Goal: Answer question/provide support: Share knowledge or assist other users

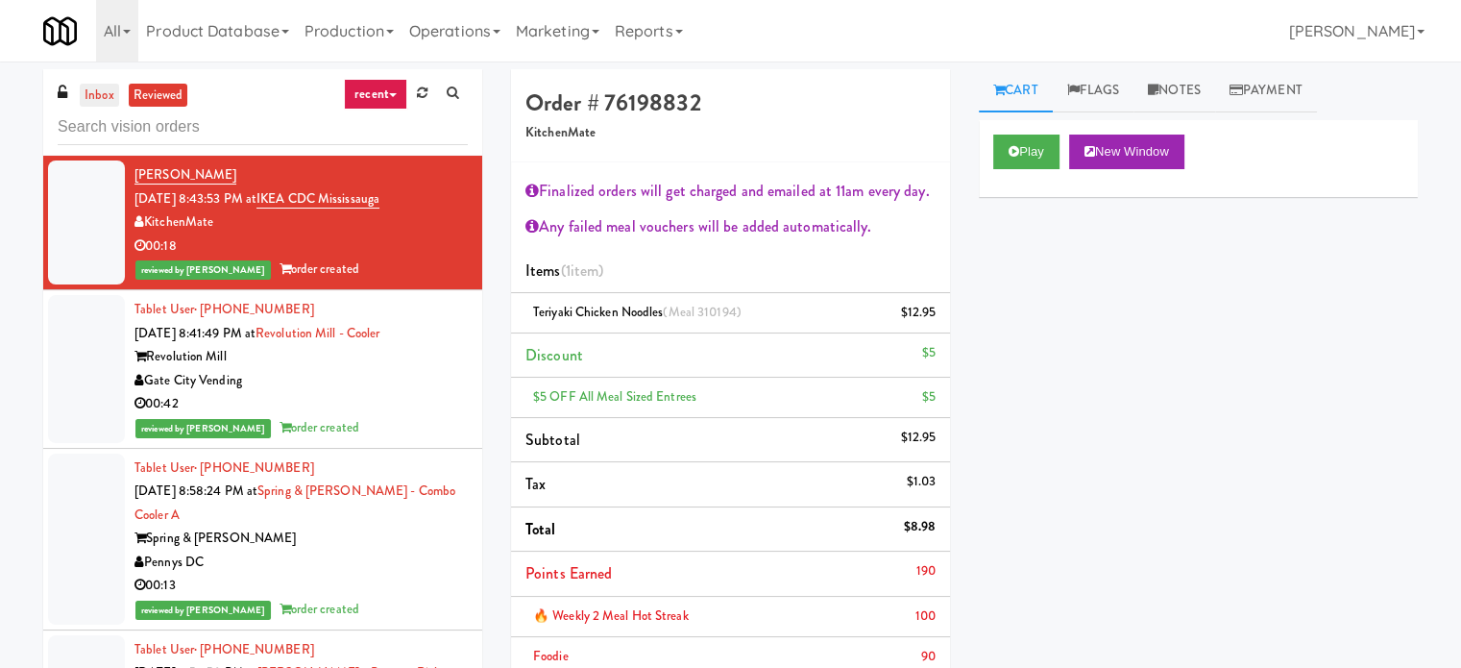
click at [107, 89] on link "inbox" at bounding box center [99, 96] width 39 height 24
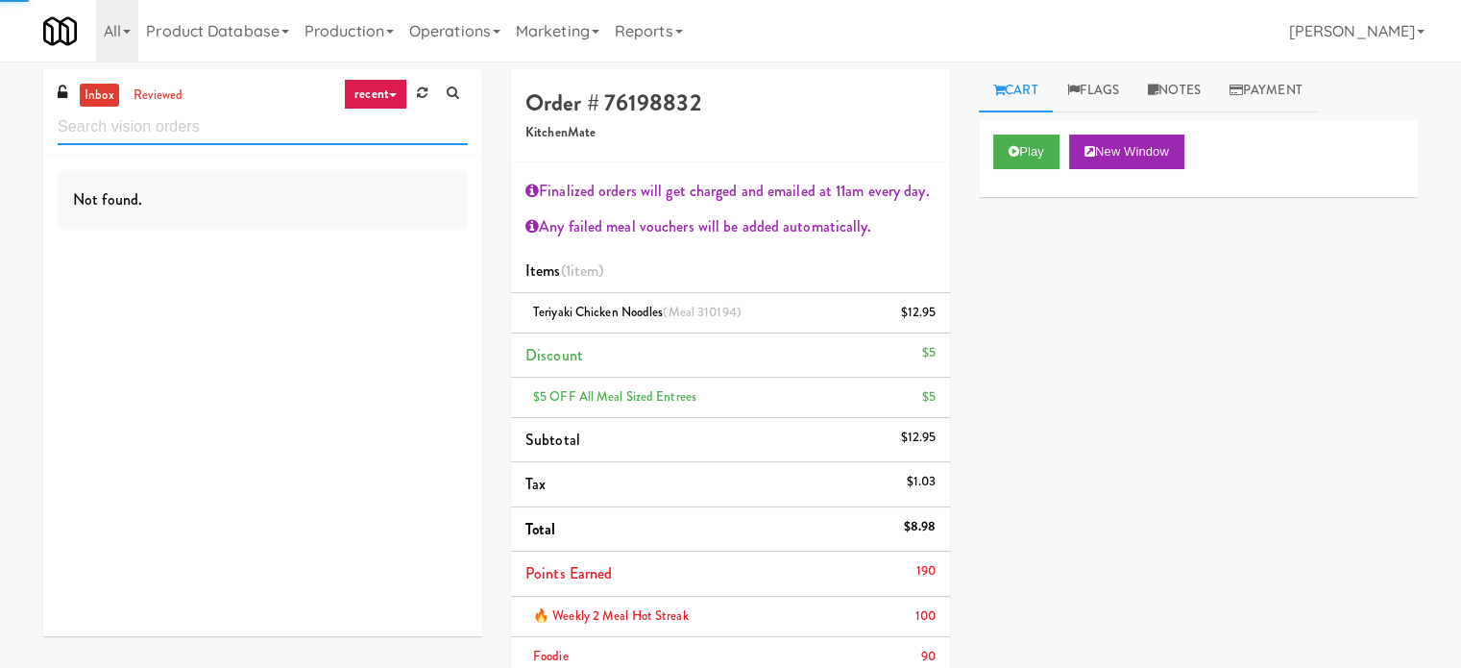
click at [204, 122] on input "text" at bounding box center [263, 128] width 410 height 36
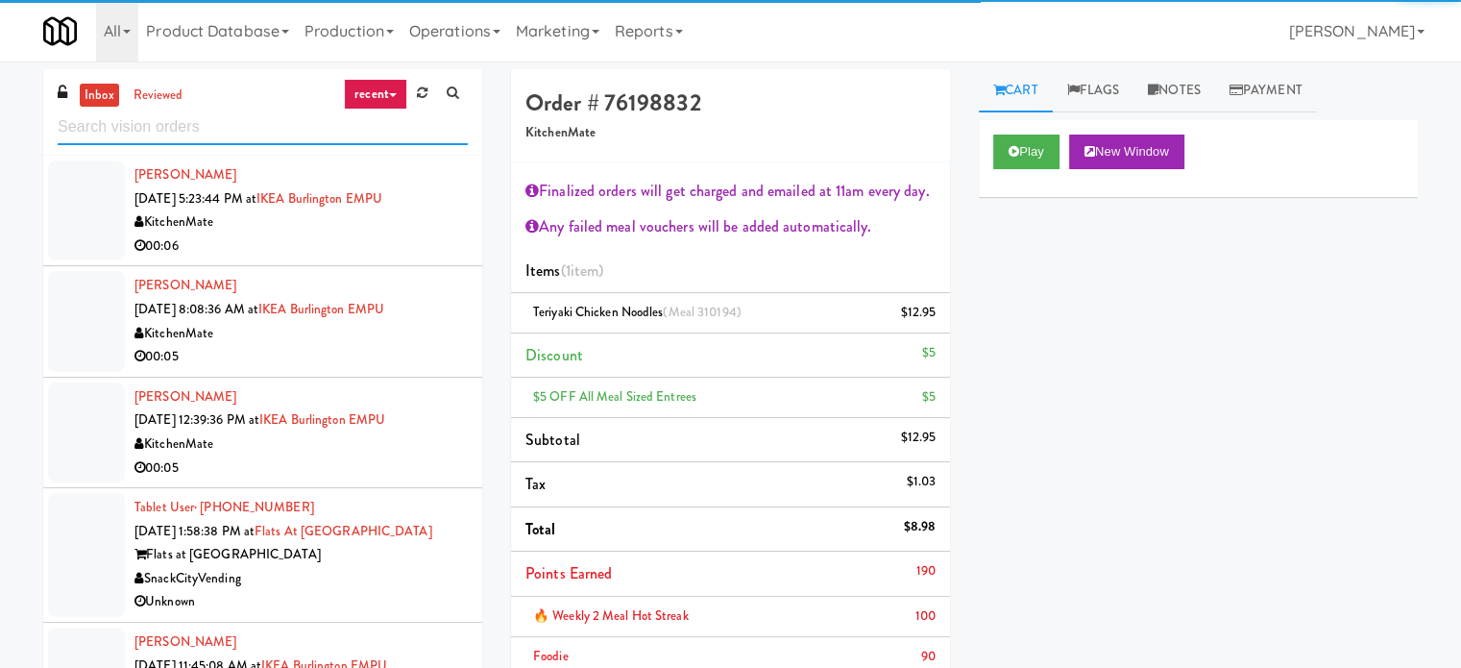
paste input "The Vue - Cooler"
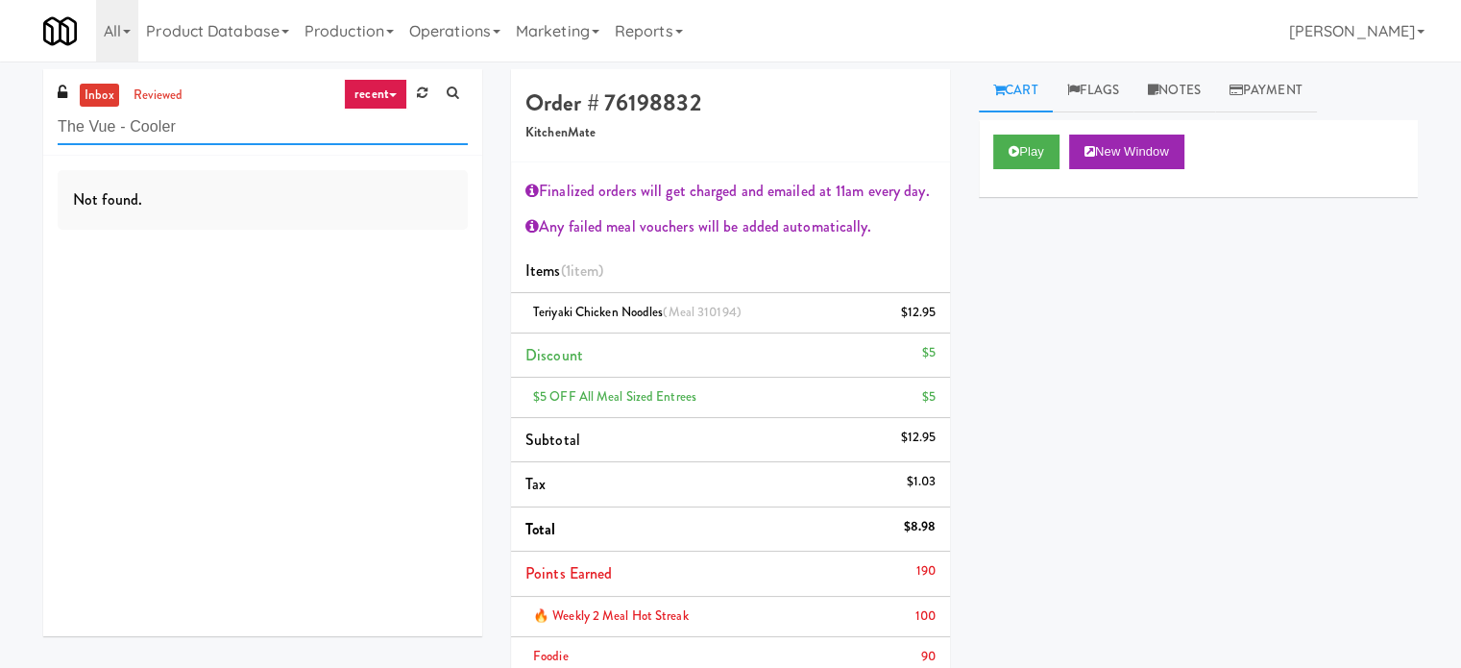
click at [187, 130] on input "The Vue - Cooler" at bounding box center [263, 128] width 410 height 36
click at [188, 130] on input "The Vue - Cooler" at bounding box center [263, 128] width 410 height 36
paste input "399 Fremont"
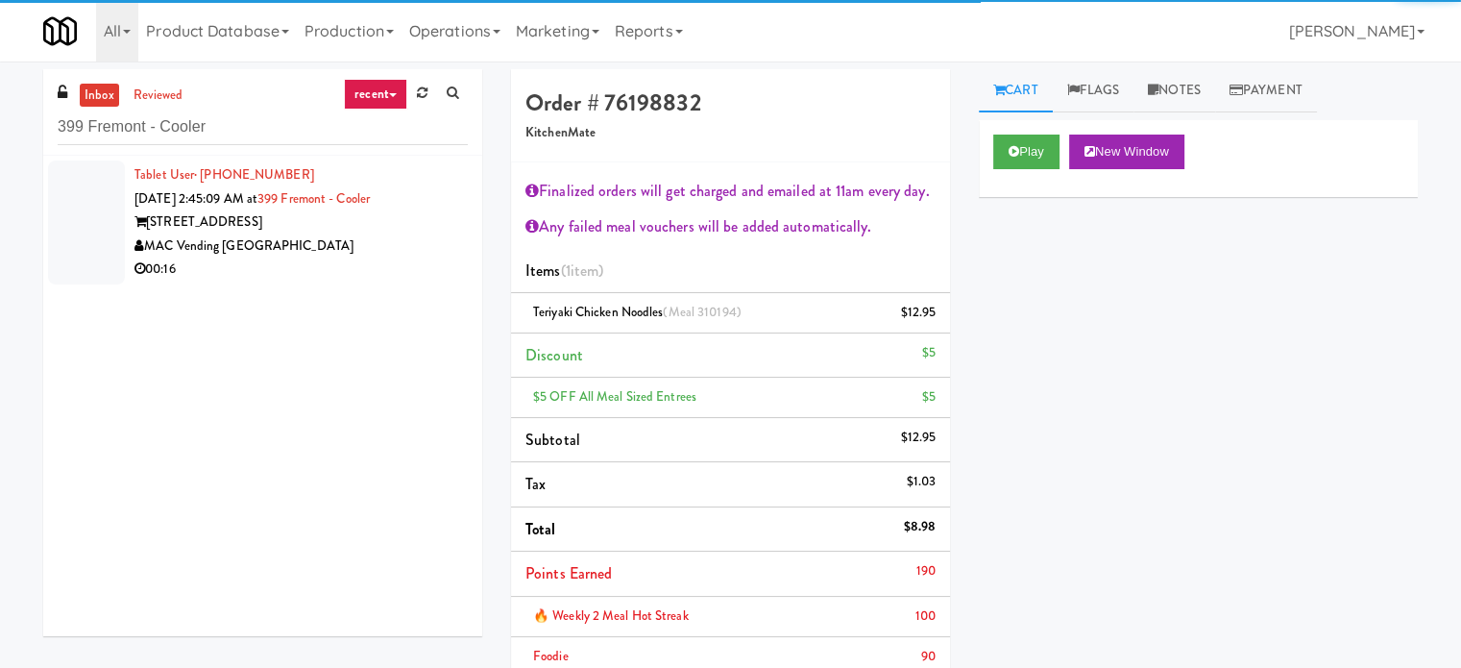
click at [400, 278] on div "00:16" at bounding box center [301, 270] width 333 height 24
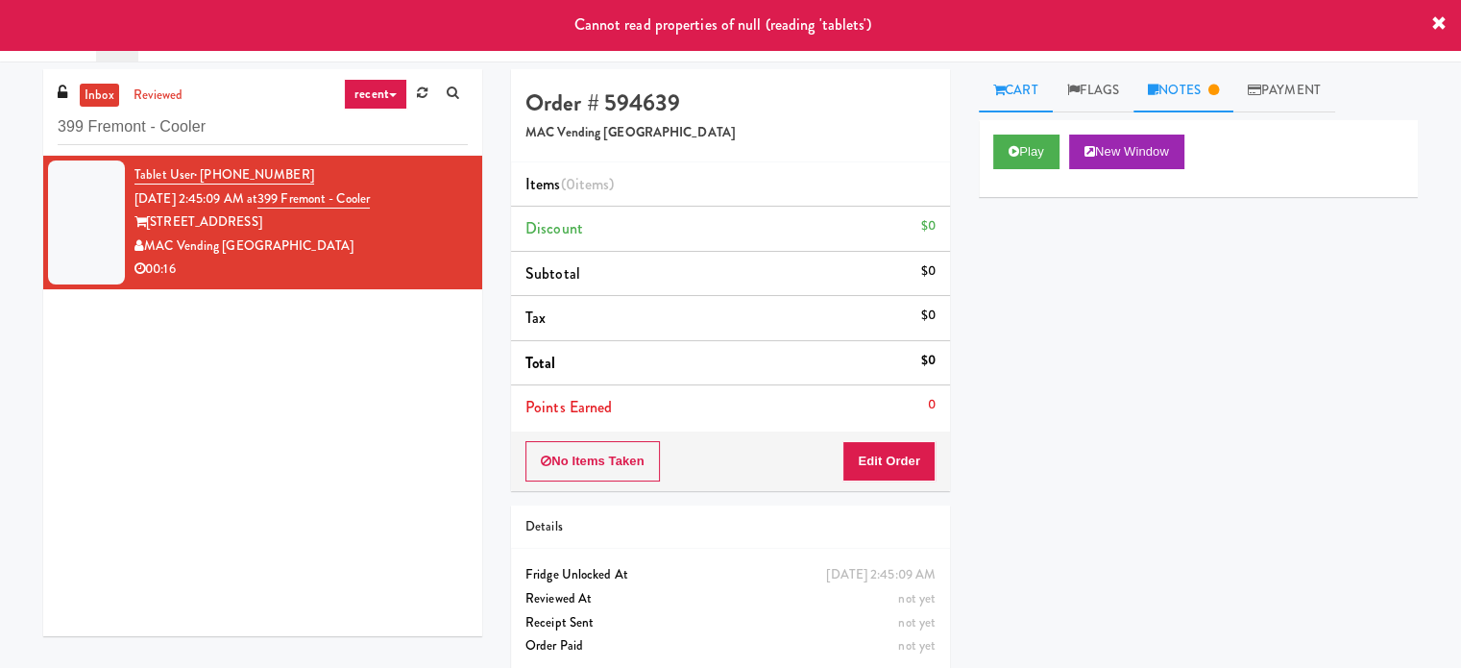
click at [1198, 94] on link "Notes" at bounding box center [1184, 90] width 100 height 43
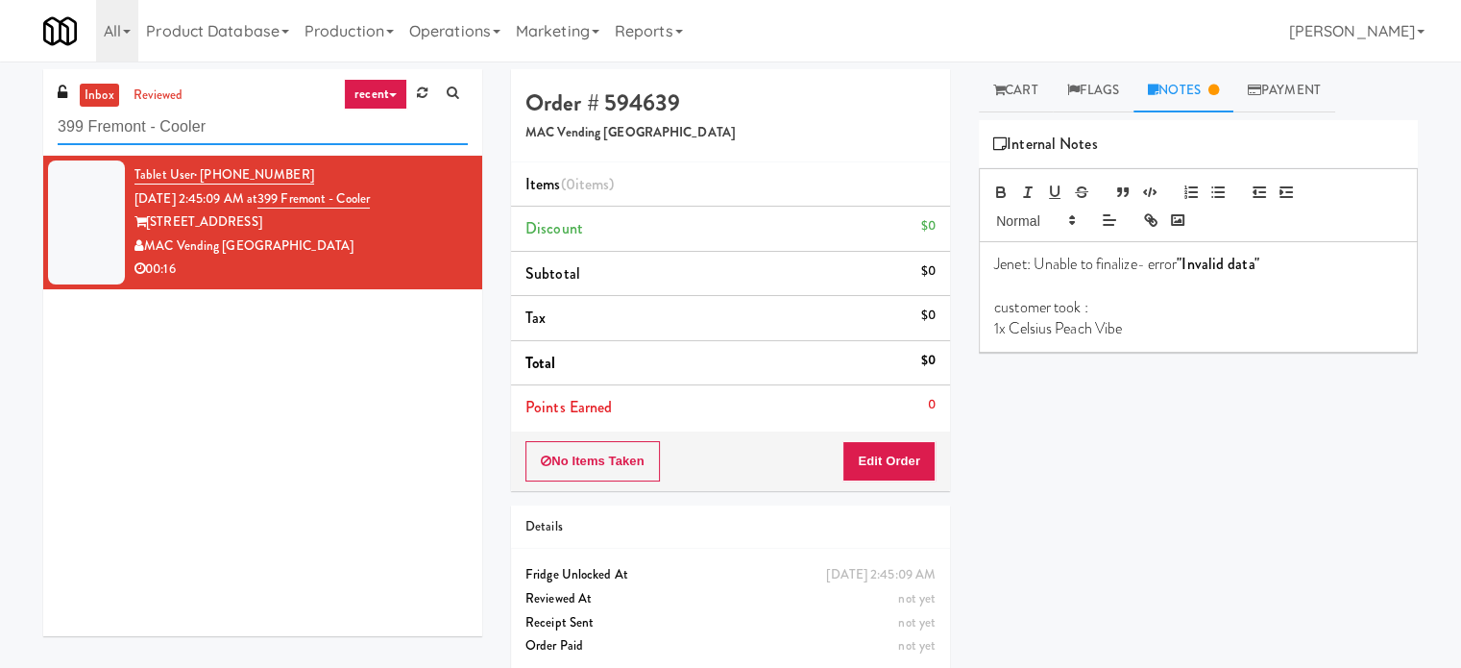
drag, startPoint x: 296, startPoint y: 122, endPoint x: 291, endPoint y: 134, distance: 12.5
click at [296, 129] on input "399 Fremont - Cooler" at bounding box center [263, 128] width 410 height 36
click at [281, 132] on input "399 Fremont - Cooler" at bounding box center [263, 128] width 410 height 36
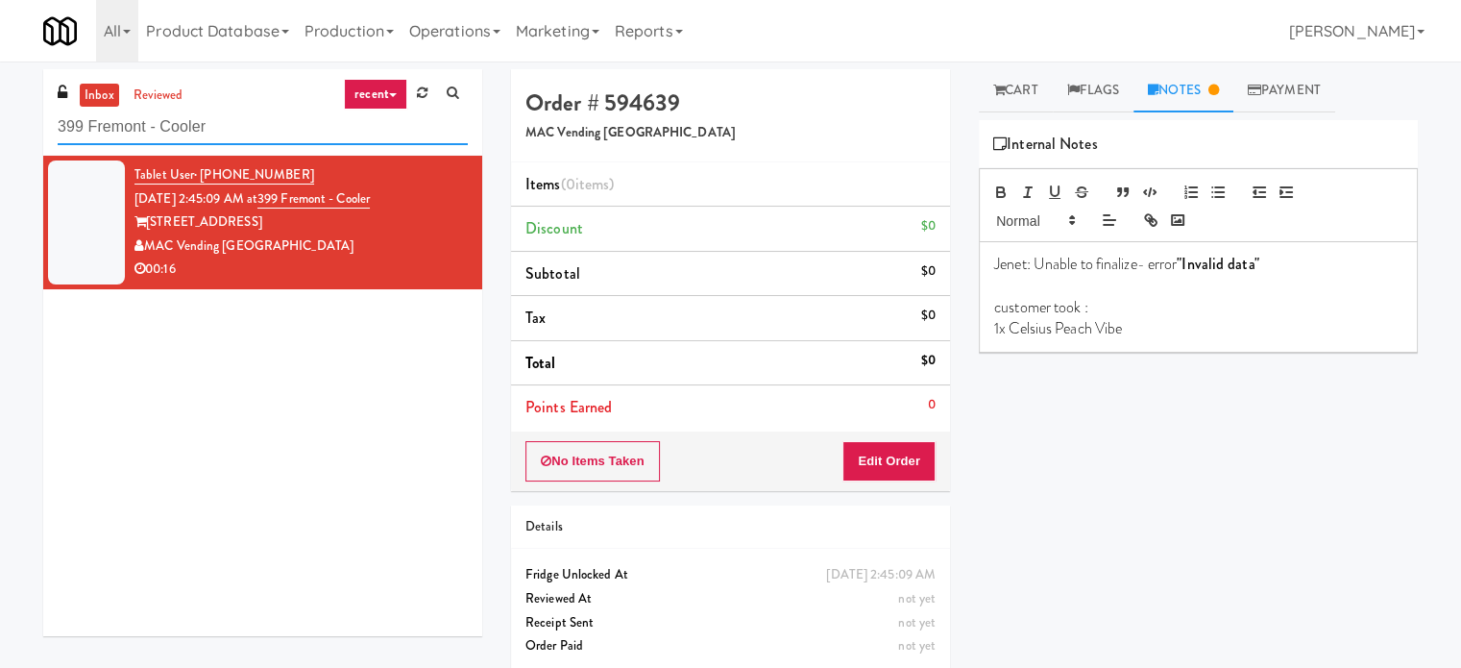
click at [281, 133] on input "399 Fremont - Cooler" at bounding box center [263, 128] width 410 height 36
paste input "Earth Rangers"
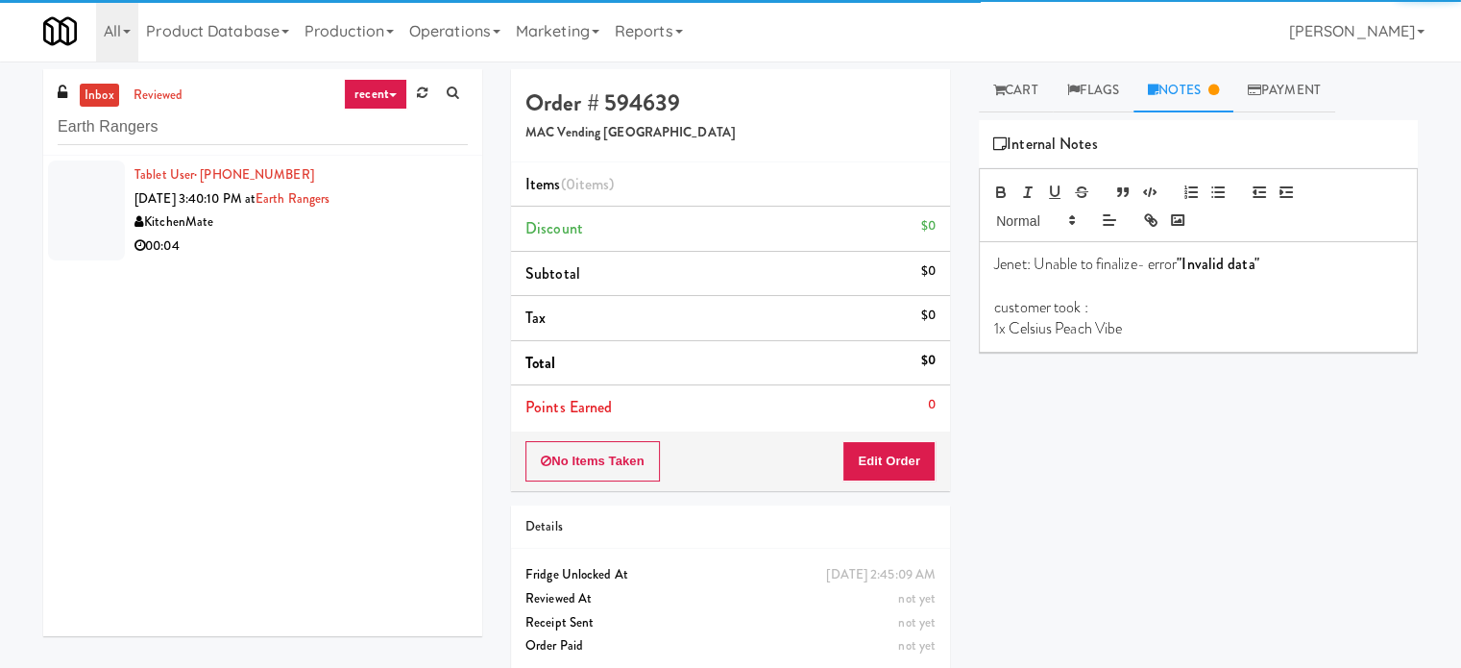
drag, startPoint x: 357, startPoint y: 243, endPoint x: 459, endPoint y: 227, distance: 103.2
click at [396, 244] on div "00:04" at bounding box center [301, 246] width 333 height 24
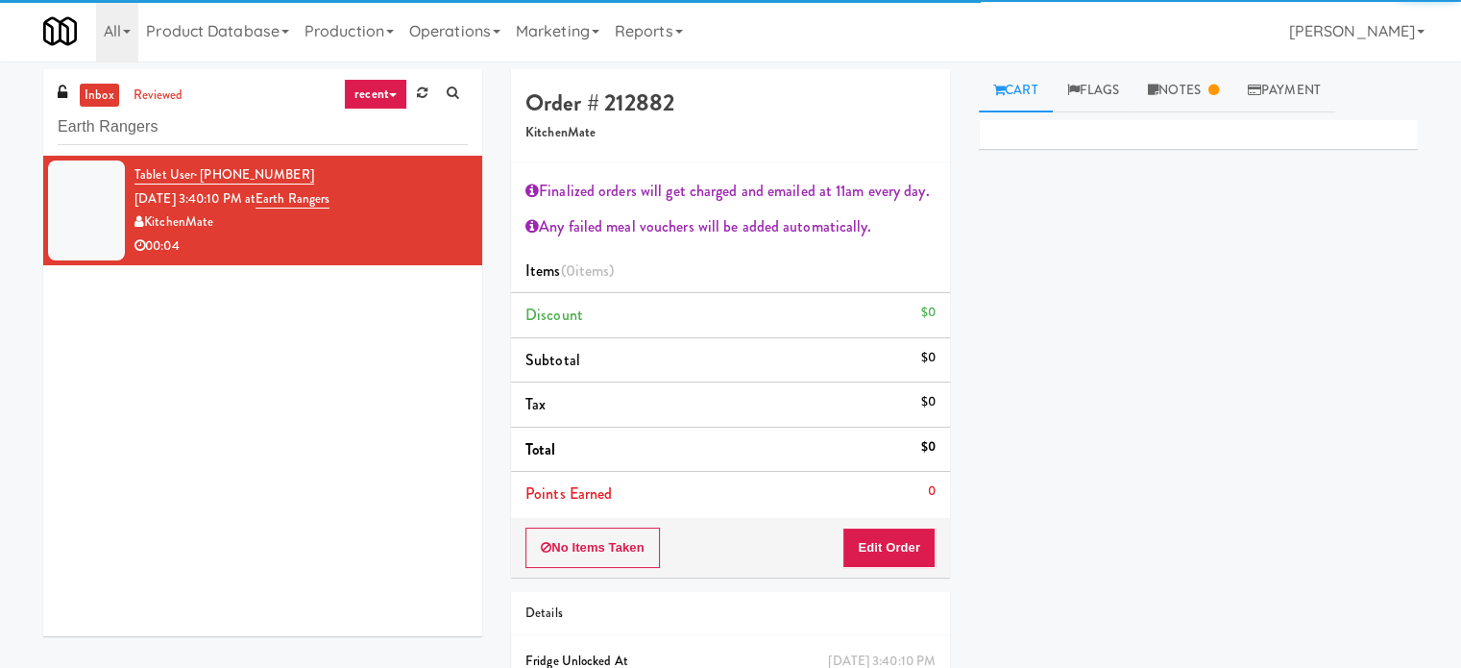
drag, startPoint x: 1208, startPoint y: 92, endPoint x: 1214, endPoint y: 119, distance: 27.5
click at [1207, 95] on link "Notes" at bounding box center [1184, 90] width 100 height 43
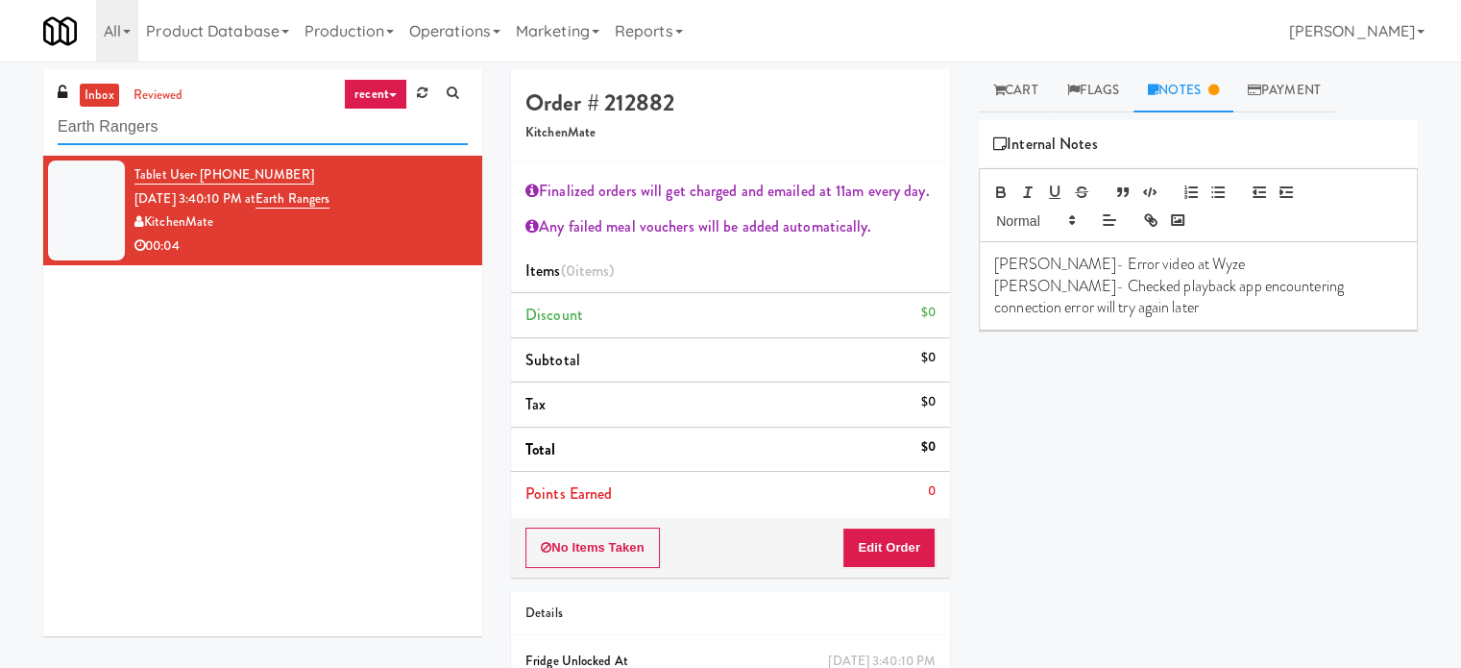
click at [164, 134] on input "Earth Rangers" at bounding box center [263, 128] width 410 height 36
click at [169, 129] on input "Earth Rangers" at bounding box center [263, 128] width 410 height 36
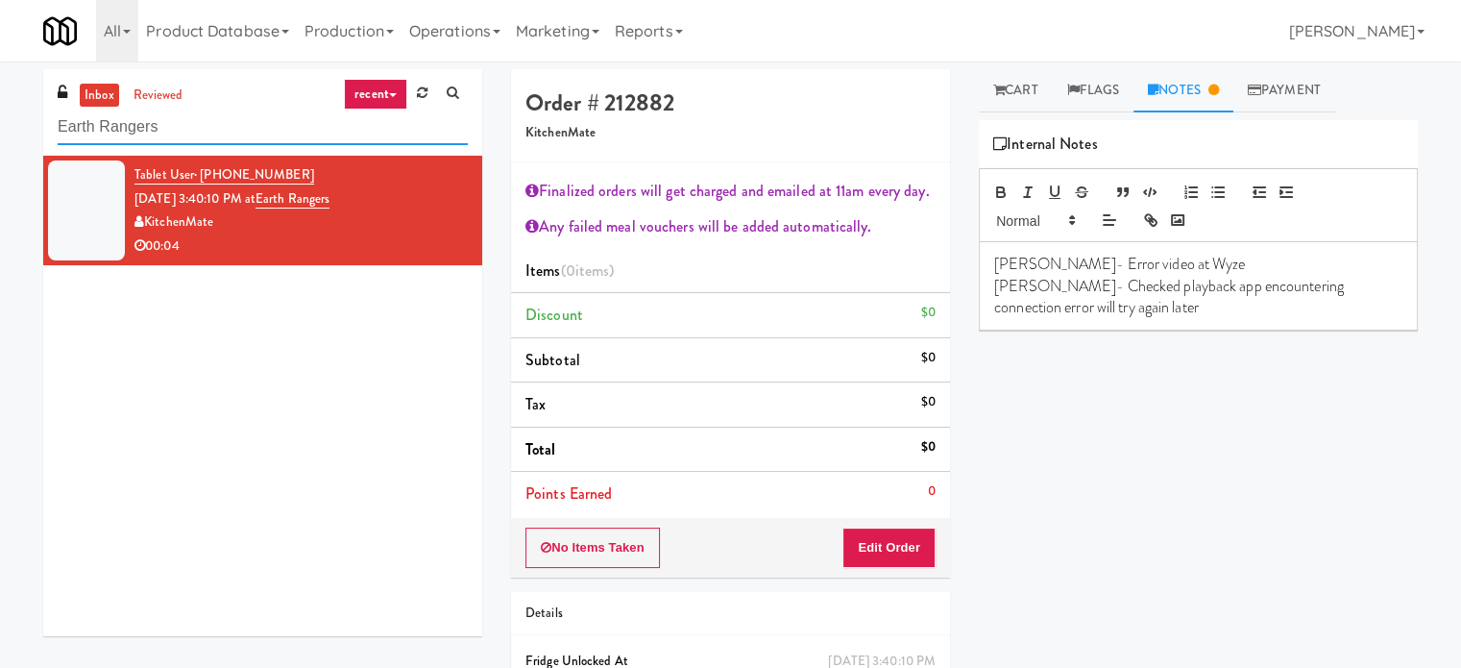
click at [169, 129] on input "Earth Rangers" at bounding box center [263, 128] width 410 height 36
paste input "545 N McClurg- Left - Fridge"
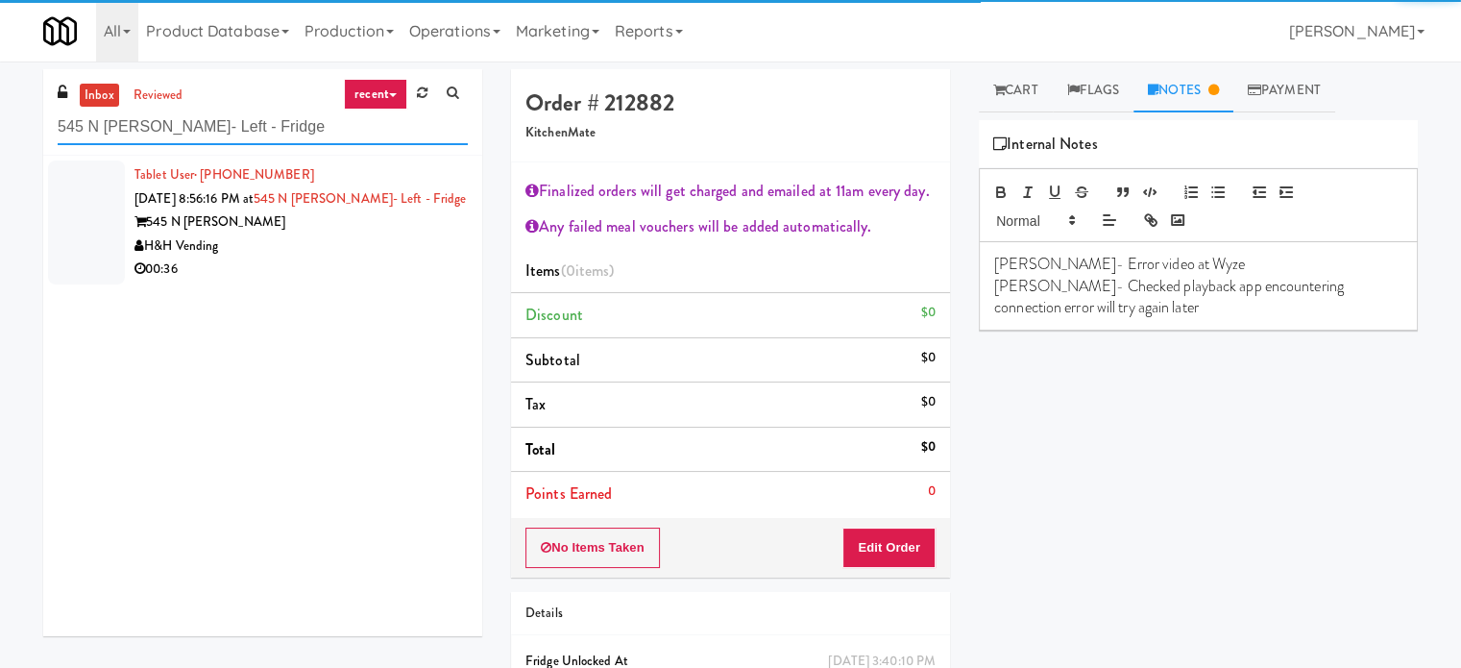
type input "545 N McClurg- Left - Fridge"
click at [409, 242] on div "H&H Vending" at bounding box center [301, 246] width 333 height 24
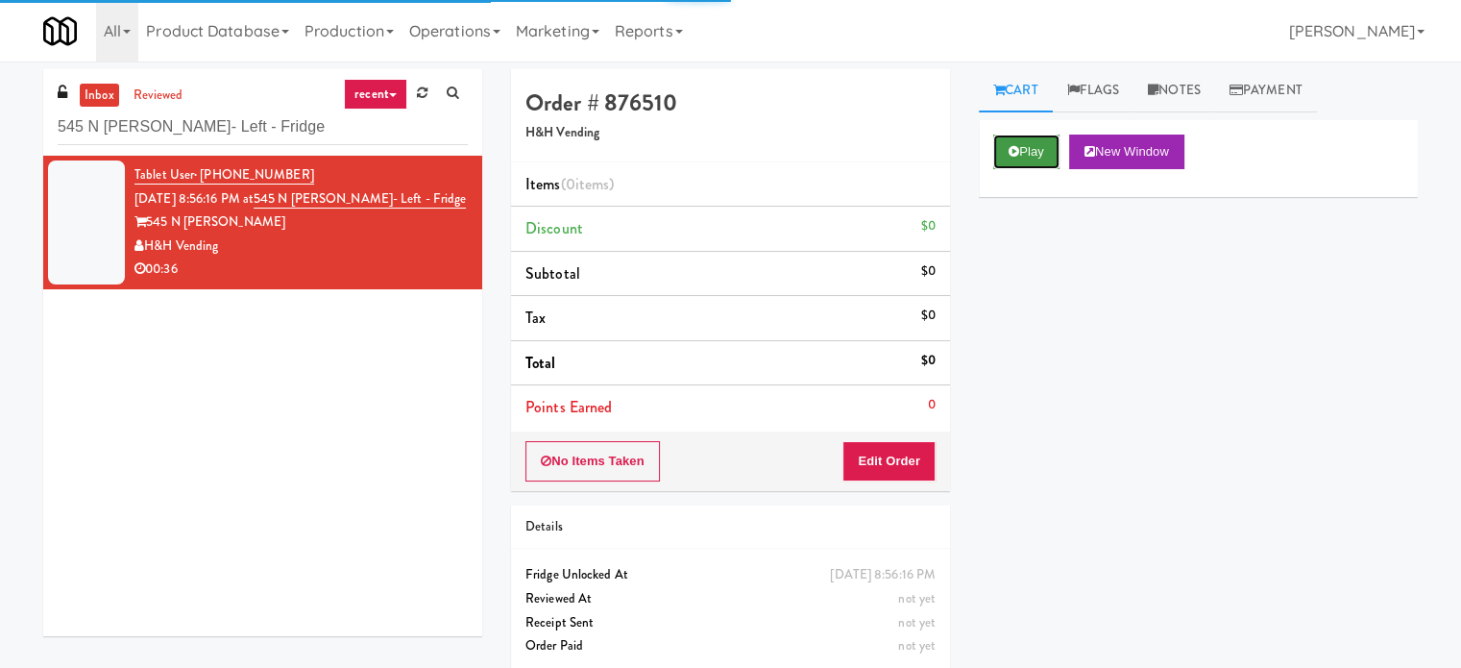
click at [1004, 136] on button "Play" at bounding box center [1027, 152] width 66 height 35
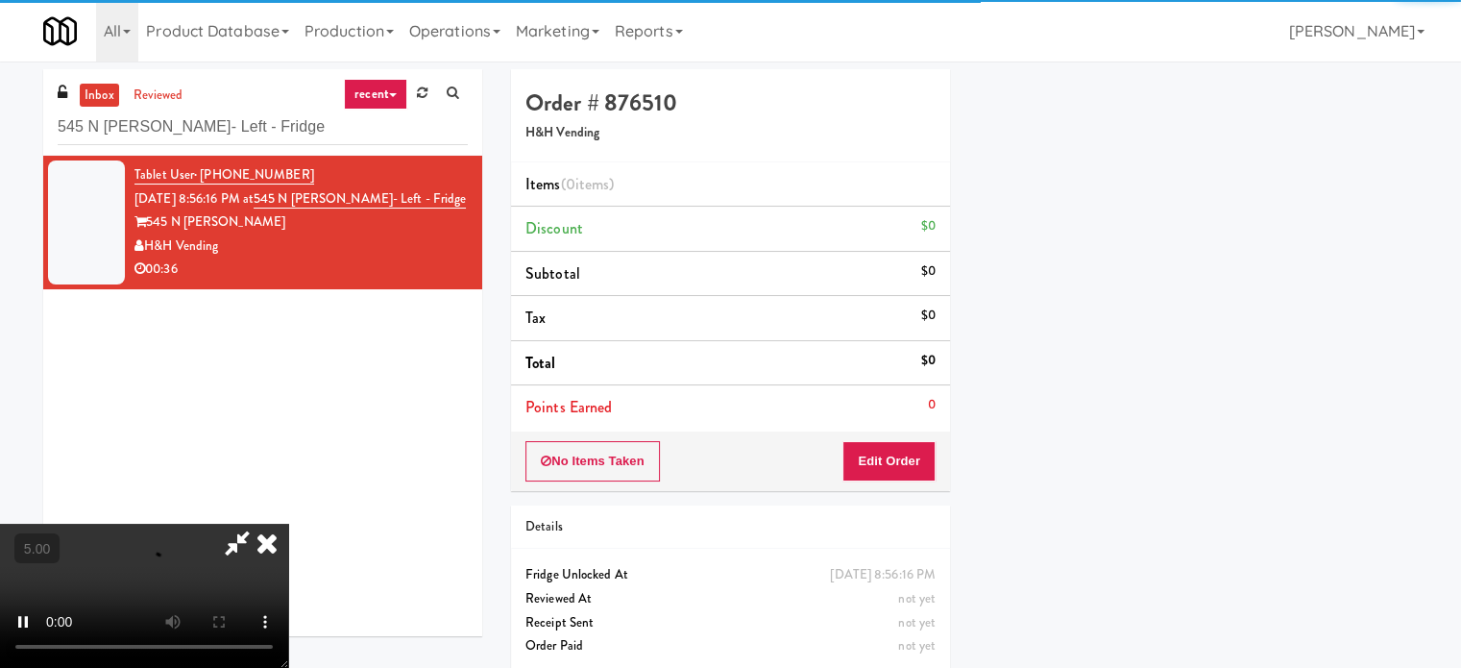
scroll to position [180, 0]
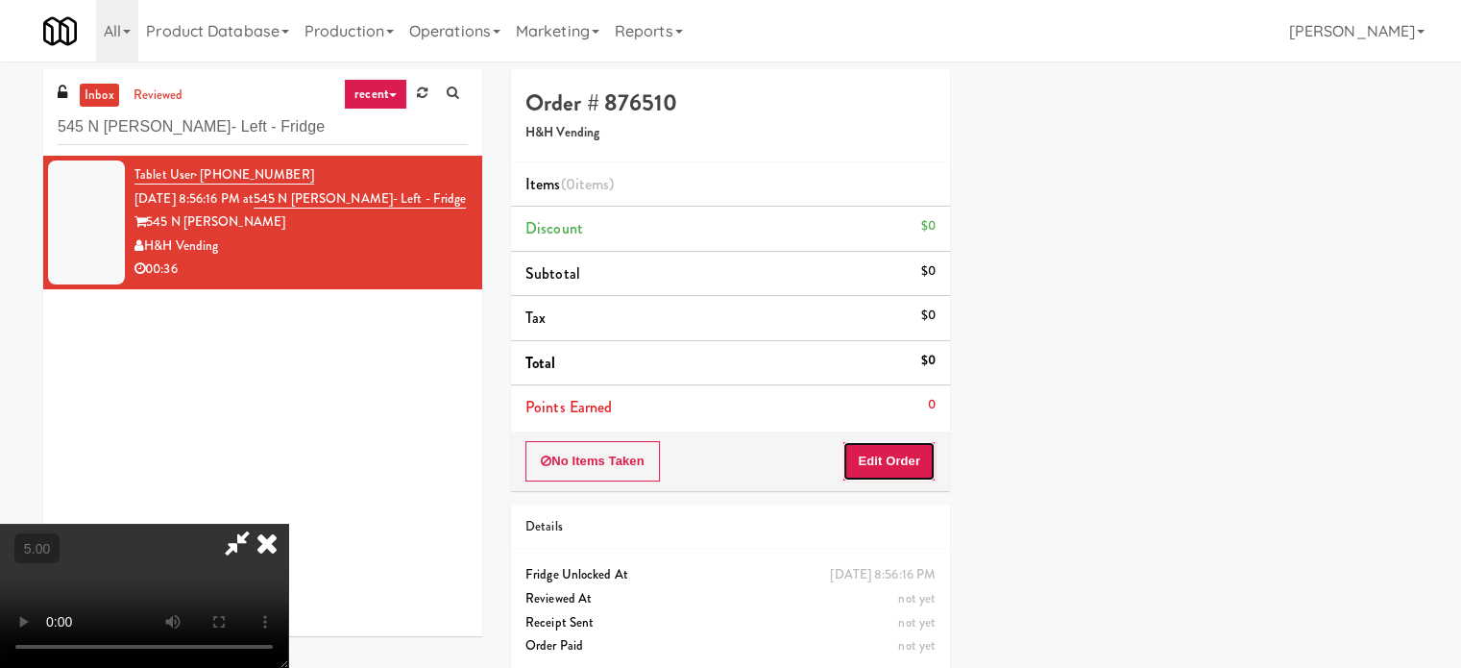
click at [915, 446] on button "Edit Order" at bounding box center [889, 461] width 93 height 40
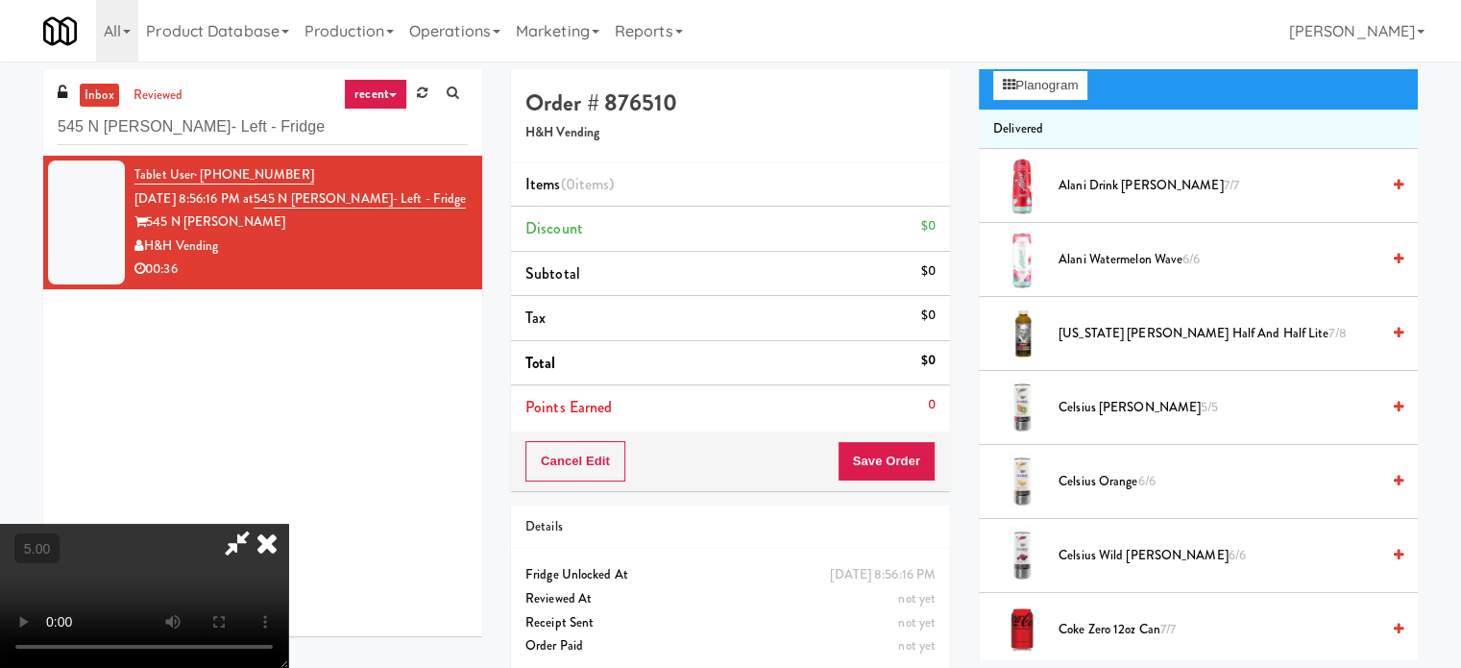
click at [288, 524] on video at bounding box center [144, 596] width 288 height 144
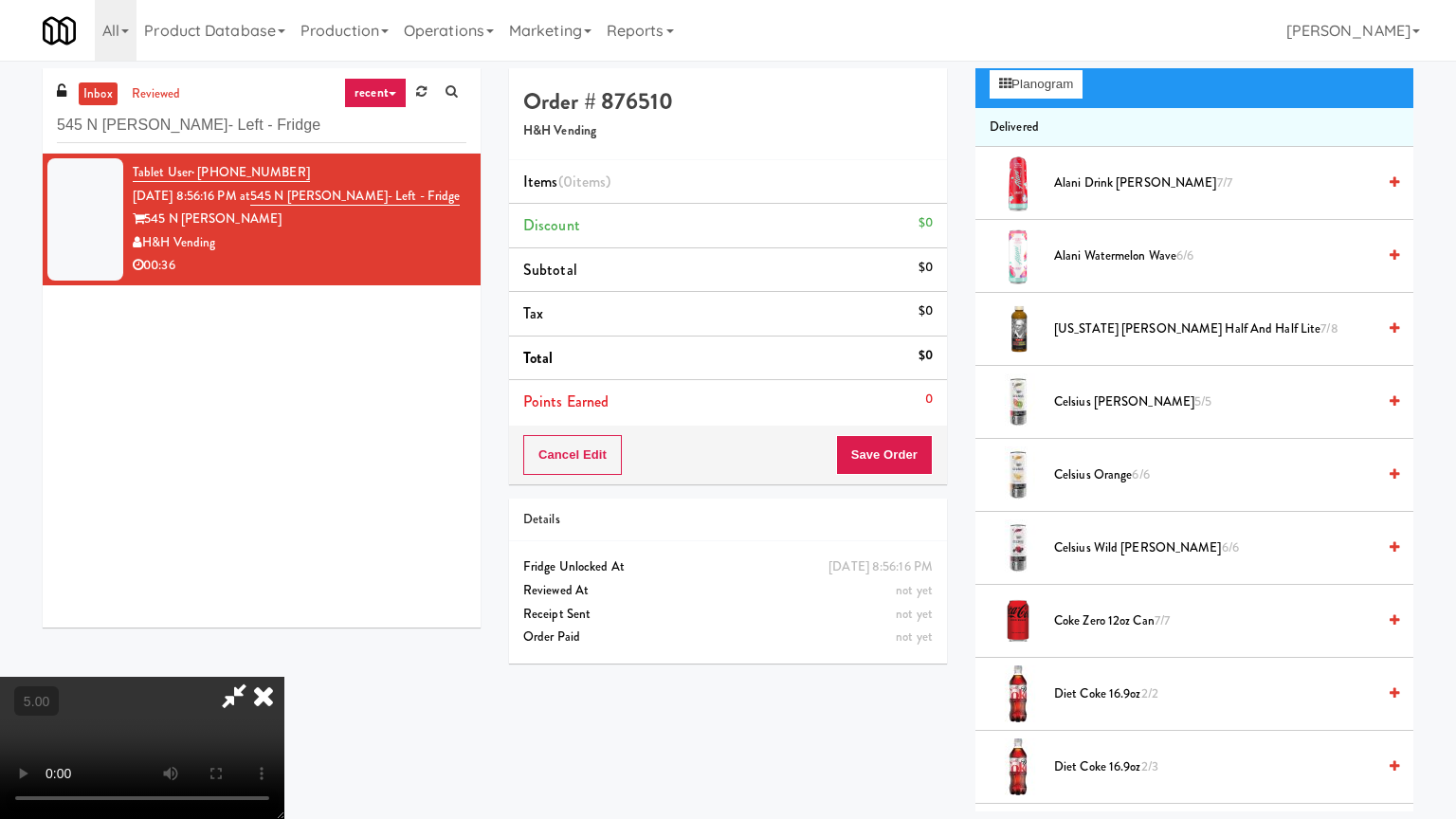
click at [284, 658] on video at bounding box center [142, 748] width 284 height 142
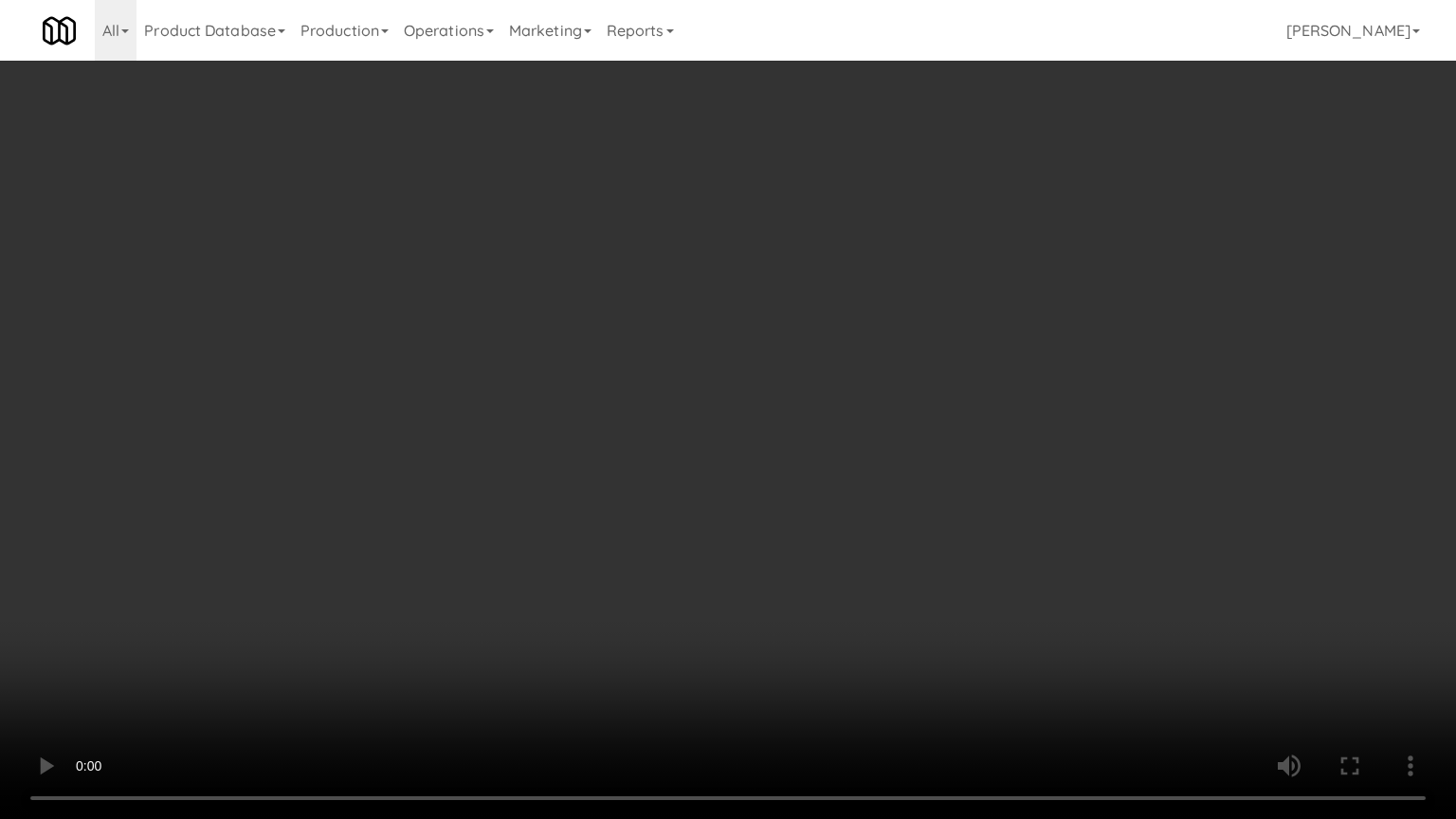
click at [650, 400] on video at bounding box center [728, 410] width 1456 height 819
click at [661, 440] on video at bounding box center [728, 410] width 1456 height 819
click at [675, 445] on video at bounding box center [728, 410] width 1456 height 819
click at [700, 432] on video at bounding box center [728, 410] width 1456 height 819
click at [716, 434] on video at bounding box center [728, 410] width 1456 height 819
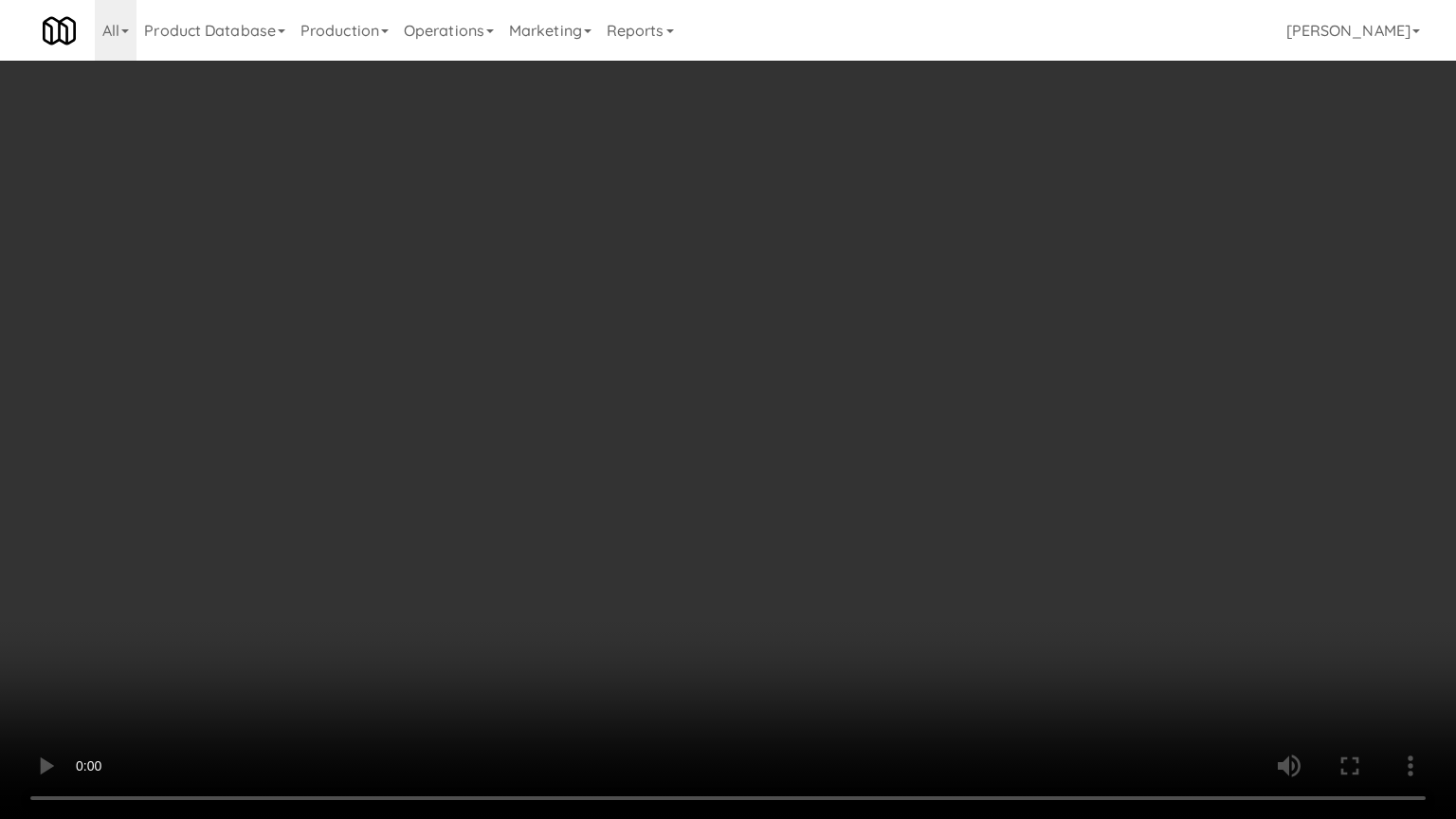
click at [787, 431] on video at bounding box center [728, 410] width 1456 height 819
click at [674, 419] on video at bounding box center [728, 410] width 1456 height 819
drag, startPoint x: 842, startPoint y: 429, endPoint x: 812, endPoint y: 432, distance: 30.1
click at [842, 431] on video at bounding box center [728, 410] width 1456 height 819
click at [746, 429] on video at bounding box center [728, 410] width 1456 height 819
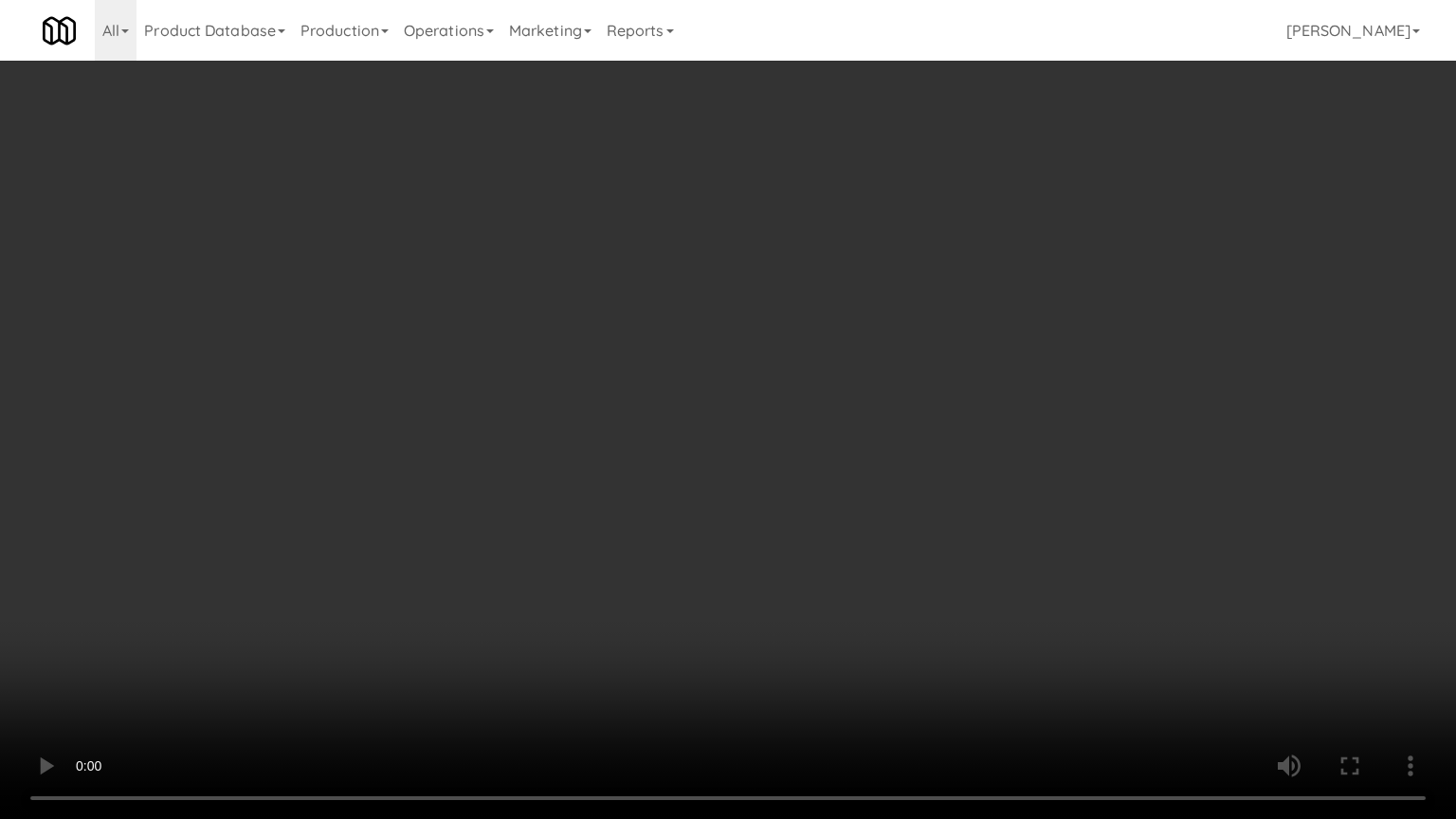
click at [948, 431] on video at bounding box center [728, 410] width 1456 height 819
click at [851, 415] on video at bounding box center [728, 410] width 1456 height 819
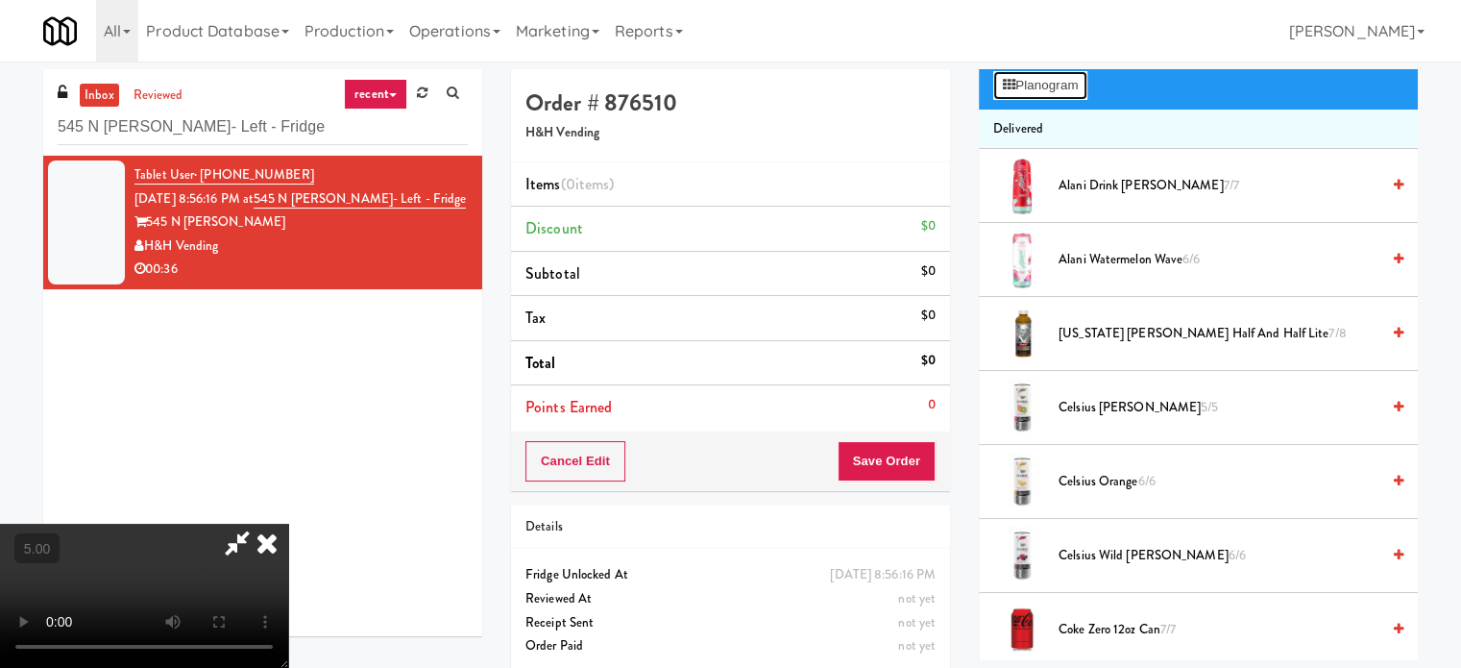
click at [1052, 94] on button "Planogram" at bounding box center [1041, 85] width 94 height 29
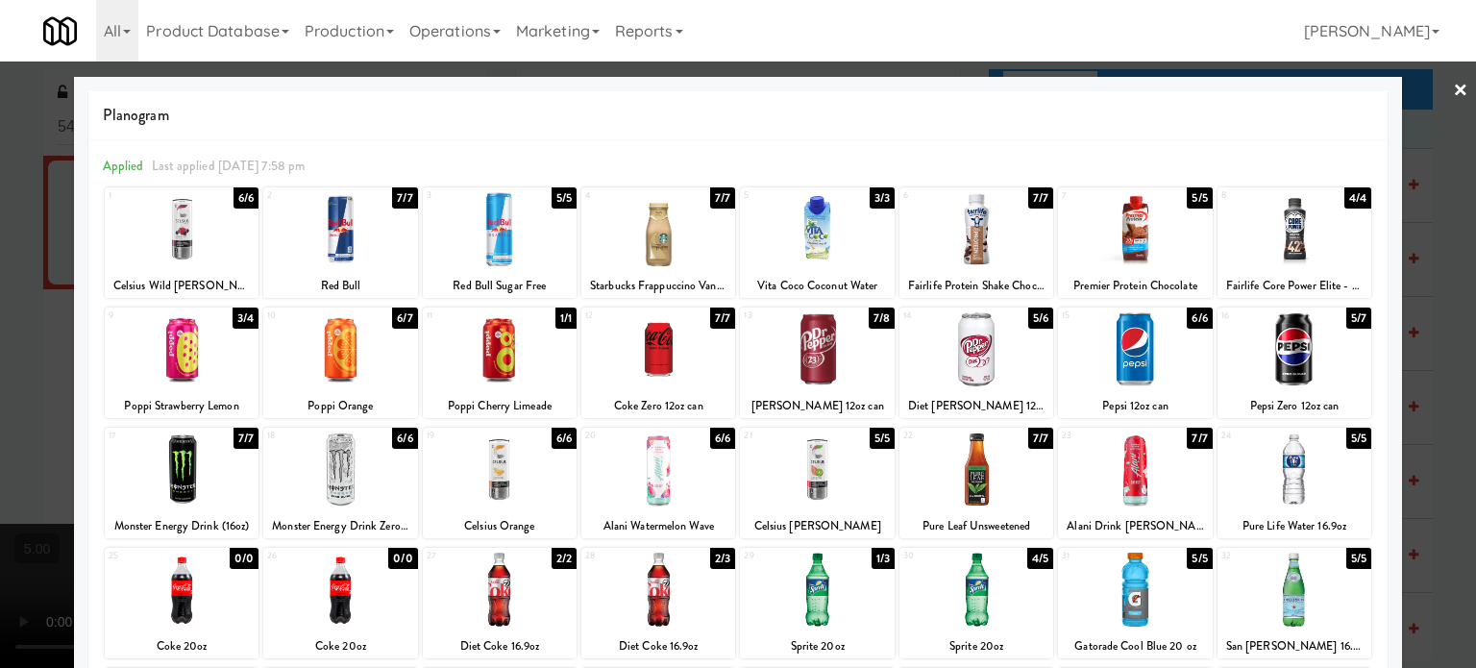
click at [1187, 319] on div "6/6" at bounding box center [1199, 317] width 25 height 21
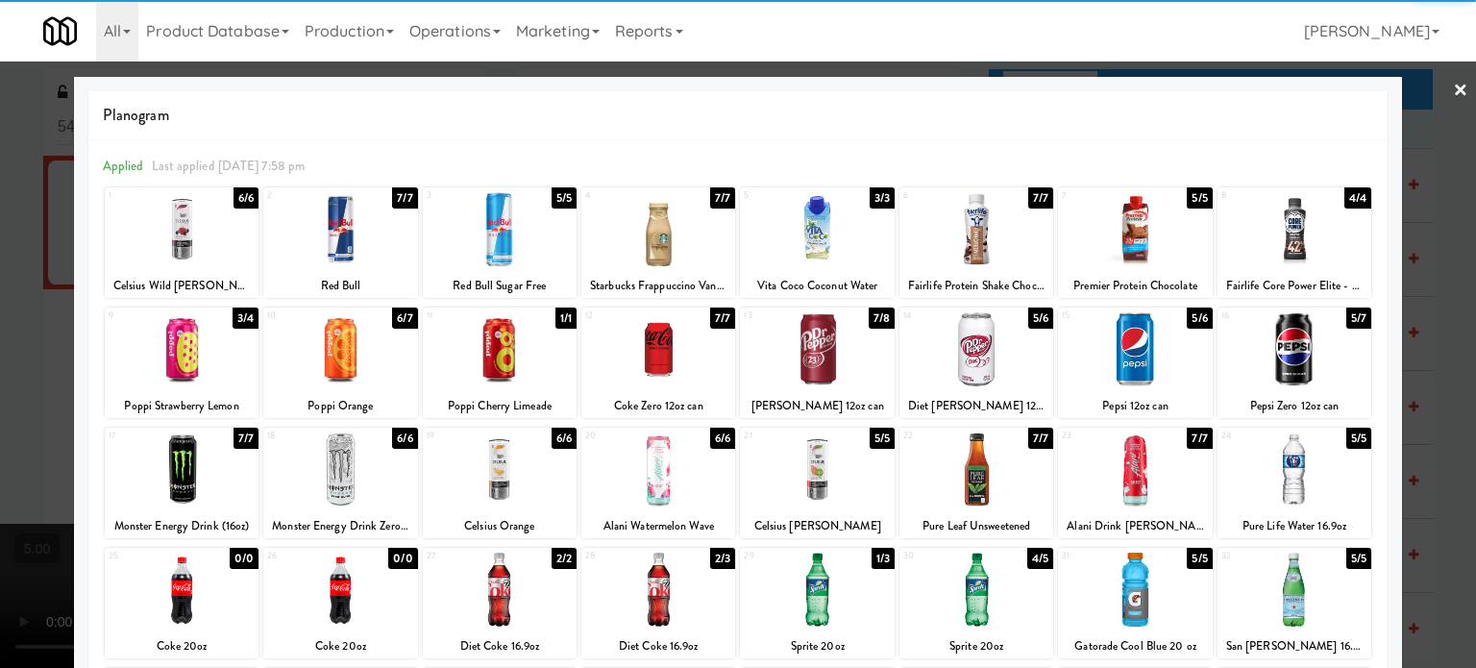
click at [1447, 353] on div at bounding box center [738, 334] width 1476 height 668
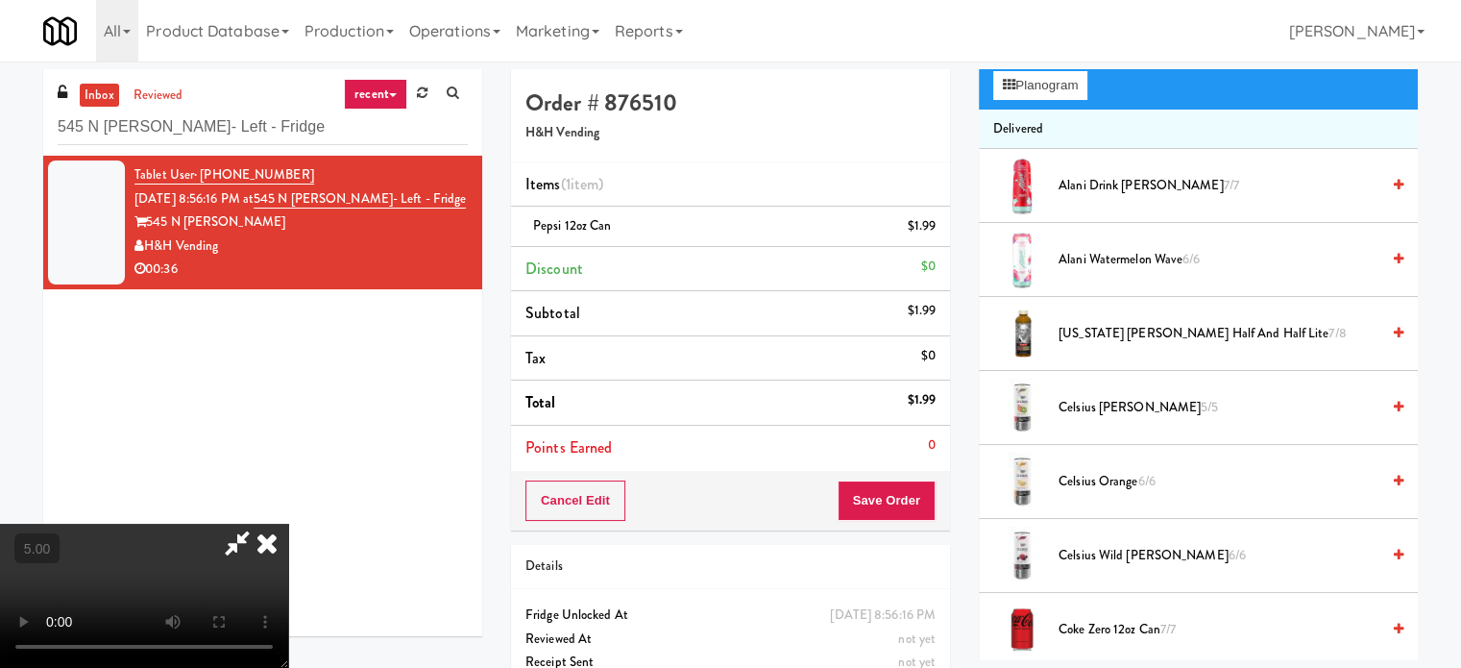
click at [288, 524] on video at bounding box center [144, 596] width 288 height 144
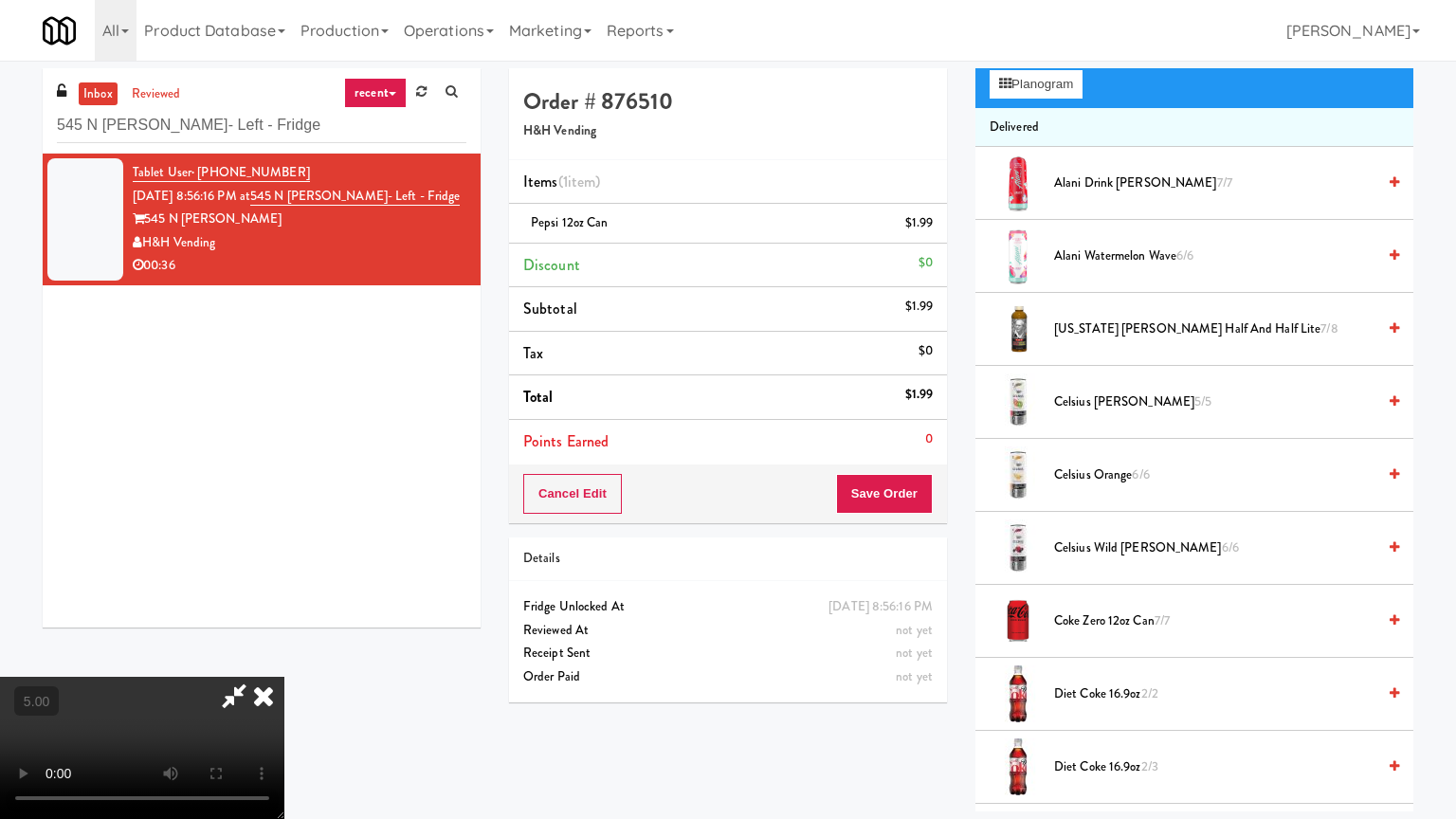
click at [284, 658] on video at bounding box center [142, 748] width 284 height 142
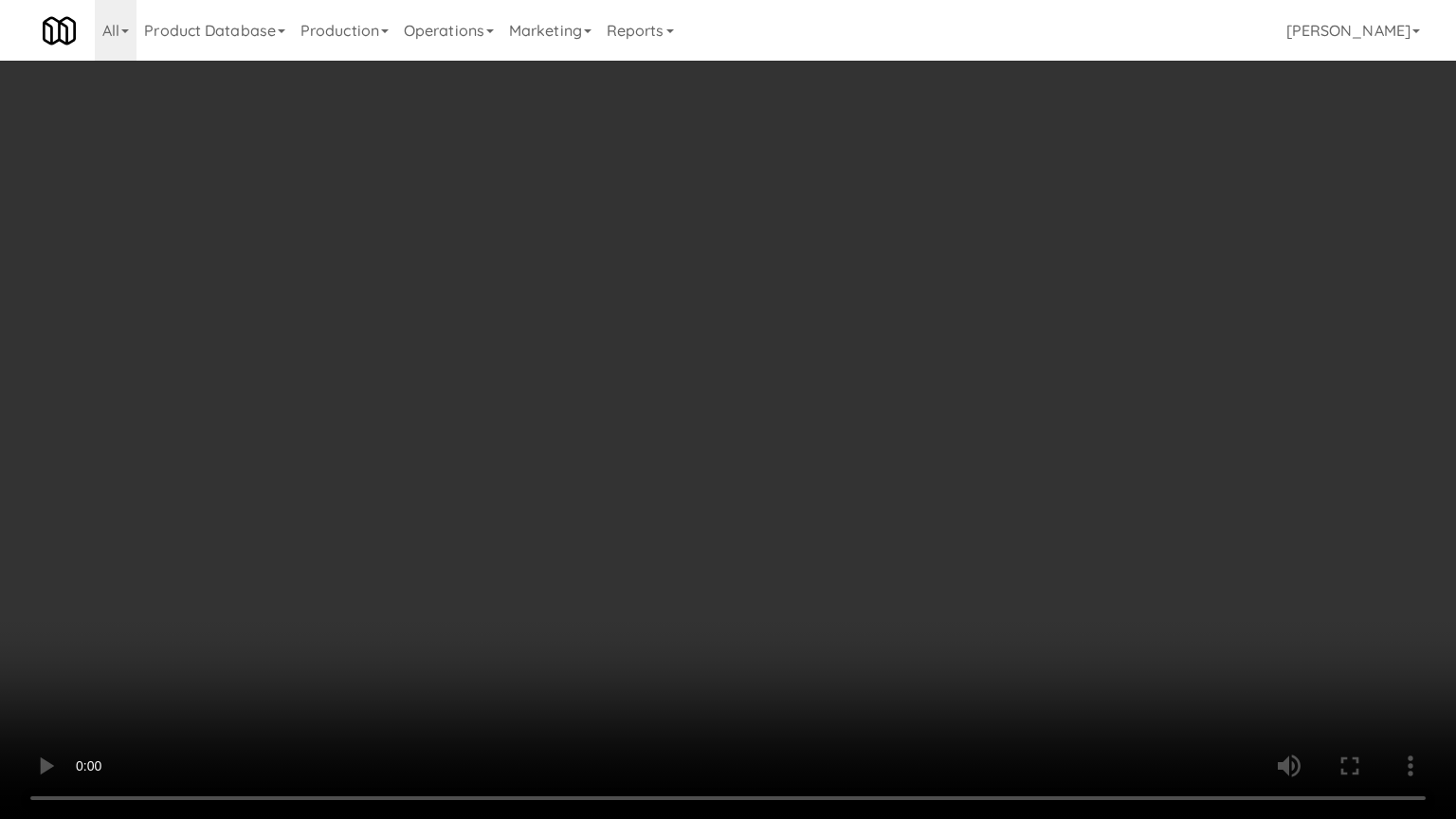
click at [722, 399] on video at bounding box center [728, 410] width 1456 height 819
click at [389, 545] on video at bounding box center [728, 410] width 1456 height 819
click at [607, 451] on video at bounding box center [728, 410] width 1456 height 819
click at [896, 350] on video at bounding box center [728, 410] width 1456 height 819
click at [877, 361] on video at bounding box center [728, 410] width 1456 height 819
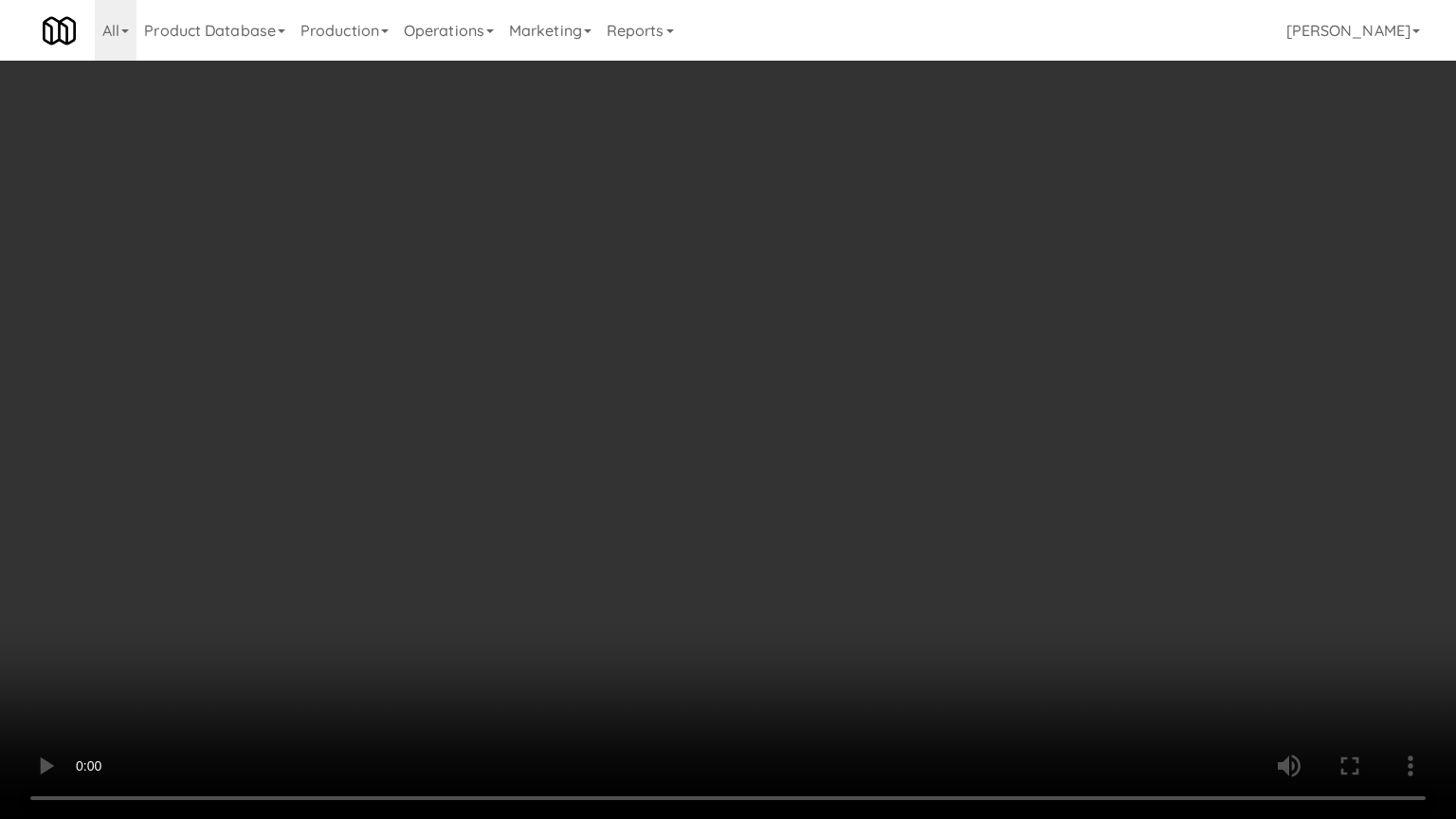
click at [956, 381] on video at bounding box center [728, 410] width 1456 height 819
click at [944, 385] on video at bounding box center [728, 410] width 1456 height 819
click at [848, 389] on video at bounding box center [728, 410] width 1456 height 819
click at [853, 387] on video at bounding box center [728, 410] width 1456 height 819
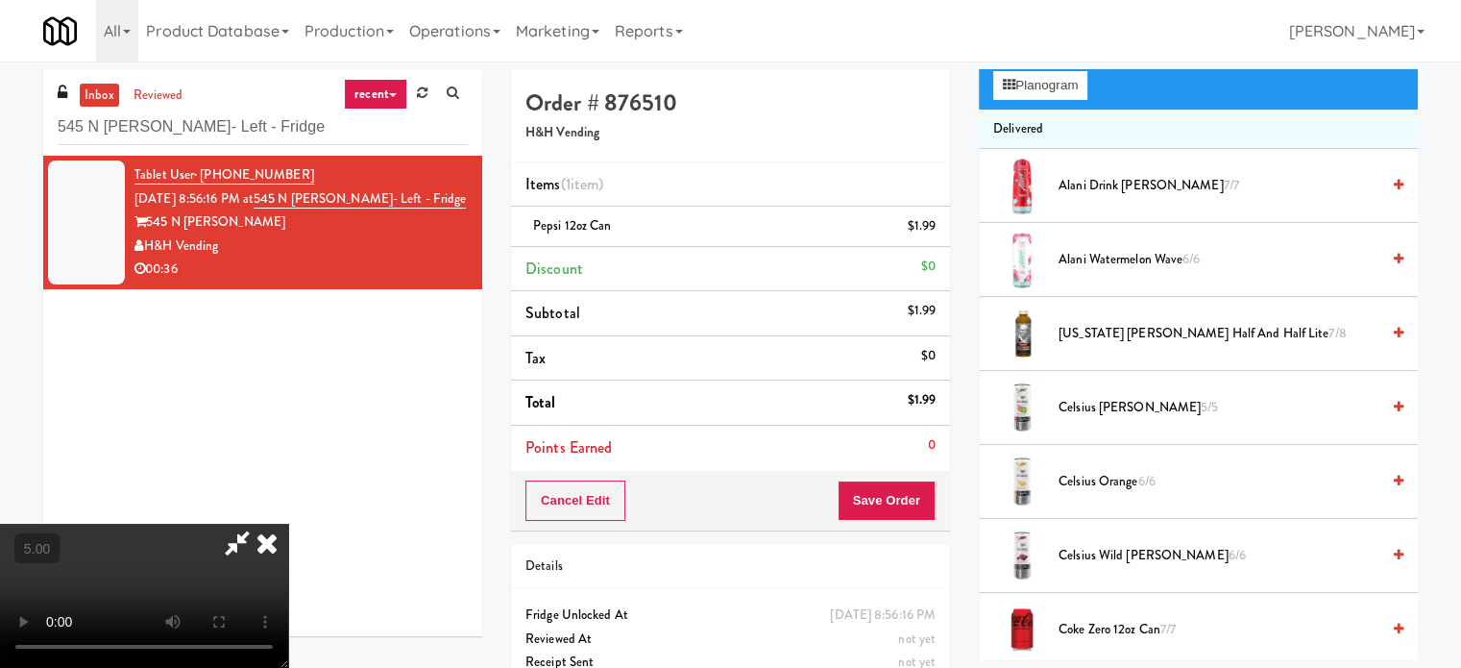
drag, startPoint x: 1167, startPoint y: 630, endPoint x: 1023, endPoint y: 384, distance: 285.1
click at [1167, 629] on span "7/7" at bounding box center [1168, 629] width 15 height 18
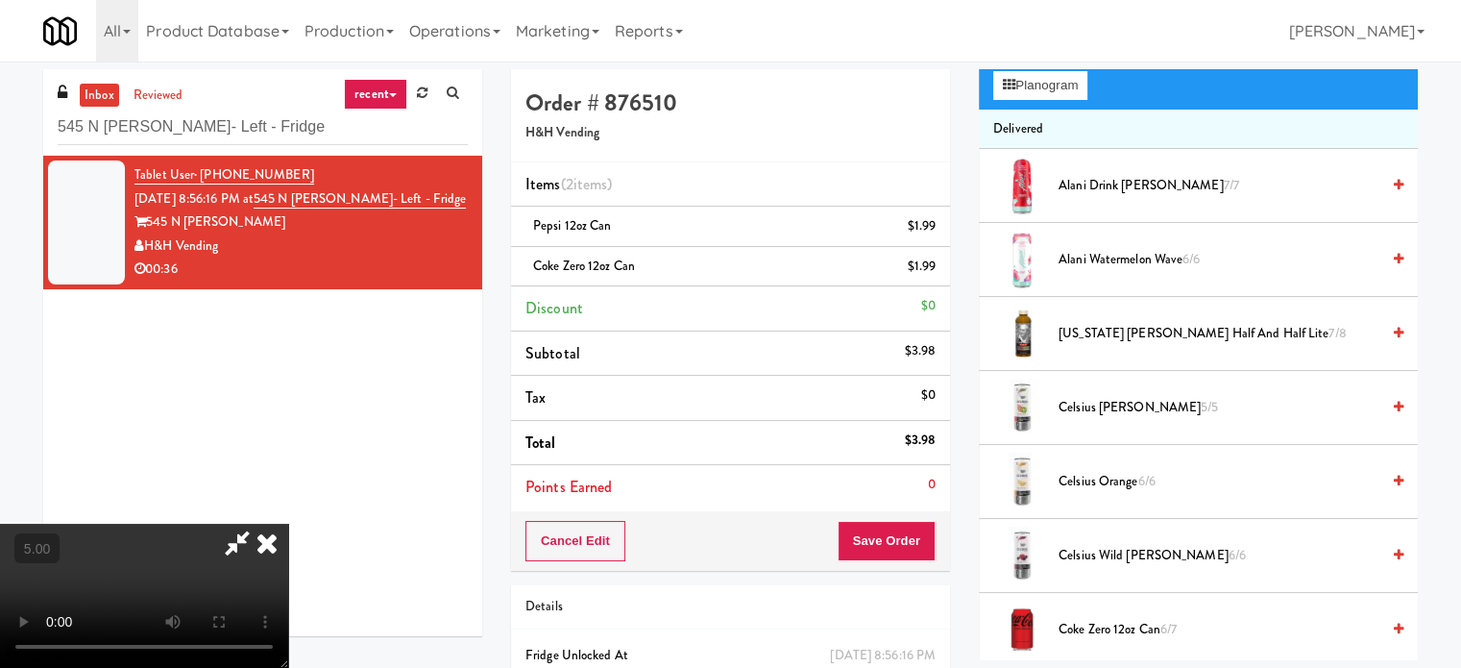
click at [288, 524] on icon at bounding box center [267, 543] width 42 height 38
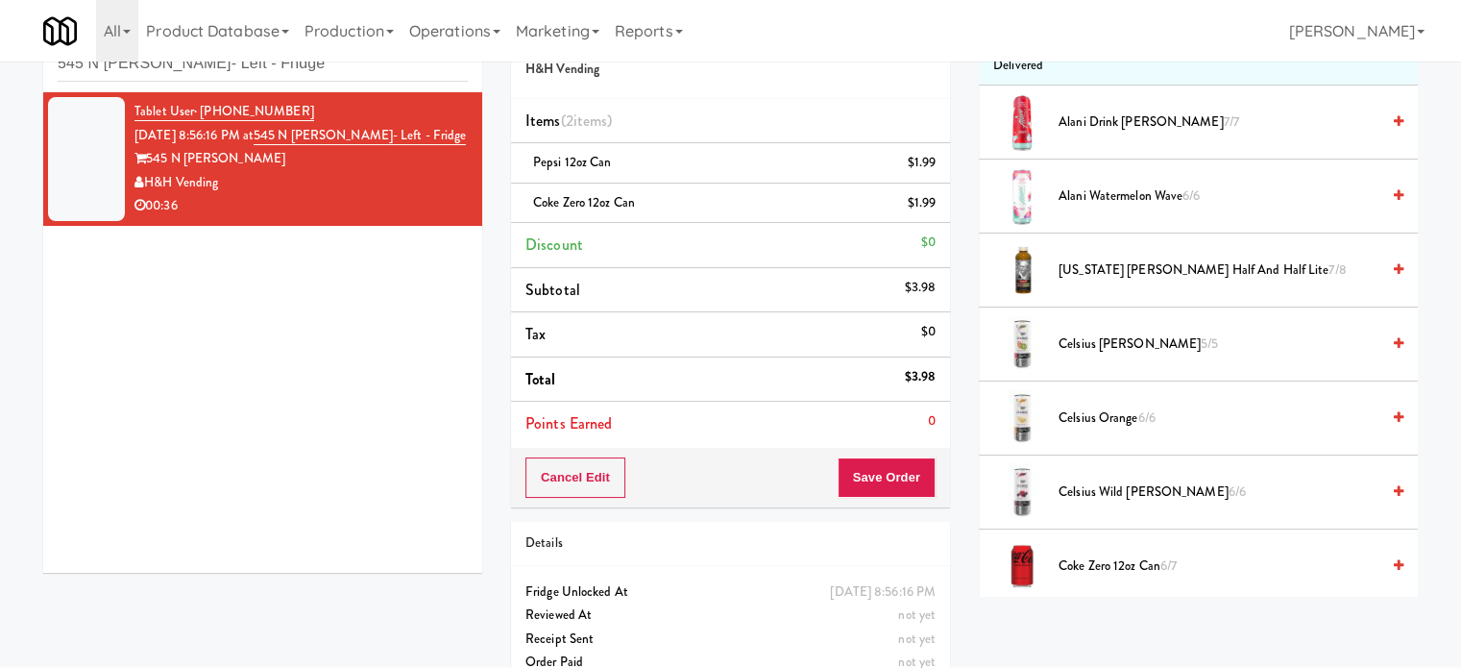
scroll to position [96, 0]
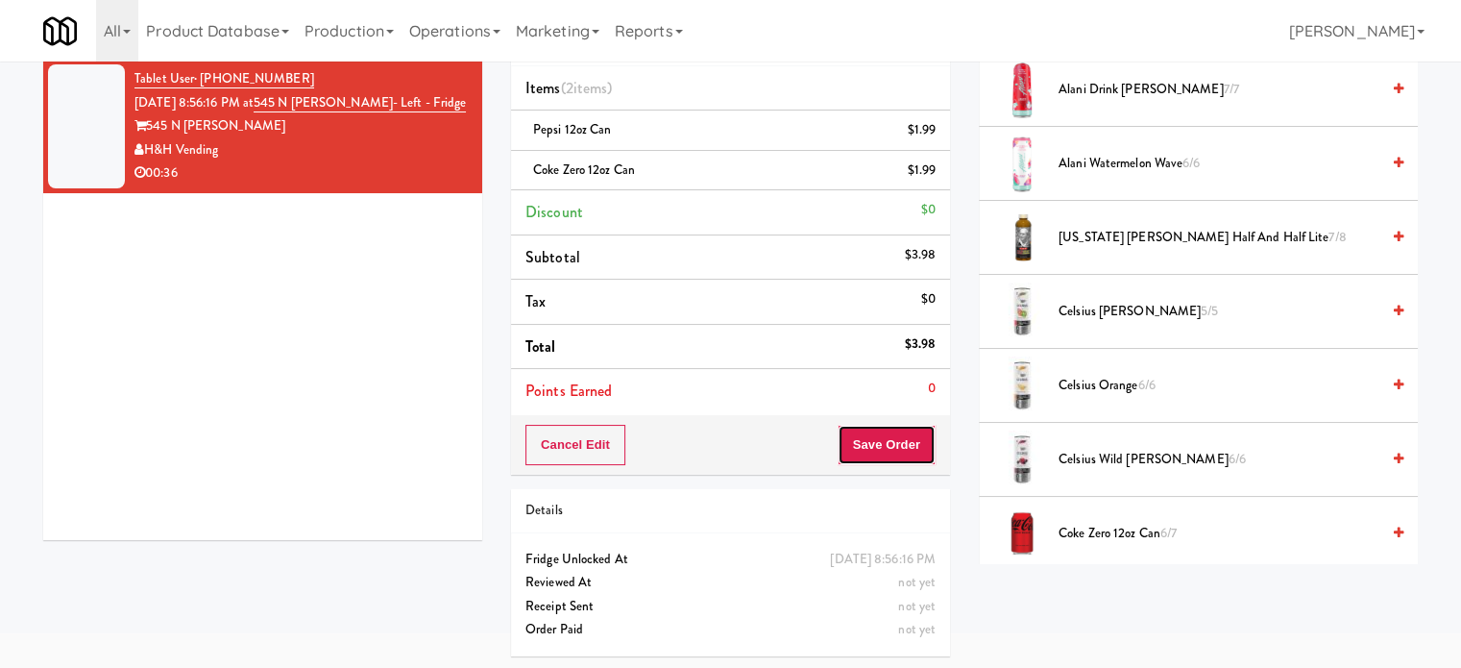
click at [912, 426] on button "Save Order" at bounding box center [887, 445] width 98 height 40
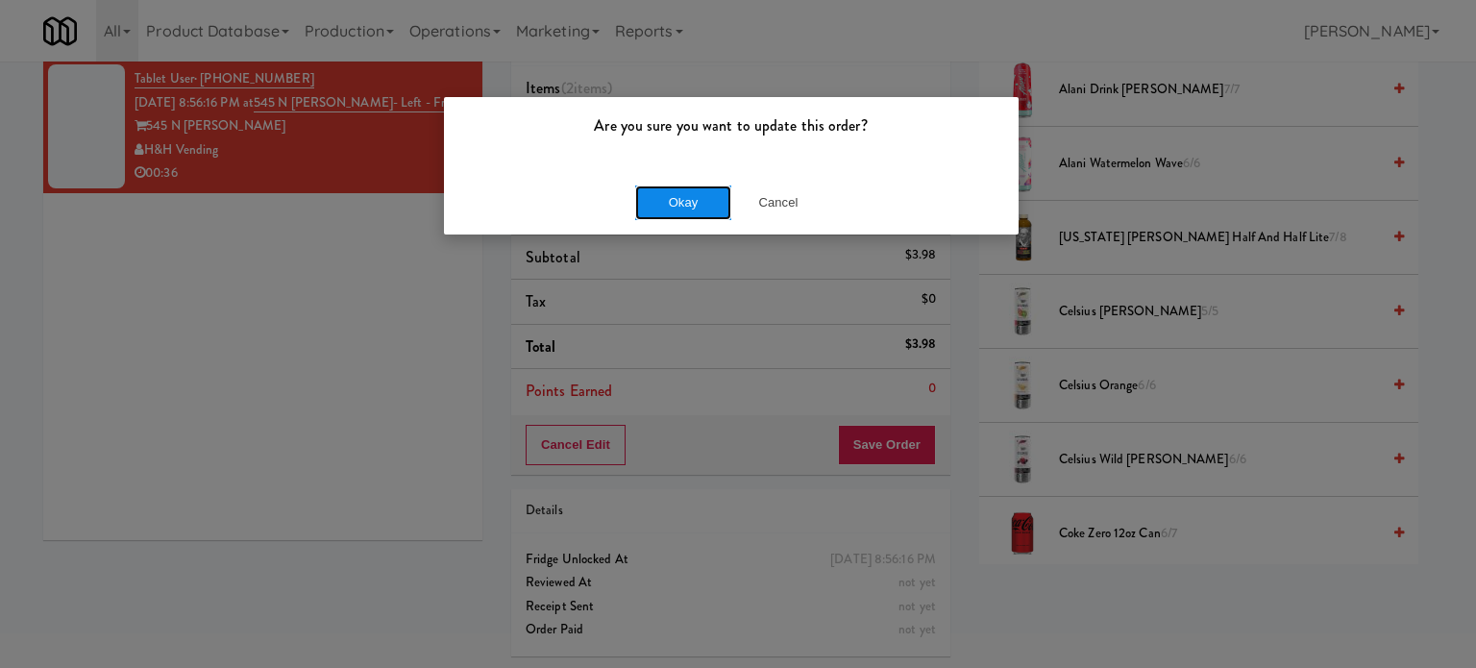
click at [704, 194] on button "Okay" at bounding box center [683, 202] width 96 height 35
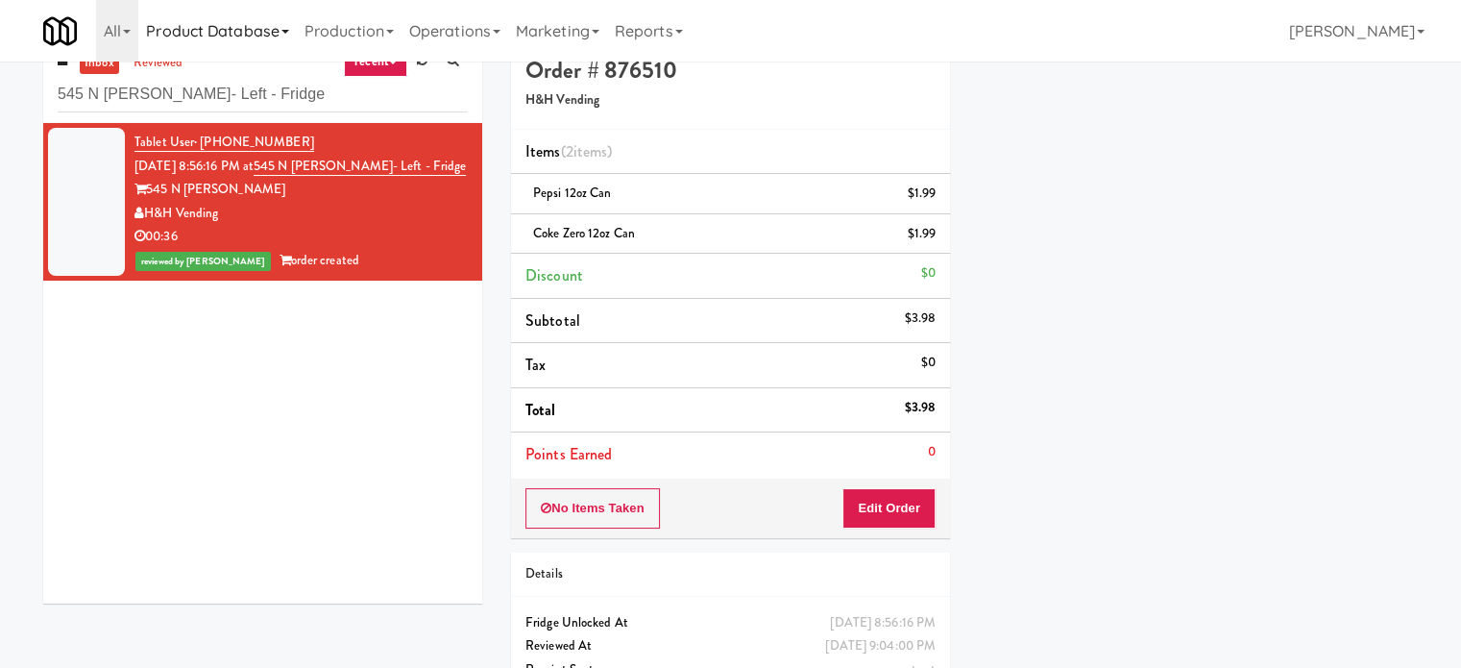
scroll to position [0, 0]
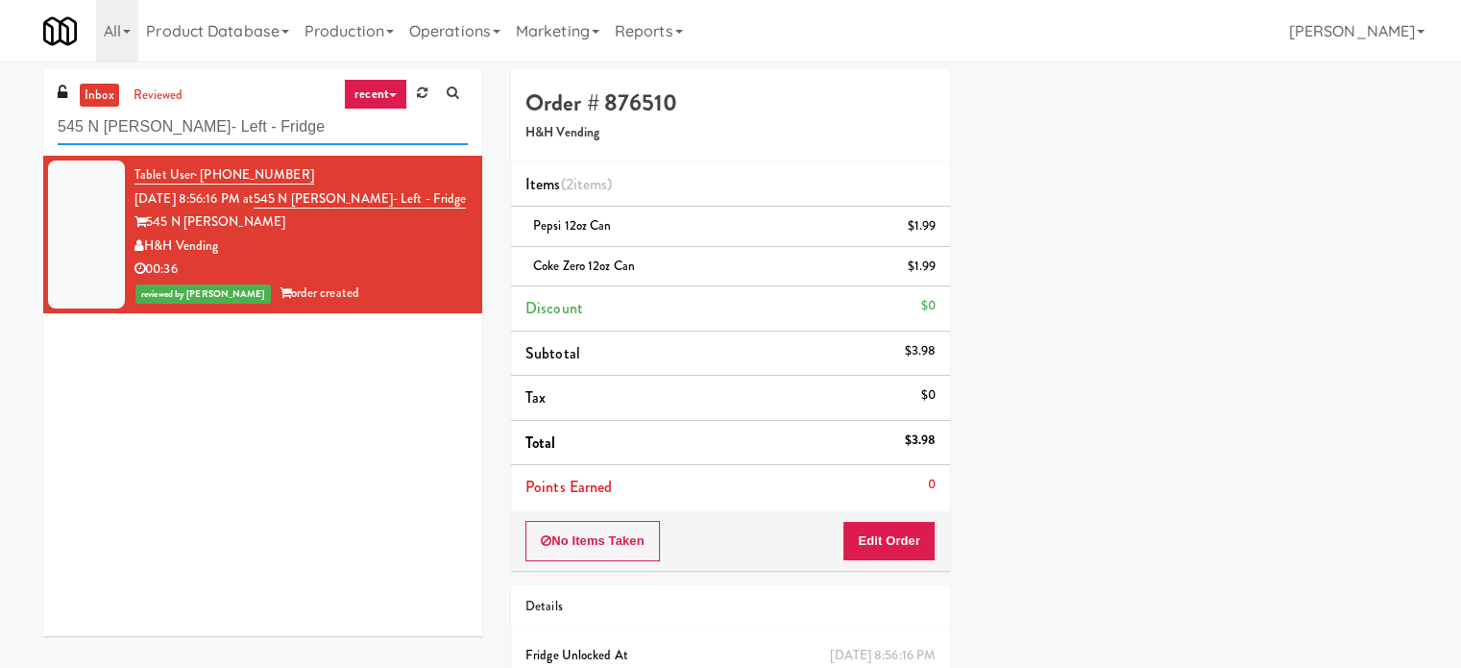
click at [269, 123] on input "545 N McClurg- Left - Fridge" at bounding box center [263, 128] width 410 height 36
click at [269, 124] on input "545 N McClurg- Left - Fridge" at bounding box center [263, 128] width 410 height 36
click at [269, 122] on input "545 N McClurg- Left - Fridge" at bounding box center [263, 128] width 410 height 36
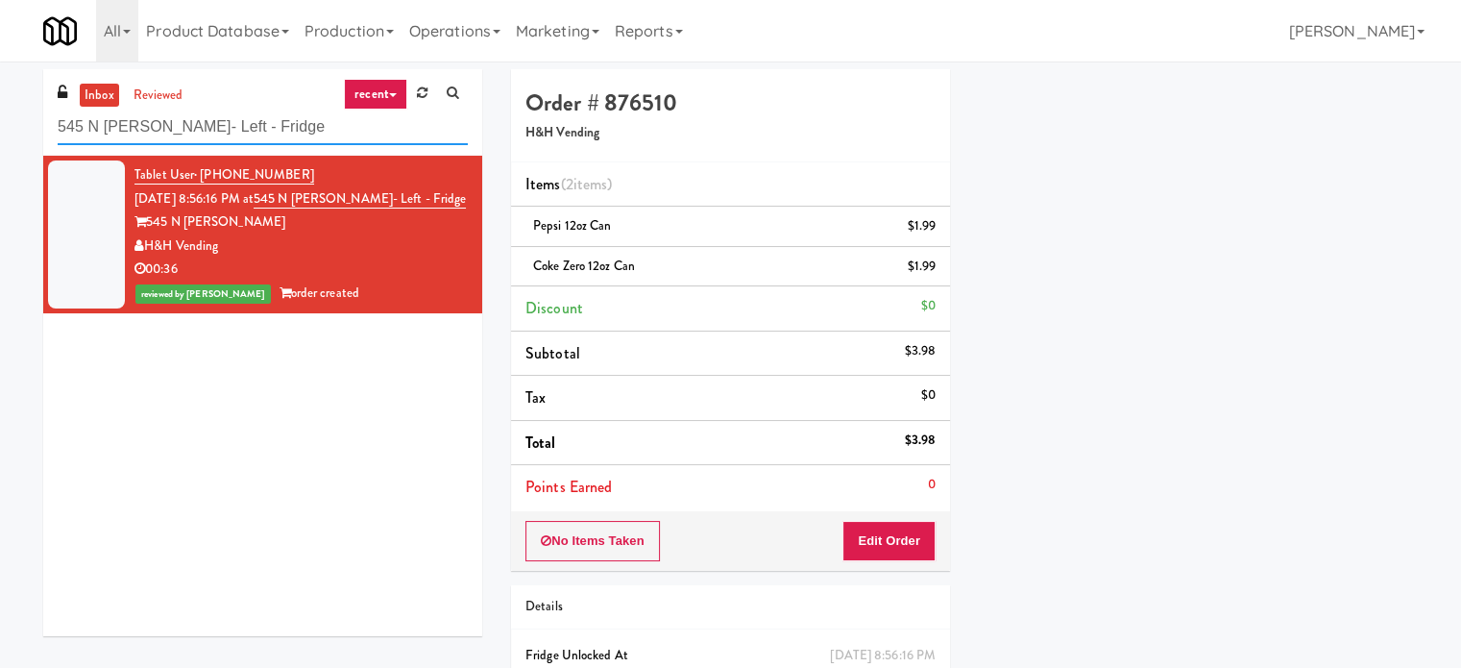
paste input "WPW"
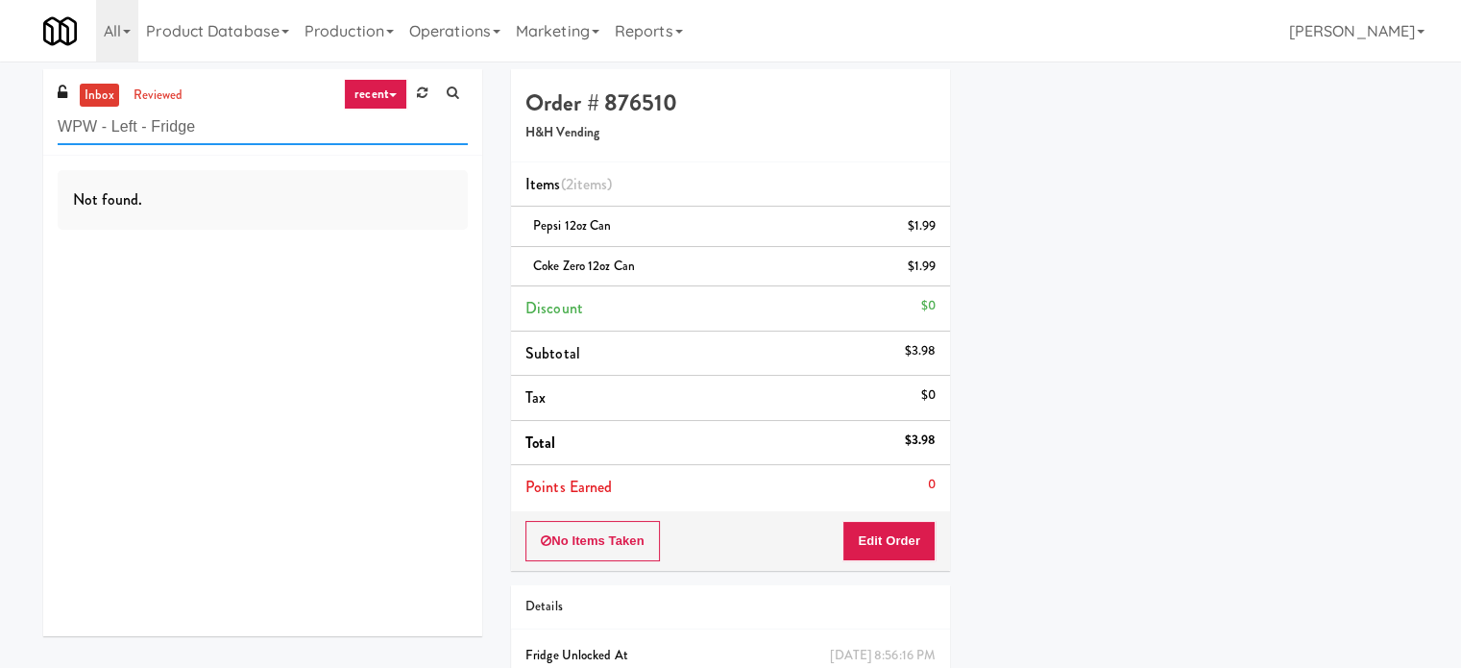
type input "WPW - Left - Fridge"
click at [387, 92] on link "recent" at bounding box center [375, 94] width 63 height 31
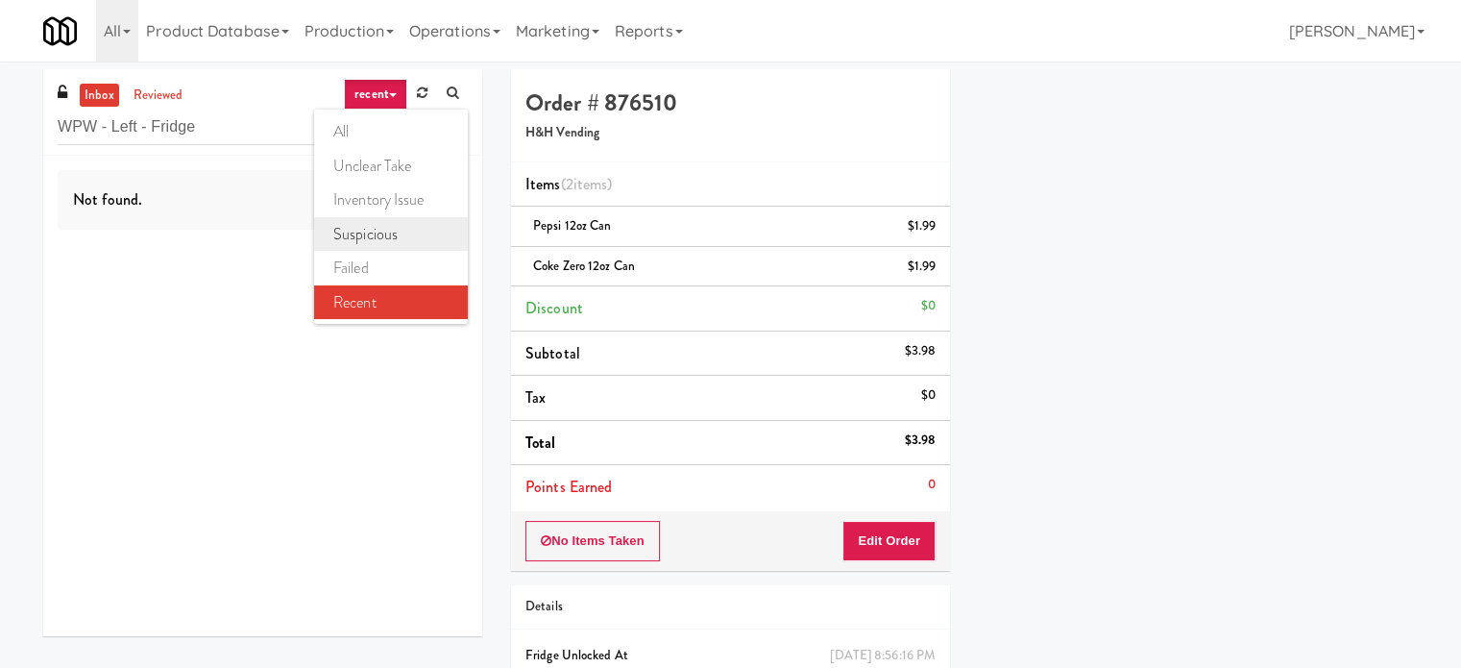
click at [372, 237] on link "suspicious" at bounding box center [391, 234] width 154 height 35
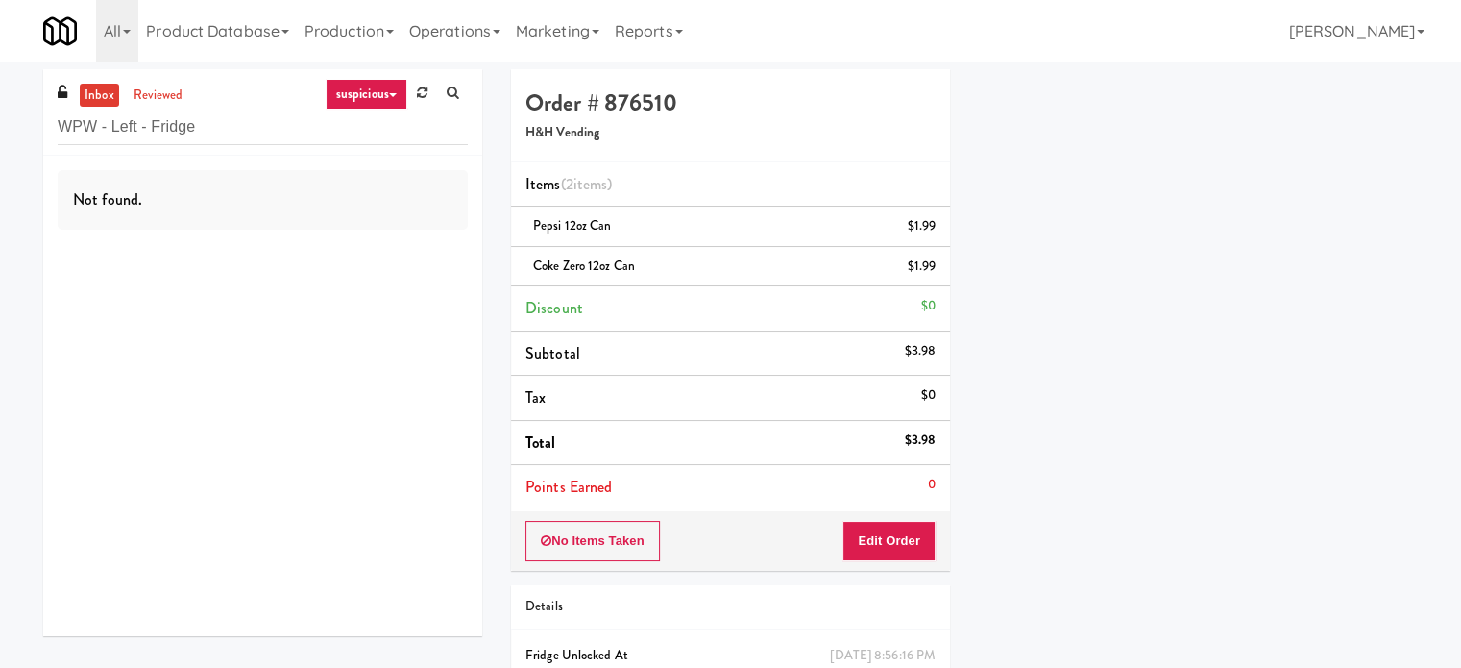
drag, startPoint x: 393, startPoint y: 98, endPoint x: 394, endPoint y: 118, distance: 20.2
click at [394, 118] on div "inbox reviewed suspicious all unclear take inventory issue suspicious failed re…" at bounding box center [262, 112] width 439 height 86
click at [391, 107] on link "suspicious" at bounding box center [367, 94] width 82 height 31
click at [375, 197] on link "inventory issue" at bounding box center [391, 200] width 154 height 35
click at [389, 95] on icon at bounding box center [393, 95] width 8 height 4
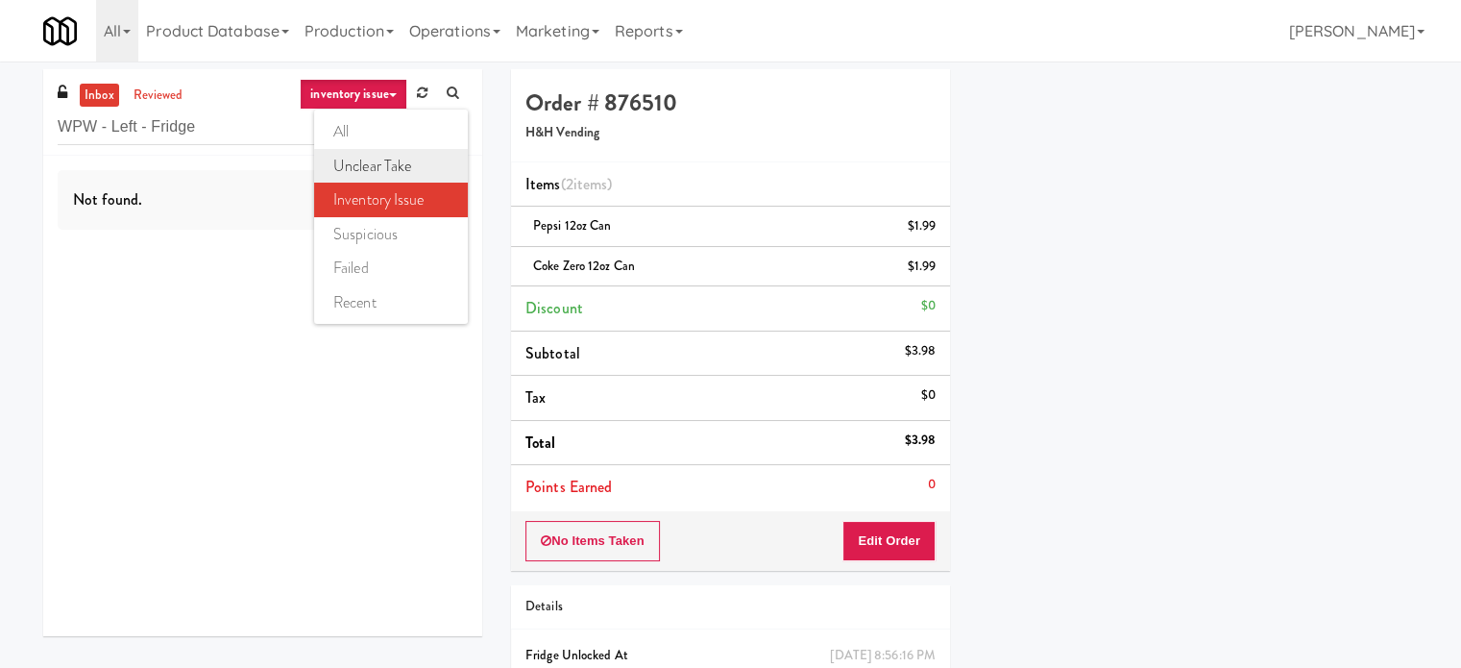
click at [384, 161] on link "unclear take" at bounding box center [391, 166] width 154 height 35
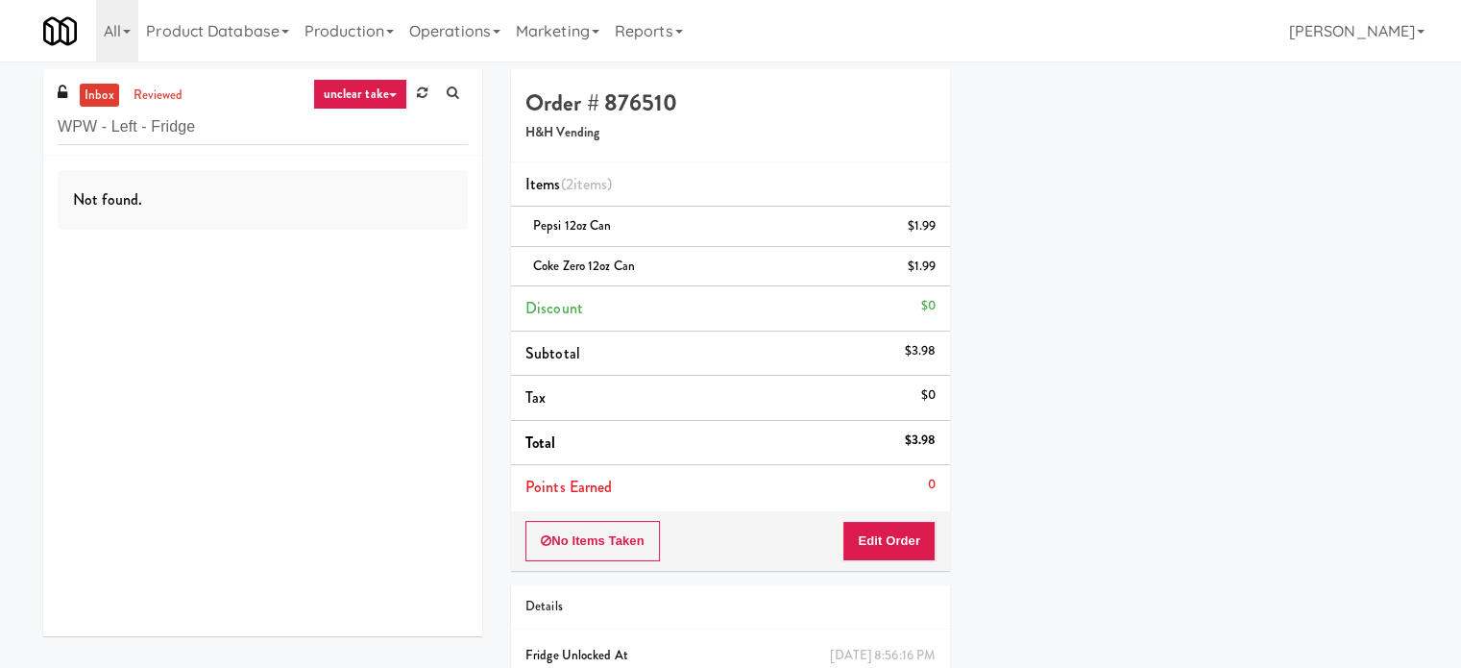
click at [392, 90] on link "unclear take" at bounding box center [360, 94] width 94 height 31
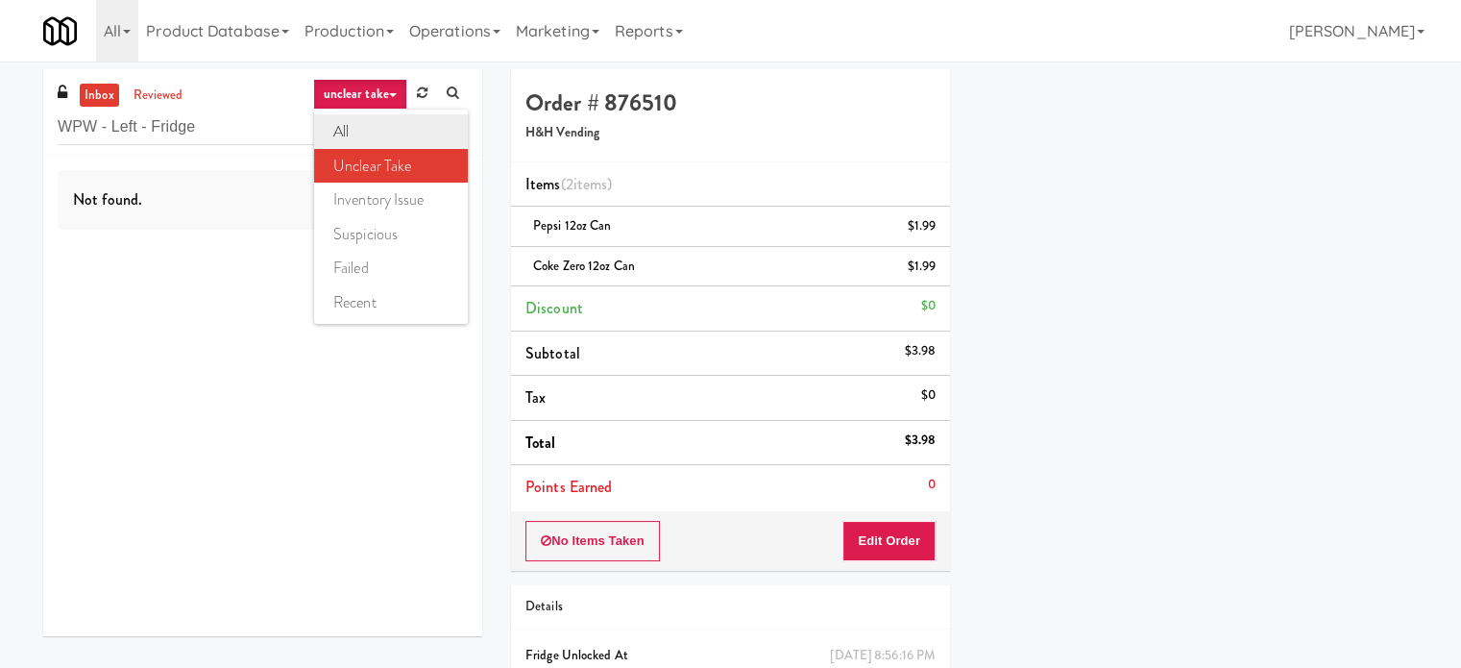
click at [367, 138] on link "all" at bounding box center [391, 131] width 154 height 35
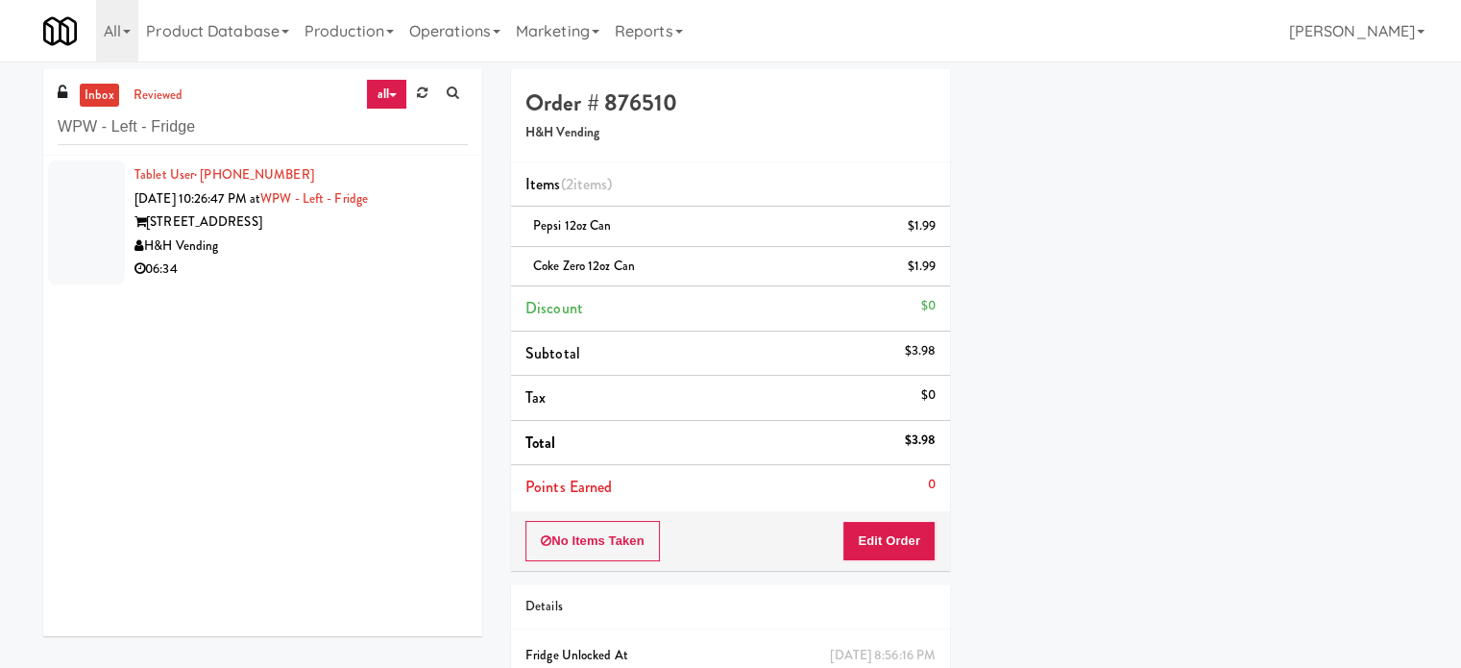
drag, startPoint x: 362, startPoint y: 240, endPoint x: 567, endPoint y: 255, distance: 205.2
click at [365, 241] on div "H&H Vending" at bounding box center [301, 246] width 333 height 24
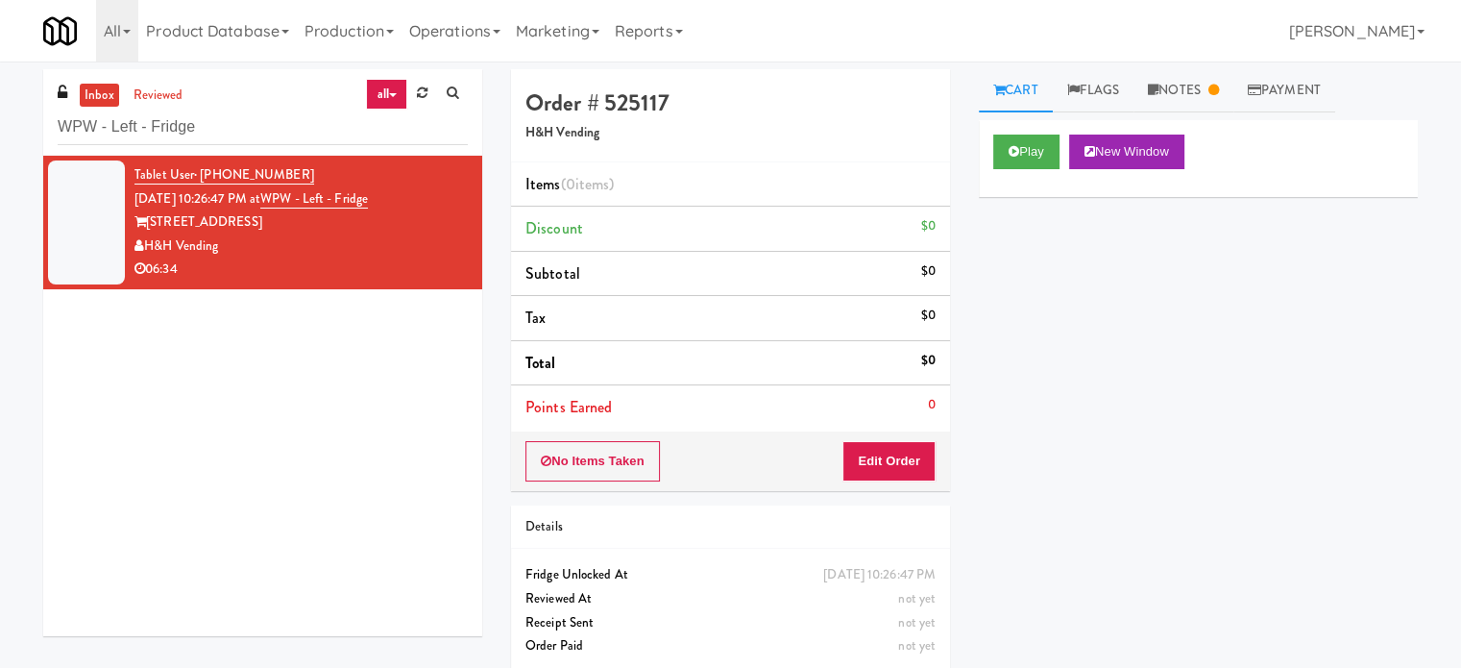
drag, startPoint x: 1221, startPoint y: 94, endPoint x: 1207, endPoint y: 191, distance: 98.1
click at [1218, 94] on icon at bounding box center [1214, 90] width 11 height 12
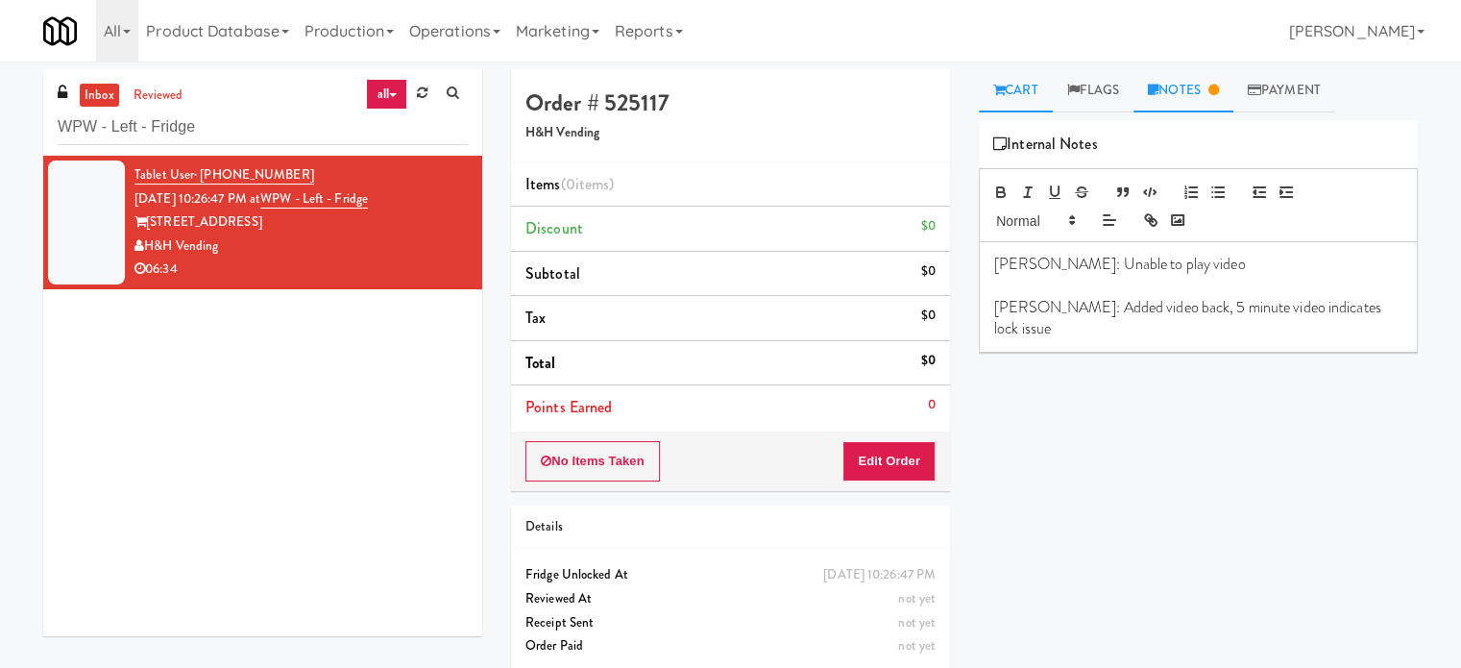
click at [1030, 95] on link "Cart" at bounding box center [1016, 90] width 74 height 43
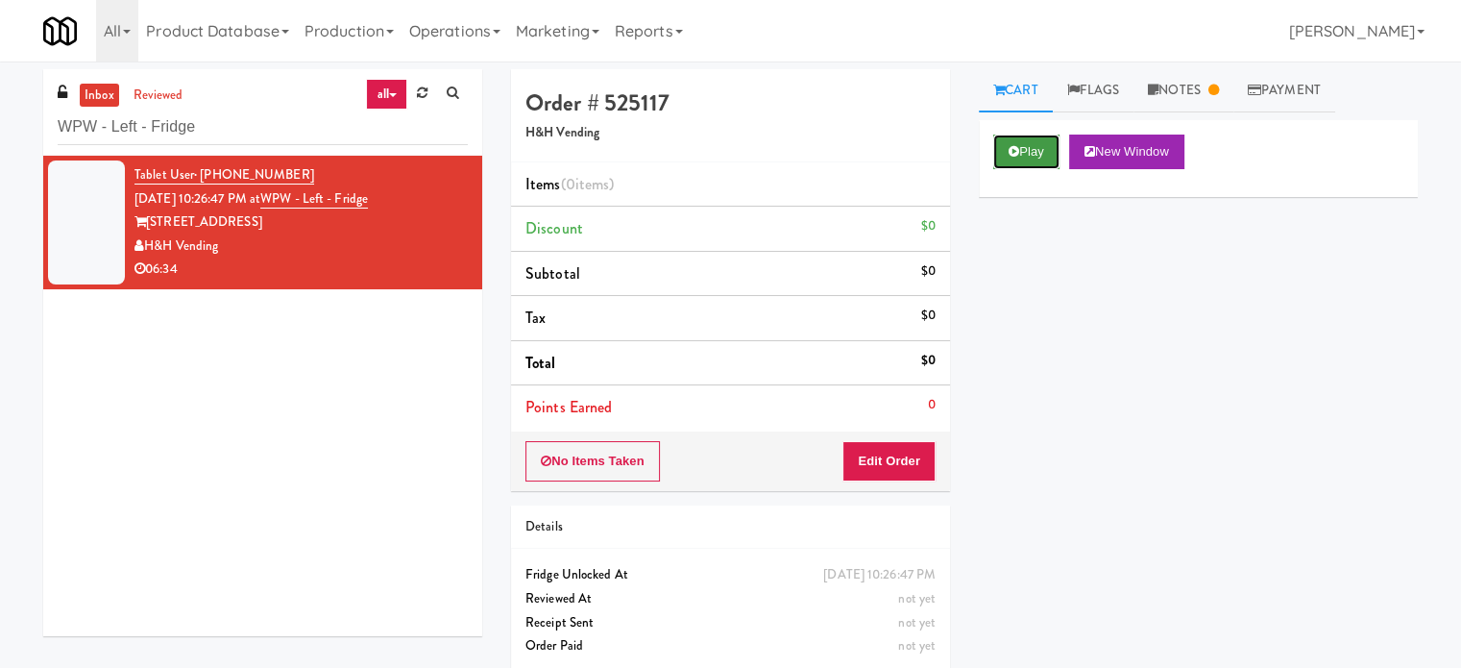
click at [1035, 155] on button "Play" at bounding box center [1027, 152] width 66 height 35
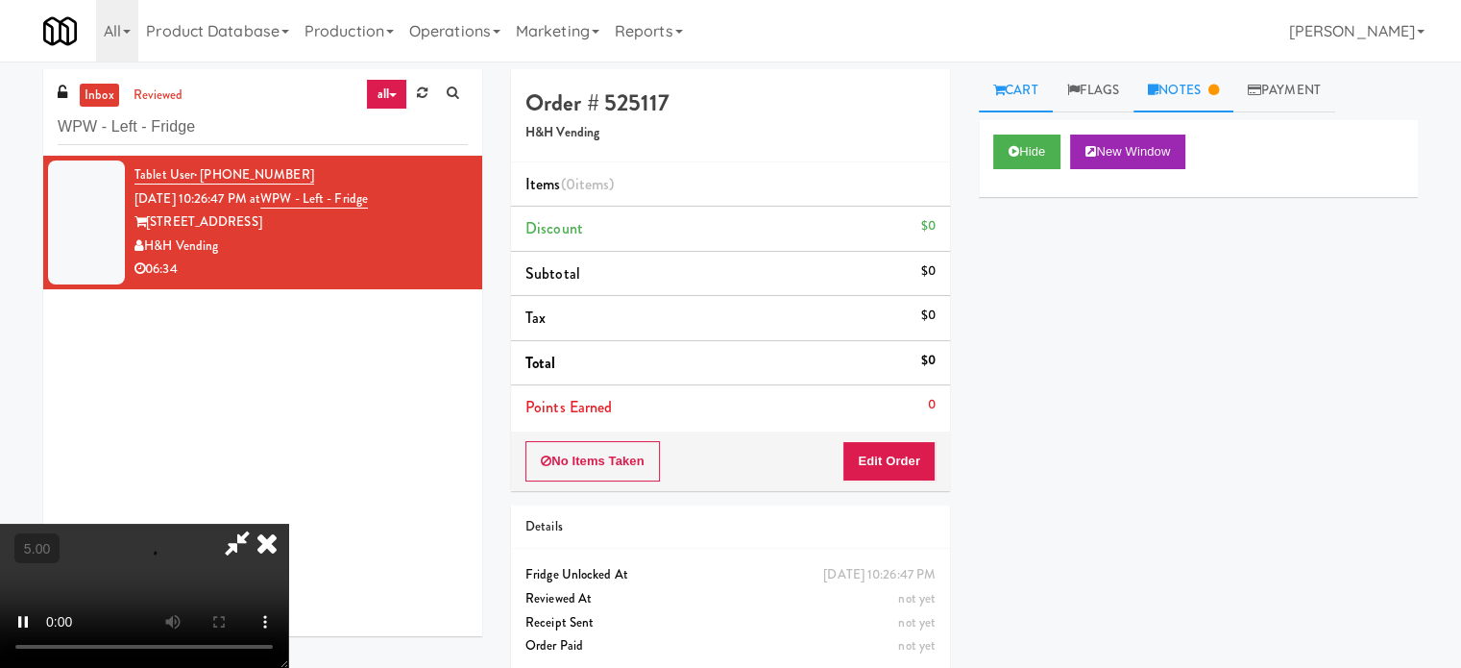
click at [1207, 95] on link "Notes" at bounding box center [1184, 90] width 100 height 43
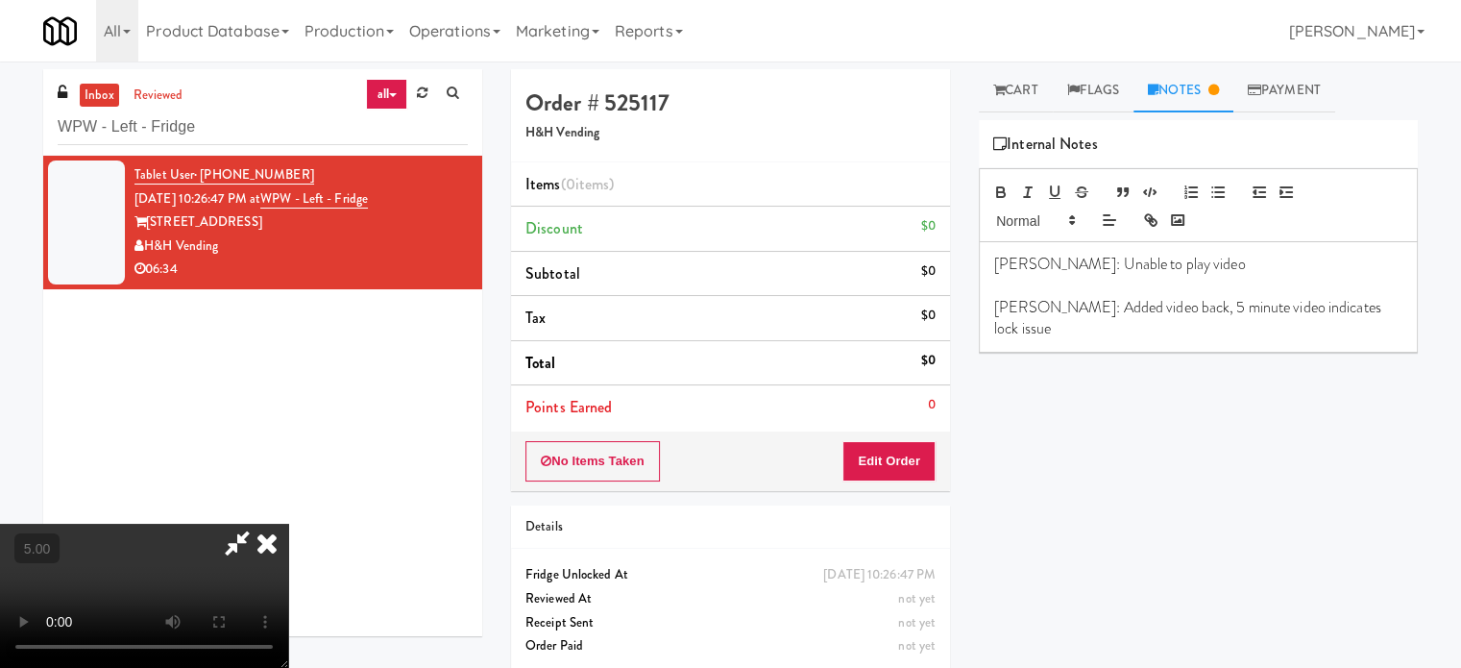
click at [288, 524] on video at bounding box center [144, 596] width 288 height 144
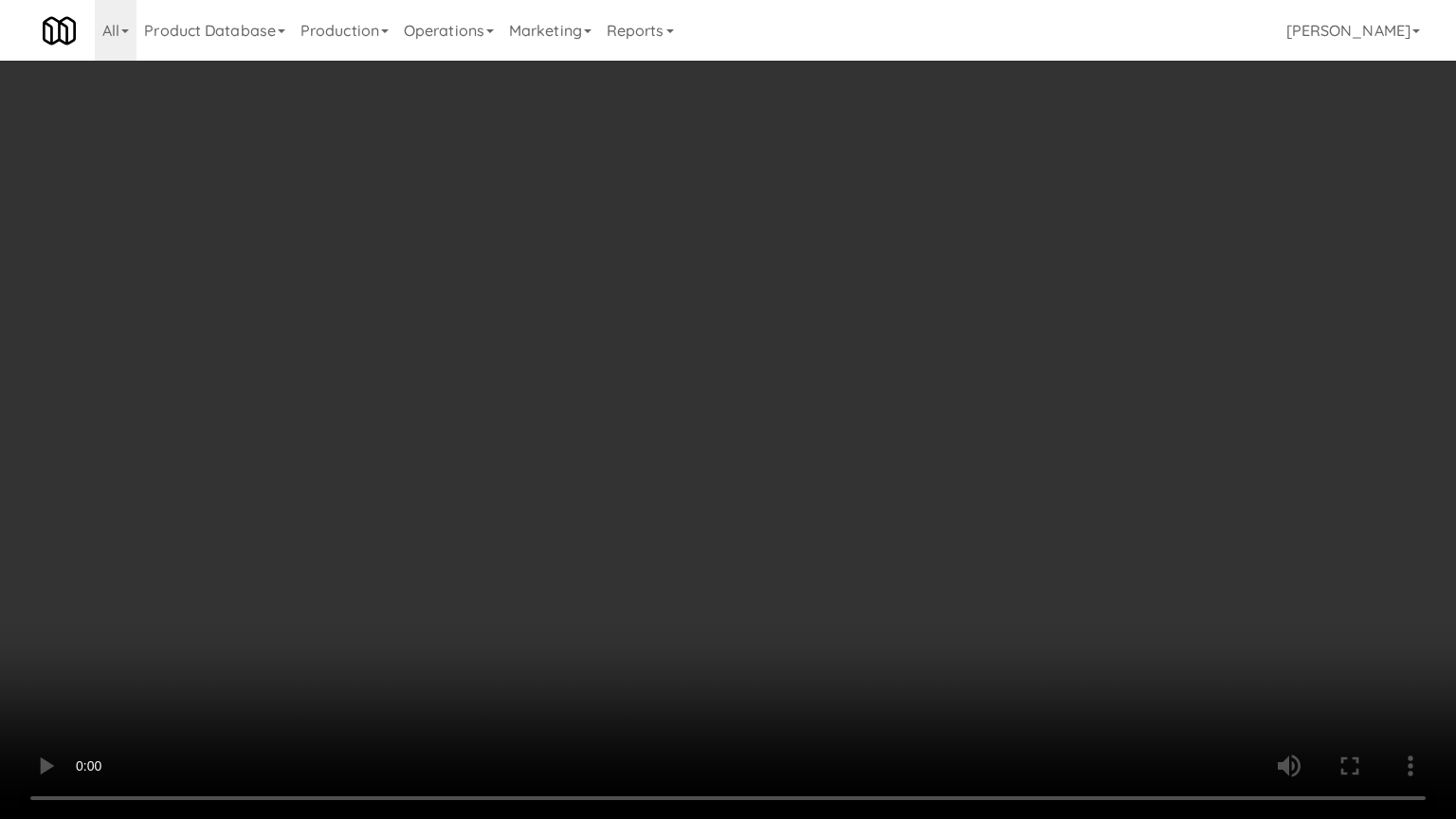
click at [569, 596] on video at bounding box center [728, 410] width 1456 height 819
click at [690, 446] on video at bounding box center [728, 410] width 1456 height 819
click at [690, 444] on video at bounding box center [728, 410] width 1456 height 819
click at [697, 438] on video at bounding box center [728, 410] width 1456 height 819
click at [768, 438] on video at bounding box center [728, 410] width 1456 height 819
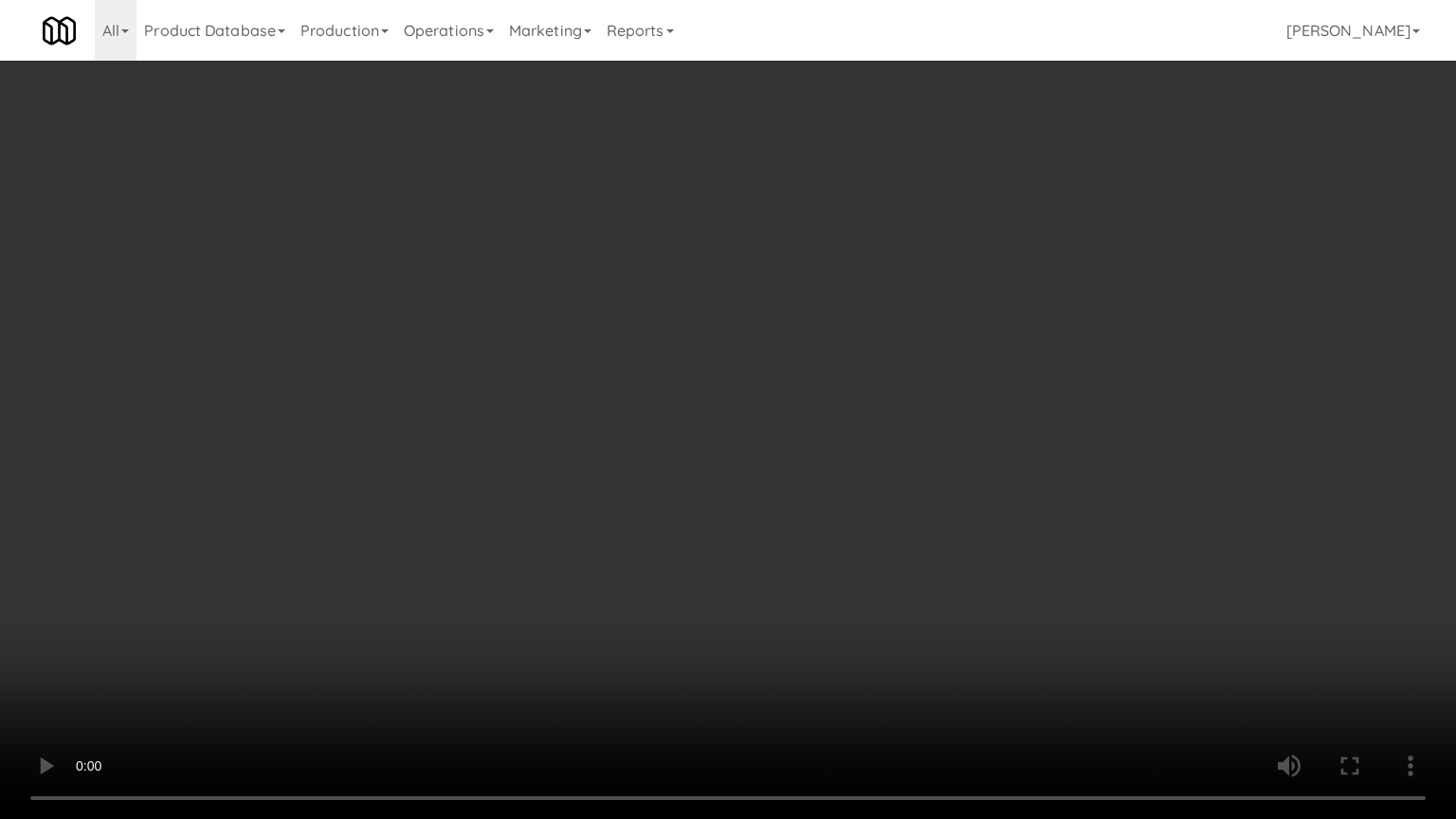
click at [760, 424] on video at bounding box center [728, 410] width 1456 height 819
click at [794, 428] on video at bounding box center [728, 410] width 1456 height 819
click at [690, 406] on video at bounding box center [728, 410] width 1456 height 819
click at [690, 405] on video at bounding box center [728, 410] width 1456 height 819
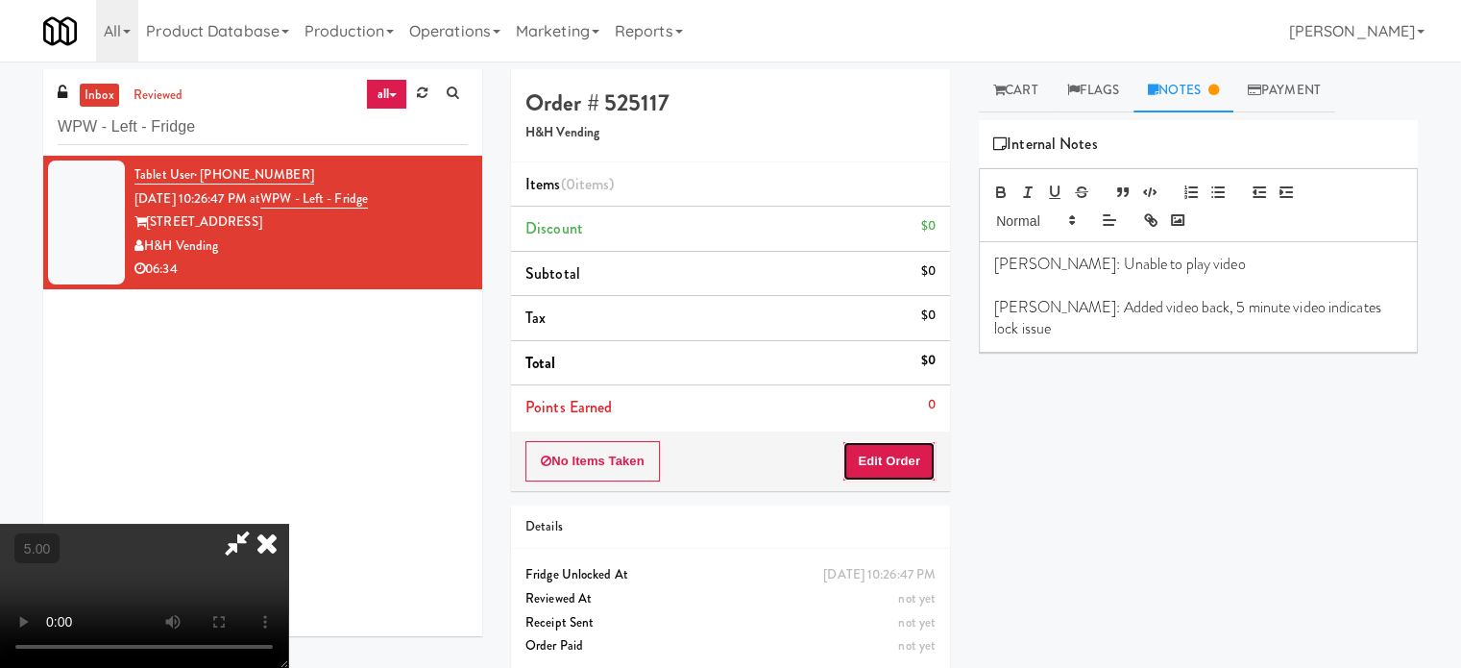
click at [911, 464] on button "Edit Order" at bounding box center [889, 461] width 93 height 40
click at [915, 458] on button "Save Order" at bounding box center [887, 461] width 98 height 40
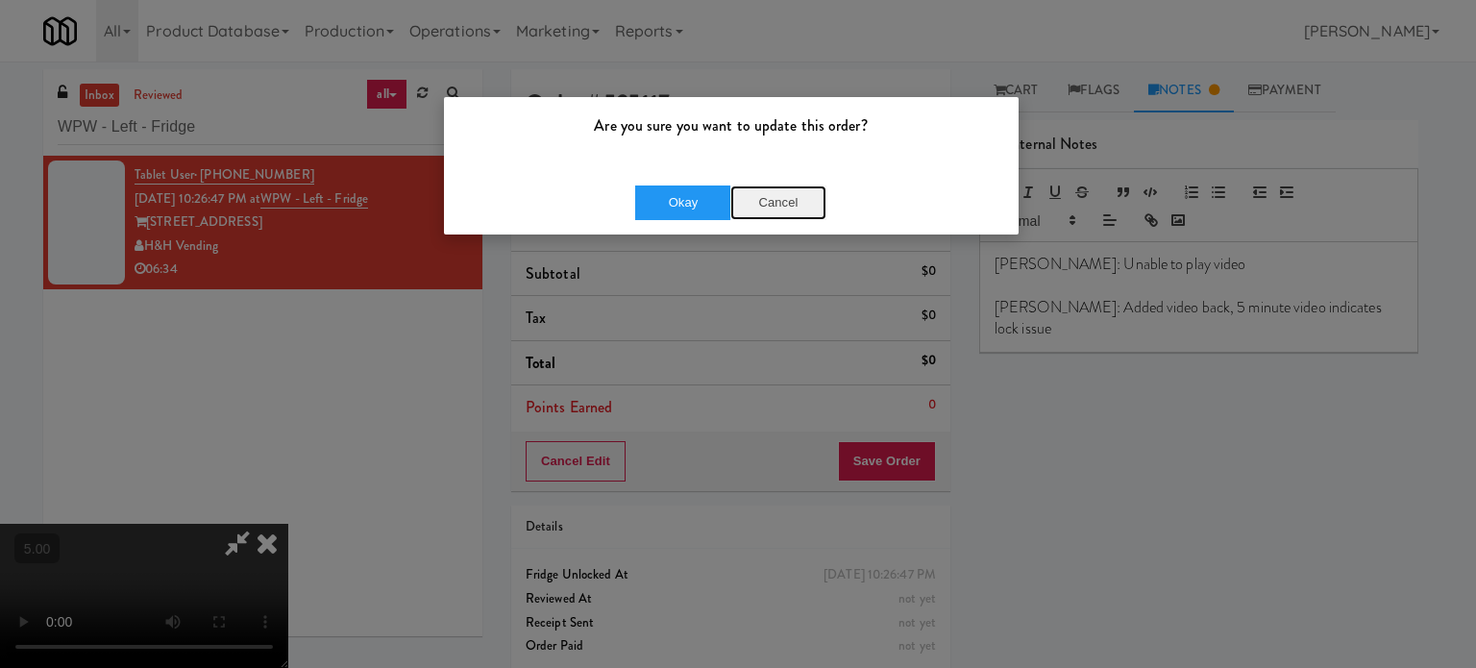
click at [779, 206] on button "Cancel" at bounding box center [778, 202] width 96 height 35
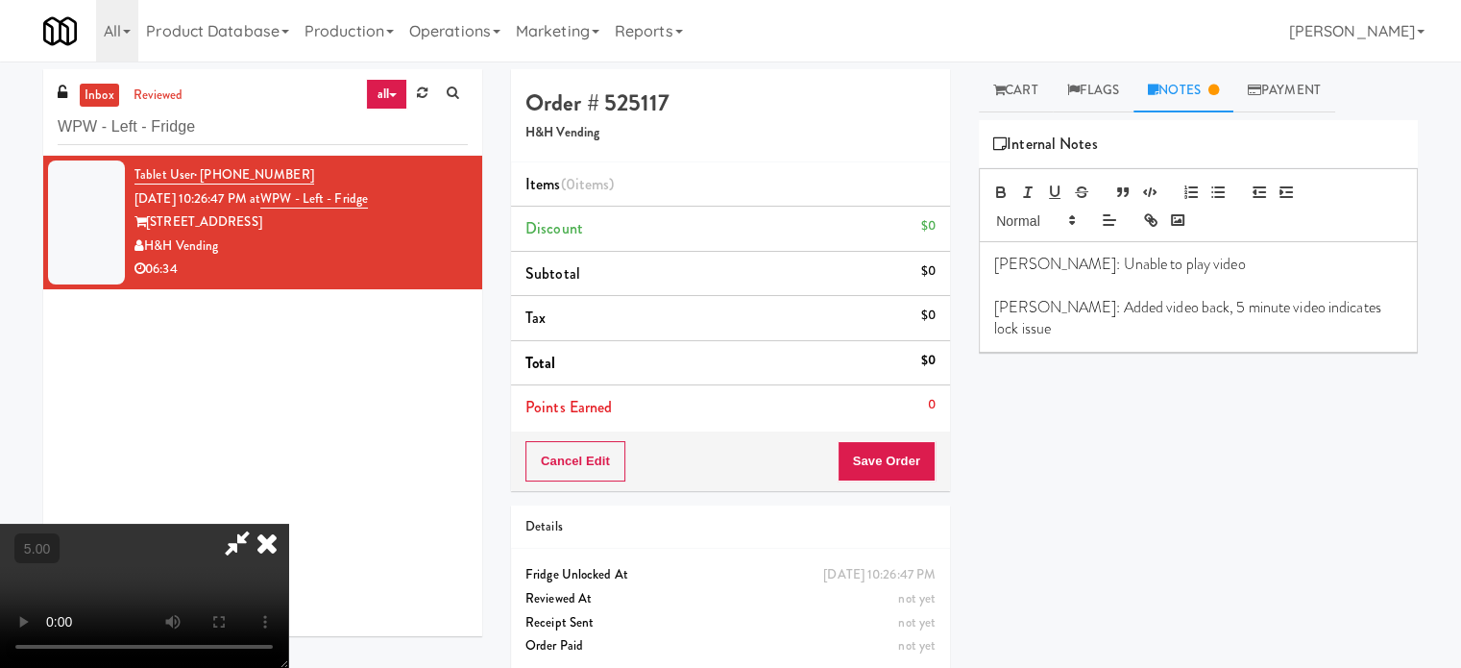
drag, startPoint x: 1014, startPoint y: 90, endPoint x: 1079, endPoint y: 155, distance: 91.7
click at [1014, 91] on link "Cart" at bounding box center [1016, 90] width 74 height 43
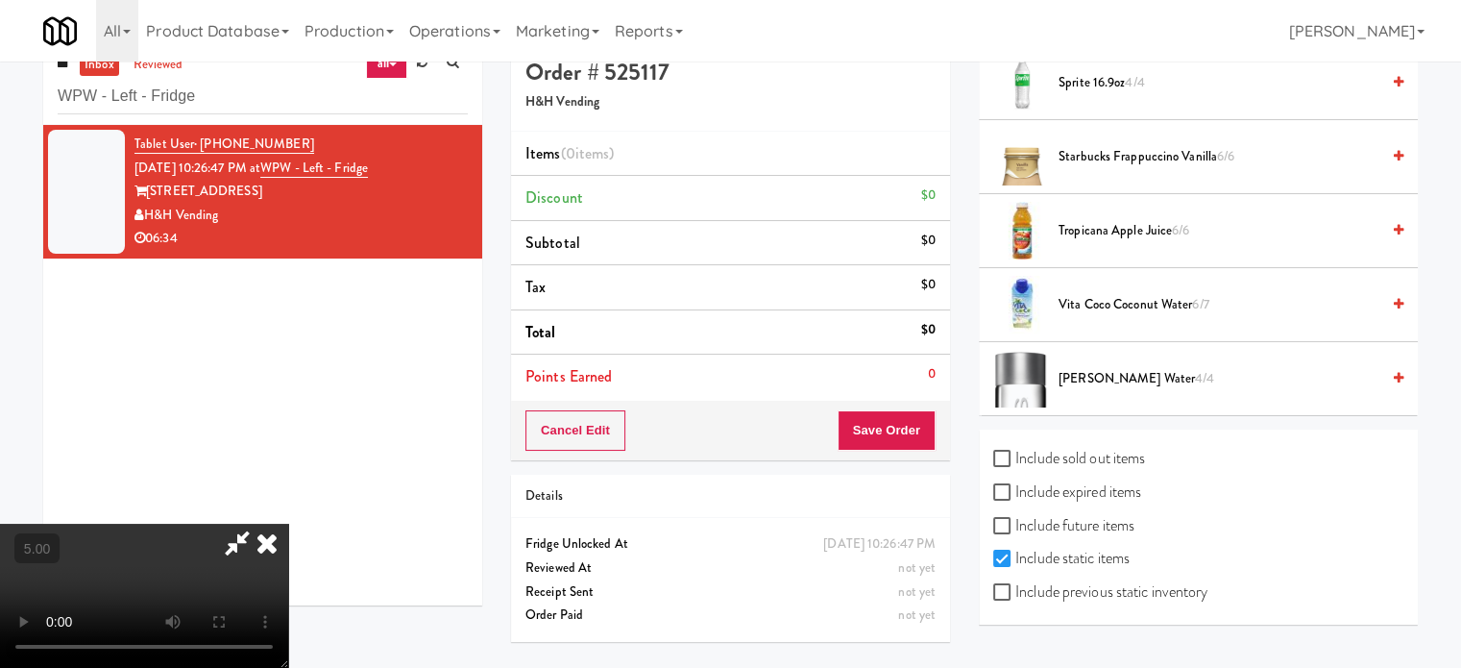
scroll to position [61, 0]
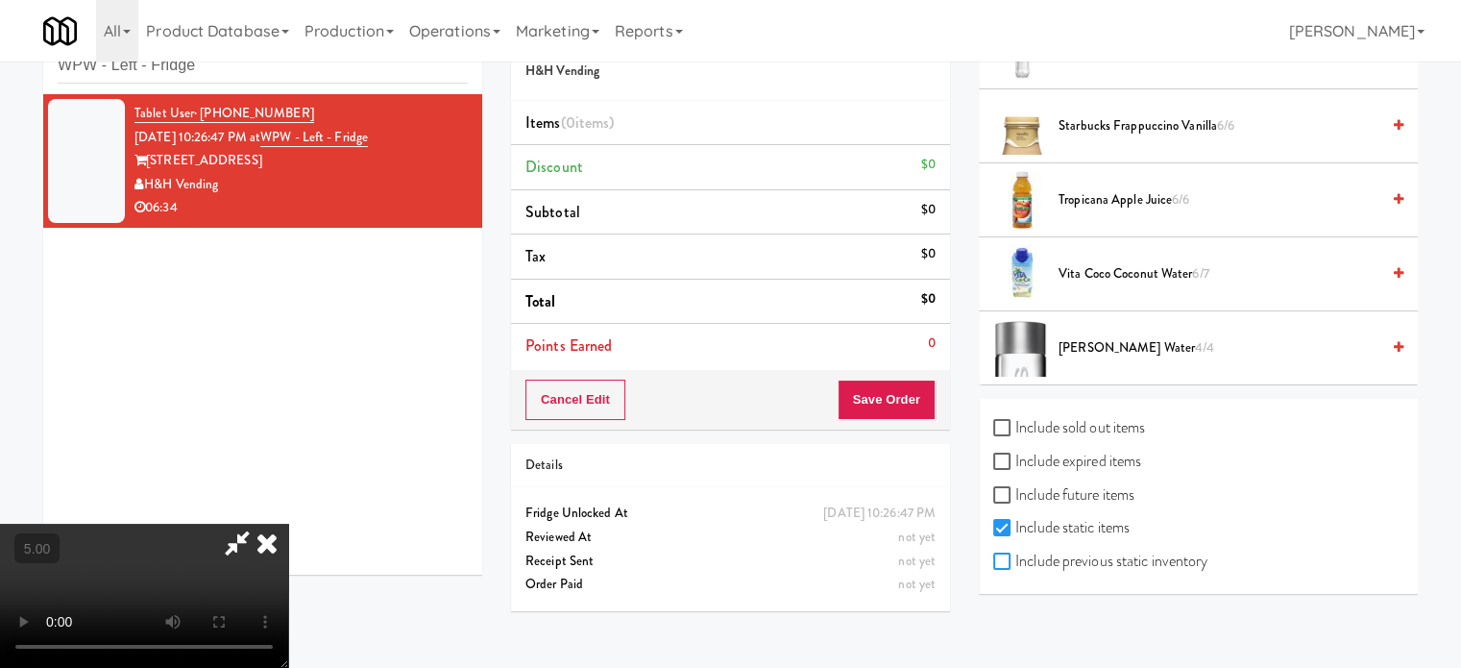
click at [1011, 554] on input "Include previous static inventory" at bounding box center [1005, 561] width 22 height 15
checkbox input "true"
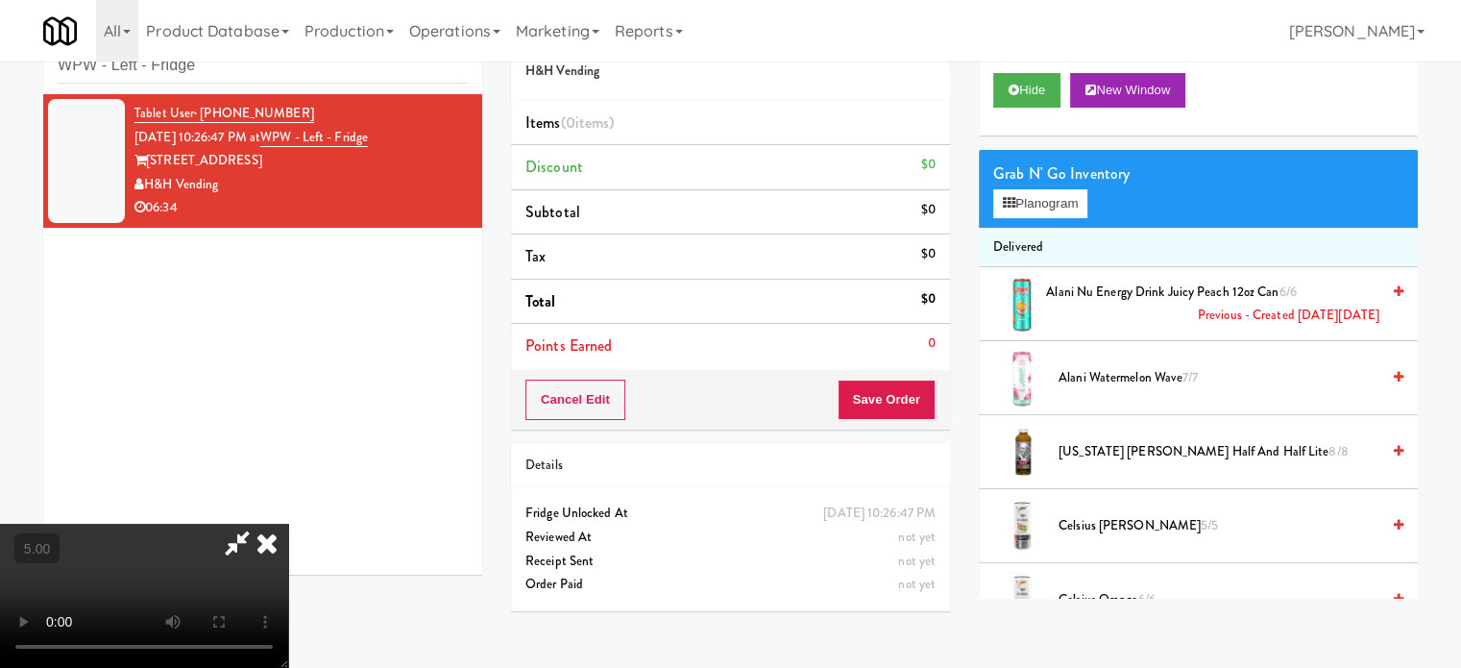
scroll to position [480, 0]
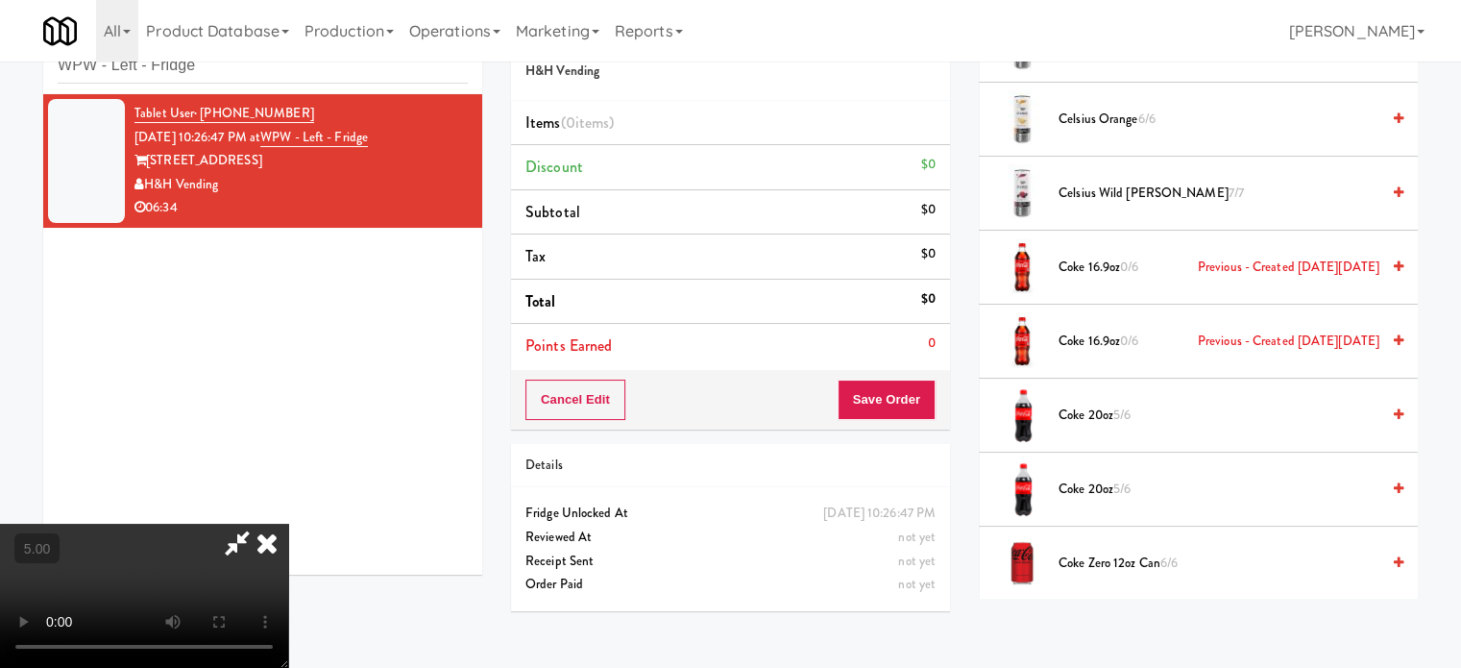
click at [1132, 561] on span "Coke Zero 12oz can 6/6" at bounding box center [1219, 564] width 321 height 24
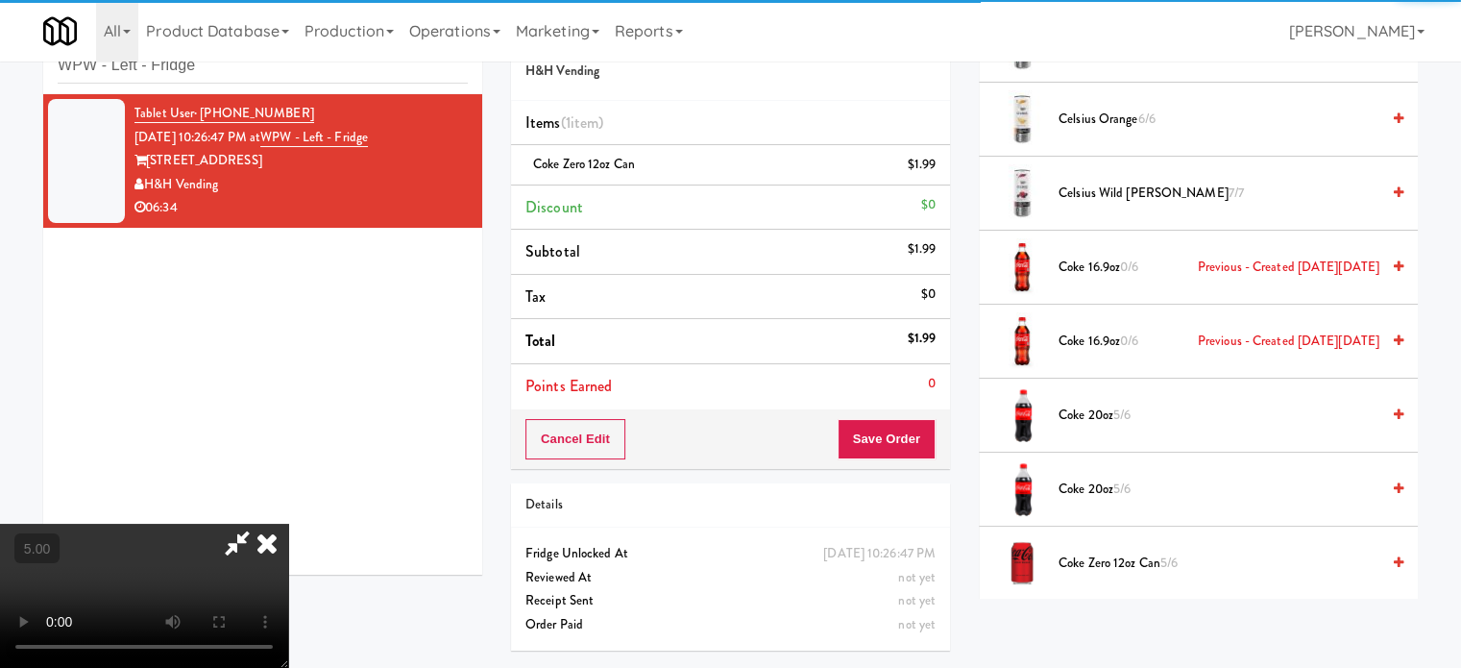
click at [288, 524] on video at bounding box center [144, 596] width 288 height 144
drag, startPoint x: 561, startPoint y: 454, endPoint x: 587, endPoint y: 530, distance: 81.1
click at [288, 524] on video at bounding box center [144, 596] width 288 height 144
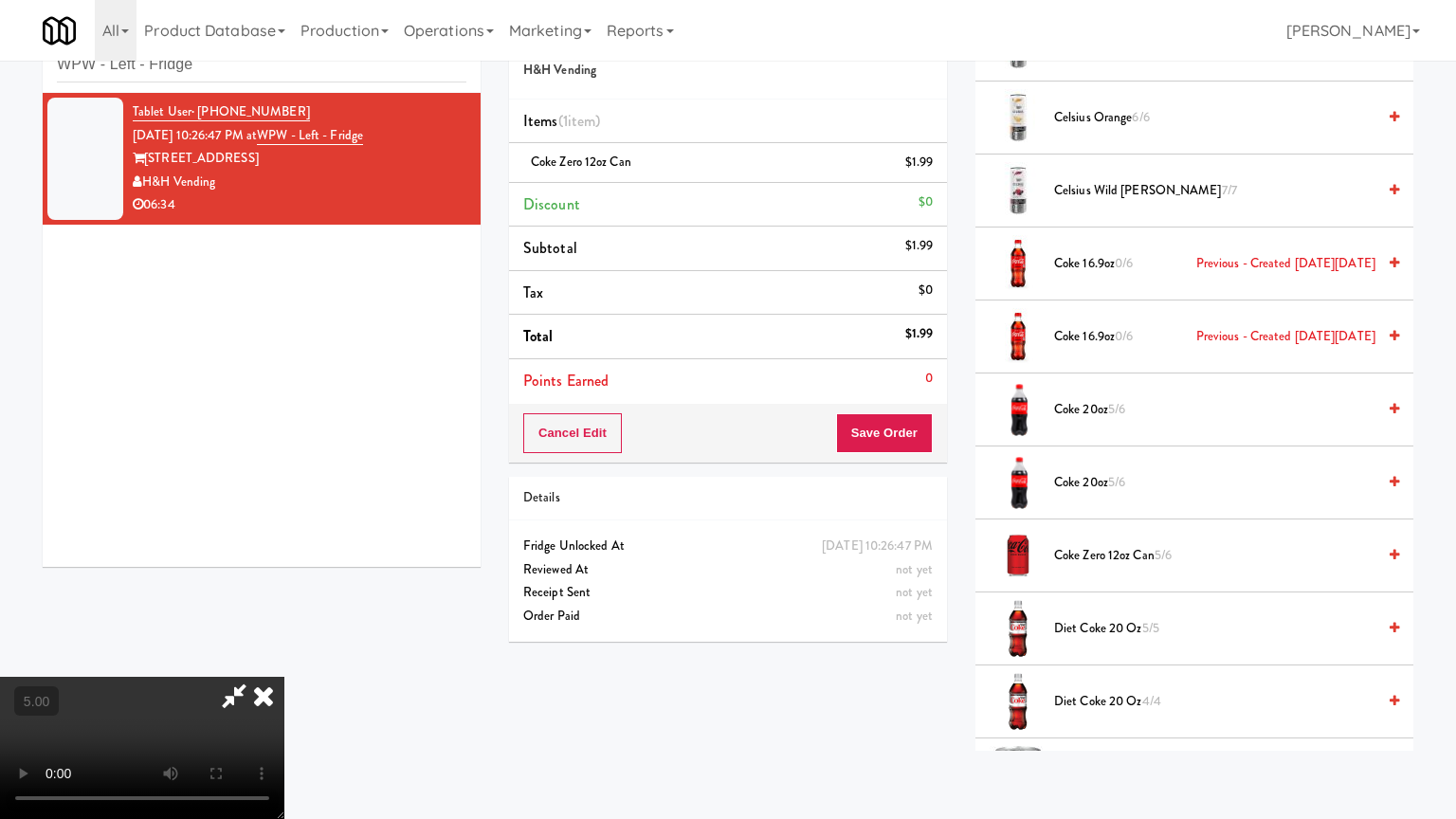
drag, startPoint x: 648, startPoint y: 421, endPoint x: 919, endPoint y: 261, distance: 314.7
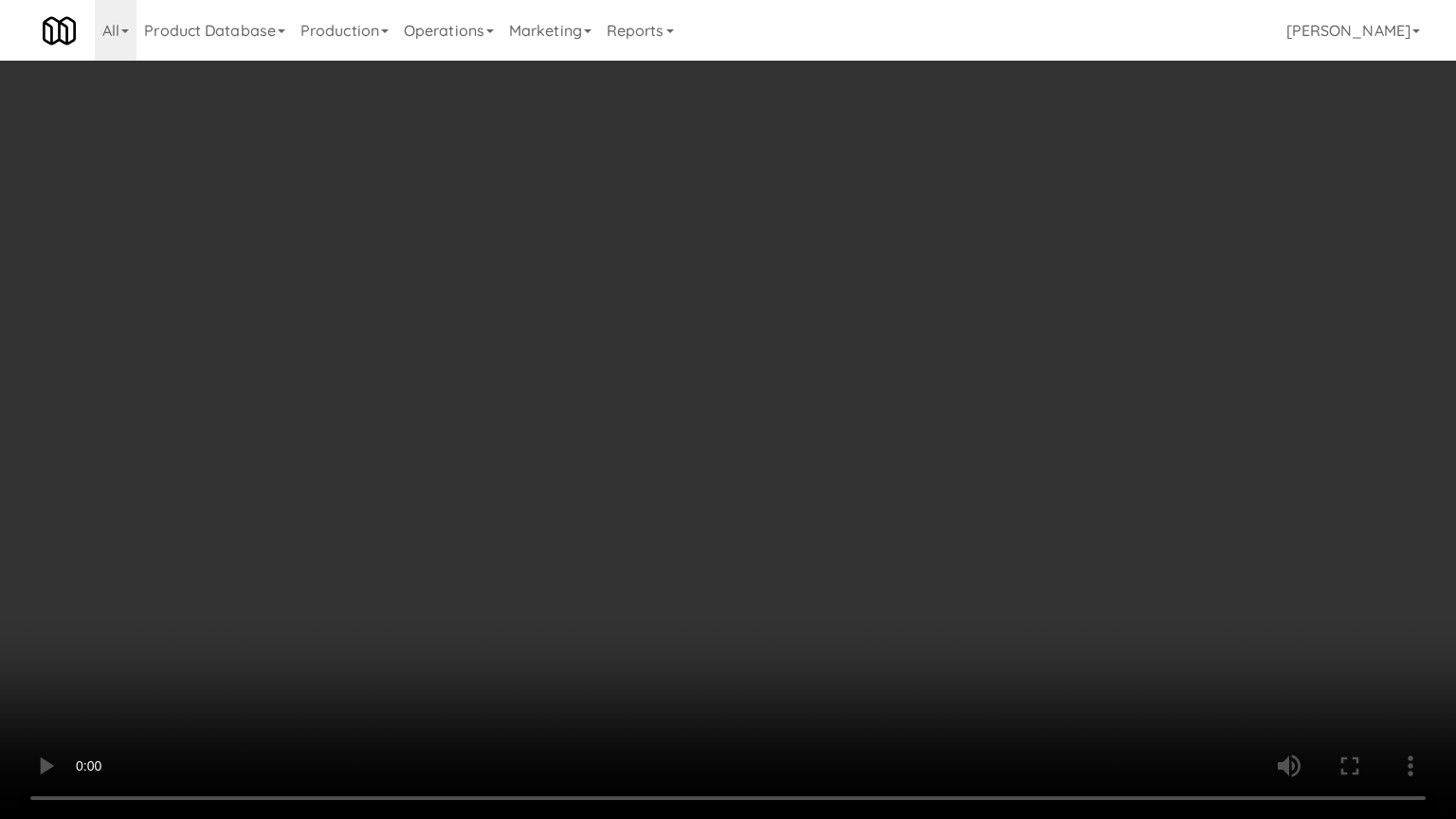
click at [653, 418] on video at bounding box center [728, 410] width 1456 height 819
click at [844, 455] on video at bounding box center [728, 410] width 1456 height 819
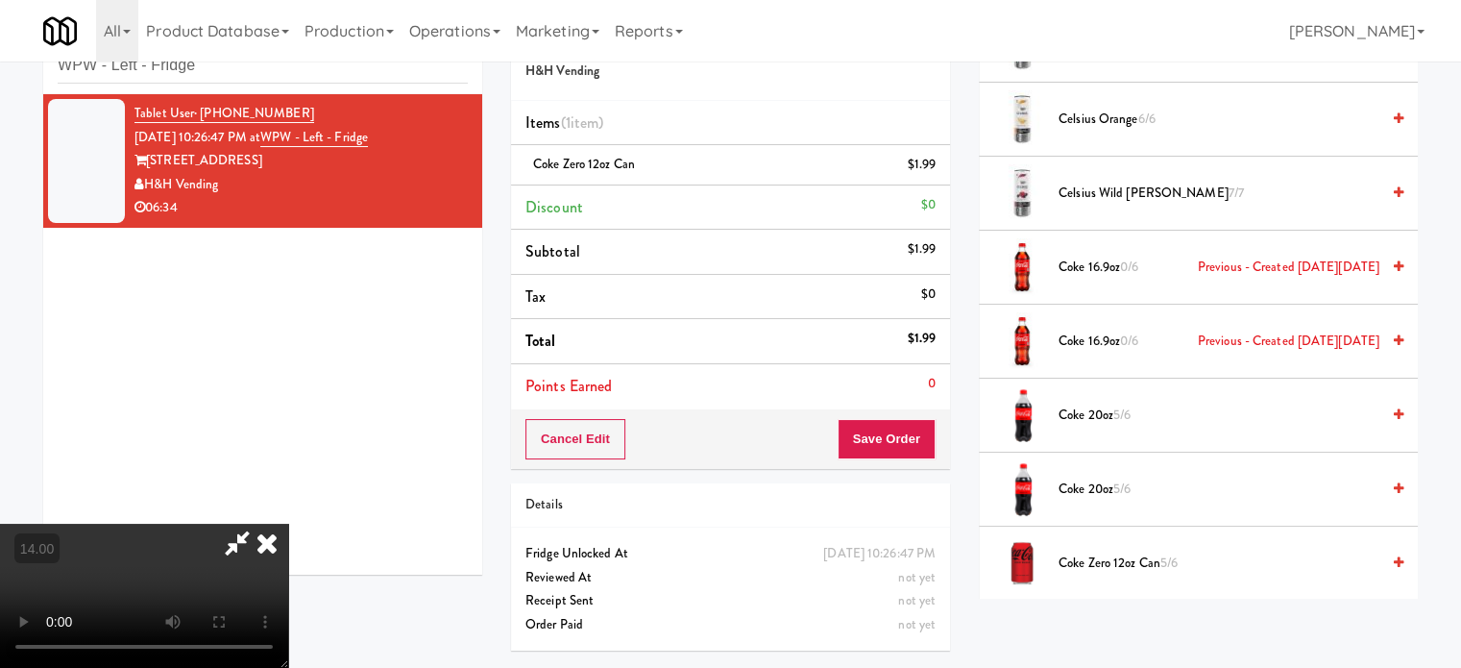
click at [288, 524] on icon at bounding box center [267, 543] width 42 height 38
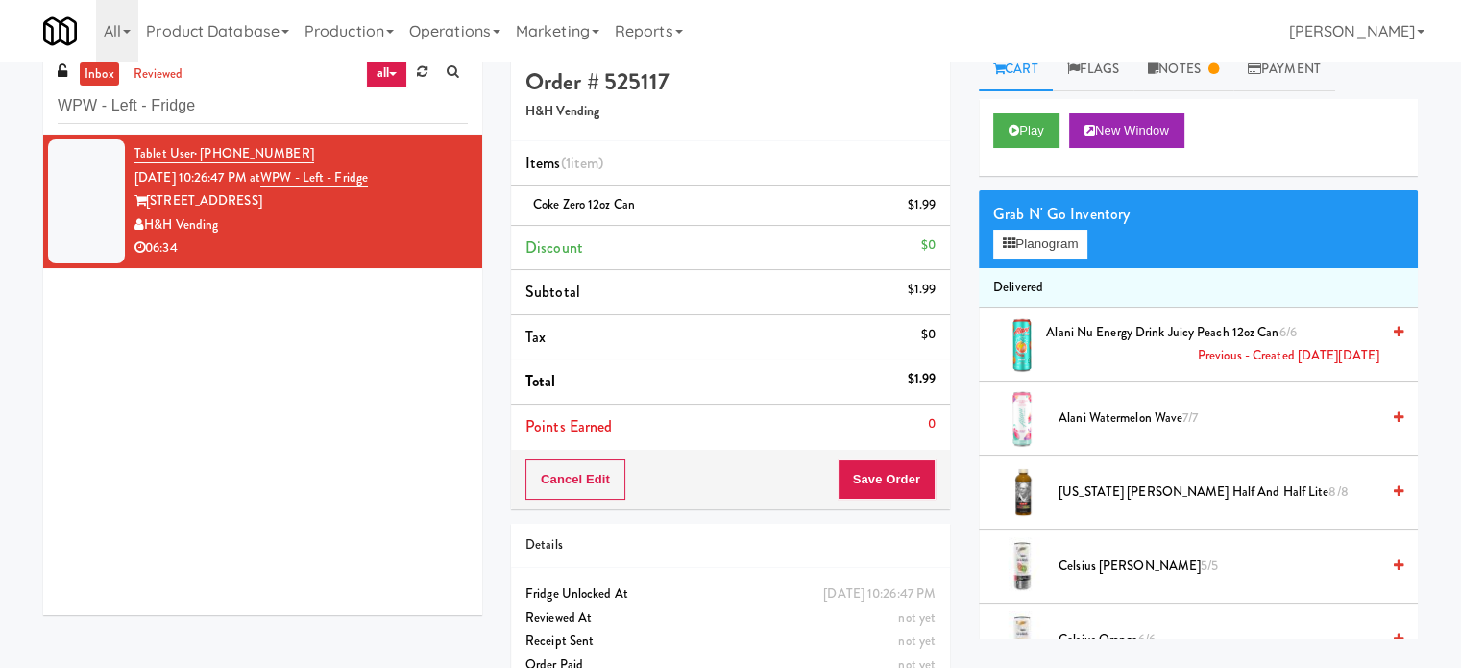
scroll to position [0, 0]
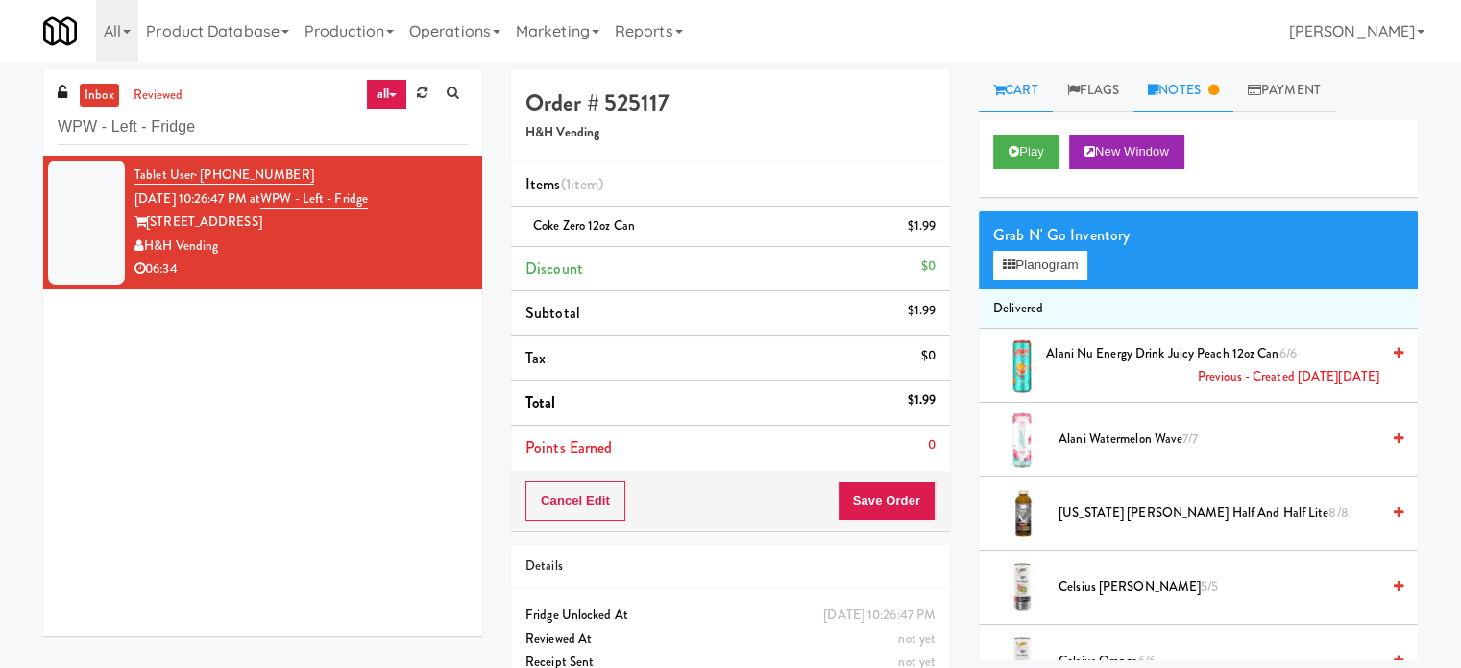
click at [1186, 85] on link "Notes" at bounding box center [1184, 90] width 100 height 43
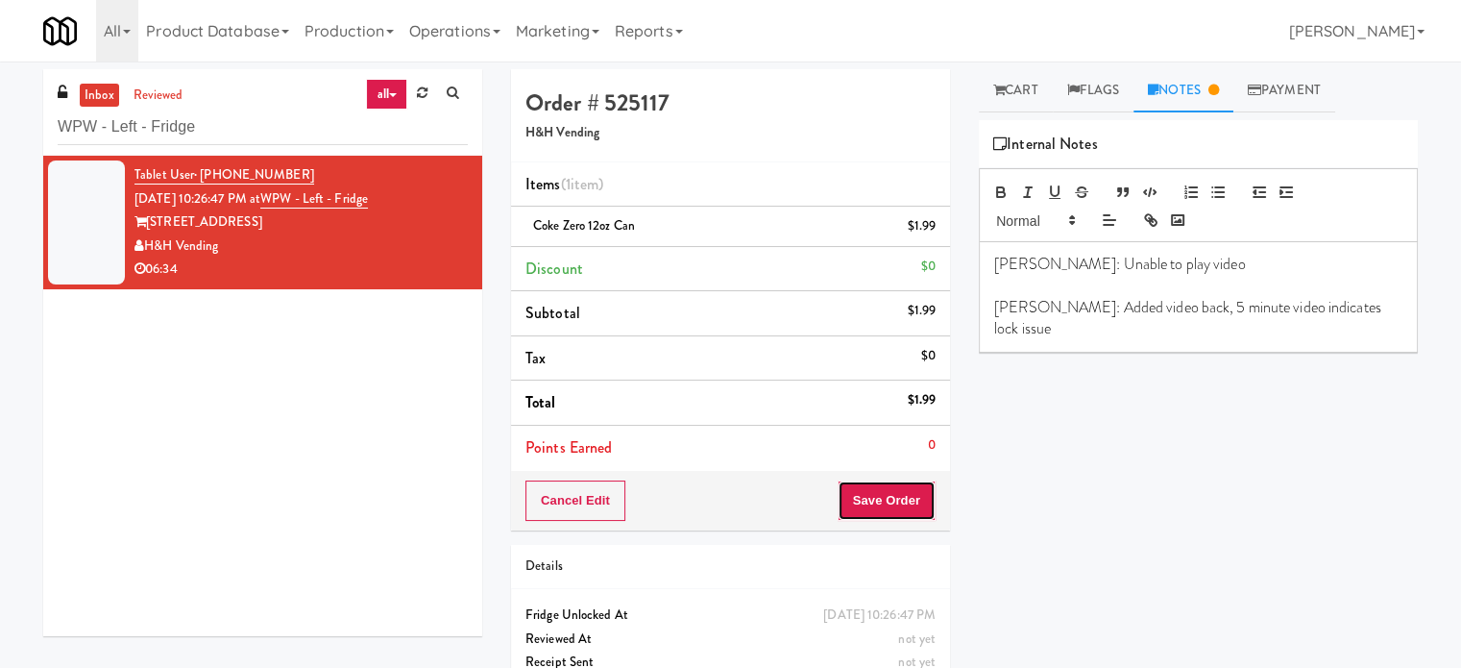
click at [884, 512] on button "Save Order" at bounding box center [887, 500] width 98 height 40
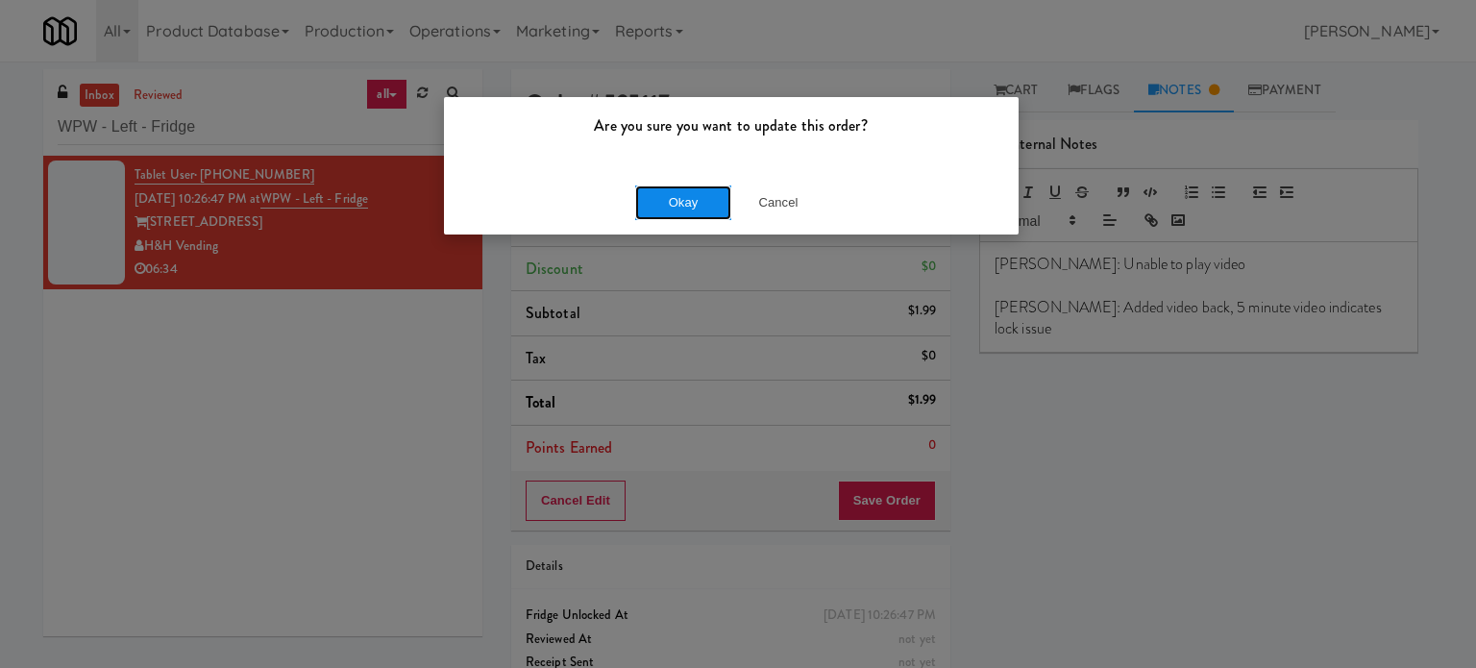
click at [689, 198] on button "Okay" at bounding box center [683, 202] width 96 height 35
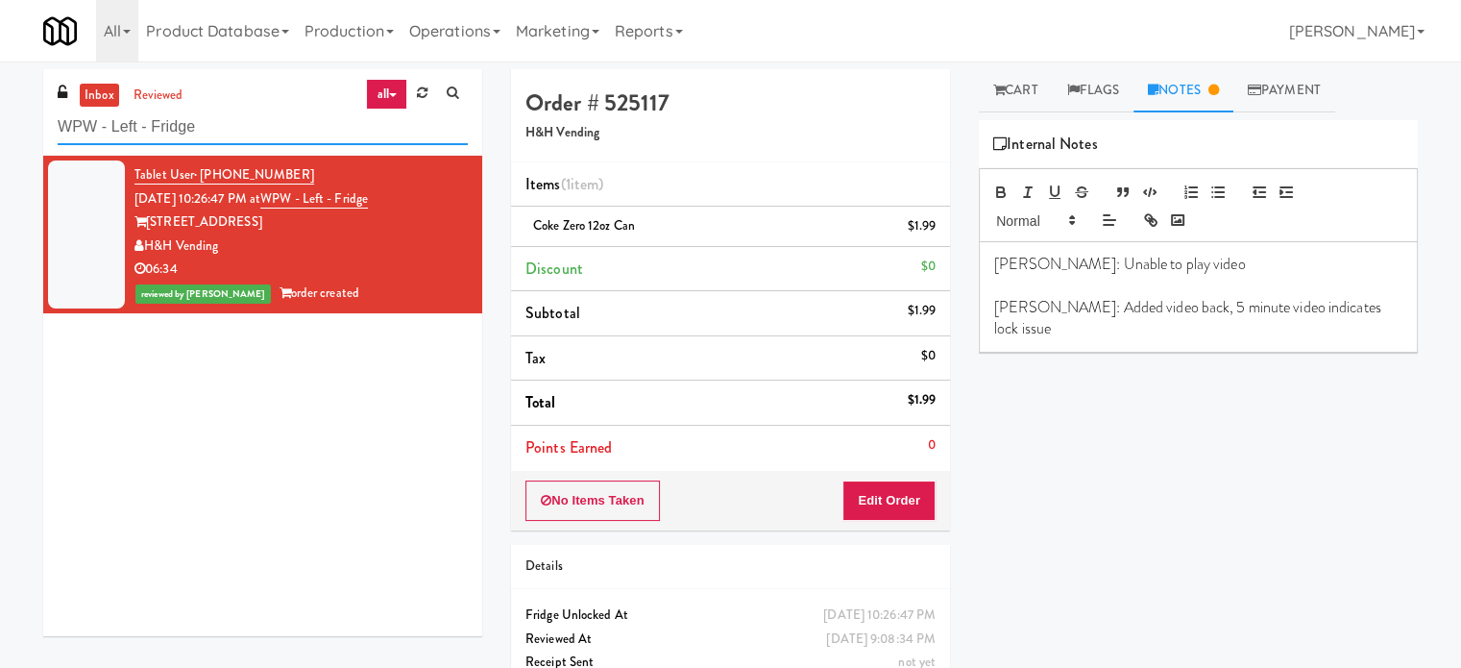
click at [231, 111] on input "WPW - Left - Fridge" at bounding box center [263, 128] width 410 height 36
click at [227, 119] on input "WPW - Left - Fridge" at bounding box center [263, 128] width 410 height 36
paste input "The Vue - Cooler"
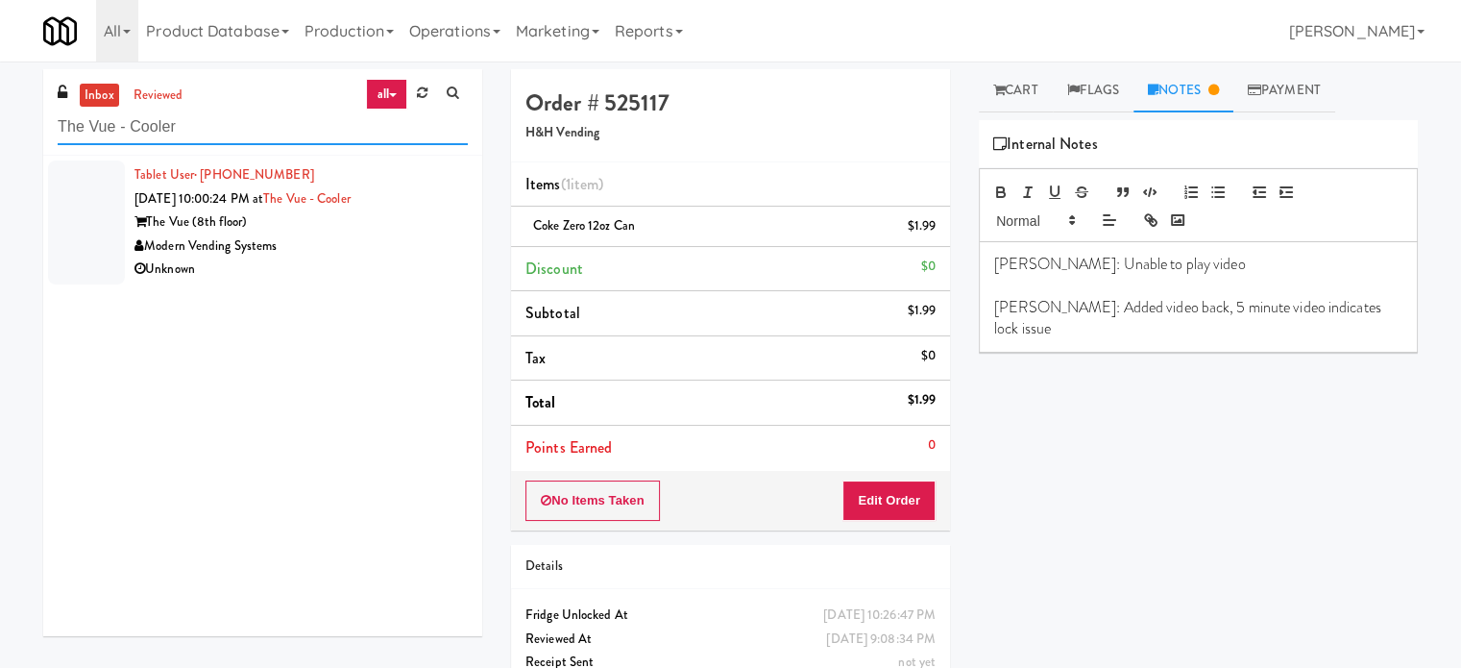
type input "The Vue - Cooler"
drag, startPoint x: 388, startPoint y: 244, endPoint x: 411, endPoint y: 251, distance: 24.0
click at [400, 250] on div "Modern Vending Systems" at bounding box center [301, 246] width 333 height 24
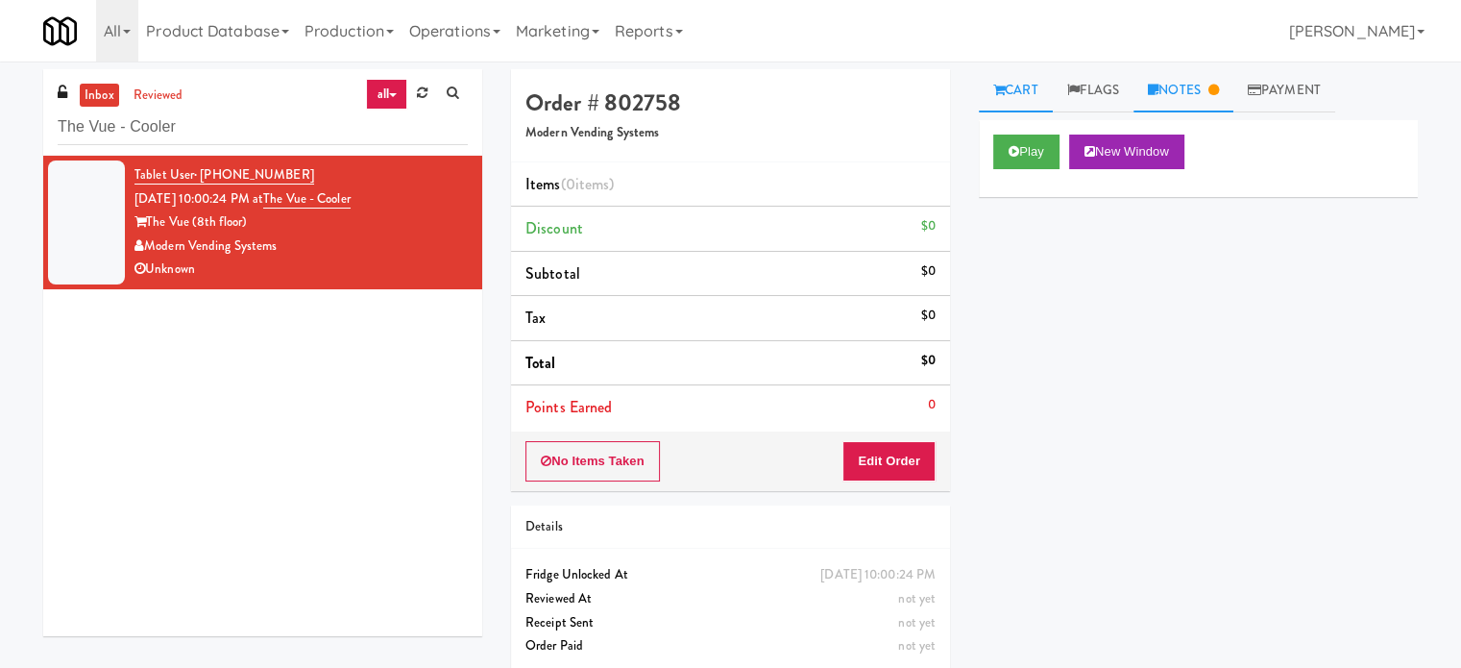
click at [1213, 86] on link "Notes" at bounding box center [1184, 90] width 100 height 43
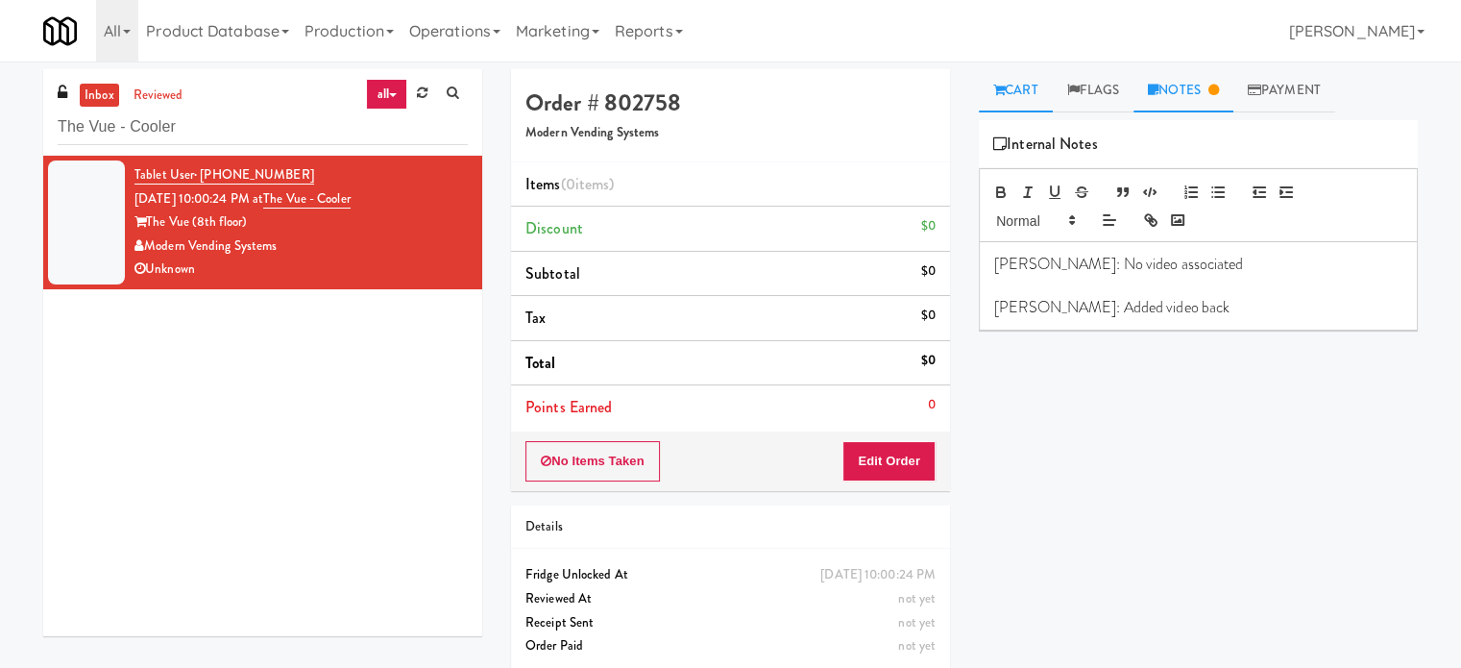
click at [1022, 99] on link "Cart" at bounding box center [1016, 90] width 74 height 43
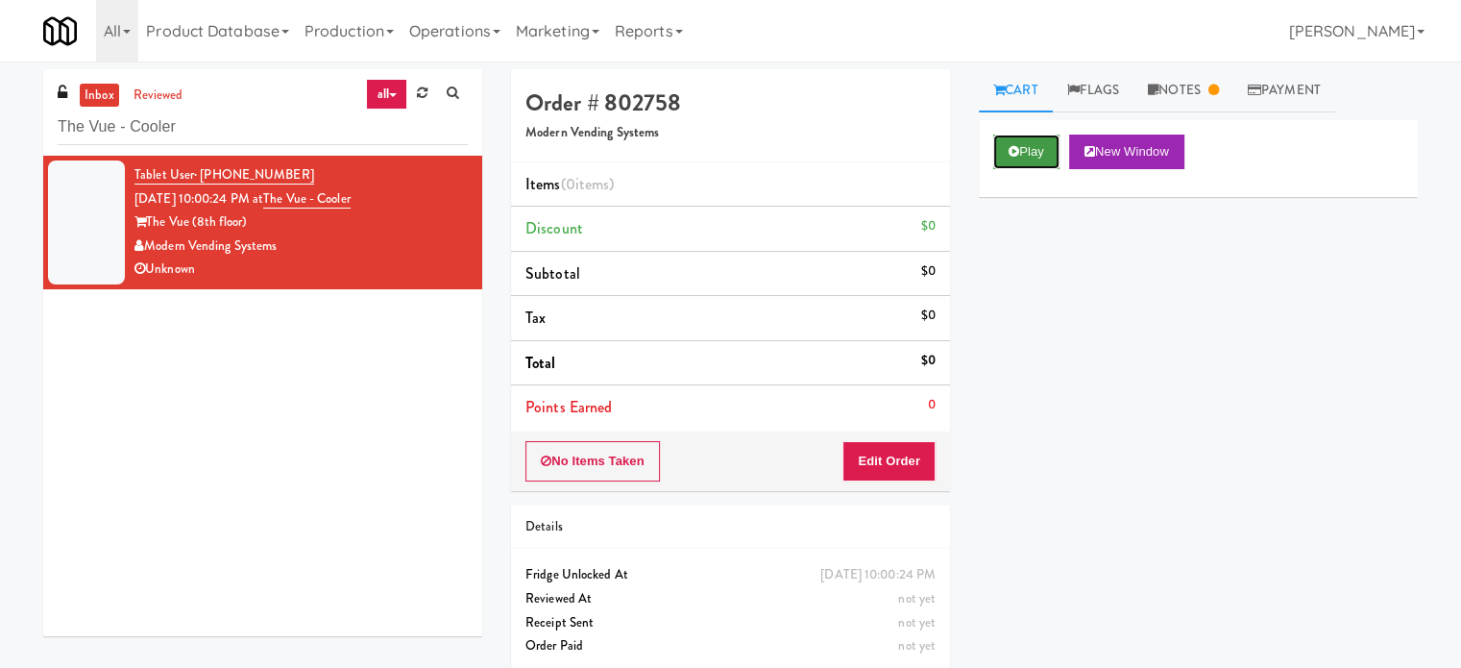
drag, startPoint x: 1026, startPoint y: 154, endPoint x: 1118, endPoint y: 126, distance: 96.4
click at [1026, 153] on button "Play" at bounding box center [1027, 152] width 66 height 35
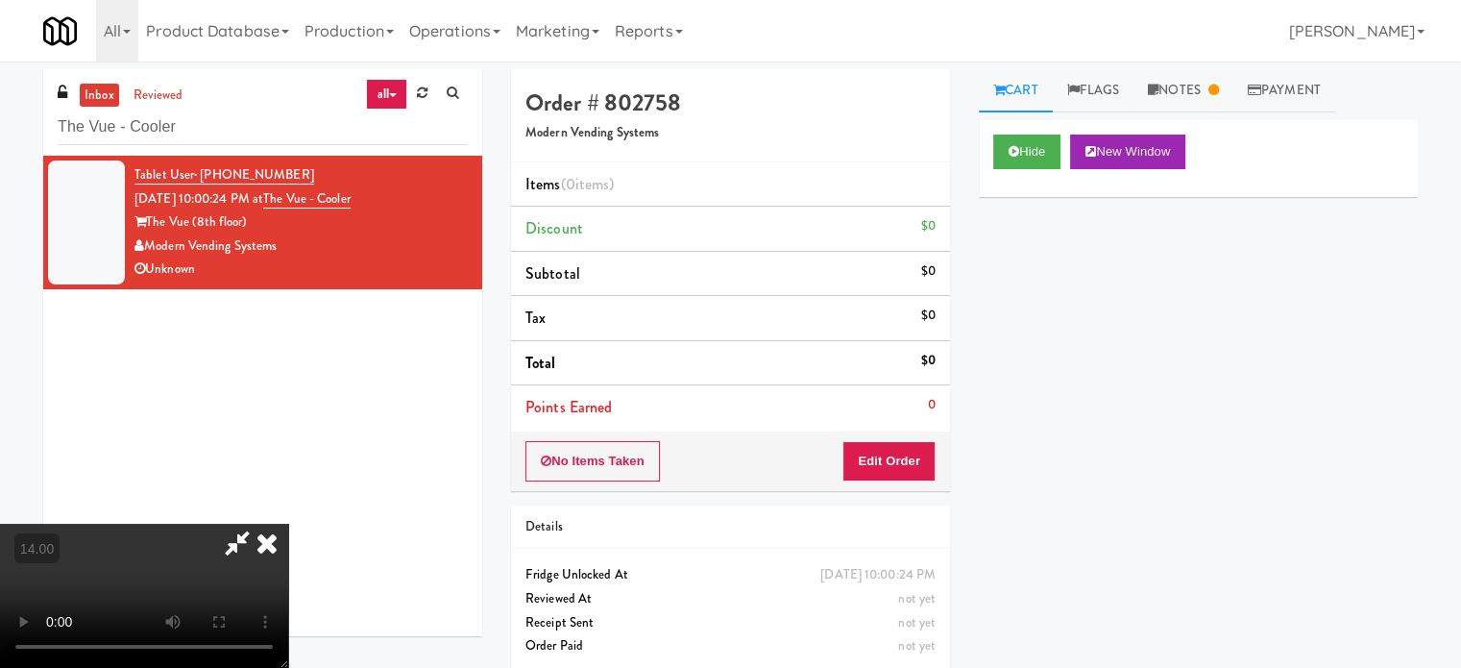
click at [288, 534] on video at bounding box center [144, 596] width 288 height 144
drag, startPoint x: 542, startPoint y: 527, endPoint x: 638, endPoint y: 405, distance: 155.3
click at [288, 524] on video at bounding box center [144, 596] width 288 height 144
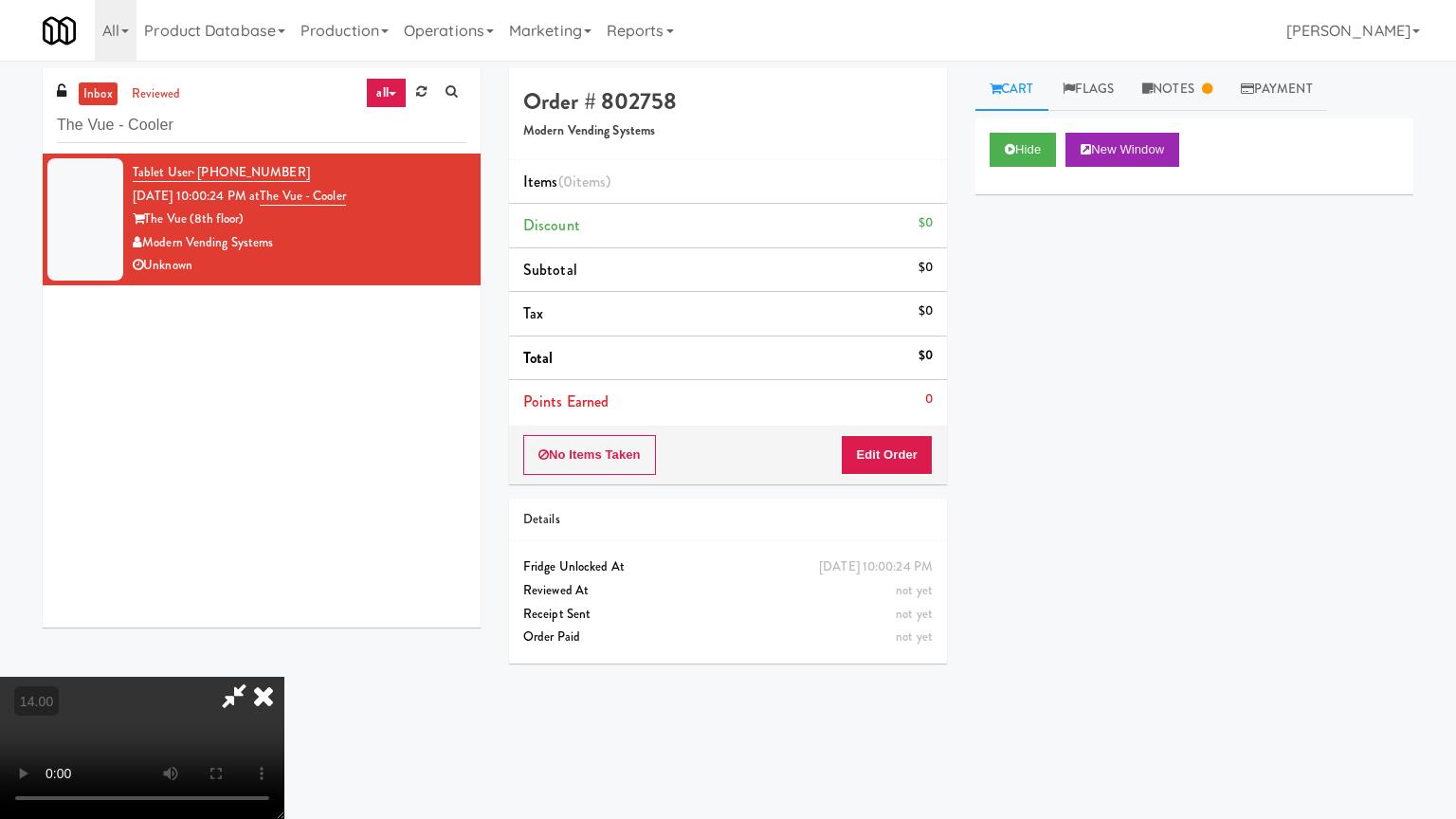
click at [284, 658] on video at bounding box center [142, 748] width 284 height 142
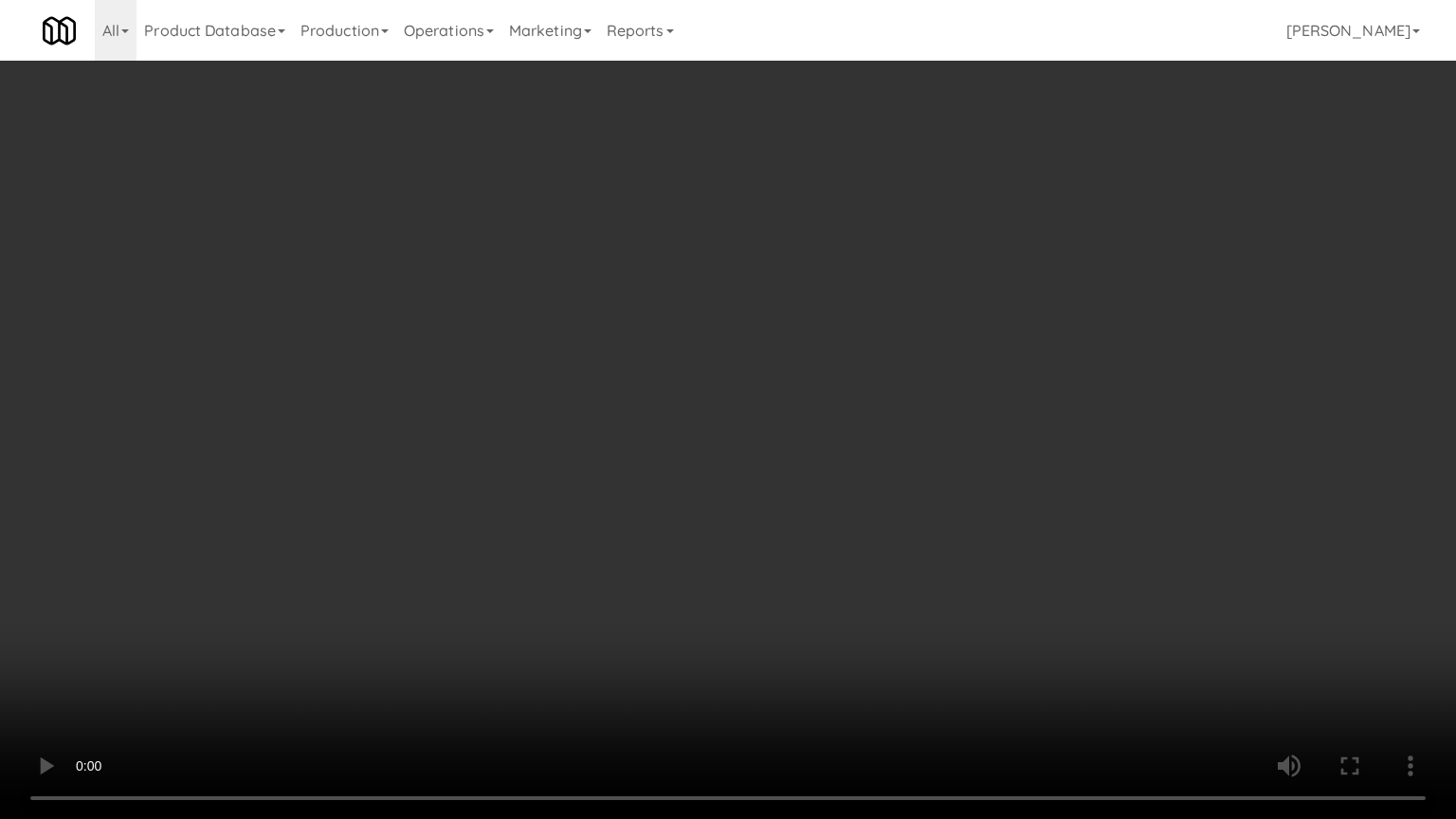
click at [698, 455] on video at bounding box center [728, 410] width 1456 height 819
click at [715, 470] on video at bounding box center [728, 410] width 1456 height 819
click at [794, 457] on video at bounding box center [728, 410] width 1456 height 819
click at [770, 473] on video at bounding box center [728, 410] width 1456 height 819
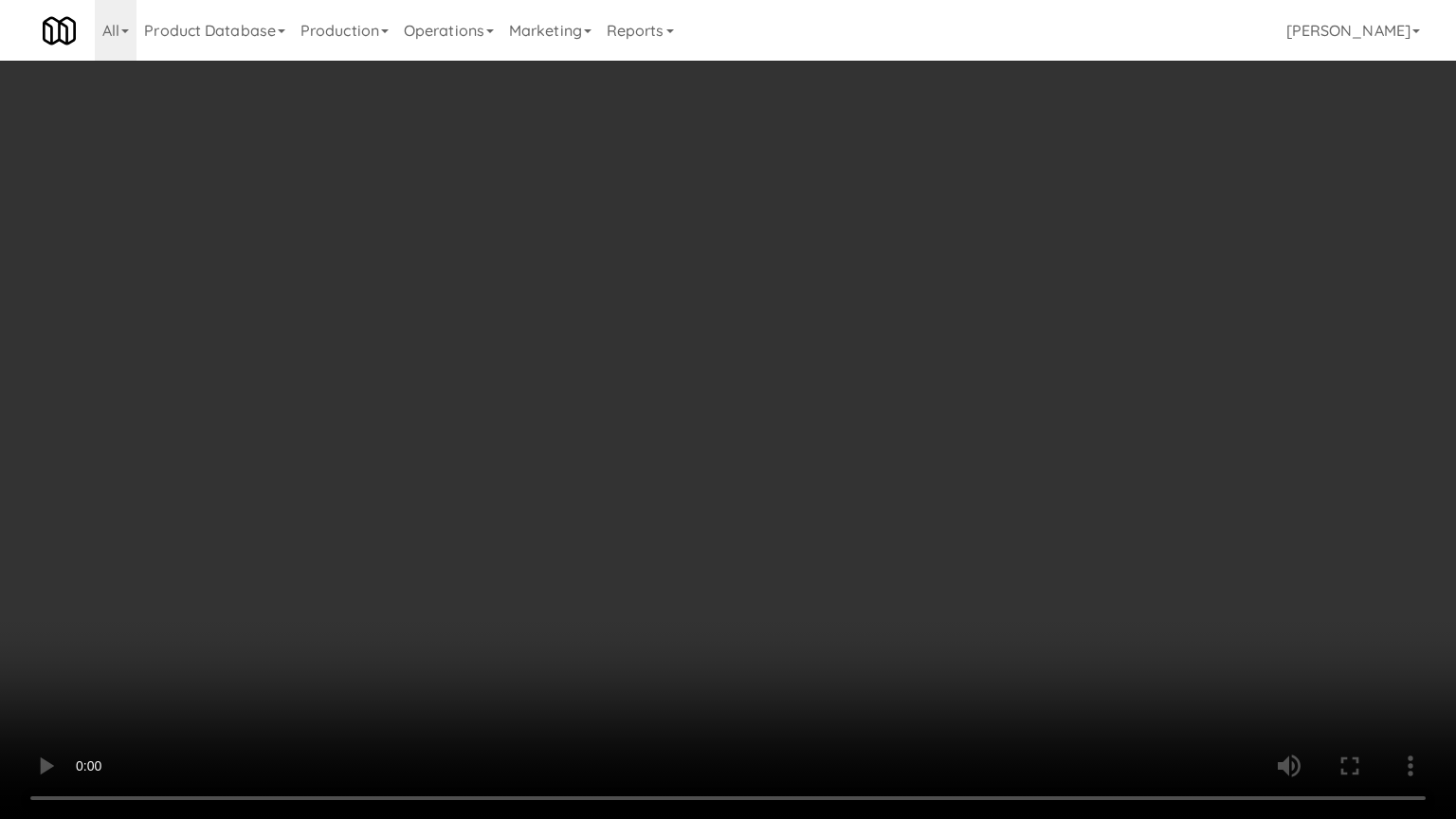
click at [821, 477] on video at bounding box center [728, 410] width 1456 height 819
click at [821, 482] on video at bounding box center [728, 410] width 1456 height 819
click at [820, 480] on video at bounding box center [728, 410] width 1456 height 819
click at [819, 478] on video at bounding box center [728, 410] width 1456 height 819
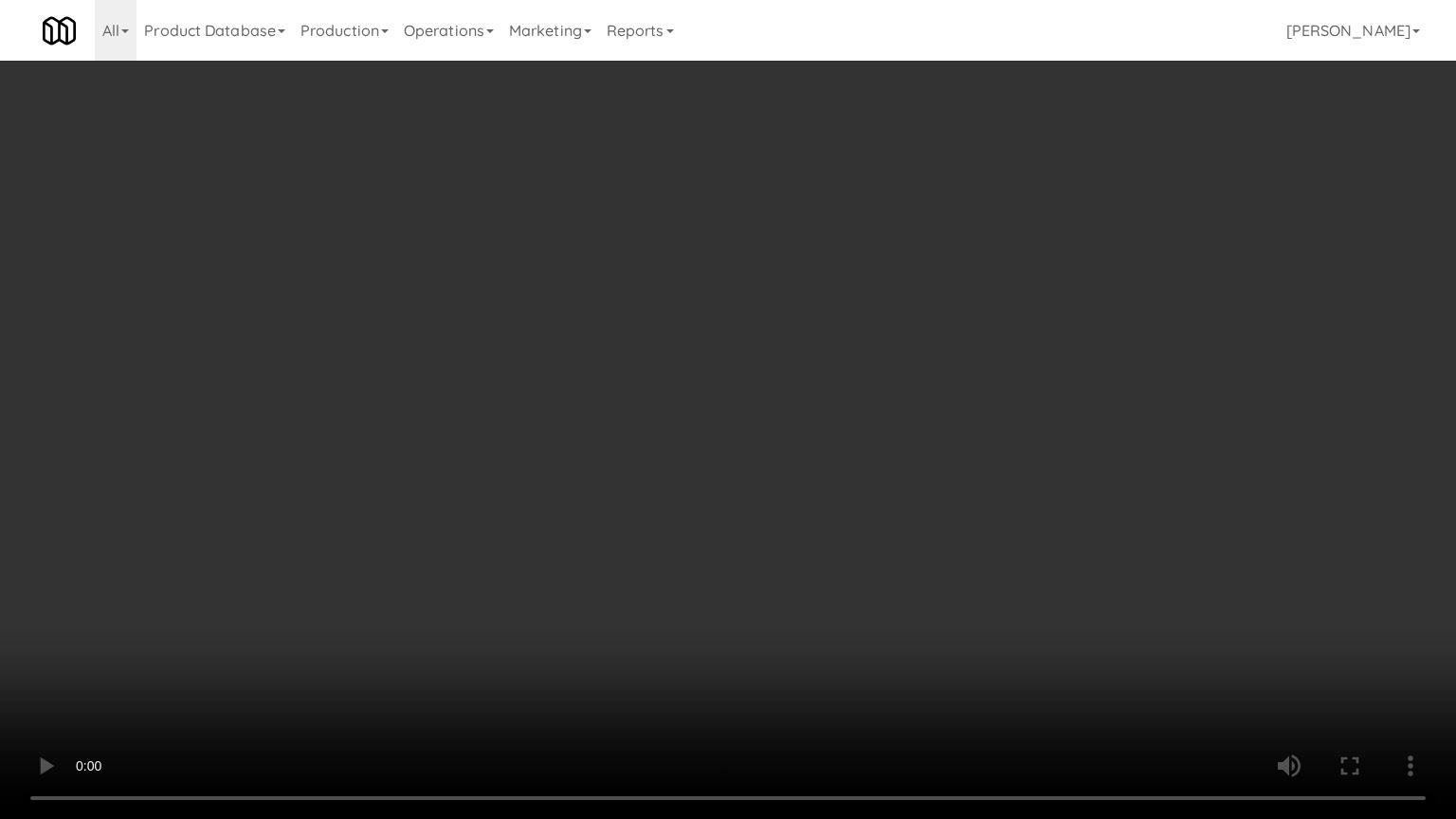
click at [224, 658] on video at bounding box center [728, 410] width 1456 height 819
click at [546, 506] on video at bounding box center [728, 410] width 1456 height 819
click at [590, 565] on video at bounding box center [728, 410] width 1456 height 819
click at [778, 498] on video at bounding box center [728, 410] width 1456 height 819
click at [995, 628] on video at bounding box center [728, 410] width 1456 height 819
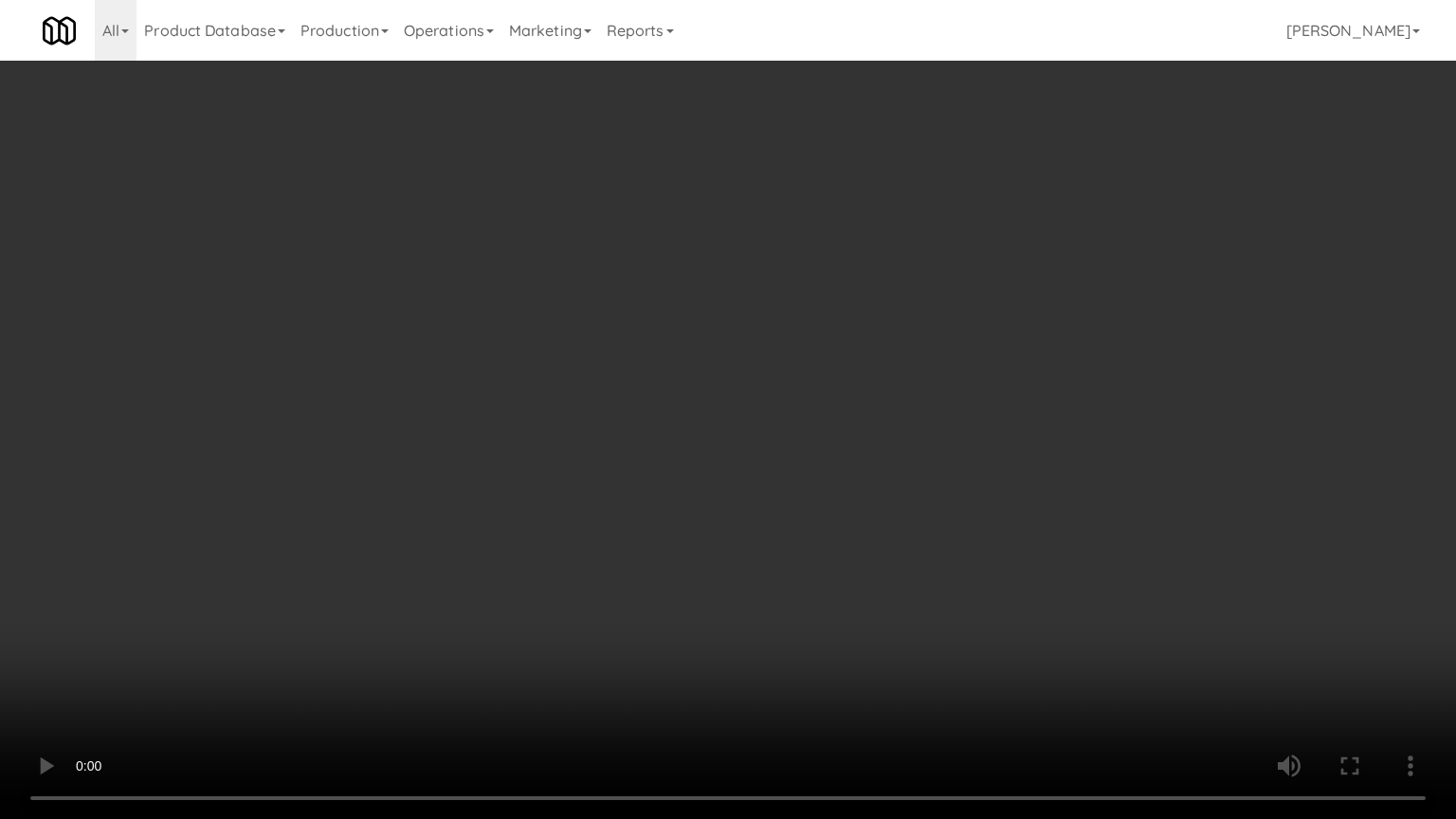
click at [905, 578] on video at bounding box center [728, 410] width 1456 height 819
click at [891, 600] on video at bounding box center [728, 410] width 1456 height 819
click at [866, 569] on video at bounding box center [728, 410] width 1456 height 819
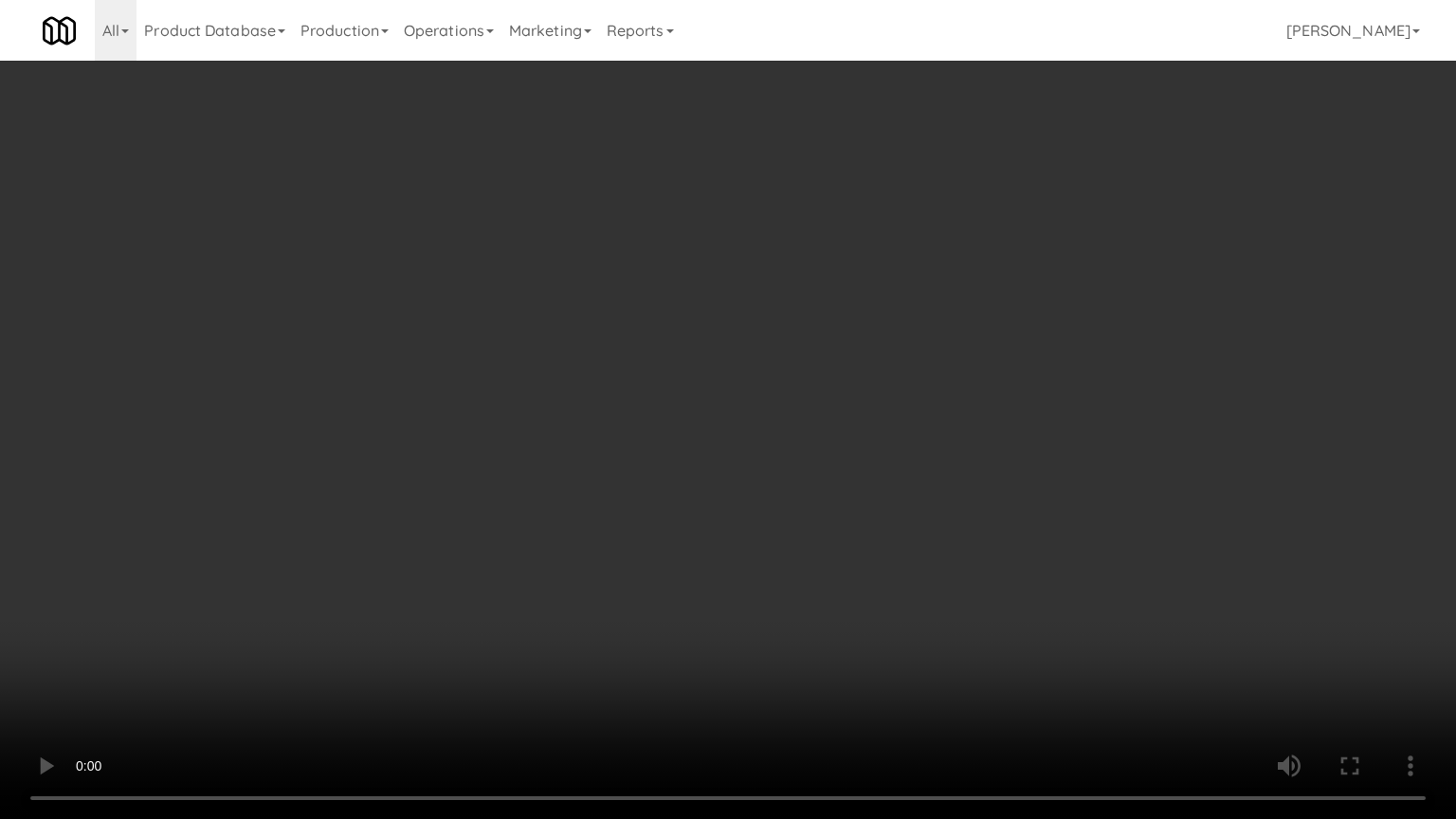
click at [936, 626] on video at bounding box center [728, 410] width 1456 height 819
click at [737, 622] on video at bounding box center [728, 410] width 1456 height 819
click at [692, 609] on video at bounding box center [728, 410] width 1456 height 819
click at [691, 594] on video at bounding box center [728, 410] width 1456 height 819
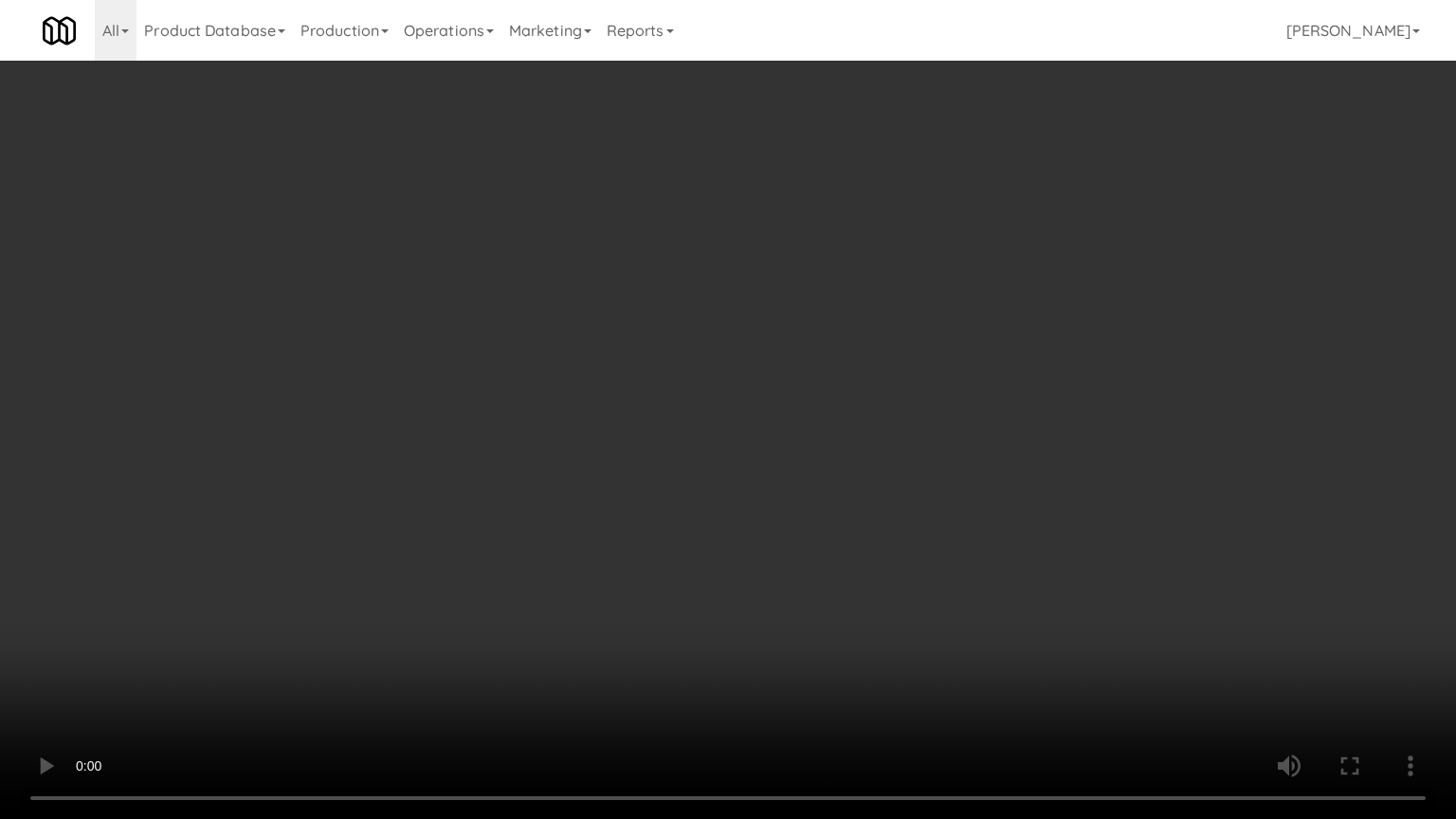
click at [720, 594] on video at bounding box center [728, 410] width 1456 height 819
click at [720, 595] on video at bounding box center [728, 410] width 1456 height 819
click at [763, 595] on video at bounding box center [728, 410] width 1456 height 819
click at [773, 576] on video at bounding box center [728, 410] width 1456 height 819
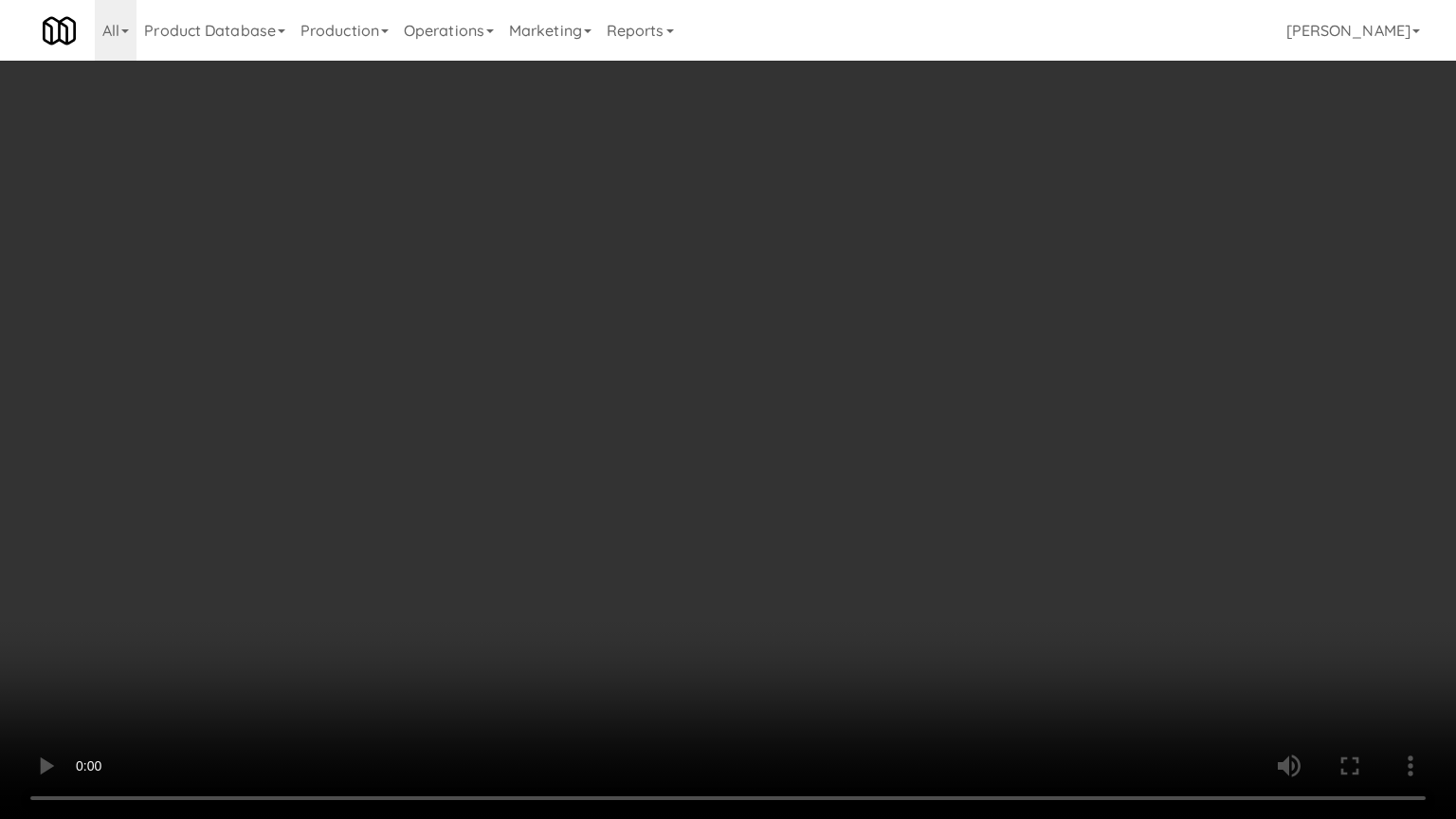
drag, startPoint x: 773, startPoint y: 576, endPoint x: 848, endPoint y: 531, distance: 87.5
click at [773, 576] on video at bounding box center [728, 410] width 1456 height 819
click at [812, 517] on video at bounding box center [728, 410] width 1456 height 819
click at [812, 516] on video at bounding box center [728, 410] width 1456 height 819
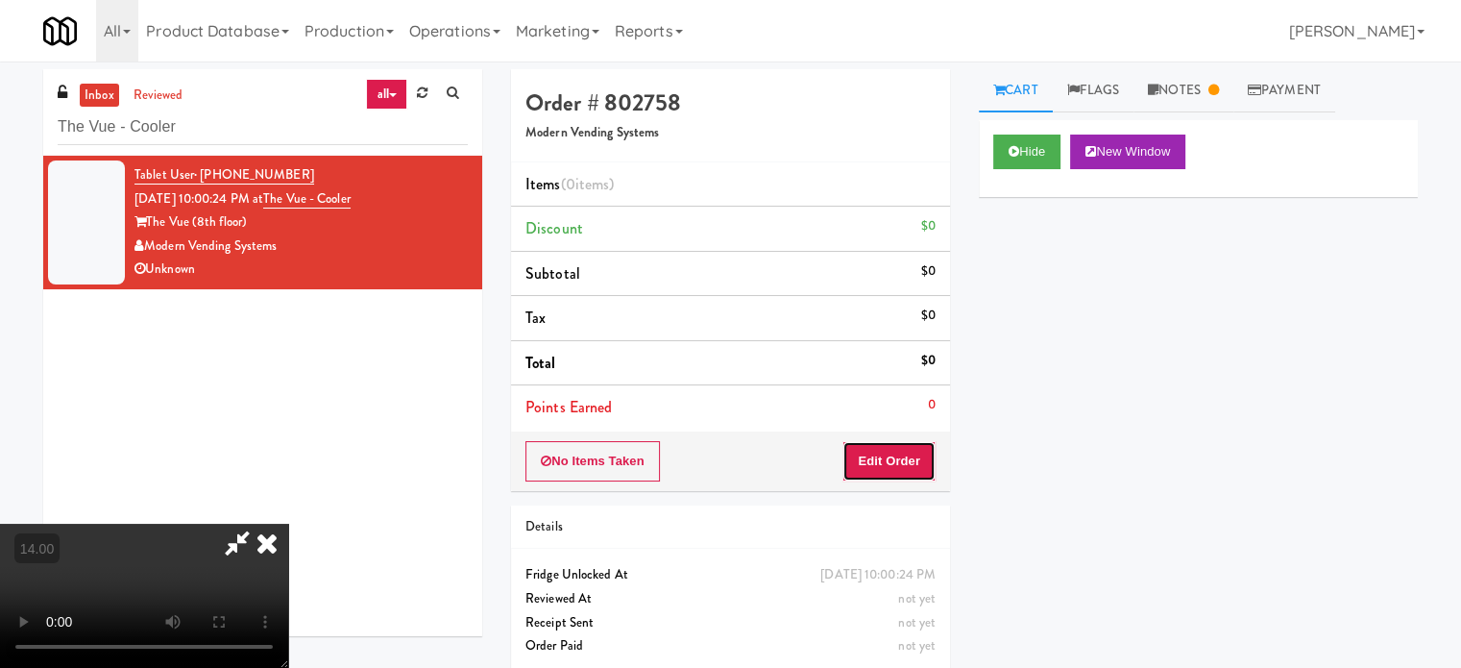
click at [910, 468] on button "Edit Order" at bounding box center [889, 461] width 93 height 40
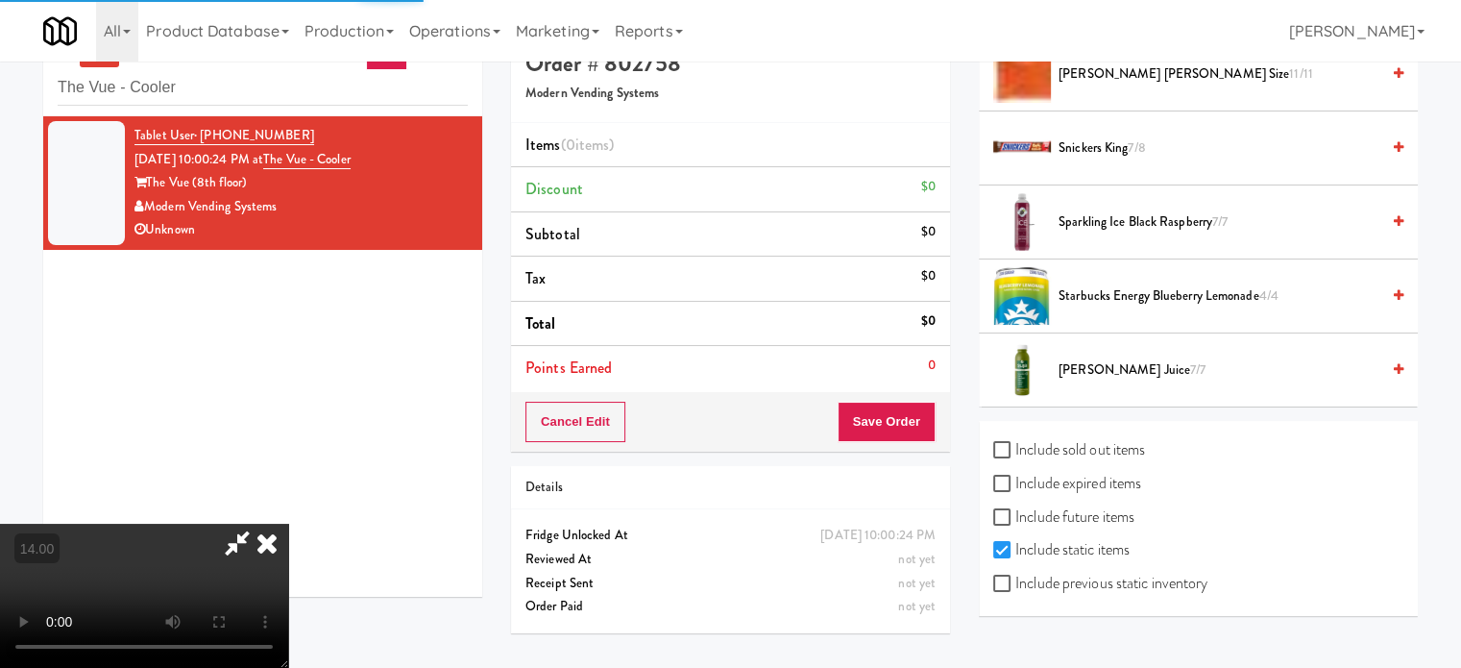
scroll to position [61, 0]
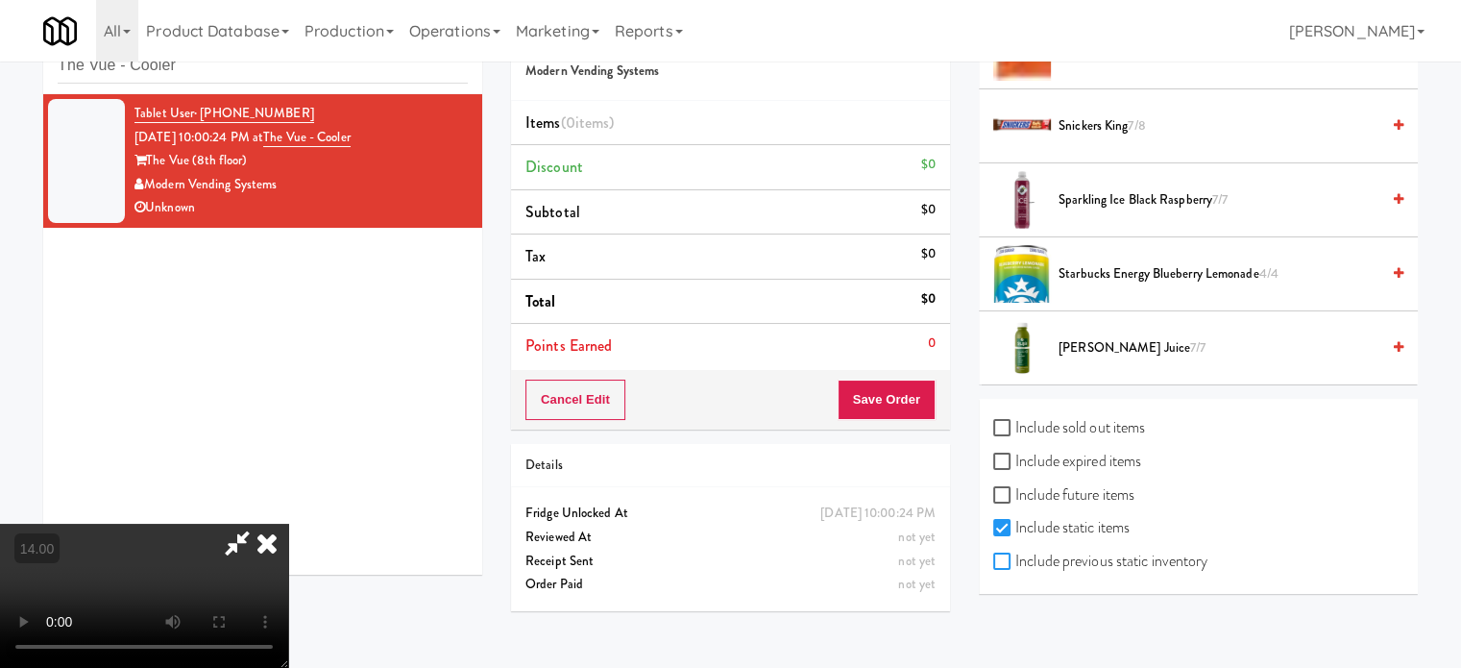
click at [999, 554] on input "Include previous static inventory" at bounding box center [1005, 561] width 22 height 15
checkbox input "true"
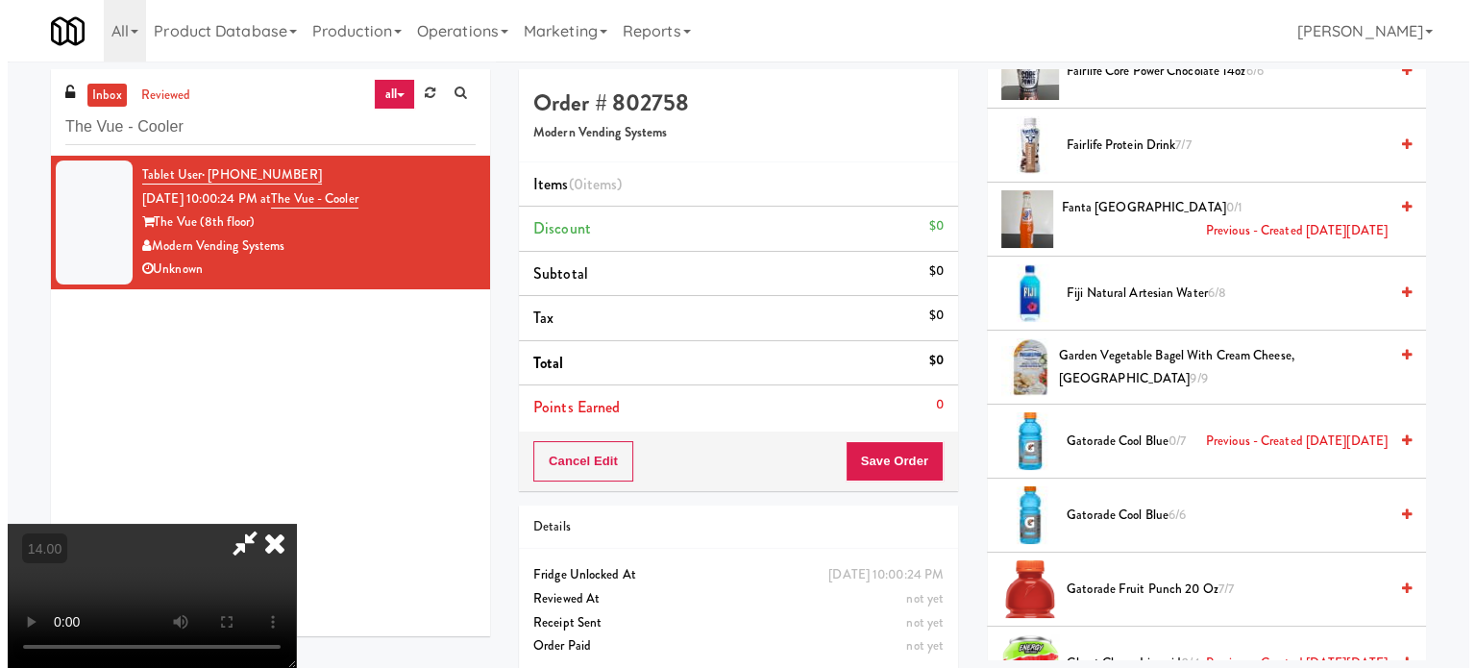
scroll to position [0, 0]
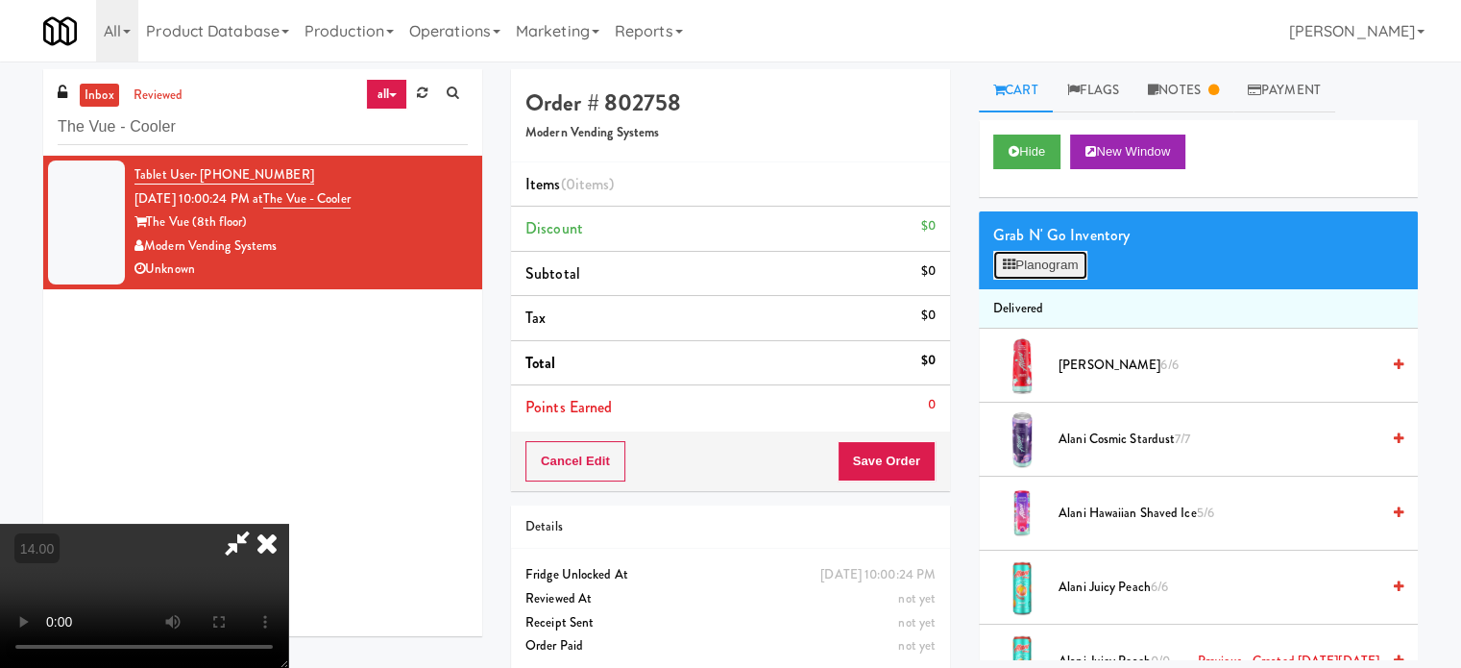
click at [1059, 262] on button "Planogram" at bounding box center [1041, 265] width 94 height 29
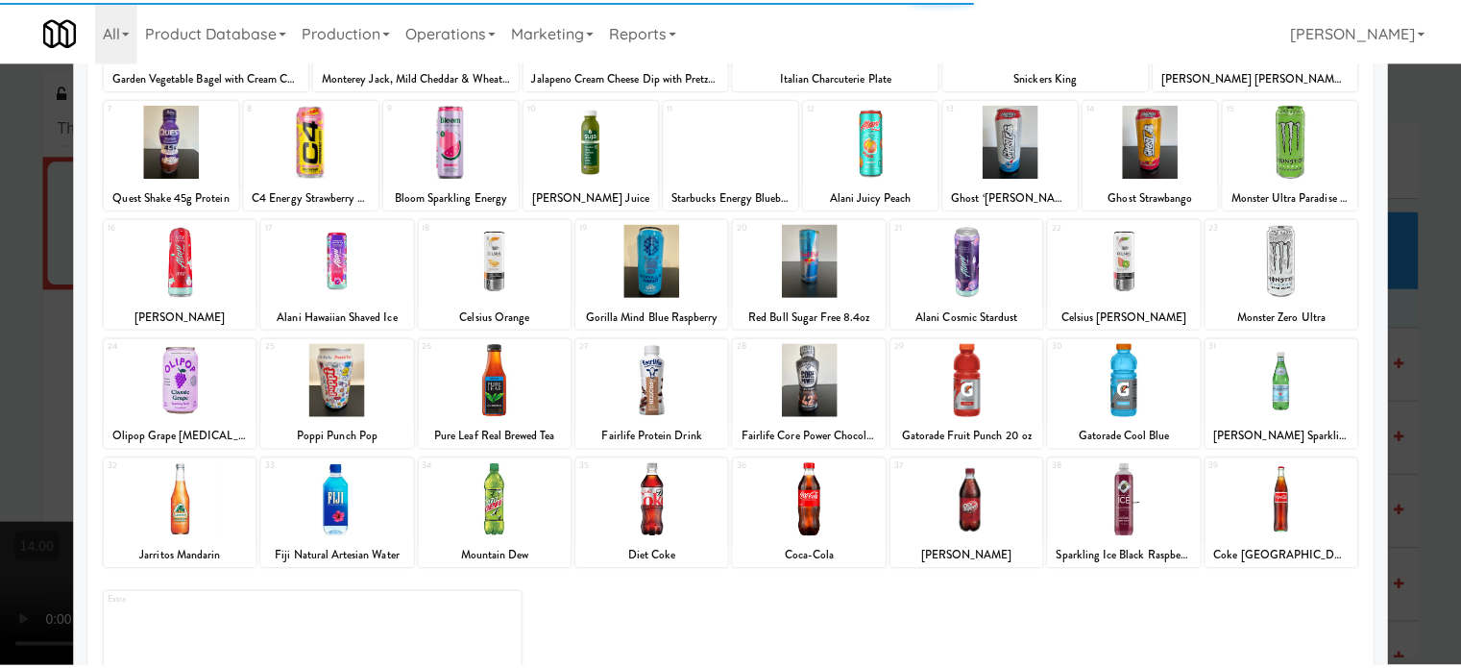
scroll to position [275, 0]
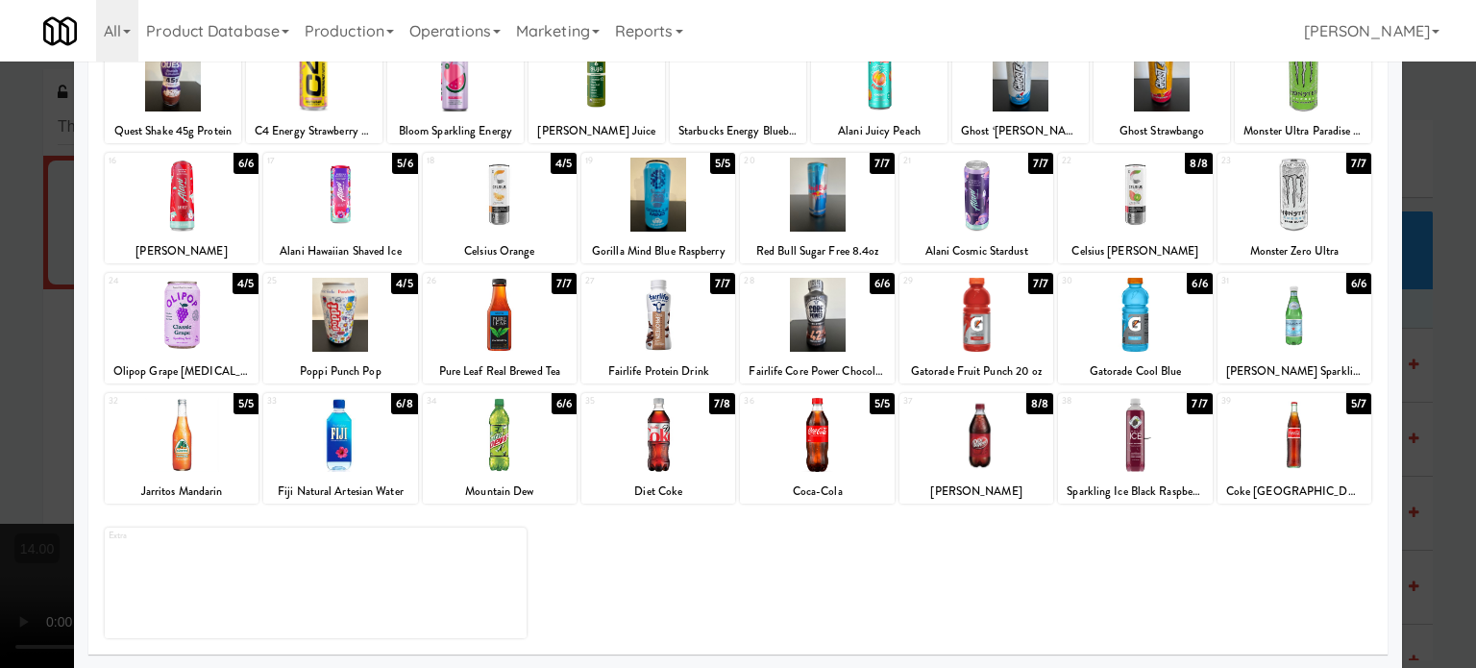
click at [1438, 411] on div at bounding box center [738, 334] width 1476 height 668
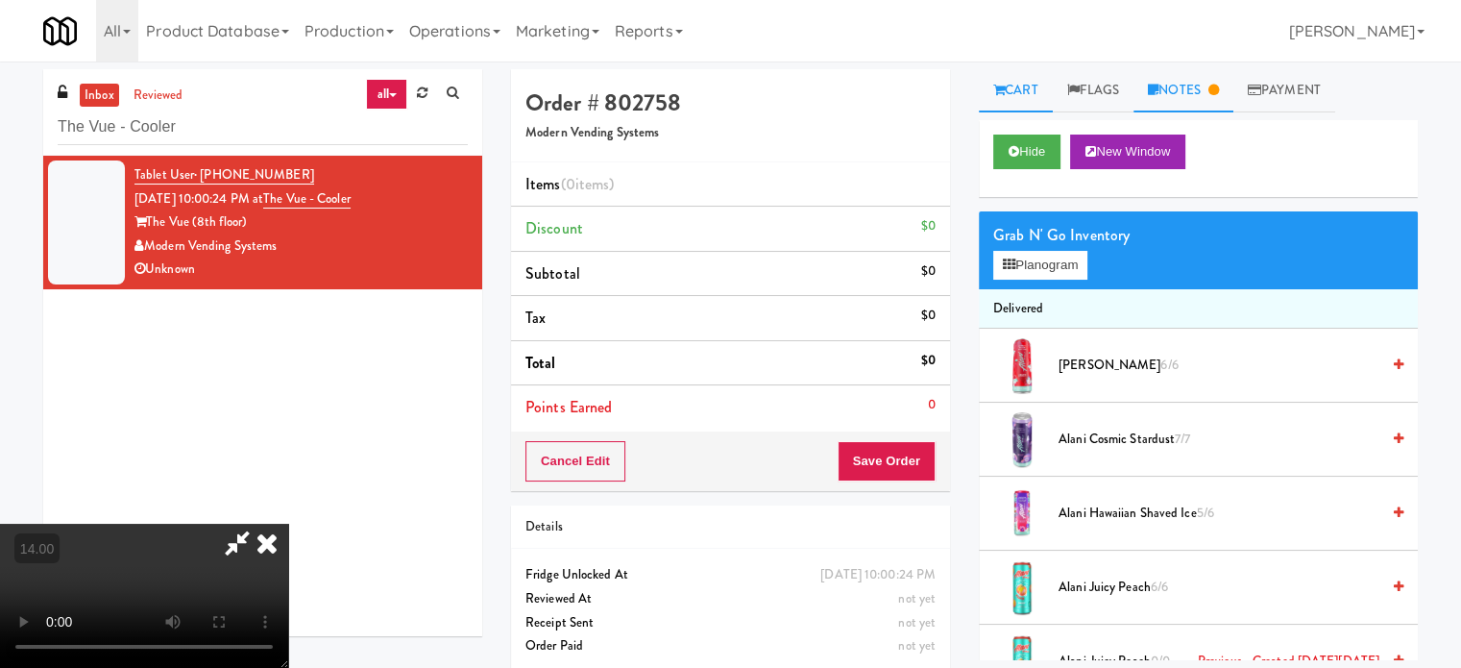
click at [1199, 102] on link "Notes" at bounding box center [1184, 90] width 100 height 43
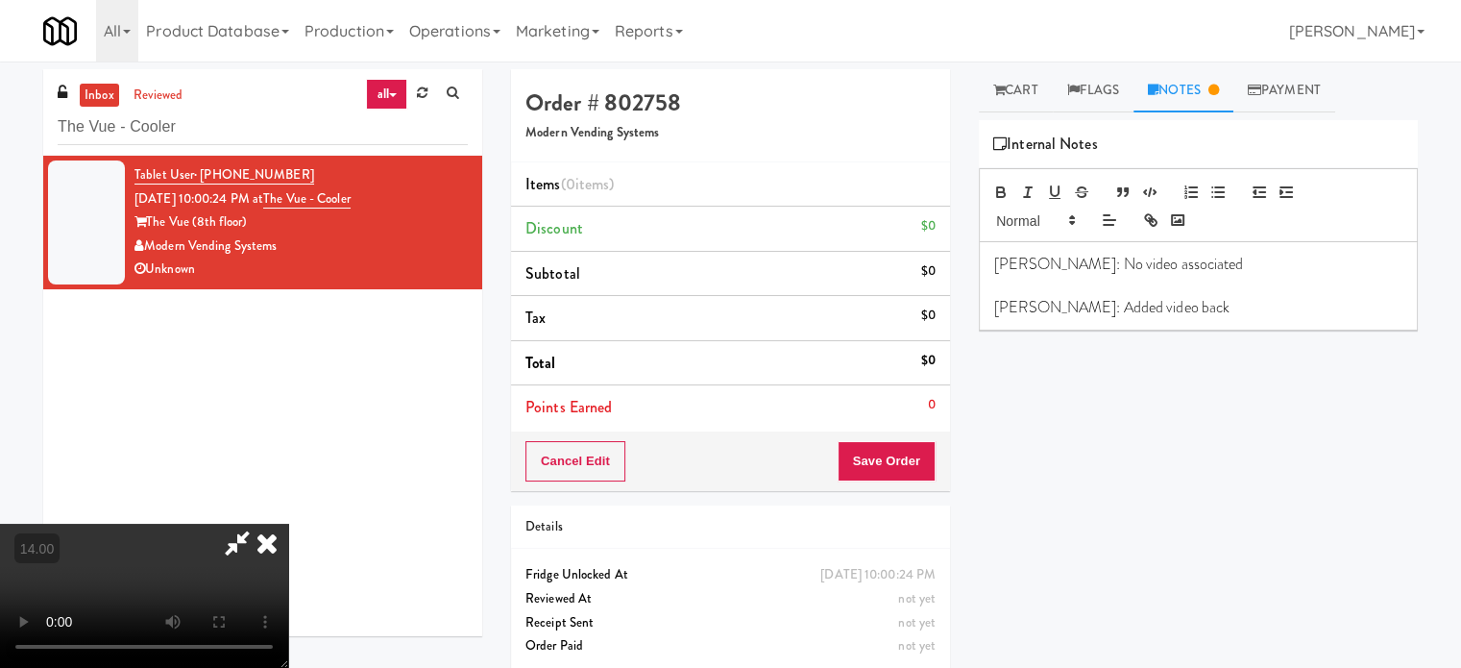
click at [288, 524] on icon at bounding box center [267, 543] width 42 height 38
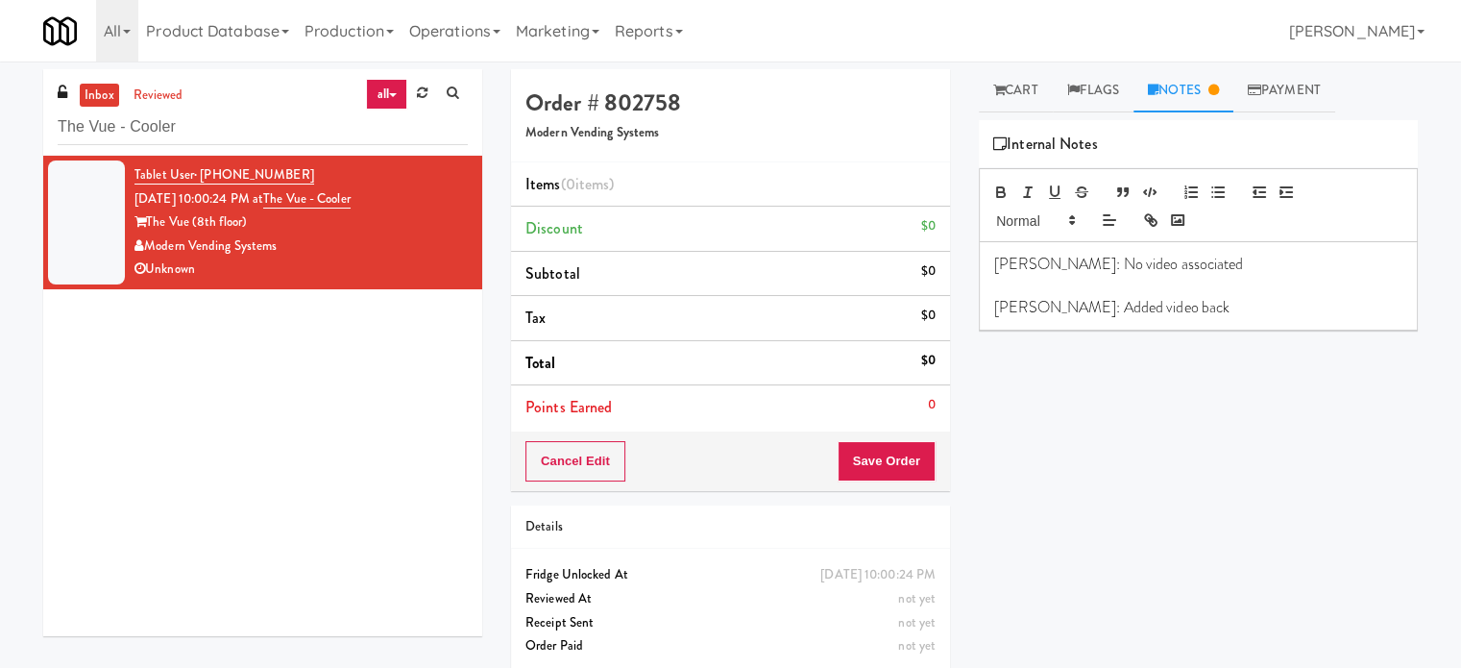
scroll to position [180, 0]
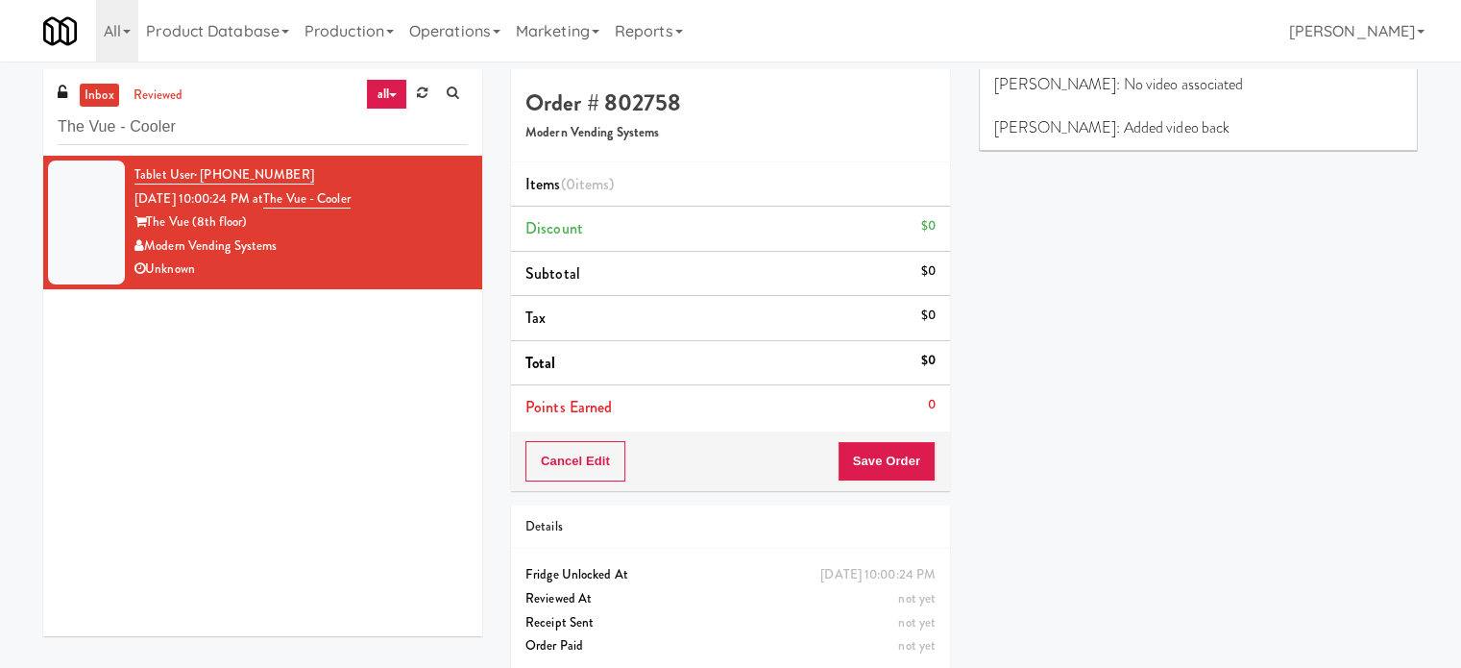
drag, startPoint x: 252, startPoint y: 220, endPoint x: 147, endPoint y: 226, distance: 104.9
click at [147, 226] on div "The Vue (8th floor)" at bounding box center [301, 222] width 333 height 24
copy div "The Vue (8th floor)"
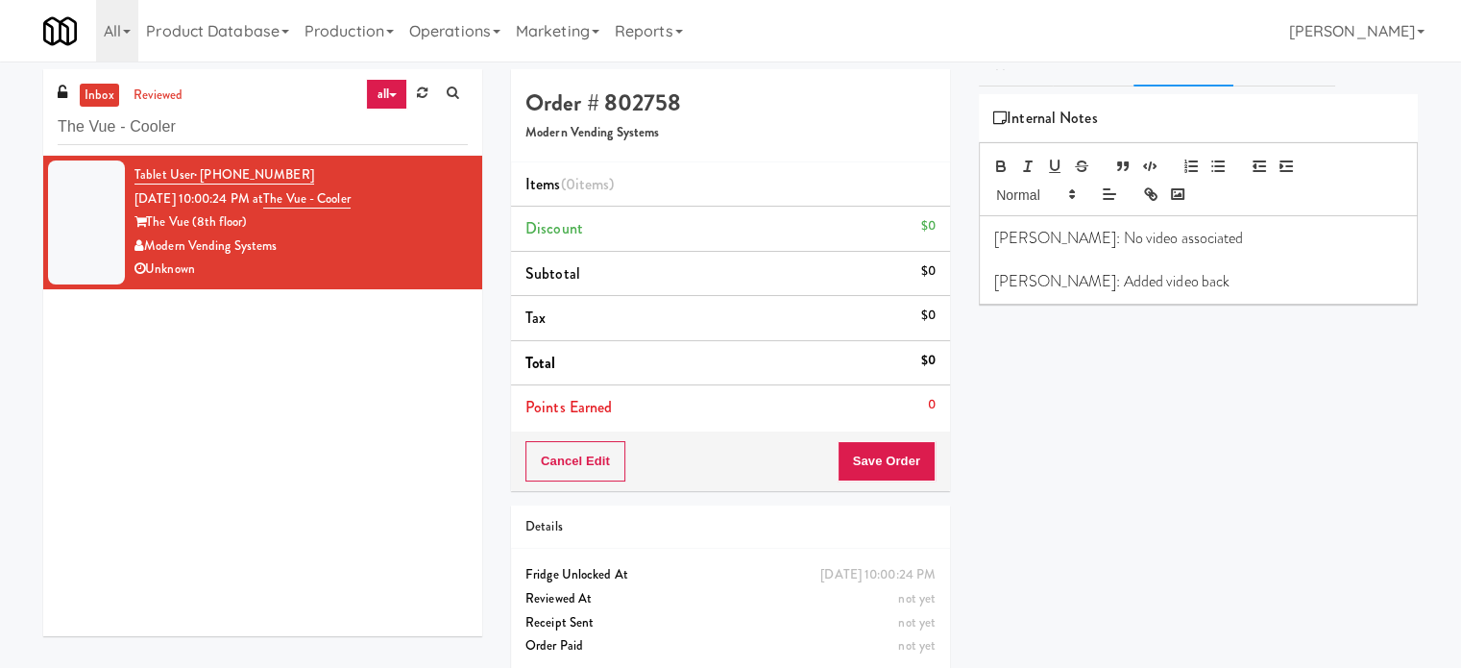
scroll to position [0, 0]
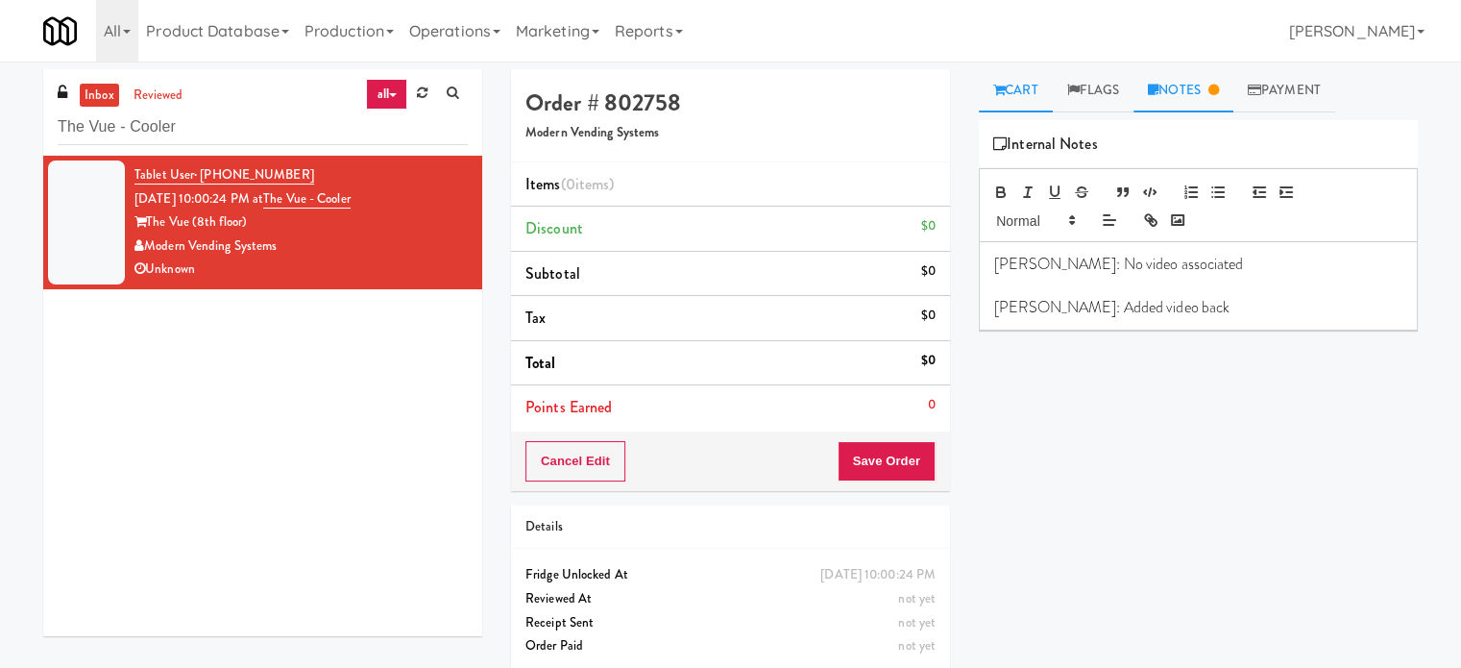
click at [1018, 91] on link "Cart" at bounding box center [1016, 90] width 74 height 43
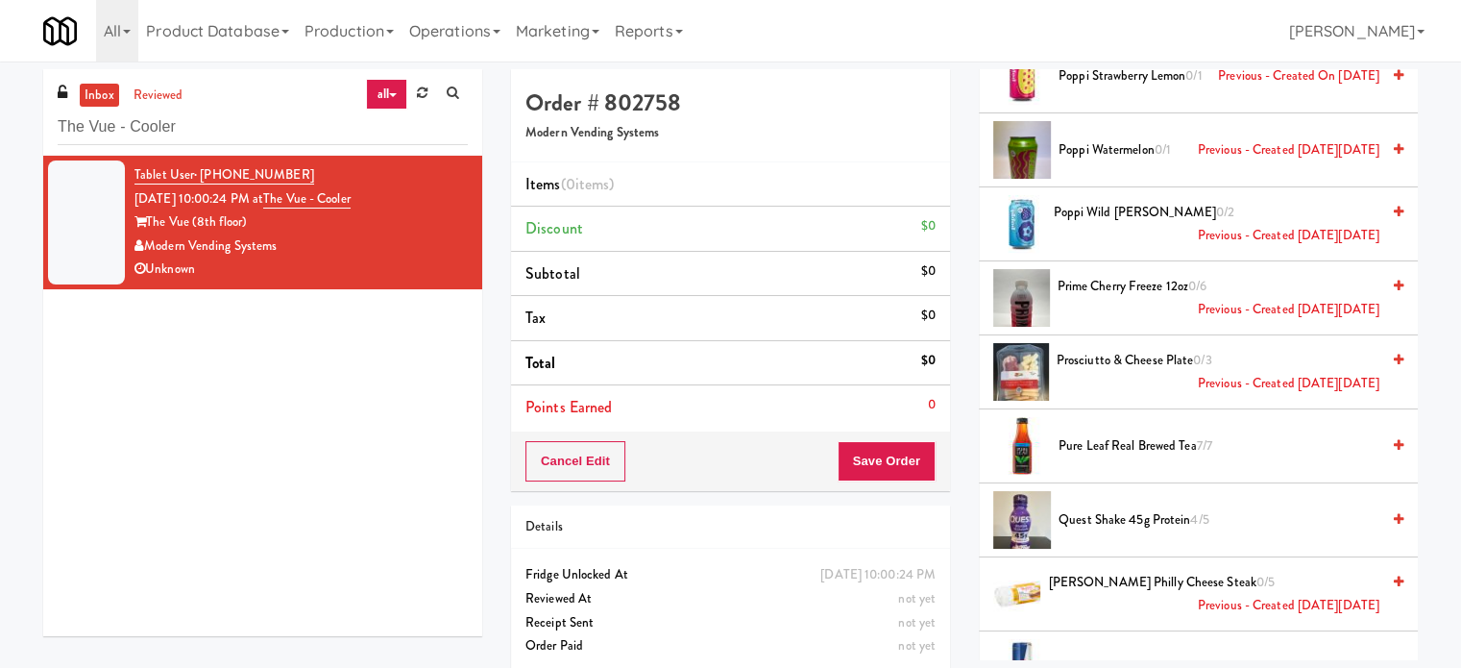
scroll to position [7687, 0]
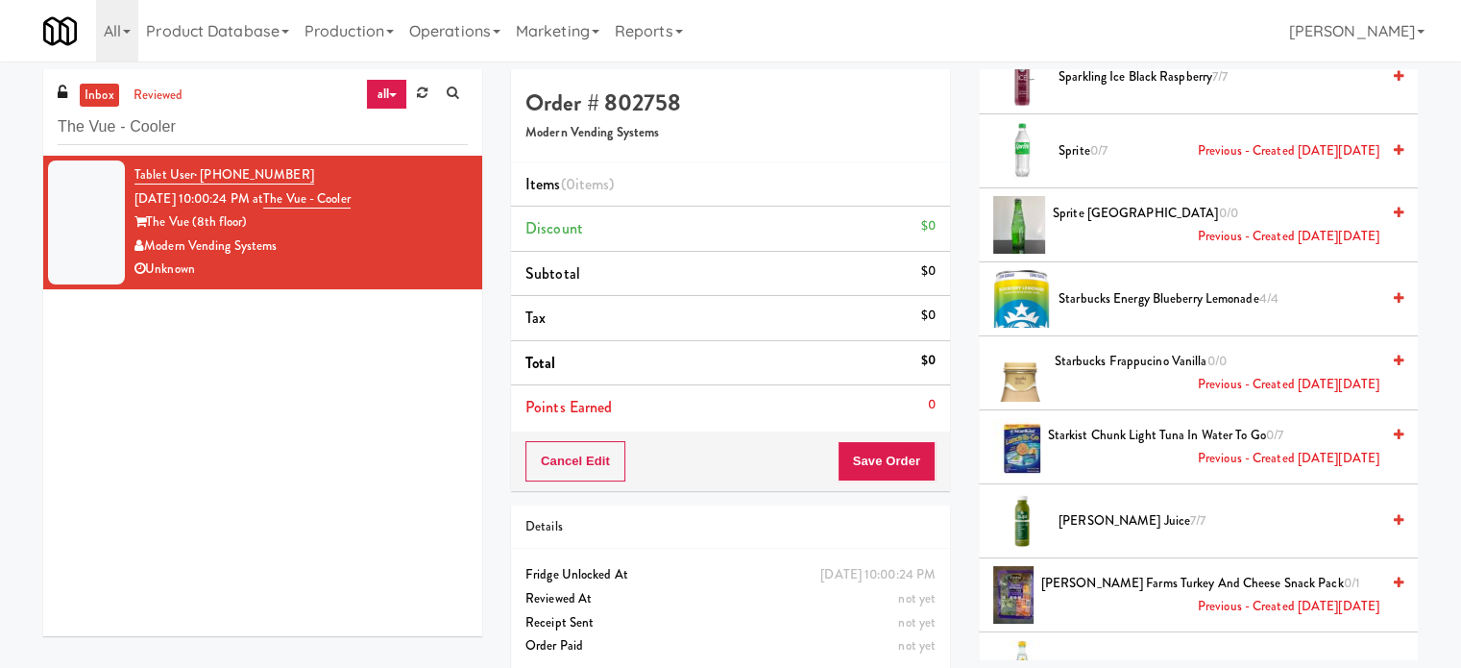
click at [1218, 204] on span "0/0" at bounding box center [1227, 213] width 19 height 18
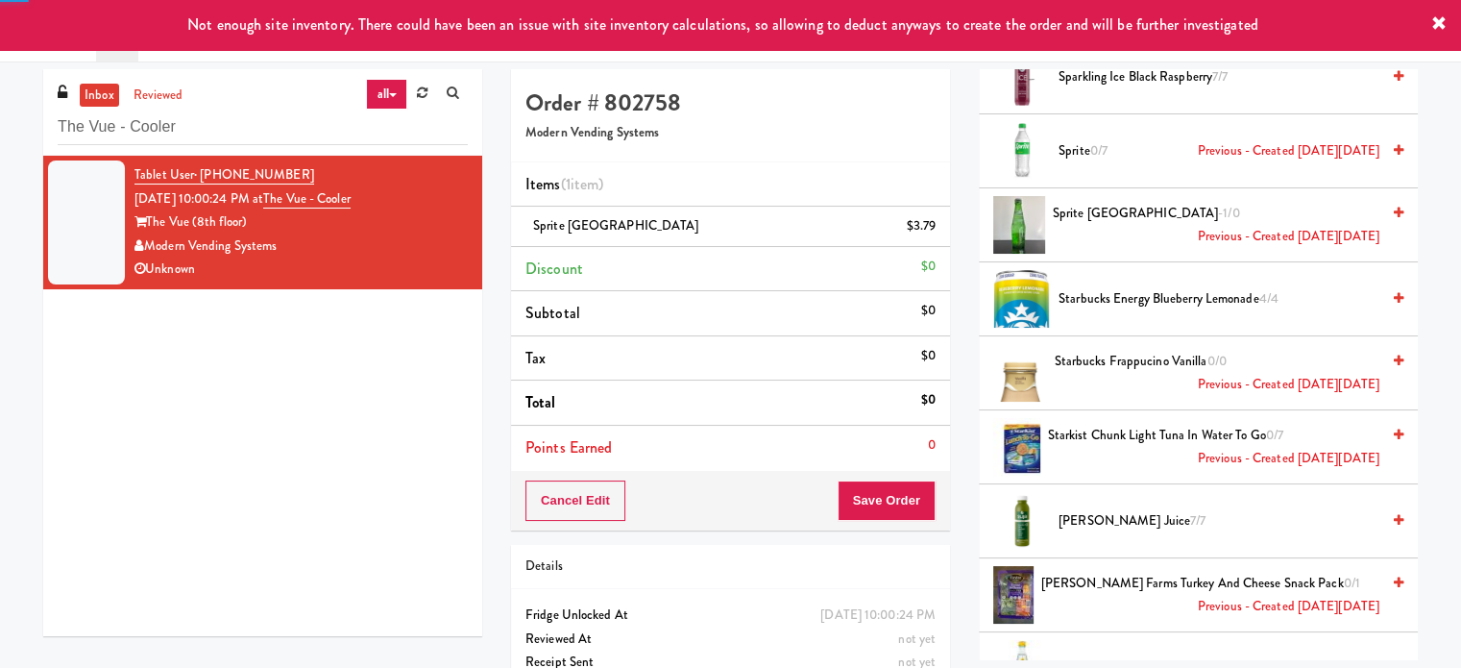
click at [1218, 204] on span "-1/0" at bounding box center [1228, 213] width 21 height 18
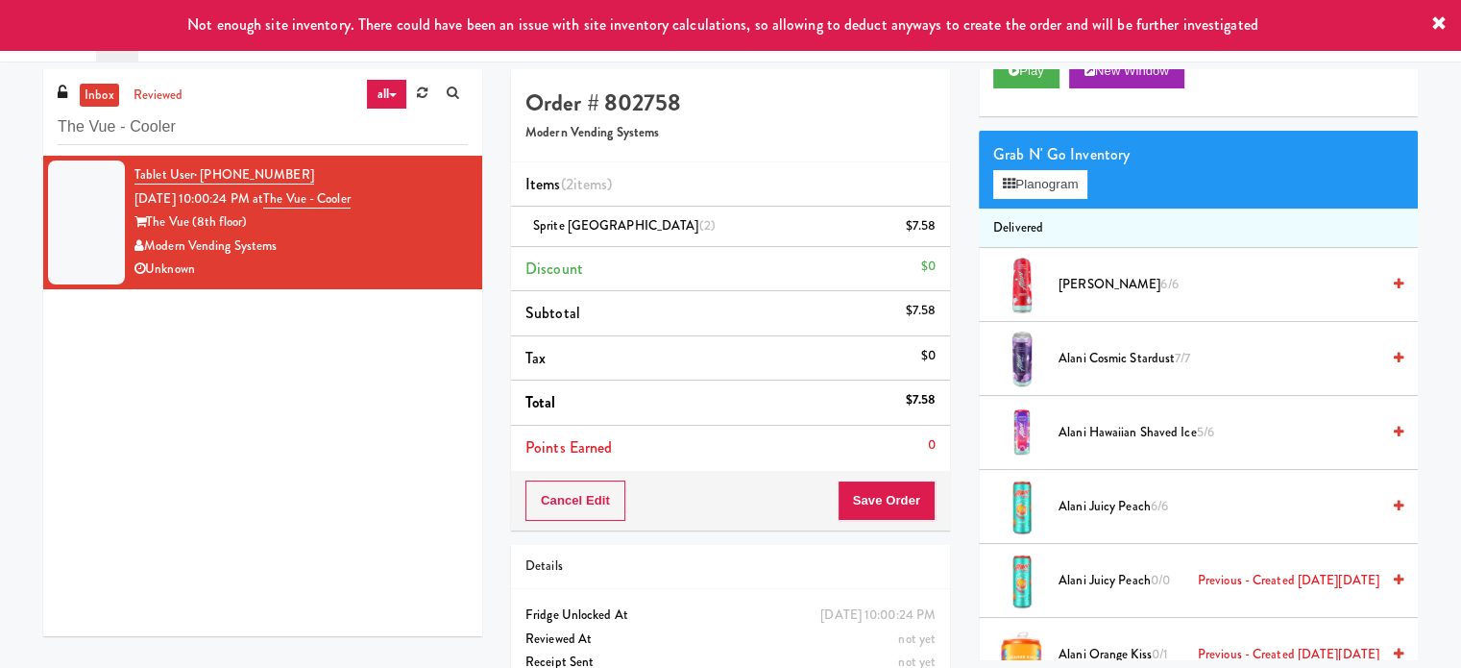
scroll to position [0, 0]
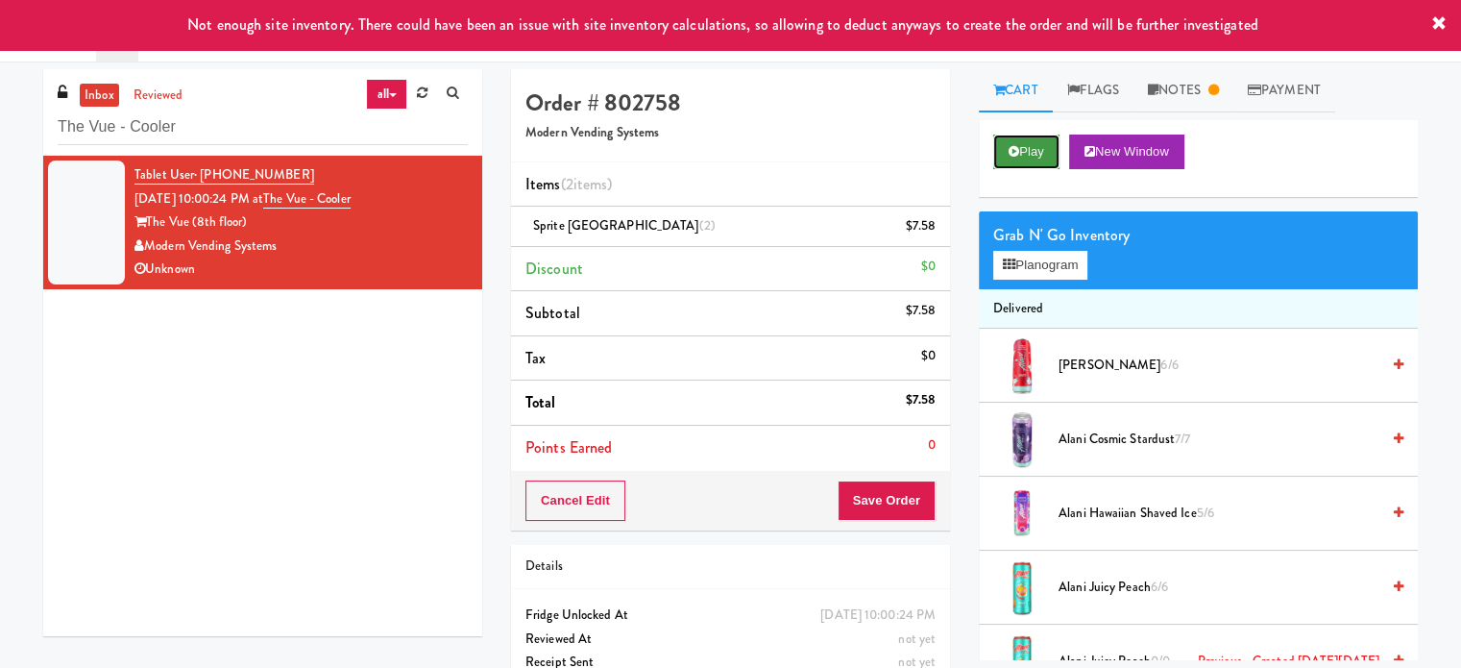
click at [1023, 149] on button "Play" at bounding box center [1027, 152] width 66 height 35
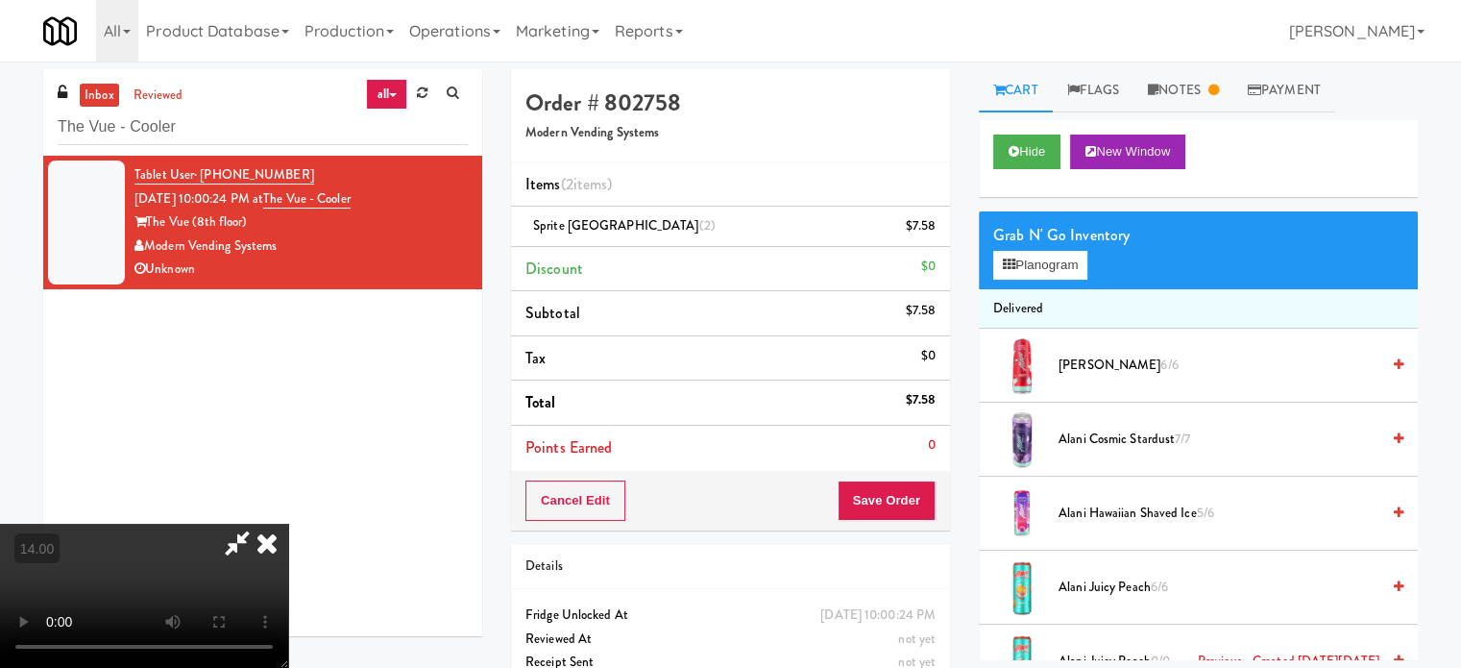
drag, startPoint x: 750, startPoint y: 488, endPoint x: 771, endPoint y: 472, distance: 26.0
click at [288, 524] on video at bounding box center [144, 596] width 288 height 144
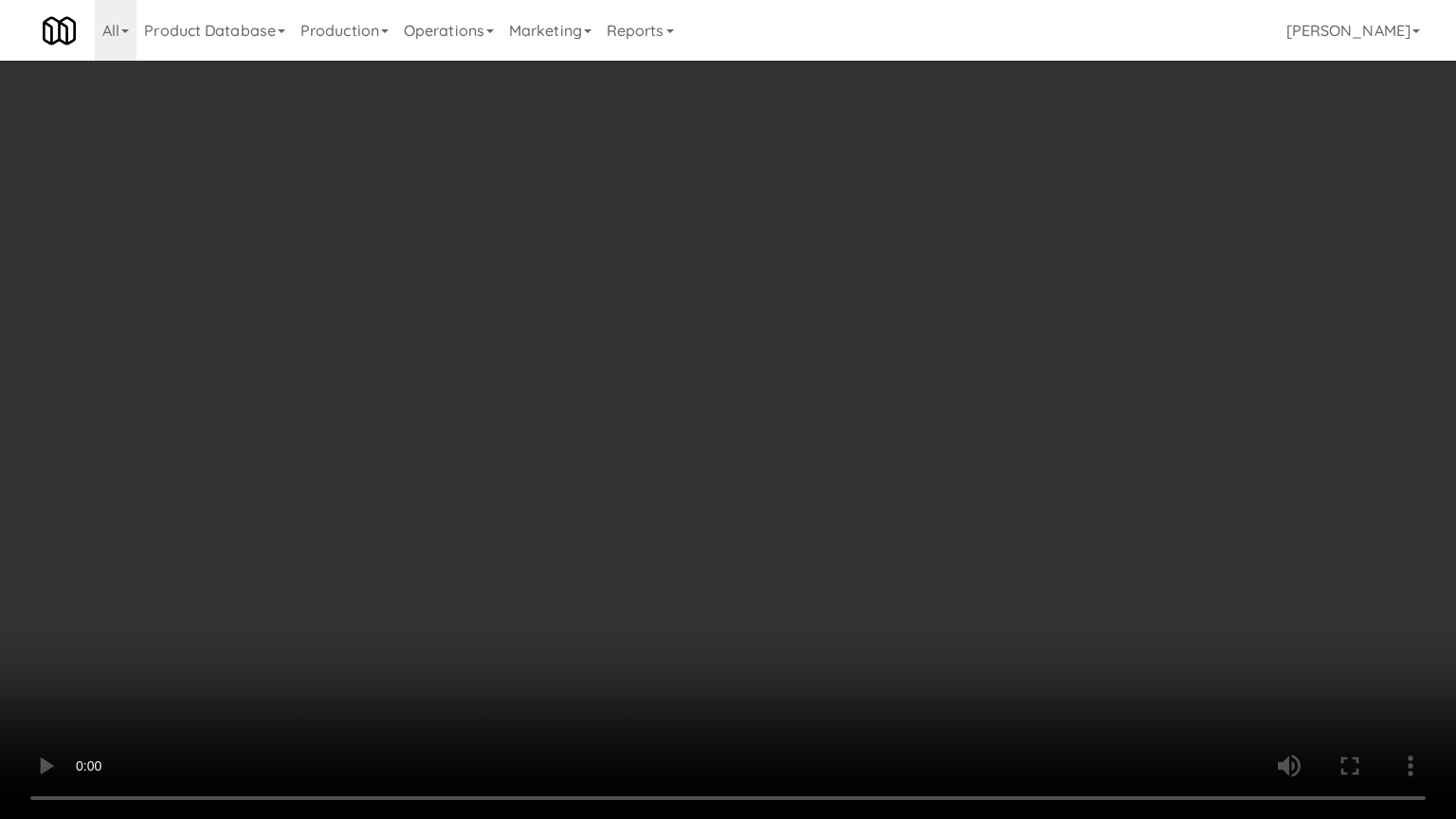
click at [627, 546] on video at bounding box center [728, 410] width 1456 height 819
click at [624, 559] on video at bounding box center [728, 410] width 1456 height 819
click at [629, 526] on video at bounding box center [728, 410] width 1456 height 819
click at [631, 523] on video at bounding box center [728, 410] width 1456 height 819
click at [666, 552] on video at bounding box center [728, 410] width 1456 height 819
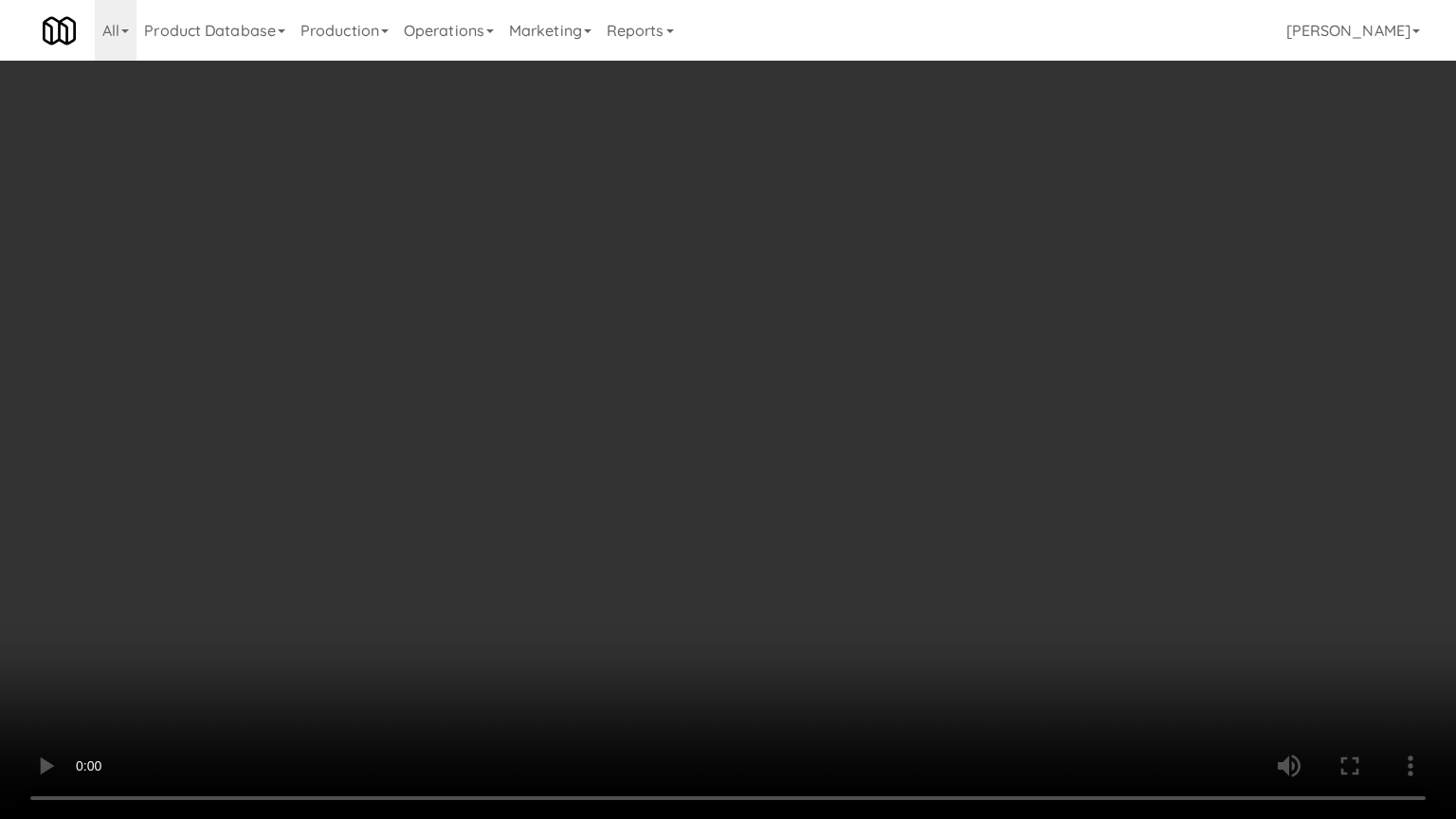
click at [664, 547] on video at bounding box center [728, 410] width 1456 height 819
click at [648, 553] on video at bounding box center [728, 410] width 1456 height 819
click at [650, 550] on video at bounding box center [728, 410] width 1456 height 819
click at [655, 545] on video at bounding box center [728, 410] width 1456 height 819
click at [655, 543] on video at bounding box center [728, 410] width 1456 height 819
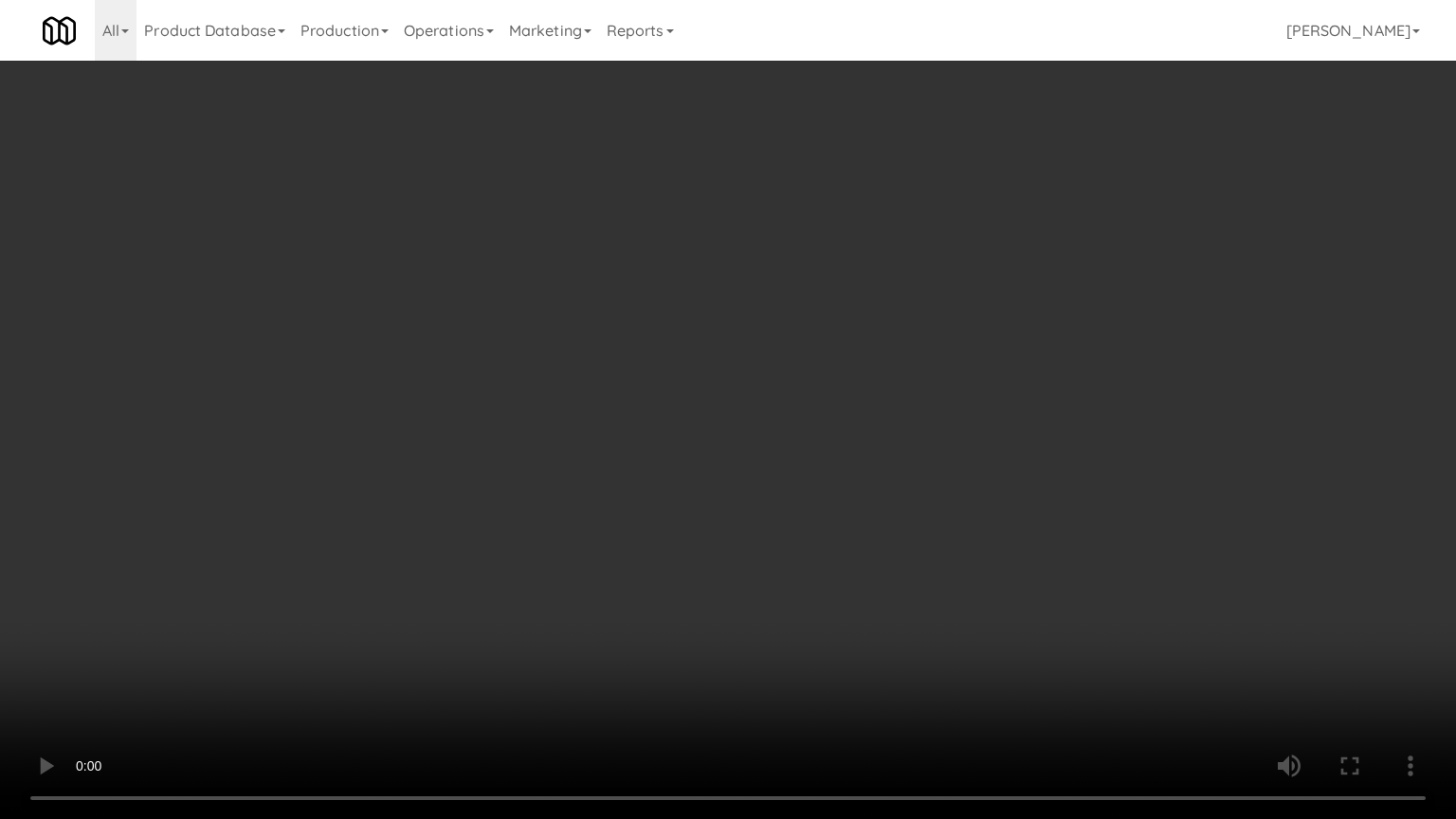
click at [667, 539] on video at bounding box center [728, 410] width 1456 height 819
click at [746, 548] on video at bounding box center [728, 410] width 1456 height 819
click at [754, 532] on video at bounding box center [728, 410] width 1456 height 819
click at [755, 533] on video at bounding box center [728, 410] width 1456 height 819
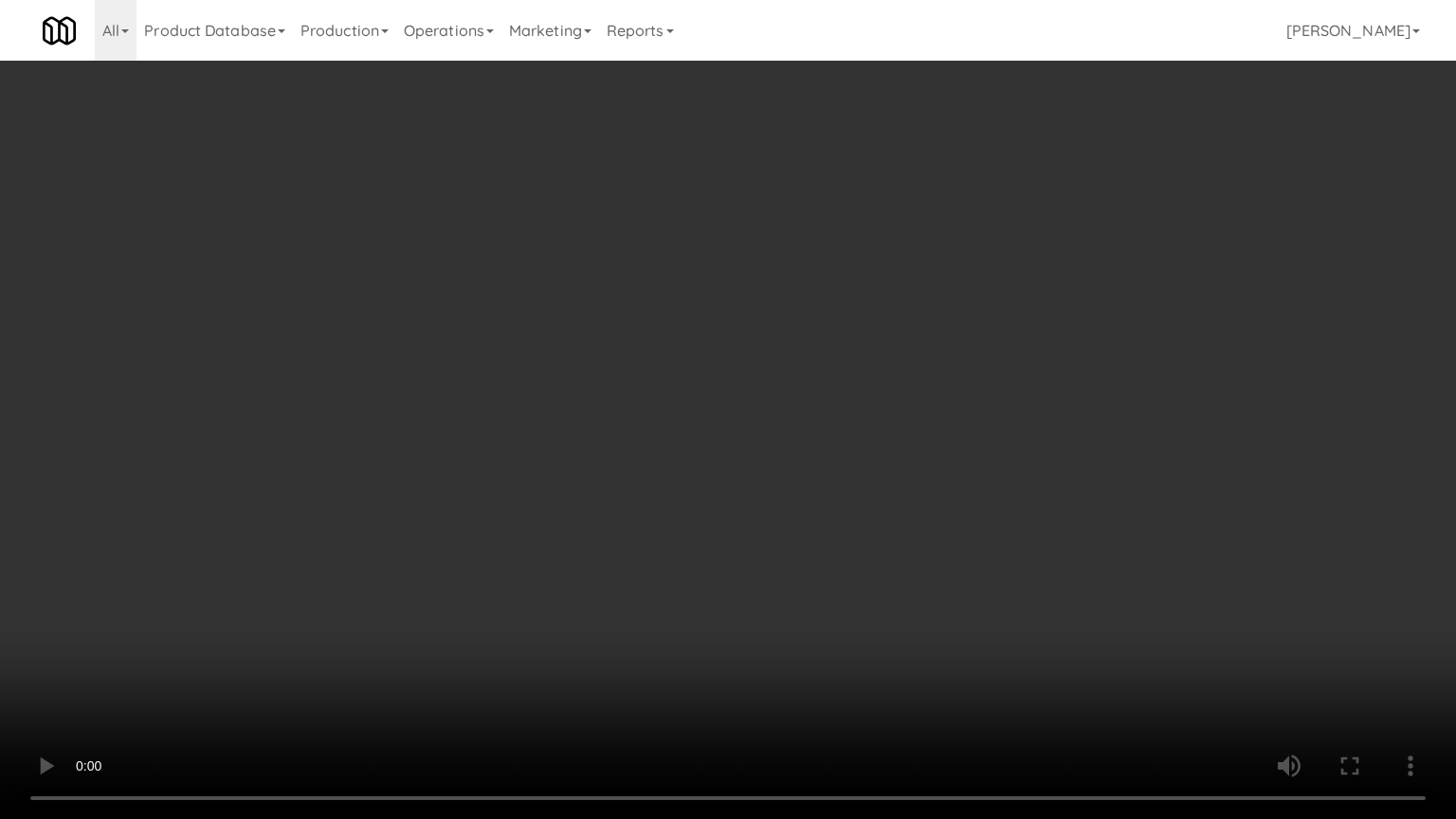
click at [786, 521] on video at bounding box center [728, 410] width 1456 height 819
click at [831, 501] on video at bounding box center [728, 410] width 1456 height 819
click at [834, 502] on video at bounding box center [728, 410] width 1456 height 819
click at [1035, 472] on video at bounding box center [728, 410] width 1456 height 819
click at [1045, 463] on video at bounding box center [728, 410] width 1456 height 819
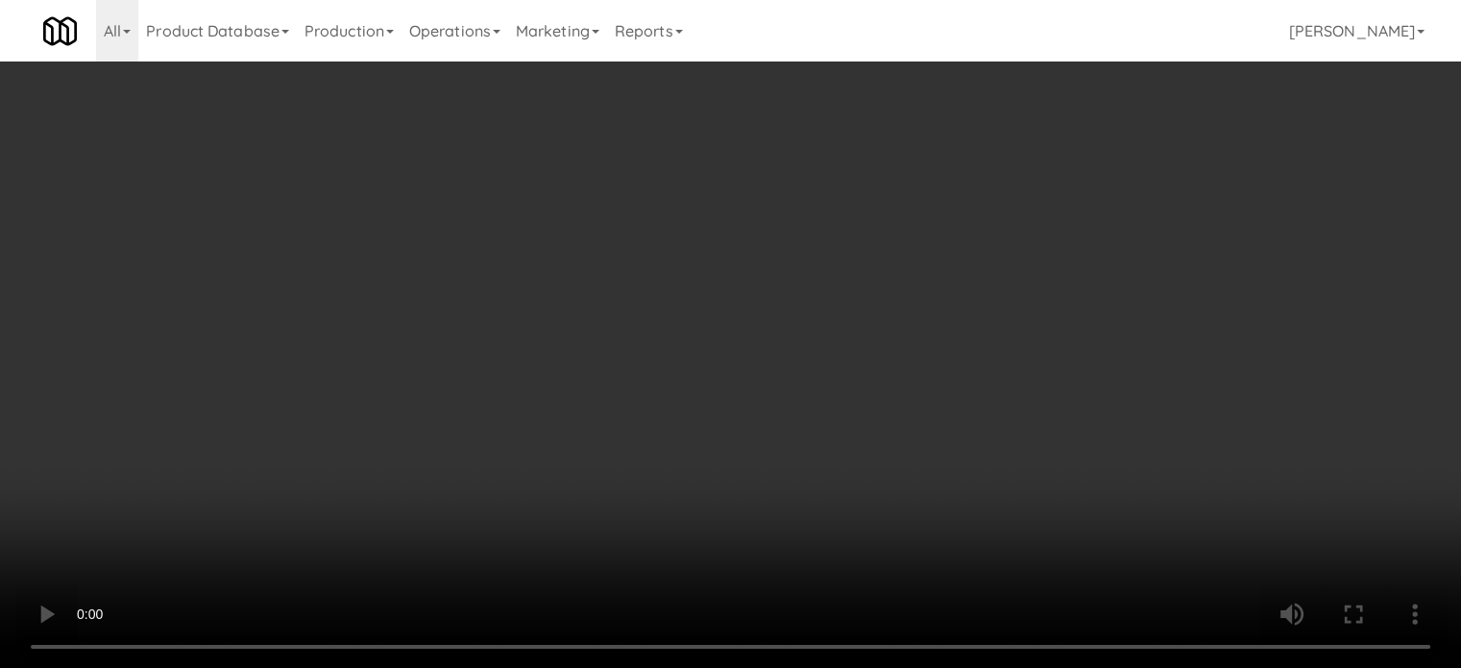
scroll to position [2227, 0]
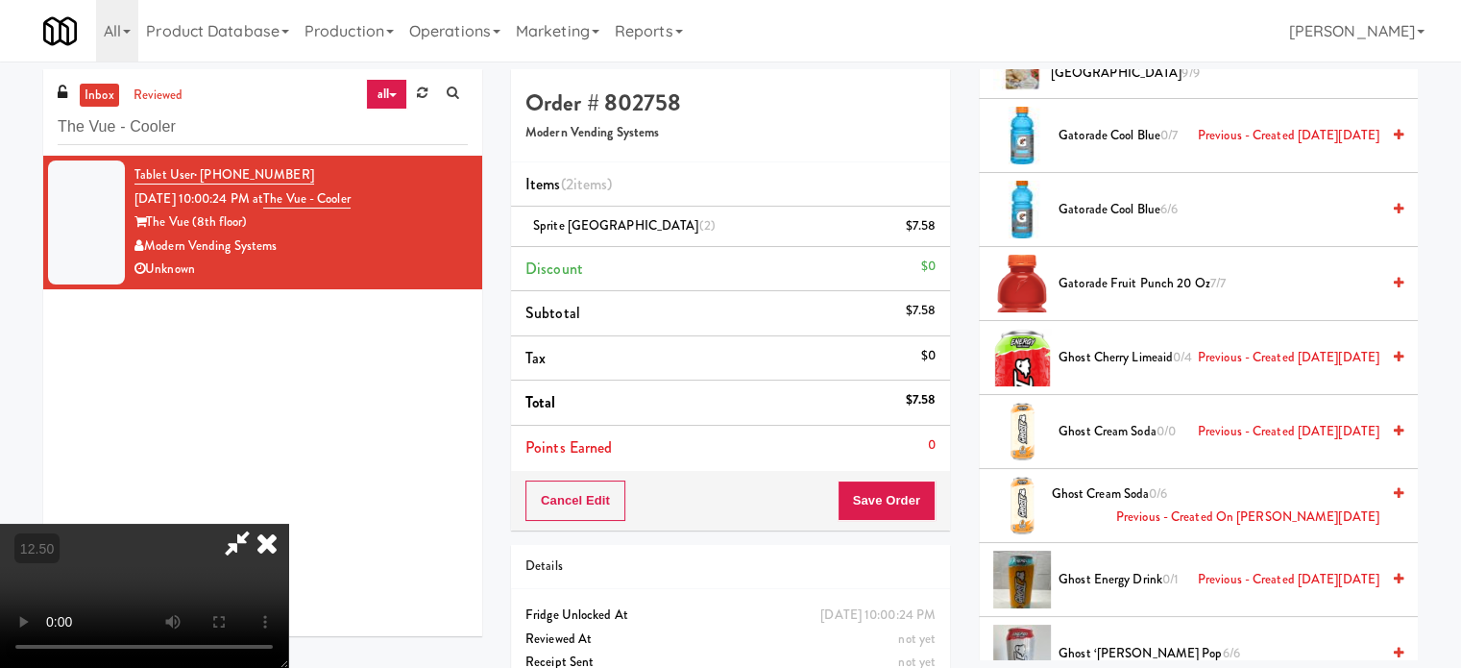
drag, startPoint x: 1217, startPoint y: 277, endPoint x: 1251, endPoint y: 332, distance: 65.1
click at [1218, 277] on span "7/7" at bounding box center [1218, 283] width 15 height 18
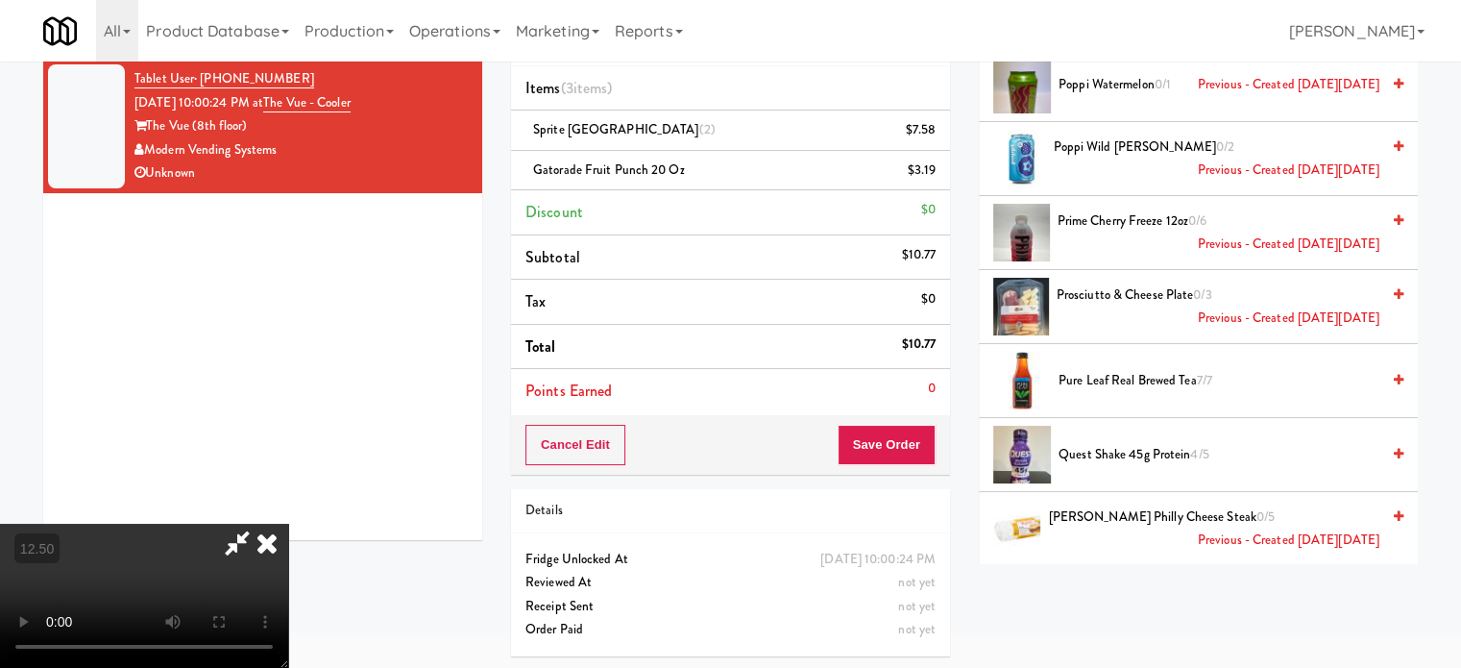
scroll to position [6121, 0]
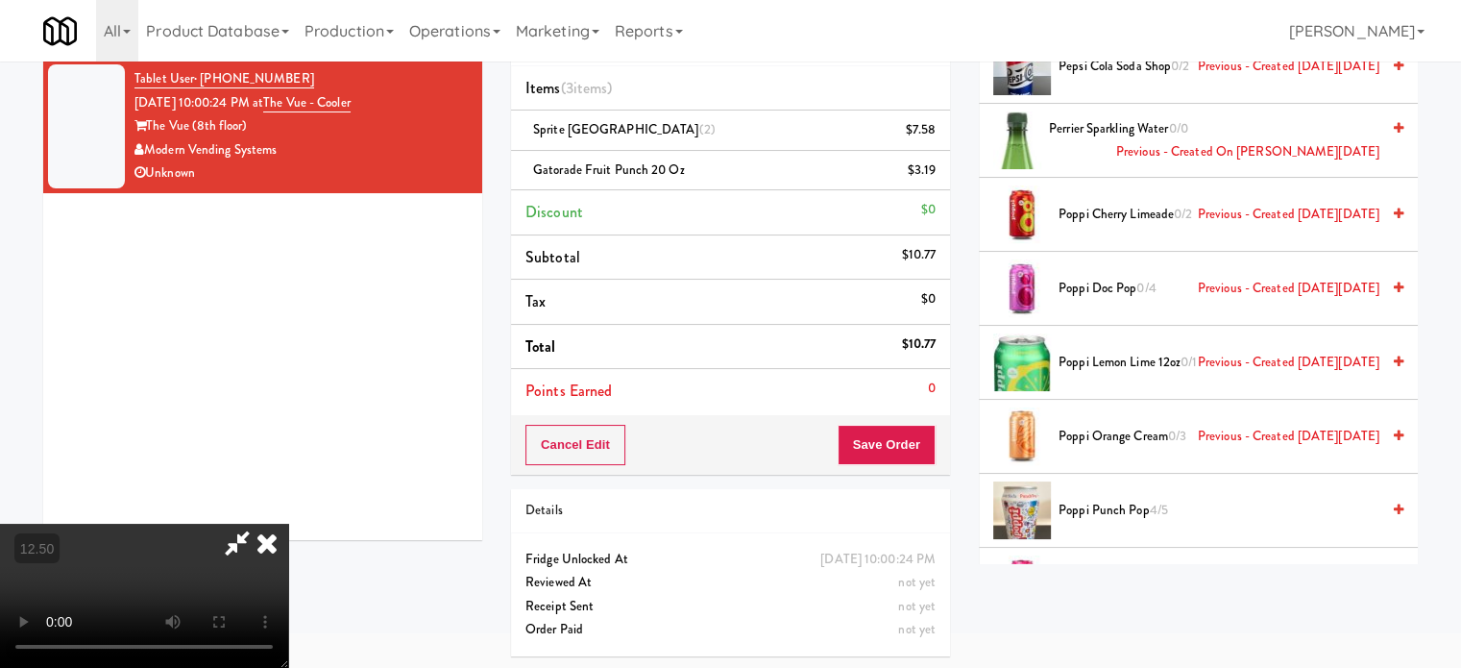
drag, startPoint x: 864, startPoint y: 193, endPoint x: 871, endPoint y: 293, distance: 100.2
click at [288, 524] on icon at bounding box center [267, 543] width 42 height 38
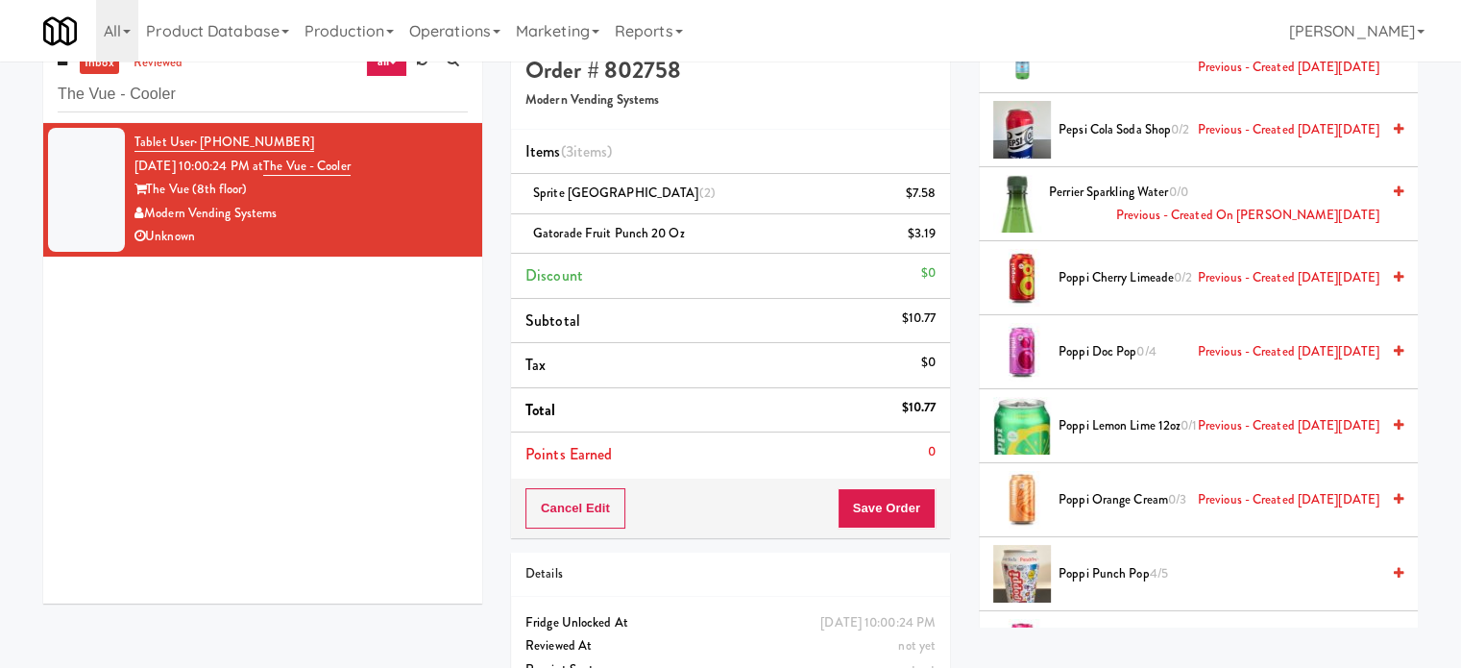
scroll to position [0, 0]
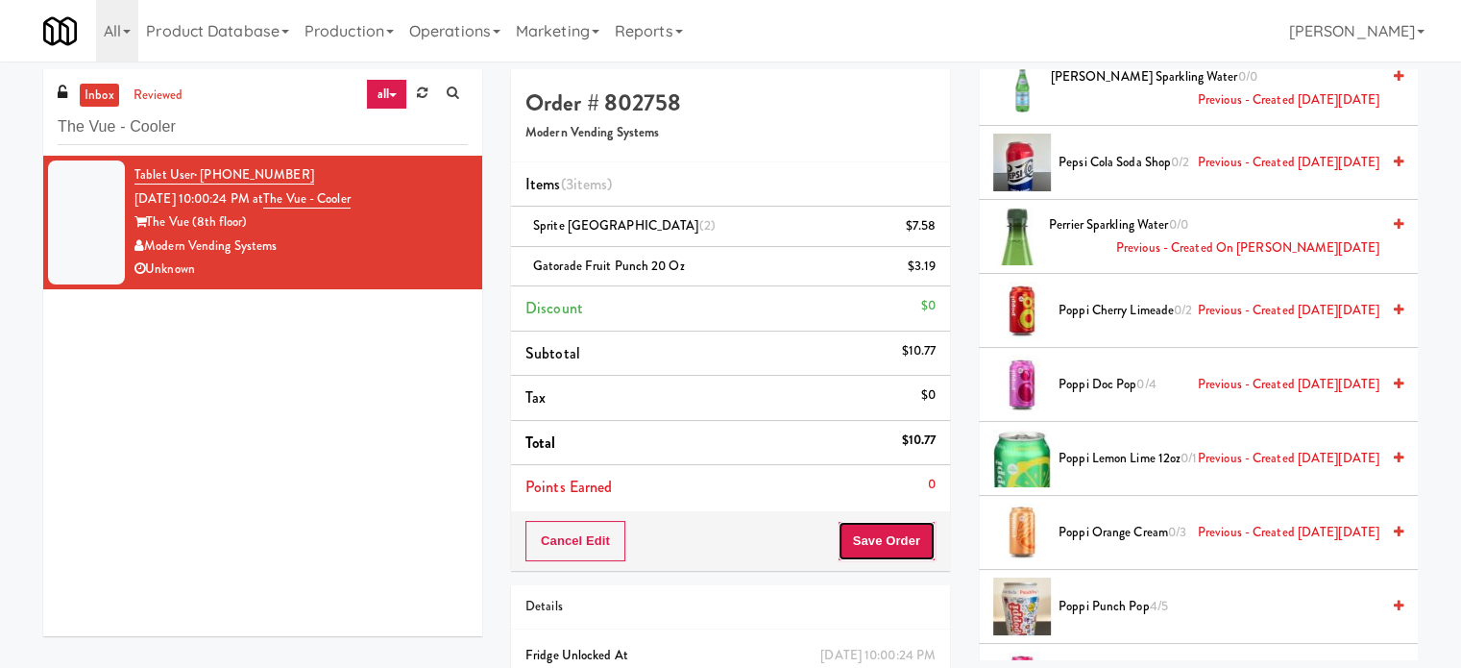
click at [908, 528] on button "Save Order" at bounding box center [887, 541] width 98 height 40
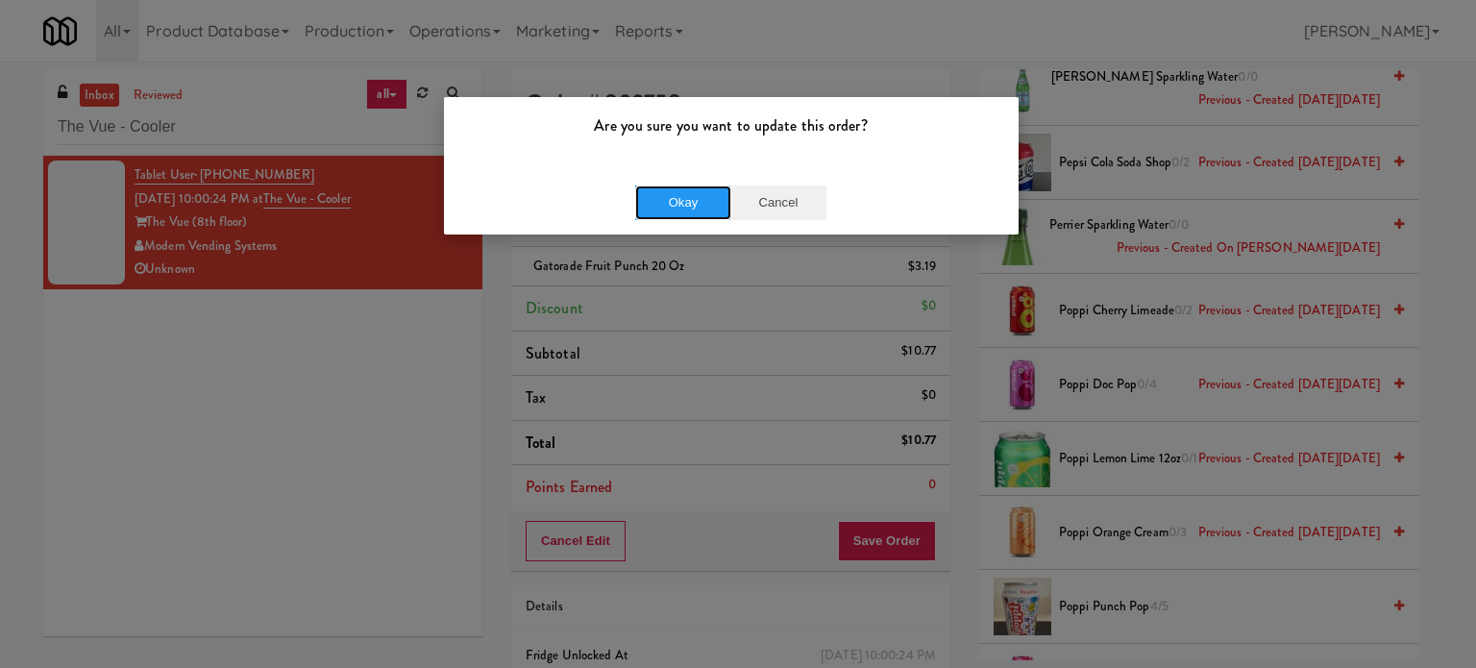
click at [699, 196] on button "Okay" at bounding box center [683, 202] width 96 height 35
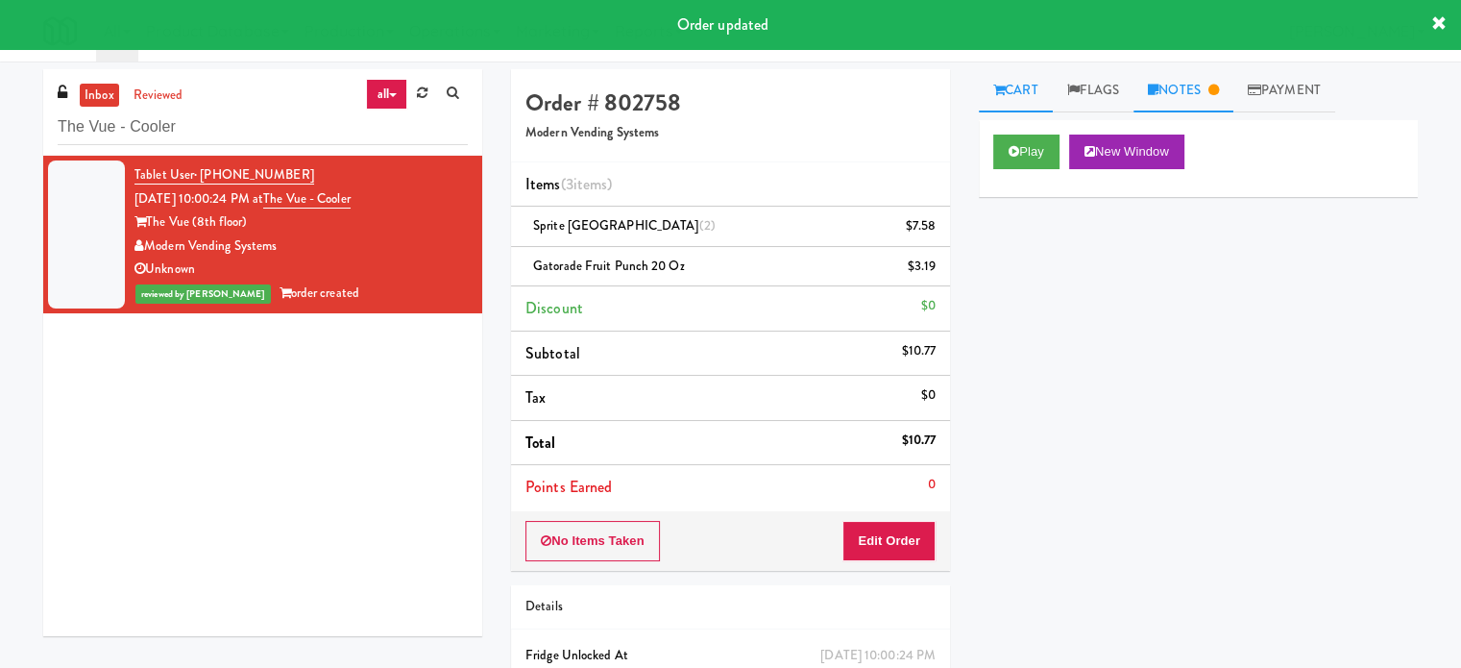
click at [1200, 80] on link "Notes" at bounding box center [1184, 90] width 100 height 43
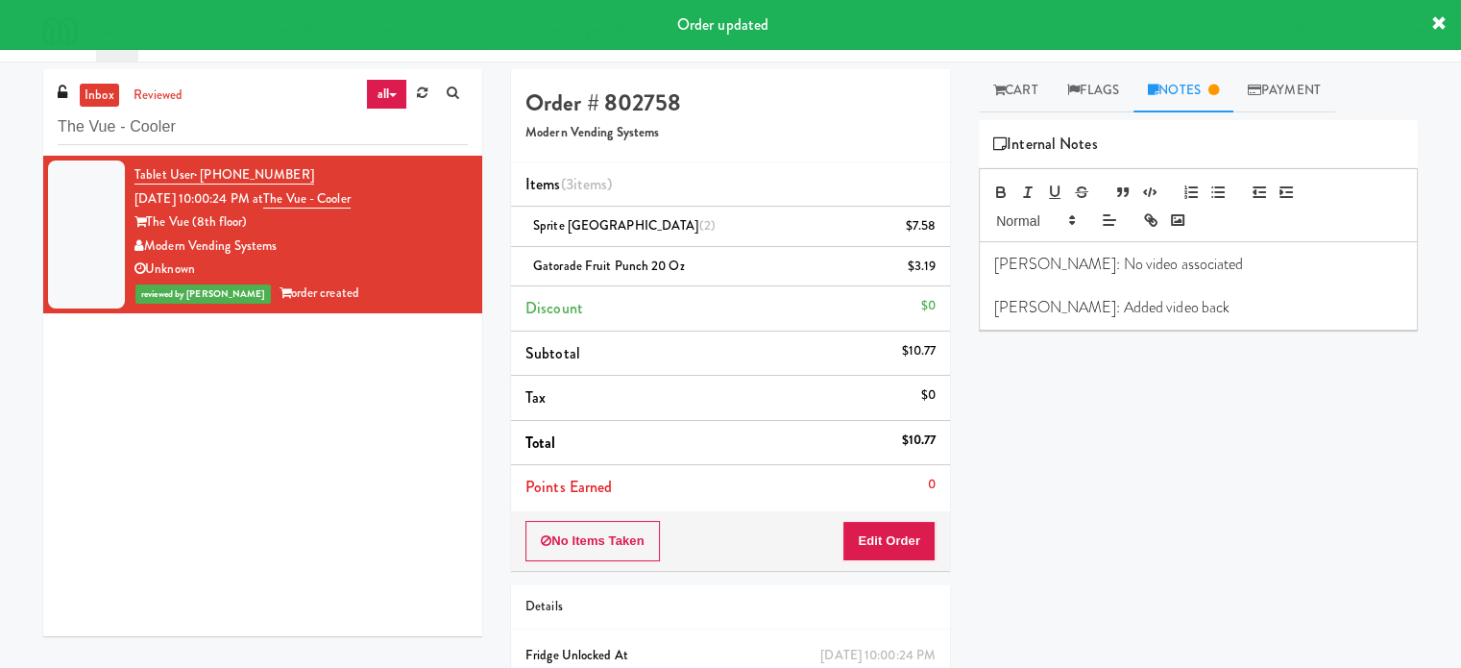
drag, startPoint x: 1177, startPoint y: 310, endPoint x: 1214, endPoint y: 320, distance: 38.7
click at [1178, 310] on p "Matias: Added video back" at bounding box center [1198, 307] width 408 height 21
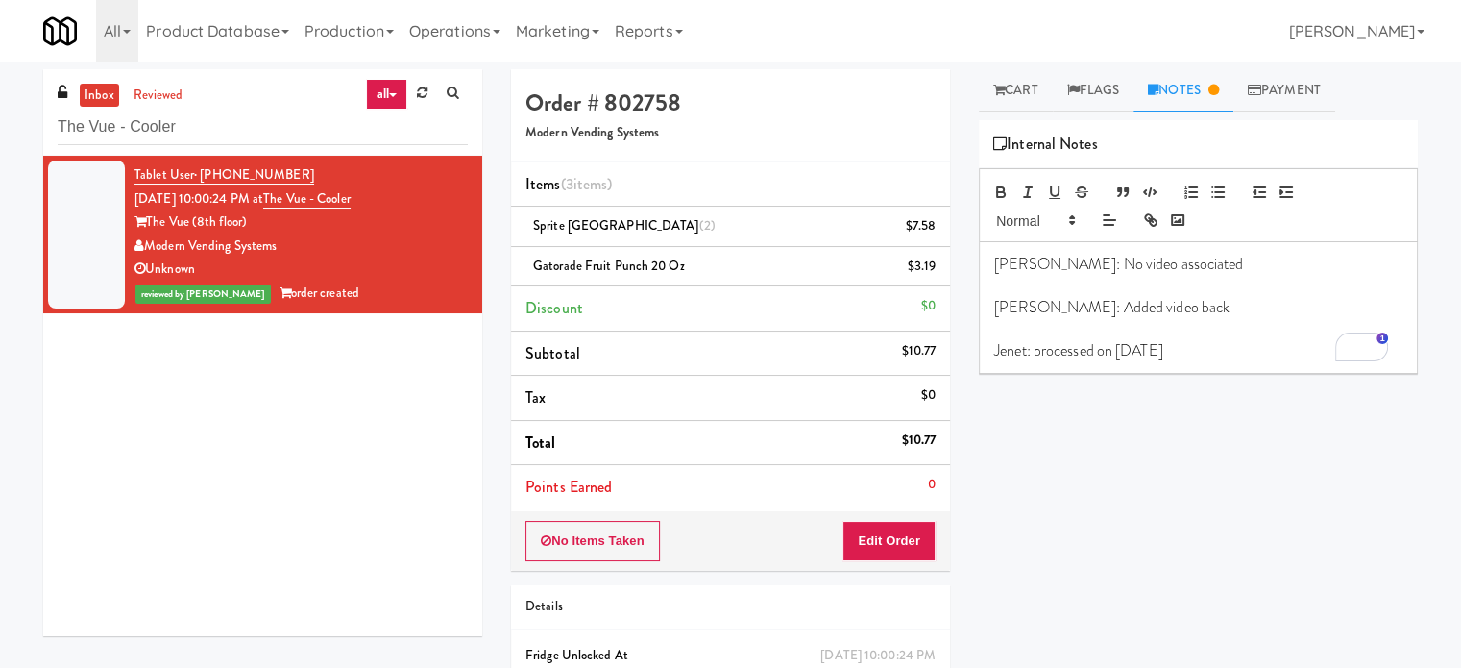
click at [1184, 341] on p "Jenet: processed on August 15" at bounding box center [1198, 350] width 408 height 21
click at [1034, 349] on p "Jenet: processed on August 15" at bounding box center [1198, 350] width 408 height 21
click at [1182, 346] on p "Jenet: processed on August 15" at bounding box center [1198, 350] width 408 height 21
click at [257, 130] on input "The Vue - Cooler" at bounding box center [263, 128] width 410 height 36
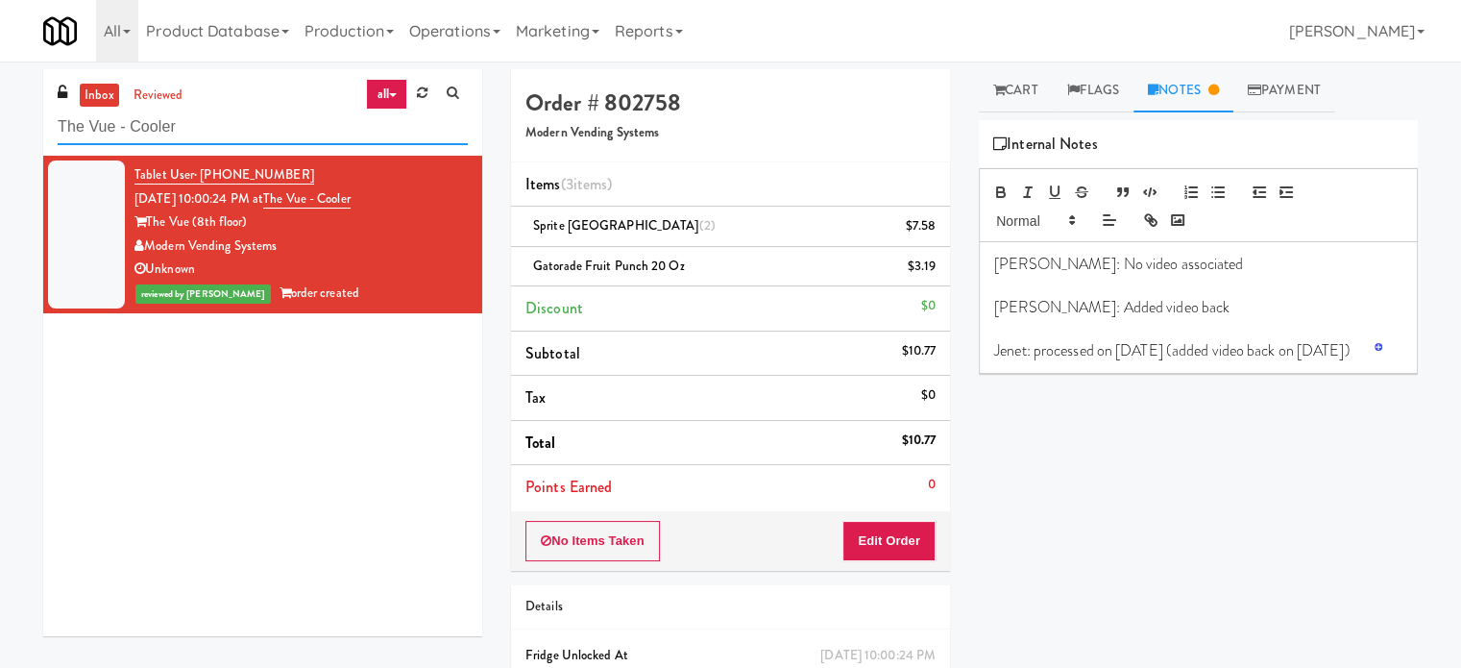
click at [257, 130] on input "The Vue - Cooler" at bounding box center [263, 128] width 410 height 36
paste input "WPW - Left - Fridge"
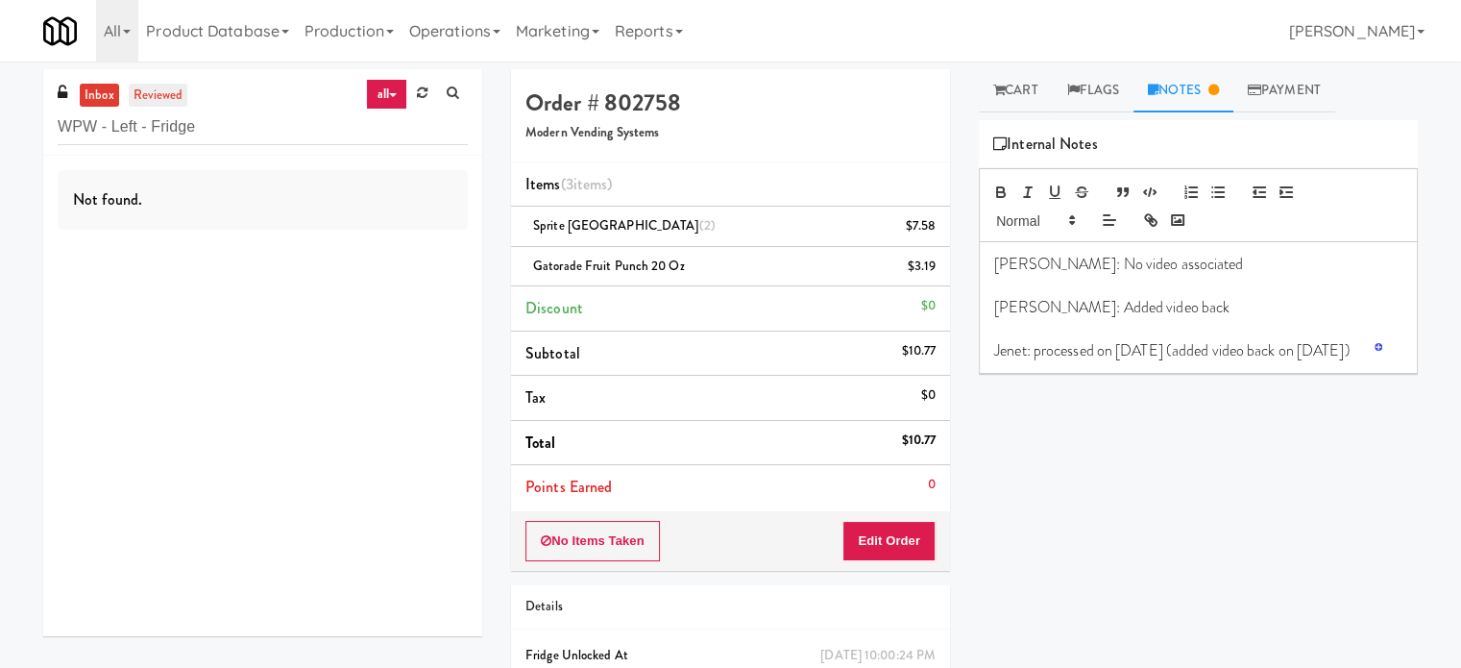
click at [159, 98] on link "reviewed" at bounding box center [159, 96] width 60 height 24
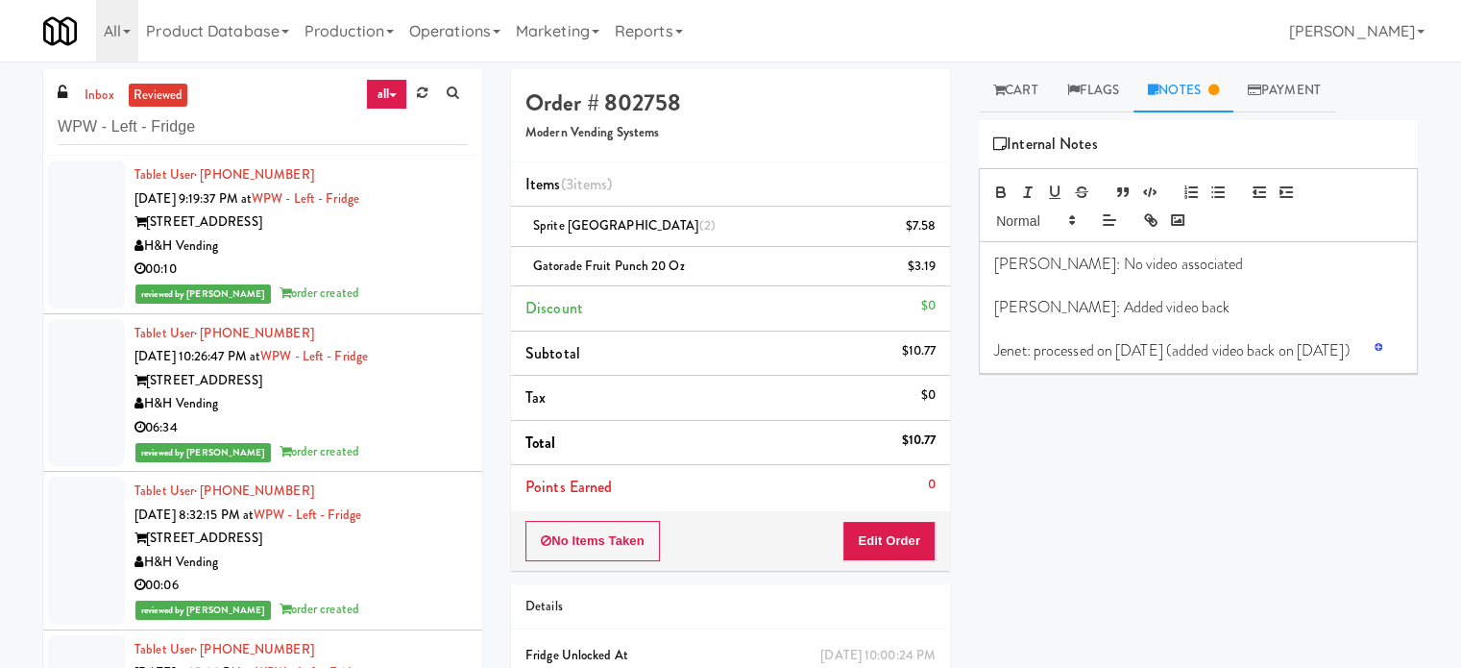
click at [327, 271] on div "00:10" at bounding box center [301, 270] width 333 height 24
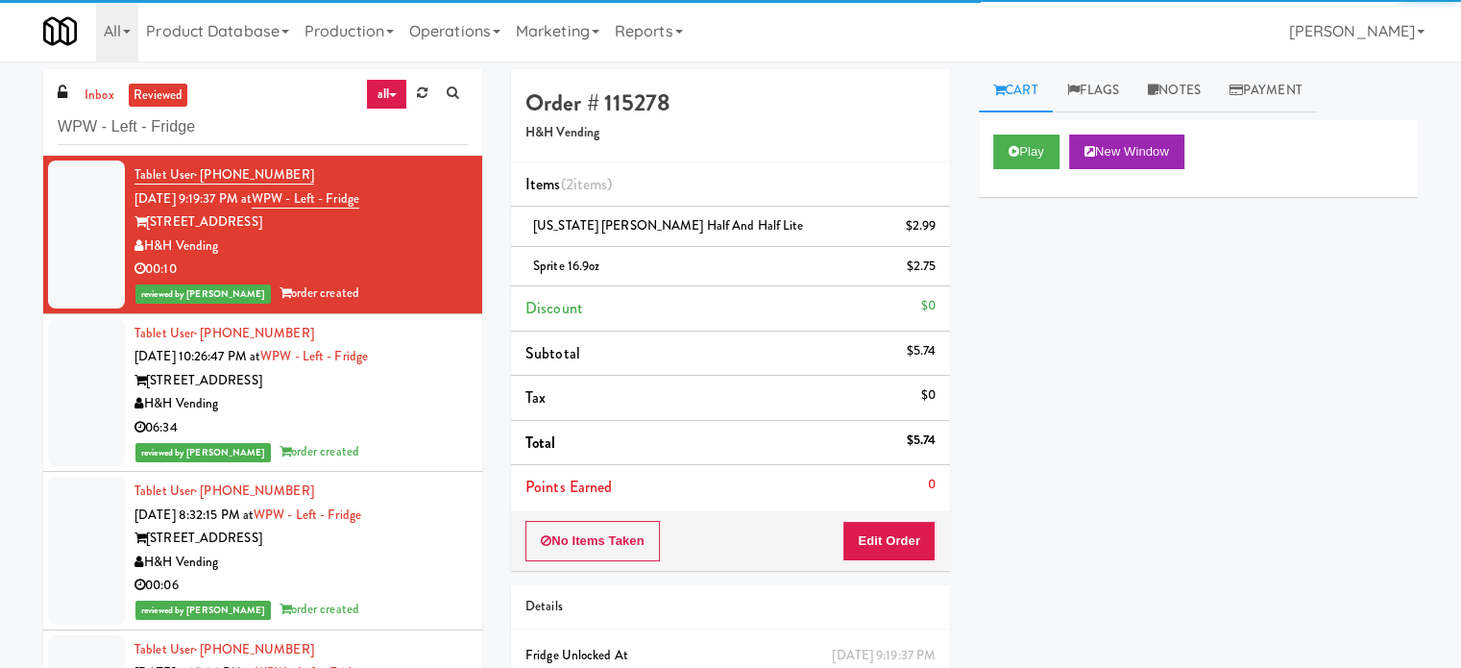
drag, startPoint x: 401, startPoint y: 425, endPoint x: 510, endPoint y: 410, distance: 110.5
click at [402, 425] on div "06:34" at bounding box center [301, 428] width 333 height 24
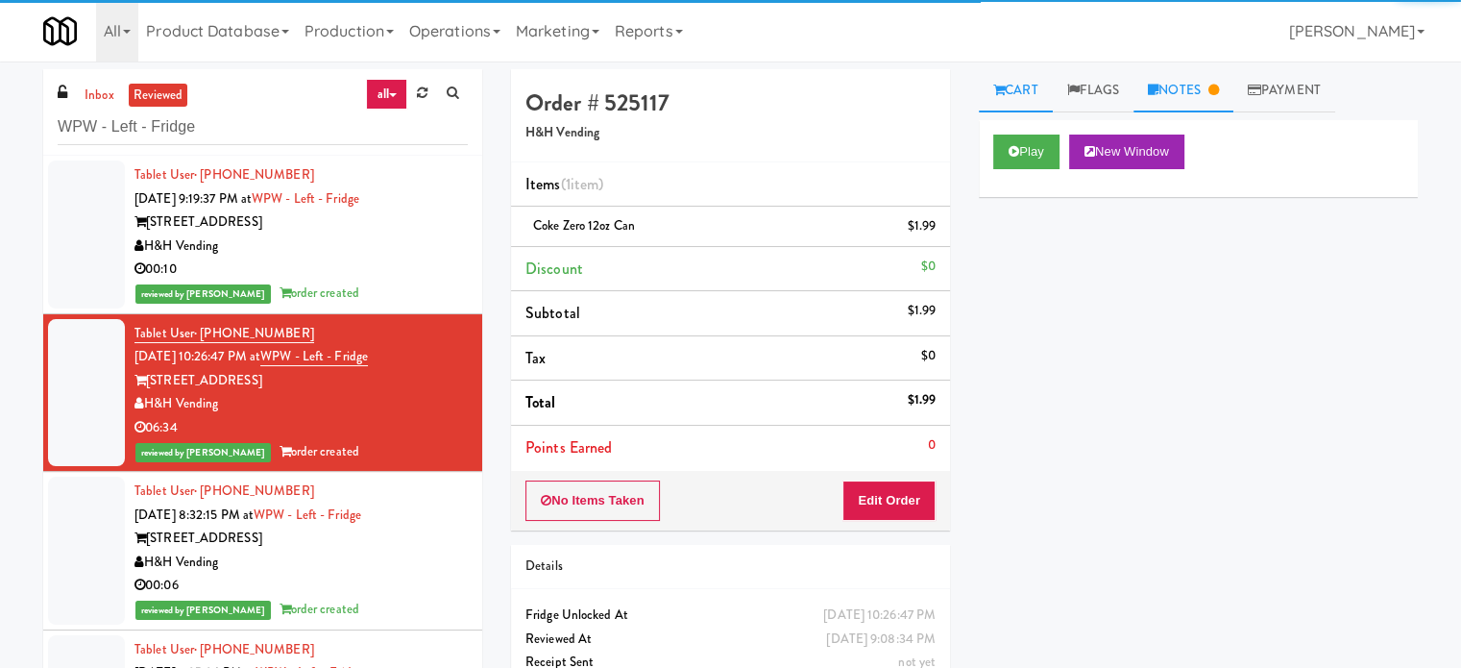
click at [1207, 89] on link "Notes" at bounding box center [1184, 90] width 100 height 43
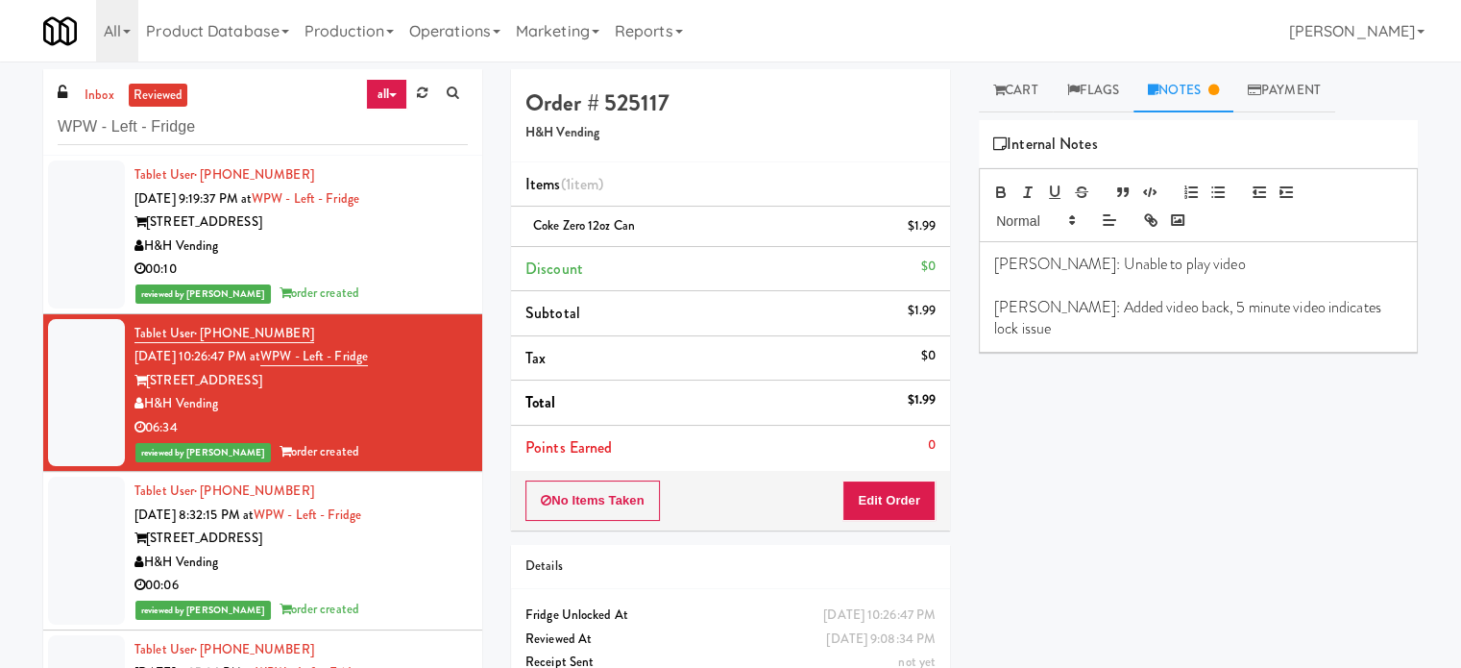
click at [1388, 306] on div "Britney: Unable to play video Matias: Added video back, 5 minute video indicate…" at bounding box center [1198, 297] width 437 height 110
drag, startPoint x: 80, startPoint y: 99, endPoint x: 162, endPoint y: 119, distance: 85.1
click at [80, 99] on link "inbox" at bounding box center [99, 96] width 39 height 24
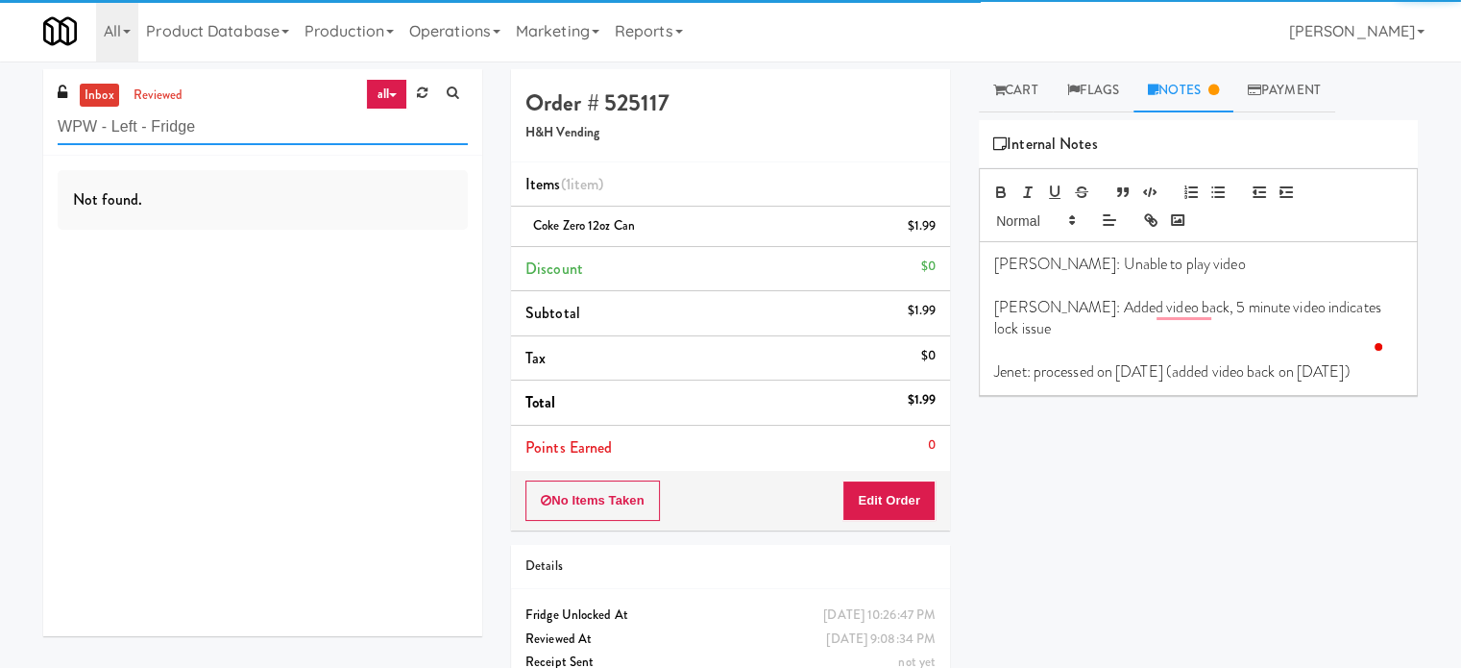
click at [212, 129] on input "WPW - Left - Fridge" at bounding box center [263, 128] width 410 height 36
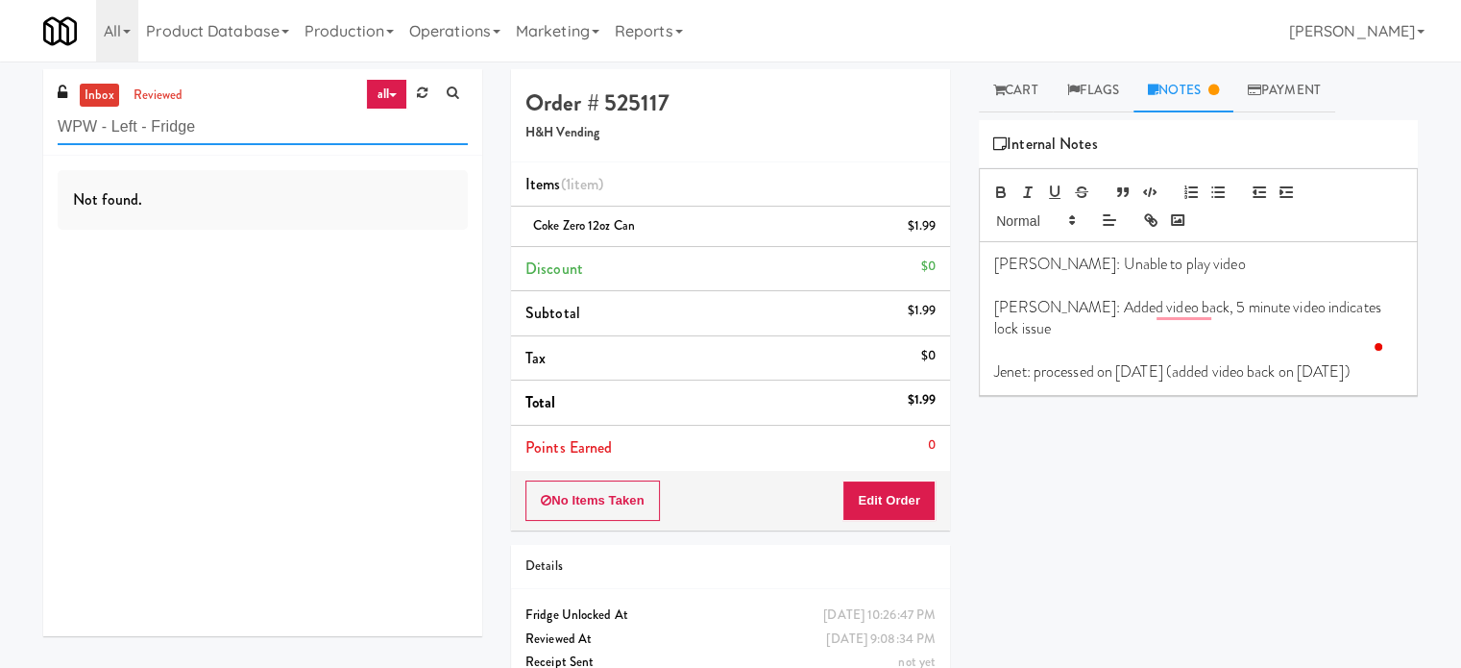
click at [212, 129] on input "WPW - Left - Fridge" at bounding box center [263, 128] width 410 height 36
paste input "Estate - Cooler - Left"
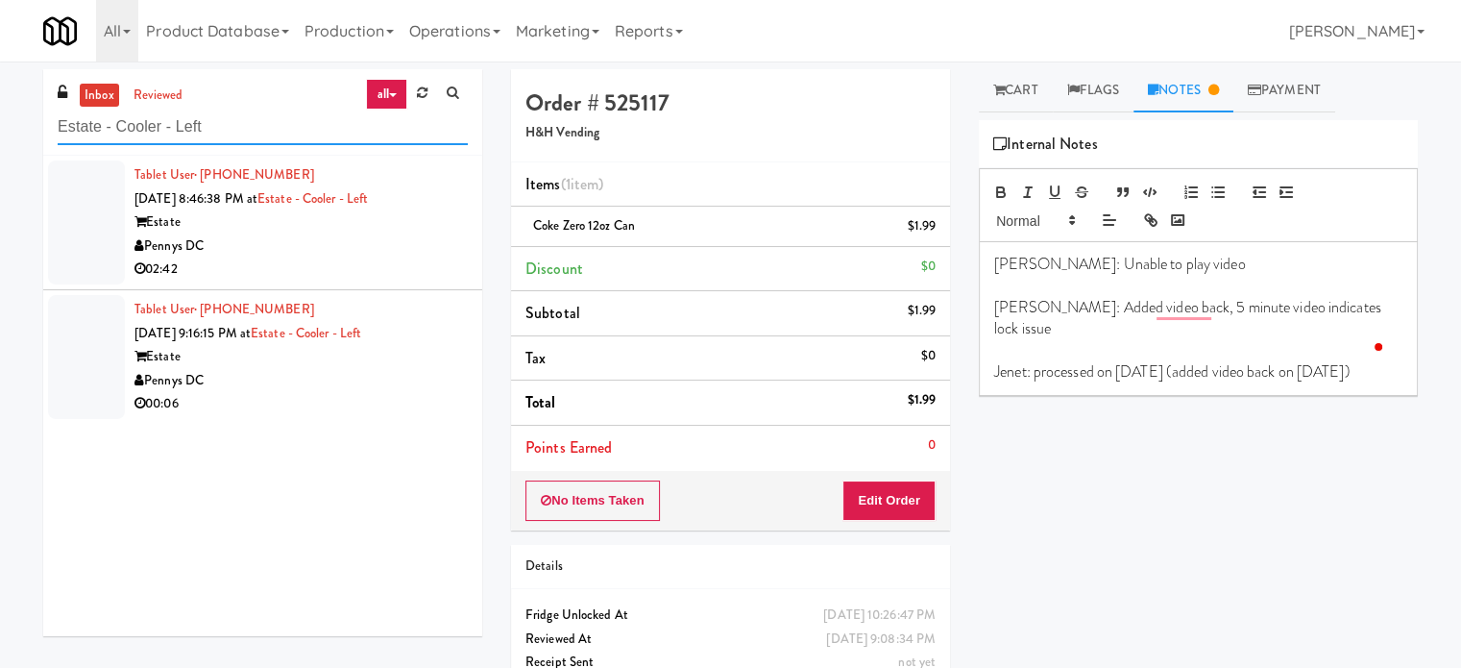
type input "Estate - Cooler - Left"
click at [411, 258] on div "Tablet User · (202) 246-6951 Jul 27, 2025 8:46:38 PM at Estate - Cooler - Left …" at bounding box center [301, 222] width 333 height 118
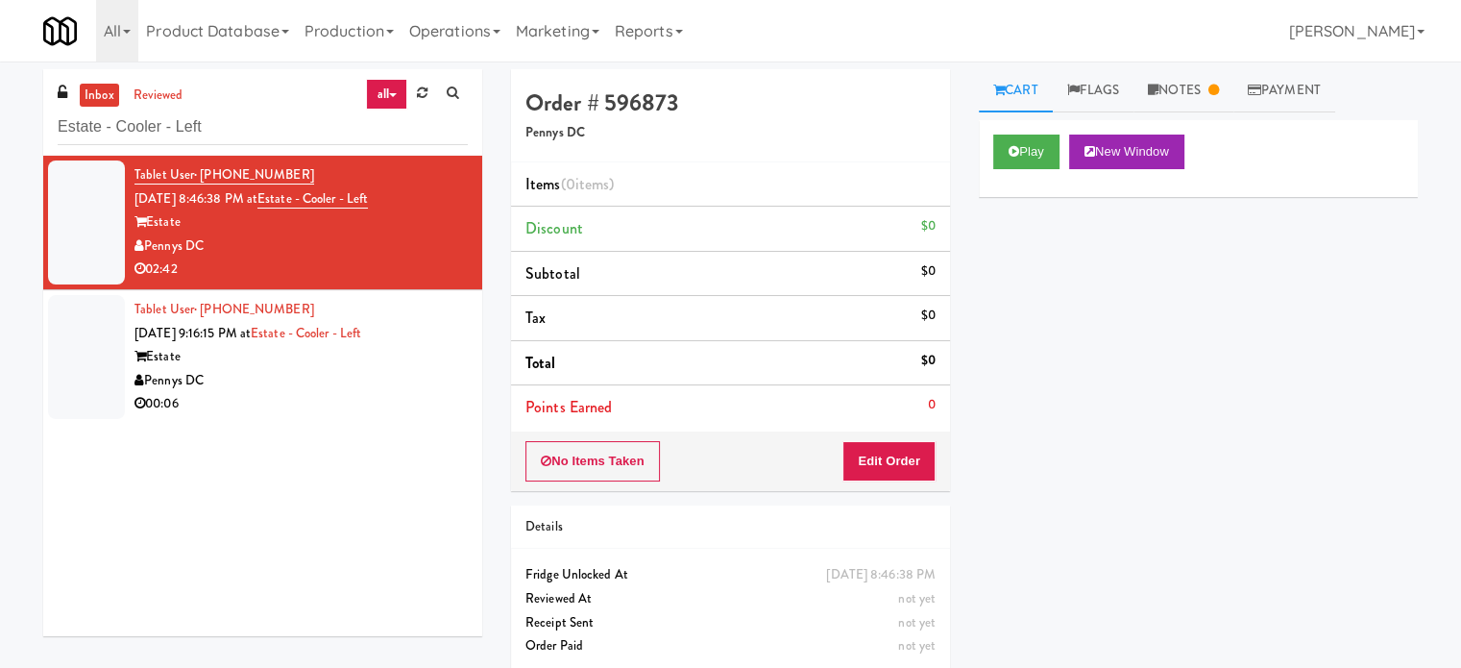
click at [366, 410] on div "00:06" at bounding box center [301, 404] width 333 height 24
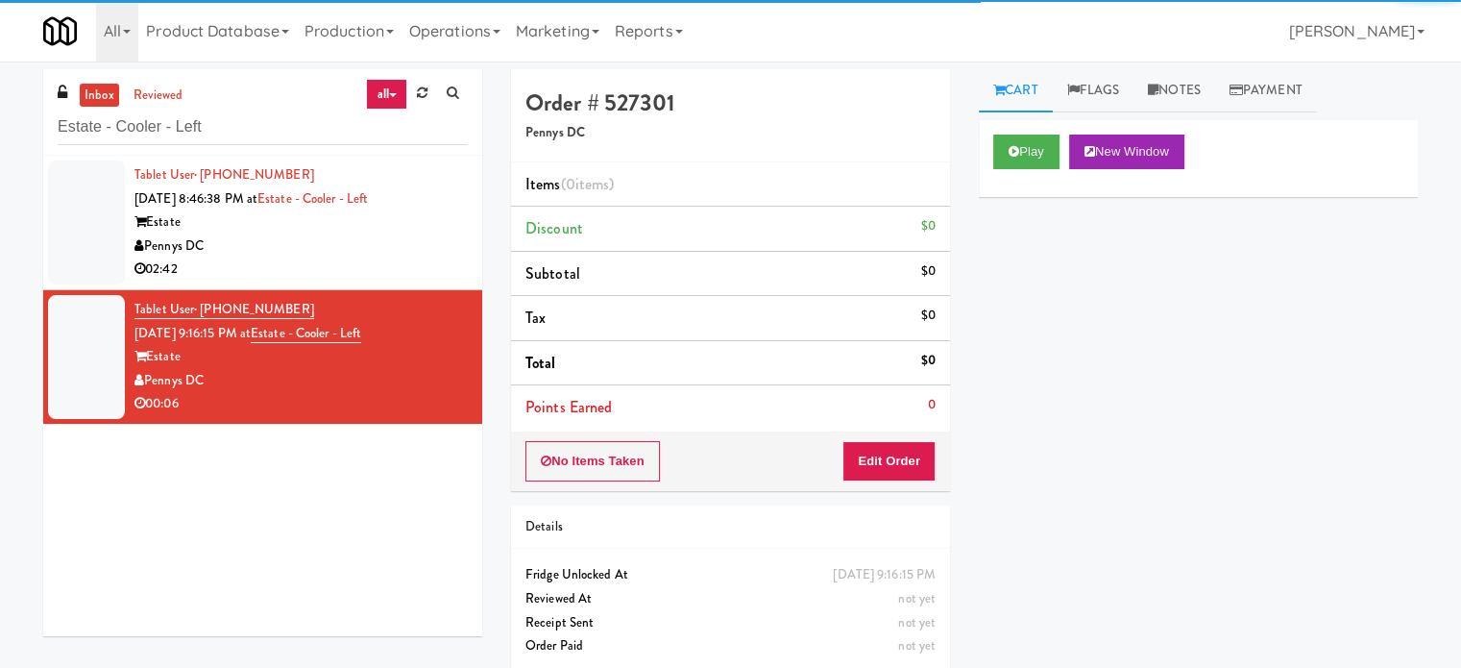
drag, startPoint x: 401, startPoint y: 257, endPoint x: 527, endPoint y: 235, distance: 127.6
click at [407, 258] on div "Tablet User · (202) 246-6951 Jul 27, 2025 8:46:38 PM at Estate - Cooler - Left …" at bounding box center [301, 222] width 333 height 118
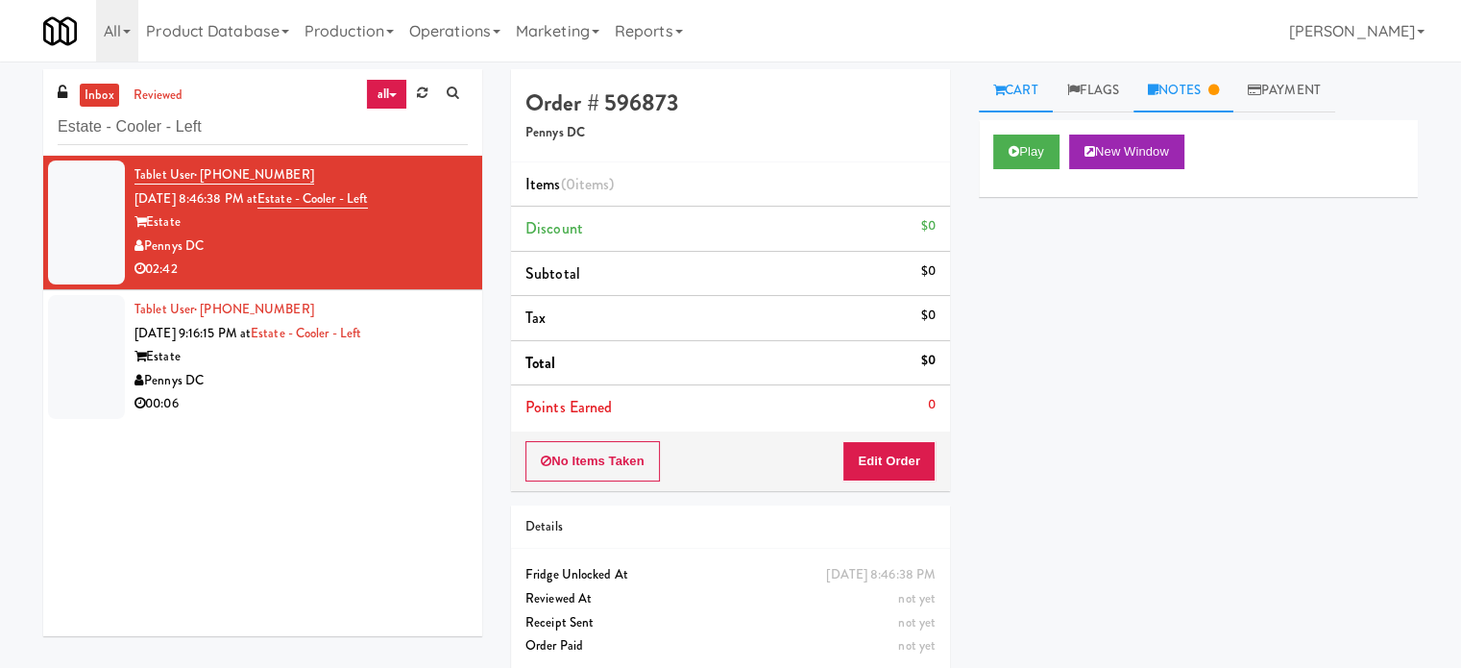
click at [1198, 87] on link "Notes" at bounding box center [1184, 90] width 100 height 43
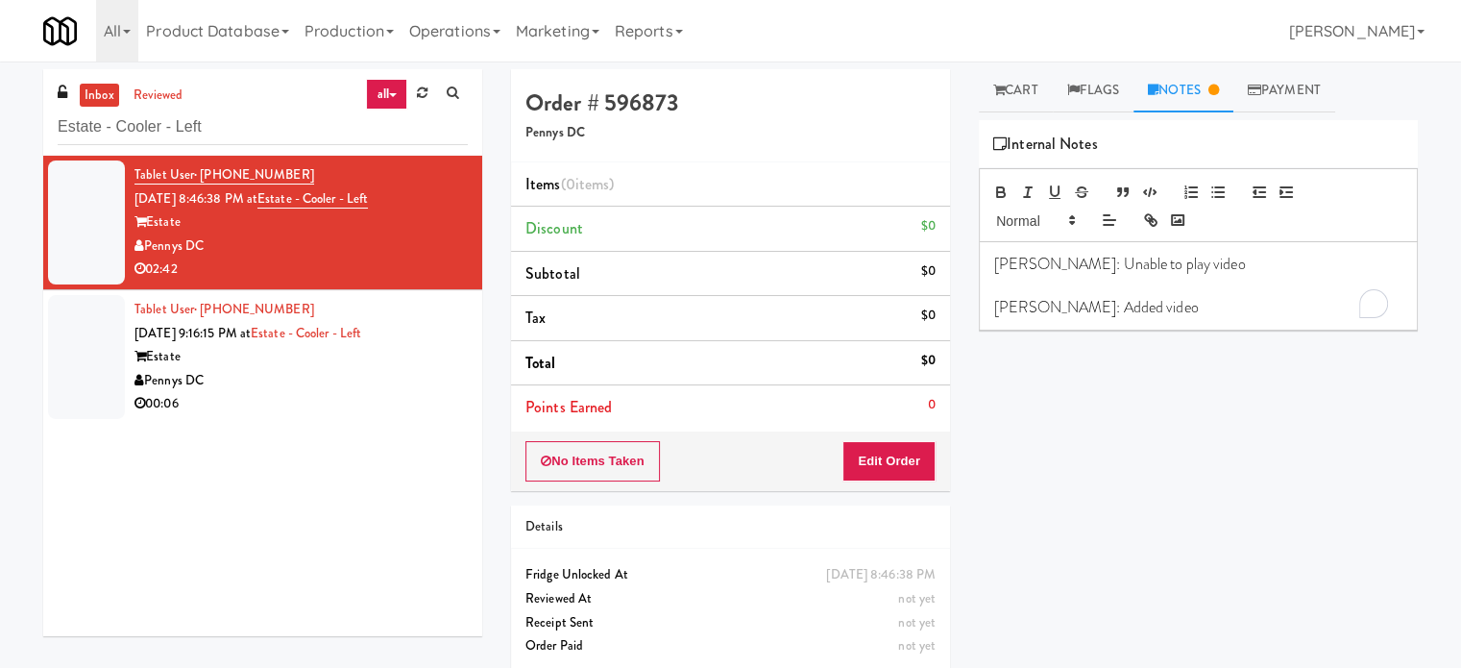
click at [1127, 313] on p "Matias: Added video" at bounding box center [1198, 307] width 408 height 21
drag, startPoint x: 885, startPoint y: 468, endPoint x: 985, endPoint y: 487, distance: 101.8
click at [887, 472] on button "Edit Order" at bounding box center [889, 461] width 93 height 40
drag, startPoint x: 1025, startPoint y: 91, endPoint x: 1053, endPoint y: 134, distance: 50.6
click at [1025, 91] on link "Cart" at bounding box center [1016, 90] width 74 height 43
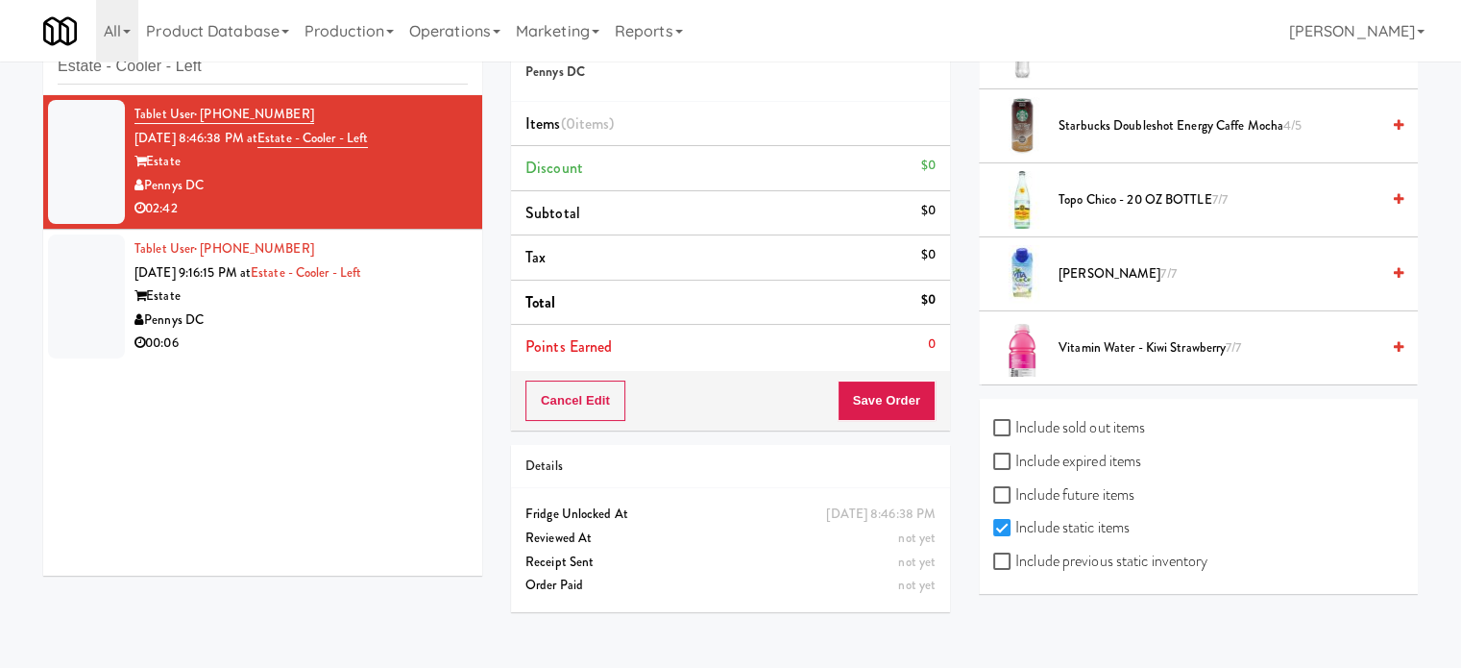
scroll to position [61, 0]
click at [1010, 553] on input "Include previous static inventory" at bounding box center [1005, 560] width 22 height 15
checkbox input "true"
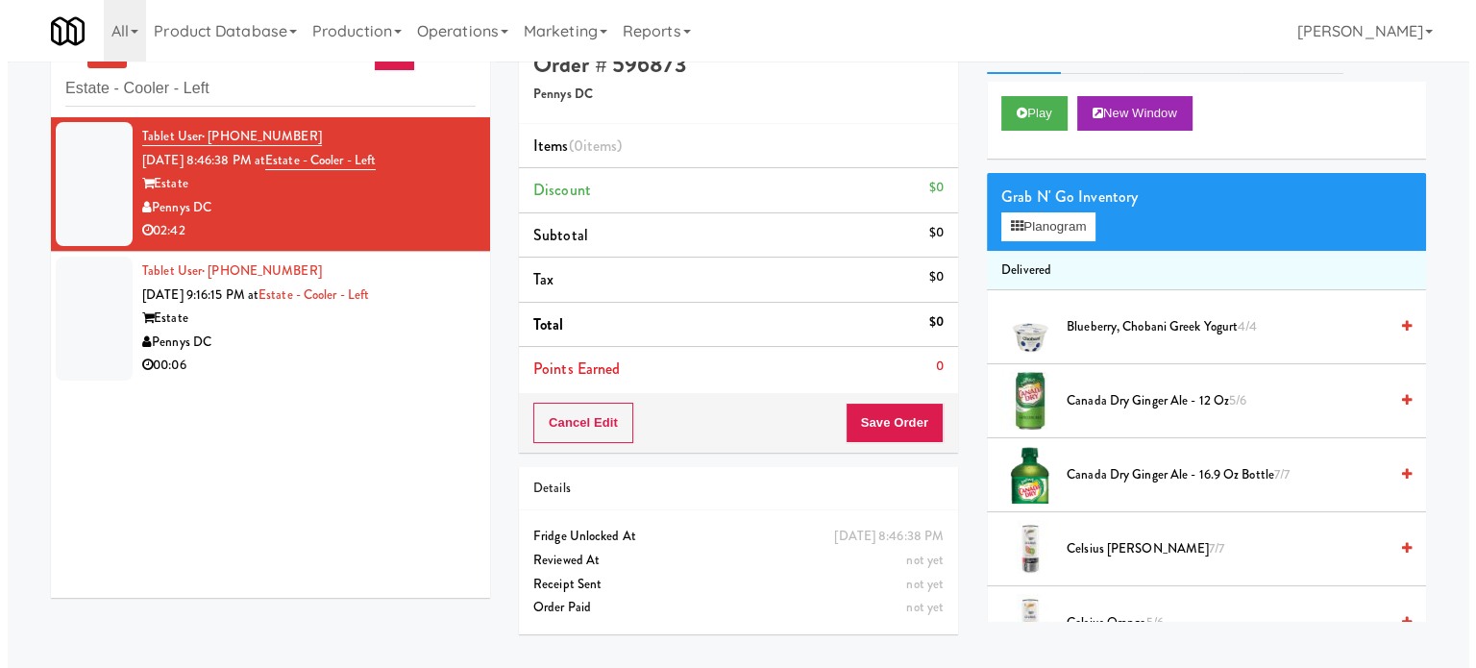
scroll to position [0, 0]
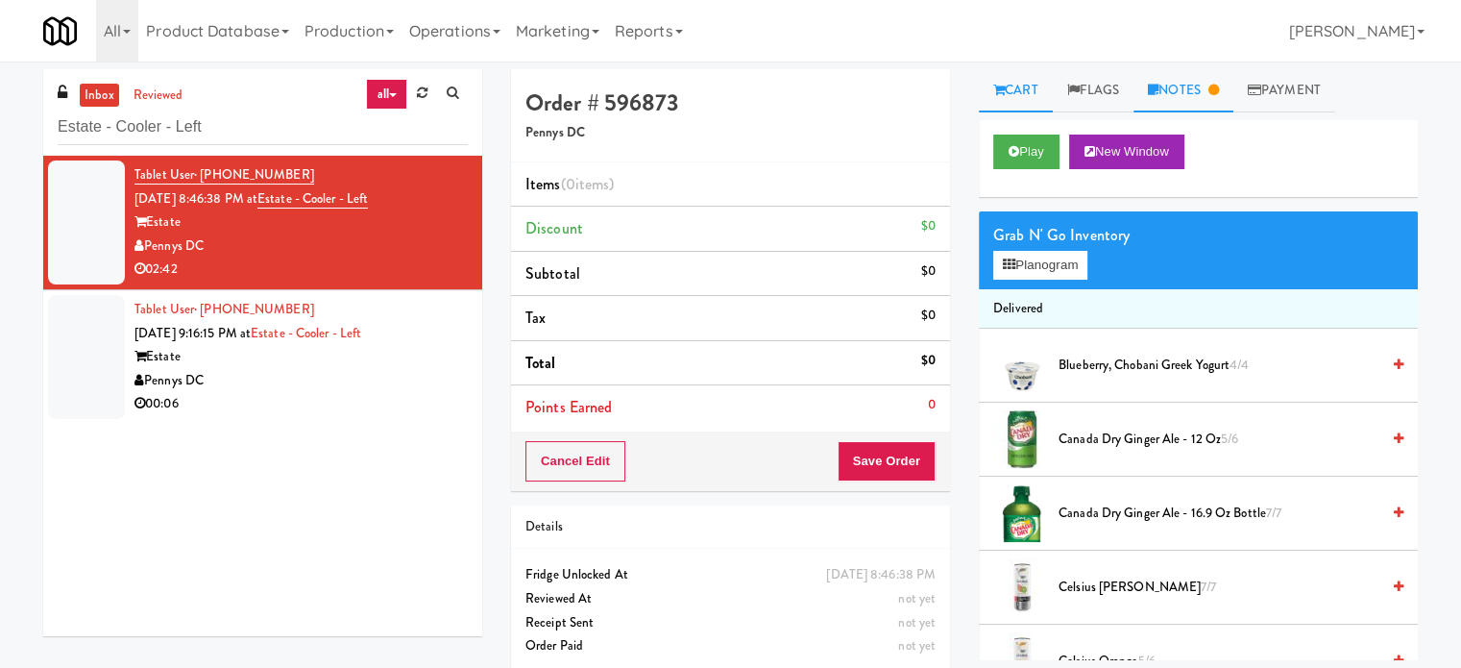
click at [1192, 89] on link "Notes" at bounding box center [1184, 90] width 100 height 43
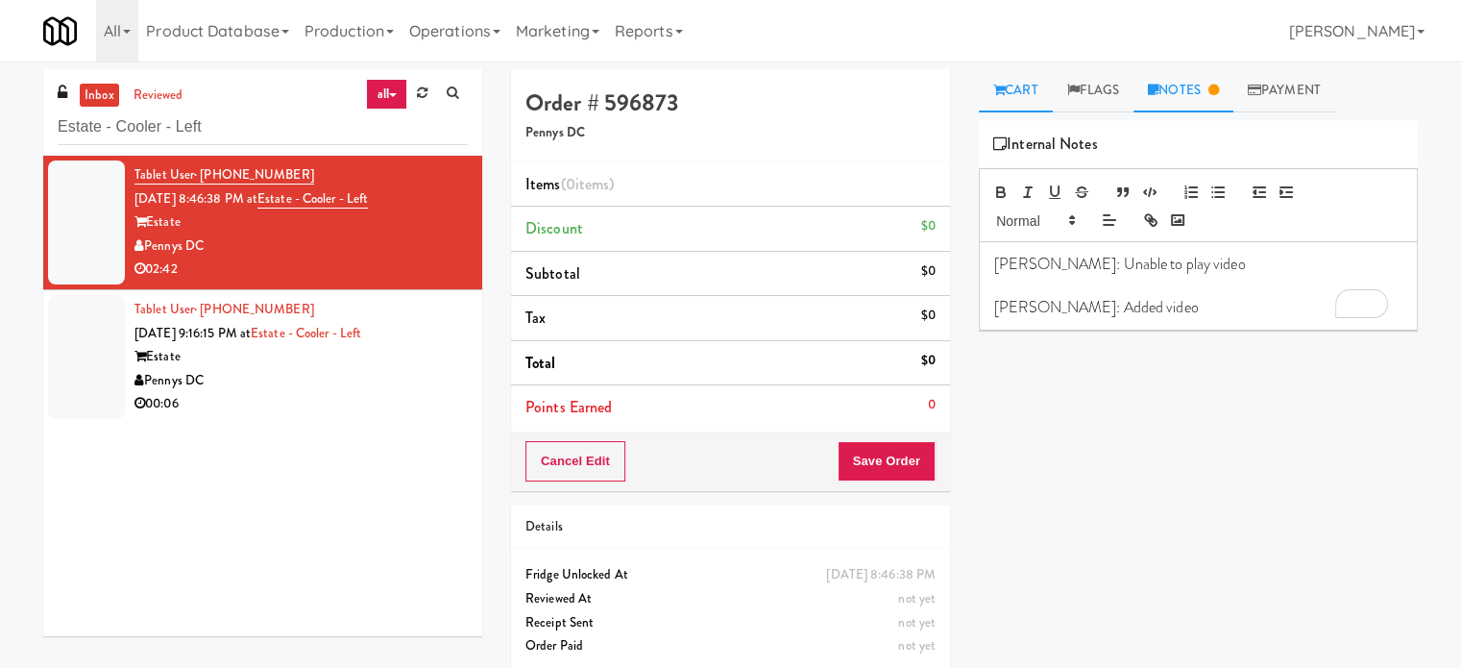
click at [1026, 87] on link "Cart" at bounding box center [1016, 90] width 74 height 43
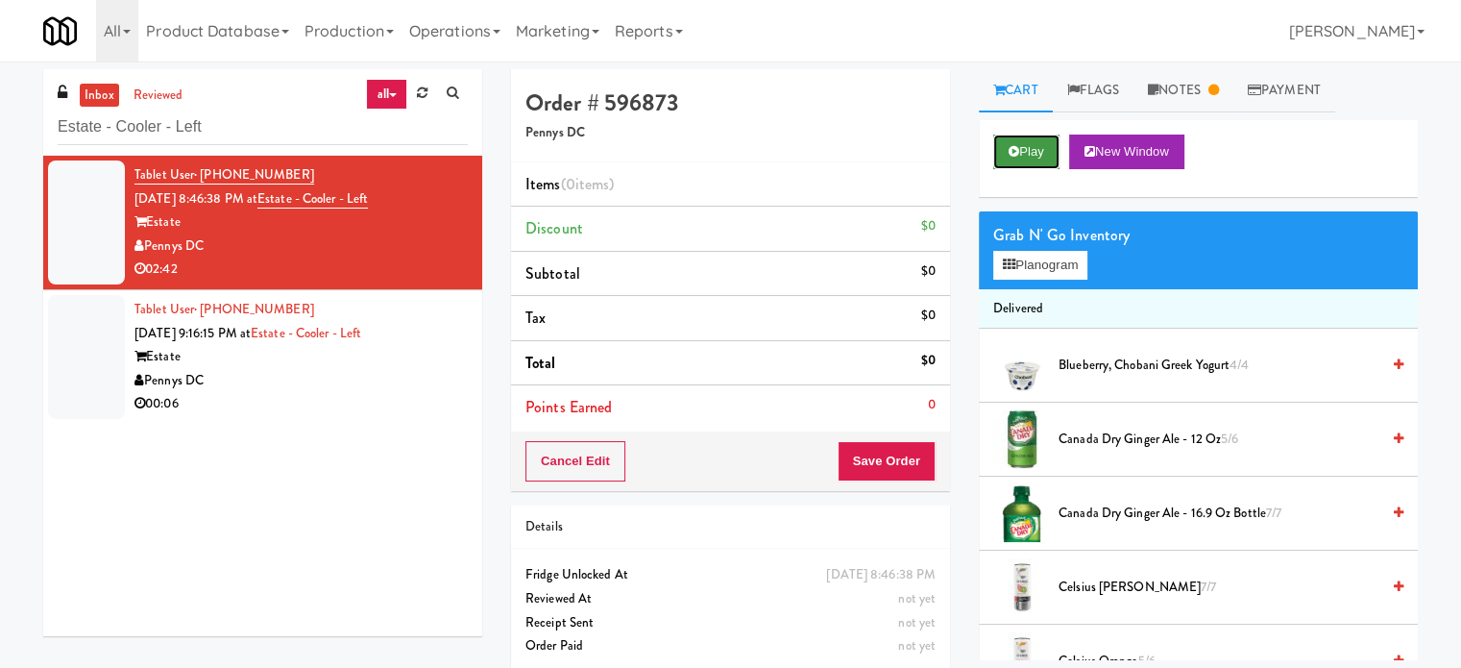
click at [1016, 154] on icon at bounding box center [1014, 151] width 11 height 12
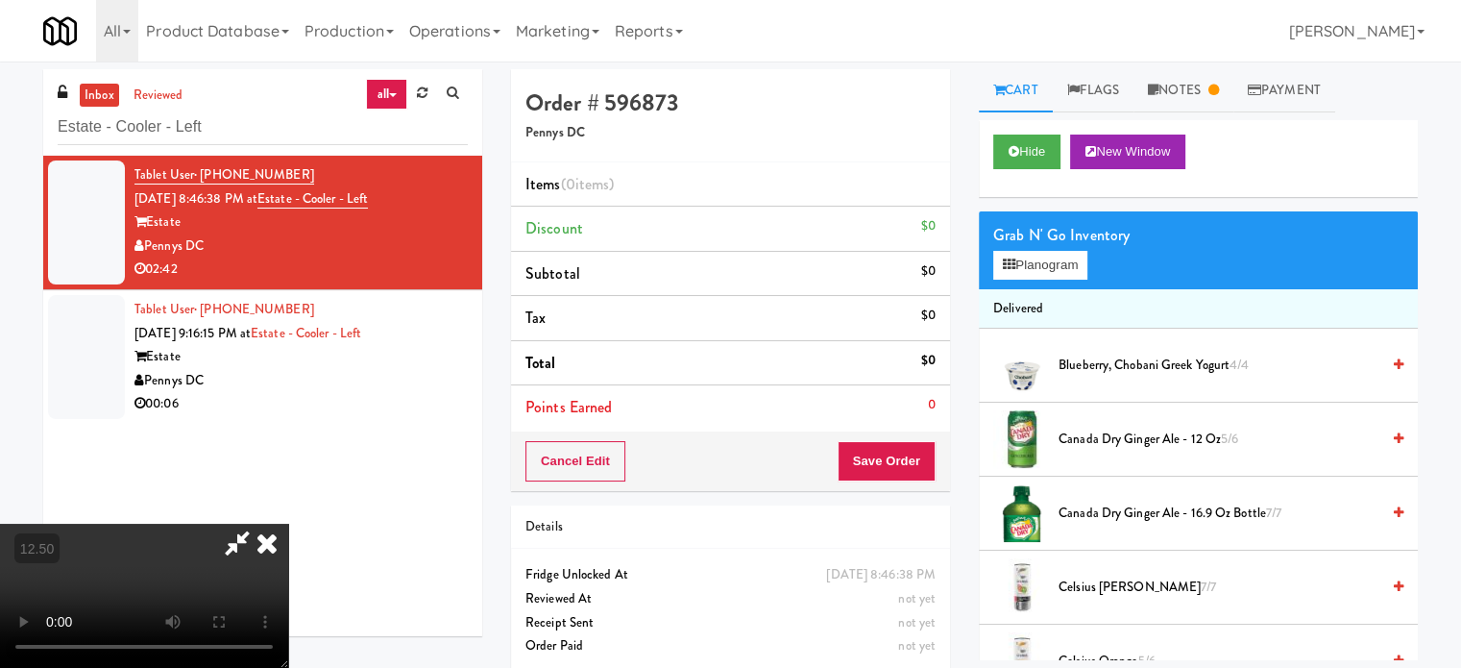
click at [288, 524] on video at bounding box center [144, 596] width 288 height 144
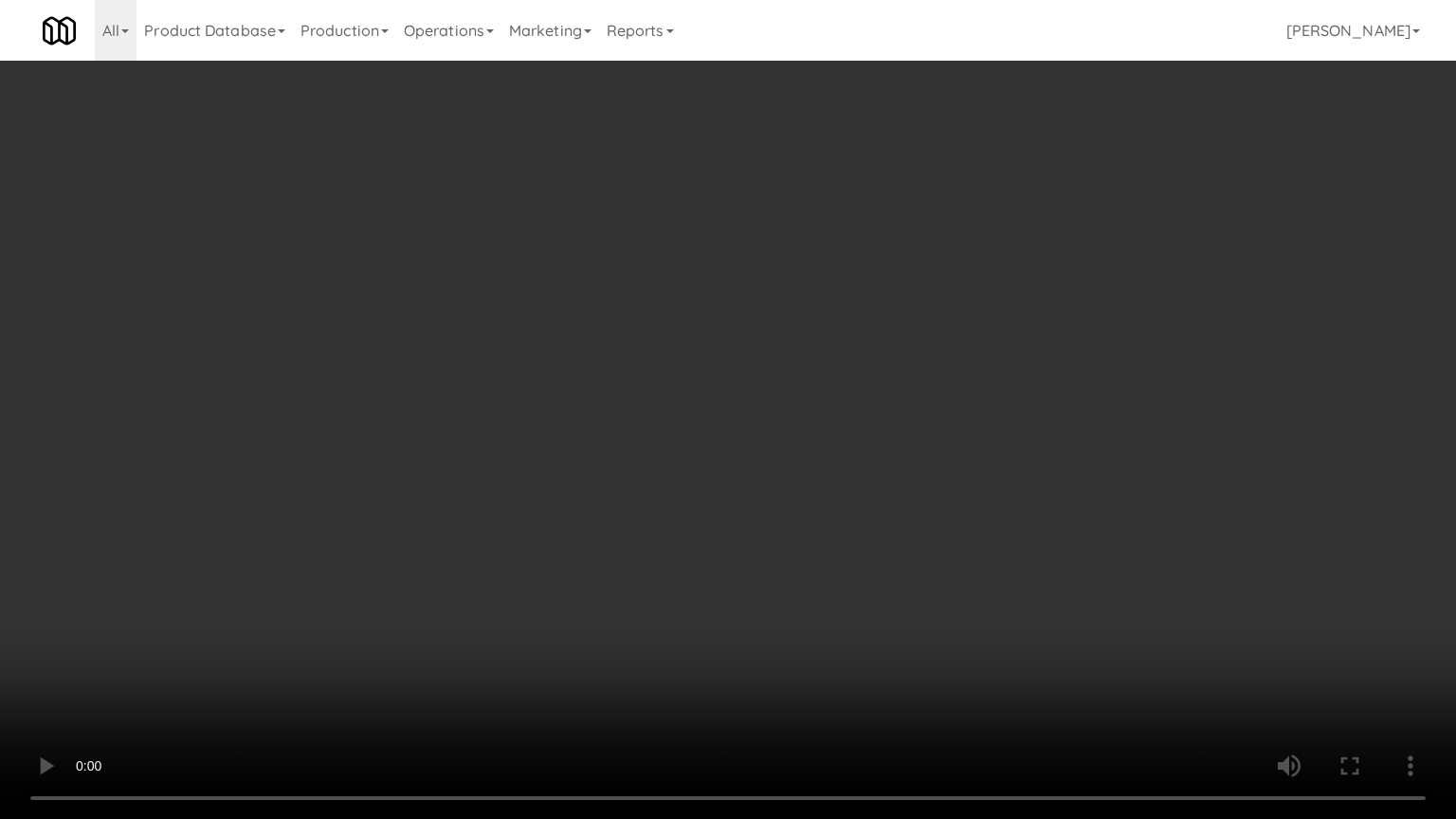
click at [376, 530] on video at bounding box center [728, 410] width 1456 height 819
click at [653, 426] on video at bounding box center [728, 410] width 1456 height 819
drag, startPoint x: 491, startPoint y: 516, endPoint x: 546, endPoint y: 494, distance: 59.2
click at [494, 519] on video at bounding box center [728, 410] width 1456 height 819
click at [615, 474] on video at bounding box center [728, 410] width 1456 height 819
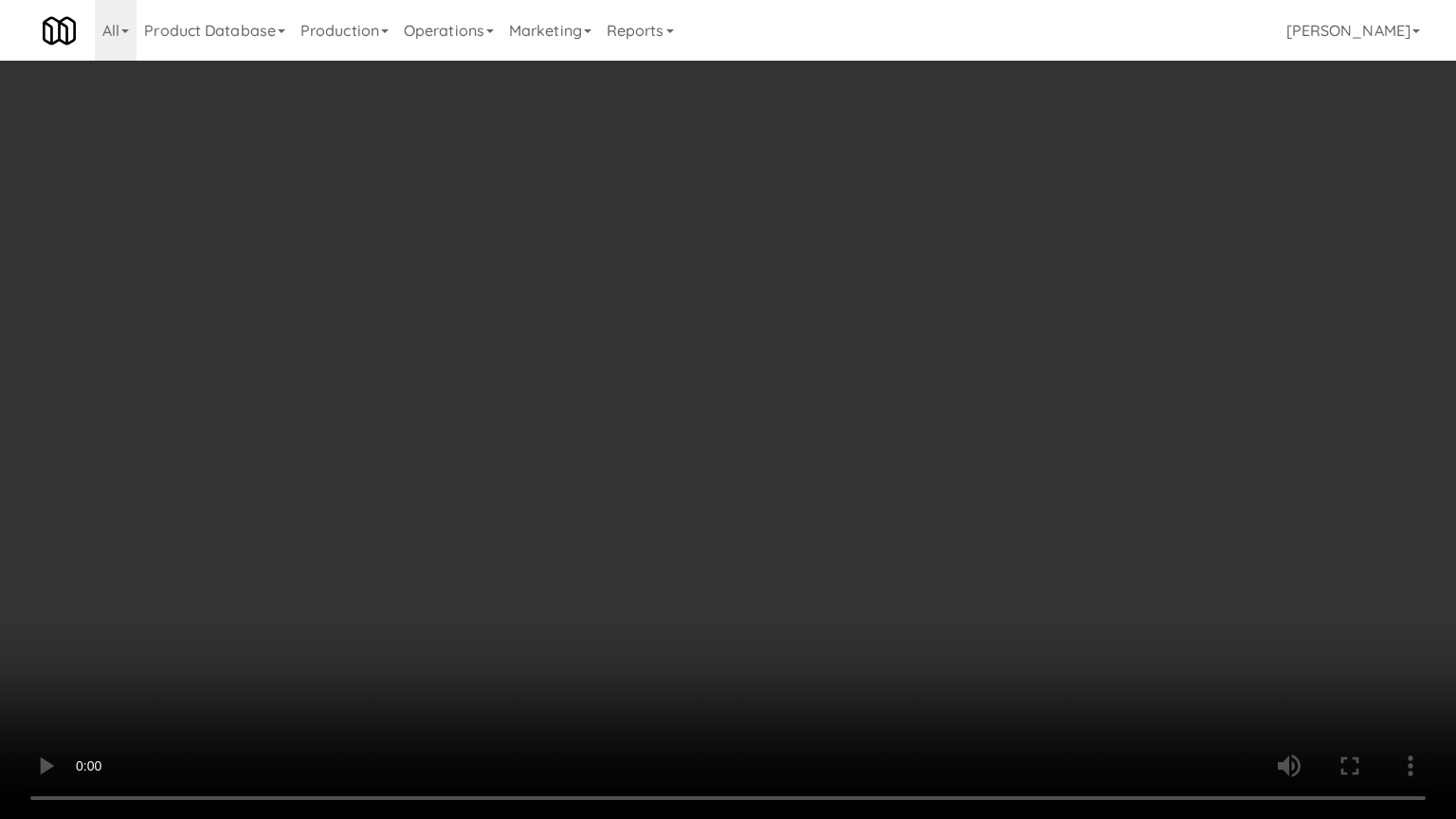
drag, startPoint x: 508, startPoint y: 512, endPoint x: 540, endPoint y: 479, distance: 46.0
click at [510, 512] on video at bounding box center [728, 410] width 1456 height 819
click at [769, 460] on video at bounding box center [728, 410] width 1456 height 819
click at [520, 495] on video at bounding box center [728, 410] width 1456 height 819
drag, startPoint x: 815, startPoint y: 459, endPoint x: 800, endPoint y: 437, distance: 26.6
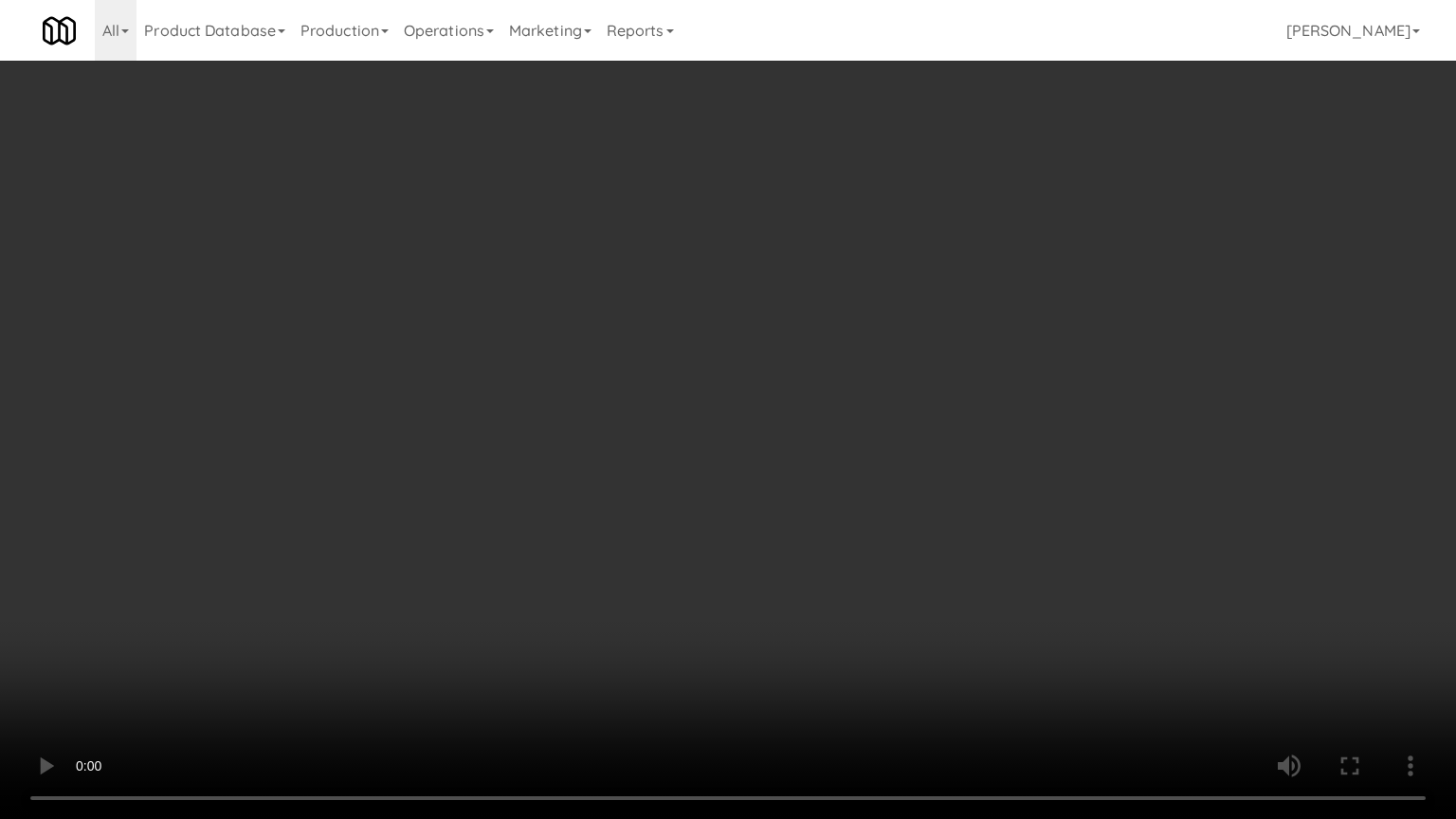
click at [815, 464] on video at bounding box center [728, 410] width 1456 height 819
click at [736, 383] on video at bounding box center [728, 410] width 1456 height 819
click at [599, 500] on video at bounding box center [728, 410] width 1456 height 819
click at [608, 508] on video at bounding box center [728, 410] width 1456 height 819
click at [613, 502] on video at bounding box center [728, 410] width 1456 height 819
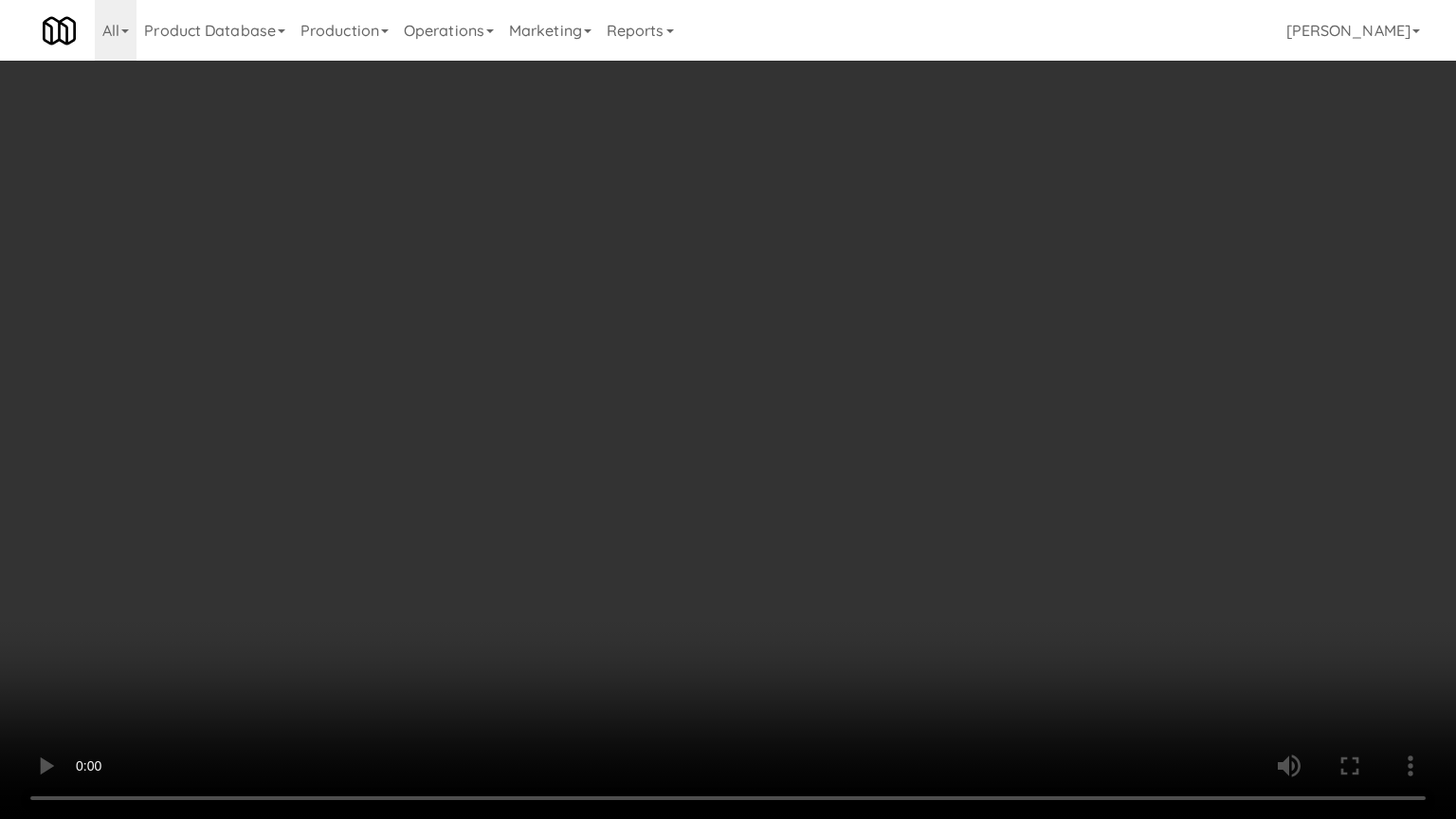
click at [614, 502] on video at bounding box center [728, 410] width 1456 height 819
click at [648, 507] on video at bounding box center [728, 410] width 1456 height 819
click at [650, 510] on video at bounding box center [728, 410] width 1456 height 819
click at [709, 511] on video at bounding box center [728, 410] width 1456 height 819
click at [712, 513] on video at bounding box center [728, 410] width 1456 height 819
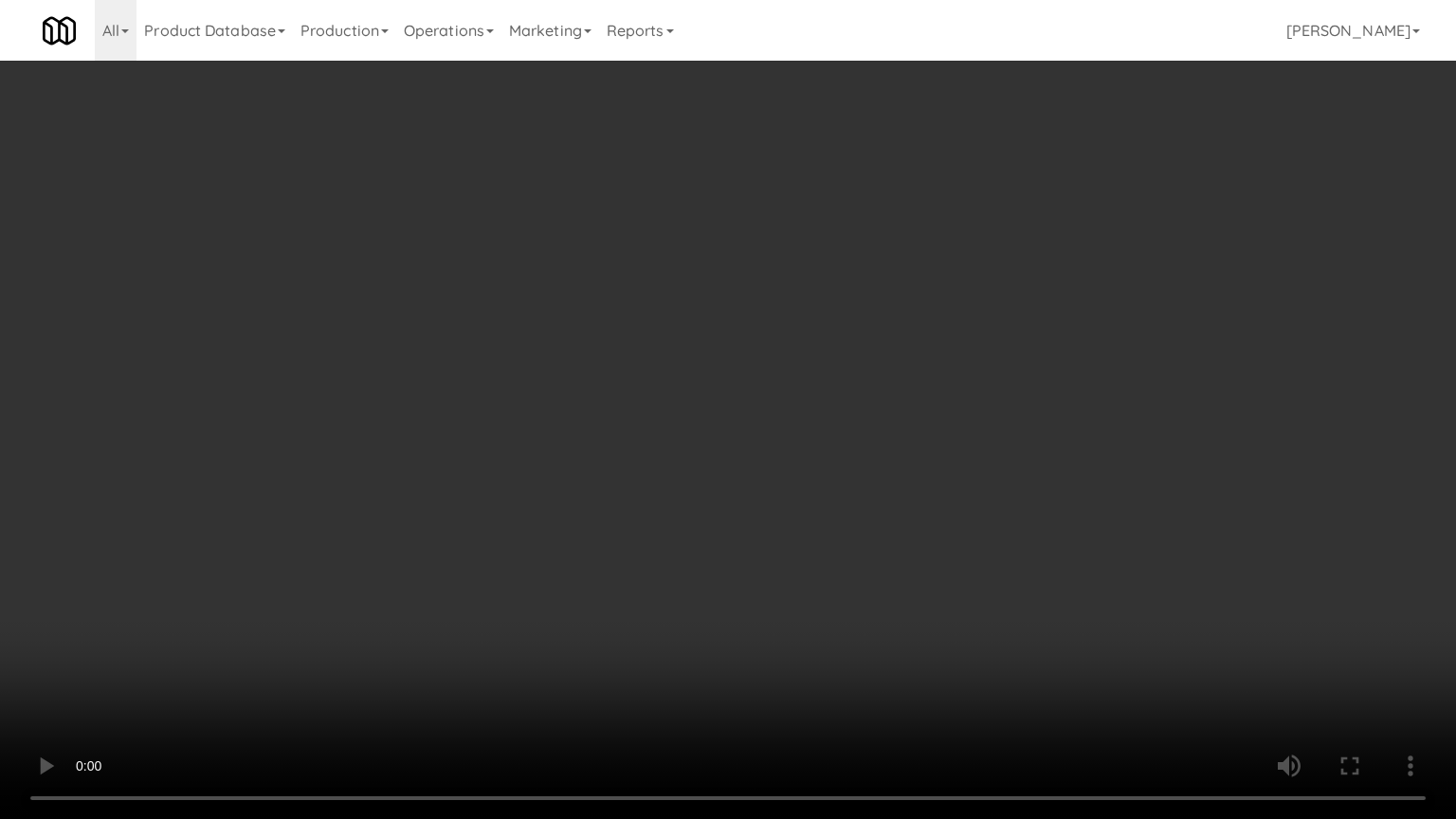
click at [763, 517] on video at bounding box center [728, 410] width 1456 height 819
click at [766, 516] on video at bounding box center [728, 410] width 1456 height 819
click at [884, 509] on video at bounding box center [728, 410] width 1456 height 819
click at [870, 506] on video at bounding box center [728, 410] width 1456 height 819
click at [882, 495] on video at bounding box center [728, 410] width 1456 height 819
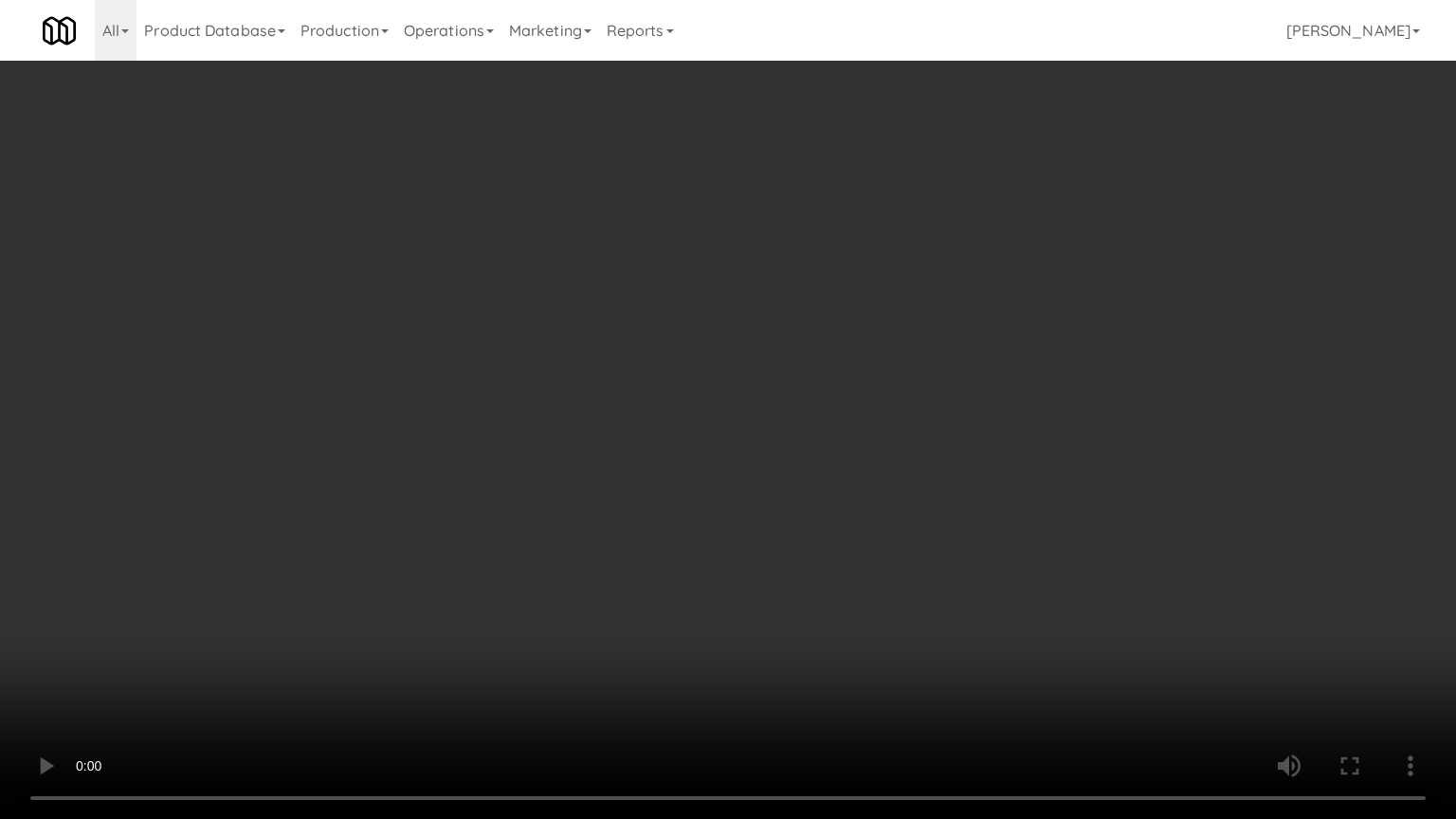
click at [875, 468] on video at bounding box center [728, 410] width 1456 height 819
click at [878, 464] on video at bounding box center [728, 410] width 1456 height 819
click at [872, 440] on video at bounding box center [728, 410] width 1456 height 819
drag, startPoint x: 851, startPoint y: 421, endPoint x: 875, endPoint y: 397, distance: 33.9
click at [857, 426] on video at bounding box center [728, 410] width 1456 height 819
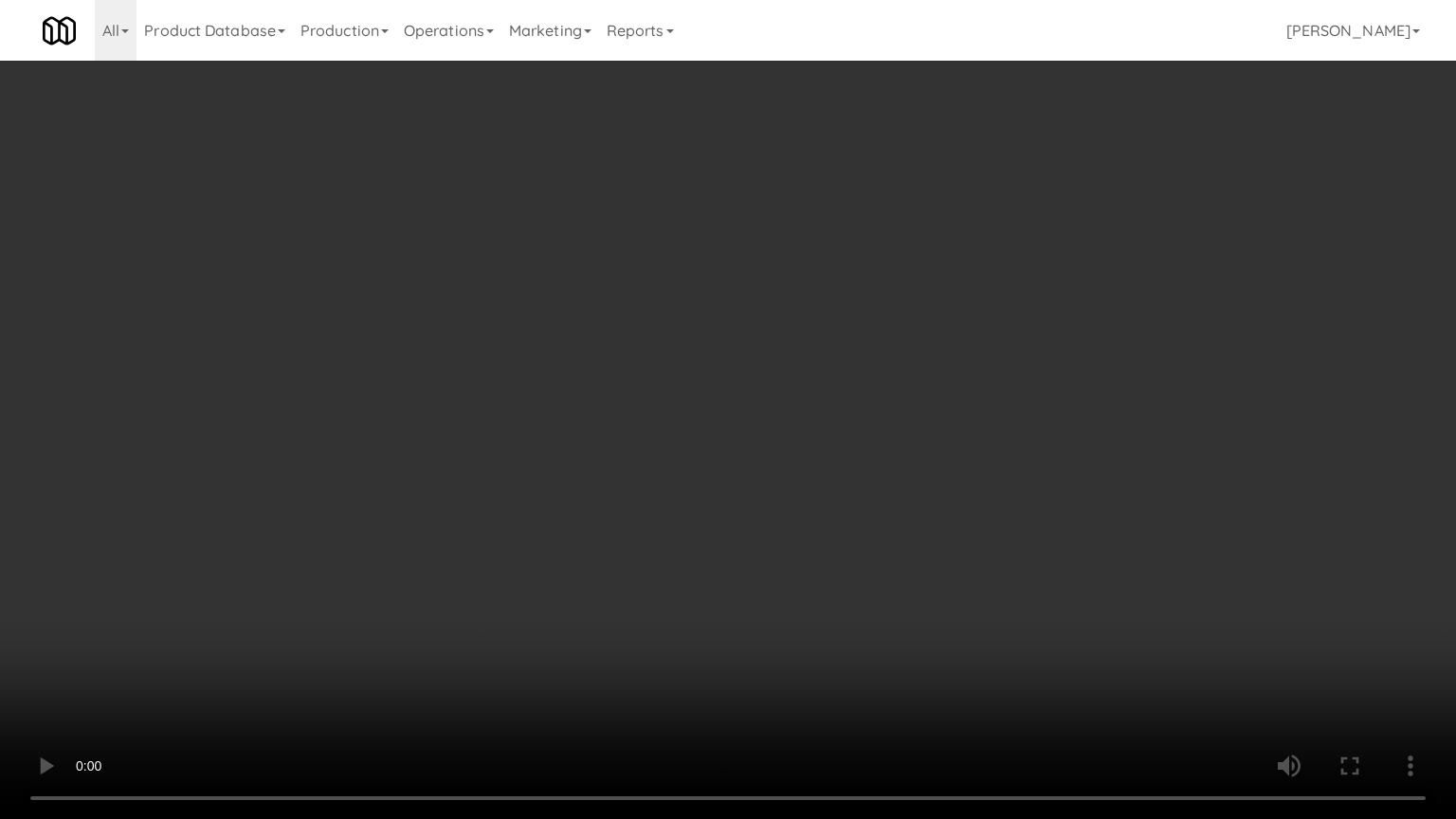
click at [838, 408] on video at bounding box center [728, 410] width 1456 height 819
click at [839, 395] on video at bounding box center [728, 410] width 1456 height 819
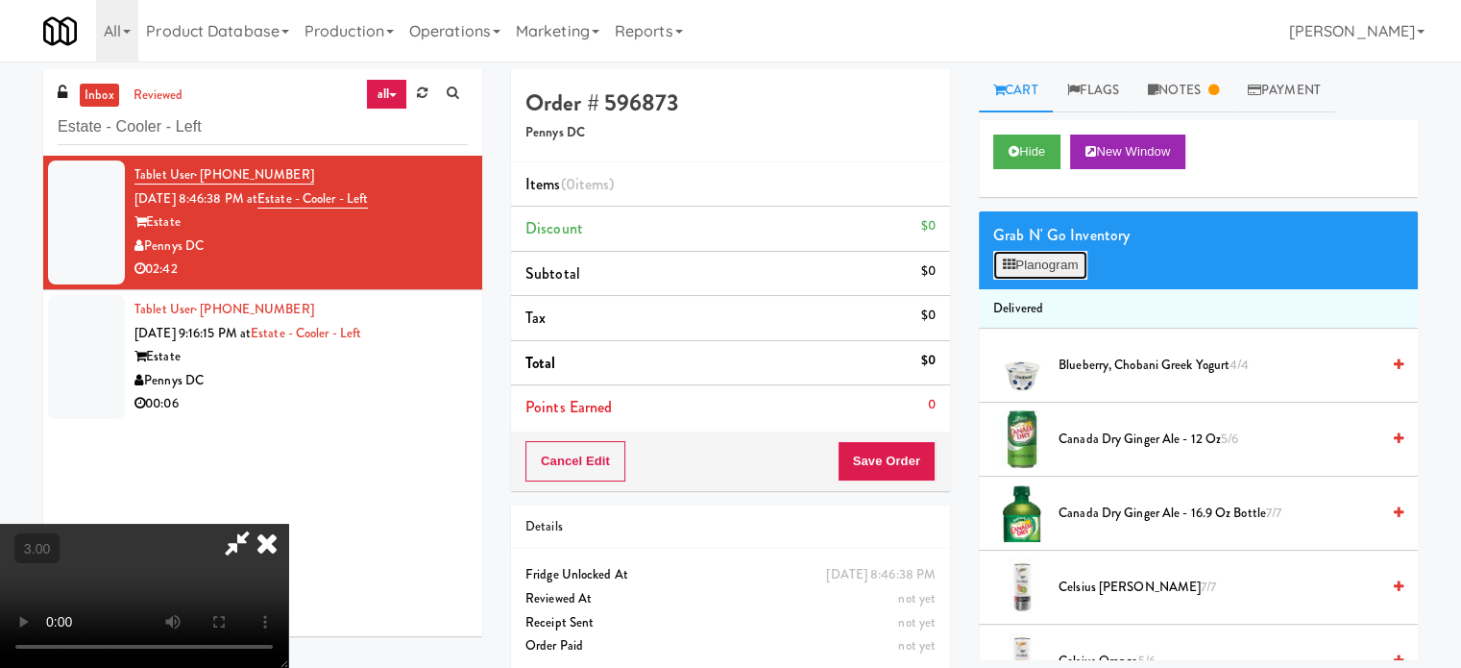
click at [1068, 265] on button "Planogram" at bounding box center [1041, 265] width 94 height 29
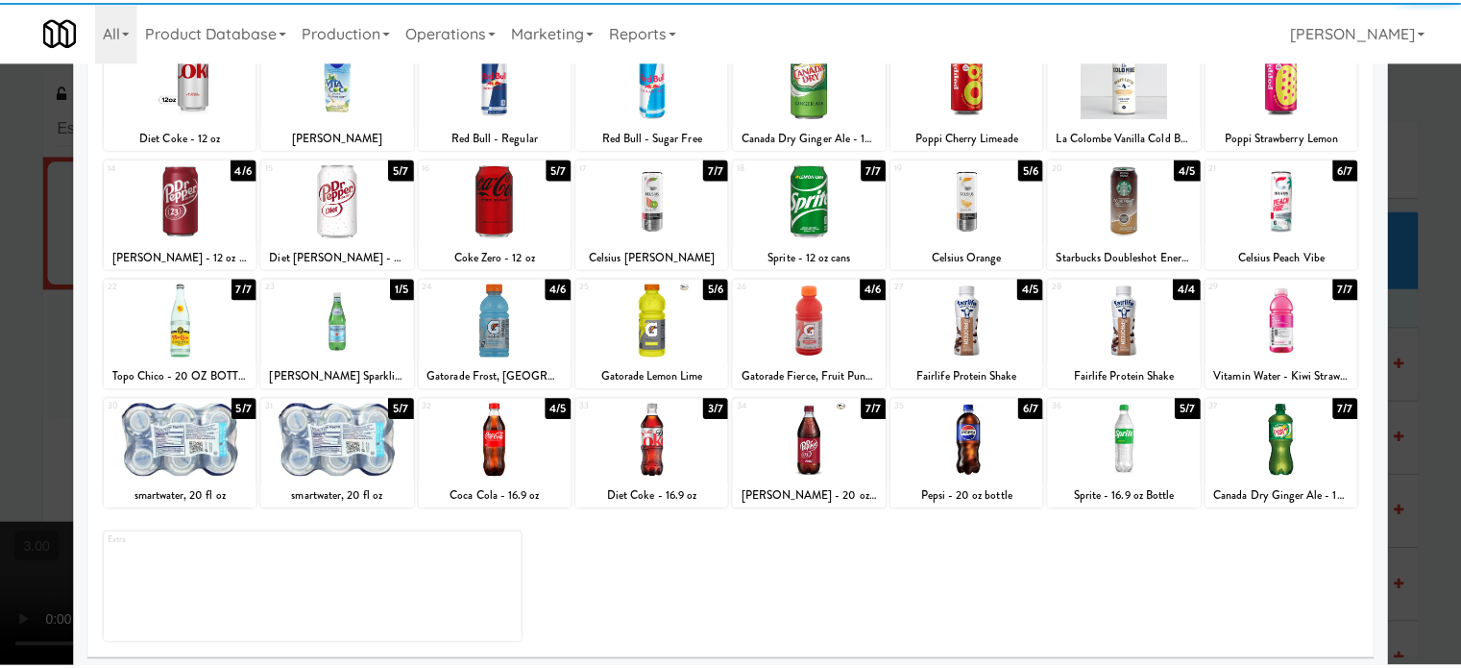
scroll to position [275, 0]
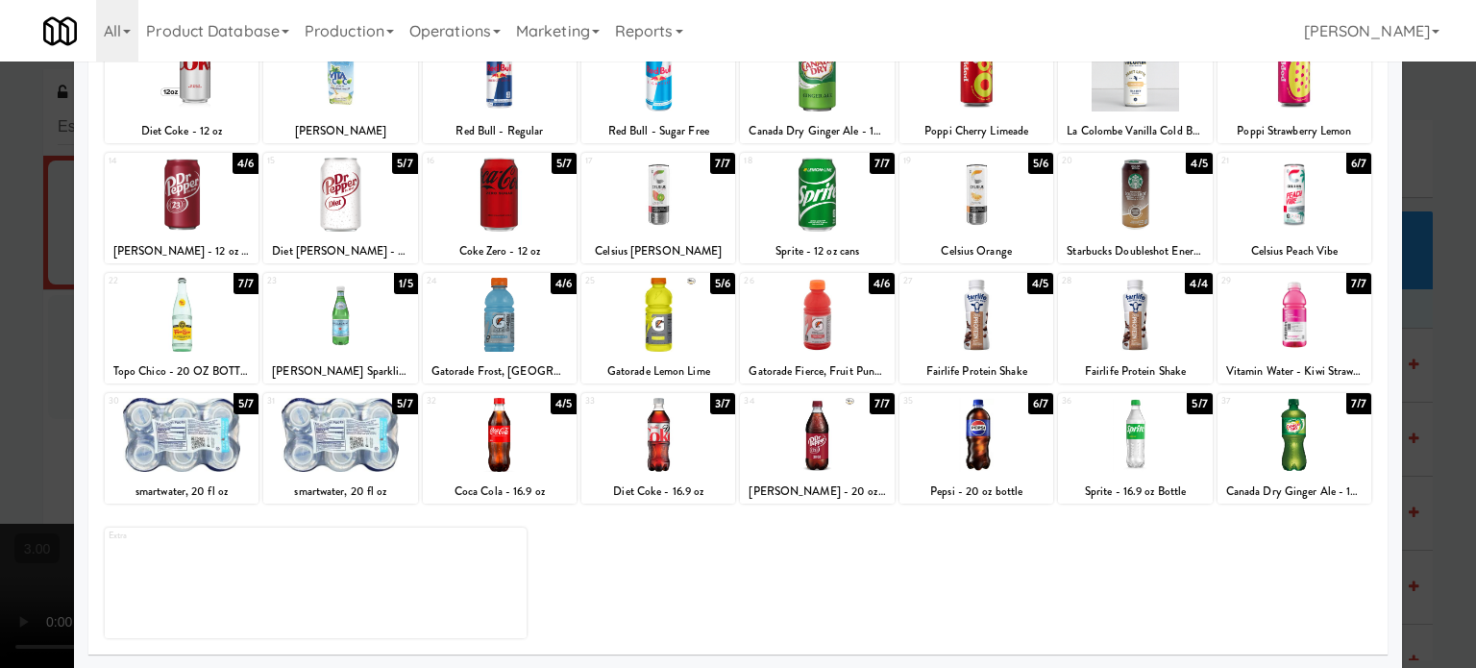
drag, startPoint x: 873, startPoint y: 406, endPoint x: 999, endPoint y: 399, distance: 126.1
click at [873, 407] on div "7/7" at bounding box center [882, 403] width 25 height 21
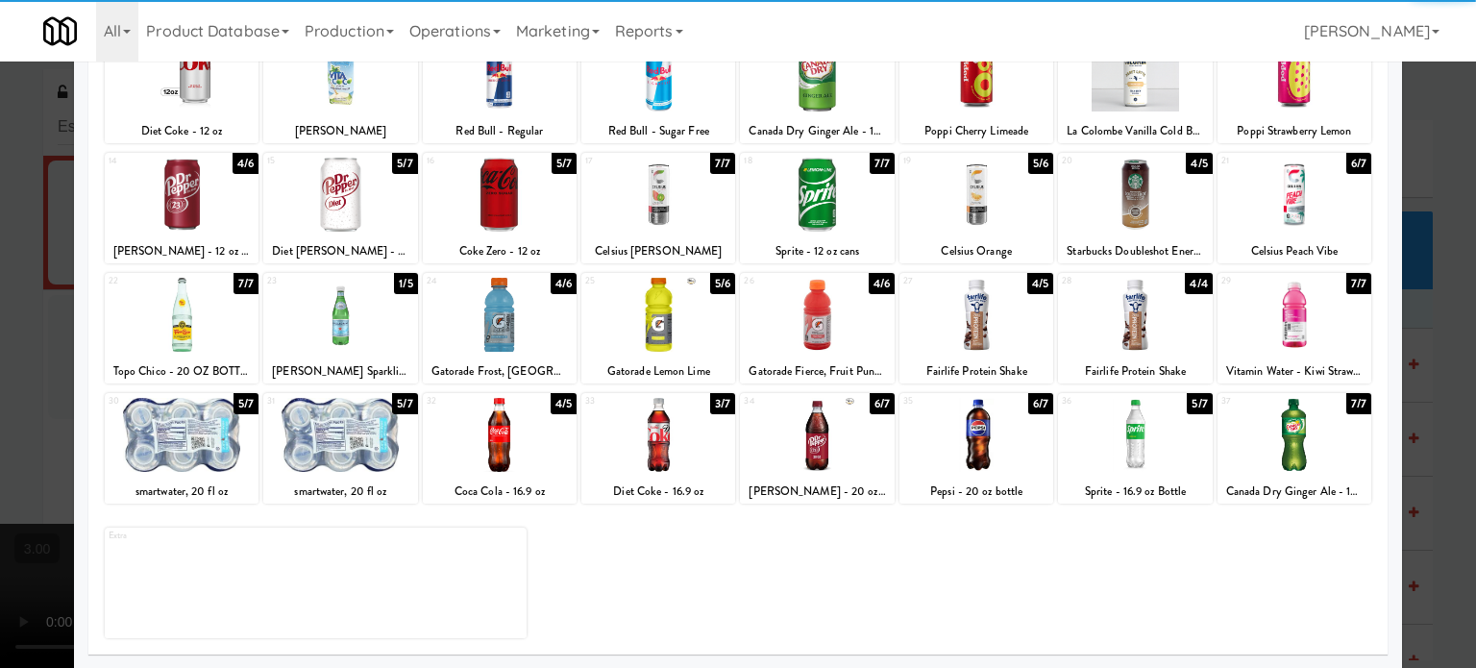
click at [1028, 405] on div "6/7" at bounding box center [1040, 403] width 25 height 21
click at [1436, 359] on div at bounding box center [738, 334] width 1476 height 668
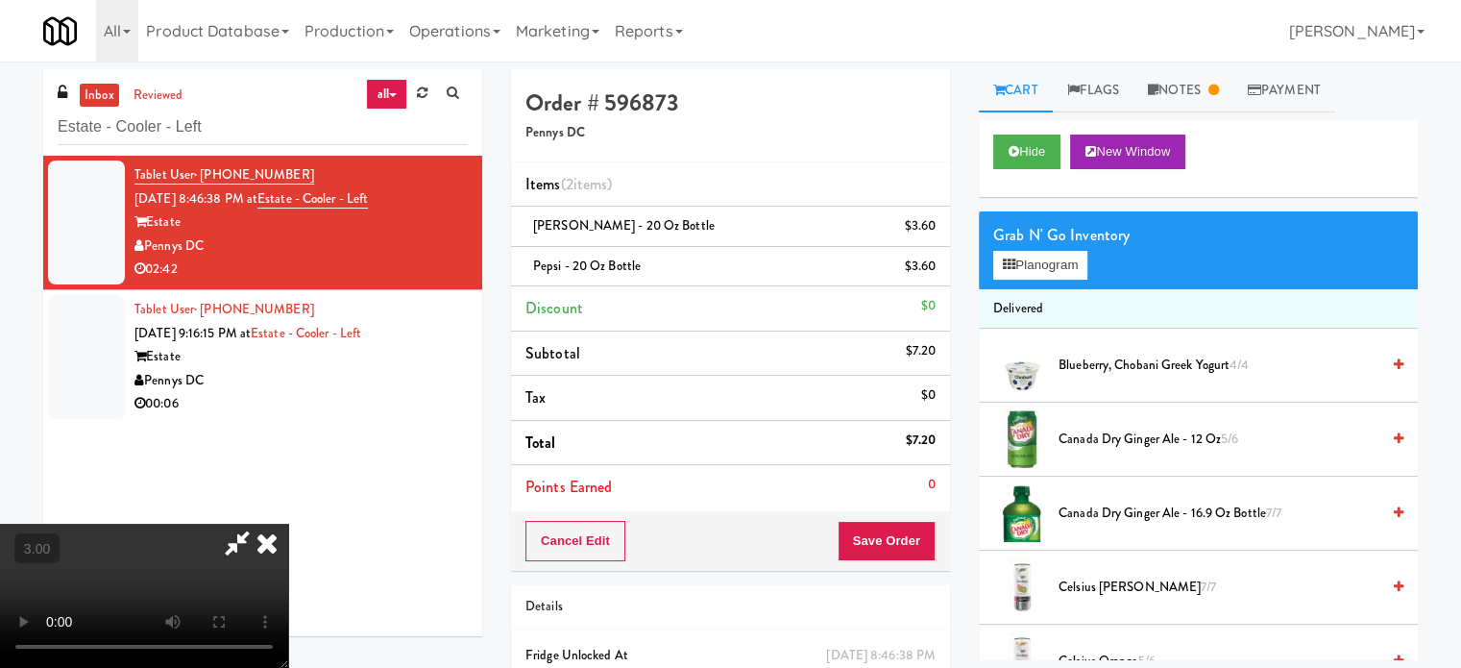
click at [288, 524] on video at bounding box center [144, 596] width 288 height 144
drag, startPoint x: 591, startPoint y: 356, endPoint x: 683, endPoint y: 446, distance: 128.4
click at [288, 524] on video at bounding box center [144, 596] width 288 height 144
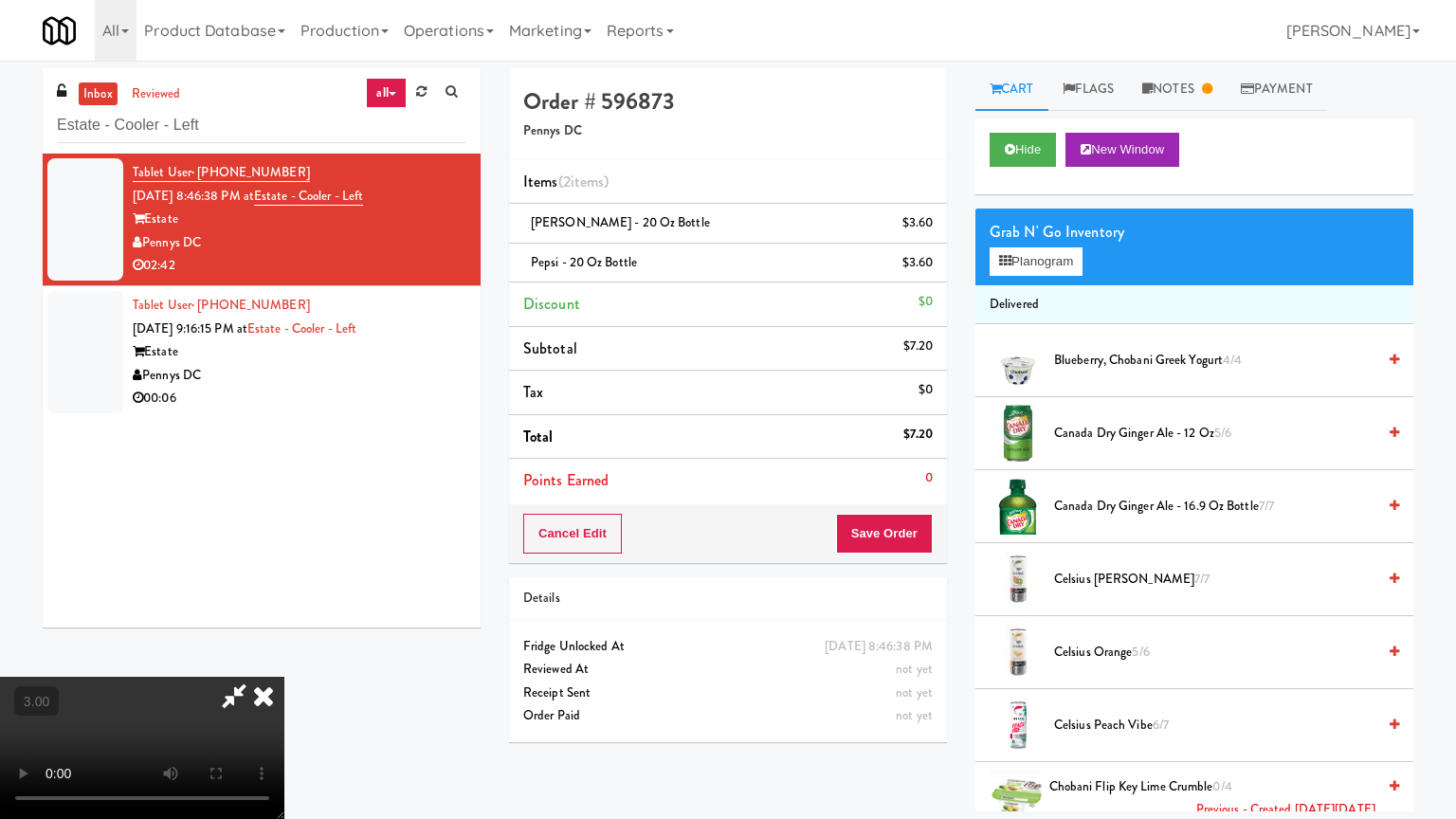
click at [284, 658] on video at bounding box center [142, 748] width 284 height 142
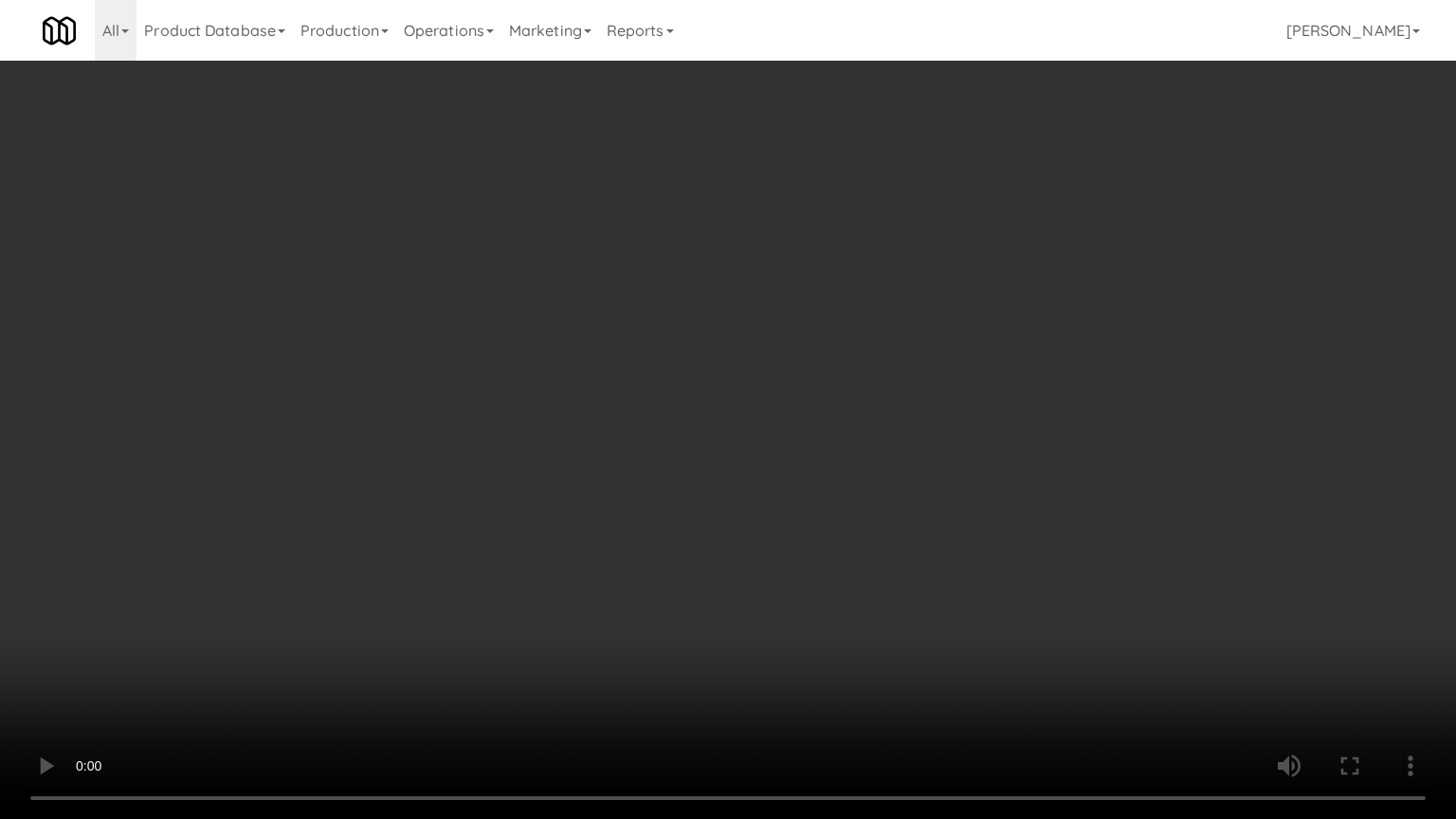
click at [892, 321] on video at bounding box center [728, 410] width 1456 height 819
drag, startPoint x: 813, startPoint y: 320, endPoint x: 823, endPoint y: 301, distance: 21.5
click at [813, 320] on video at bounding box center [728, 410] width 1456 height 819
click at [885, 315] on video at bounding box center [728, 410] width 1456 height 819
click at [852, 316] on video at bounding box center [728, 410] width 1456 height 819
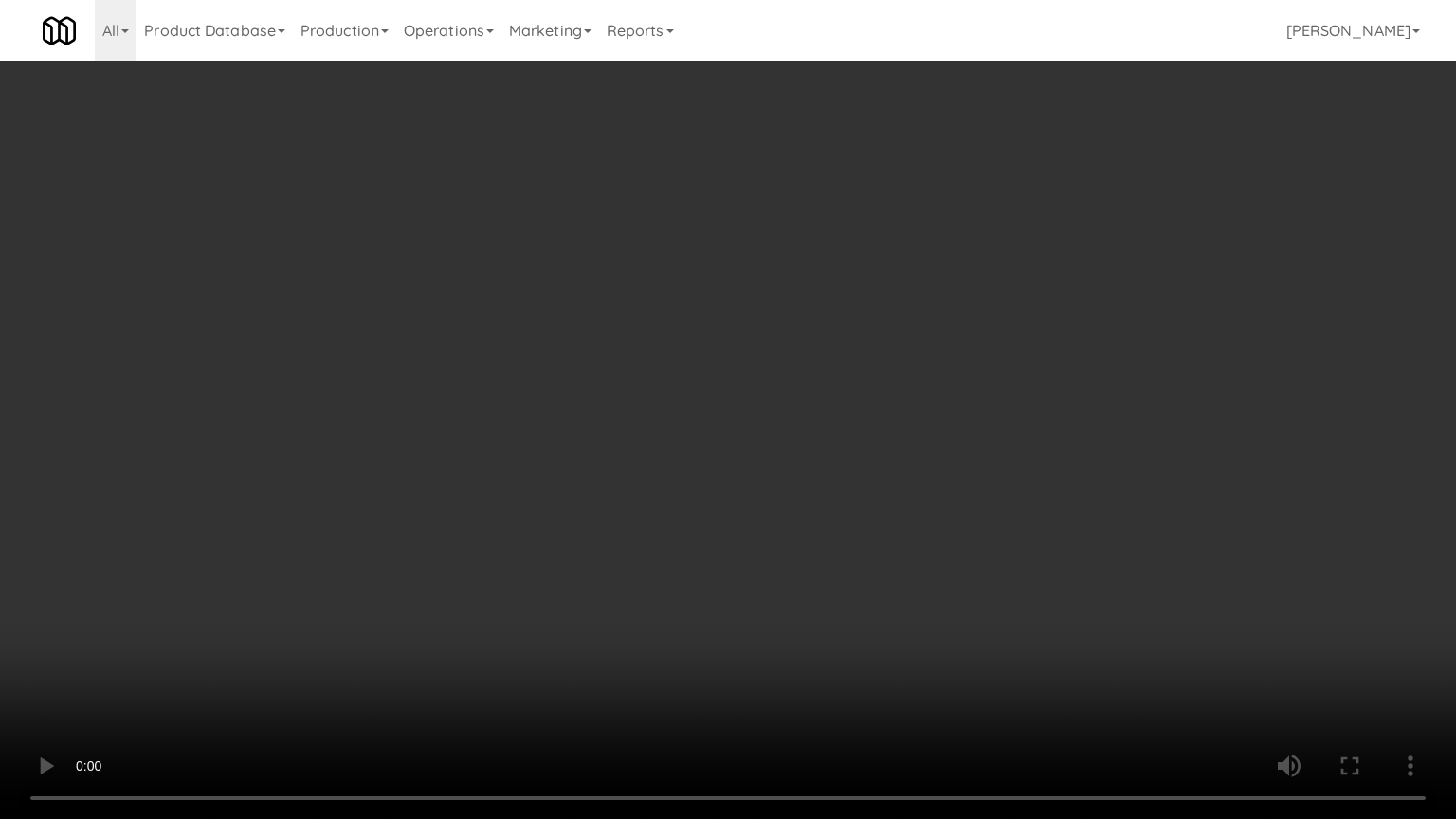
click at [929, 329] on video at bounding box center [728, 410] width 1456 height 819
click at [929, 328] on video at bounding box center [728, 410] width 1456 height 819
click at [995, 334] on video at bounding box center [728, 410] width 1456 height 819
click at [883, 323] on video at bounding box center [728, 410] width 1456 height 819
click at [967, 307] on video at bounding box center [728, 410] width 1456 height 819
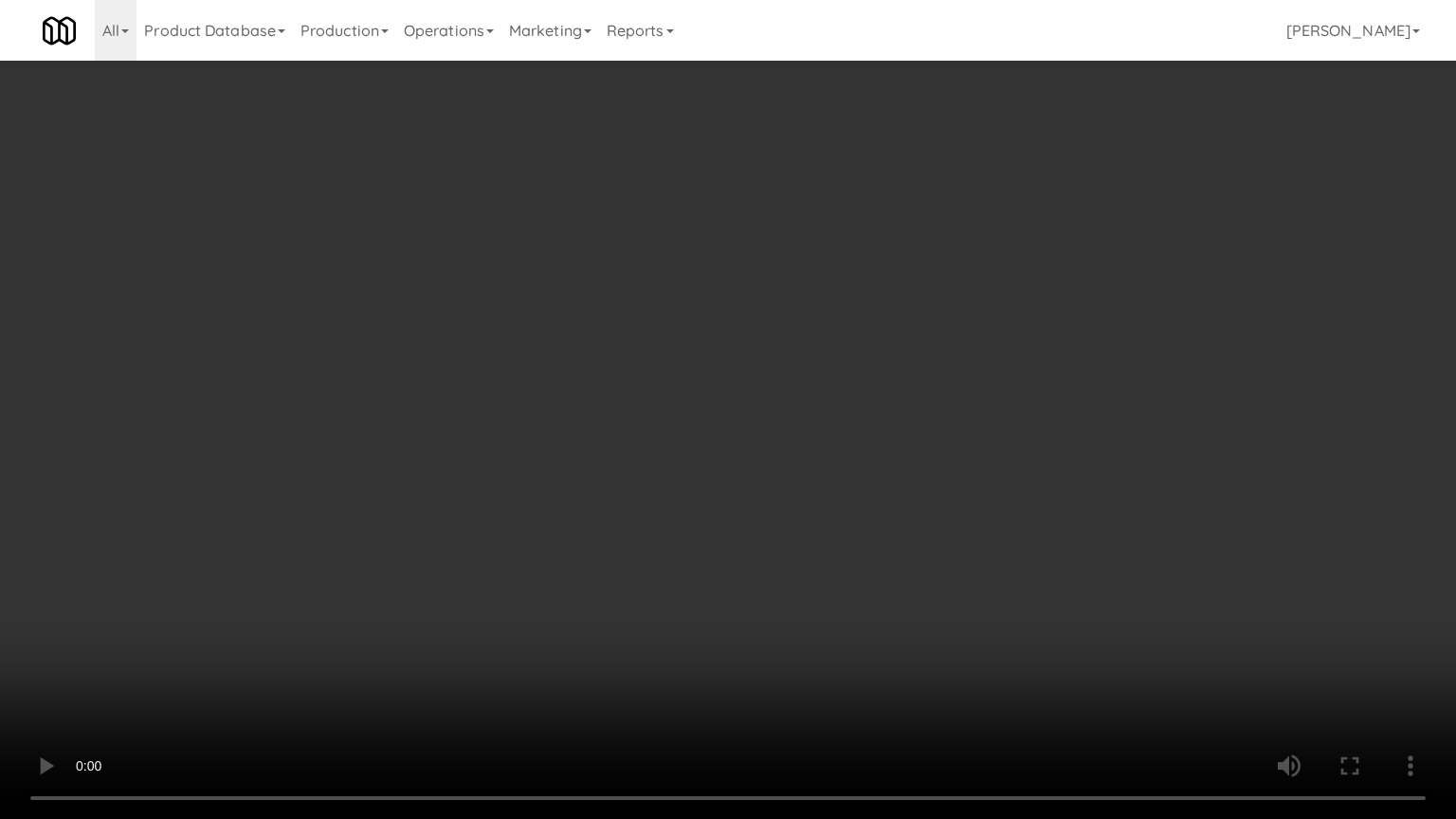
drag, startPoint x: 673, startPoint y: 690, endPoint x: 696, endPoint y: 582, distance: 110.4
click at [673, 658] on video at bounding box center [728, 410] width 1456 height 819
click at [732, 423] on video at bounding box center [728, 410] width 1456 height 819
click at [808, 401] on video at bounding box center [728, 410] width 1456 height 819
drag, startPoint x: 765, startPoint y: 440, endPoint x: 772, endPoint y: 432, distance: 10.6
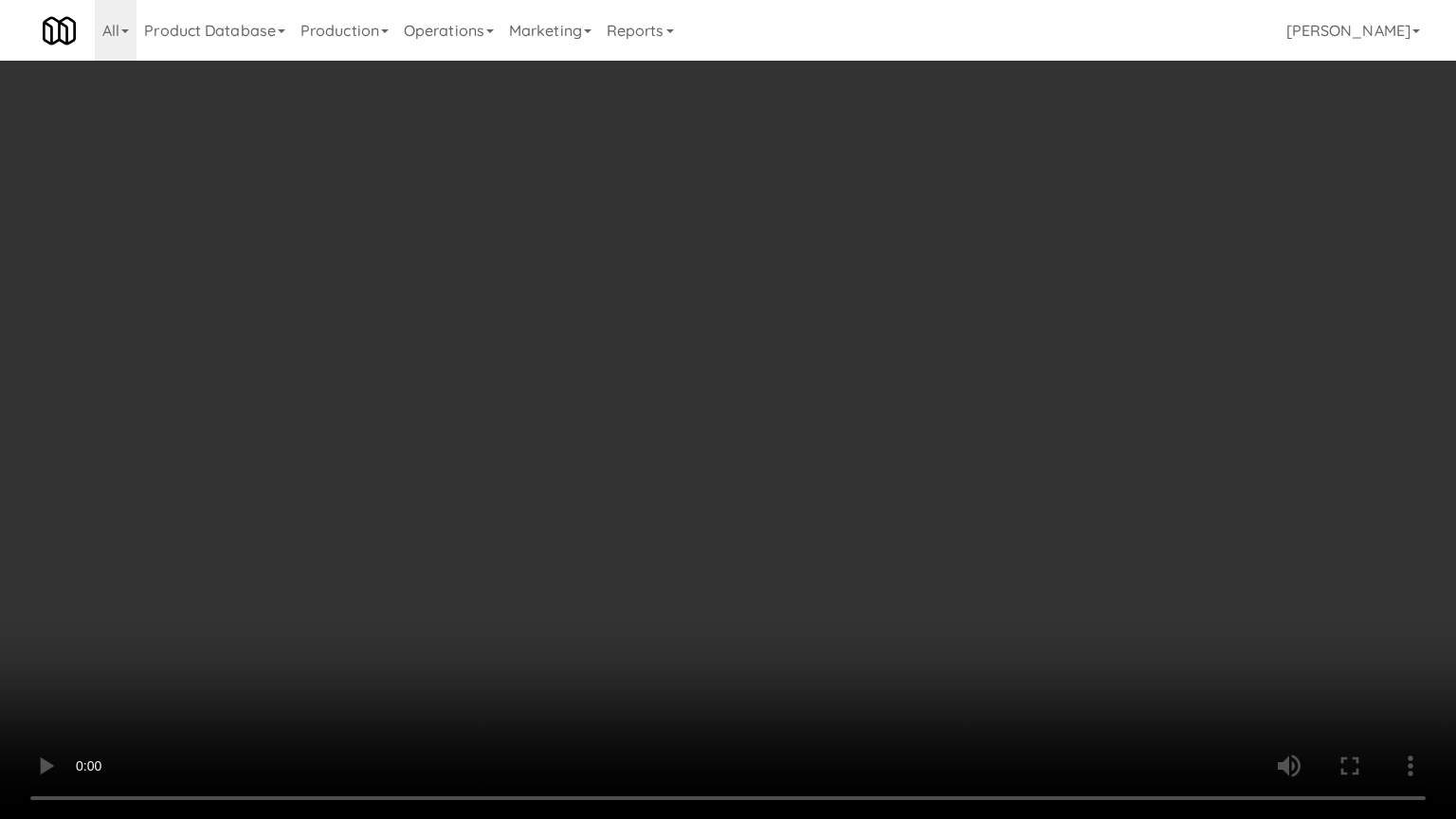
click at [766, 441] on video at bounding box center [728, 410] width 1456 height 819
click at [772, 432] on video at bounding box center [728, 410] width 1456 height 819
click at [416, 611] on video at bounding box center [728, 410] width 1456 height 819
click at [741, 381] on video at bounding box center [728, 410] width 1456 height 819
click at [747, 376] on video at bounding box center [728, 410] width 1456 height 819
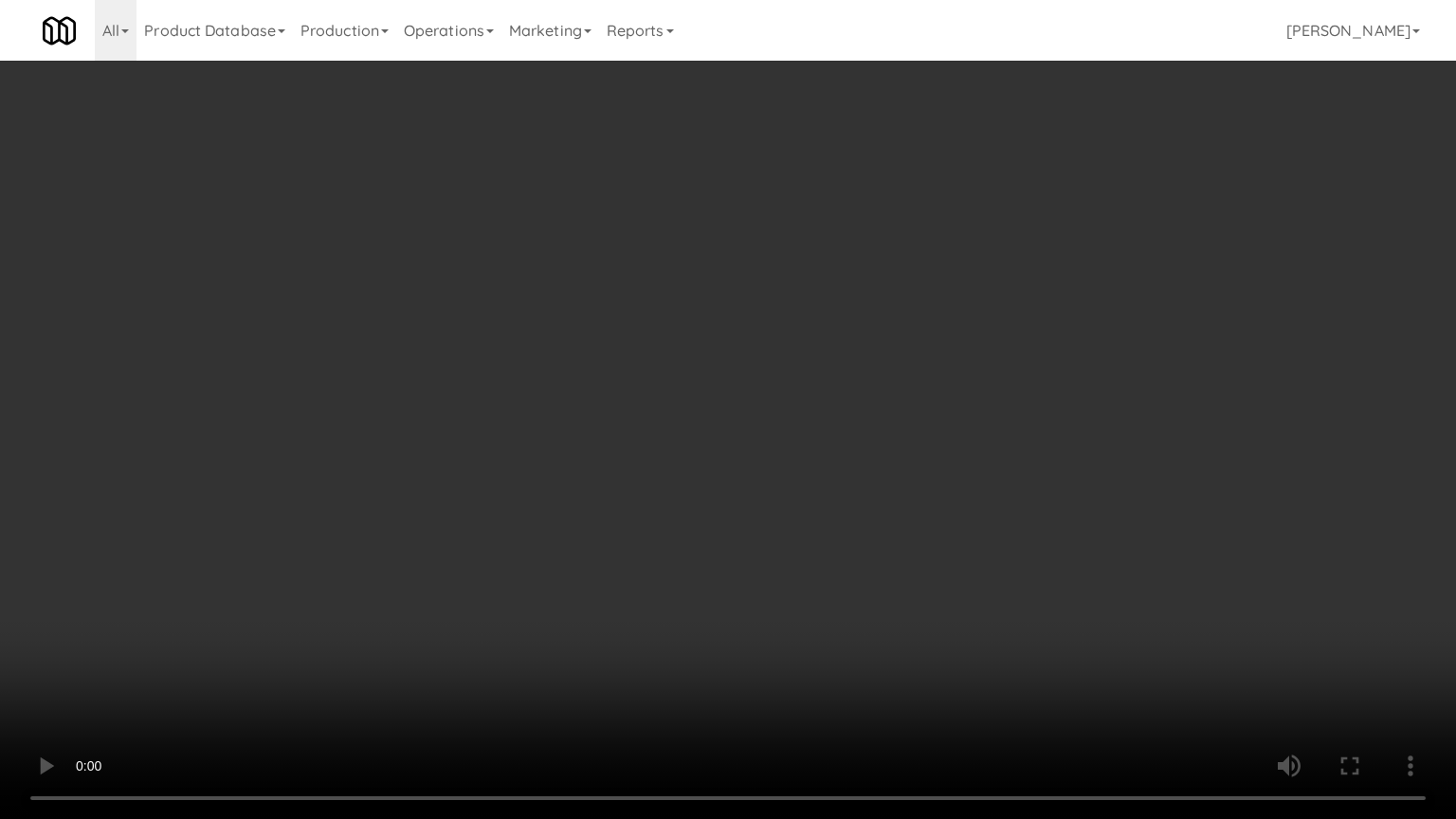
click at [750, 377] on video at bounding box center [728, 410] width 1456 height 819
click at [750, 383] on video at bounding box center [728, 410] width 1456 height 819
click at [780, 378] on video at bounding box center [728, 410] width 1456 height 819
click at [777, 372] on video at bounding box center [728, 410] width 1456 height 819
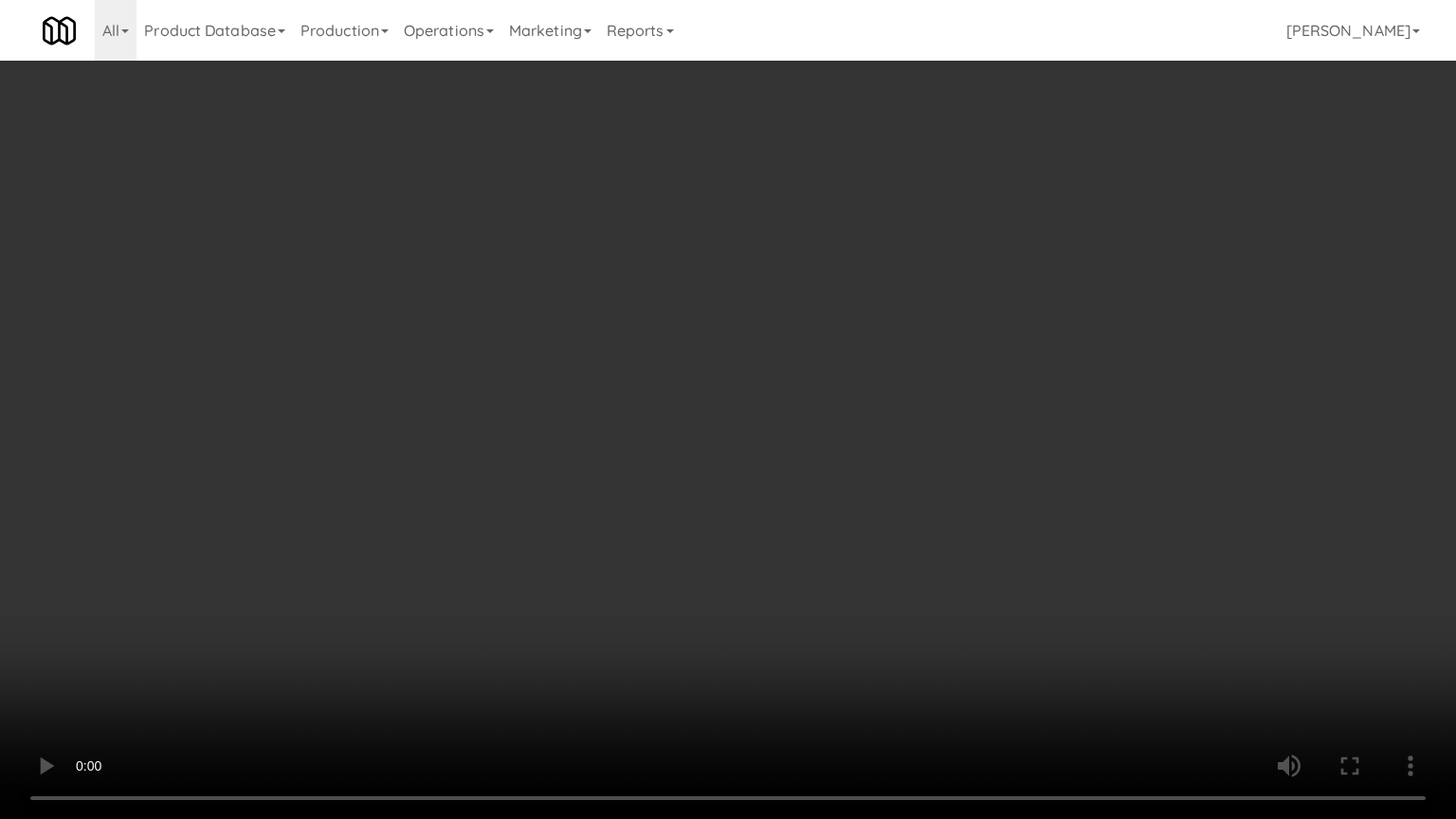
click at [816, 356] on video at bounding box center [728, 410] width 1456 height 819
click at [815, 351] on video at bounding box center [728, 410] width 1456 height 819
click at [872, 352] on video at bounding box center [728, 410] width 1456 height 819
drag, startPoint x: 851, startPoint y: 350, endPoint x: 857, endPoint y: 243, distance: 107.2
click at [852, 349] on video at bounding box center [728, 410] width 1456 height 819
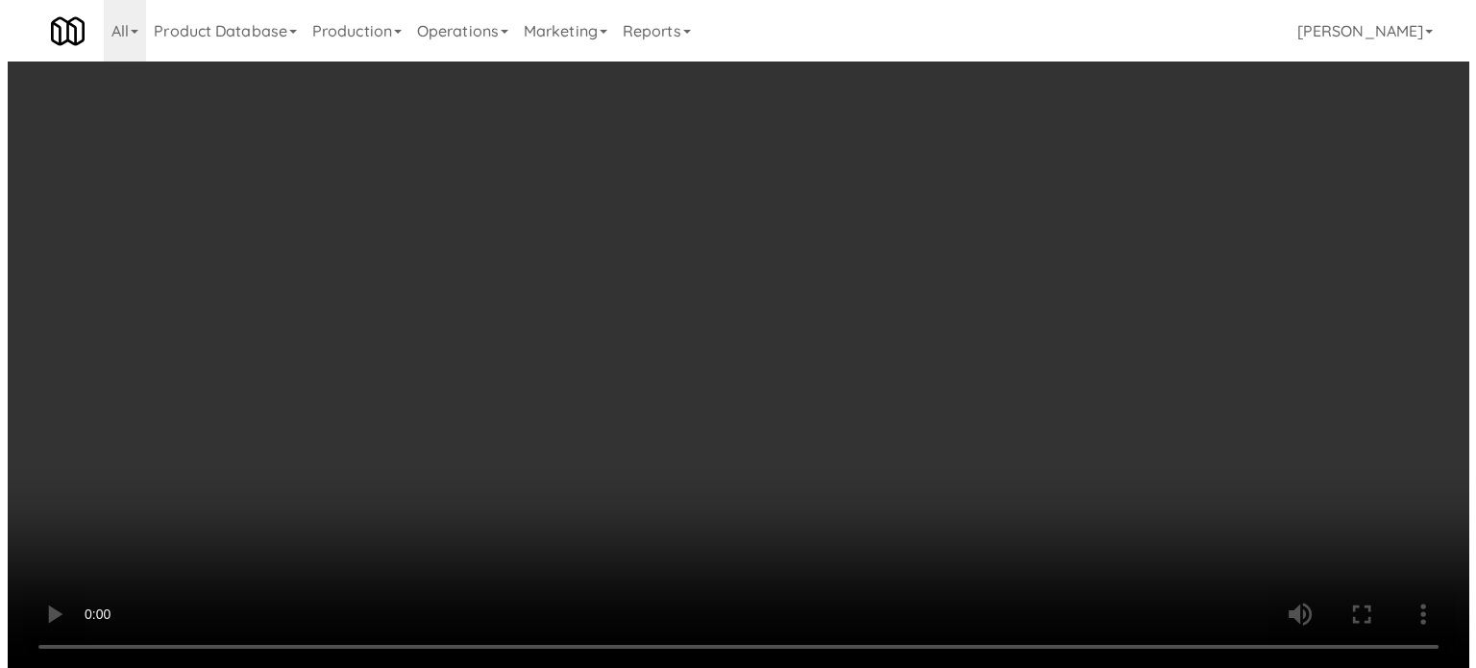
scroll to position [10, 0]
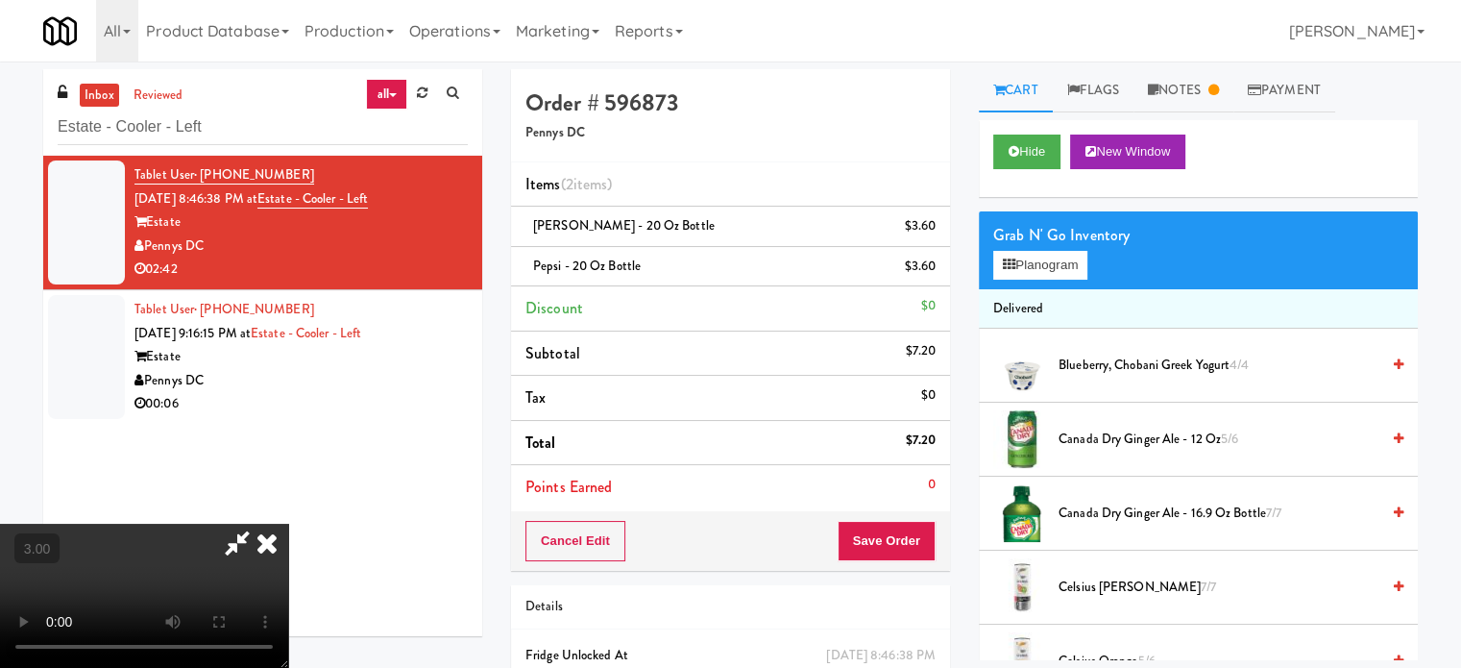
click at [288, 524] on video at bounding box center [144, 596] width 288 height 144
click at [1070, 274] on button "Planogram" at bounding box center [1041, 265] width 94 height 29
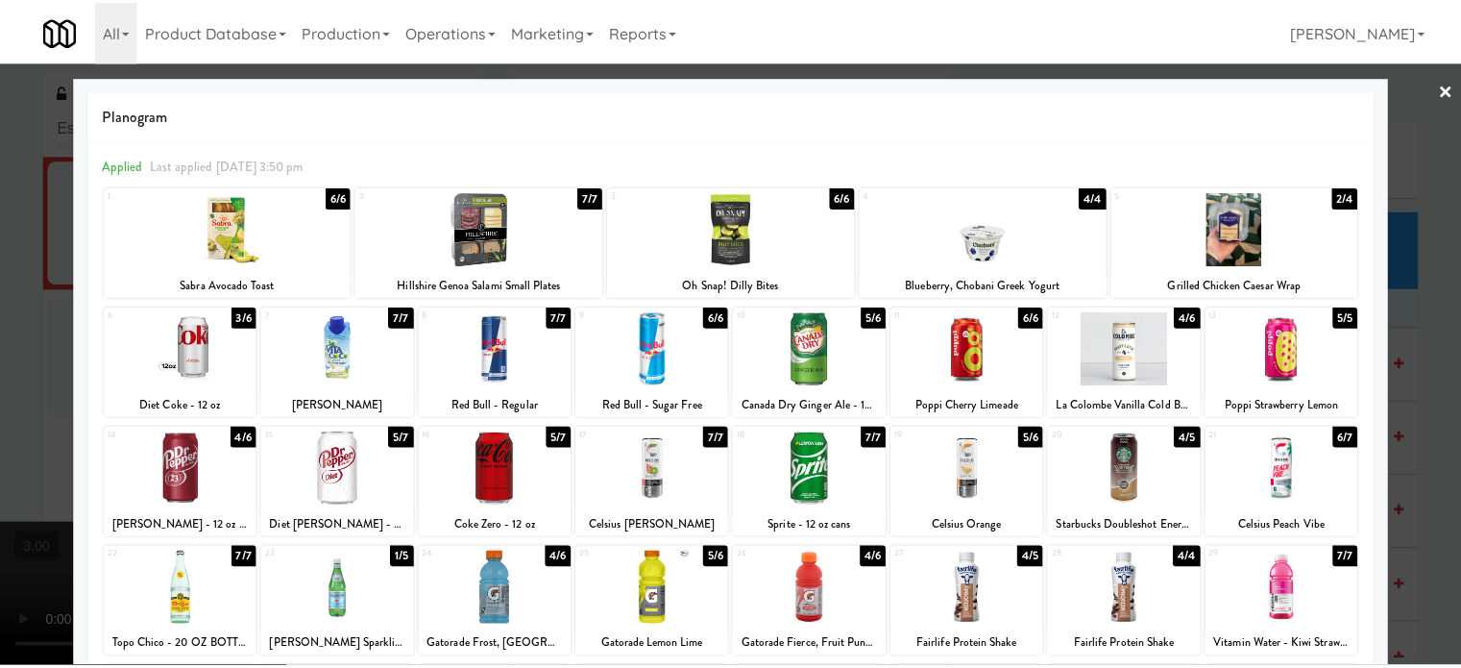
scroll to position [275, 0]
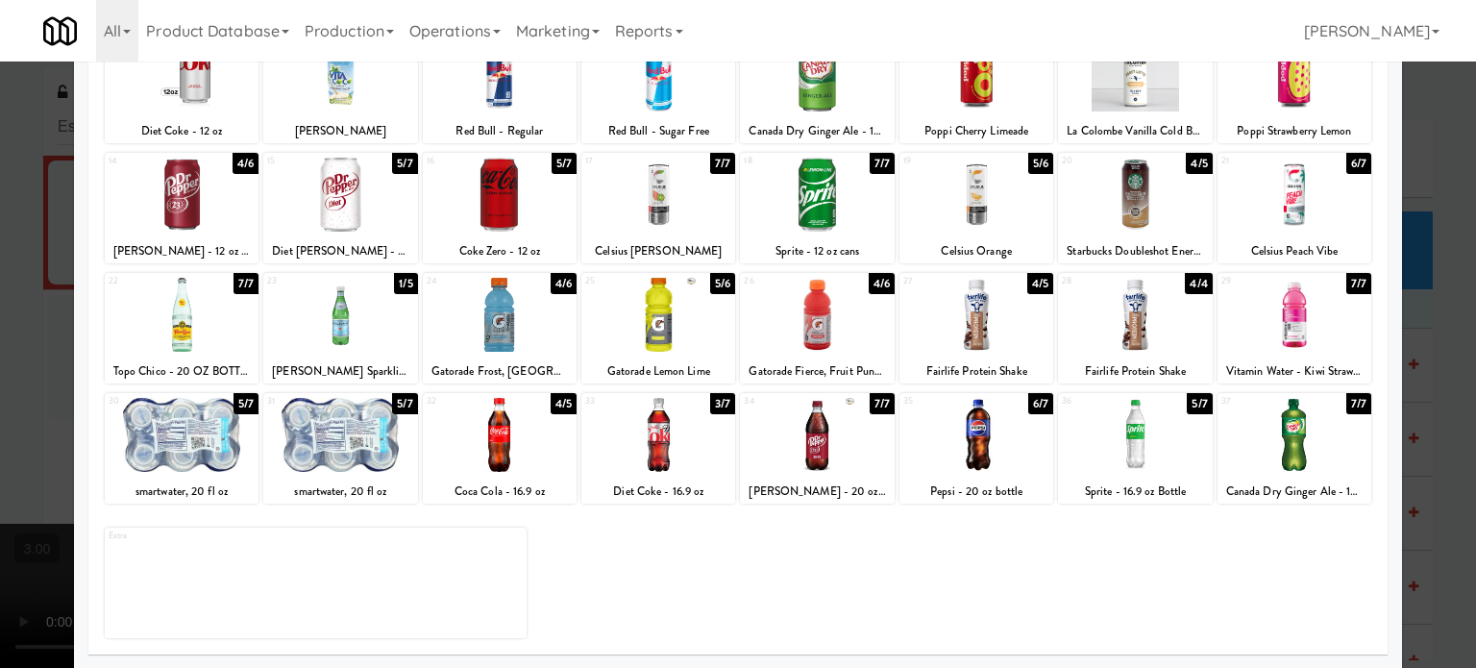
drag, startPoint x: 245, startPoint y: 168, endPoint x: 392, endPoint y: 149, distance: 148.3
click at [245, 169] on div "4/6" at bounding box center [246, 163] width 26 height 21
click at [1420, 354] on div at bounding box center [738, 334] width 1476 height 668
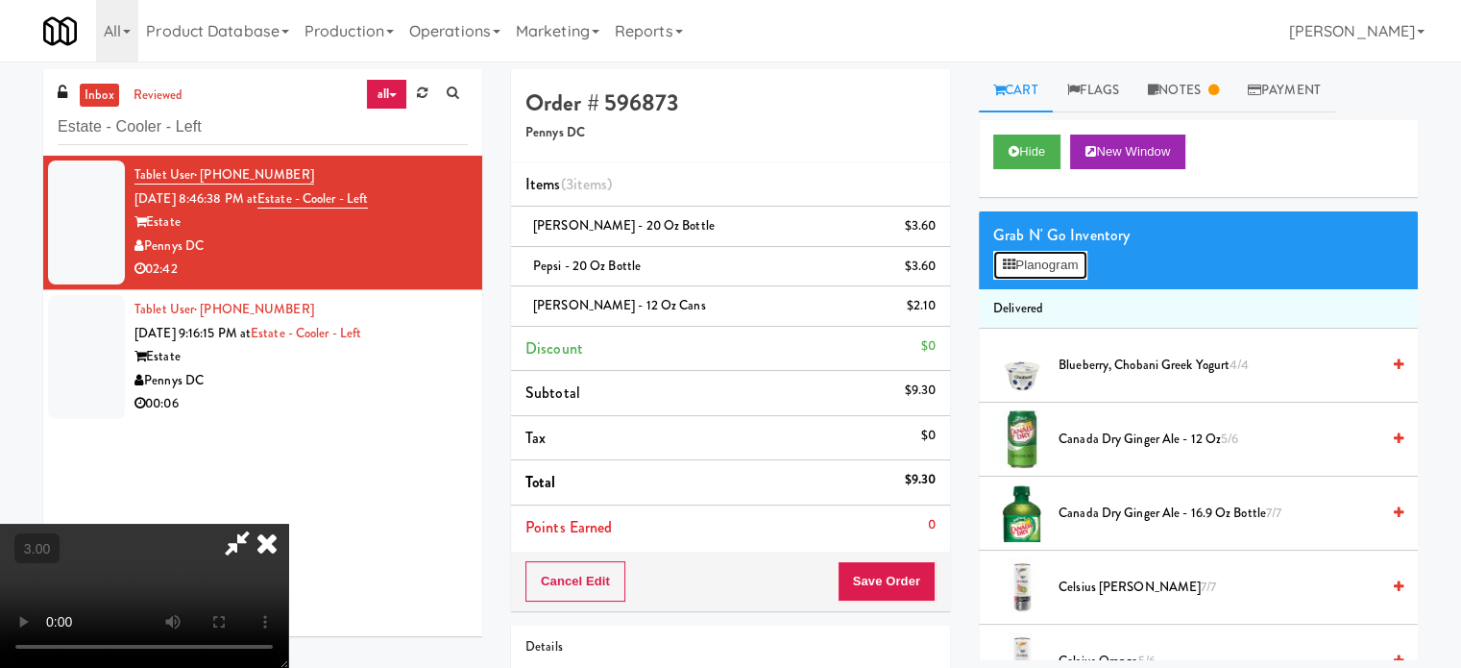
click at [1065, 265] on button "Planogram" at bounding box center [1041, 265] width 94 height 29
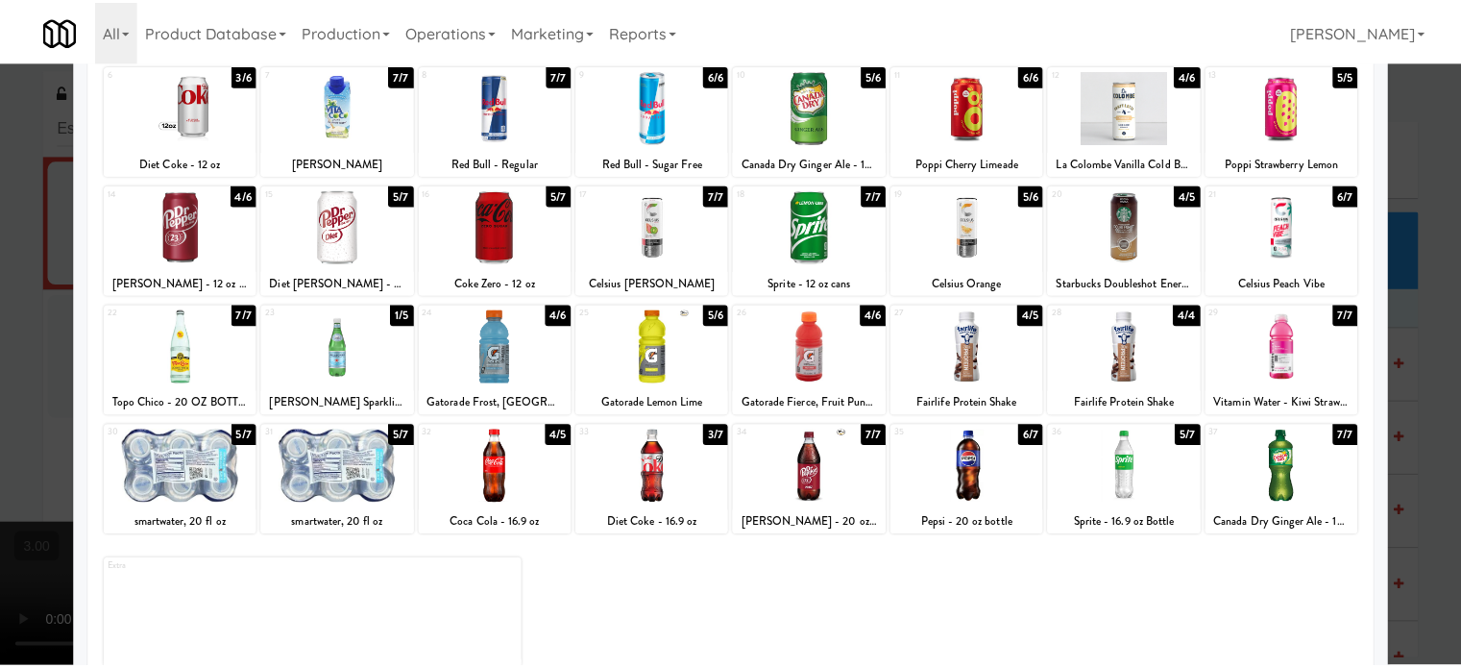
scroll to position [275, 0]
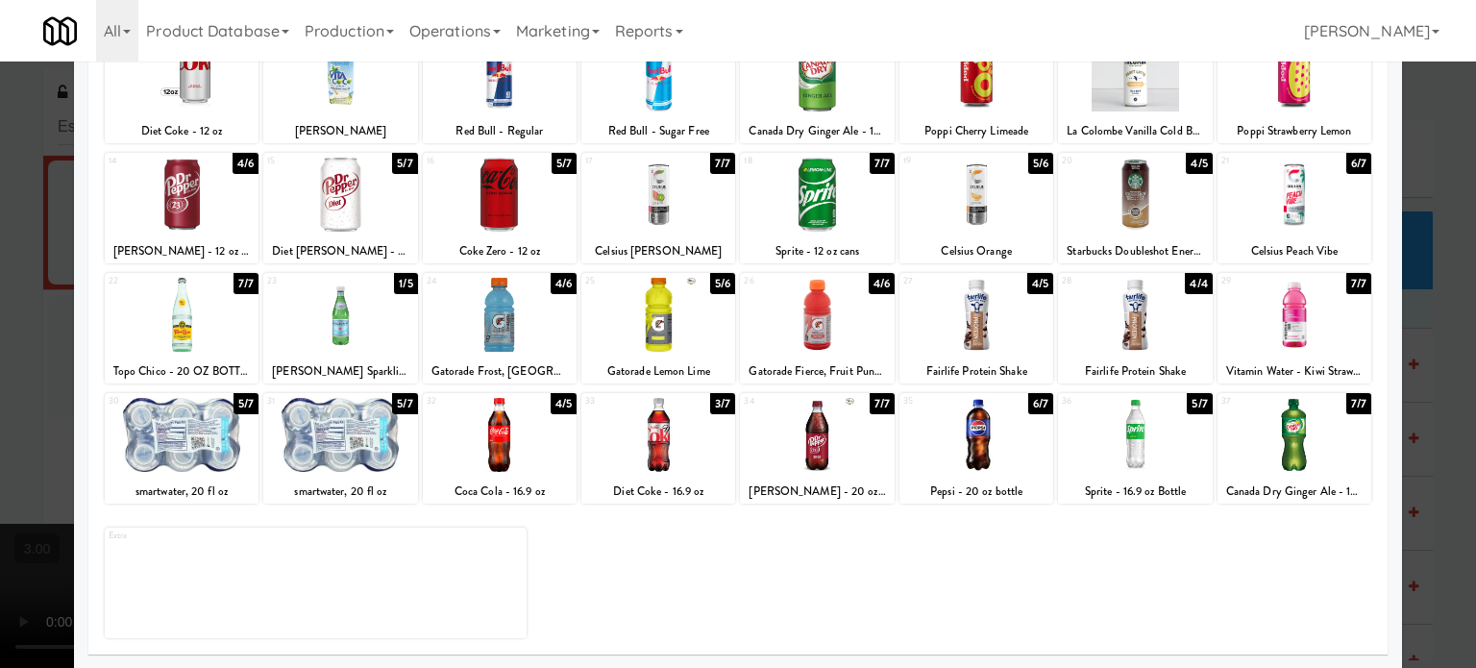
click at [1430, 303] on div at bounding box center [738, 334] width 1476 height 668
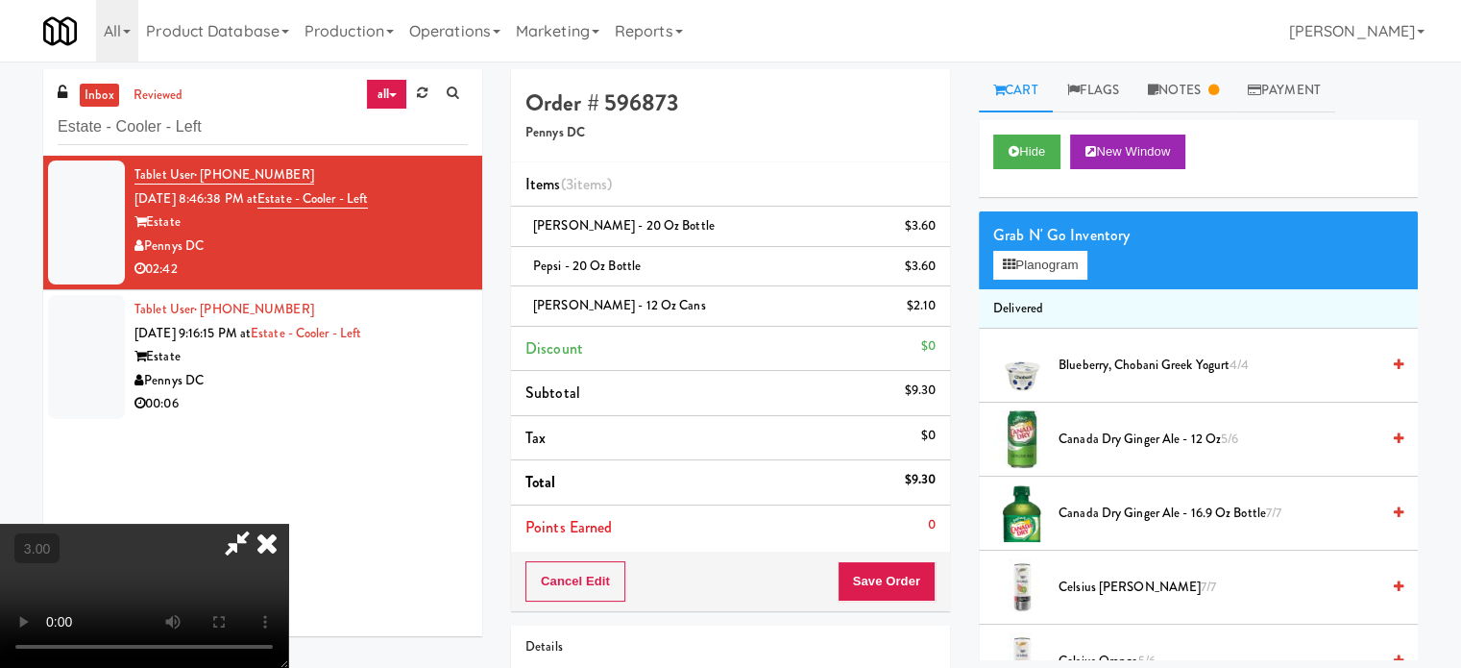
click at [288, 524] on video at bounding box center [144, 596] width 288 height 144
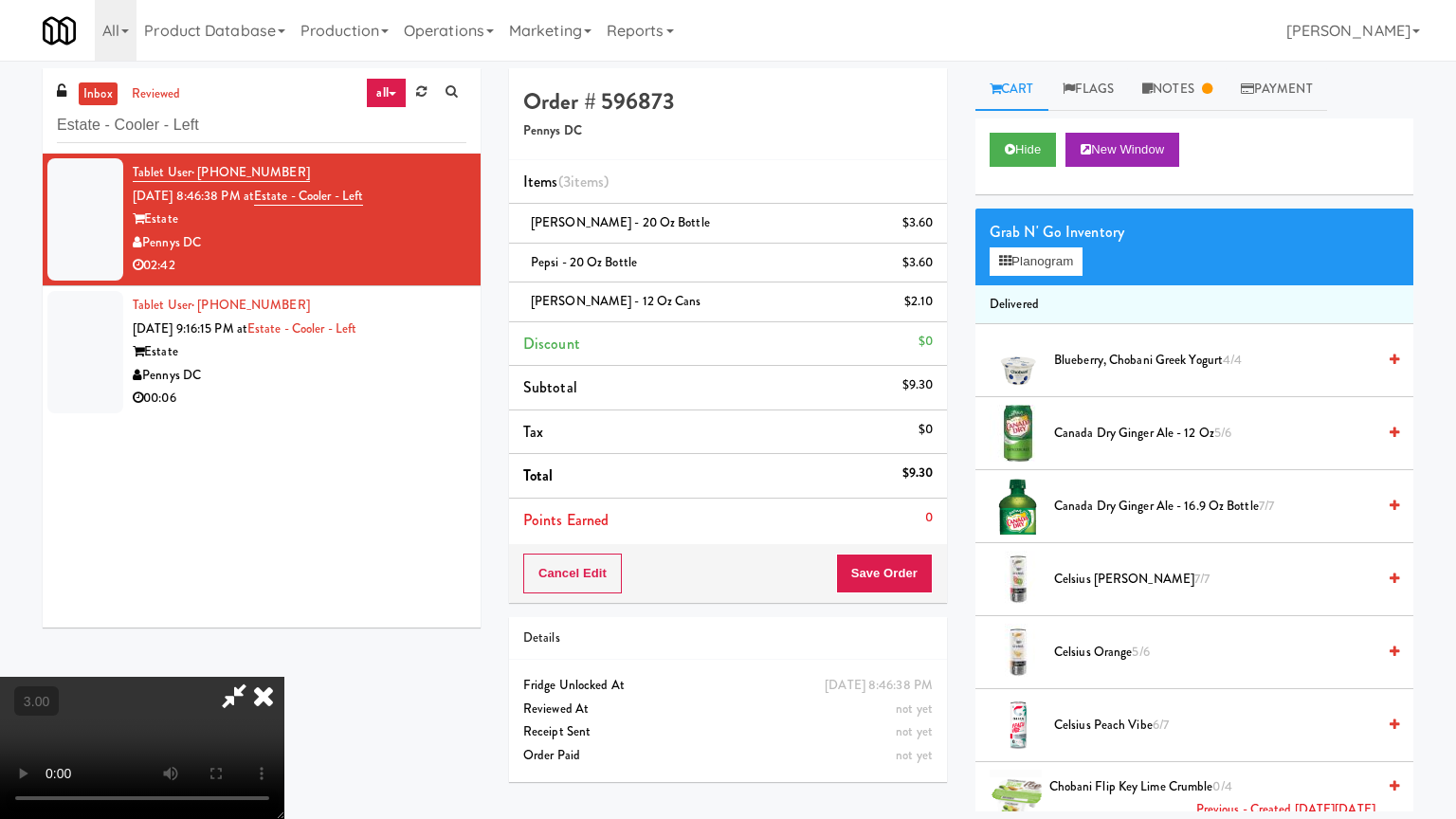
click at [284, 658] on video at bounding box center [142, 748] width 284 height 142
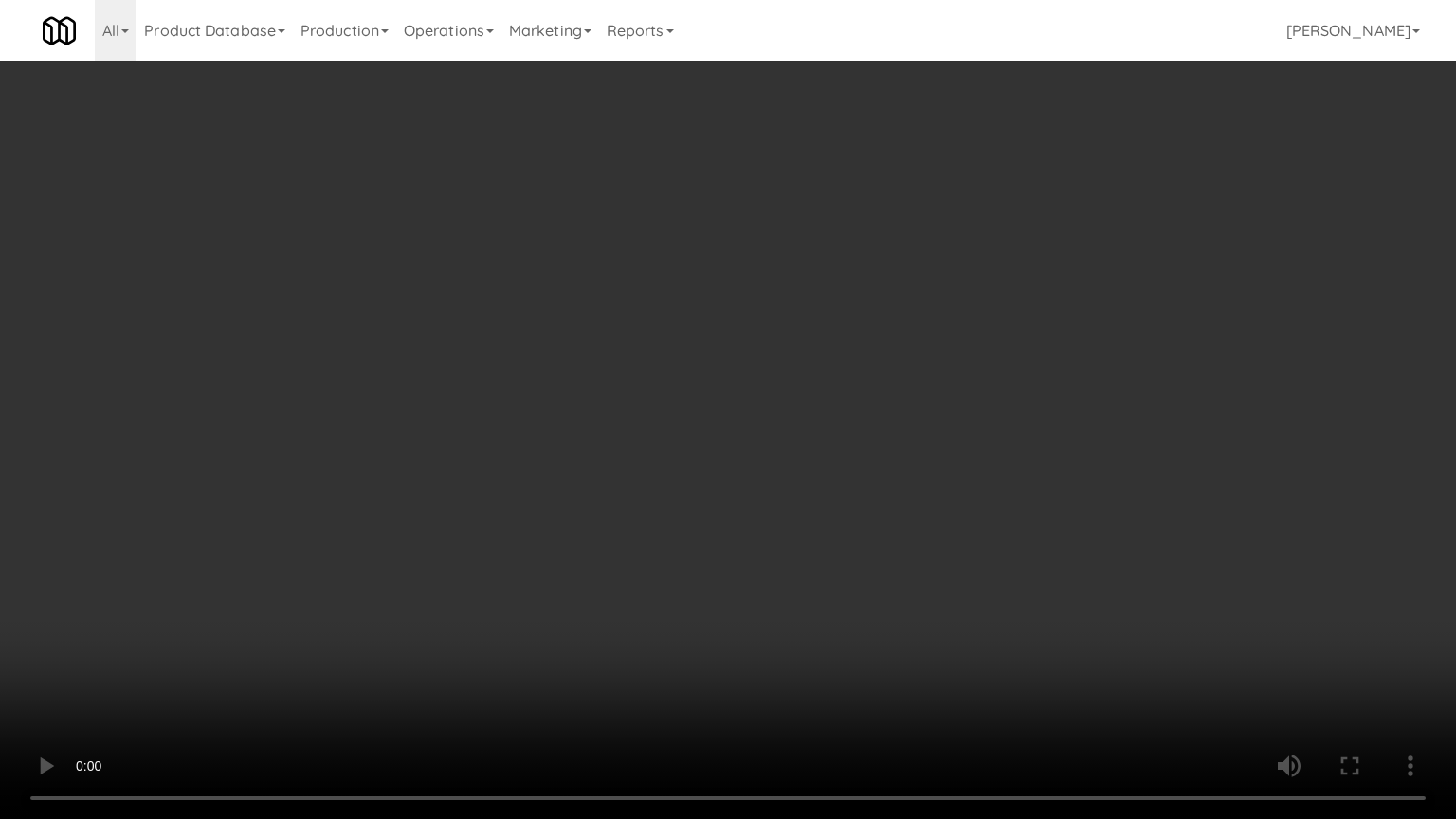
drag, startPoint x: 826, startPoint y: 637, endPoint x: 675, endPoint y: 448, distance: 241.9
click at [824, 636] on video at bounding box center [728, 410] width 1456 height 819
click at [824, 467] on video at bounding box center [728, 410] width 1456 height 819
click at [827, 467] on video at bounding box center [728, 410] width 1456 height 819
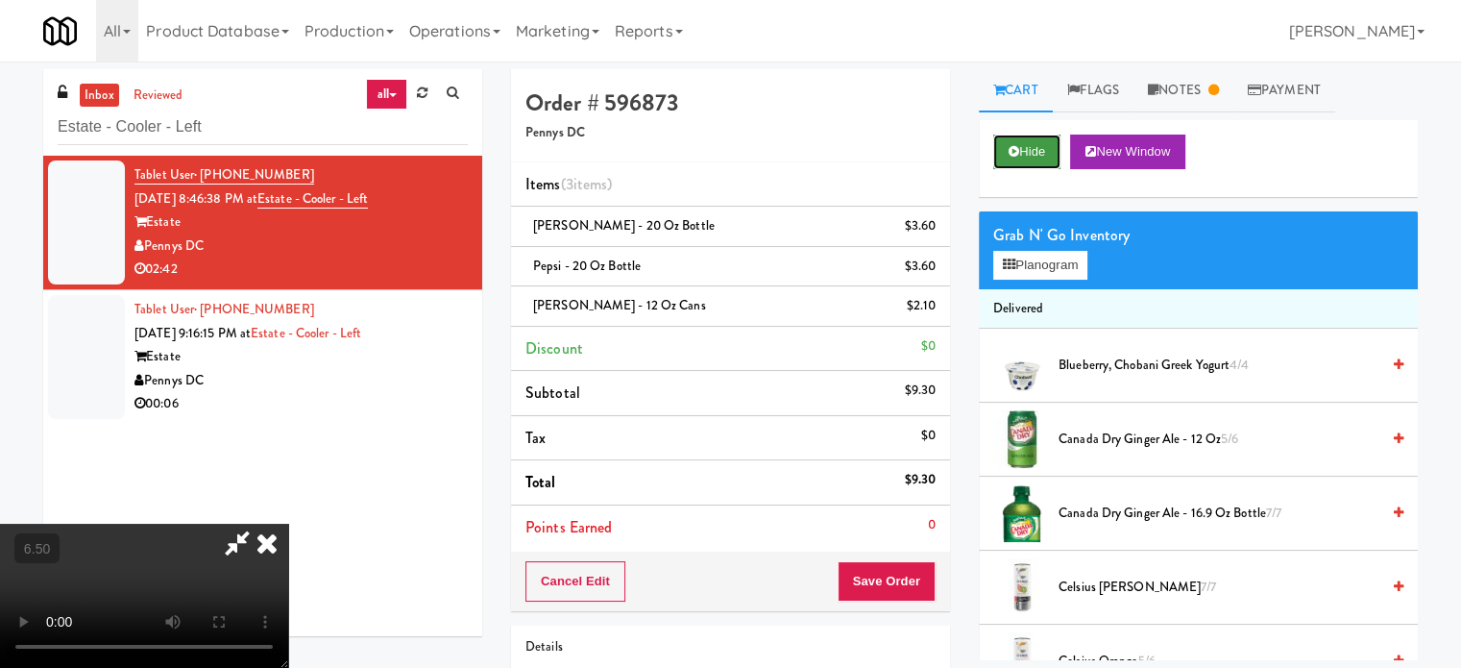
click at [1022, 156] on button "Hide" at bounding box center [1027, 152] width 67 height 35
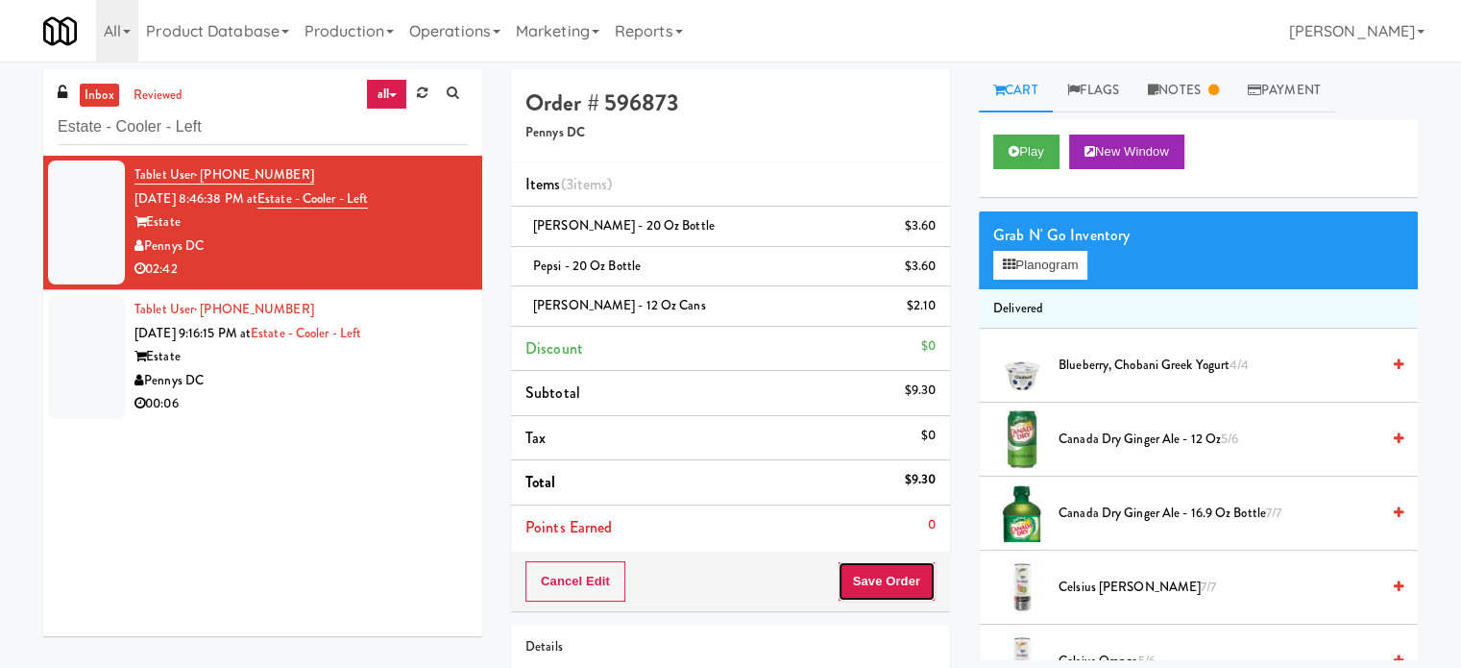
click at [896, 593] on button "Save Order" at bounding box center [887, 581] width 98 height 40
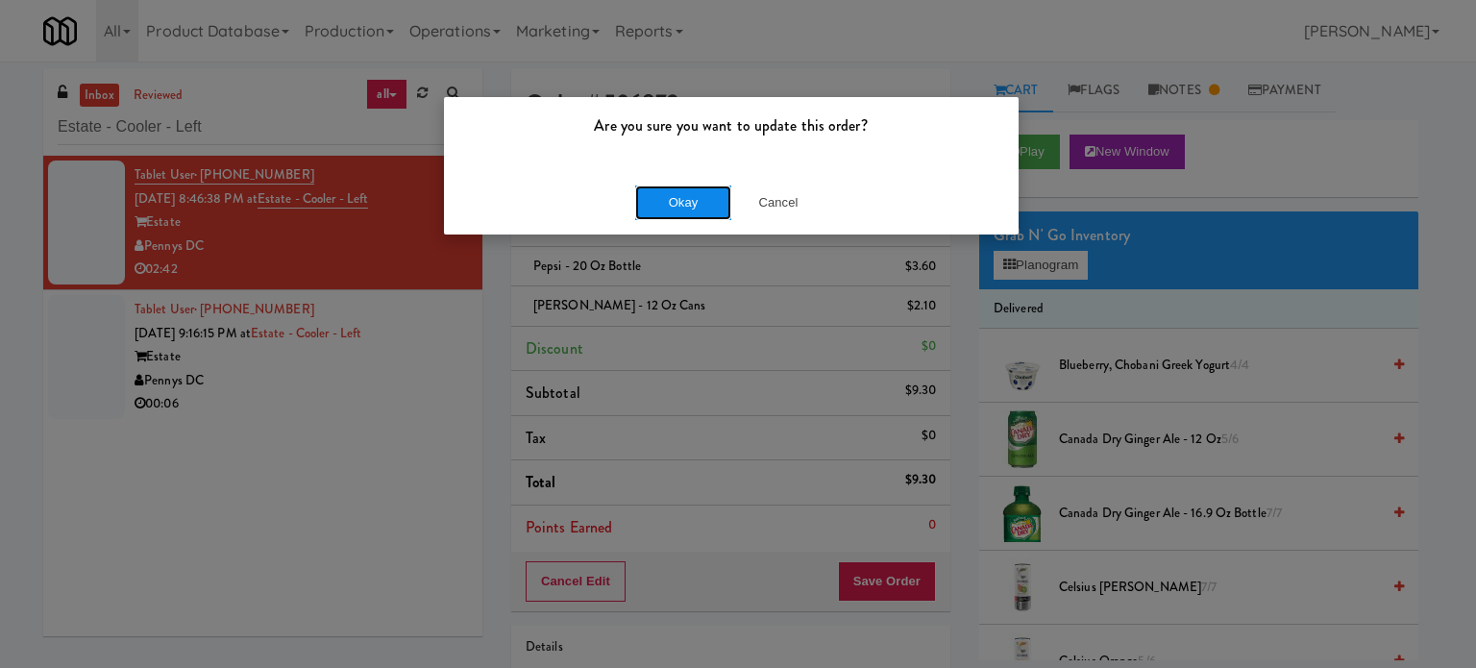
click at [703, 198] on button "Okay" at bounding box center [683, 202] width 96 height 35
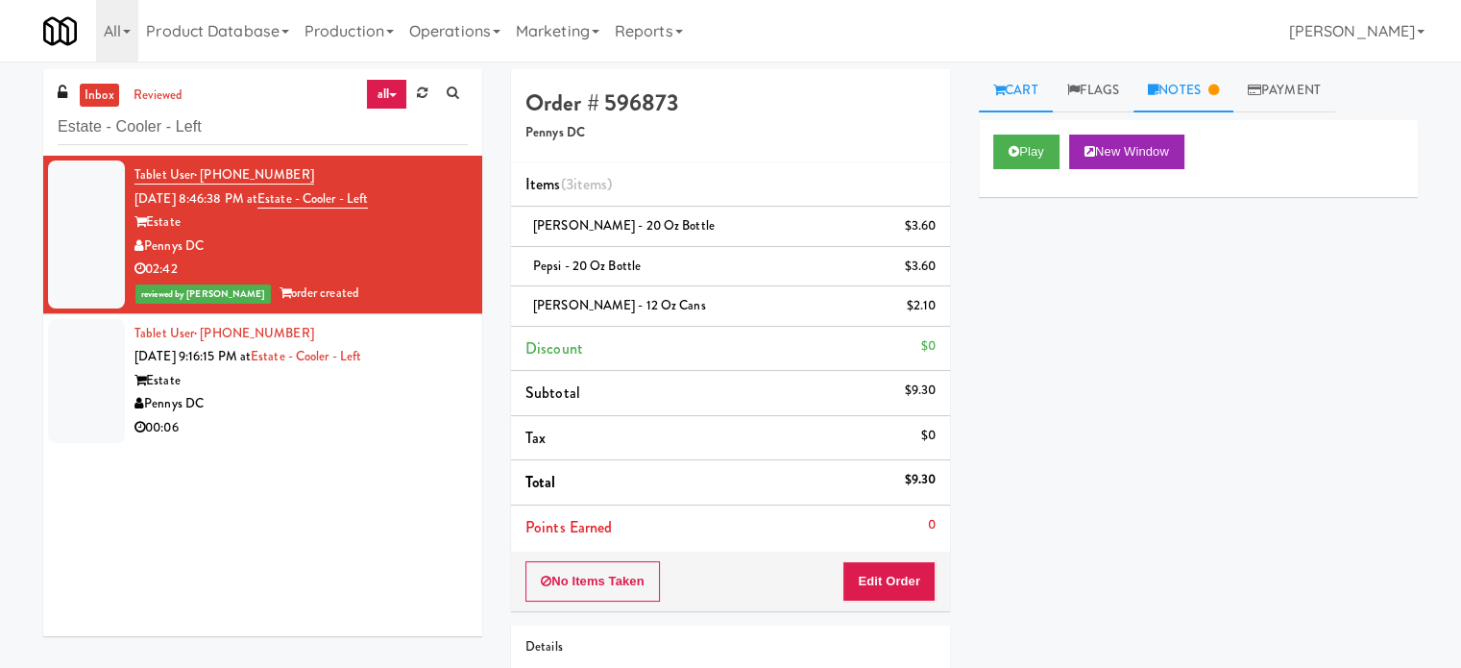
click at [1203, 86] on link "Notes" at bounding box center [1184, 90] width 100 height 43
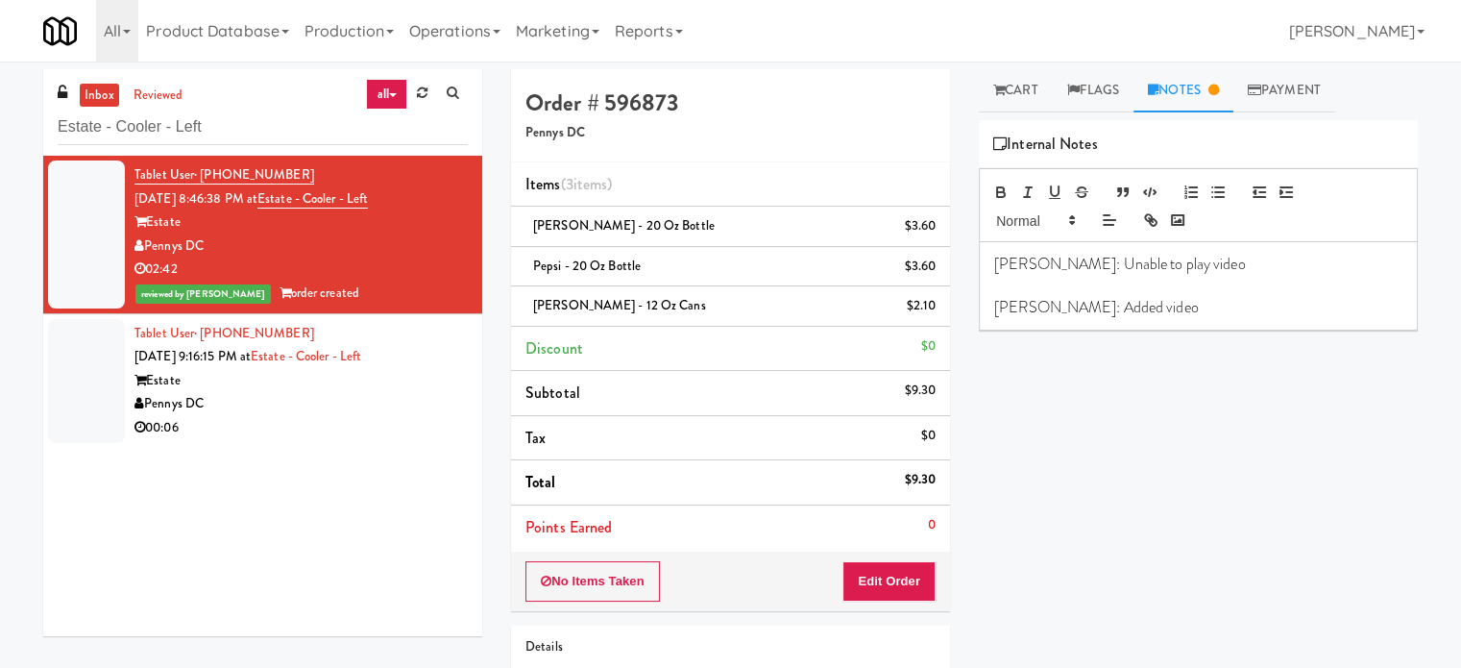
click at [1148, 306] on p "Matias: Added video" at bounding box center [1198, 307] width 408 height 21
drag, startPoint x: 372, startPoint y: 409, endPoint x: 1063, endPoint y: 218, distance: 716.8
click at [394, 409] on div "Pennys DC" at bounding box center [301, 404] width 333 height 24
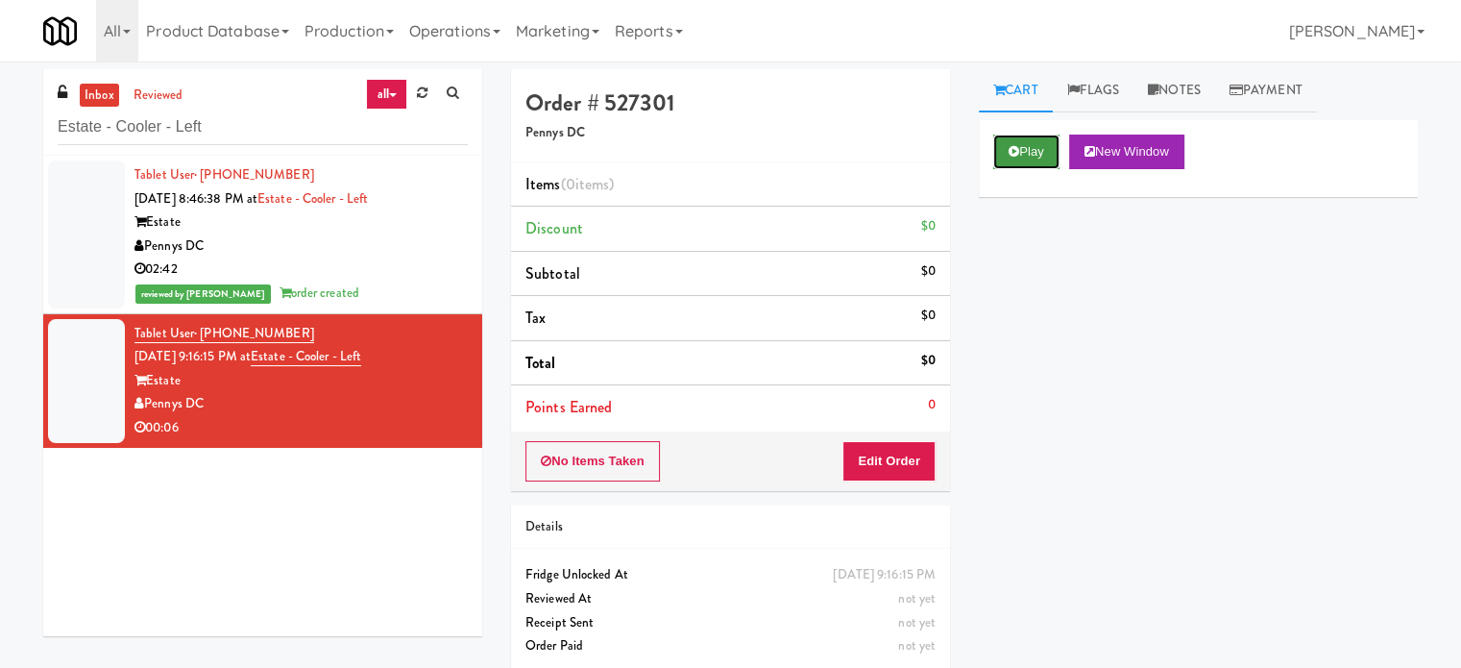
click at [1026, 144] on button "Play" at bounding box center [1027, 152] width 66 height 35
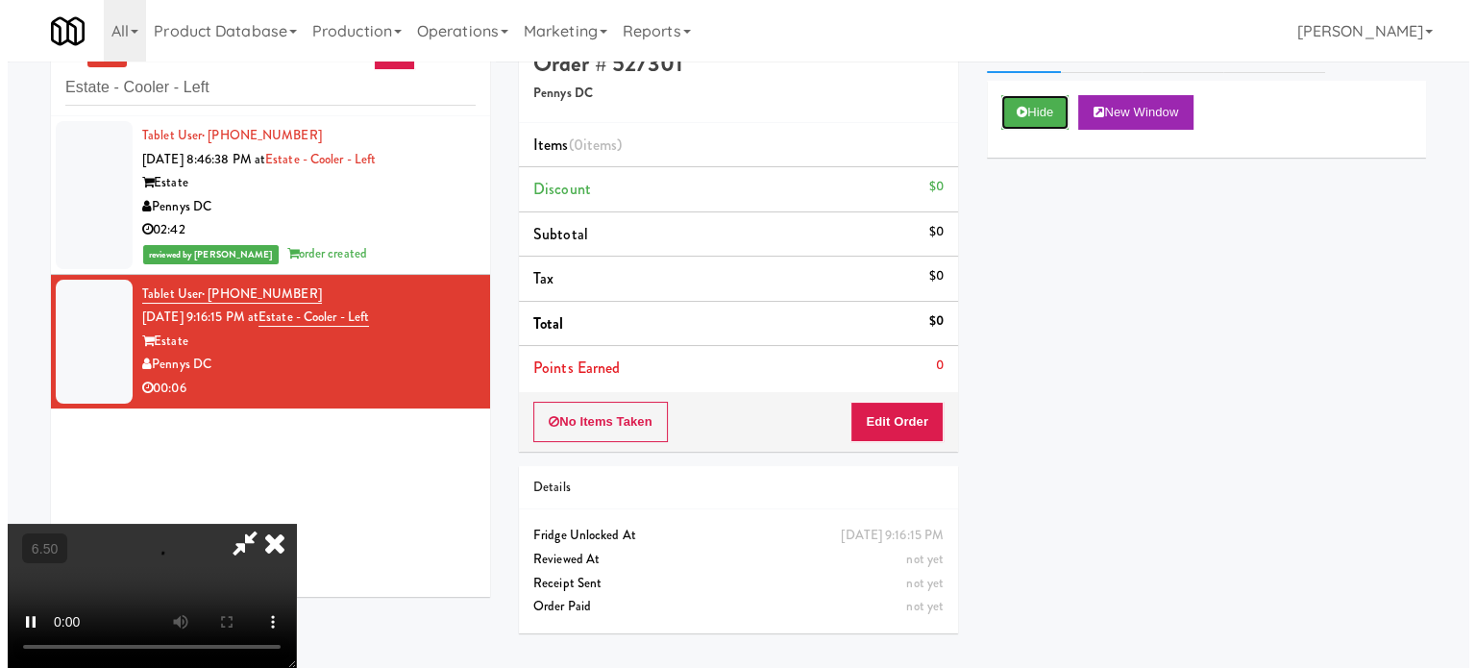
scroll to position [61, 0]
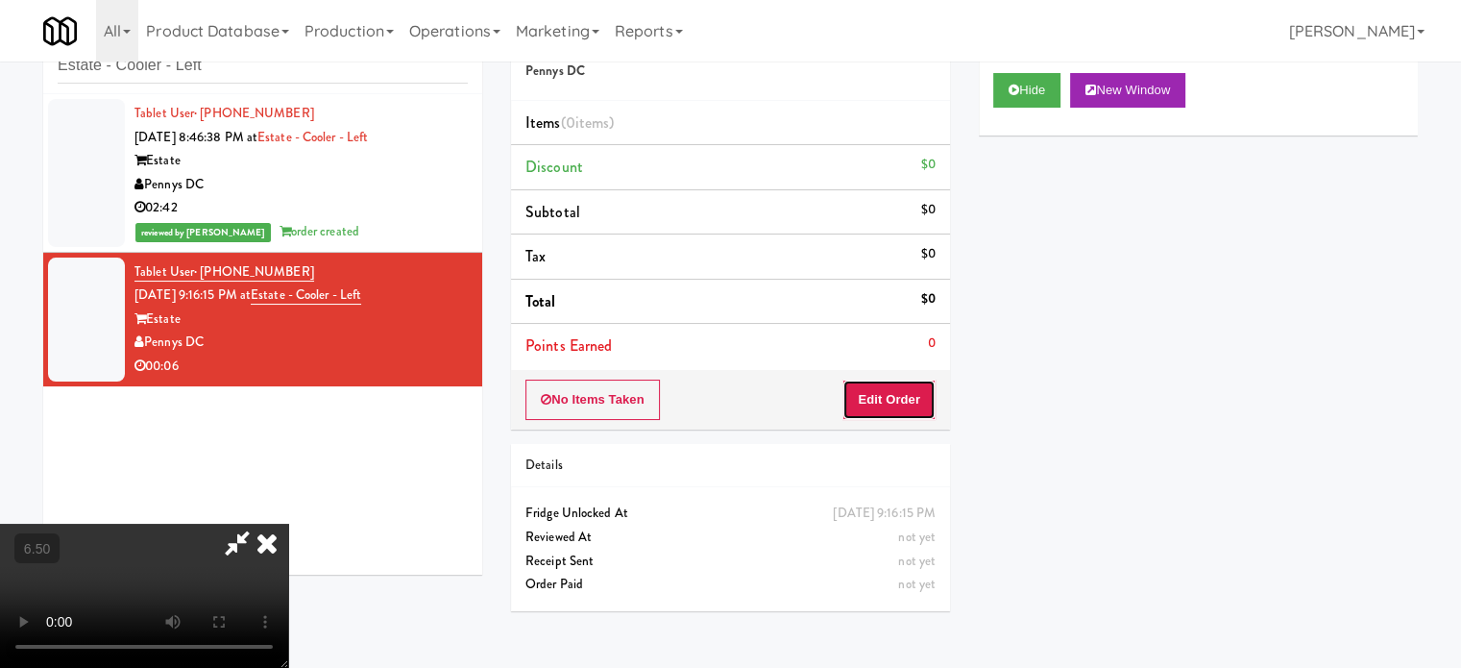
click at [865, 380] on button "Edit Order" at bounding box center [889, 400] width 93 height 40
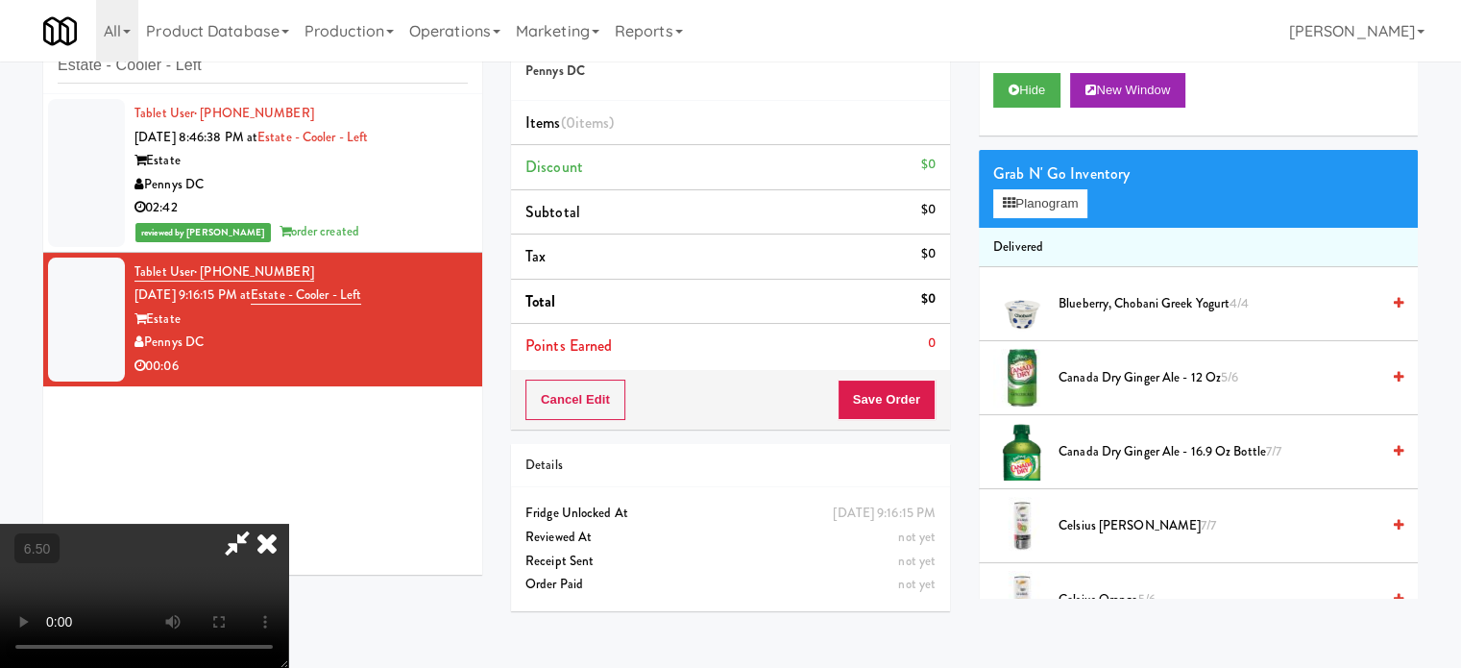
drag, startPoint x: 483, startPoint y: 275, endPoint x: 516, endPoint y: 283, distance: 33.8
click at [288, 524] on video at bounding box center [144, 596] width 288 height 144
drag, startPoint x: 551, startPoint y: 314, endPoint x: 435, endPoint y: 613, distance: 320.3
click at [288, 524] on video at bounding box center [144, 596] width 288 height 144
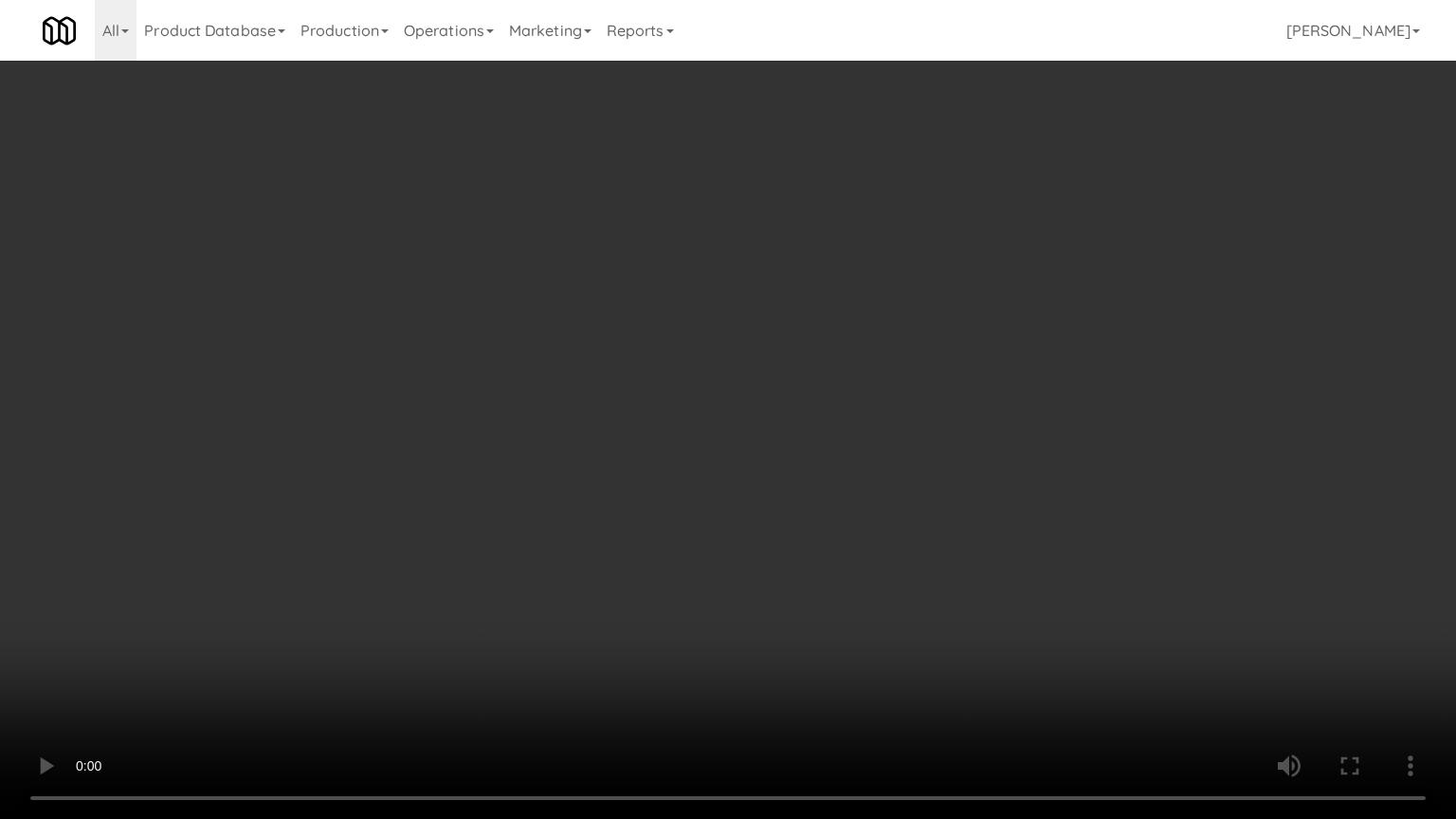
click at [729, 337] on video at bounding box center [728, 410] width 1456 height 819
click at [707, 409] on video at bounding box center [728, 410] width 1456 height 819
click at [698, 413] on video at bounding box center [728, 410] width 1456 height 819
click at [719, 415] on video at bounding box center [728, 410] width 1456 height 819
click at [720, 416] on video at bounding box center [728, 410] width 1456 height 819
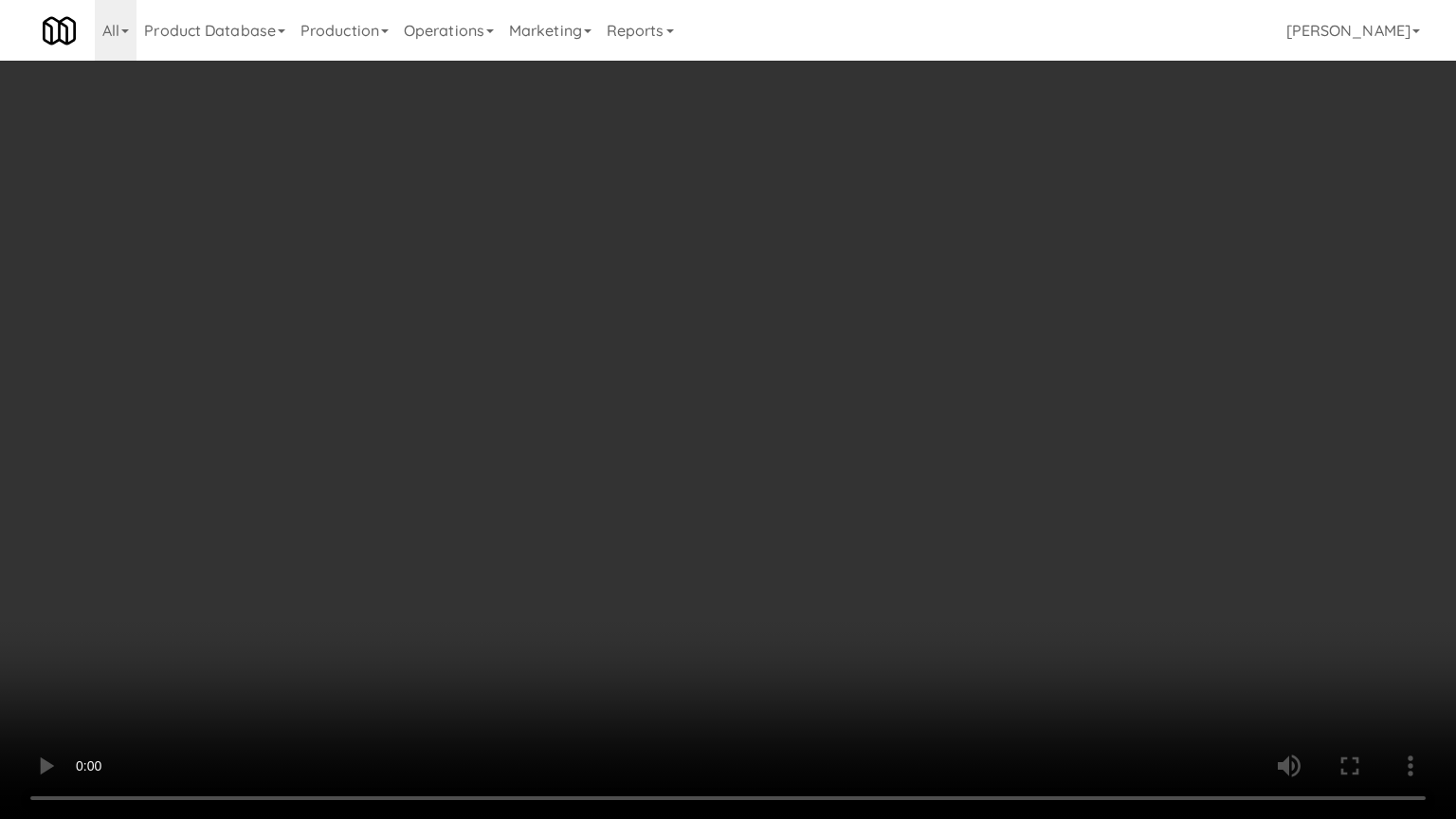
click at [739, 424] on video at bounding box center [728, 410] width 1456 height 819
click at [733, 437] on video at bounding box center [728, 410] width 1456 height 819
click at [741, 439] on video at bounding box center [728, 410] width 1456 height 819
drag, startPoint x: 811, startPoint y: 431, endPoint x: 820, endPoint y: 423, distance: 12.0
click at [811, 432] on video at bounding box center [728, 410] width 1456 height 819
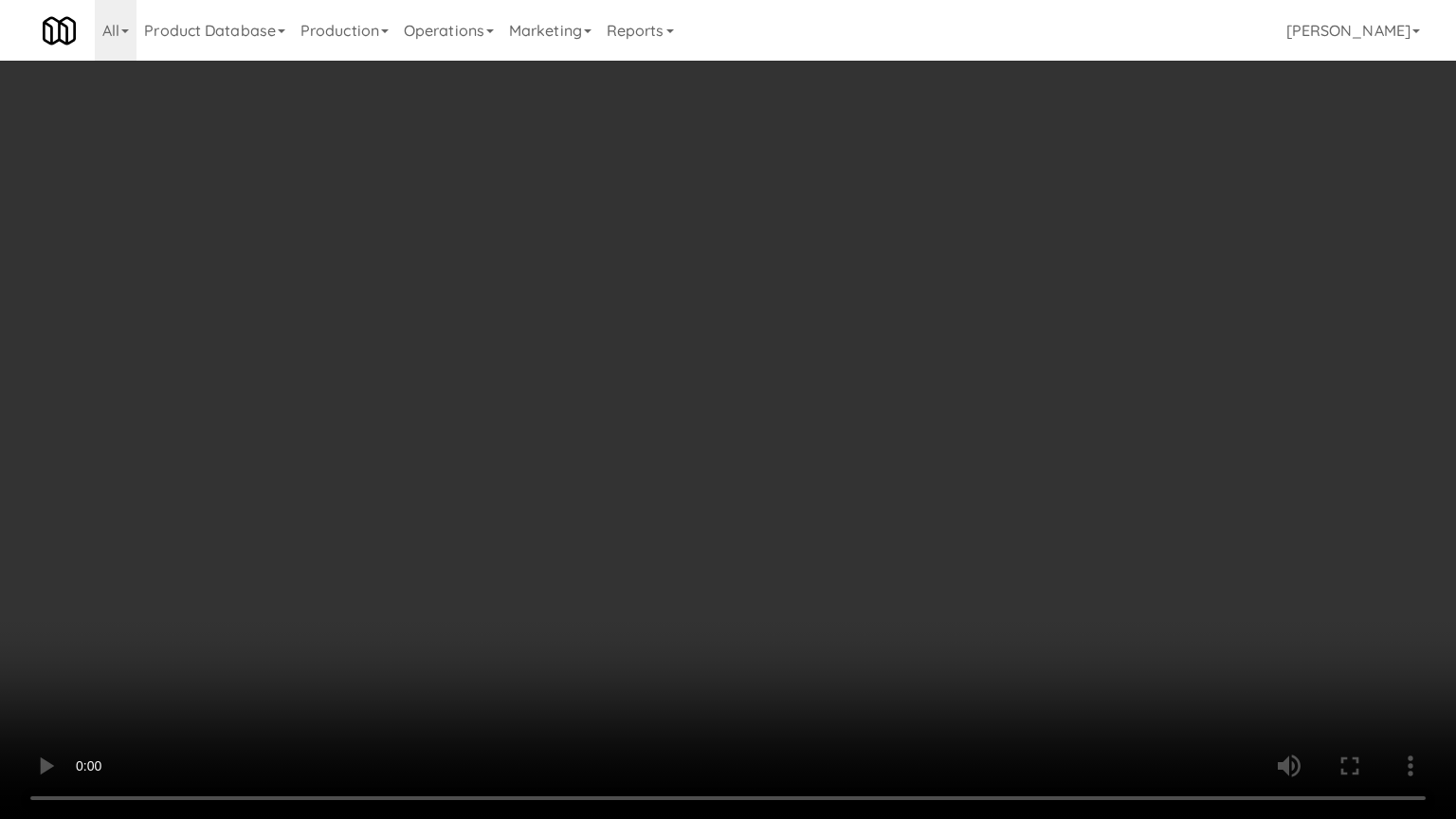
click at [805, 427] on video at bounding box center [728, 410] width 1456 height 819
click at [815, 424] on video at bounding box center [728, 410] width 1456 height 819
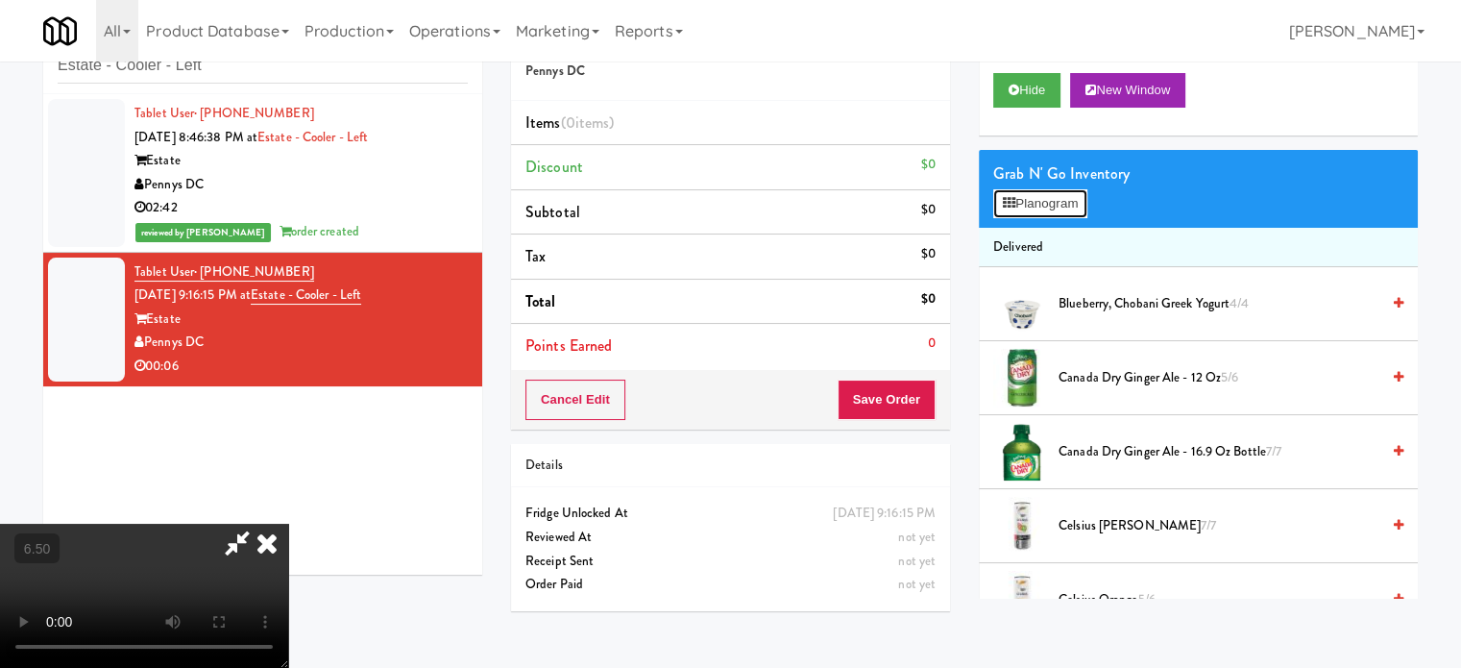
click at [1064, 205] on button "Planogram" at bounding box center [1041, 203] width 94 height 29
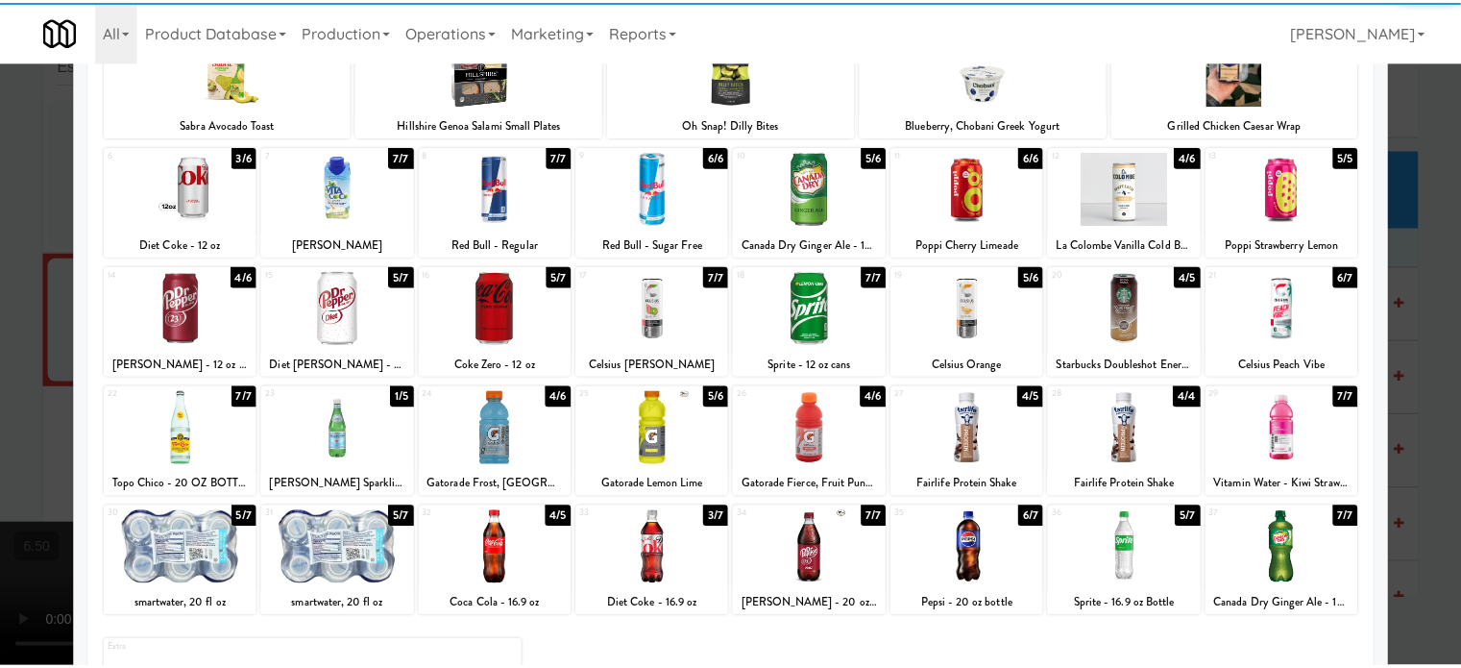
scroll to position [275, 0]
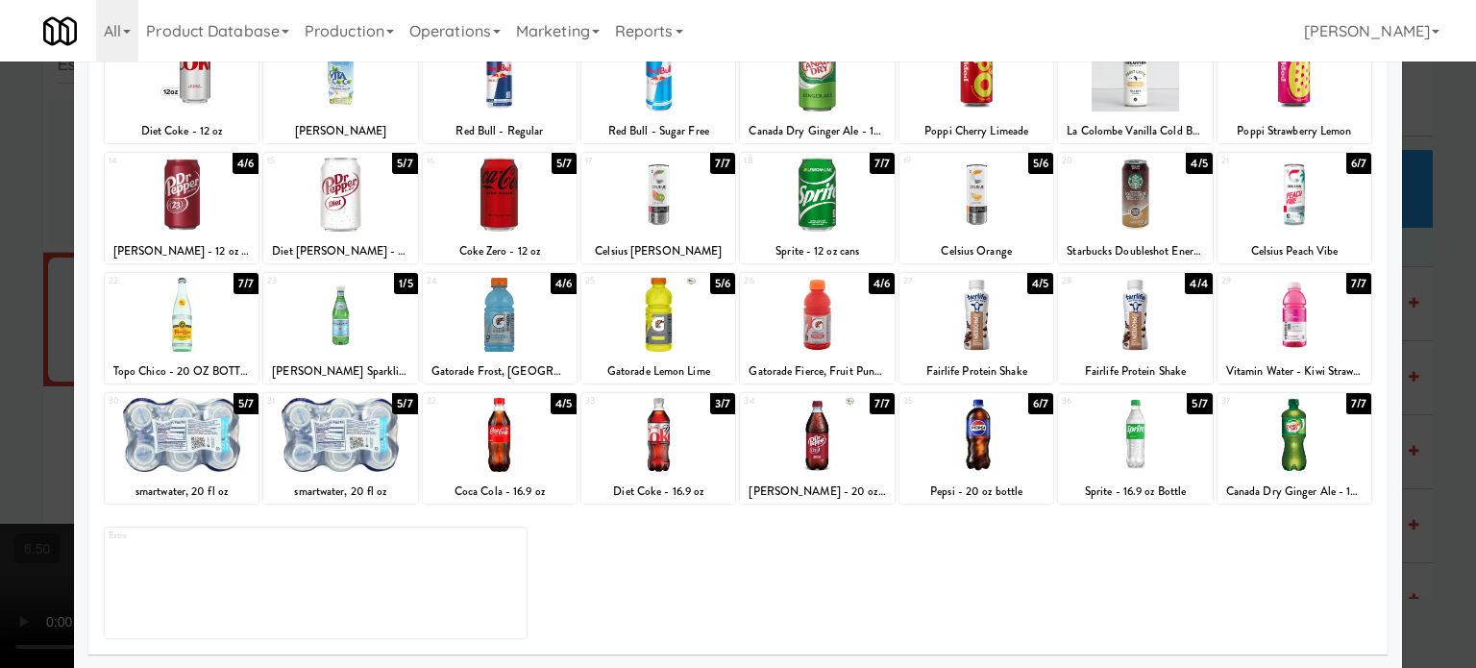
click at [569, 410] on div "4/5" at bounding box center [564, 403] width 26 height 21
click at [569, 410] on div "3/5" at bounding box center [564, 403] width 25 height 21
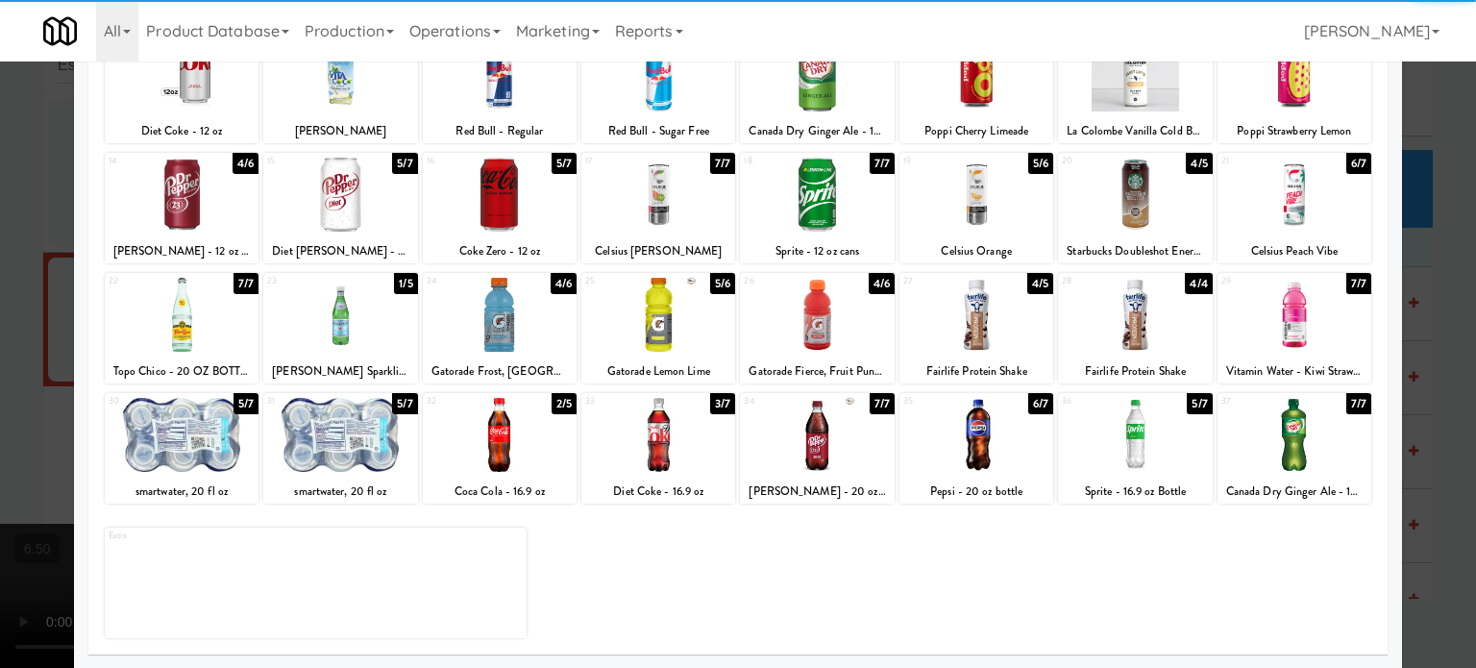
click at [1407, 414] on div at bounding box center [738, 334] width 1476 height 668
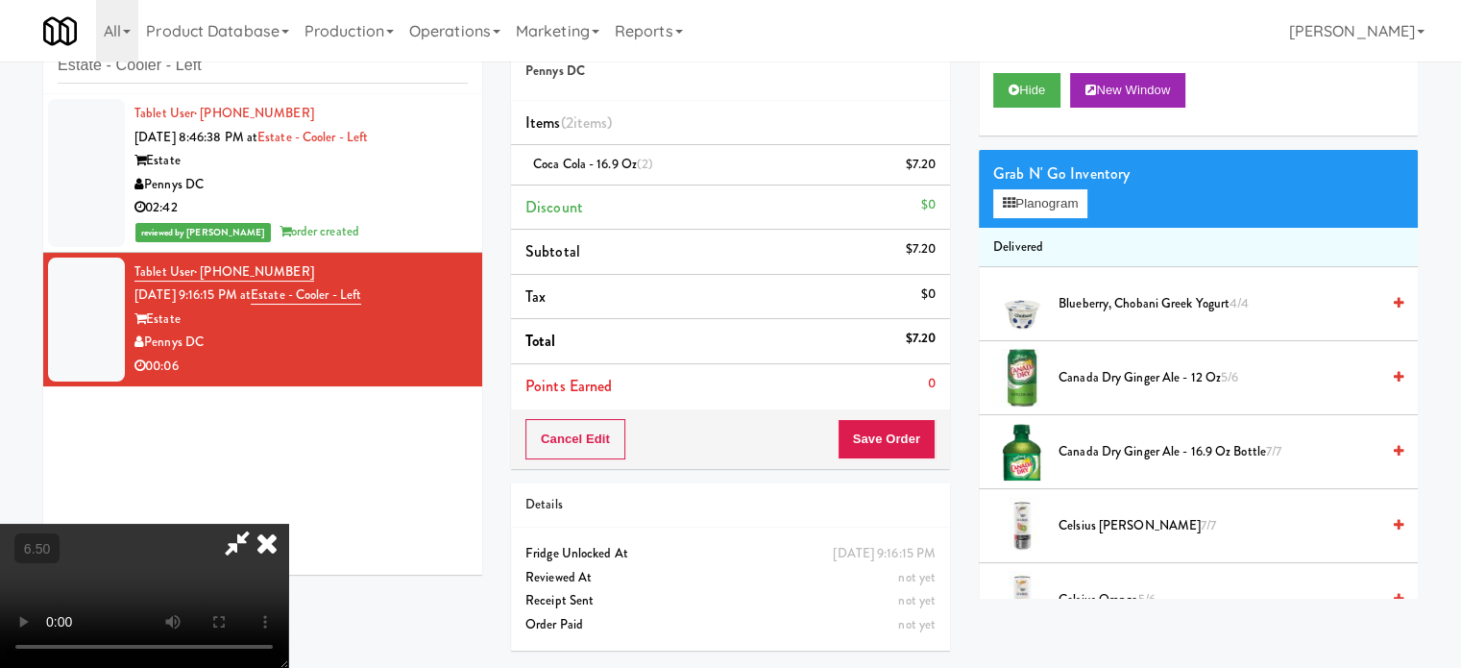
click at [288, 524] on video at bounding box center [144, 596] width 288 height 144
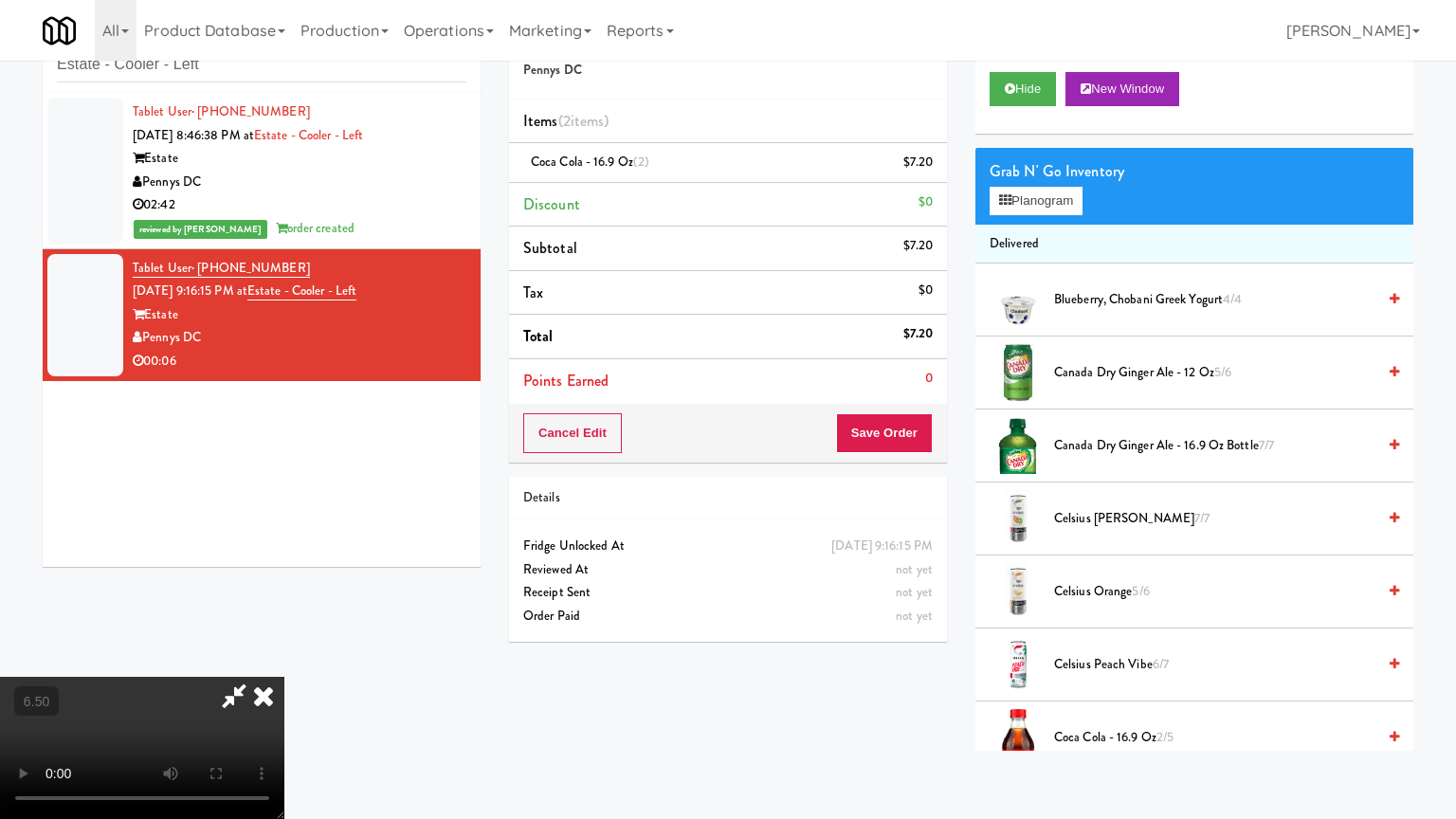
drag, startPoint x: 471, startPoint y: 504, endPoint x: 512, endPoint y: 417, distance: 96.2
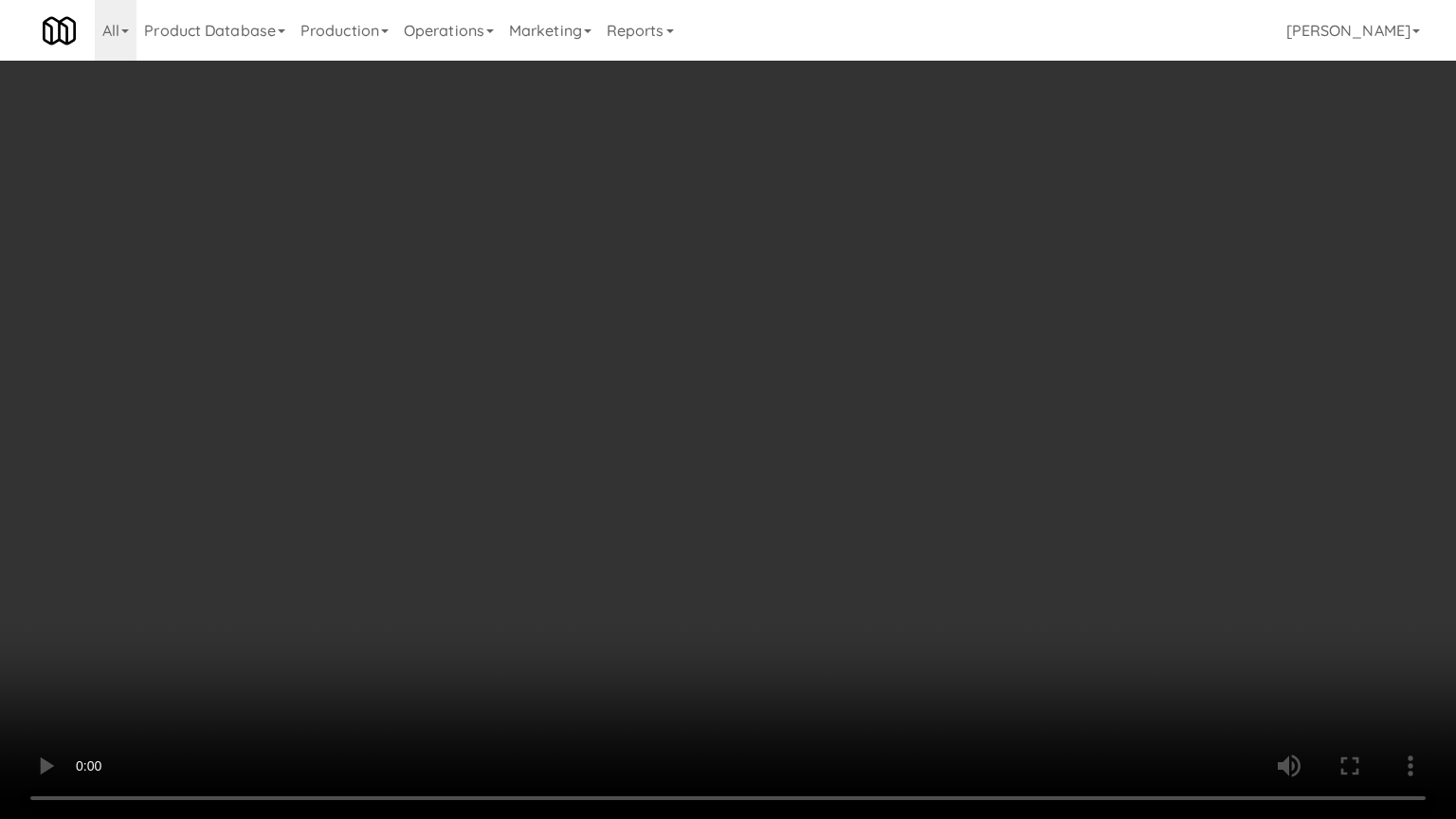
click at [476, 496] on video at bounding box center [728, 410] width 1456 height 819
click at [530, 454] on video at bounding box center [728, 410] width 1456 height 819
click at [352, 612] on video at bounding box center [728, 410] width 1456 height 819
click at [521, 538] on video at bounding box center [728, 410] width 1456 height 819
click at [522, 541] on video at bounding box center [728, 410] width 1456 height 819
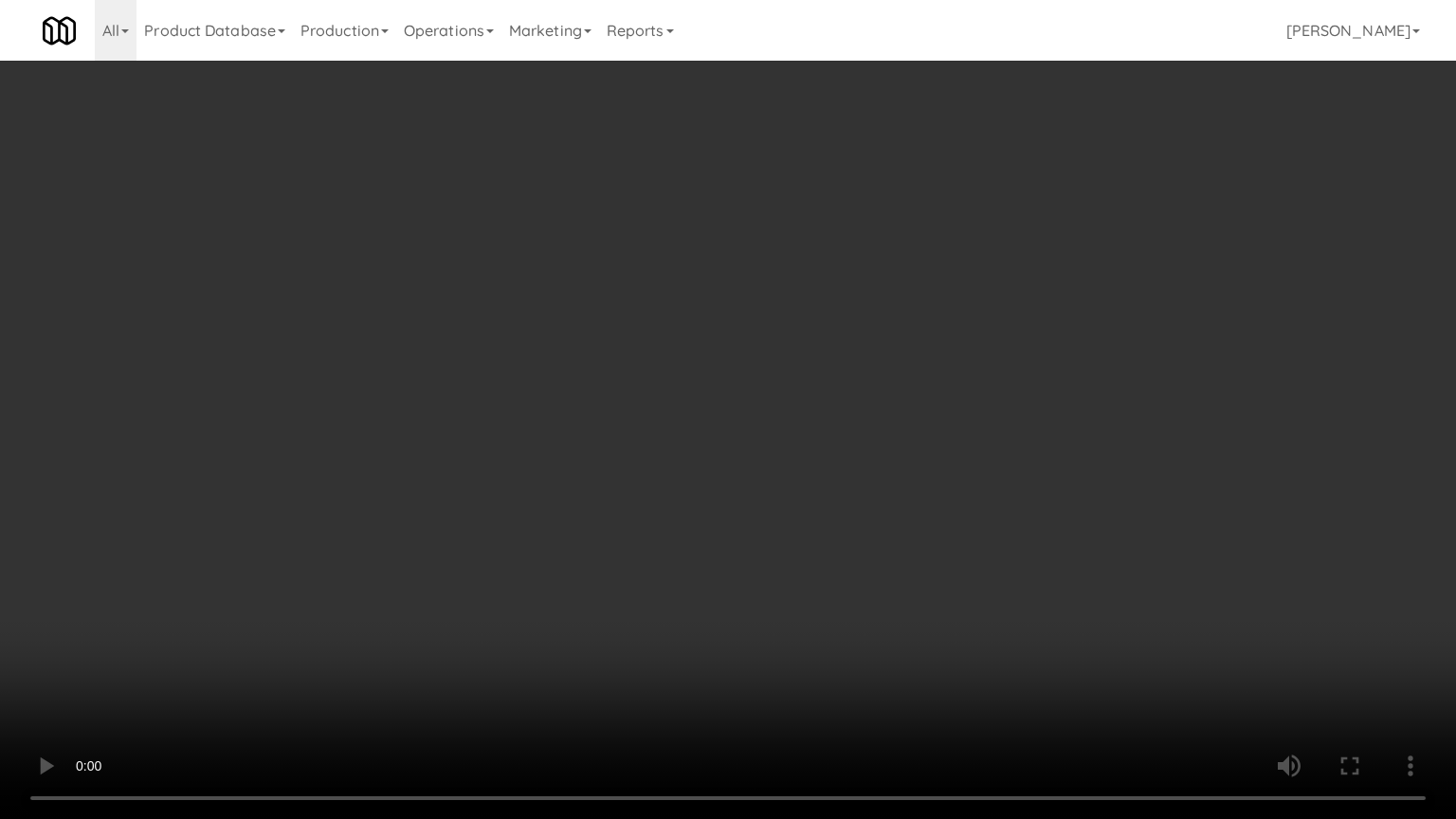
click at [535, 558] on video at bounding box center [728, 410] width 1456 height 819
click at [535, 559] on video at bounding box center [728, 410] width 1456 height 819
drag, startPoint x: 553, startPoint y: 559, endPoint x: 968, endPoint y: 398, distance: 445.1
click at [554, 558] on video at bounding box center [728, 410] width 1456 height 819
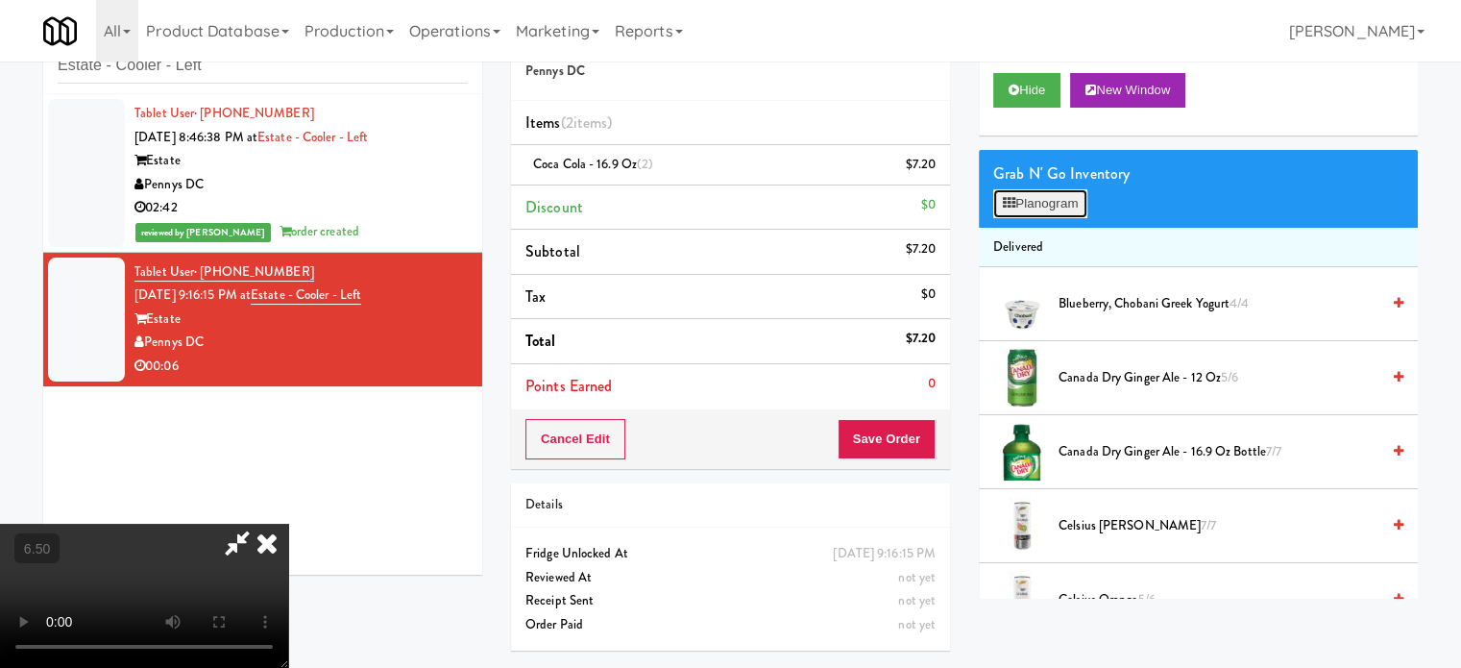
click at [1077, 211] on button "Planogram" at bounding box center [1041, 203] width 94 height 29
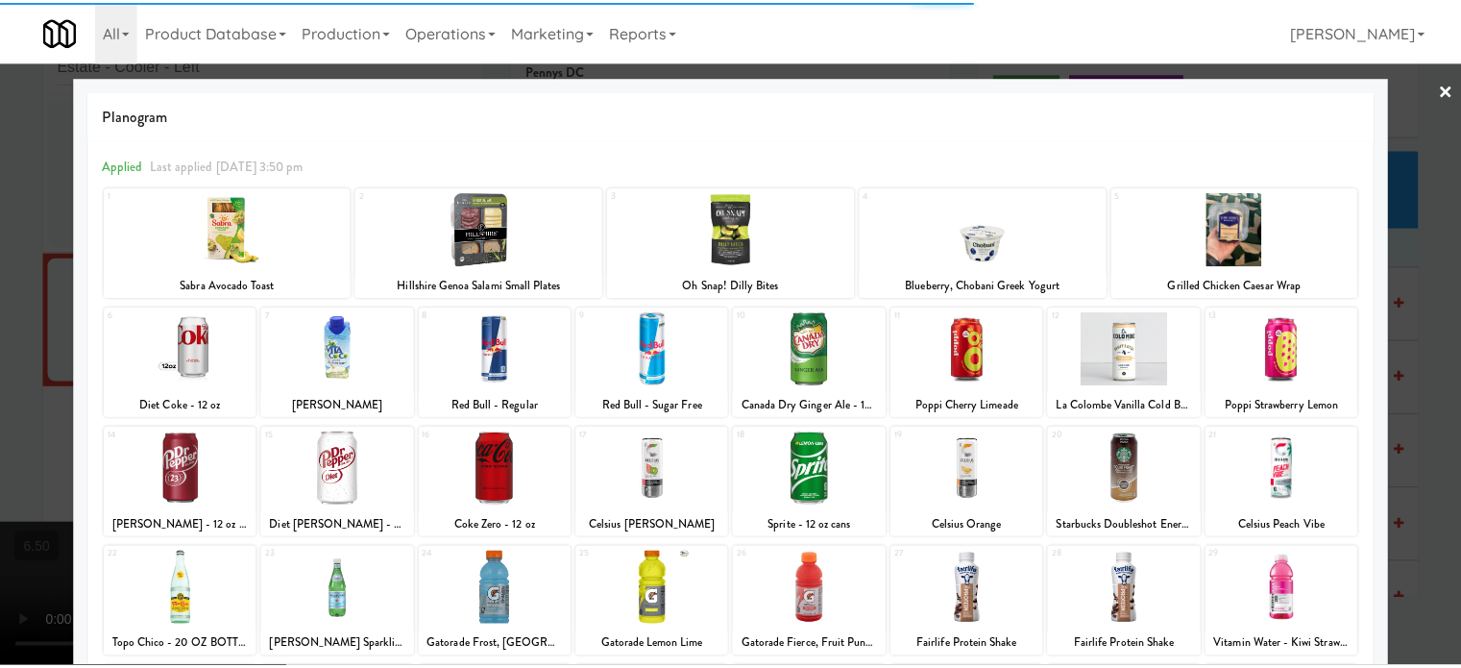
scroll to position [275, 0]
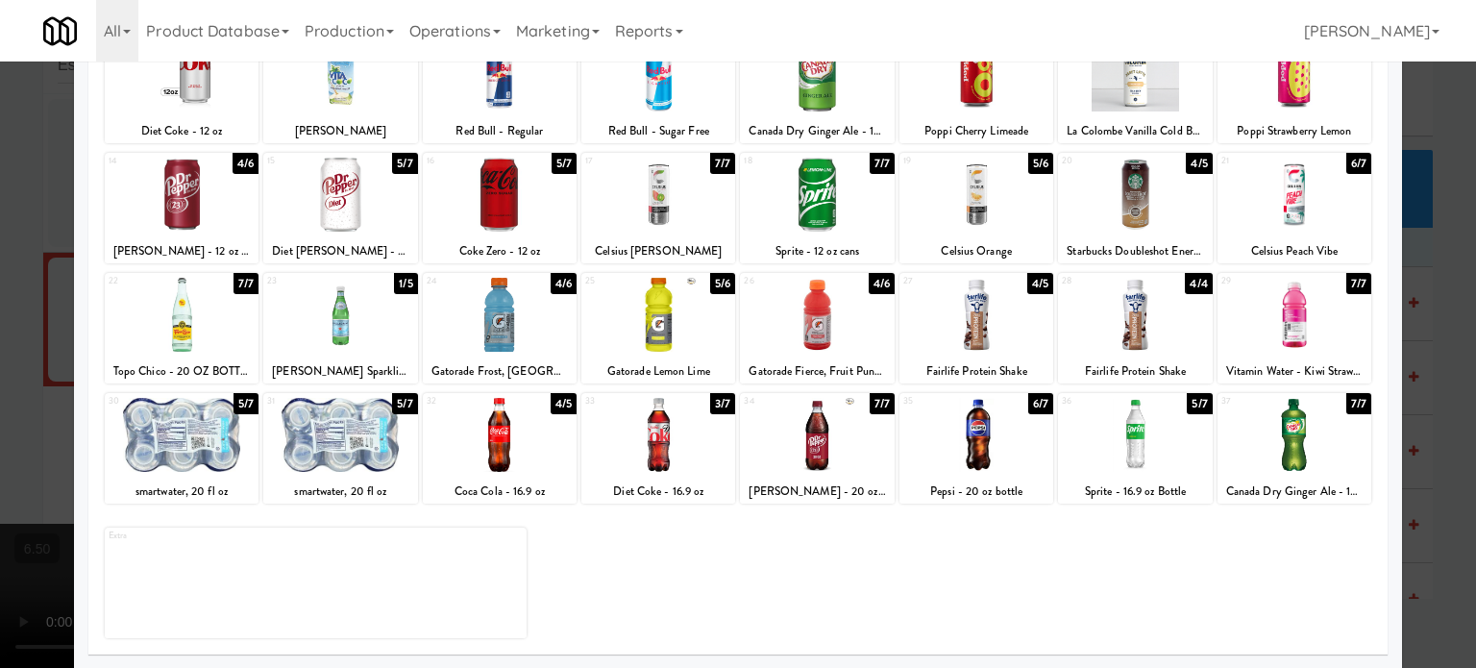
click at [1431, 337] on div at bounding box center [738, 334] width 1476 height 668
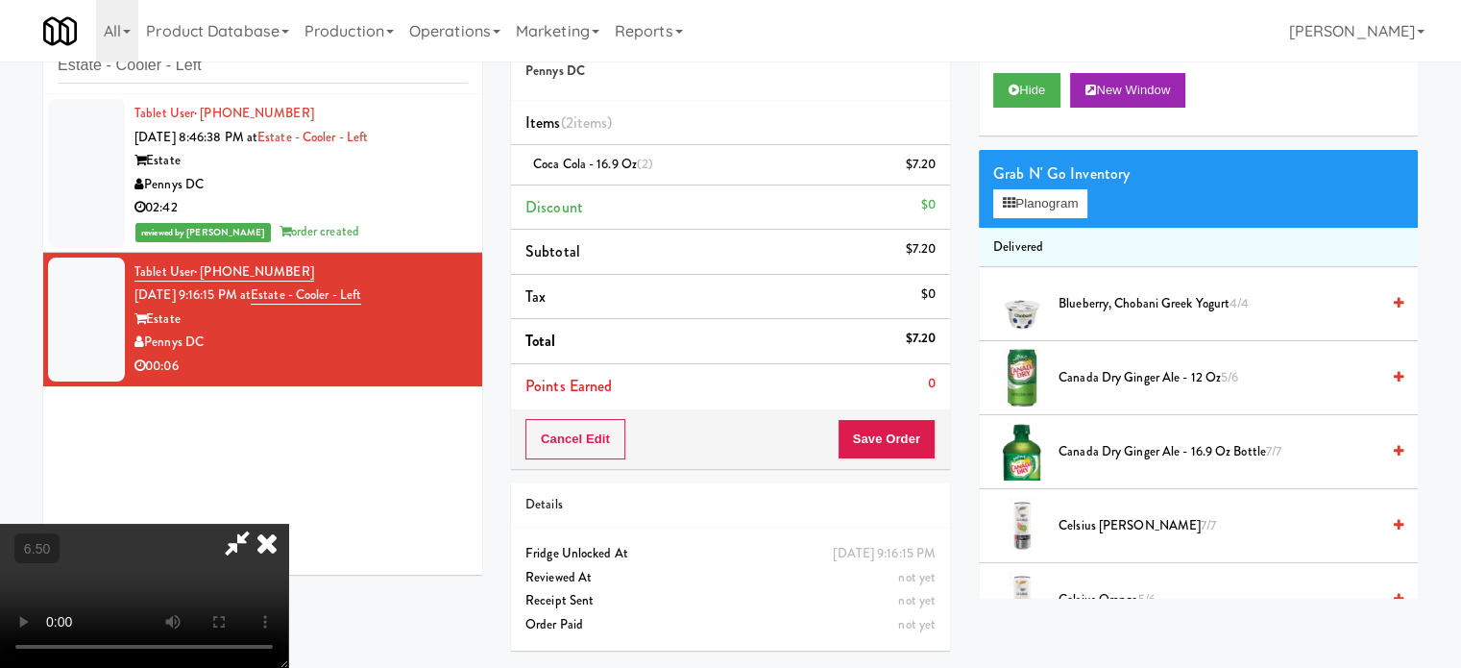
click at [288, 524] on video at bounding box center [144, 596] width 288 height 144
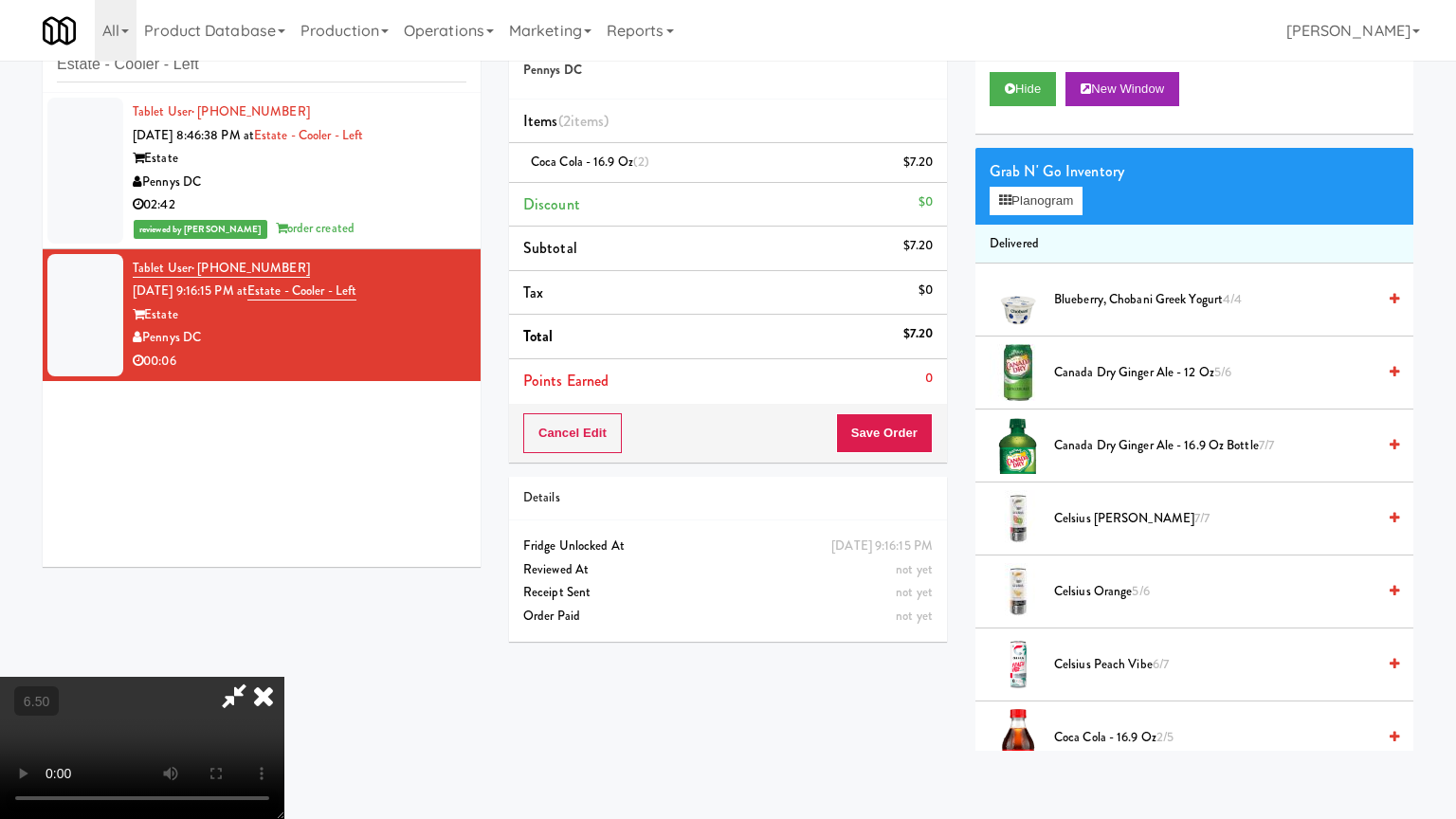
click at [284, 658] on video at bounding box center [142, 748] width 284 height 142
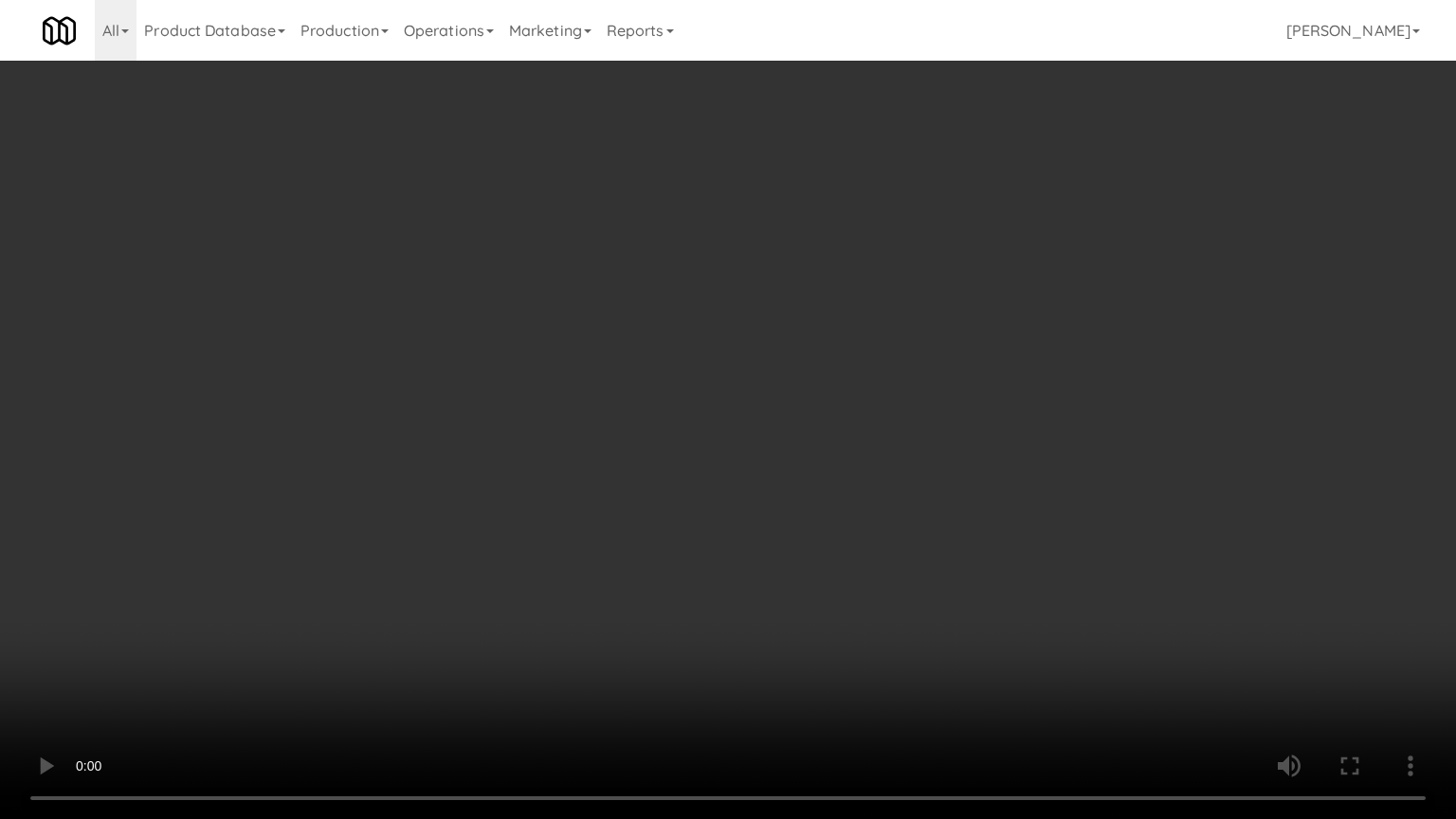
drag, startPoint x: 813, startPoint y: 451, endPoint x: 836, endPoint y: 437, distance: 26.9
click at [814, 449] on video at bounding box center [728, 410] width 1456 height 819
click at [836, 436] on video at bounding box center [728, 410] width 1456 height 819
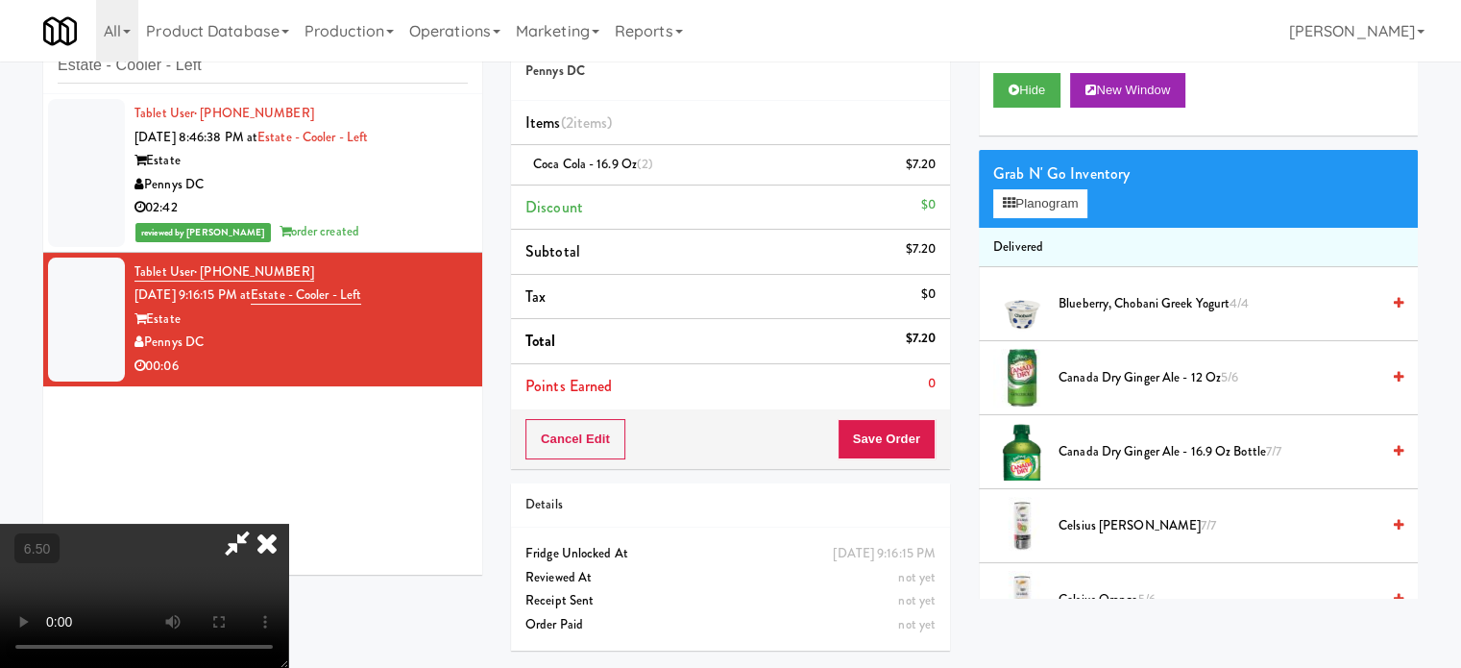
click at [288, 524] on icon at bounding box center [267, 543] width 42 height 38
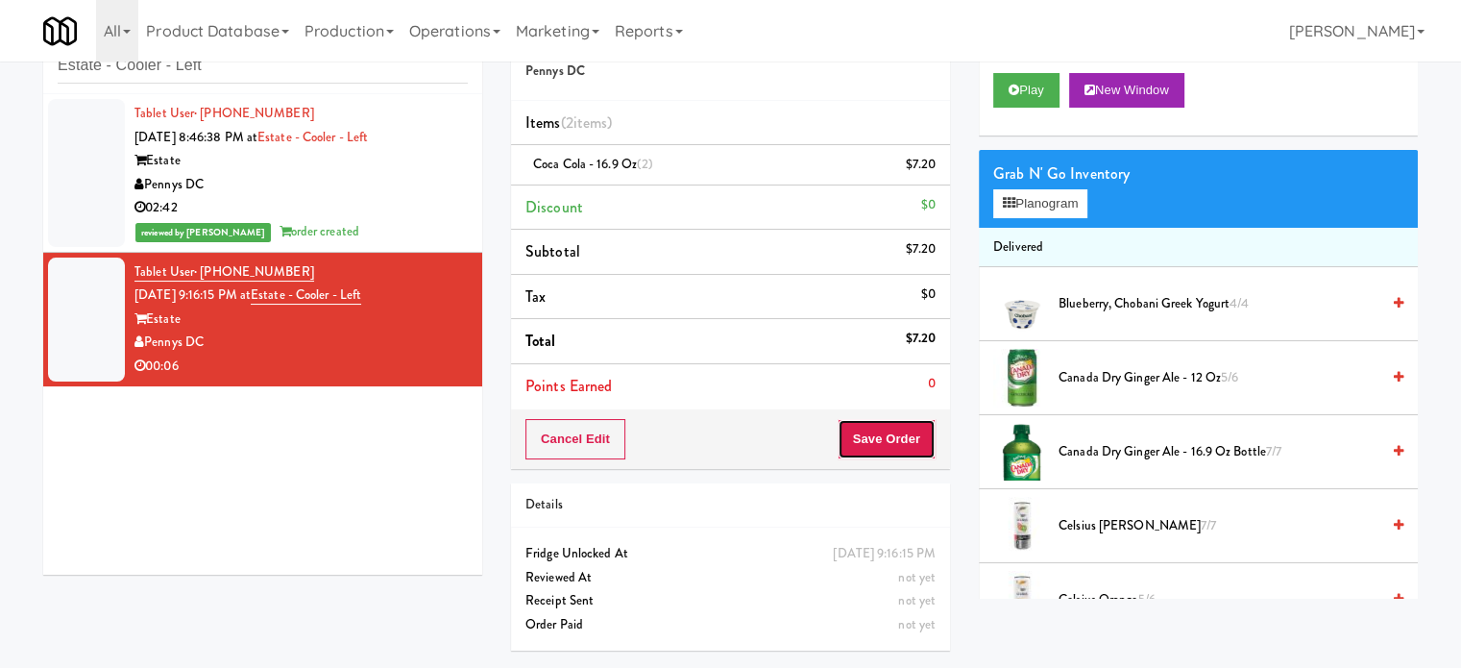
click at [893, 452] on button "Save Order" at bounding box center [887, 439] width 98 height 40
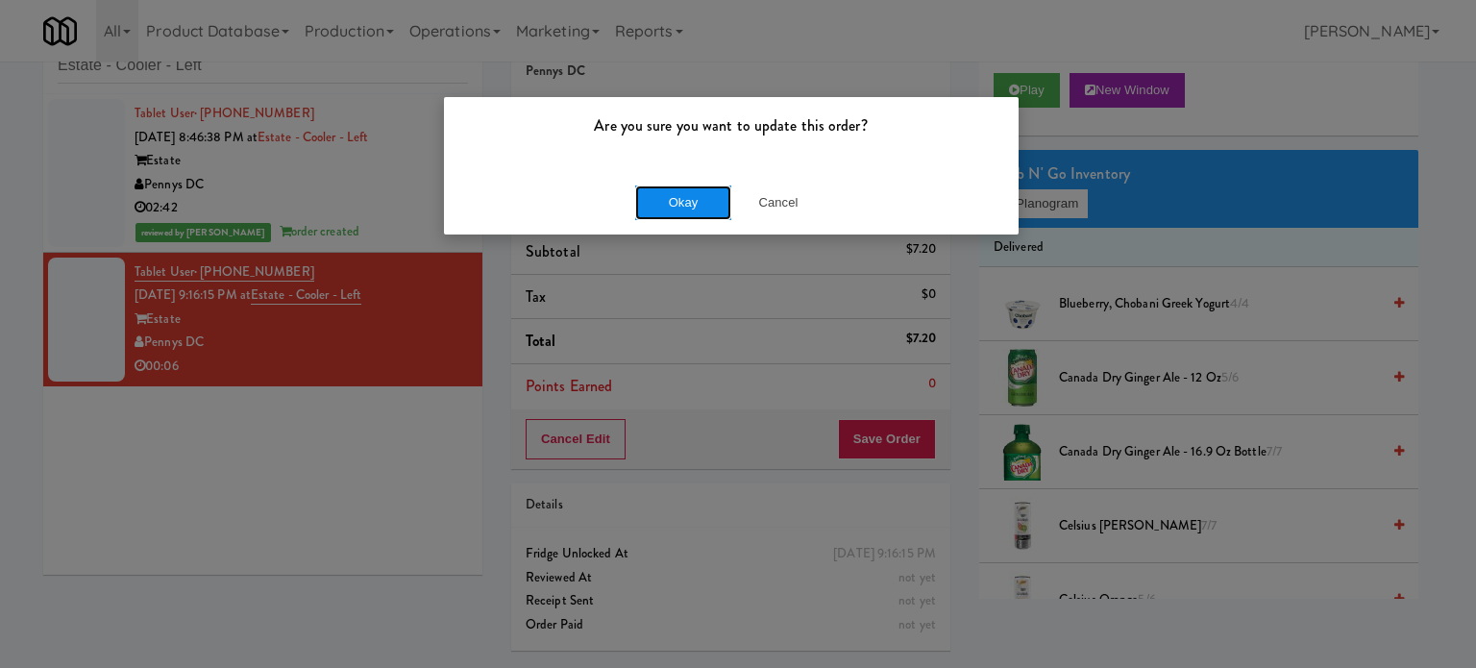
click at [713, 202] on button "Okay" at bounding box center [683, 202] width 96 height 35
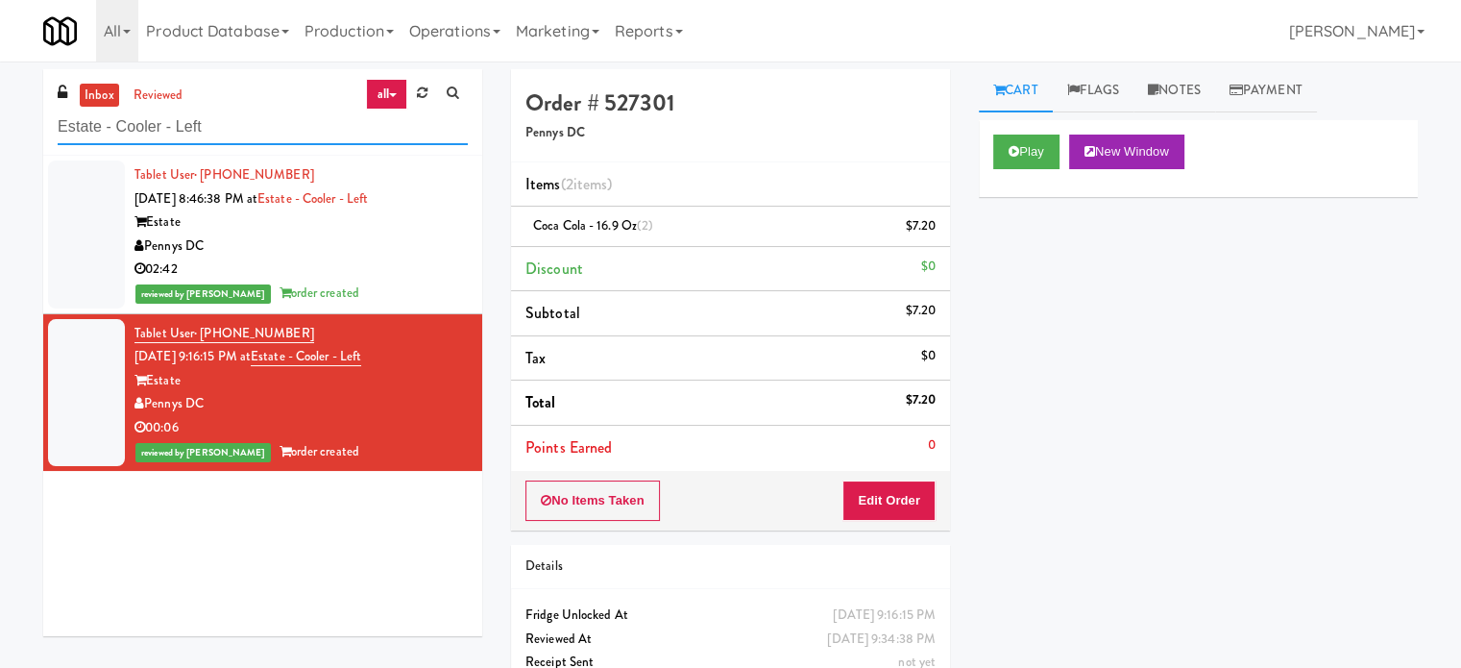
click at [274, 112] on input "Estate - Cooler - Left" at bounding box center [263, 128] width 410 height 36
click at [274, 114] on input "Estate - Cooler - Left" at bounding box center [263, 128] width 410 height 36
click at [275, 114] on input "Estate - Cooler - Left" at bounding box center [263, 128] width 410 height 36
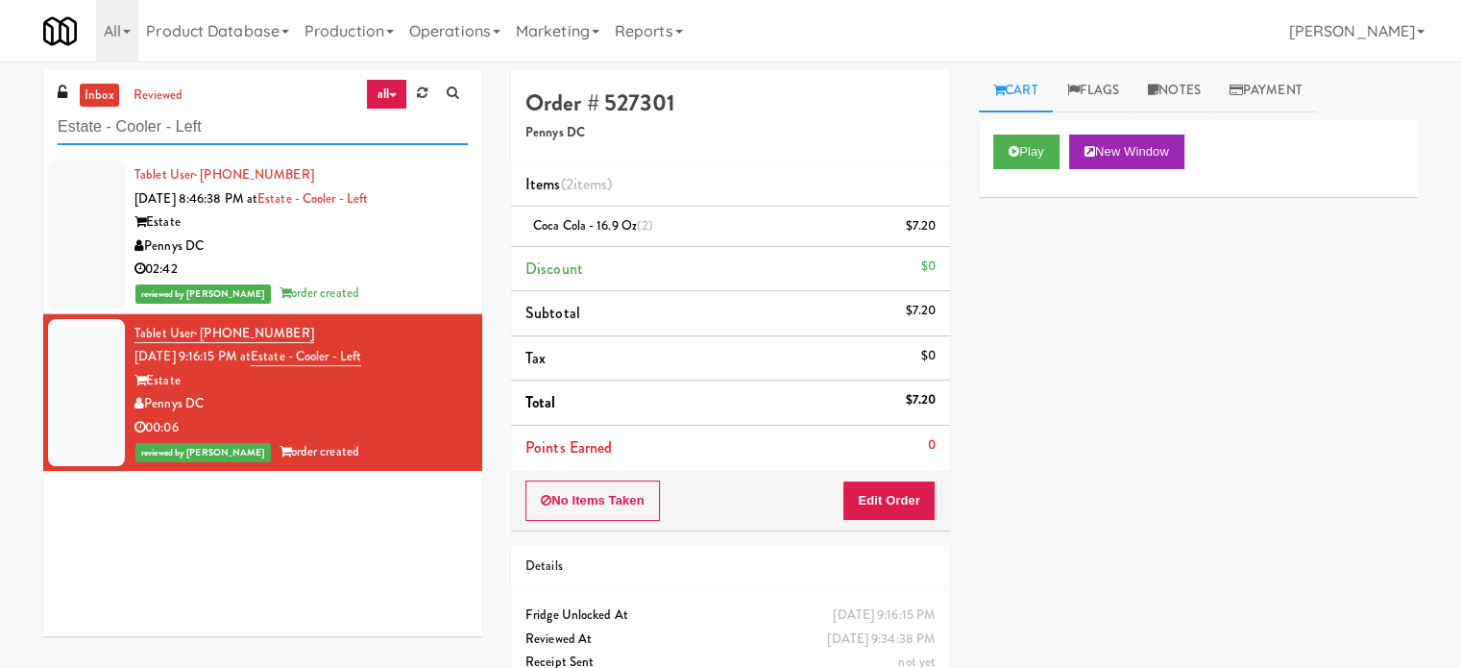
paste input "Fridge Right-Clark Nexsen"
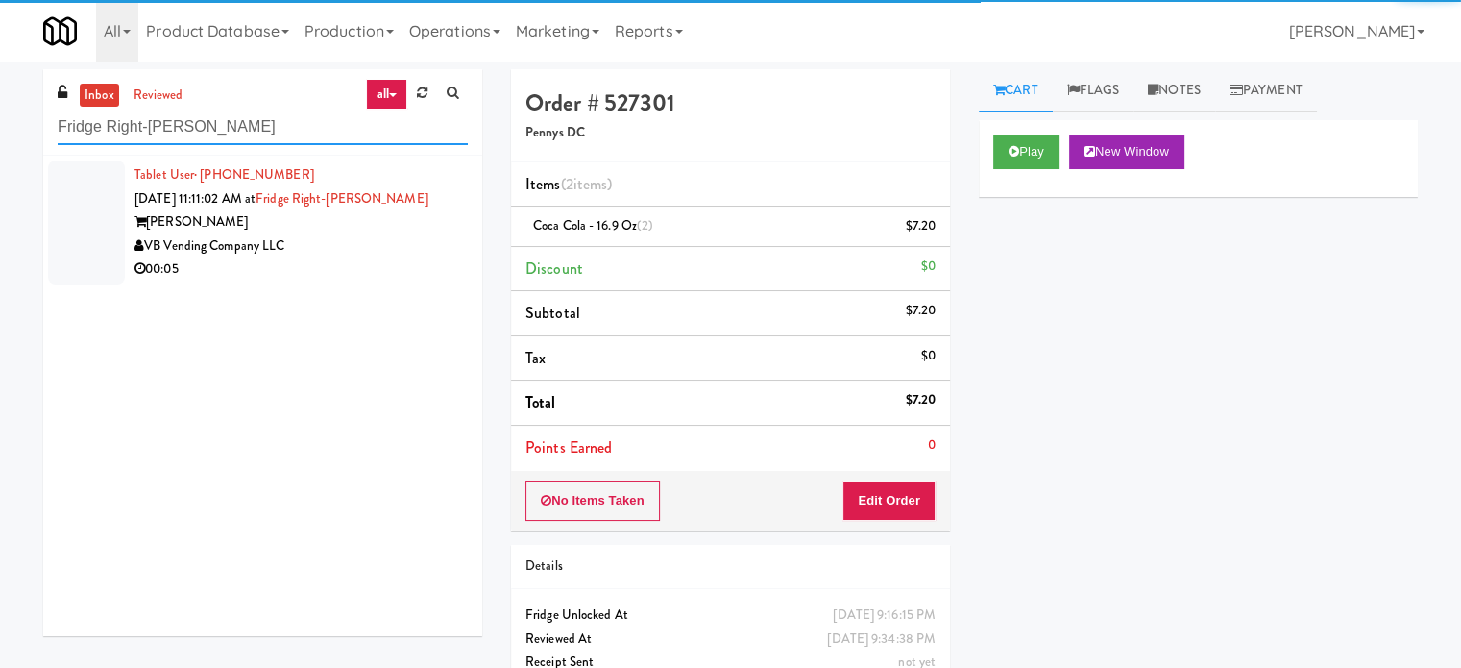
type input "Fridge Right-Clark Nexsen"
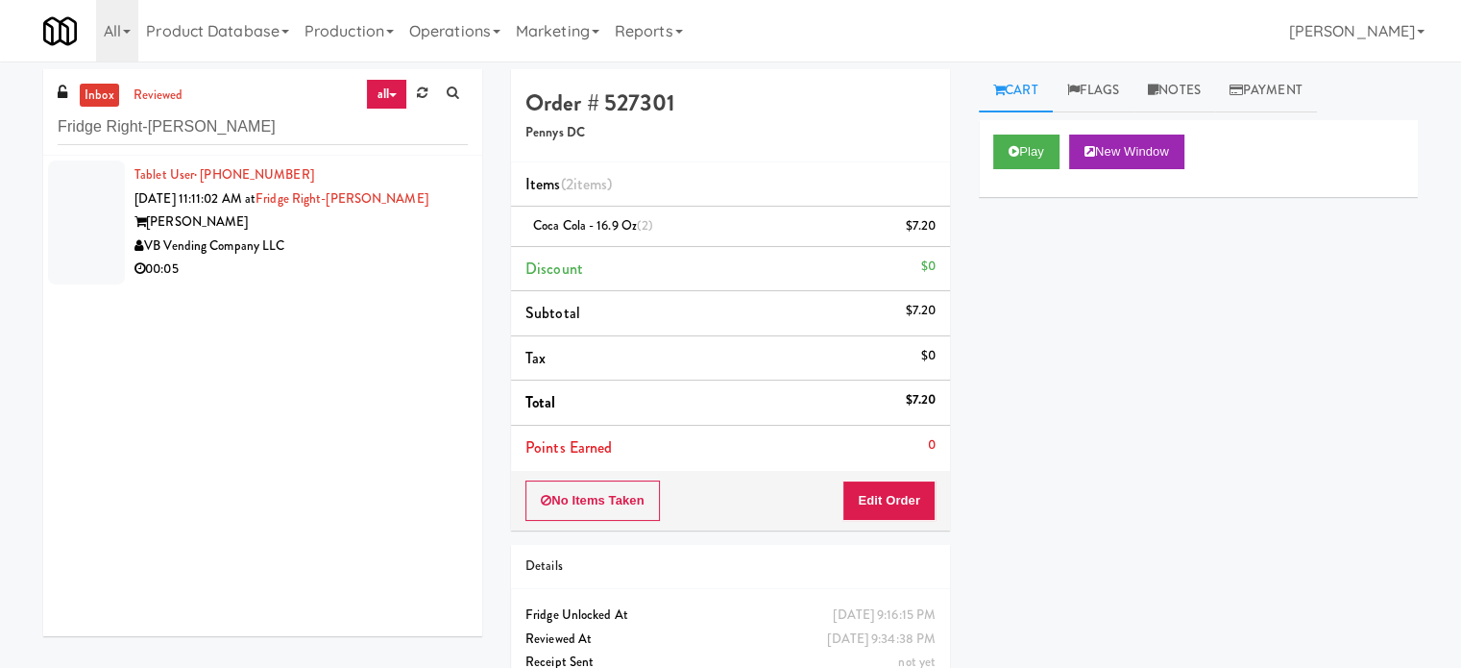
drag, startPoint x: 359, startPoint y: 245, endPoint x: 480, endPoint y: 270, distance: 123.6
click at [411, 268] on div "Tablet User · (855) 475-2365 Jul 30, 2025 11:11:02 AM at Fridge Right-Clark Nex…" at bounding box center [301, 222] width 333 height 118
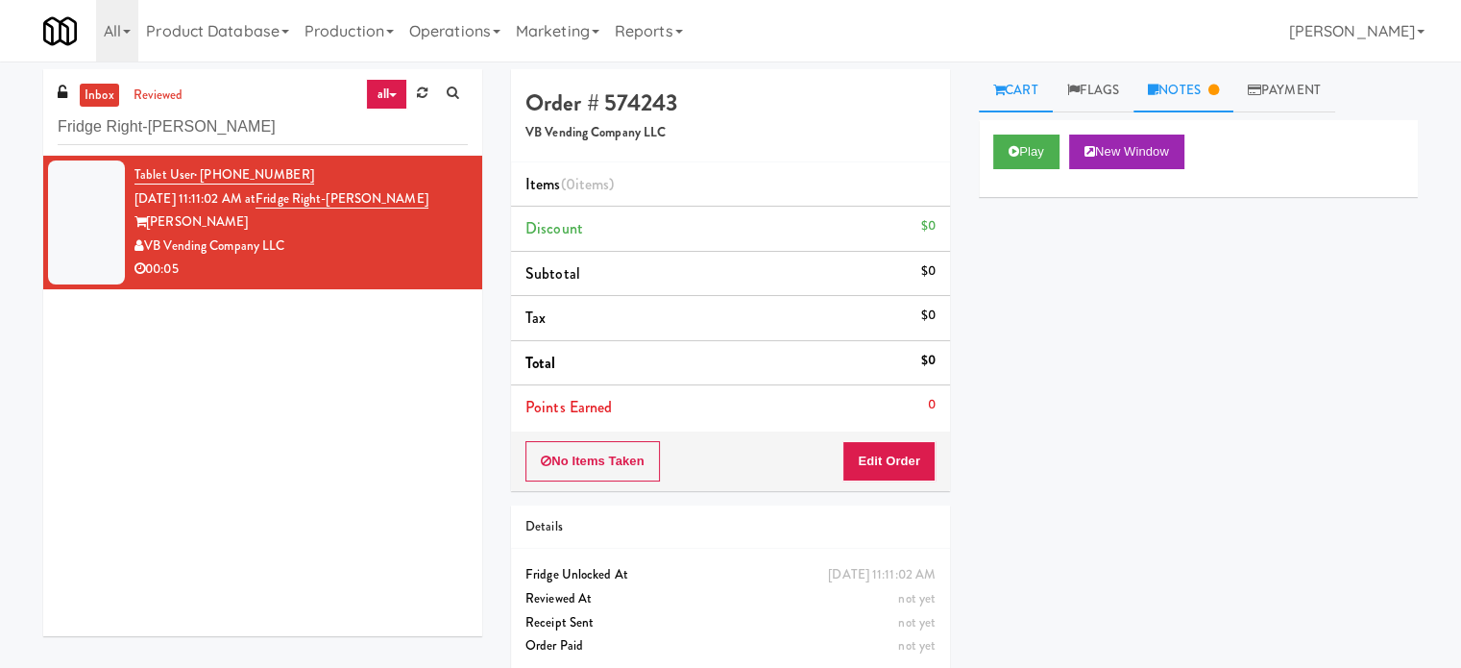
click at [1184, 105] on link "Notes" at bounding box center [1184, 90] width 100 height 43
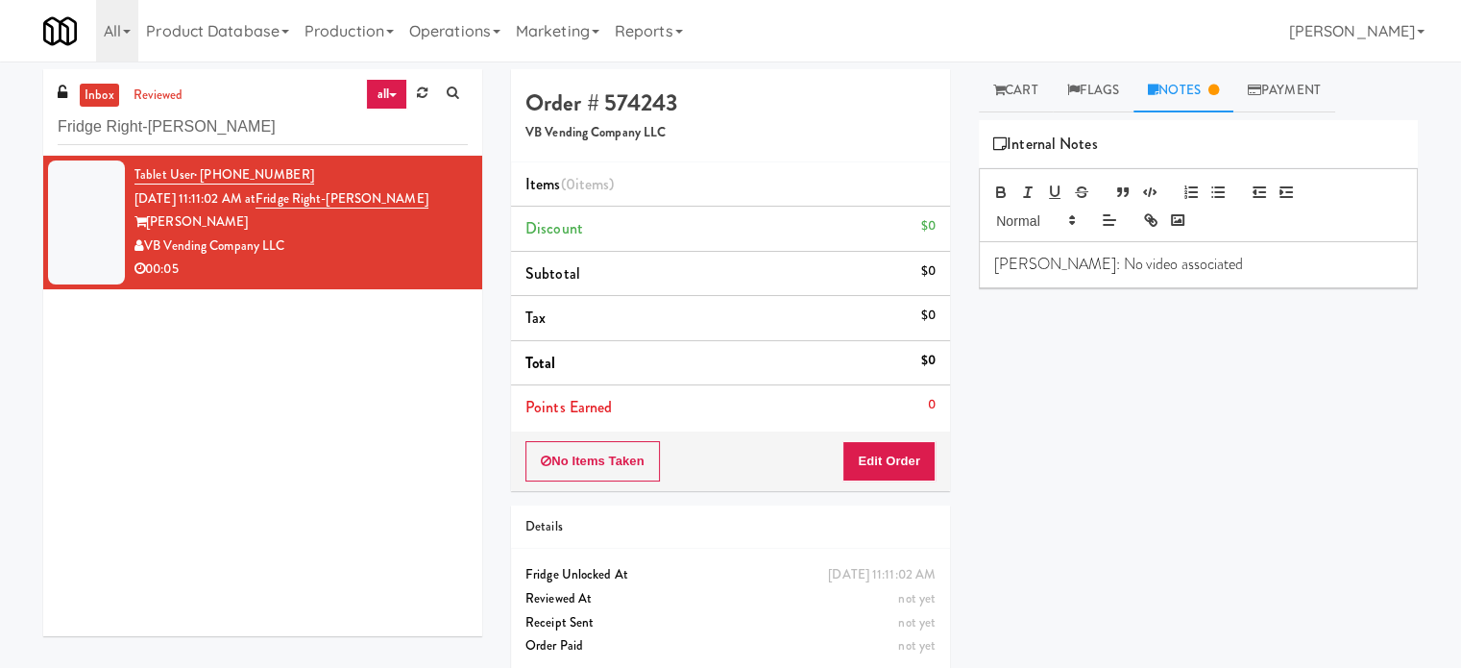
click at [1159, 267] on p "Lyn: No video associated" at bounding box center [1198, 264] width 408 height 21
click at [1019, 91] on link "Cart" at bounding box center [1016, 90] width 74 height 43
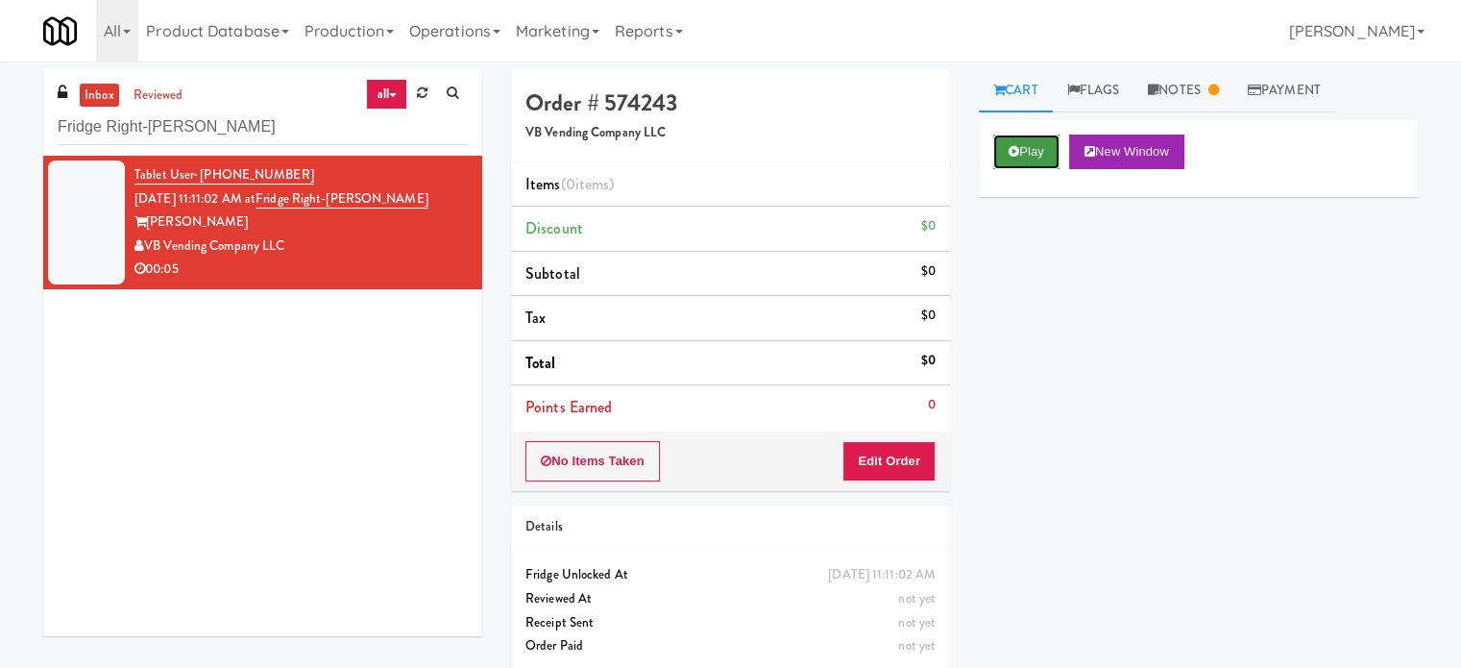
drag, startPoint x: 1023, startPoint y: 141, endPoint x: 980, endPoint y: 170, distance: 52.0
click at [1022, 141] on button "Play" at bounding box center [1027, 152] width 66 height 35
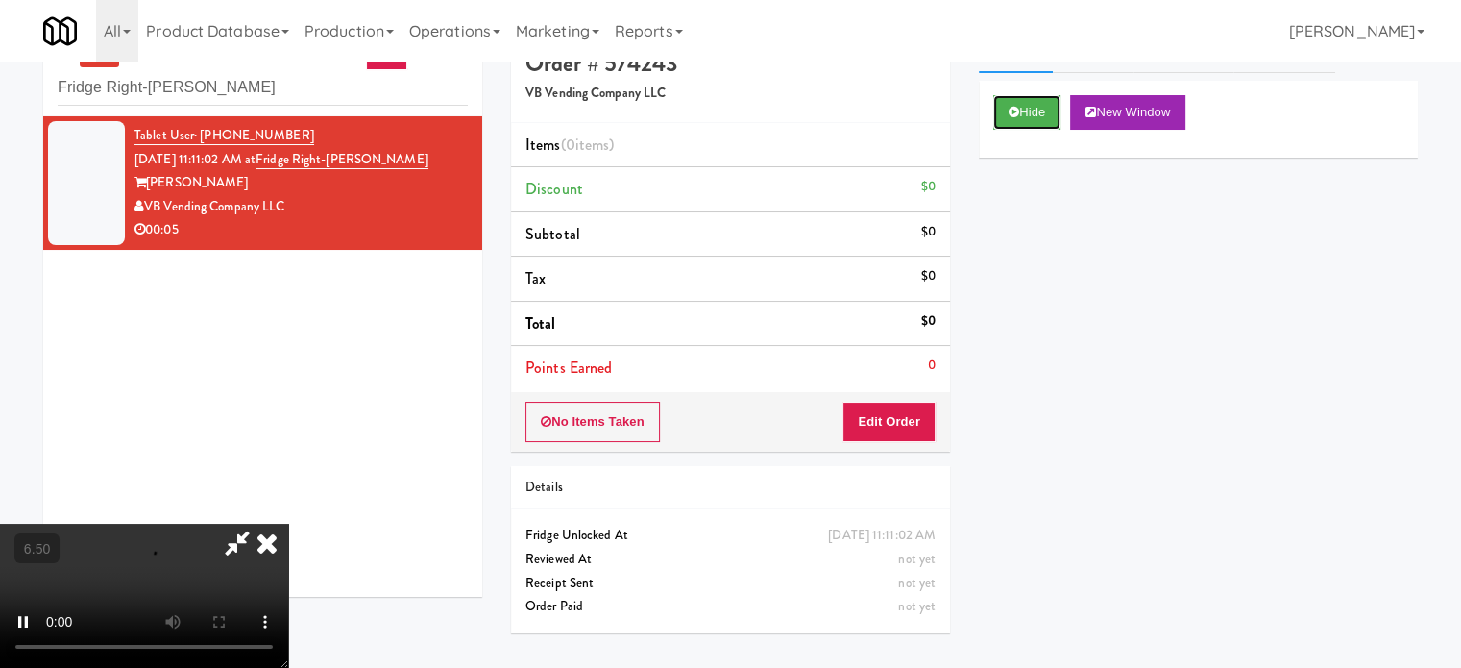
scroll to position [61, 0]
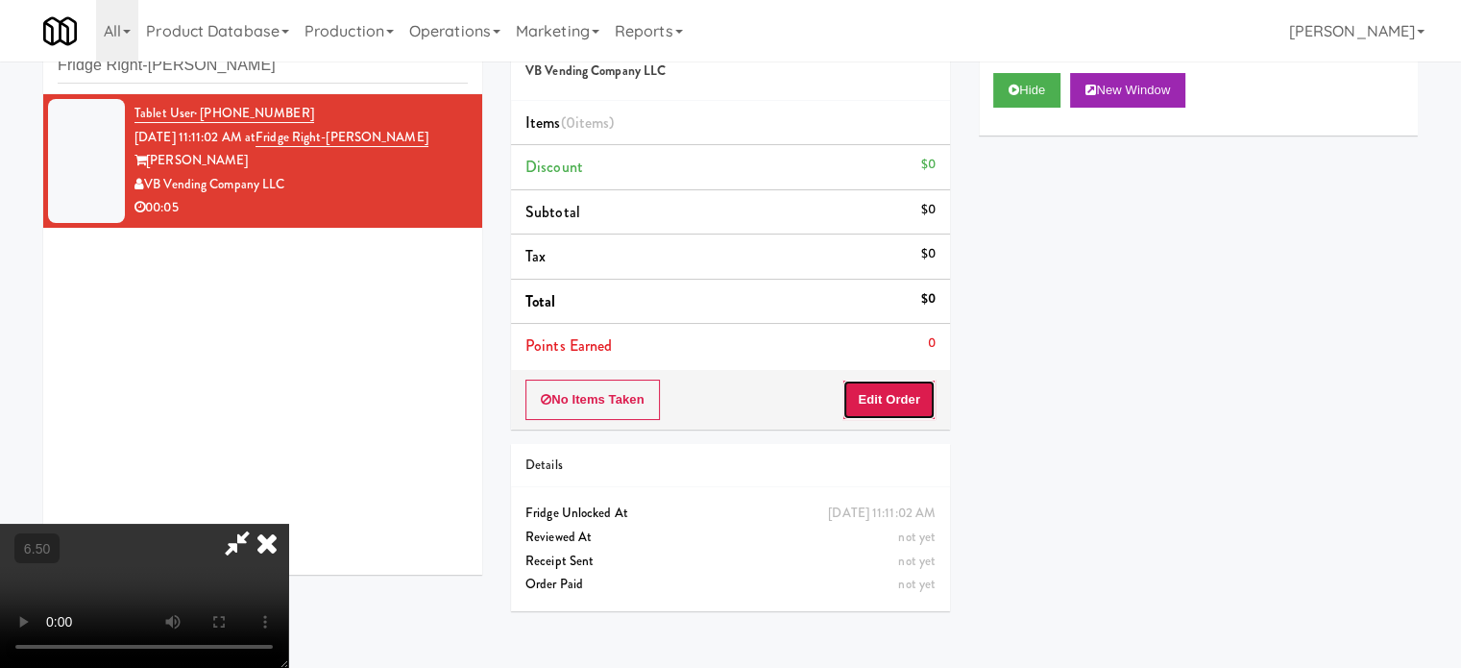
click at [901, 401] on button "Edit Order" at bounding box center [889, 400] width 93 height 40
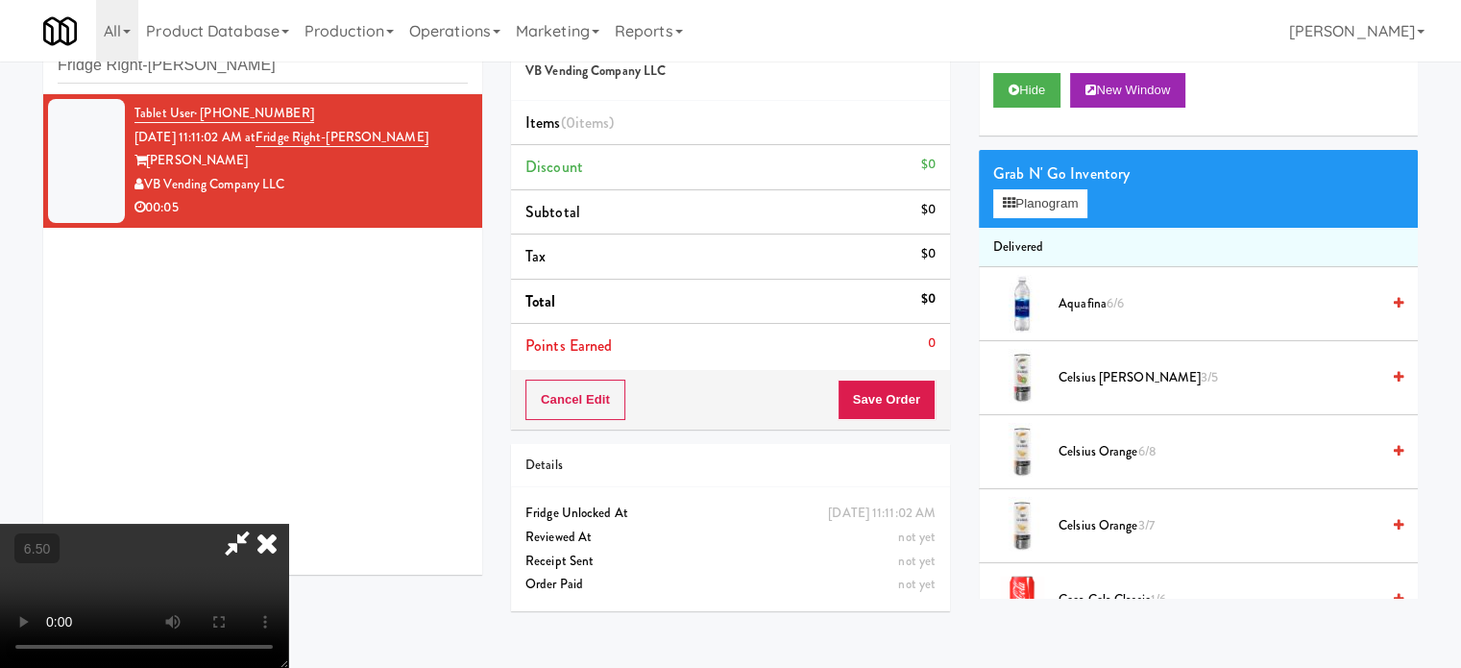
click at [288, 524] on video at bounding box center [144, 596] width 288 height 144
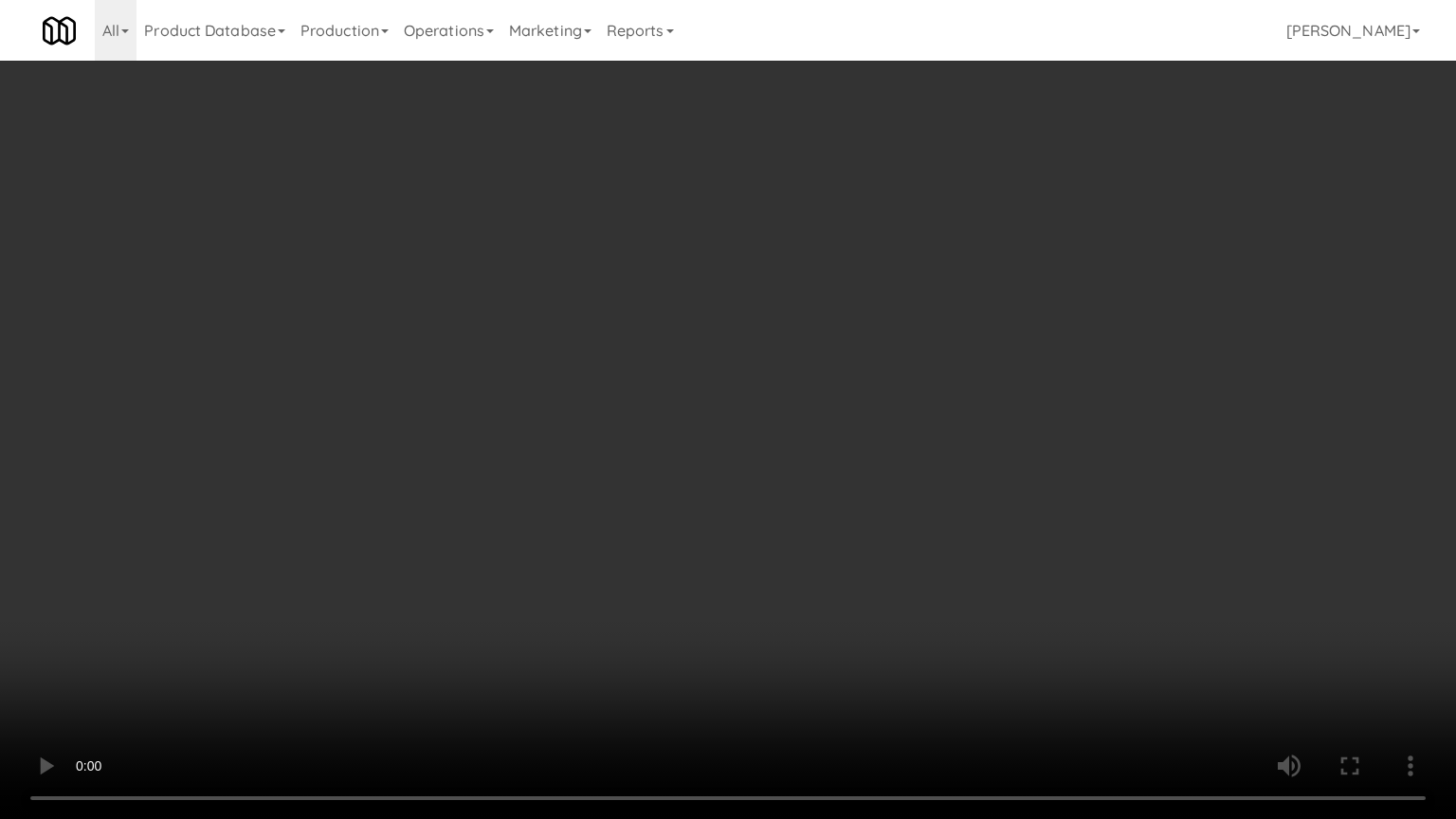
click at [734, 460] on video at bounding box center [728, 410] width 1456 height 819
click at [730, 460] on video at bounding box center [728, 410] width 1456 height 819
click at [775, 437] on video at bounding box center [728, 410] width 1456 height 819
click at [687, 437] on video at bounding box center [728, 410] width 1456 height 819
click at [686, 436] on video at bounding box center [728, 410] width 1456 height 819
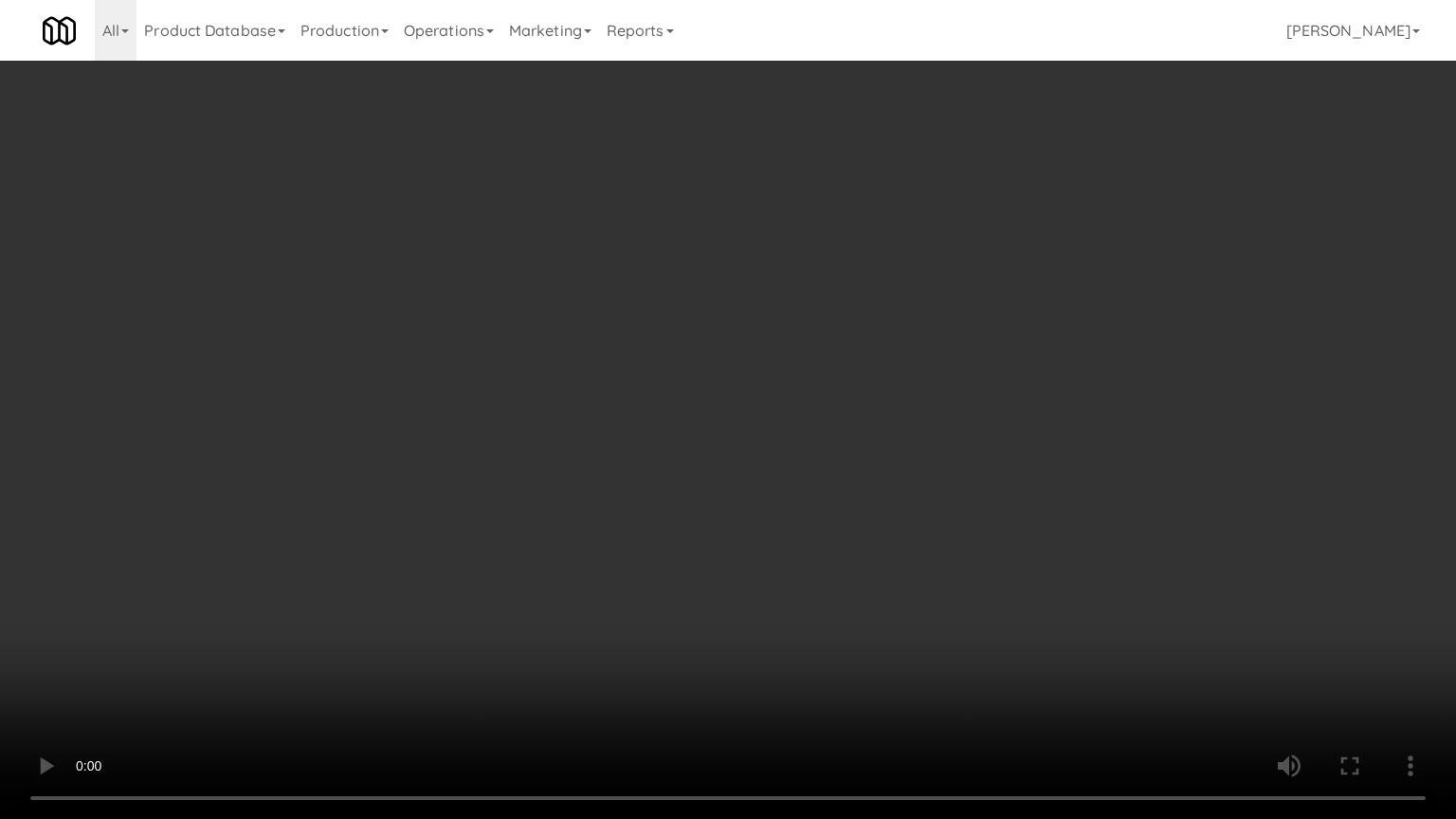
click at [700, 436] on video at bounding box center [728, 410] width 1456 height 819
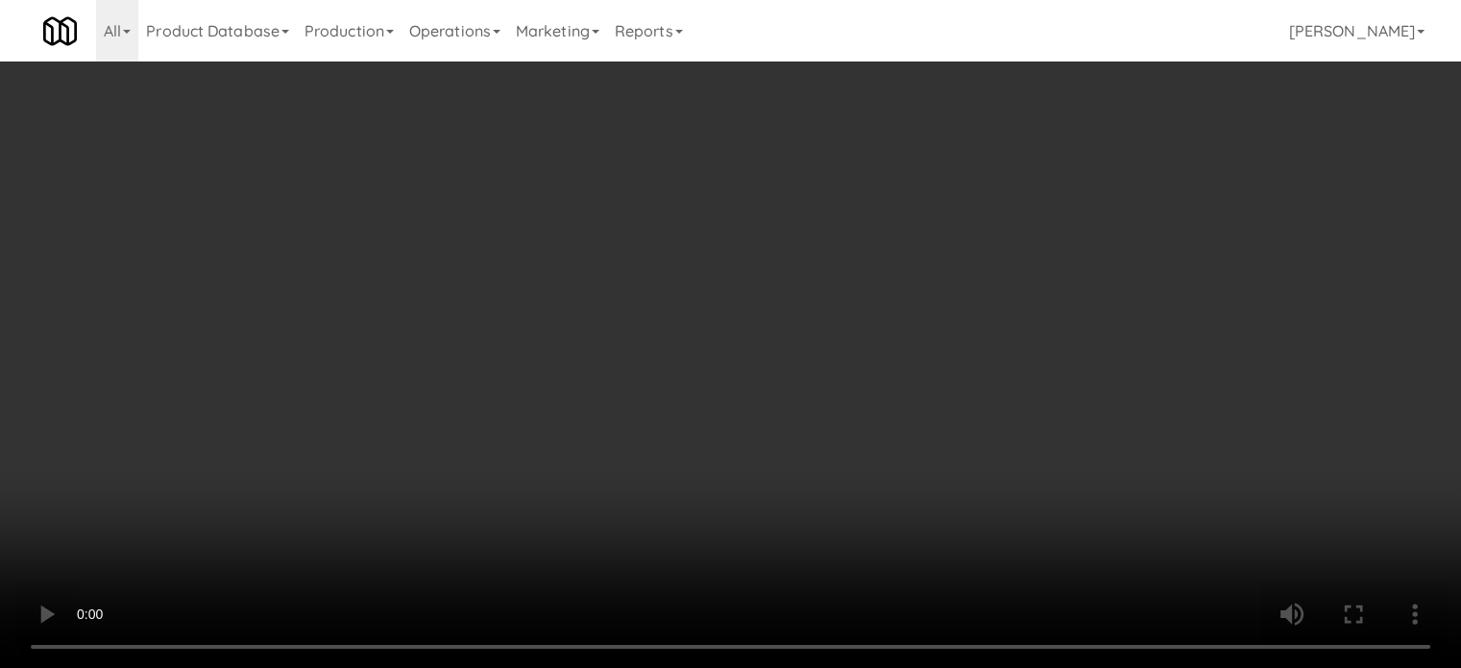
scroll to position [1956, 0]
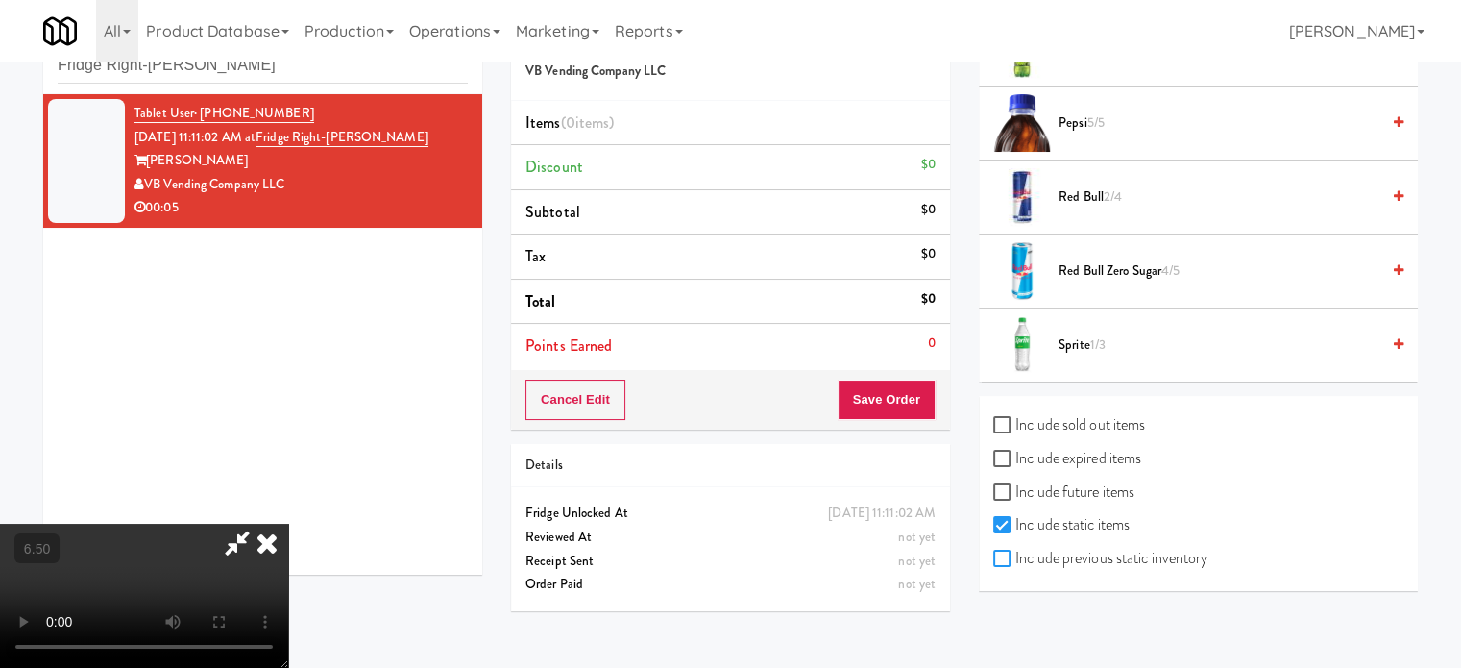
click at [999, 552] on input "Include previous static inventory" at bounding box center [1005, 559] width 22 height 15
checkbox input "true"
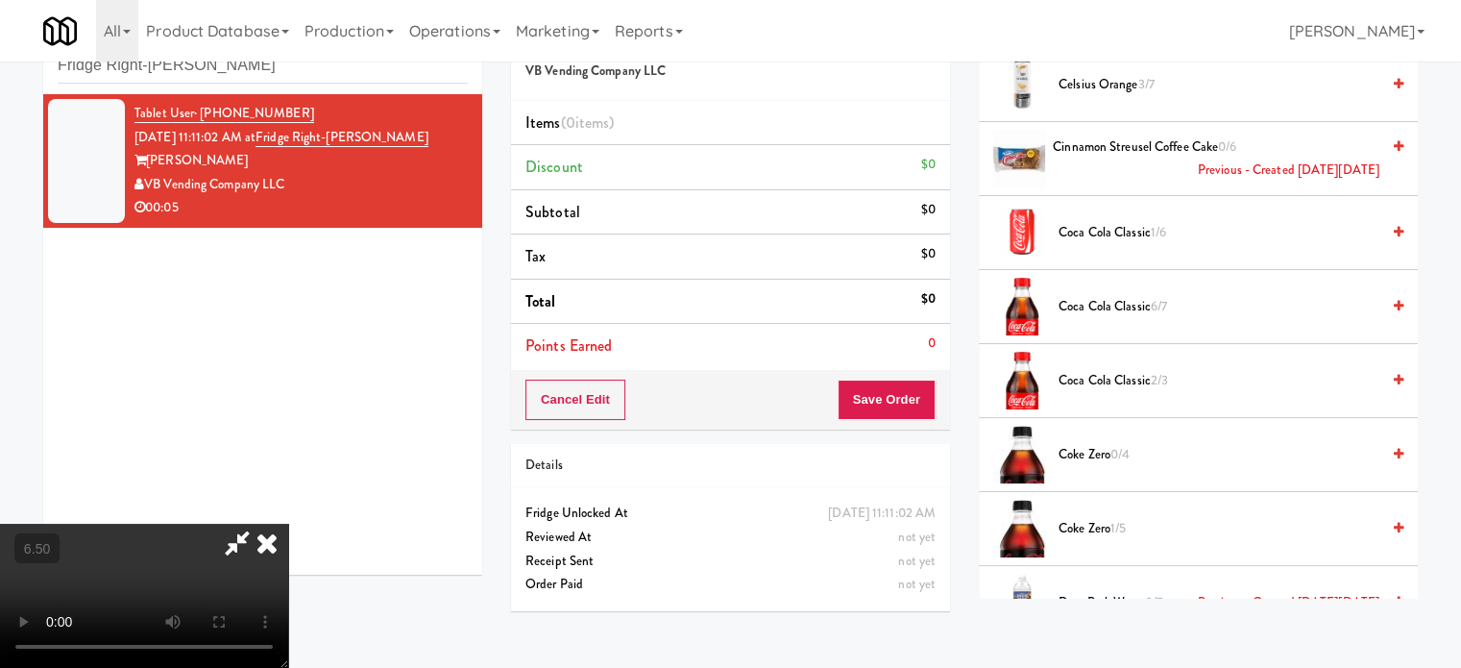
scroll to position [995, 0]
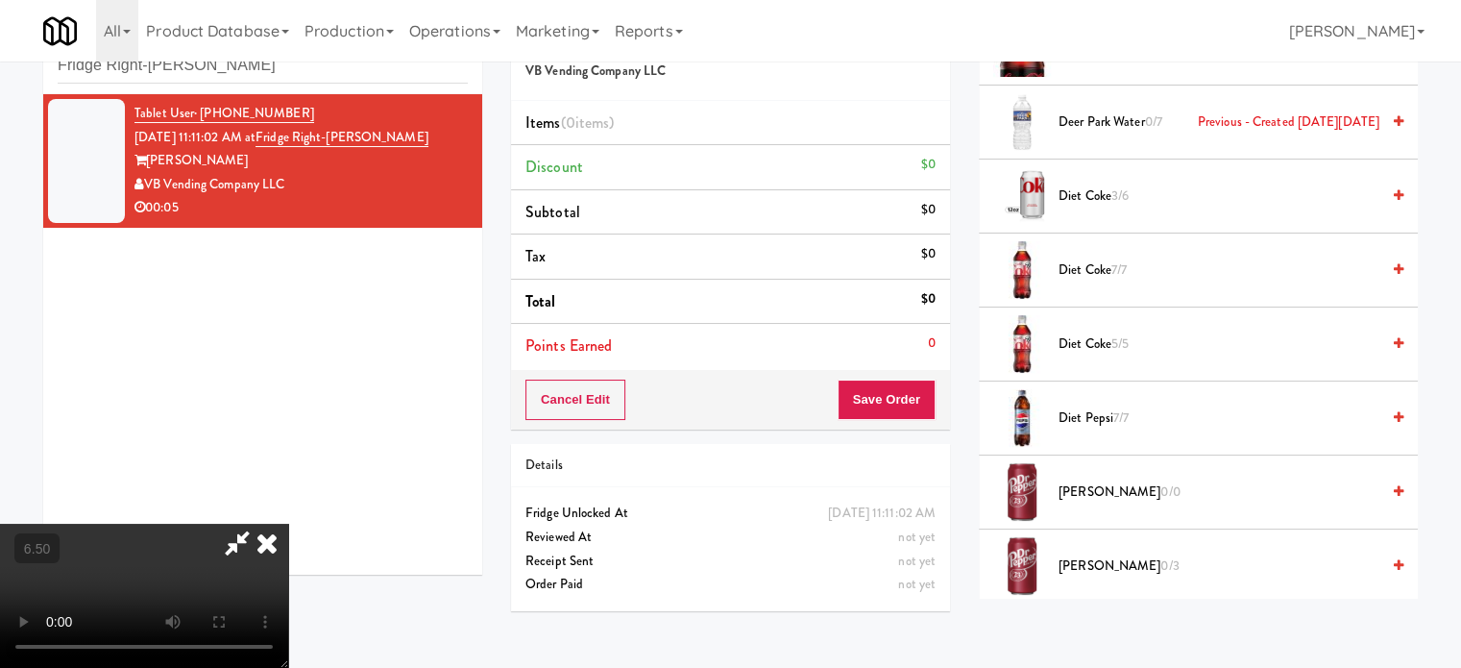
click at [1161, 487] on span "0/0" at bounding box center [1170, 491] width 19 height 18
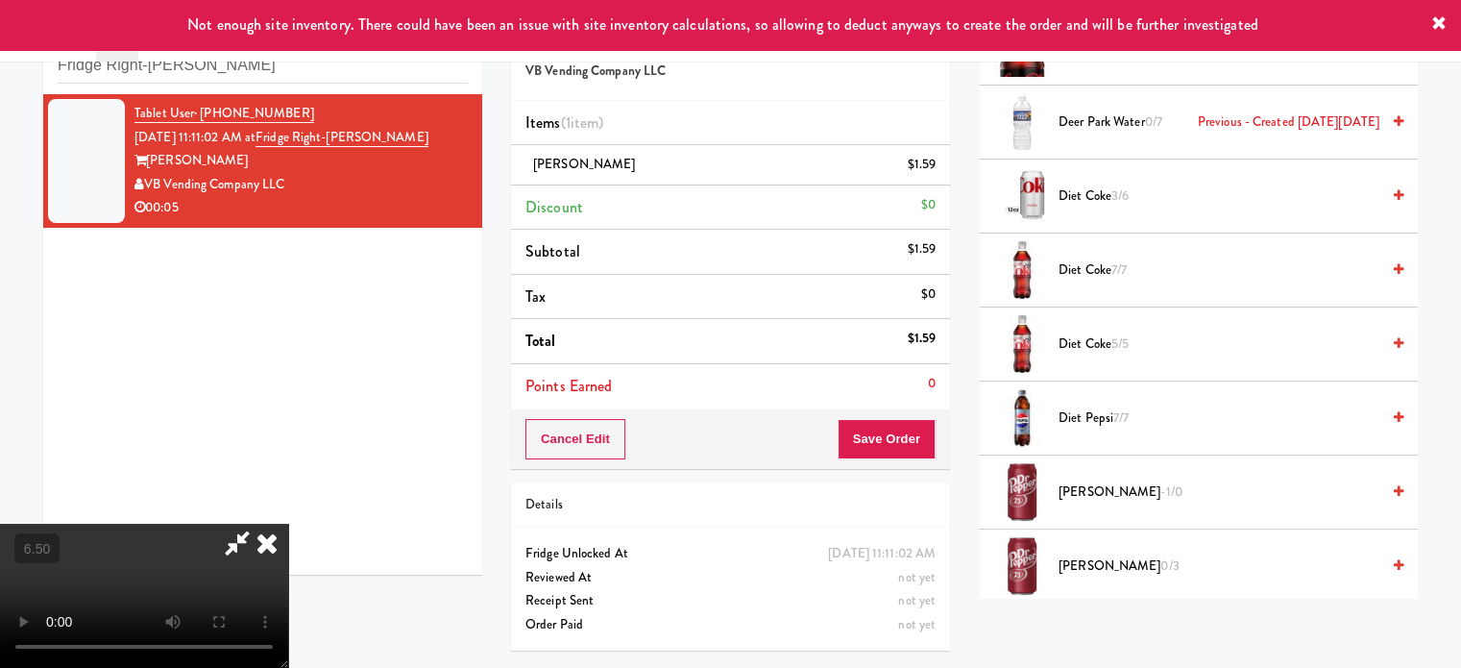
click at [288, 524] on icon at bounding box center [267, 543] width 42 height 38
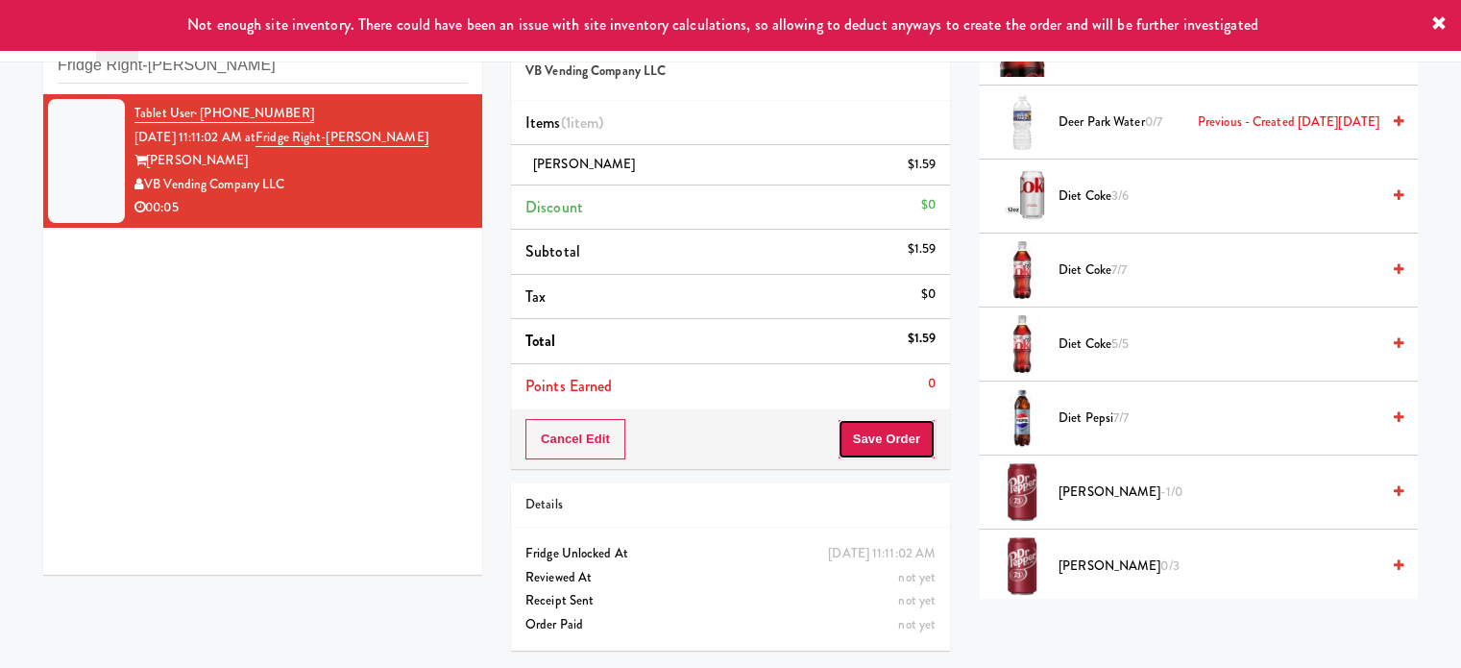
drag, startPoint x: 883, startPoint y: 441, endPoint x: 872, endPoint y: 434, distance: 12.5
click at [883, 441] on button "Save Order" at bounding box center [887, 439] width 98 height 40
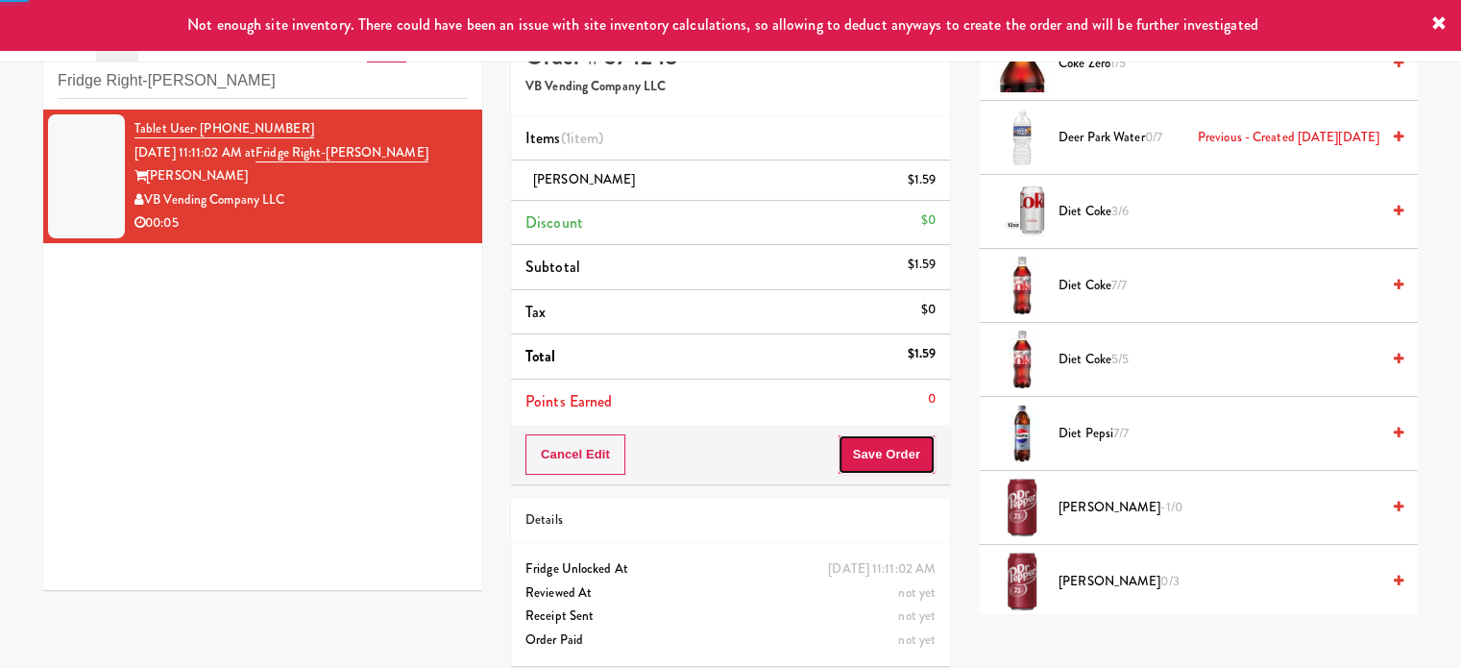
scroll to position [0, 0]
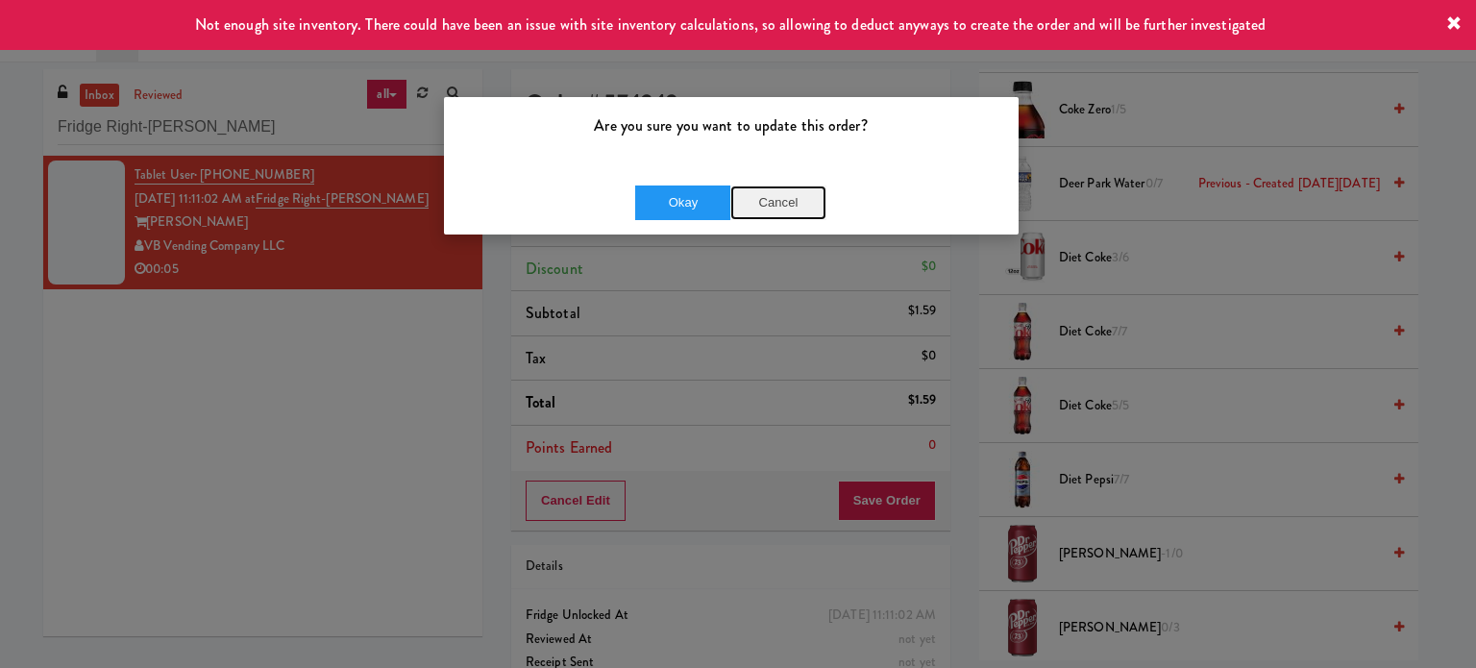
click at [783, 206] on button "Cancel" at bounding box center [778, 202] width 96 height 35
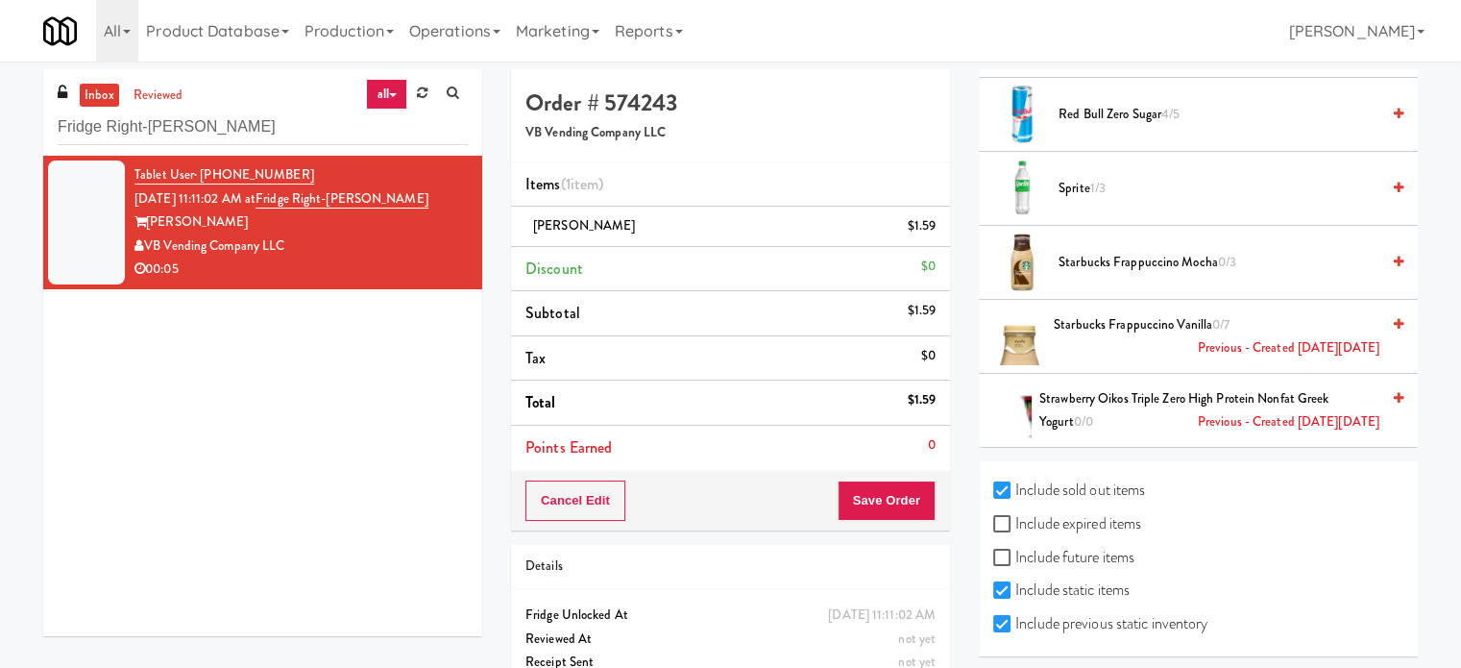
click at [957, 536] on div "Order # 574243 VB Vending Company LLC Items (1 item ) Dr Pepper $1.59 Discount …" at bounding box center [731, 397] width 468 height 657
click at [921, 508] on button "Save Order" at bounding box center [887, 500] width 98 height 40
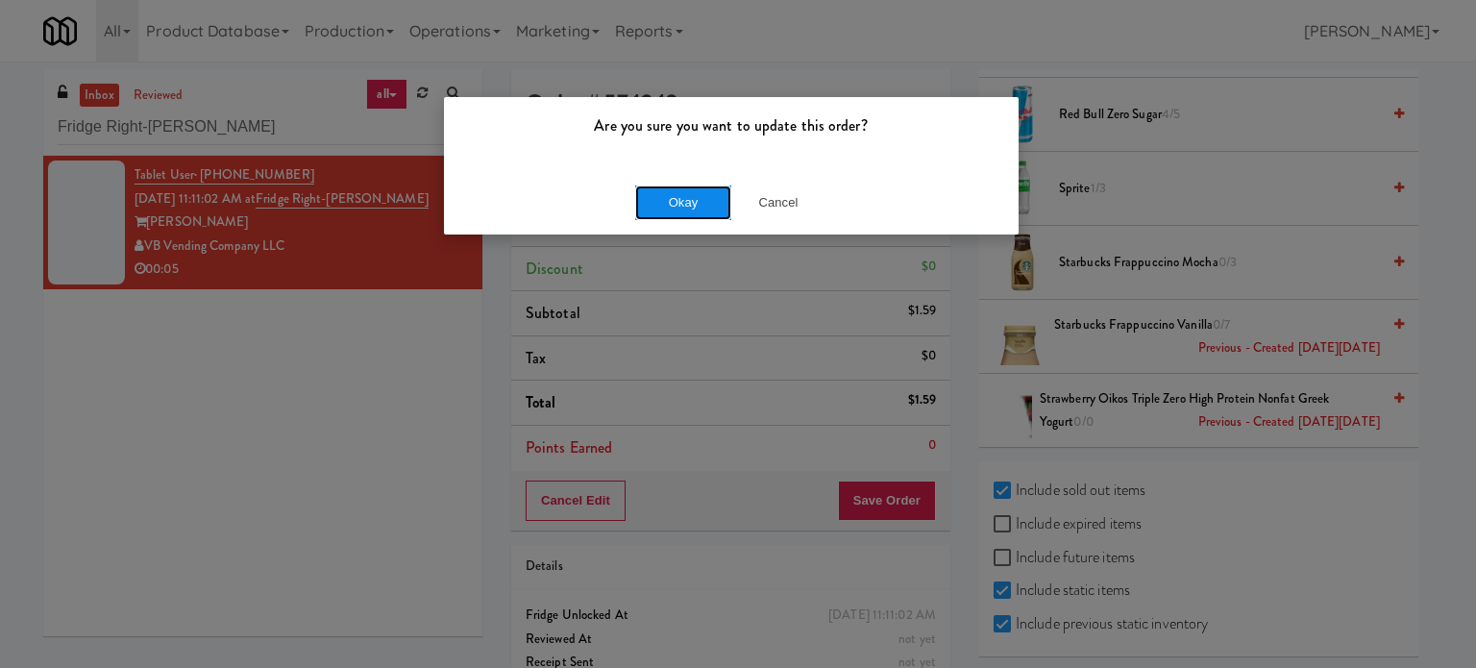
click at [692, 199] on button "Okay" at bounding box center [683, 202] width 96 height 35
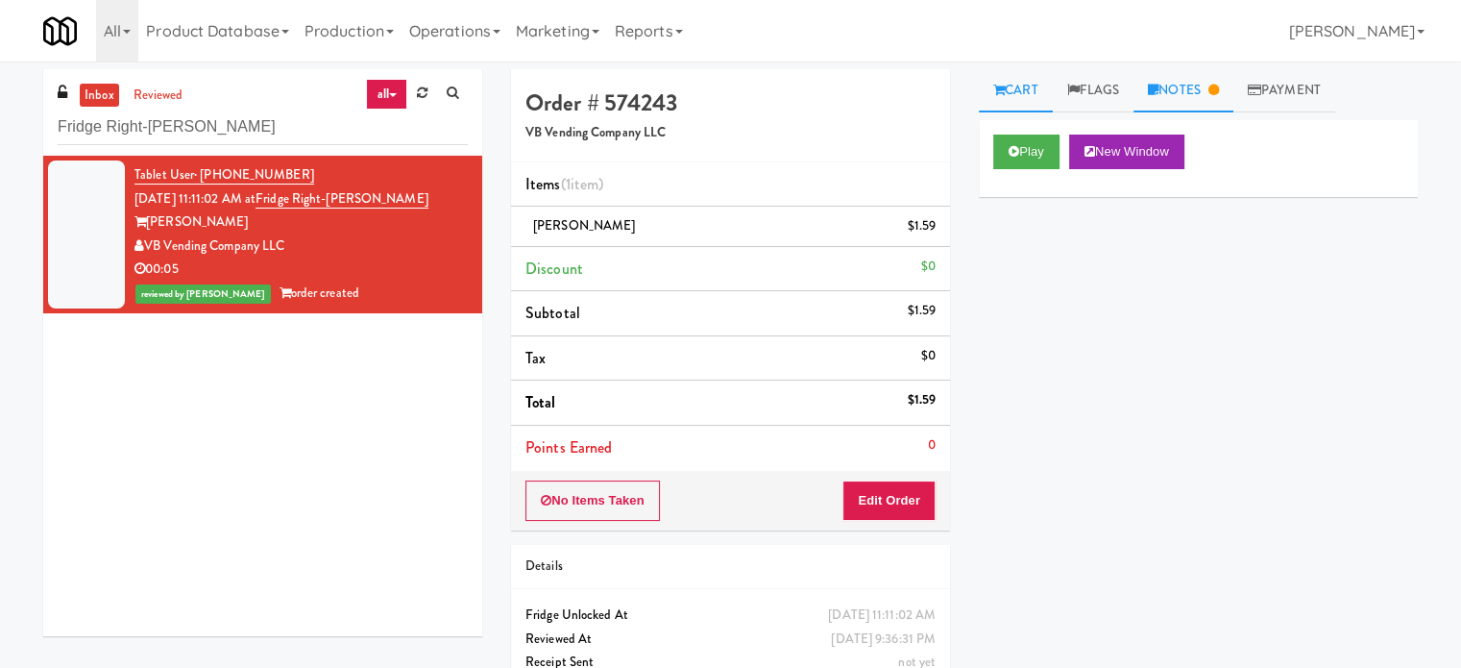
click at [1206, 85] on link "Notes" at bounding box center [1184, 90] width 100 height 43
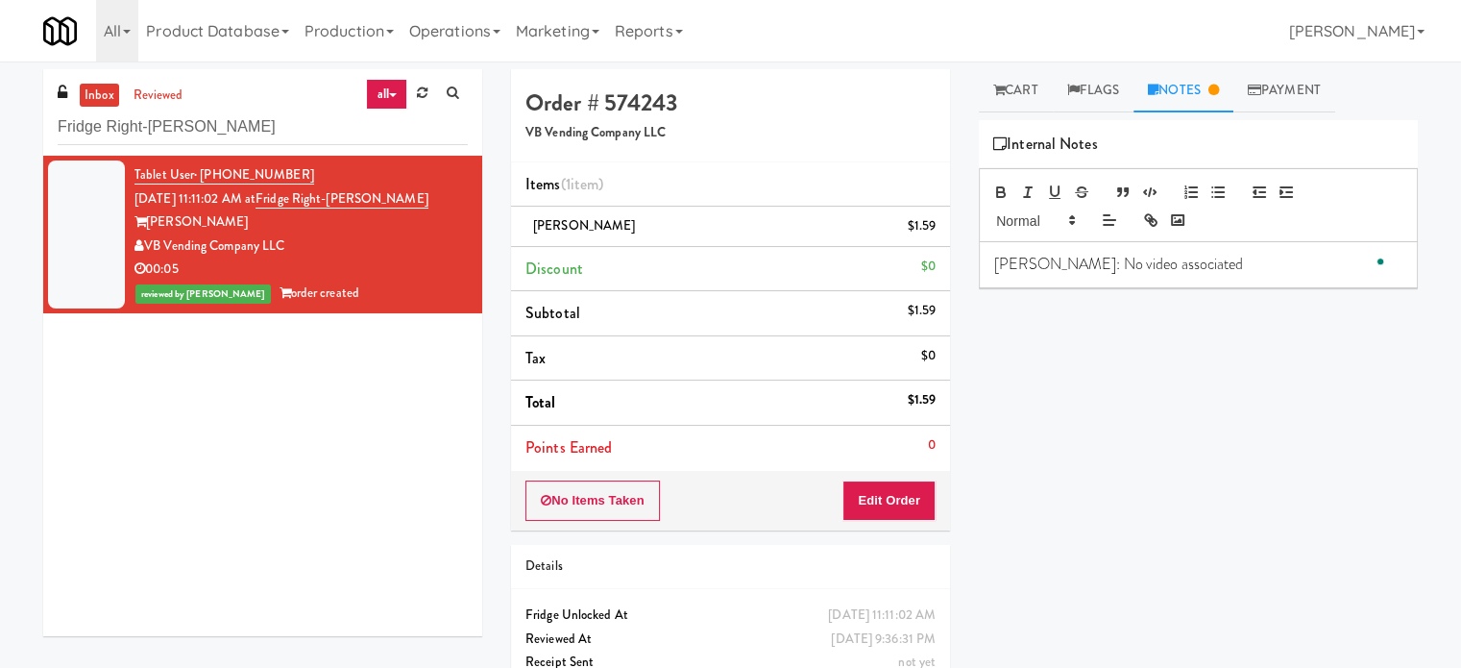
click at [1163, 258] on p "Lyn: No video associated" at bounding box center [1198, 264] width 408 height 21
click at [235, 127] on input "Fridge Right-Clark Nexsen" at bounding box center [263, 128] width 410 height 36
click at [237, 126] on input "Fridge Right-Clark Nexsen" at bounding box center [263, 128] width 410 height 36
paste input "Woodlands - Combo"
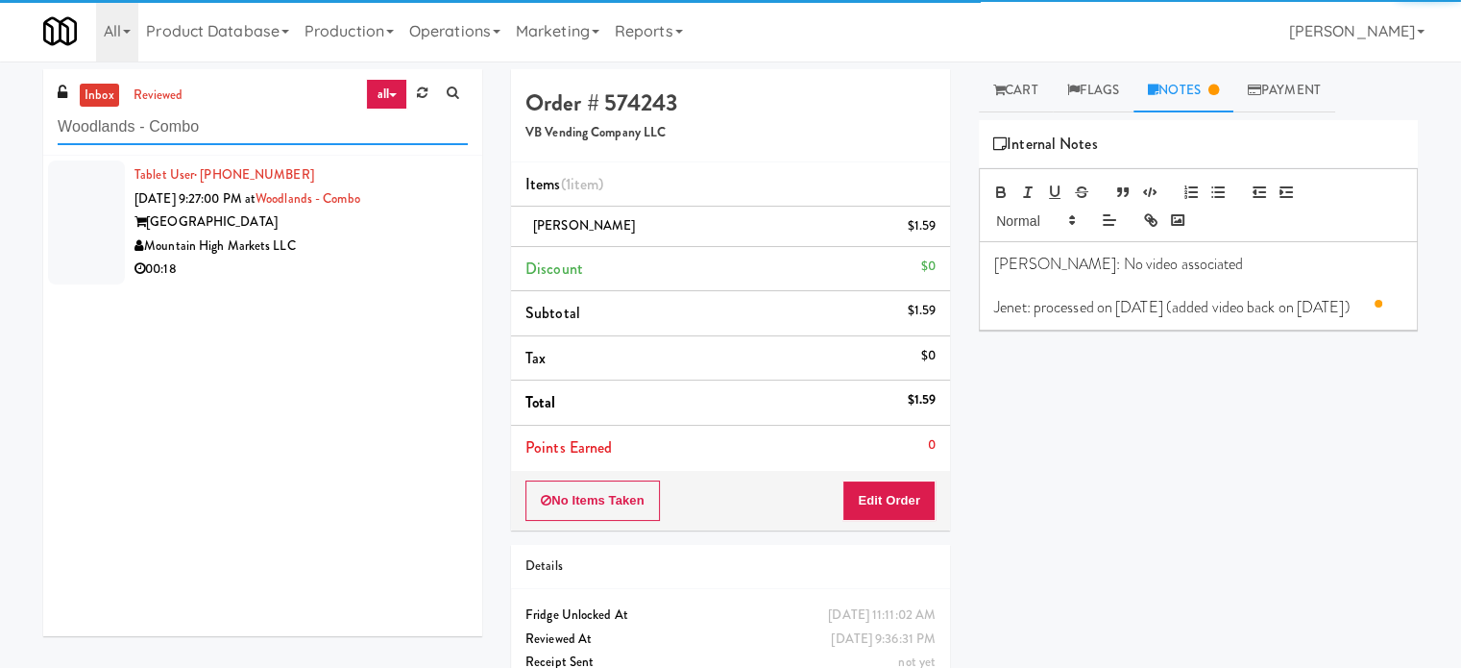
type input "Woodlands - Combo"
click at [424, 241] on div "Mountain High Markets LLC" at bounding box center [301, 246] width 333 height 24
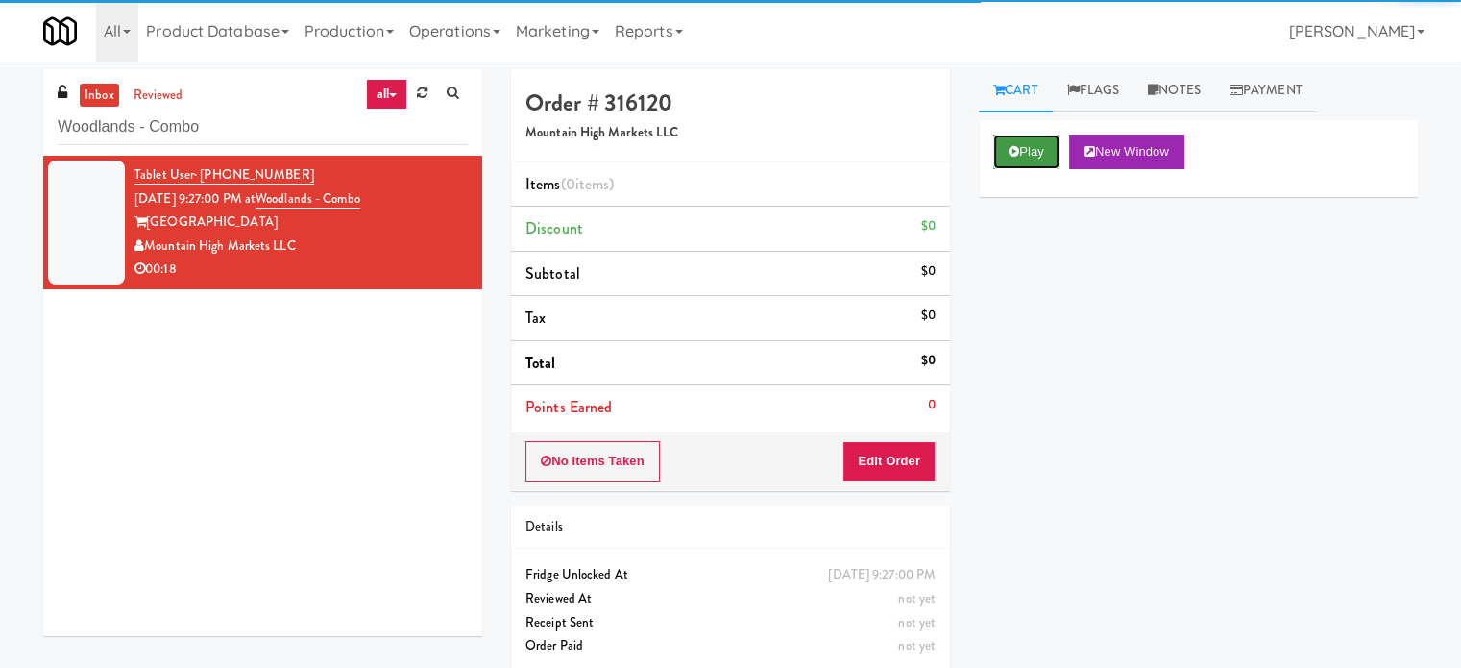
click at [1031, 154] on button "Play" at bounding box center [1027, 152] width 66 height 35
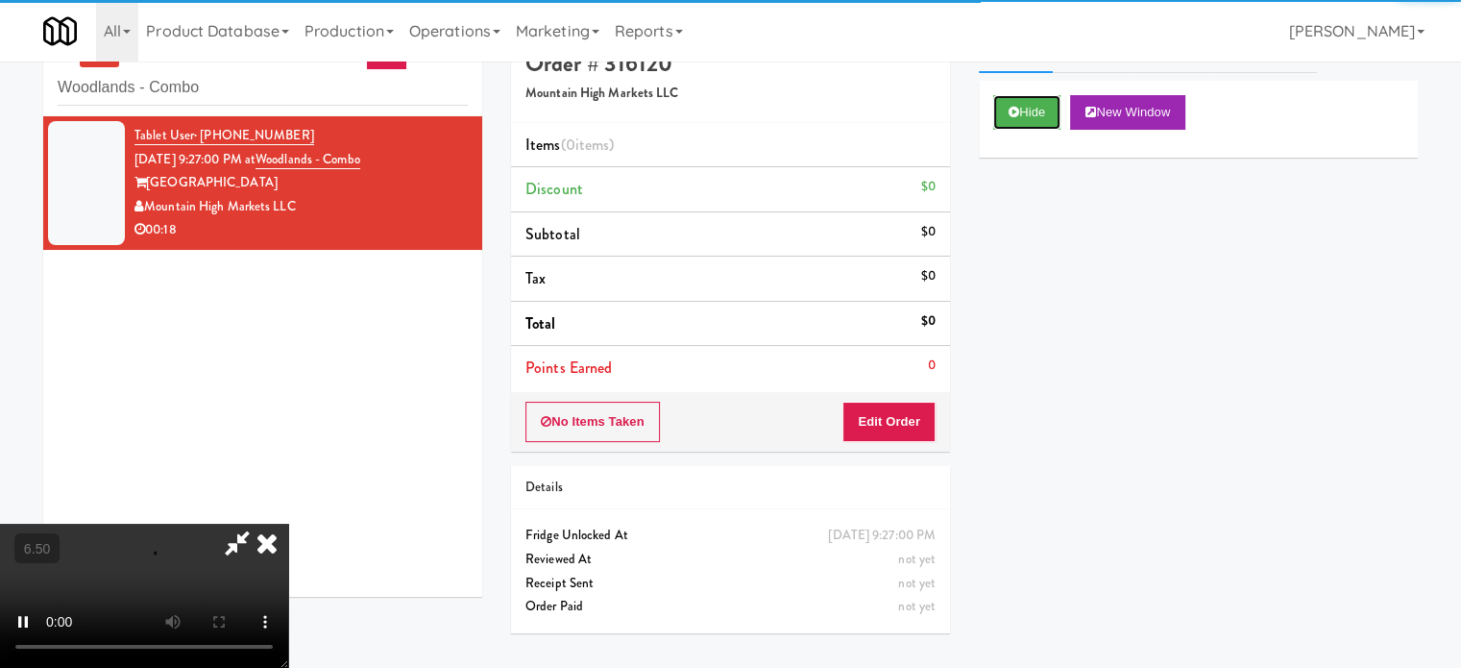
scroll to position [61, 0]
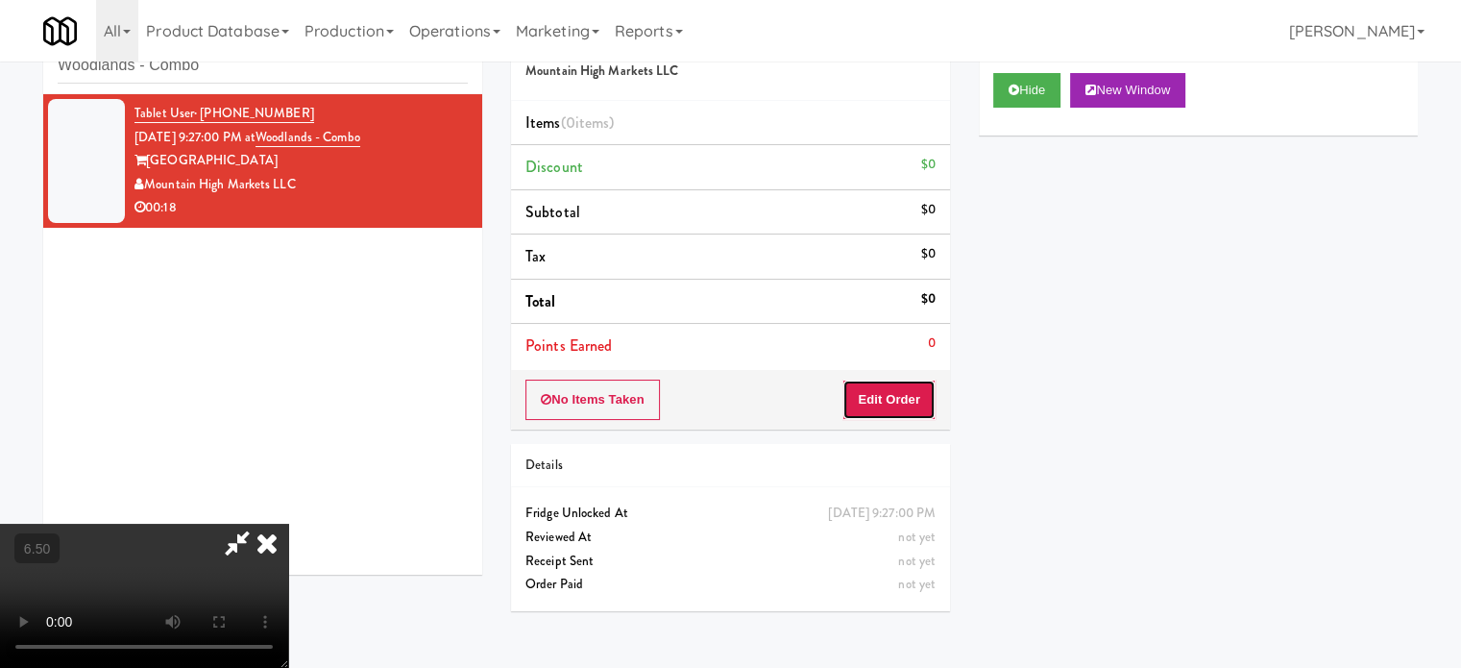
click at [888, 403] on button "Edit Order" at bounding box center [889, 400] width 93 height 40
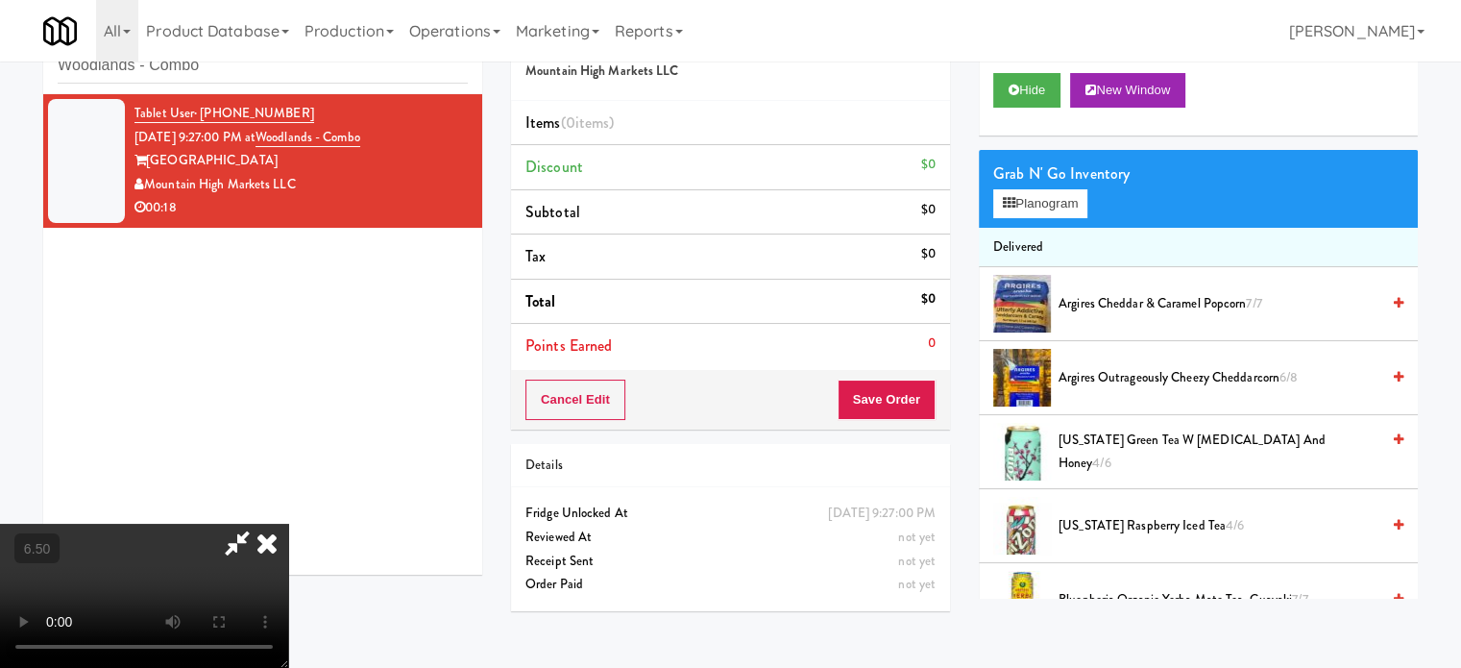
click at [288, 524] on video at bounding box center [144, 596] width 288 height 144
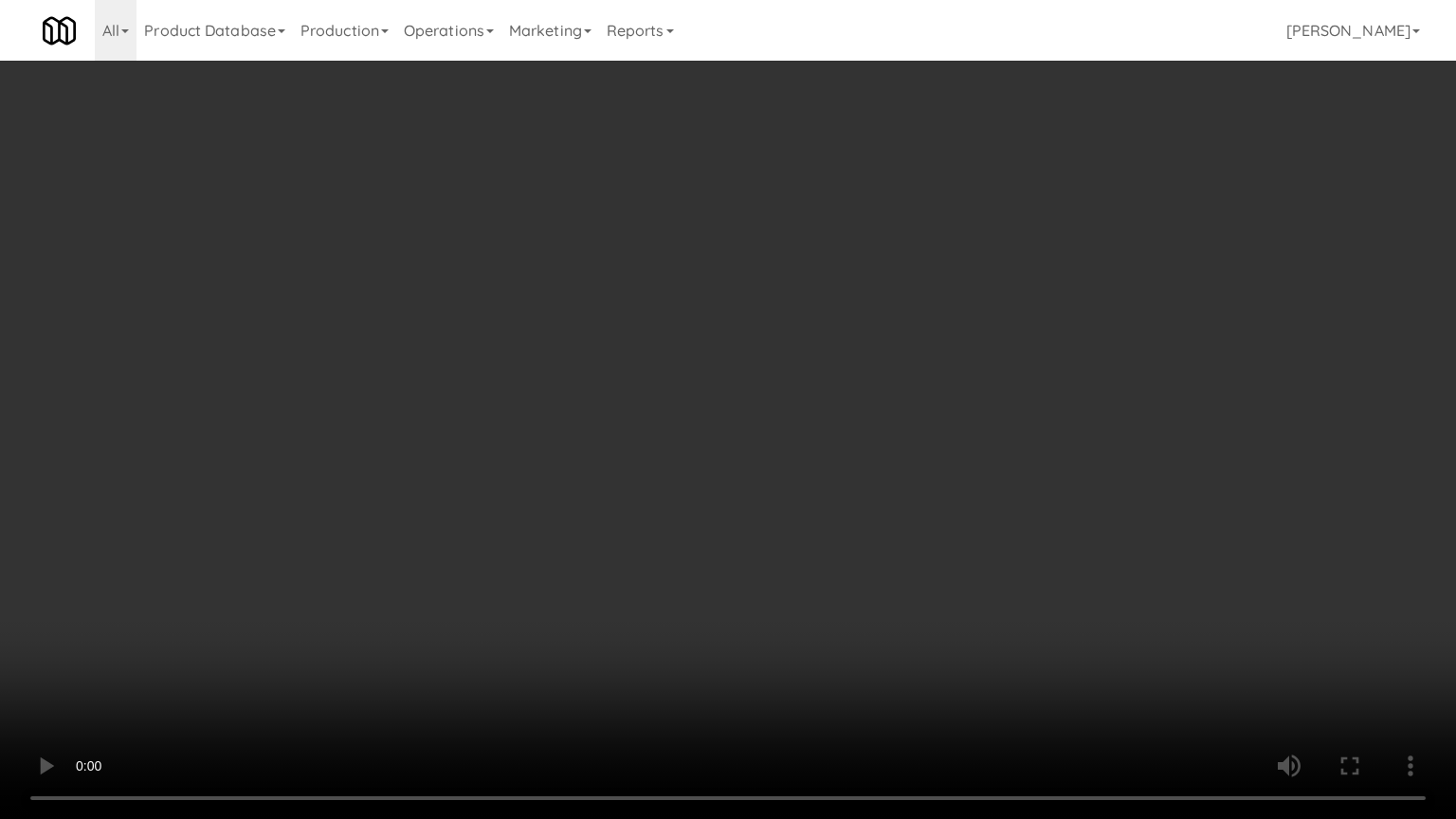
click at [734, 420] on video at bounding box center [728, 410] width 1456 height 819
click at [736, 421] on video at bounding box center [728, 410] width 1456 height 819
click at [747, 415] on video at bounding box center [728, 410] width 1456 height 819
click at [892, 421] on video at bounding box center [728, 410] width 1456 height 819
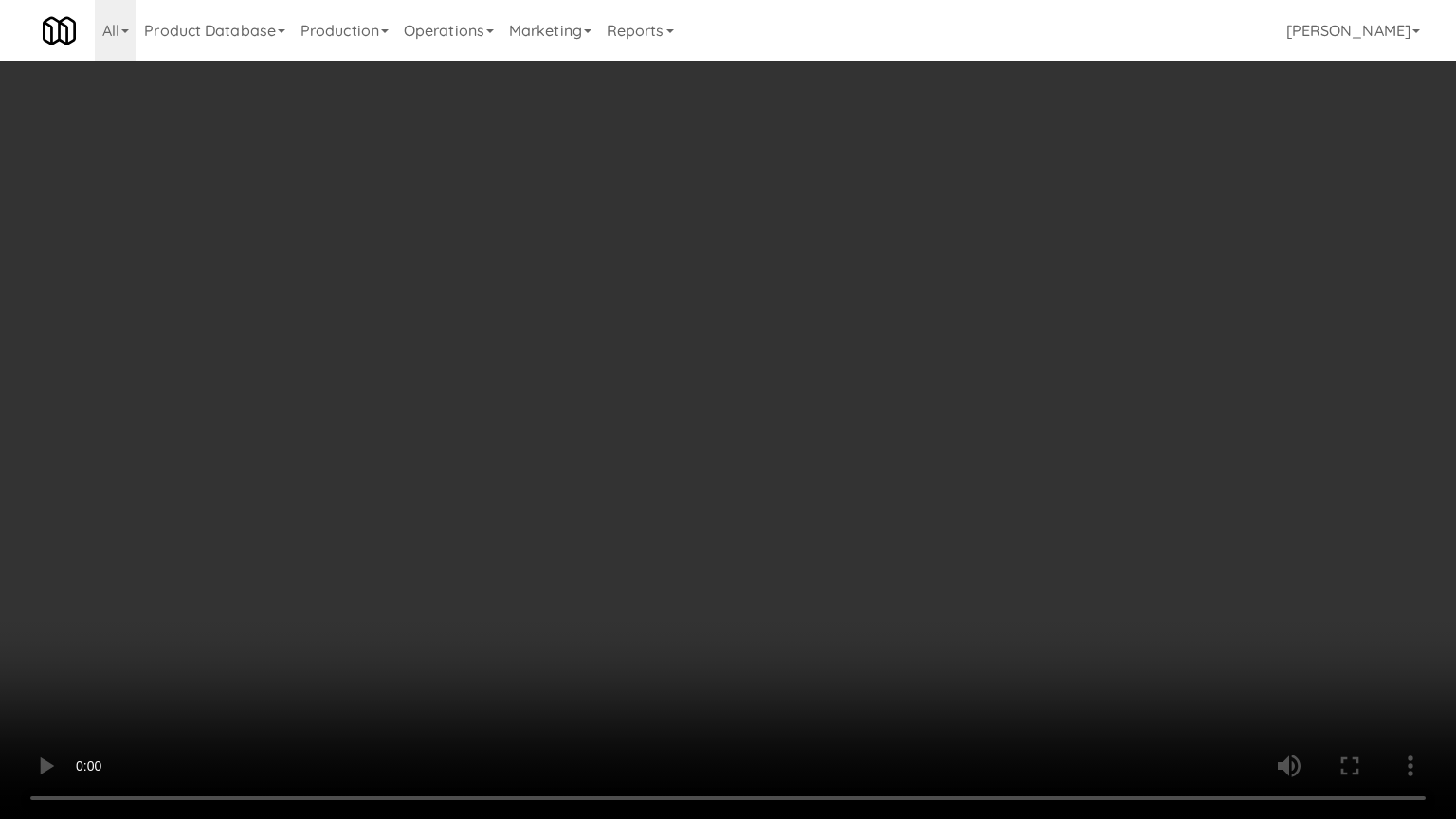
click at [728, 432] on video at bounding box center [728, 410] width 1456 height 819
click at [843, 428] on video at bounding box center [728, 410] width 1456 height 819
click at [738, 447] on video at bounding box center [728, 410] width 1456 height 819
click at [845, 423] on video at bounding box center [728, 410] width 1456 height 819
click at [830, 423] on video at bounding box center [728, 410] width 1456 height 819
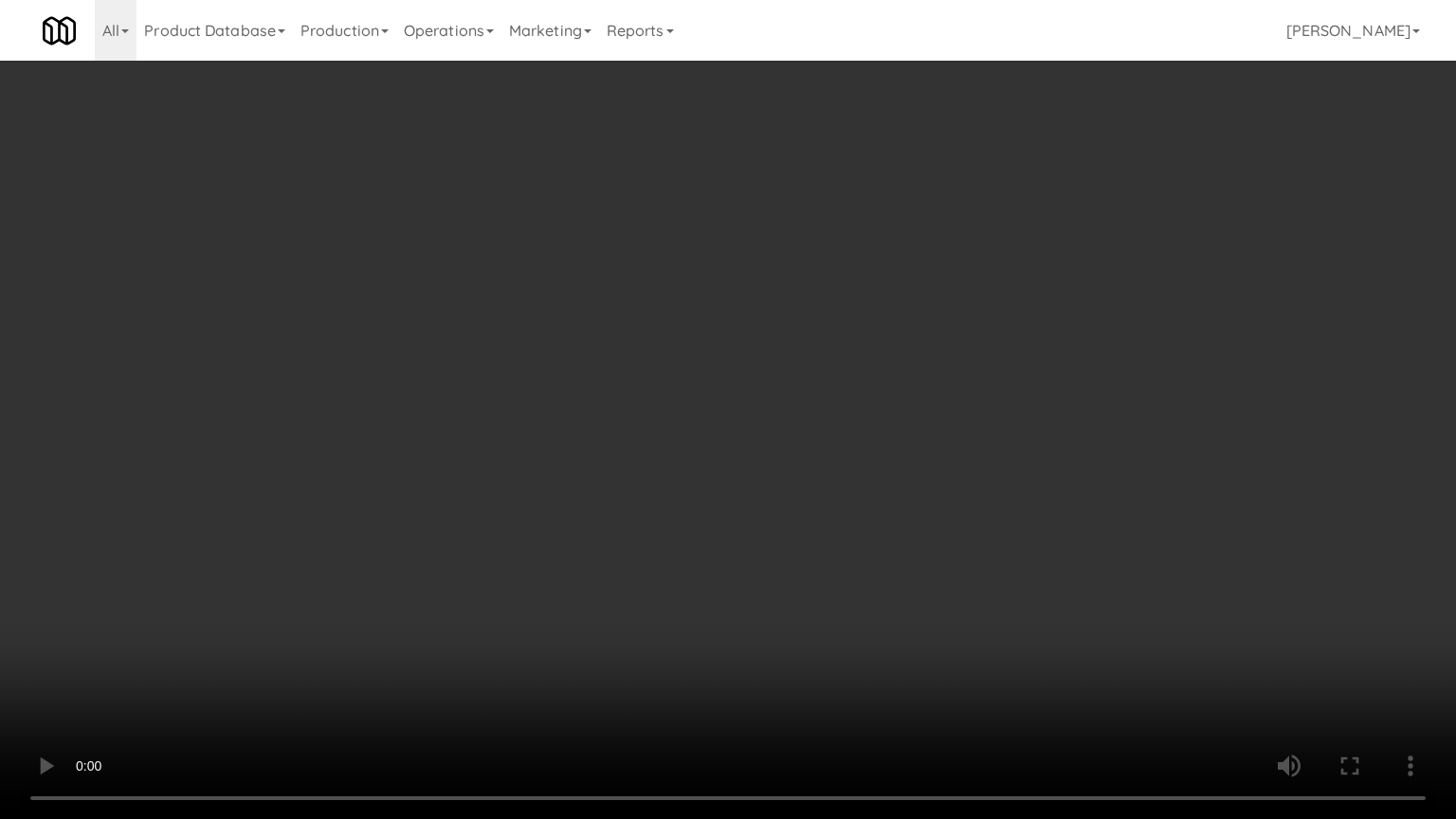
click at [829, 422] on video at bounding box center [728, 410] width 1456 height 819
drag, startPoint x: 418, startPoint y: 535, endPoint x: 487, endPoint y: 420, distance: 134.1
click at [418, 532] on video at bounding box center [728, 410] width 1456 height 819
click at [488, 419] on video at bounding box center [728, 410] width 1456 height 819
click at [488, 420] on video at bounding box center [728, 410] width 1456 height 819
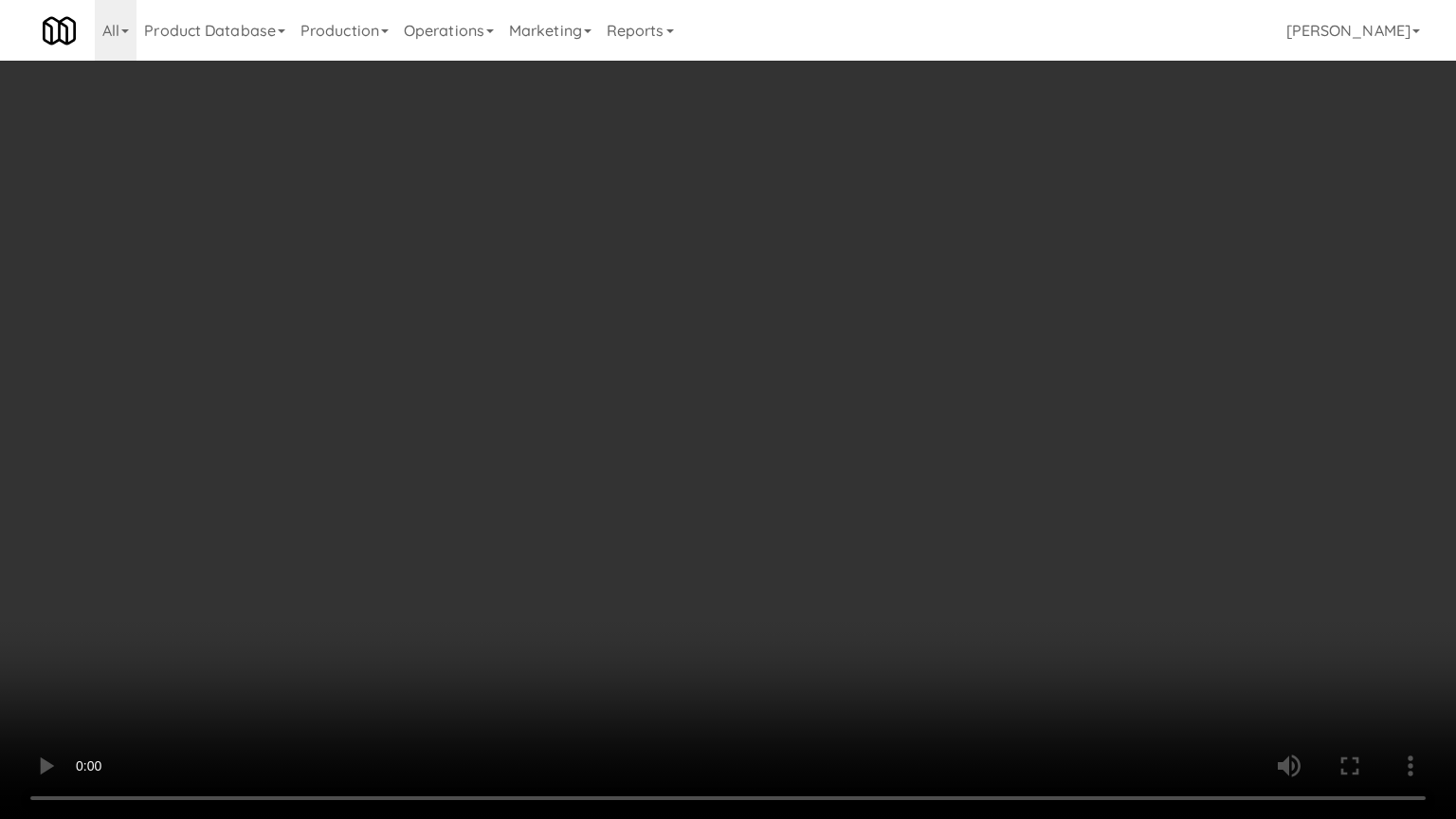
click at [489, 427] on video at bounding box center [728, 410] width 1456 height 819
click at [488, 431] on video at bounding box center [728, 410] width 1456 height 819
click at [488, 428] on video at bounding box center [728, 410] width 1456 height 819
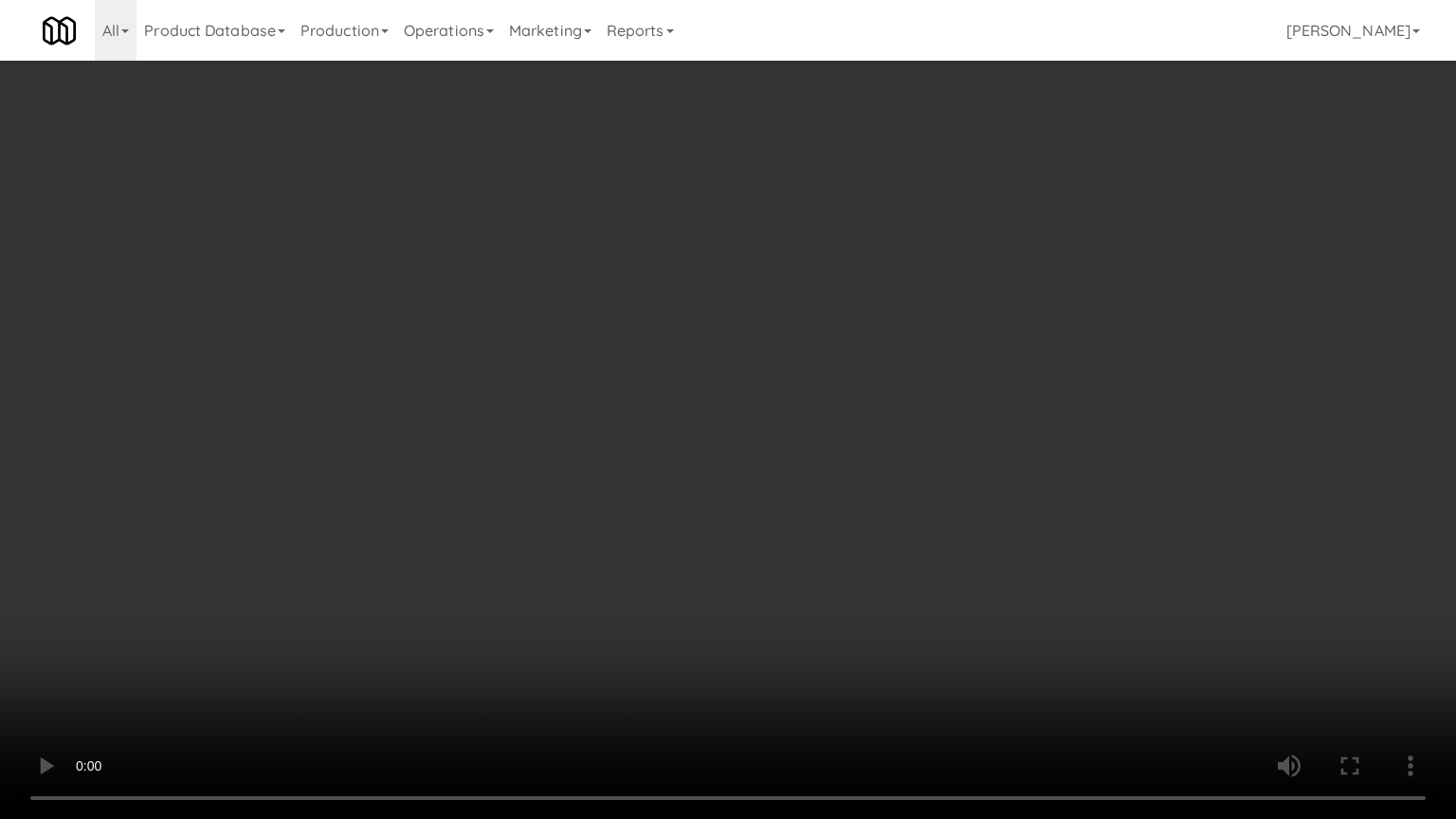
click at [488, 428] on video at bounding box center [728, 410] width 1456 height 819
click at [597, 396] on video at bounding box center [728, 410] width 1456 height 819
drag, startPoint x: 597, startPoint y: 396, endPoint x: 631, endPoint y: 279, distance: 121.8
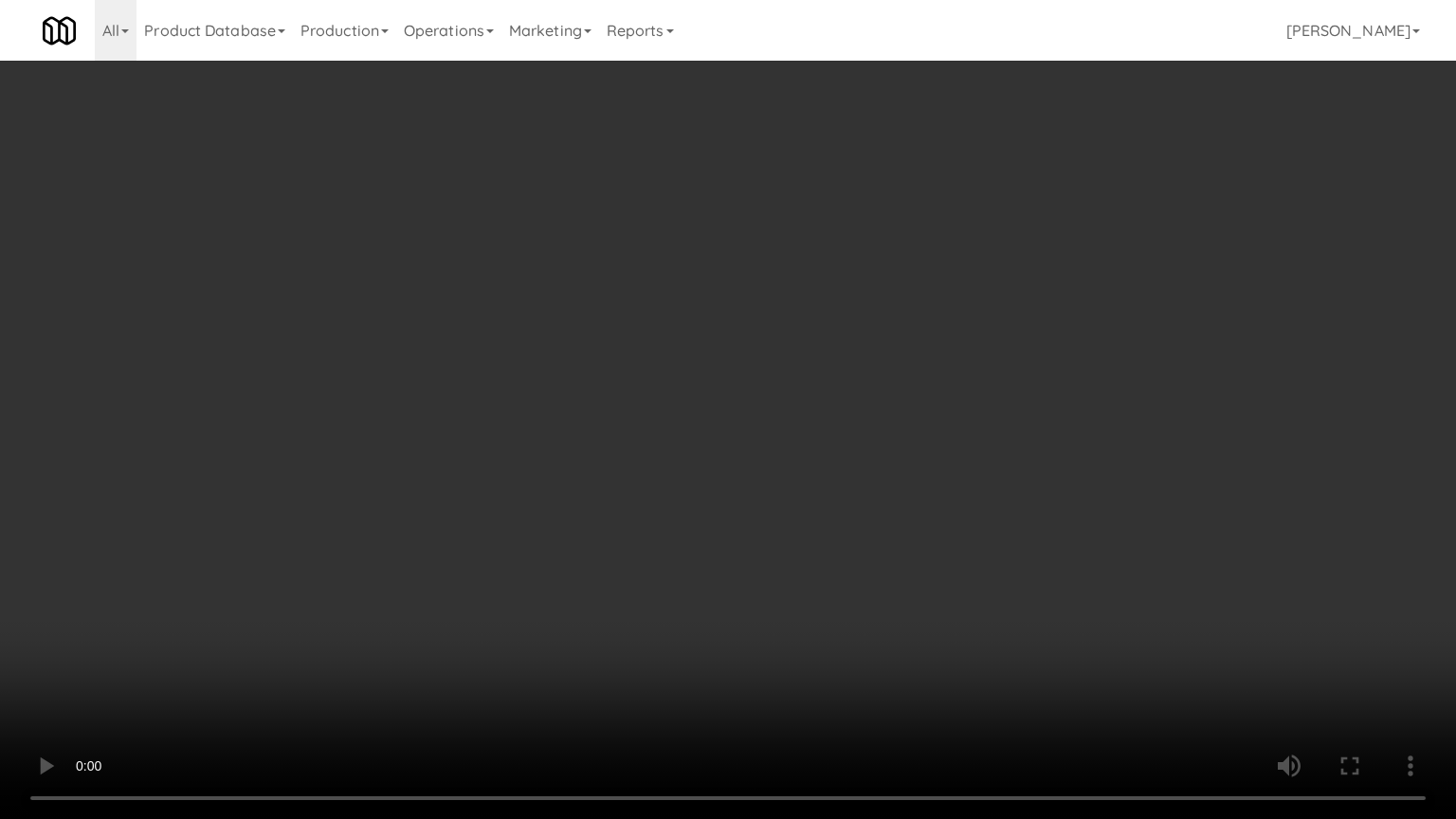
click at [599, 396] on video at bounding box center [728, 410] width 1456 height 819
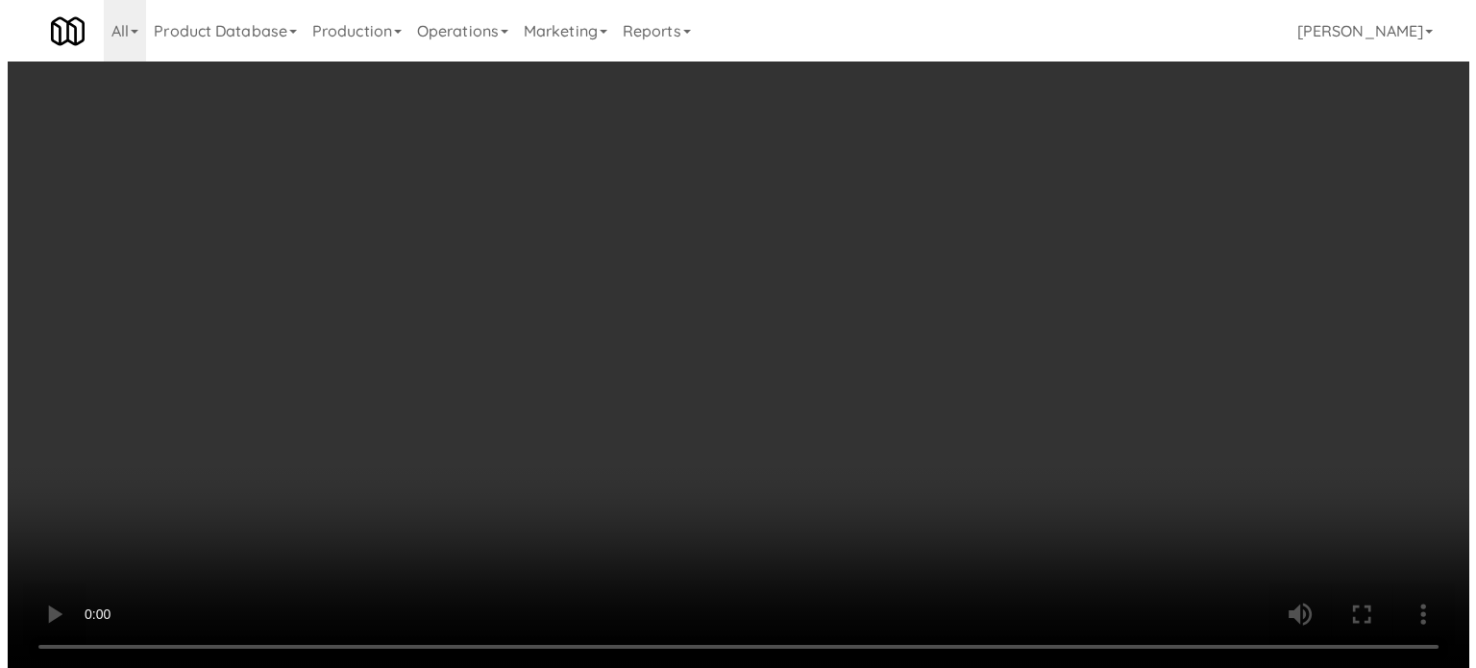
scroll to position [0, 0]
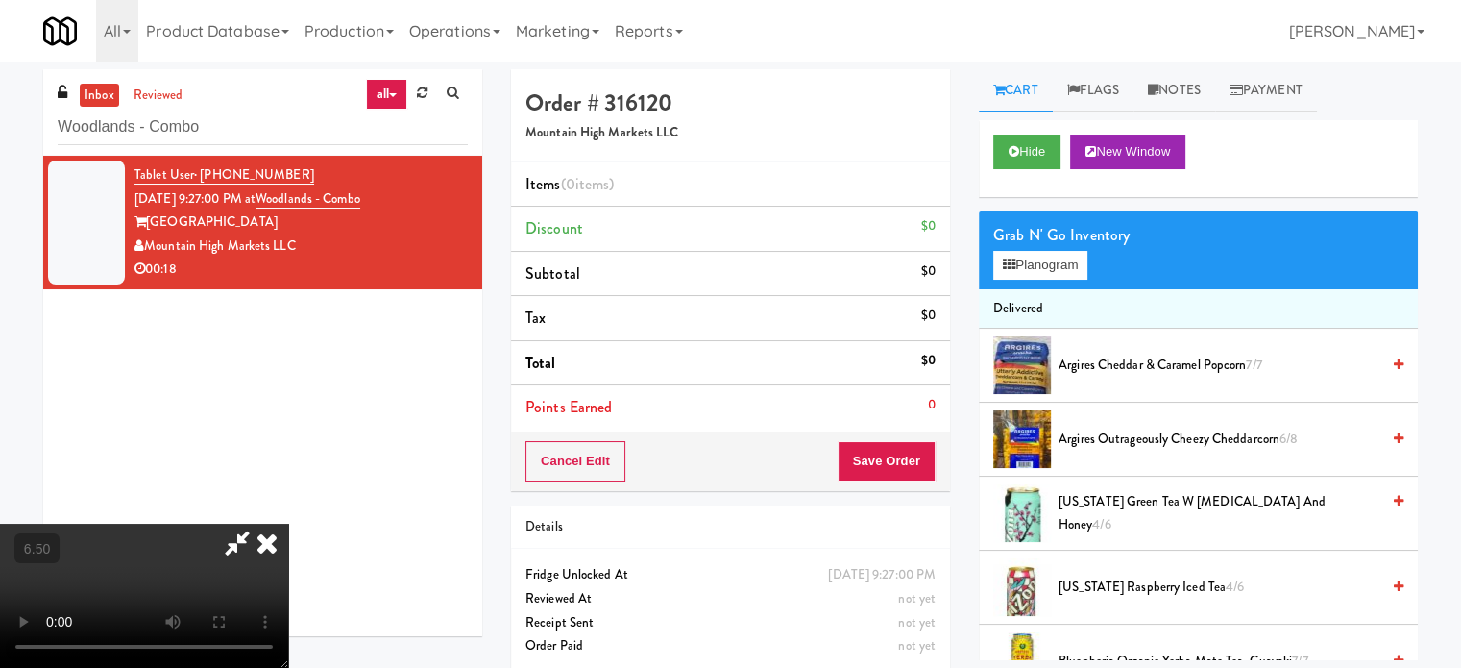
click at [288, 524] on video at bounding box center [144, 596] width 288 height 144
click at [1031, 256] on button "Planogram" at bounding box center [1041, 265] width 94 height 29
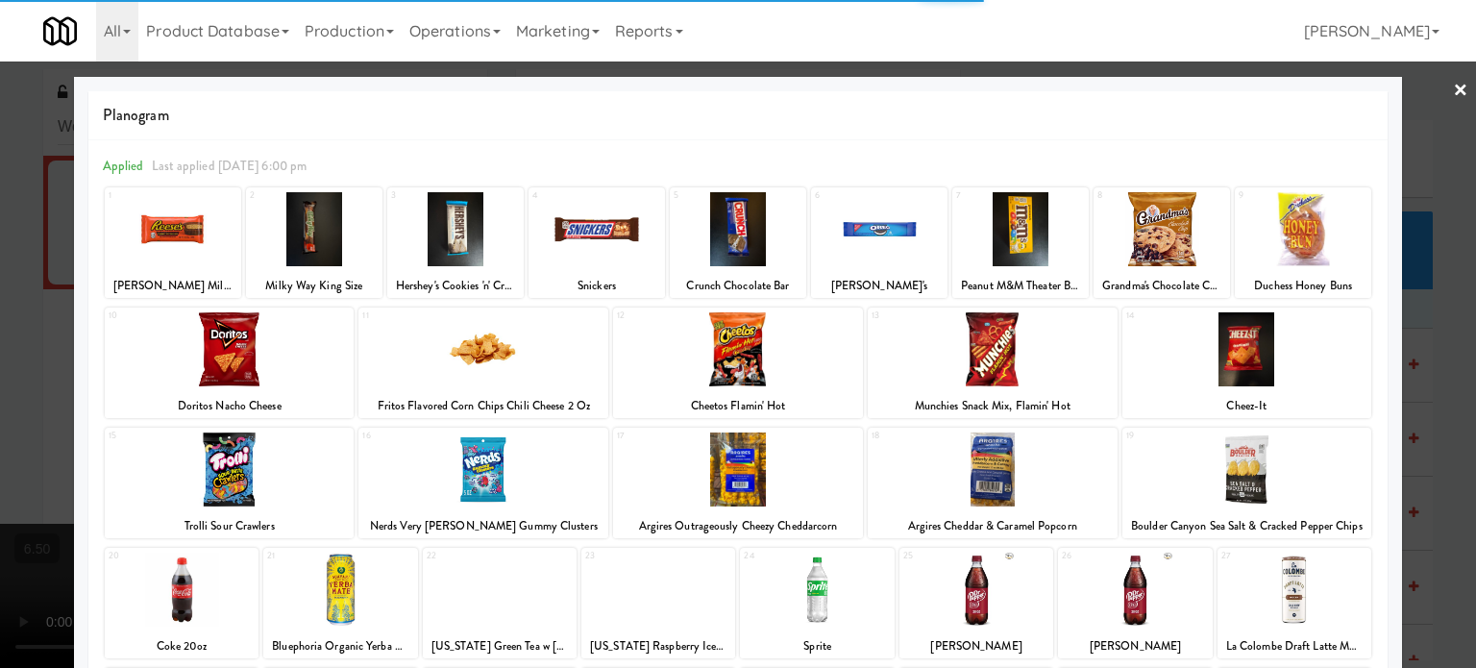
scroll to position [275, 0]
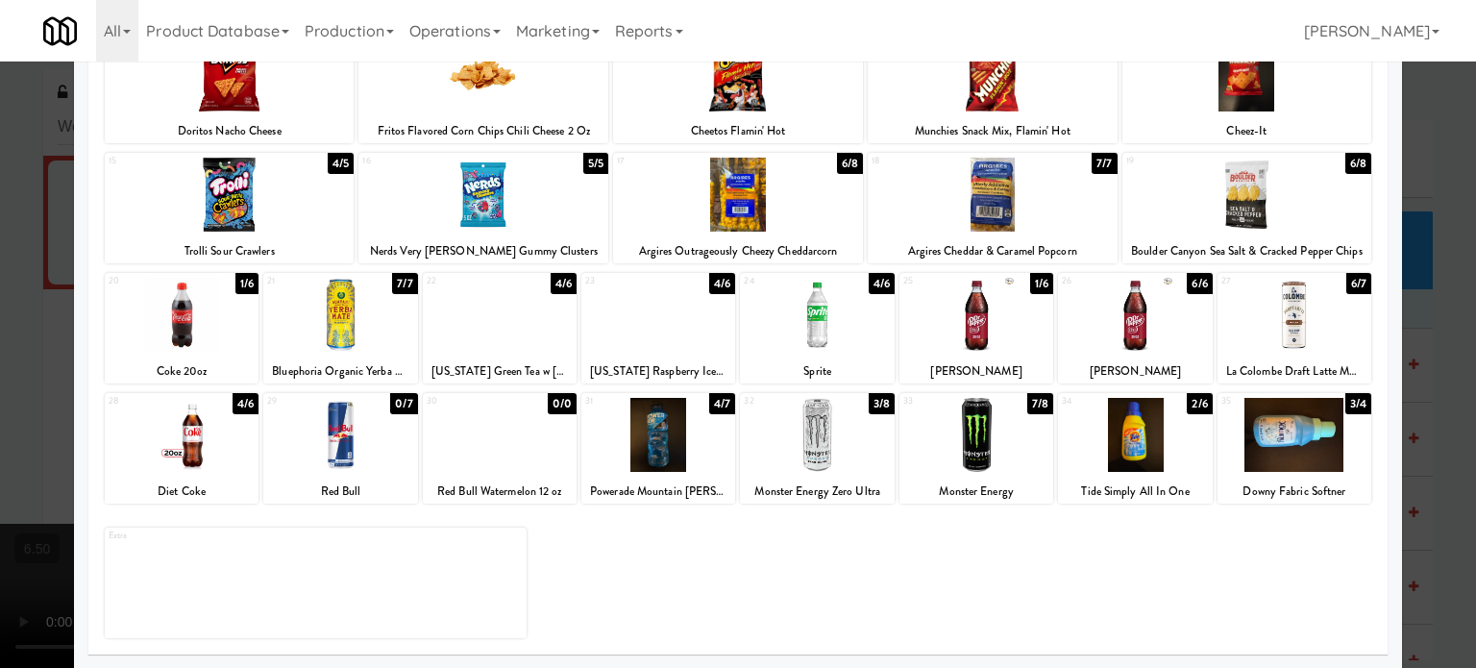
click at [1187, 400] on div "2/6" at bounding box center [1199, 403] width 25 height 21
click at [716, 287] on div "4/6" at bounding box center [722, 283] width 26 height 21
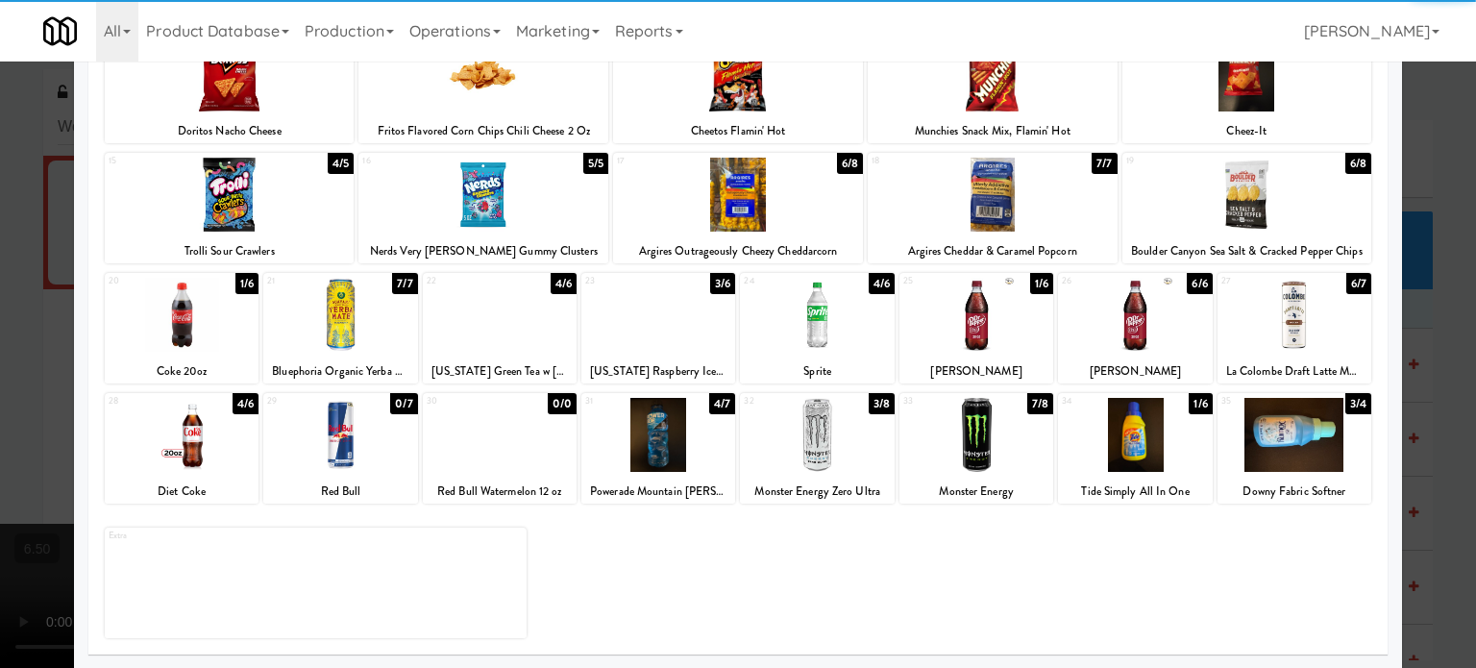
click at [1444, 349] on div at bounding box center [738, 334] width 1476 height 668
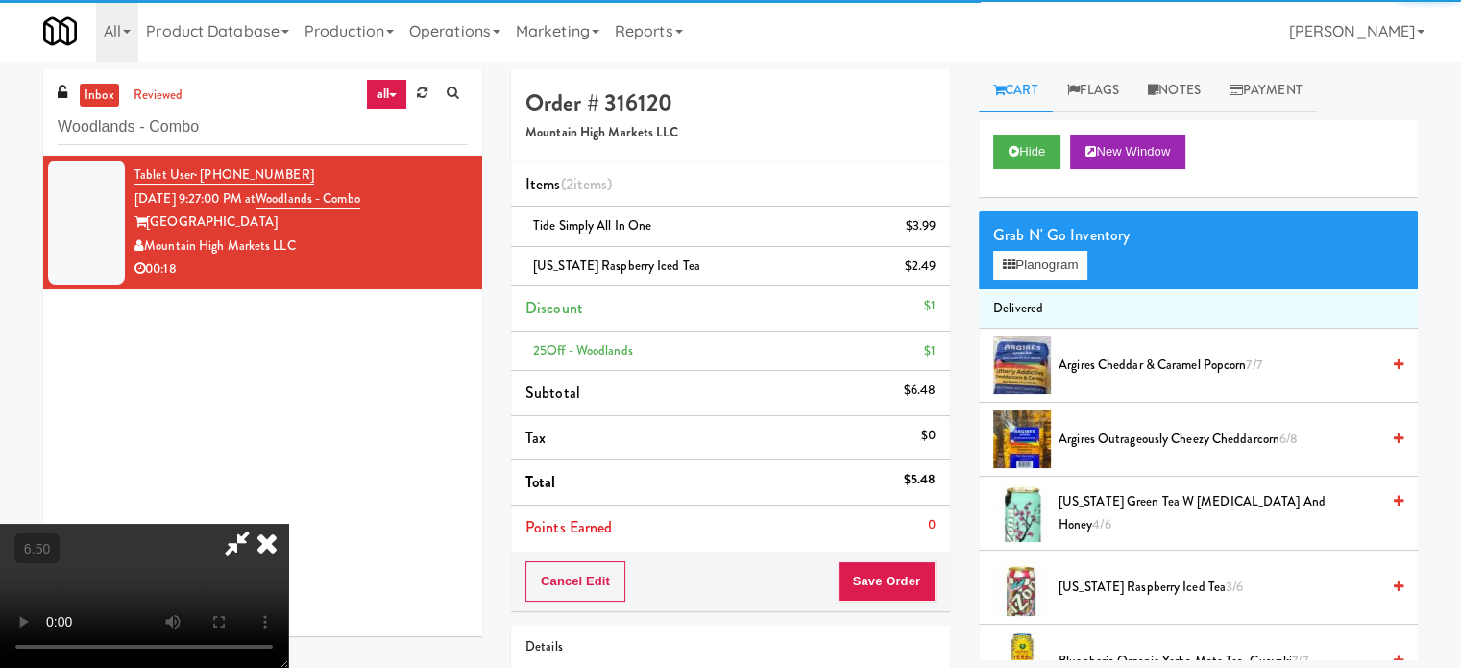
click at [288, 524] on video at bounding box center [144, 596] width 288 height 144
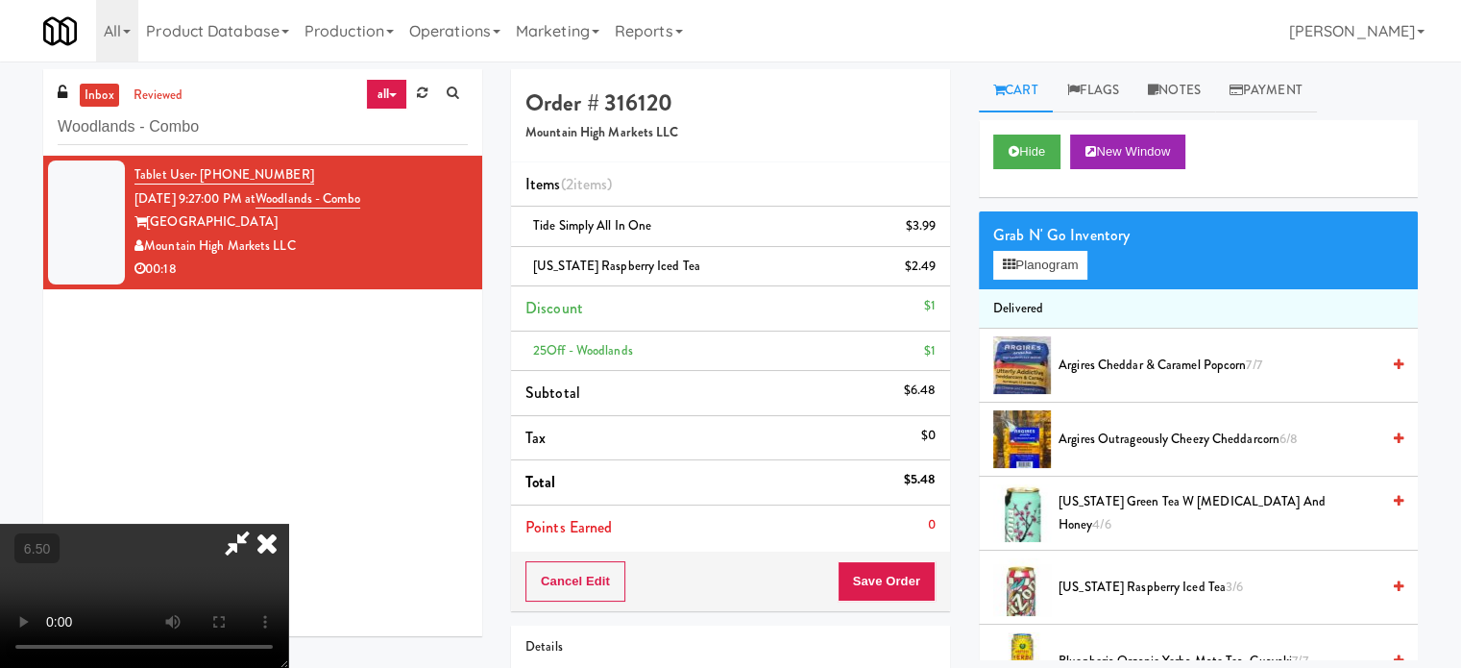
drag, startPoint x: 683, startPoint y: 445, endPoint x: 699, endPoint y: 559, distance: 115.4
click at [288, 524] on video at bounding box center [144, 596] width 288 height 144
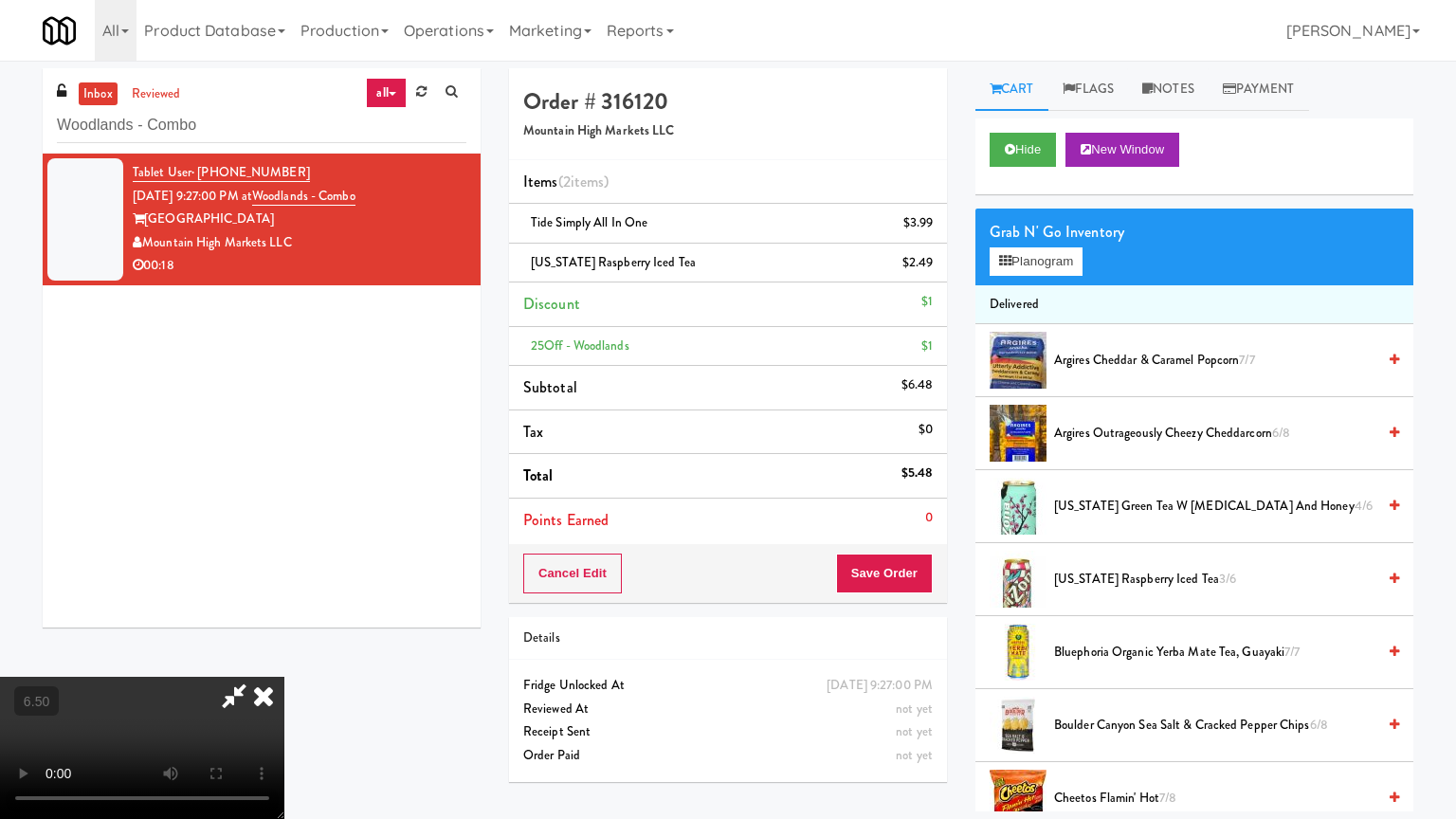
click at [284, 658] on video at bounding box center [142, 748] width 284 height 142
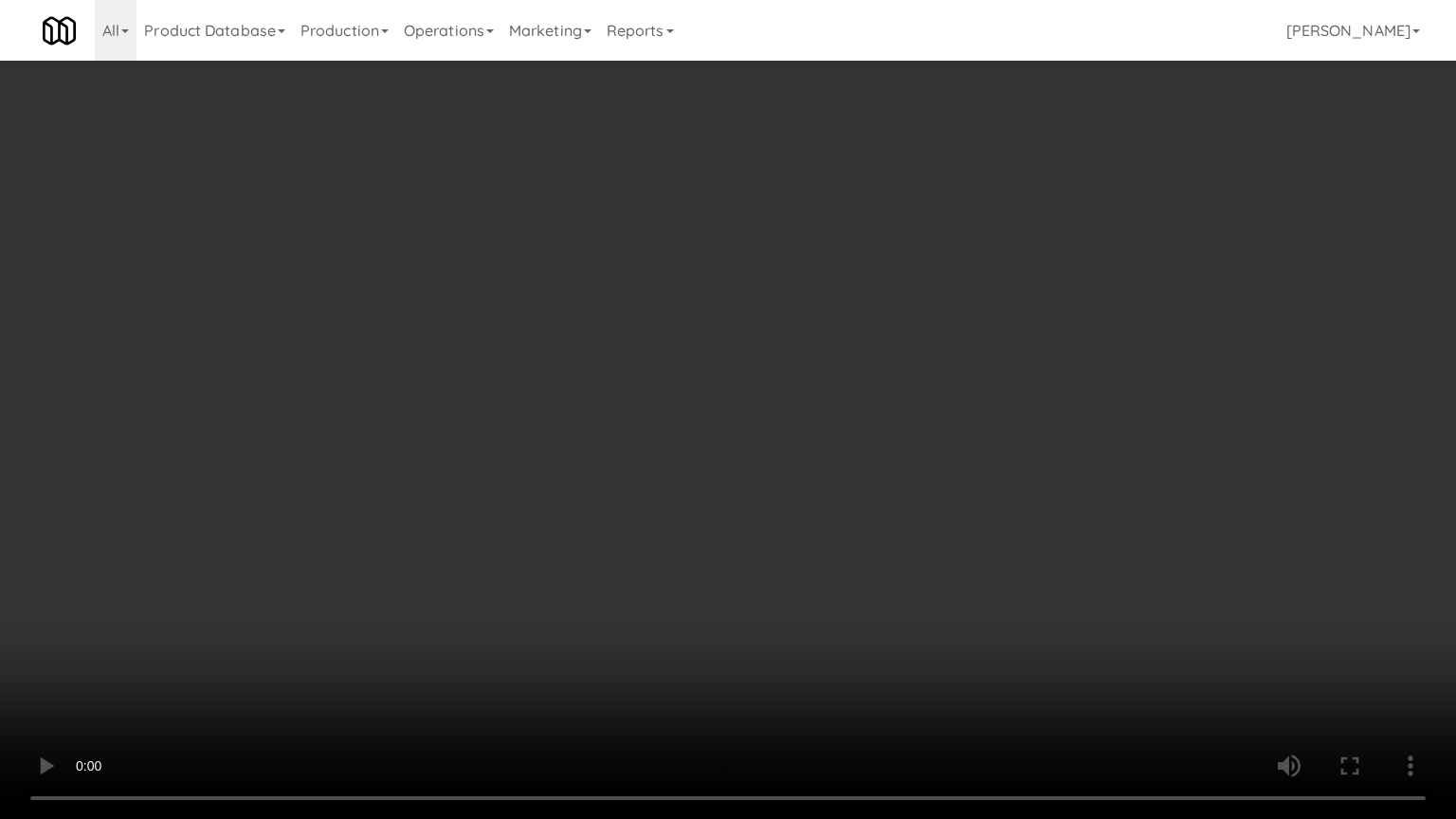
click at [622, 342] on video at bounding box center [728, 410] width 1456 height 819
click at [624, 342] on video at bounding box center [728, 410] width 1456 height 819
click at [650, 351] on video at bounding box center [728, 410] width 1456 height 819
click at [650, 353] on video at bounding box center [728, 410] width 1456 height 819
click at [690, 361] on video at bounding box center [728, 410] width 1456 height 819
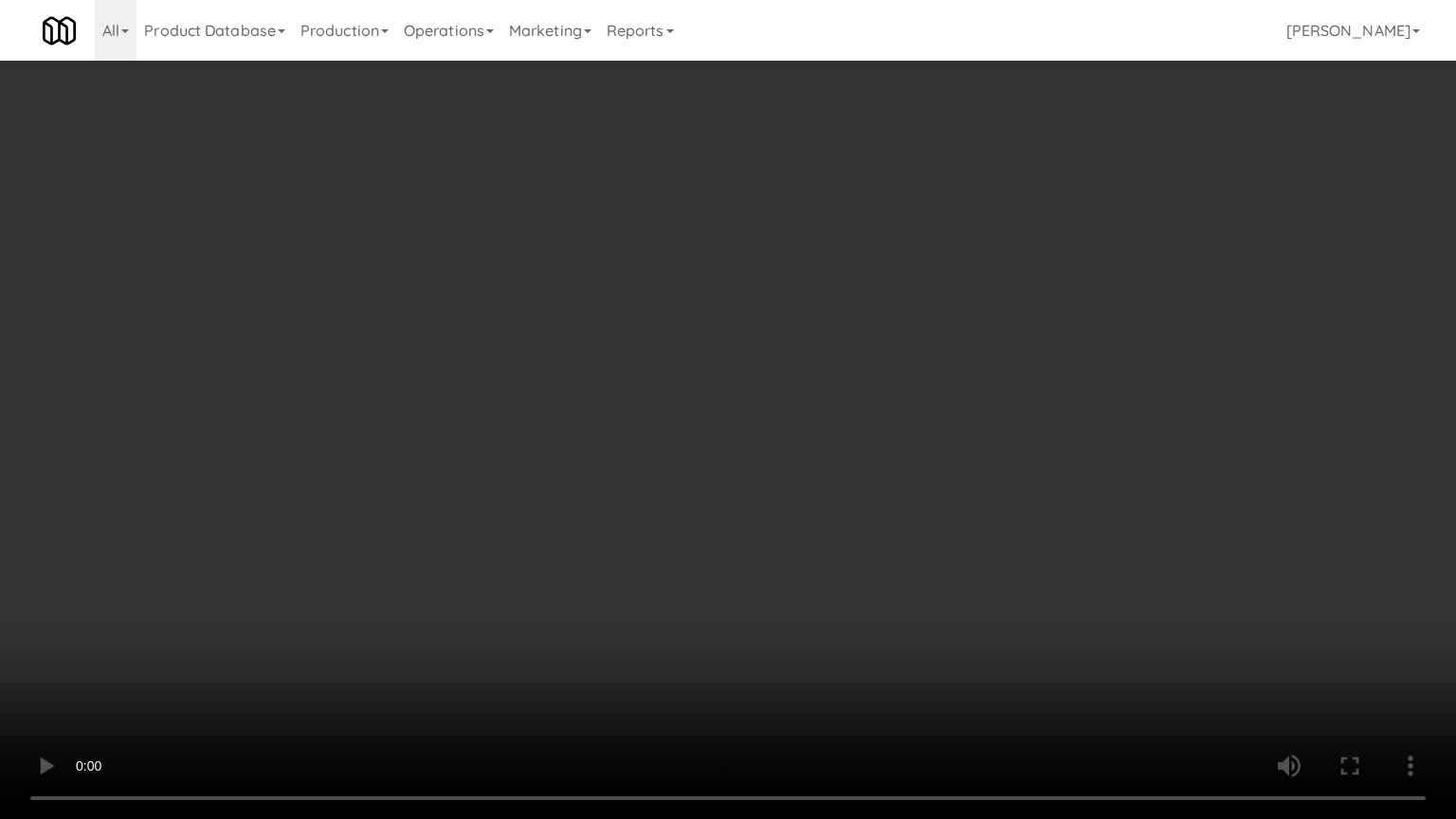
click at [892, 658] on video at bounding box center [728, 410] width 1456 height 819
click at [830, 529] on video at bounding box center [728, 410] width 1456 height 819
click at [830, 527] on video at bounding box center [728, 410] width 1456 height 819
click at [829, 518] on video at bounding box center [728, 410] width 1456 height 819
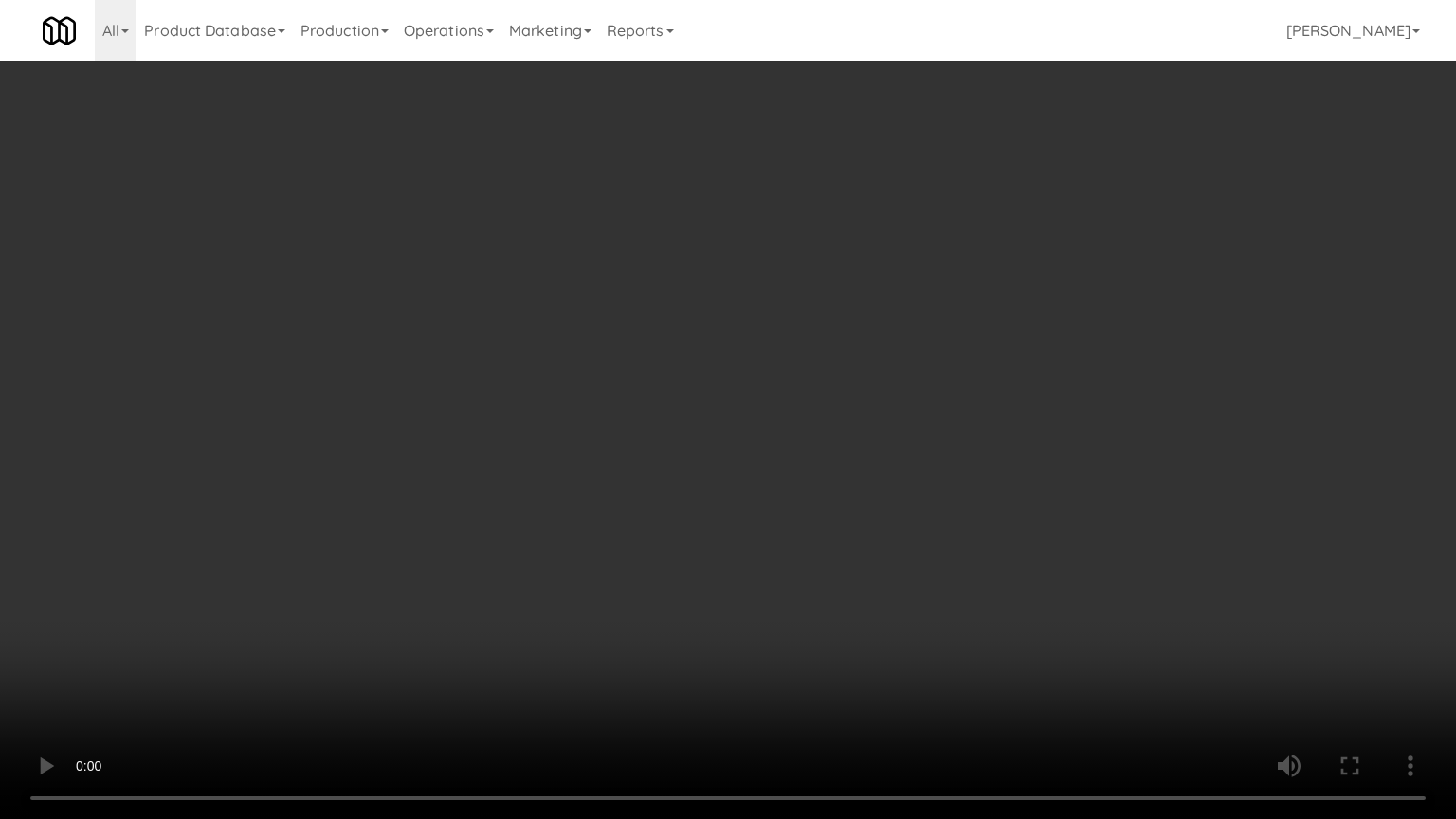
click at [873, 531] on video at bounding box center [728, 410] width 1456 height 819
click at [850, 520] on video at bounding box center [728, 410] width 1456 height 819
click at [819, 497] on video at bounding box center [728, 410] width 1456 height 819
click at [856, 492] on video at bounding box center [728, 410] width 1456 height 819
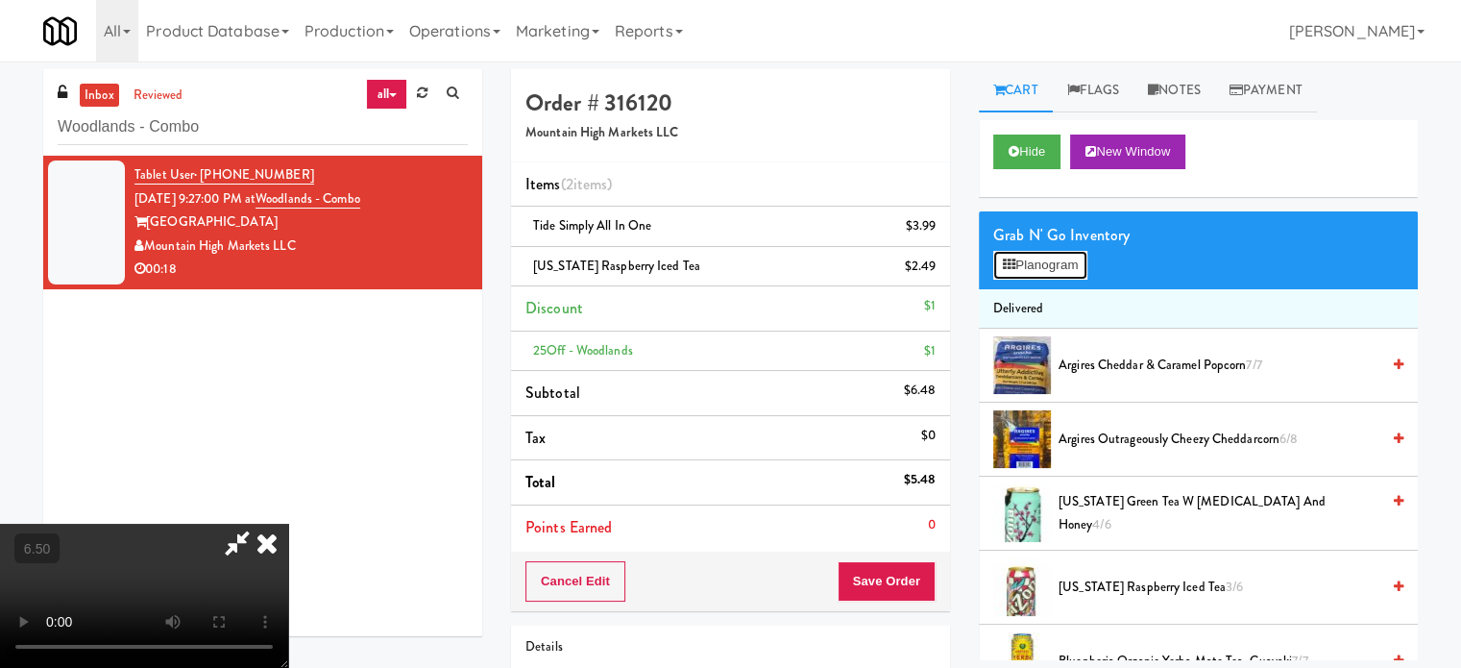
click at [1070, 272] on button "Planogram" at bounding box center [1041, 265] width 94 height 29
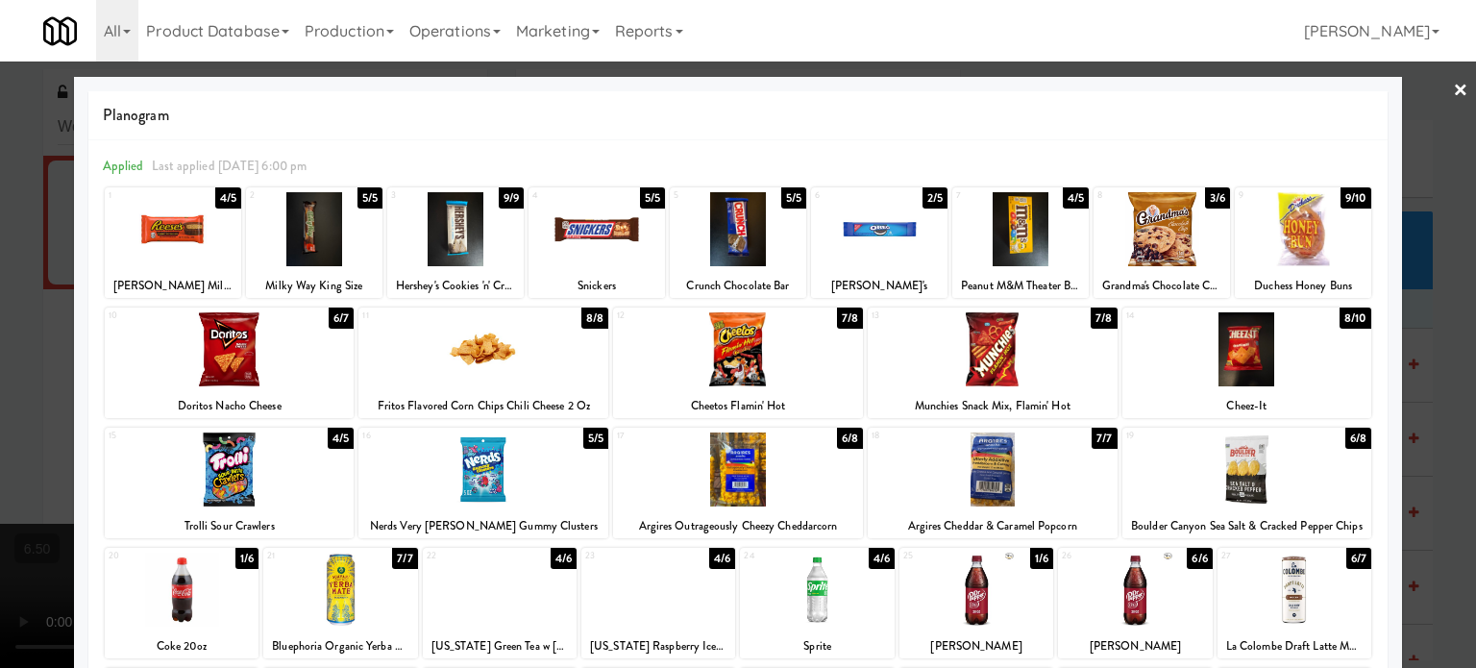
click at [1213, 190] on div "3/6" at bounding box center [1217, 197] width 25 height 21
click at [1437, 418] on div at bounding box center [738, 334] width 1476 height 668
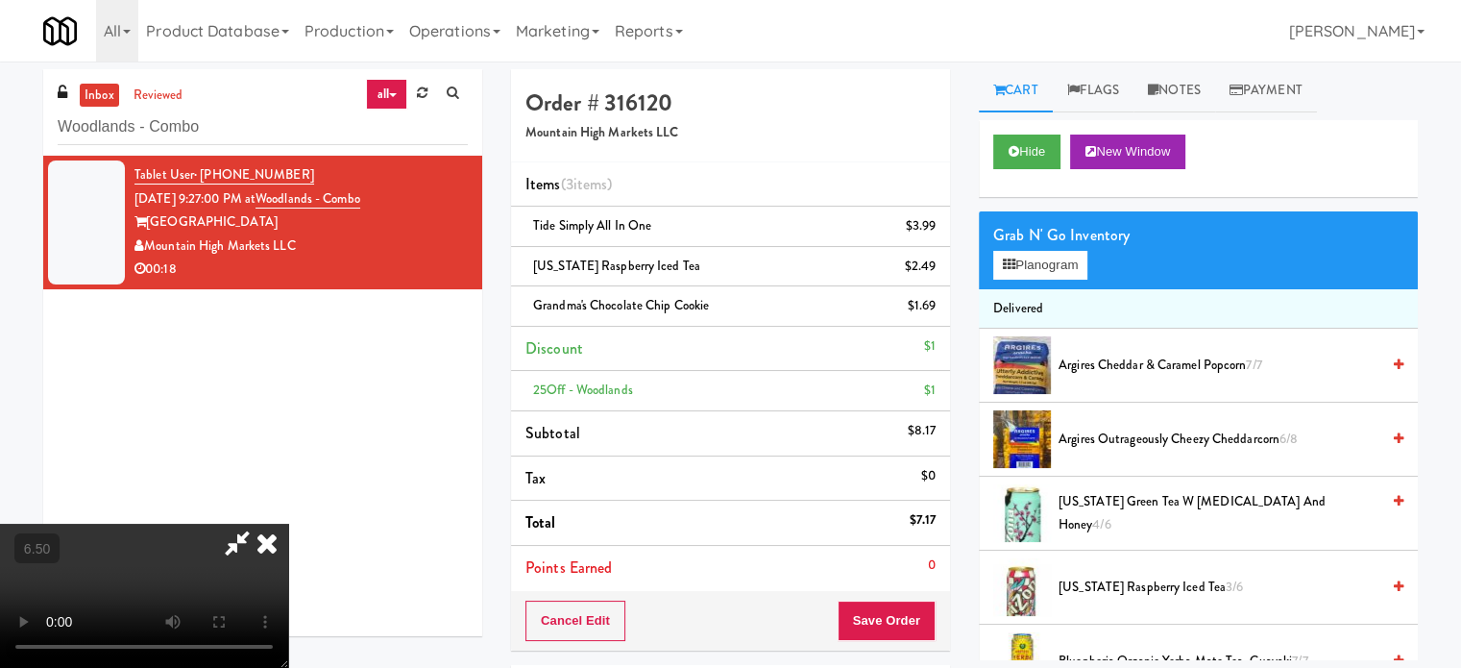
click at [288, 524] on icon at bounding box center [267, 543] width 42 height 38
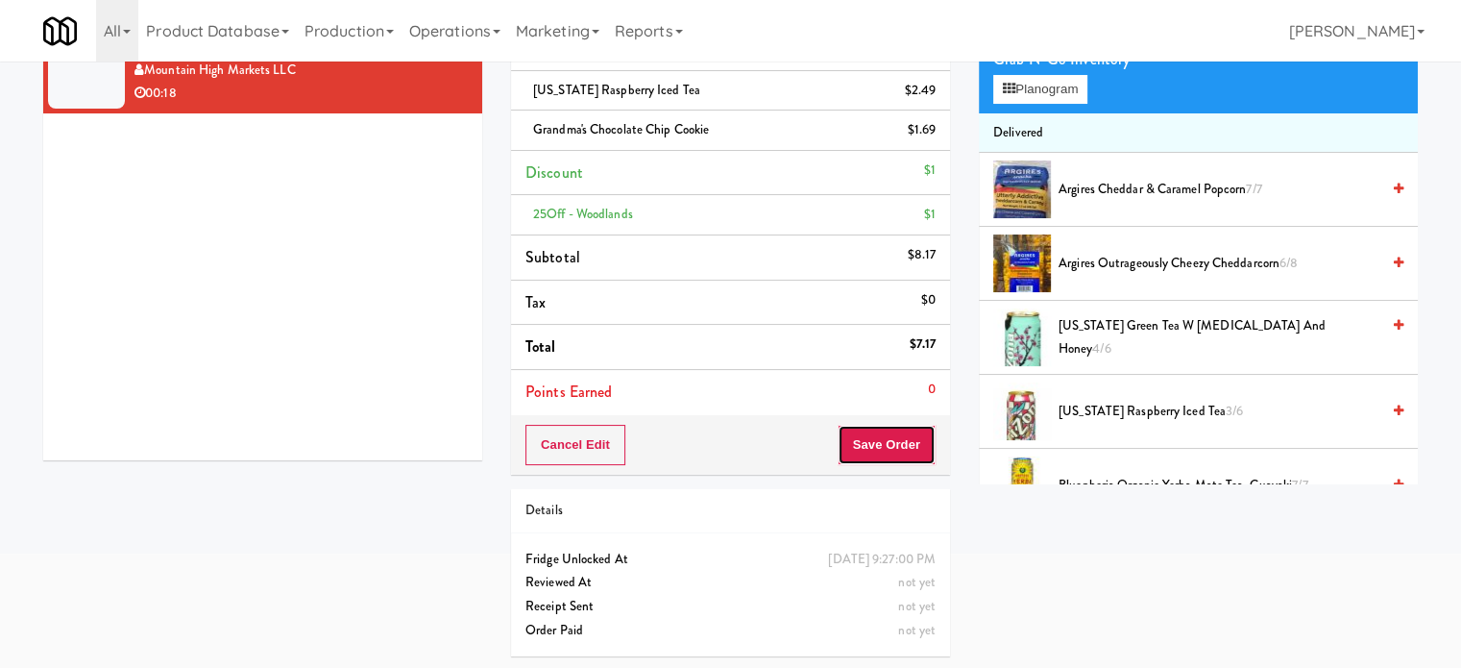
click at [892, 442] on button "Save Order" at bounding box center [887, 445] width 98 height 40
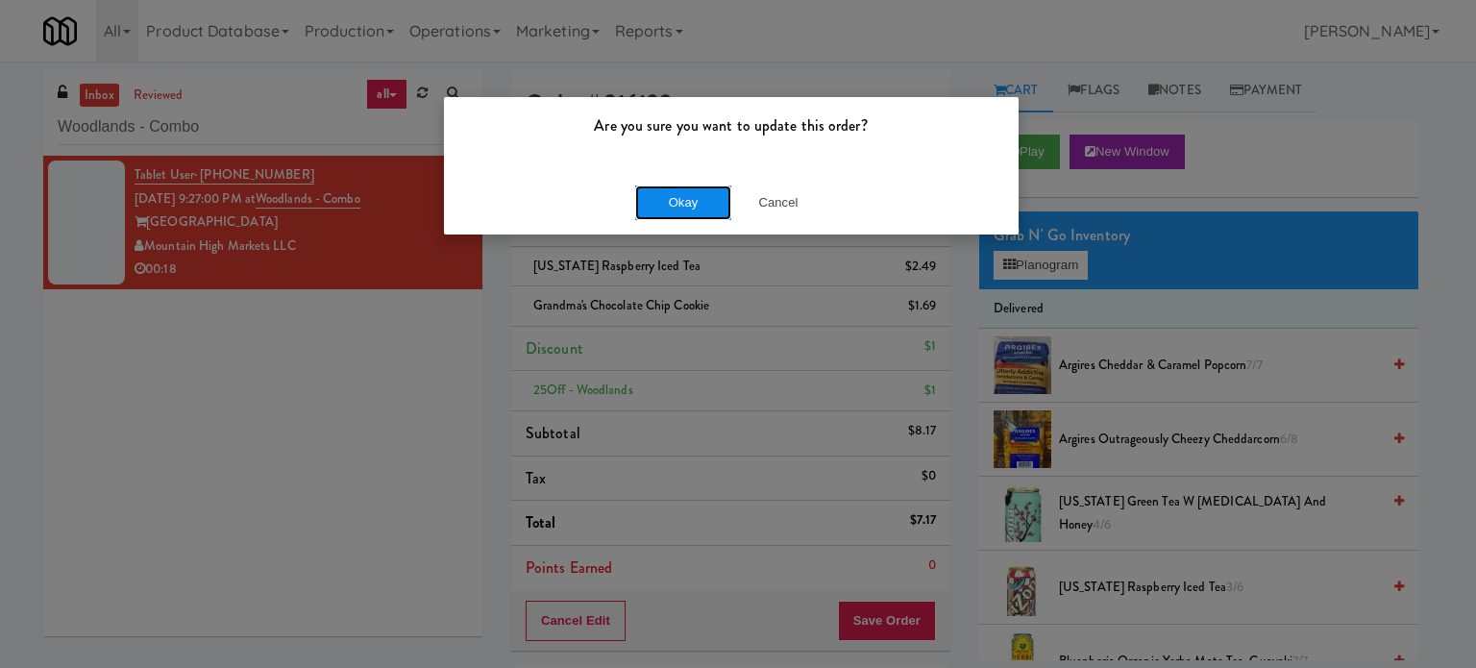
click at [676, 192] on button "Okay" at bounding box center [683, 202] width 96 height 35
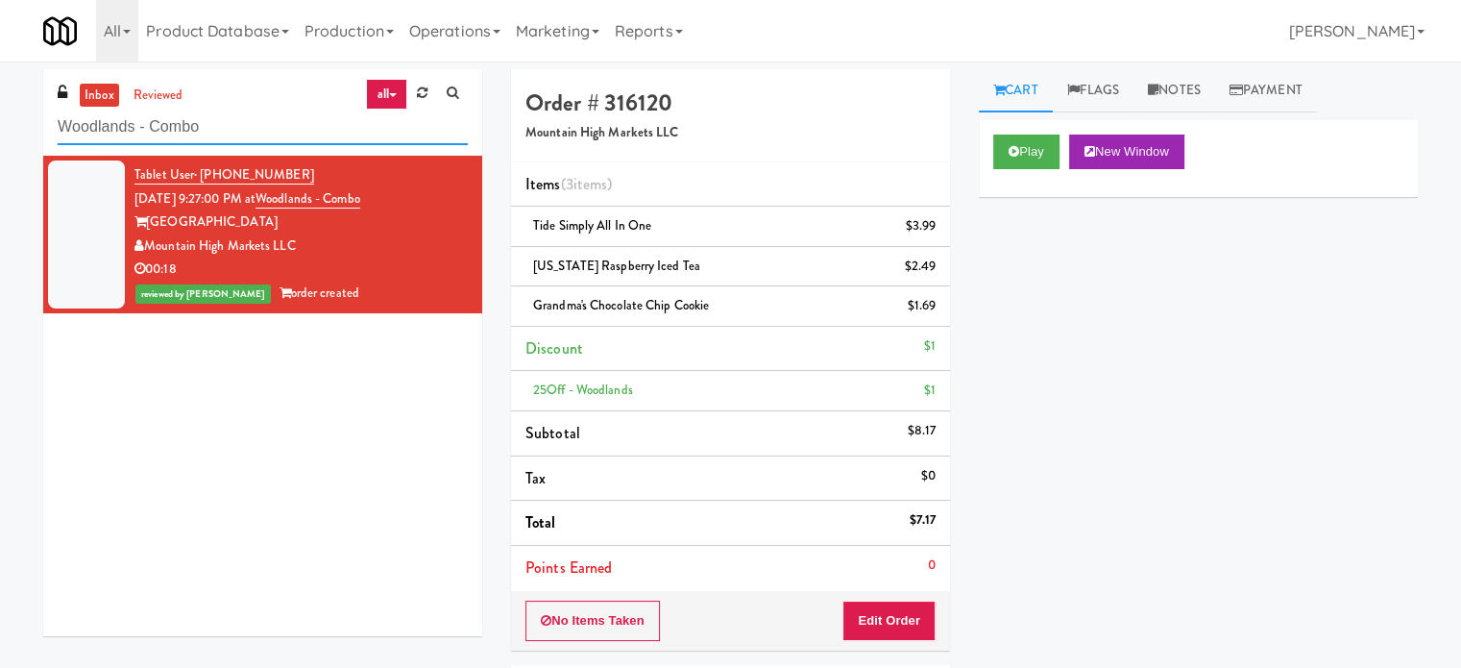
click at [287, 125] on input "Woodlands - Combo" at bounding box center [263, 128] width 410 height 36
paste input "IKEA Burlington EMPU"
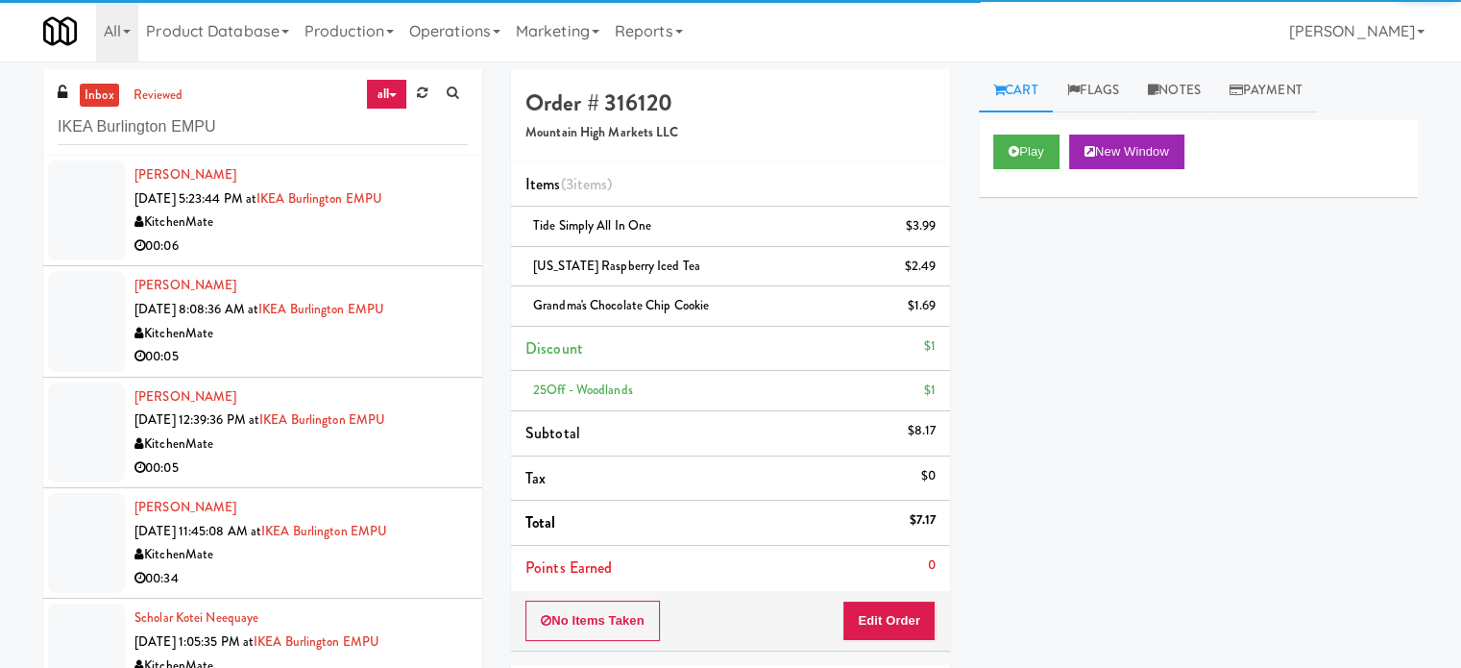
click at [388, 241] on div "00:06" at bounding box center [301, 246] width 333 height 24
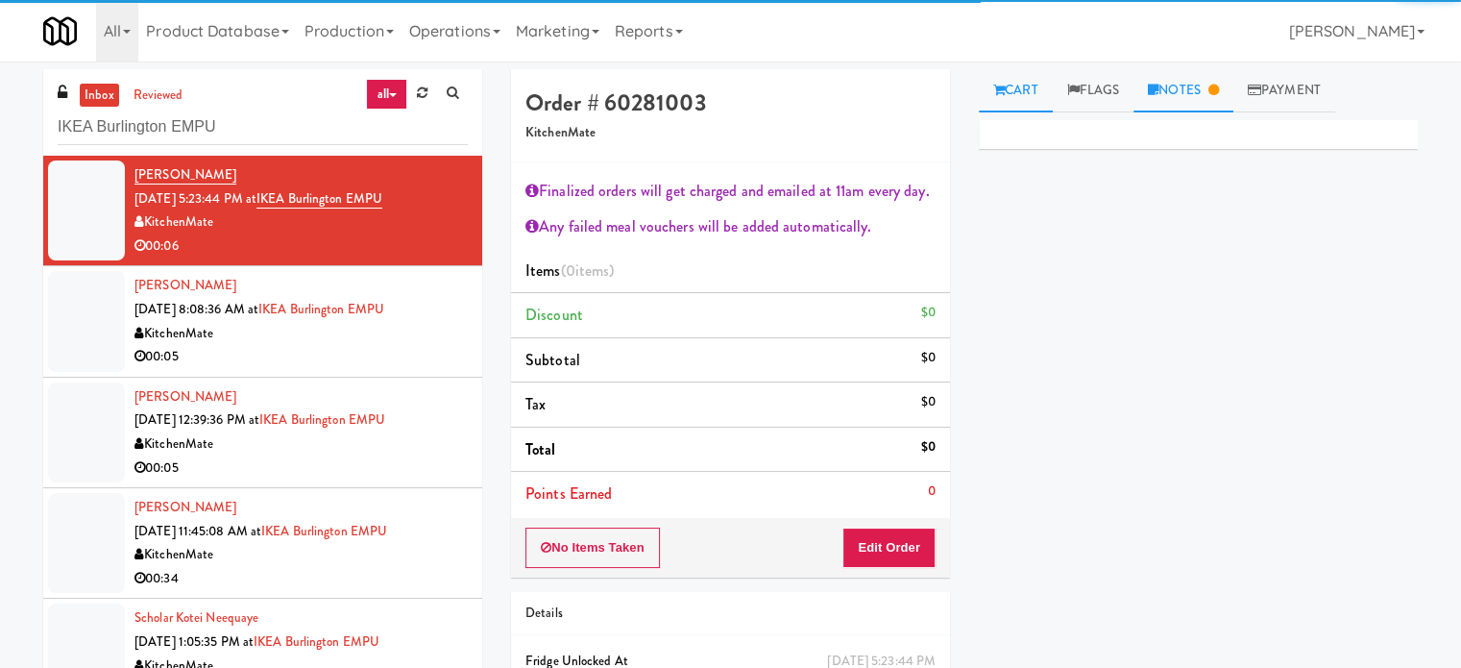
click at [1189, 96] on link "Notes" at bounding box center [1184, 90] width 100 height 43
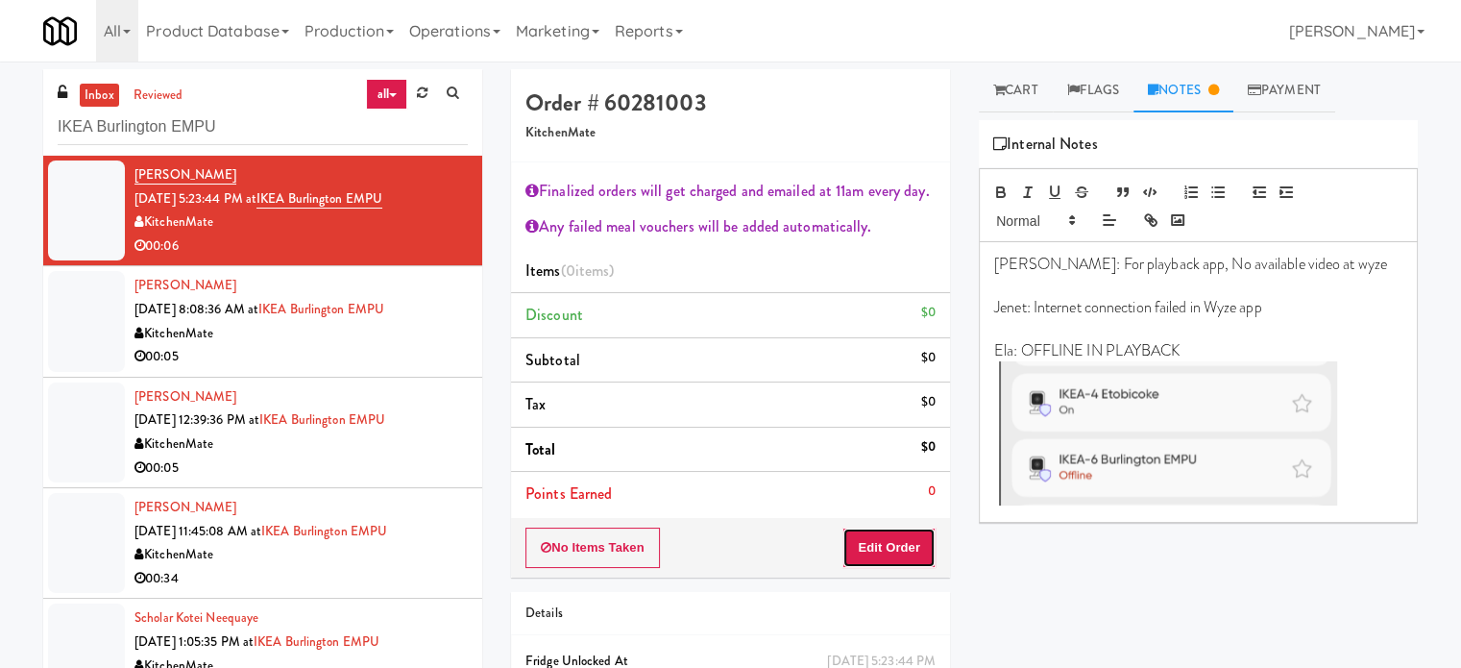
click at [911, 549] on button "Edit Order" at bounding box center [889, 547] width 93 height 40
click at [1012, 73] on link "Cart" at bounding box center [1016, 90] width 74 height 43
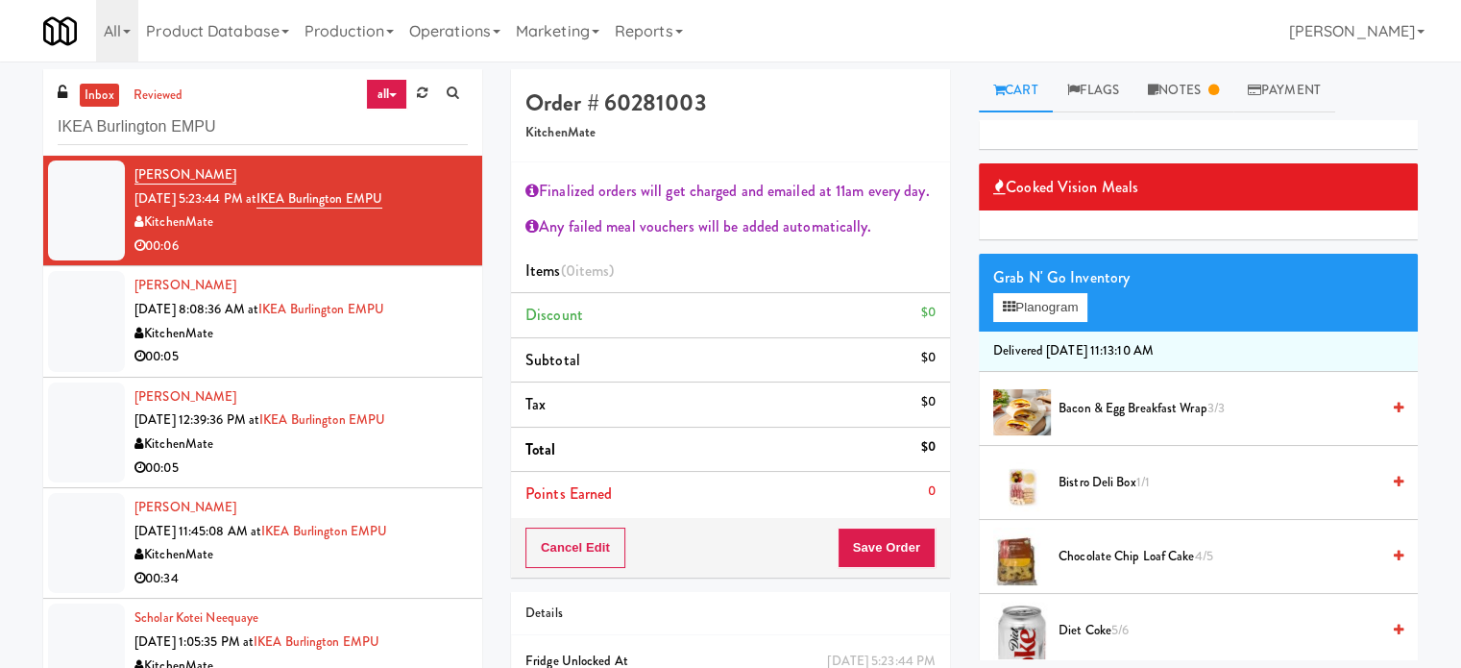
click at [346, 360] on div "00:05" at bounding box center [301, 357] width 333 height 24
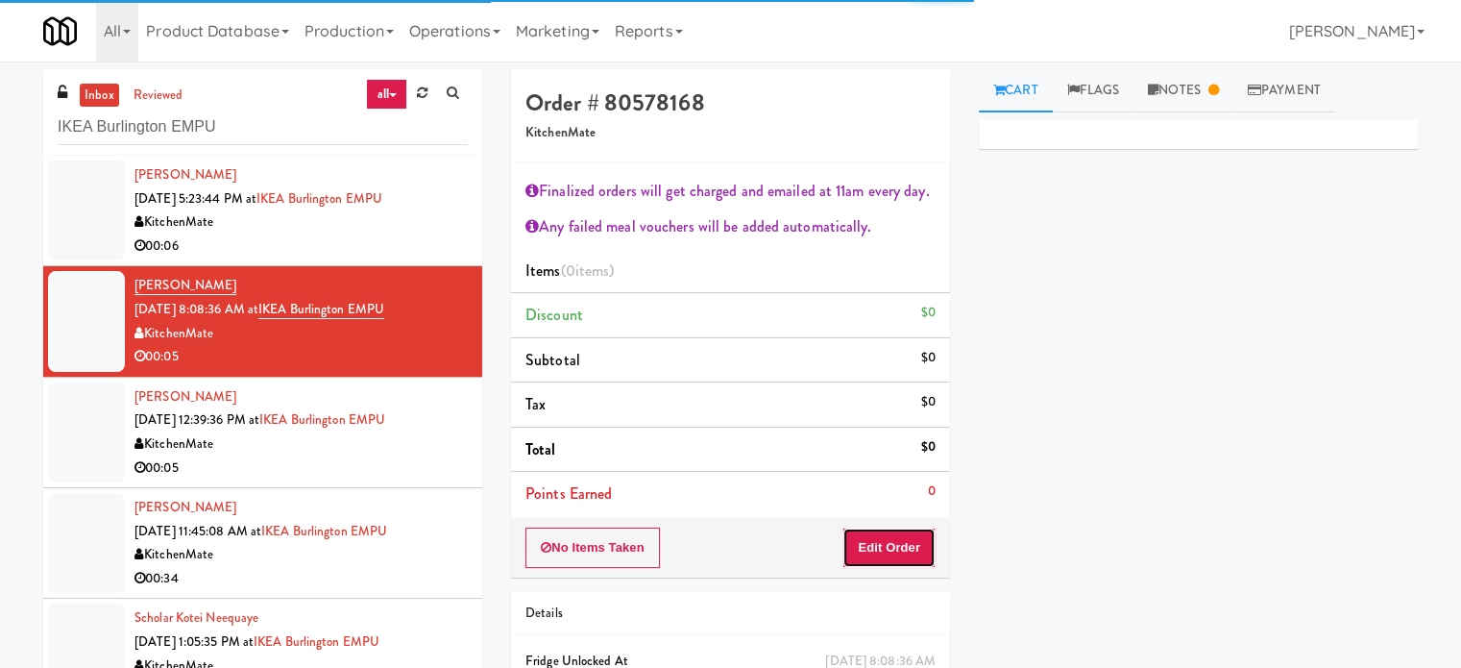
click at [920, 545] on button "Edit Order" at bounding box center [889, 547] width 93 height 40
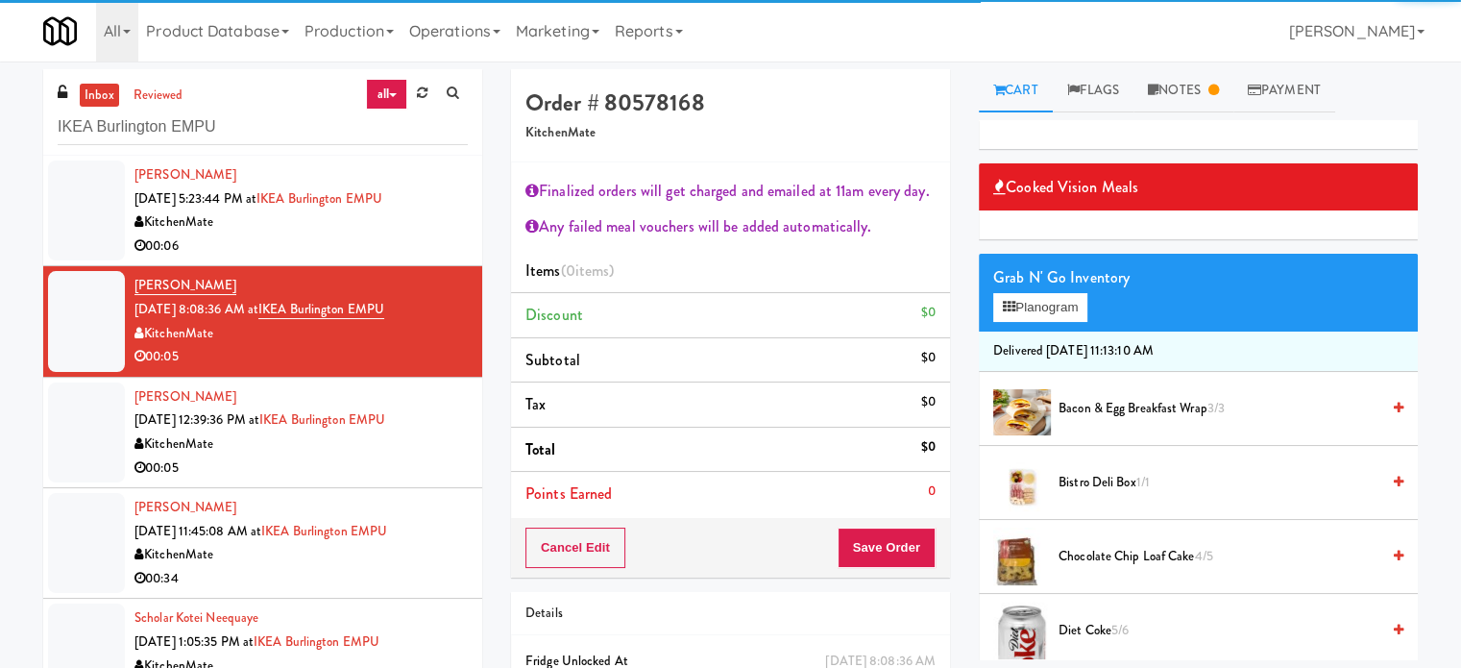
drag, startPoint x: 393, startPoint y: 465, endPoint x: 440, endPoint y: 457, distance: 47.7
click at [395, 466] on div "00:05" at bounding box center [301, 468] width 333 height 24
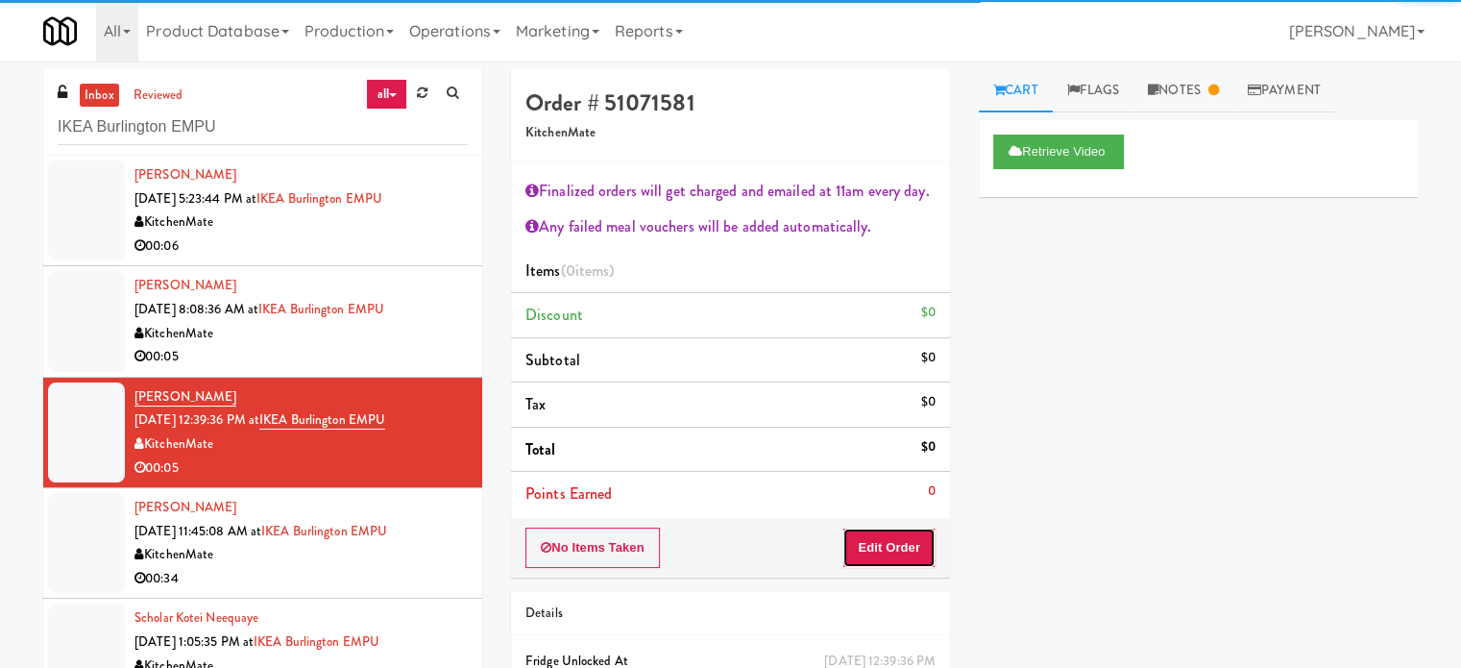
click at [913, 549] on button "Edit Order" at bounding box center [889, 547] width 93 height 40
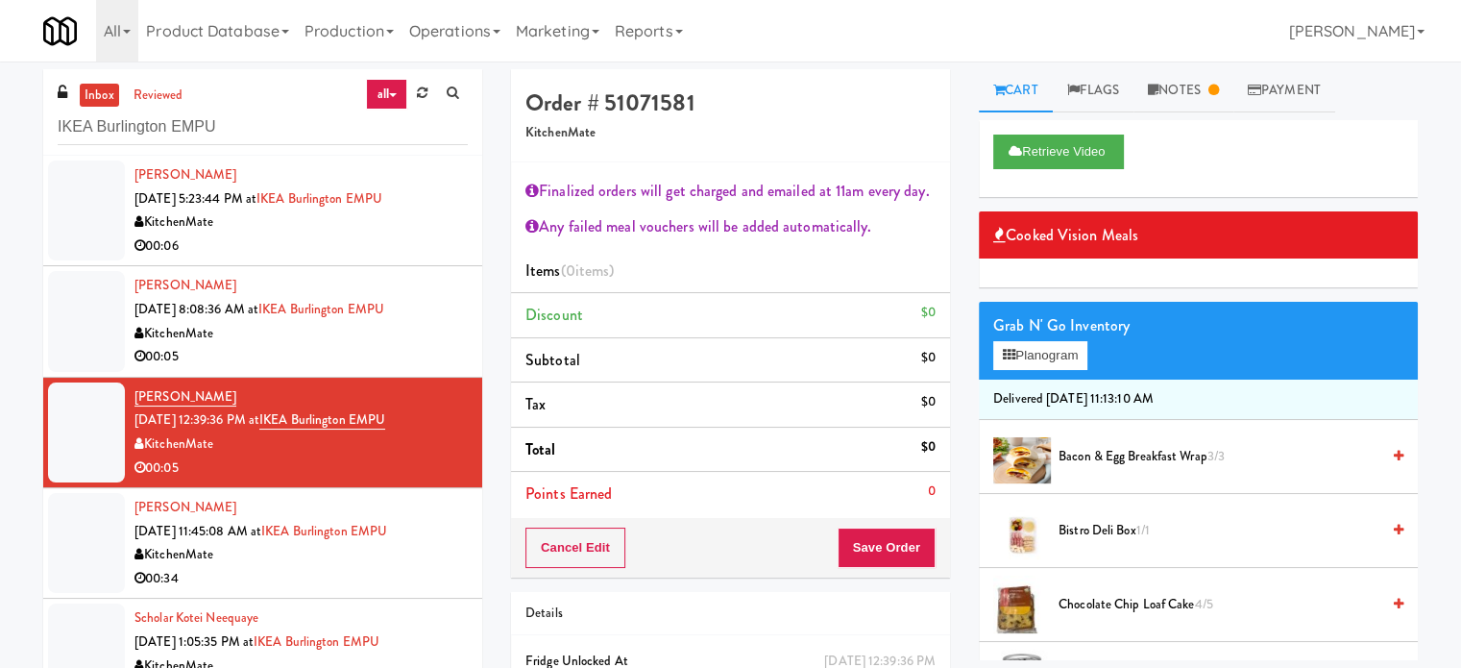
click at [419, 555] on div "KitchenMate" at bounding box center [301, 555] width 333 height 24
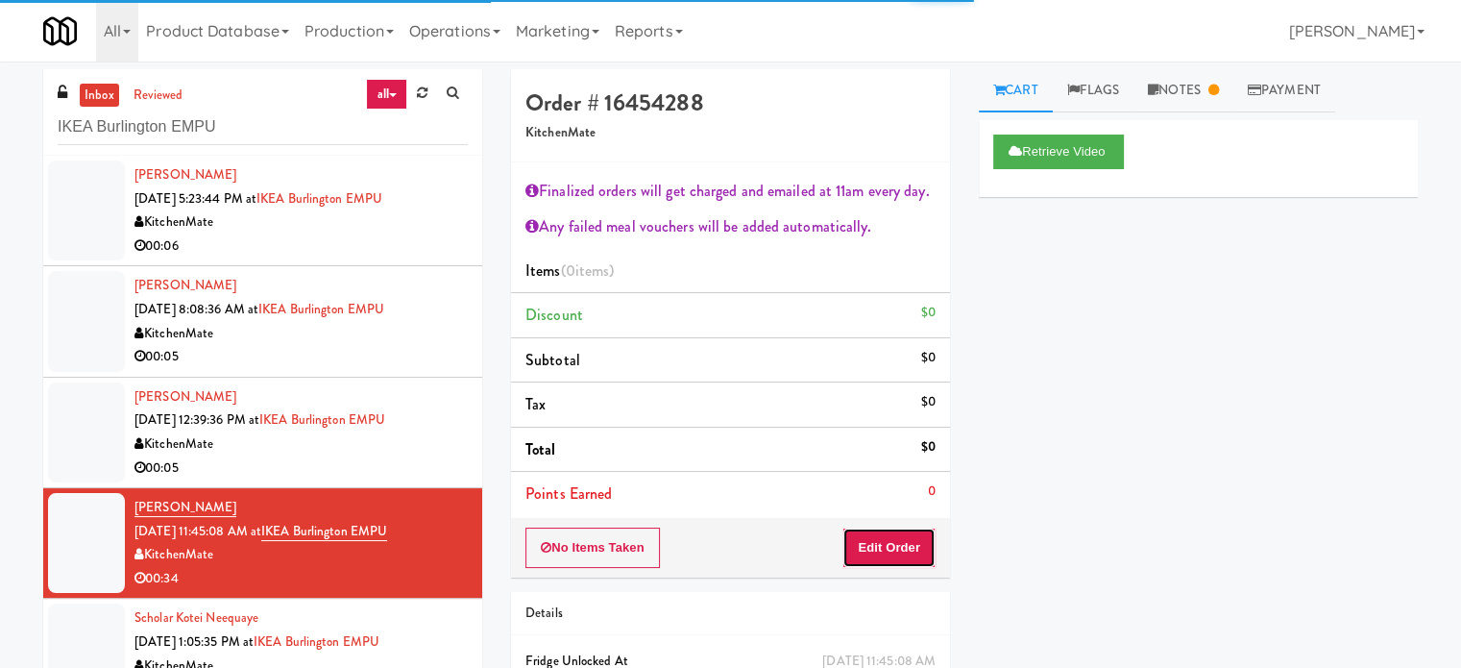
click at [905, 553] on button "Edit Order" at bounding box center [889, 547] width 93 height 40
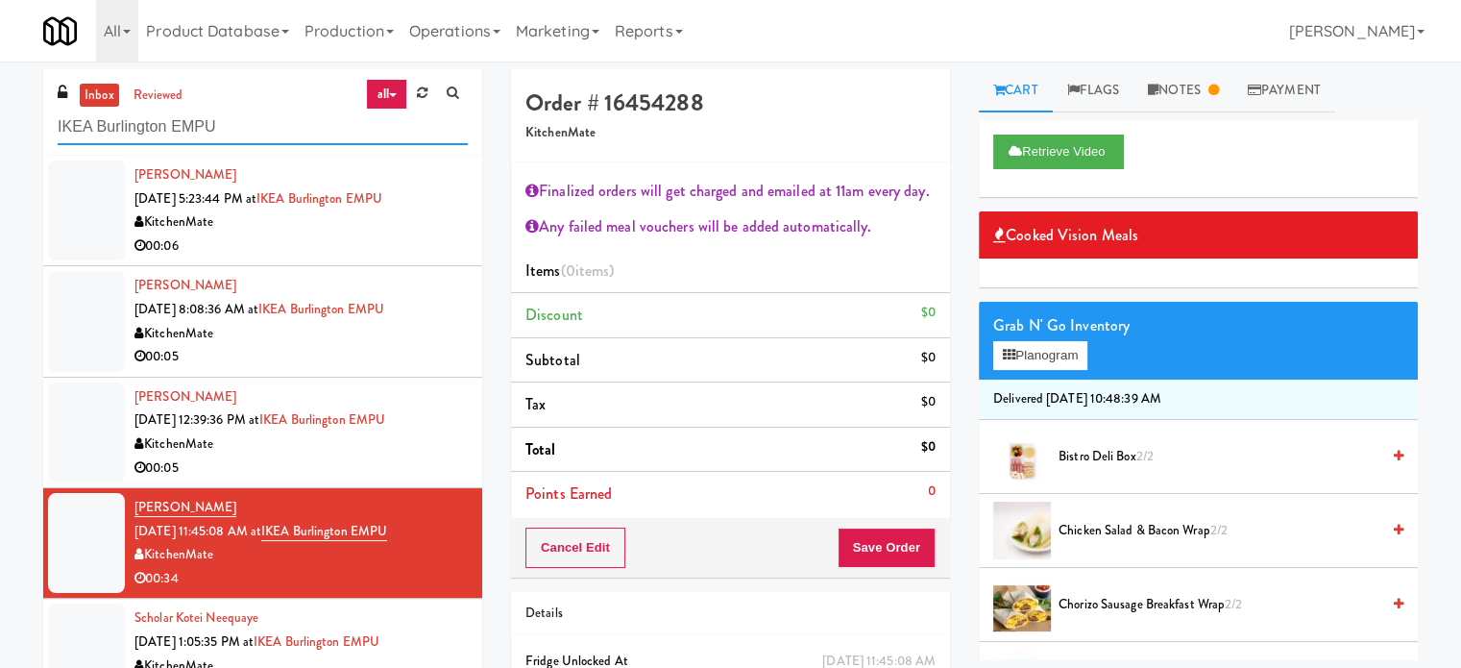
drag, startPoint x: 198, startPoint y: 121, endPoint x: 208, endPoint y: 124, distance: 10.0
click at [205, 123] on input "IKEA Burlington EMPU" at bounding box center [263, 128] width 410 height 36
click at [209, 124] on input "IKEA Burlington EMPU" at bounding box center [263, 128] width 410 height 36
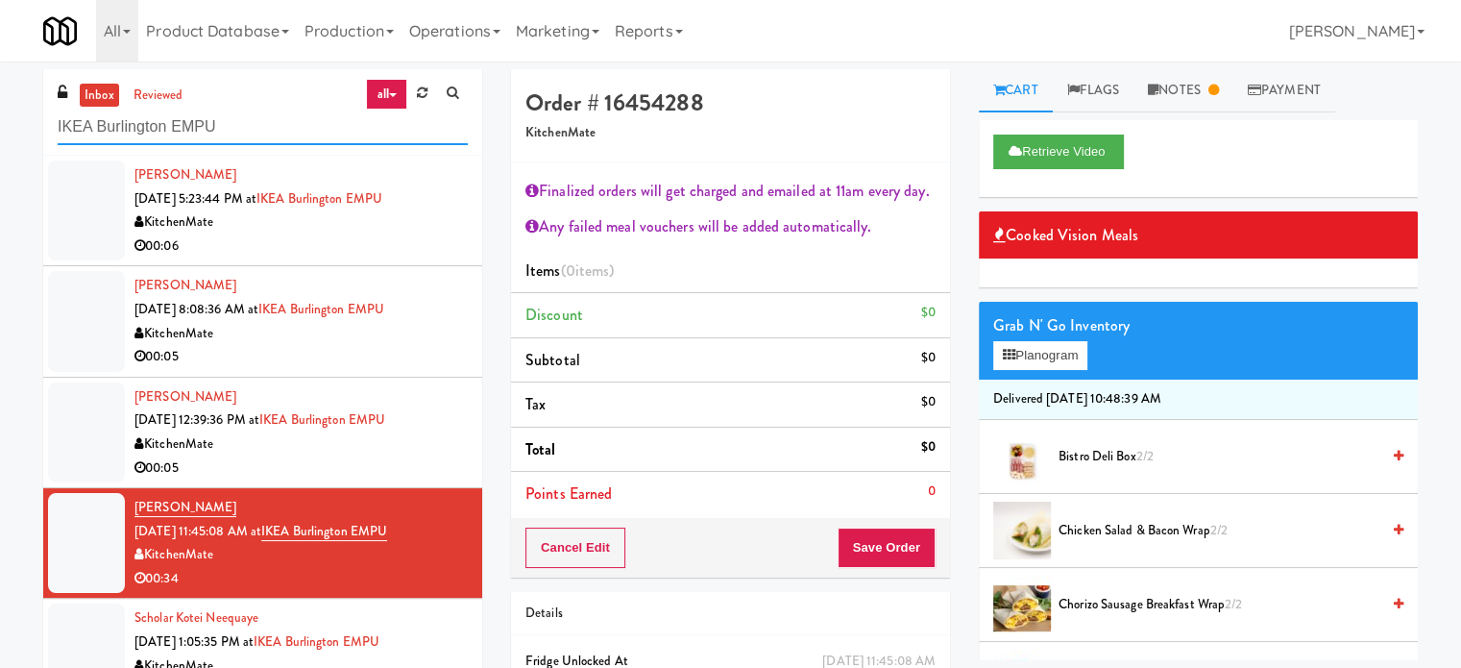
paste input "Flats at San Tan-Fridge"
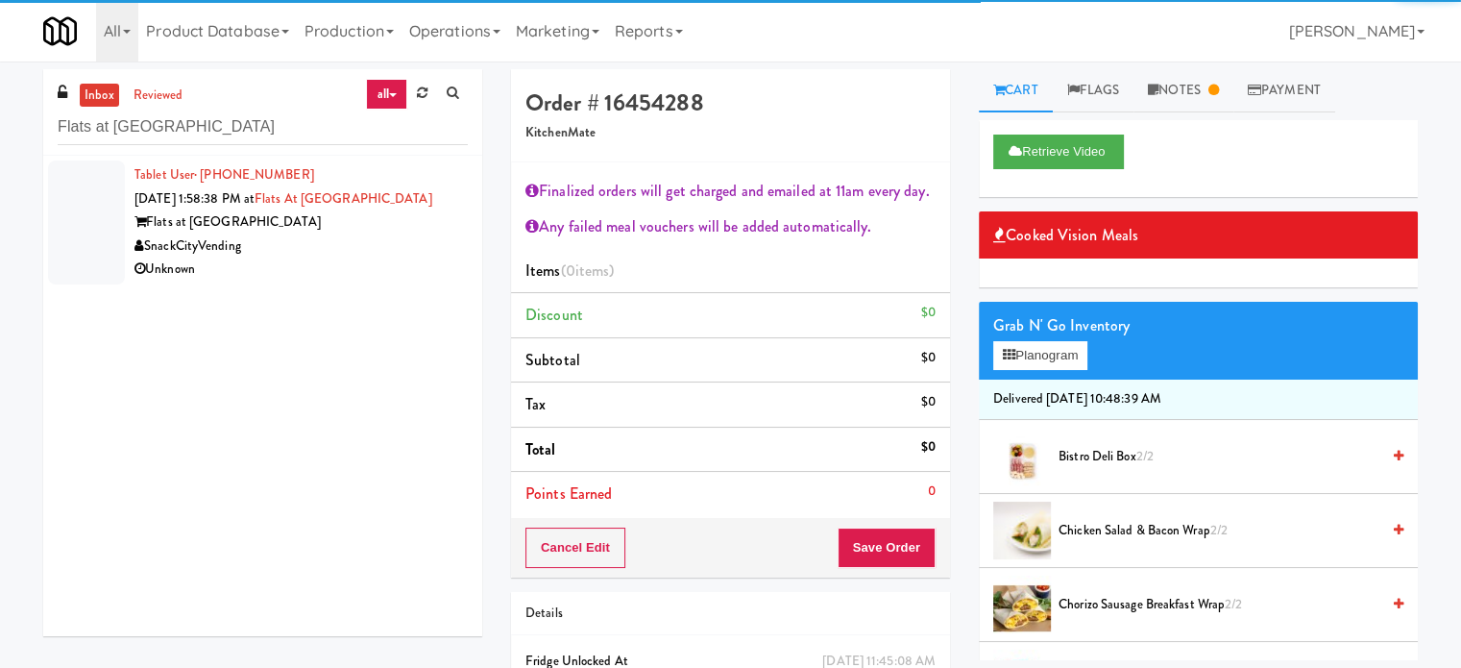
drag, startPoint x: 331, startPoint y: 262, endPoint x: 574, endPoint y: 244, distance: 243.8
click at [386, 264] on div "Unknown" at bounding box center [301, 270] width 333 height 24
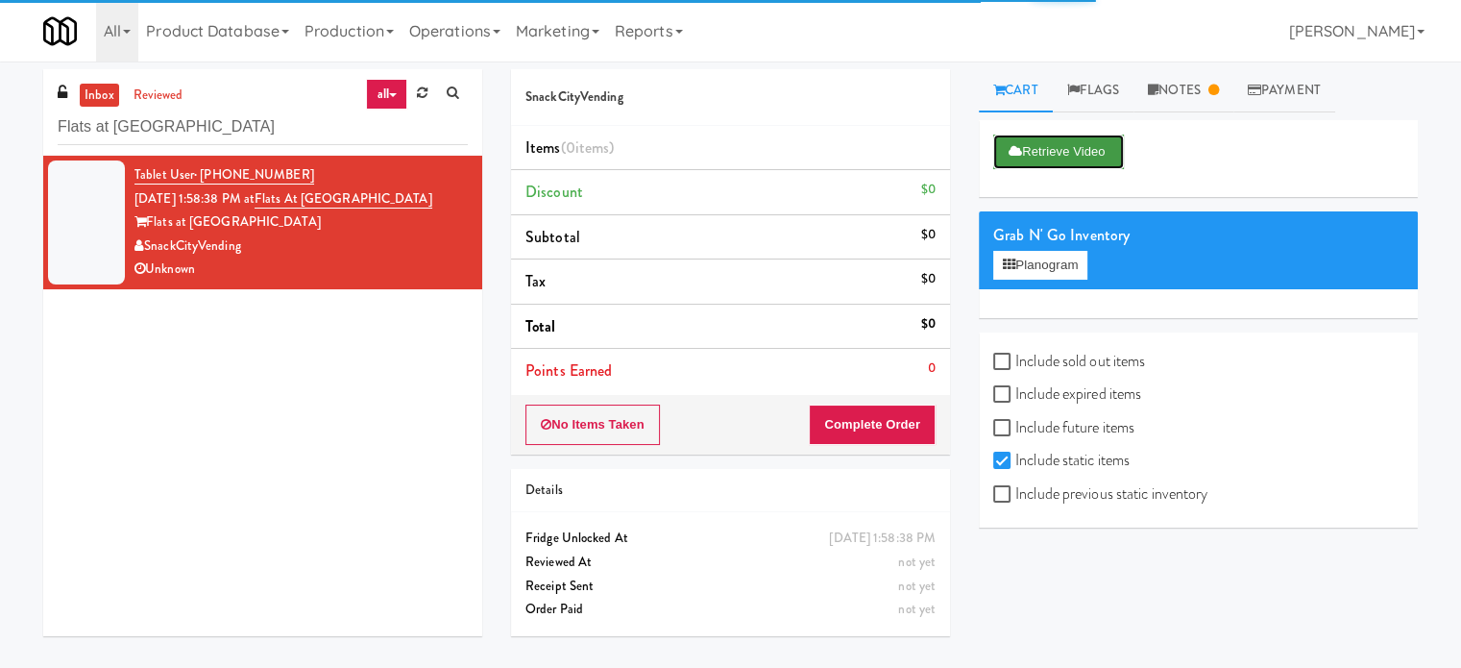
click at [1076, 161] on button "Retrieve Video" at bounding box center [1059, 152] width 131 height 35
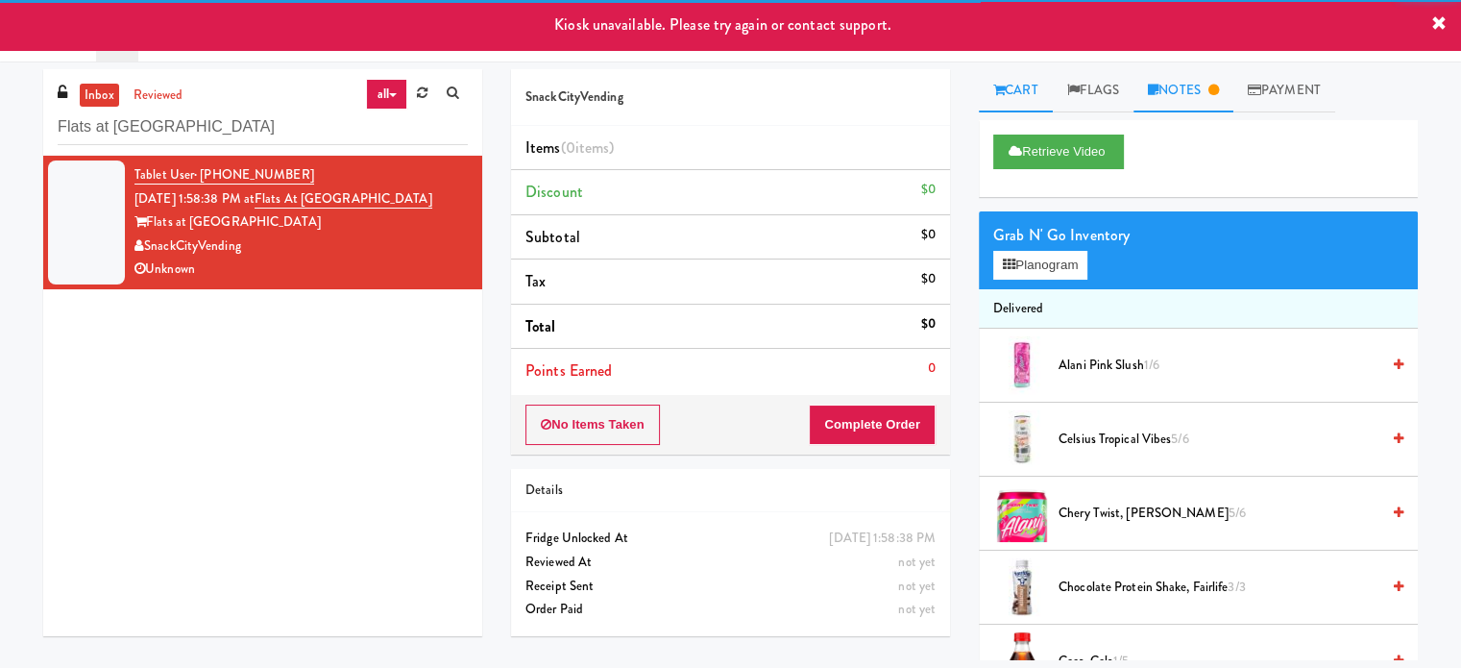
click at [1214, 89] on link "Notes" at bounding box center [1184, 90] width 100 height 43
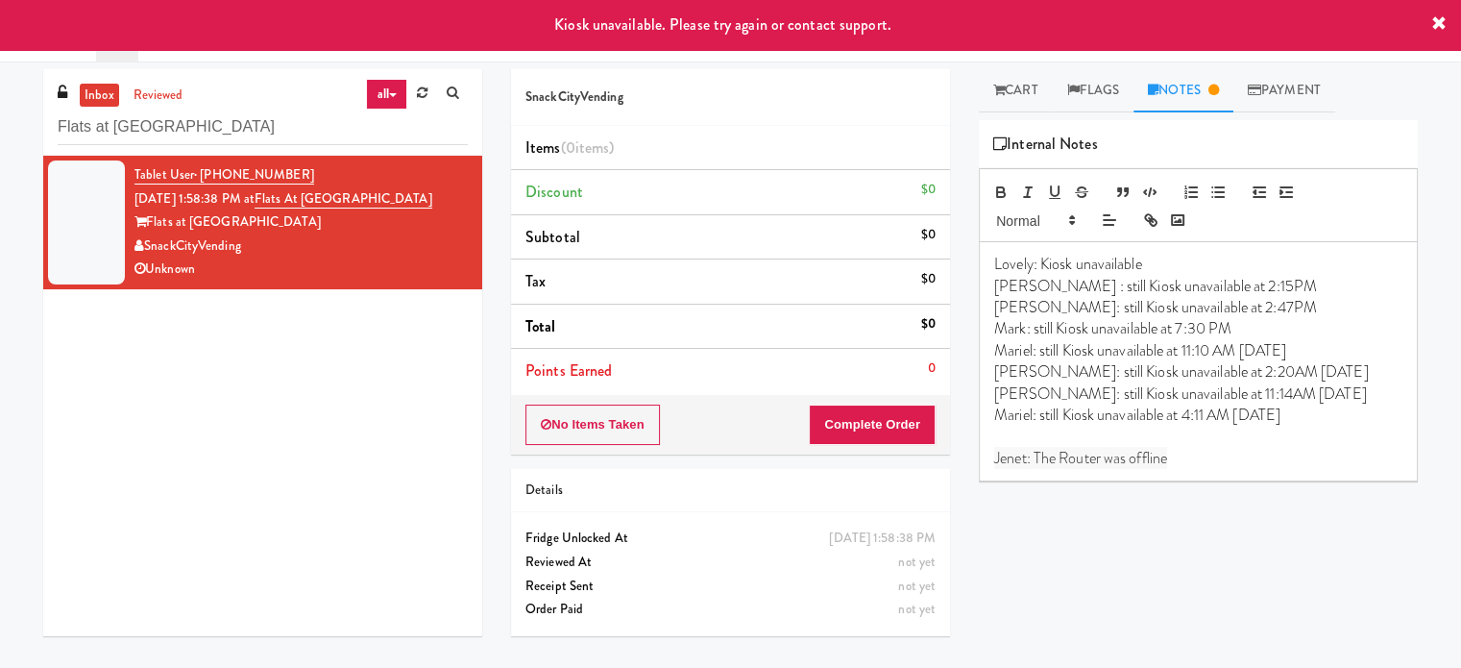
click at [384, 327] on div "Tablet User · (971) 413-0110 Aug 10, 2025 1:58:38 PM at Flats at San Tan-Fridge…" at bounding box center [262, 396] width 439 height 480
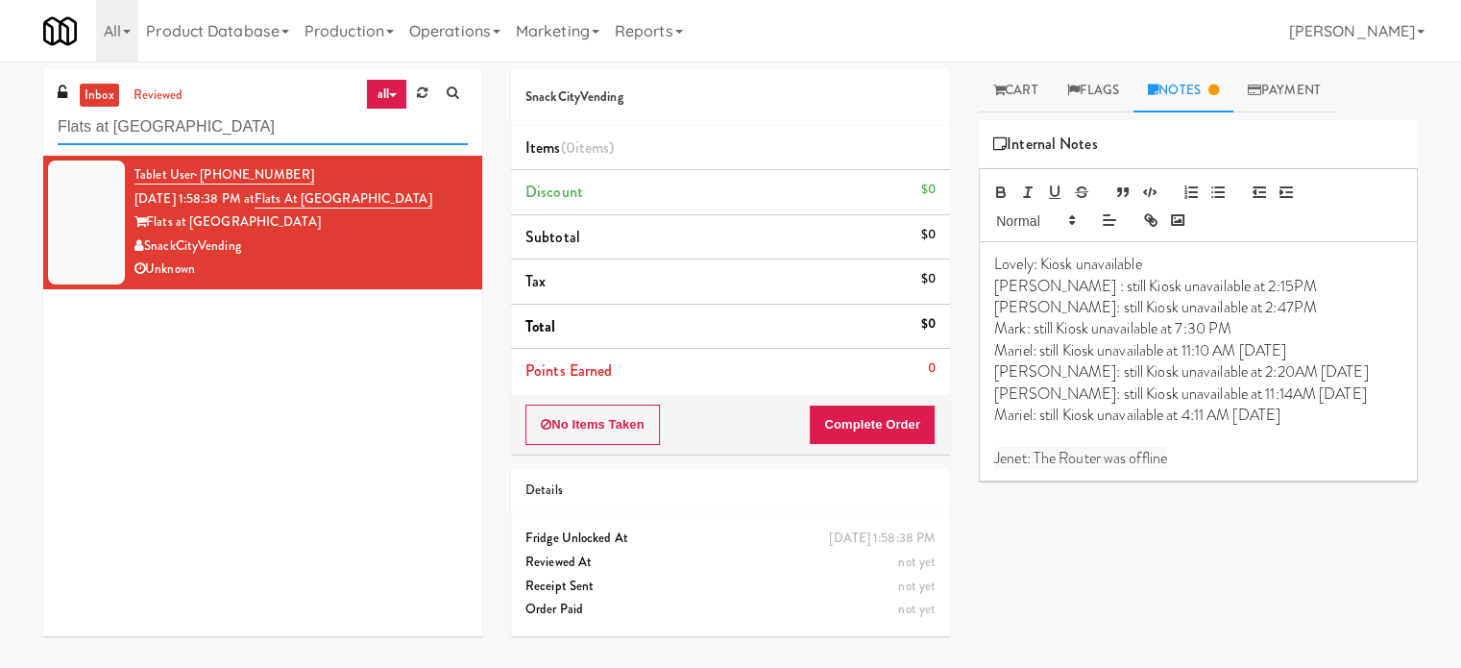
click at [266, 128] on input "Flats at San Tan-Fridge" at bounding box center [263, 128] width 410 height 36
paste input "Baker - Cooler - Right"
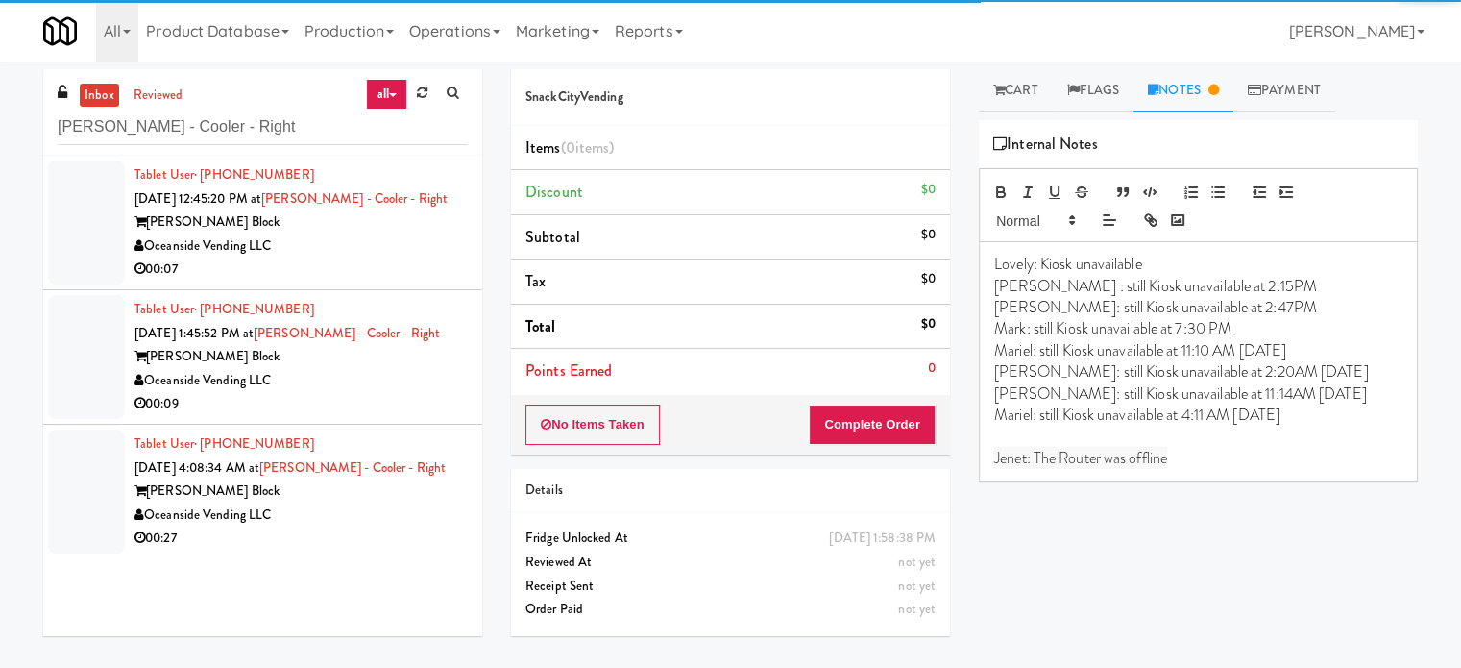
click at [450, 292] on li "Tablet User · (714) 313-6321 Aug 11, 2025 1:45:52 PM at Baker - Cooler - Right …" at bounding box center [262, 357] width 439 height 135
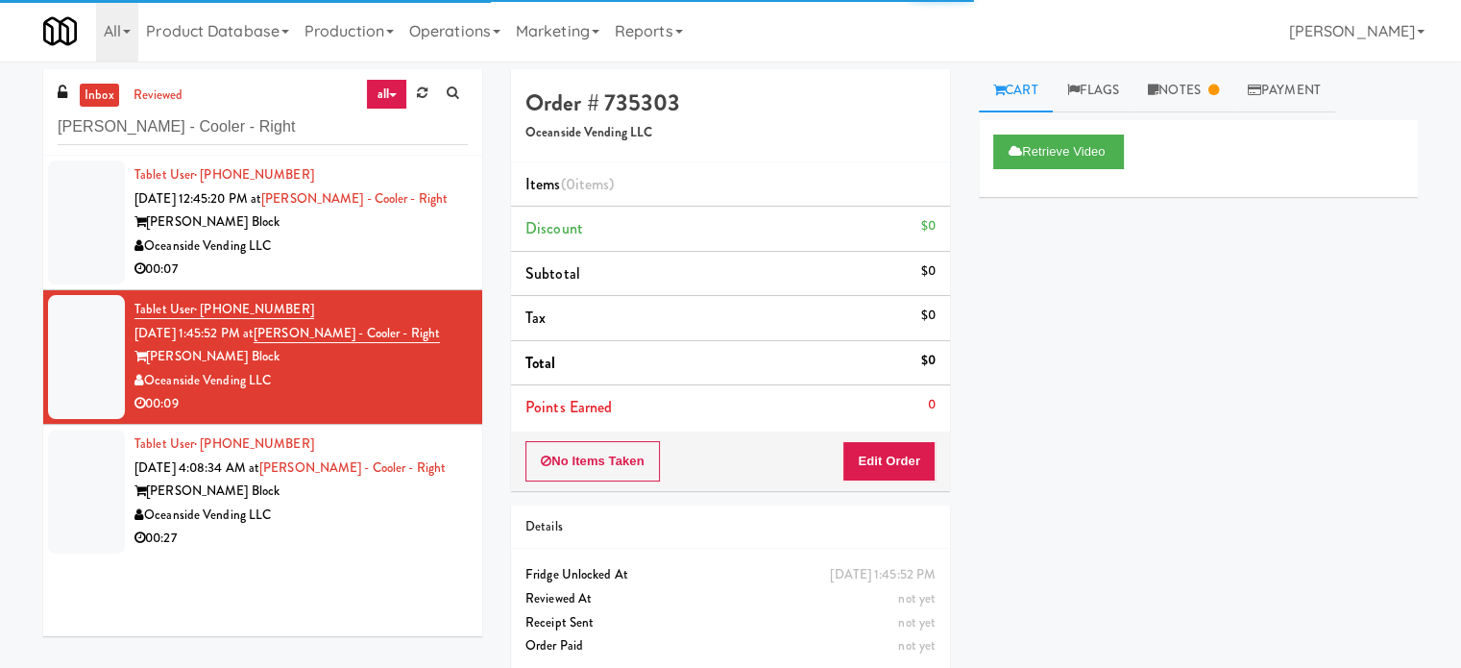
click at [450, 267] on div "00:07" at bounding box center [301, 270] width 333 height 24
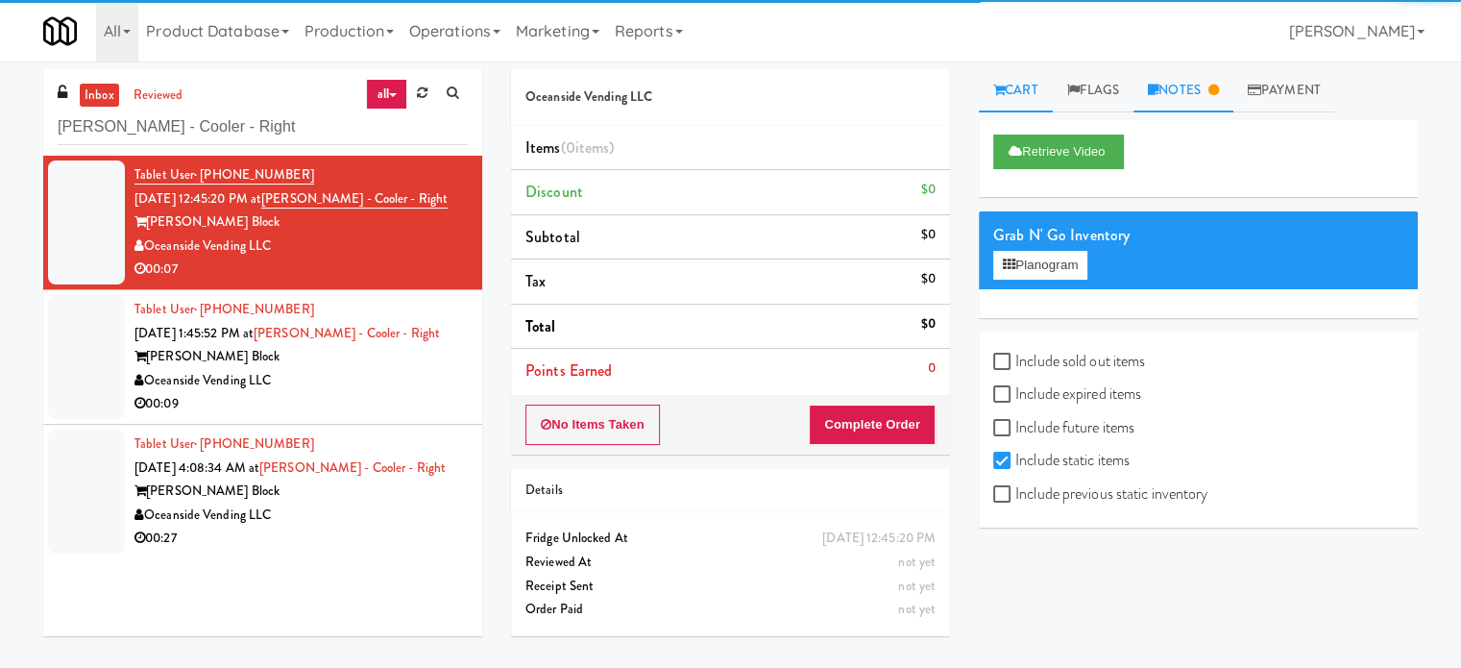
click at [1211, 103] on link "Notes" at bounding box center [1184, 90] width 100 height 43
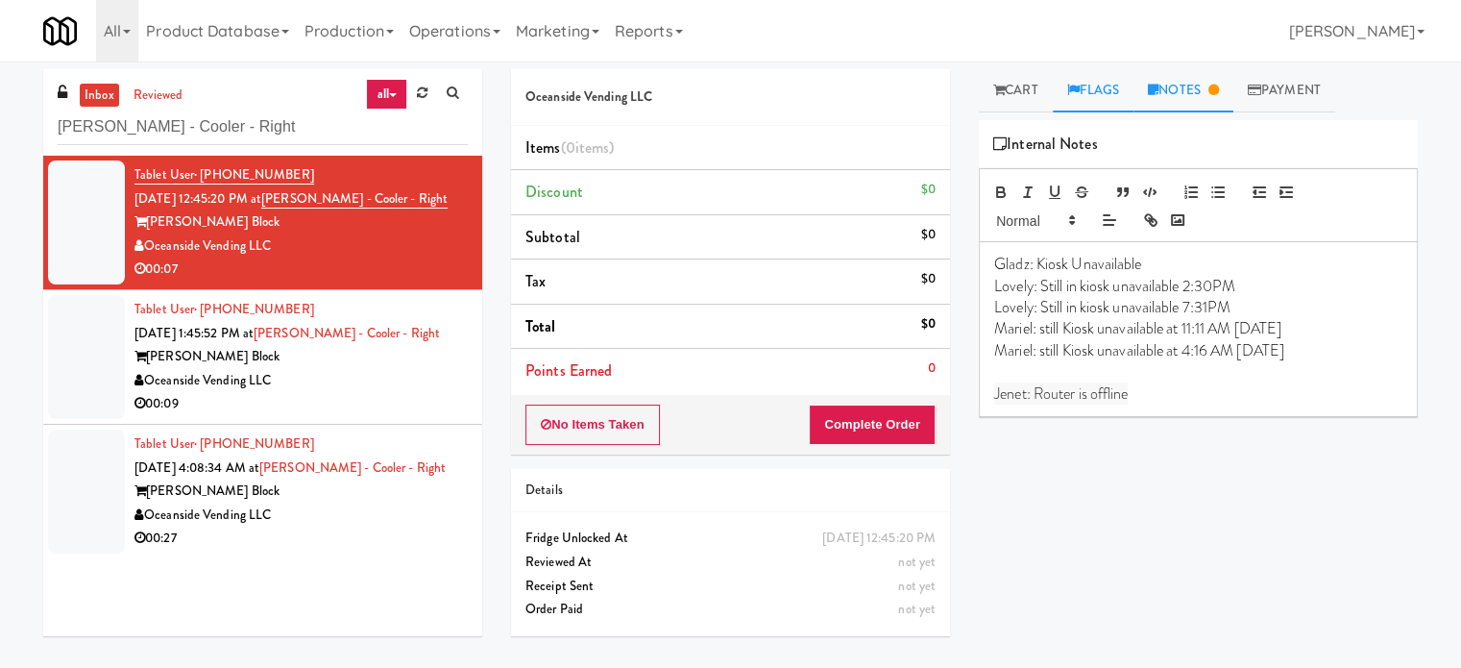
click at [1101, 87] on link "Flags" at bounding box center [1094, 90] width 82 height 43
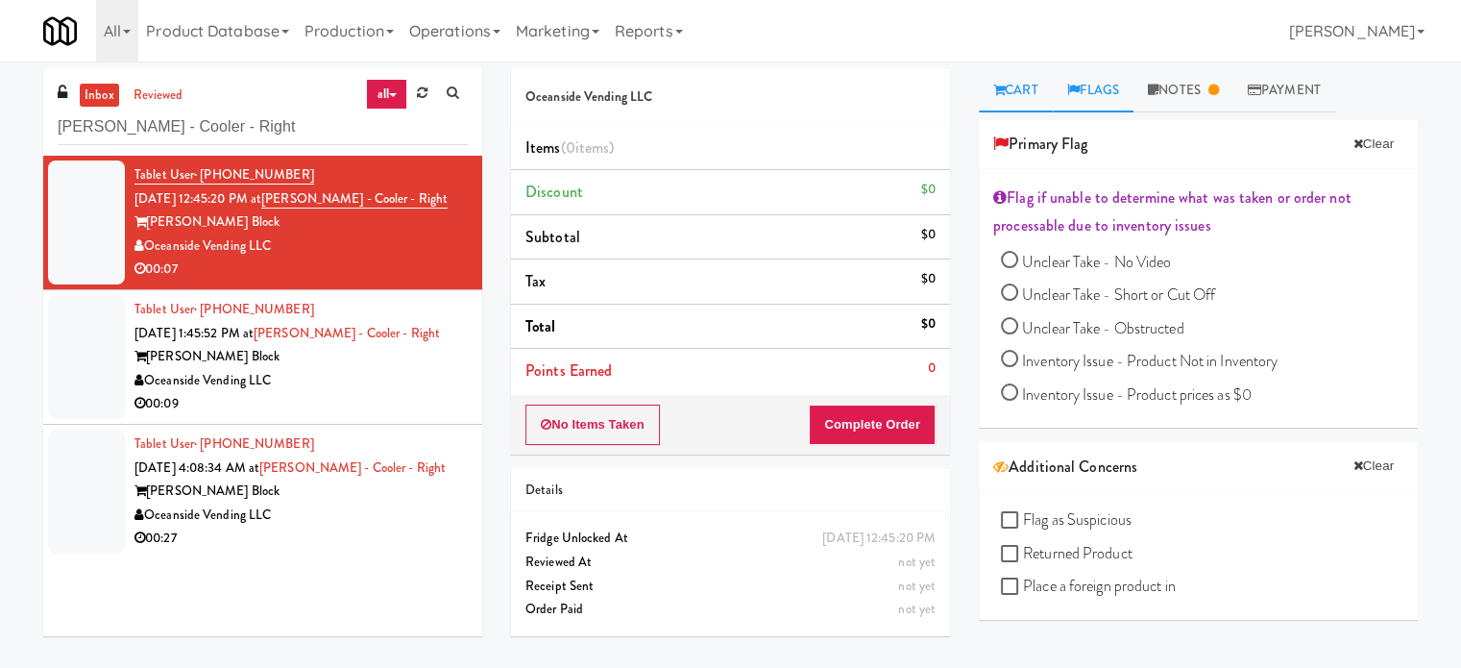
click at [1028, 103] on link "Cart" at bounding box center [1016, 90] width 74 height 43
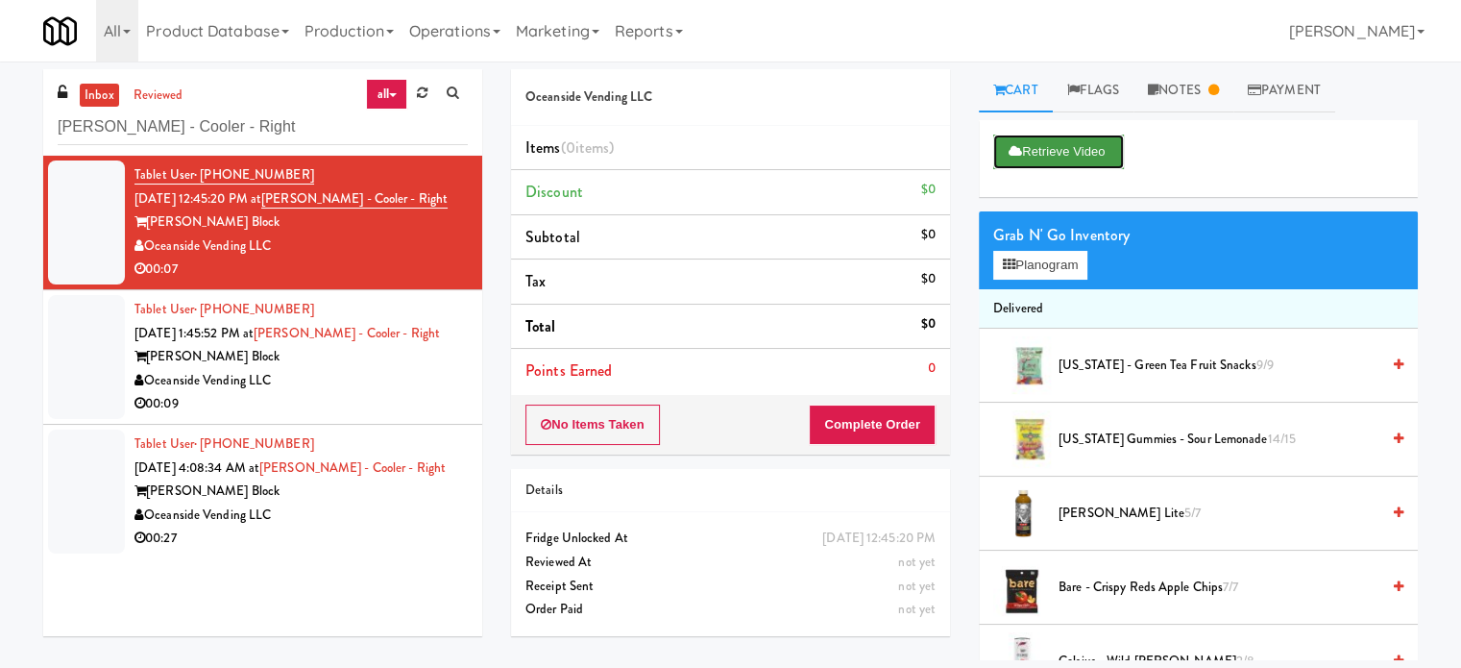
click at [1039, 160] on button "Retrieve Video" at bounding box center [1059, 152] width 131 height 35
click at [268, 132] on input "Baker - Cooler - Right" at bounding box center [263, 128] width 410 height 36
click at [267, 123] on input "Baker - Cooler - Right" at bounding box center [263, 128] width 410 height 36
click at [268, 125] on input "Baker - Cooler - Right" at bounding box center [263, 128] width 410 height 36
click at [269, 126] on input "Baker - Cooler - Right" at bounding box center [263, 128] width 410 height 36
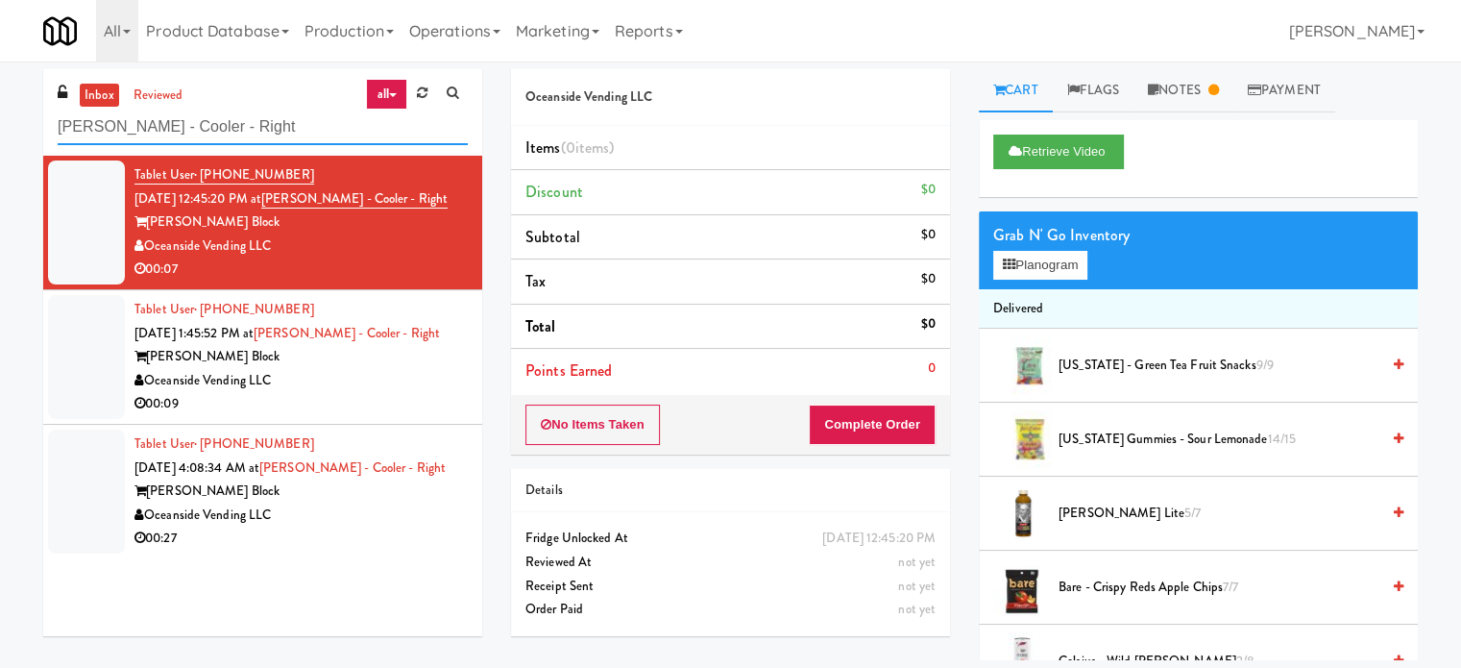
click at [270, 126] on input "Baker - Cooler - Right" at bounding box center [263, 128] width 410 height 36
paste input "Earth Rangers"
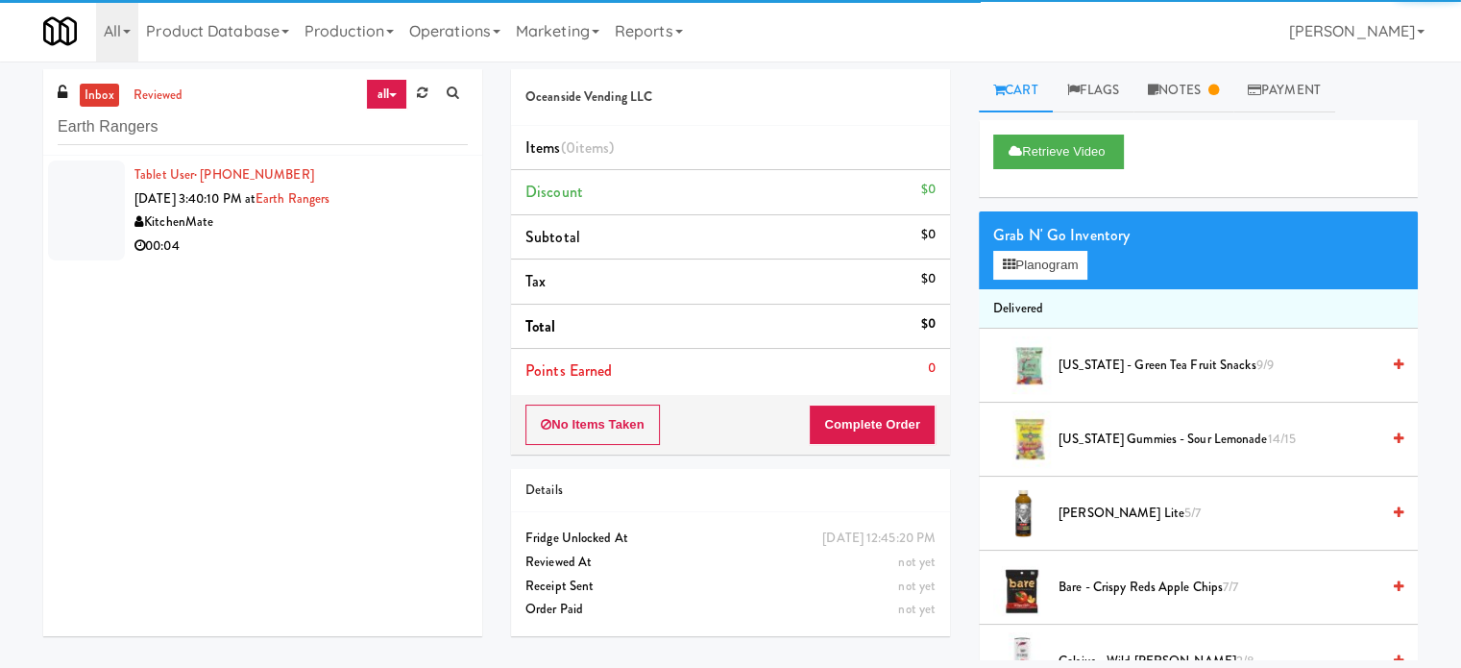
click at [381, 228] on div "KitchenMate" at bounding box center [301, 222] width 333 height 24
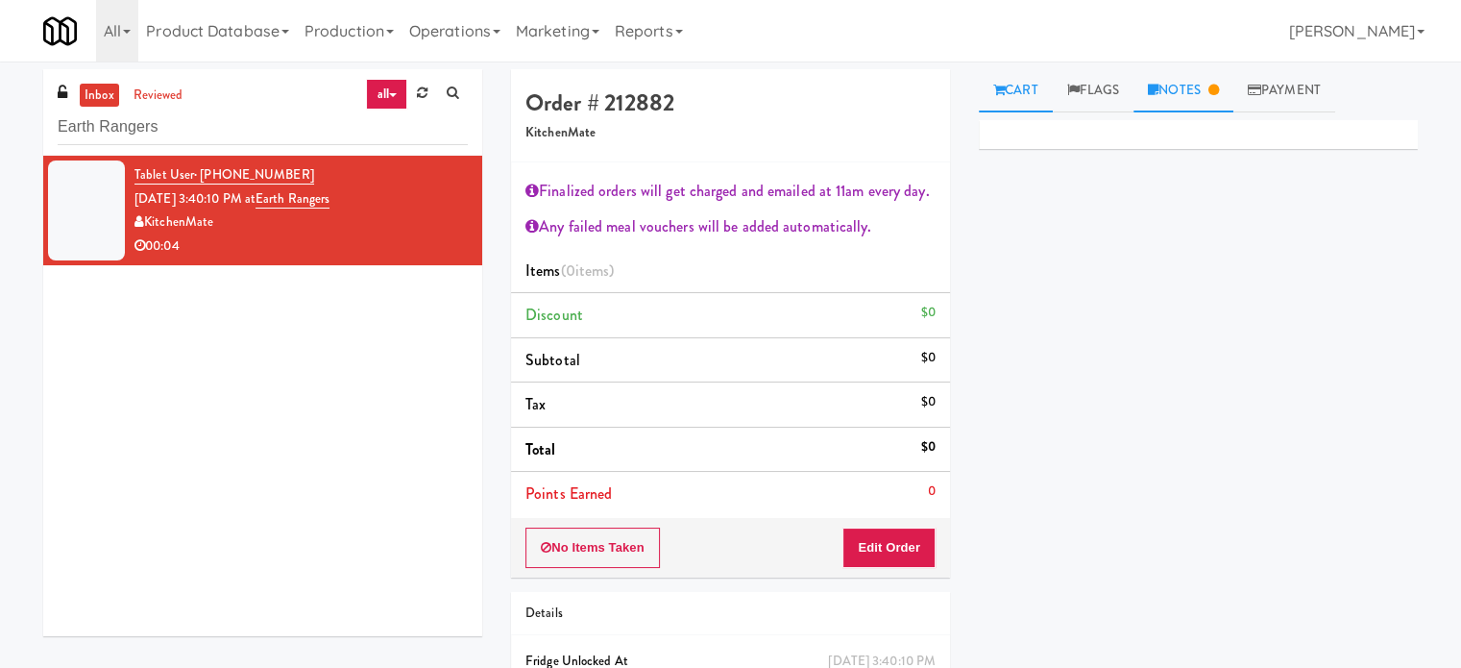
click at [1214, 91] on link "Notes" at bounding box center [1184, 90] width 100 height 43
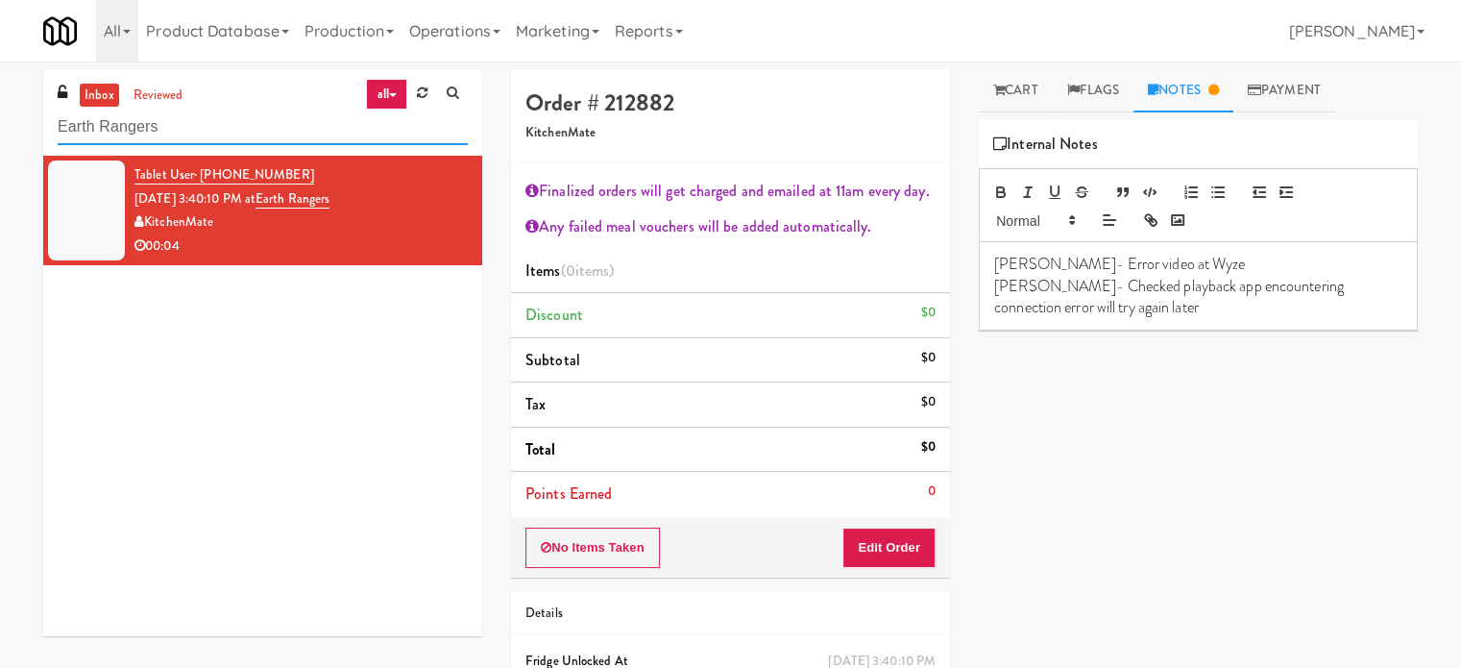
click at [205, 133] on input "Earth Rangers" at bounding box center [263, 128] width 410 height 36
click at [207, 133] on input "Earth Rangers" at bounding box center [263, 128] width 410 height 36
paste input "SVNC Office"
type input "SVNC Office"
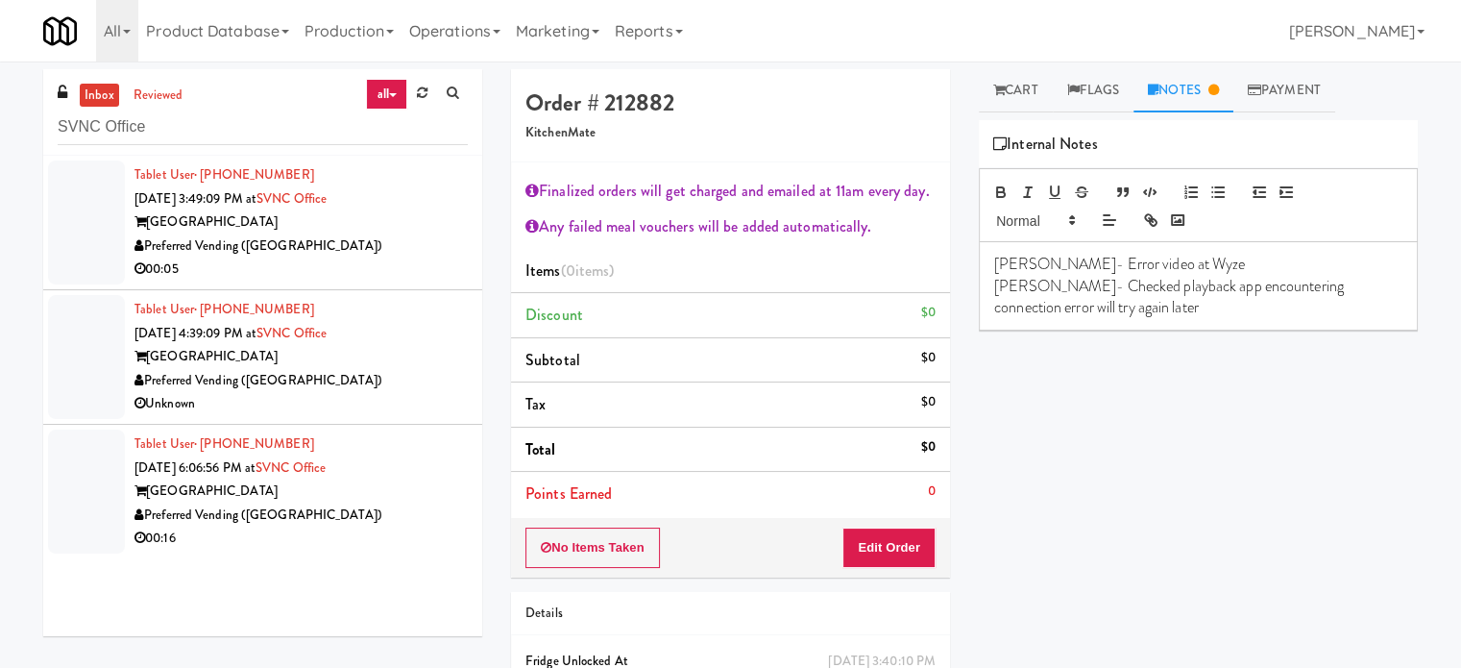
drag, startPoint x: 396, startPoint y: 233, endPoint x: 412, endPoint y: 219, distance: 21.8
click at [396, 234] on div "Preferred Vending ([GEOGRAPHIC_DATA])" at bounding box center [301, 246] width 333 height 24
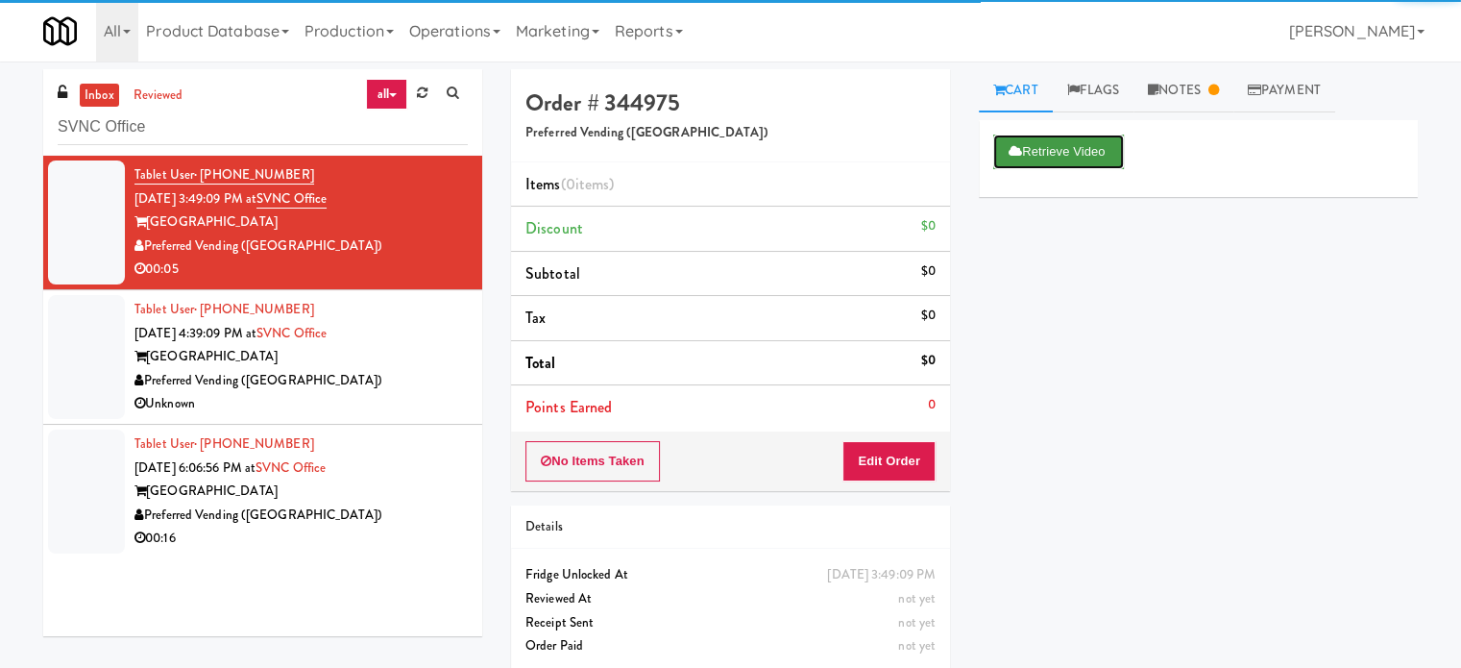
click at [1076, 155] on button "Retrieve Video" at bounding box center [1059, 152] width 131 height 35
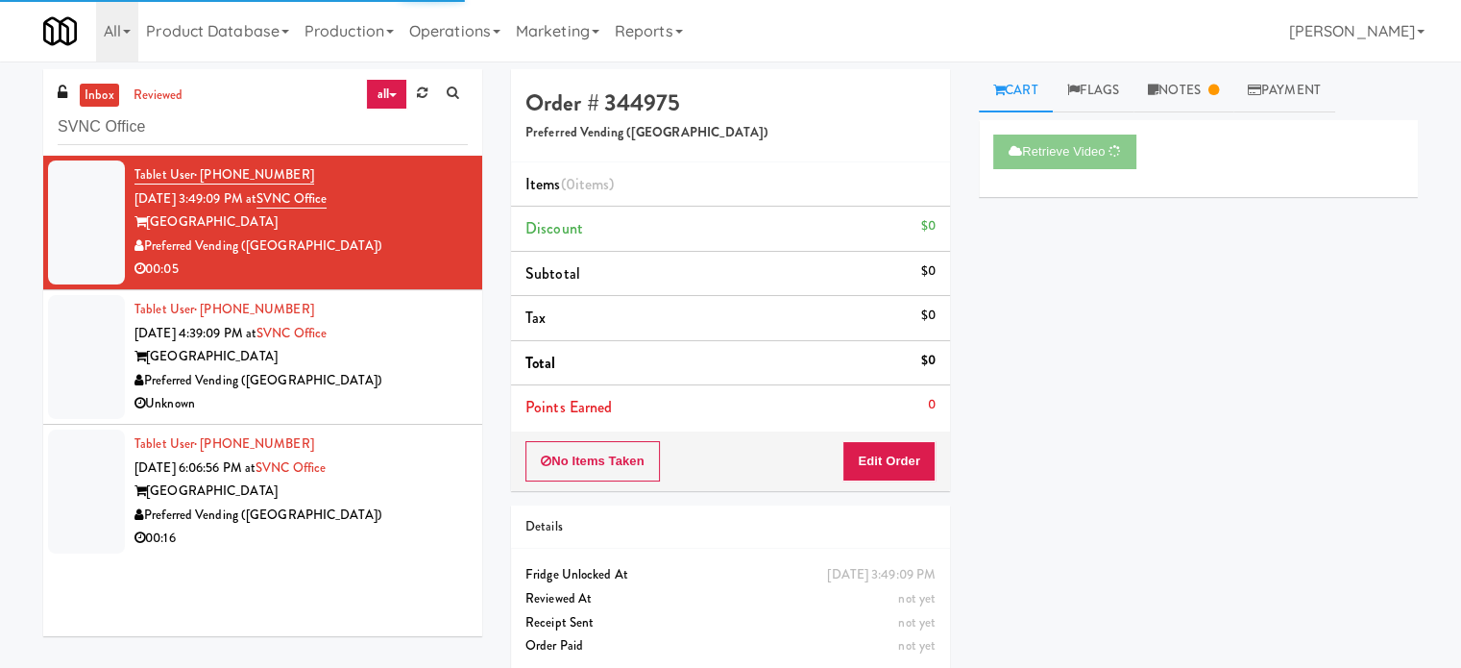
click at [394, 397] on div "Unknown" at bounding box center [301, 404] width 333 height 24
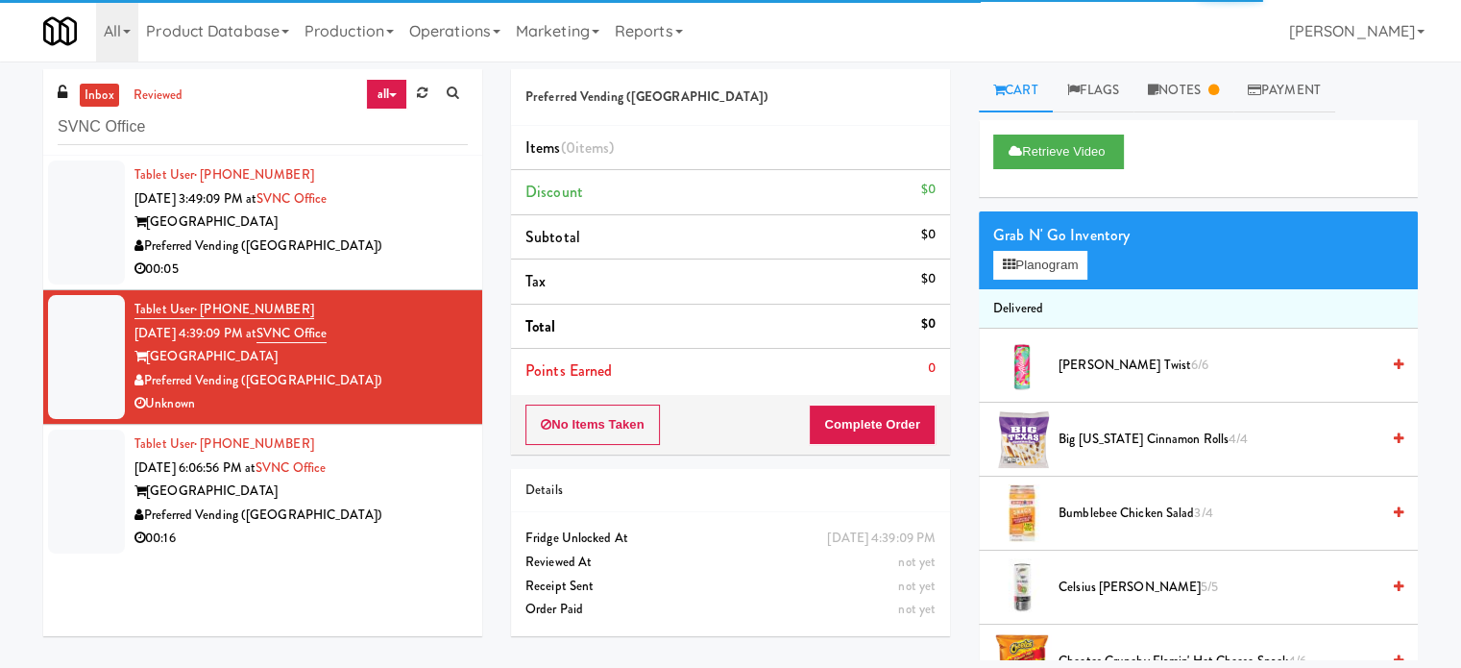
drag, startPoint x: 395, startPoint y: 500, endPoint x: 707, endPoint y: 403, distance: 327.0
click at [400, 500] on div "Sacramento Valley National Cemetery" at bounding box center [301, 491] width 333 height 24
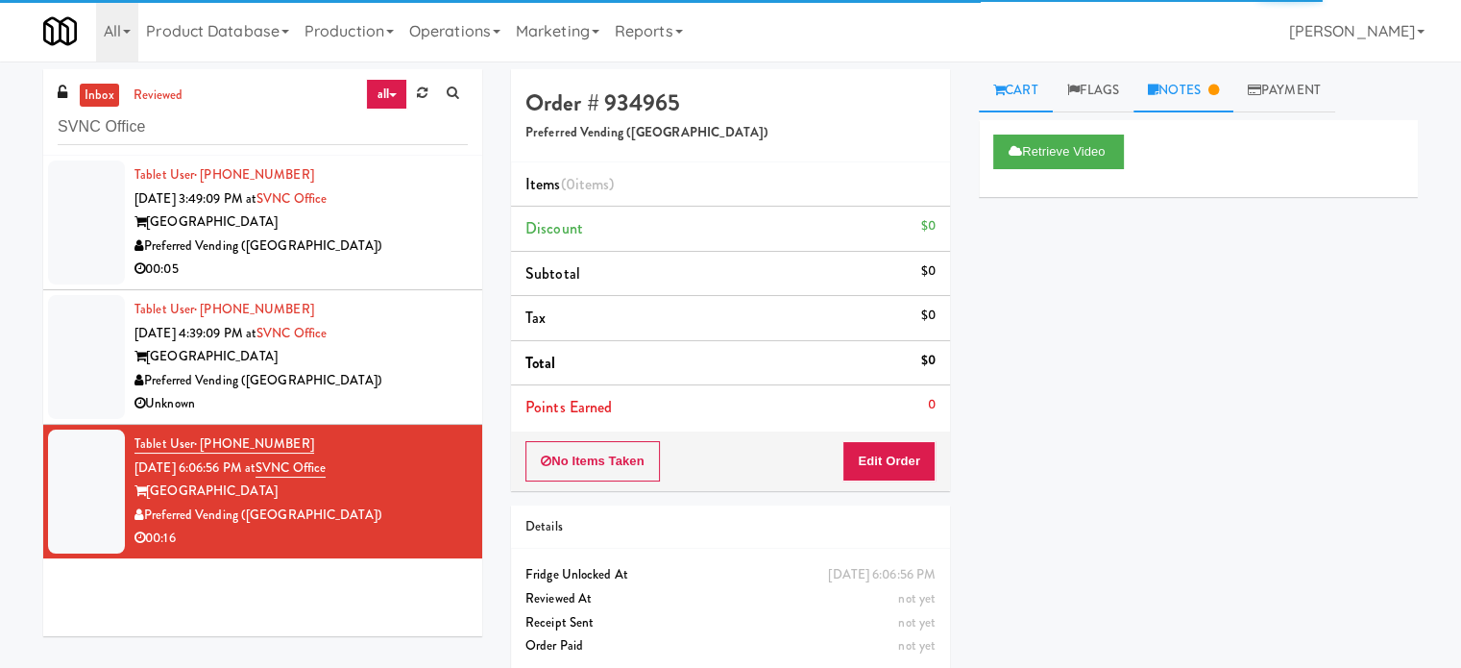
click at [1209, 101] on link "Notes" at bounding box center [1184, 90] width 100 height 43
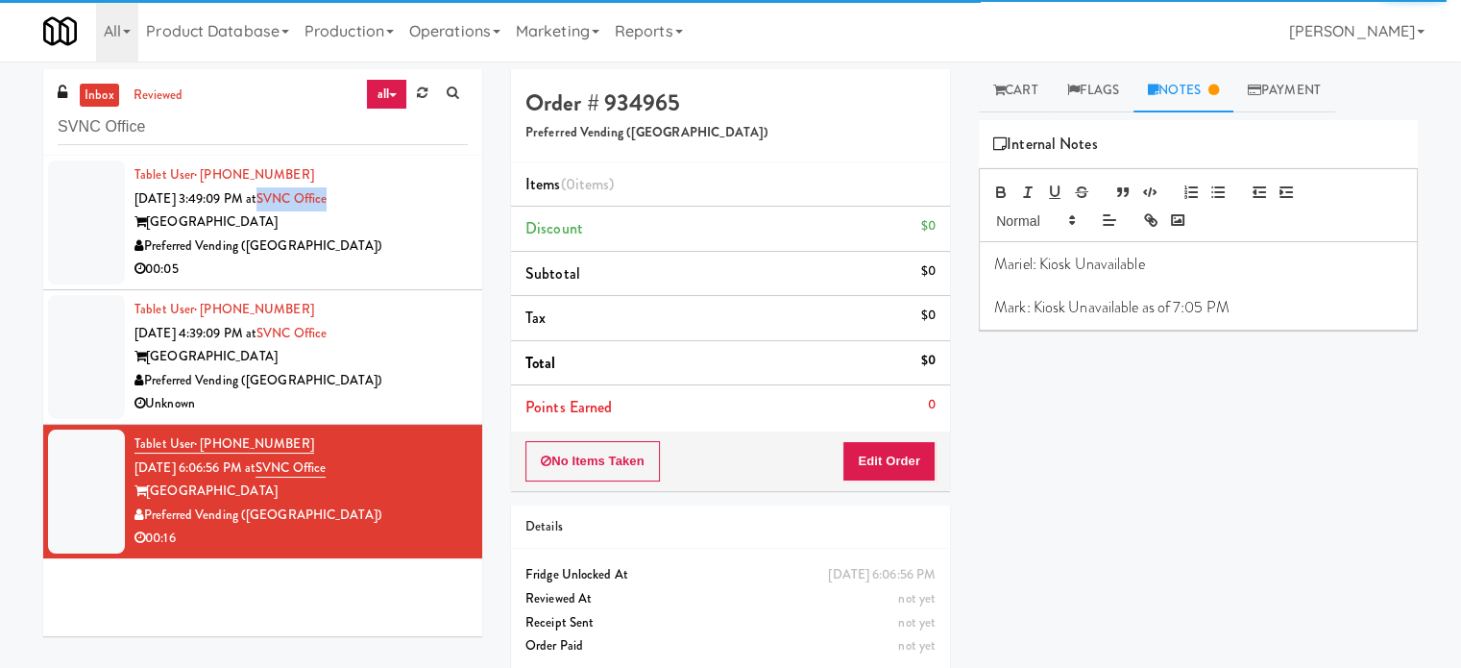
drag, startPoint x: 367, startPoint y: 191, endPoint x: 290, endPoint y: 199, distance: 77.3
click at [290, 199] on div "Tablet User · (707) 365-8082 Aug 15, 2025 3:49:09 PM at SVNC Office Sacramento …" at bounding box center [301, 222] width 333 height 118
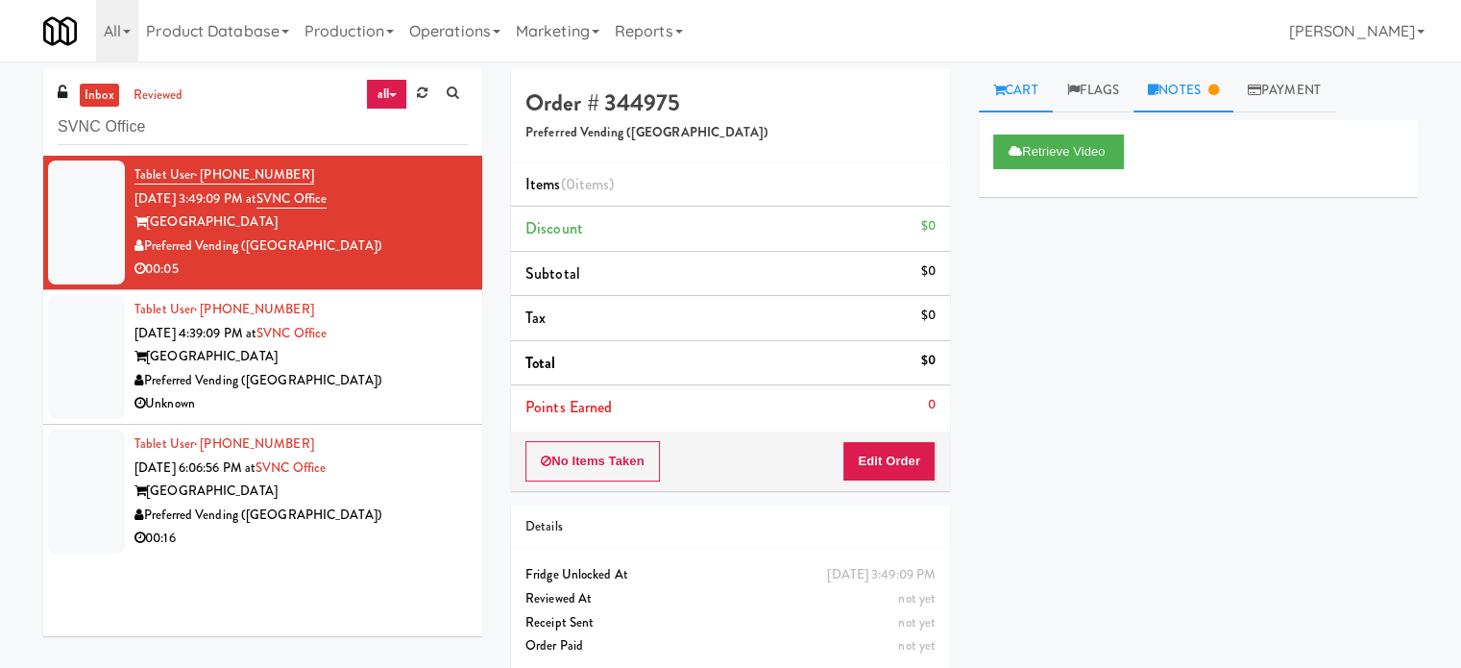
click at [1198, 95] on link "Notes" at bounding box center [1184, 90] width 100 height 43
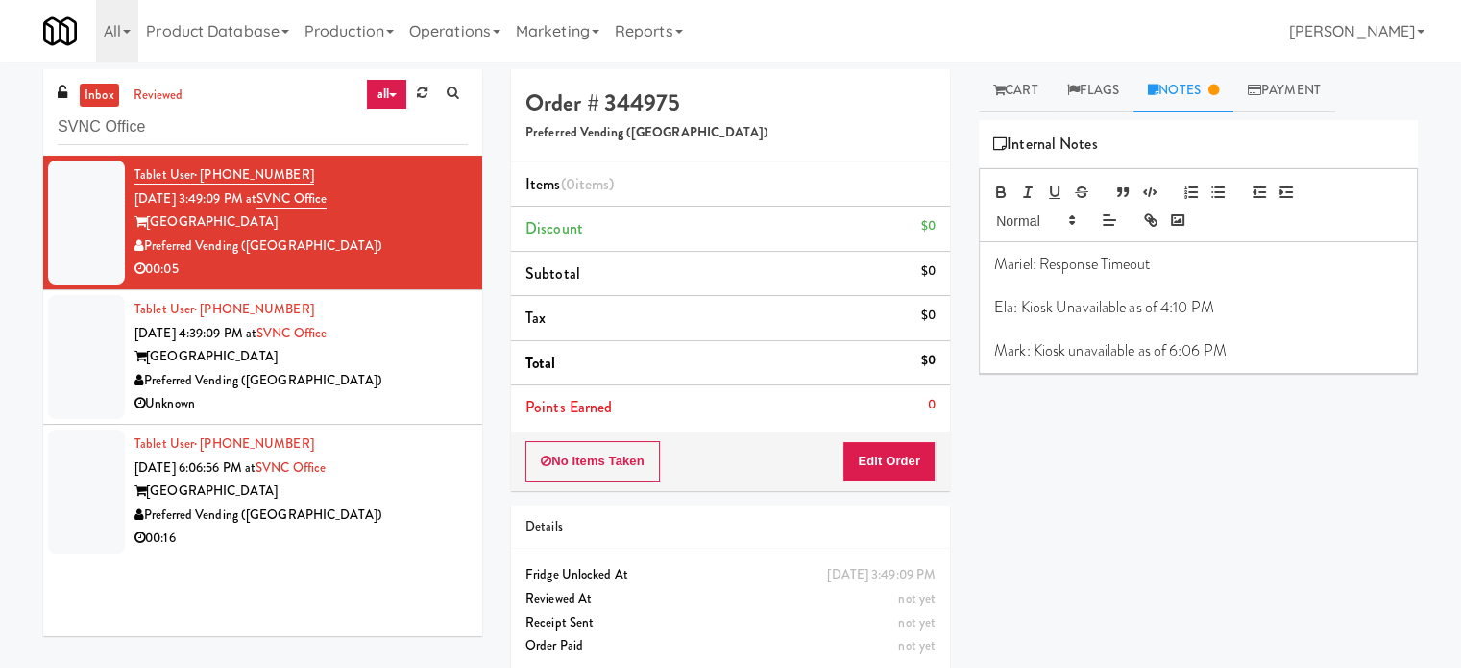
click at [1238, 355] on p "Mark: Kiosk unavailable as of 6:06 PM" at bounding box center [1198, 350] width 408 height 21
click at [377, 386] on div "Preferred Vending ([GEOGRAPHIC_DATA])" at bounding box center [301, 381] width 333 height 24
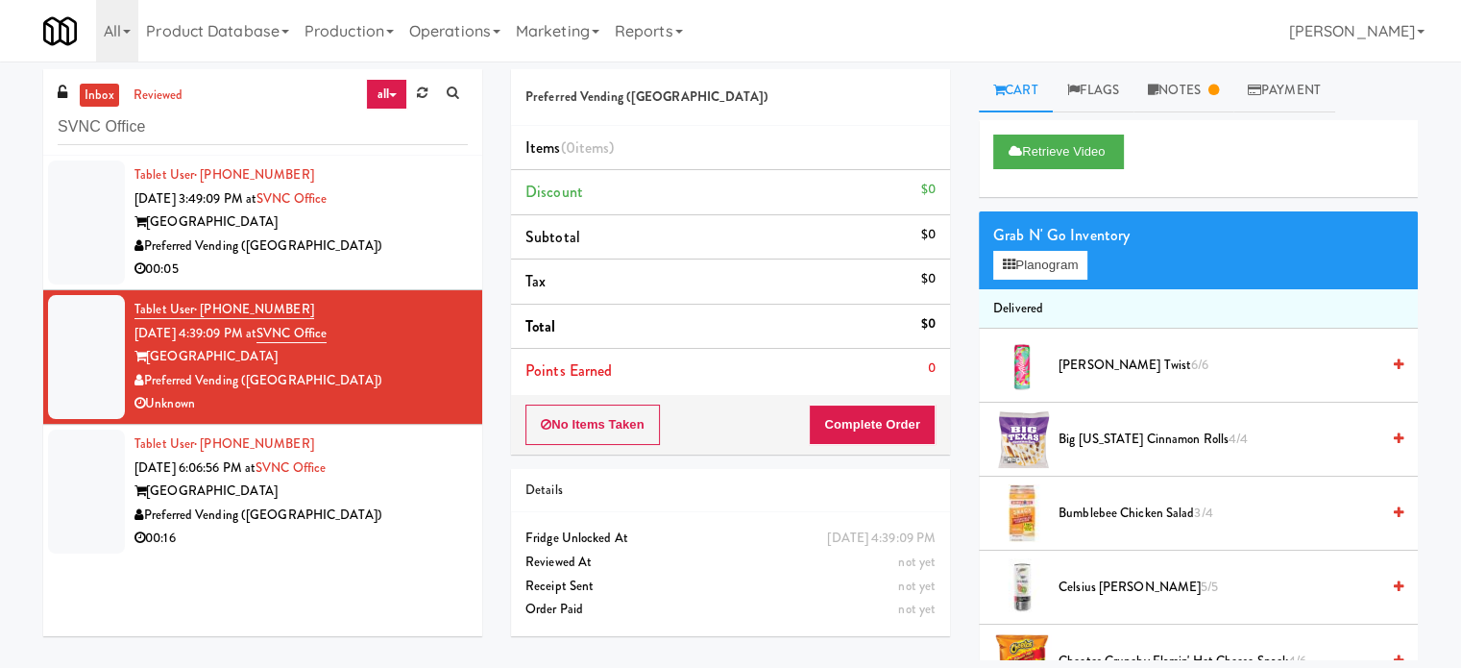
drag, startPoint x: 400, startPoint y: 258, endPoint x: 1226, endPoint y: 415, distance: 841.0
click at [401, 260] on div "00:05" at bounding box center [301, 270] width 333 height 24
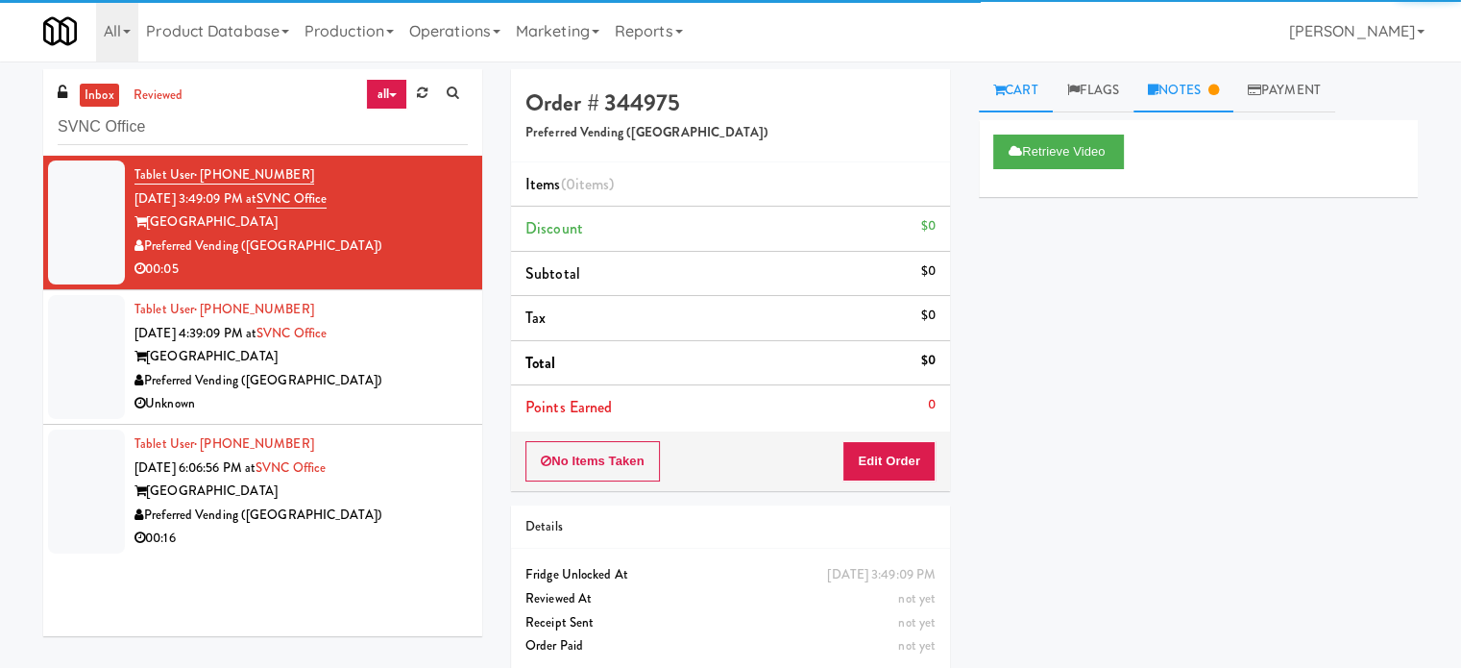
click at [1182, 95] on link "Notes" at bounding box center [1184, 90] width 100 height 43
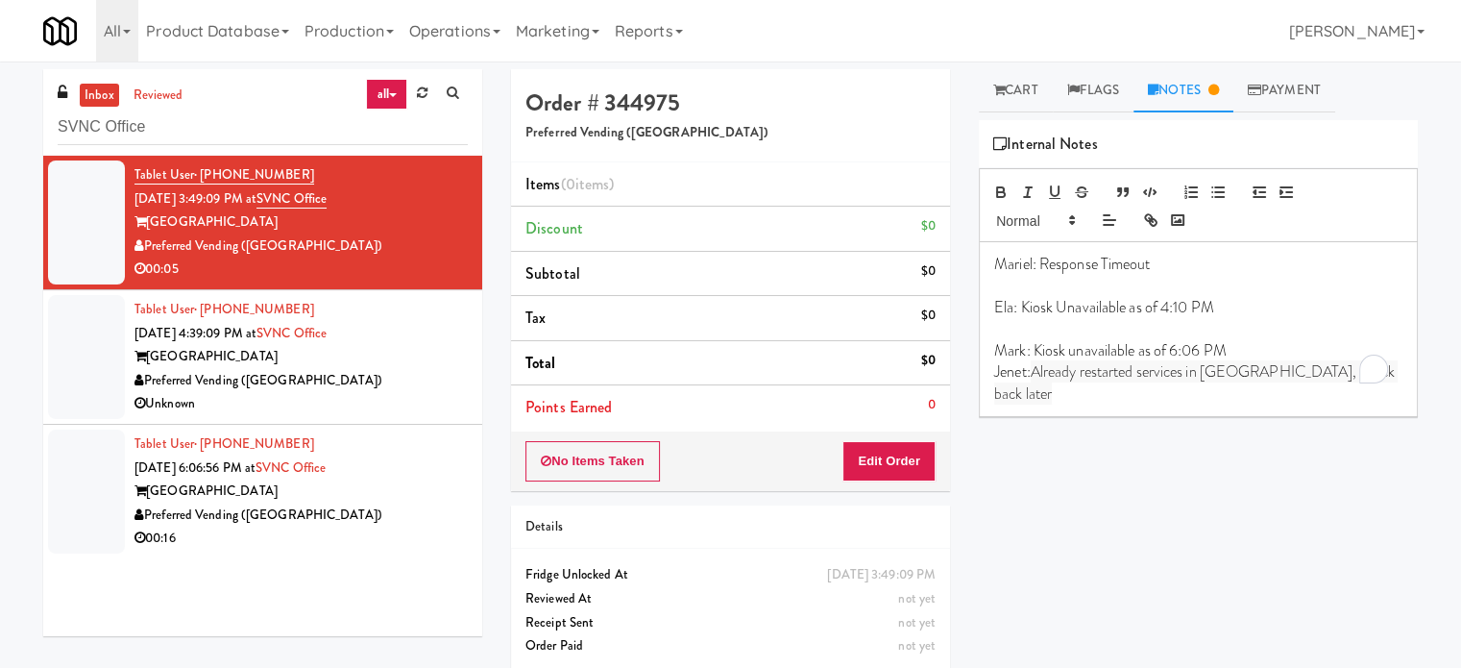
click at [1068, 373] on span "Already restarted services in Balena, check back later" at bounding box center [1196, 381] width 404 height 43
click at [1069, 371] on span "Already restarted services in Balena, check back later" at bounding box center [1196, 381] width 404 height 43
click at [1071, 376] on span "Already restarted services in Balena, check back later" at bounding box center [1196, 381] width 404 height 43
click at [1072, 376] on span "Already restarted services in Balena, check back later" at bounding box center [1196, 381] width 404 height 43
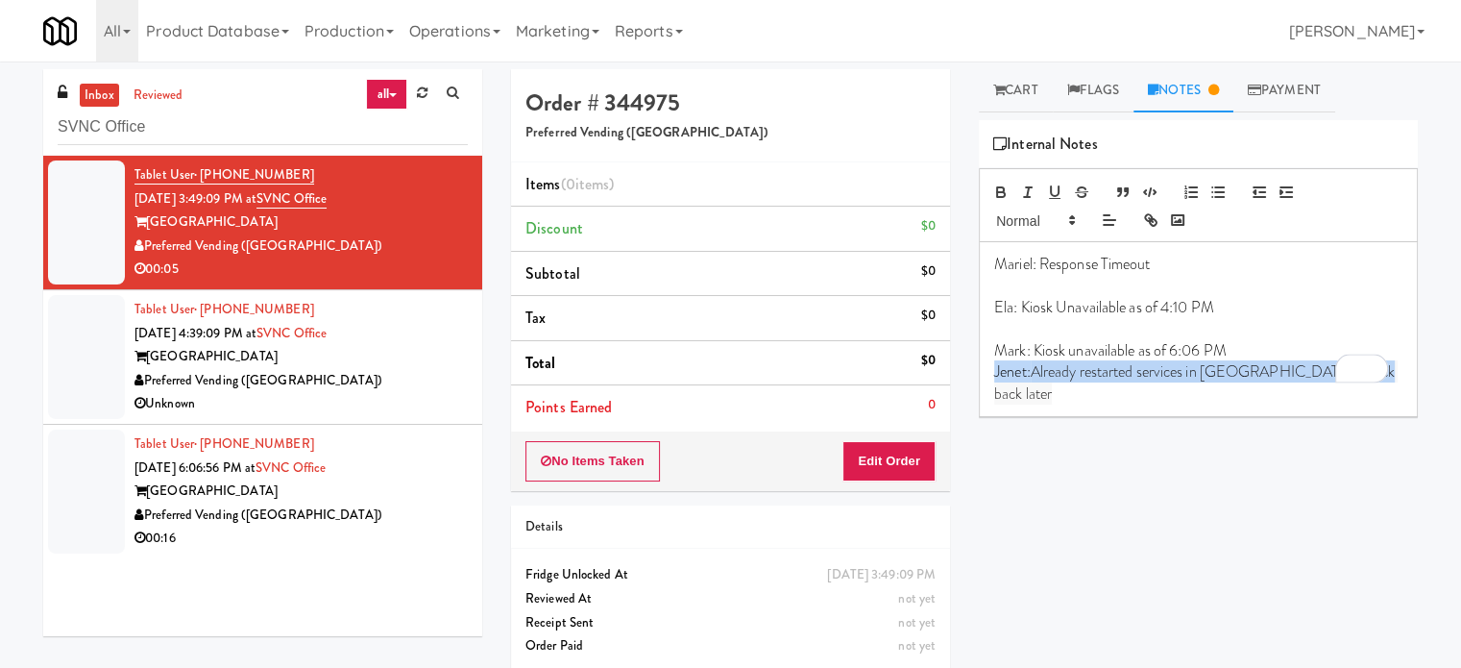
click at [1072, 376] on span "Already restarted services in Balena, check back later" at bounding box center [1196, 381] width 404 height 43
copy p "Jenet: Already restarted services in Balena, check back later"
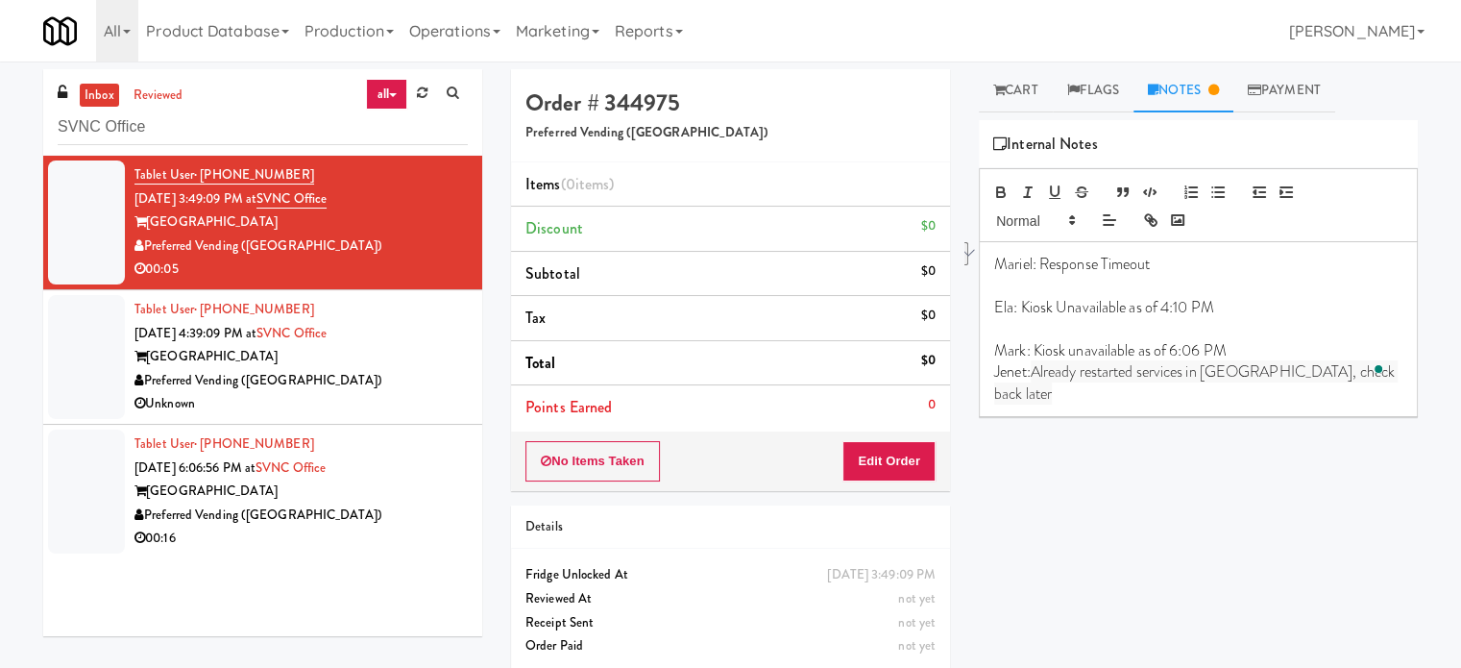
drag, startPoint x: 412, startPoint y: 396, endPoint x: 427, endPoint y: 392, distance: 14.9
click at [415, 396] on div "Unknown" at bounding box center [301, 404] width 333 height 24
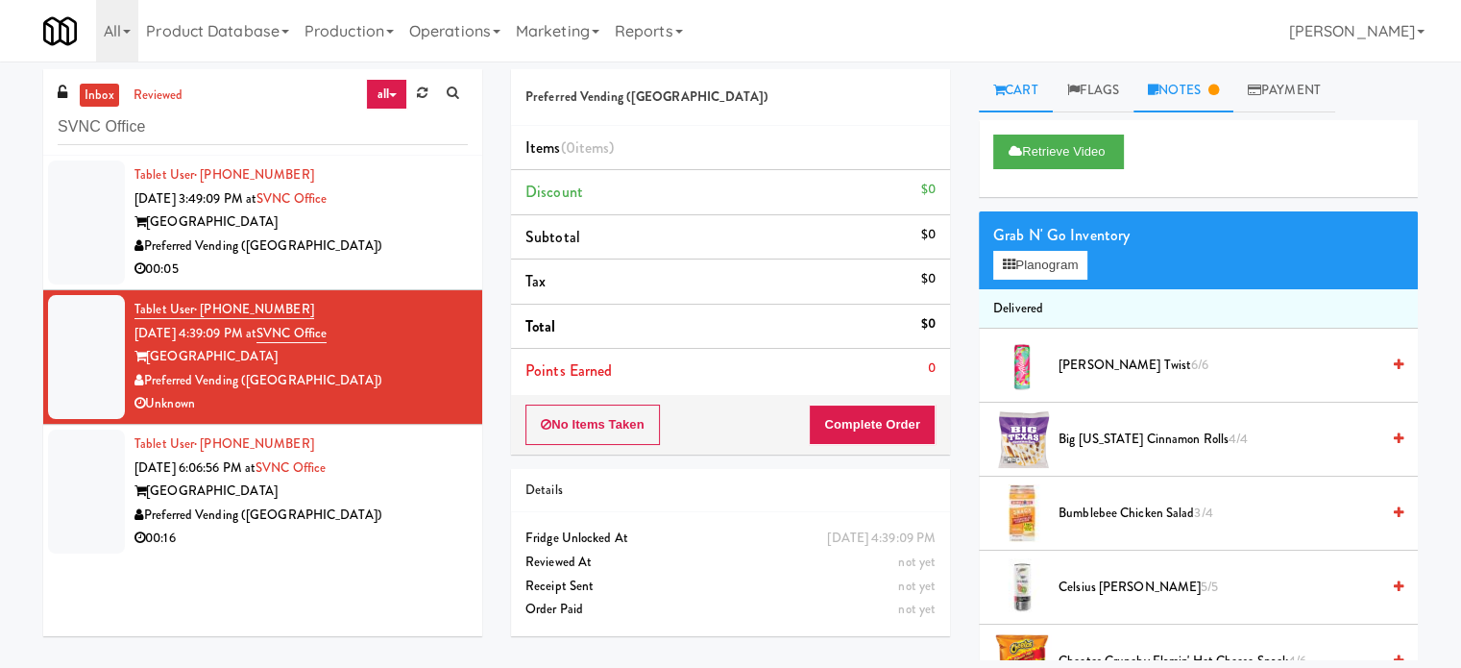
click at [1193, 96] on link "Notes" at bounding box center [1184, 90] width 100 height 43
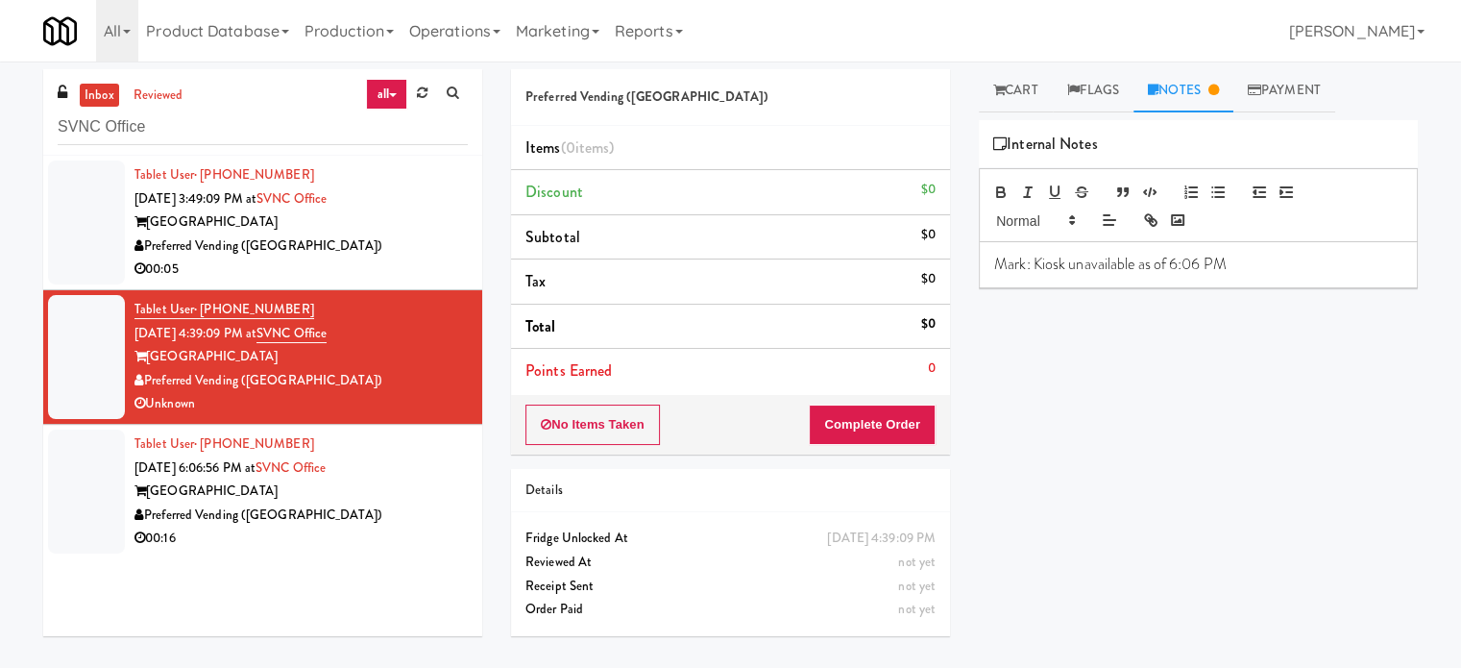
click at [1247, 264] on p "Mark: Kiosk unavailable as of 6:06 PM" at bounding box center [1198, 264] width 408 height 21
drag, startPoint x: 399, startPoint y: 504, endPoint x: 454, endPoint y: 468, distance: 65.8
click at [402, 503] on div "Preferred Vending ([GEOGRAPHIC_DATA])" at bounding box center [301, 515] width 333 height 24
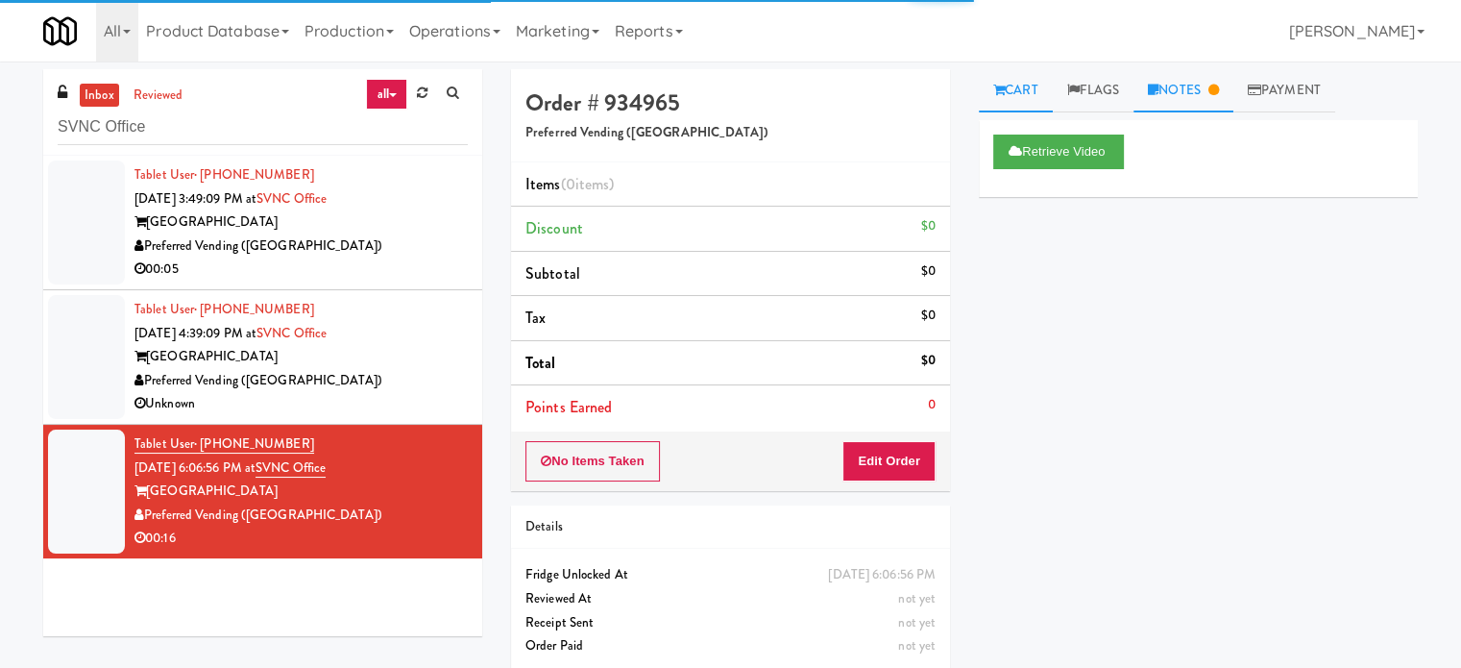
click at [1208, 97] on link "Notes" at bounding box center [1184, 90] width 100 height 43
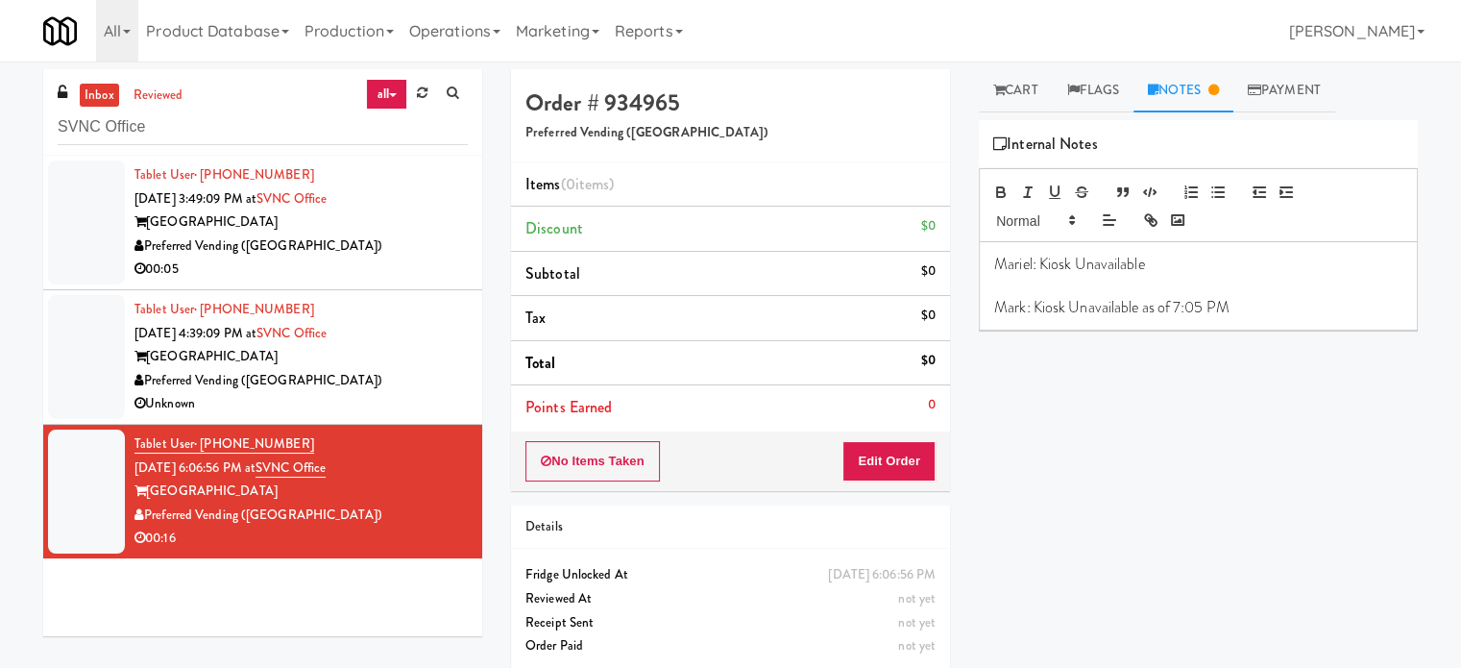
click at [1246, 307] on p "Mark: Kiosk Unavailable as of 7:05 PM" at bounding box center [1198, 307] width 408 height 21
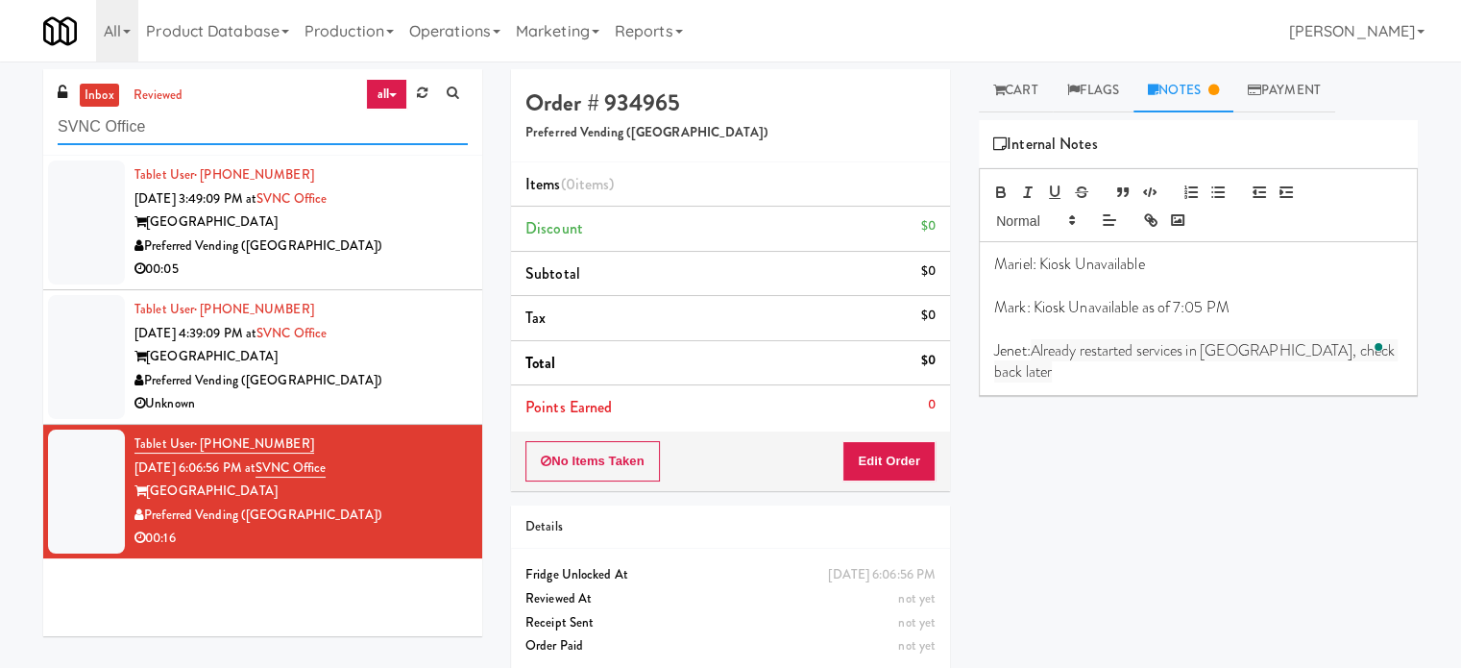
click at [297, 121] on input "SVNC Office" at bounding box center [263, 128] width 410 height 36
click at [289, 127] on input "SVNC Office" at bounding box center [263, 128] width 410 height 36
click at [288, 126] on input "SVNC Office" at bounding box center [263, 128] width 410 height 36
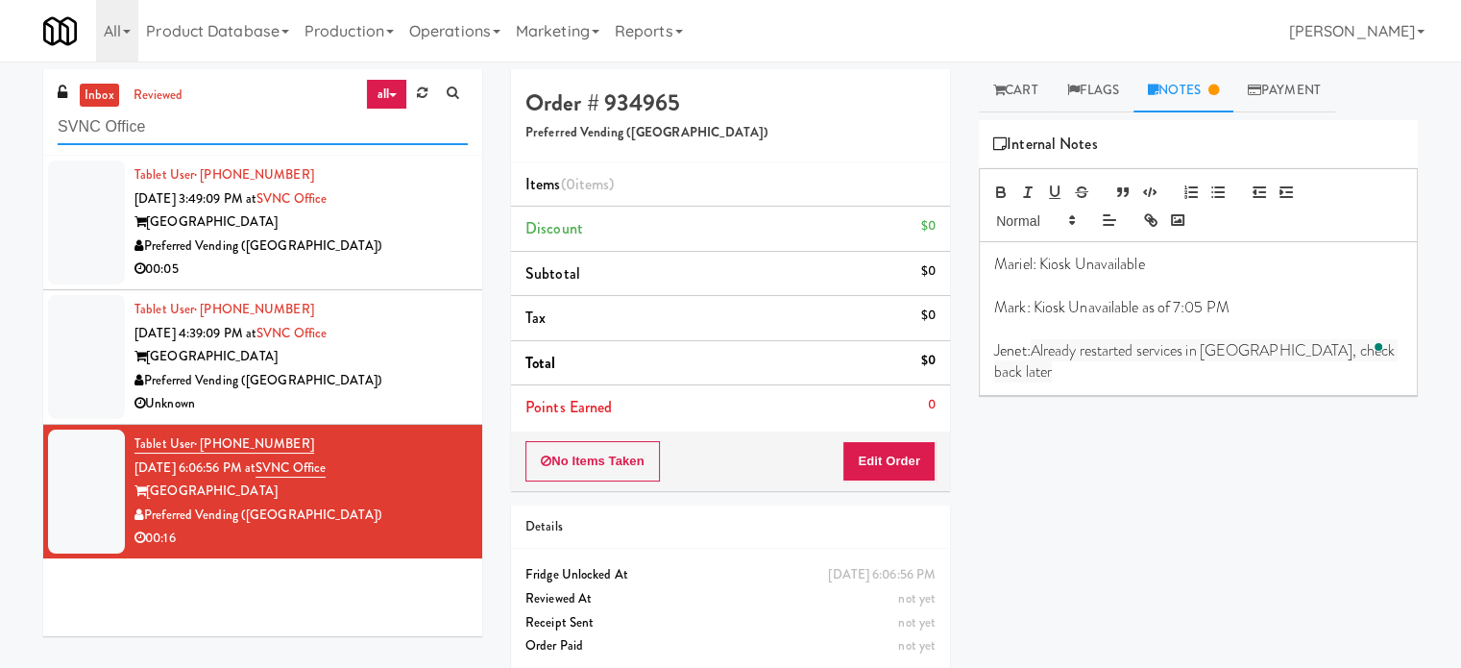
paste input "ONNI Cooler"
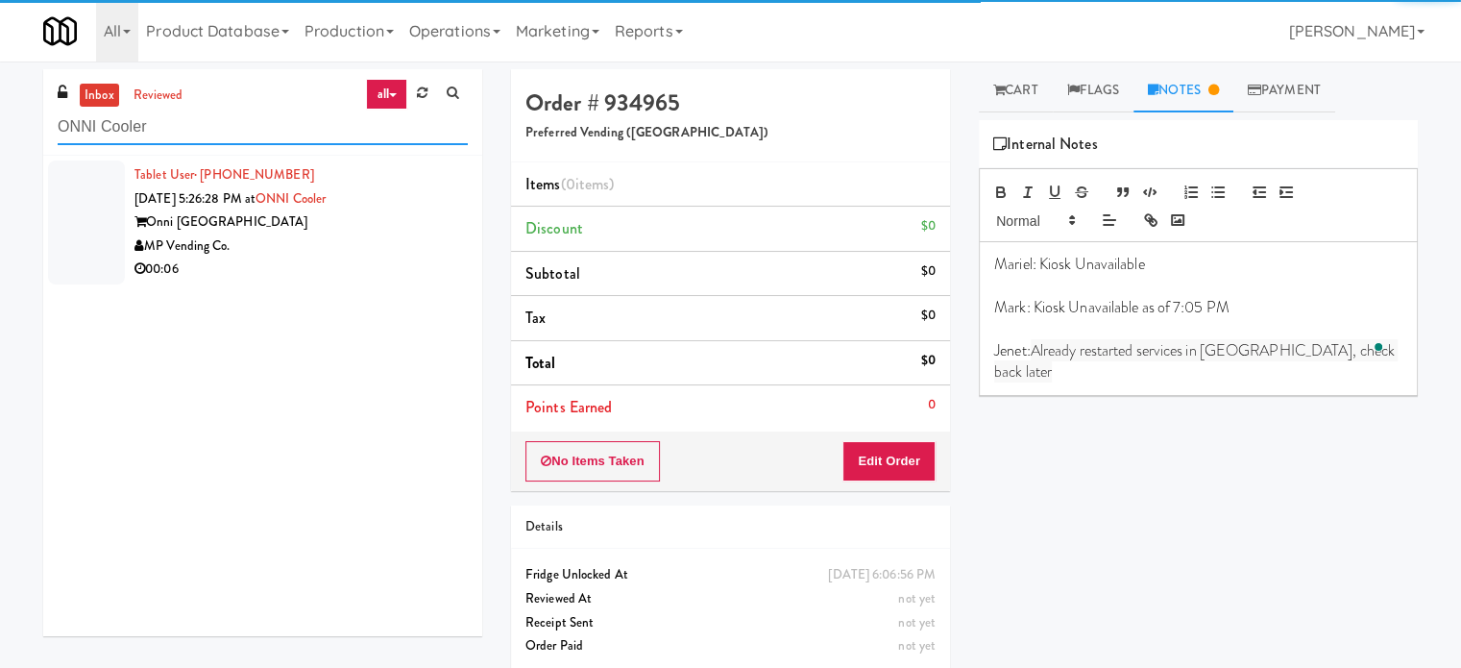
type input "ONNI Cooler"
drag, startPoint x: 375, startPoint y: 246, endPoint x: 665, endPoint y: 221, distance: 291.2
click at [378, 249] on div "MP Vending Co." at bounding box center [301, 246] width 333 height 24
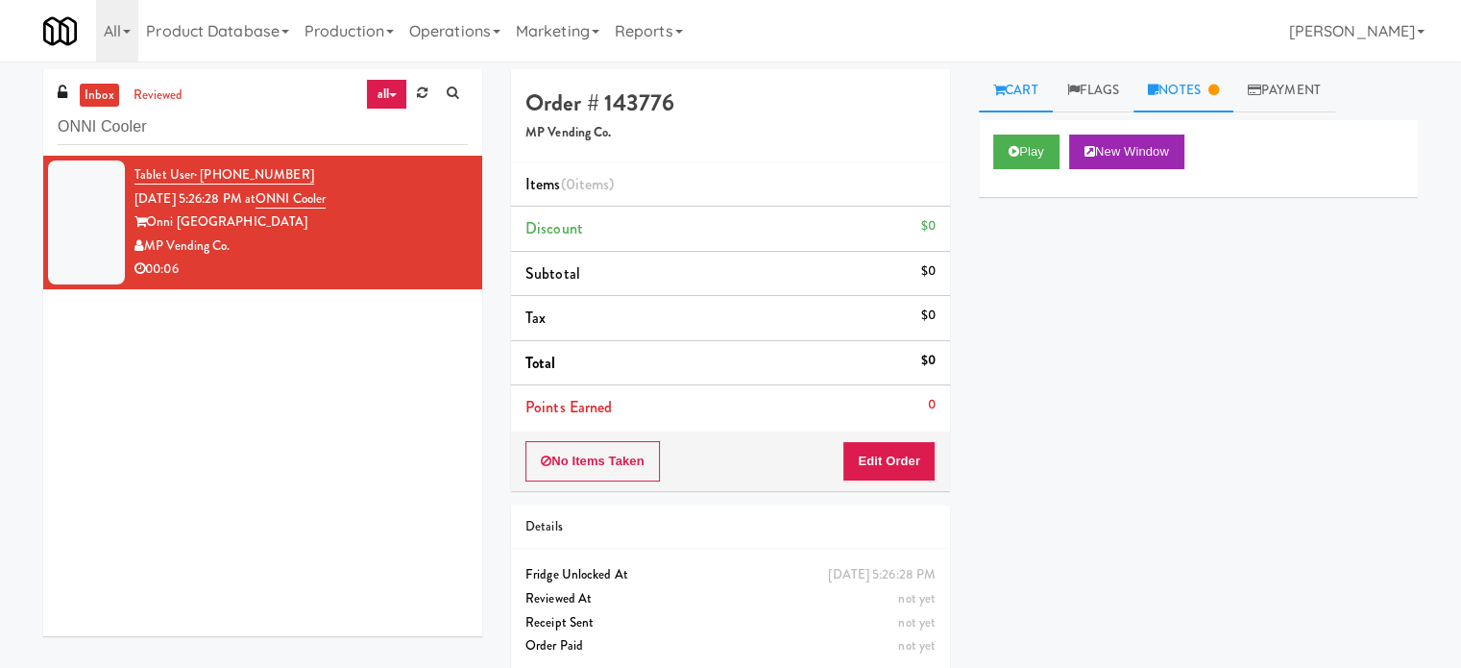
click at [1216, 95] on icon at bounding box center [1214, 90] width 11 height 12
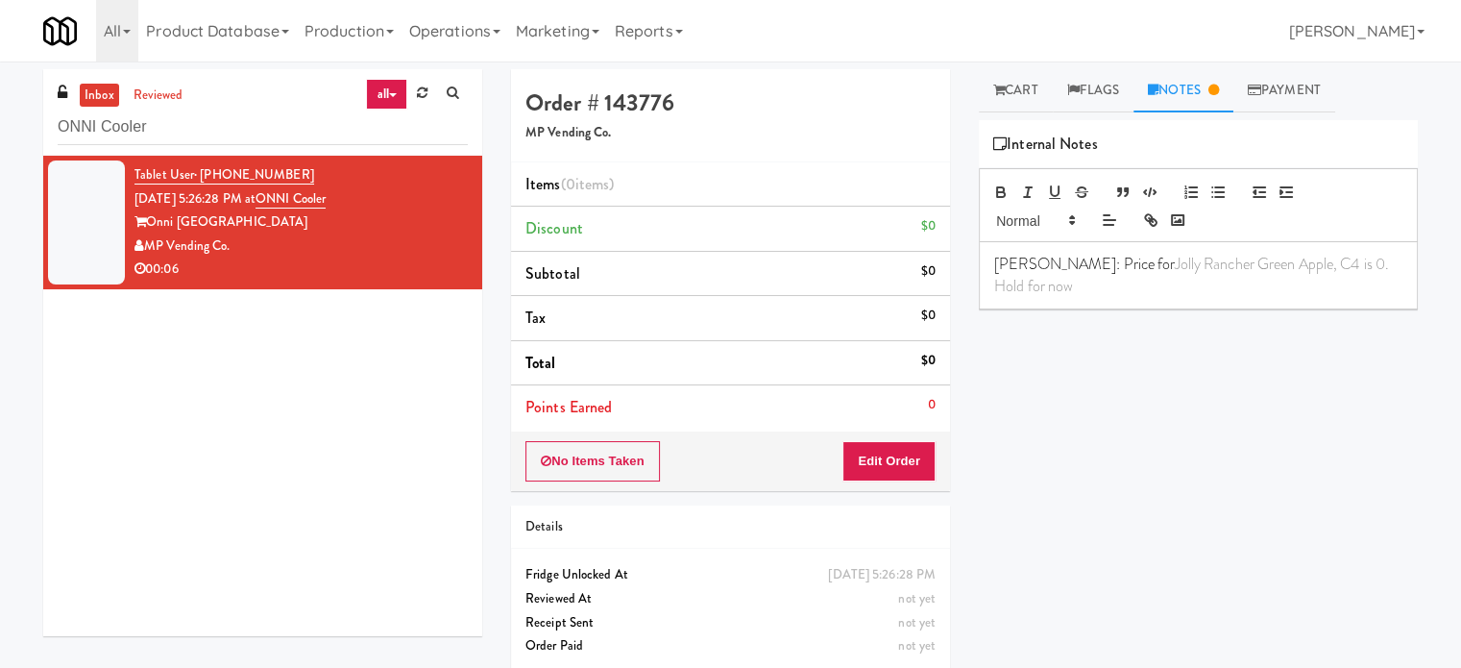
drag, startPoint x: 1011, startPoint y: 83, endPoint x: 1033, endPoint y: 135, distance: 56.4
click at [1014, 85] on link "Cart" at bounding box center [1016, 90] width 74 height 43
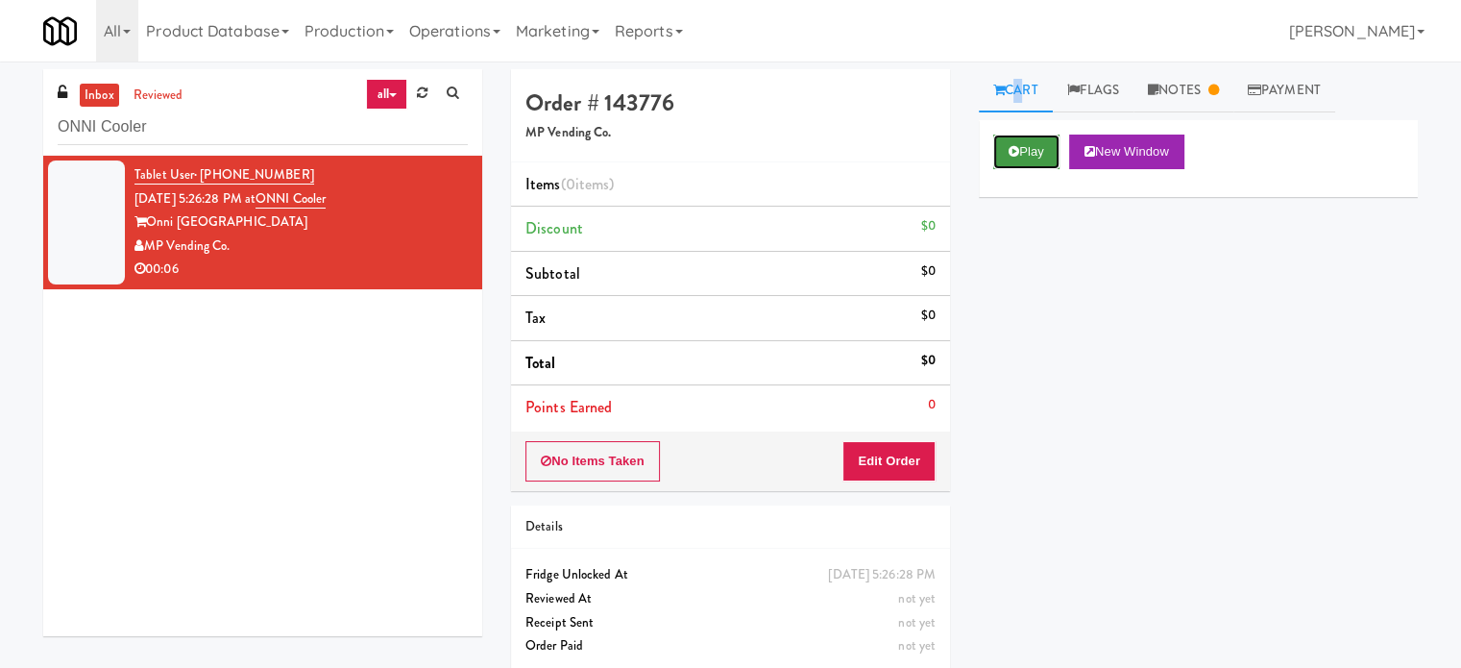
click at [1025, 149] on button "Play" at bounding box center [1027, 152] width 66 height 35
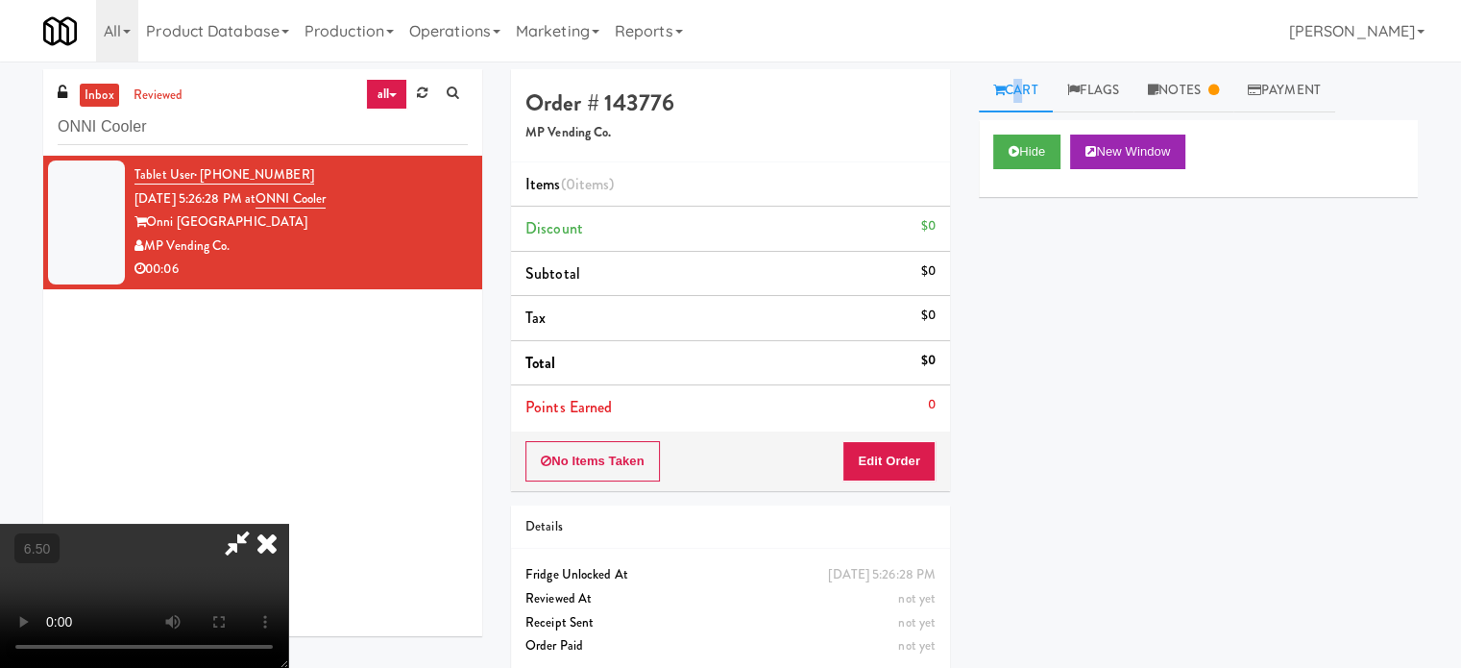
drag, startPoint x: 580, startPoint y: 461, endPoint x: 589, endPoint y: 454, distance: 11.6
click at [288, 524] on video at bounding box center [144, 596] width 288 height 144
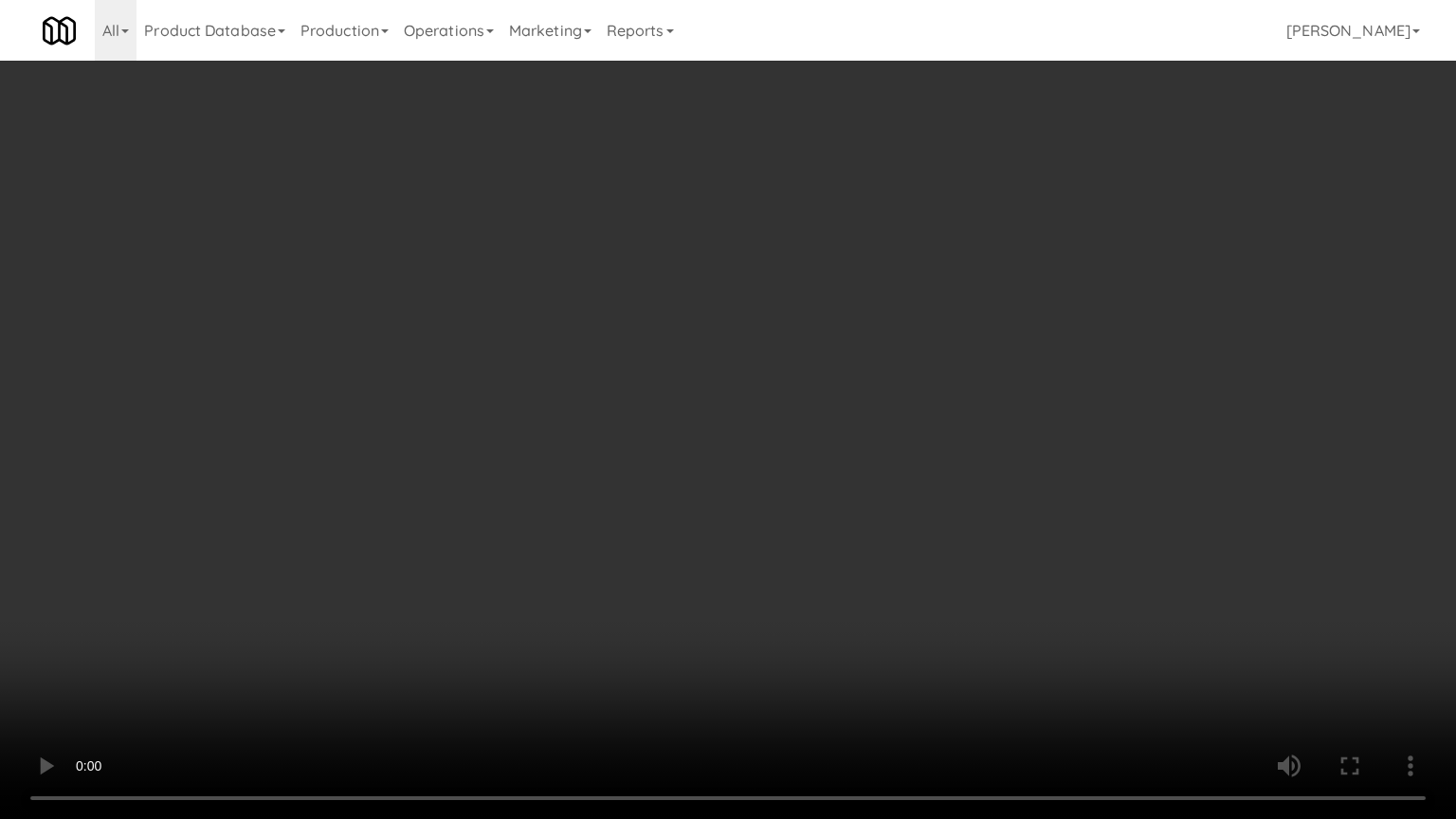
click at [733, 459] on video at bounding box center [728, 410] width 1456 height 819
click at [728, 467] on video at bounding box center [728, 410] width 1456 height 819
click at [786, 497] on video at bounding box center [728, 410] width 1456 height 819
click at [633, 504] on video at bounding box center [728, 410] width 1456 height 819
drag, startPoint x: 667, startPoint y: 497, endPoint x: 675, endPoint y: 489, distance: 11.3
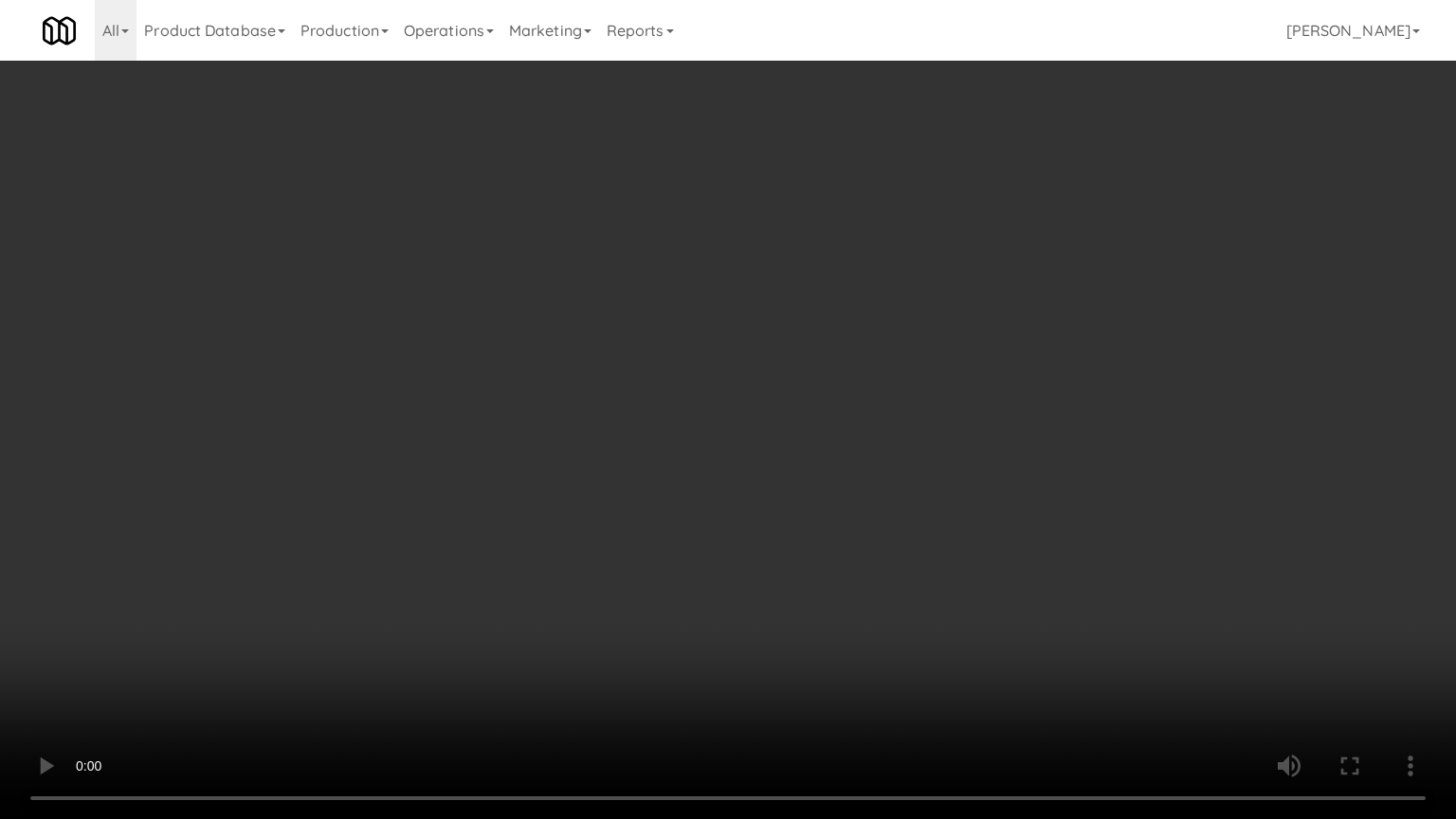
click at [667, 497] on video at bounding box center [728, 410] width 1456 height 819
click at [662, 488] on video at bounding box center [728, 410] width 1456 height 819
click at [656, 492] on video at bounding box center [728, 410] width 1456 height 819
click at [702, 488] on video at bounding box center [728, 410] width 1456 height 819
click at [791, 444] on video at bounding box center [728, 410] width 1456 height 819
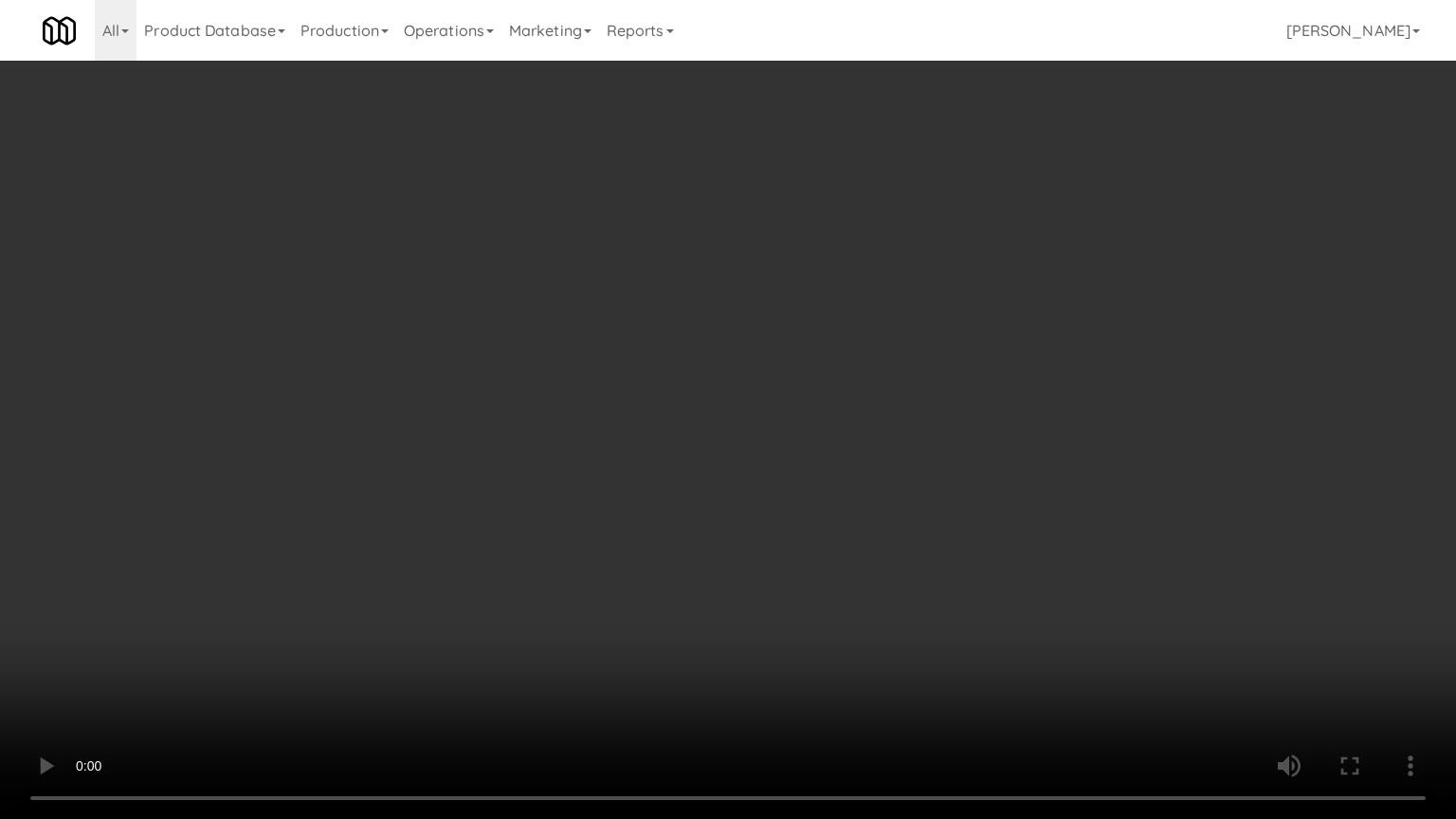
click at [500, 516] on video at bounding box center [728, 410] width 1456 height 819
click at [548, 419] on video at bounding box center [728, 410] width 1456 height 819
click at [550, 421] on video at bounding box center [728, 410] width 1456 height 819
click at [791, 424] on video at bounding box center [728, 410] width 1456 height 819
click at [660, 424] on video at bounding box center [728, 410] width 1456 height 819
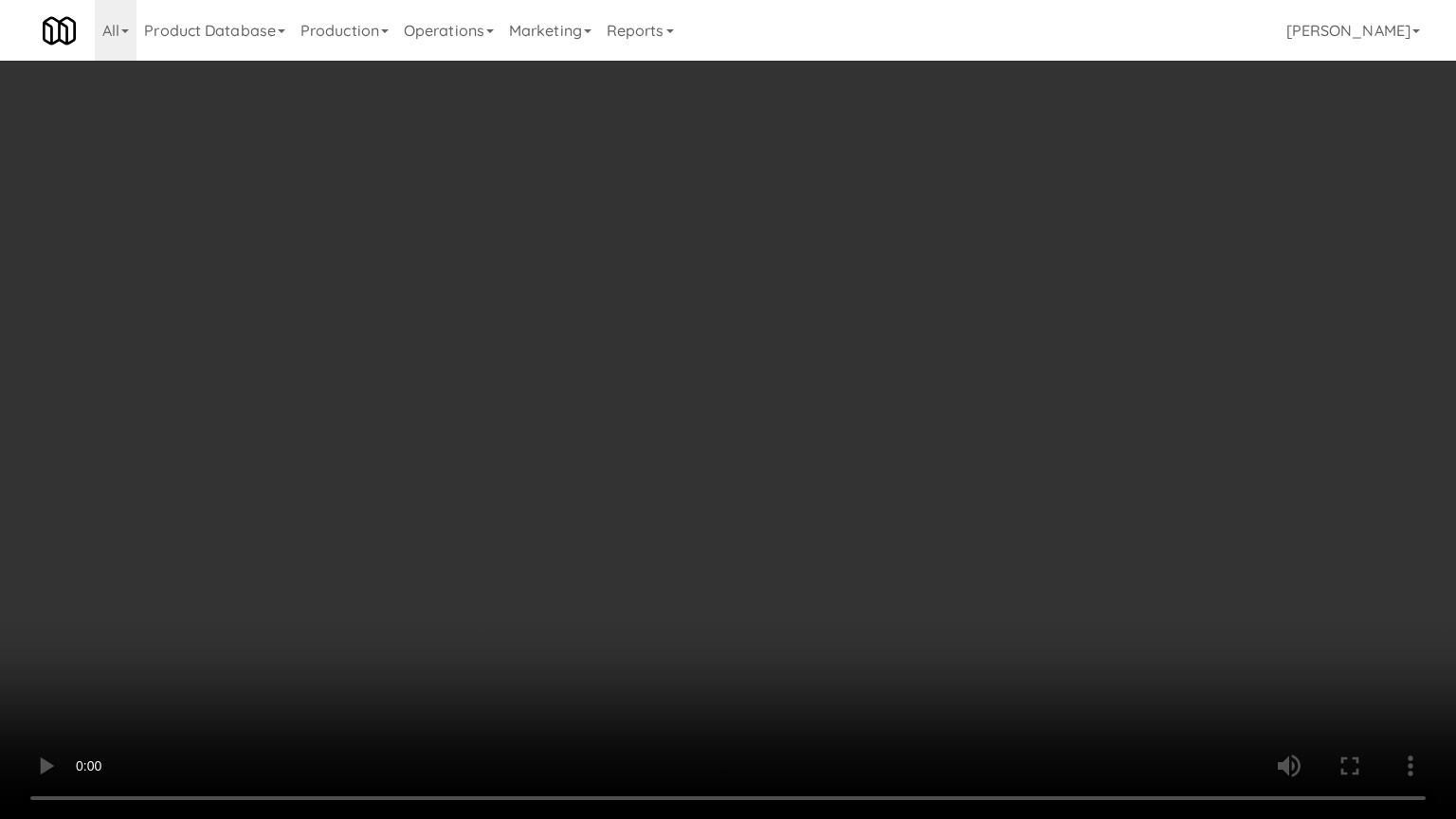
click at [812, 436] on video at bounding box center [728, 410] width 1456 height 819
click at [750, 429] on video at bounding box center [728, 410] width 1456 height 819
click at [759, 418] on video at bounding box center [728, 410] width 1456 height 819
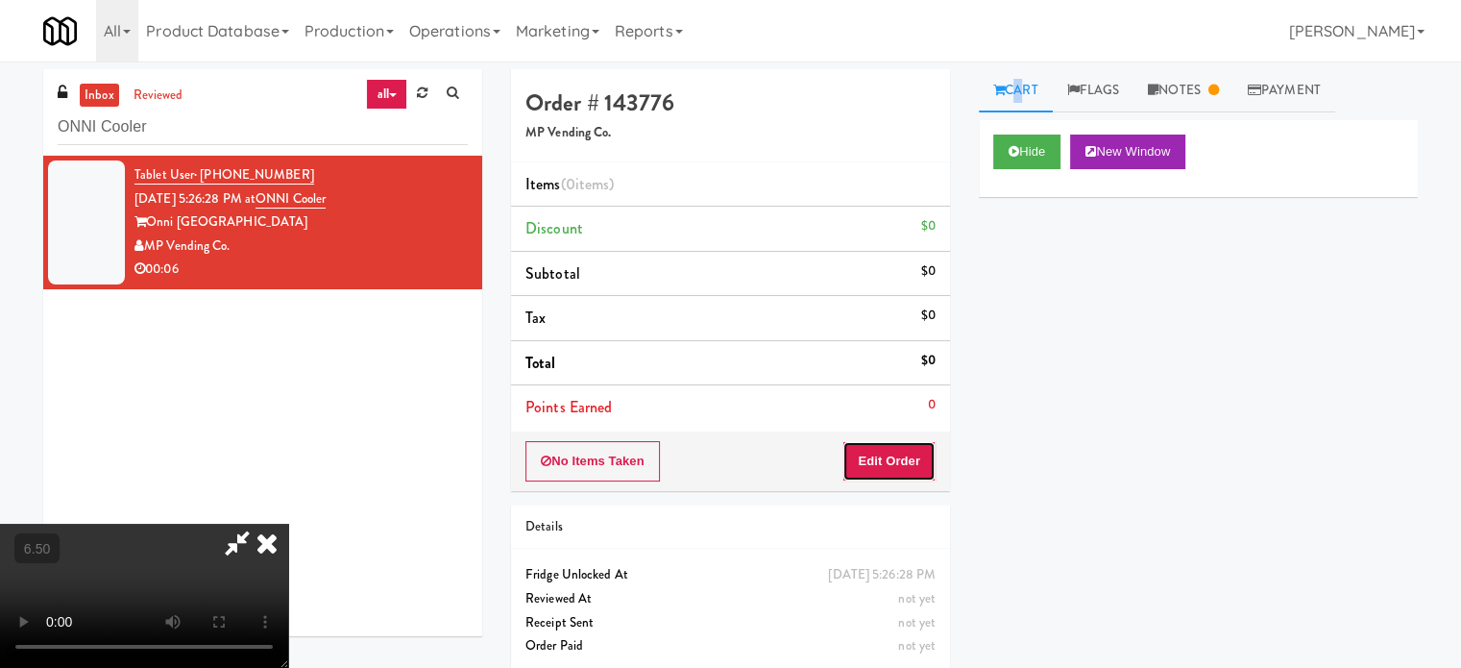
click at [896, 458] on button "Edit Order" at bounding box center [889, 461] width 93 height 40
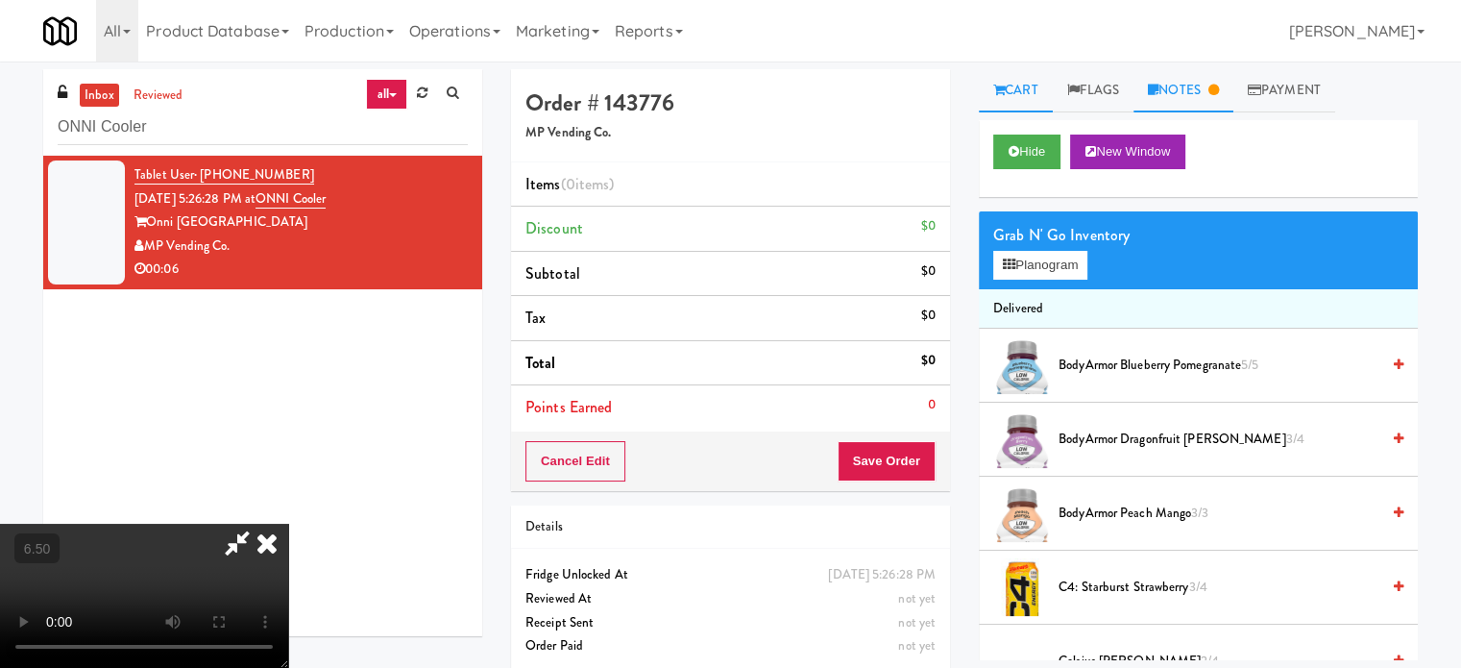
click at [1189, 89] on link "Notes" at bounding box center [1184, 90] width 100 height 43
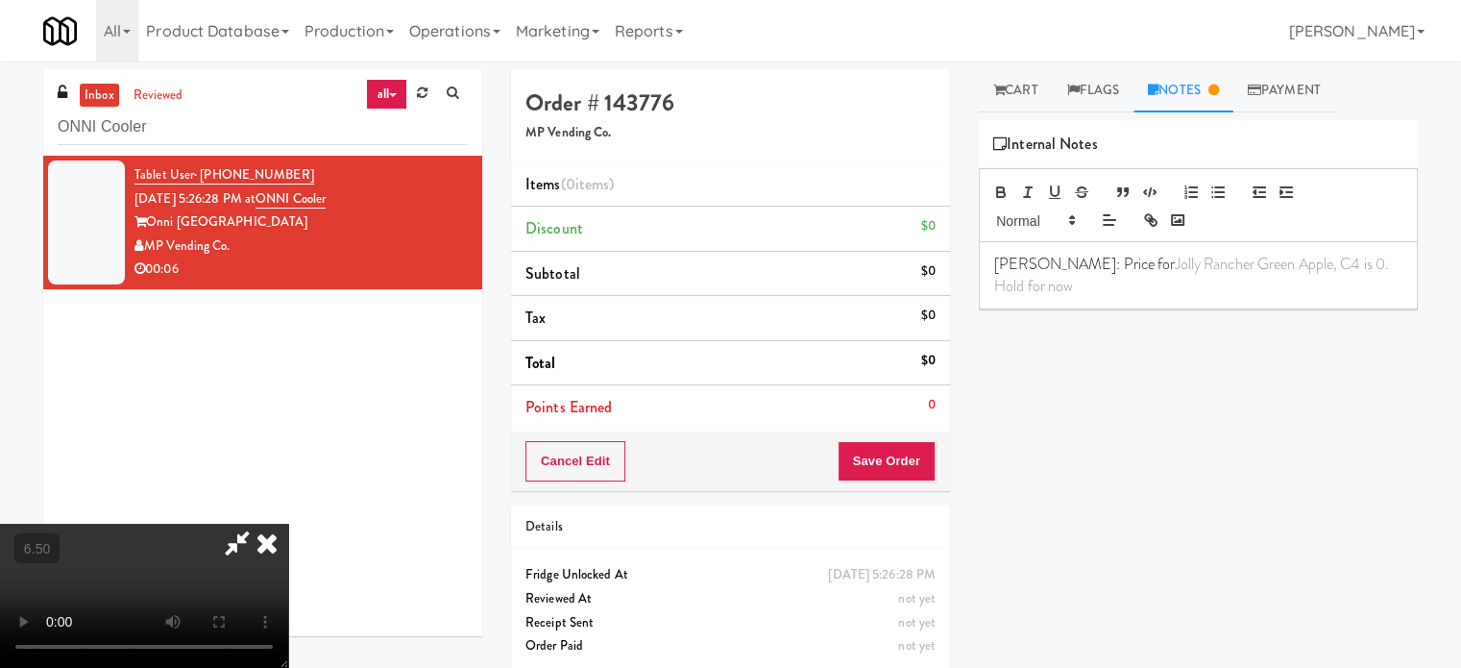
click at [1199, 93] on link "Notes" at bounding box center [1184, 90] width 100 height 43
click at [1031, 97] on link "Cart" at bounding box center [1016, 90] width 74 height 43
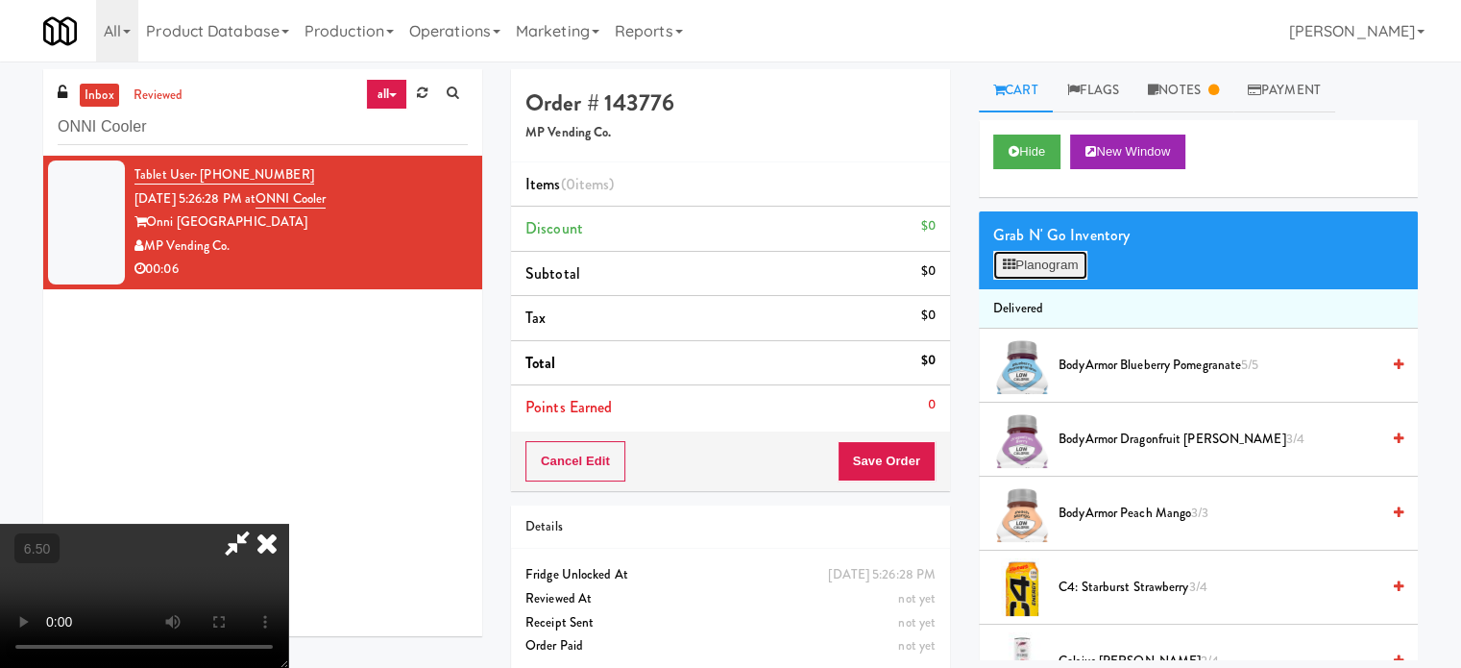
click at [1024, 272] on button "Planogram" at bounding box center [1041, 265] width 94 height 29
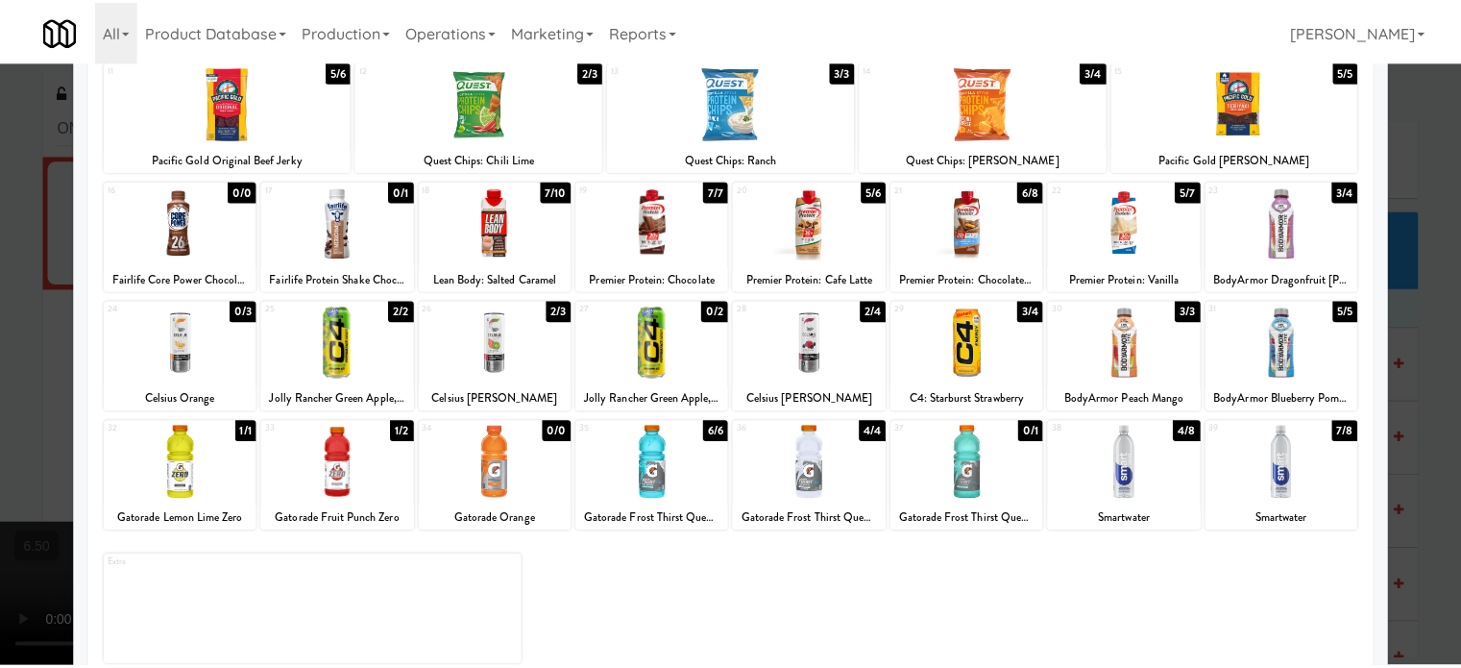
scroll to position [275, 0]
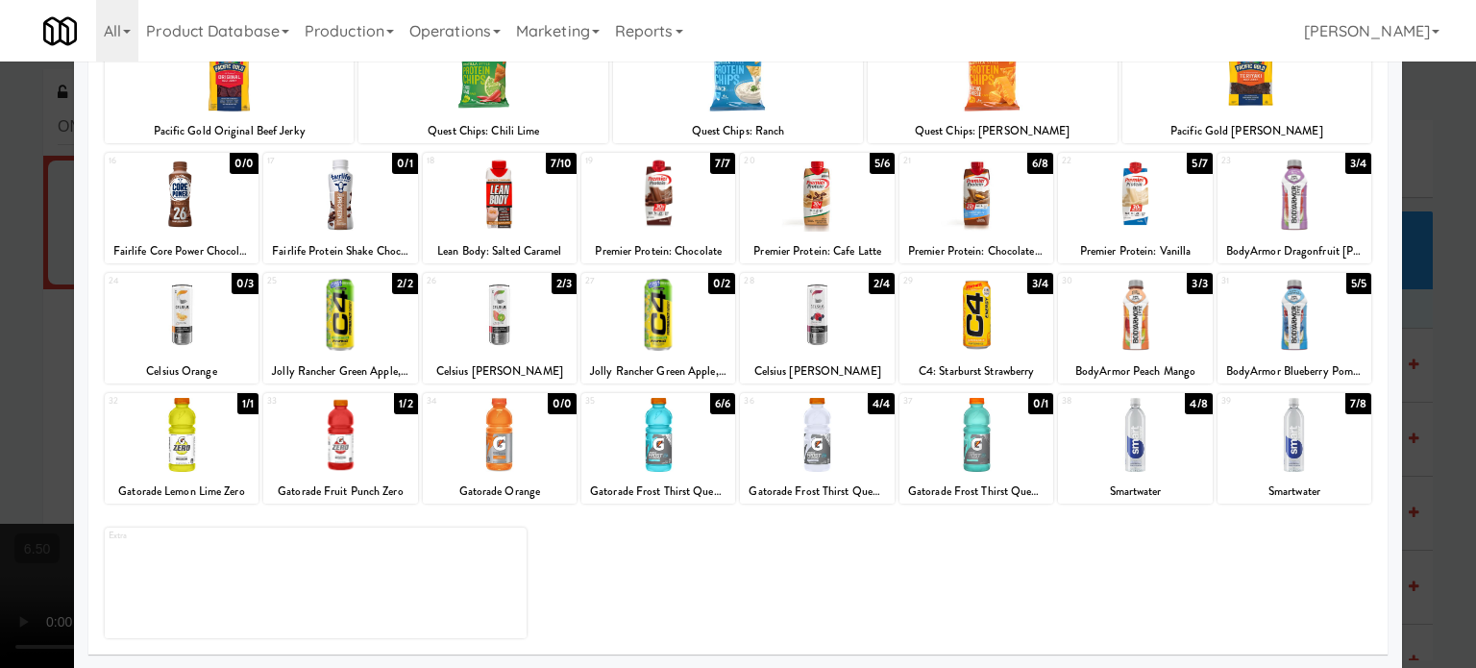
click at [400, 280] on div "2/2" at bounding box center [404, 283] width 25 height 21
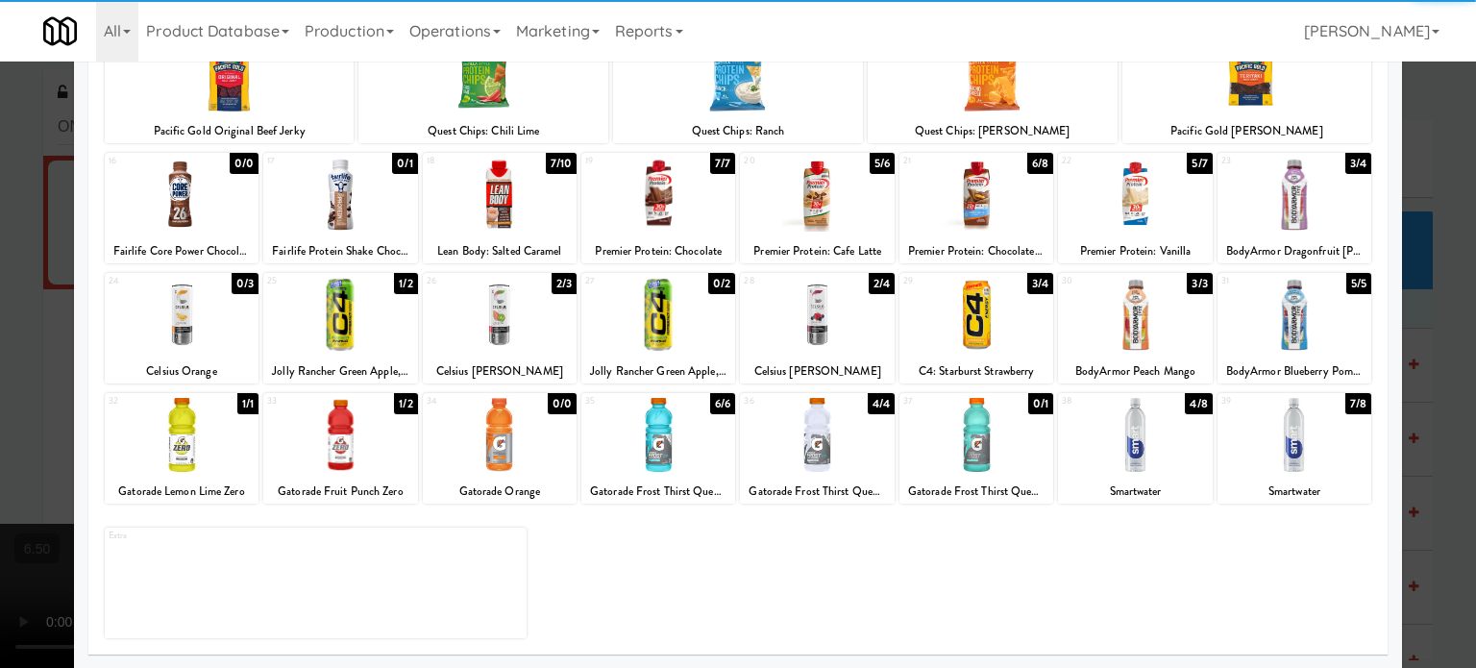
drag, startPoint x: 1435, startPoint y: 353, endPoint x: 1249, endPoint y: 330, distance: 186.9
click at [1436, 356] on div at bounding box center [738, 334] width 1476 height 668
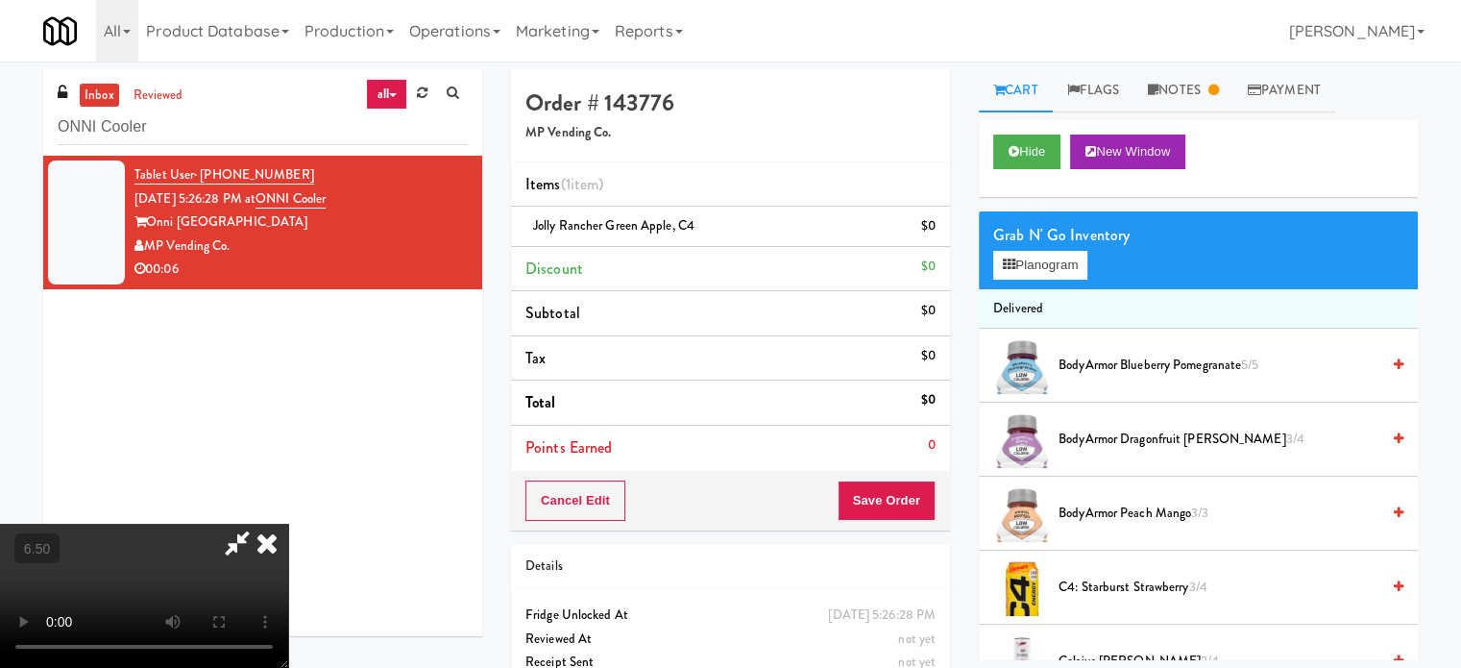
click at [288, 524] on icon at bounding box center [267, 543] width 42 height 38
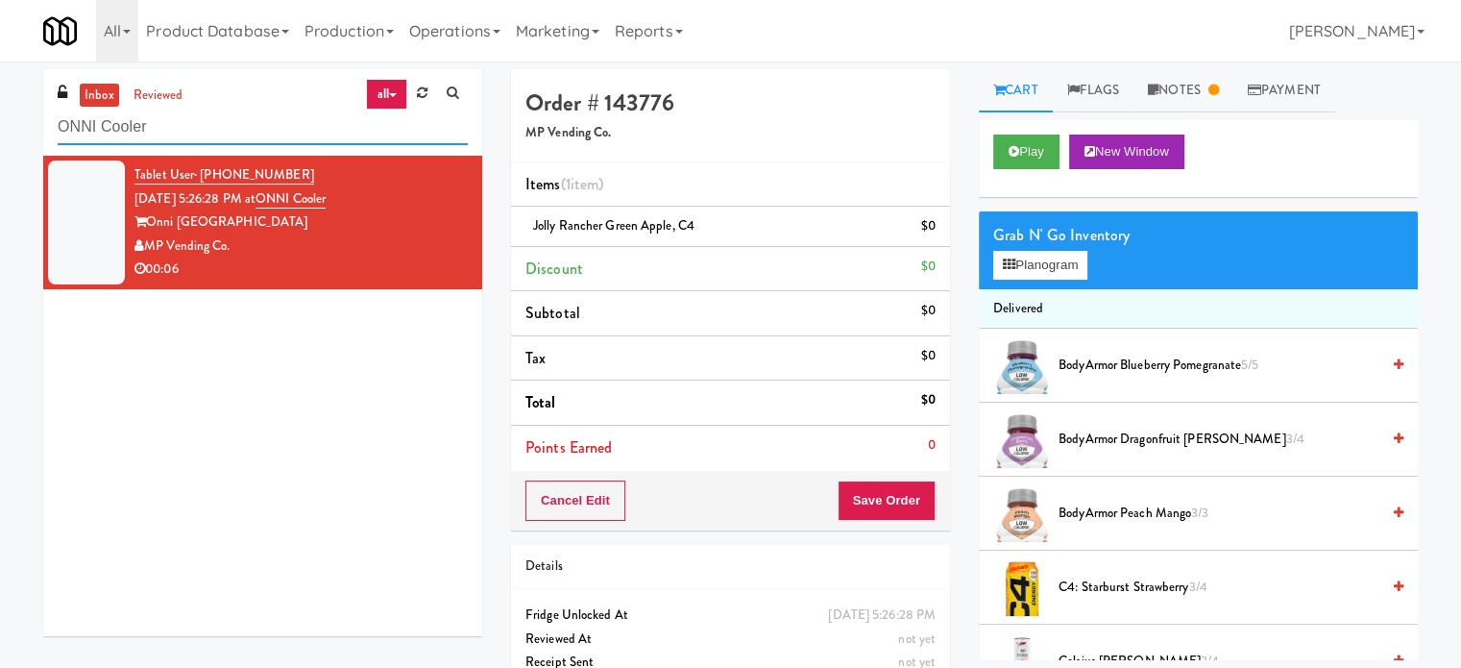
click at [231, 132] on input "ONNI Cooler" at bounding box center [263, 128] width 410 height 36
click at [233, 132] on input "ONNI Cooler" at bounding box center [263, 128] width 410 height 36
paste input "UHN - Bickle Center - The Meeting Place"
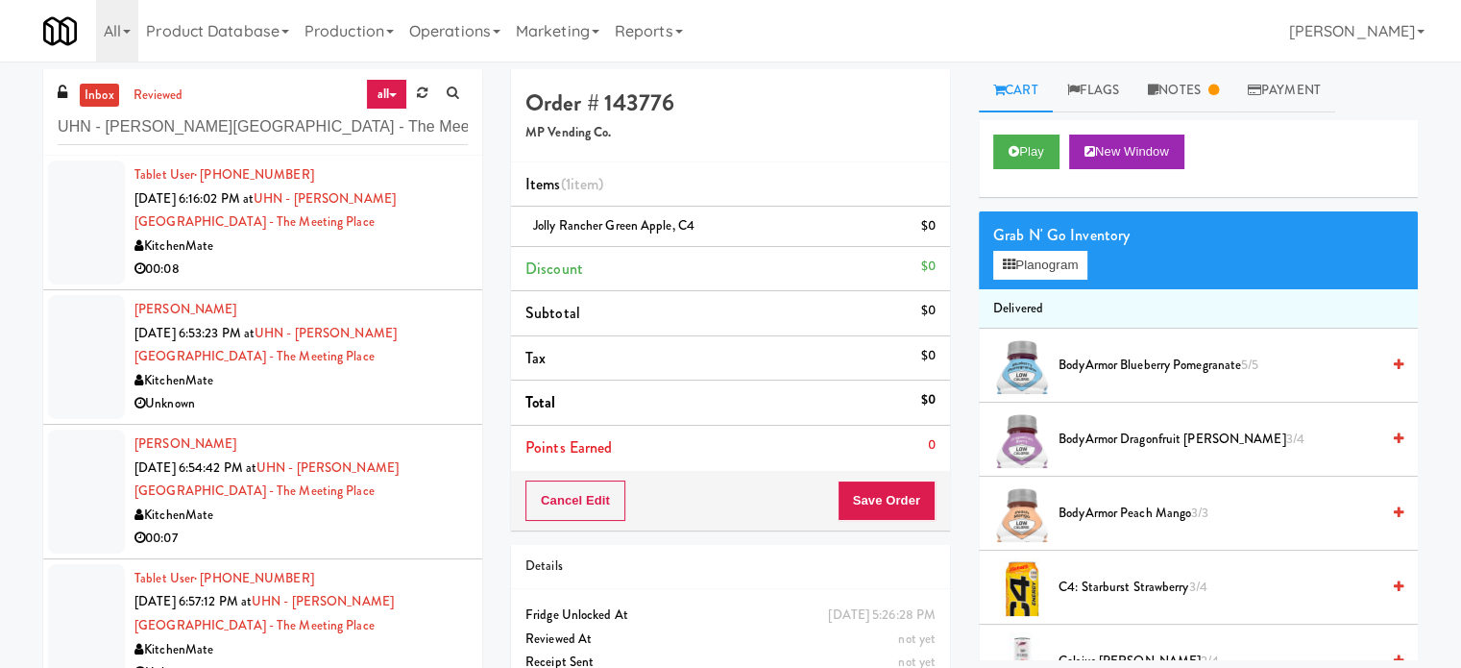
click at [392, 252] on div "KitchenMate" at bounding box center [301, 246] width 333 height 24
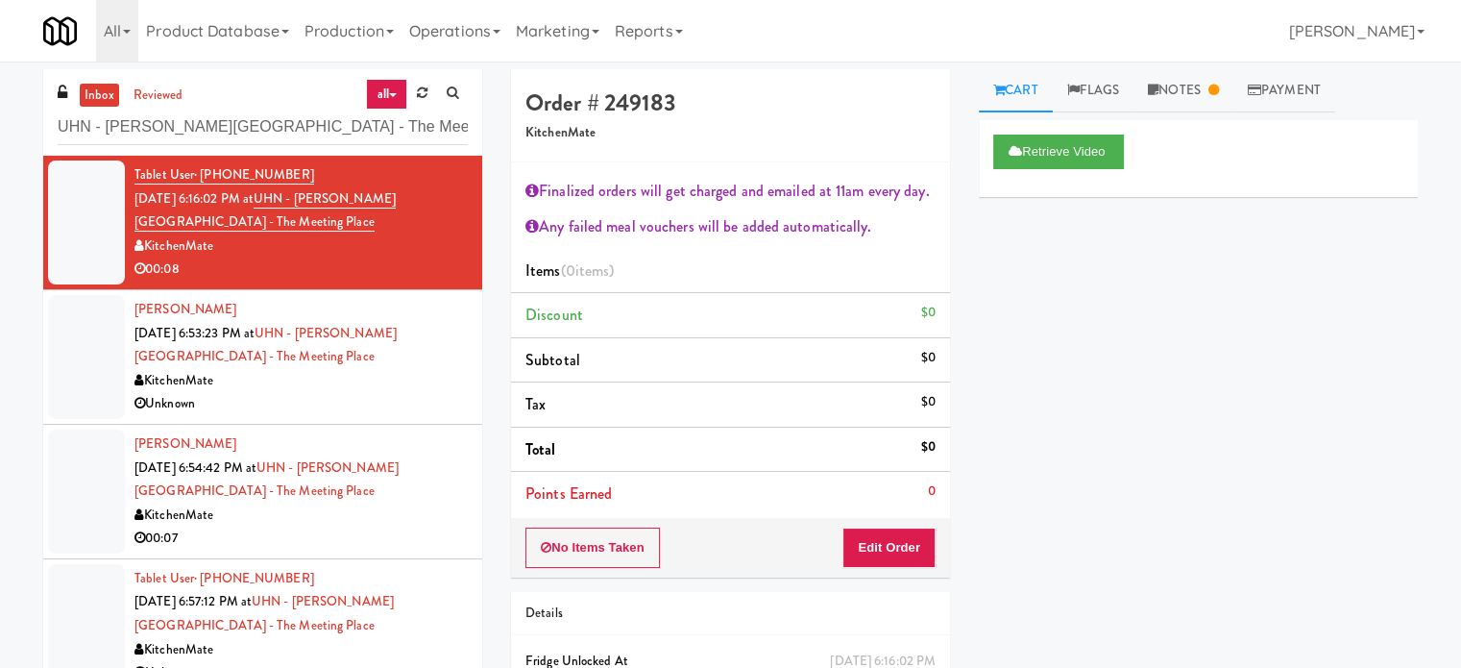
click at [379, 395] on div "Unknown" at bounding box center [301, 404] width 333 height 24
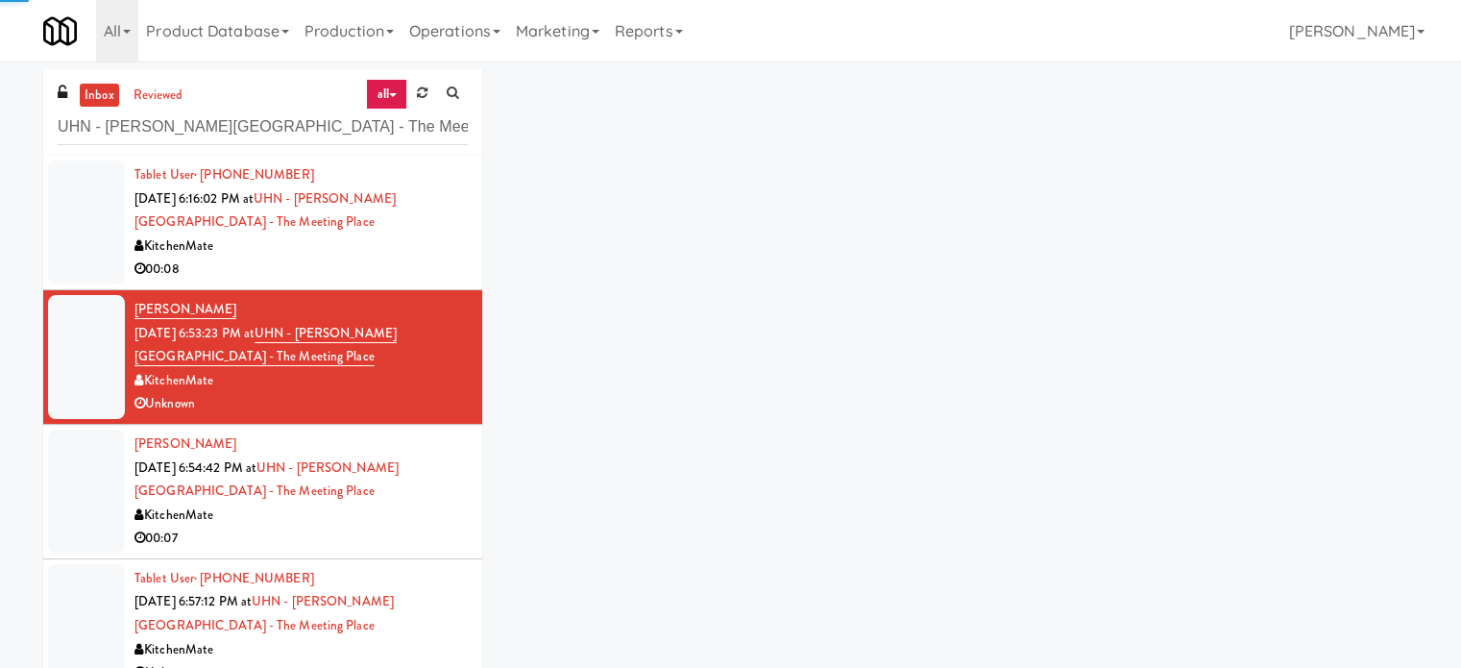
click at [401, 199] on div "Tablet User · (647) 546-3477 Aug 15, 2025 6:16:02 PM at UHN - Bickle Center - T…" at bounding box center [301, 222] width 333 height 118
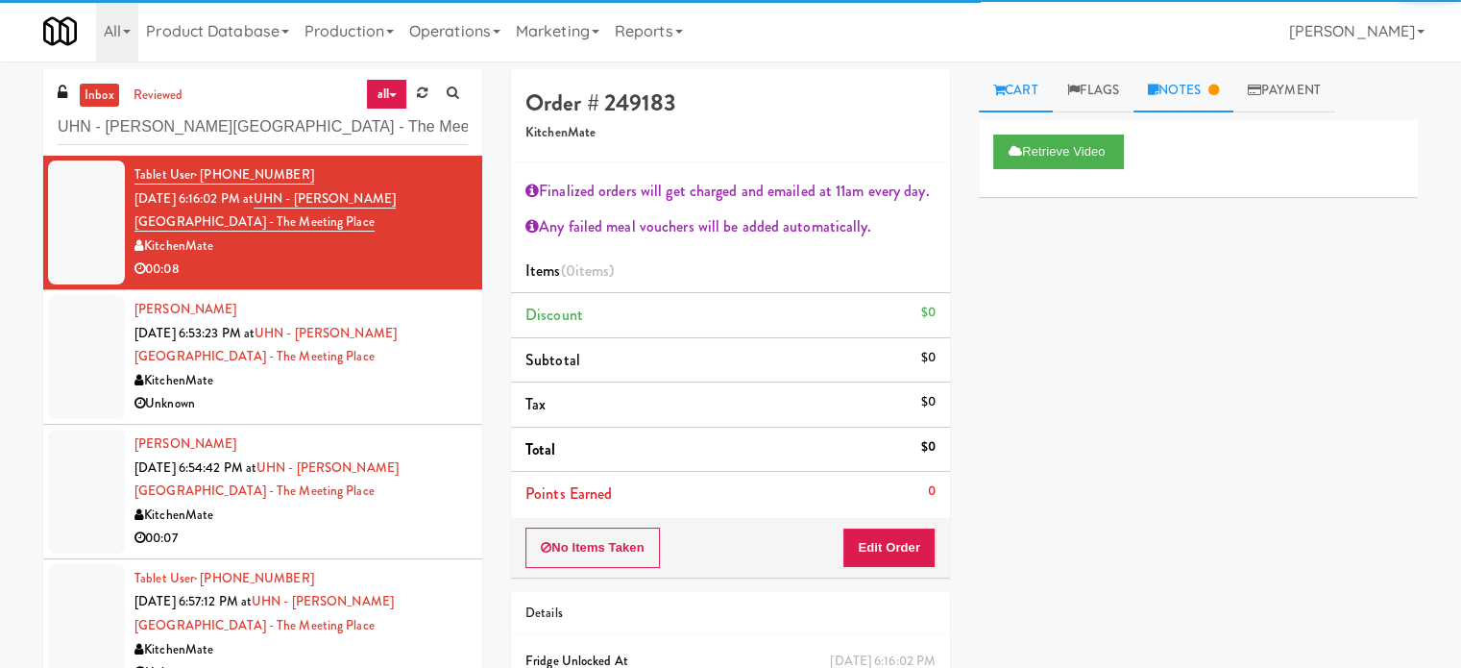
click at [1182, 99] on link "Notes" at bounding box center [1184, 90] width 100 height 43
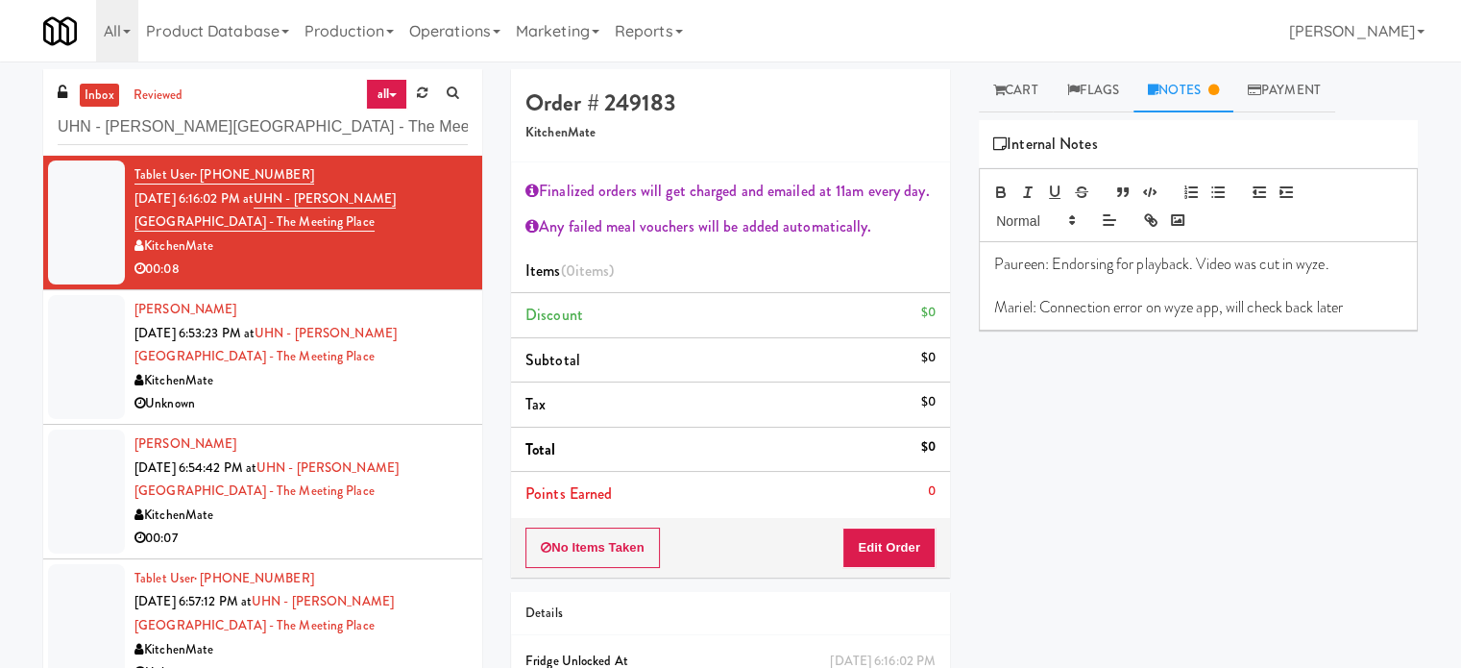
click at [391, 382] on div "KitchenMate" at bounding box center [301, 381] width 333 height 24
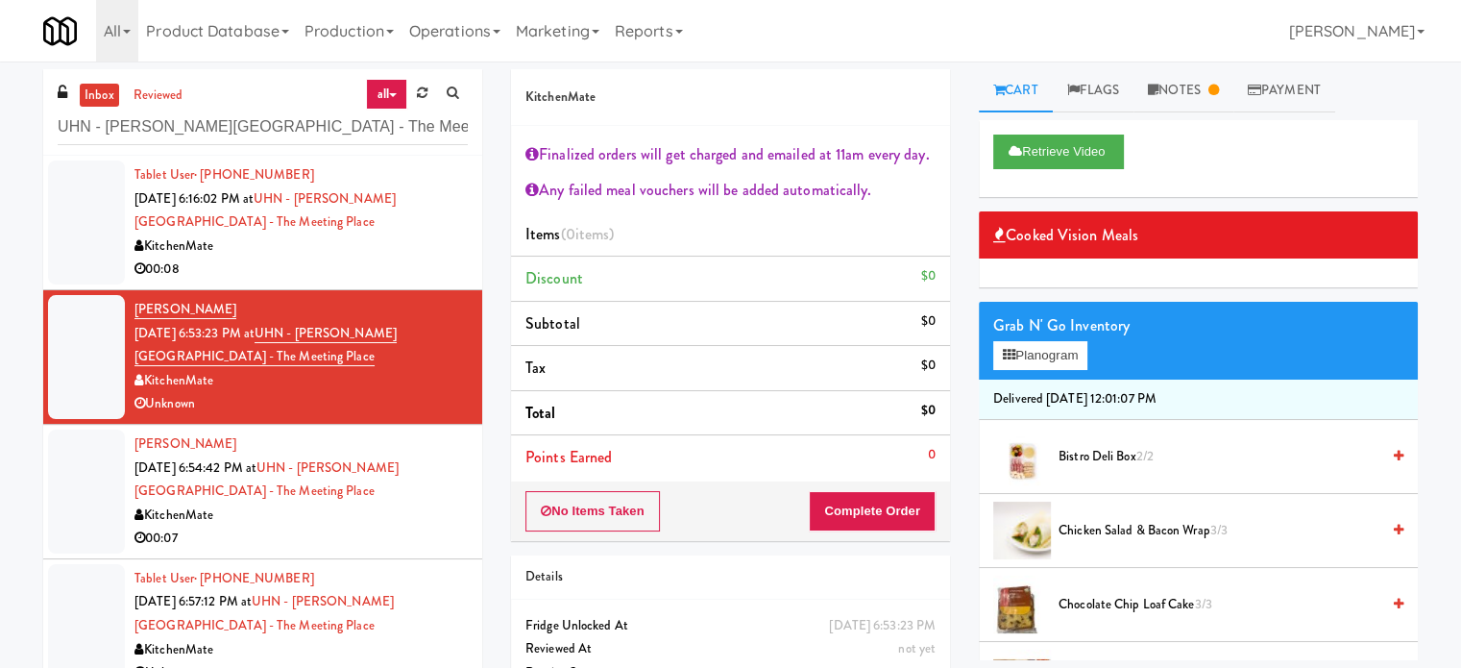
drag, startPoint x: 347, startPoint y: 267, endPoint x: 711, endPoint y: 211, distance: 368.4
click at [364, 271] on div "00:08" at bounding box center [301, 270] width 333 height 24
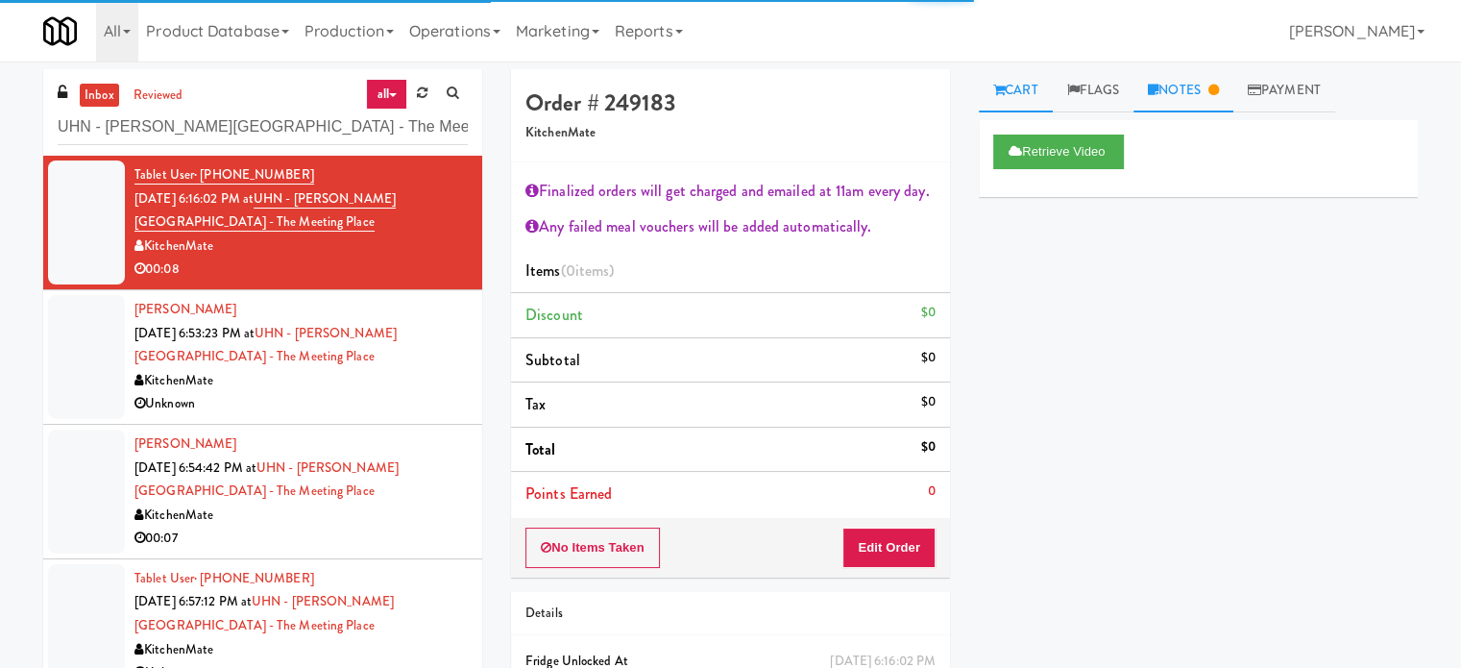
click at [1194, 97] on link "Notes" at bounding box center [1184, 90] width 100 height 43
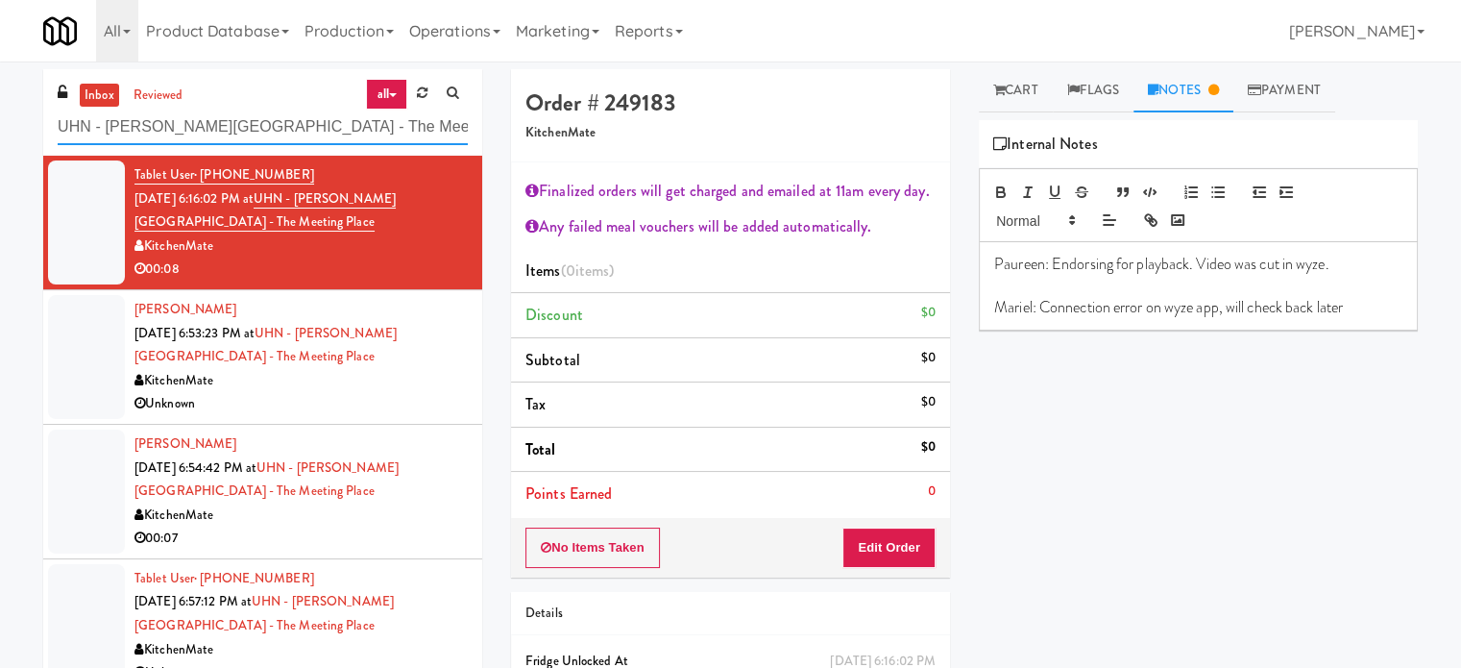
click at [248, 128] on input "UHN - Bickle Center - The Meeting Place" at bounding box center [263, 128] width 410 height 36
click at [249, 127] on input "UHN - Bickle Center - The Meeting Place" at bounding box center [263, 128] width 410 height 36
paste input "Gallerie Apartments"
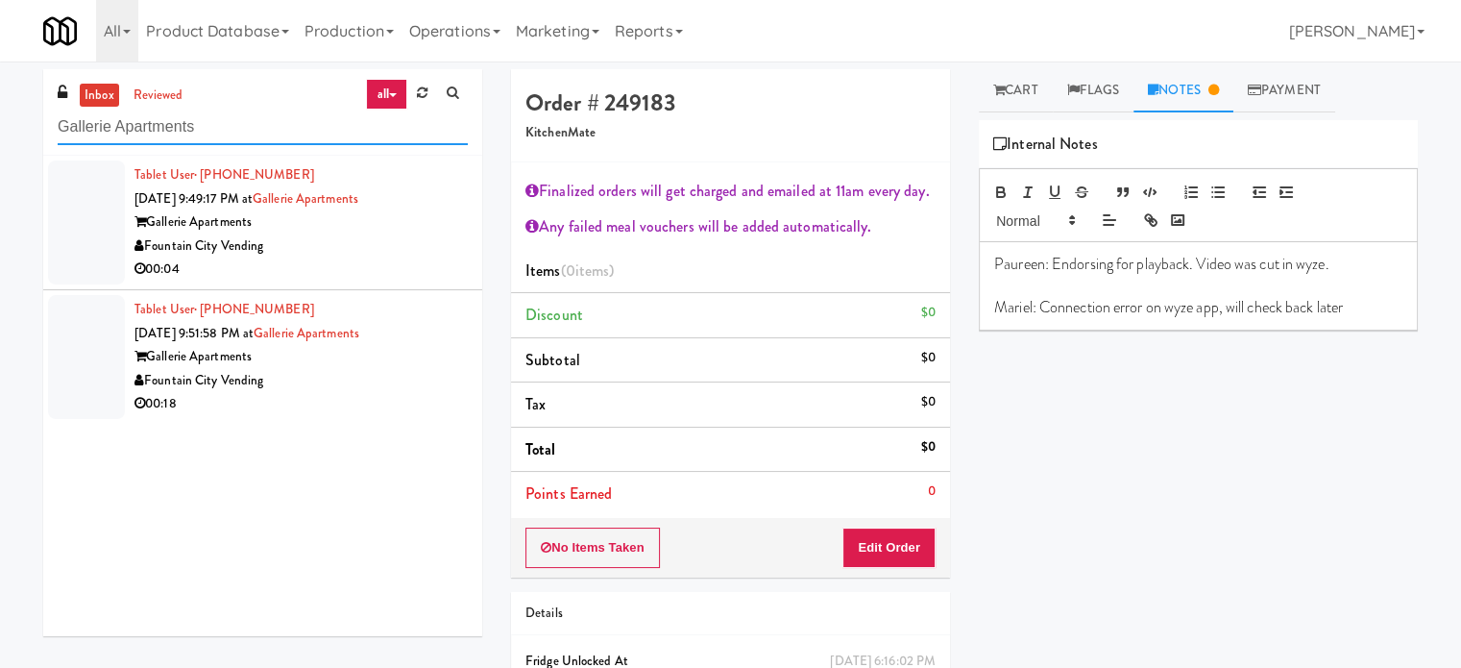
type input "Gallerie Apartments"
drag, startPoint x: 383, startPoint y: 255, endPoint x: 650, endPoint y: 198, distance: 273.1
click at [419, 257] on div "Tablet User · (636) 591-5215 Aug 15, 2025 9:49:17 PM at Gallerie Apartments Gal…" at bounding box center [301, 222] width 333 height 118
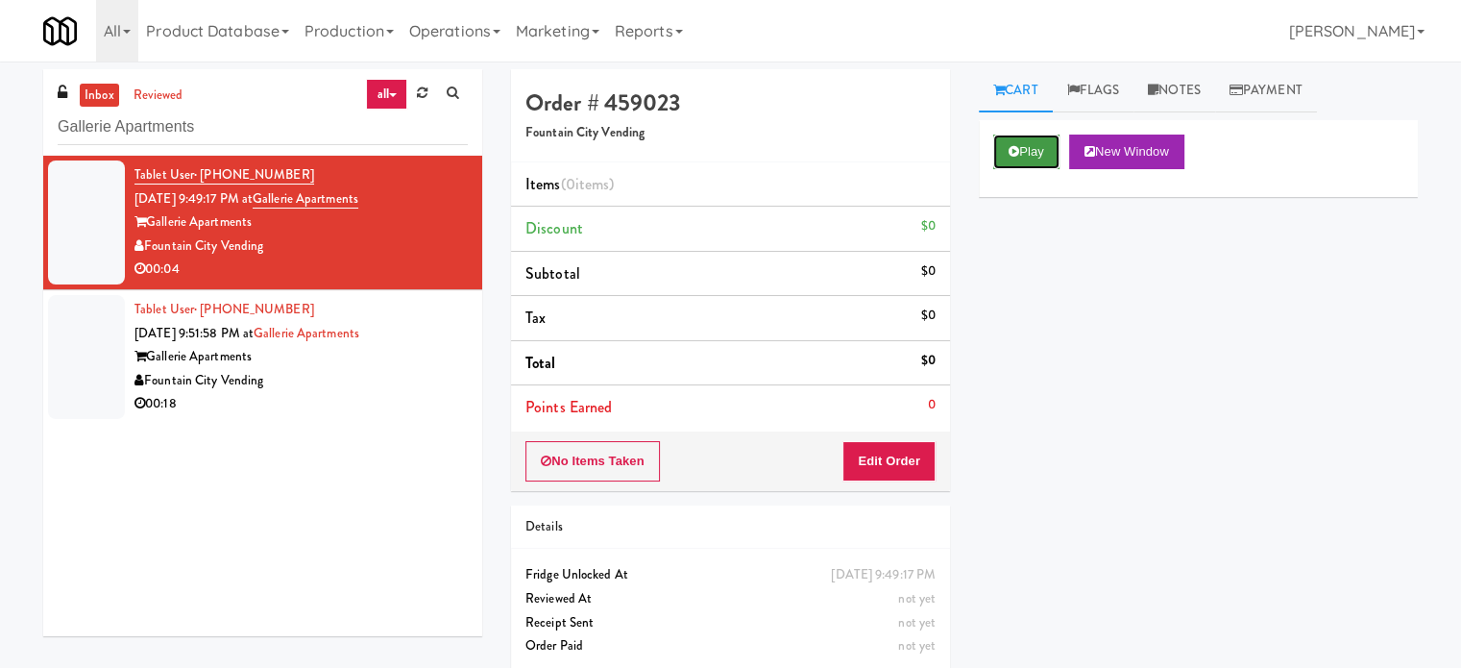
click at [1022, 153] on button "Play" at bounding box center [1027, 152] width 66 height 35
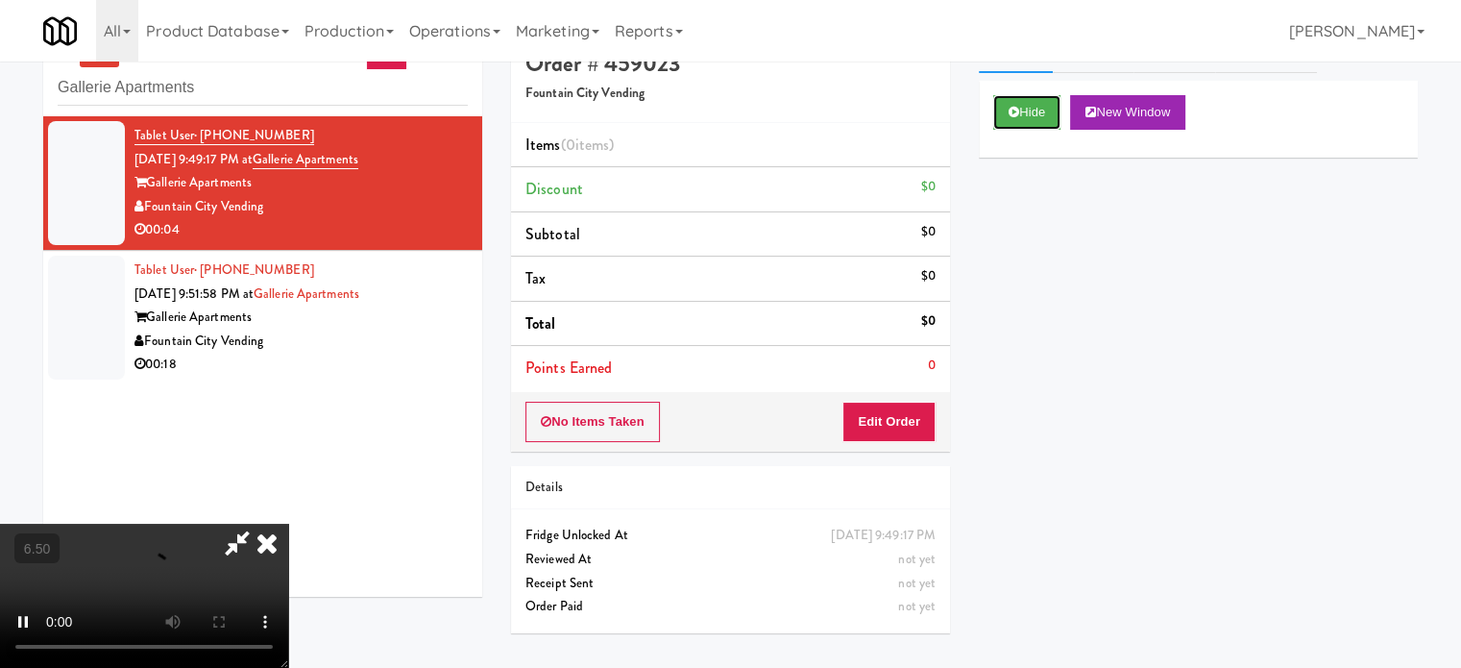
scroll to position [61, 0]
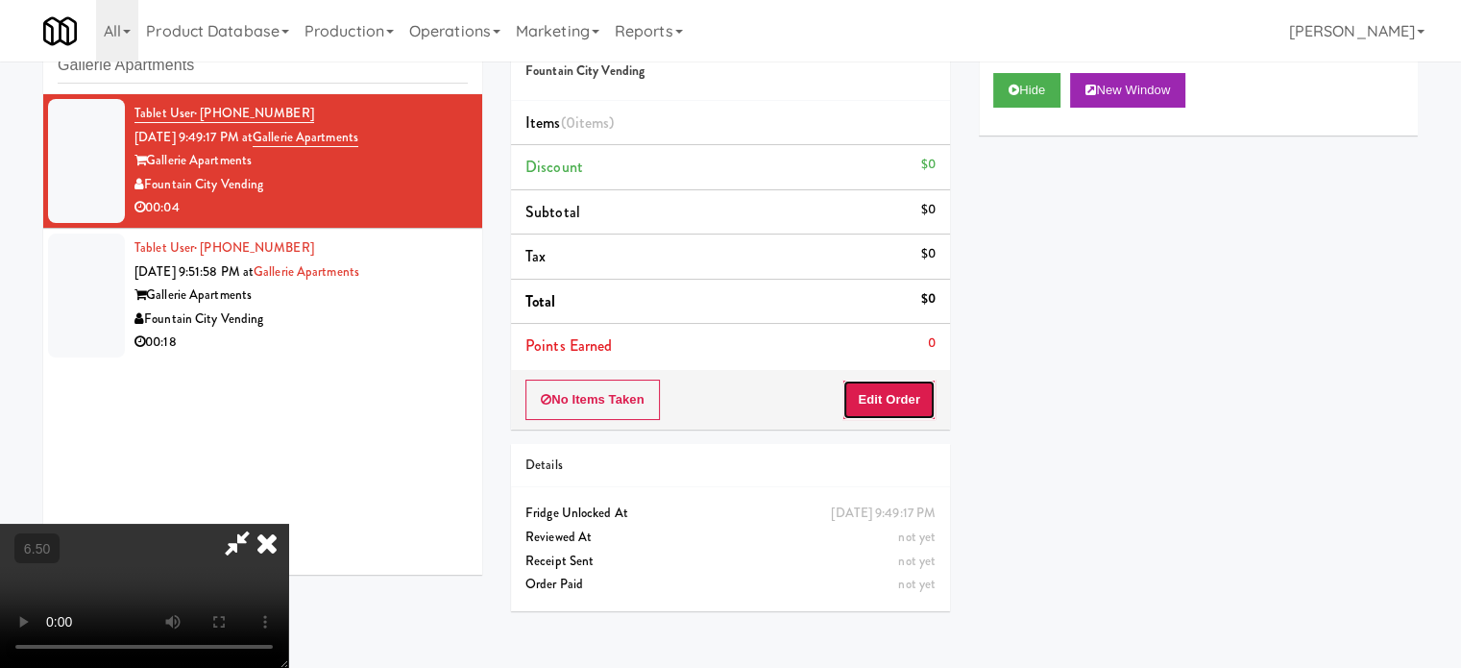
click at [869, 399] on button "Edit Order" at bounding box center [889, 400] width 93 height 40
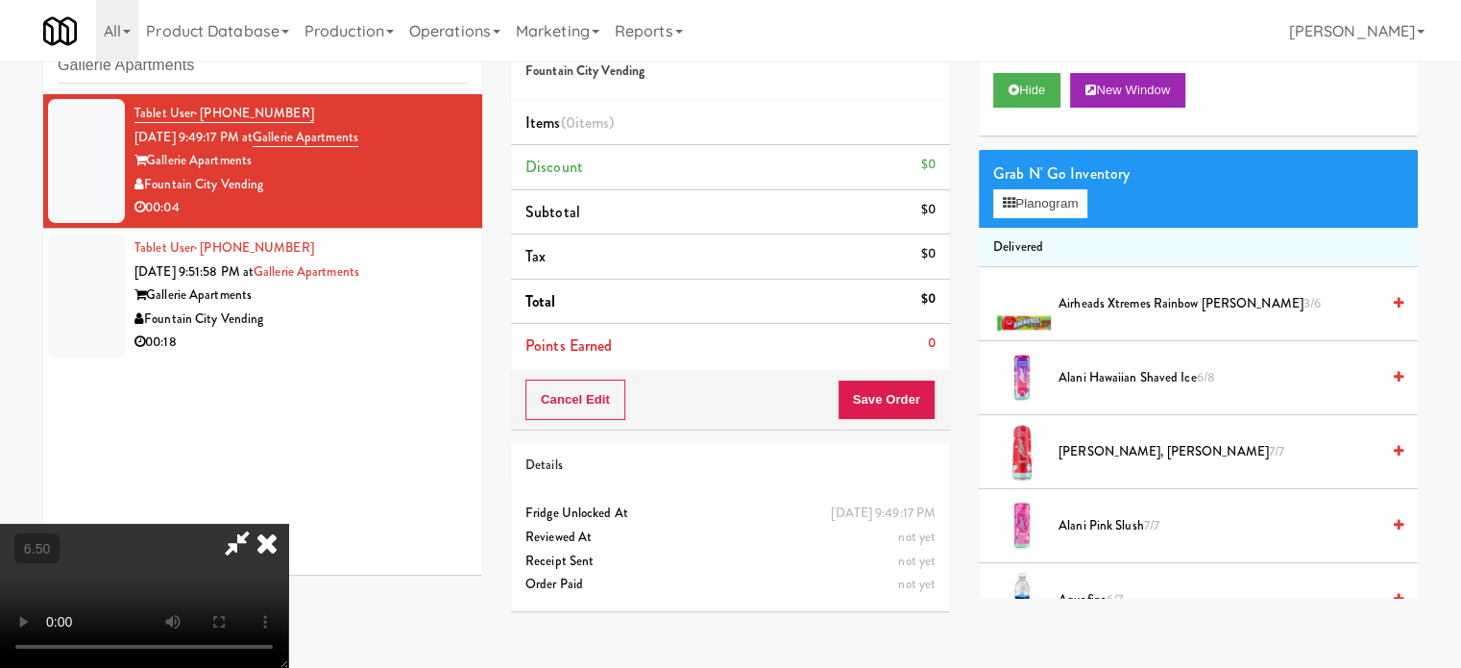
click at [288, 524] on video at bounding box center [144, 596] width 288 height 144
drag, startPoint x: 599, startPoint y: 349, endPoint x: 707, endPoint y: 406, distance: 122.9
click at [288, 524] on video at bounding box center [144, 596] width 288 height 144
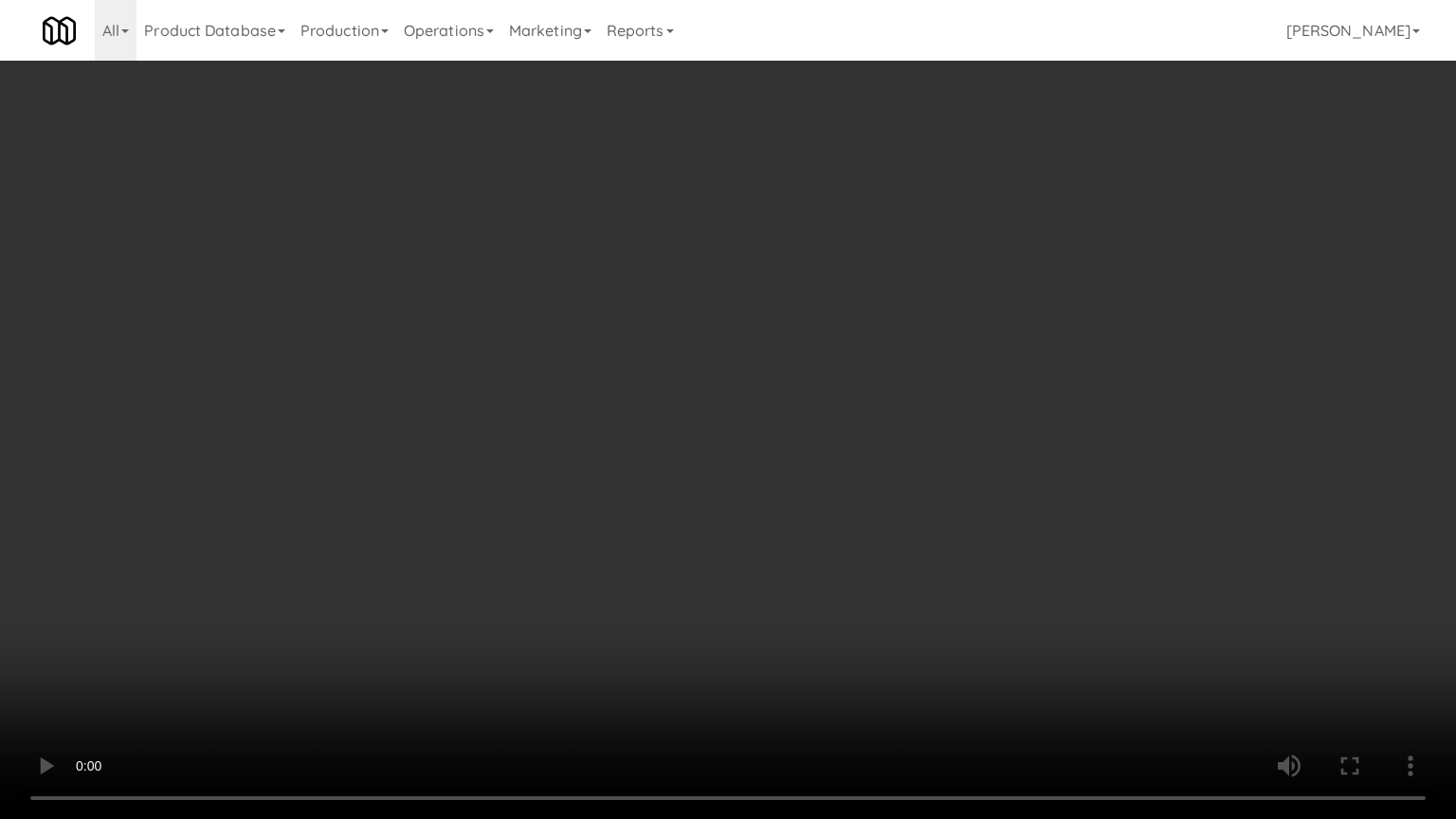
click at [675, 423] on video at bounding box center [728, 410] width 1456 height 819
click at [674, 424] on video at bounding box center [728, 410] width 1456 height 819
click at [618, 463] on video at bounding box center [728, 410] width 1456 height 819
click at [661, 481] on video at bounding box center [728, 410] width 1456 height 819
click at [657, 474] on video at bounding box center [728, 410] width 1456 height 819
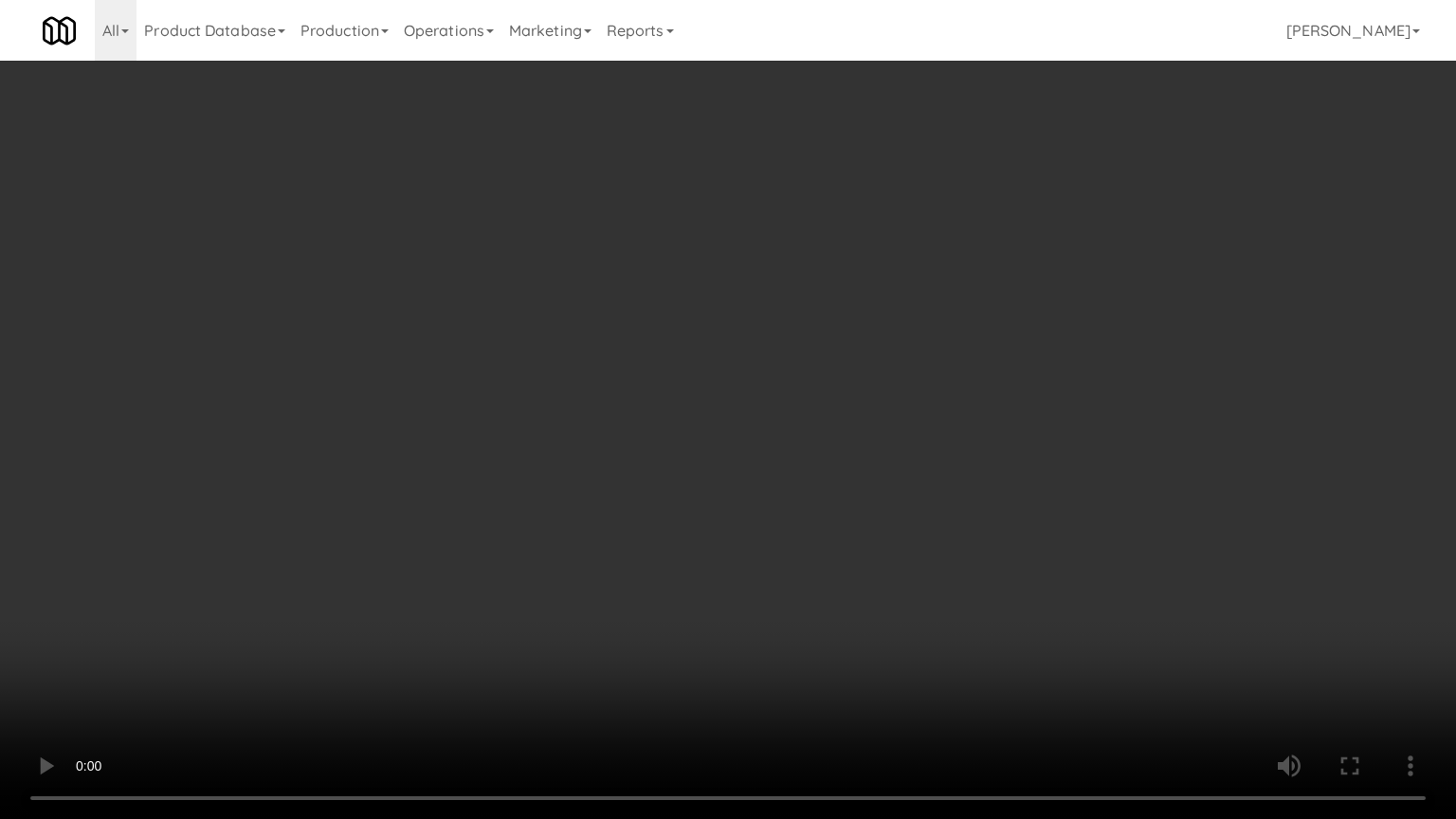
drag, startPoint x: 661, startPoint y: 471, endPoint x: 929, endPoint y: 285, distance: 326.2
click at [661, 471] on video at bounding box center [728, 410] width 1456 height 819
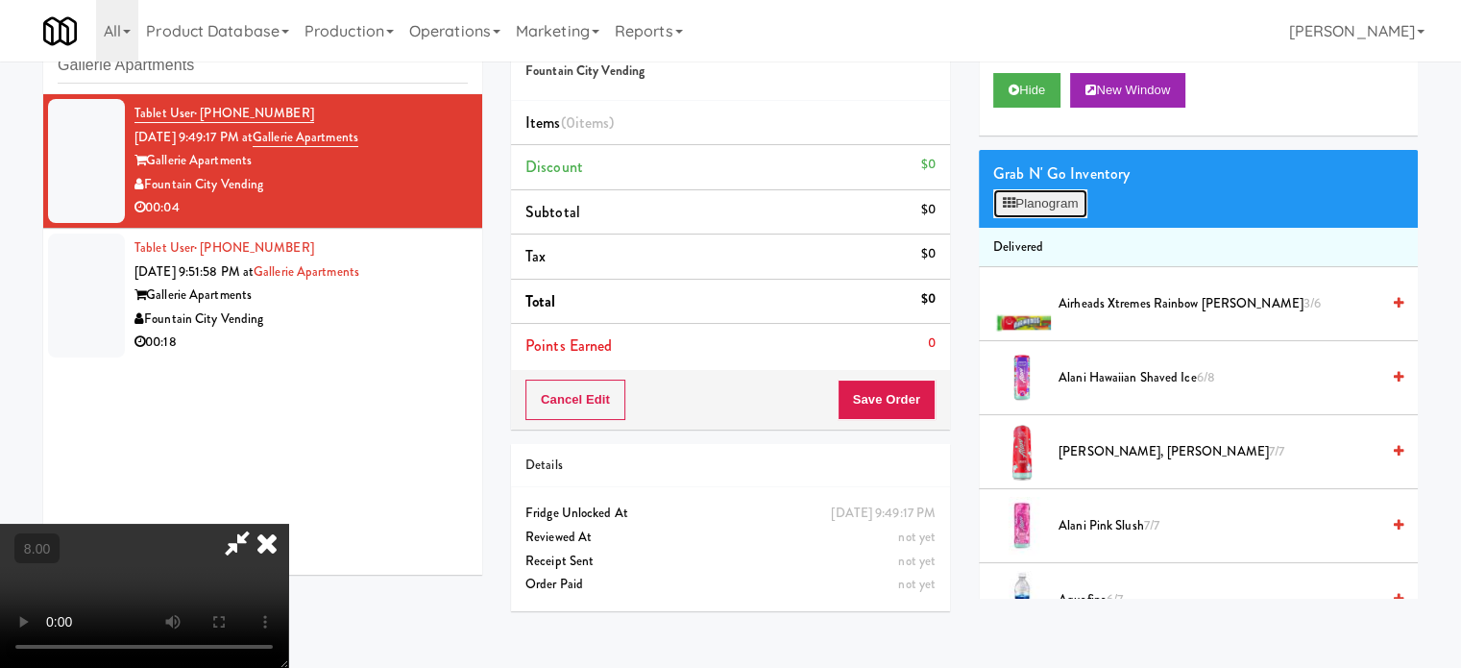
click at [1023, 206] on button "Planogram" at bounding box center [1041, 203] width 94 height 29
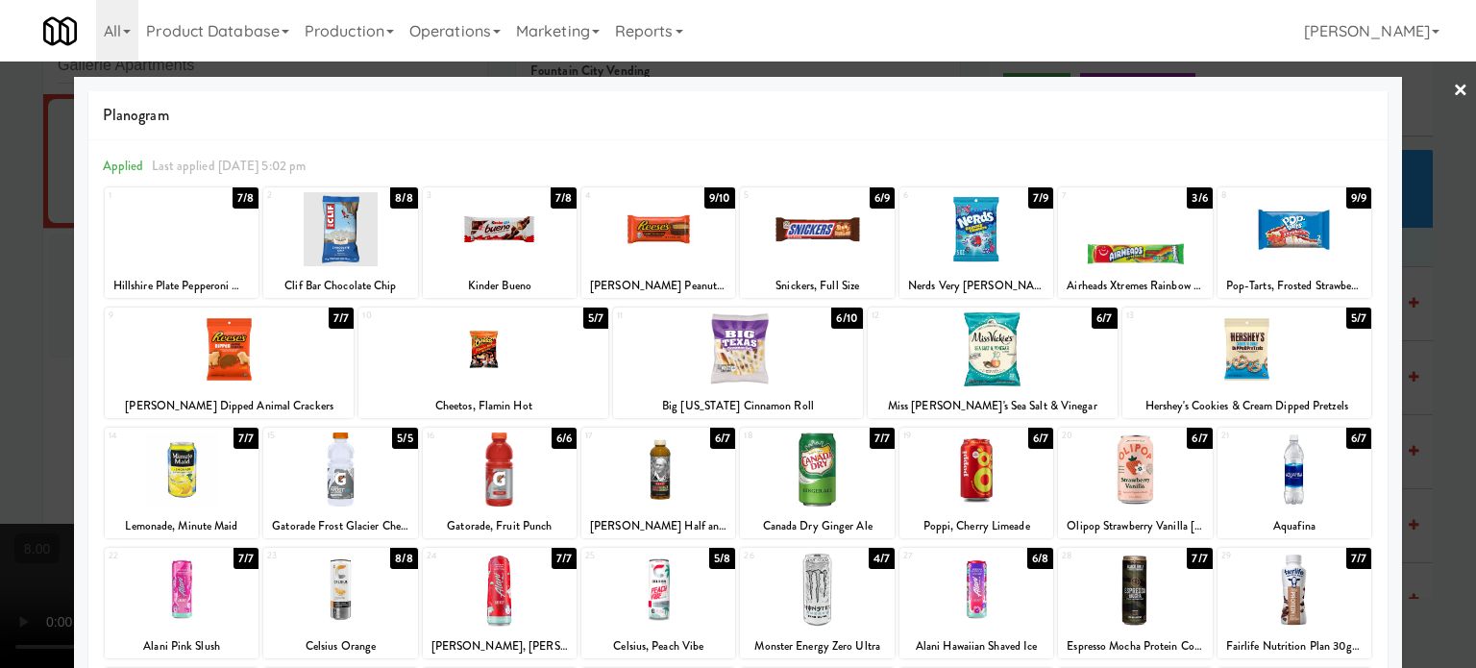
click at [1347, 440] on div "6/7" at bounding box center [1358, 438] width 25 height 21
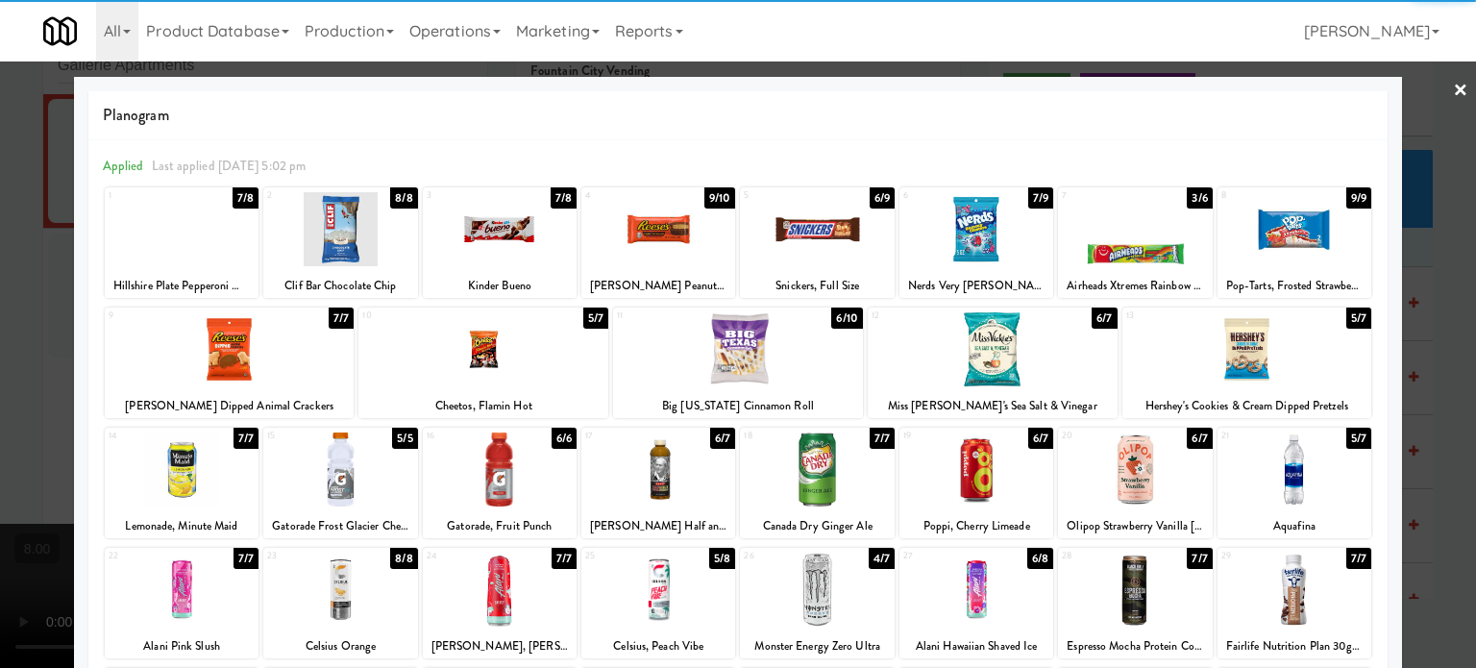
drag, startPoint x: 1419, startPoint y: 478, endPoint x: 822, endPoint y: 410, distance: 600.5
click at [1419, 479] on div at bounding box center [738, 334] width 1476 height 668
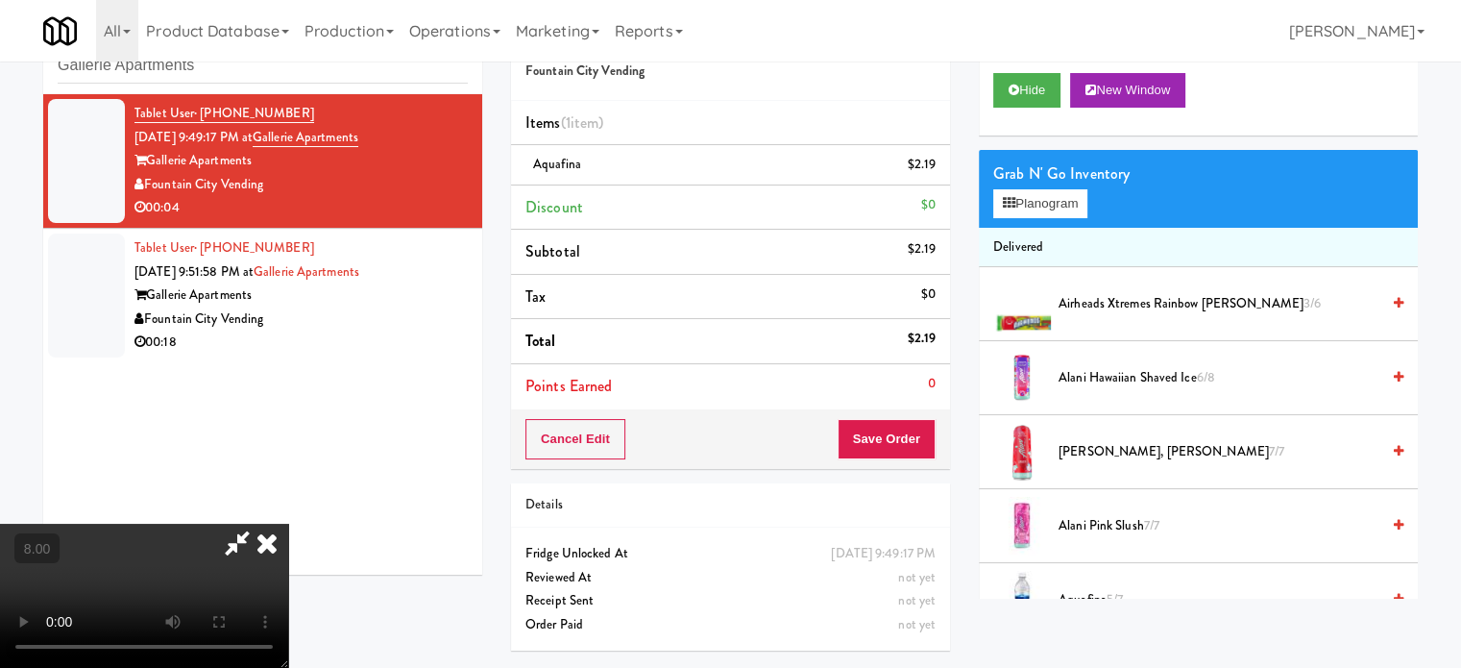
click at [288, 524] on video at bounding box center [144, 596] width 288 height 144
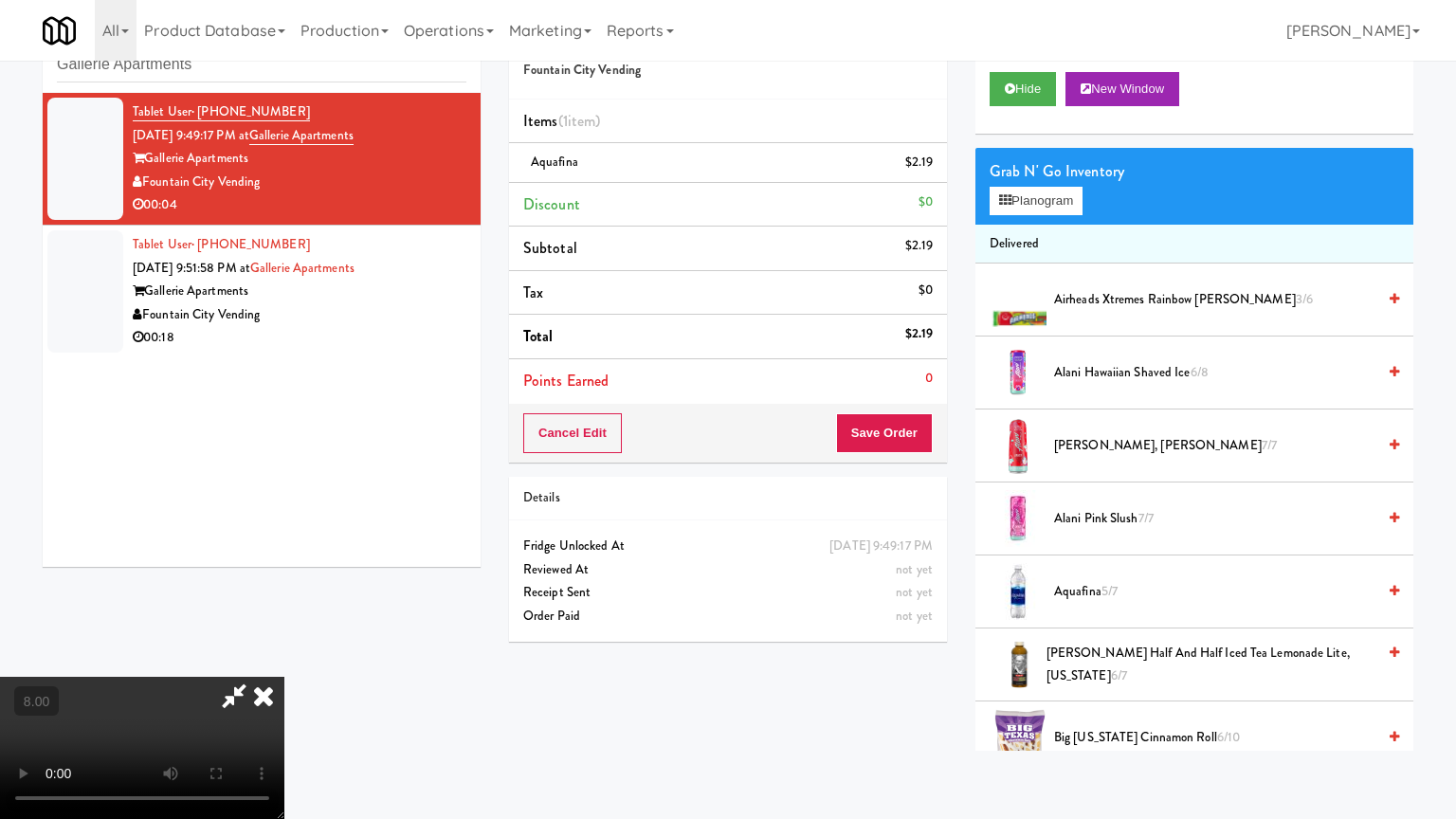
click at [284, 658] on video at bounding box center [142, 748] width 284 height 142
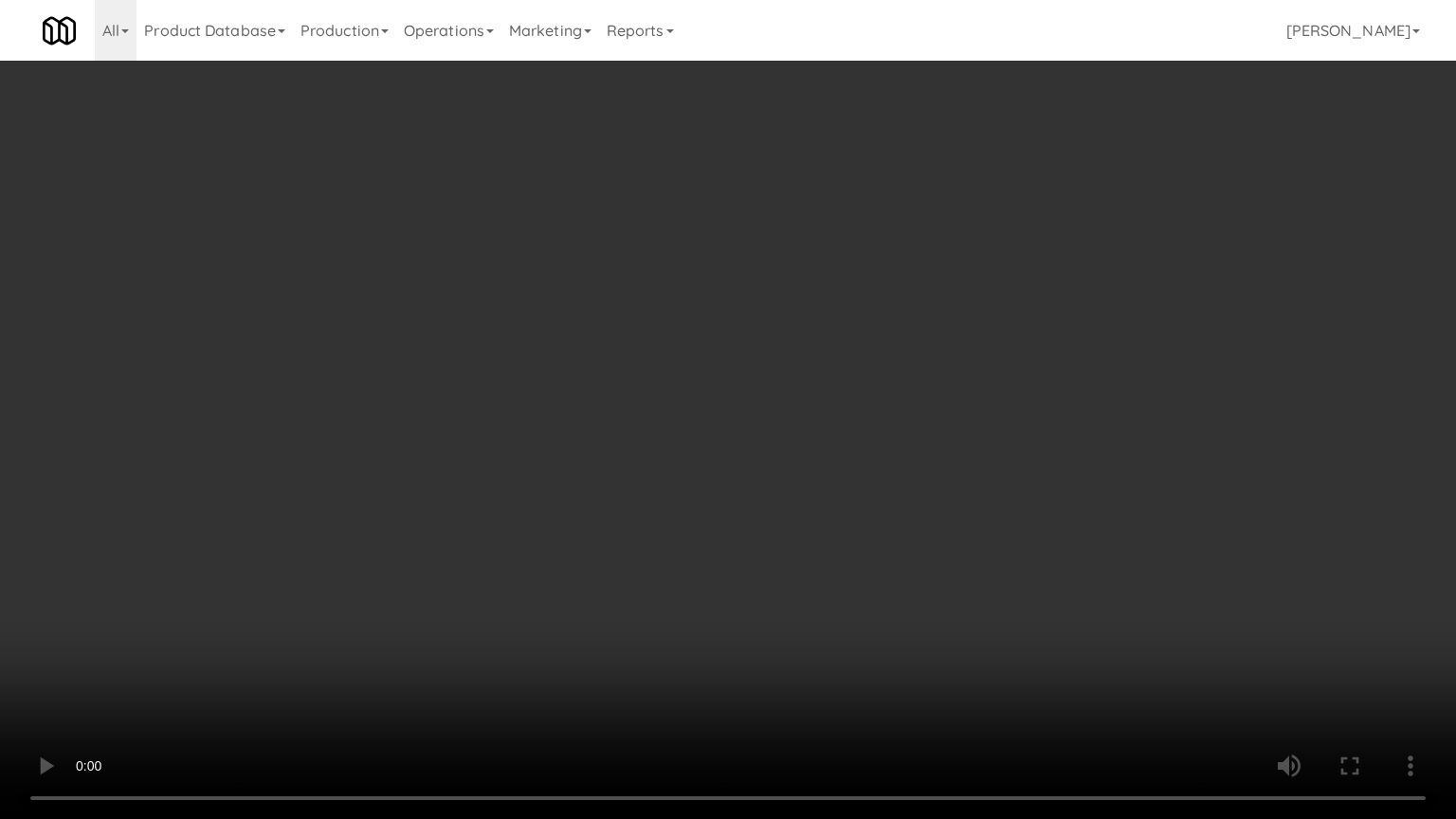
click at [820, 456] on video at bounding box center [728, 410] width 1456 height 819
click at [825, 448] on video at bounding box center [728, 410] width 1456 height 819
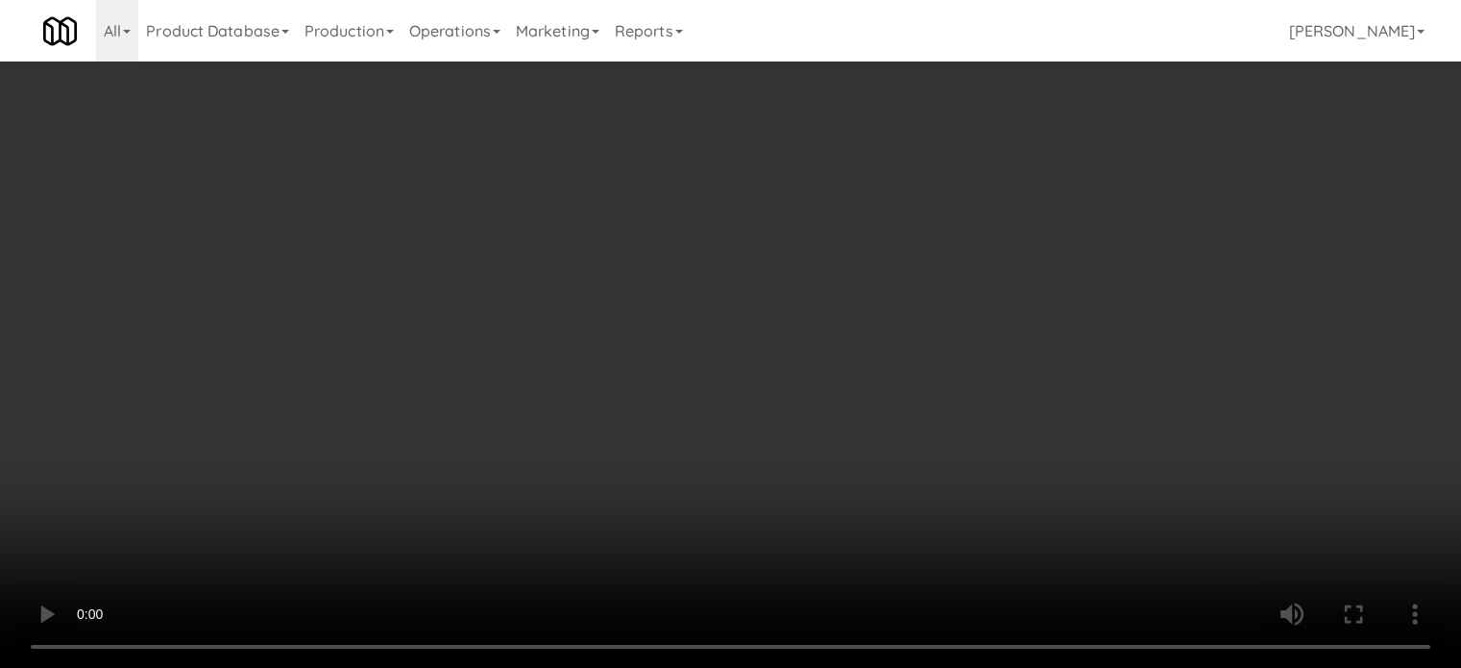
scroll to position [21, 0]
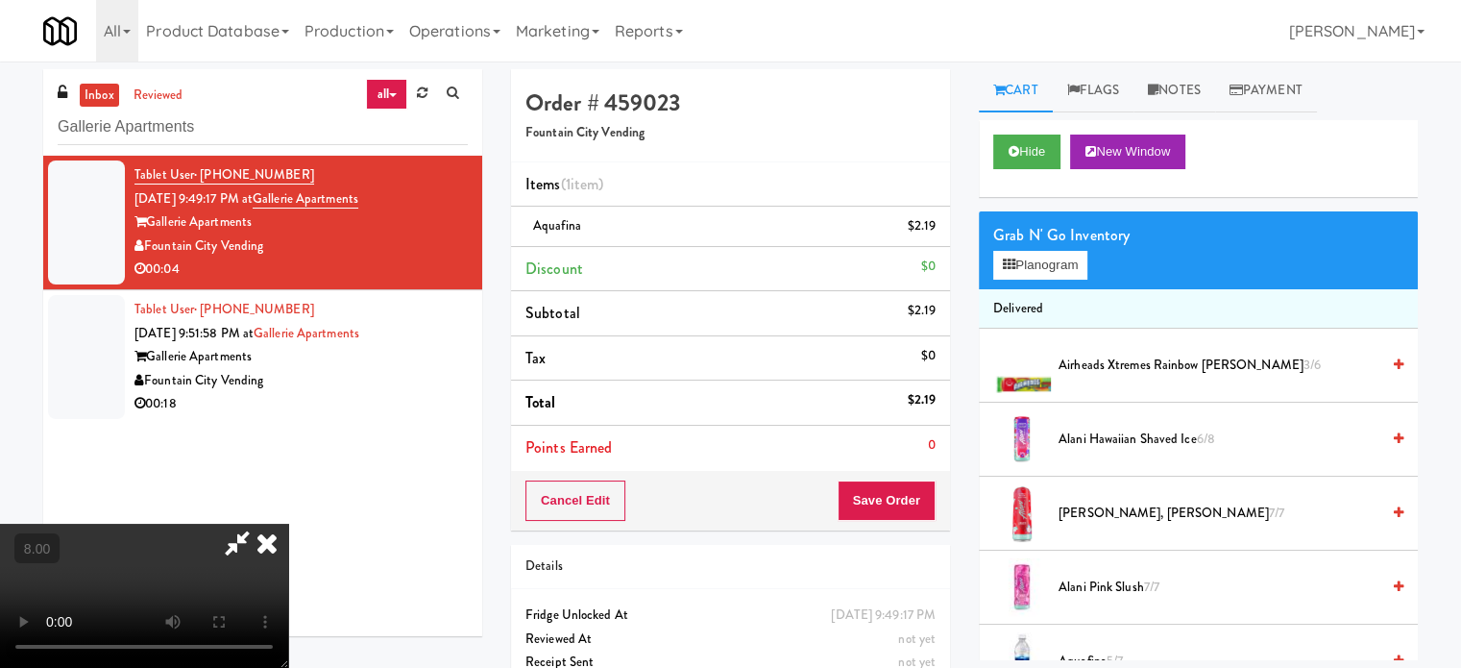
click at [288, 524] on icon at bounding box center [267, 543] width 42 height 38
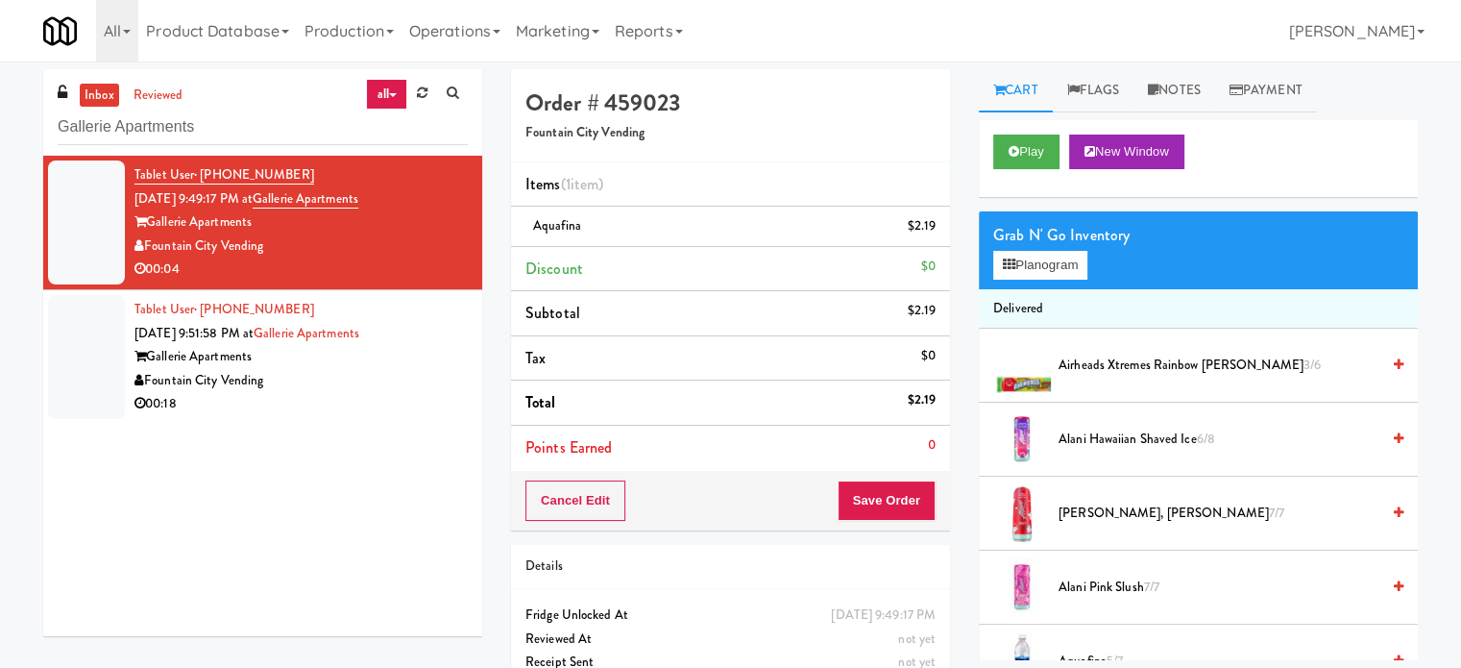
scroll to position [0, 0]
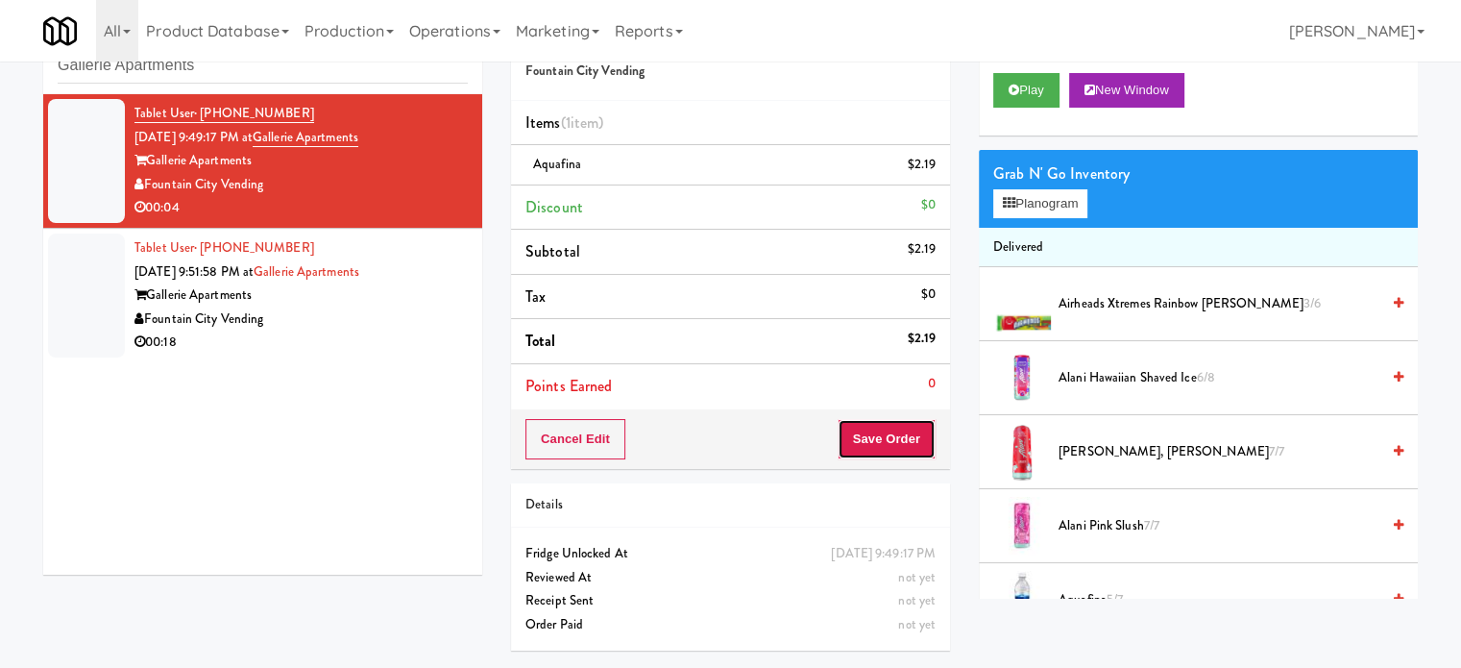
click at [876, 432] on button "Save Order" at bounding box center [887, 439] width 98 height 40
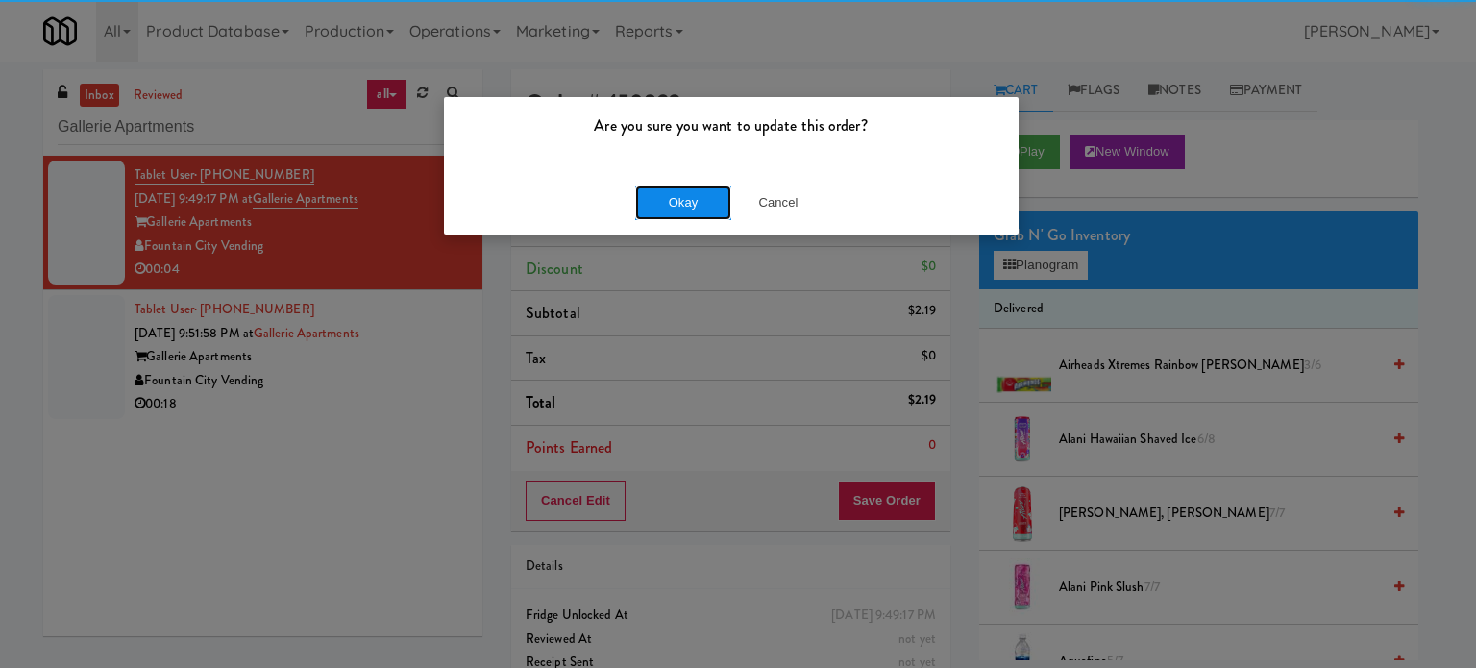
click at [665, 207] on button "Okay" at bounding box center [683, 202] width 96 height 35
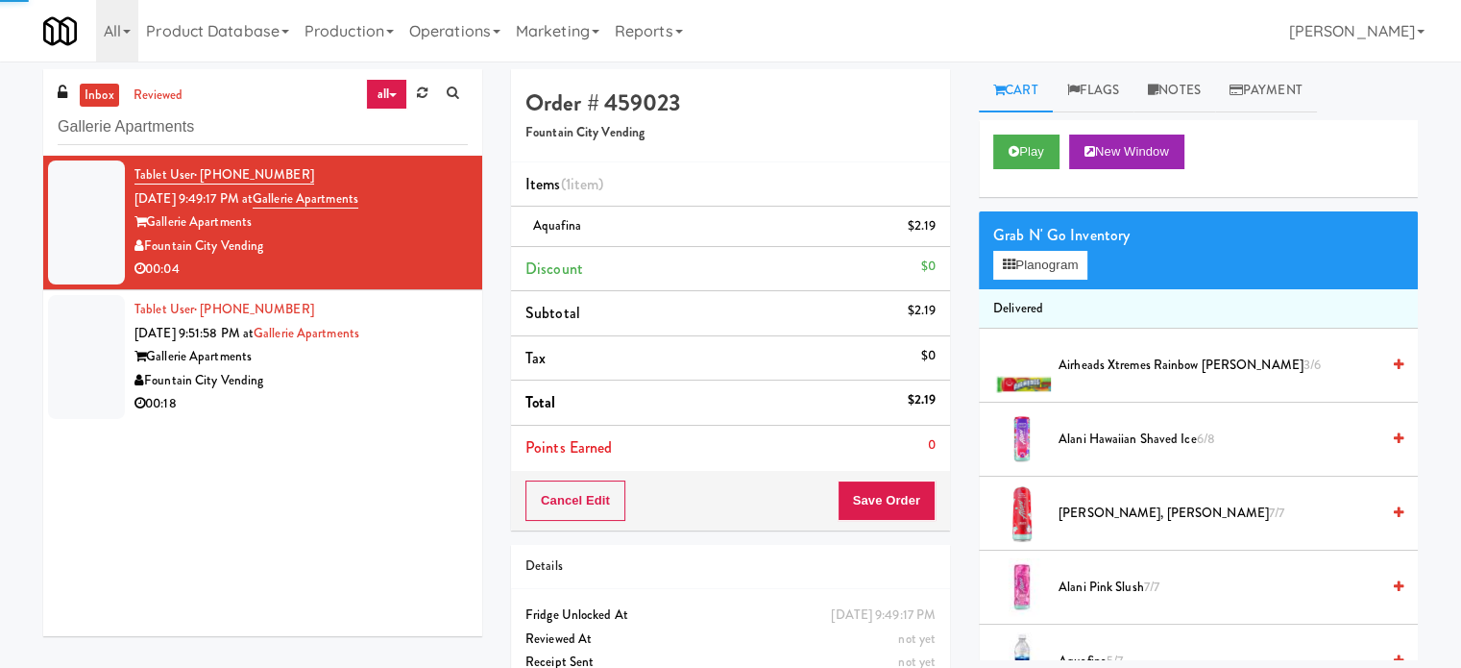
click at [390, 380] on div "Fountain City Vending" at bounding box center [301, 381] width 333 height 24
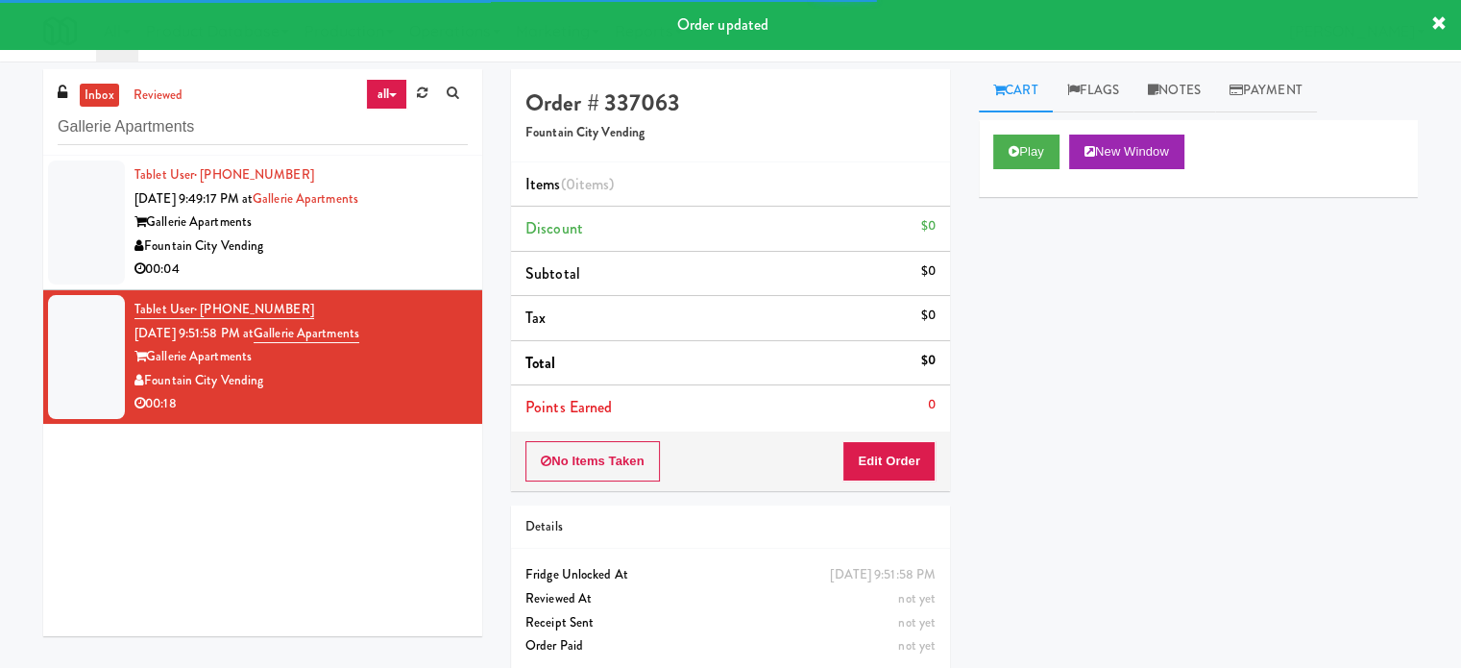
click at [1042, 132] on div "Play New Window" at bounding box center [1198, 158] width 439 height 77
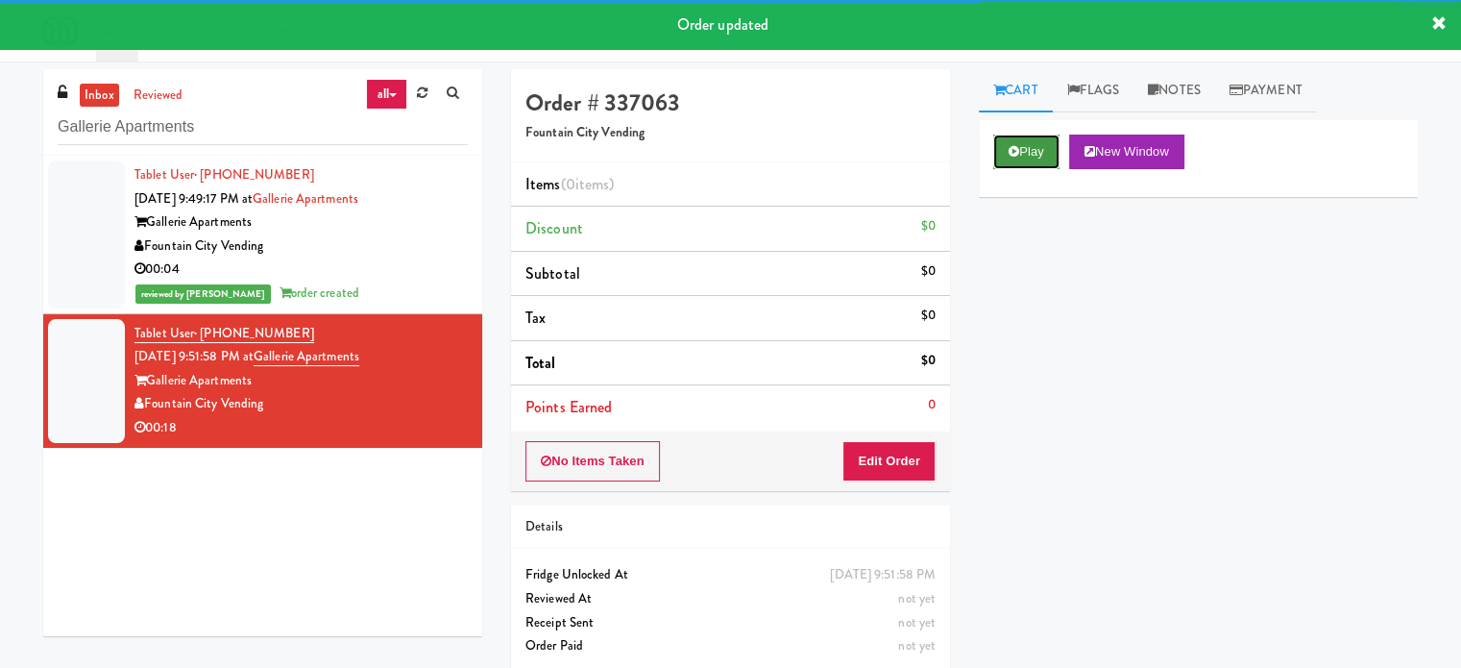
click at [1040, 146] on button "Play" at bounding box center [1027, 152] width 66 height 35
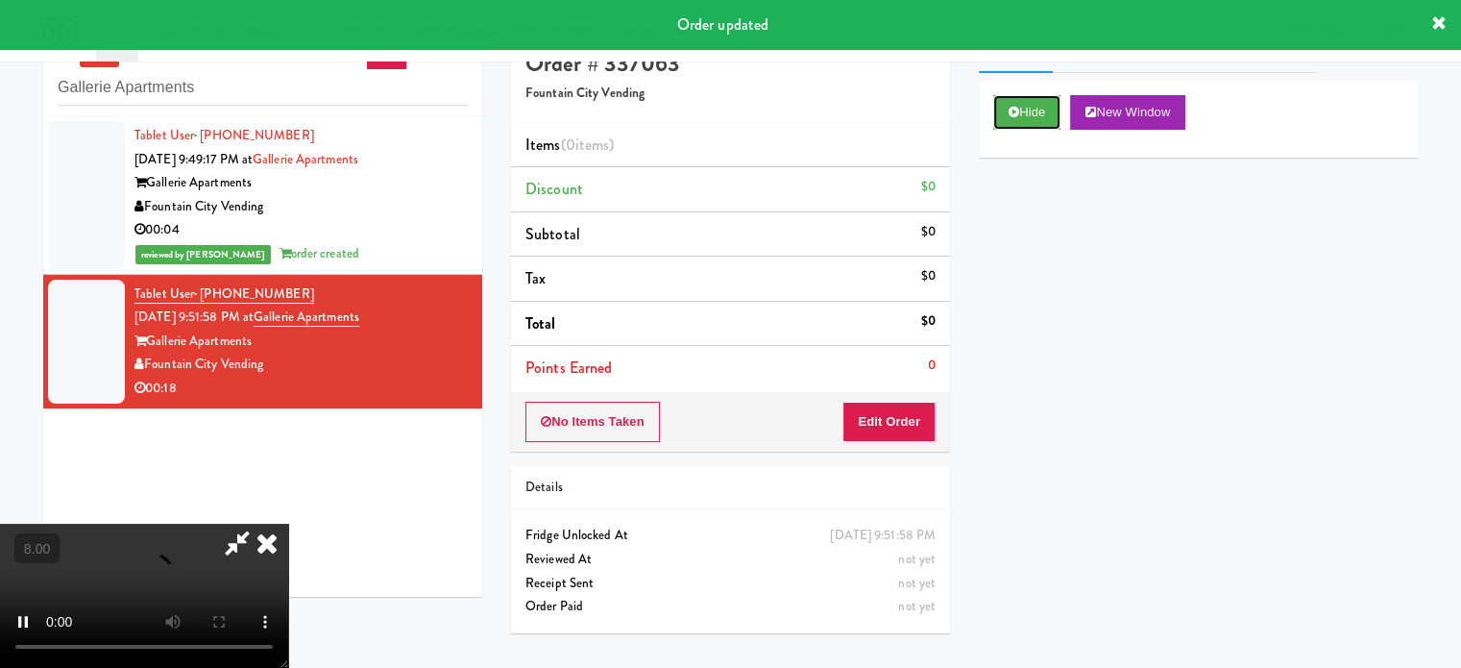
scroll to position [61, 0]
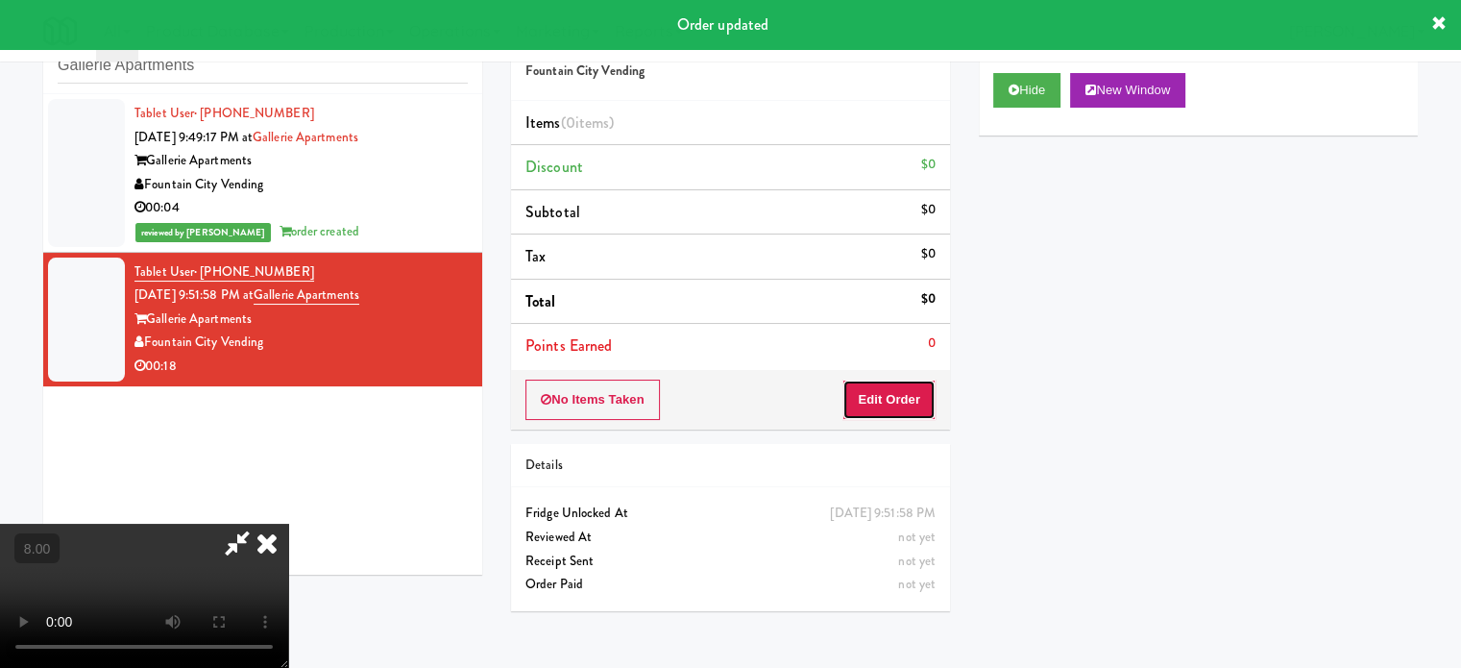
click at [912, 401] on button "Edit Order" at bounding box center [889, 400] width 93 height 40
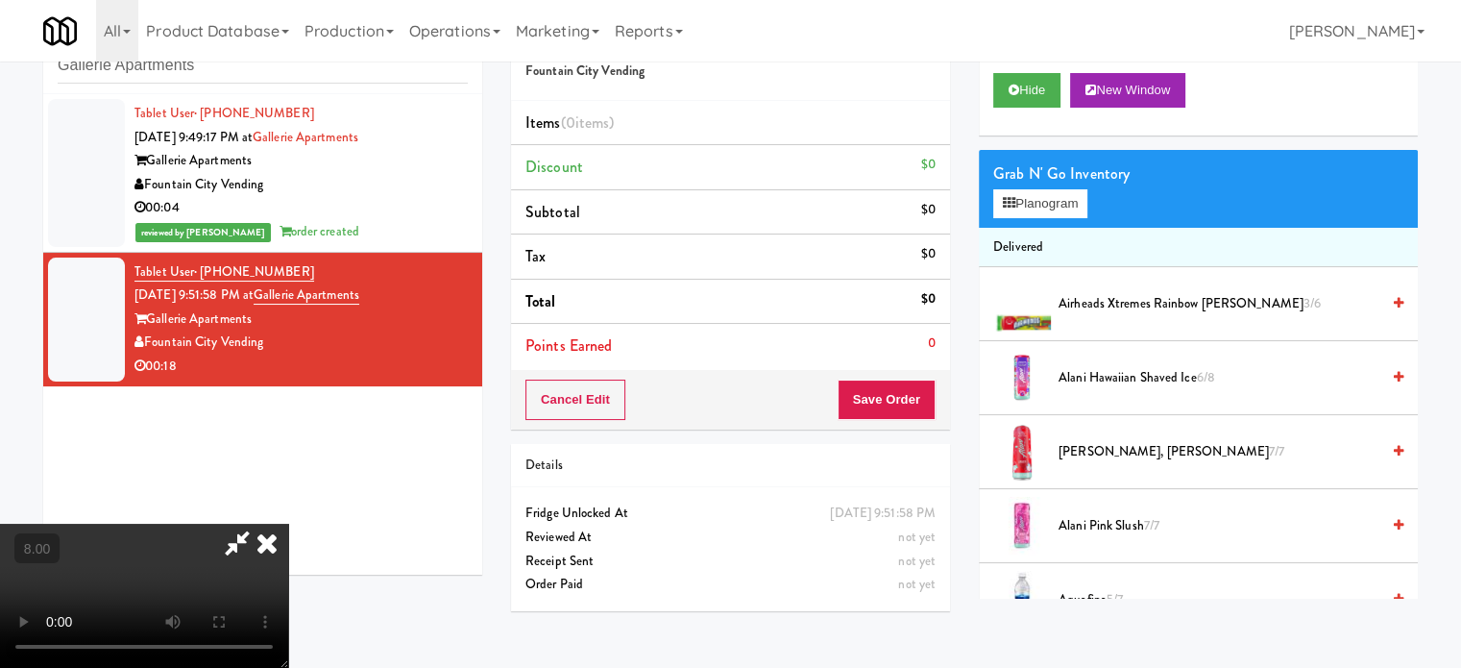
click at [288, 524] on video at bounding box center [144, 596] width 288 height 144
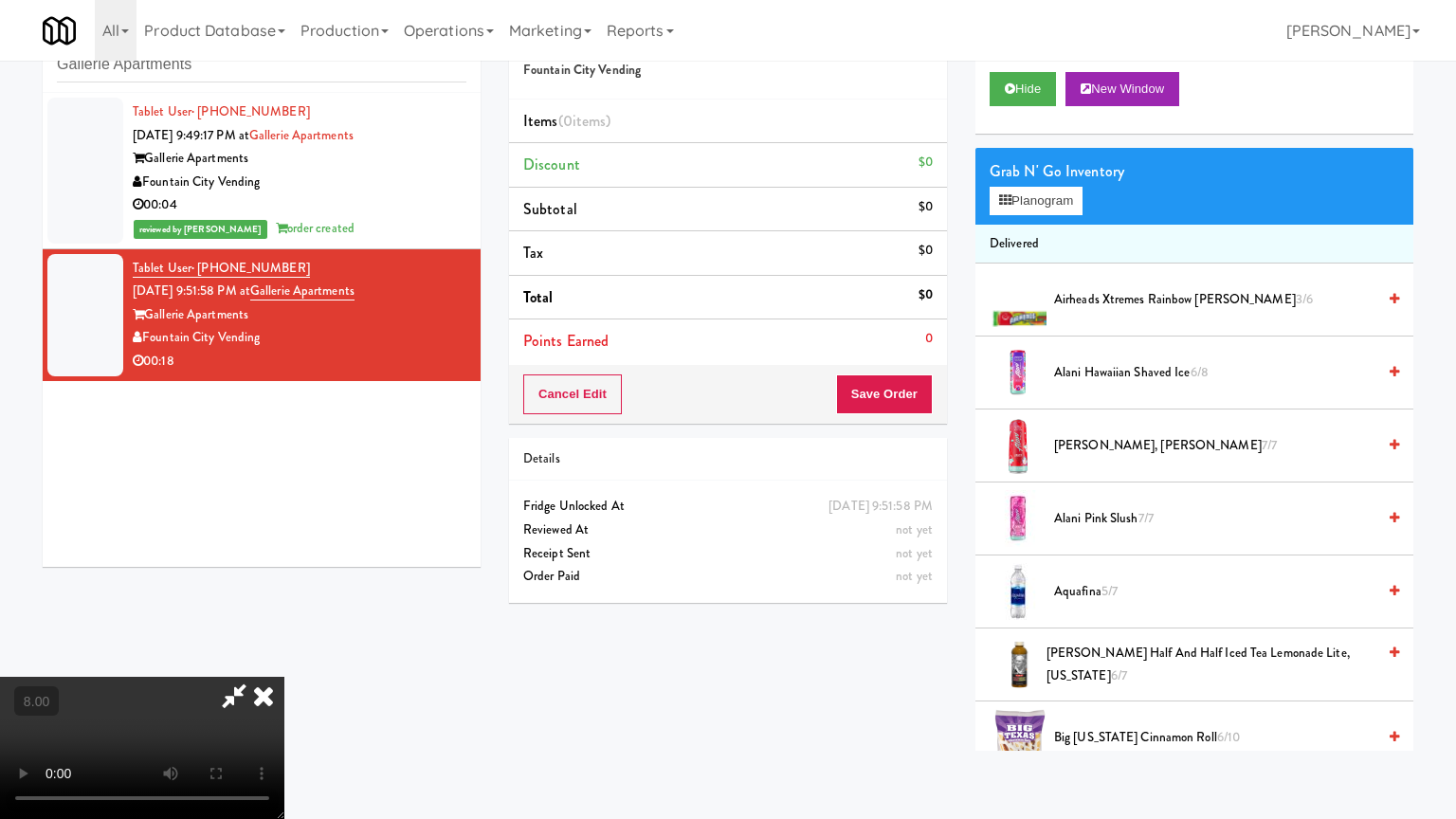
click at [284, 658] on video at bounding box center [142, 748] width 284 height 142
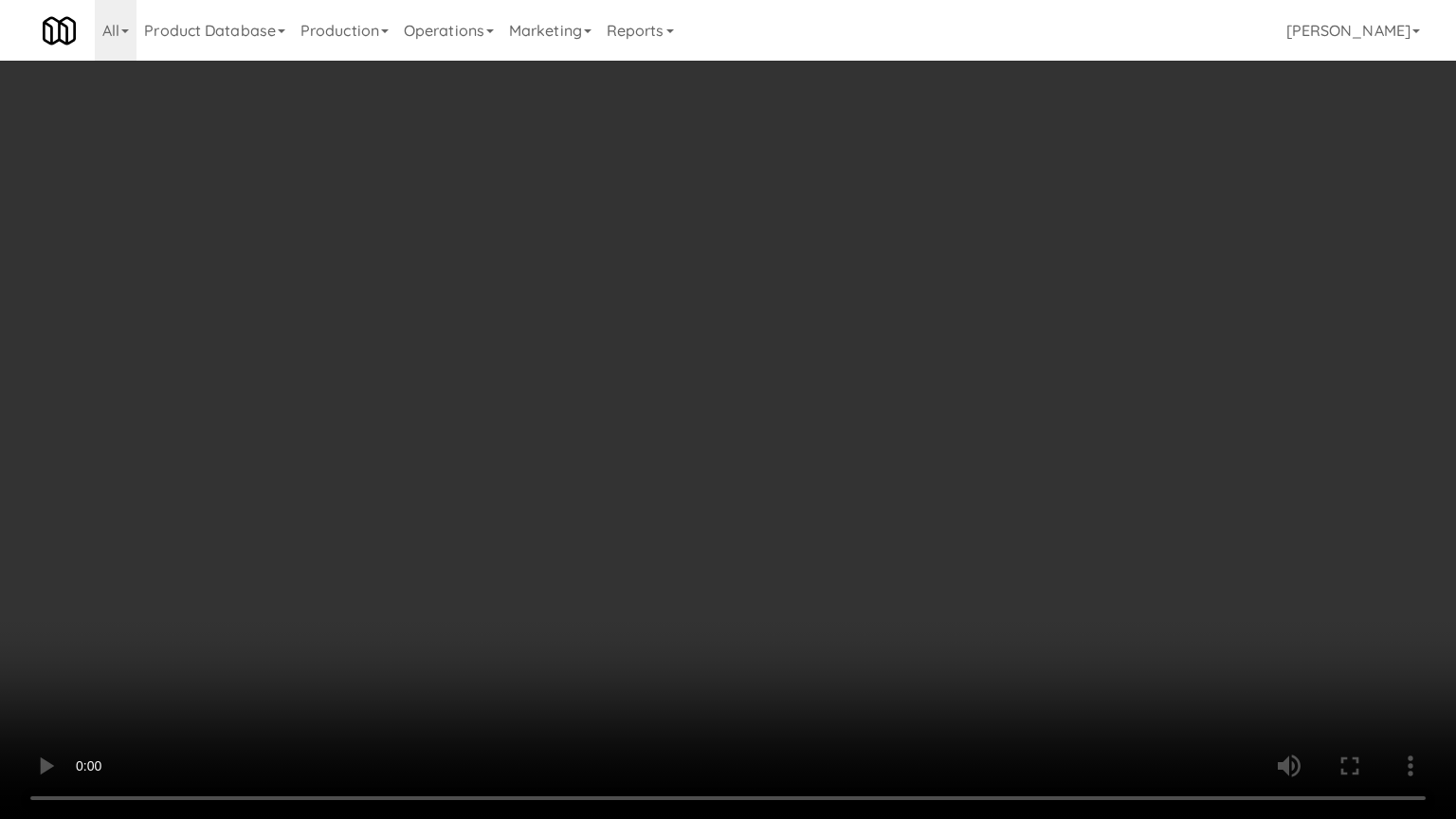
click at [553, 542] on video at bounding box center [728, 410] width 1456 height 819
drag, startPoint x: 681, startPoint y: 512, endPoint x: 651, endPoint y: 522, distance: 31.6
click at [681, 514] on video at bounding box center [728, 410] width 1456 height 819
click at [633, 522] on video at bounding box center [728, 410] width 1456 height 819
click at [729, 535] on video at bounding box center [728, 410] width 1456 height 819
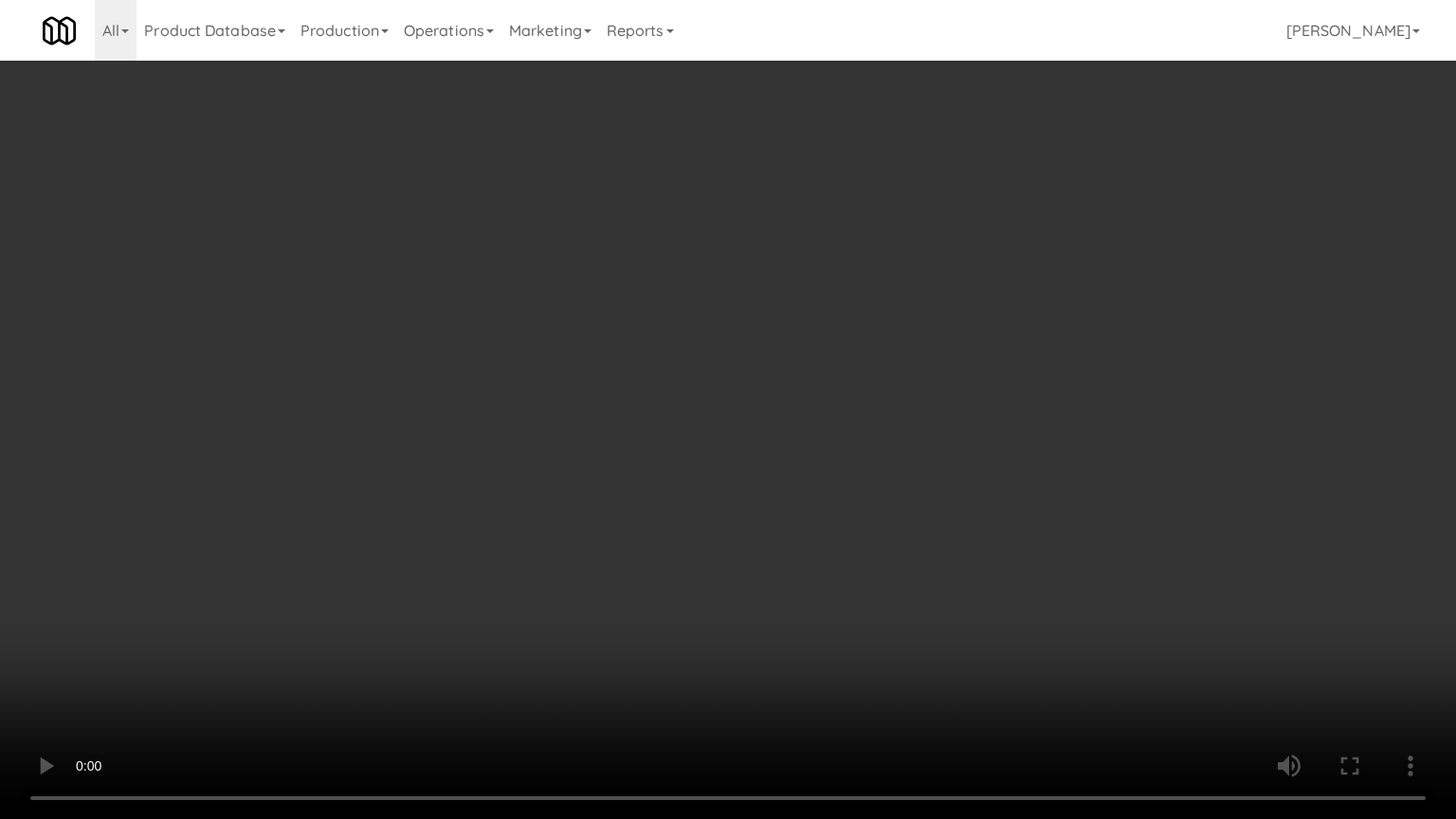
click at [656, 541] on video at bounding box center [728, 410] width 1456 height 819
click at [781, 564] on video at bounding box center [728, 410] width 1456 height 819
click at [702, 564] on video at bounding box center [728, 410] width 1456 height 819
click at [714, 556] on video at bounding box center [728, 410] width 1456 height 819
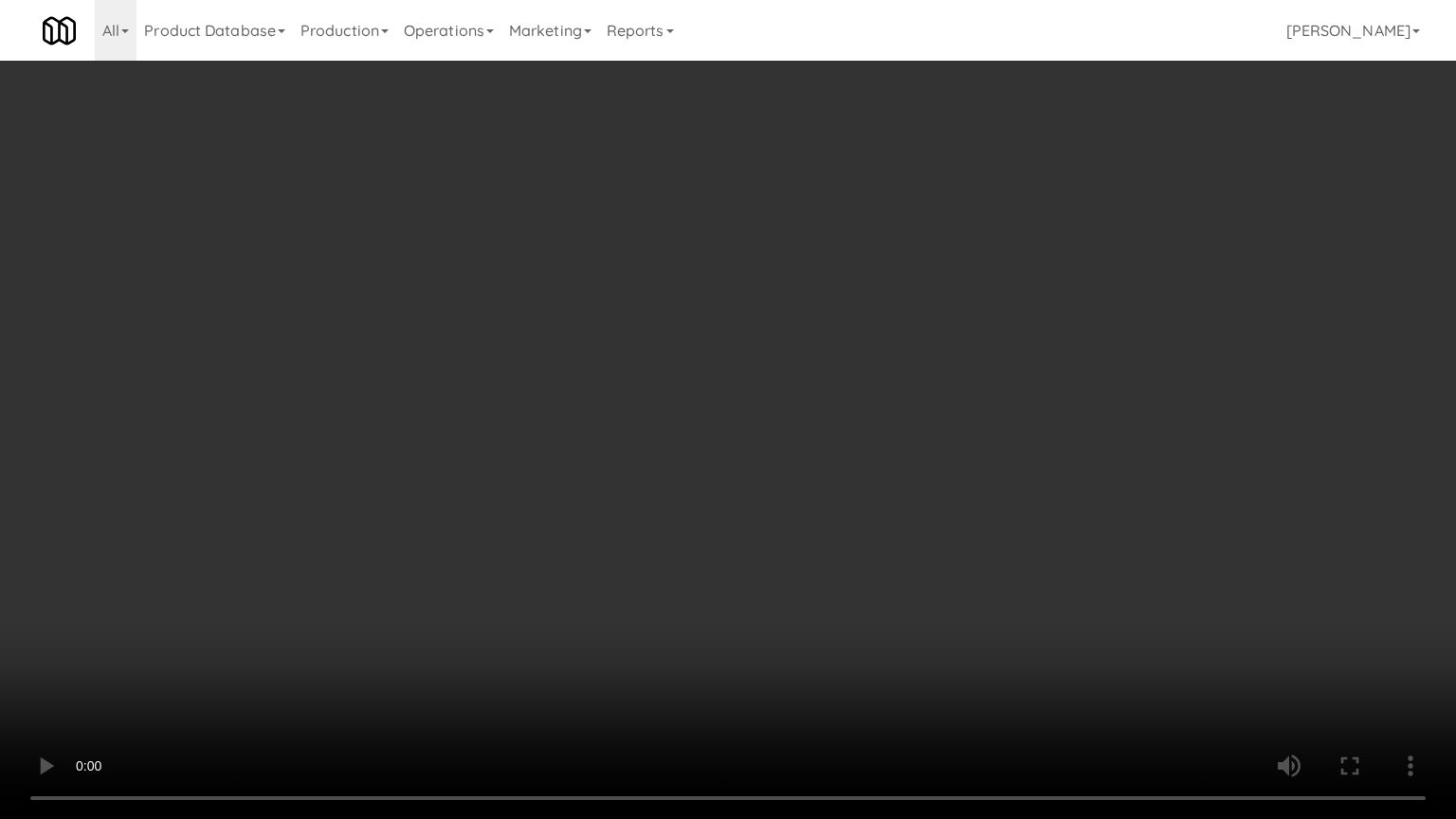
click at [761, 569] on video at bounding box center [728, 410] width 1456 height 819
click at [757, 569] on video at bounding box center [728, 410] width 1456 height 819
click at [868, 593] on video at bounding box center [728, 410] width 1456 height 819
click at [788, 576] on video at bounding box center [728, 410] width 1456 height 819
click at [804, 565] on video at bounding box center [728, 410] width 1456 height 819
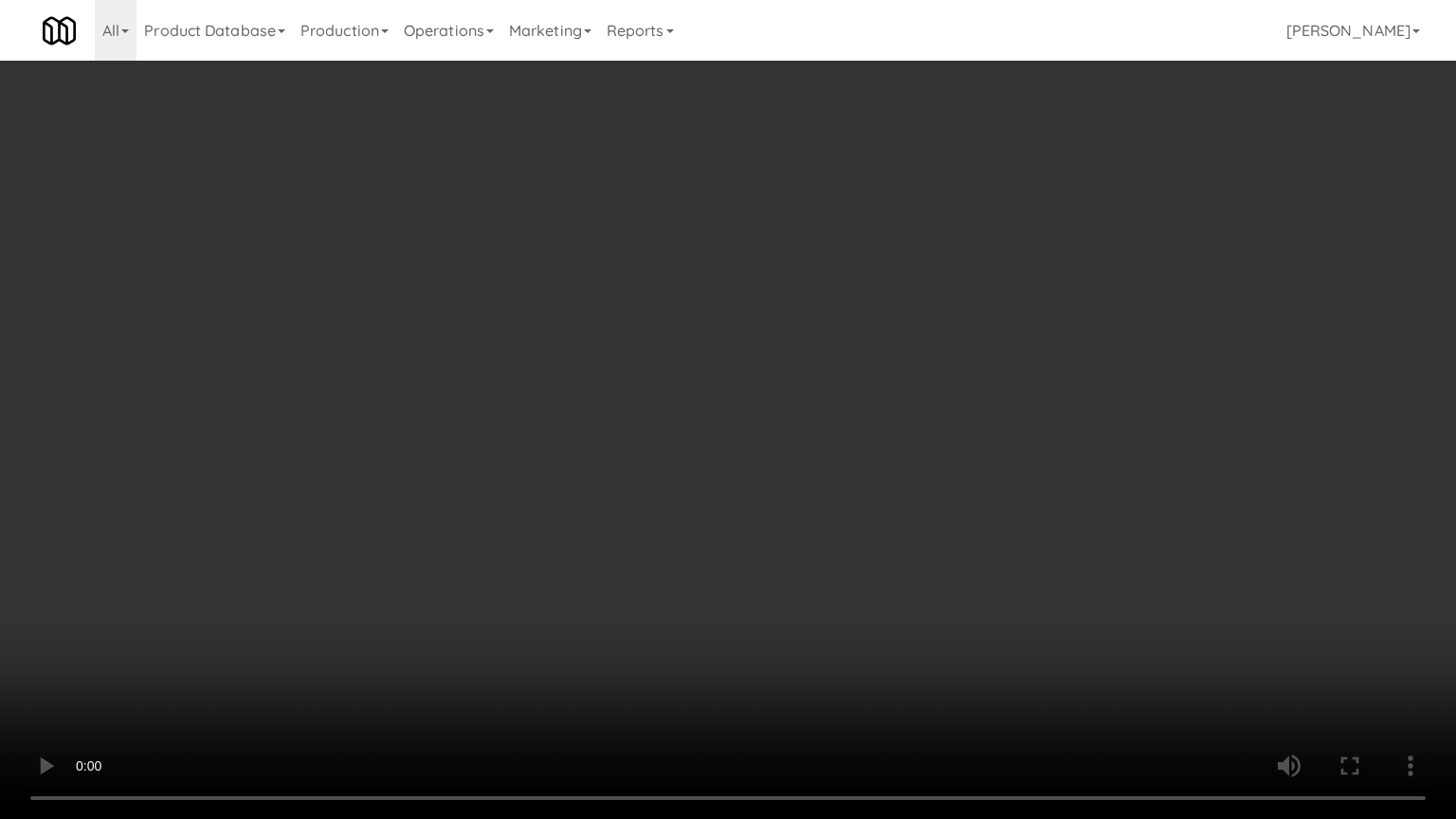
click at [752, 563] on video at bounding box center [728, 410] width 1456 height 819
click at [752, 562] on video at bounding box center [728, 410] width 1456 height 819
click at [754, 562] on video at bounding box center [728, 410] width 1456 height 819
click at [811, 572] on video at bounding box center [728, 410] width 1456 height 819
click at [802, 571] on video at bounding box center [728, 410] width 1456 height 819
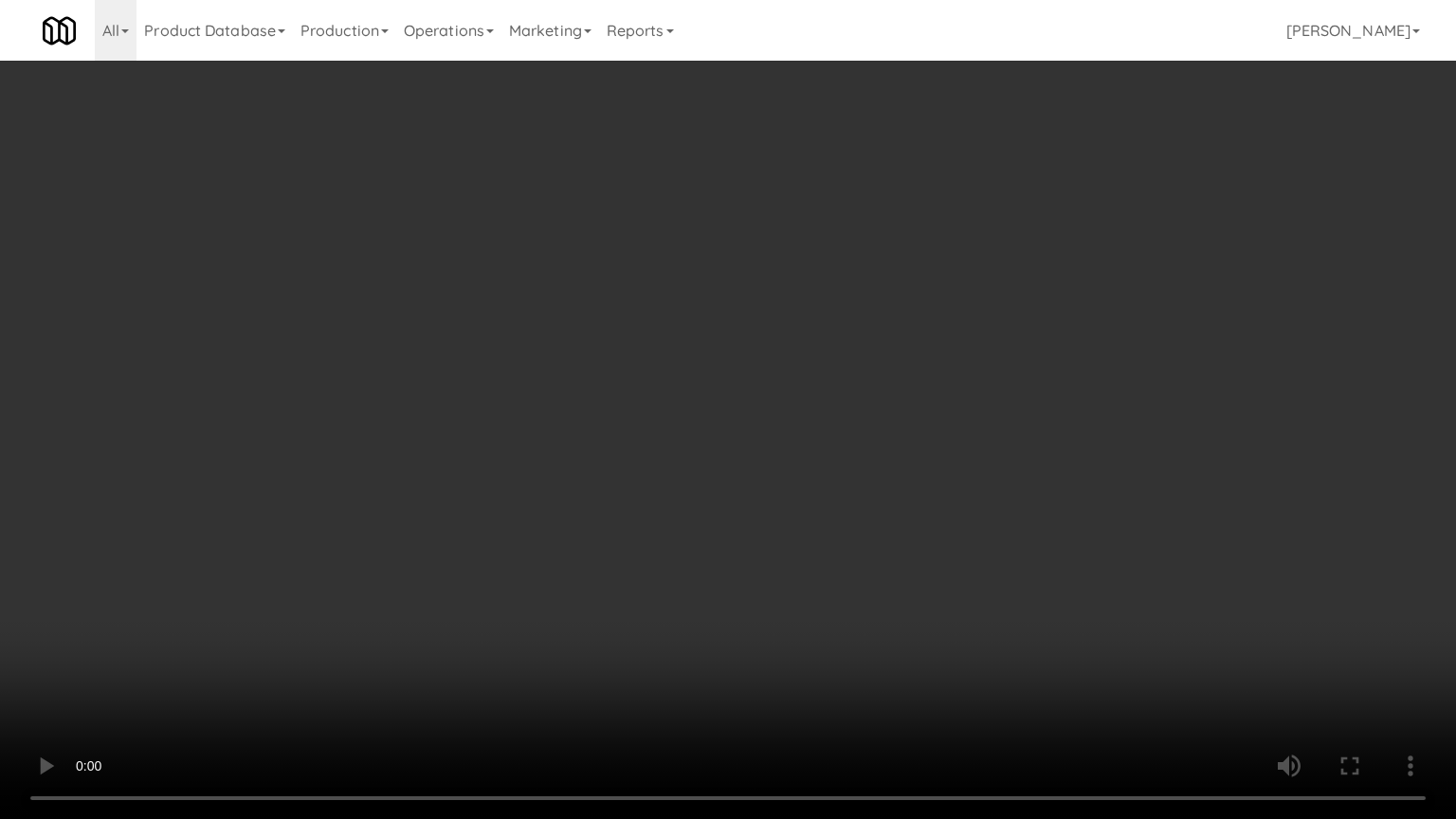
click at [827, 570] on video at bounding box center [728, 410] width 1456 height 819
click at [705, 558] on video at bounding box center [728, 410] width 1456 height 819
click at [709, 558] on video at bounding box center [728, 410] width 1456 height 819
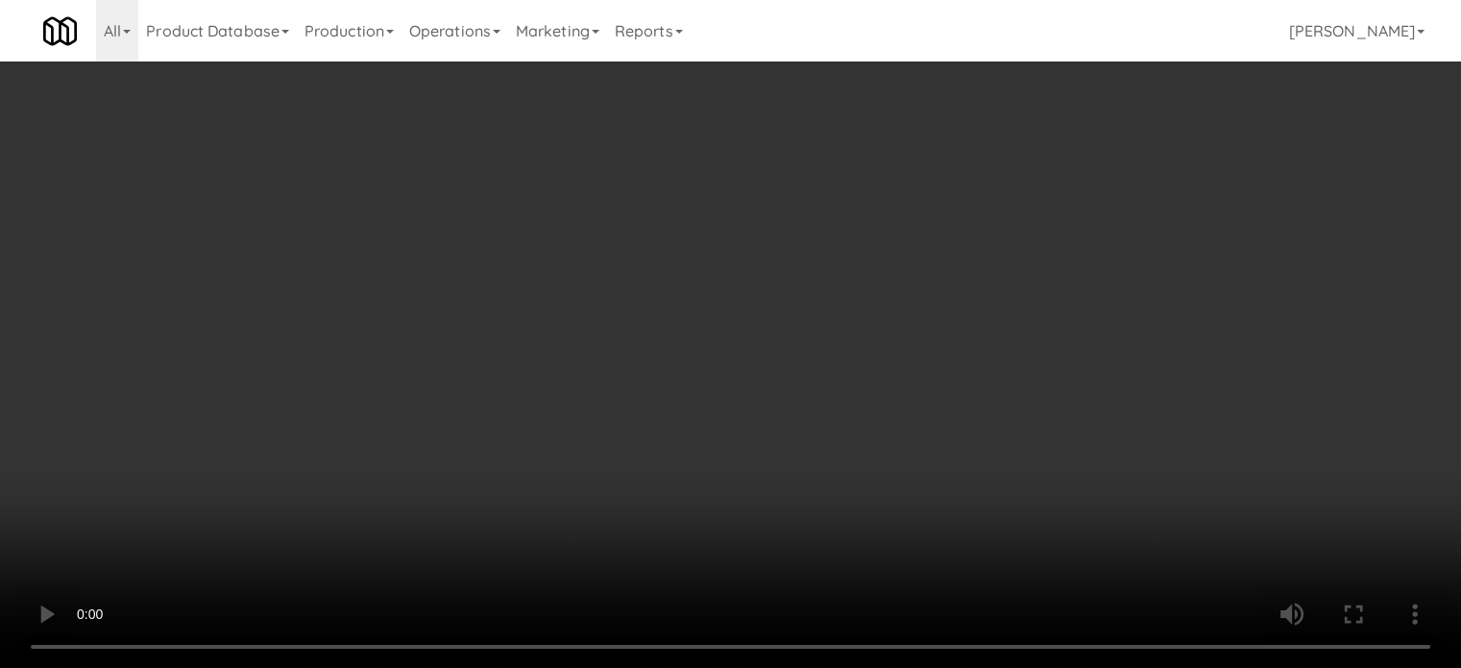
scroll to position [0, 0]
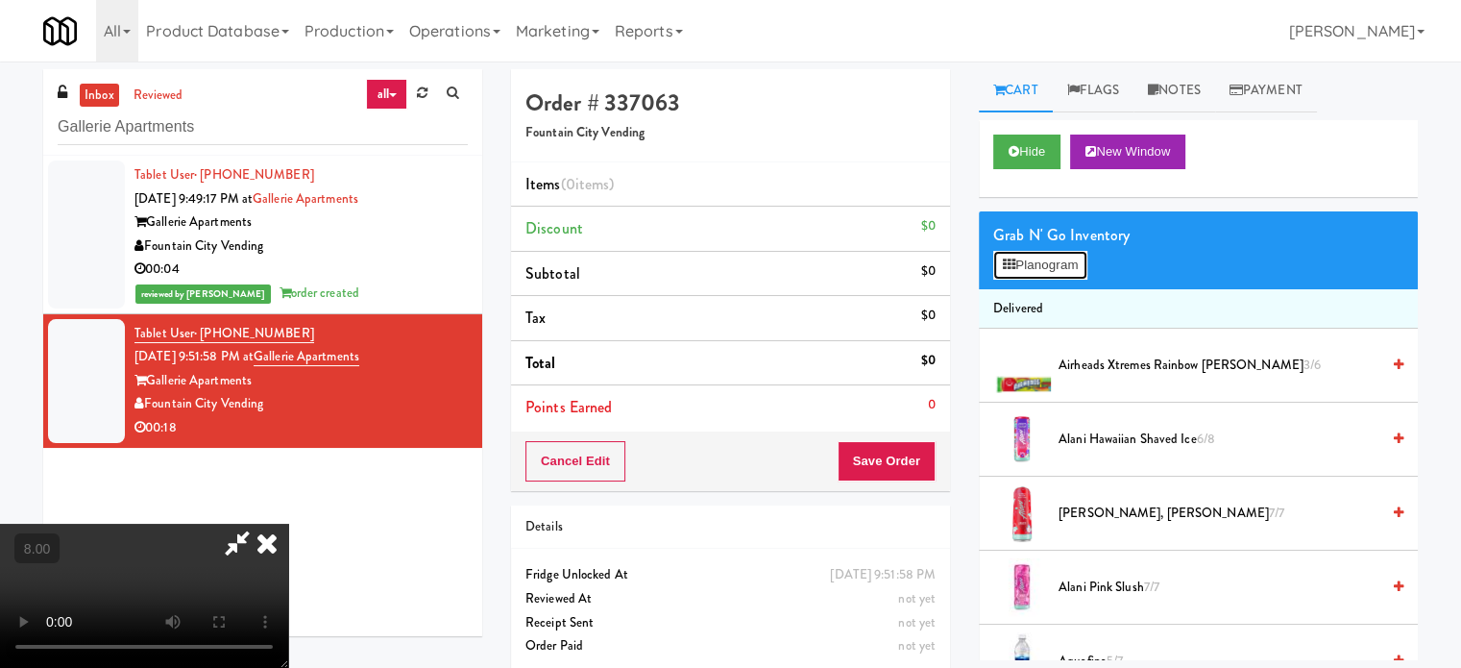
drag, startPoint x: 1059, startPoint y: 269, endPoint x: 1015, endPoint y: 249, distance: 48.6
click at [1058, 267] on button "Planogram" at bounding box center [1041, 265] width 94 height 29
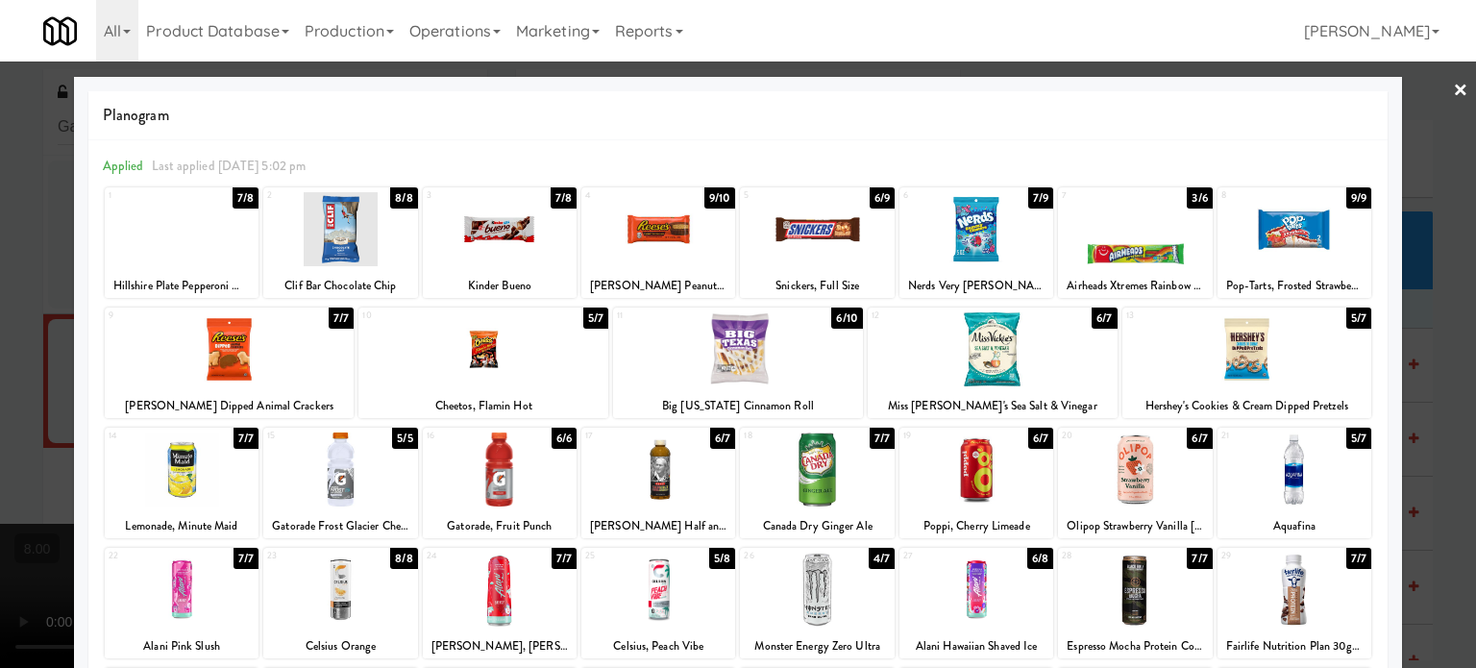
click at [592, 318] on div "5/7" at bounding box center [595, 317] width 25 height 21
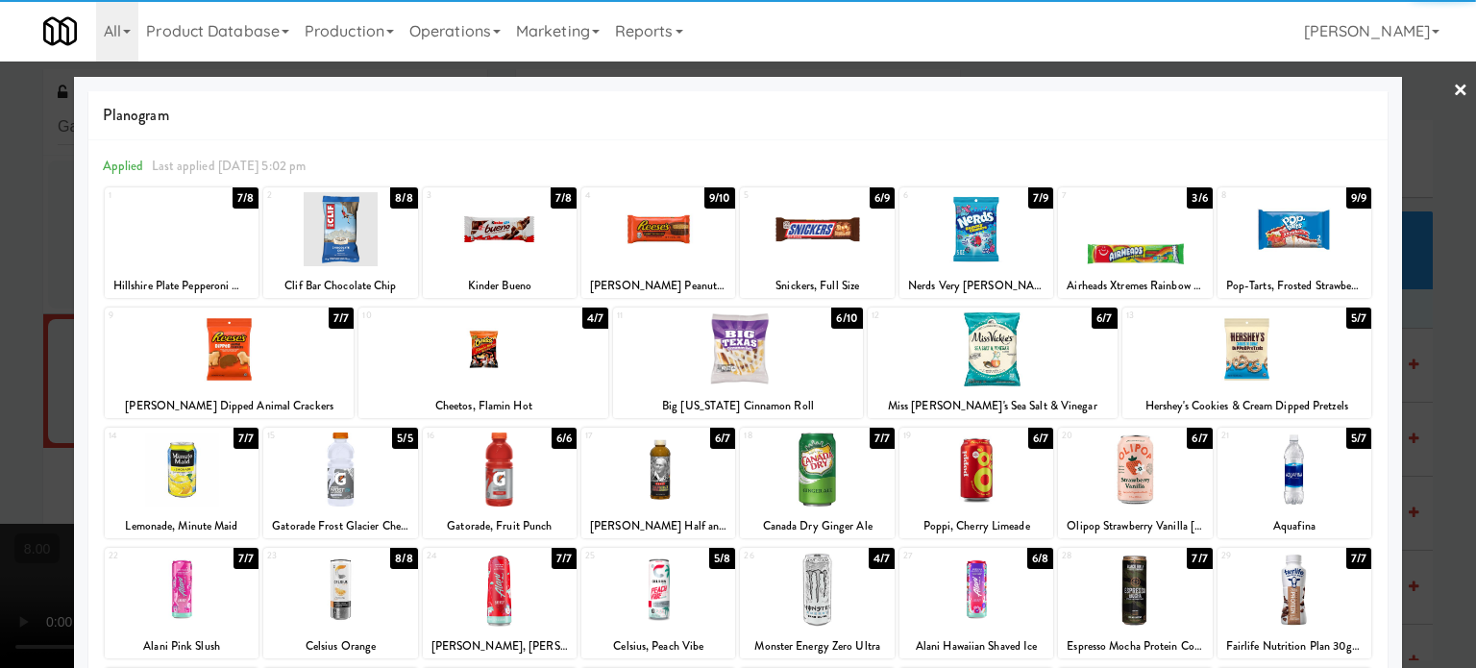
click at [1411, 406] on div at bounding box center [738, 334] width 1476 height 668
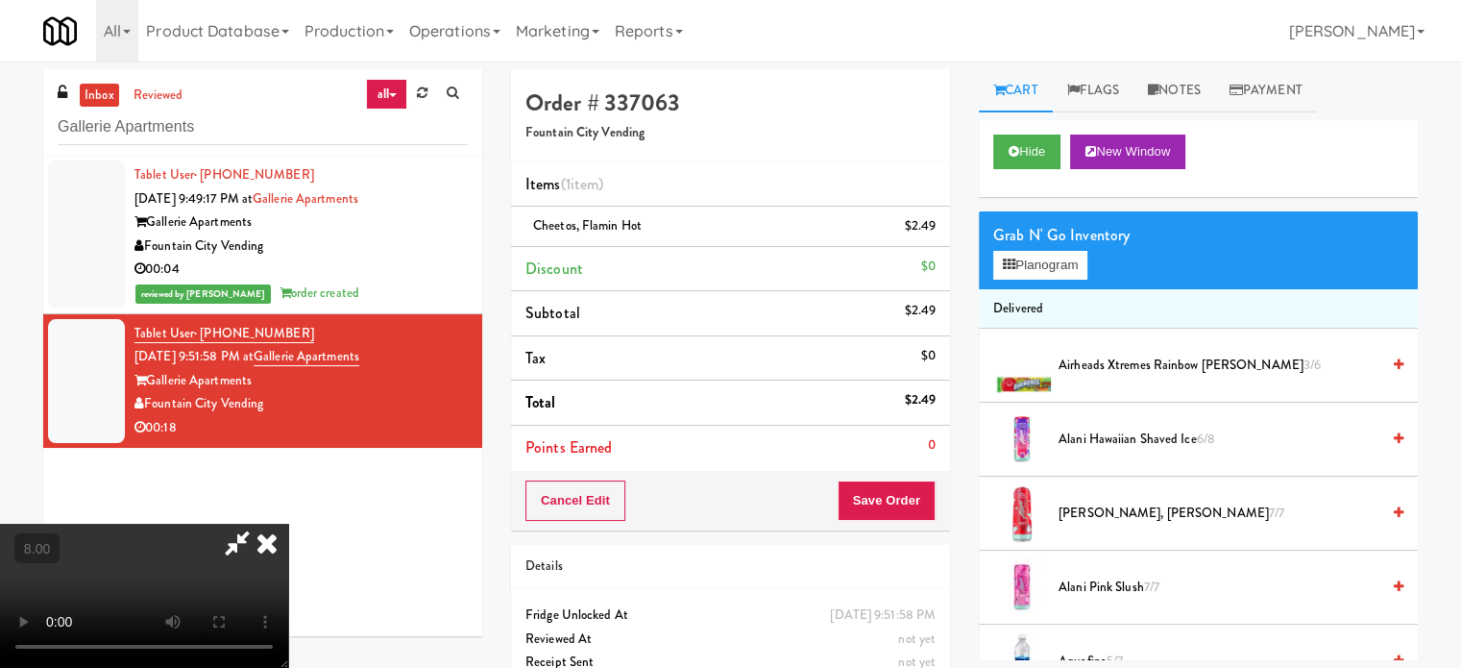
click at [288, 524] on video at bounding box center [144, 596] width 288 height 144
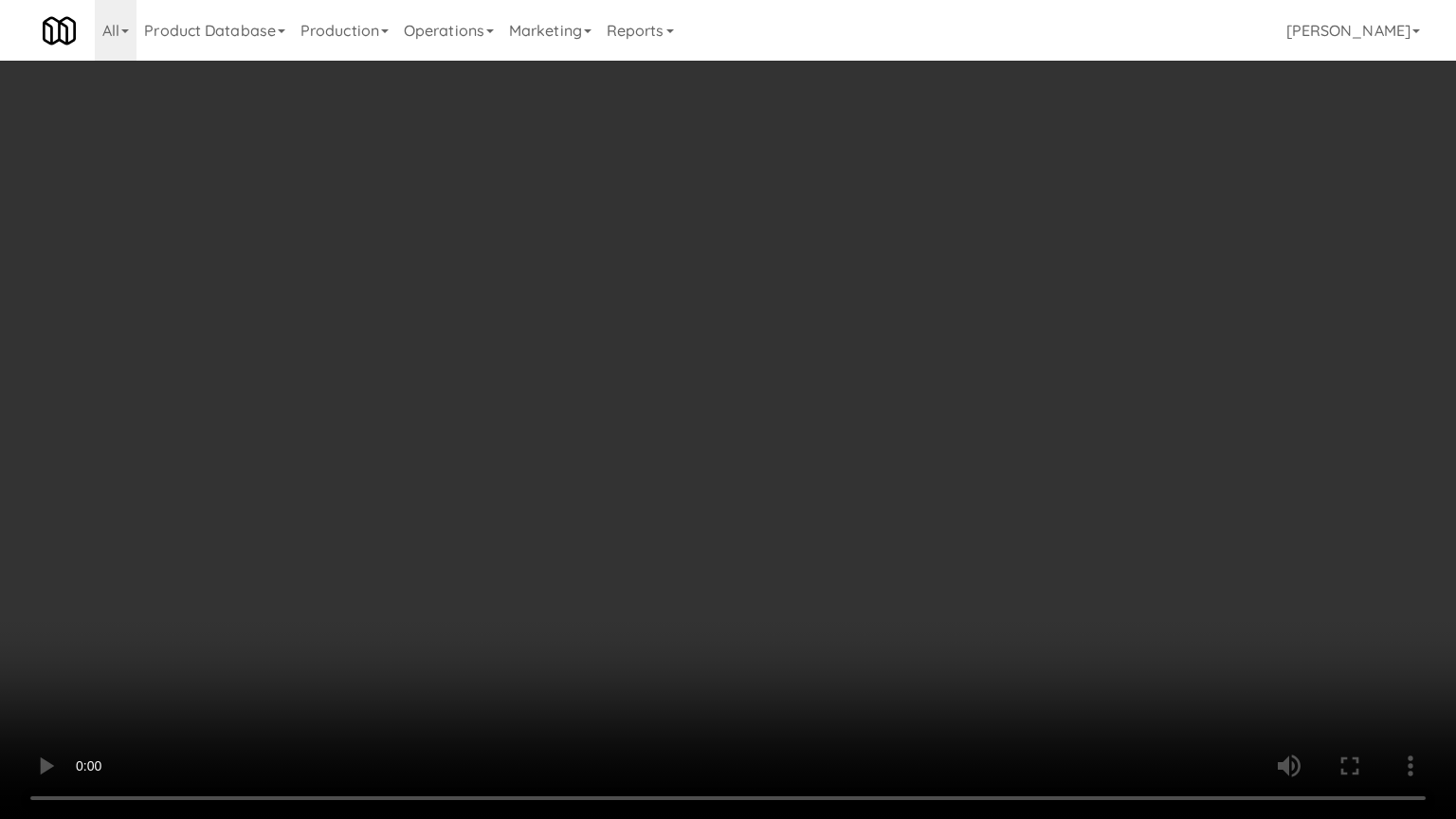
click at [375, 602] on video at bounding box center [728, 410] width 1456 height 819
click at [473, 496] on video at bounding box center [728, 410] width 1456 height 819
click at [524, 517] on video at bounding box center [728, 410] width 1456 height 819
click at [592, 531] on video at bounding box center [728, 410] width 1456 height 819
click at [517, 527] on video at bounding box center [728, 410] width 1456 height 819
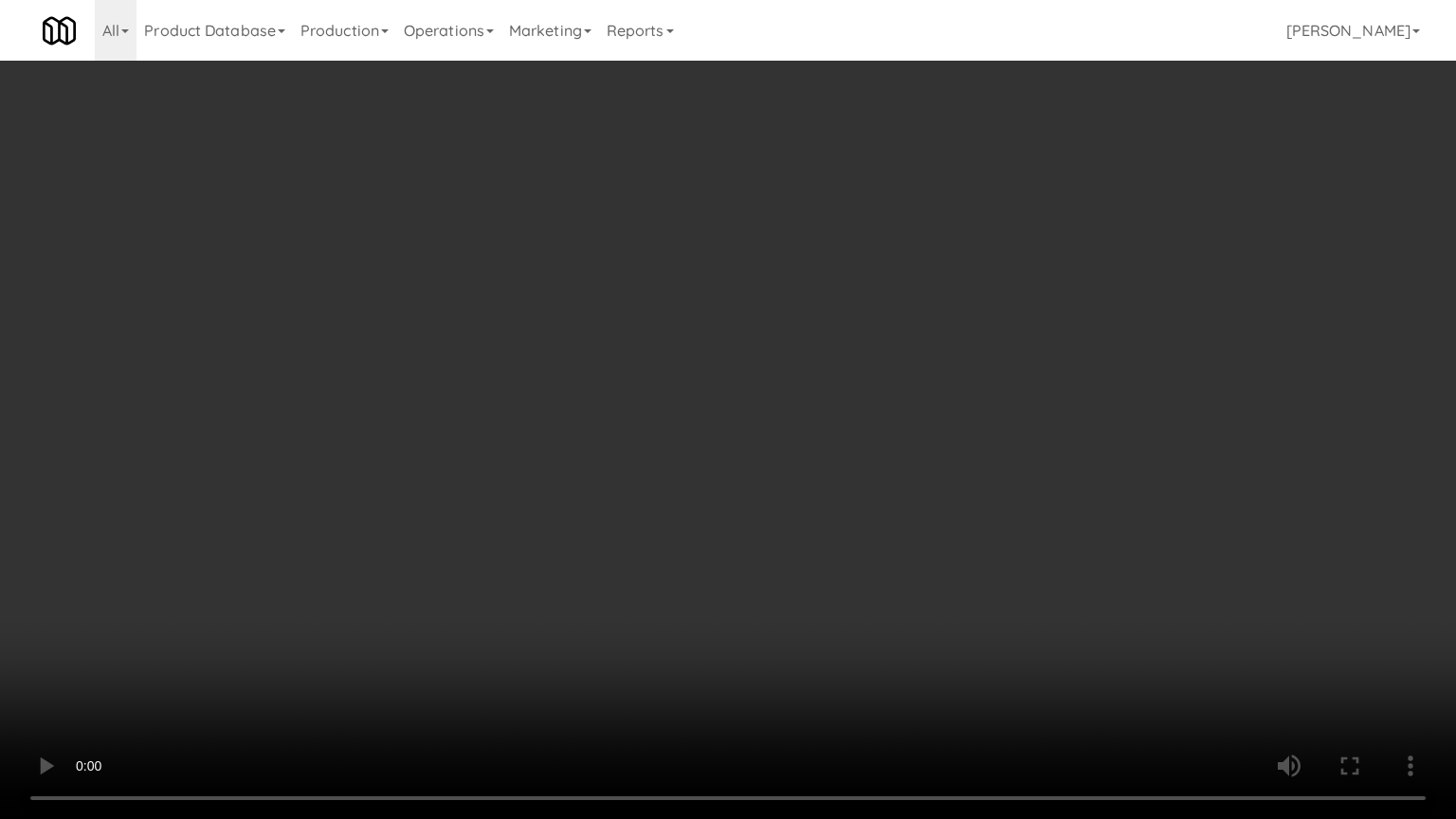
click at [557, 533] on video at bounding box center [728, 410] width 1456 height 819
click at [557, 544] on video at bounding box center [728, 410] width 1456 height 819
click at [563, 553] on video at bounding box center [728, 410] width 1456 height 819
click at [564, 551] on video at bounding box center [728, 410] width 1456 height 819
click at [568, 546] on video at bounding box center [728, 410] width 1456 height 819
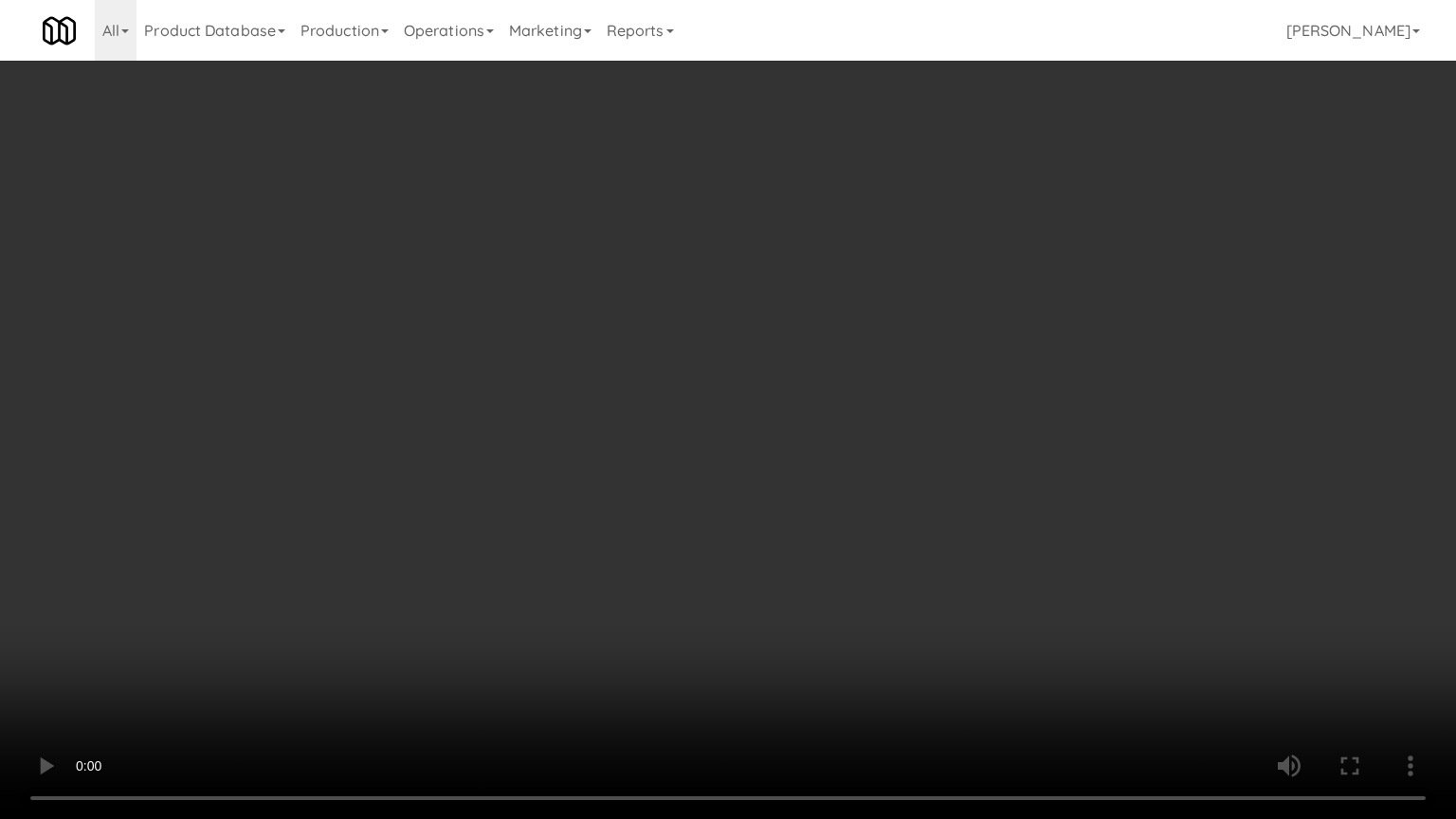
click at [554, 545] on video at bounding box center [728, 410] width 1456 height 819
click at [609, 540] on video at bounding box center [728, 410] width 1456 height 819
click at [596, 551] on video at bounding box center [728, 410] width 1456 height 819
click at [665, 556] on video at bounding box center [728, 410] width 1456 height 819
click at [620, 568] on video at bounding box center [728, 410] width 1456 height 819
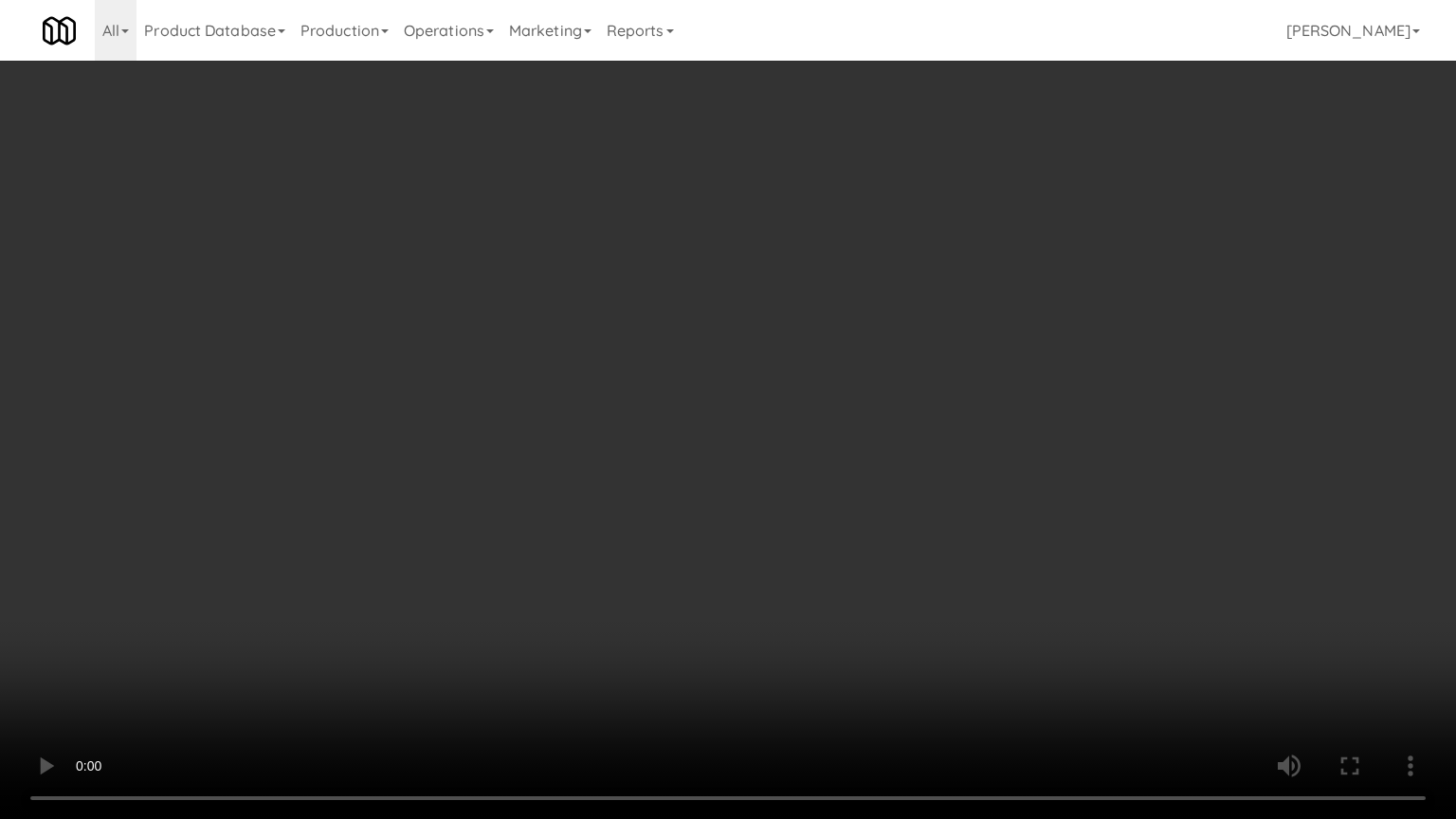
click at [630, 566] on video at bounding box center [728, 410] width 1456 height 819
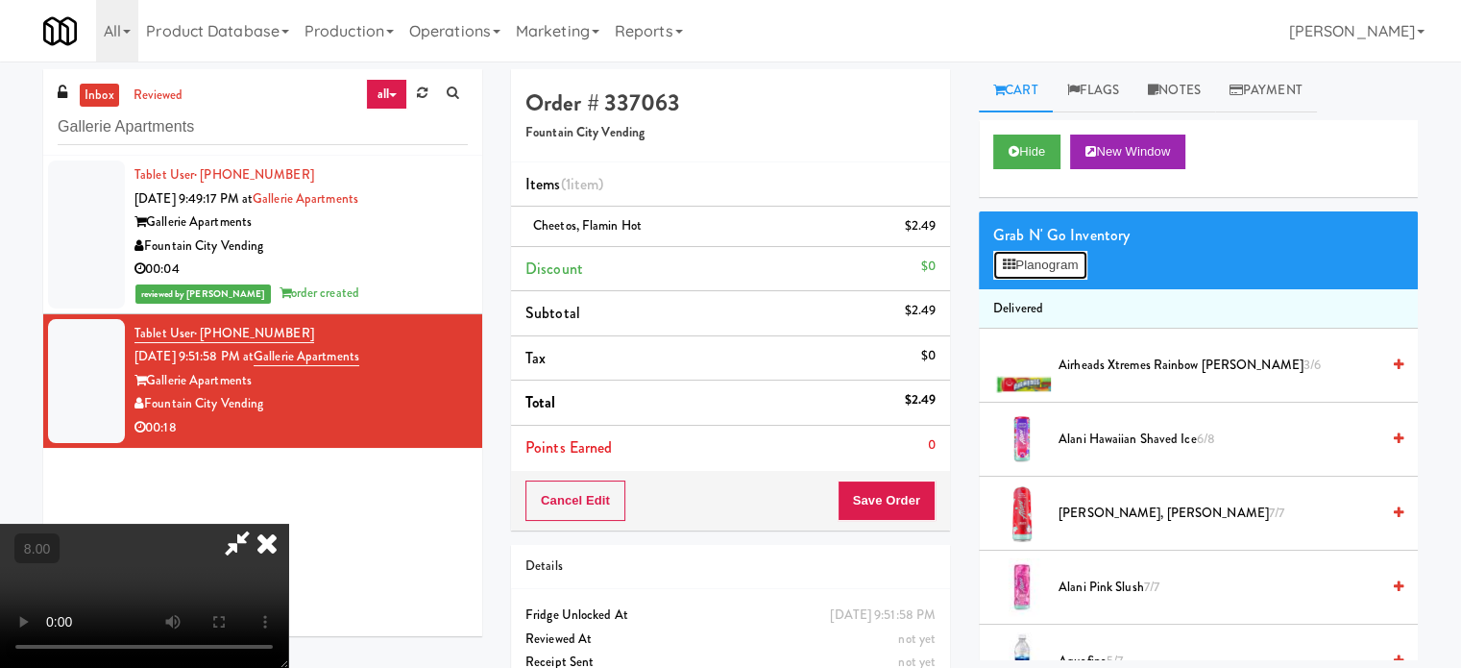
click at [1060, 264] on button "Planogram" at bounding box center [1041, 265] width 94 height 29
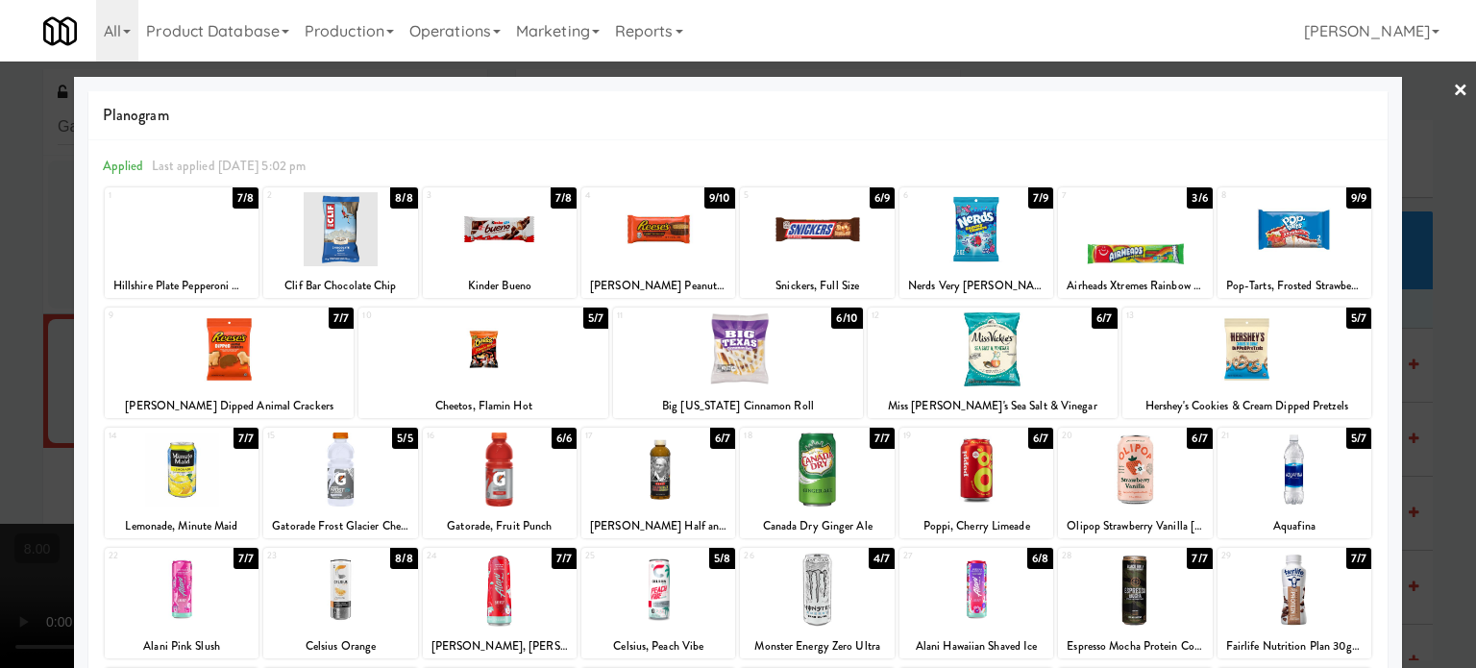
click at [1031, 192] on div "7/9" at bounding box center [1040, 197] width 25 height 21
click at [1451, 283] on div at bounding box center [738, 334] width 1476 height 668
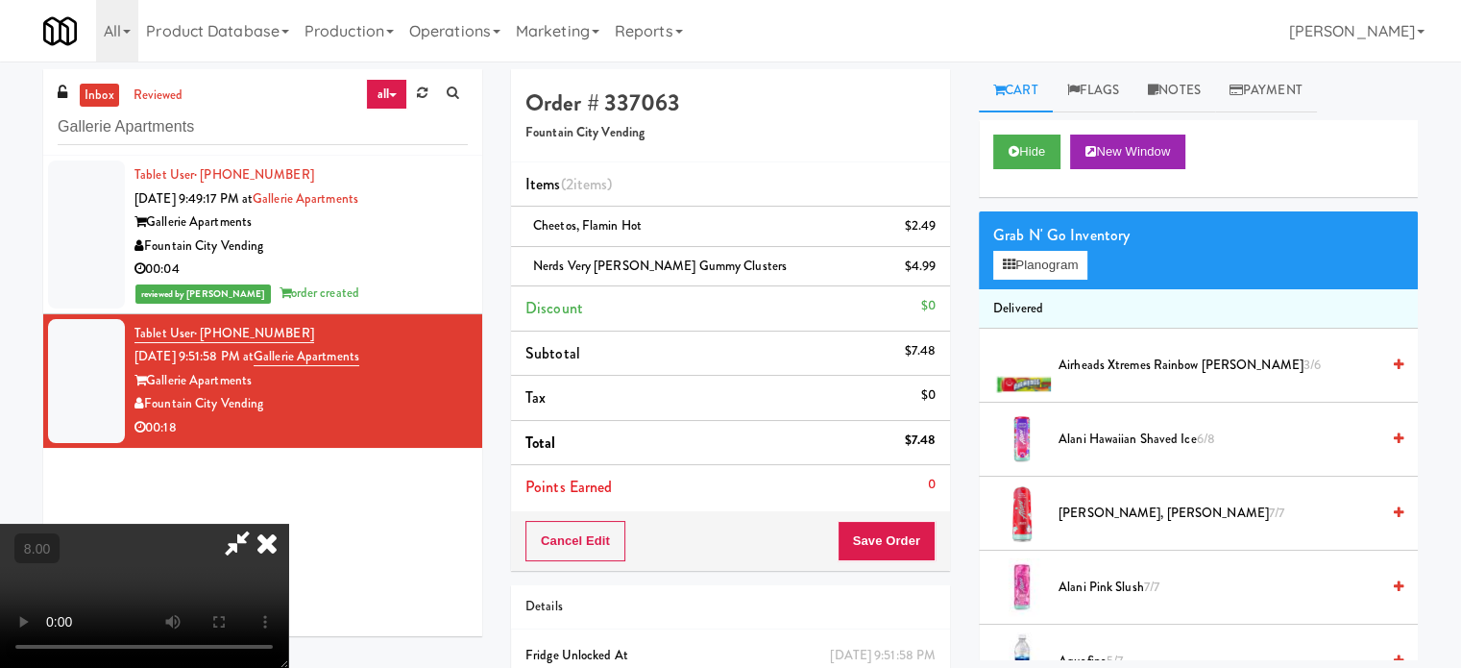
click at [288, 524] on video at bounding box center [144, 596] width 288 height 144
drag, startPoint x: 600, startPoint y: 424, endPoint x: 615, endPoint y: 519, distance: 96.4
click at [288, 524] on video at bounding box center [144, 596] width 288 height 144
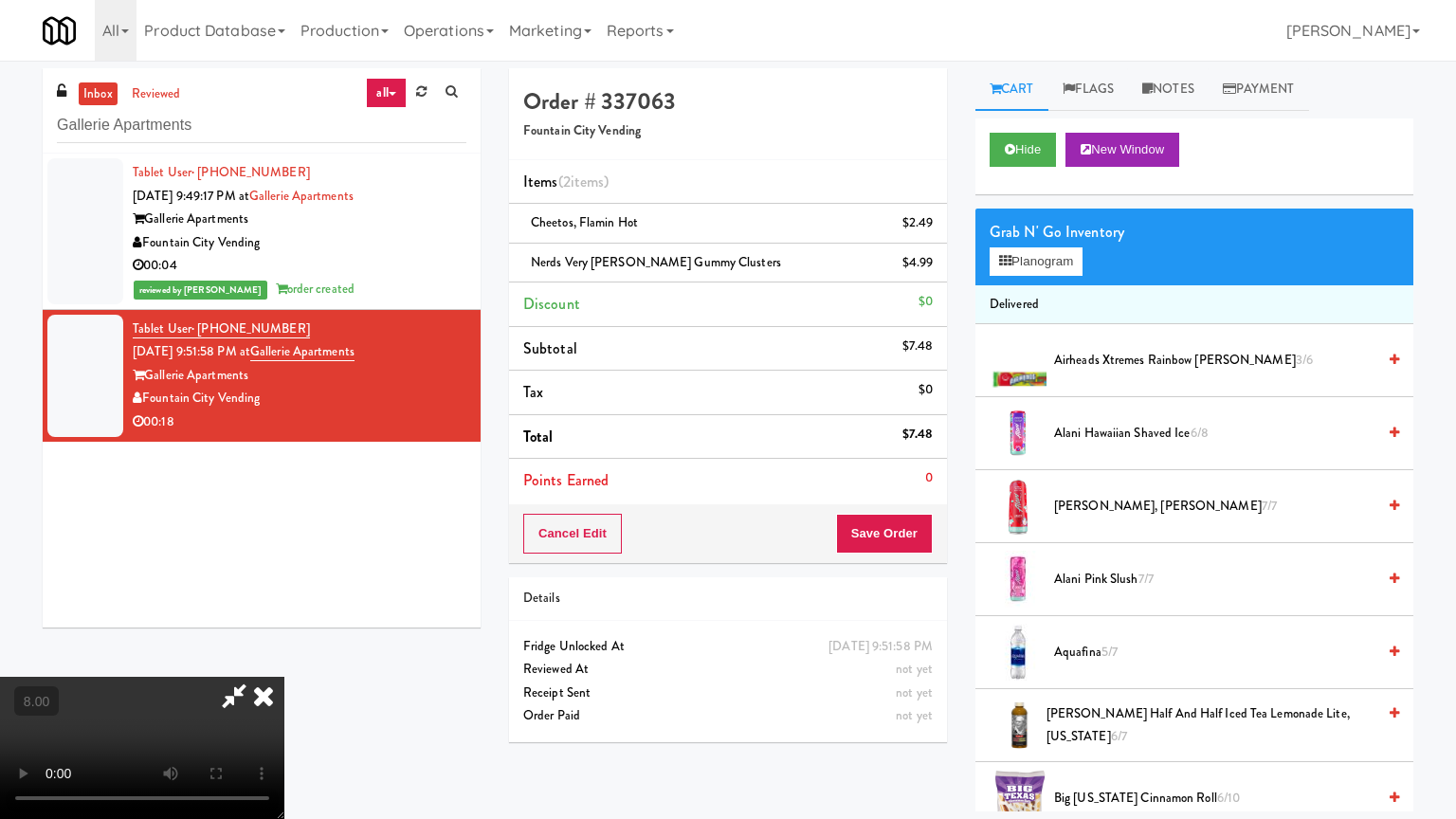
drag, startPoint x: 618, startPoint y: 499, endPoint x: 656, endPoint y: 463, distance: 52.3
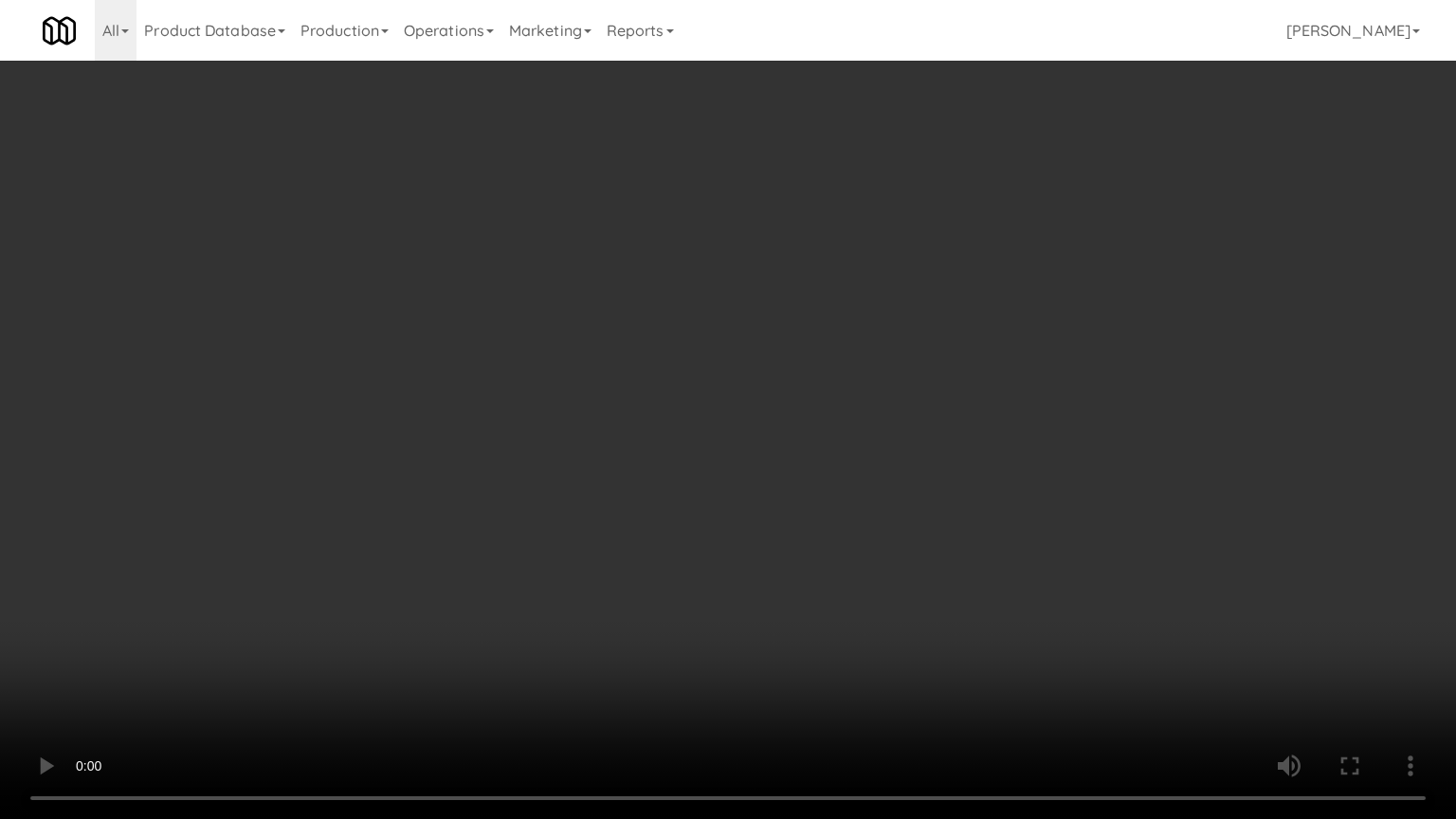
click at [619, 496] on video at bounding box center [728, 410] width 1456 height 819
click at [683, 464] on video at bounding box center [728, 410] width 1456 height 819
click at [687, 474] on video at bounding box center [728, 410] width 1456 height 819
drag, startPoint x: 690, startPoint y: 473, endPoint x: 1119, endPoint y: 381, distance: 438.8
click at [725, 471] on video at bounding box center [728, 410] width 1456 height 819
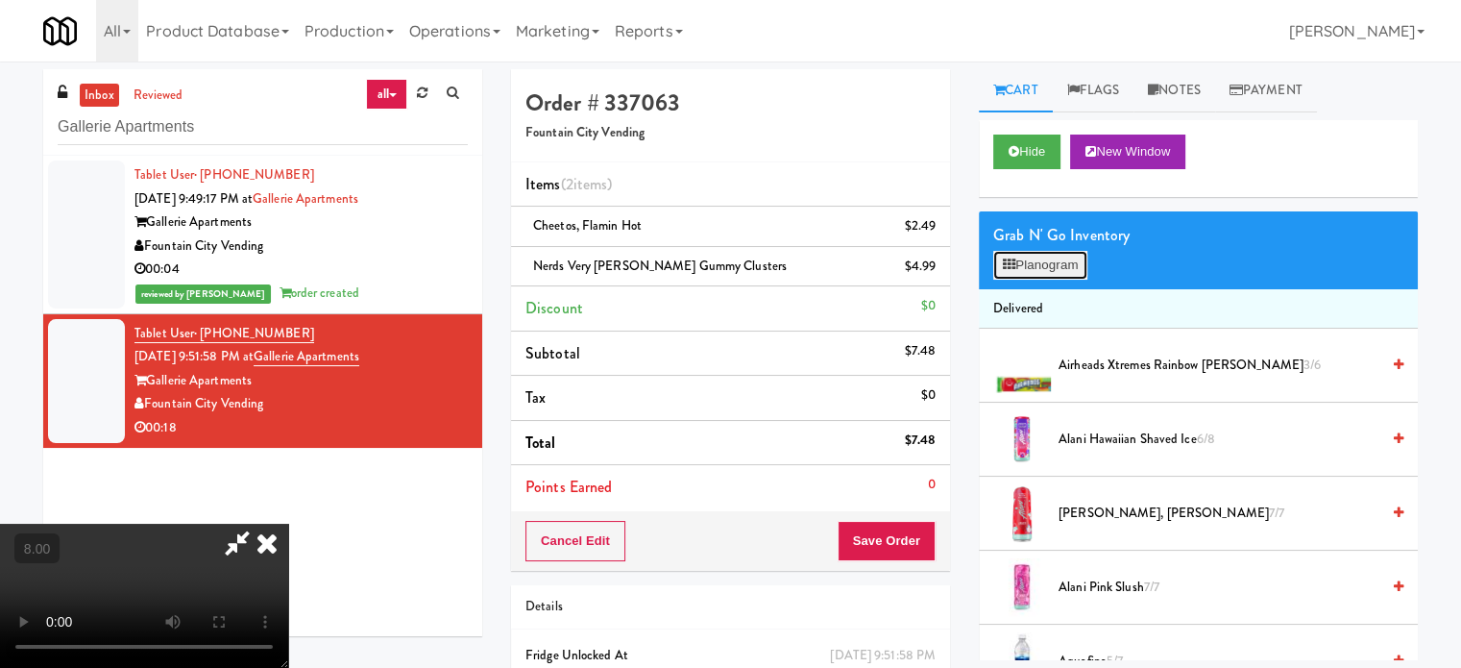
click at [1061, 256] on button "Planogram" at bounding box center [1041, 265] width 94 height 29
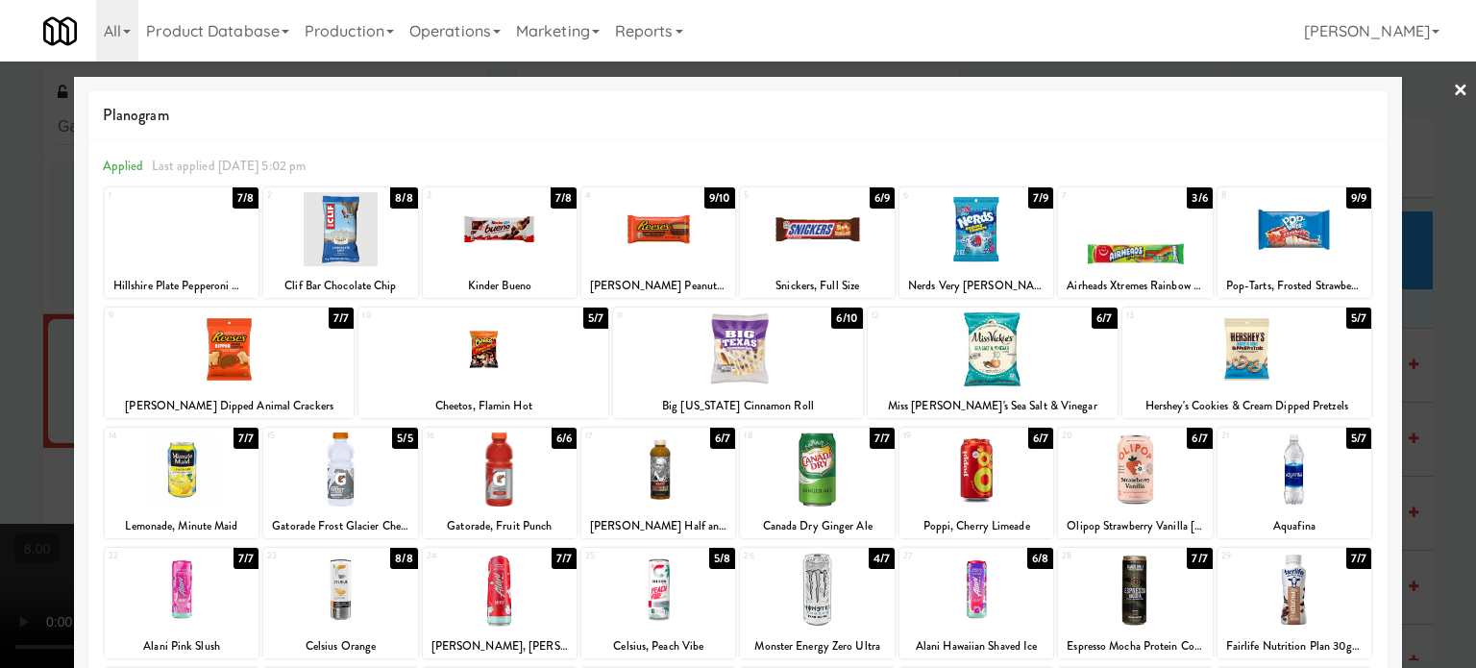
click at [248, 195] on div "7/8" at bounding box center [246, 197] width 26 height 21
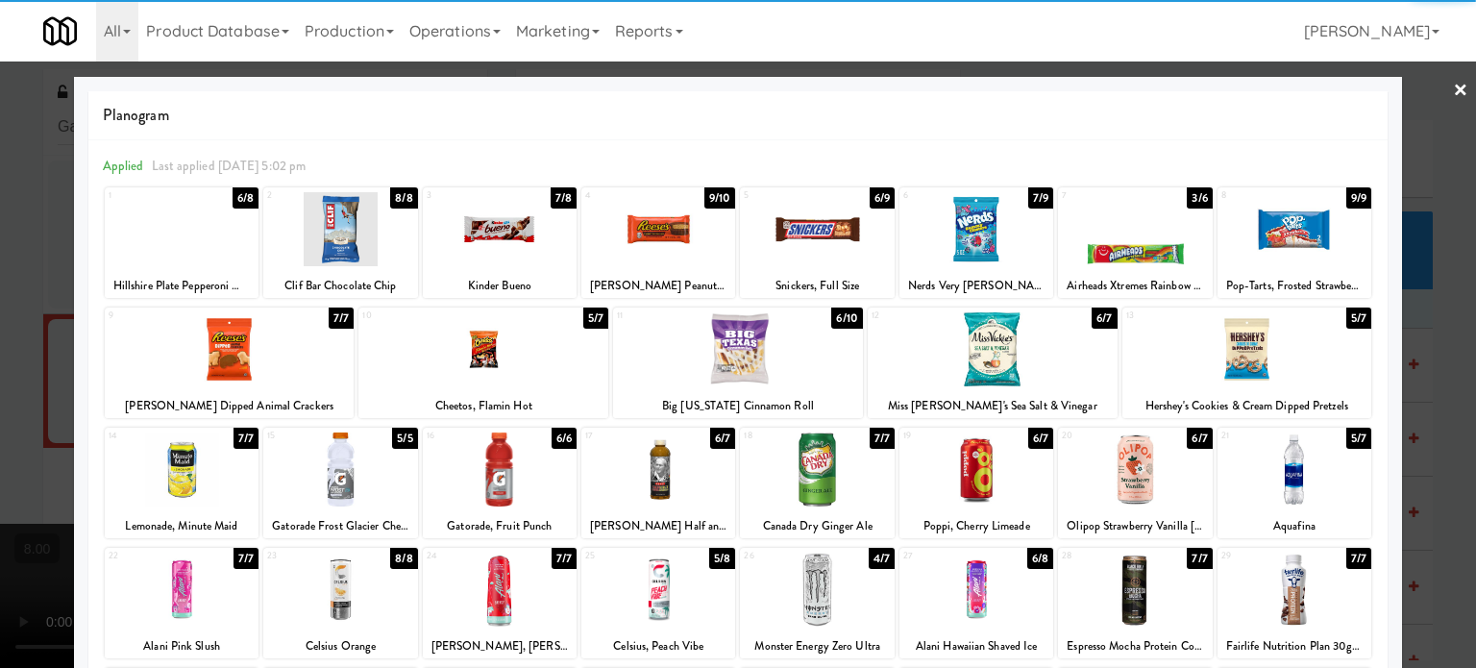
click at [1432, 353] on div at bounding box center [738, 334] width 1476 height 668
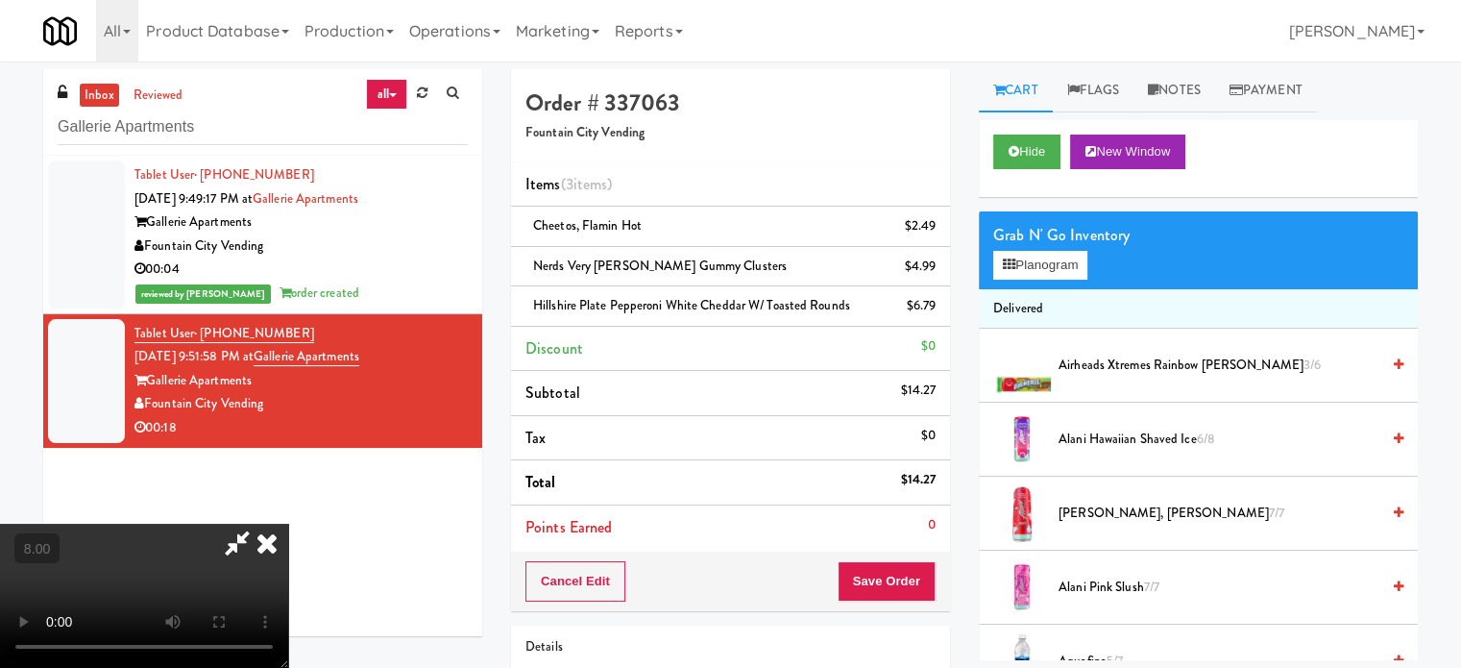
click at [288, 524] on video at bounding box center [144, 596] width 288 height 144
drag, startPoint x: 699, startPoint y: 410, endPoint x: 702, endPoint y: 496, distance: 85.6
click at [288, 524] on video at bounding box center [144, 596] width 288 height 144
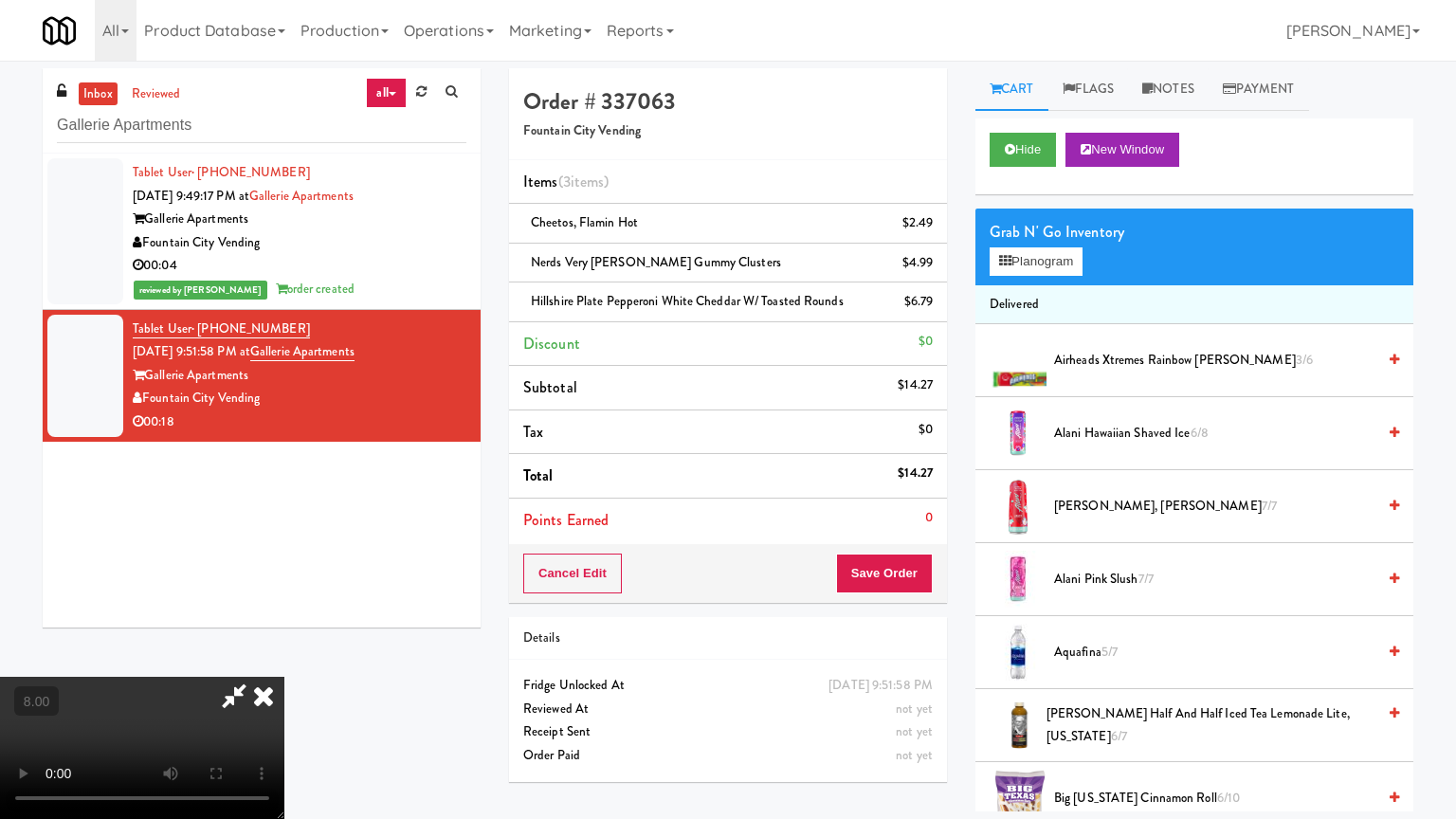
drag, startPoint x: 692, startPoint y: 489, endPoint x: 731, endPoint y: 439, distance: 63.4
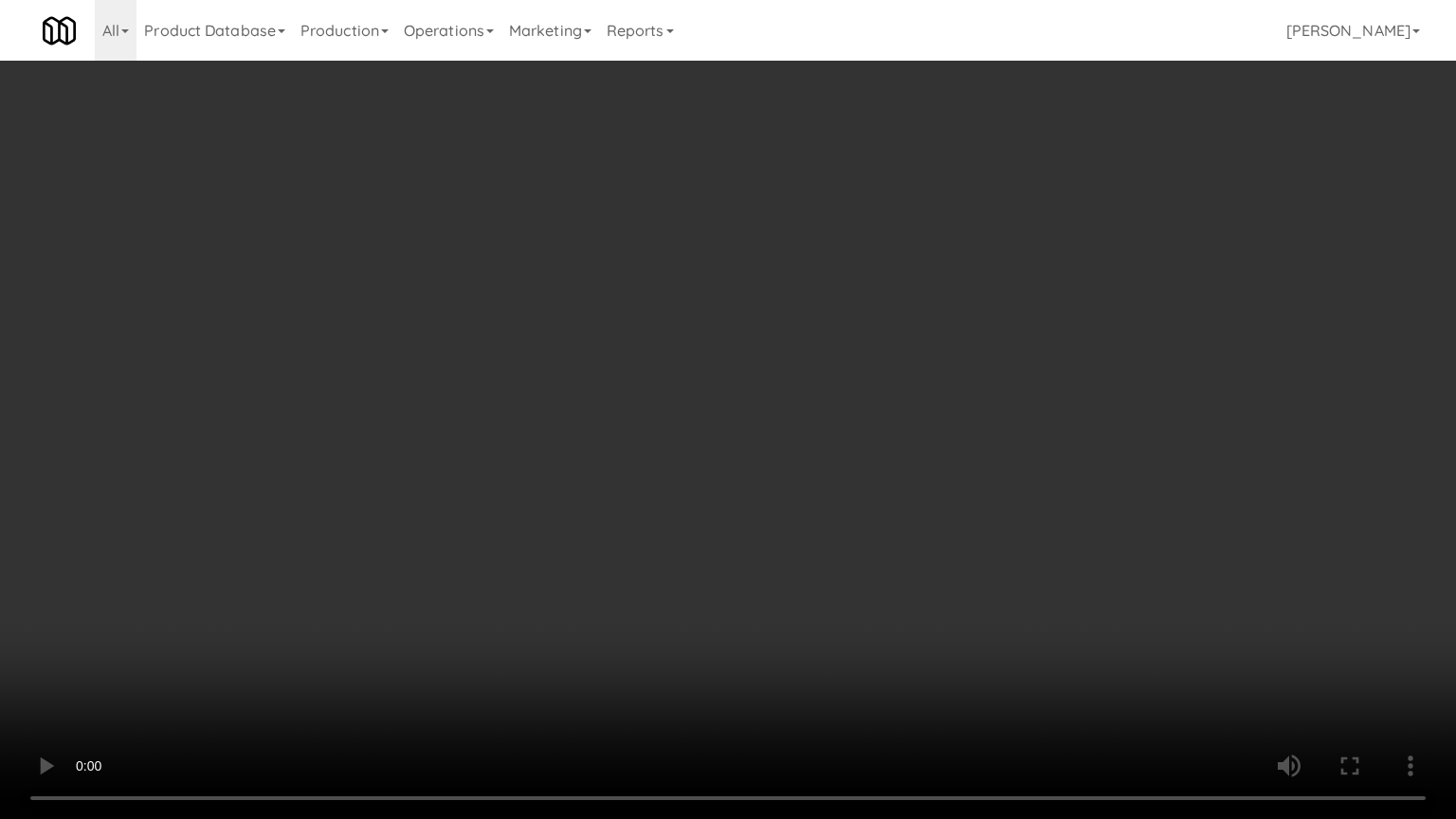
click at [692, 486] on video at bounding box center [728, 410] width 1456 height 819
click at [720, 504] on video at bounding box center [728, 410] width 1456 height 819
click at [725, 496] on video at bounding box center [728, 410] width 1456 height 819
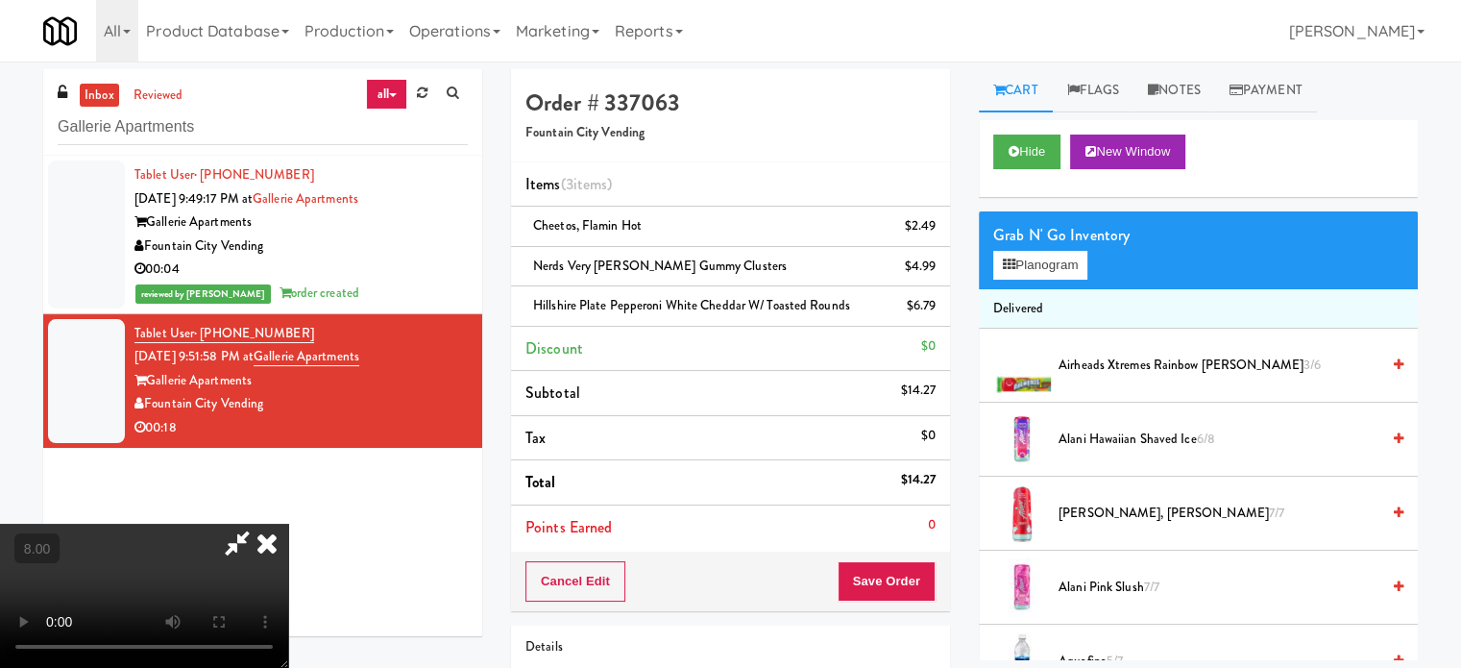
click at [288, 524] on icon at bounding box center [267, 543] width 42 height 38
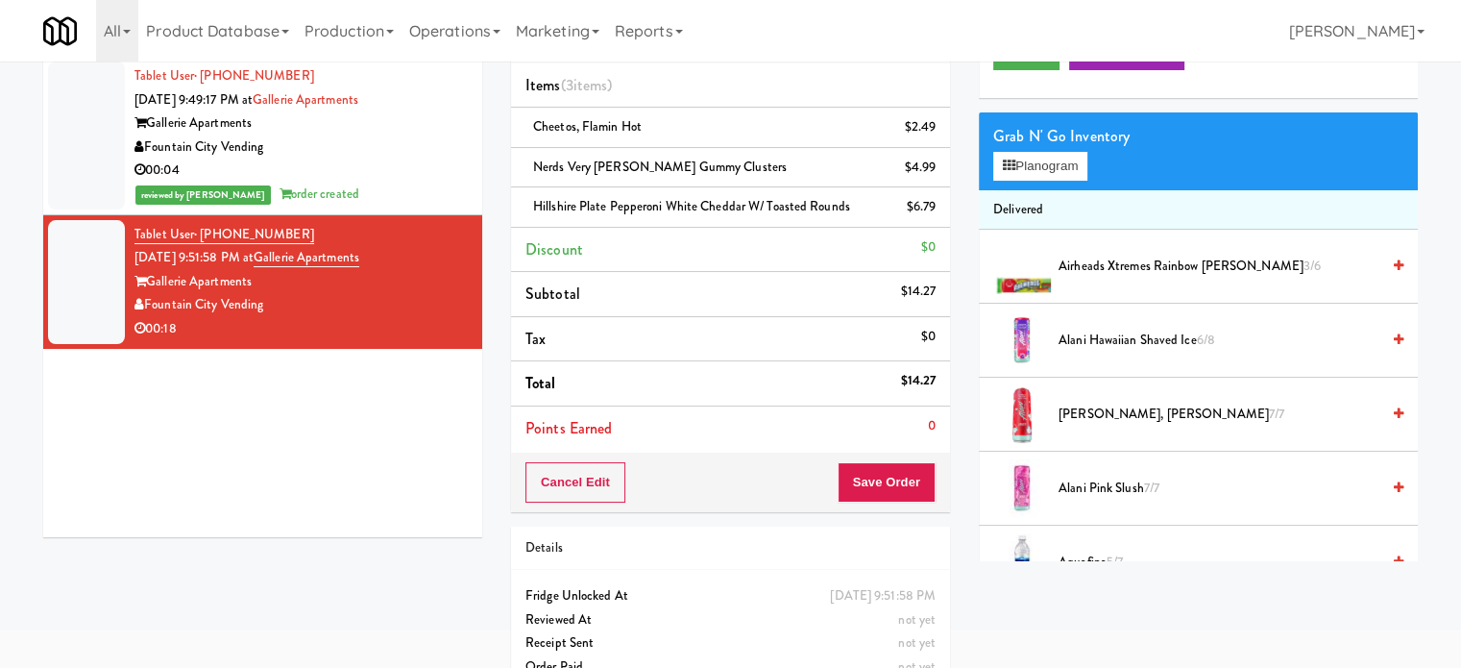
scroll to position [136, 0]
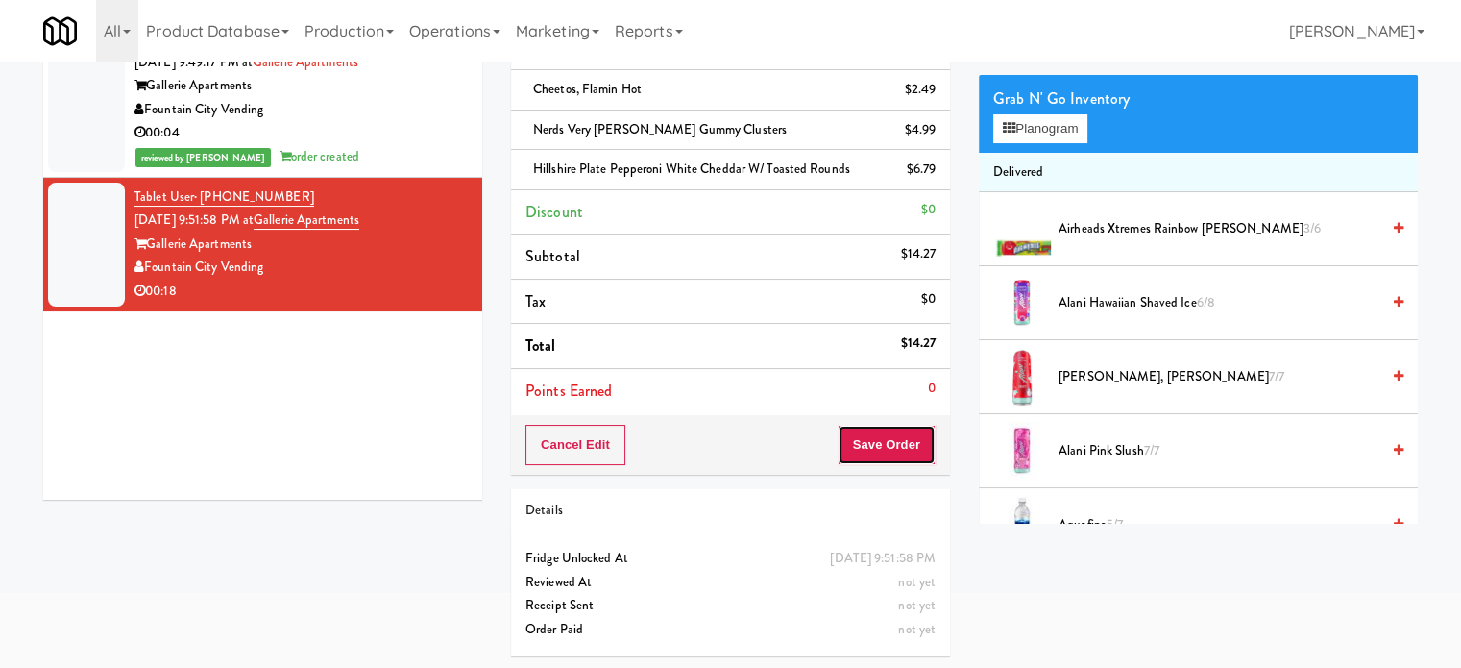
drag, startPoint x: 897, startPoint y: 455, endPoint x: 894, endPoint y: 433, distance: 22.4
click at [897, 453] on button "Save Order" at bounding box center [887, 445] width 98 height 40
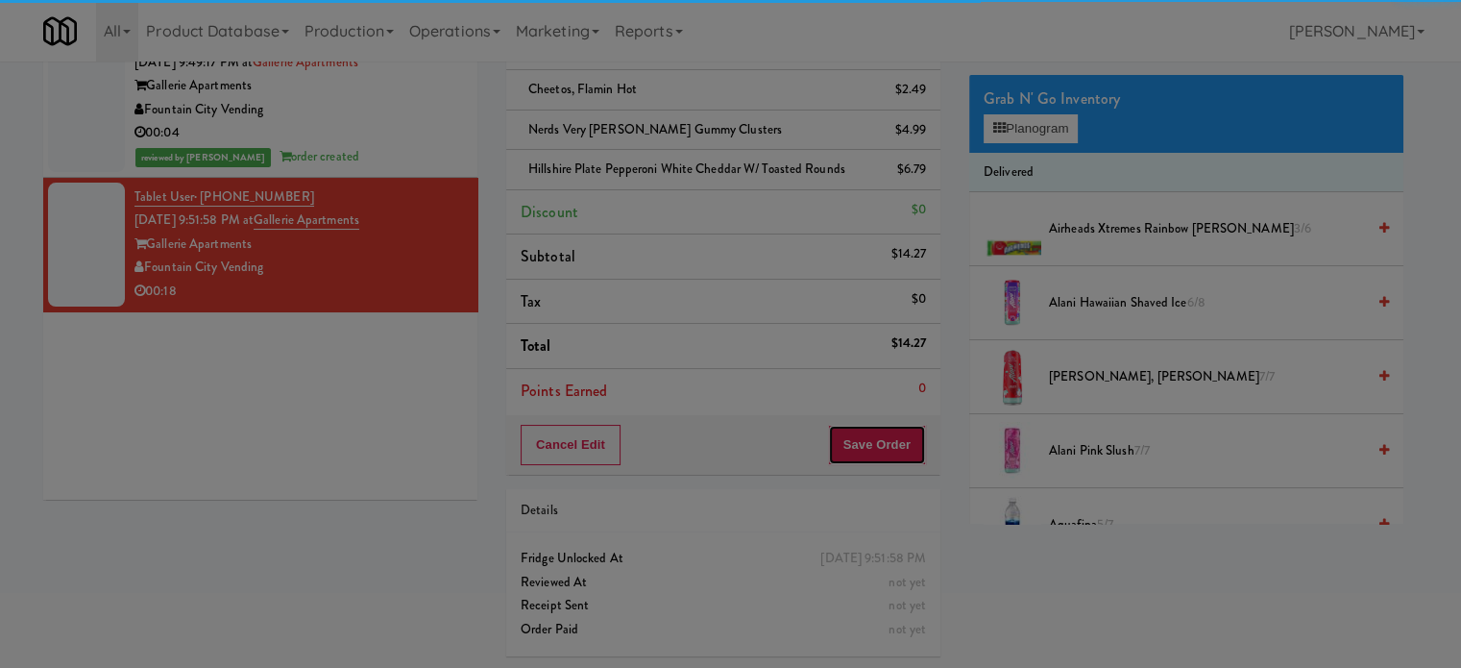
scroll to position [0, 0]
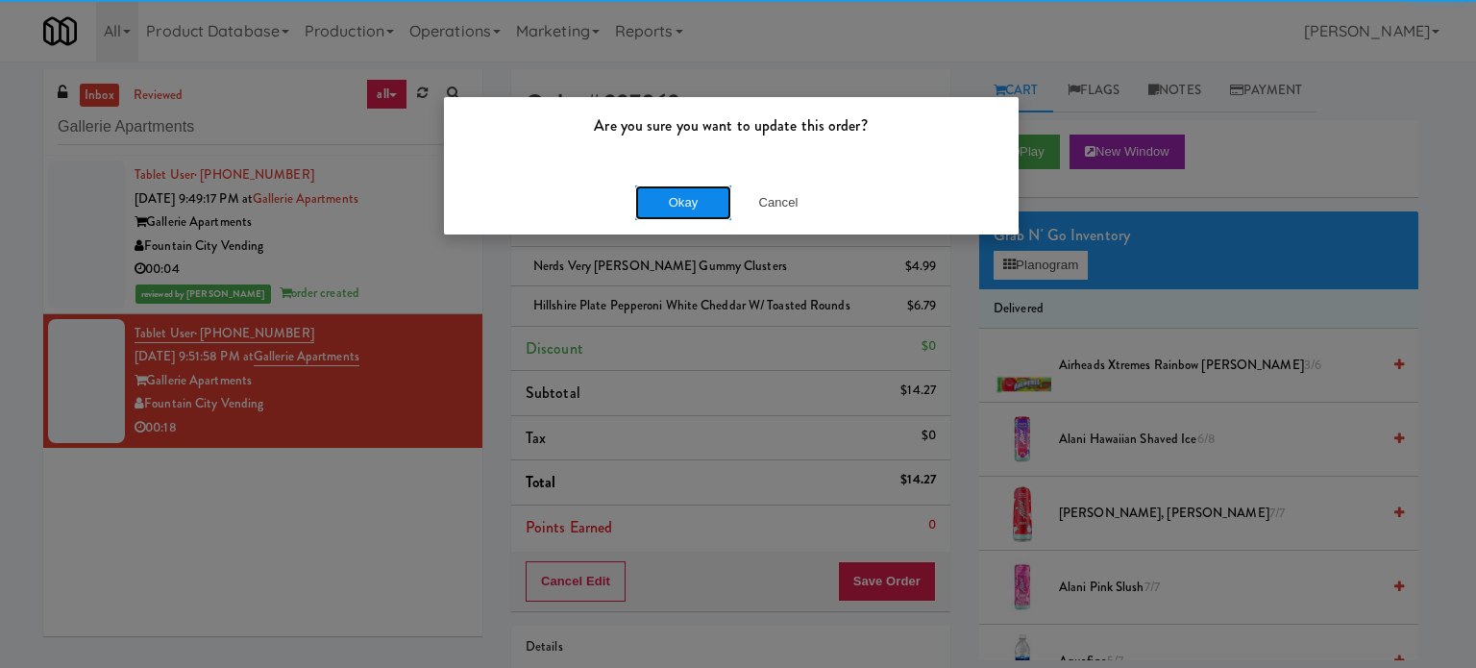
click at [664, 210] on button "Okay" at bounding box center [683, 202] width 96 height 35
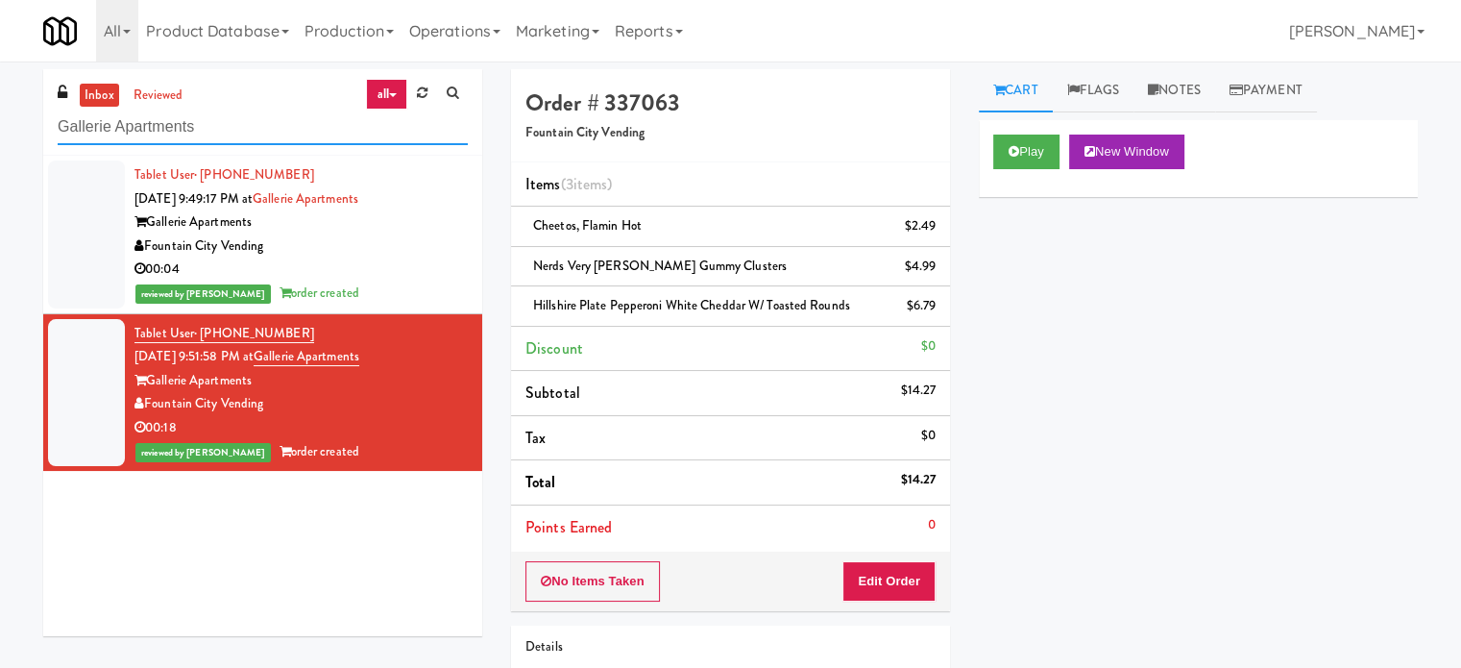
click at [227, 144] on input "Gallerie Apartments" at bounding box center [263, 128] width 410 height 36
click at [225, 136] on input "Gallerie Apartments" at bounding box center [263, 128] width 410 height 36
paste input "Phase II - Combo Cooler"
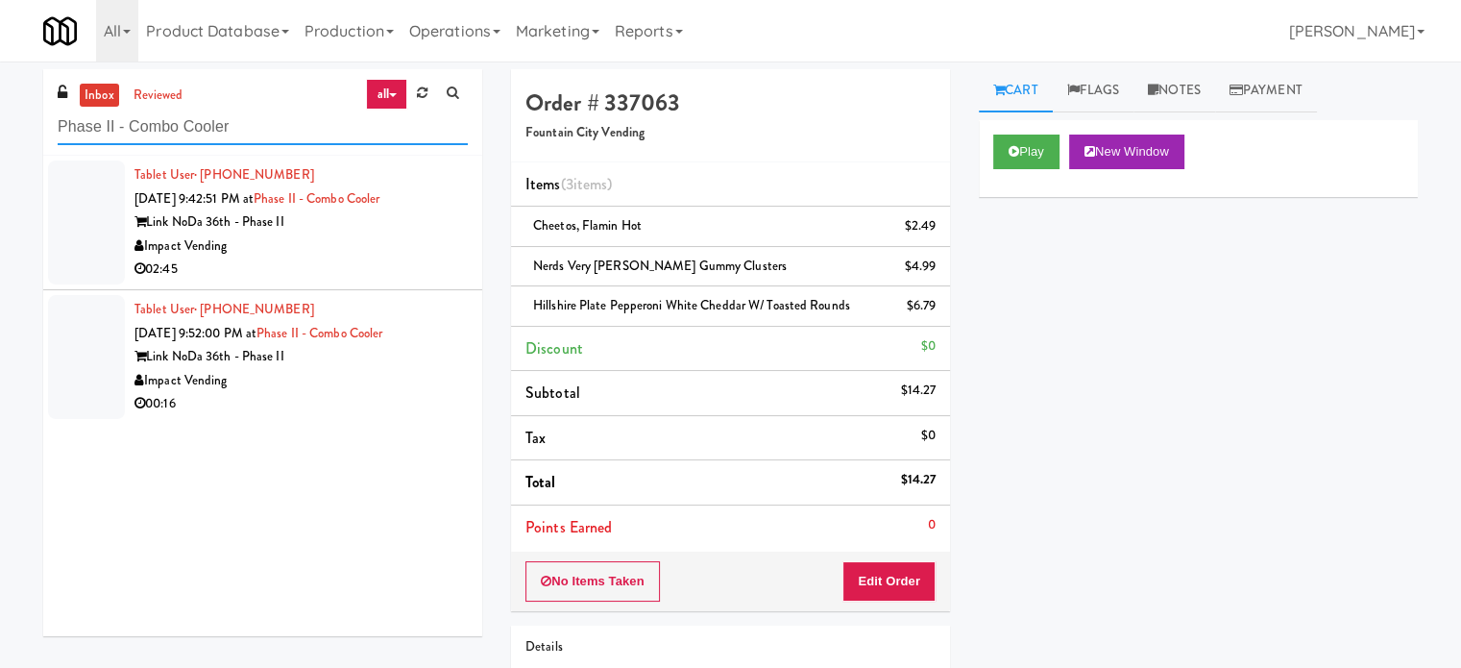
type input "Phase II - Combo Cooler"
drag, startPoint x: 343, startPoint y: 269, endPoint x: 398, endPoint y: 254, distance: 56.9
click at [343, 269] on div "02:45" at bounding box center [301, 270] width 333 height 24
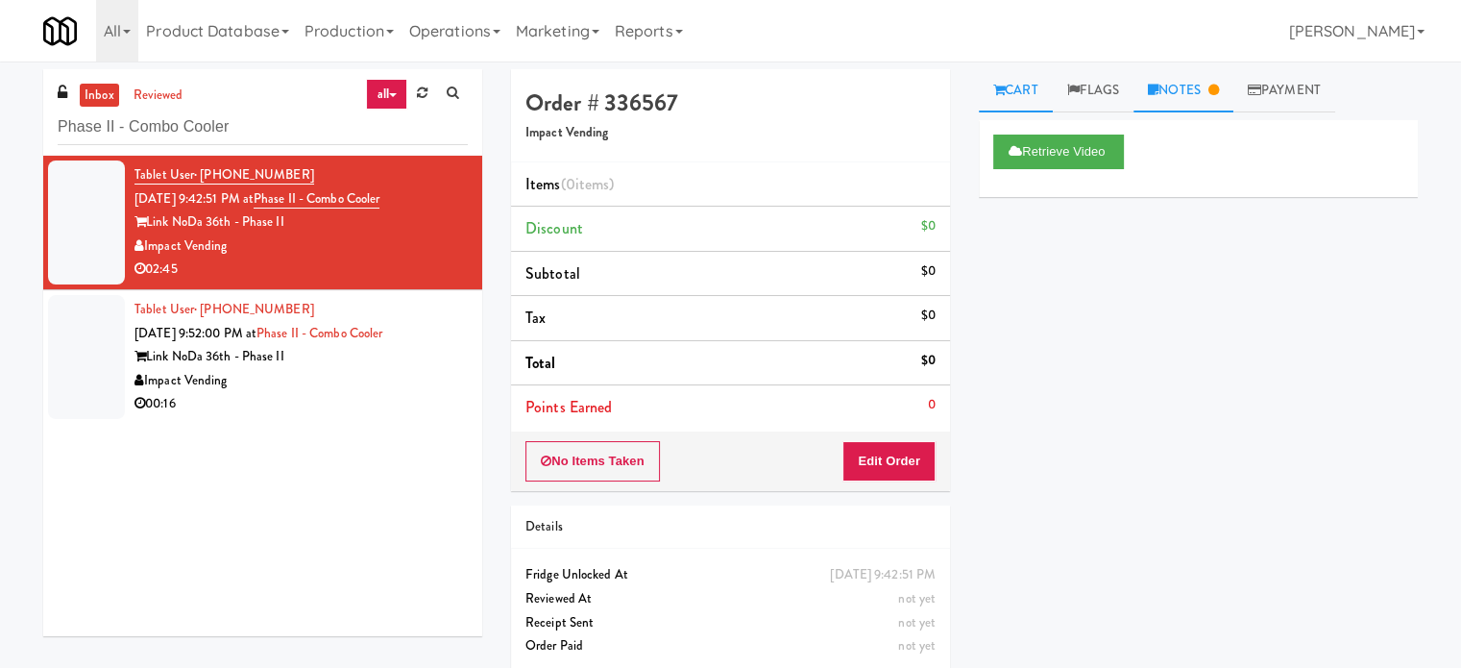
click at [1200, 97] on link "Notes" at bounding box center [1184, 90] width 100 height 43
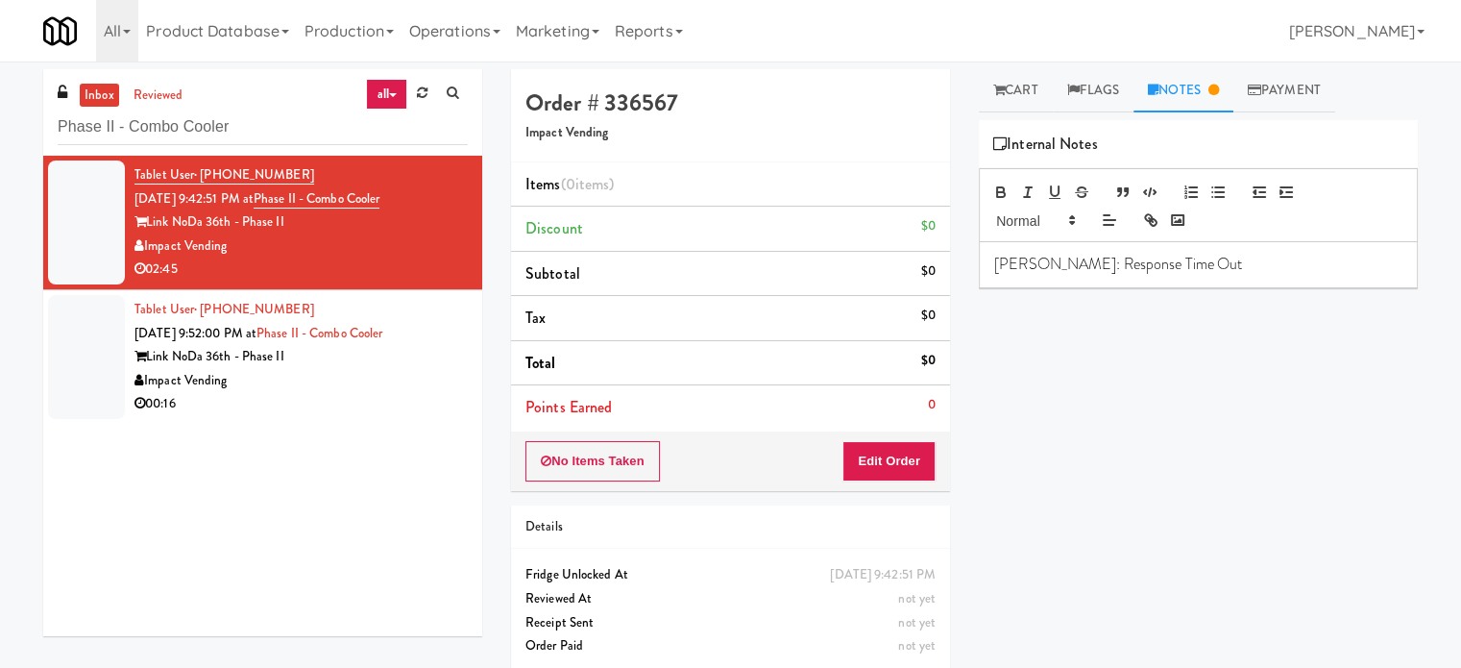
drag, startPoint x: 386, startPoint y: 395, endPoint x: 536, endPoint y: 277, distance: 190.9
click at [391, 387] on div "Tablet User · (519) 841-5963 Aug 15, 2025 9:52:00 PM at Phase II - Combo Cooler…" at bounding box center [301, 357] width 333 height 118
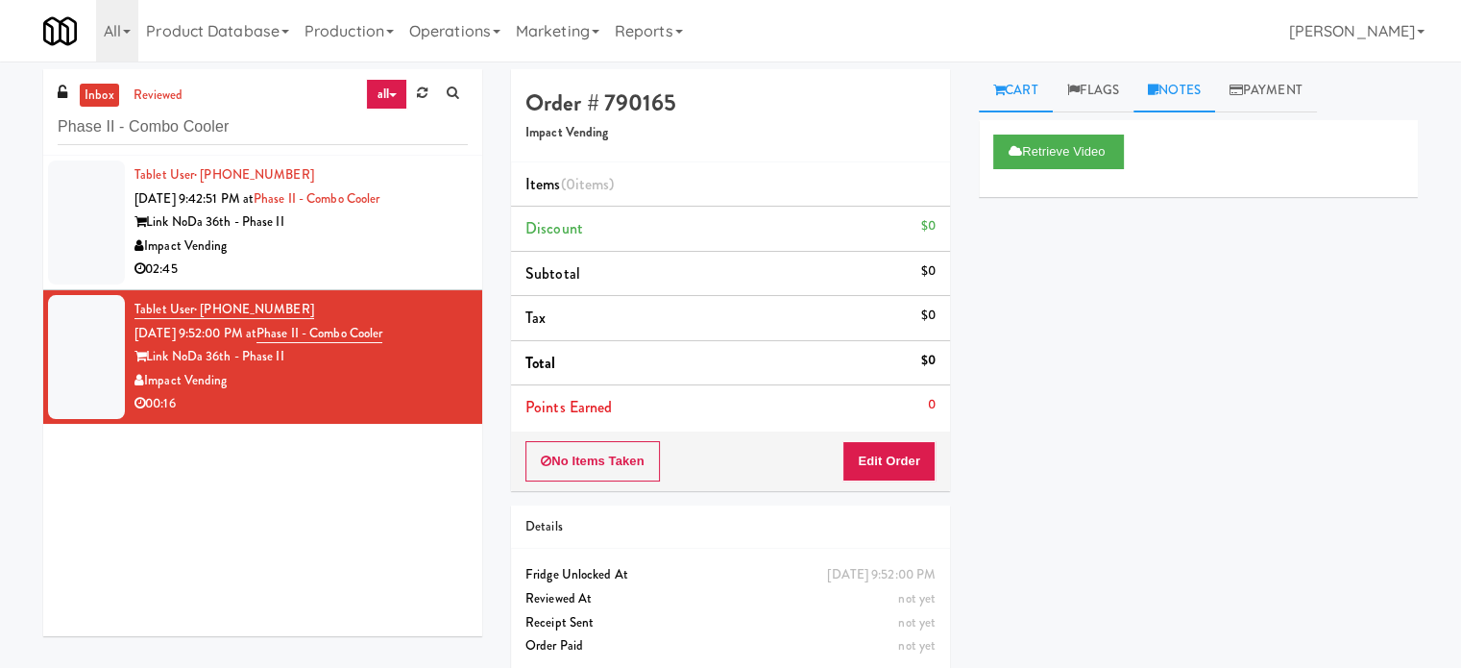
click at [1189, 99] on link "Notes" at bounding box center [1175, 90] width 82 height 43
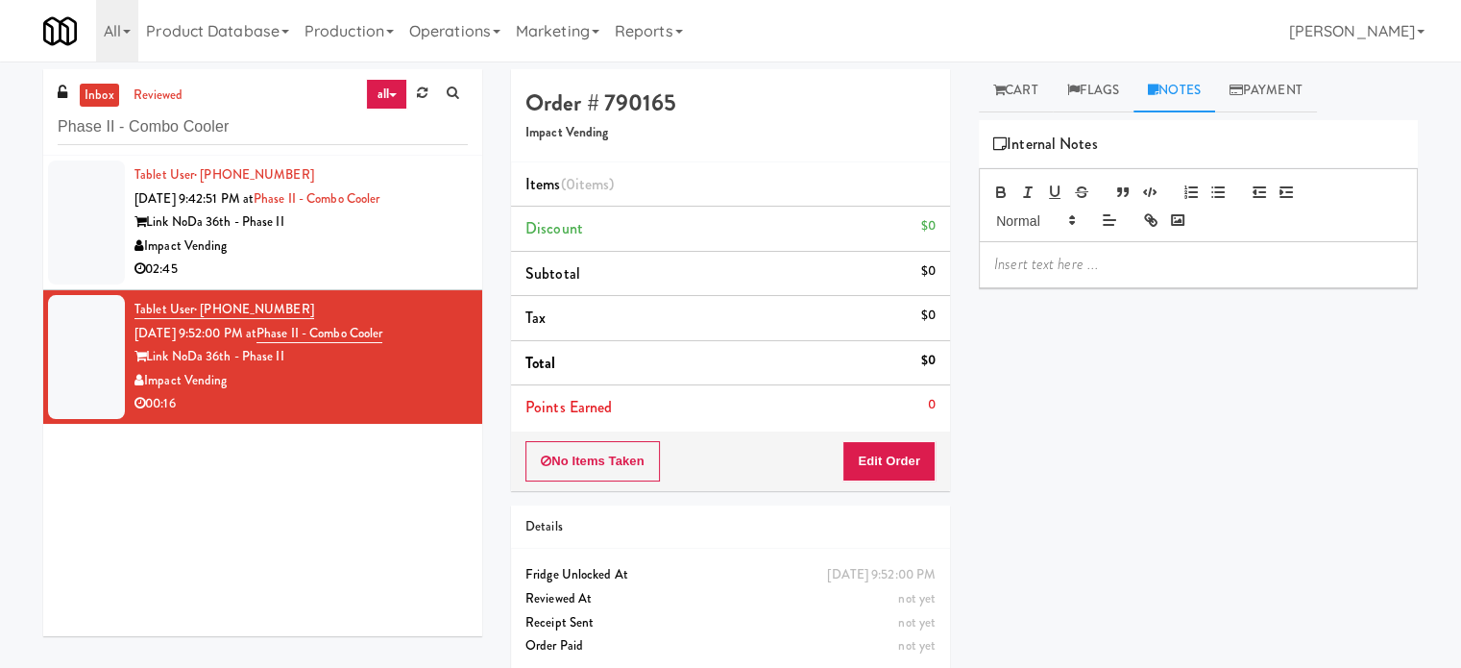
click at [361, 262] on div "02:45" at bounding box center [301, 270] width 333 height 24
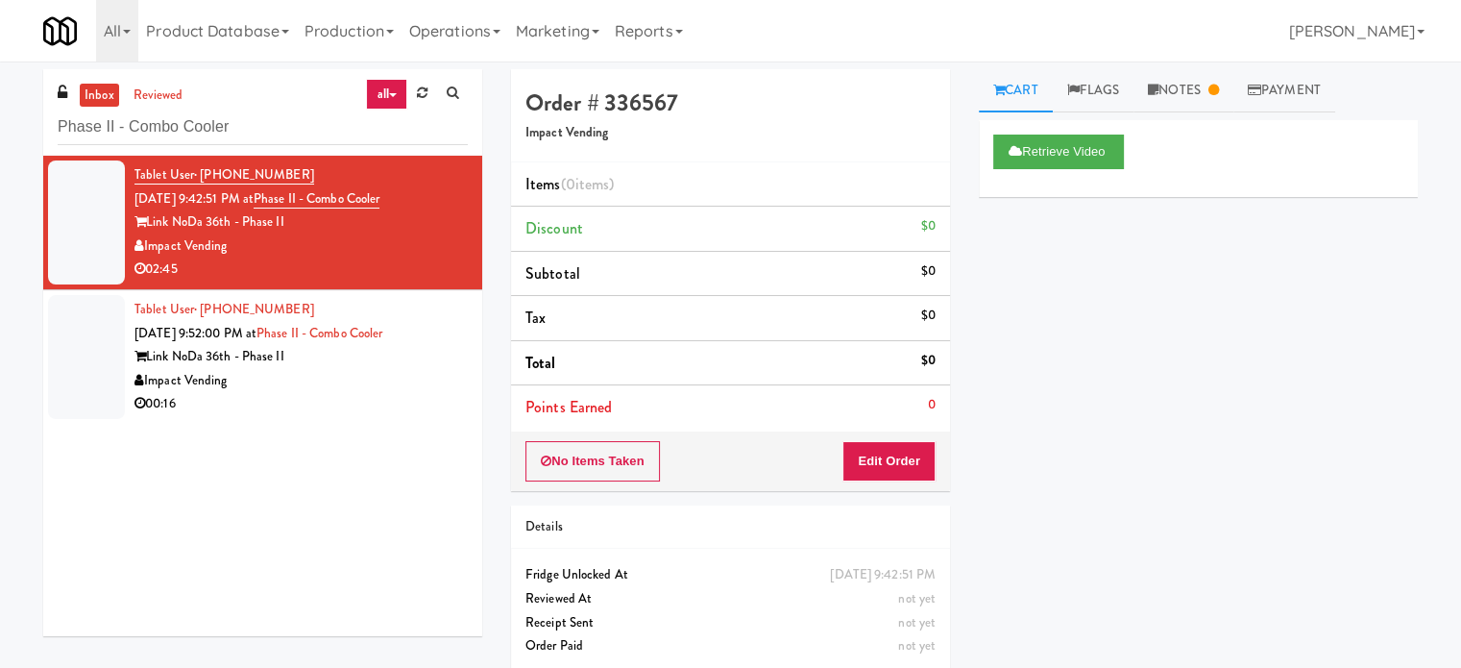
drag, startPoint x: 1211, startPoint y: 87, endPoint x: 1203, endPoint y: 130, distance: 43.0
click at [1212, 88] on link "Notes" at bounding box center [1184, 90] width 100 height 43
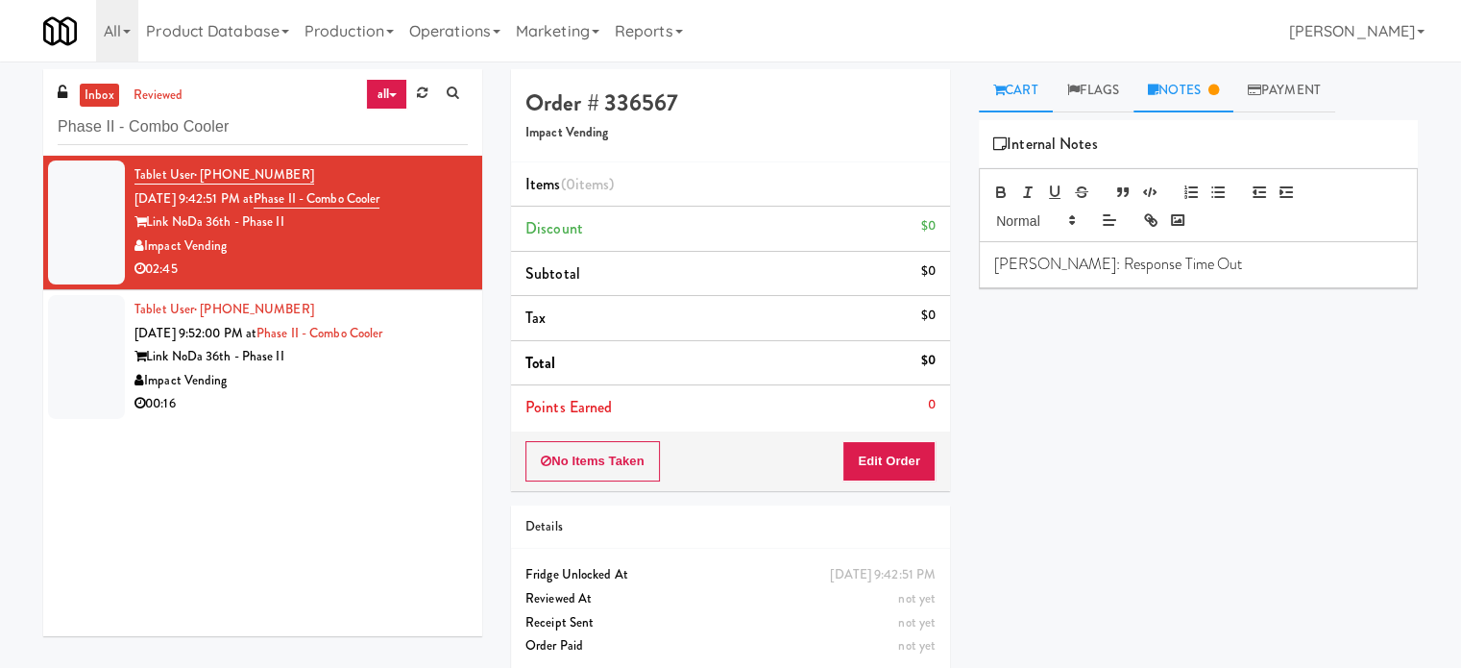
click at [1011, 110] on link "Cart" at bounding box center [1016, 90] width 74 height 43
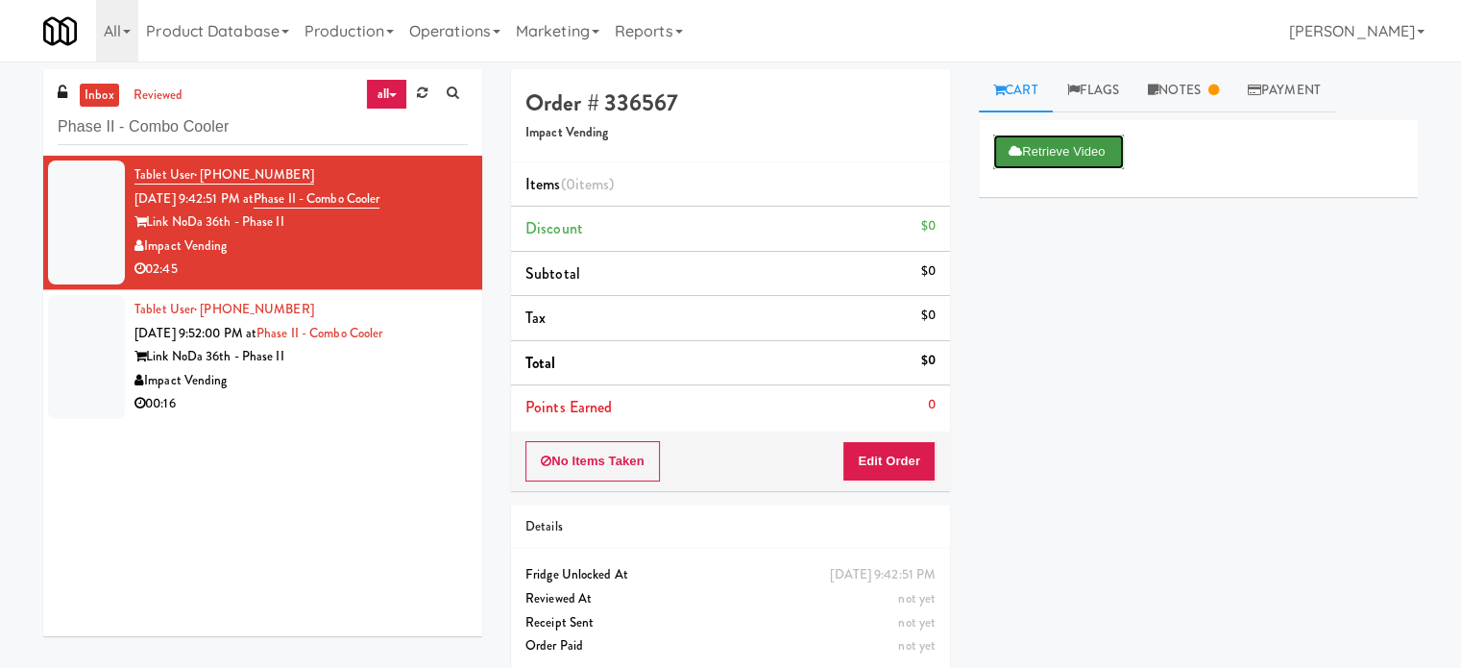
click at [1038, 154] on button "Retrieve Video" at bounding box center [1059, 152] width 131 height 35
drag, startPoint x: 1195, startPoint y: 86, endPoint x: 1227, endPoint y: 89, distance: 31.9
click at [1211, 86] on link "Notes" at bounding box center [1184, 90] width 100 height 43
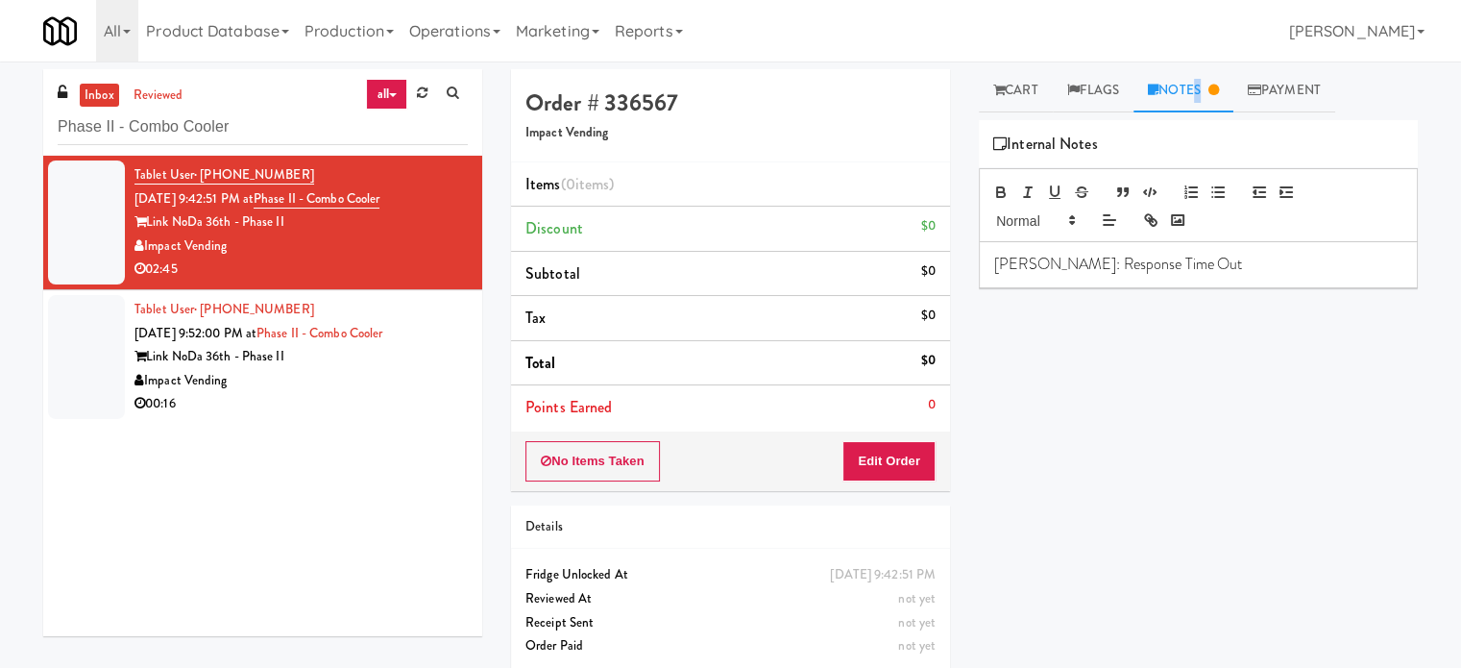
click at [1029, 487] on div "Retrieve Video Primary Flag Clear Flag if unable to determine what was taken or…" at bounding box center [1198, 480] width 439 height 721
click at [407, 382] on div "Impact Vending" at bounding box center [301, 381] width 333 height 24
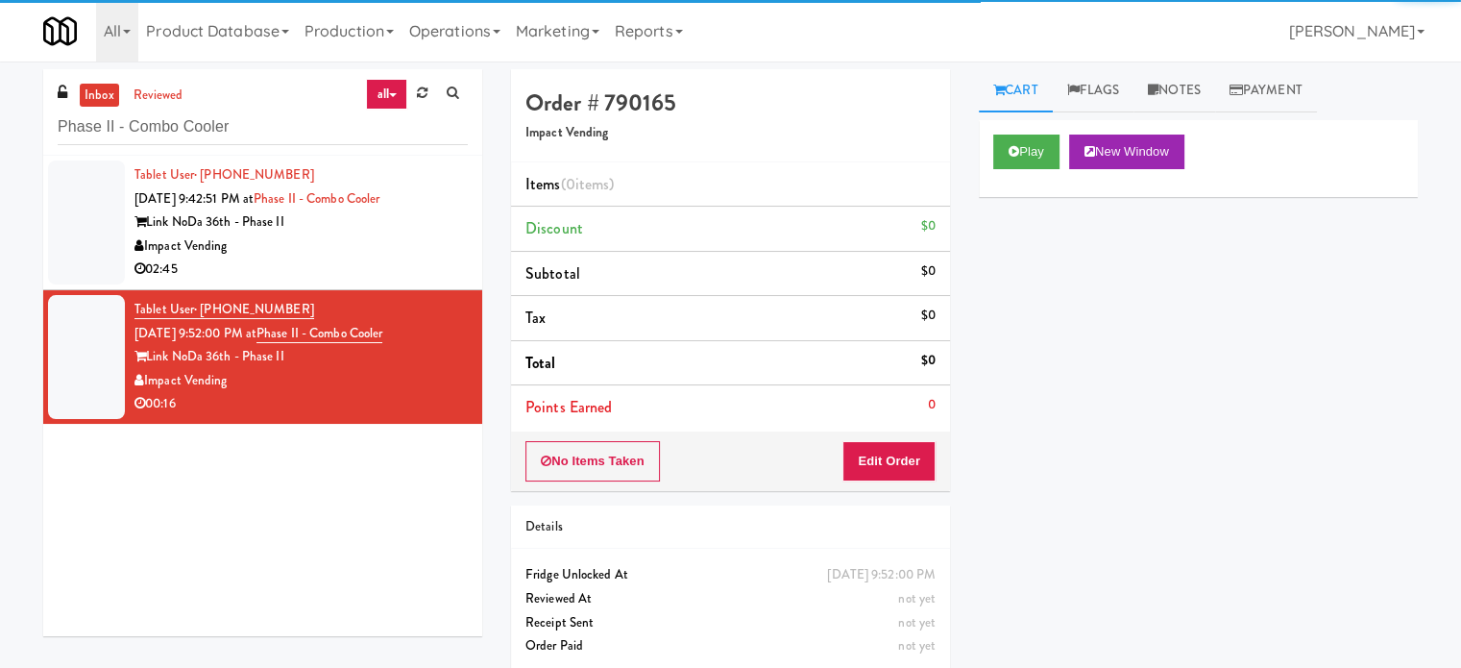
click at [423, 251] on div "Impact Vending" at bounding box center [301, 246] width 333 height 24
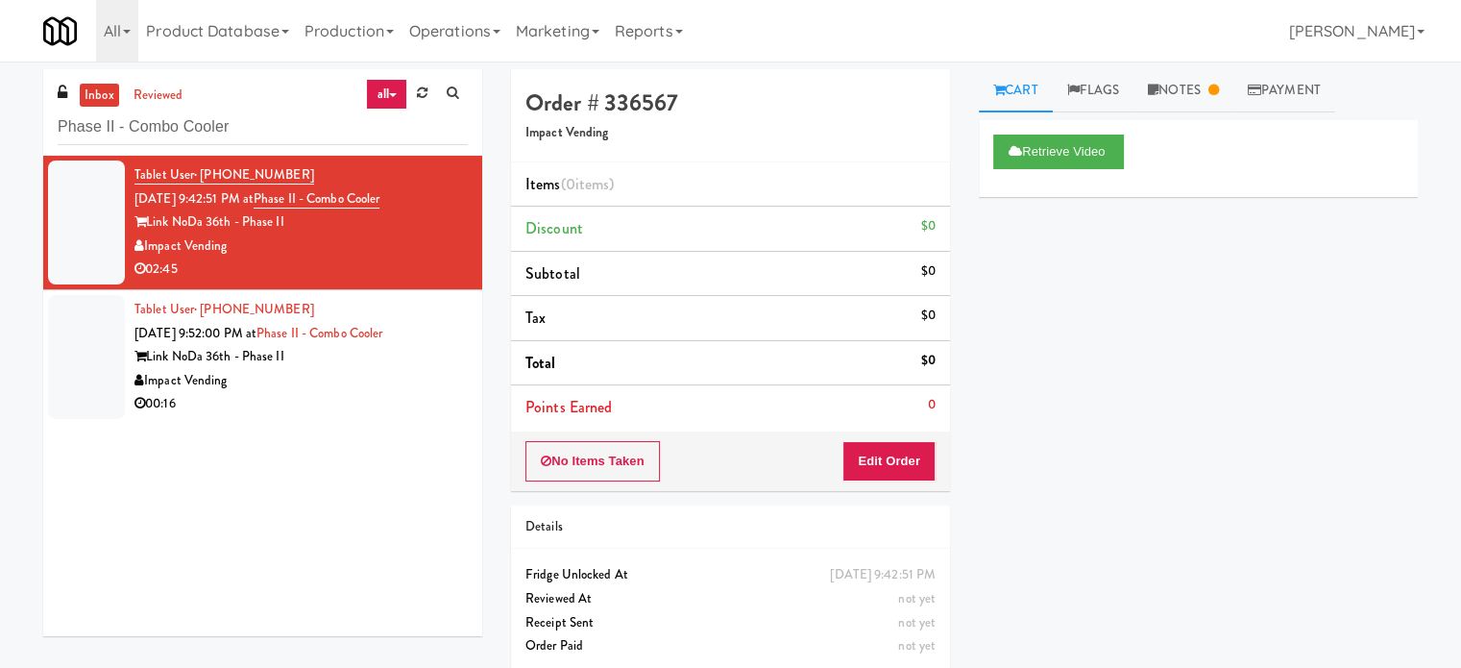
click at [372, 380] on div "Impact Vending" at bounding box center [301, 381] width 333 height 24
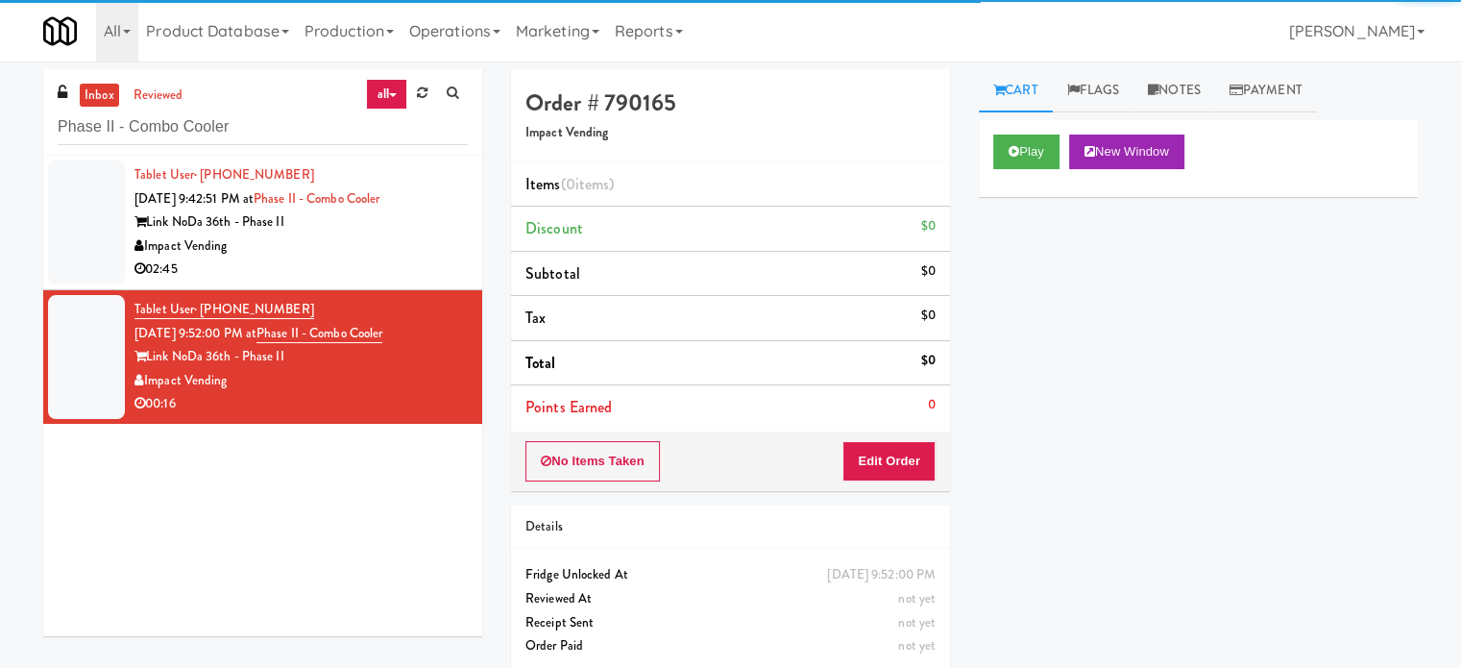
drag, startPoint x: 443, startPoint y: 249, endPoint x: 496, endPoint y: 226, distance: 57.7
click at [444, 251] on div "Impact Vending" at bounding box center [301, 246] width 333 height 24
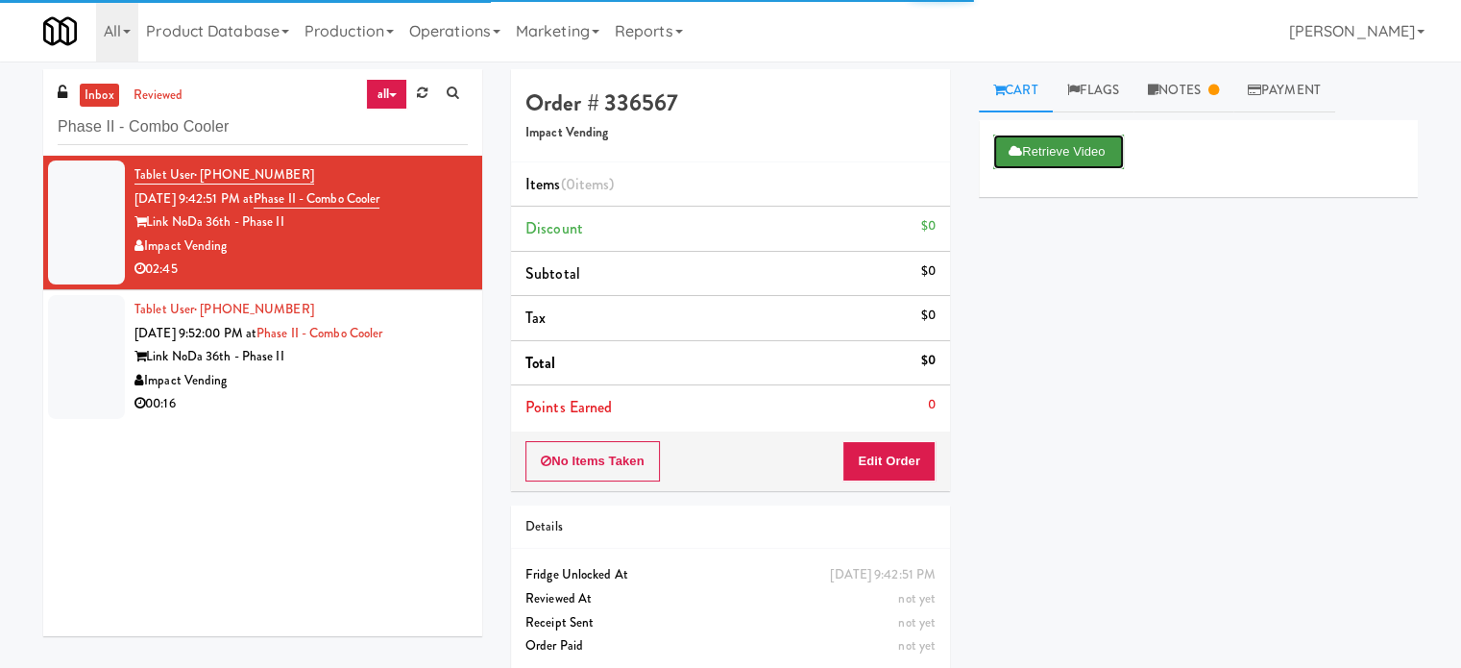
click at [1085, 137] on button "Retrieve Video" at bounding box center [1059, 152] width 131 height 35
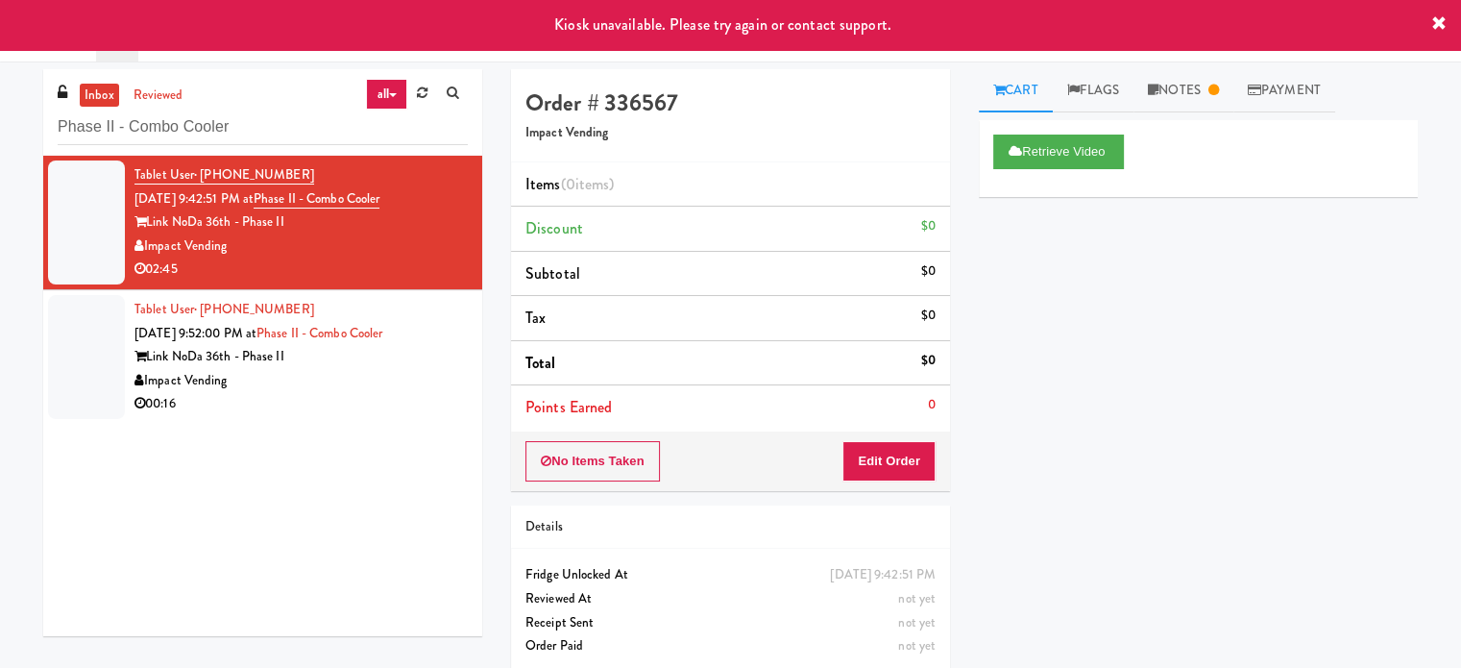
drag, startPoint x: 340, startPoint y: 416, endPoint x: 410, endPoint y: 383, distance: 77.4
click at [341, 416] on li "Tablet User · (519) 841-5963 Aug 15, 2025 9:52:00 PM at Phase II - Combo Cooler…" at bounding box center [262, 357] width 439 height 134
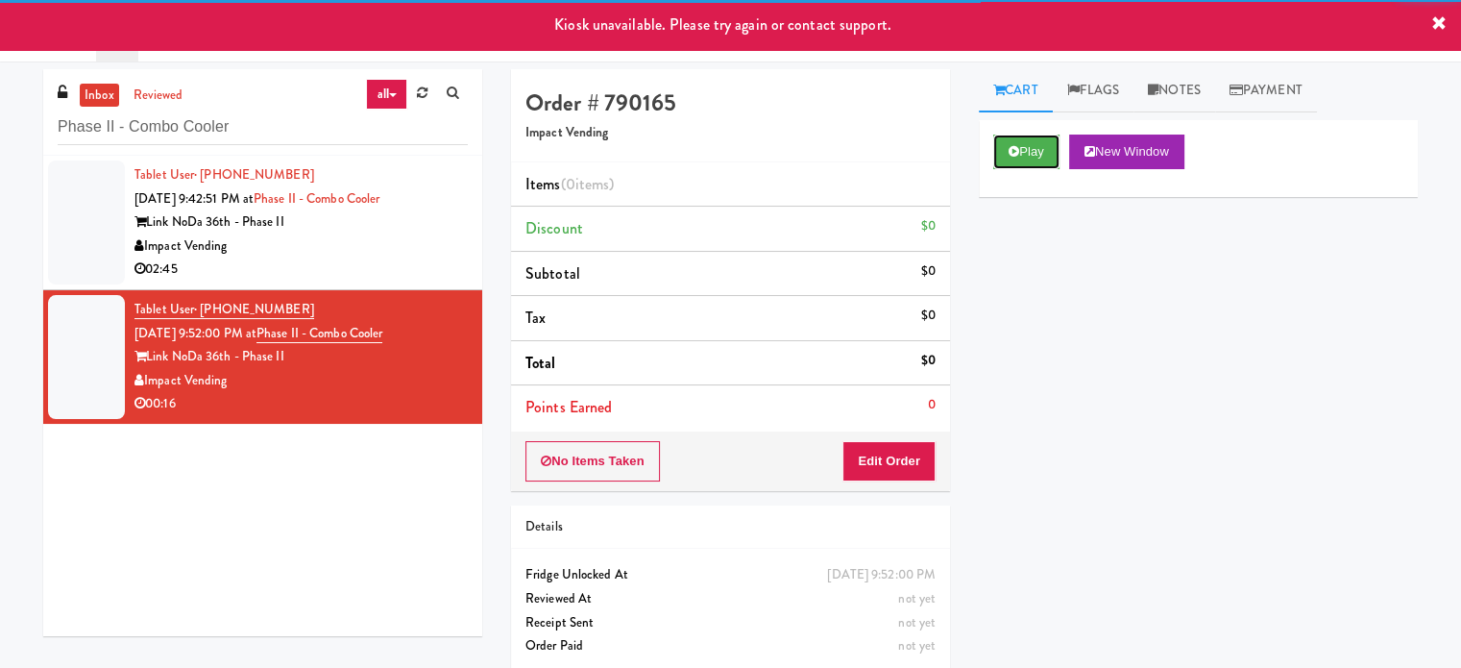
drag, startPoint x: 1020, startPoint y: 156, endPoint x: 1020, endPoint y: 168, distance: 12.5
click at [1020, 159] on button "Play" at bounding box center [1027, 152] width 66 height 35
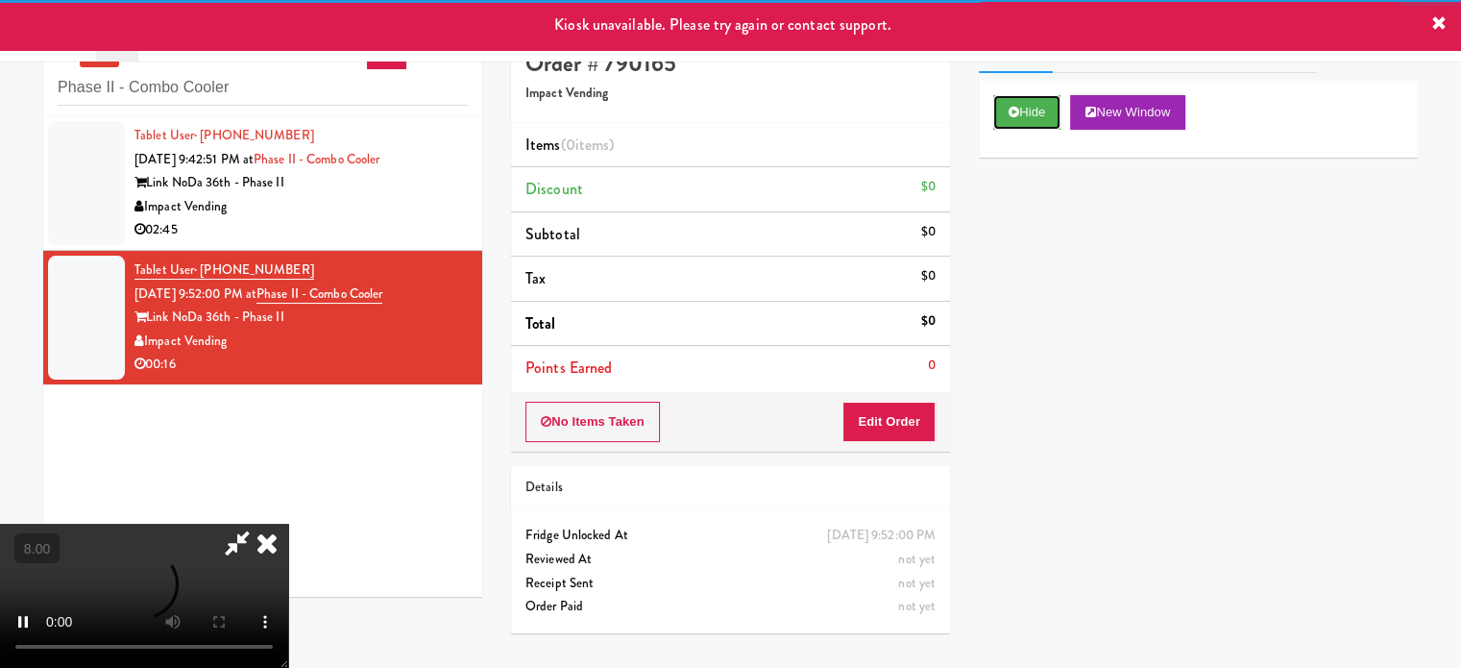
scroll to position [61, 0]
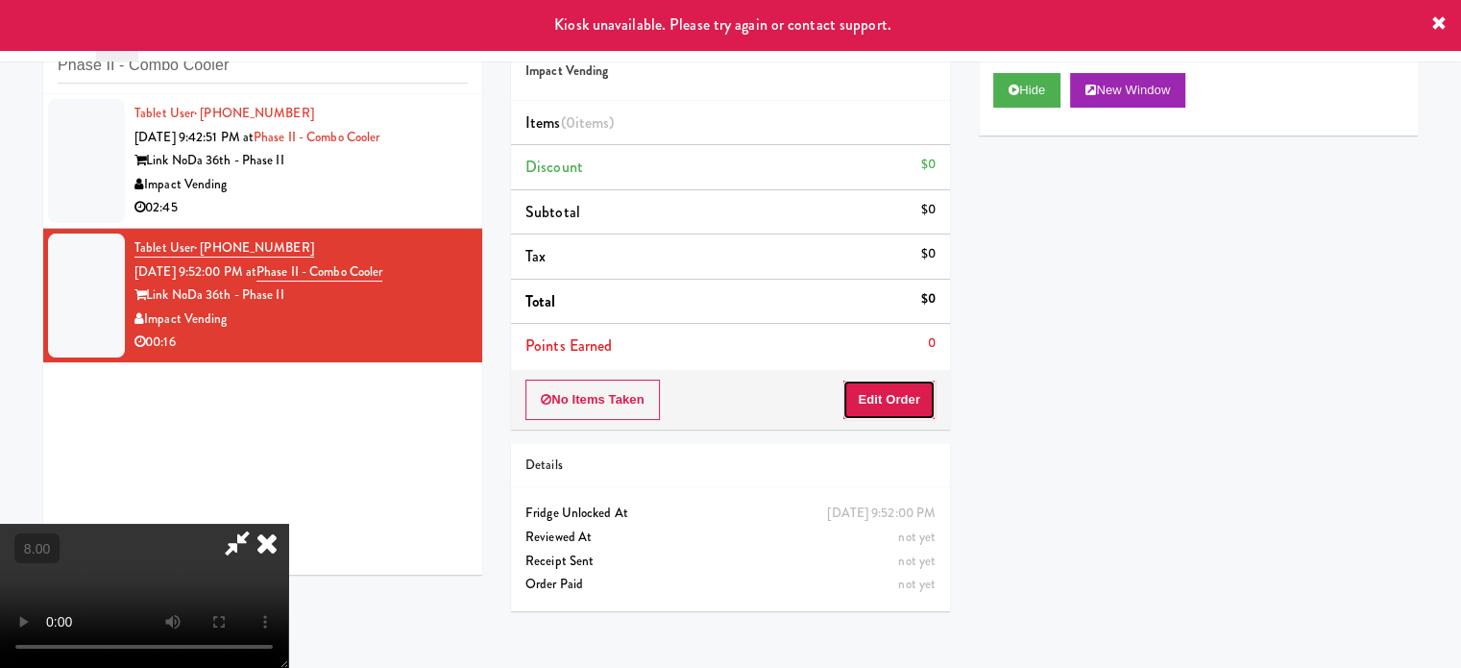
click at [900, 387] on button "Edit Order" at bounding box center [889, 400] width 93 height 40
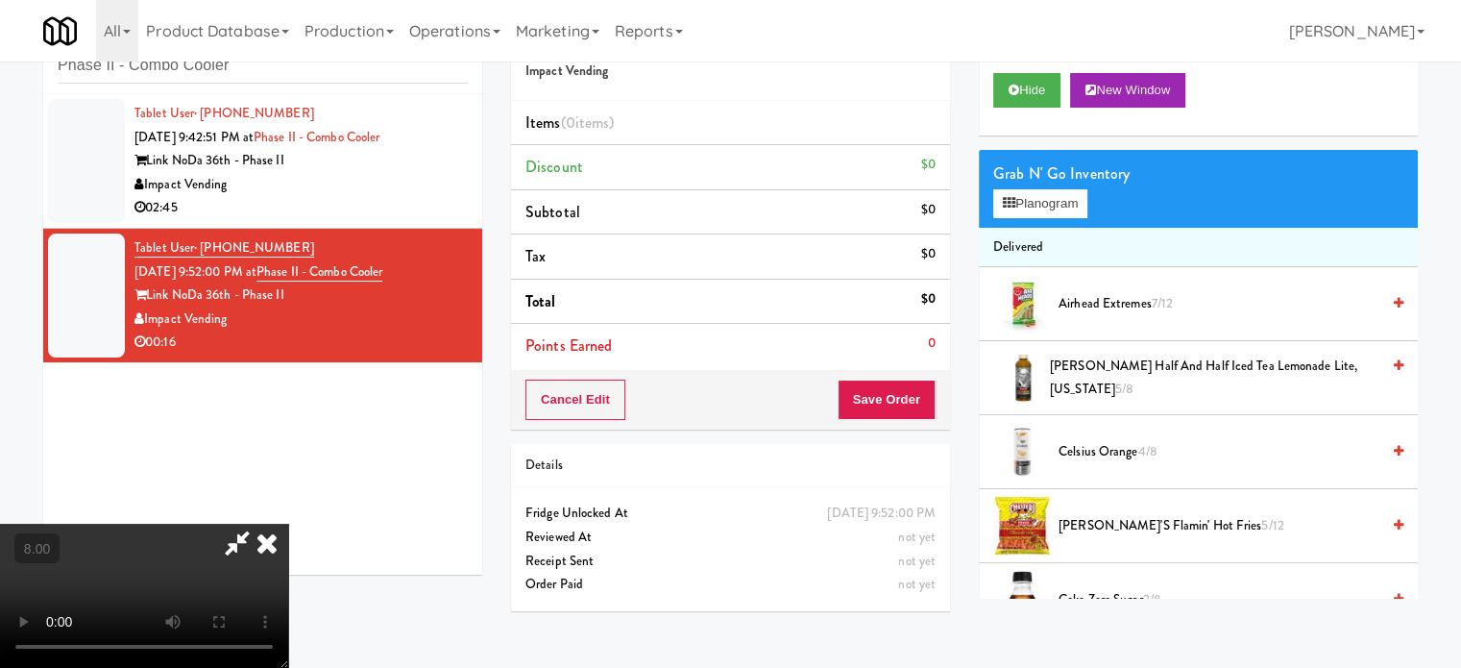
click at [288, 524] on video at bounding box center [144, 596] width 288 height 144
drag, startPoint x: 379, startPoint y: 457, endPoint x: 425, endPoint y: 454, distance: 46.2
click at [288, 524] on video at bounding box center [144, 596] width 288 height 144
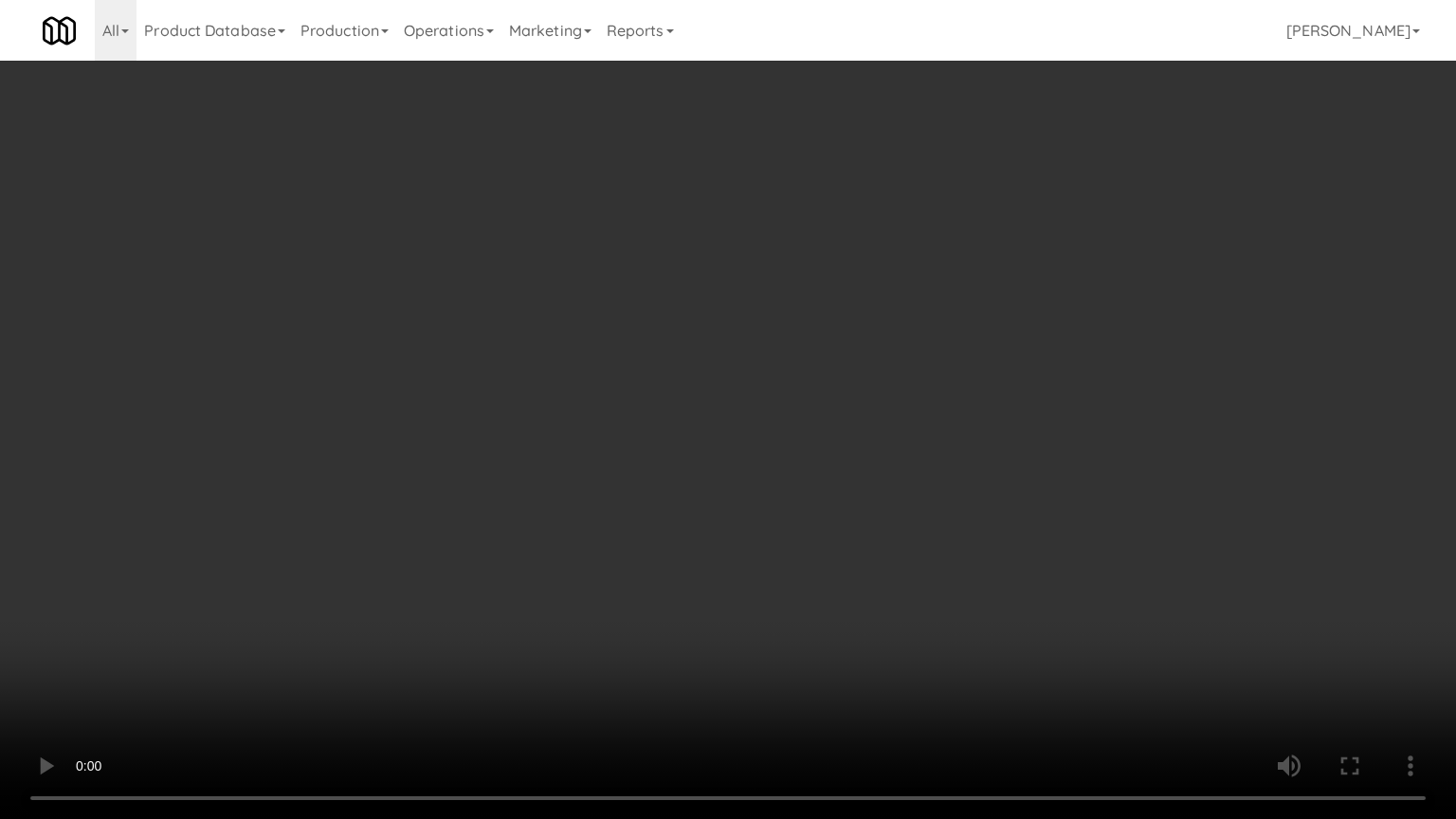
click at [747, 541] on video at bounding box center [728, 410] width 1456 height 819
click at [755, 531] on video at bounding box center [728, 410] width 1456 height 819
click at [793, 514] on video at bounding box center [728, 410] width 1456 height 819
click at [400, 524] on video at bounding box center [728, 410] width 1456 height 819
click at [644, 427] on video at bounding box center [728, 410] width 1456 height 819
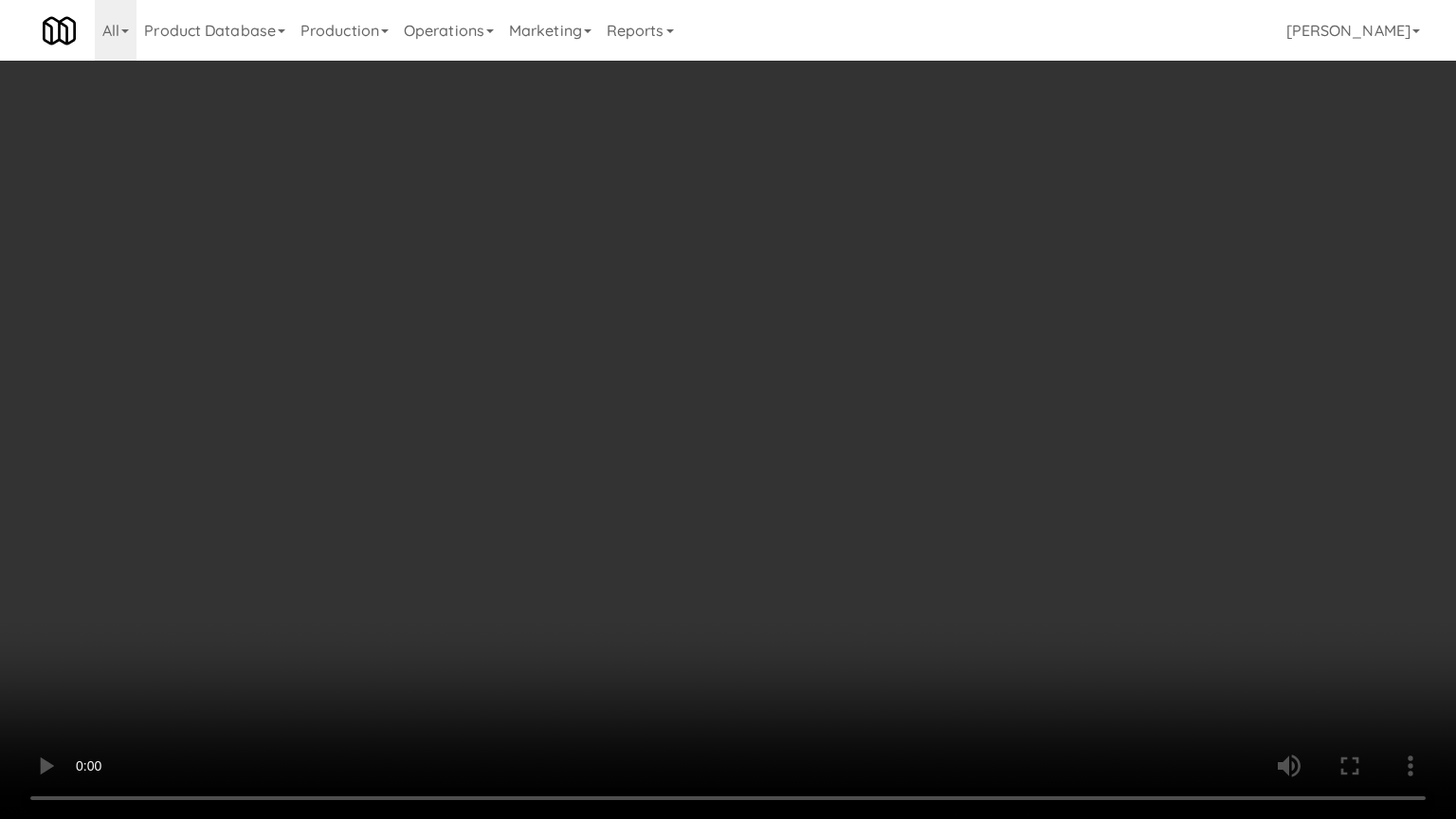
click at [766, 432] on video at bounding box center [728, 410] width 1456 height 819
click at [800, 441] on video at bounding box center [728, 410] width 1456 height 819
drag, startPoint x: 800, startPoint y: 437, endPoint x: 801, endPoint y: 421, distance: 16.0
click at [800, 431] on video at bounding box center [728, 410] width 1456 height 819
click at [970, 414] on video at bounding box center [728, 410] width 1456 height 819
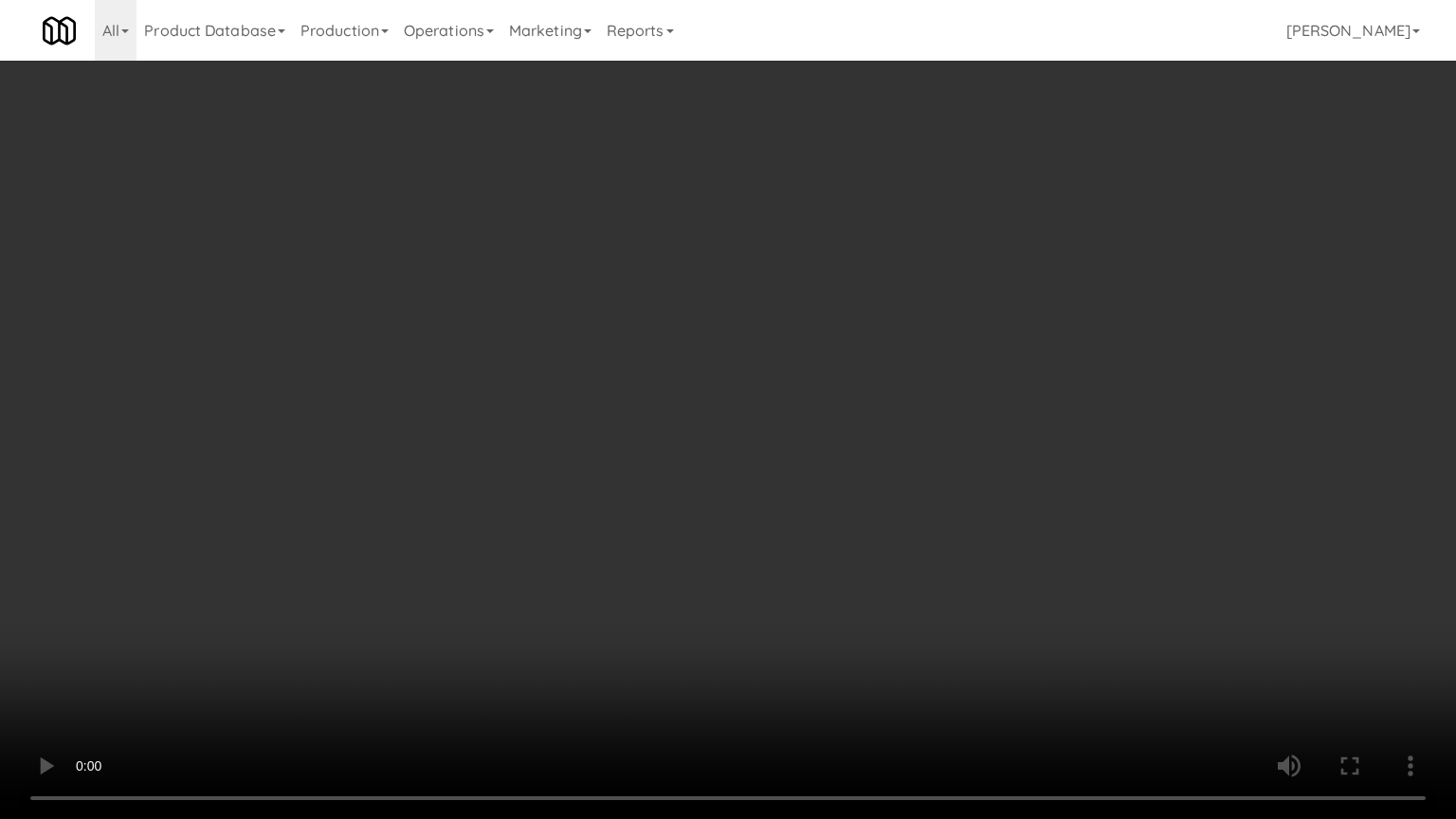
click at [979, 413] on video at bounding box center [728, 410] width 1456 height 819
click at [984, 400] on video at bounding box center [728, 410] width 1456 height 819
click at [996, 403] on video at bounding box center [728, 410] width 1456 height 819
click at [869, 406] on video at bounding box center [728, 410] width 1456 height 819
click at [786, 658] on video at bounding box center [728, 410] width 1456 height 819
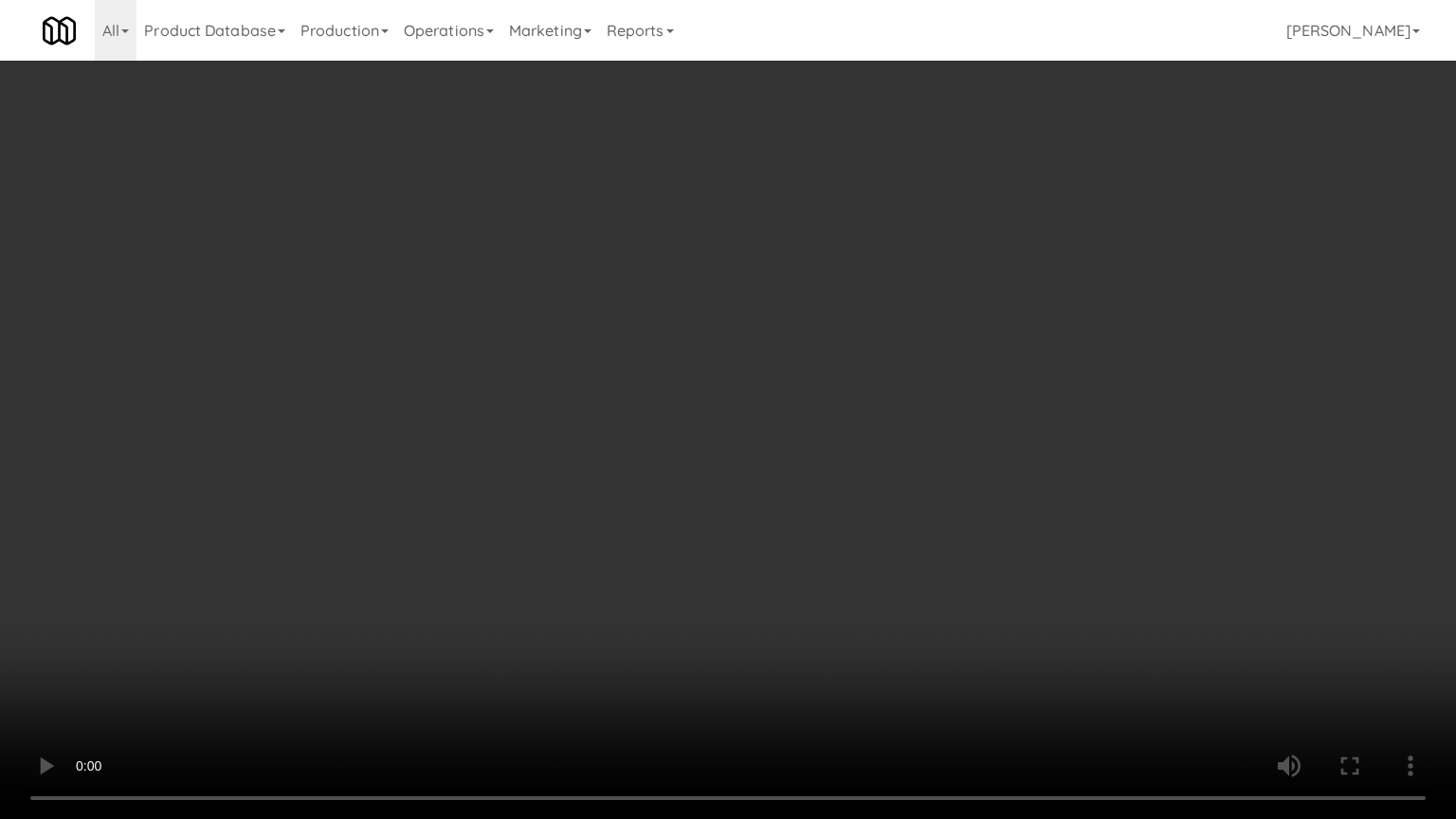
click at [784, 546] on video at bounding box center [728, 410] width 1456 height 819
click at [790, 542] on video at bounding box center [728, 410] width 1456 height 819
click at [811, 538] on video at bounding box center [728, 410] width 1456 height 819
click at [812, 536] on video at bounding box center [728, 410] width 1456 height 819
click at [843, 493] on video at bounding box center [728, 410] width 1456 height 819
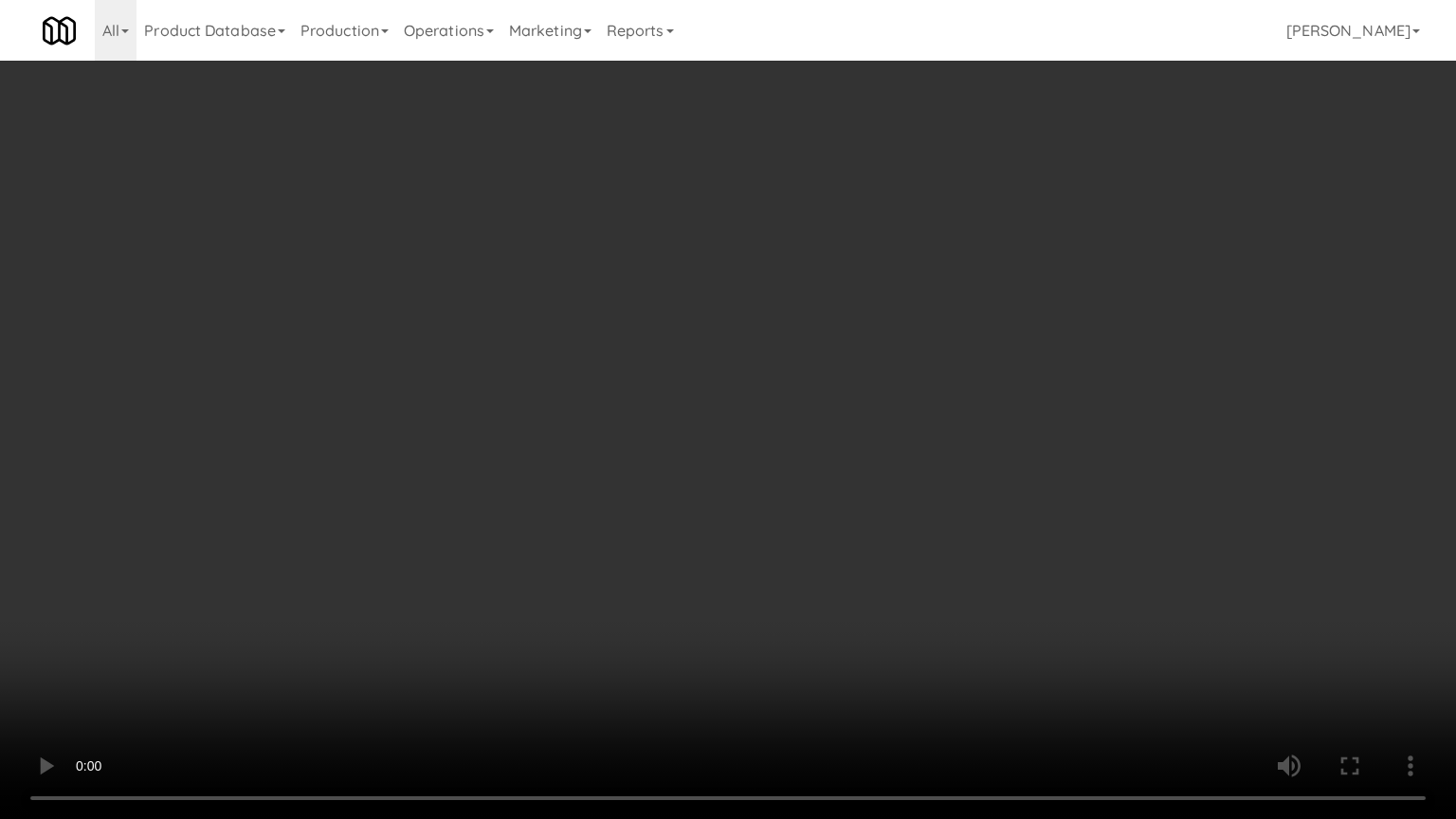
click at [844, 493] on video at bounding box center [728, 410] width 1456 height 819
click at [848, 496] on video at bounding box center [728, 410] width 1456 height 819
click at [848, 497] on video at bounding box center [728, 410] width 1456 height 819
click at [866, 509] on video at bounding box center [728, 410] width 1456 height 819
click at [862, 508] on video at bounding box center [728, 410] width 1456 height 819
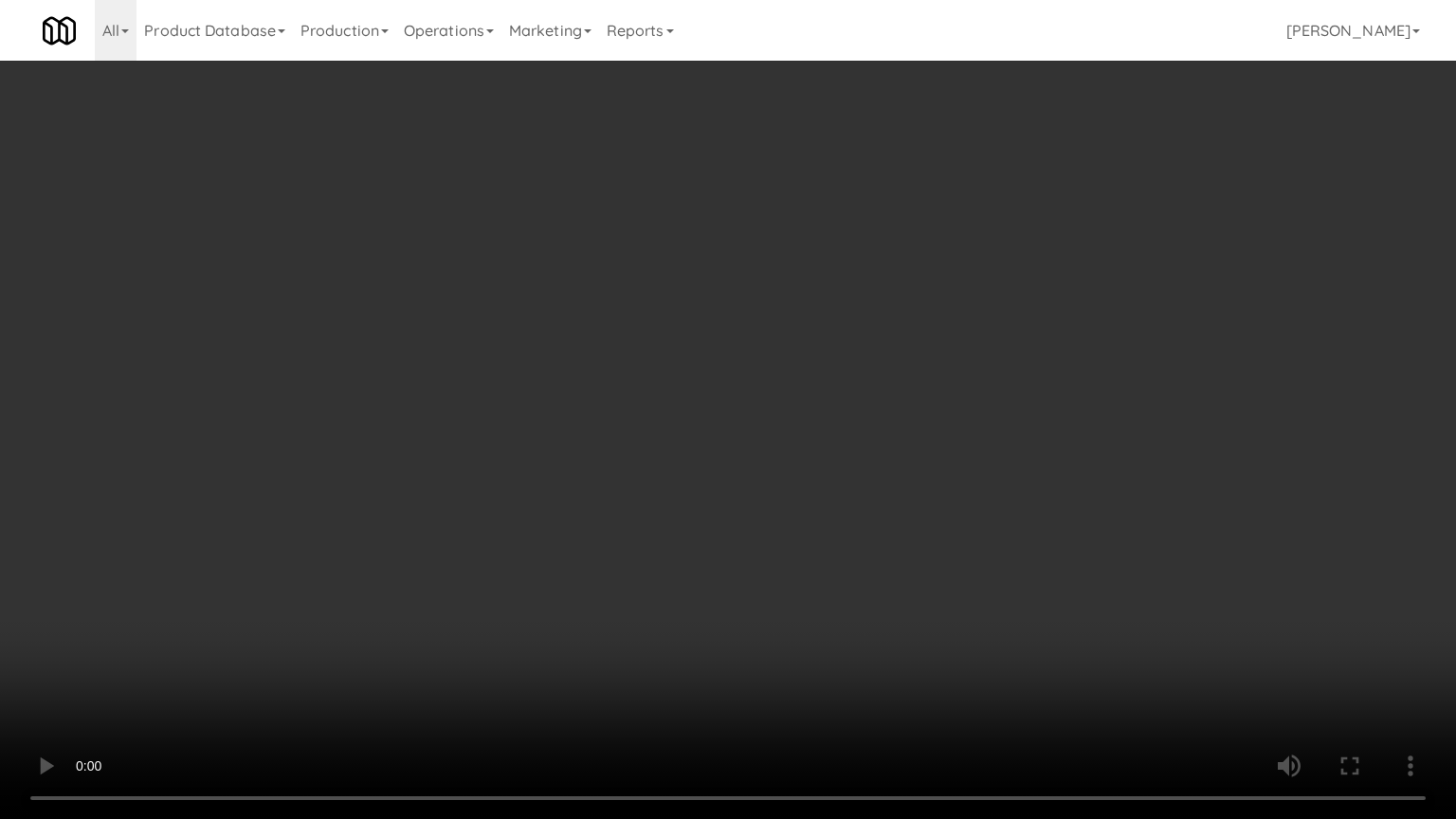
click at [890, 496] on video at bounding box center [728, 410] width 1456 height 819
drag, startPoint x: 878, startPoint y: 475, endPoint x: 892, endPoint y: 444, distance: 34.0
click at [880, 472] on video at bounding box center [728, 410] width 1456 height 819
click at [884, 427] on video at bounding box center [728, 410] width 1456 height 819
click at [889, 422] on video at bounding box center [728, 410] width 1456 height 819
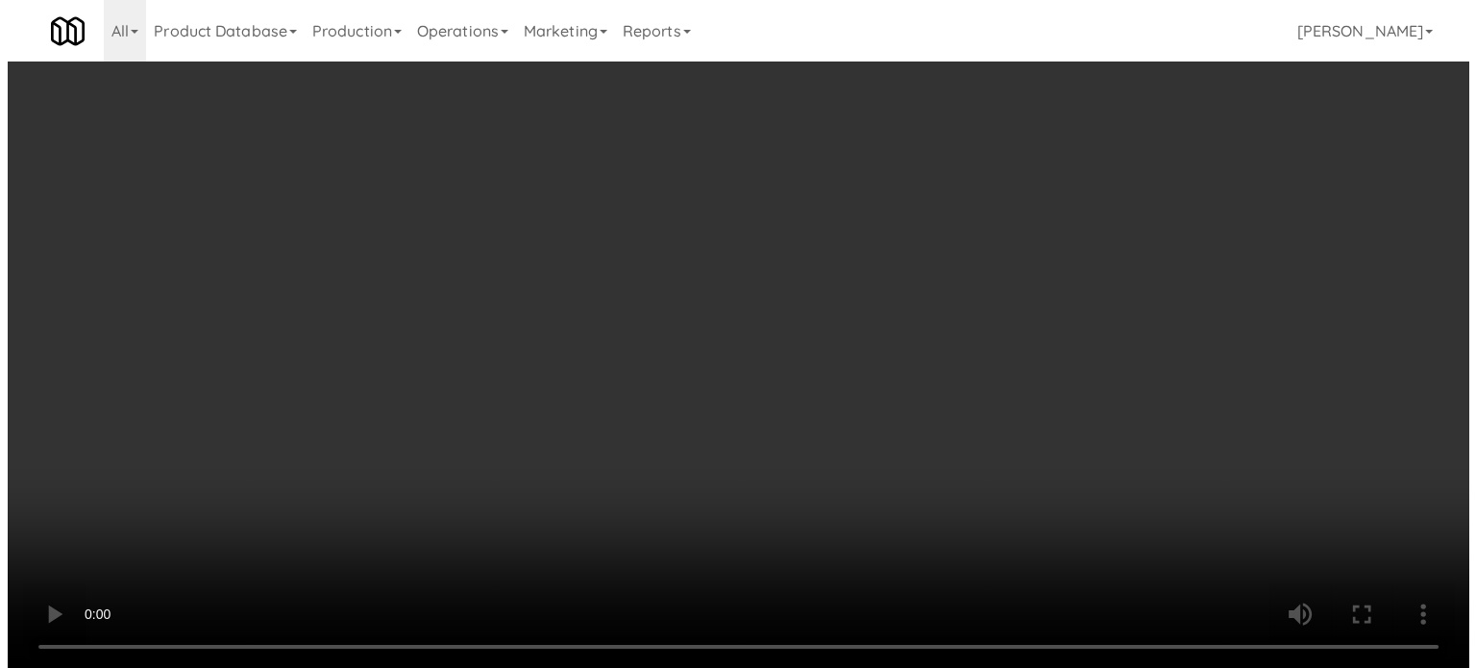
scroll to position [0, 0]
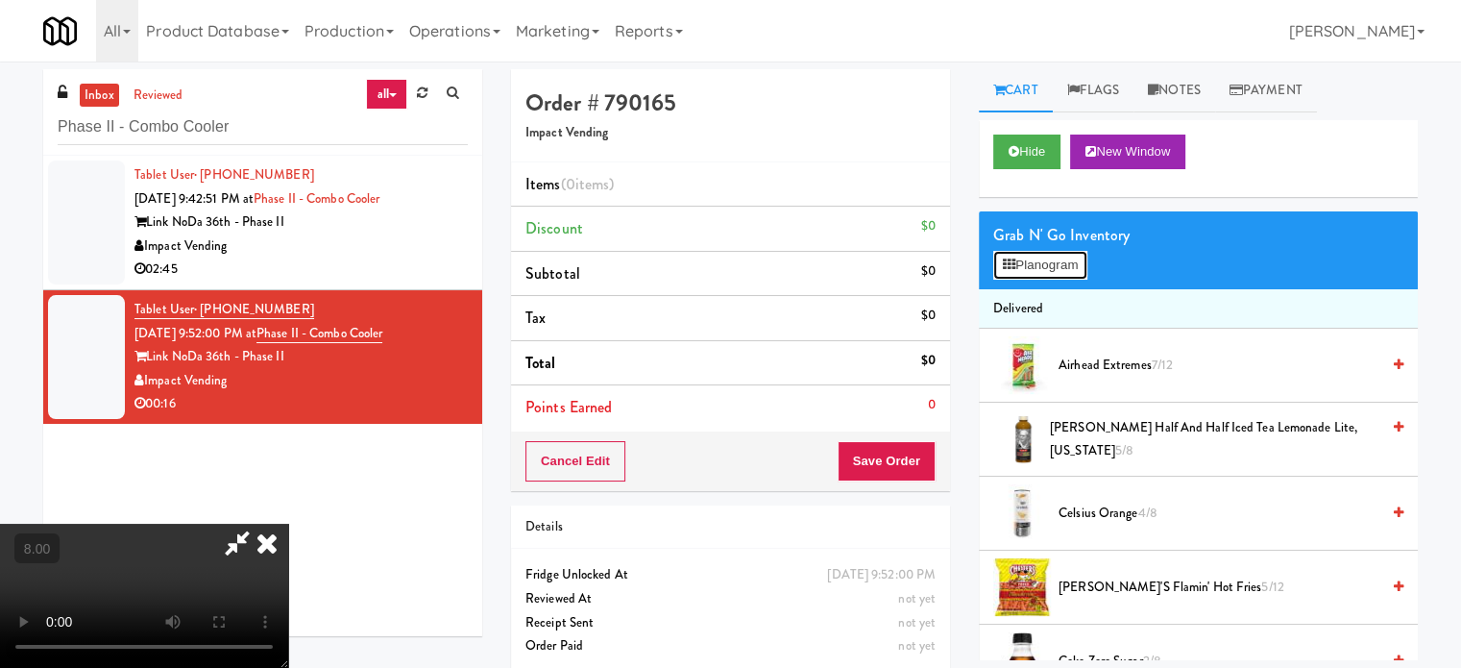
click at [1043, 255] on button "Planogram" at bounding box center [1041, 265] width 94 height 29
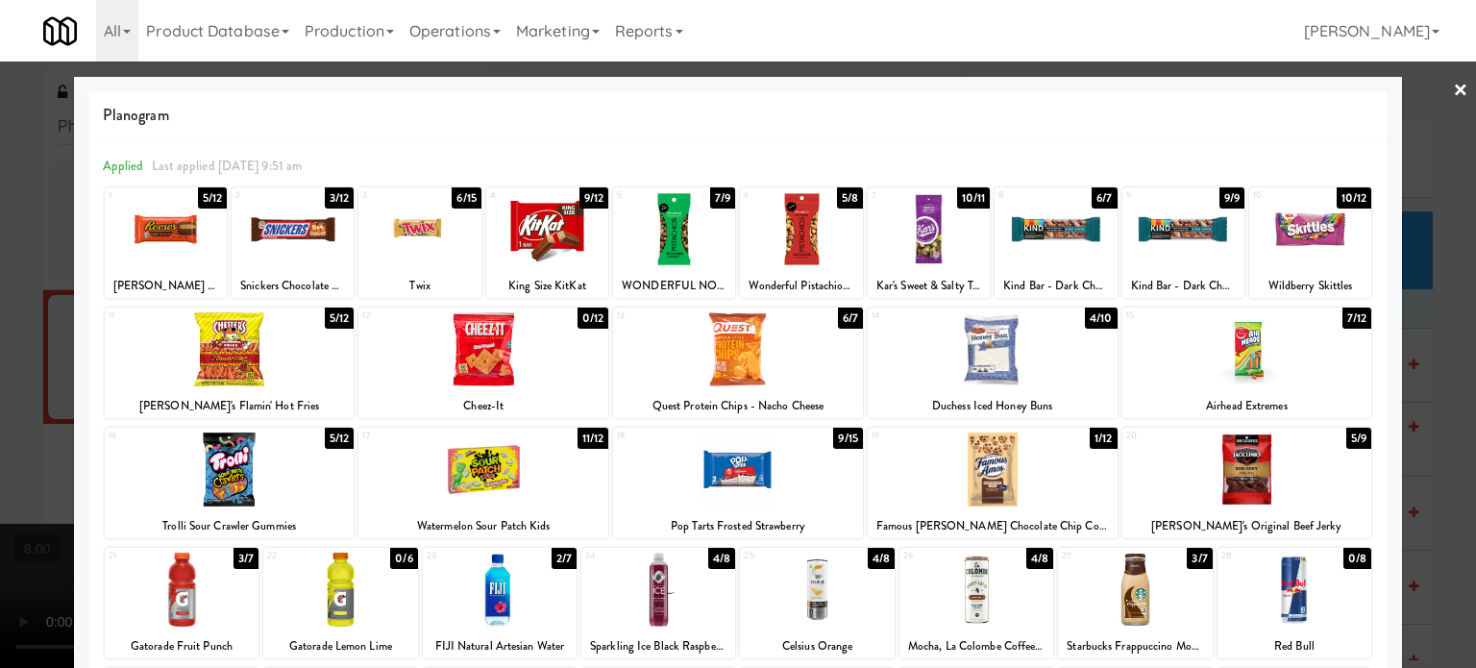
click at [1342, 320] on div "7/12" at bounding box center [1356, 317] width 29 height 21
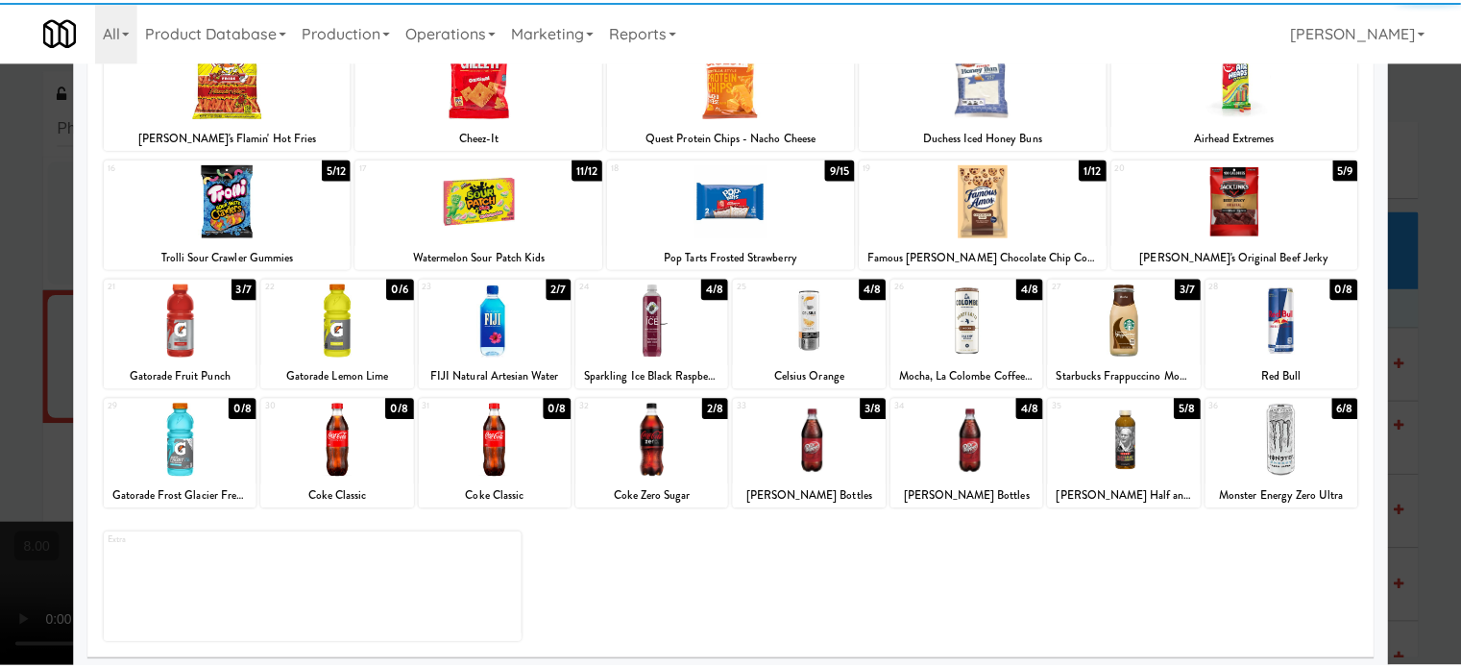
scroll to position [275, 0]
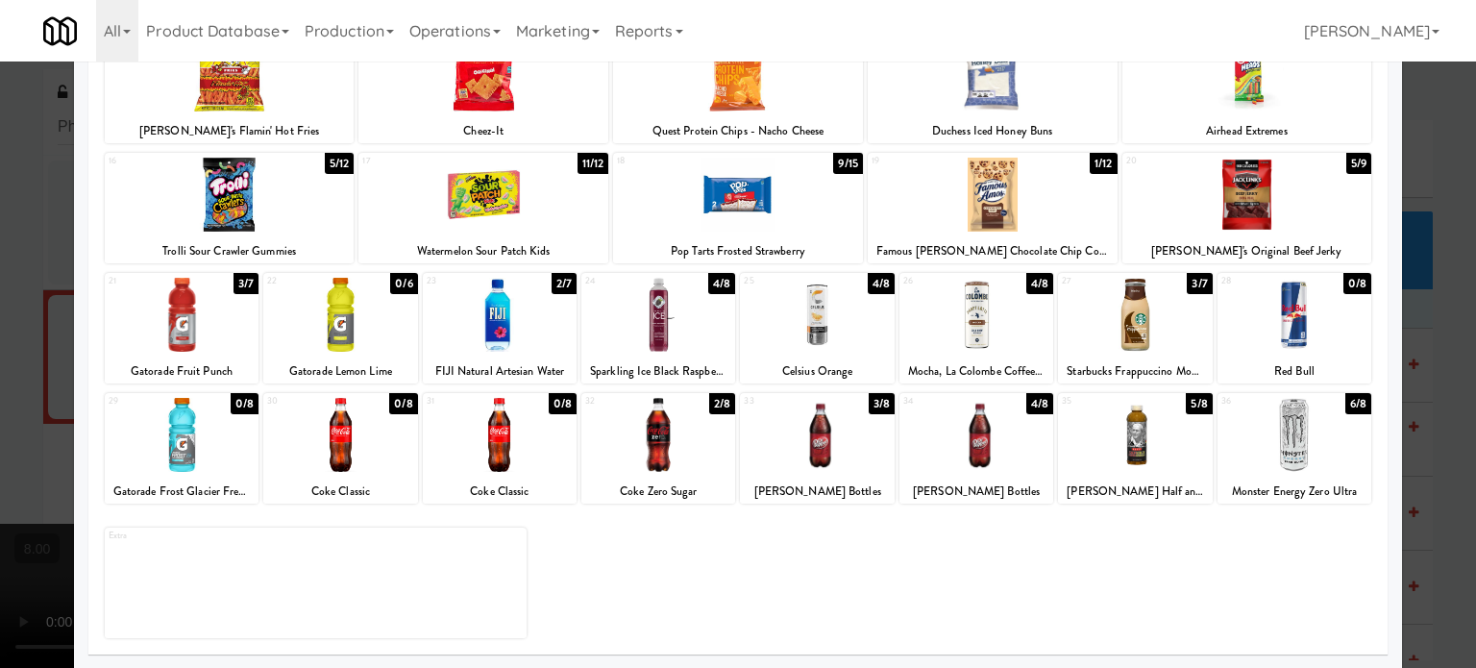
click at [239, 287] on div "3/7" at bounding box center [245, 283] width 25 height 21
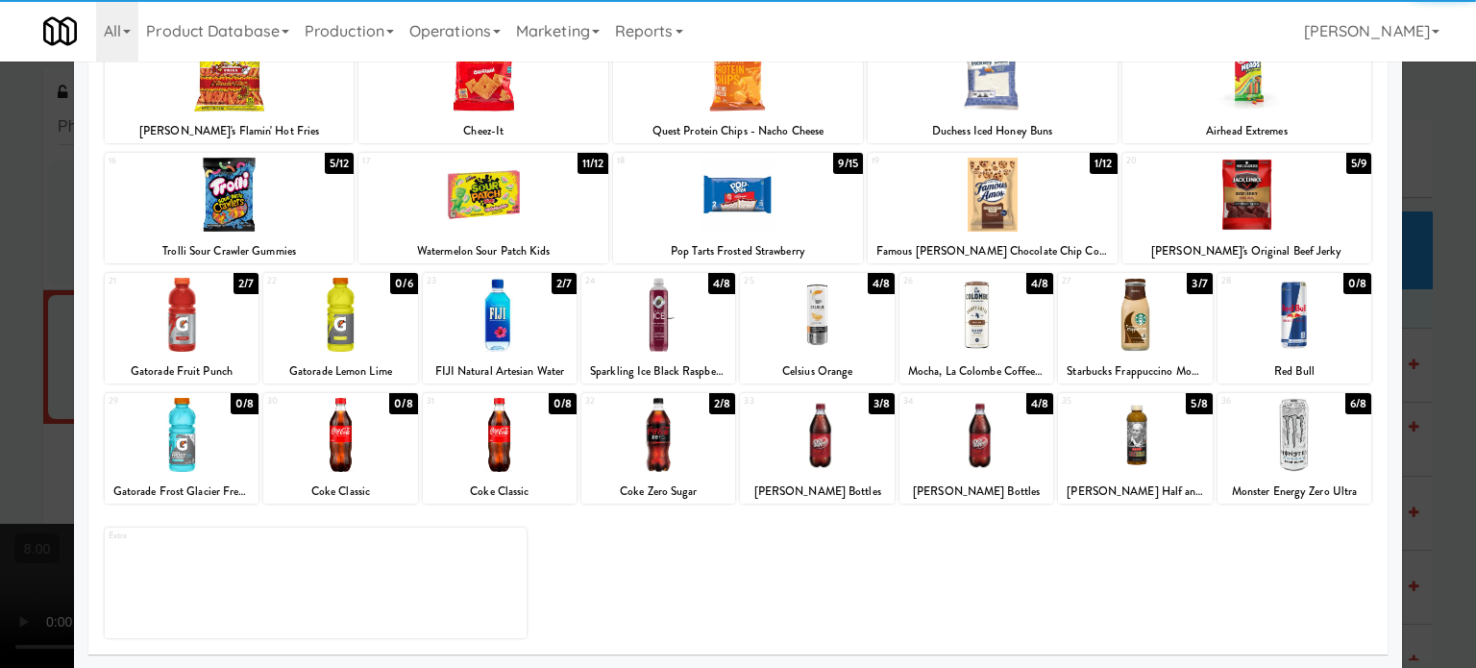
click at [1426, 368] on div at bounding box center [738, 334] width 1476 height 668
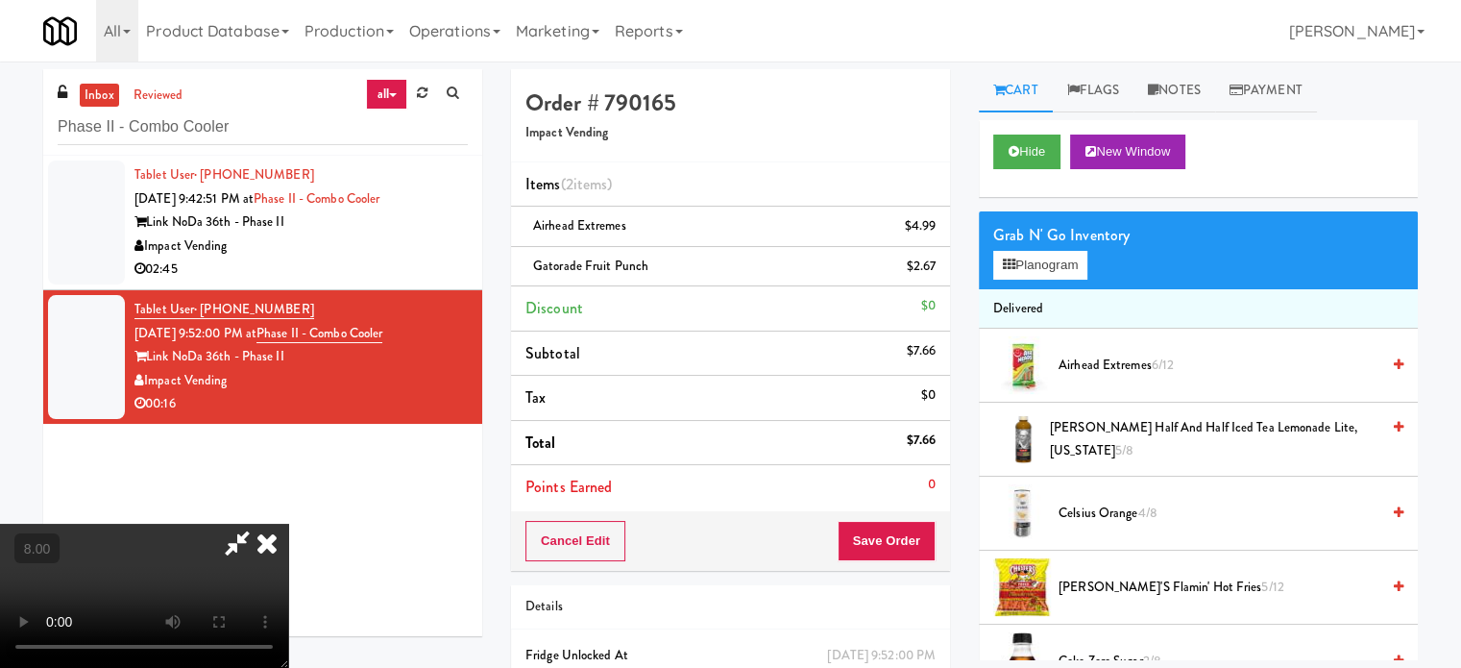
click at [288, 524] on icon at bounding box center [267, 543] width 42 height 38
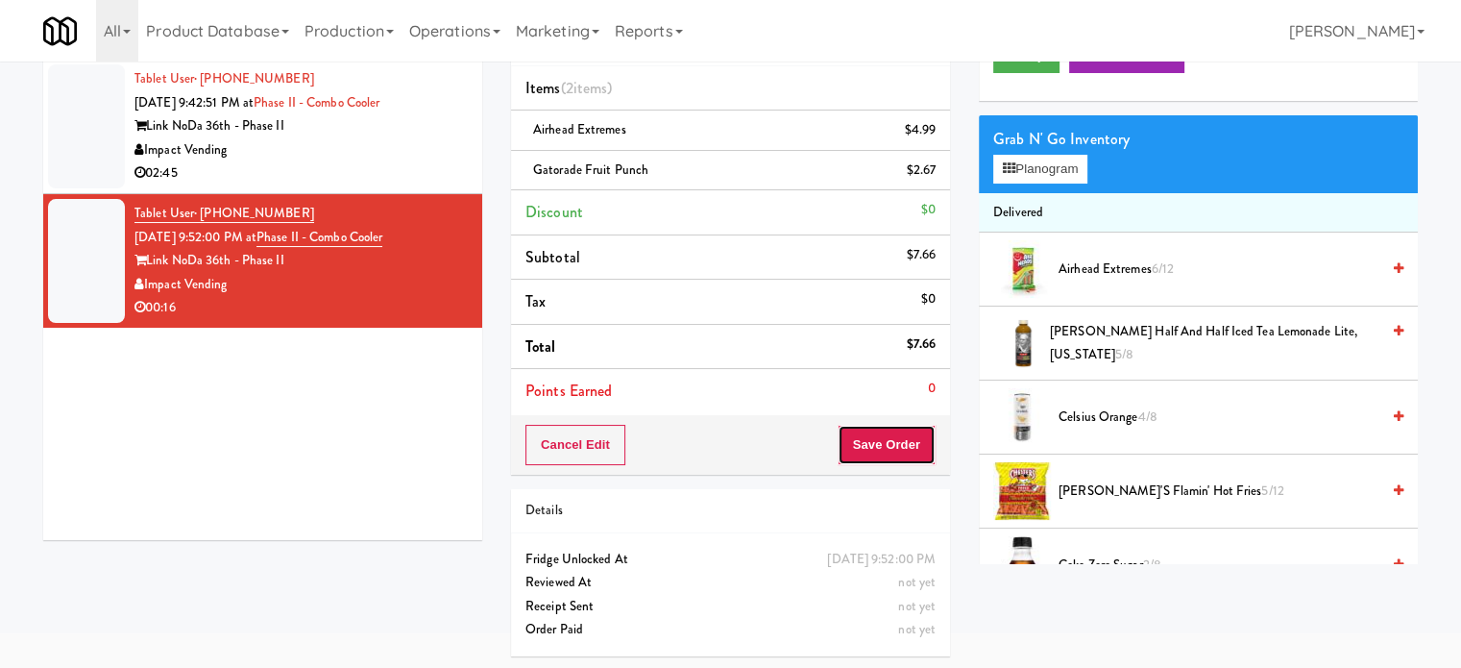
click at [879, 446] on button "Save Order" at bounding box center [887, 445] width 98 height 40
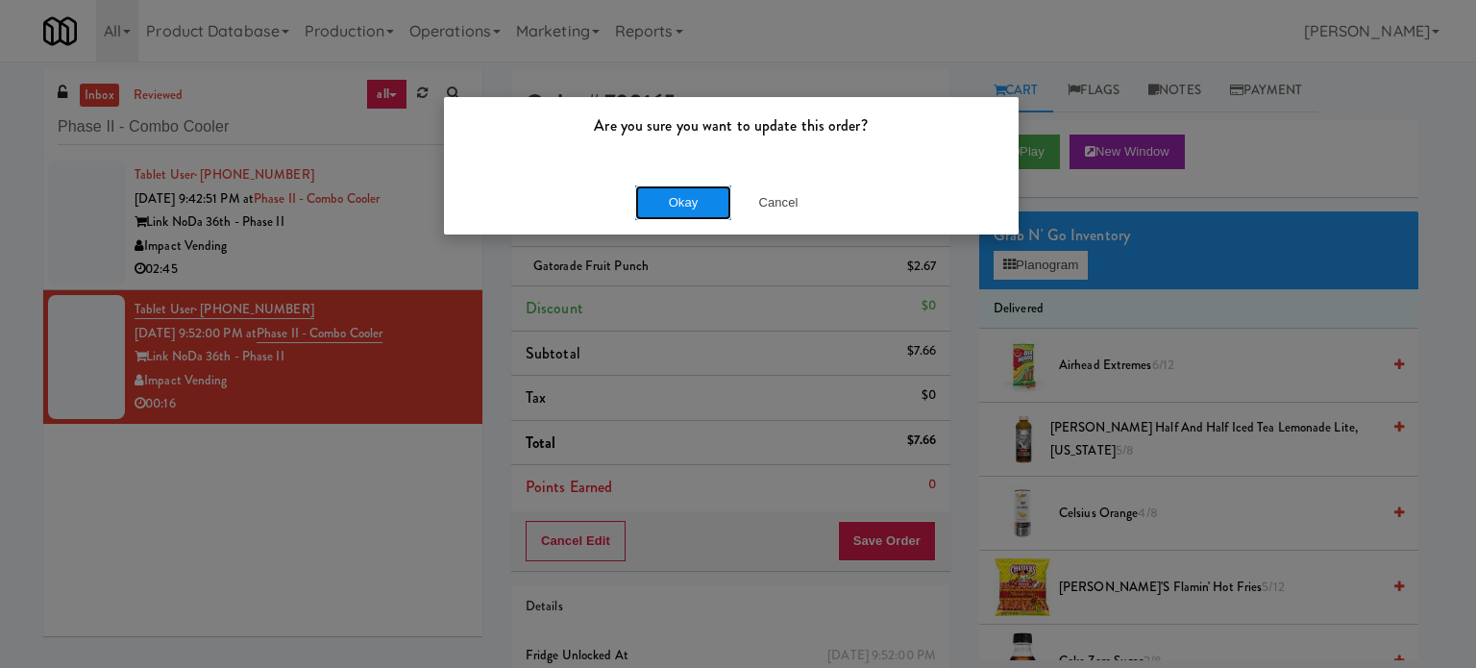
click at [684, 209] on button "Okay" at bounding box center [683, 202] width 96 height 35
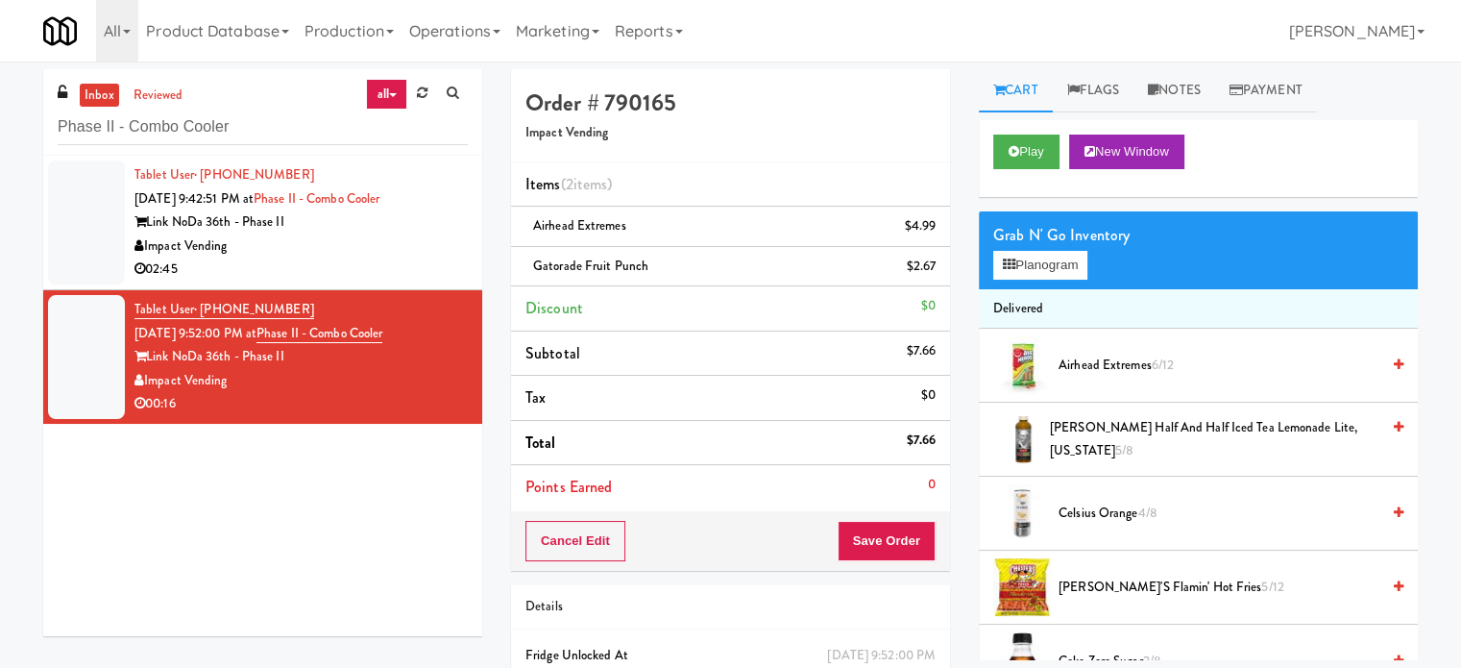
drag, startPoint x: 399, startPoint y: 238, endPoint x: 424, endPoint y: 241, distance: 25.1
click at [403, 241] on div "Impact Vending" at bounding box center [301, 246] width 333 height 24
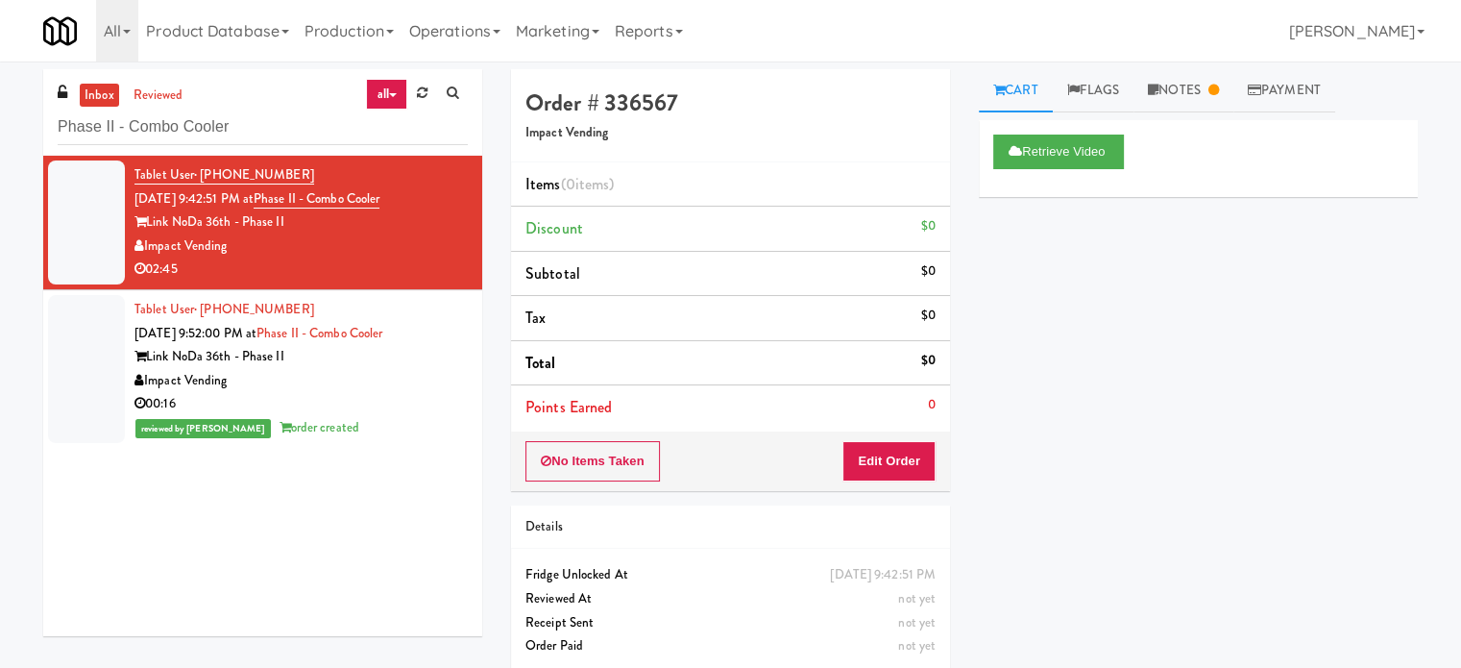
drag, startPoint x: 308, startPoint y: 572, endPoint x: 488, endPoint y: 293, distance: 331.6
click at [311, 568] on div "Tablet User · (678) 982-5900 Aug 15, 2025 9:42:51 PM at Phase II - Combo Cooler…" at bounding box center [262, 396] width 439 height 480
drag, startPoint x: 418, startPoint y: 198, endPoint x: 284, endPoint y: 194, distance: 133.6
click at [284, 195] on div "Tablet User · (678) 982-5900 Aug 15, 2025 9:42:51 PM at Phase II - Combo Cooler…" at bounding box center [301, 222] width 333 height 118
copy link "Phase II - Combo Cooler"
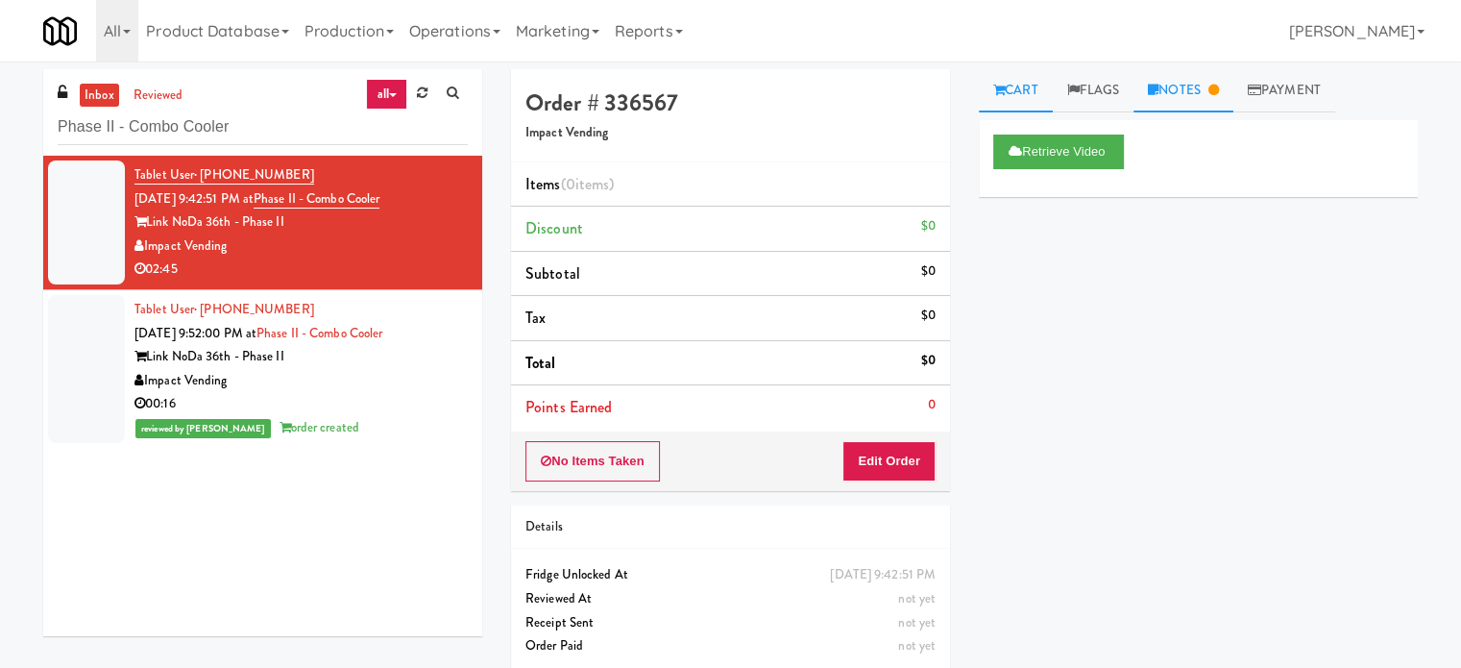
click at [1195, 91] on link "Notes" at bounding box center [1184, 90] width 100 height 43
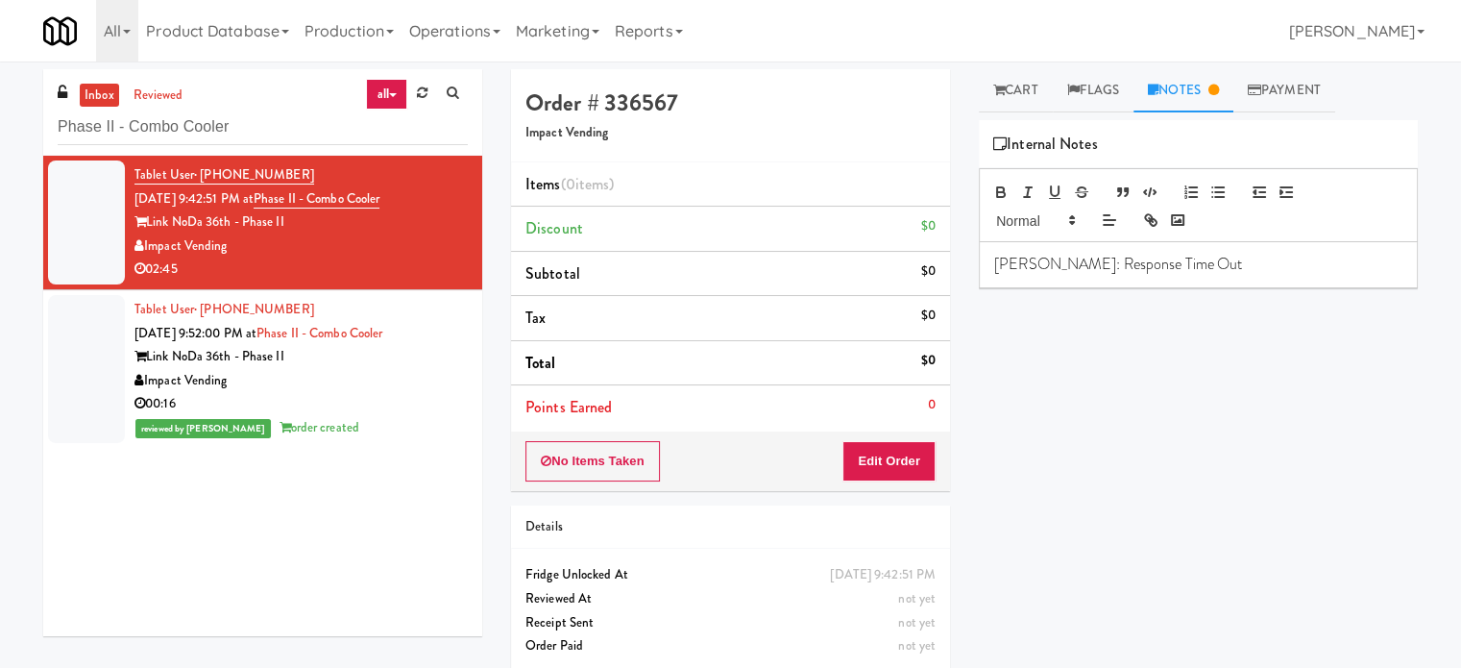
click at [1161, 260] on p "Lyn: Response Time Out" at bounding box center [1198, 264] width 408 height 21
click at [322, 127] on input "Phase II - Combo Cooler" at bounding box center [263, 128] width 410 height 36
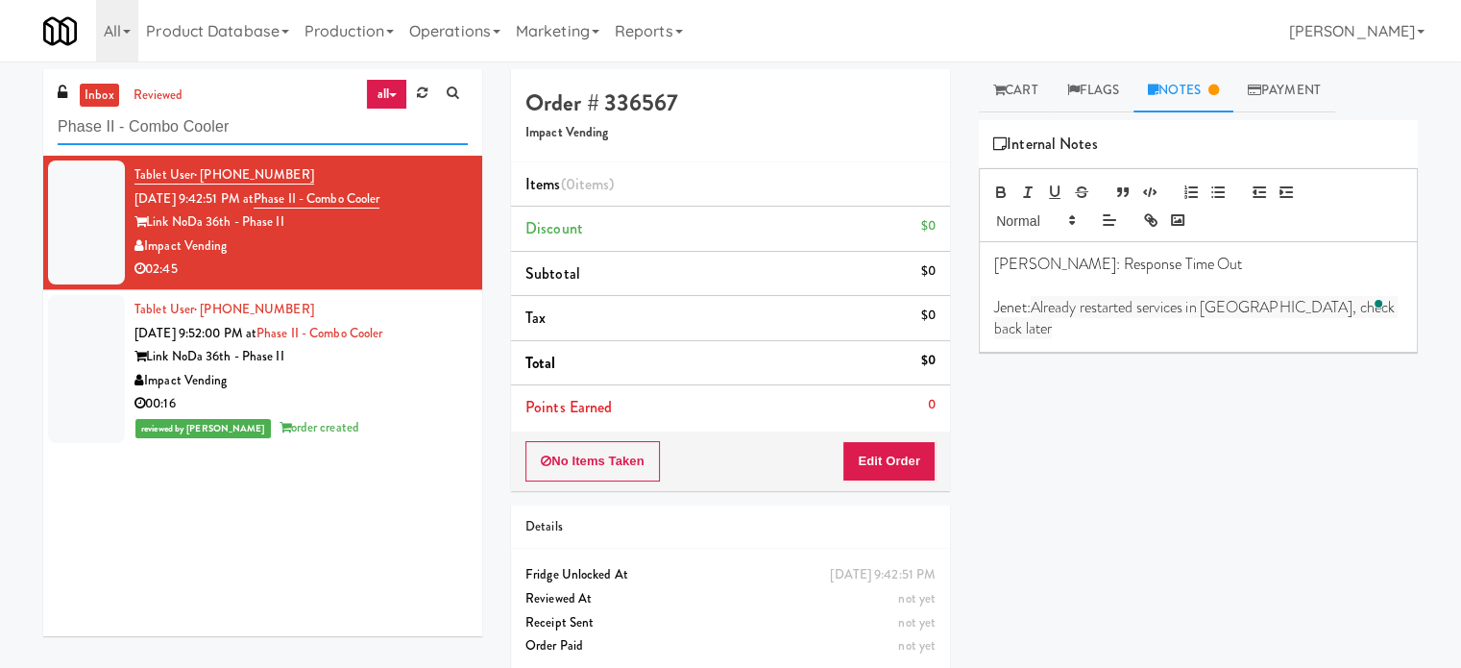
paste input "IKEA Vaughan Store"
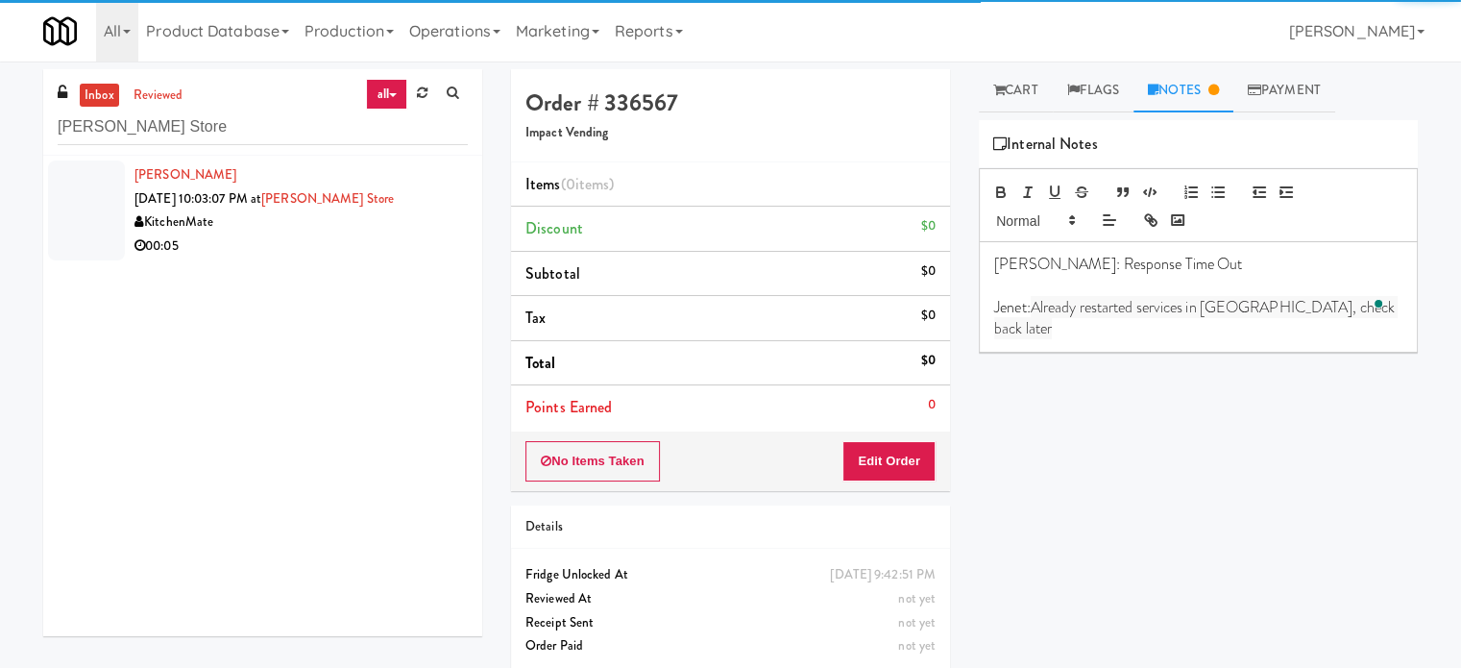
drag, startPoint x: 376, startPoint y: 238, endPoint x: 600, endPoint y: 280, distance: 227.7
click at [379, 241] on div "00:05" at bounding box center [301, 246] width 333 height 24
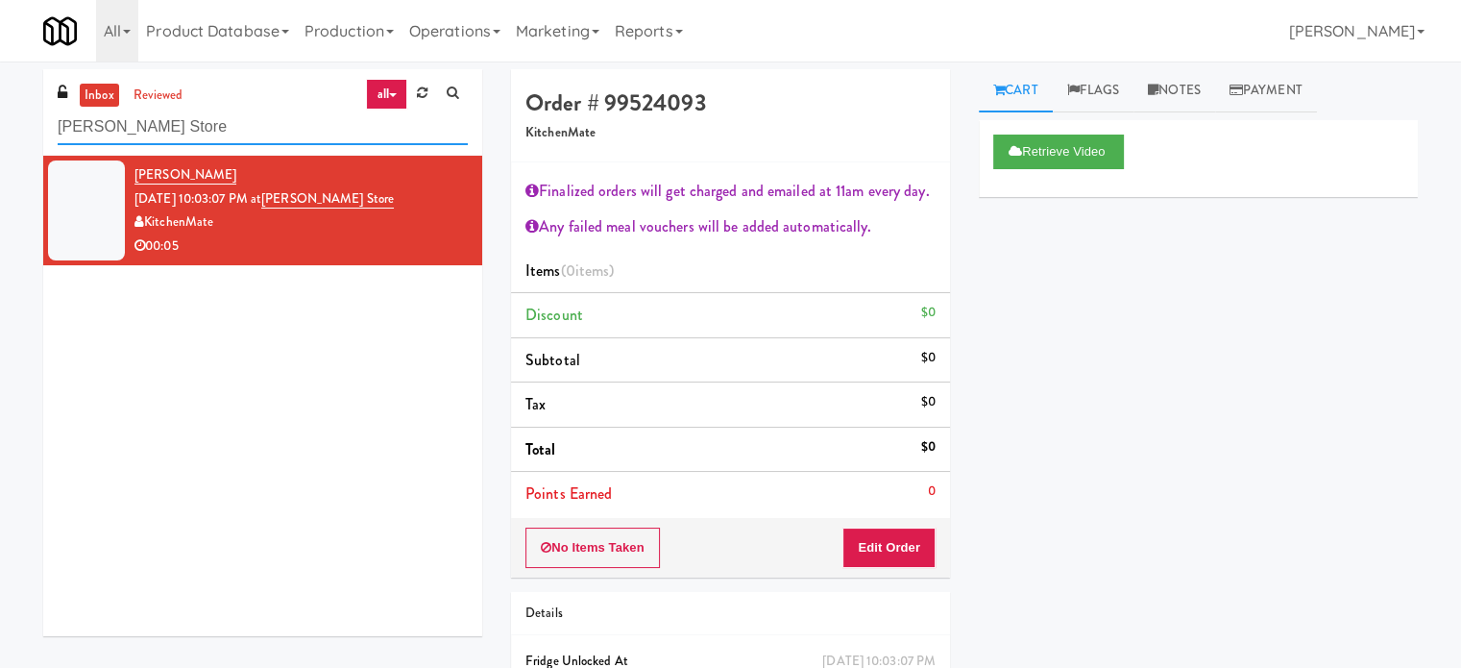
click at [223, 132] on input "IKEA Vaughan Store" at bounding box center [263, 128] width 410 height 36
click at [223, 131] on input "IKEA Vaughan Store" at bounding box center [263, 128] width 410 height 36
paste input "Rock Solid Reboot 2"
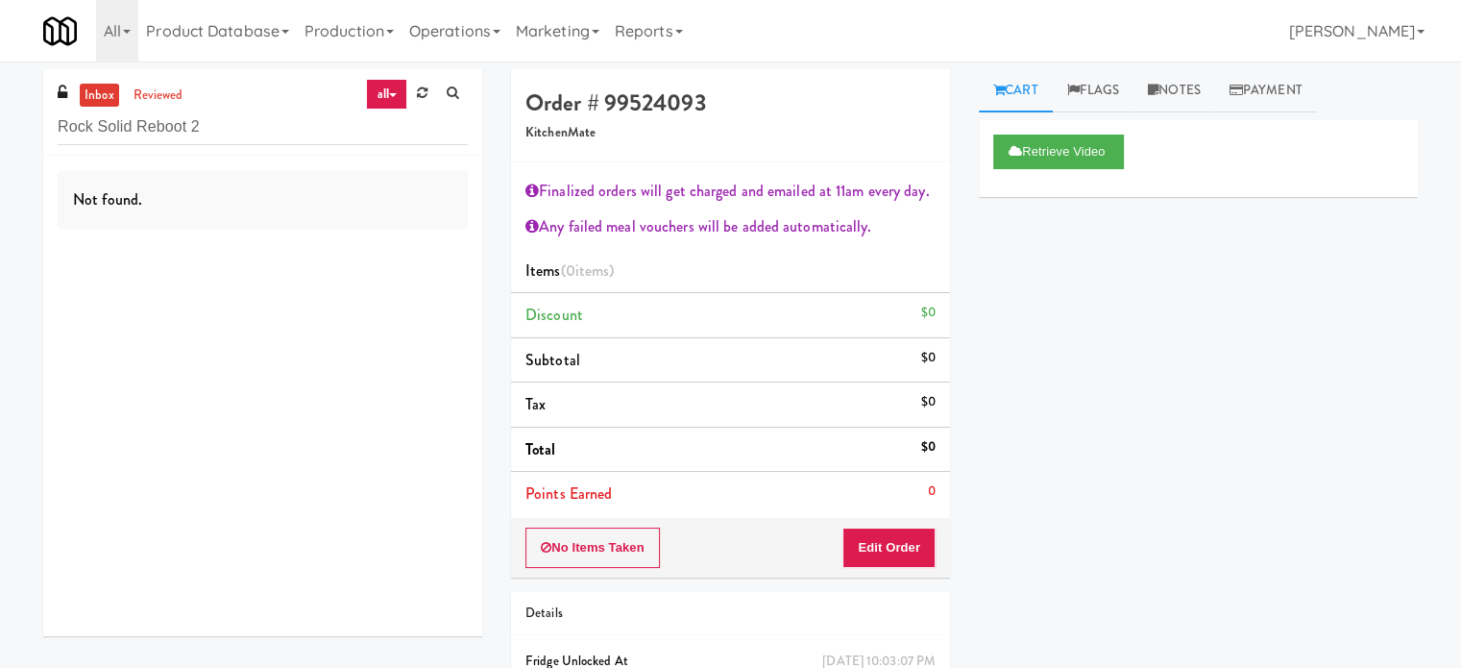
click at [328, 203] on div "Not found." at bounding box center [263, 200] width 410 height 60
click at [205, 120] on input "Rock Solid Reboot 2" at bounding box center [263, 128] width 410 height 36
click at [209, 127] on input "Rock Solid Reboot 2" at bounding box center [263, 128] width 410 height 36
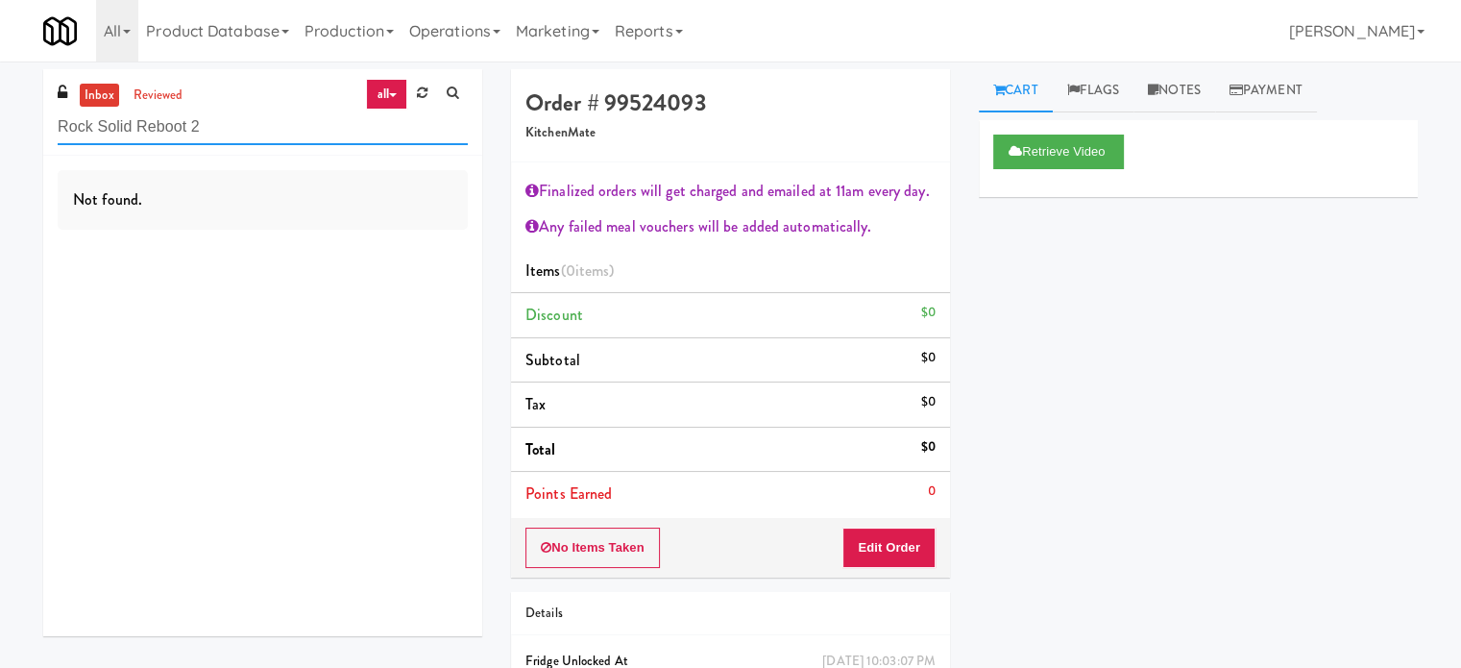
click at [209, 127] on input "Rock Solid Reboot 2" at bounding box center [263, 128] width 410 height 36
paste input "Eleven55 - Pantry"
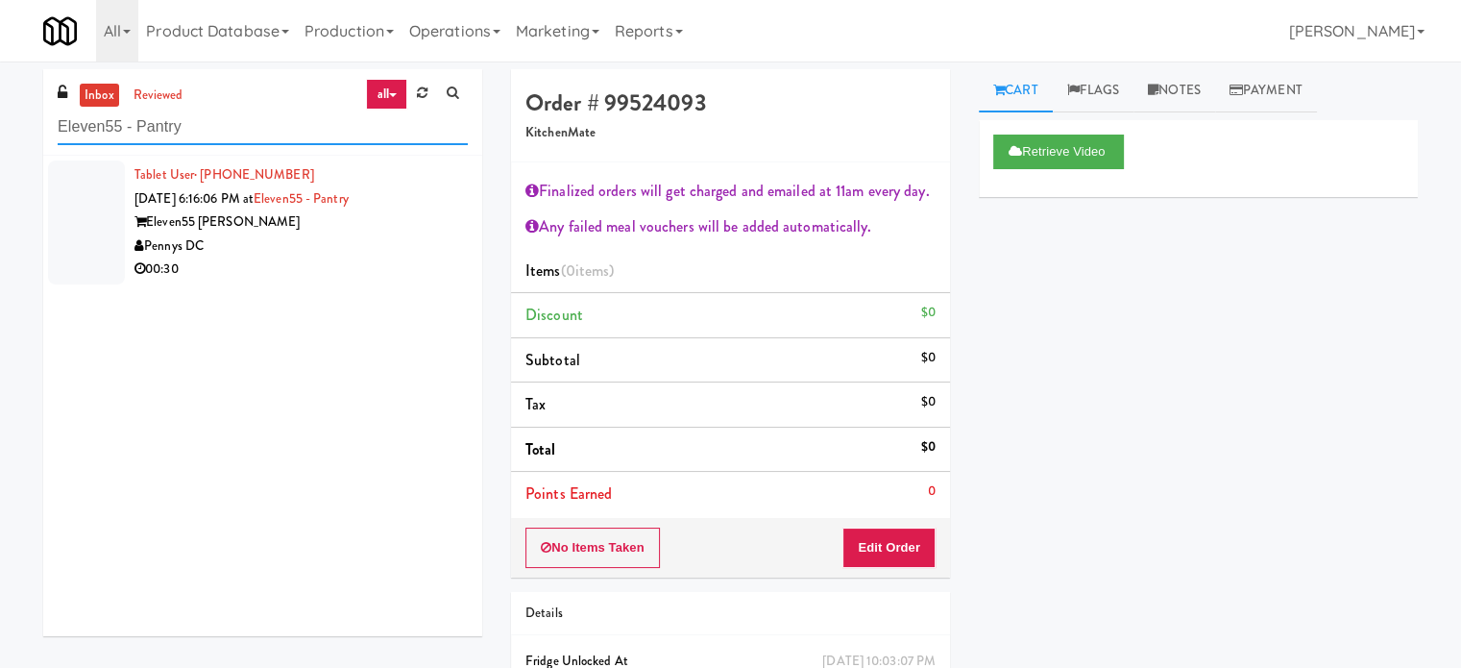
type input "Eleven55 - Pantry"
click at [388, 253] on div "Pennys DC" at bounding box center [301, 246] width 333 height 24
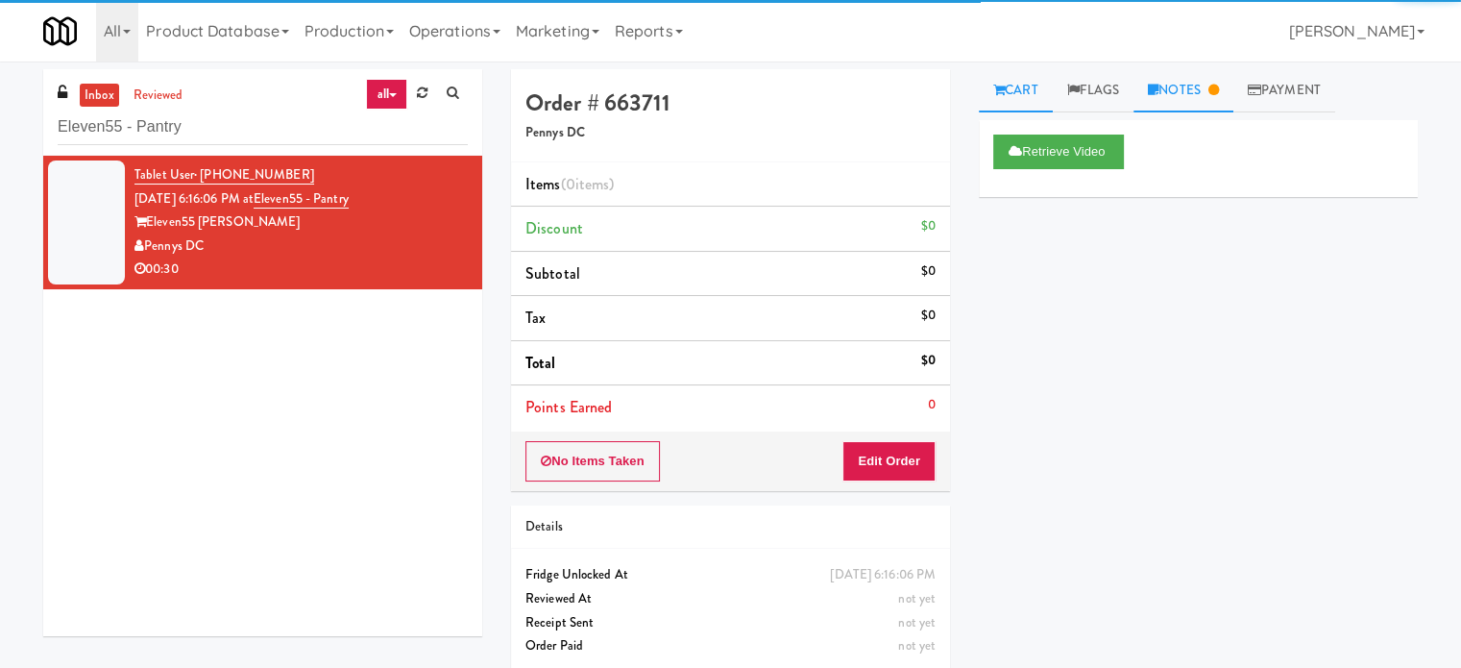
click at [1203, 95] on link "Notes" at bounding box center [1184, 90] width 100 height 43
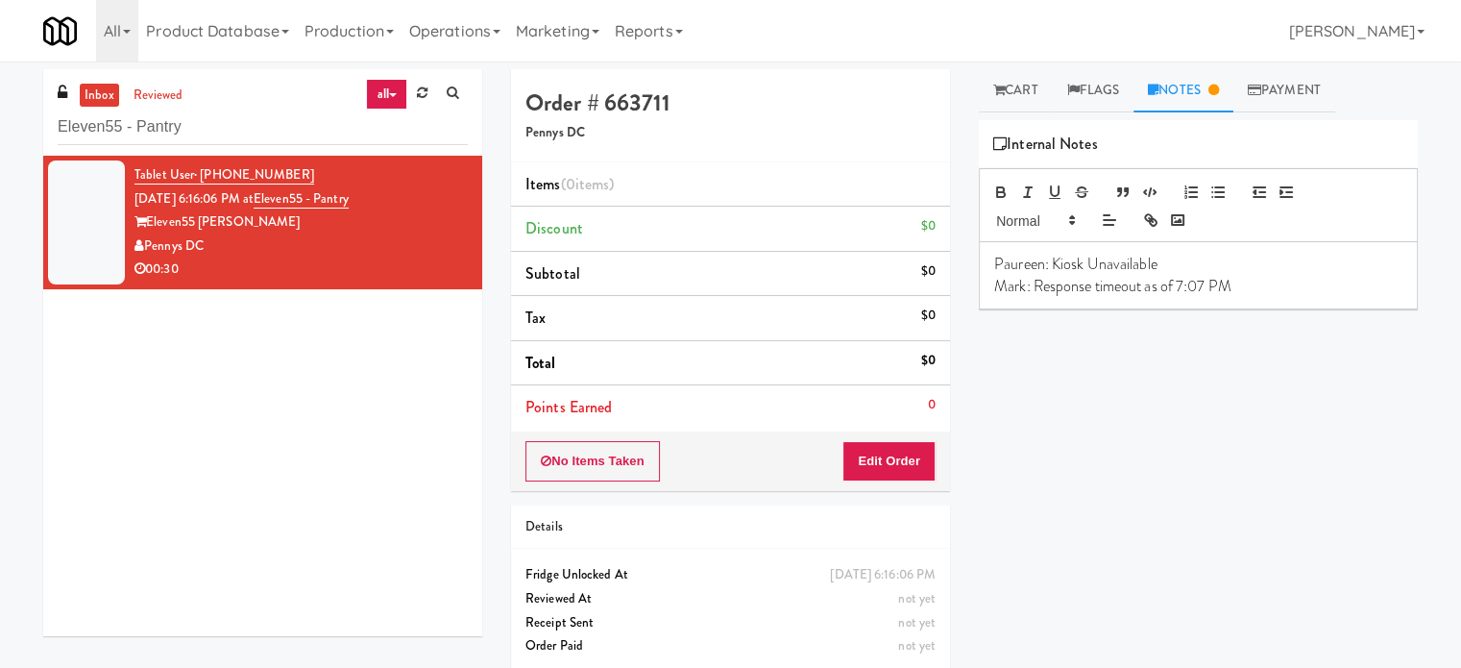
click at [1260, 265] on p "Paureen: Kiosk Unavailable" at bounding box center [1198, 264] width 408 height 21
click at [1246, 295] on p "Mark: Response timeout as of 7:07 PM" at bounding box center [1198, 286] width 408 height 21
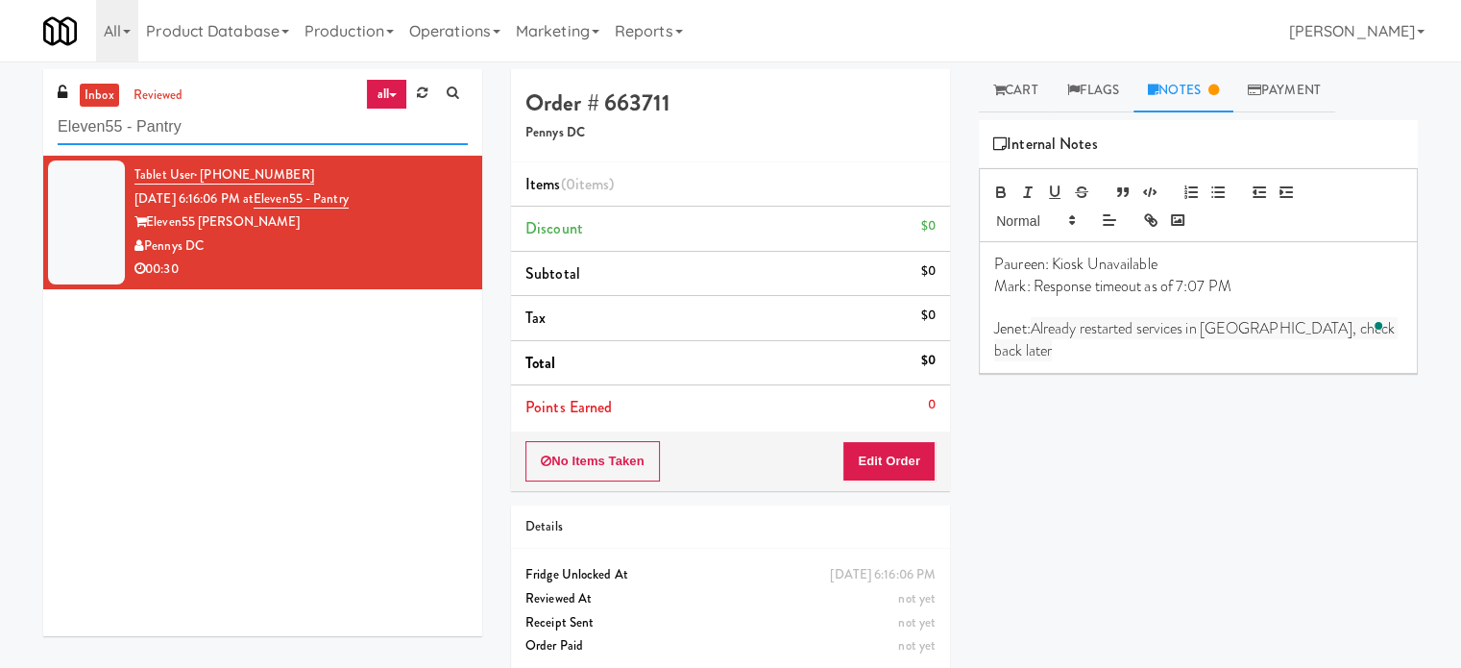
click at [236, 119] on input "Eleven55 - Pantry" at bounding box center [263, 128] width 410 height 36
click at [236, 118] on input "Eleven55 - Pantry" at bounding box center [263, 128] width 410 height 36
paste input "Avant HP - Cooler - Left"
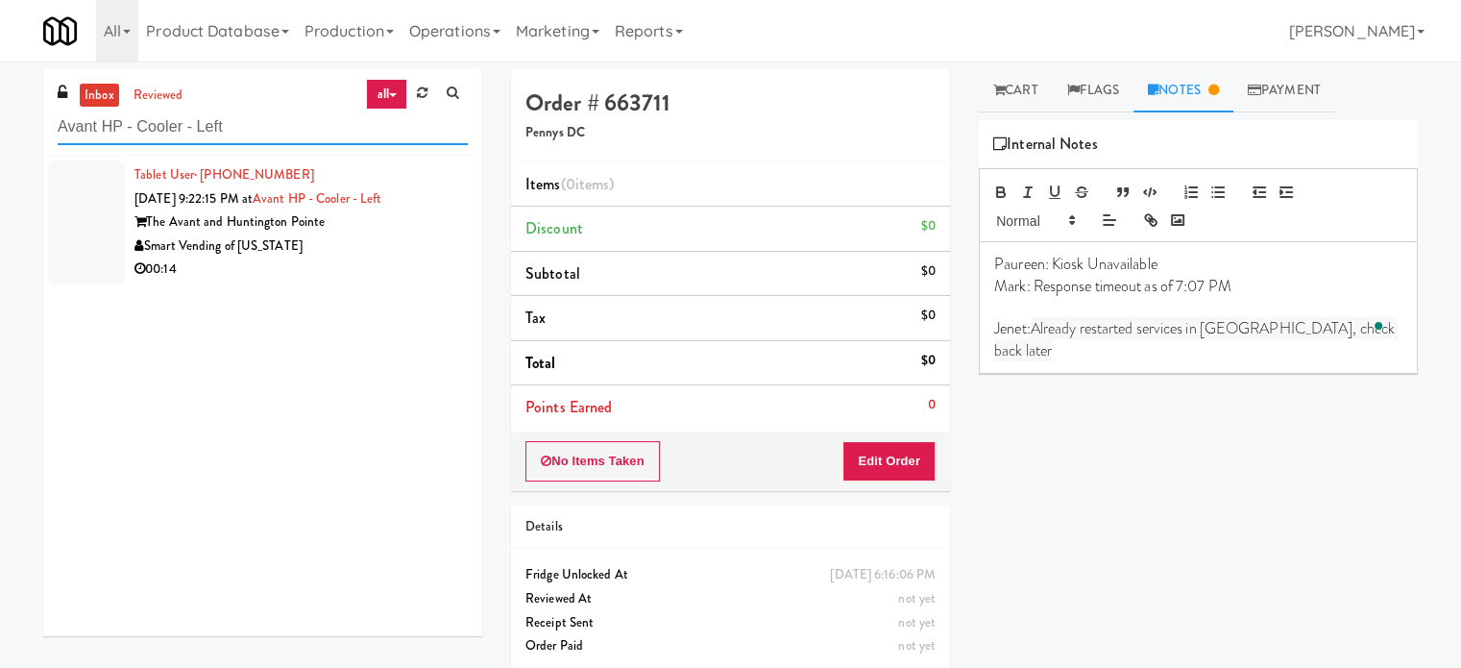
click at [293, 126] on input "Avant HP - Cooler - Left" at bounding box center [263, 128] width 410 height 36
drag, startPoint x: 384, startPoint y: 247, endPoint x: 454, endPoint y: 233, distance: 70.5
click at [384, 247] on div "Smart Vending of [US_STATE]" at bounding box center [301, 246] width 333 height 24
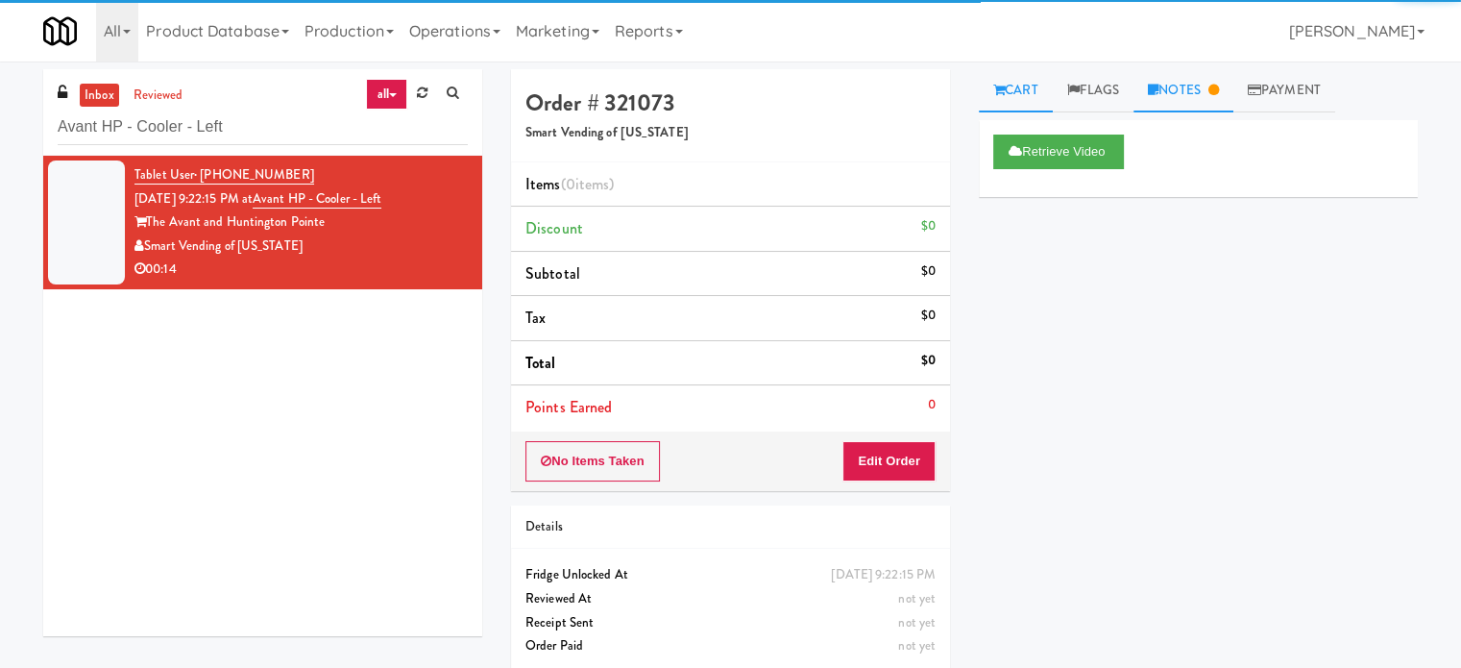
click at [1218, 86] on icon at bounding box center [1214, 90] width 11 height 12
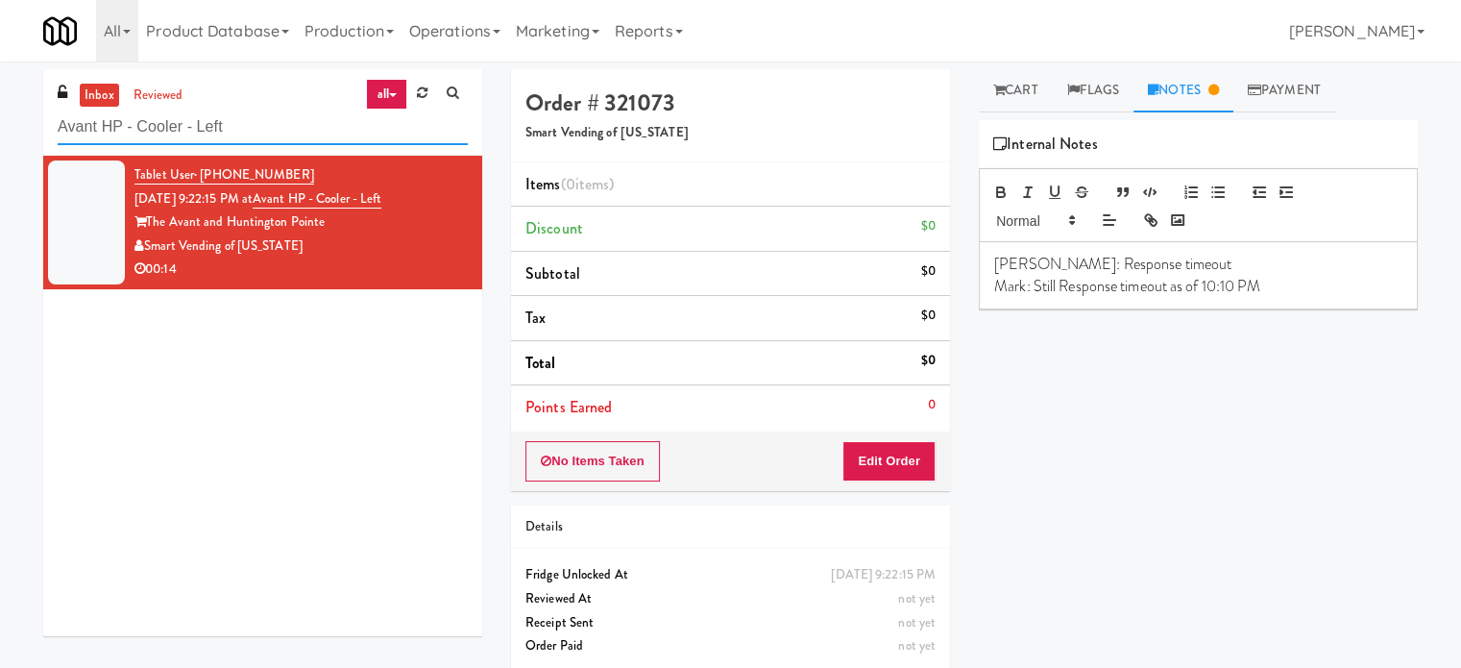
click at [272, 122] on input "Avant HP - Cooler - Left" at bounding box center [263, 128] width 410 height 36
paste input "UHN - Bickle Center - The Meeting Place"
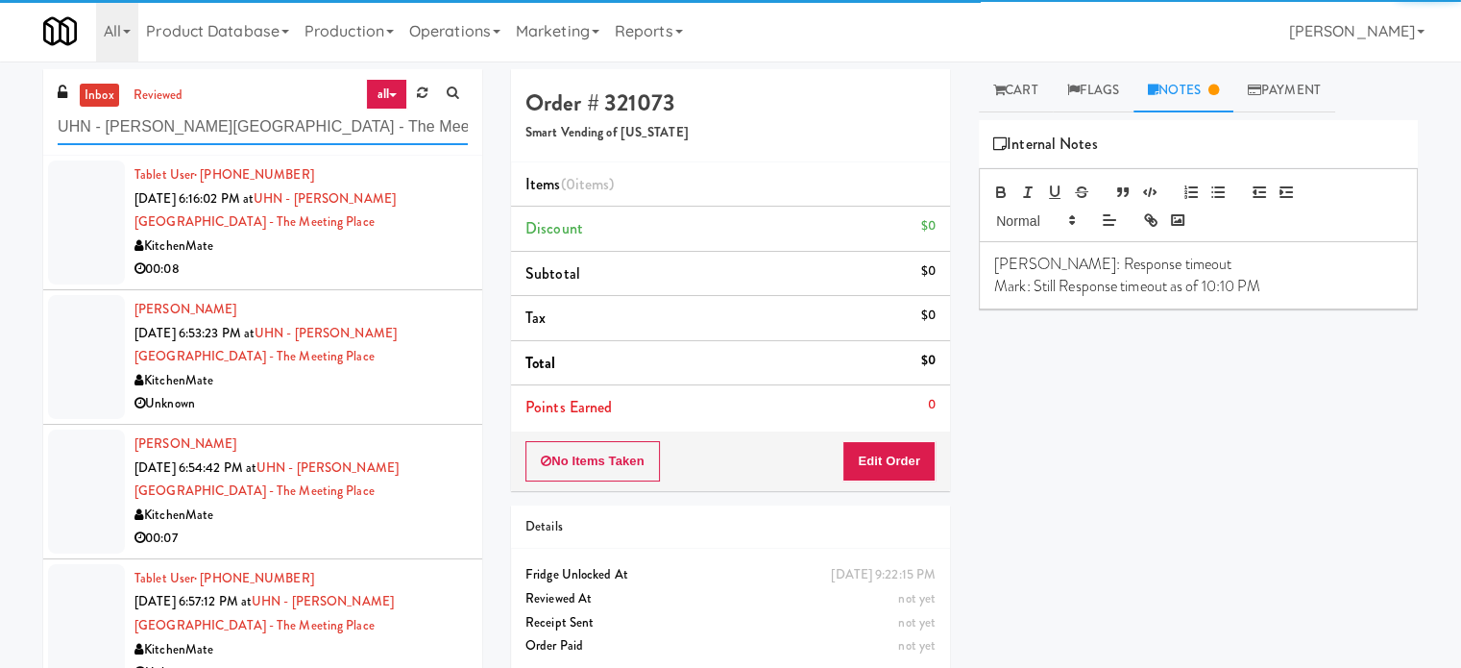
type input "UHN - Bickle Center - The Meeting Place"
drag, startPoint x: 363, startPoint y: 229, endPoint x: 409, endPoint y: 249, distance: 50.3
click at [364, 232] on div "Tablet User · (647) 546-3477 Aug 15, 2025 6:16:02 PM at UHN - Bickle Center - T…" at bounding box center [301, 222] width 333 height 118
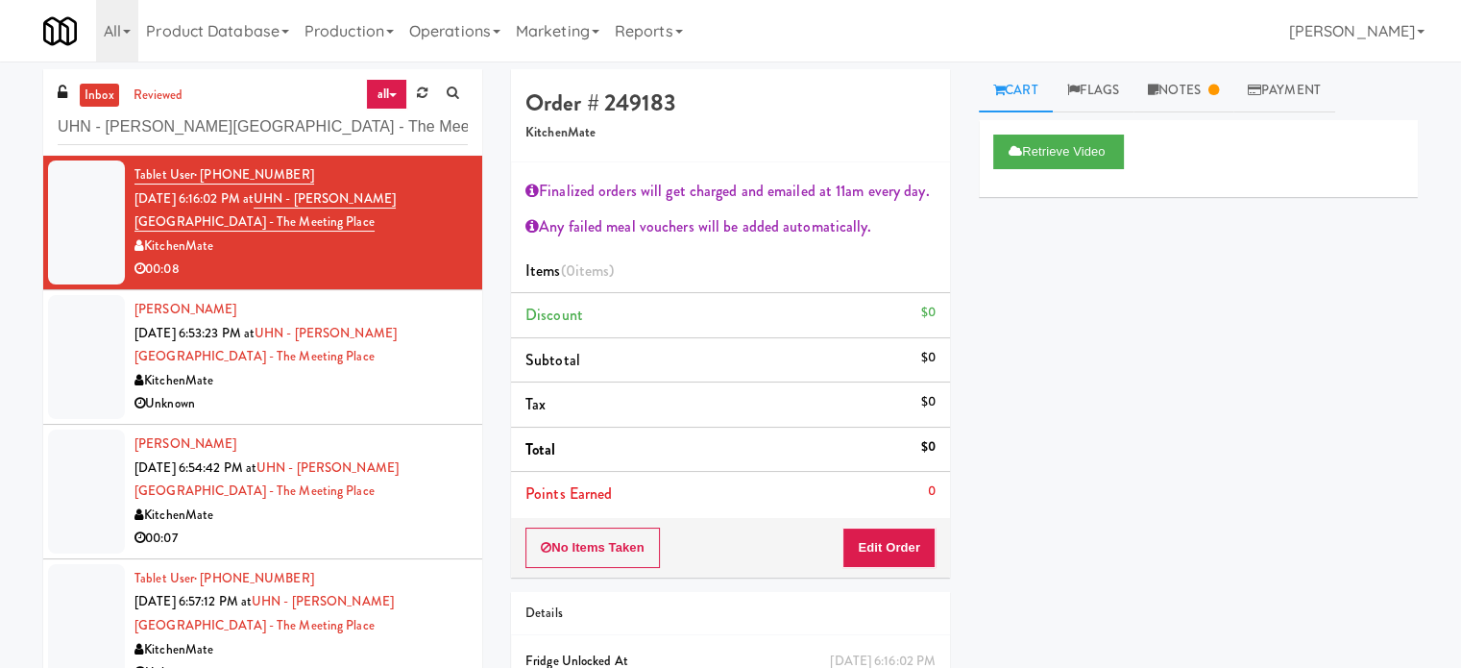
click at [428, 362] on div "Olivera Papaz Aug 15, 2025 6:53:23 PM at UHN - Bickle Center - The Meeting Plac…" at bounding box center [301, 357] width 333 height 118
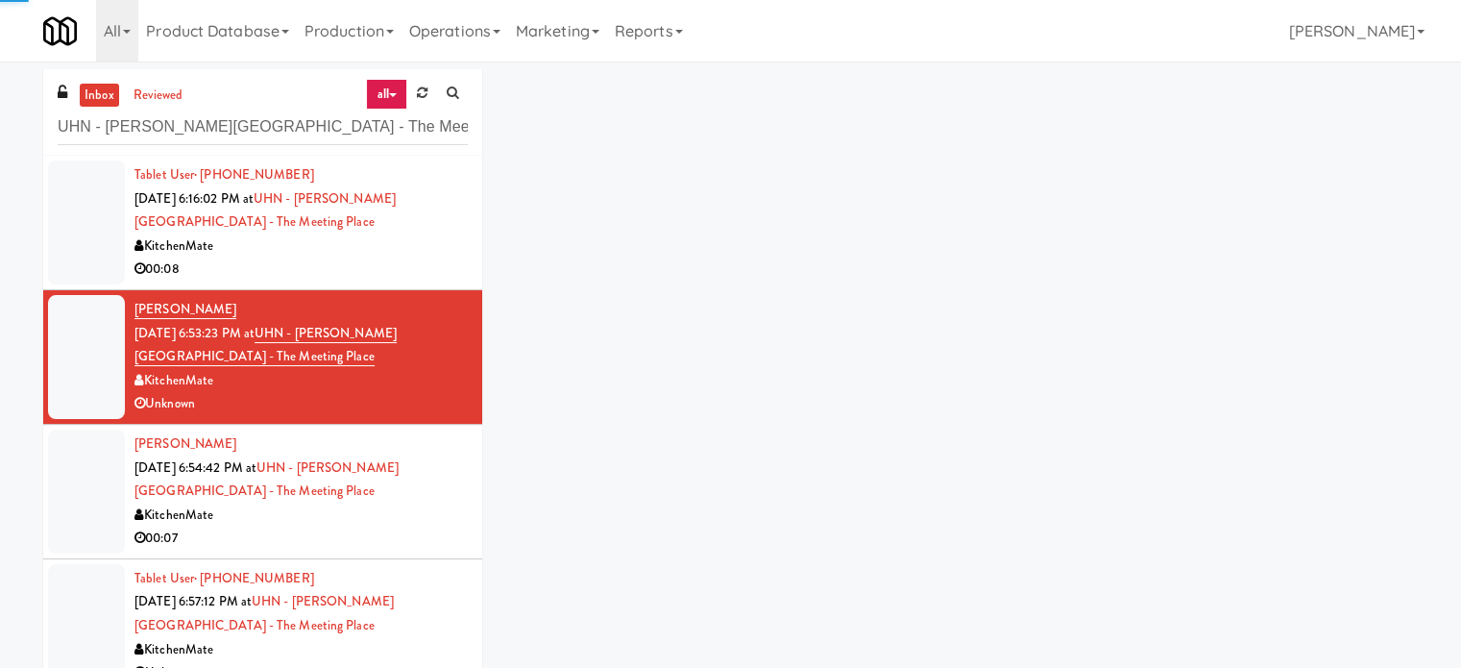
click at [434, 235] on div "KitchenMate" at bounding box center [301, 246] width 333 height 24
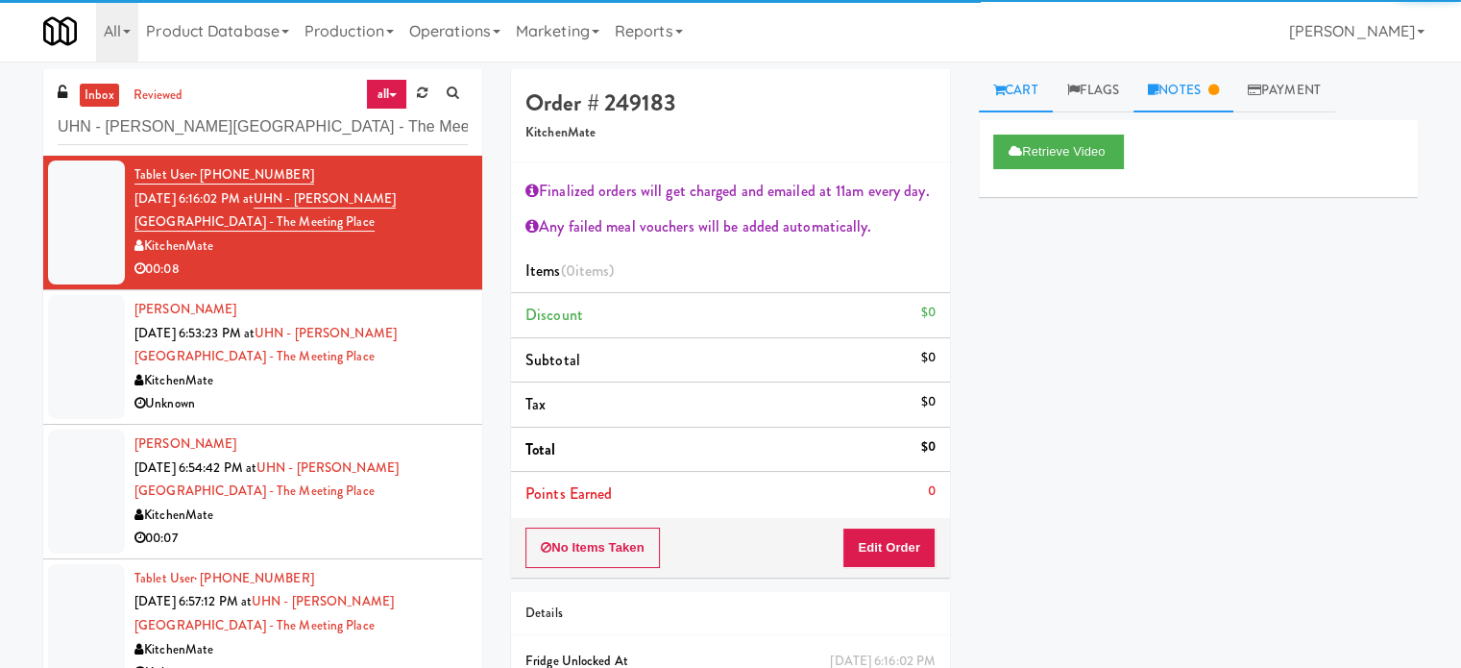
click at [1207, 97] on link "Notes" at bounding box center [1184, 90] width 100 height 43
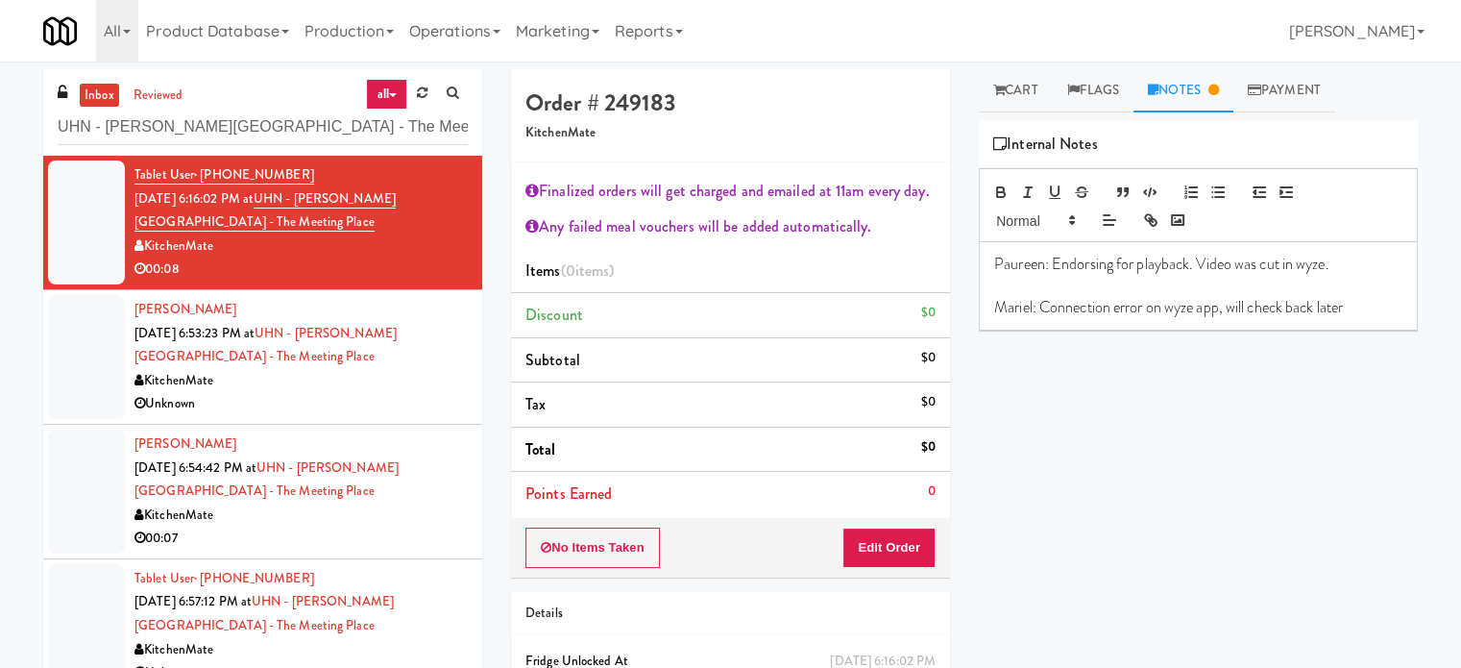
drag, startPoint x: 1334, startPoint y: 419, endPoint x: 1205, endPoint y: 379, distance: 134.9
click at [1334, 419] on div "Retrieve Video Primary Flag Clear Flag if unable to determine what was taken or…" at bounding box center [1198, 480] width 439 height 721
drag, startPoint x: 436, startPoint y: 383, endPoint x: 437, endPoint y: 372, distance: 11.6
click at [436, 384] on div "KitchenMate" at bounding box center [301, 381] width 333 height 24
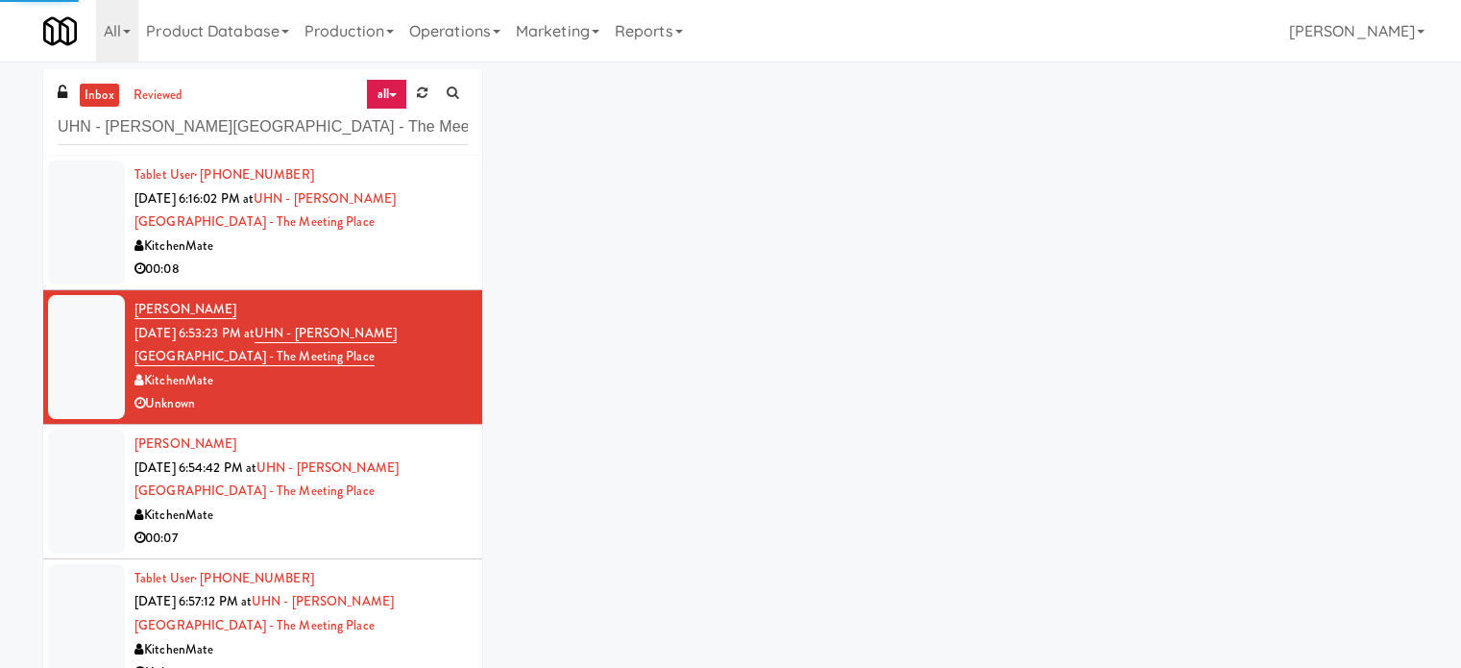
click at [410, 245] on div "KitchenMate" at bounding box center [301, 246] width 333 height 24
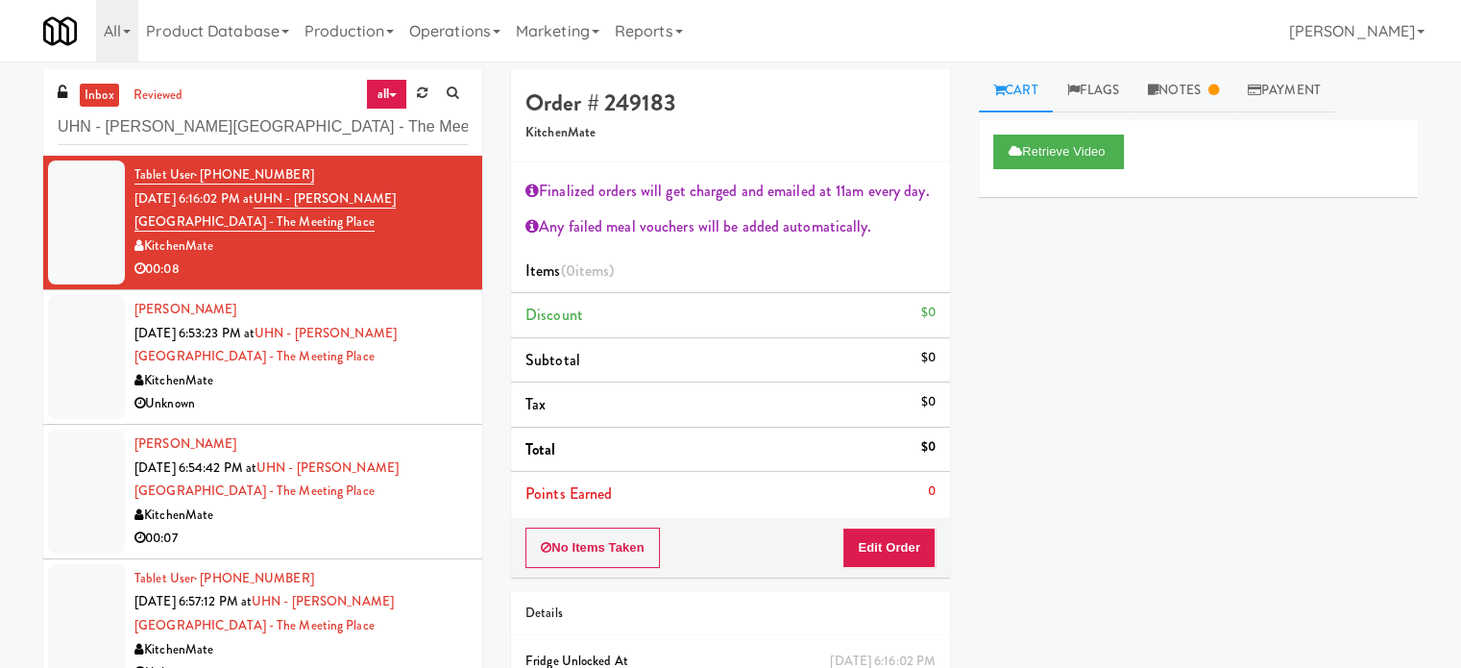
drag, startPoint x: 404, startPoint y: 407, endPoint x: 407, endPoint y: 288, distance: 119.2
click at [404, 407] on div "Unknown" at bounding box center [301, 404] width 333 height 24
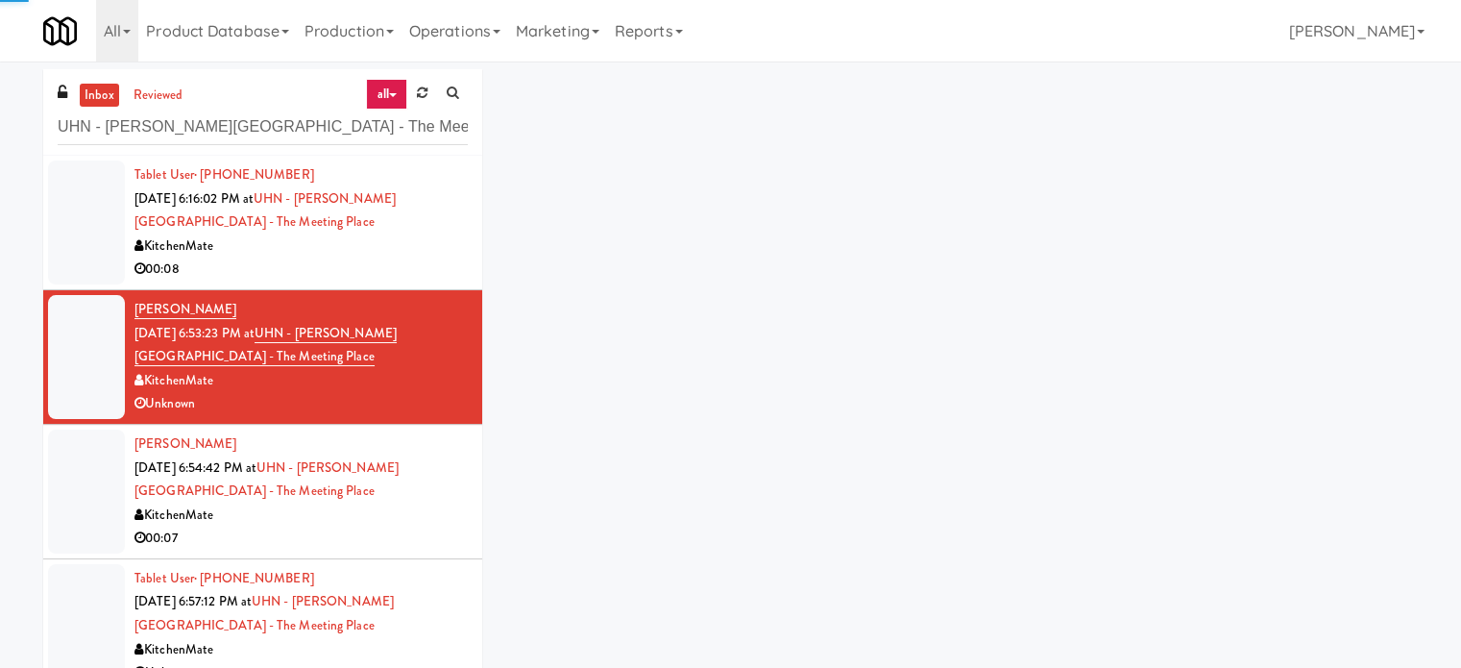
click at [399, 277] on div "00:08" at bounding box center [301, 270] width 333 height 24
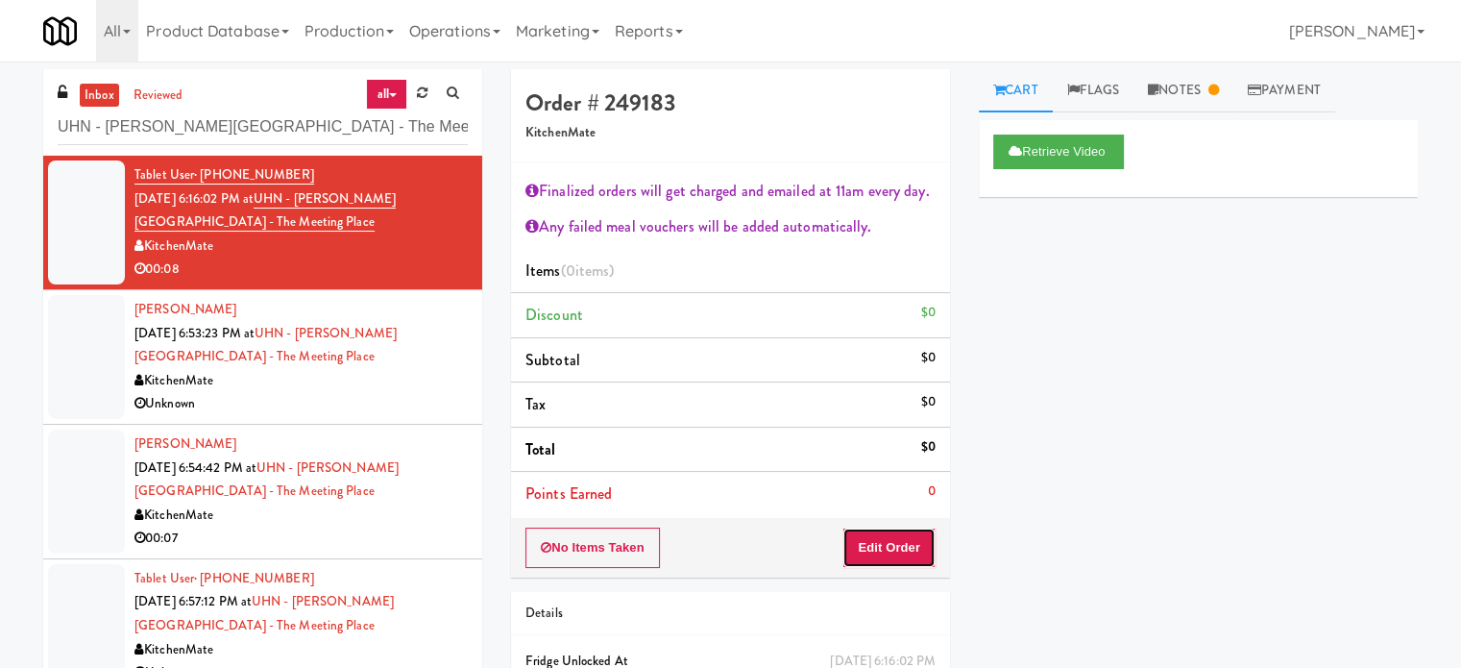
click at [882, 542] on button "Edit Order" at bounding box center [889, 547] width 93 height 40
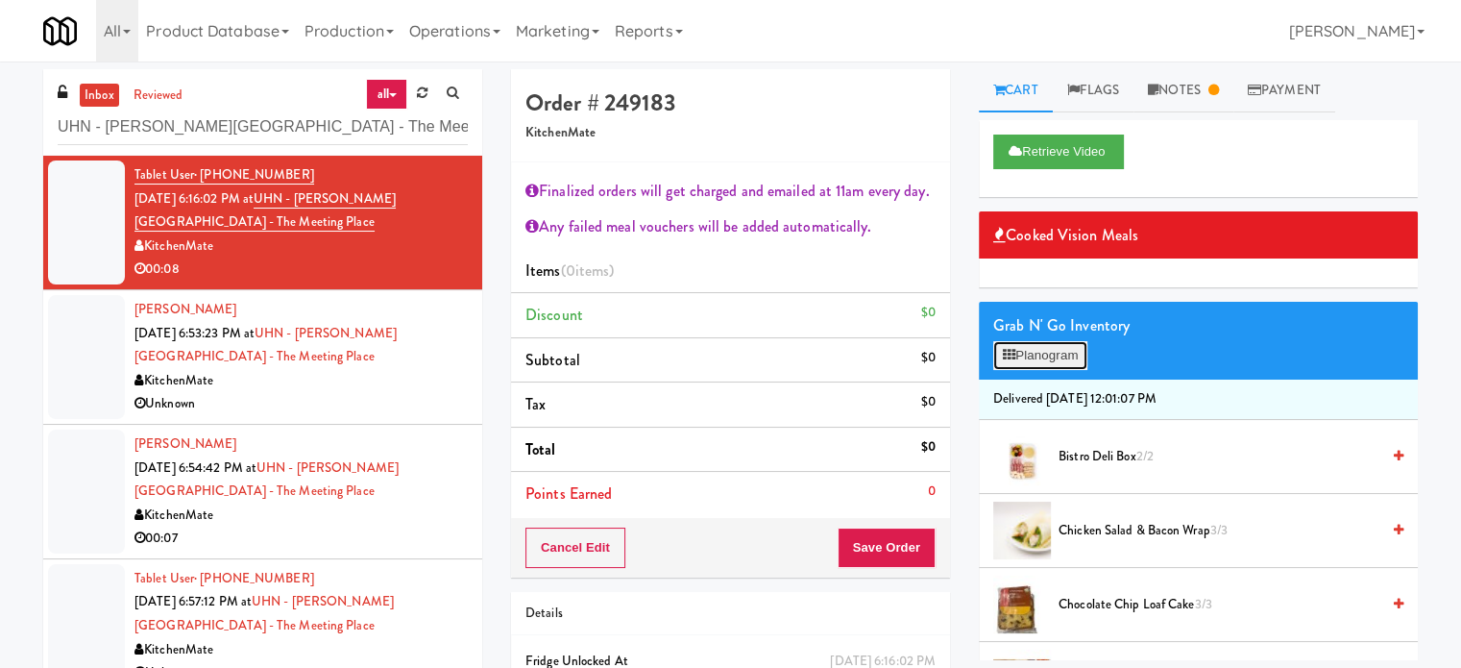
click at [1052, 355] on button "Planogram" at bounding box center [1041, 355] width 94 height 29
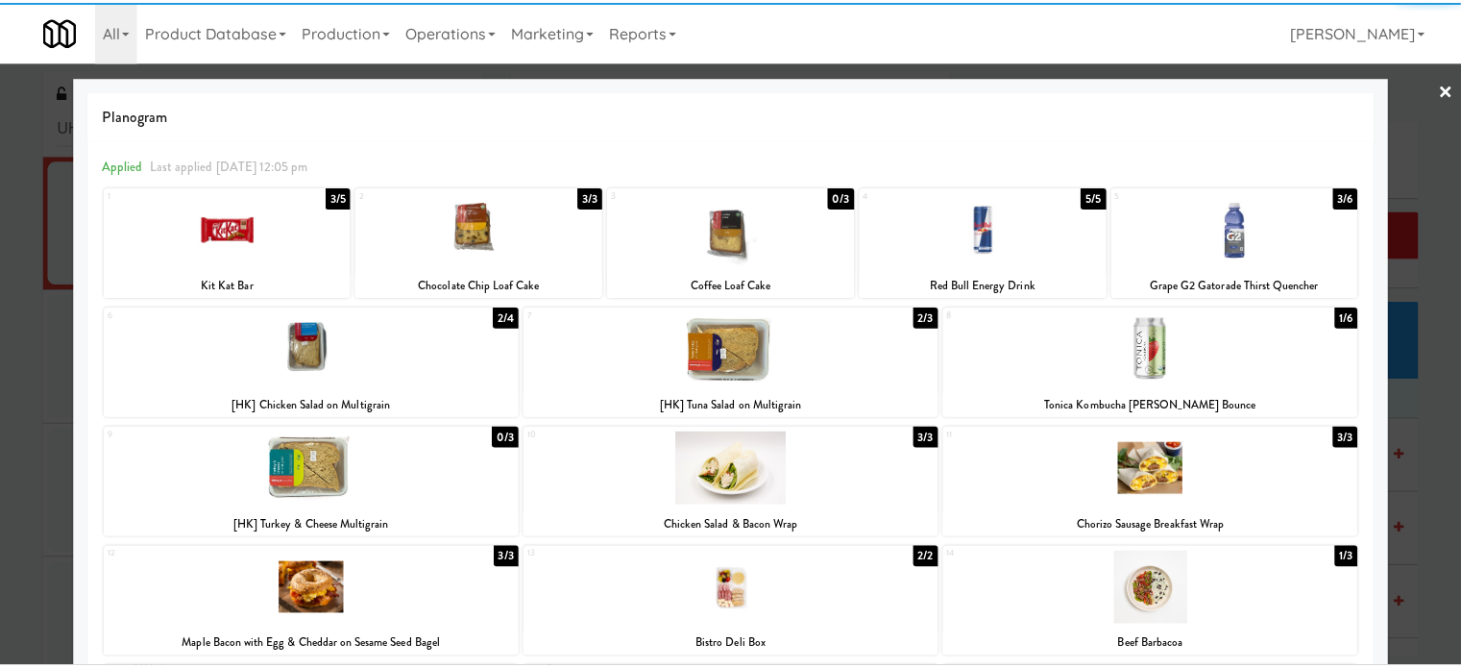
scroll to position [396, 0]
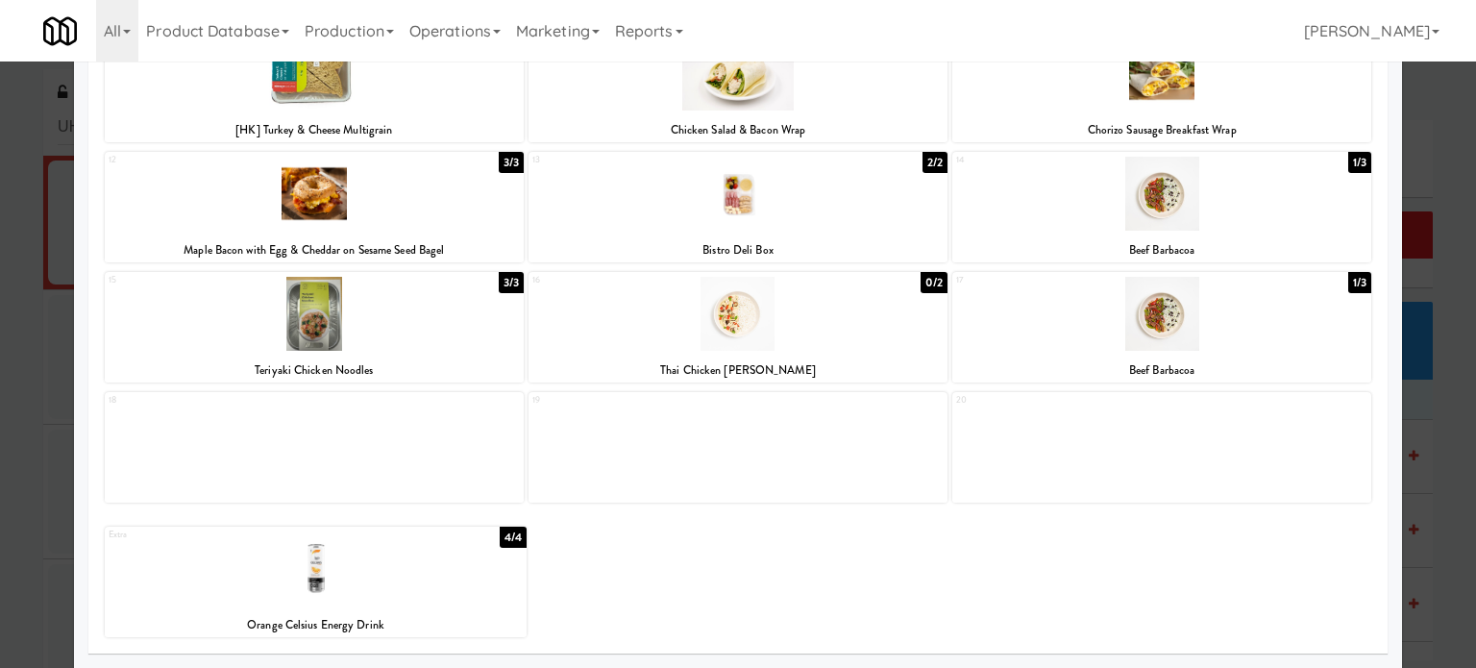
click at [1426, 173] on div at bounding box center [738, 334] width 1476 height 668
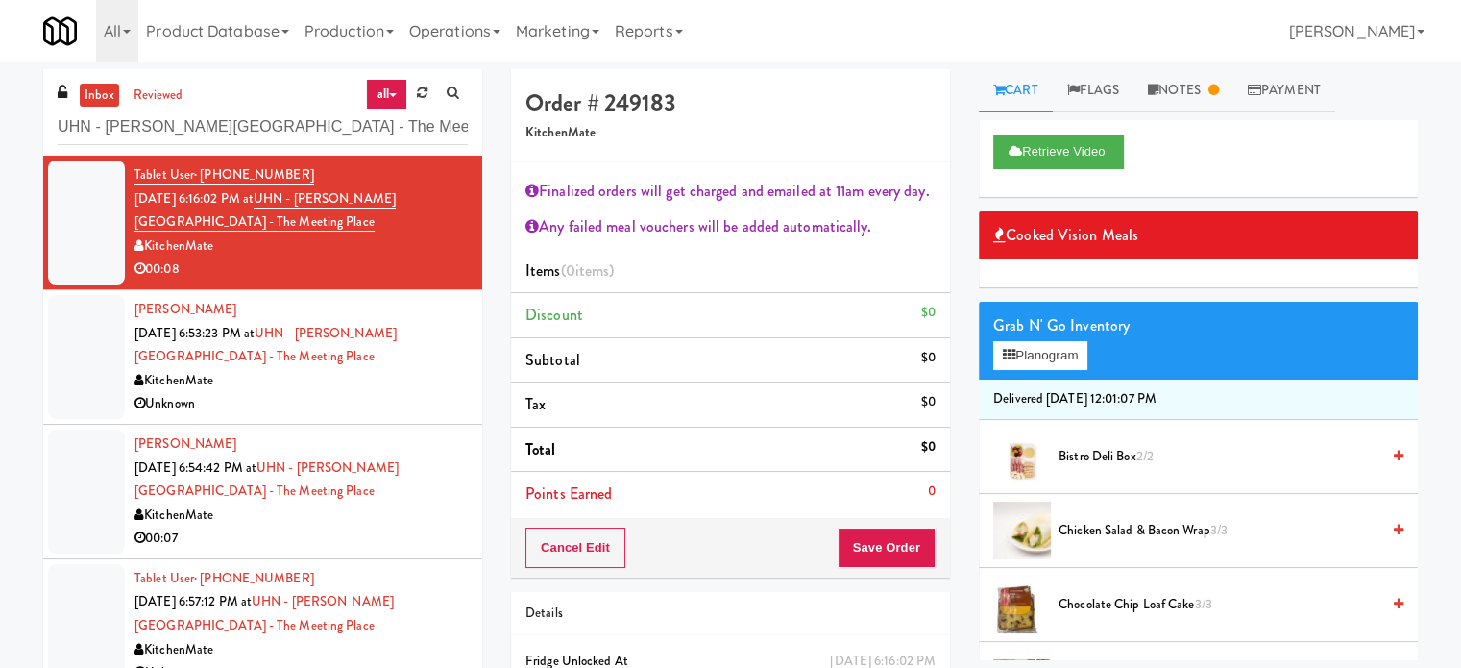
click at [340, 374] on div "KitchenMate" at bounding box center [301, 381] width 333 height 24
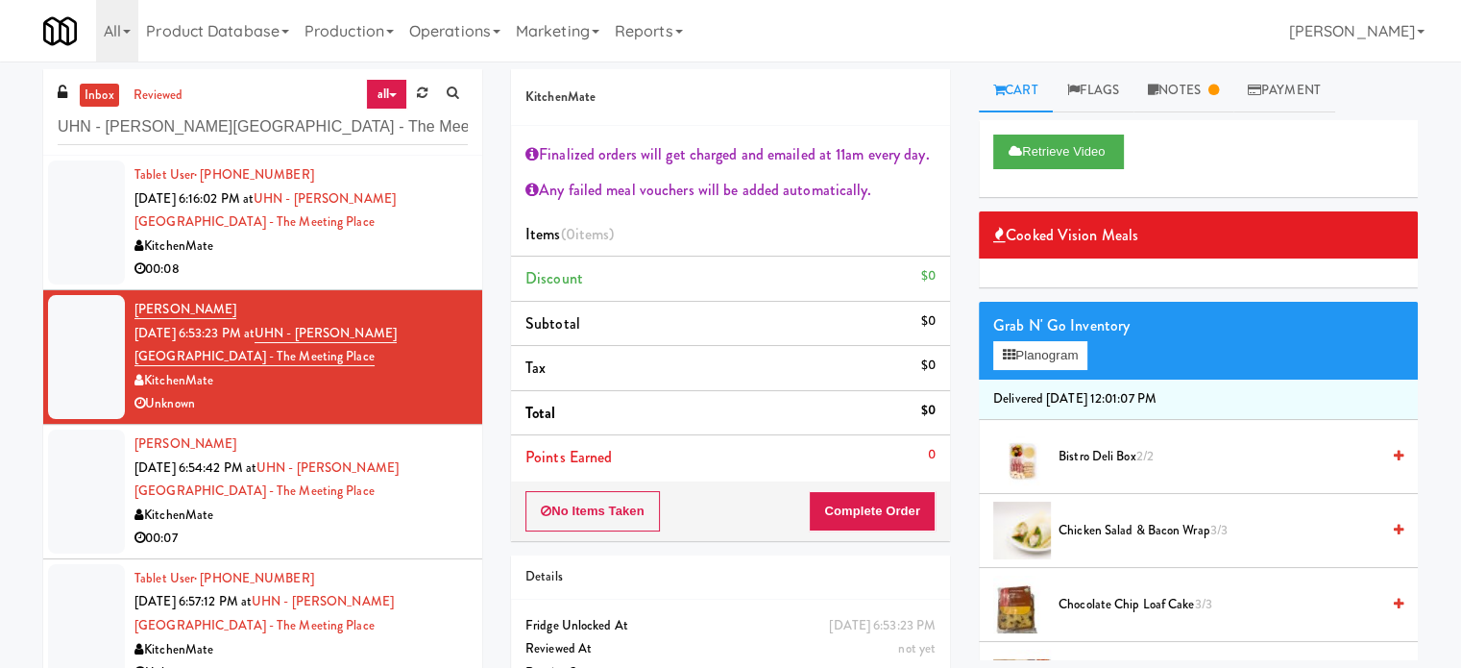
drag, startPoint x: 361, startPoint y: 529, endPoint x: 856, endPoint y: 406, distance: 509.9
click at [363, 527] on div "00:07" at bounding box center [301, 539] width 333 height 24
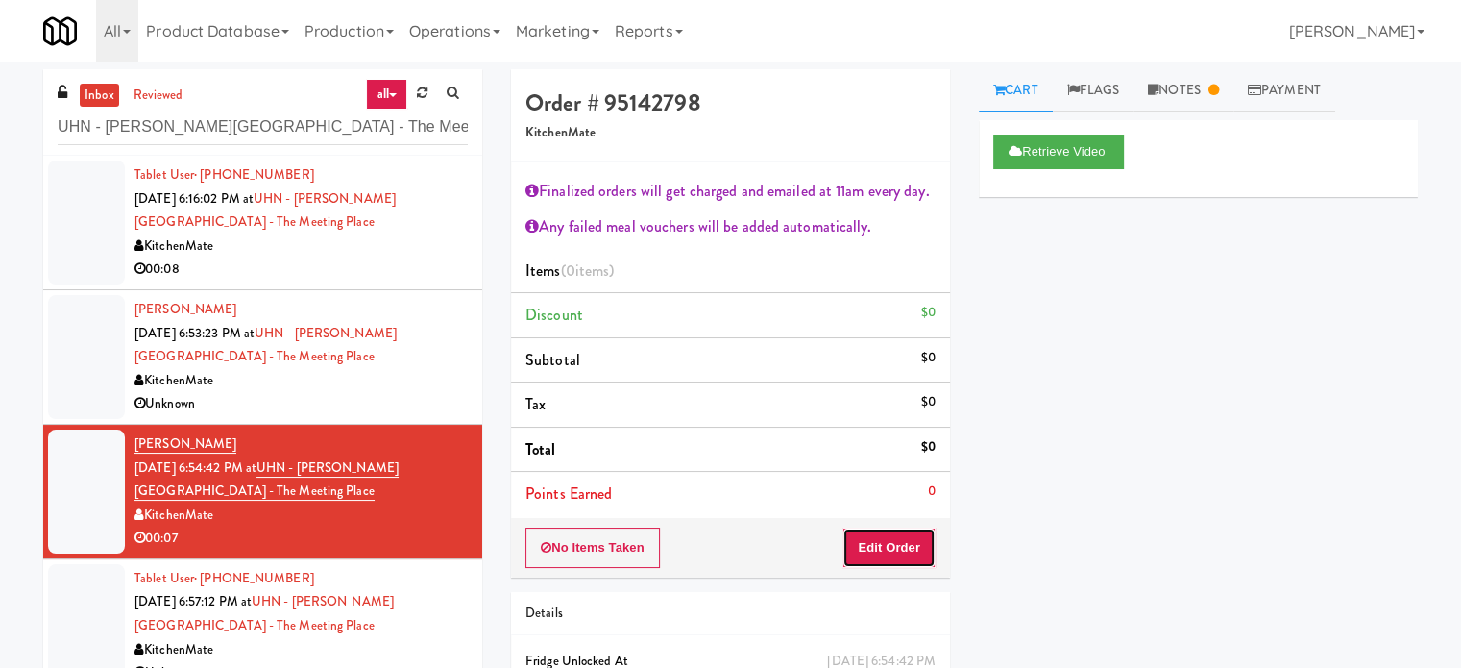
click at [872, 544] on button "Edit Order" at bounding box center [889, 547] width 93 height 40
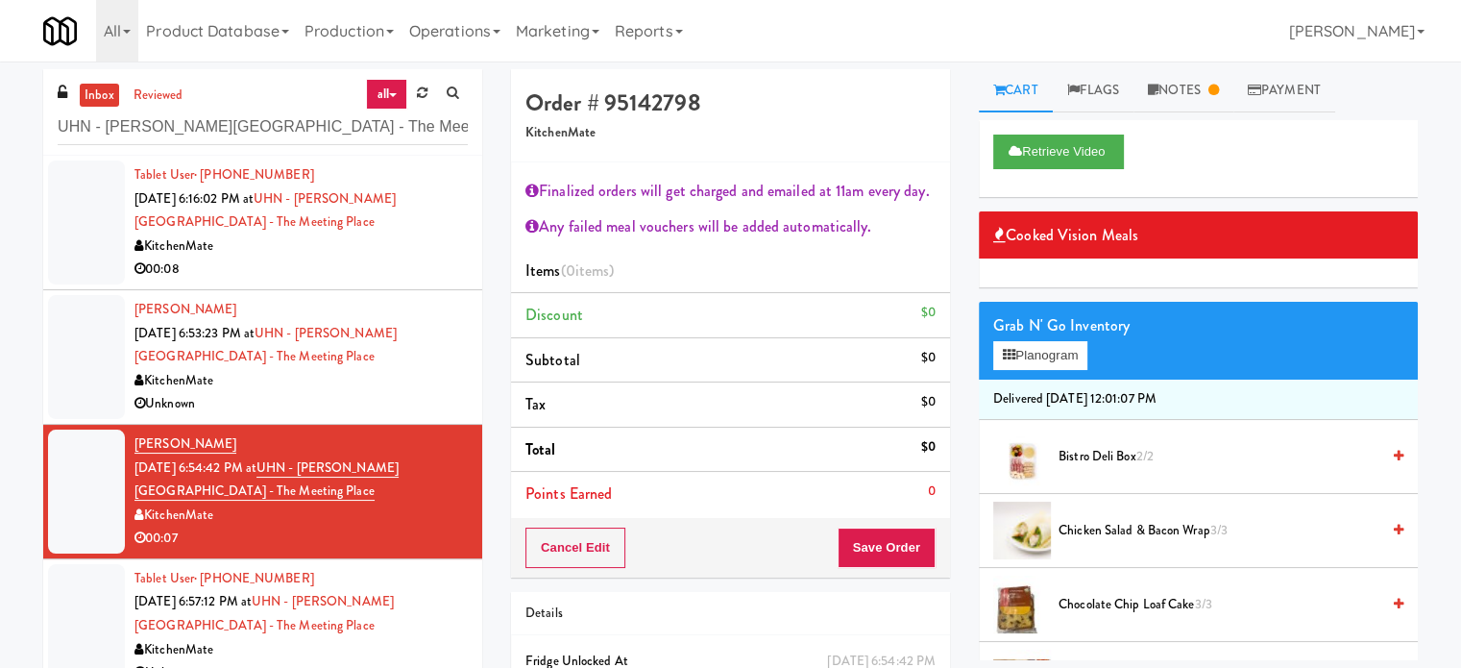
click at [370, 237] on div "KitchenMate" at bounding box center [301, 246] width 333 height 24
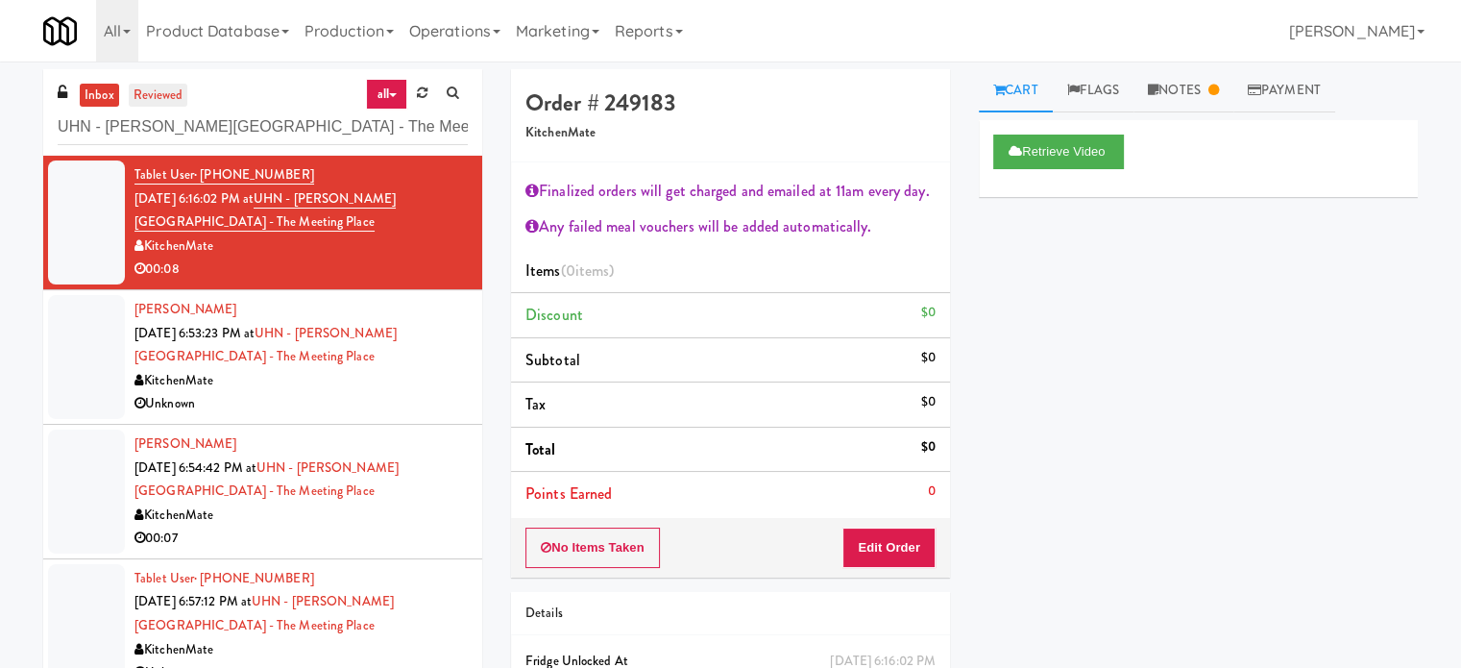
click at [174, 89] on link "reviewed" at bounding box center [159, 96] width 60 height 24
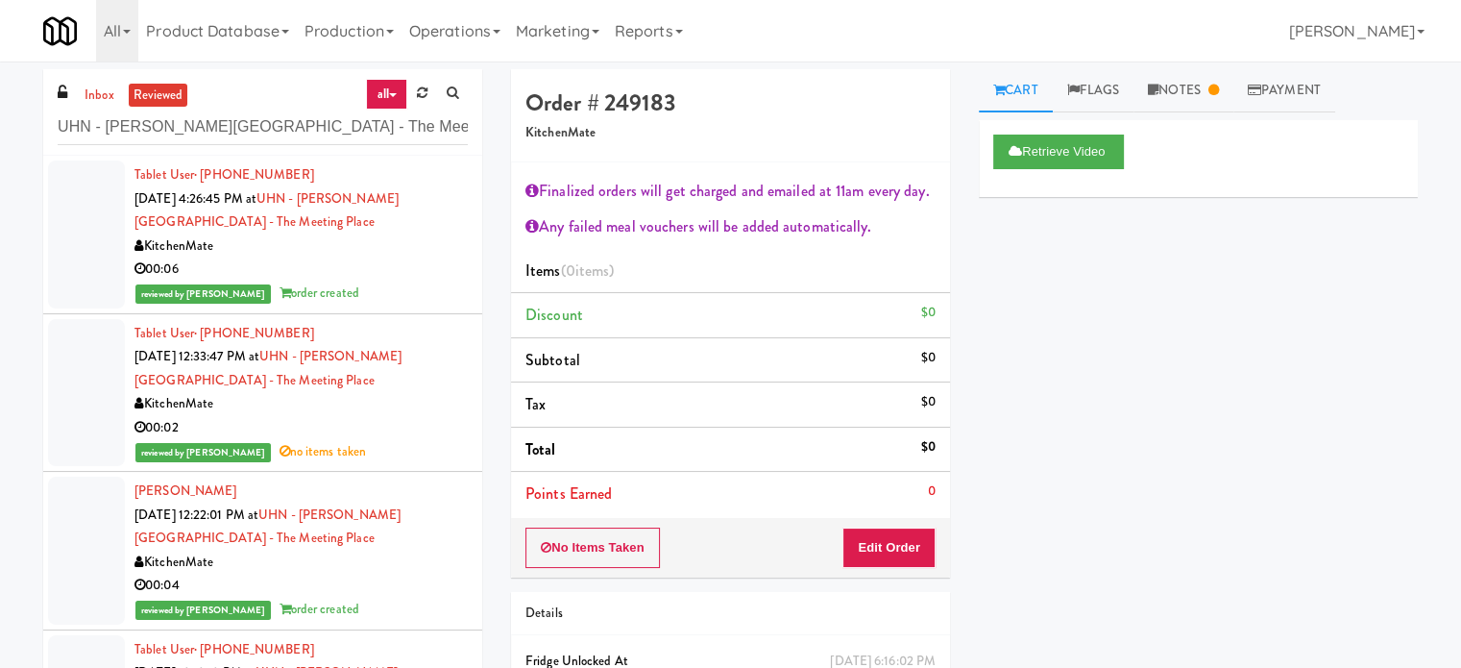
click at [366, 284] on div "reviewed by Ela P order created" at bounding box center [301, 294] width 333 height 24
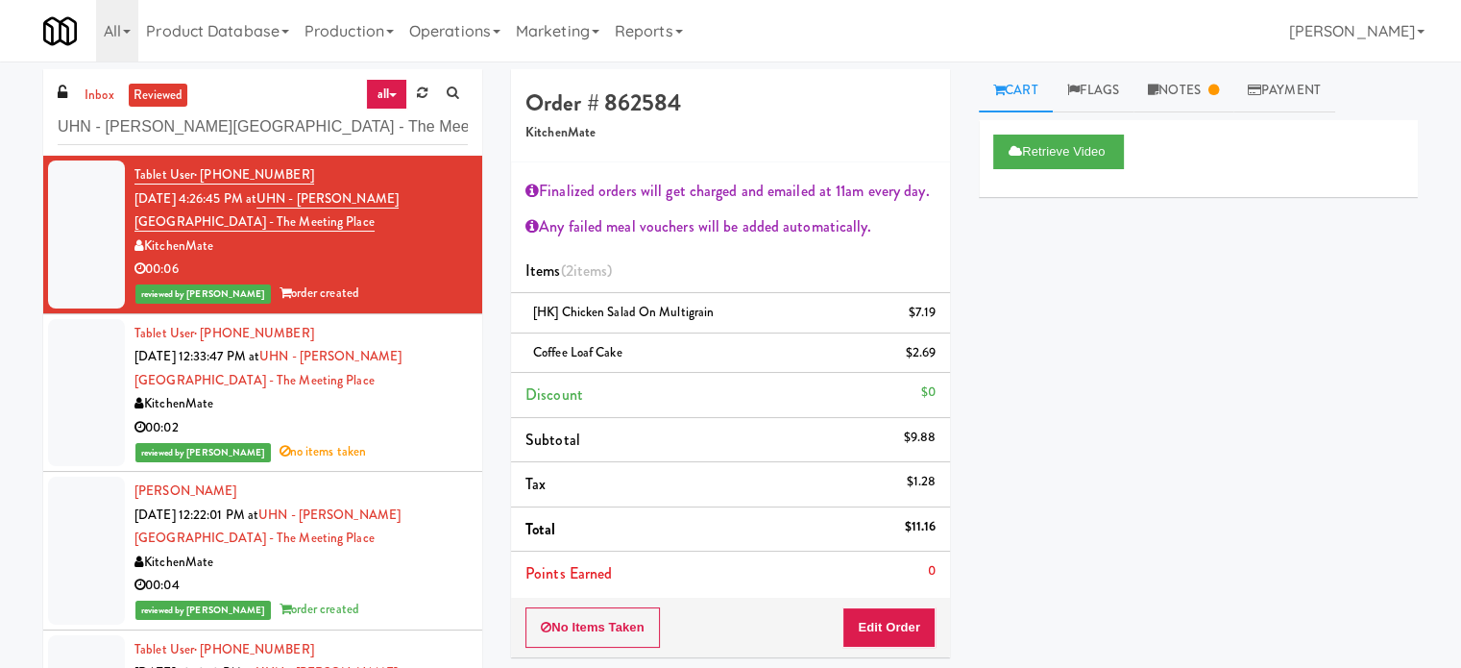
click at [428, 424] on div "00:02" at bounding box center [301, 428] width 333 height 24
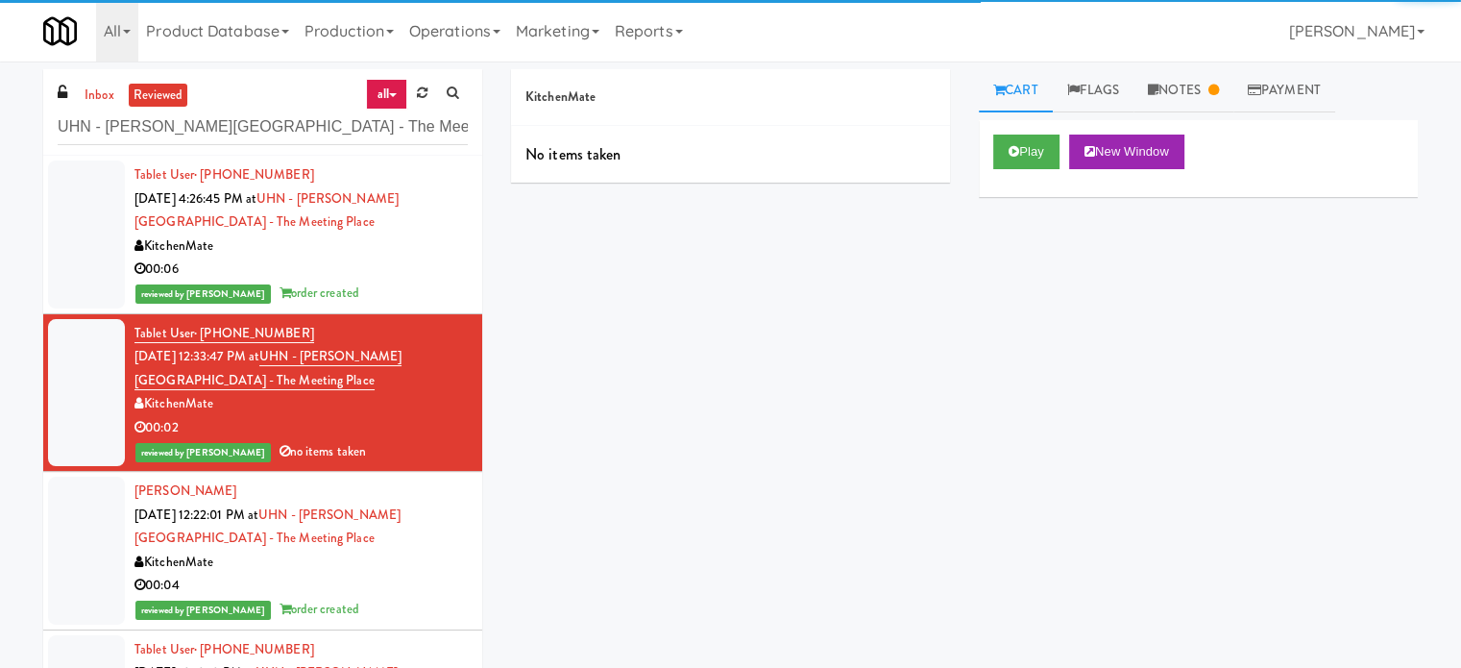
click at [425, 586] on div "00:04" at bounding box center [301, 586] width 333 height 24
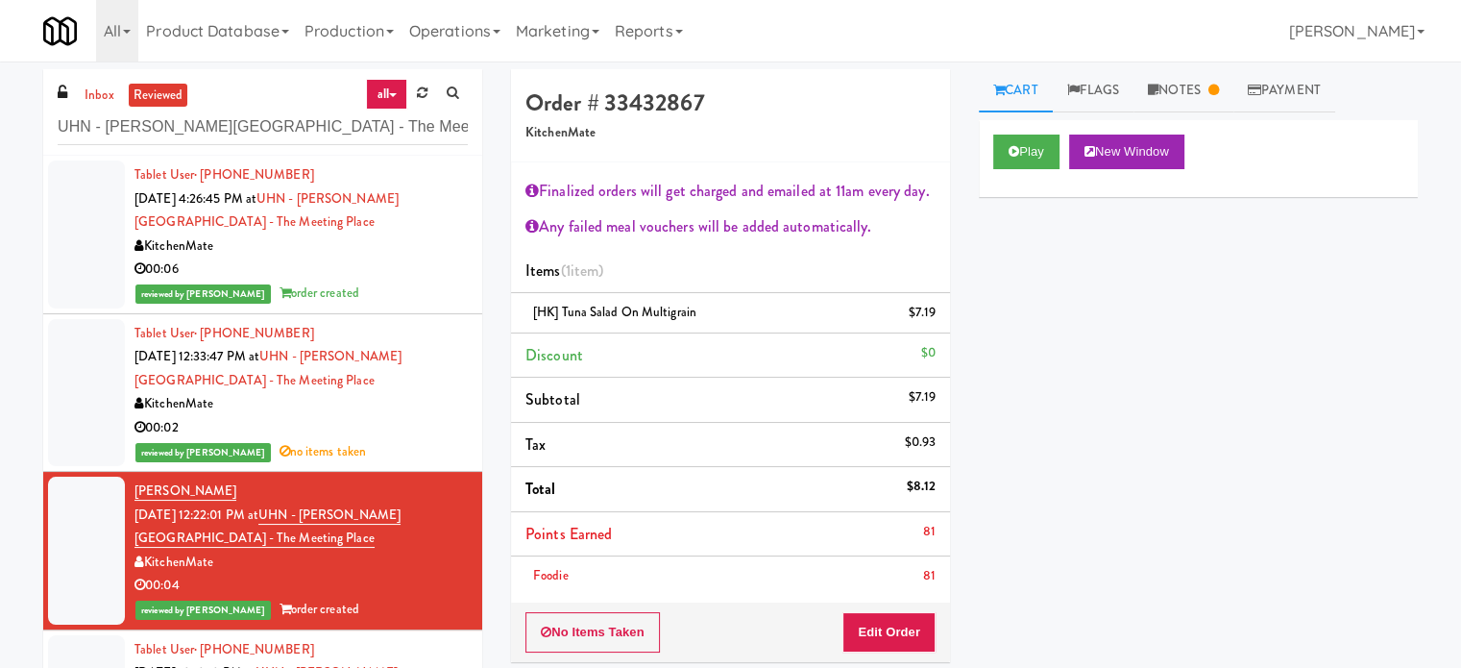
scroll to position [480, 0]
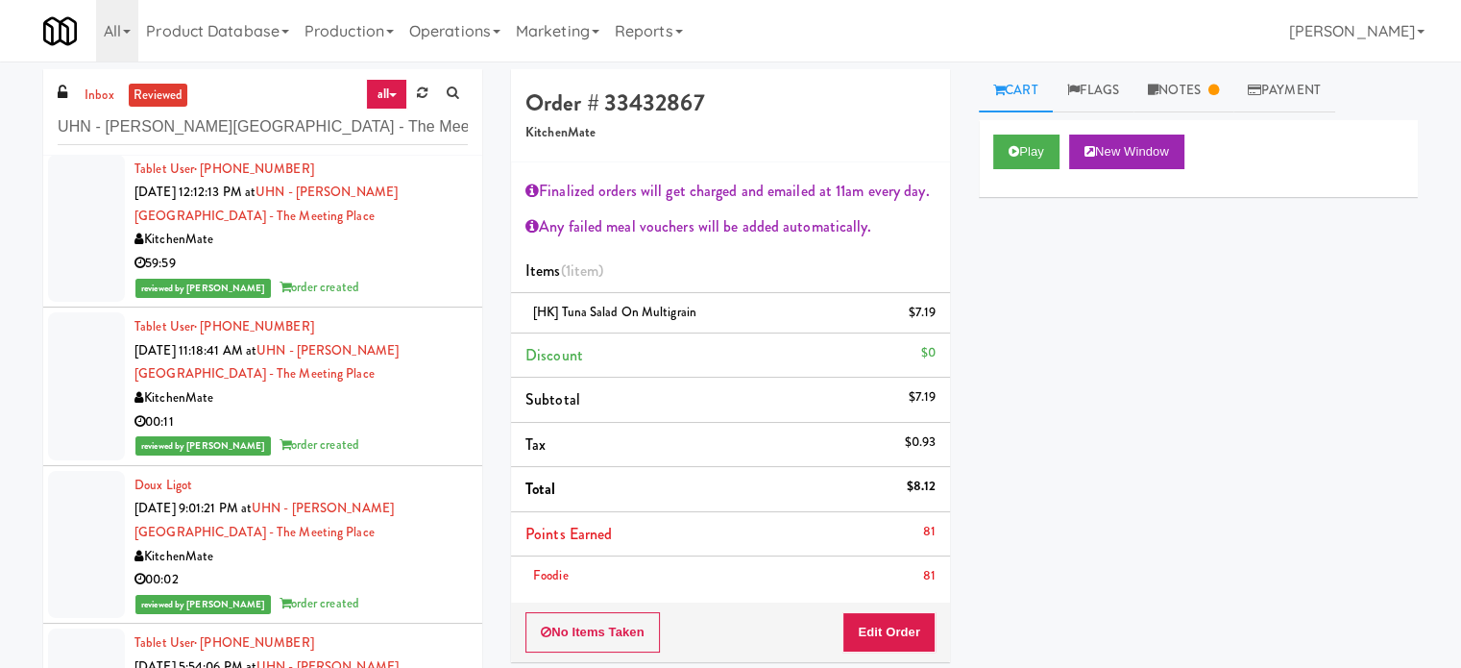
click at [402, 272] on div "59:59" at bounding box center [301, 264] width 333 height 24
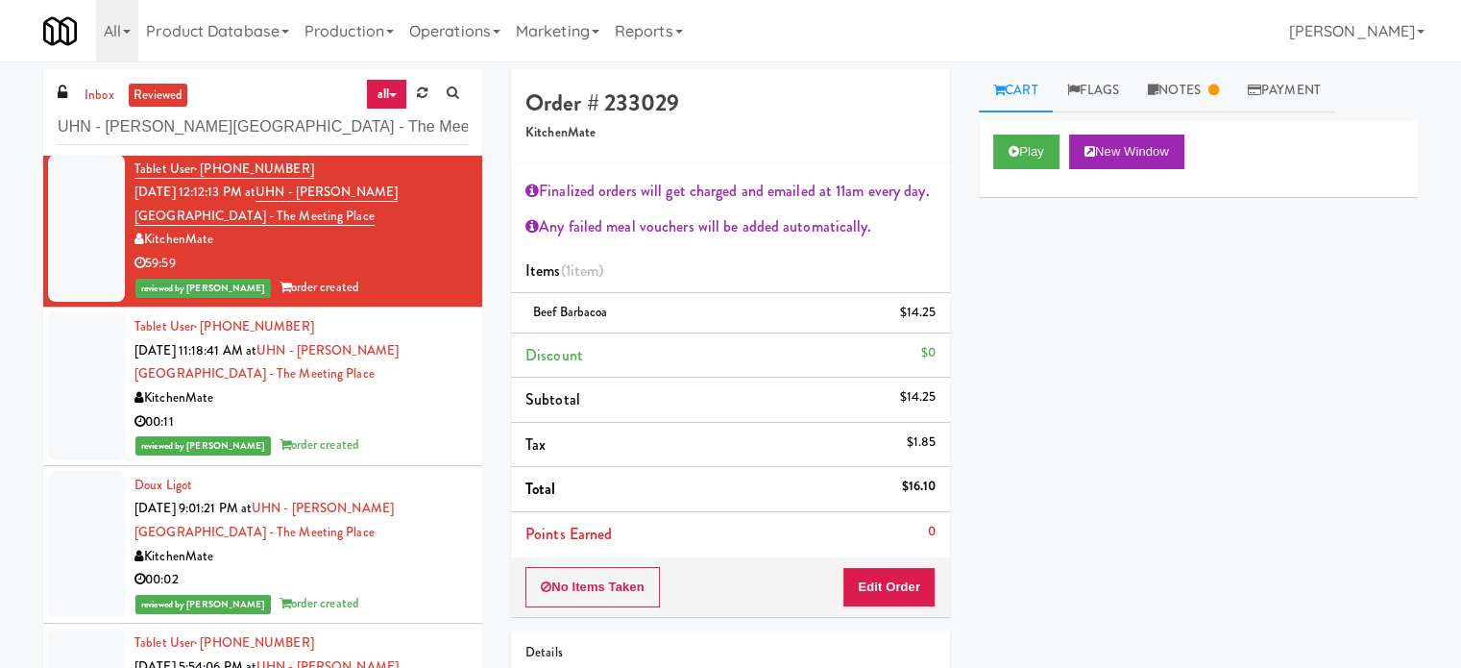
click at [384, 416] on div "00:11" at bounding box center [301, 422] width 333 height 24
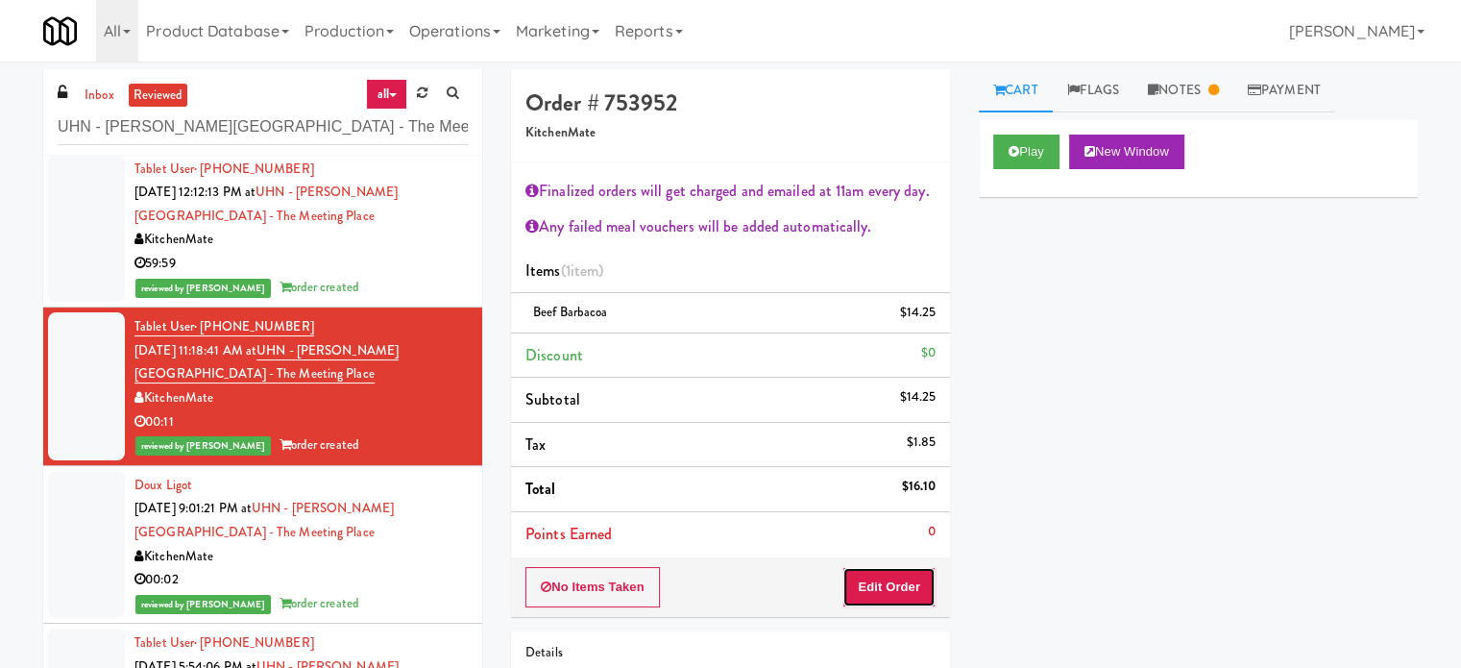
click at [884, 579] on button "Edit Order" at bounding box center [889, 587] width 93 height 40
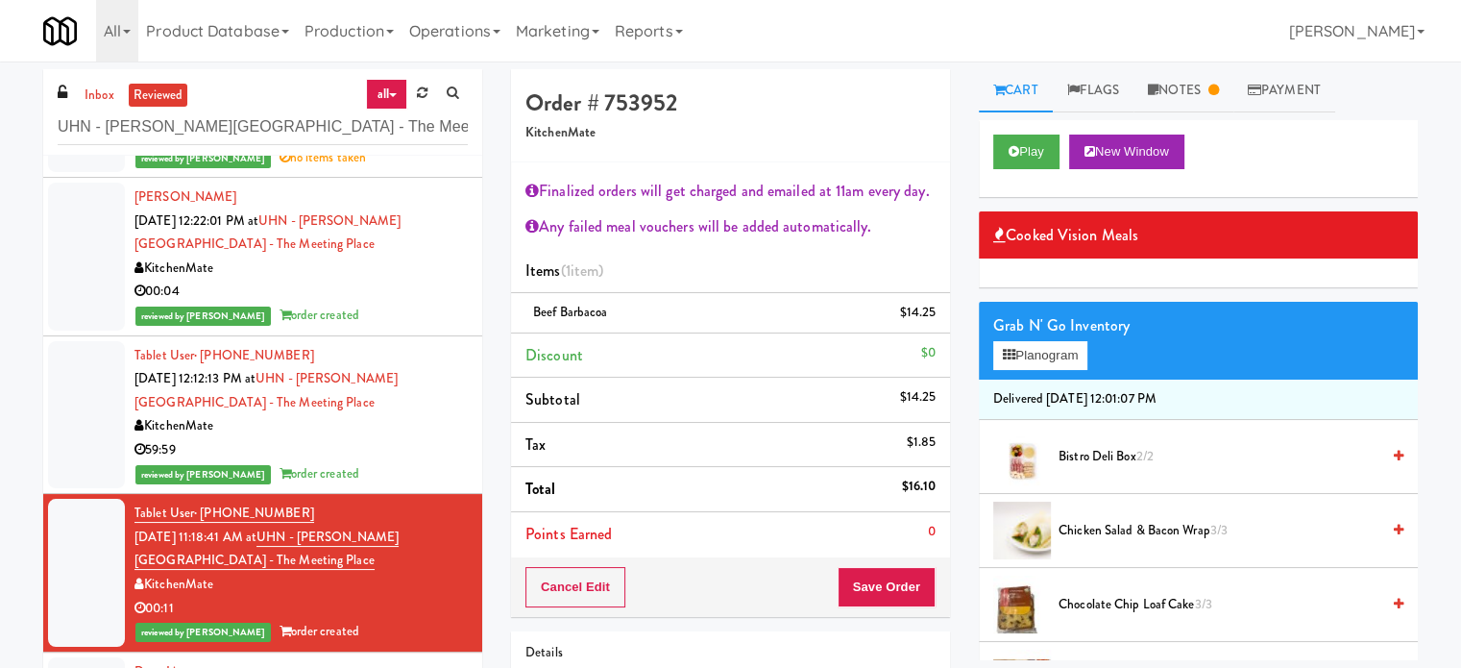
scroll to position [240, 0]
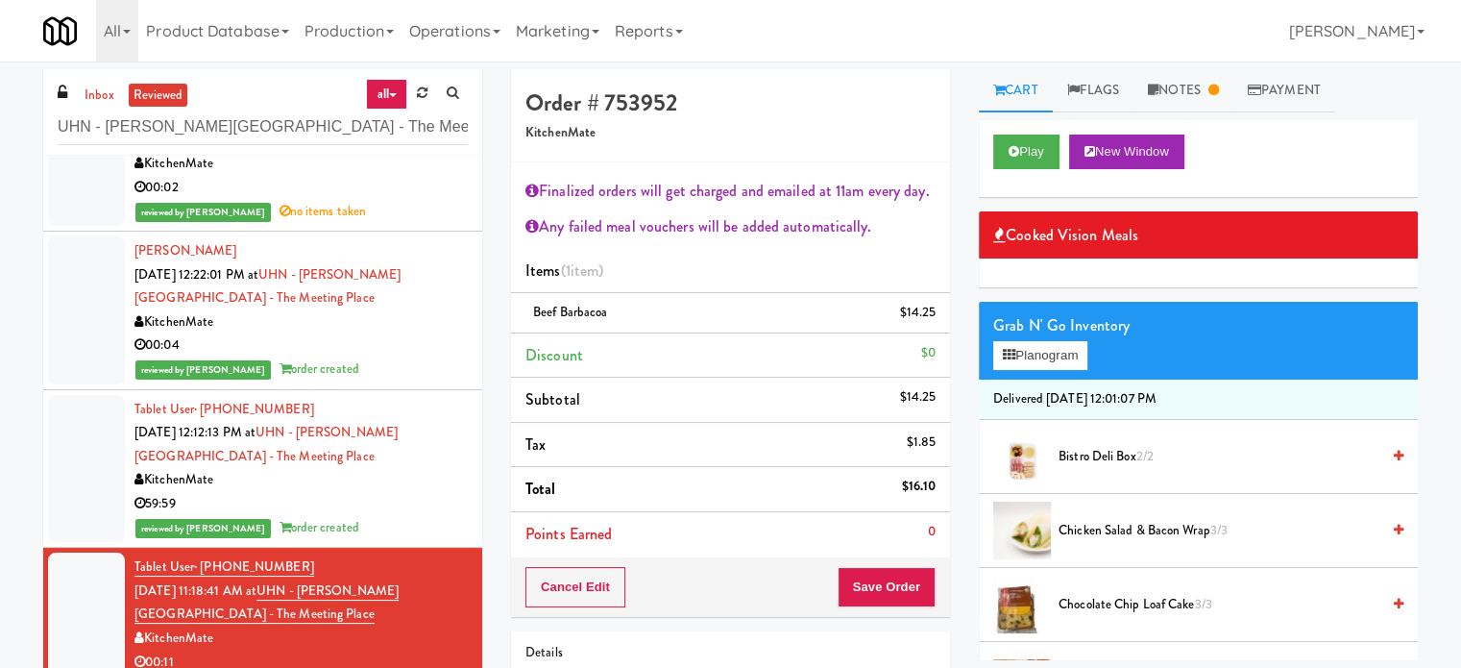
click at [352, 347] on div "00:04" at bounding box center [301, 345] width 333 height 24
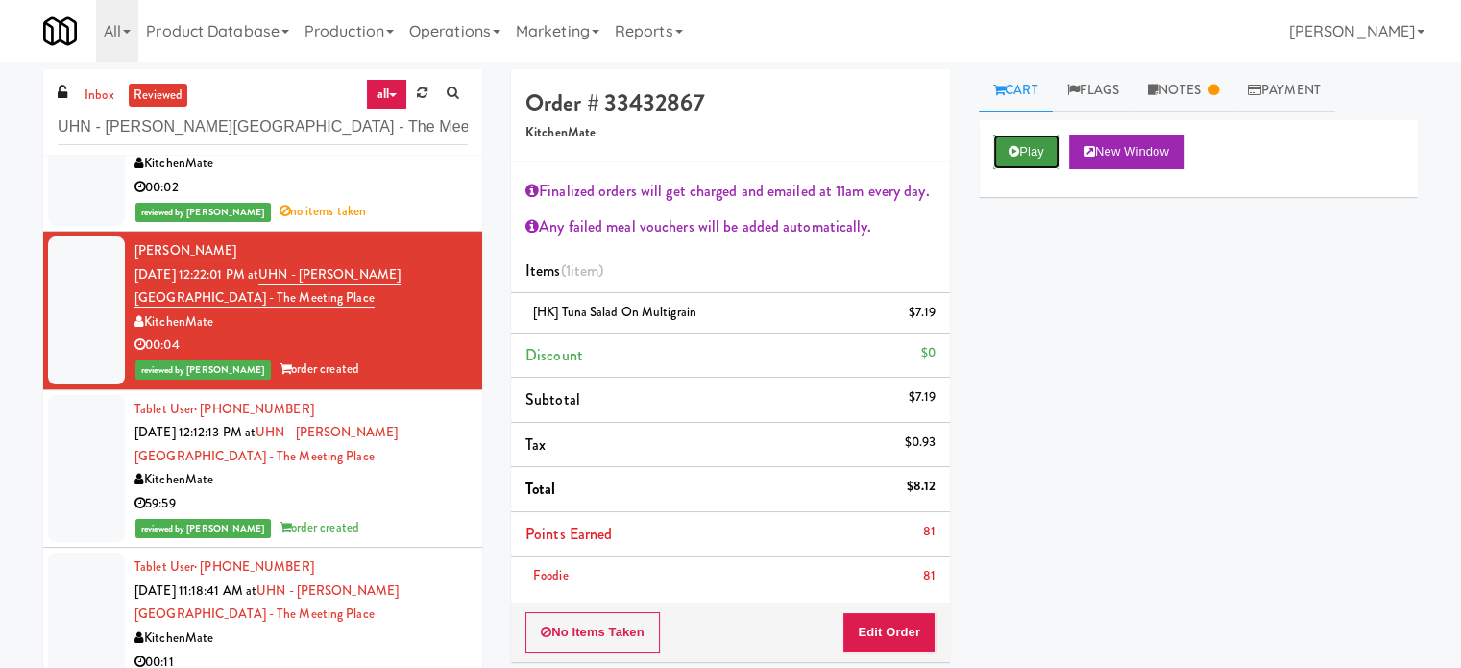
click at [1038, 155] on button "Play" at bounding box center [1027, 152] width 66 height 35
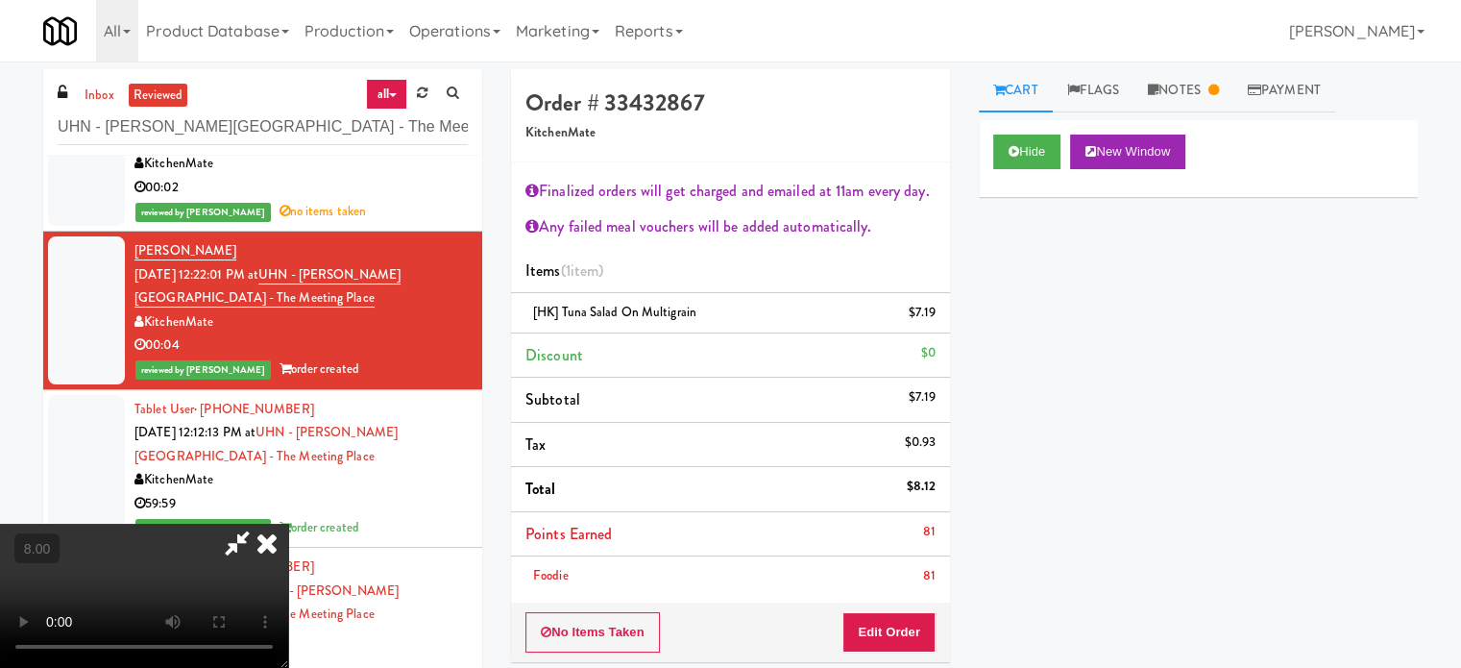
click at [288, 524] on video at bounding box center [144, 596] width 288 height 144
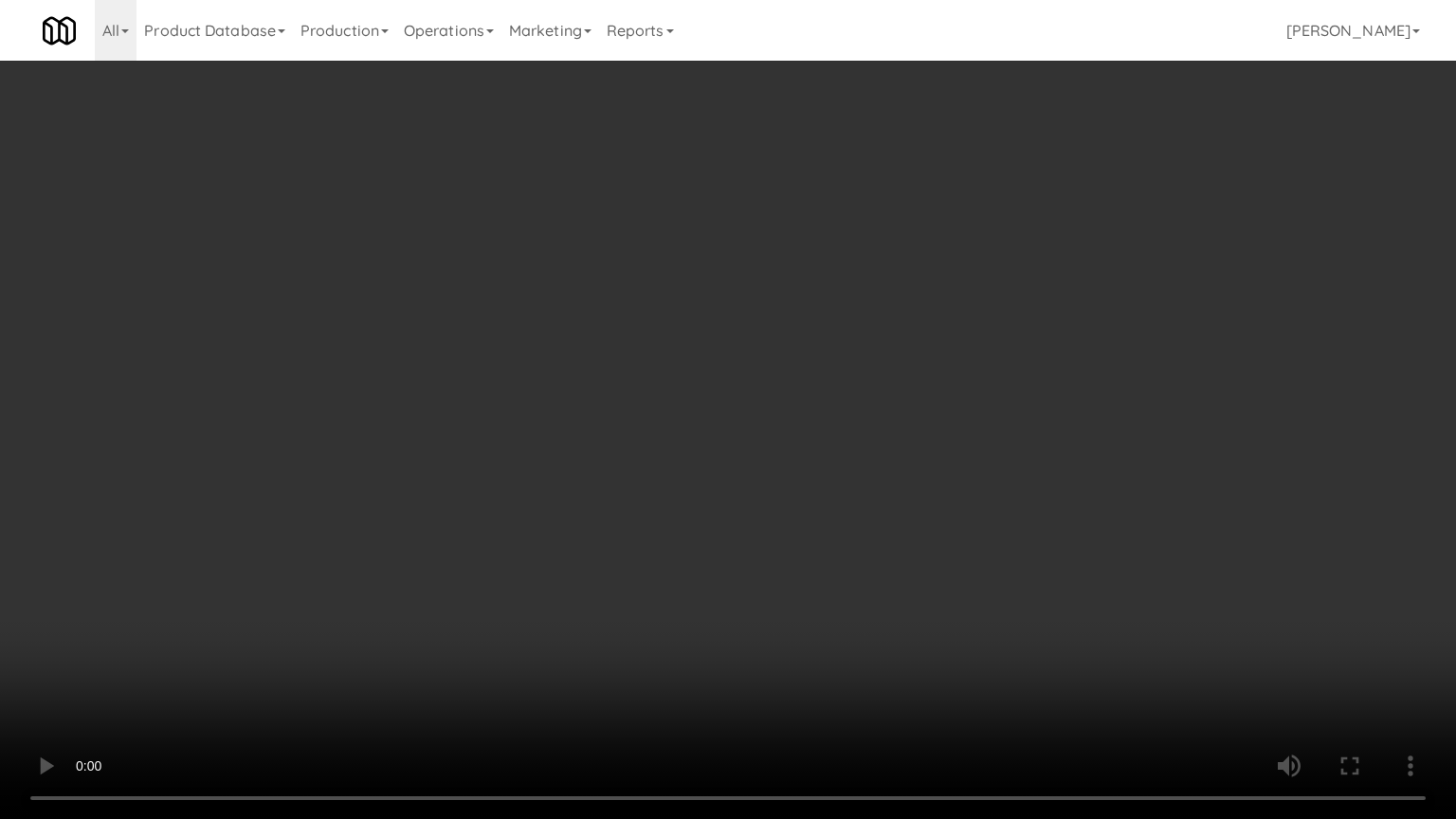
click at [653, 571] on video at bounding box center [728, 410] width 1456 height 819
click at [705, 531] on video at bounding box center [728, 410] width 1456 height 819
click at [708, 532] on video at bounding box center [728, 410] width 1456 height 819
click at [713, 548] on video at bounding box center [728, 410] width 1456 height 819
click at [713, 550] on video at bounding box center [728, 410] width 1456 height 819
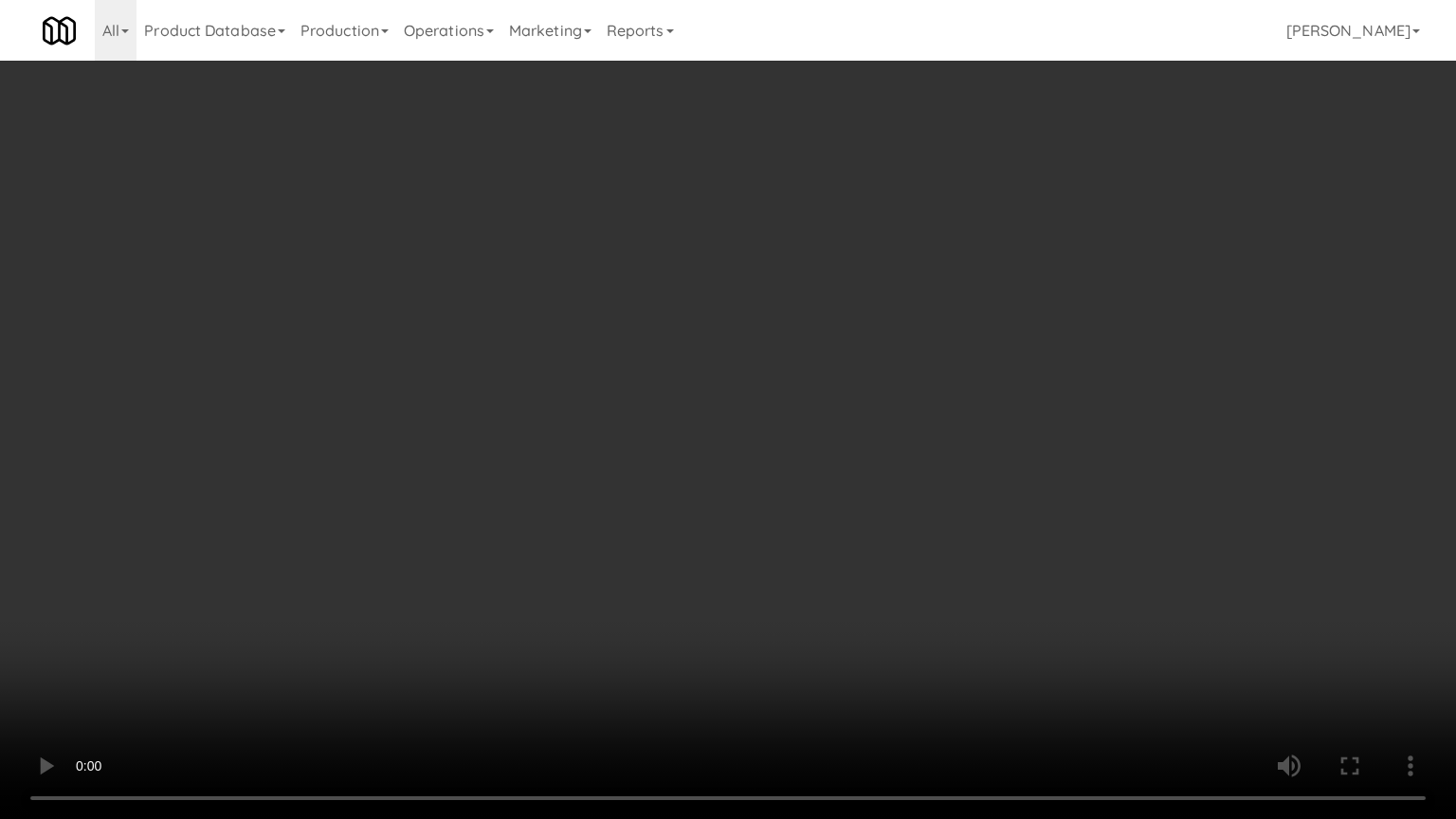
click at [739, 536] on video at bounding box center [728, 410] width 1456 height 819
click at [746, 520] on video at bounding box center [728, 410] width 1456 height 819
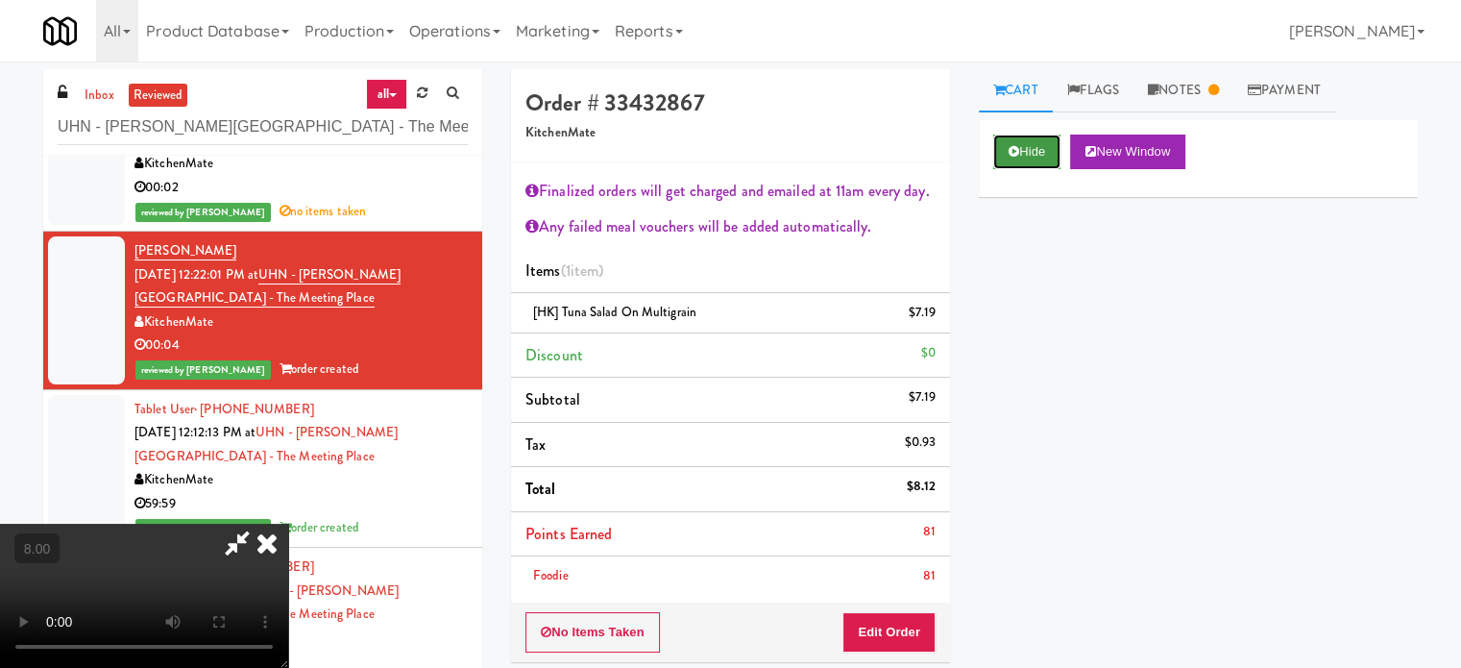
click at [1025, 153] on button "Hide" at bounding box center [1027, 152] width 67 height 35
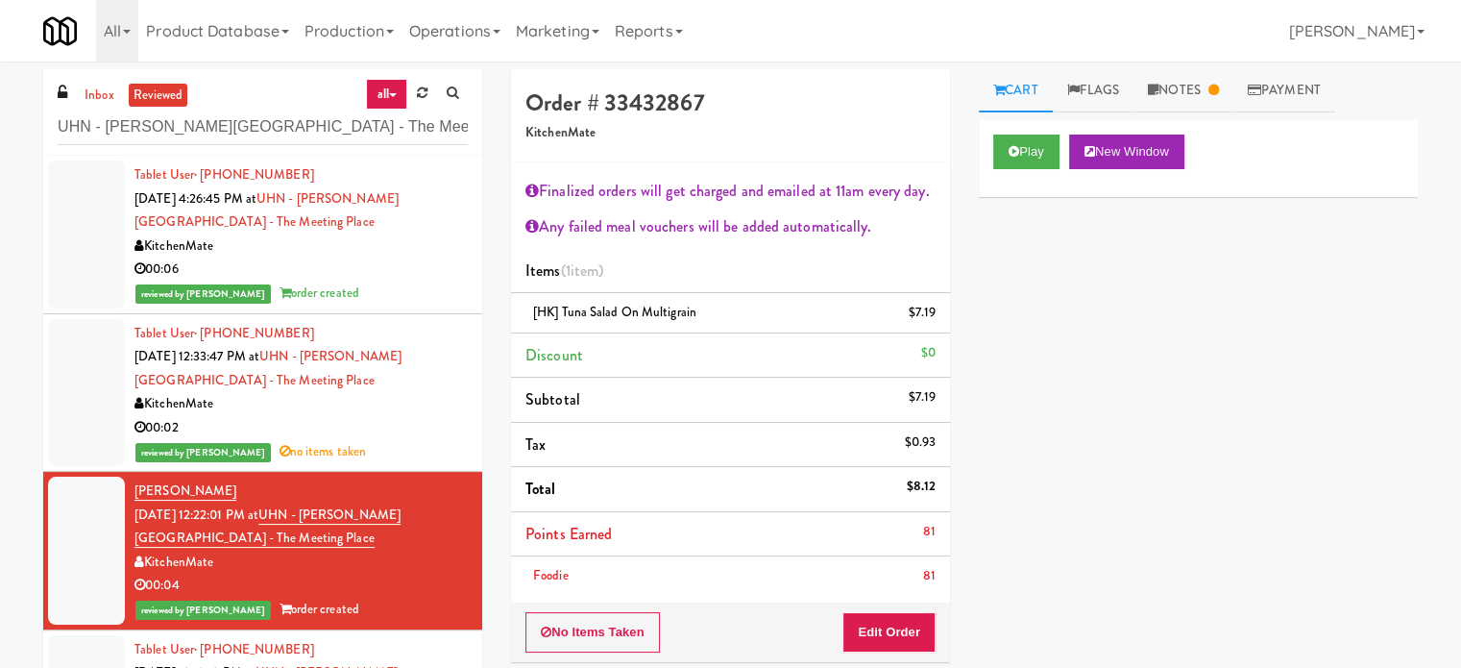
click at [362, 433] on div "00:02" at bounding box center [301, 428] width 333 height 24
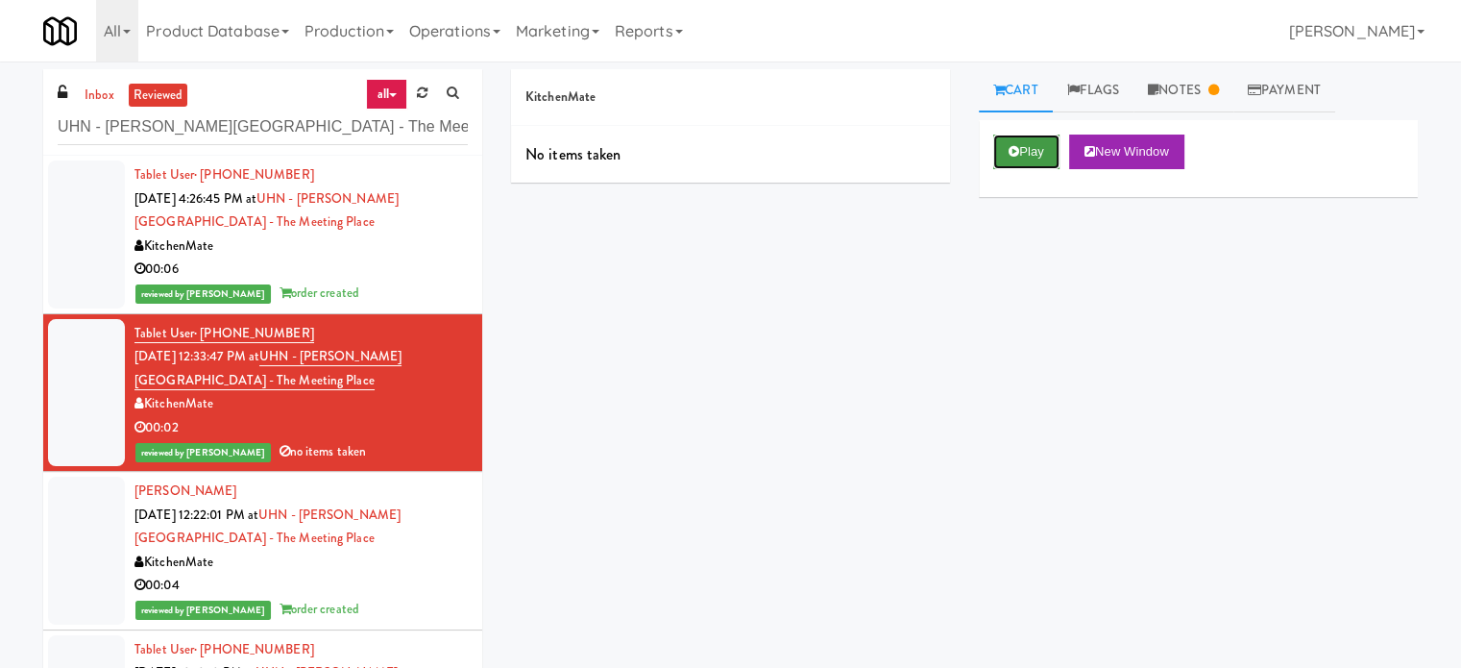
click at [1024, 149] on button "Play" at bounding box center [1027, 152] width 66 height 35
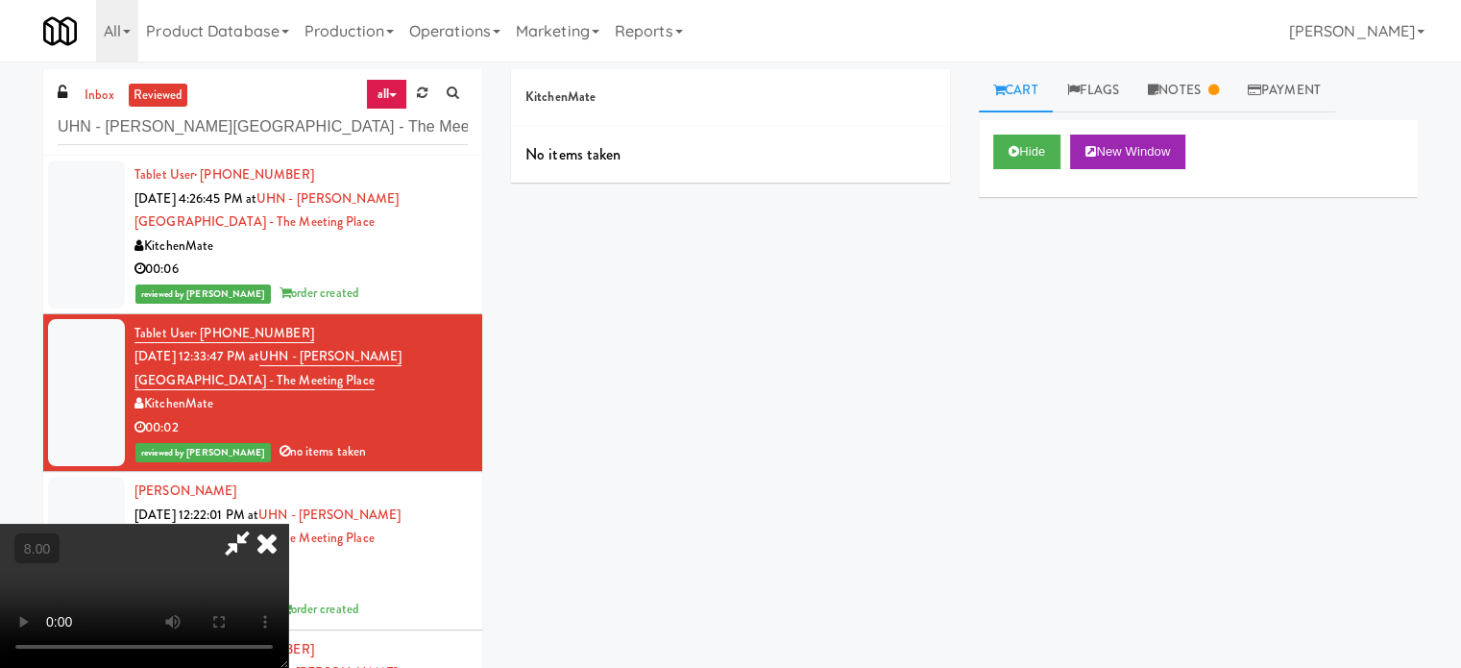
click at [288, 524] on video at bounding box center [144, 596] width 288 height 144
drag, startPoint x: 714, startPoint y: 456, endPoint x: 723, endPoint y: 452, distance: 9.9
click at [288, 524] on video at bounding box center [144, 596] width 288 height 144
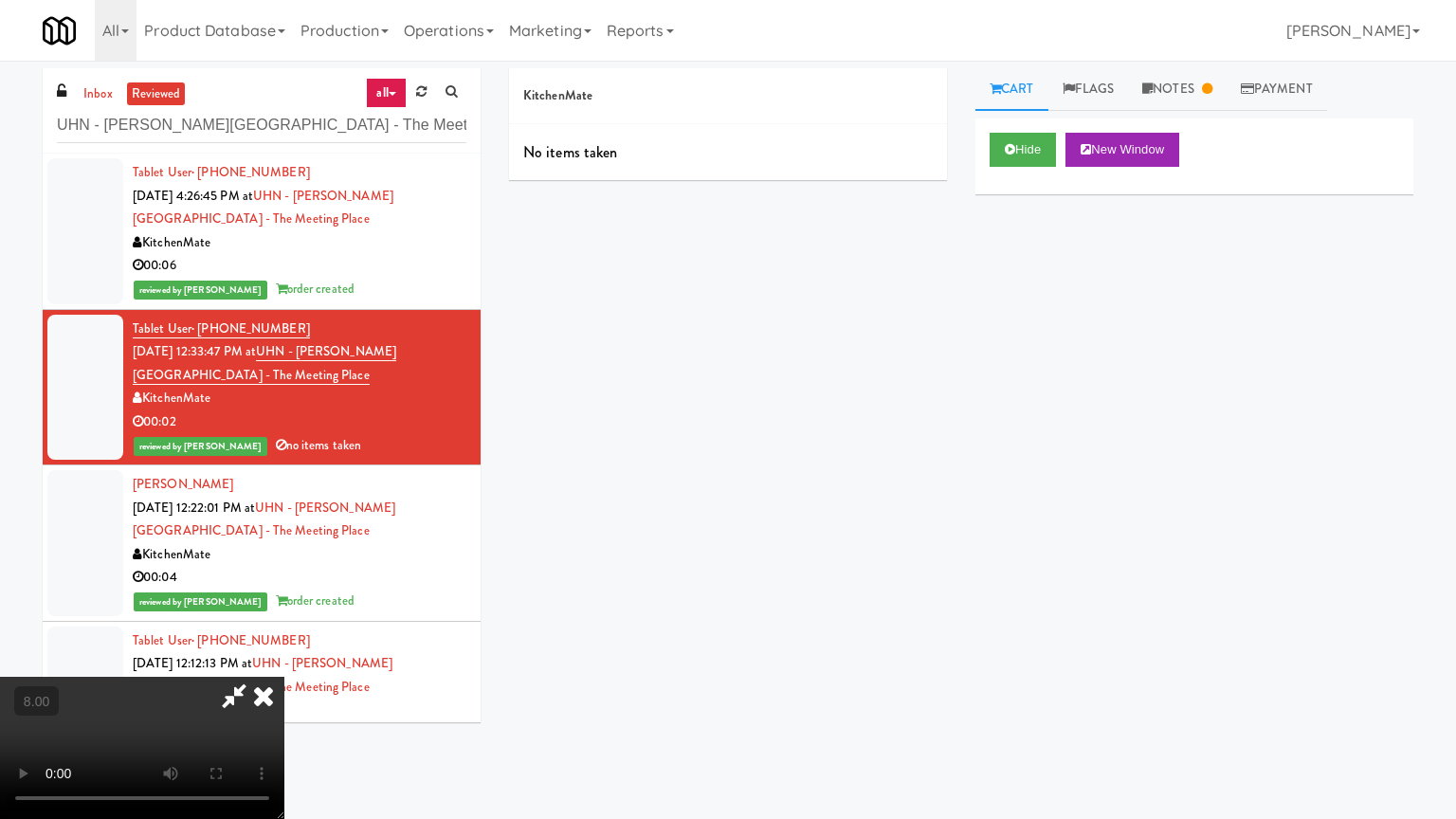
click at [284, 658] on video at bounding box center [142, 748] width 284 height 142
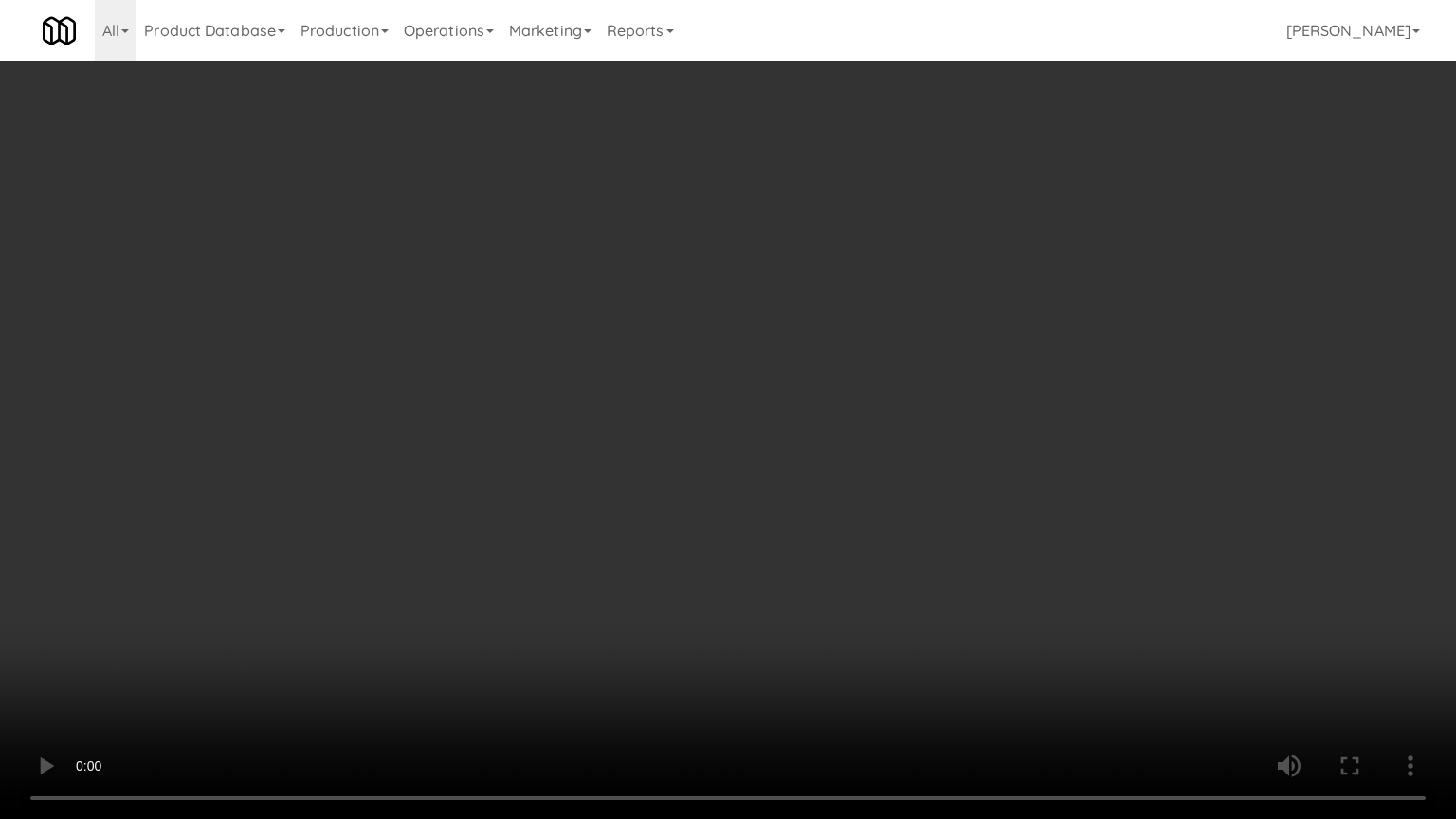
drag, startPoint x: 448, startPoint y: 482, endPoint x: 463, endPoint y: 474, distance: 17.0
click at [451, 485] on video at bounding box center [728, 410] width 1456 height 819
click at [613, 423] on video at bounding box center [728, 410] width 1456 height 819
click at [614, 423] on video at bounding box center [728, 410] width 1456 height 819
click at [622, 431] on video at bounding box center [728, 410] width 1456 height 819
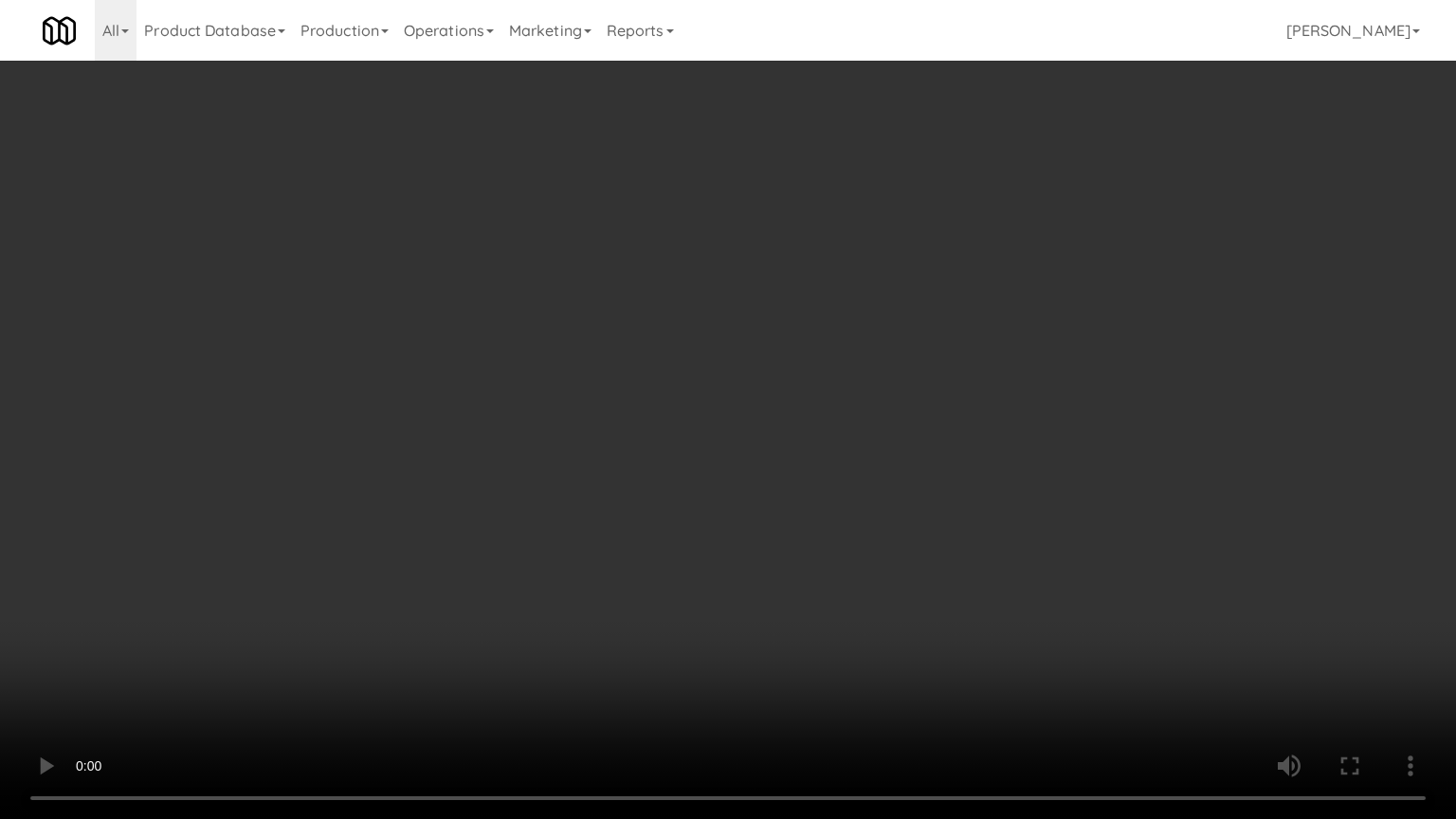
click at [625, 433] on video at bounding box center [728, 410] width 1456 height 819
drag, startPoint x: 404, startPoint y: 547, endPoint x: 512, endPoint y: 520, distance: 111.3
click at [421, 546] on video at bounding box center [728, 410] width 1456 height 819
click at [905, 413] on video at bounding box center [728, 410] width 1456 height 819
click at [906, 413] on video at bounding box center [728, 410] width 1456 height 819
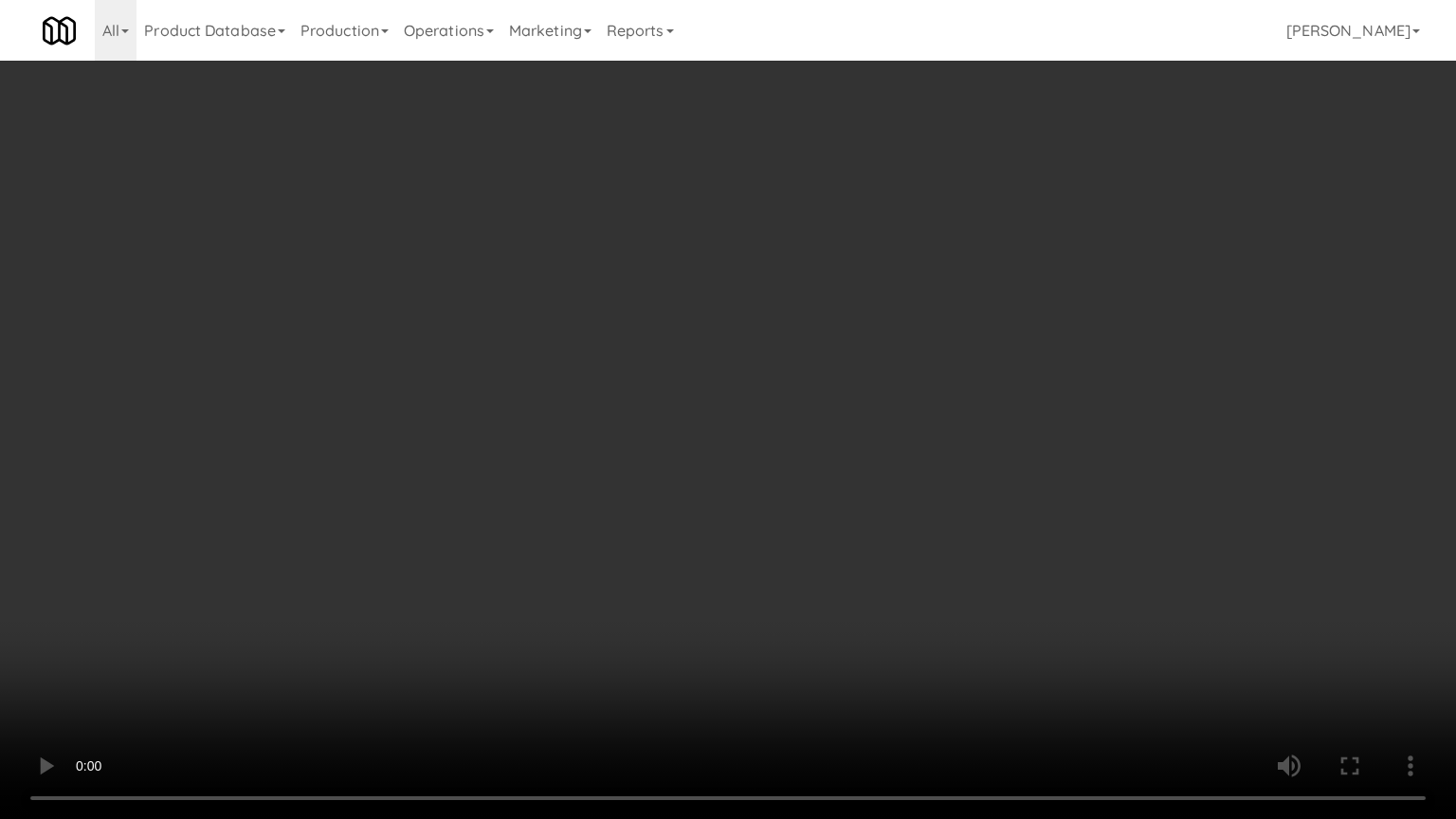
click at [897, 420] on video at bounding box center [728, 410] width 1456 height 819
drag, startPoint x: 899, startPoint y: 420, endPoint x: 913, endPoint y: 240, distance: 180.5
click at [908, 409] on video at bounding box center [728, 410] width 1456 height 819
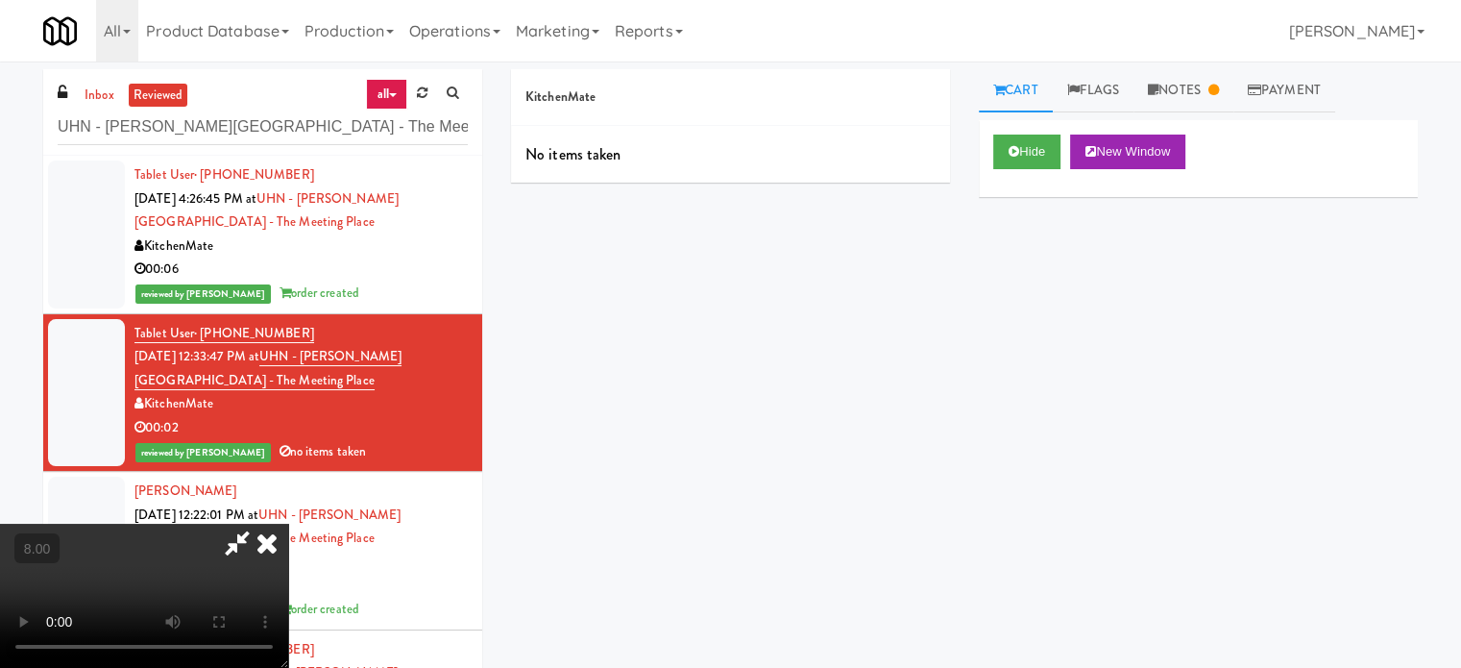
click at [288, 524] on icon at bounding box center [267, 543] width 42 height 38
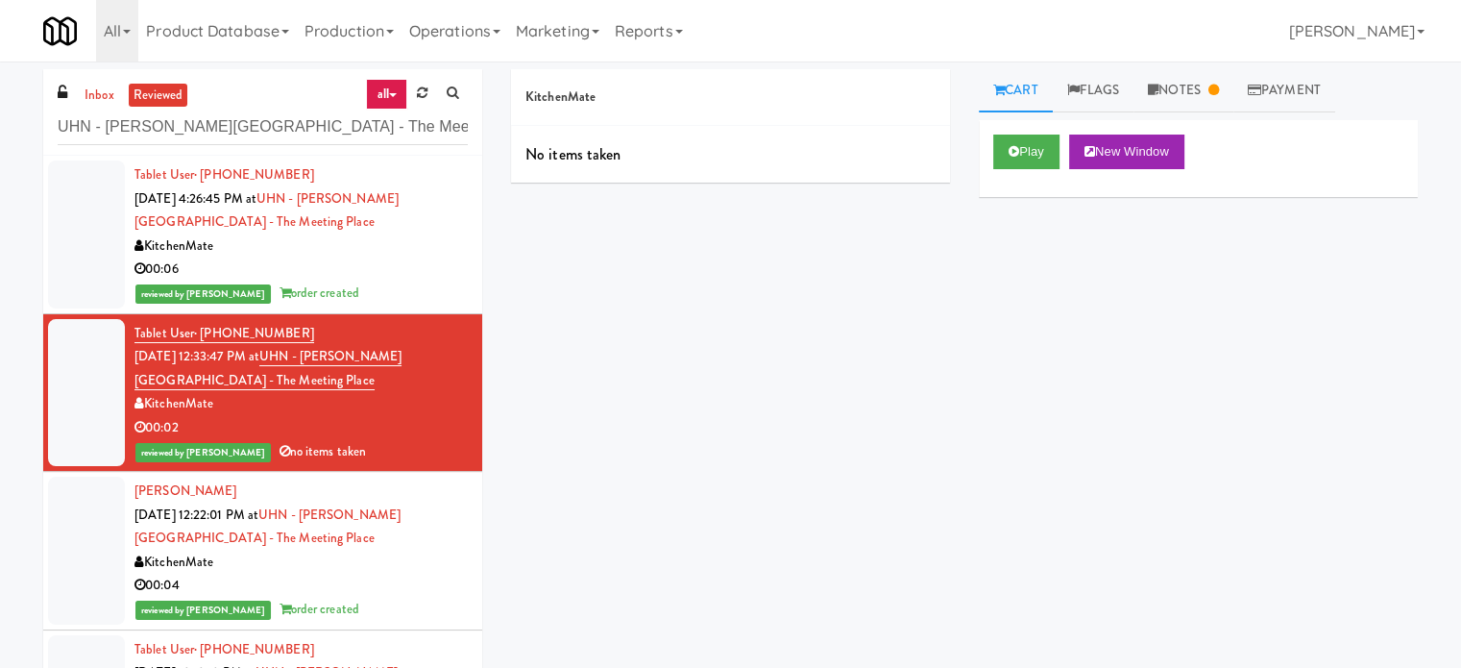
drag, startPoint x: 402, startPoint y: 278, endPoint x: 588, endPoint y: 244, distance: 189.4
click at [407, 278] on div "00:06" at bounding box center [301, 270] width 333 height 24
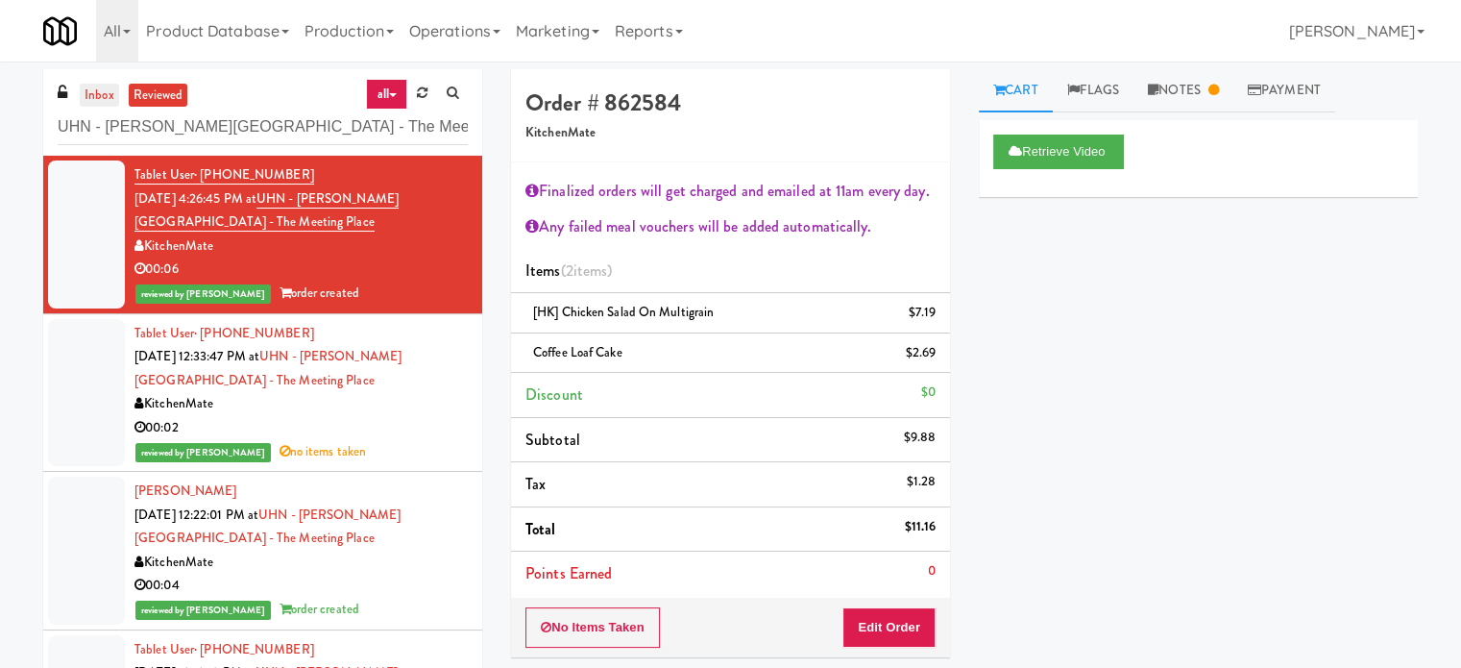
click at [102, 87] on link "inbox" at bounding box center [99, 96] width 39 height 24
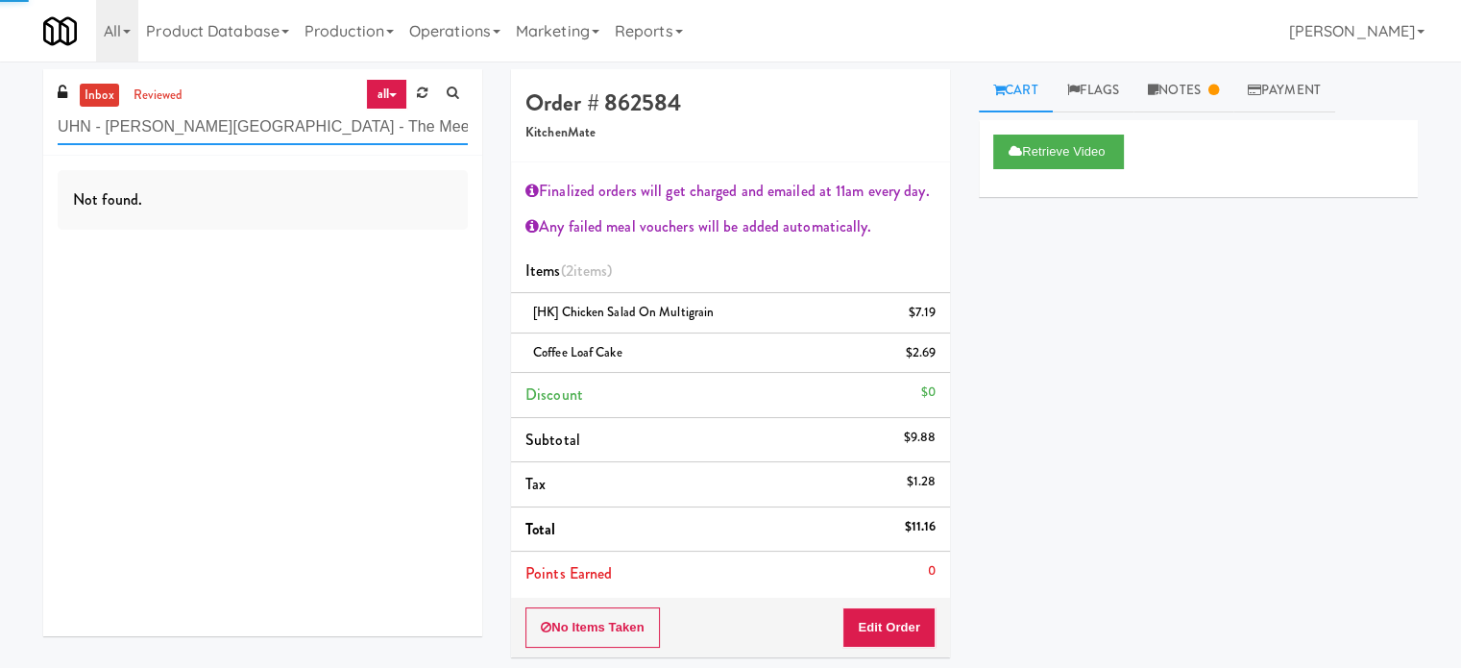
click at [188, 125] on input "UHN - Bickle Center - The Meeting Place" at bounding box center [263, 128] width 410 height 36
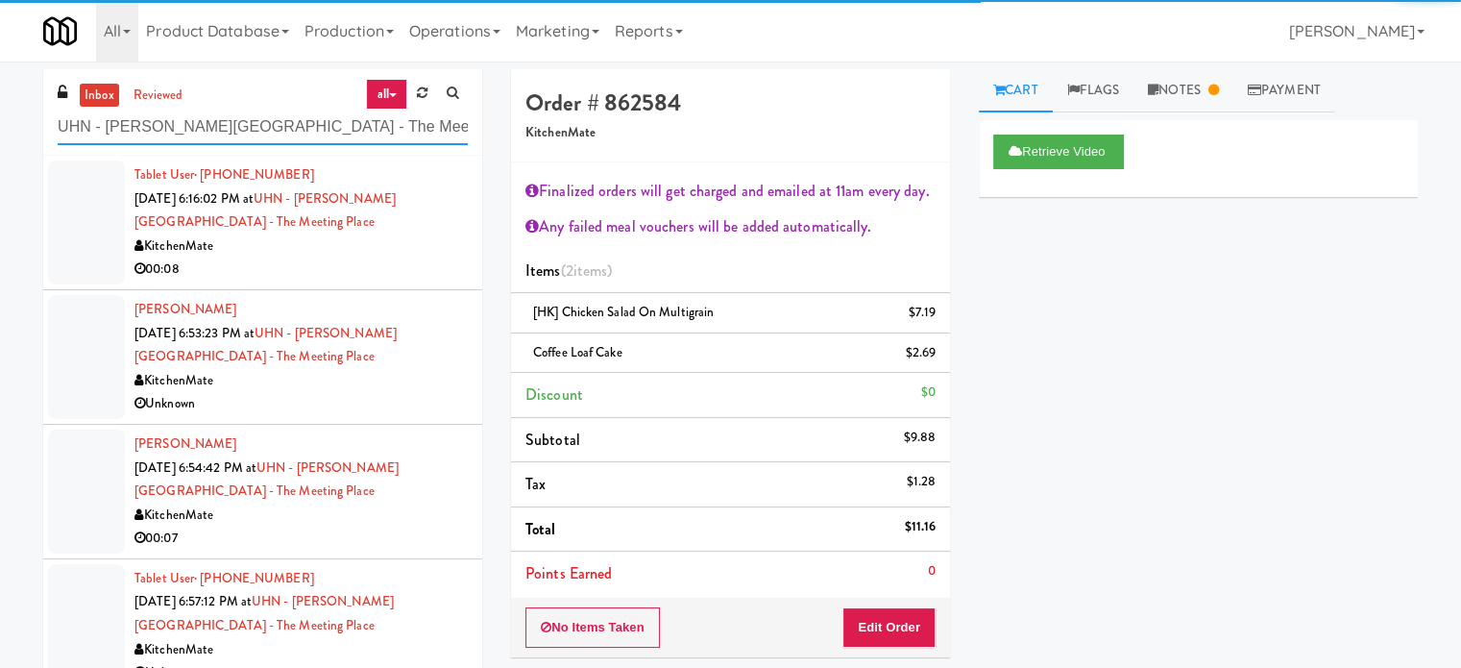
click at [188, 125] on input "UHN - Bickle Center - The Meeting Place" at bounding box center [263, 128] width 410 height 36
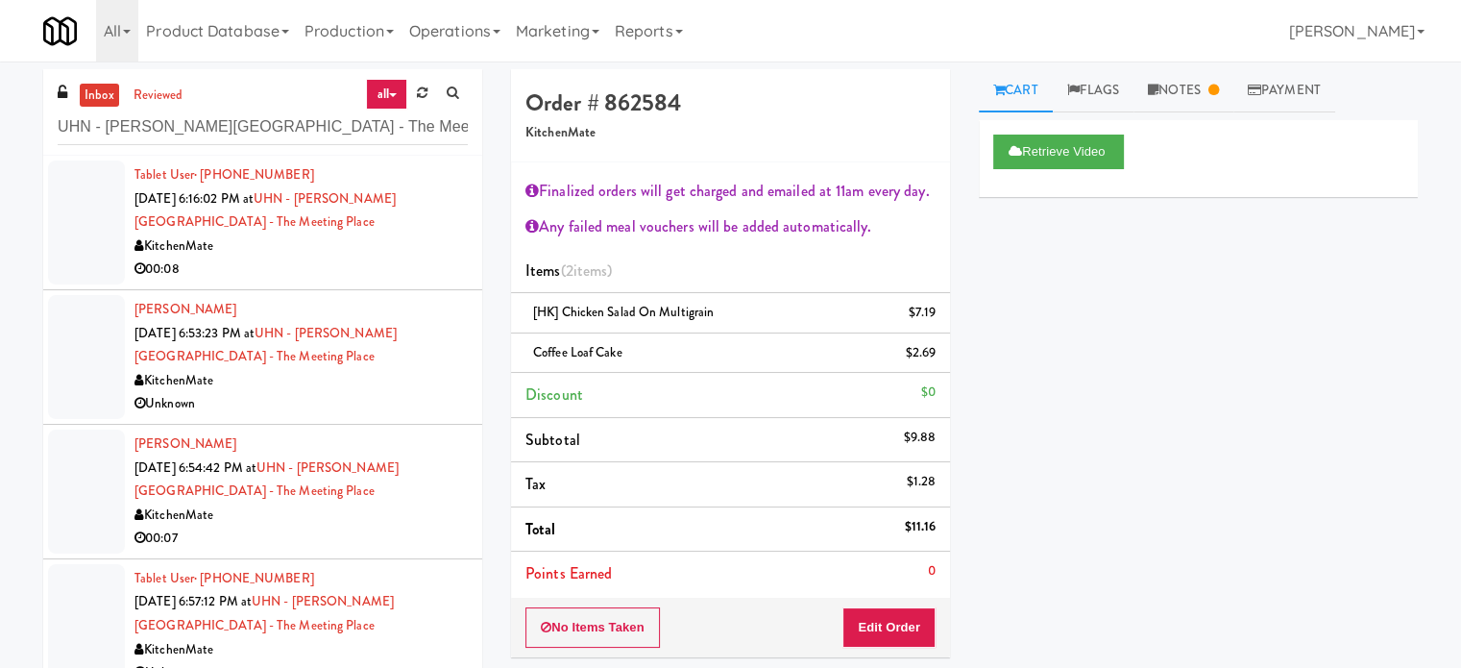
click at [385, 270] on div "00:08" at bounding box center [301, 270] width 333 height 24
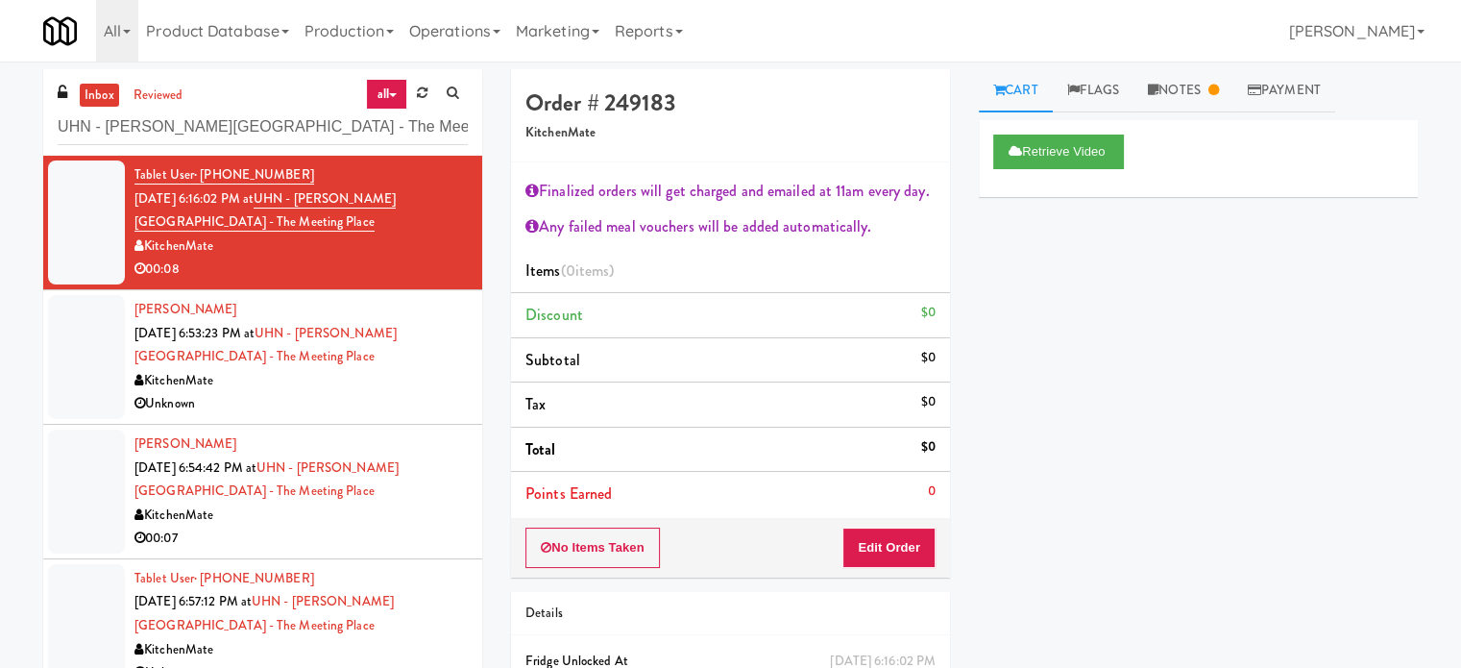
click at [284, 405] on div "Unknown" at bounding box center [301, 404] width 333 height 24
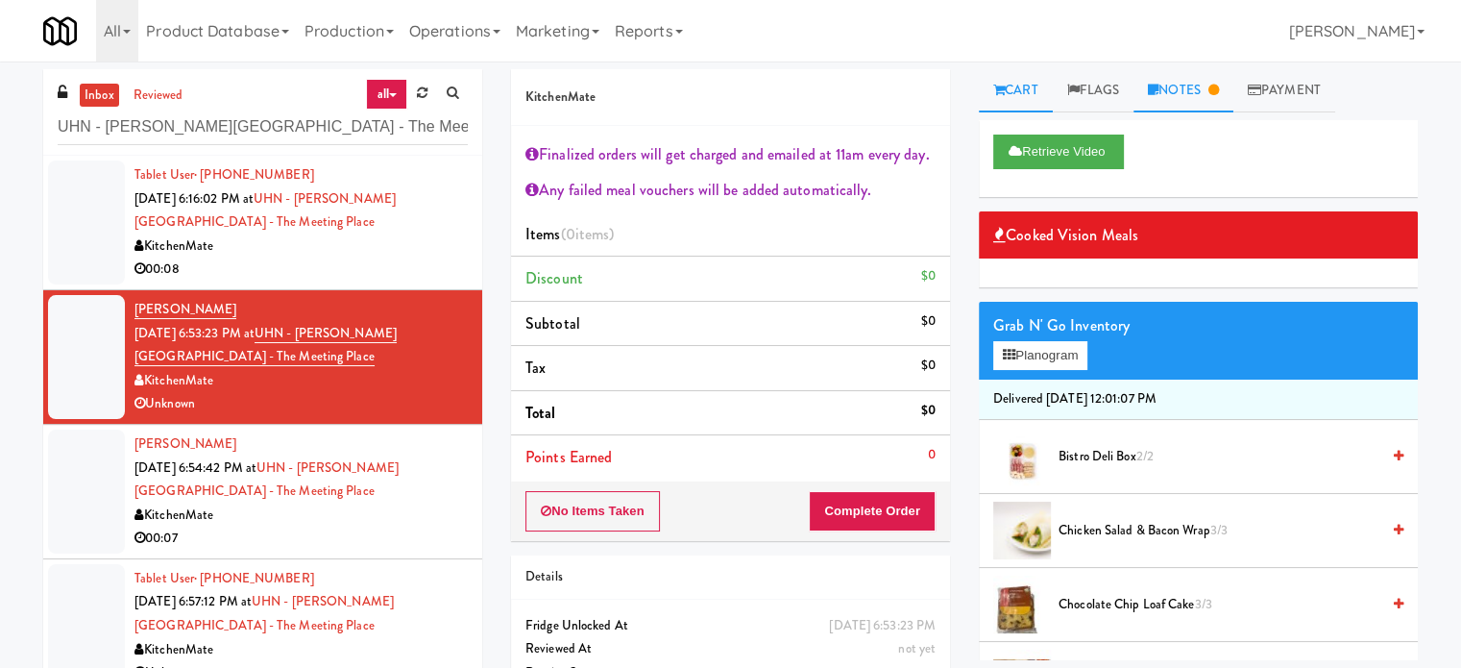
click at [1217, 95] on icon at bounding box center [1214, 90] width 11 height 12
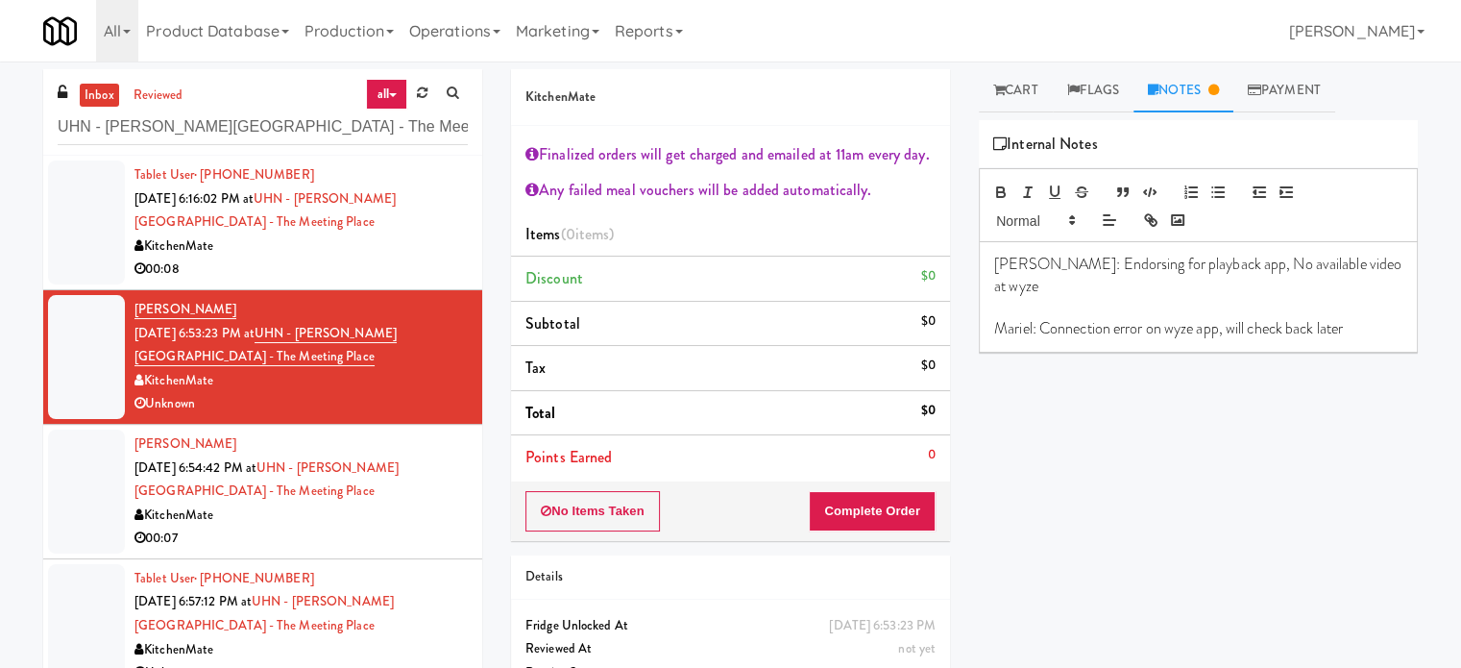
click at [404, 282] on li "Tablet User · (647) 546-3477 Aug 15, 2025 6:16:02 PM at UHN - Bickle Center - T…" at bounding box center [262, 223] width 439 height 135
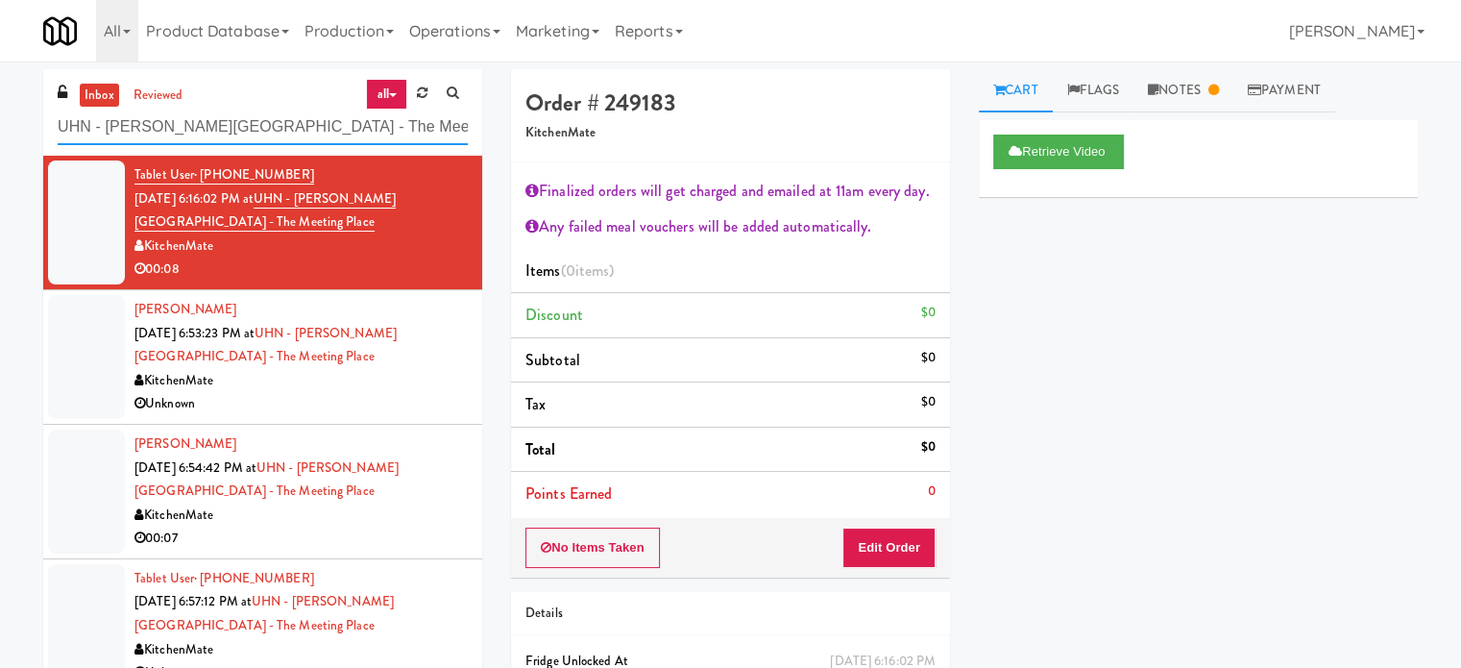
click at [238, 132] on input "UHN - Bickle Center - The Meeting Place" at bounding box center [263, 128] width 410 height 36
click at [239, 134] on input "UHN - Bickle Center - The Meeting Place" at bounding box center [263, 128] width 410 height 36
paste input "Joseph Brant Hospital"
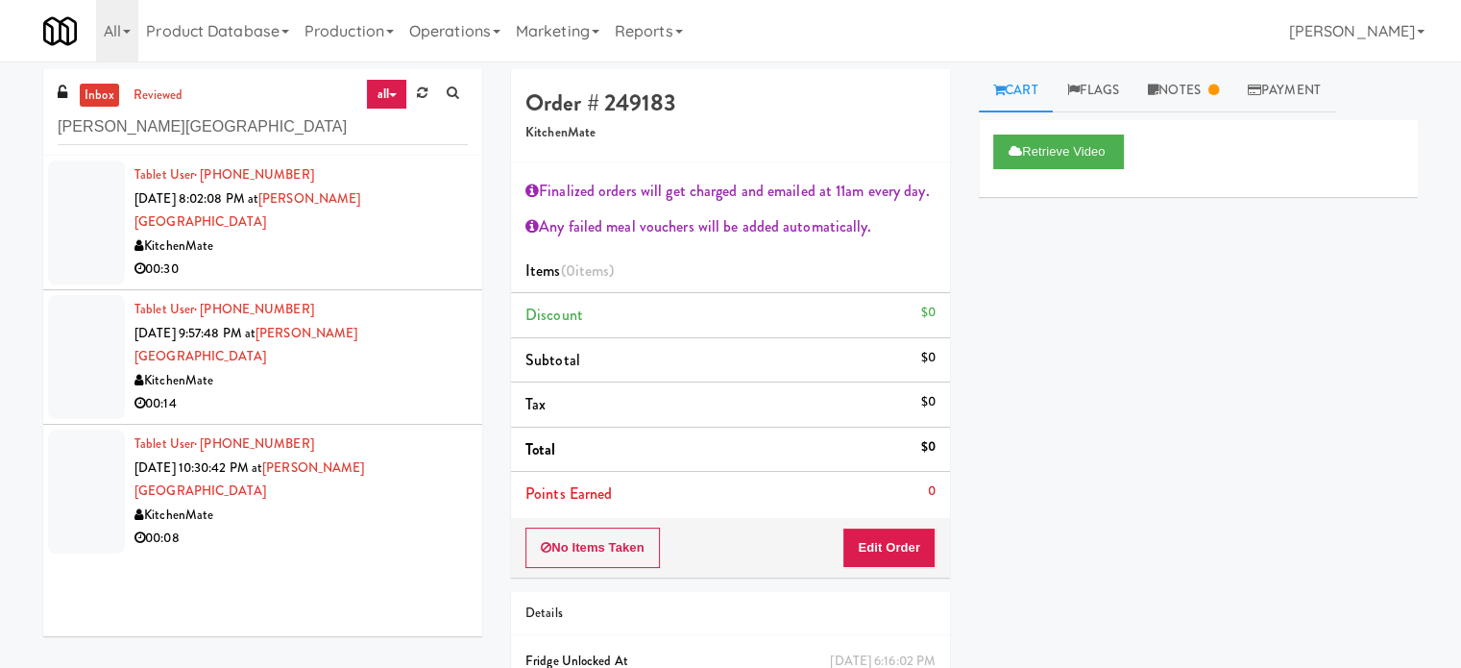
click at [389, 234] on div "KitchenMate" at bounding box center [301, 246] width 333 height 24
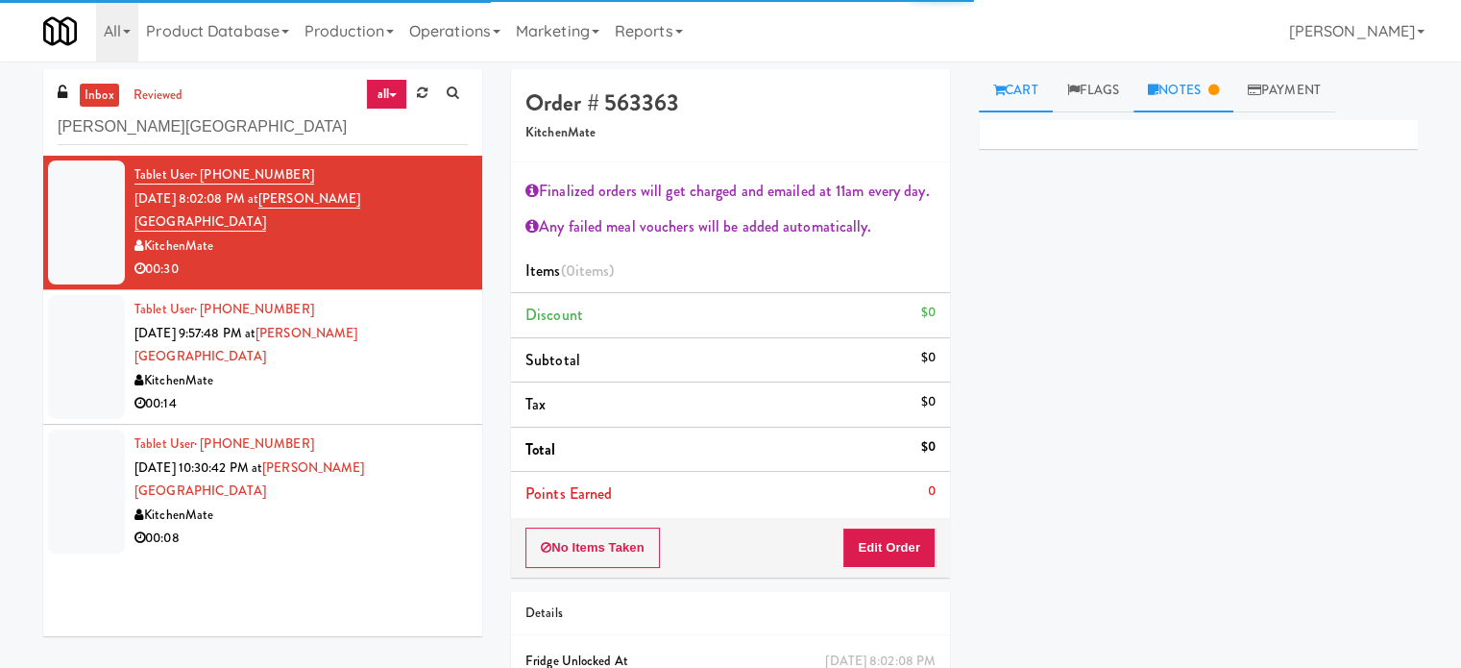
click at [1196, 100] on link "Notes" at bounding box center [1184, 90] width 100 height 43
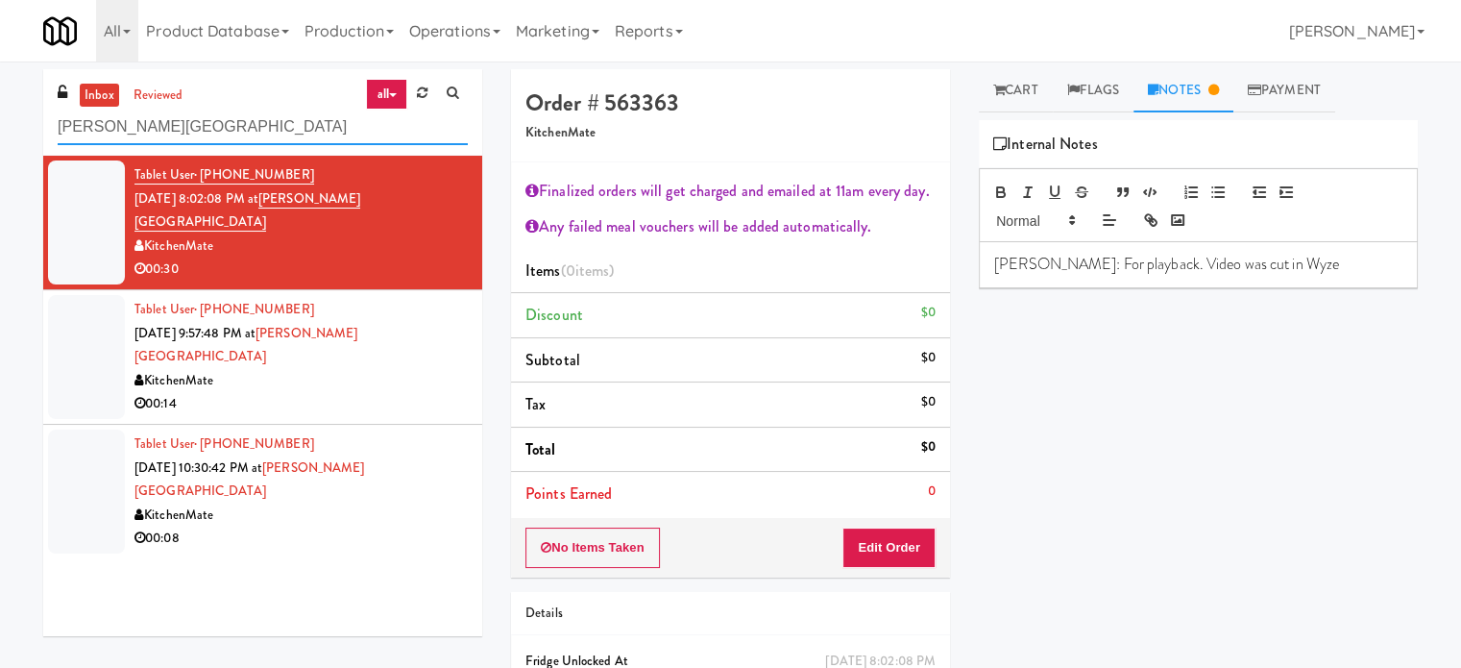
click at [254, 120] on input "Joseph Brant Hospital" at bounding box center [263, 128] width 410 height 36
click at [257, 124] on input "Joseph Brant Hospital" at bounding box center [263, 128] width 410 height 36
click at [258, 124] on input "Joseph Brant Hospital" at bounding box center [263, 128] width 410 height 36
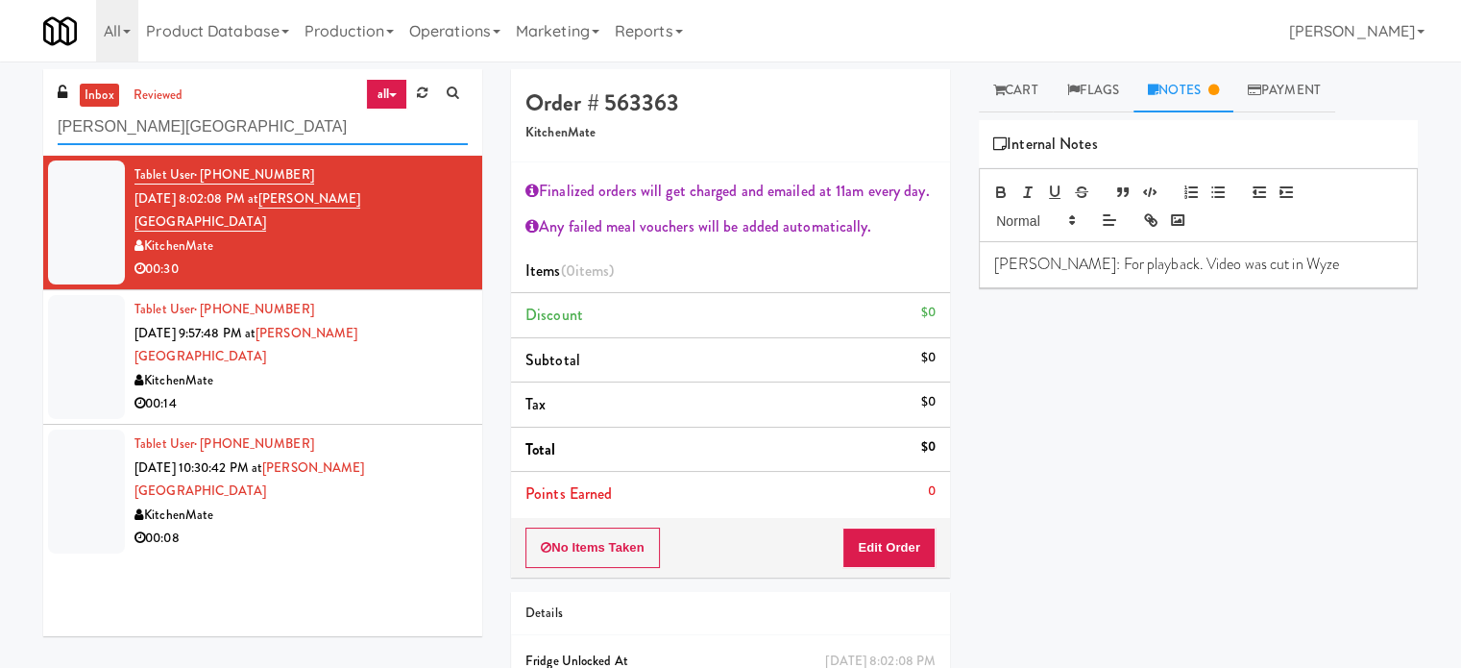
click at [258, 124] on input "Joseph Brant Hospital" at bounding box center [263, 128] width 410 height 36
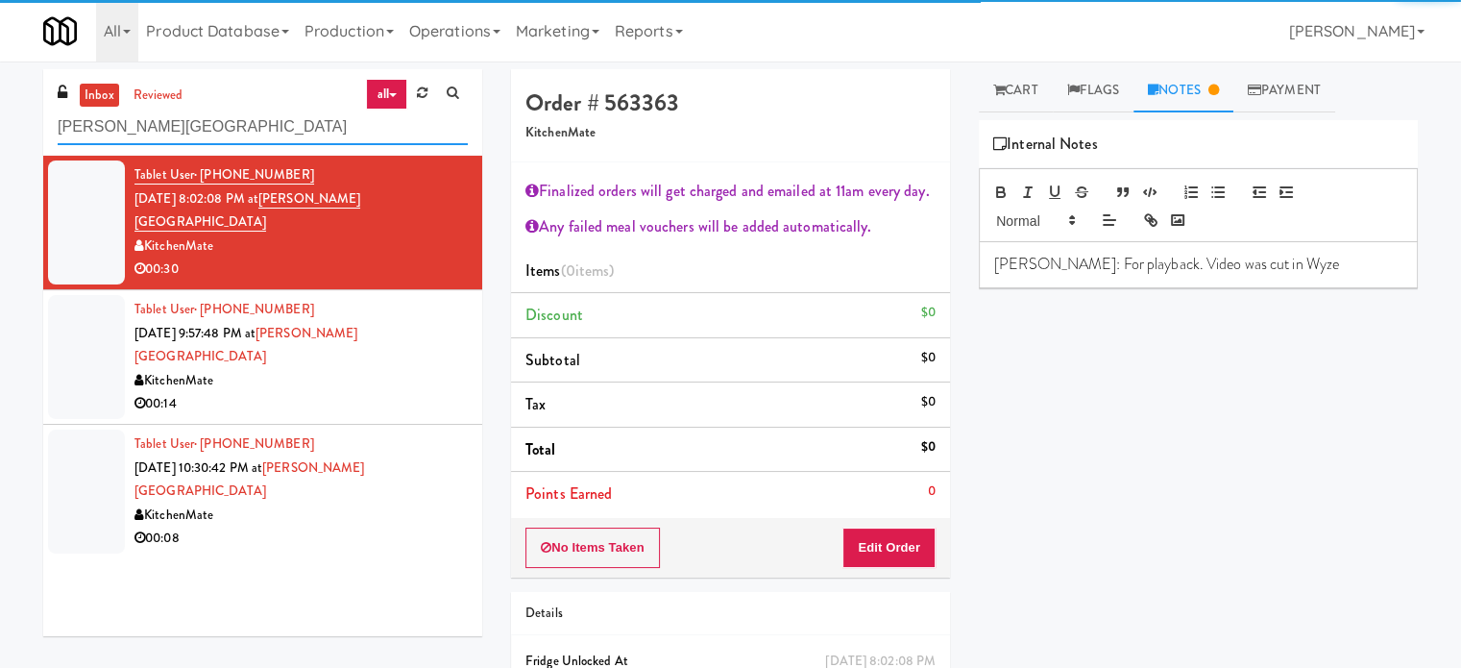
paste input "UHN - Bickle Center - The Meeting Place"
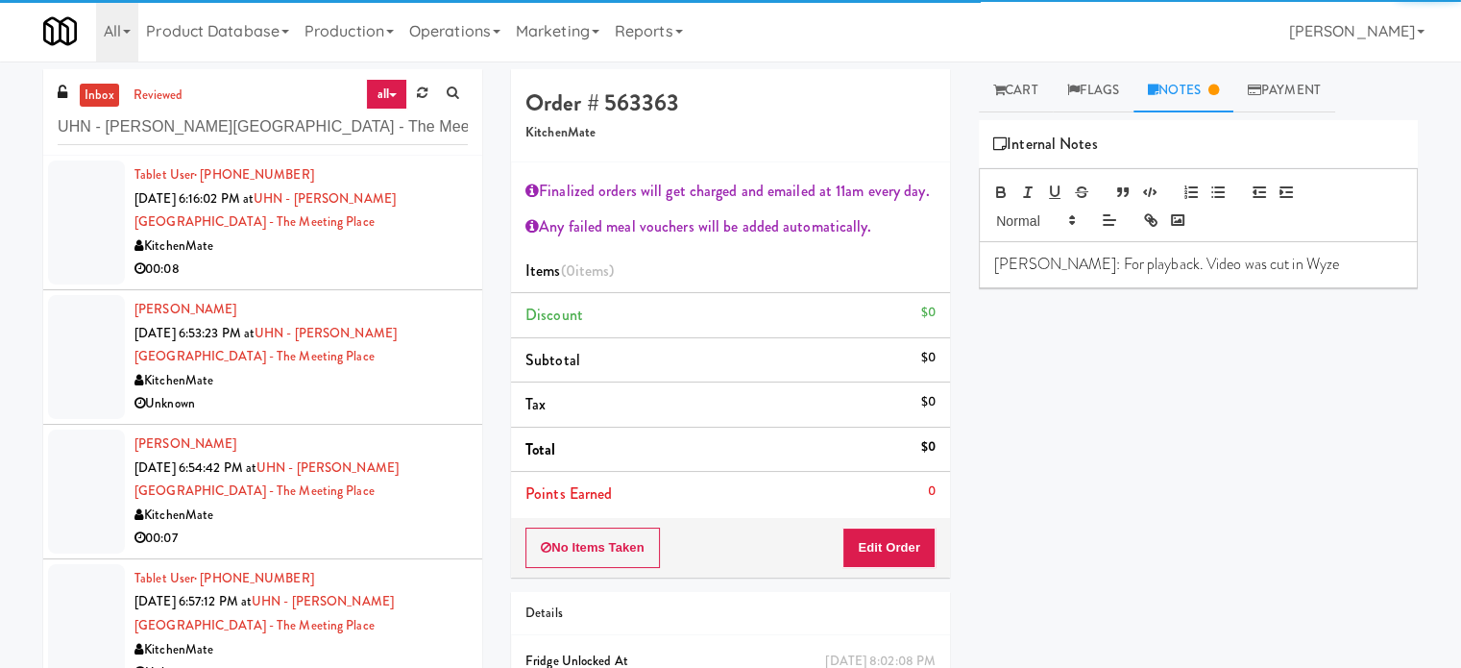
click at [390, 230] on div "Tablet User · (647) 546-3477 Aug 15, 2025 6:16:02 PM at UHN - Bickle Center - T…" at bounding box center [301, 222] width 333 height 118
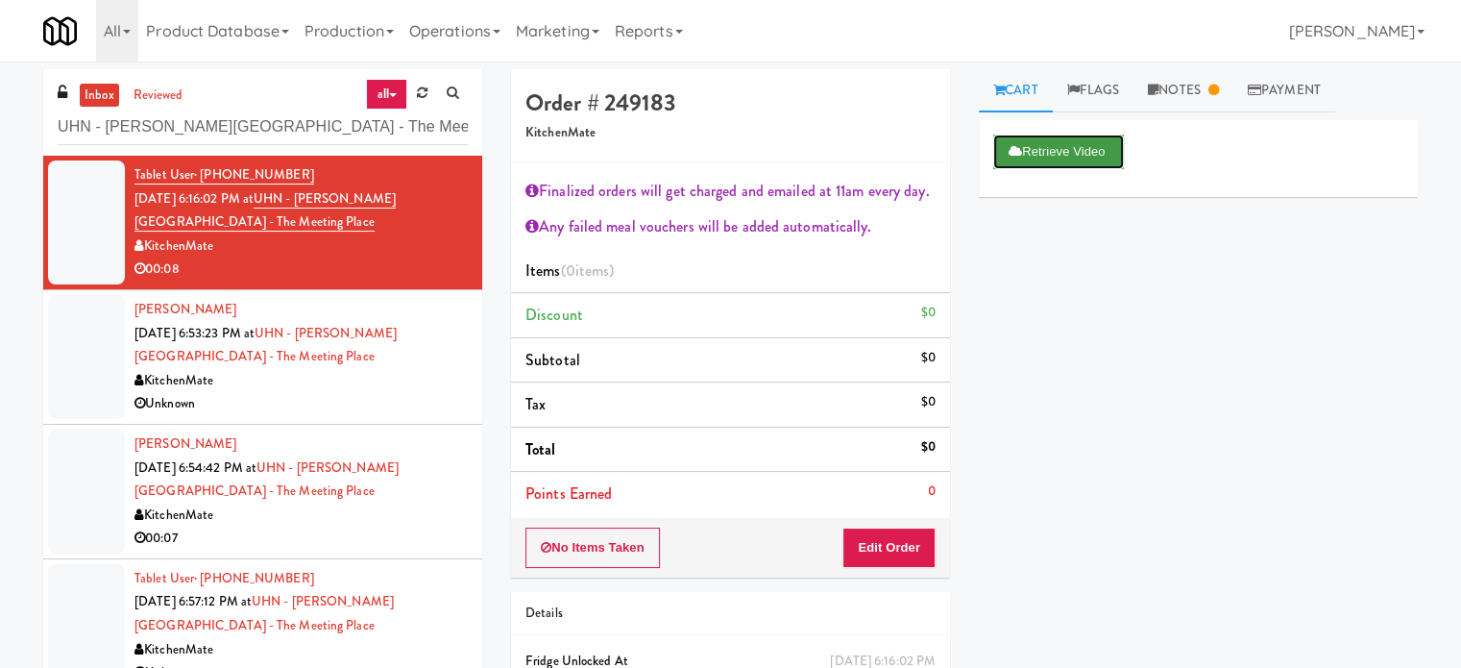
click at [1053, 153] on button "Retrieve Video" at bounding box center [1059, 152] width 131 height 35
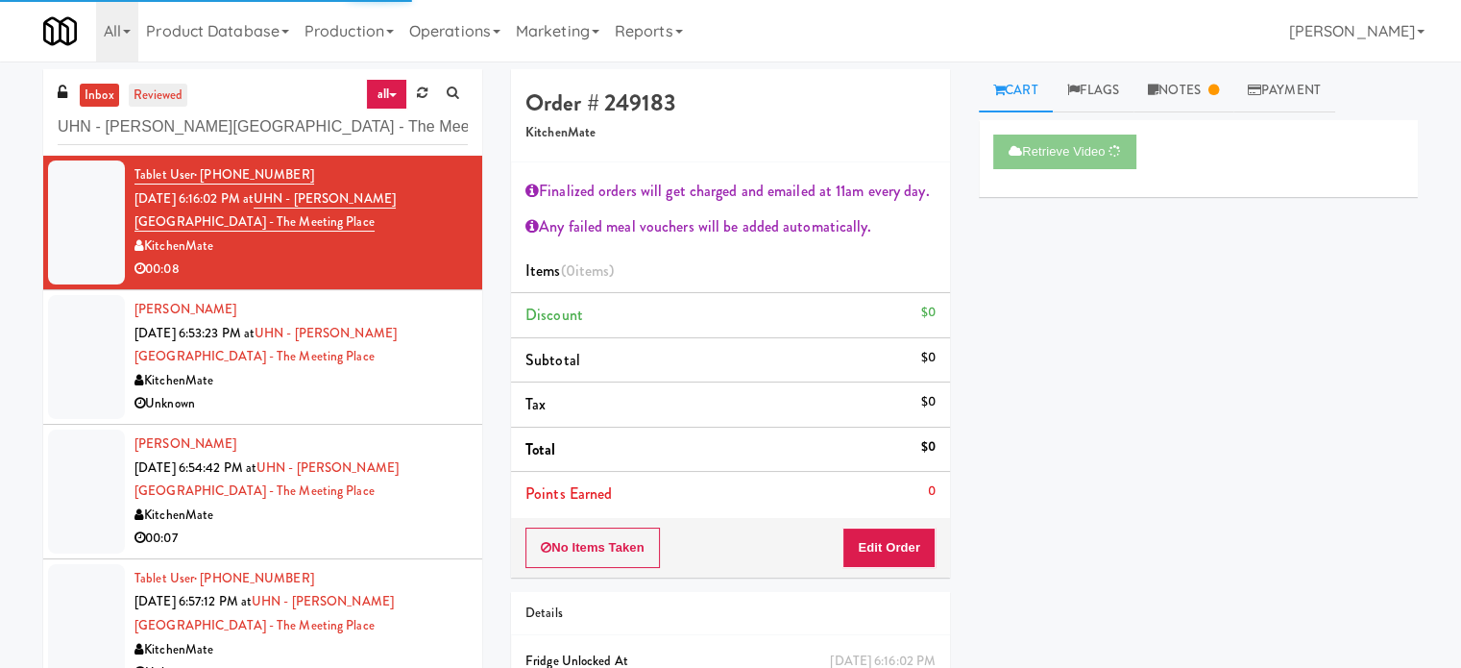
click at [160, 95] on link "reviewed" at bounding box center [159, 96] width 60 height 24
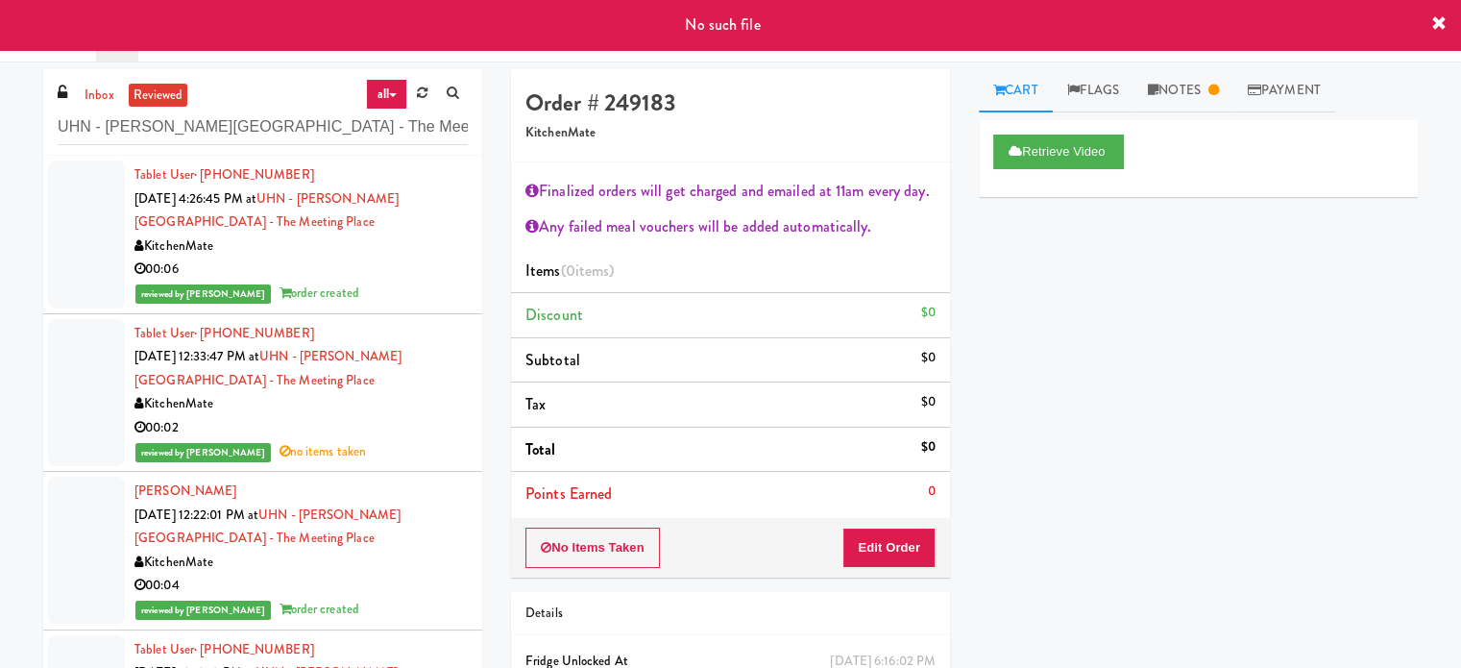
click at [373, 234] on div "KitchenMate" at bounding box center [301, 246] width 333 height 24
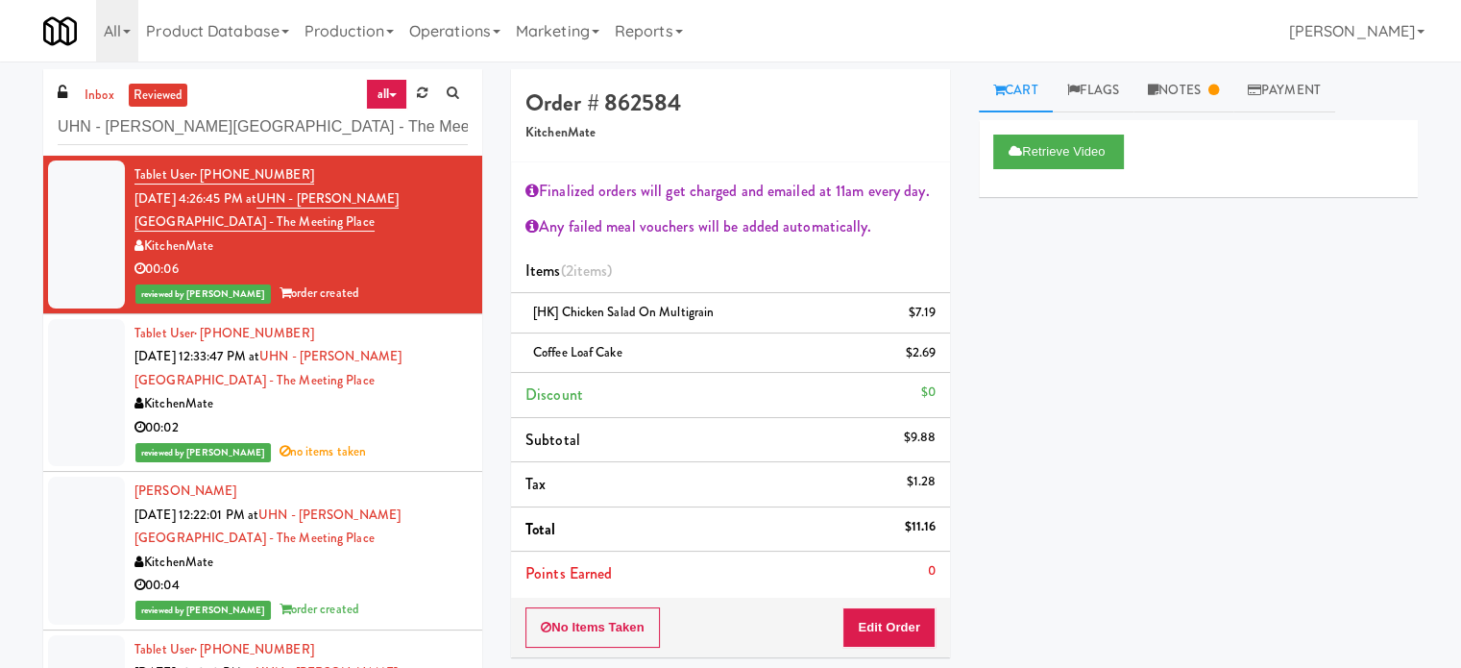
drag, startPoint x: 90, startPoint y: 96, endPoint x: 144, endPoint y: 104, distance: 54.4
click at [90, 96] on link "inbox" at bounding box center [99, 96] width 39 height 24
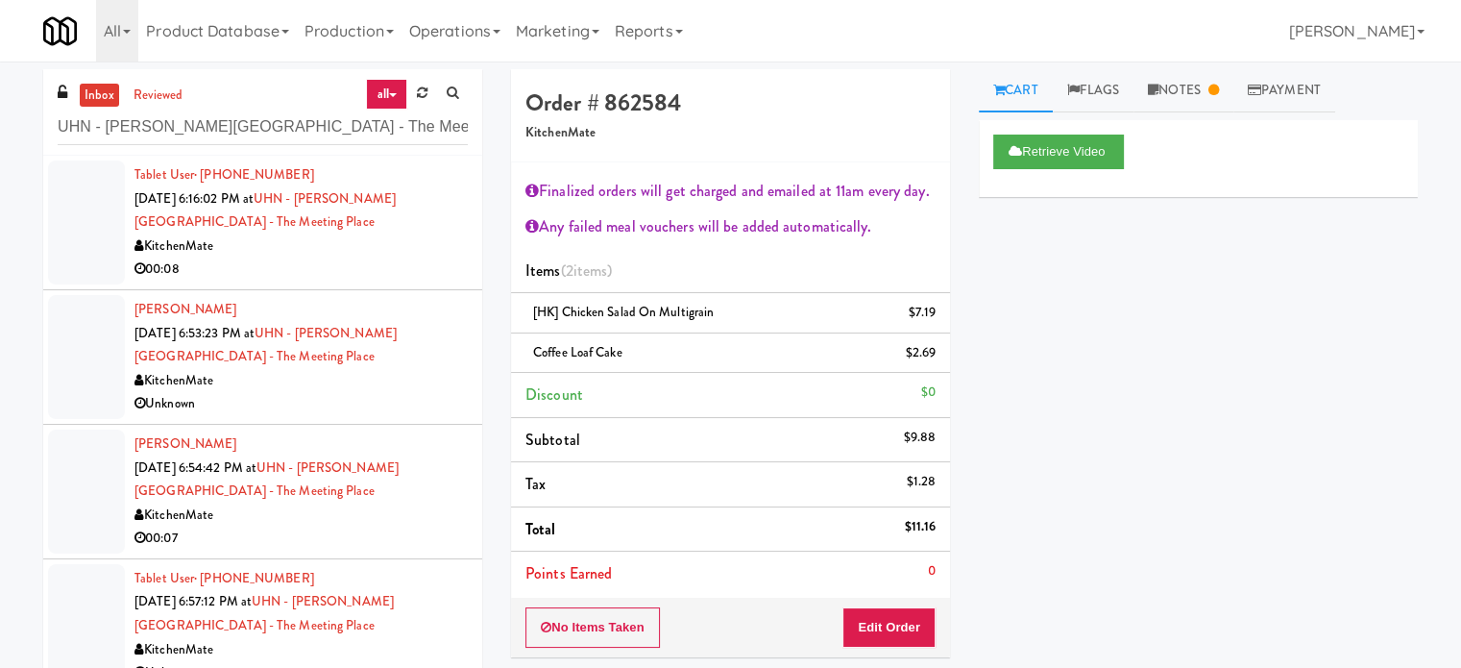
click at [317, 258] on div "00:08" at bounding box center [301, 270] width 333 height 24
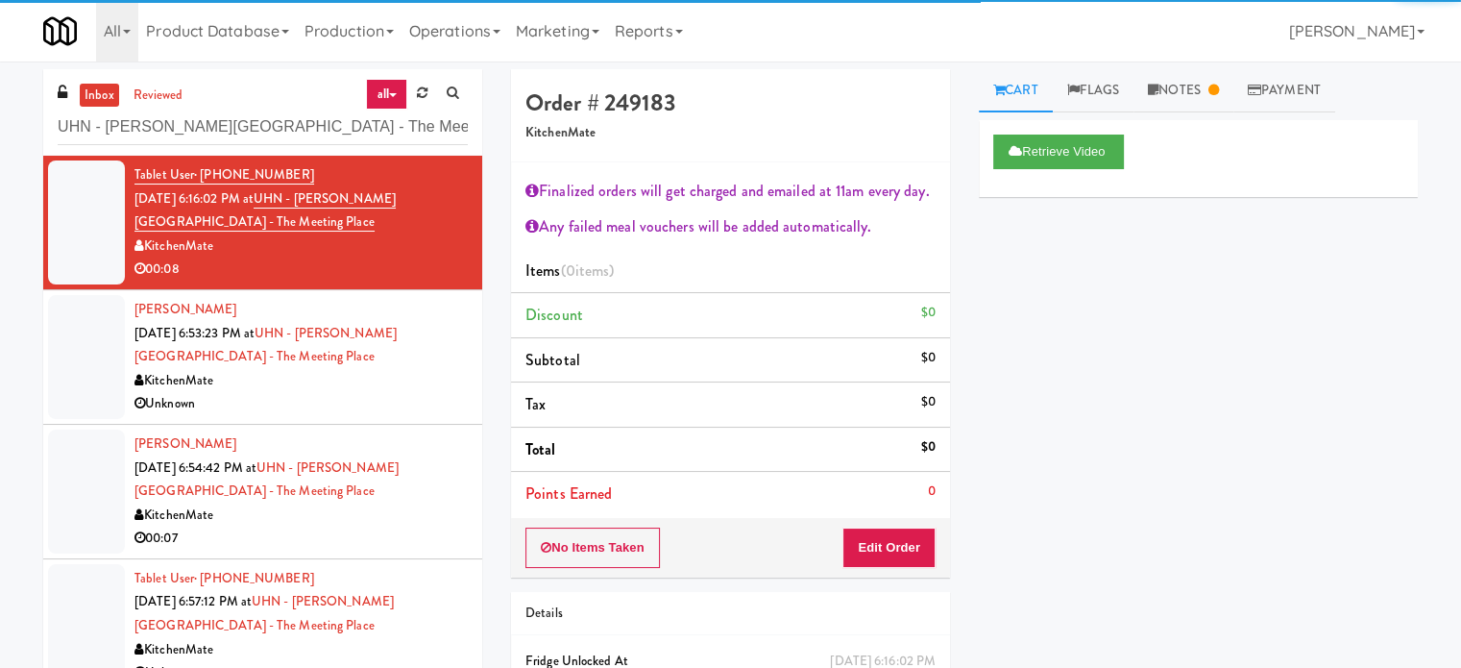
click at [1203, 102] on link "Notes" at bounding box center [1184, 90] width 100 height 43
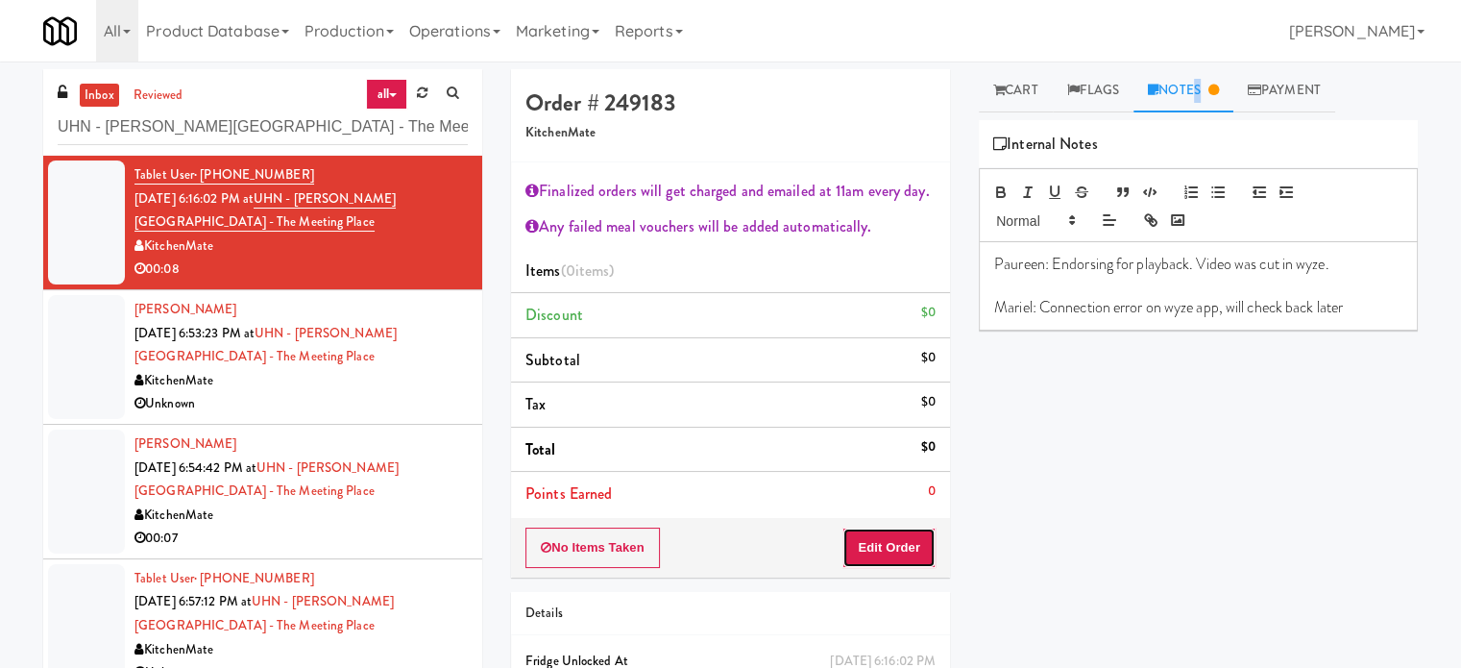
click at [913, 554] on button "Edit Order" at bounding box center [889, 547] width 93 height 40
click at [1011, 95] on link "Cart" at bounding box center [1016, 90] width 74 height 43
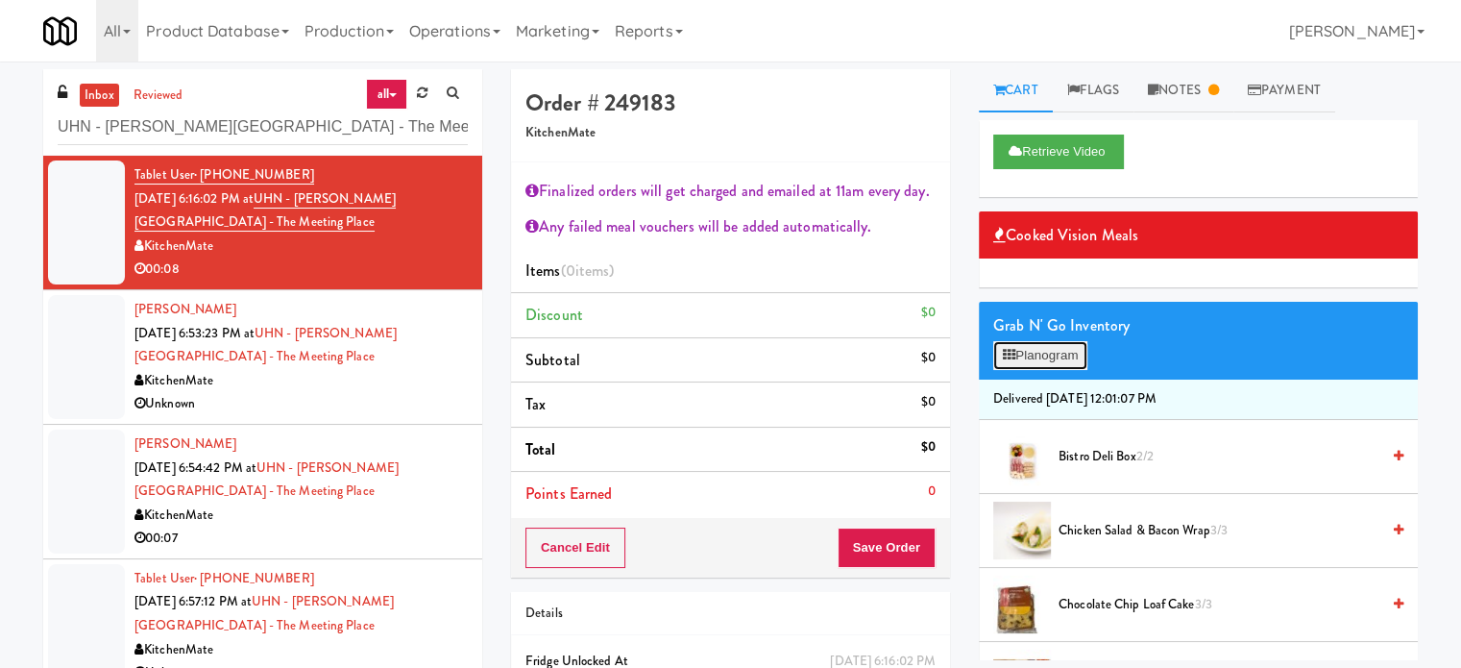
click at [1066, 363] on button "Planogram" at bounding box center [1041, 355] width 94 height 29
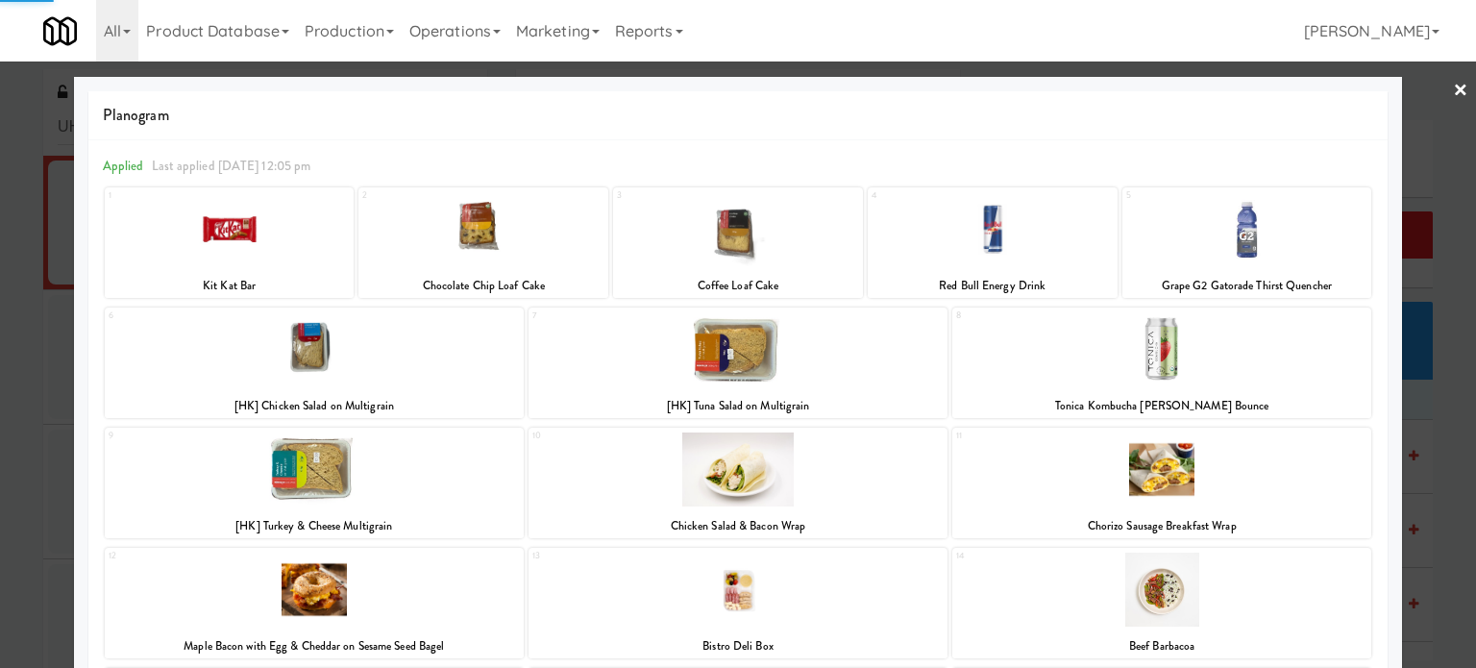
scroll to position [396, 0]
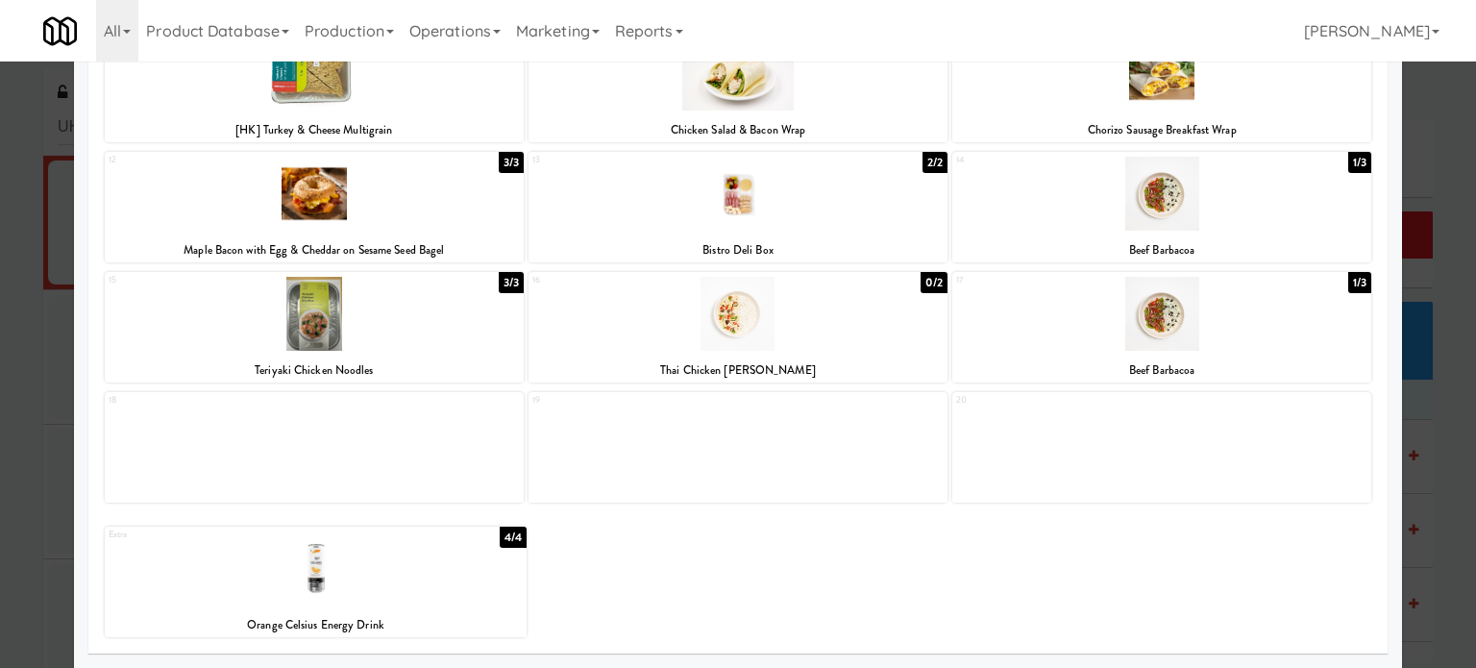
click at [1445, 441] on div at bounding box center [738, 334] width 1476 height 668
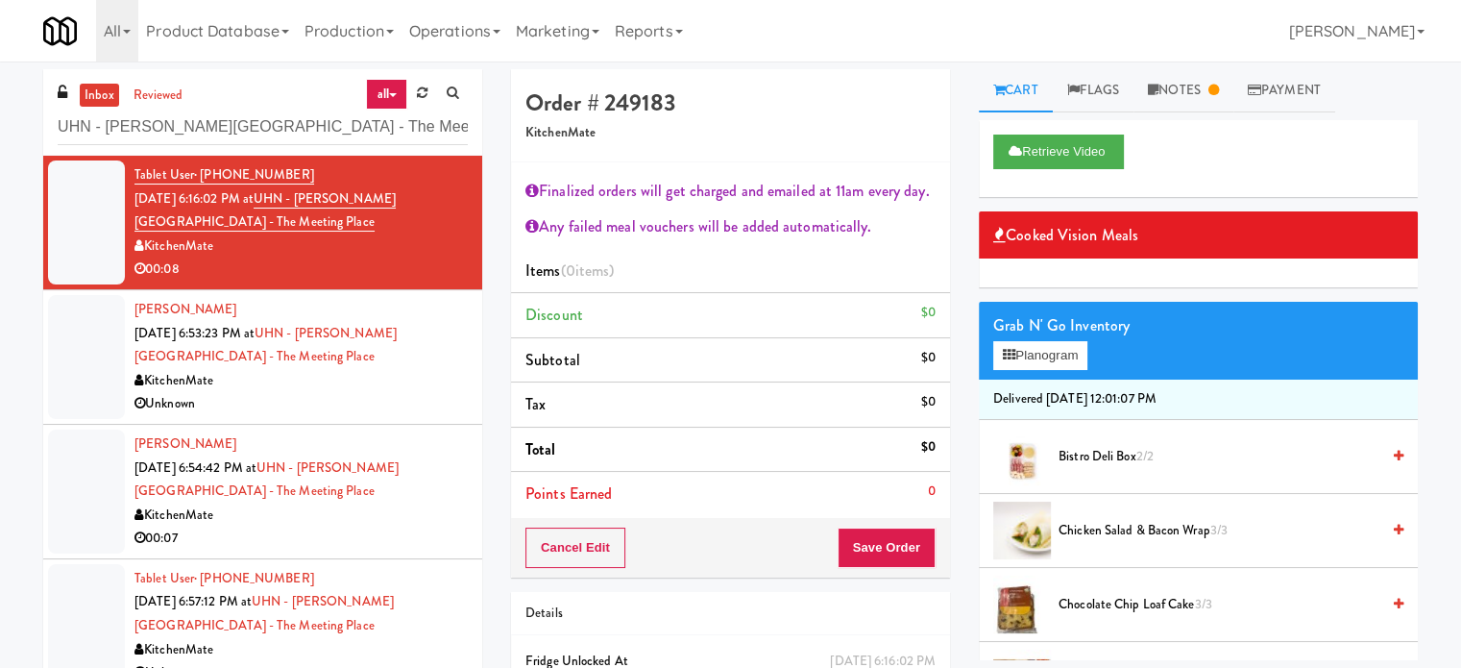
drag, startPoint x: 346, startPoint y: 401, endPoint x: 390, endPoint y: 396, distance: 44.5
click at [348, 408] on div "Unknown" at bounding box center [301, 404] width 333 height 24
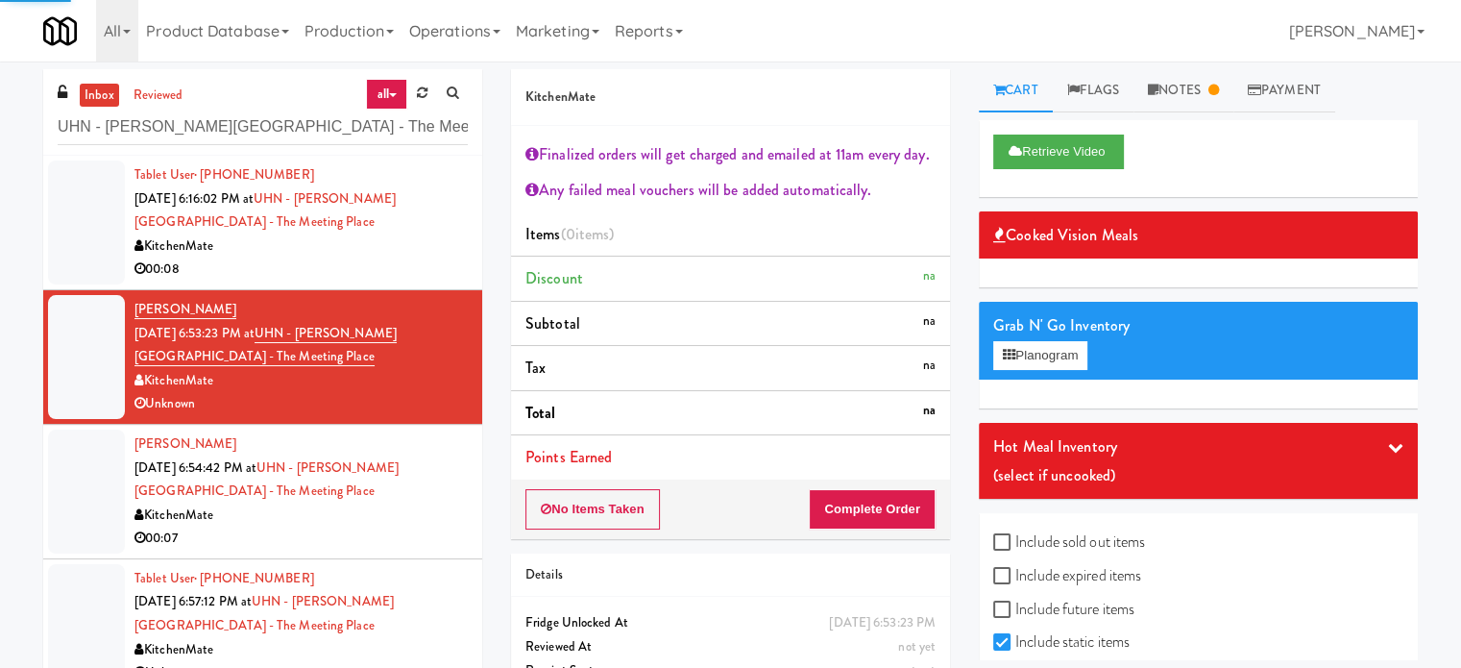
drag, startPoint x: 396, startPoint y: 257, endPoint x: 651, endPoint y: 234, distance: 256.5
click at [397, 258] on div "00:08" at bounding box center [301, 270] width 333 height 24
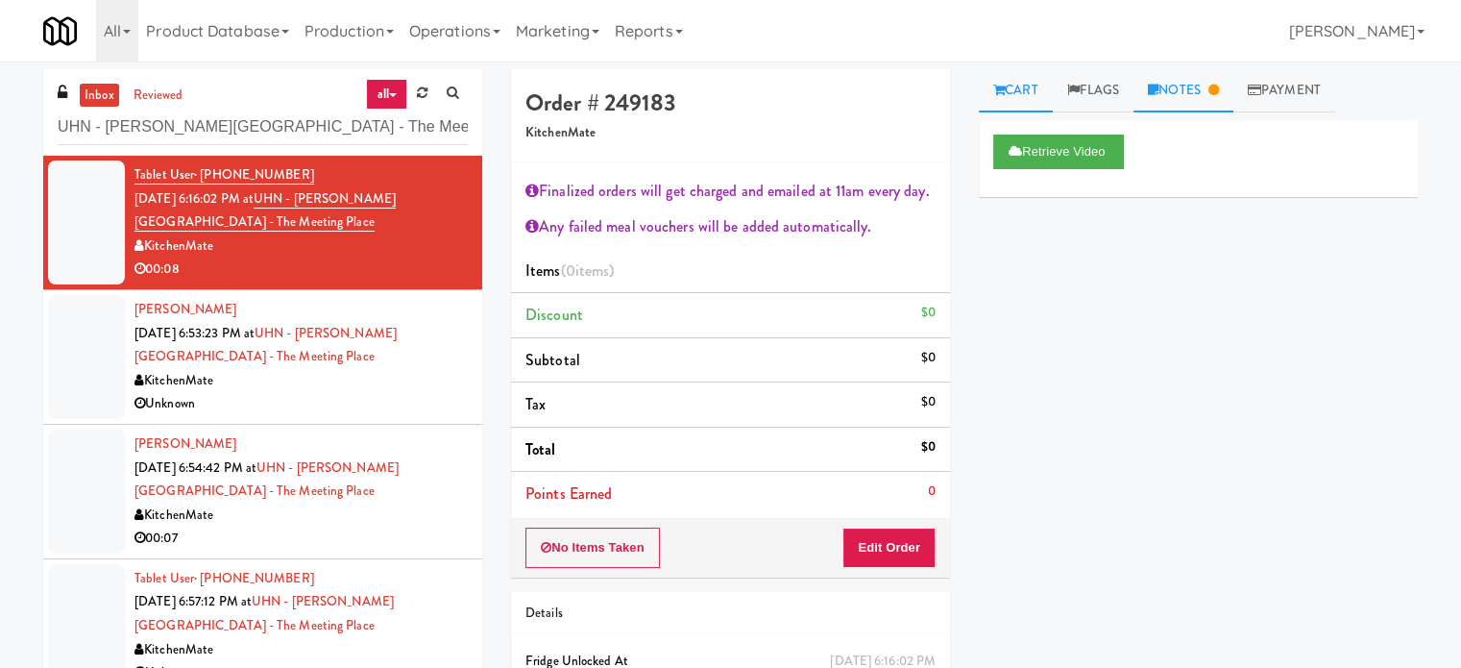
click at [1190, 91] on link "Notes" at bounding box center [1184, 90] width 100 height 43
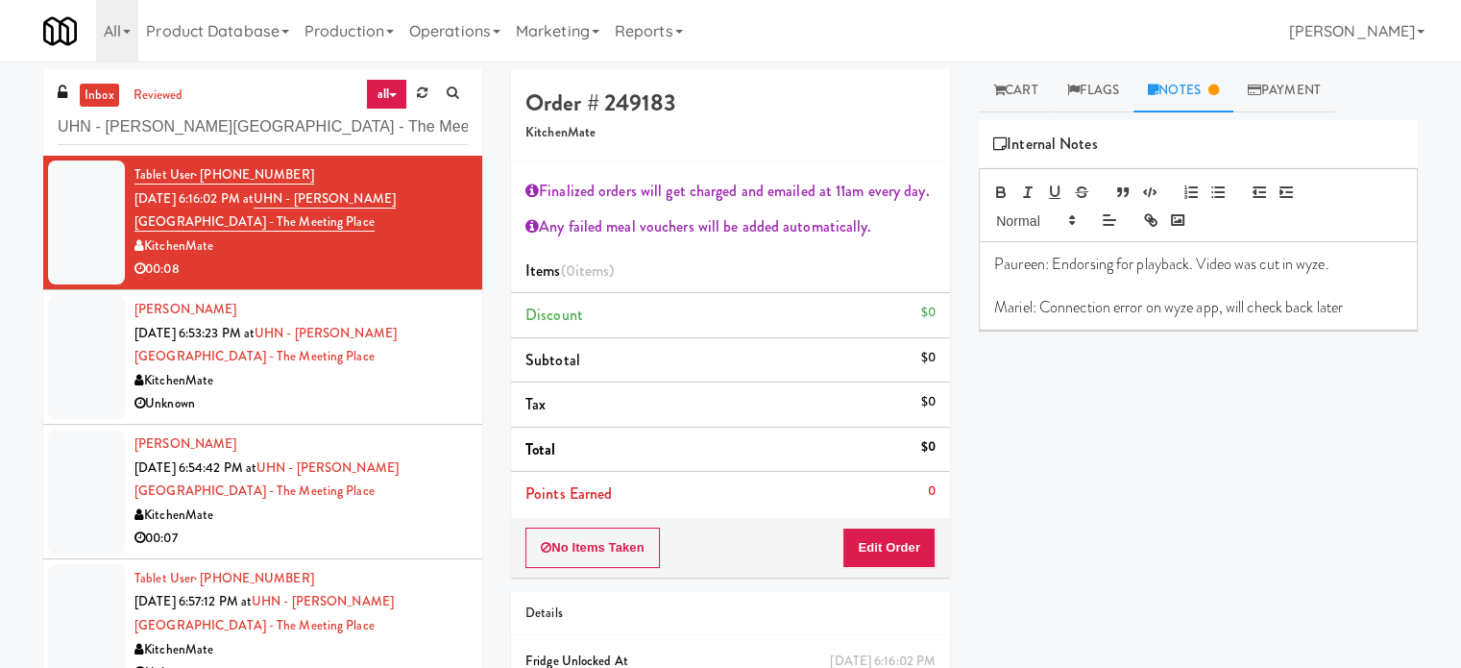
click at [441, 392] on div "Unknown" at bounding box center [301, 404] width 333 height 24
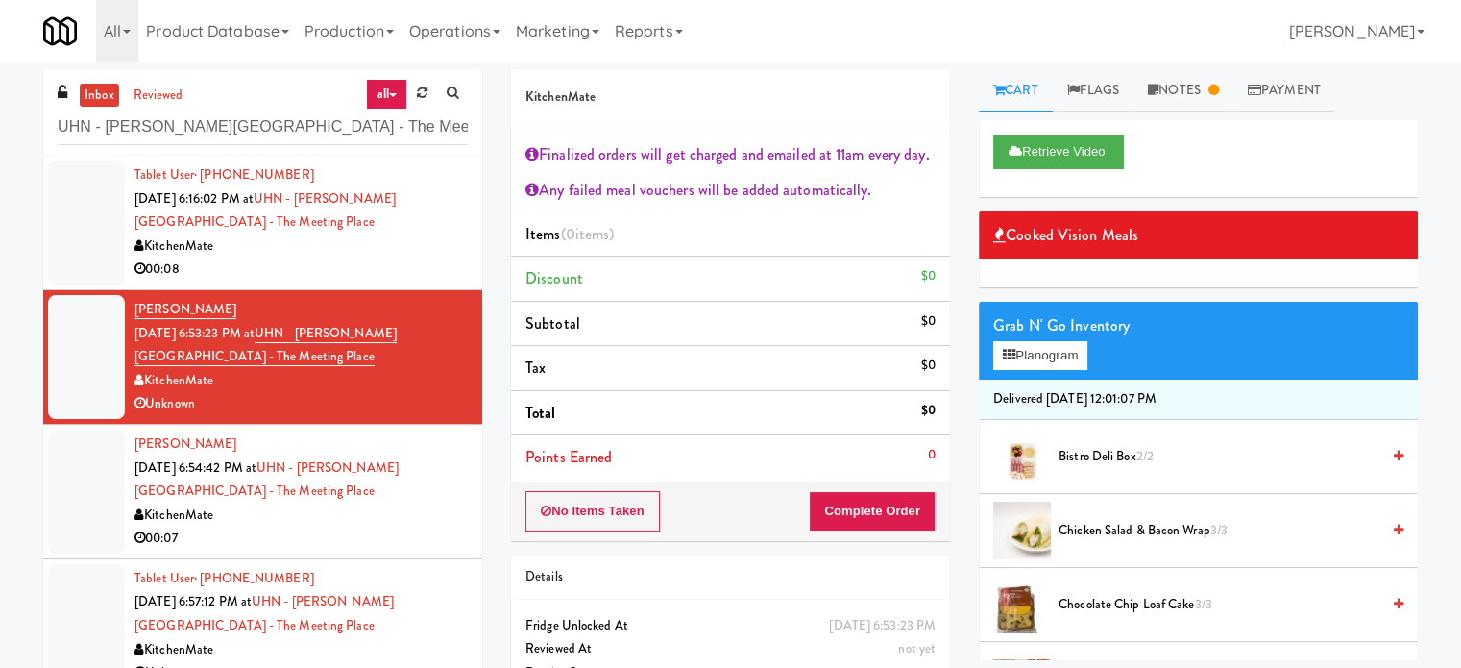
click at [396, 237] on div "KitchenMate" at bounding box center [301, 246] width 333 height 24
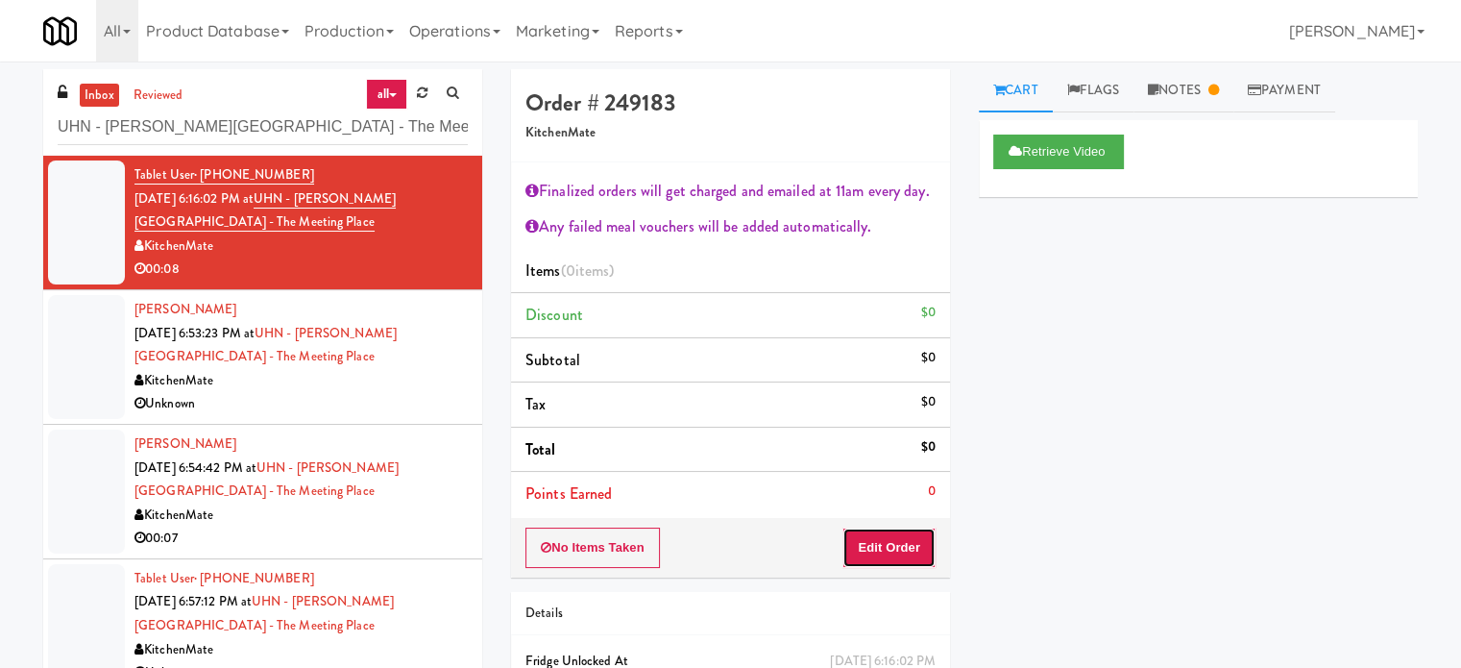
click at [904, 554] on button "Edit Order" at bounding box center [889, 547] width 93 height 40
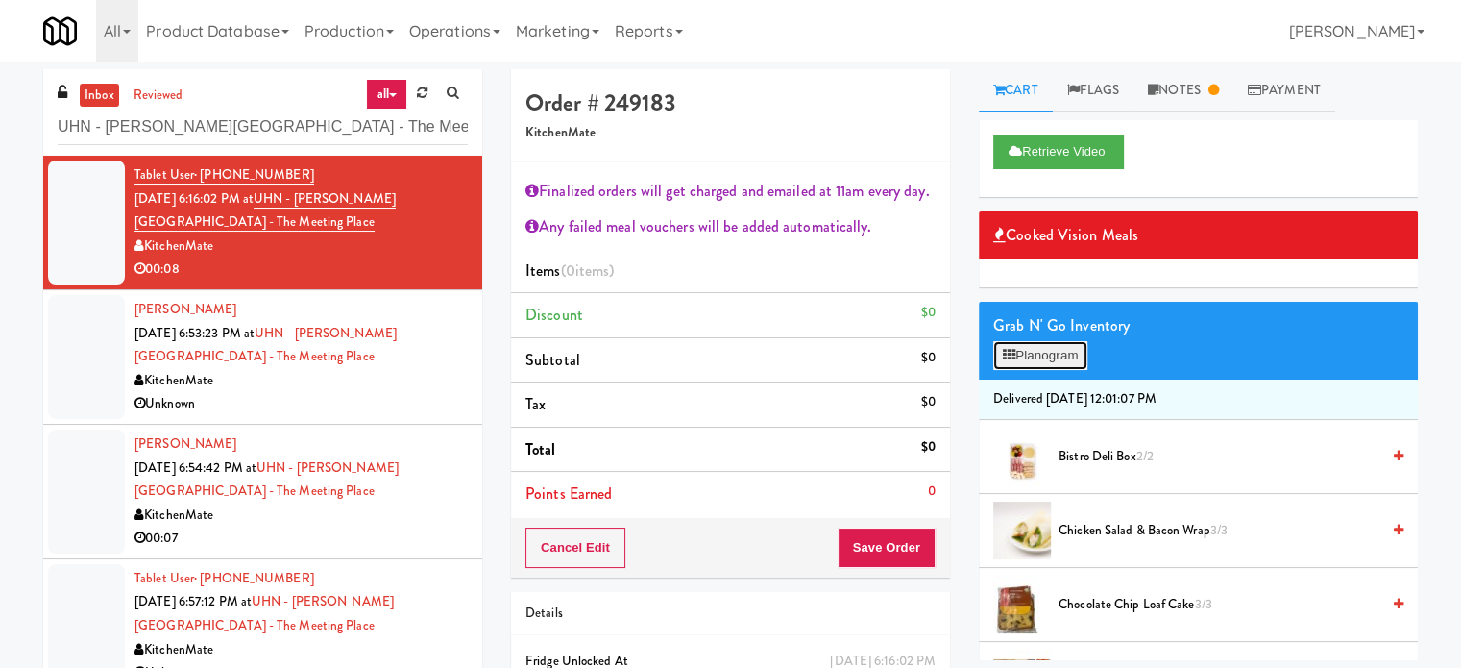
click at [1042, 356] on button "Planogram" at bounding box center [1041, 355] width 94 height 29
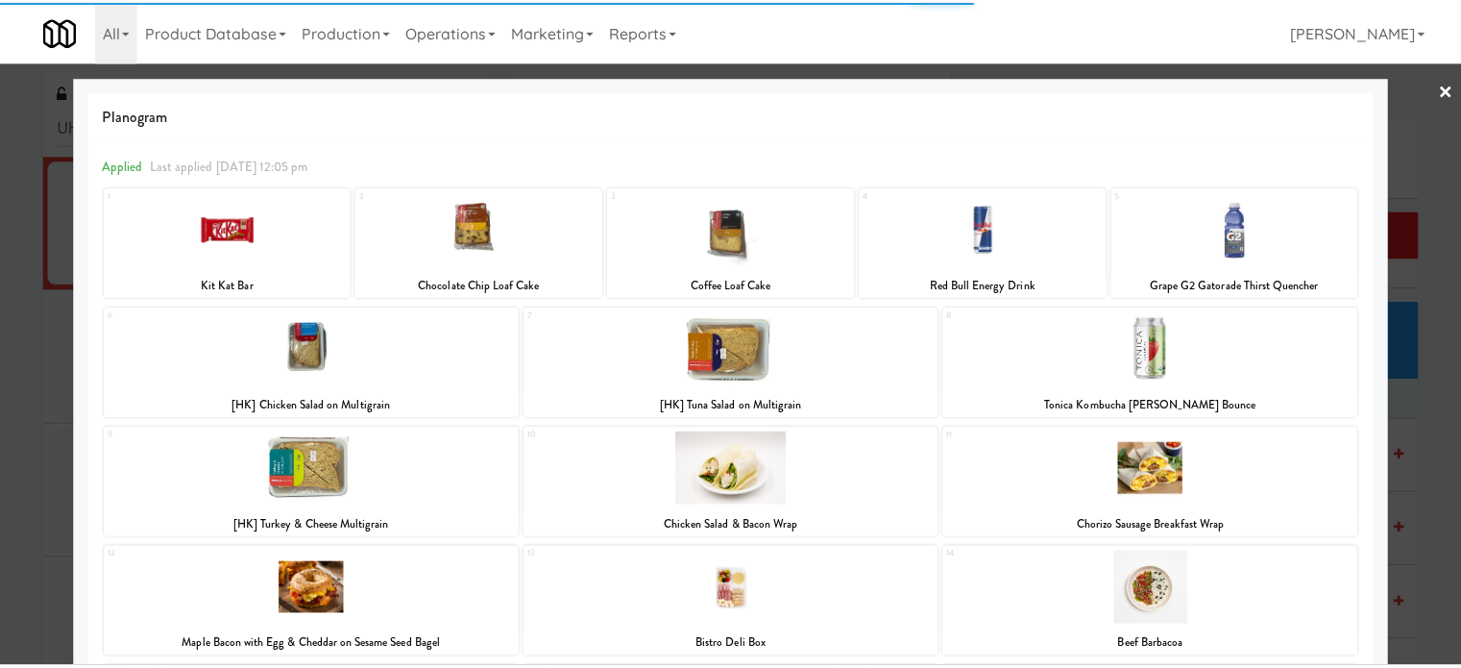
scroll to position [396, 0]
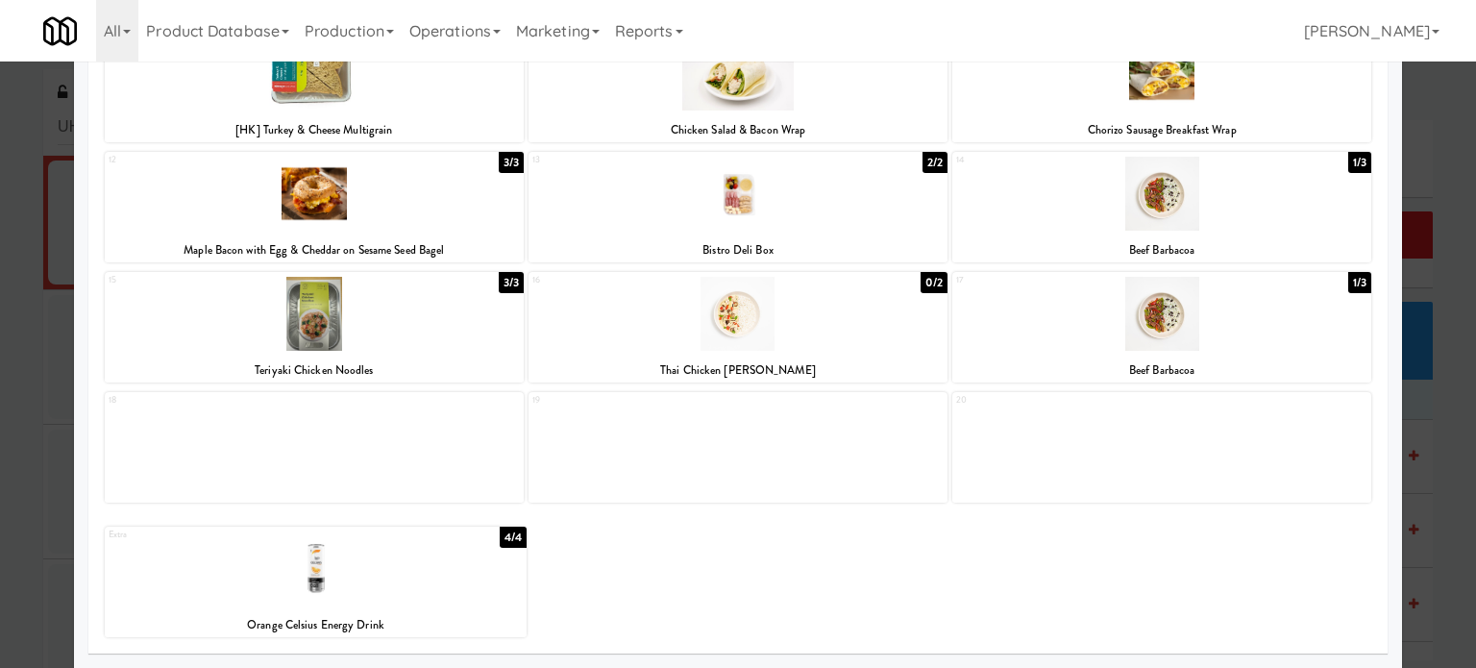
click at [1442, 410] on div at bounding box center [738, 334] width 1476 height 668
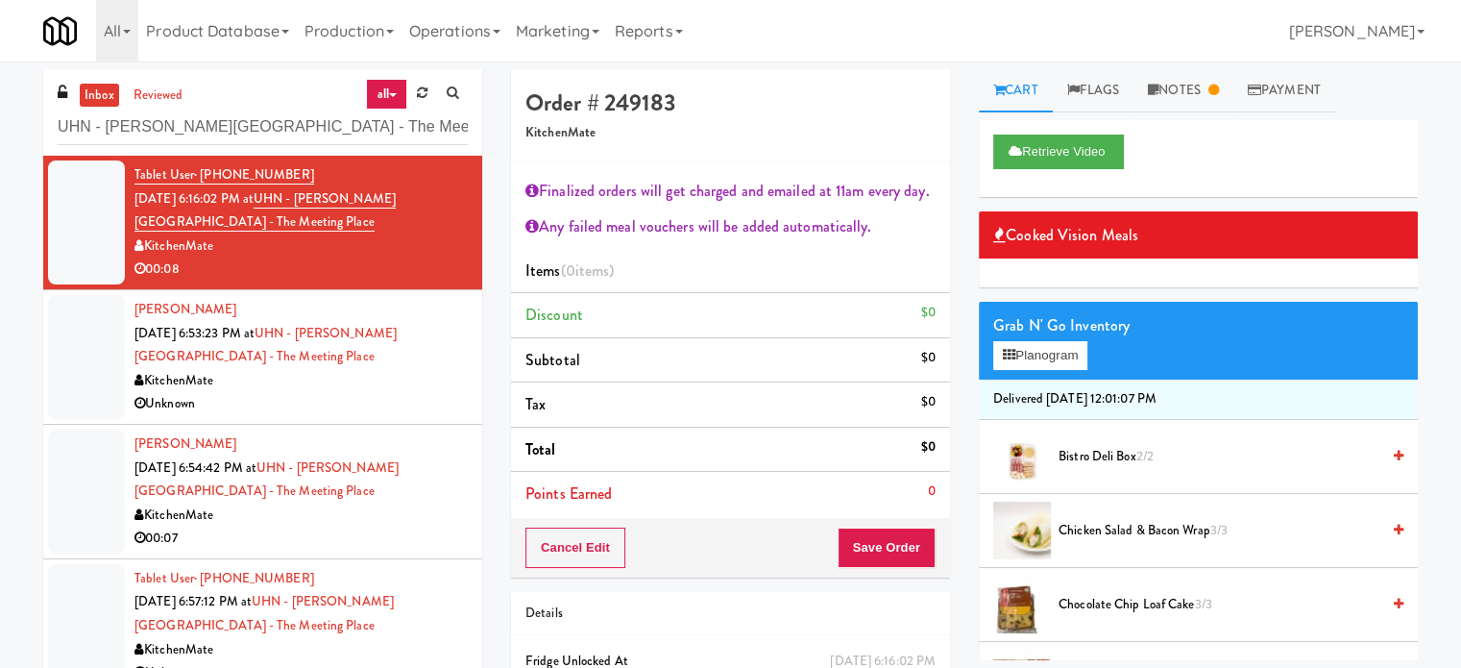
click at [390, 370] on div "Olivera Papaz Aug 15, 2025 6:53:23 PM at UHN - Bickle Center - The Meeting Plac…" at bounding box center [301, 357] width 333 height 118
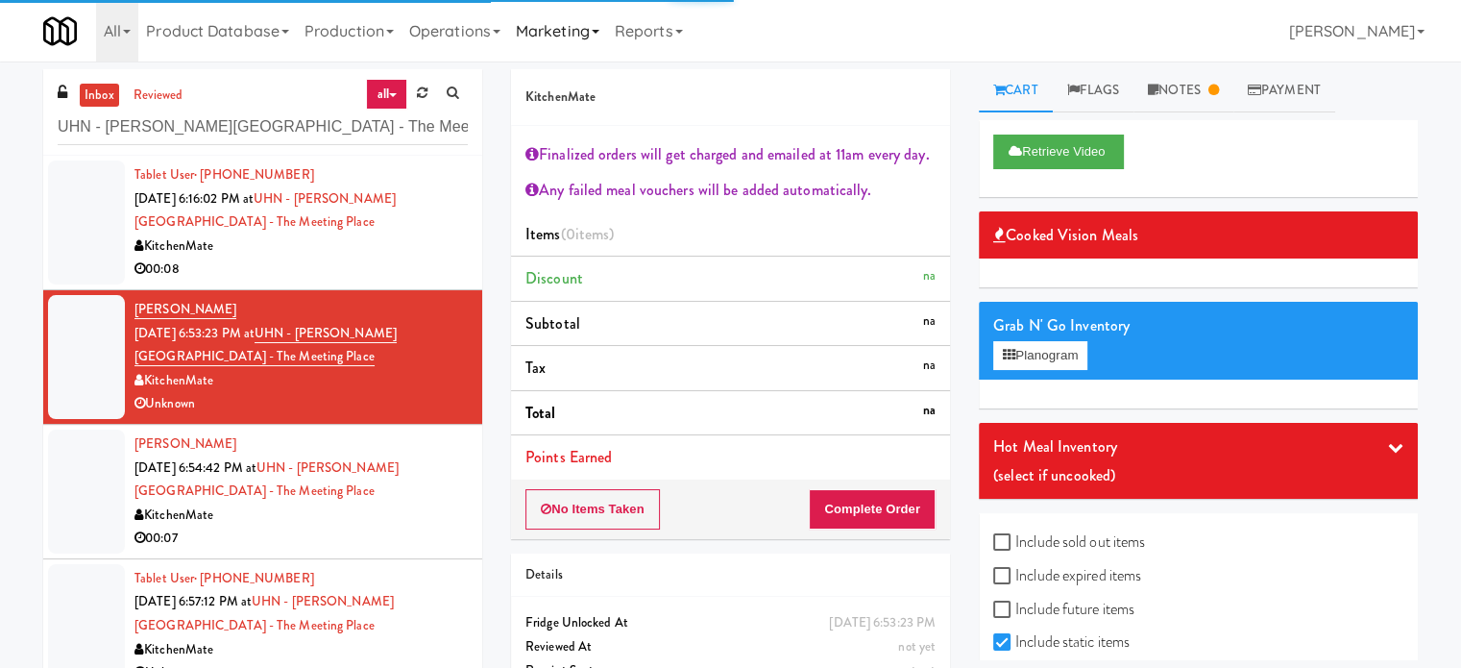
drag, startPoint x: 405, startPoint y: 257, endPoint x: 565, endPoint y: 53, distance: 259.3
click at [405, 256] on div "Tablet User · (647) 546-3477 Aug 15, 2025 6:16:02 PM at UHN - Bickle Center - T…" at bounding box center [301, 222] width 333 height 118
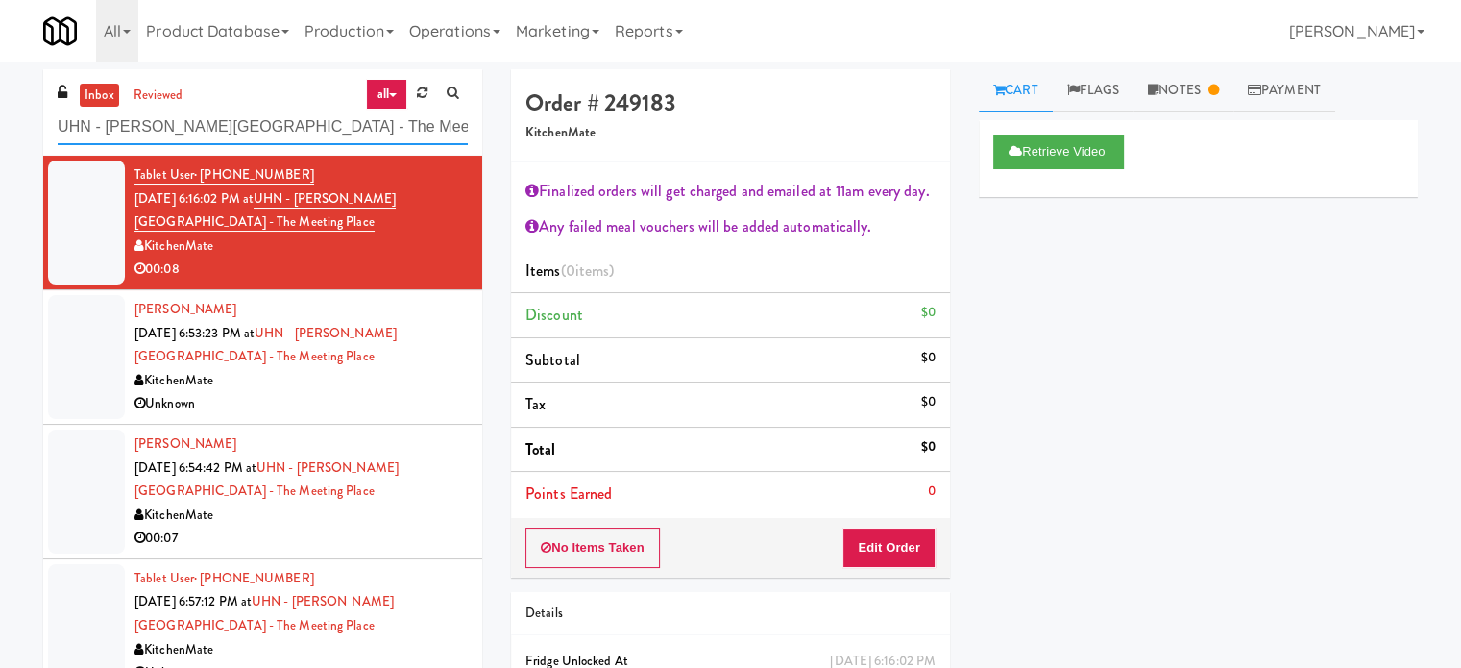
click at [256, 119] on input "UHN - Bickle Center - The Meeting Place" at bounding box center [263, 128] width 410 height 36
click at [256, 120] on input "UHN - Bickle Center - The Meeting Place" at bounding box center [263, 128] width 410 height 36
paste input "Joseph Brant Hospital"
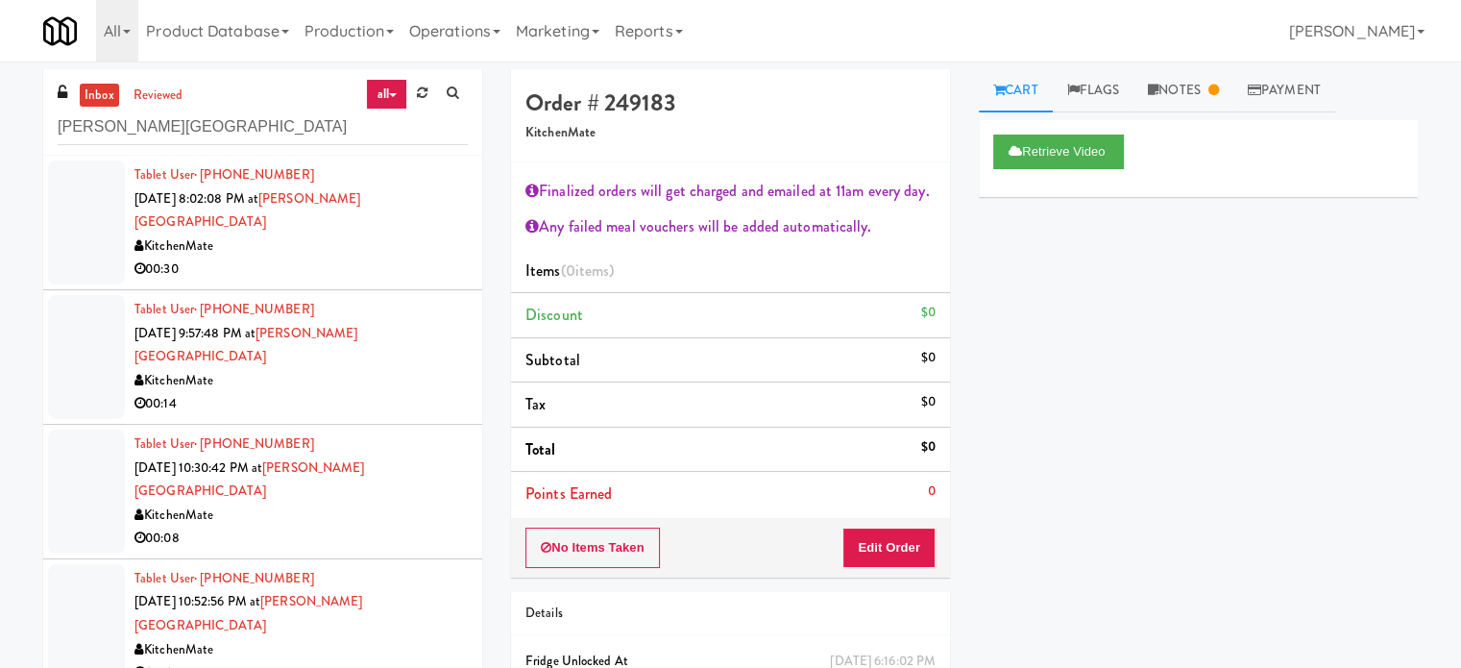
drag, startPoint x: 294, startPoint y: 230, endPoint x: 304, endPoint y: 235, distance: 11.2
click at [300, 235] on div "Tablet User · (647) 526-7737 Aug 15, 2025 8:02:08 PM at Joseph Brant Hospital K…" at bounding box center [301, 222] width 333 height 118
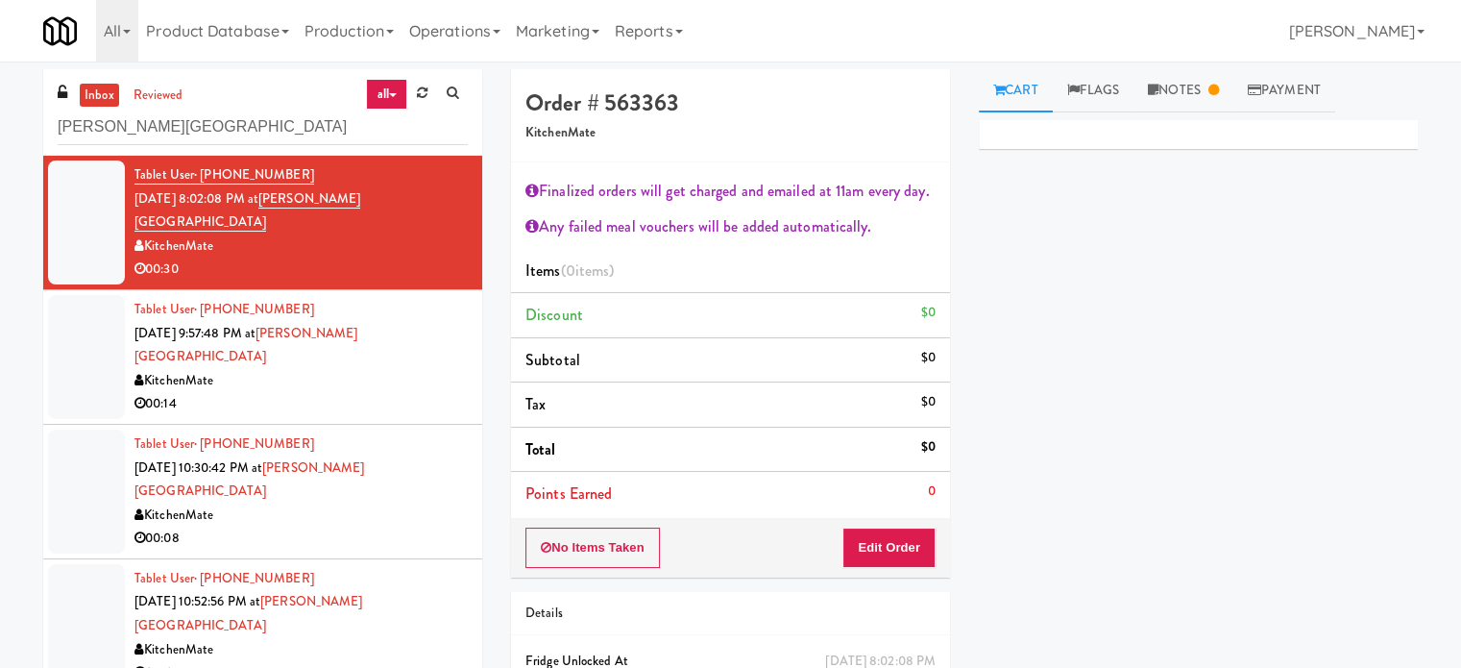
click at [334, 392] on div "00:14" at bounding box center [301, 404] width 333 height 24
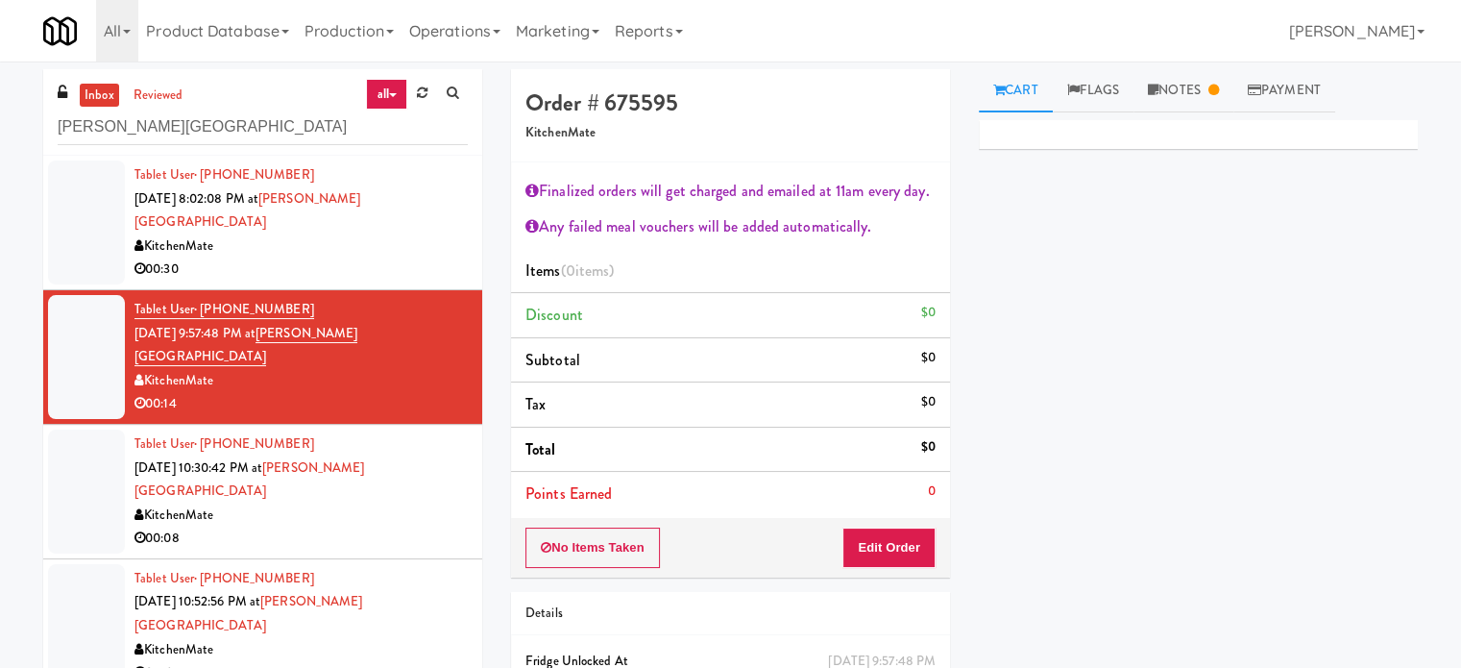
drag, startPoint x: 282, startPoint y: 237, endPoint x: 451, endPoint y: 214, distance: 170.7
click at [288, 258] on div "00:30" at bounding box center [301, 270] width 333 height 24
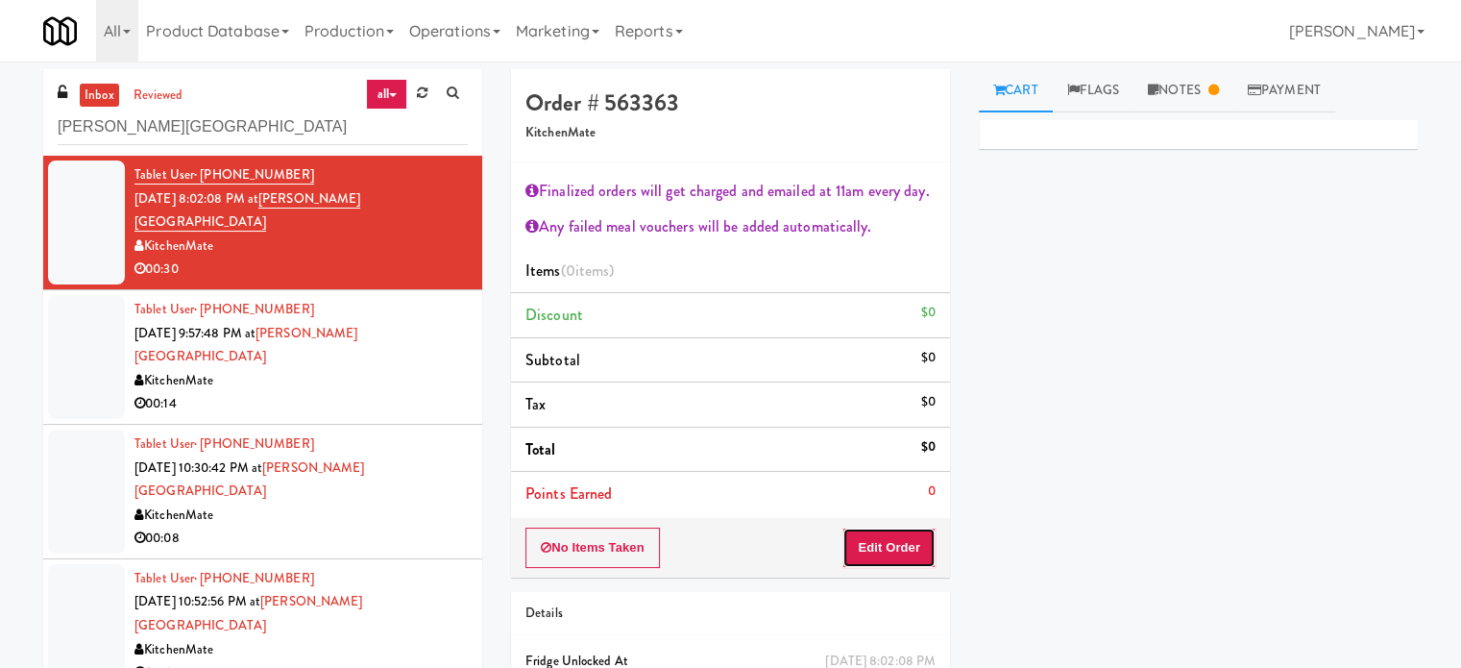
click at [896, 549] on button "Edit Order" at bounding box center [889, 547] width 93 height 40
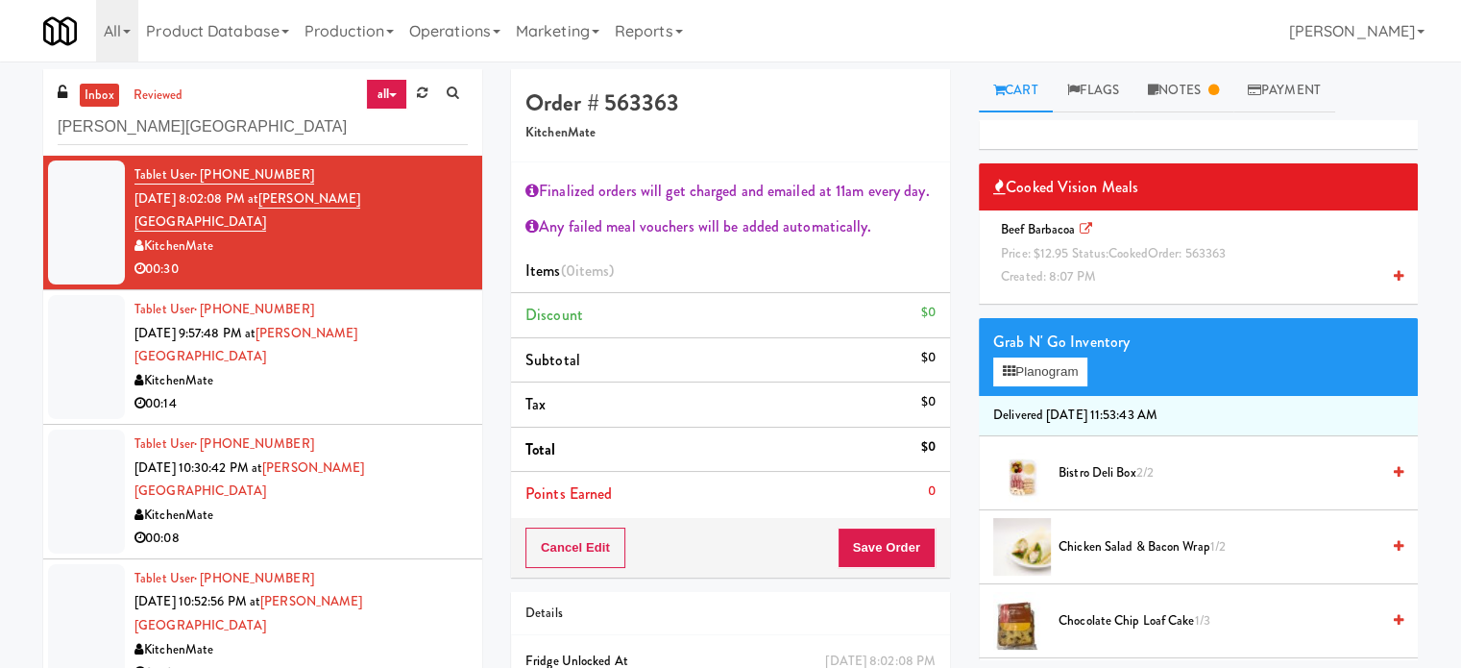
drag, startPoint x: 1130, startPoint y: 234, endPoint x: 1026, endPoint y: 265, distance: 108.2
click at [1133, 237] on div "Beef Barbacoa Price: $12.95 Status: cooked Order: 563363 Created: 8:07 PM" at bounding box center [1199, 253] width 410 height 71
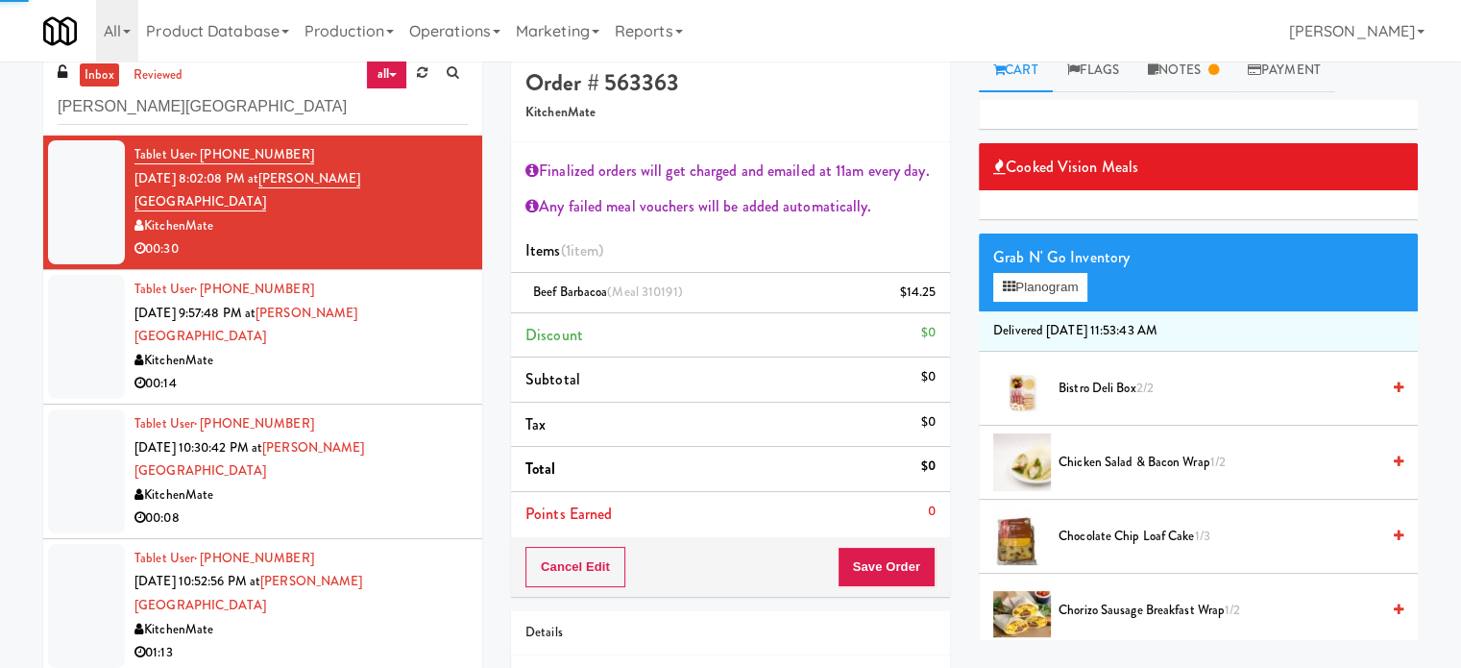
scroll to position [143, 0]
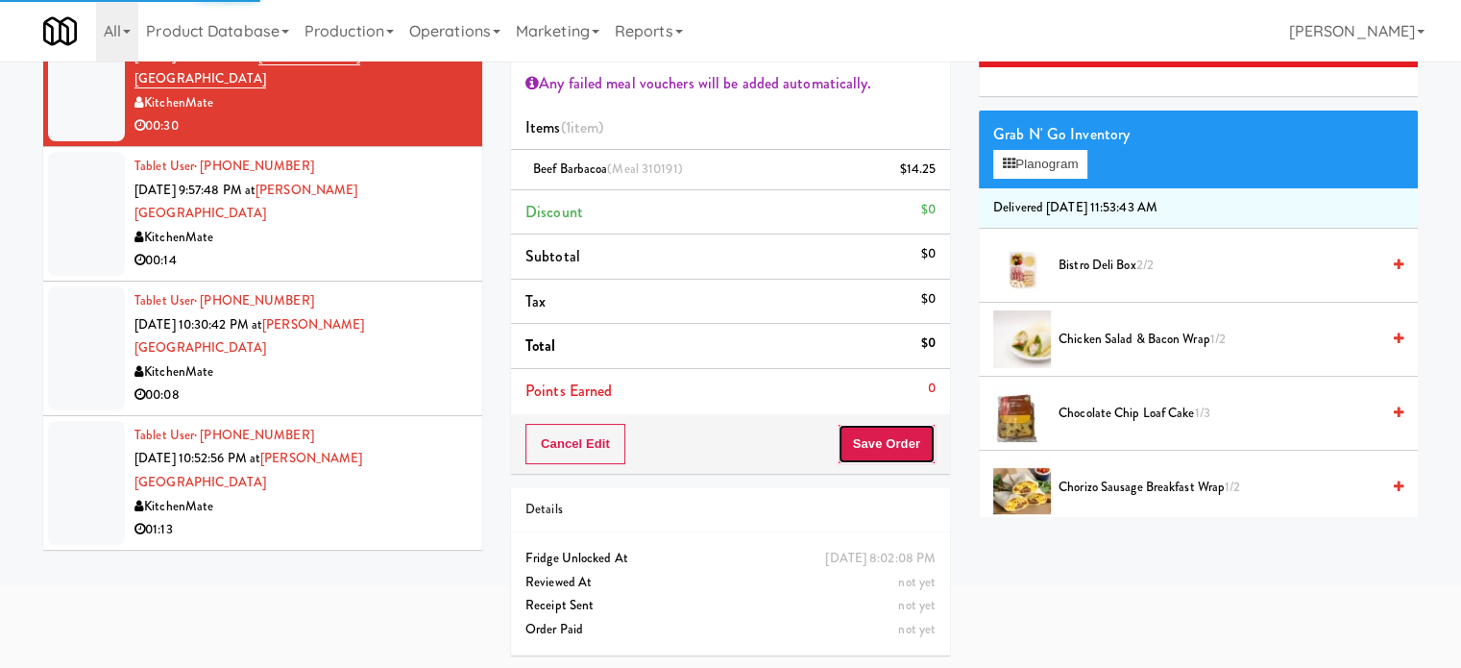
drag, startPoint x: 853, startPoint y: 432, endPoint x: 890, endPoint y: 441, distance: 37.5
click at [855, 433] on button "Save Order" at bounding box center [887, 444] width 98 height 40
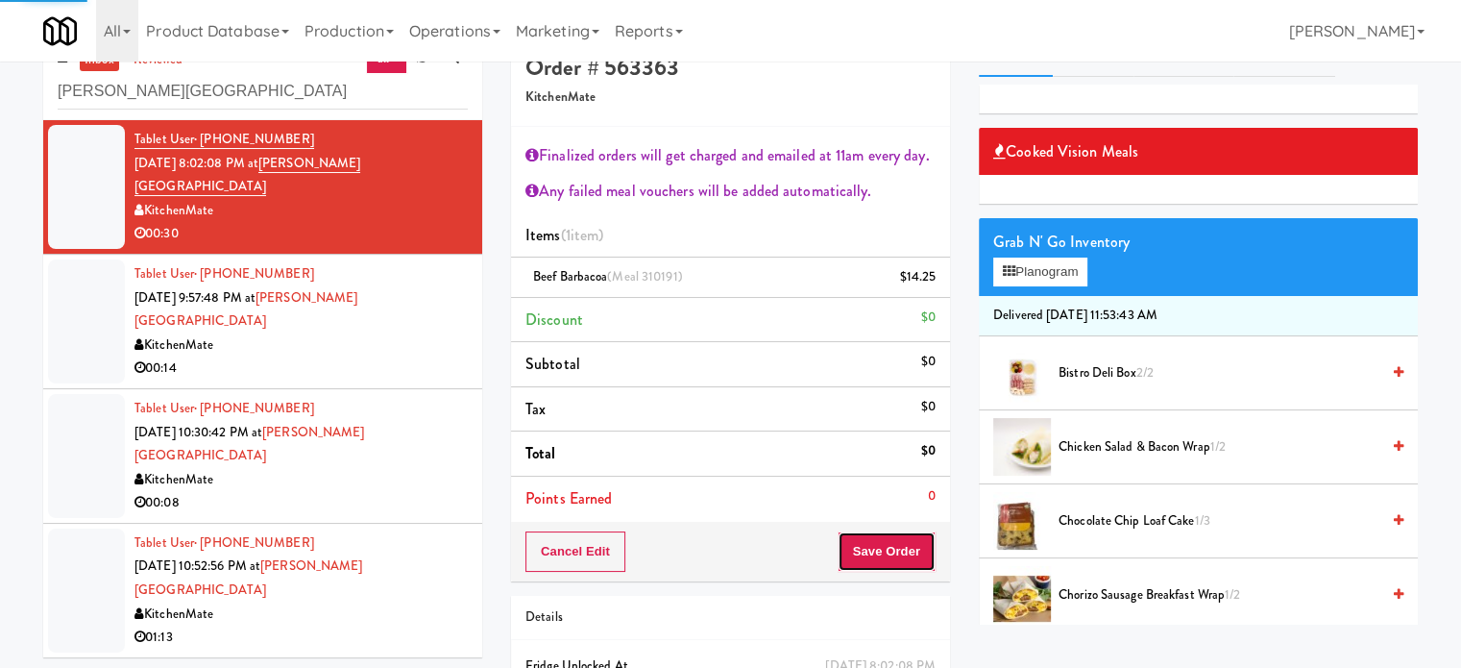
scroll to position [0, 0]
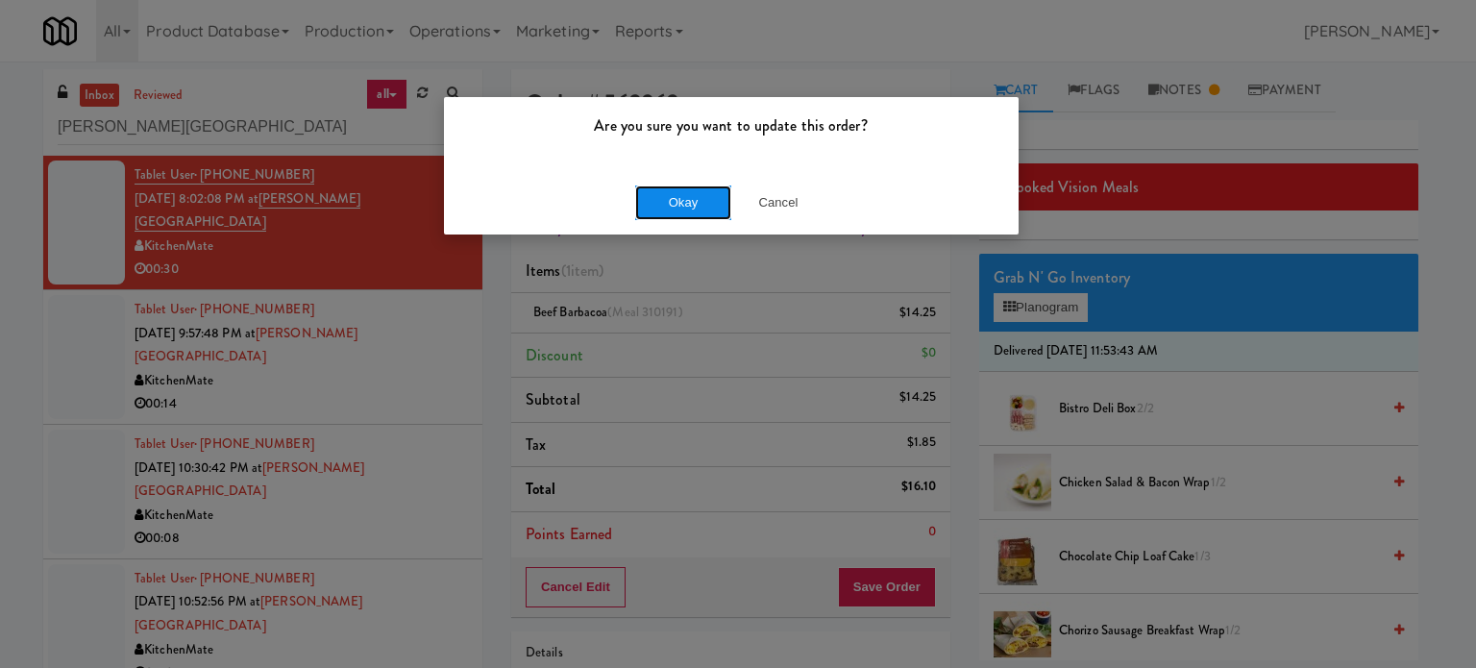
click at [654, 210] on button "Okay" at bounding box center [683, 202] width 96 height 35
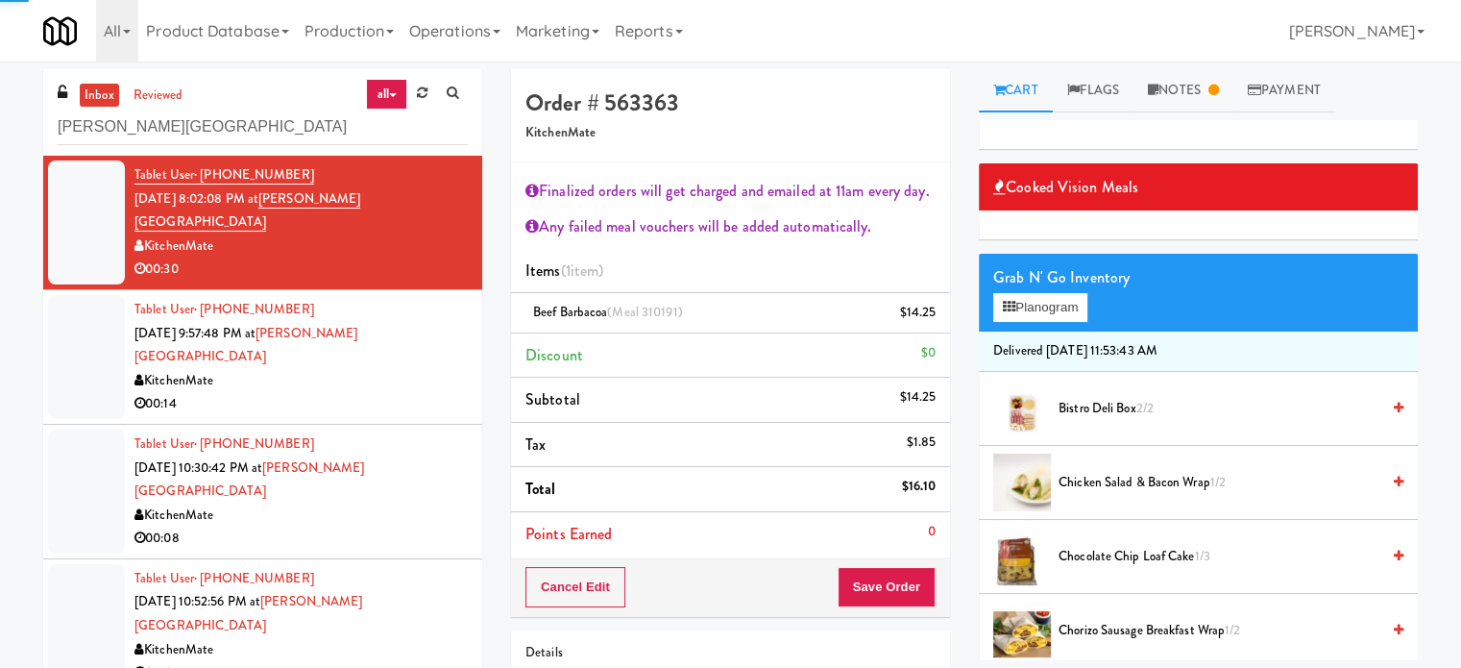
click at [412, 369] on div "KitchenMate" at bounding box center [301, 381] width 333 height 24
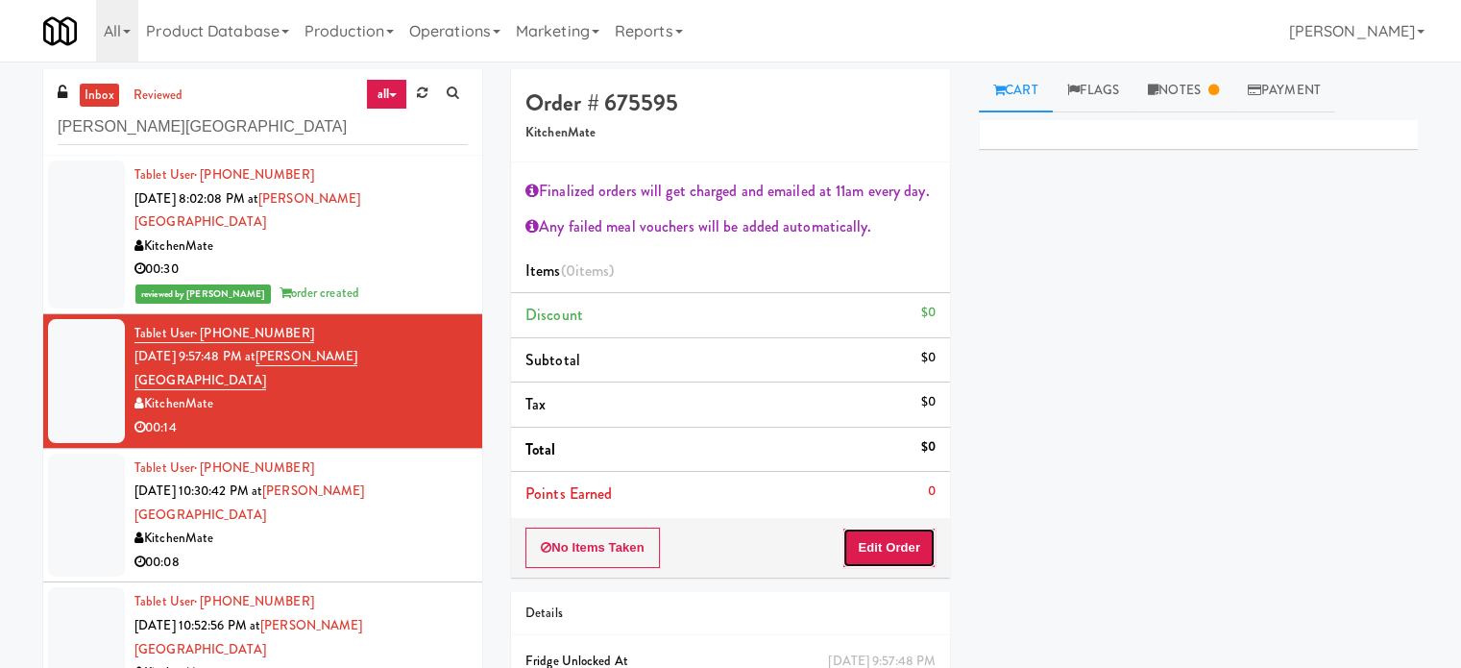
click at [866, 529] on button "Edit Order" at bounding box center [889, 547] width 93 height 40
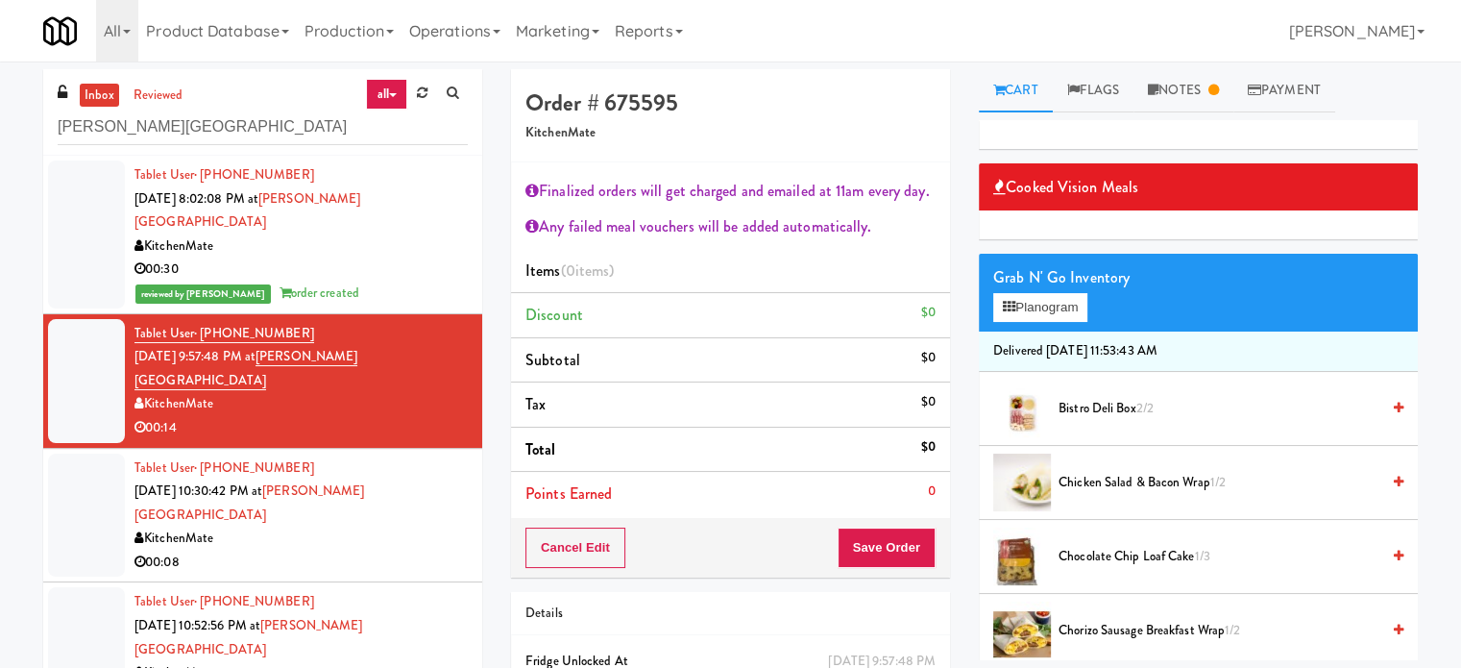
scroll to position [480, 0]
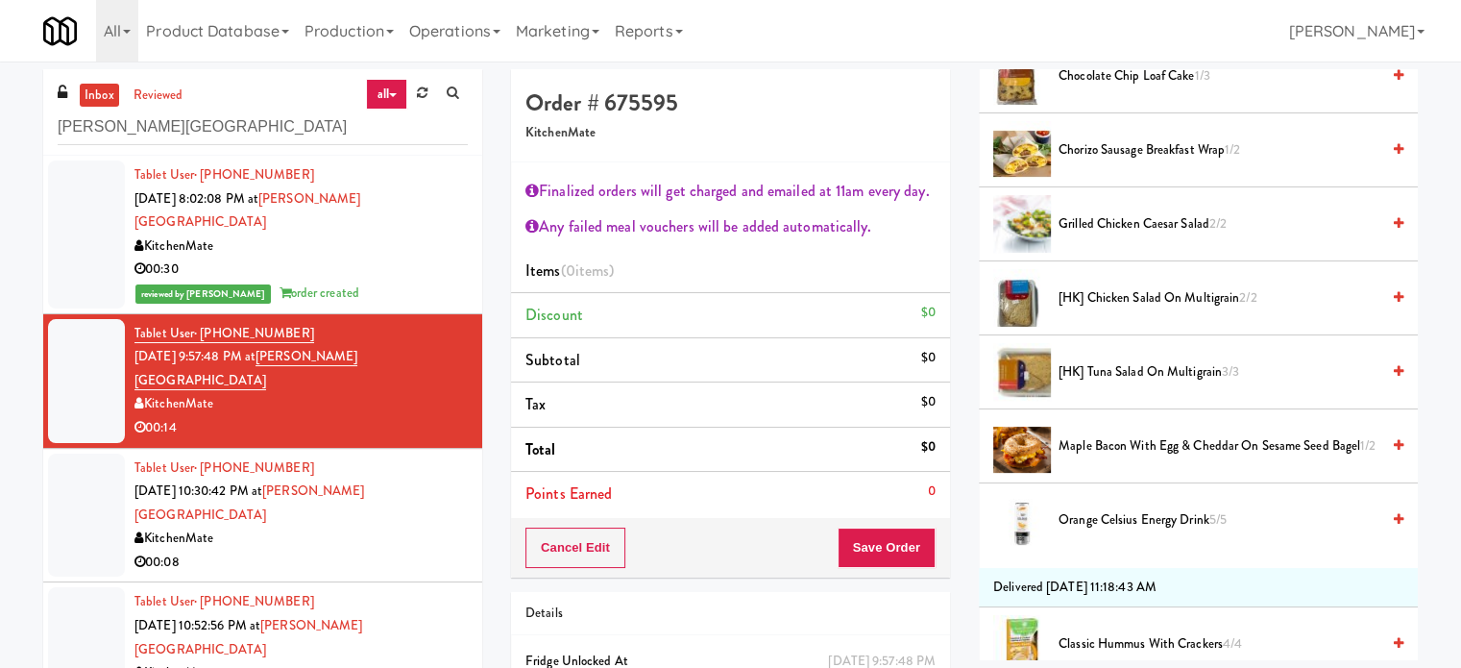
click at [1136, 373] on span "[HK] Tuna Salad on Multigrain 3/3" at bounding box center [1219, 372] width 321 height 24
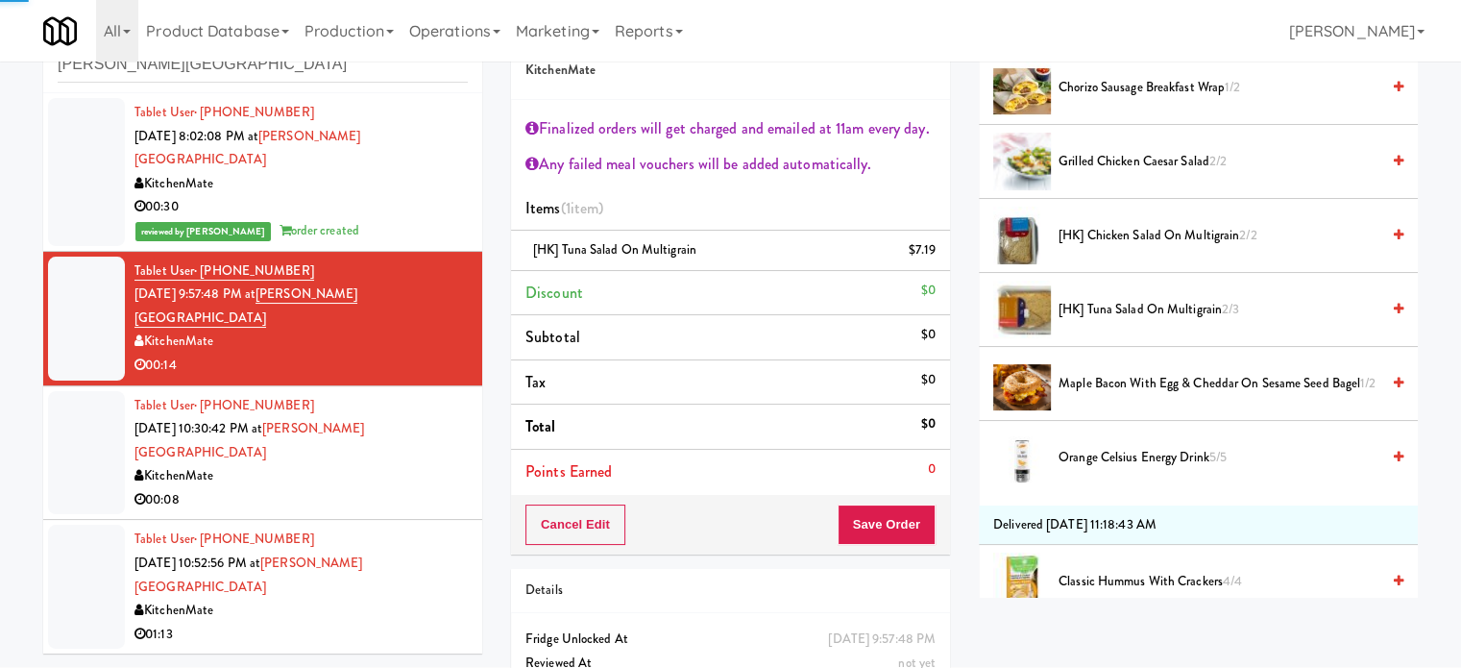
scroll to position [143, 0]
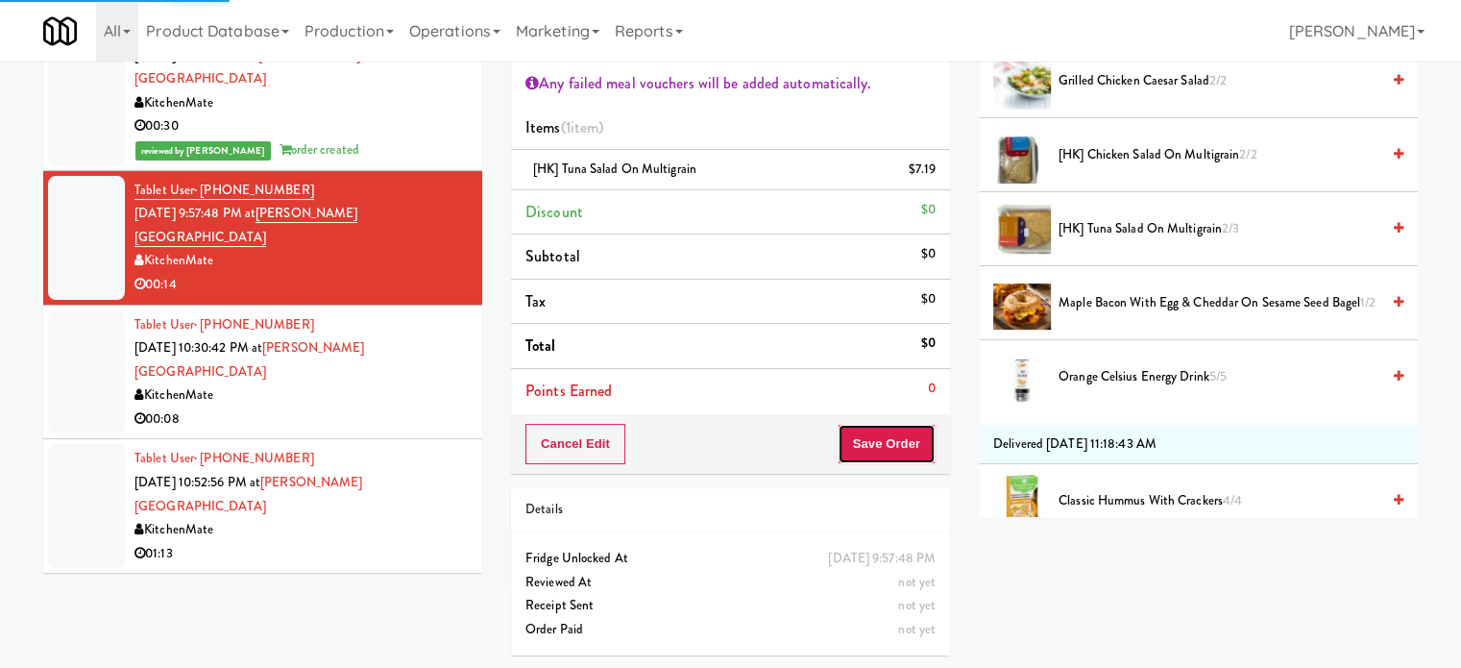
drag, startPoint x: 873, startPoint y: 453, endPoint x: 822, endPoint y: 420, distance: 60.5
click at [873, 452] on button "Save Order" at bounding box center [887, 444] width 98 height 40
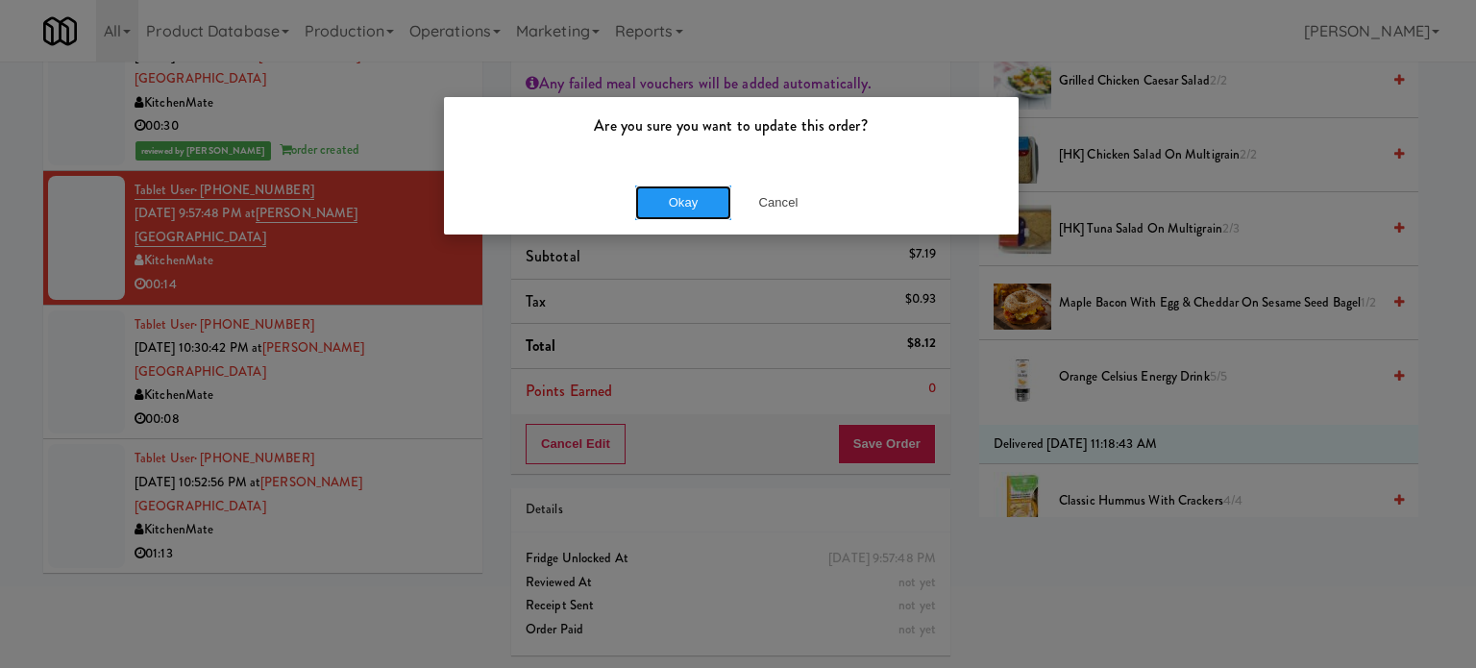
click at [676, 220] on div "Okay Cancel" at bounding box center [731, 202] width 575 height 64
click at [667, 200] on button "Okay" at bounding box center [683, 202] width 96 height 35
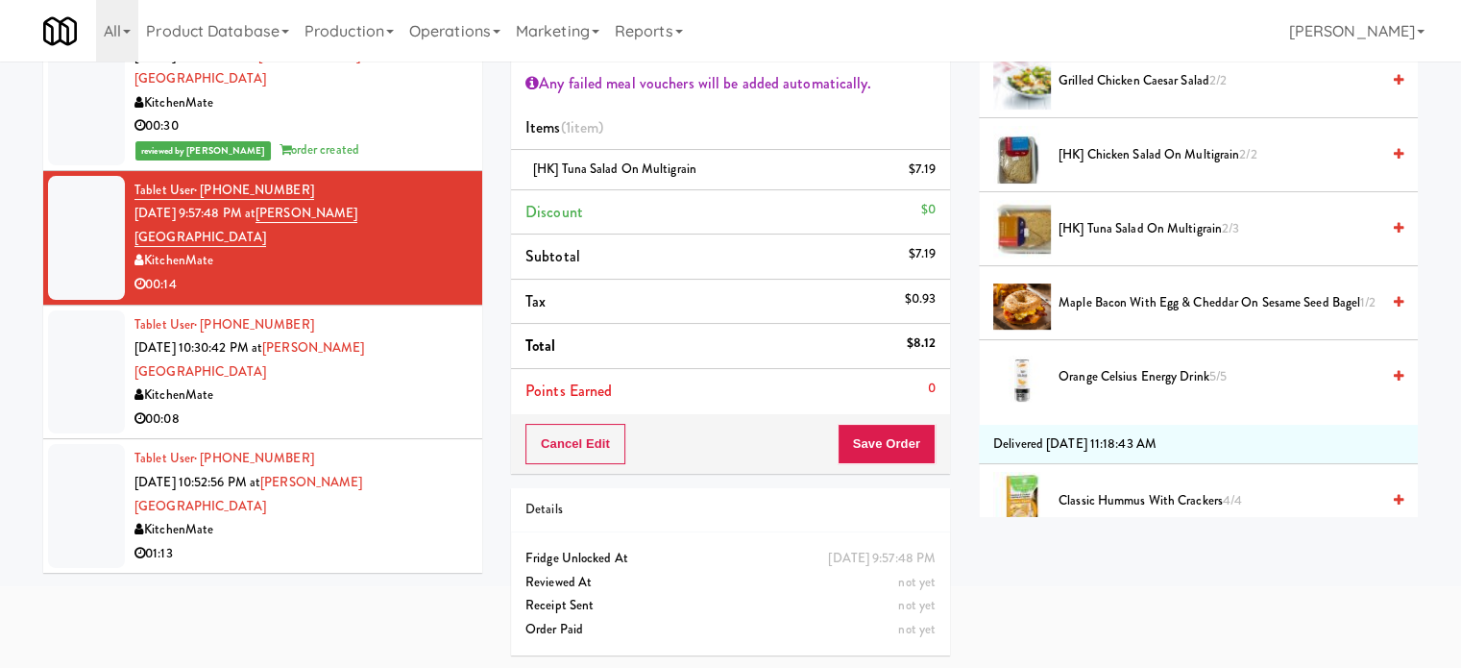
drag, startPoint x: 357, startPoint y: 337, endPoint x: 586, endPoint y: 241, distance: 248.0
click at [364, 407] on div "00:08" at bounding box center [301, 419] width 333 height 24
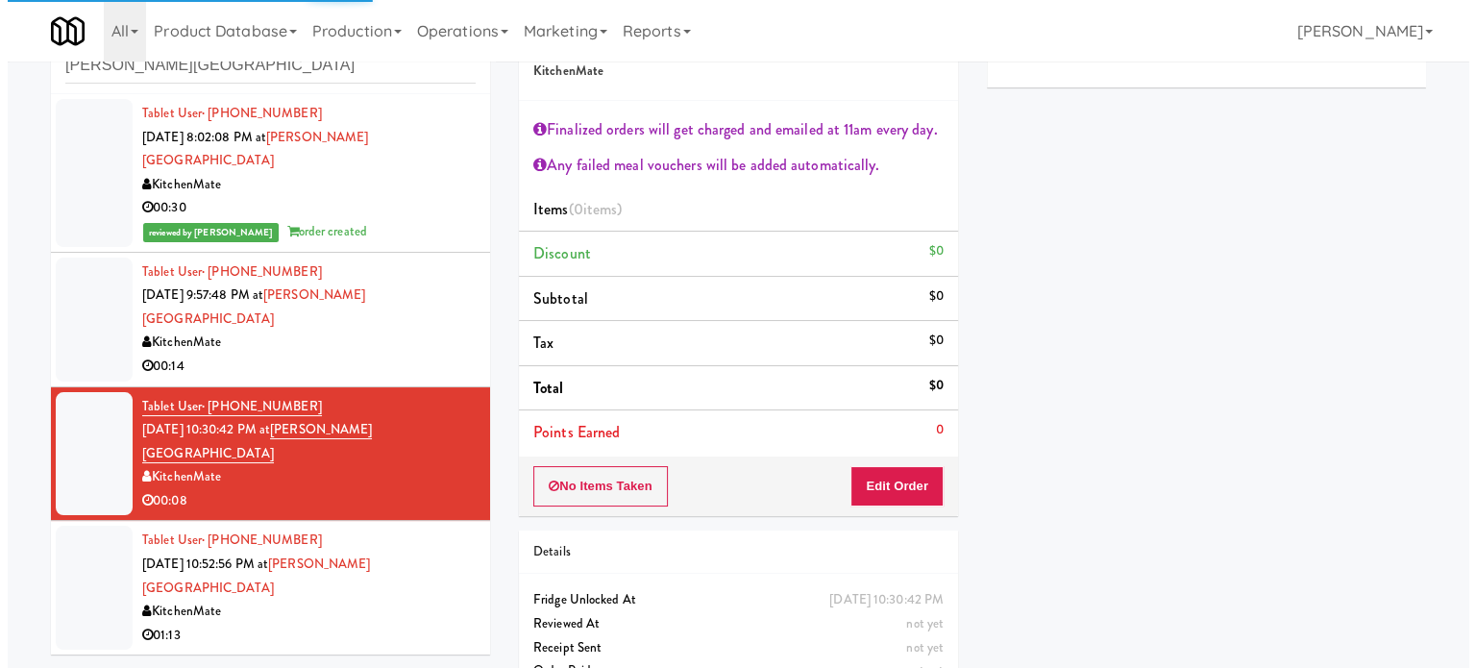
scroll to position [104, 0]
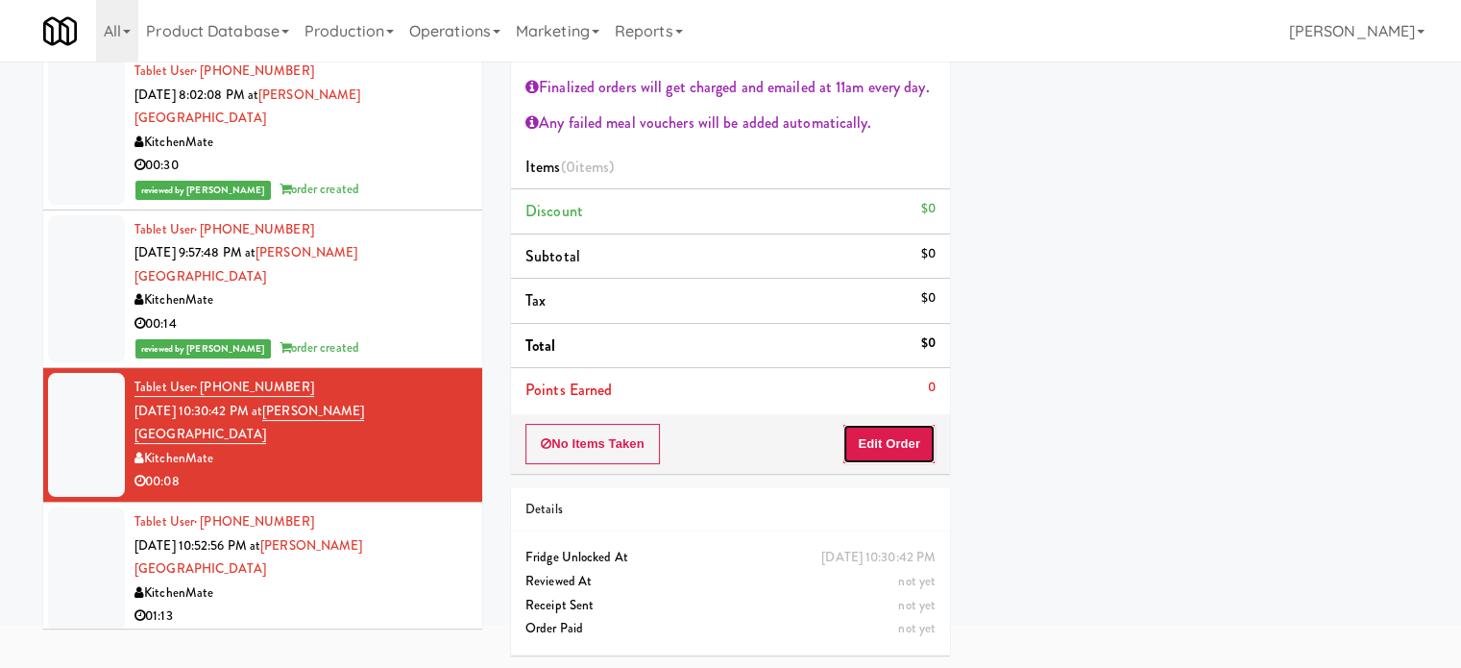
click at [867, 449] on button "Edit Order" at bounding box center [889, 444] width 93 height 40
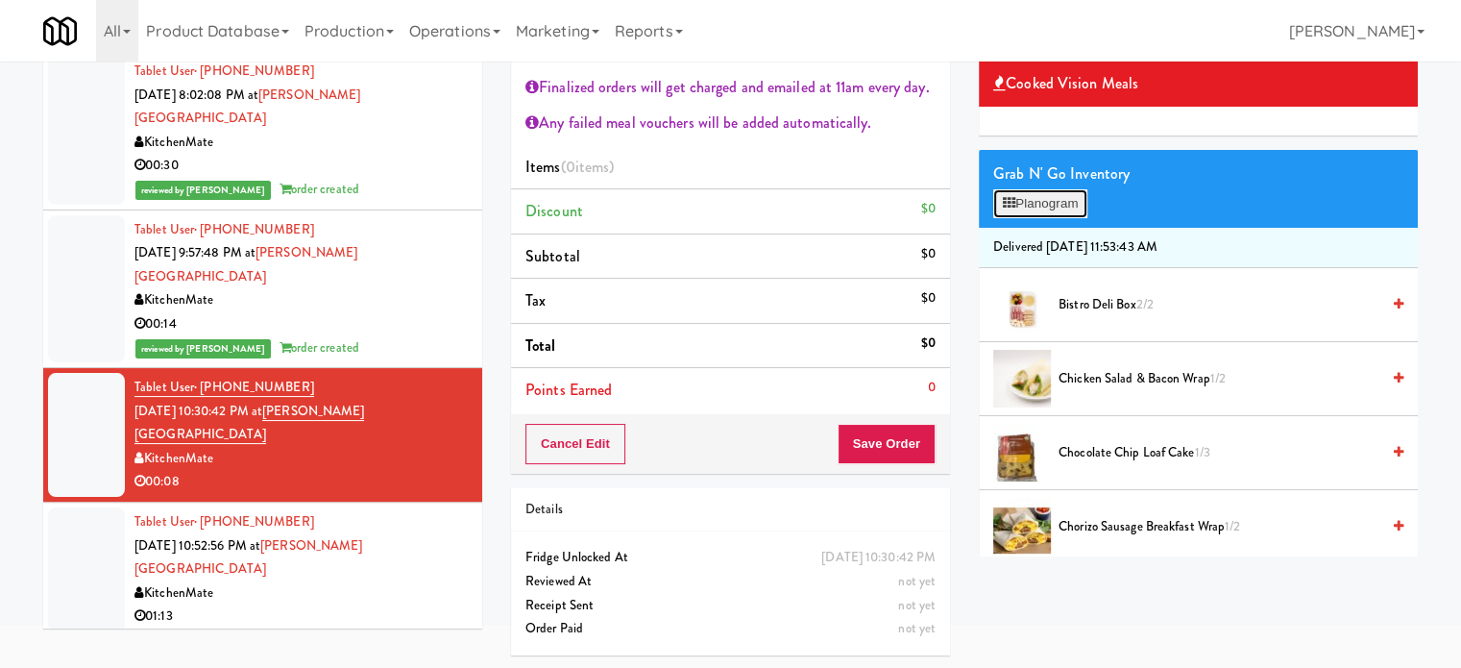
click at [1043, 202] on button "Planogram" at bounding box center [1041, 203] width 94 height 29
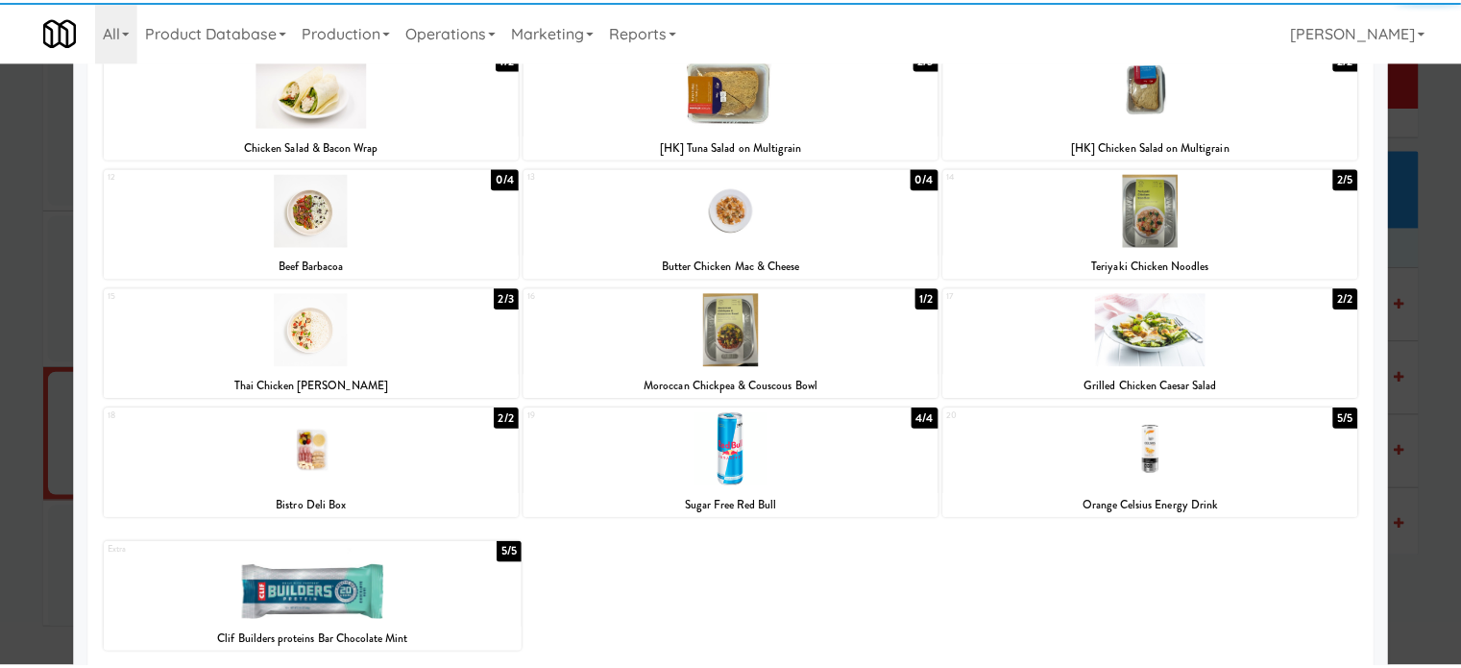
scroll to position [396, 0]
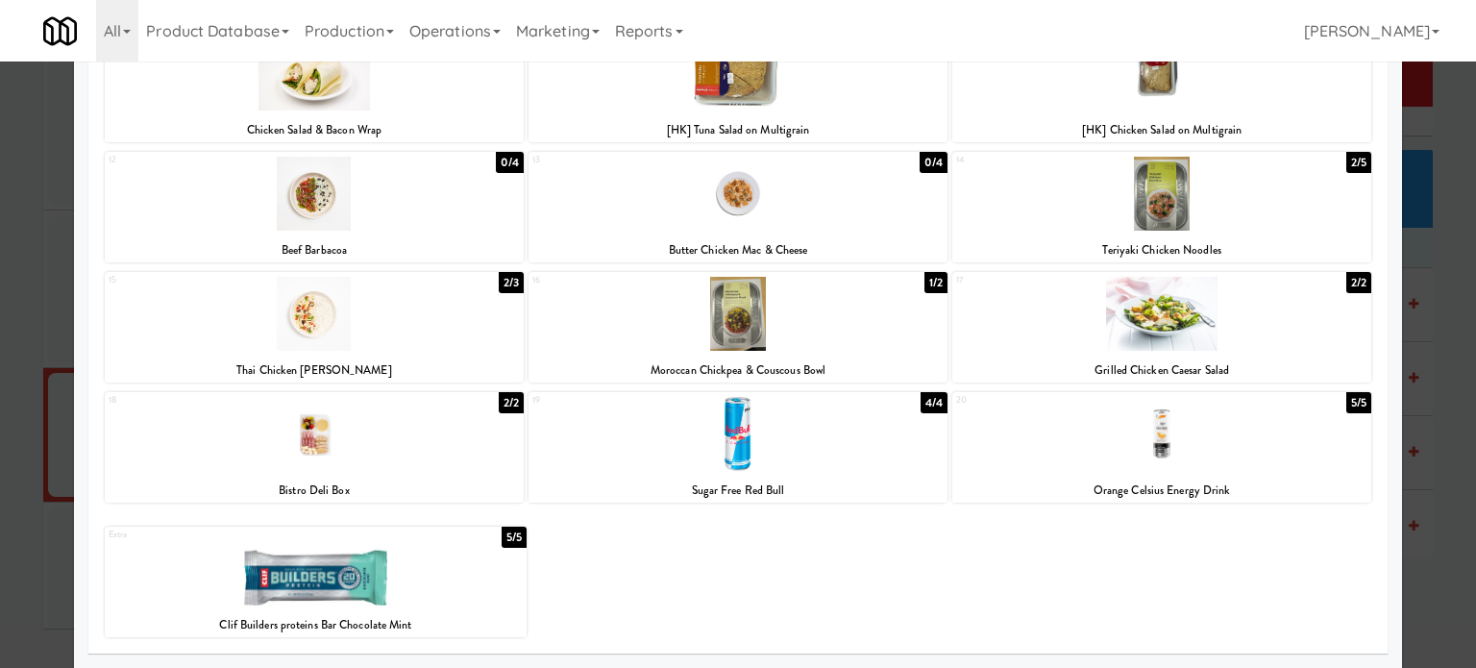
click at [1346, 283] on div "2/2" at bounding box center [1358, 282] width 25 height 21
click at [1413, 327] on div at bounding box center [738, 334] width 1476 height 668
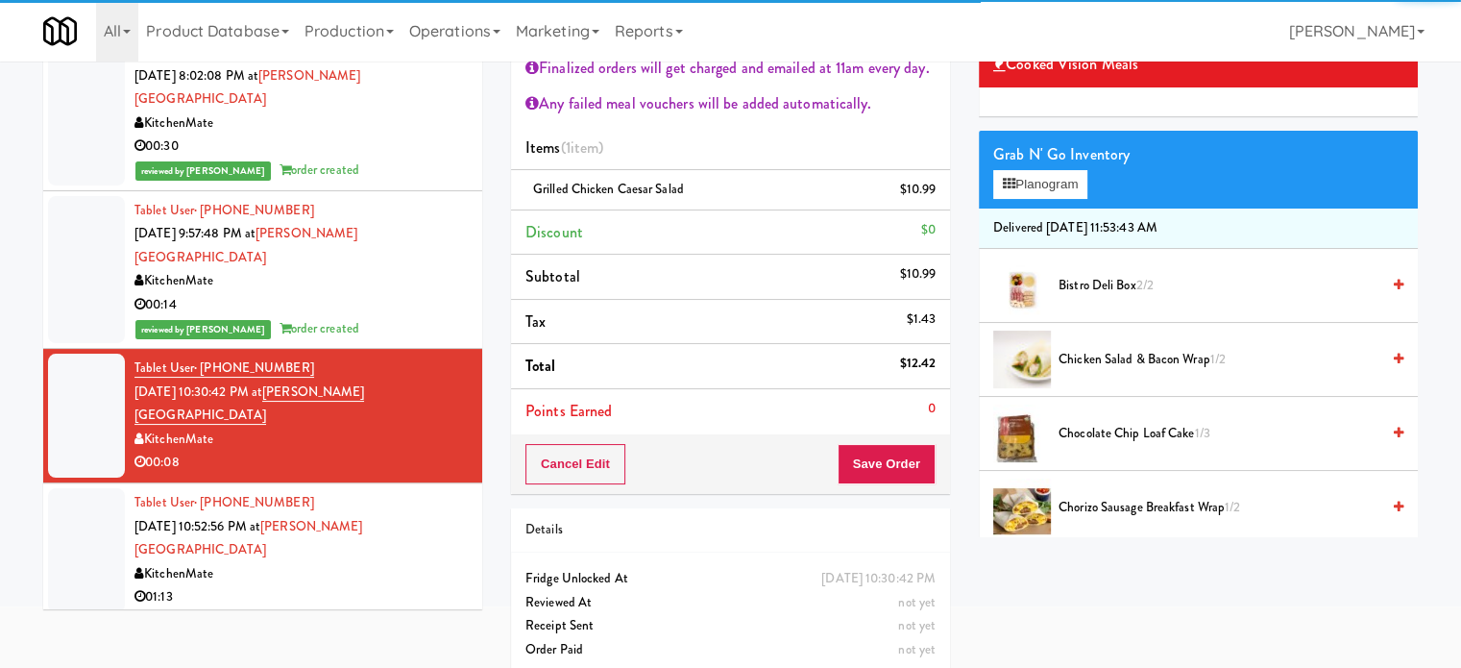
scroll to position [143, 0]
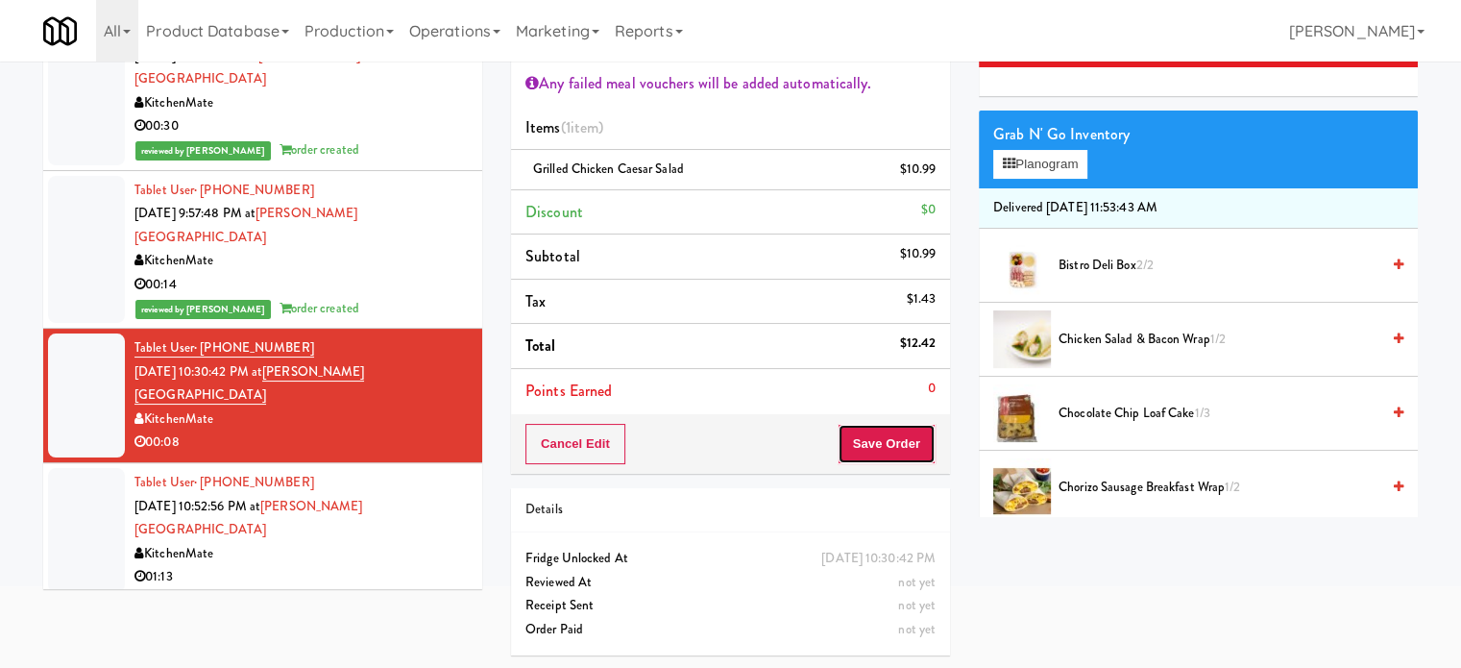
click at [910, 443] on button "Save Order" at bounding box center [887, 444] width 98 height 40
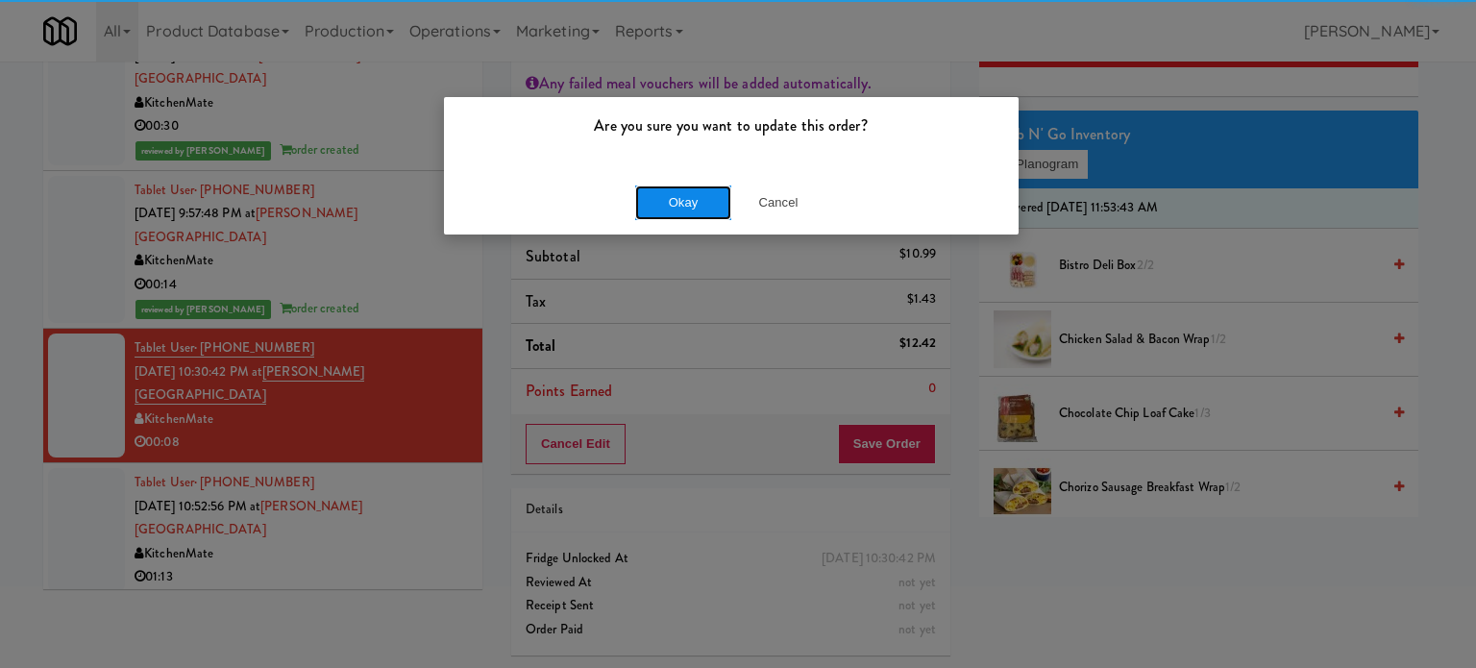
click at [703, 199] on button "Okay" at bounding box center [683, 202] width 96 height 35
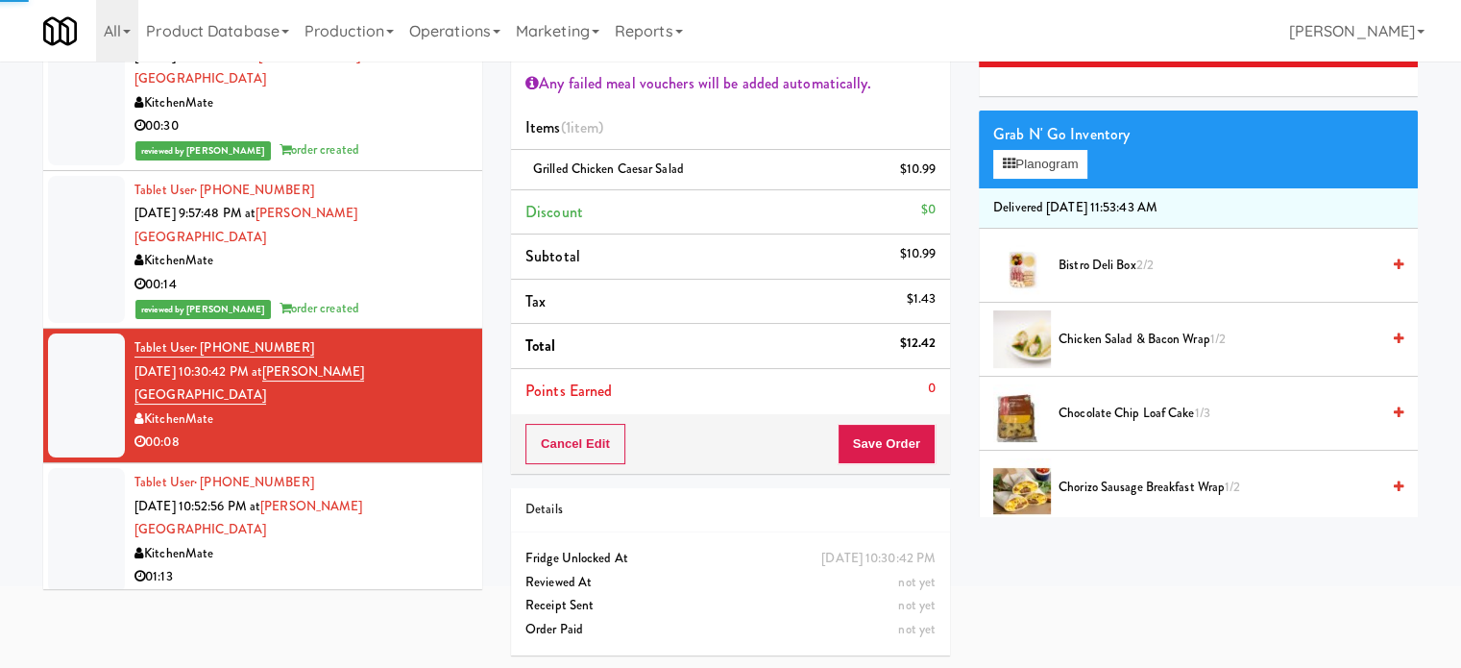
drag, startPoint x: 364, startPoint y: 480, endPoint x: 403, endPoint y: 451, distance: 48.6
click at [369, 565] on div "01:13" at bounding box center [301, 577] width 333 height 24
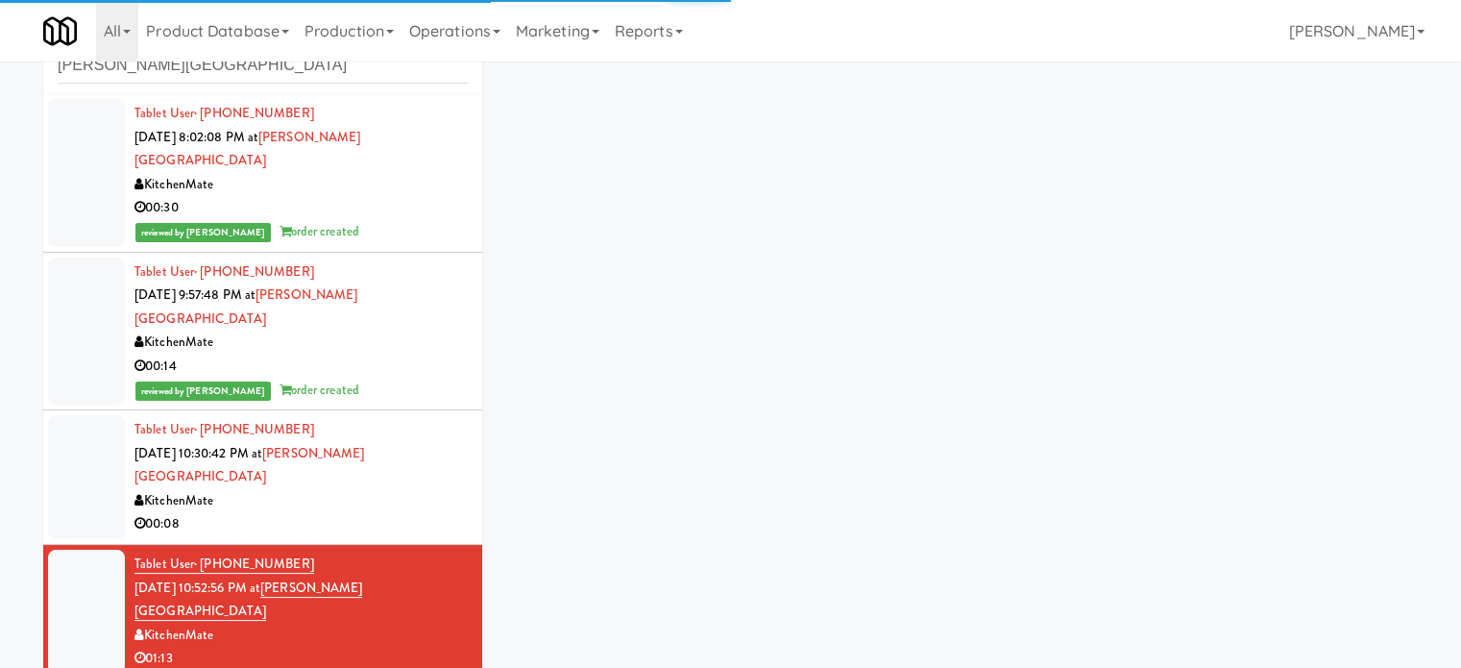
scroll to position [104, 0]
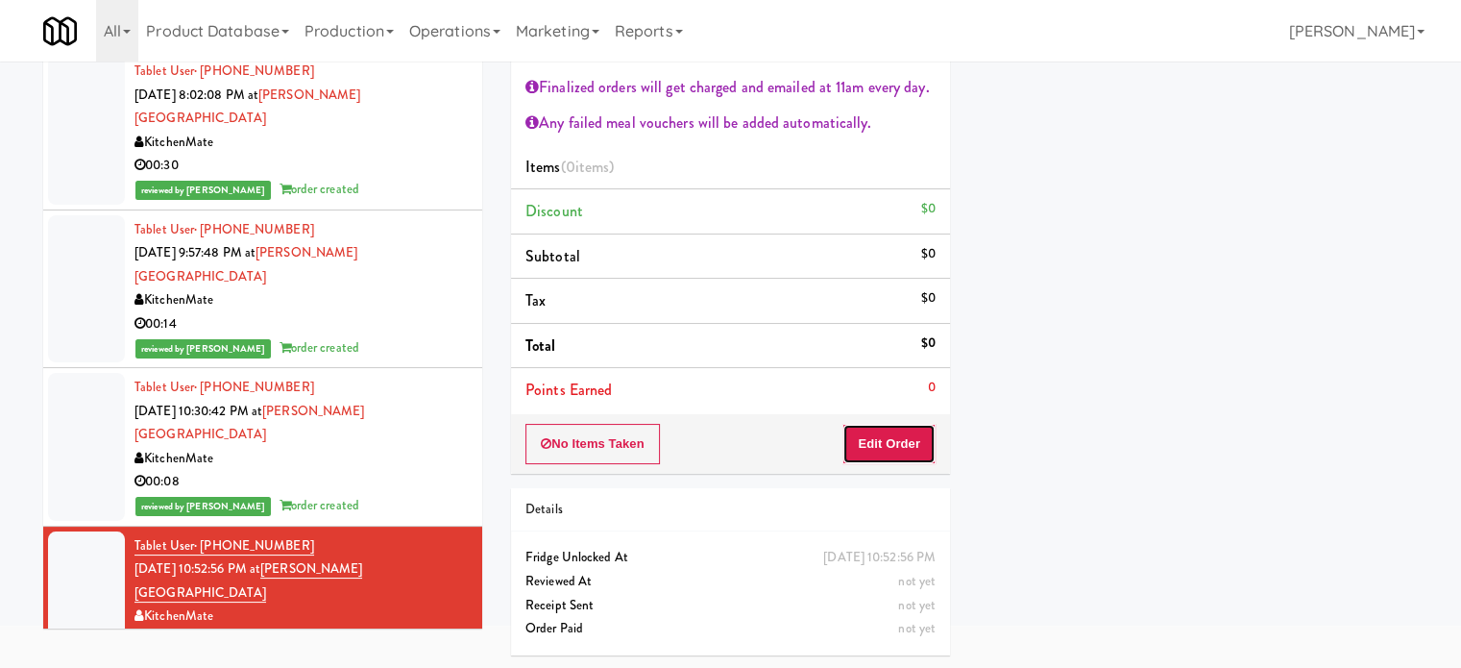
click at [908, 445] on button "Edit Order" at bounding box center [889, 444] width 93 height 40
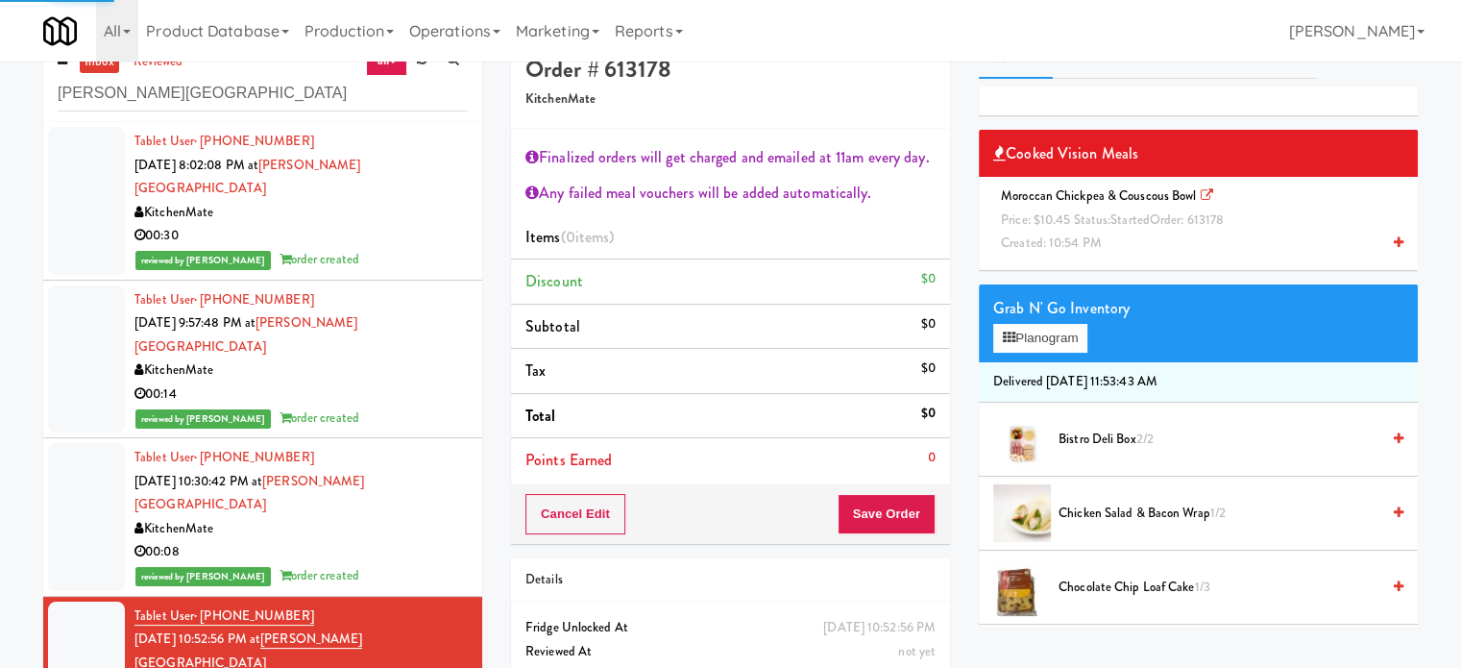
scroll to position [0, 0]
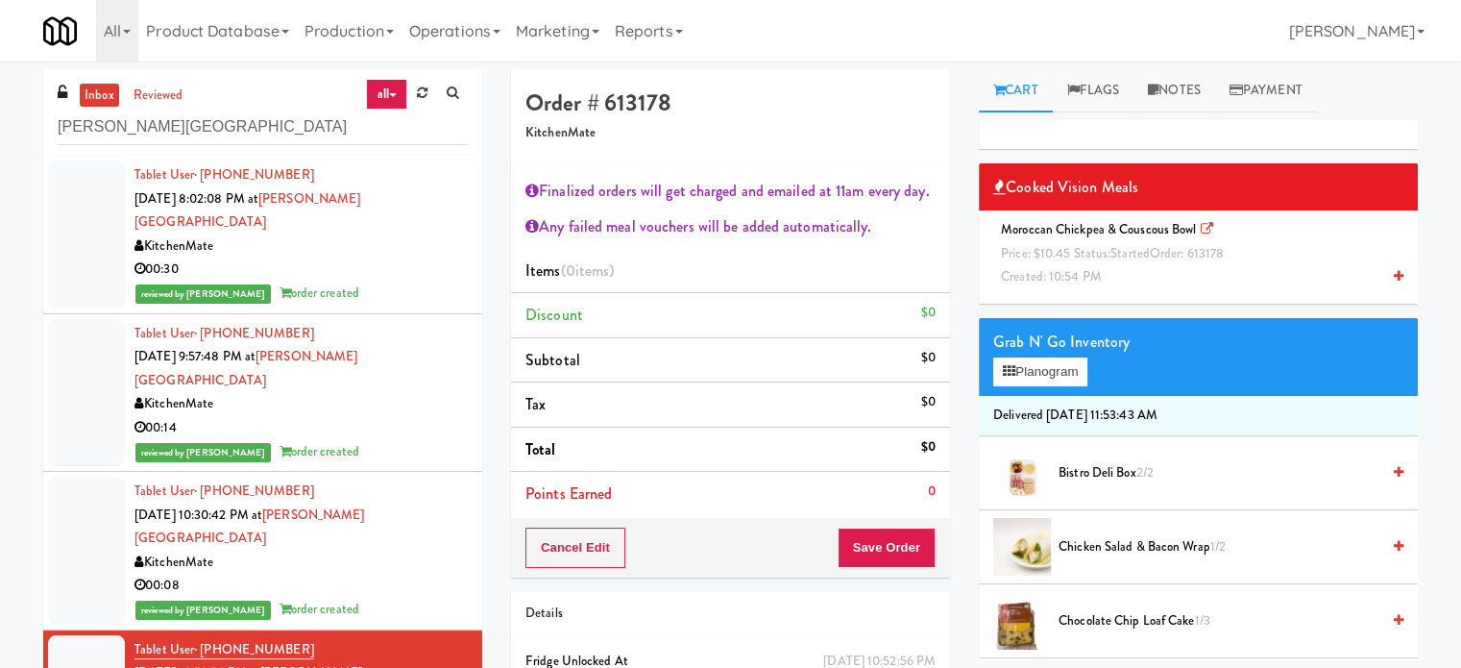
click at [1072, 257] on span "Price: $10.45 Status: started Order: 613178" at bounding box center [1112, 253] width 223 height 18
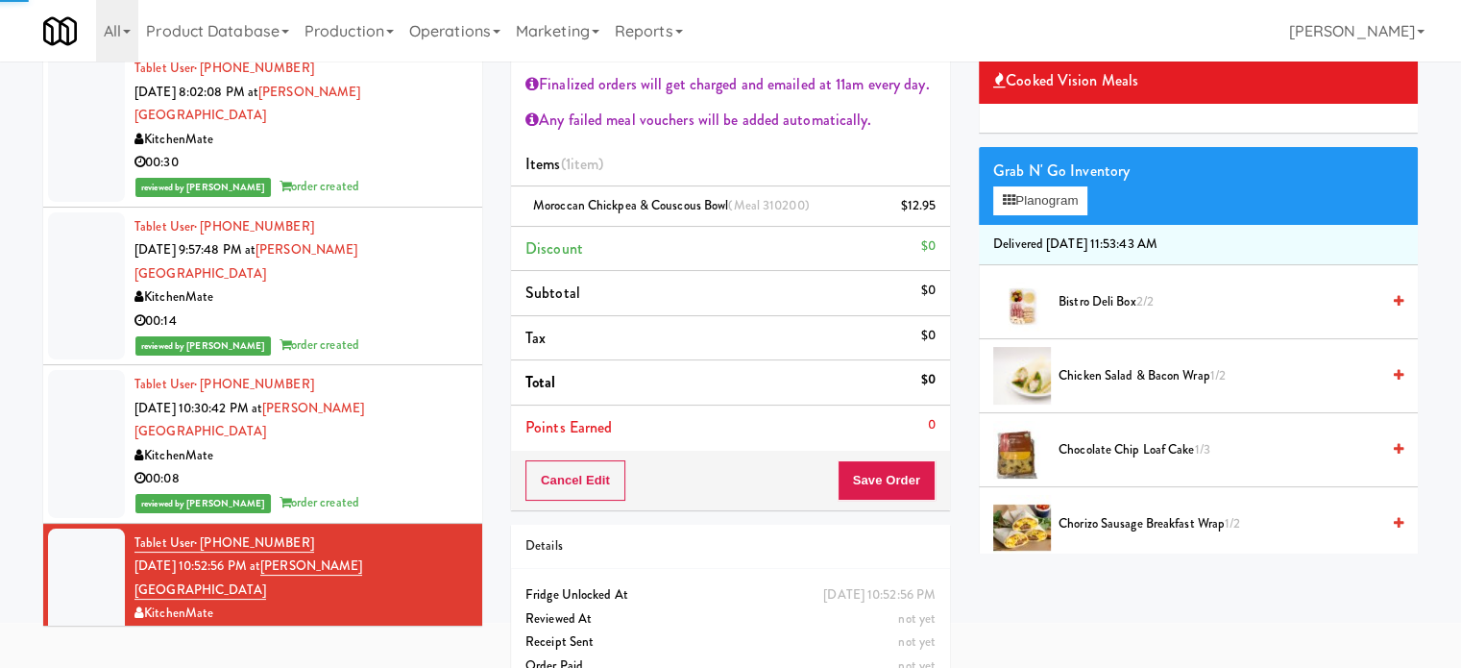
scroll to position [143, 0]
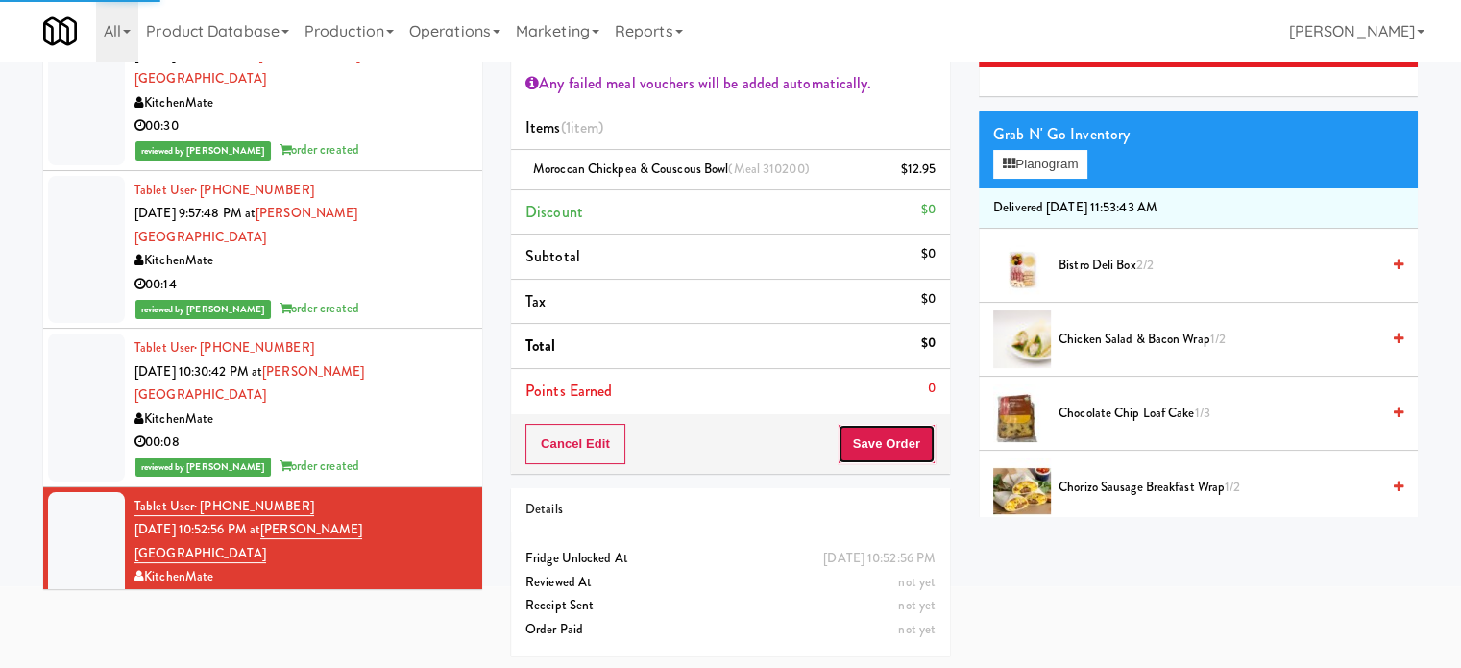
click at [880, 454] on button "Save Order" at bounding box center [887, 444] width 98 height 40
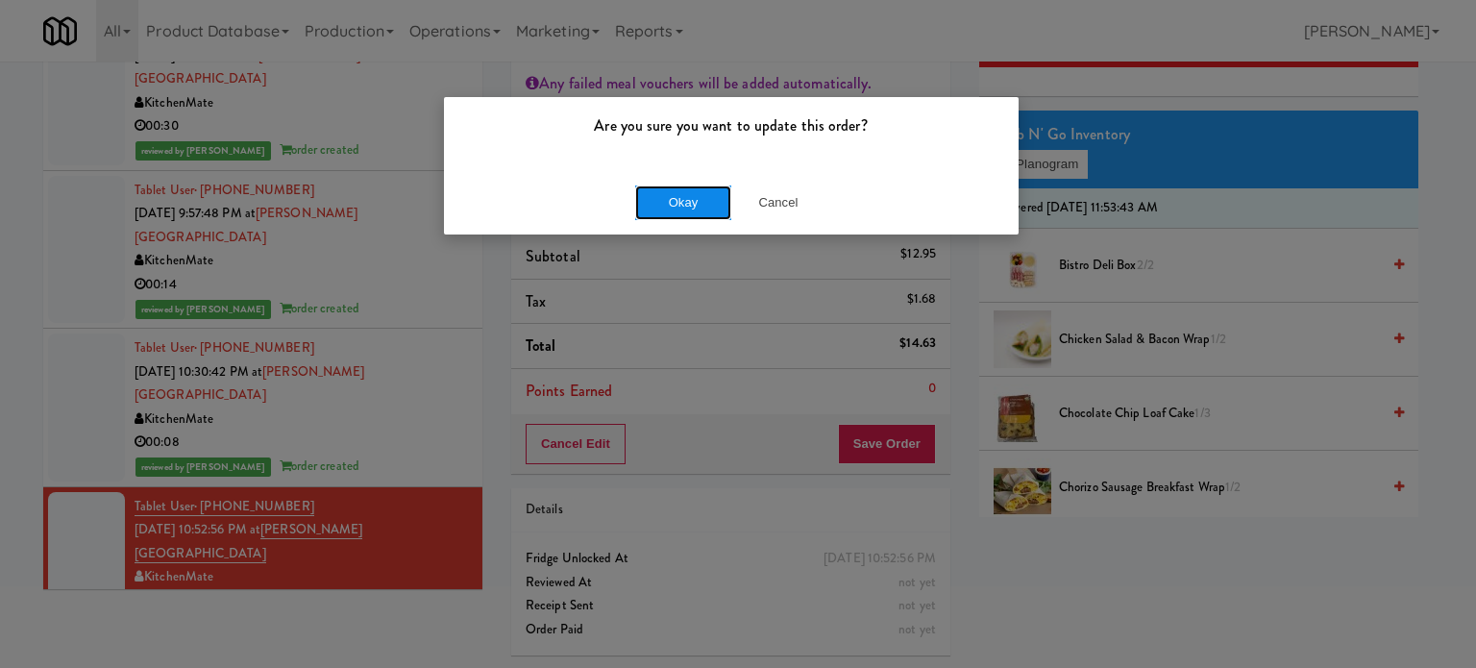
click at [672, 199] on button "Okay" at bounding box center [683, 202] width 96 height 35
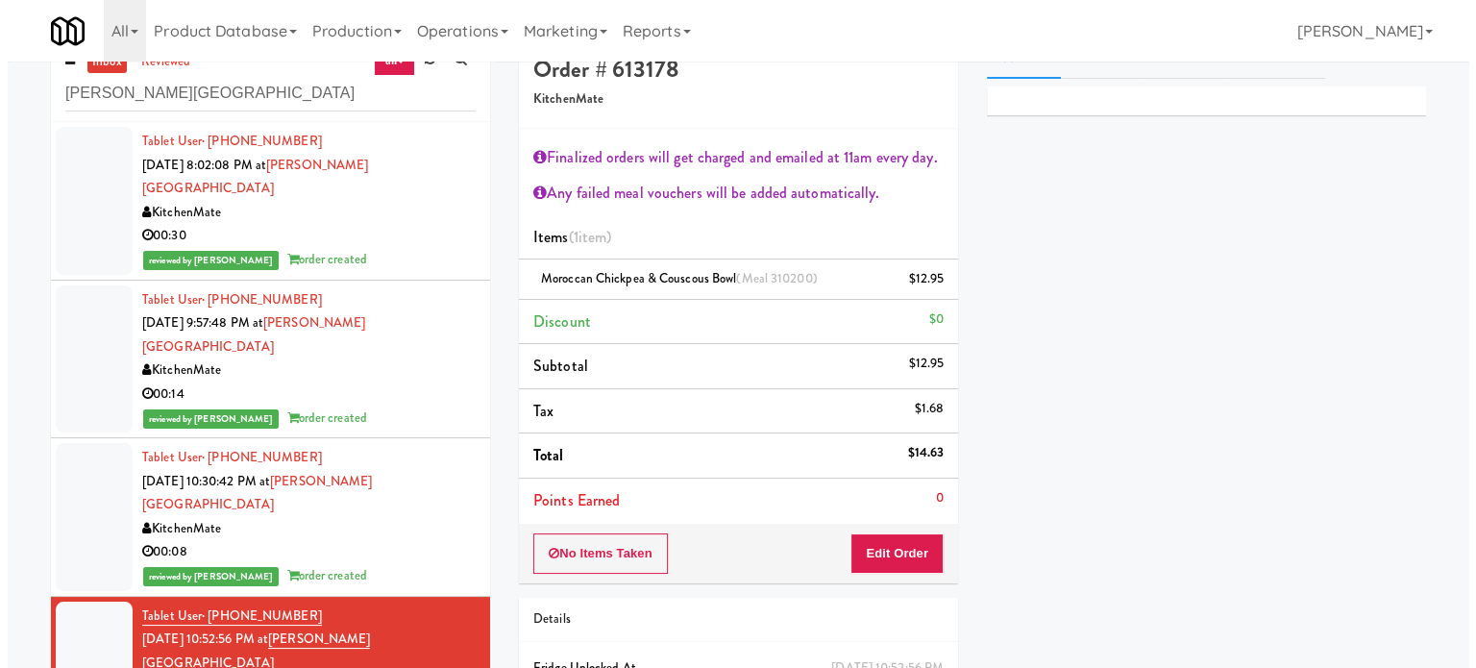
scroll to position [0, 0]
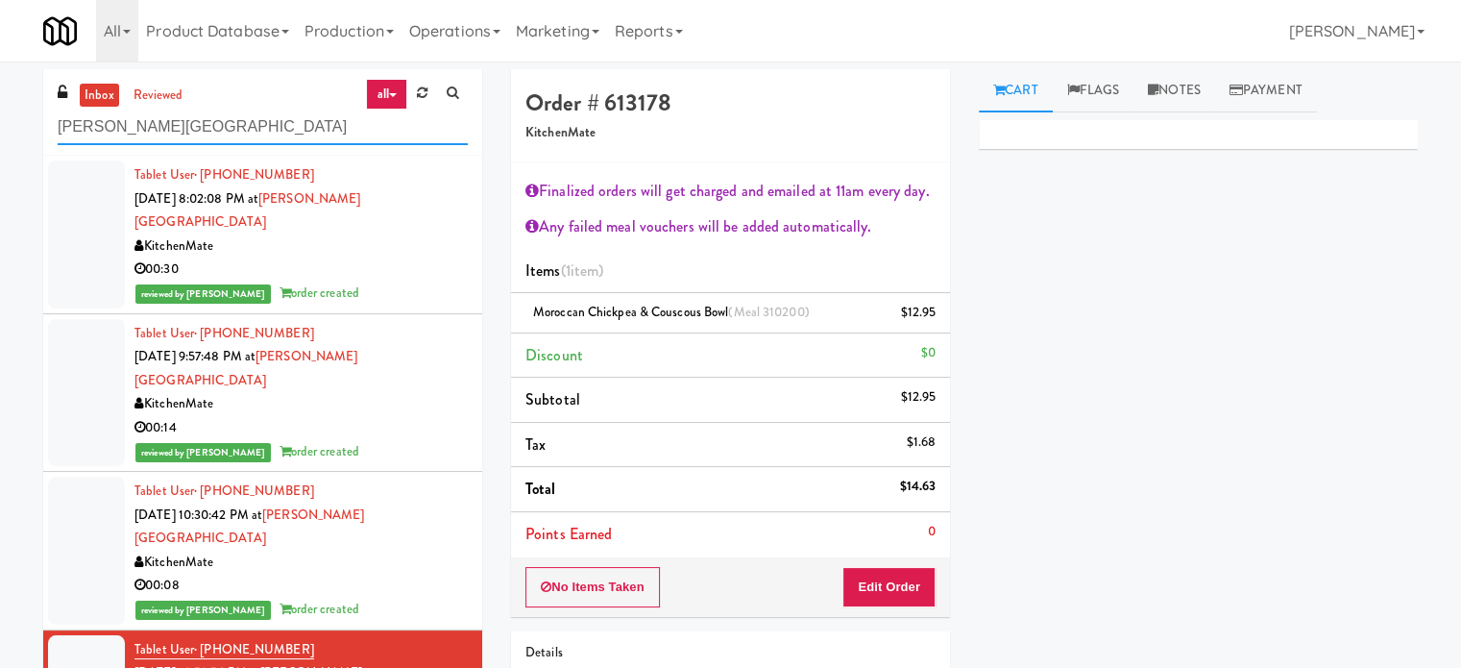
click at [300, 120] on input "Joseph Brant Hospital" at bounding box center [263, 128] width 410 height 36
click at [300, 121] on input "Joseph Brant Hospital" at bounding box center [263, 128] width 410 height 36
paste input "Park Place - Cooler - Left"
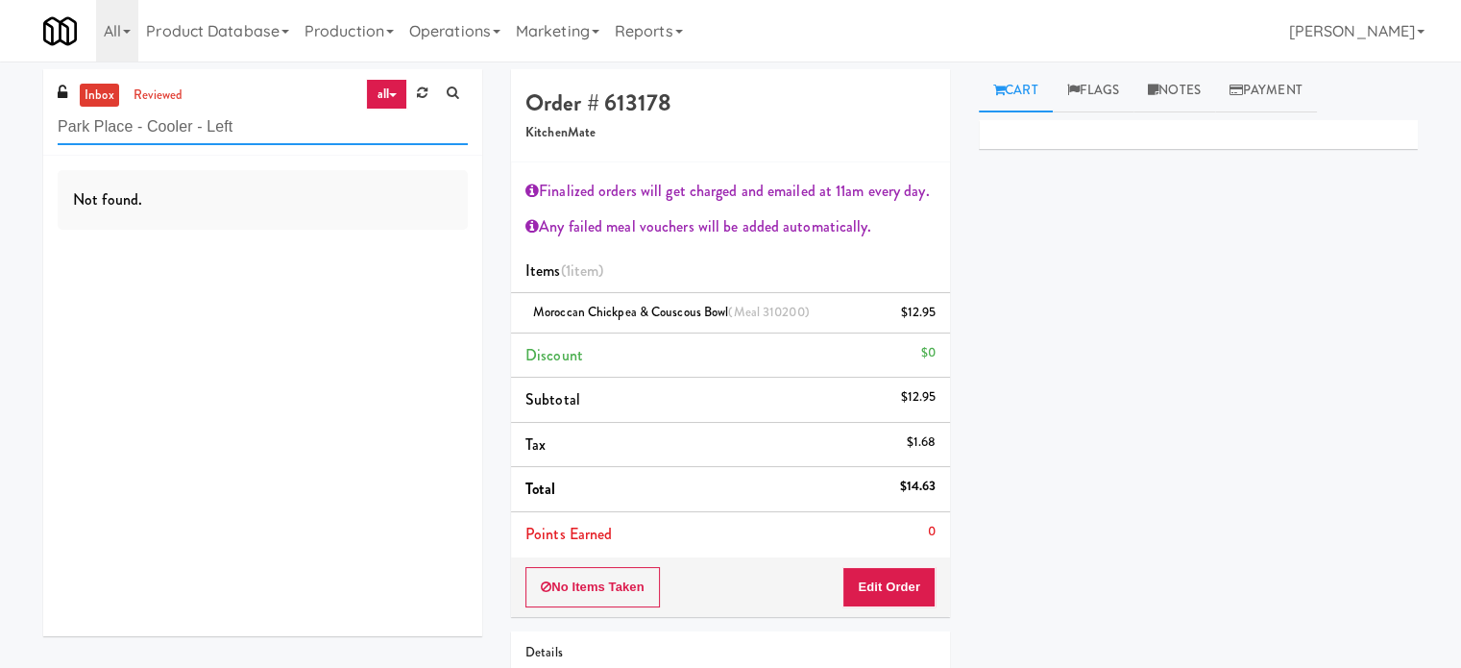
click at [300, 130] on input "Park Place - Cooler - Left" at bounding box center [263, 128] width 410 height 36
paste input "399 Fremont - Cooler"
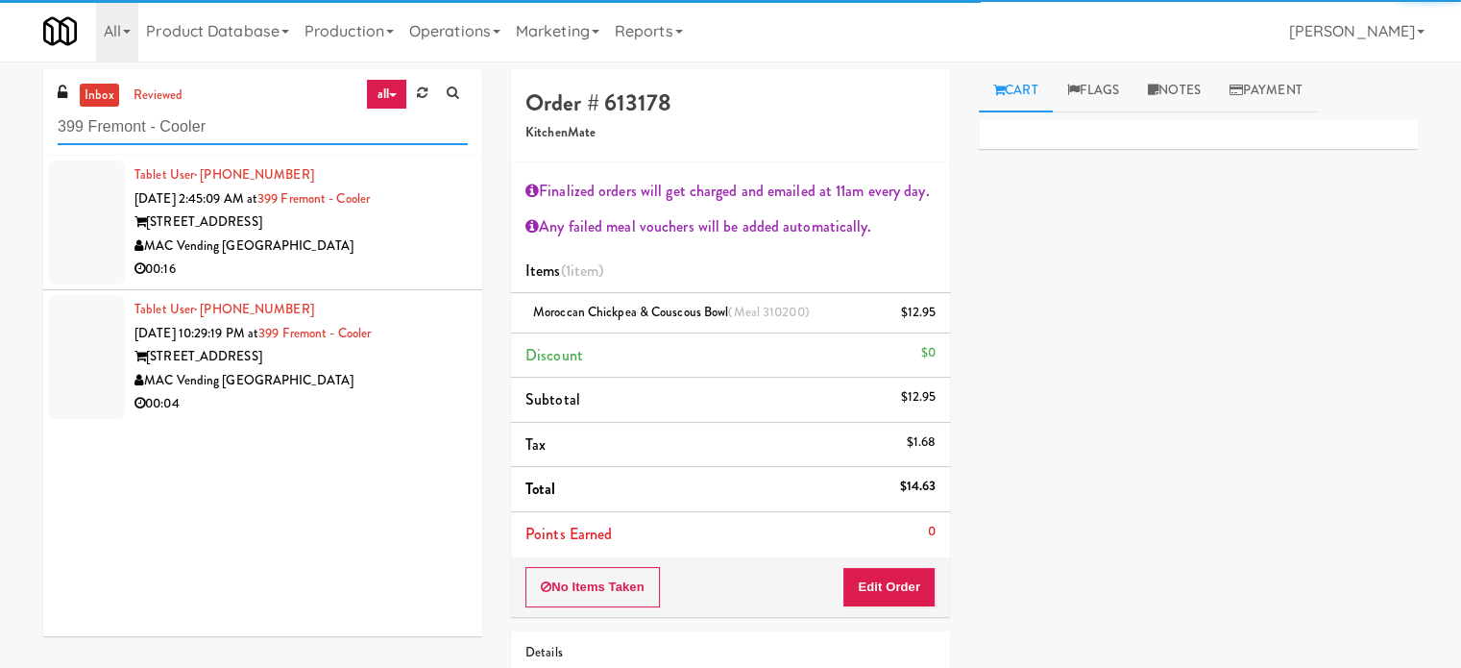
type input "399 Fremont - Cooler"
drag, startPoint x: 364, startPoint y: 245, endPoint x: 417, endPoint y: 248, distance: 52.9
click at [365, 245] on div "MAC Vending [GEOGRAPHIC_DATA]" at bounding box center [301, 246] width 333 height 24
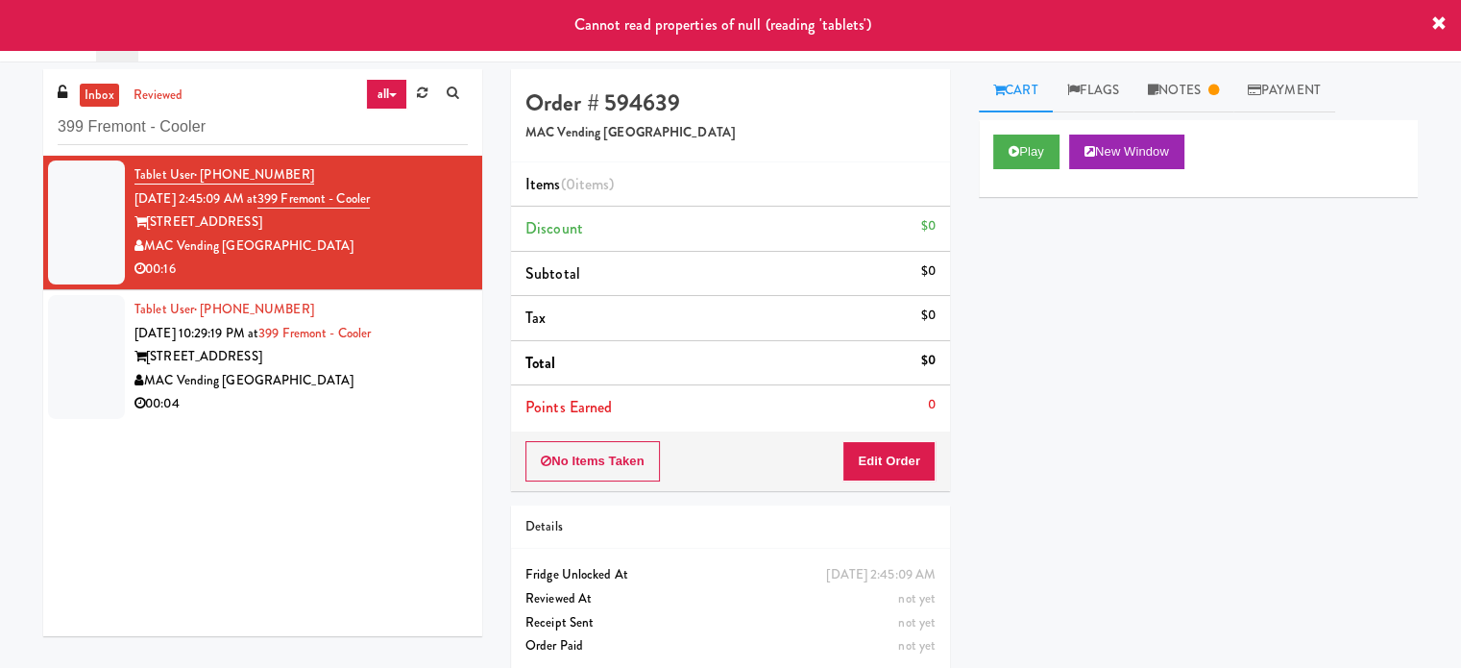
click at [300, 372] on div "MAC Vending [GEOGRAPHIC_DATA]" at bounding box center [301, 381] width 333 height 24
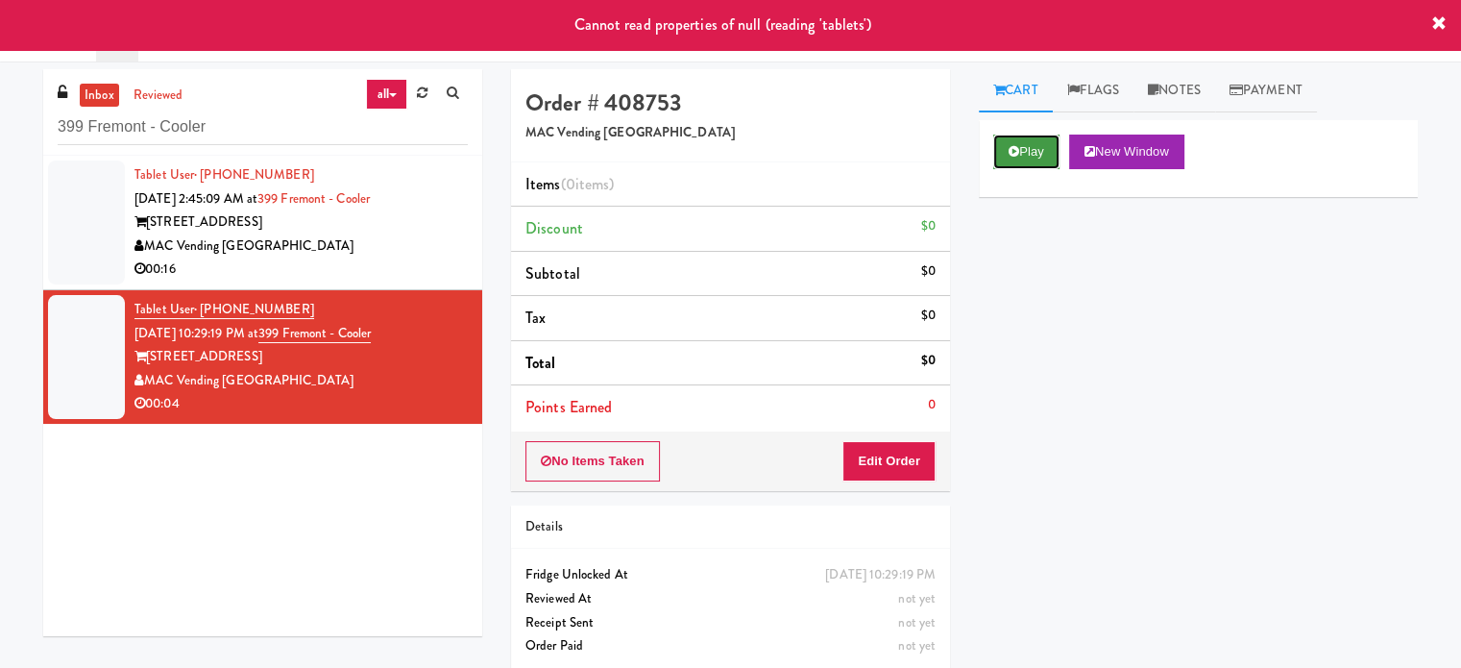
click at [1018, 137] on button "Play" at bounding box center [1027, 152] width 66 height 35
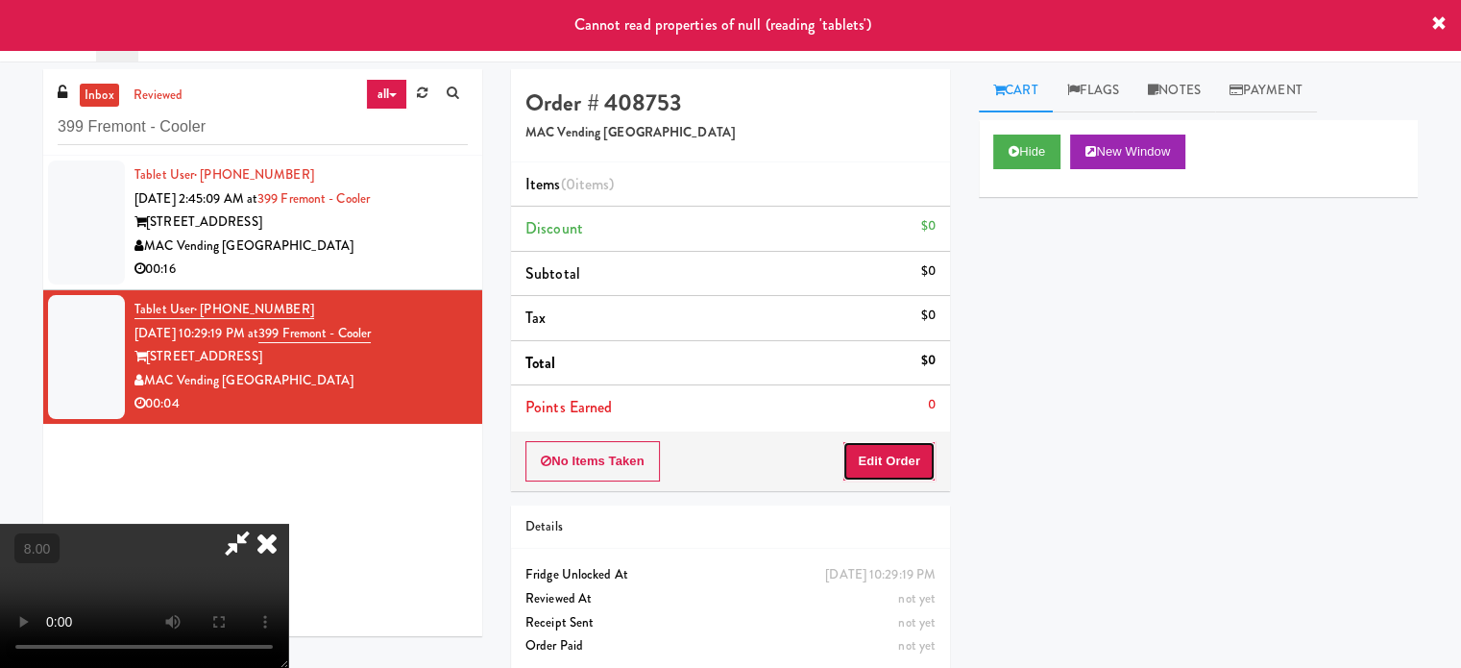
click at [878, 455] on button "Edit Order" at bounding box center [889, 461] width 93 height 40
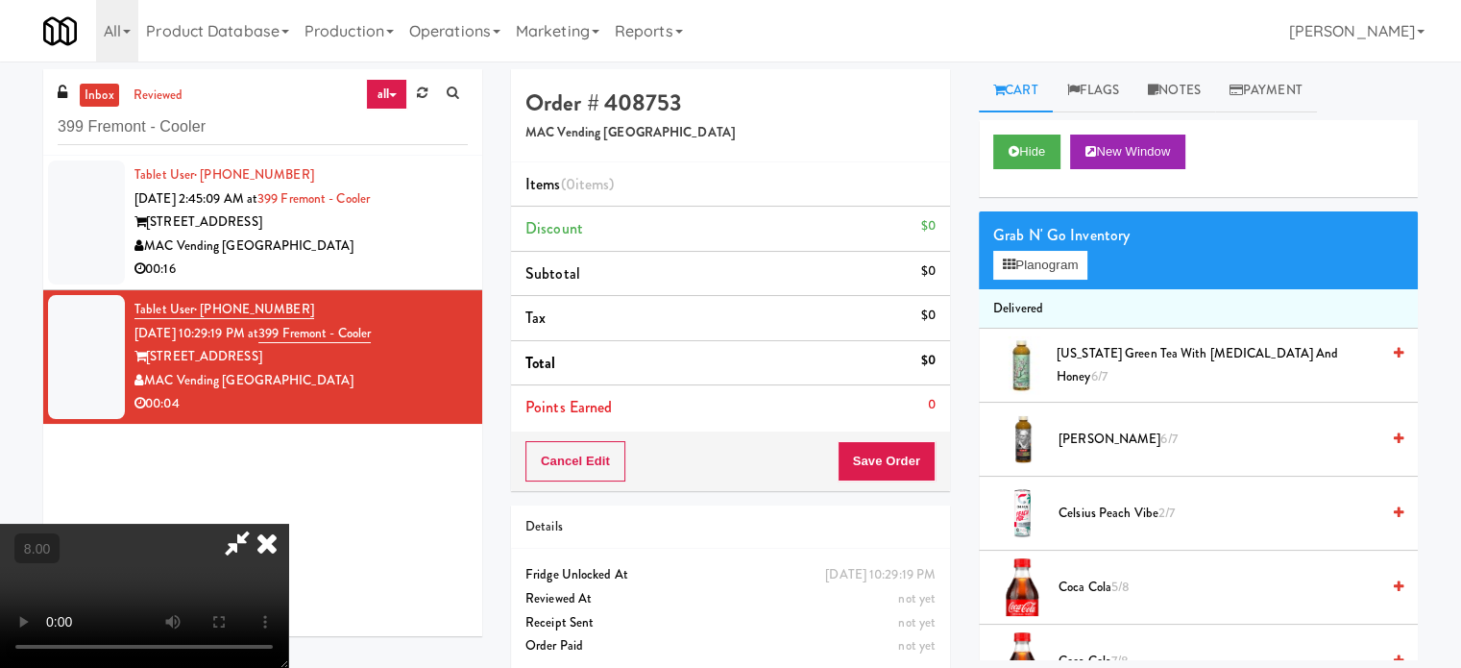
drag, startPoint x: 542, startPoint y: 530, endPoint x: 546, endPoint y: 517, distance: 14.0
click at [288, 528] on video at bounding box center [144, 596] width 288 height 144
click at [288, 524] on video at bounding box center [144, 596] width 288 height 144
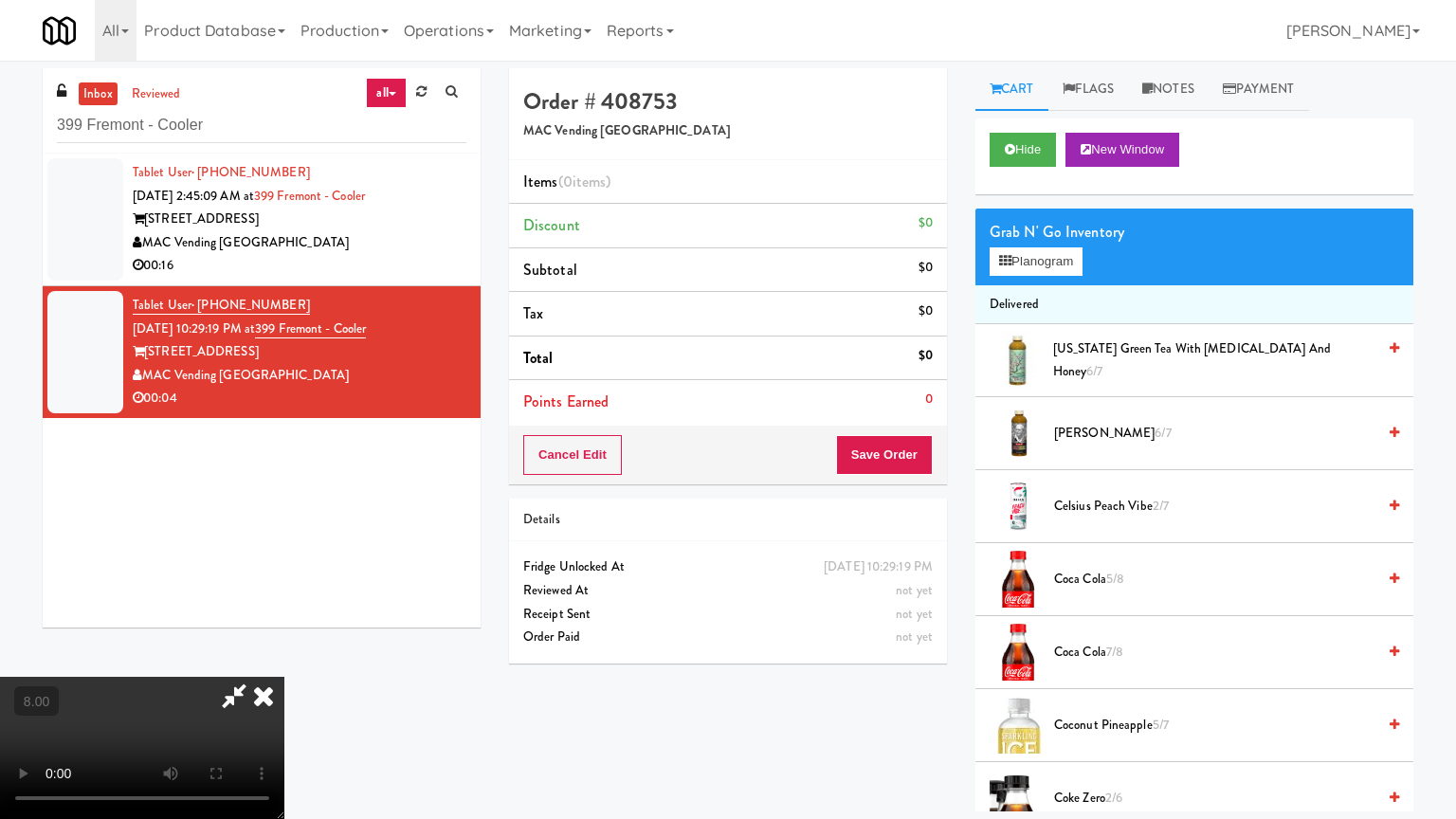
click at [284, 658] on video at bounding box center [142, 748] width 284 height 142
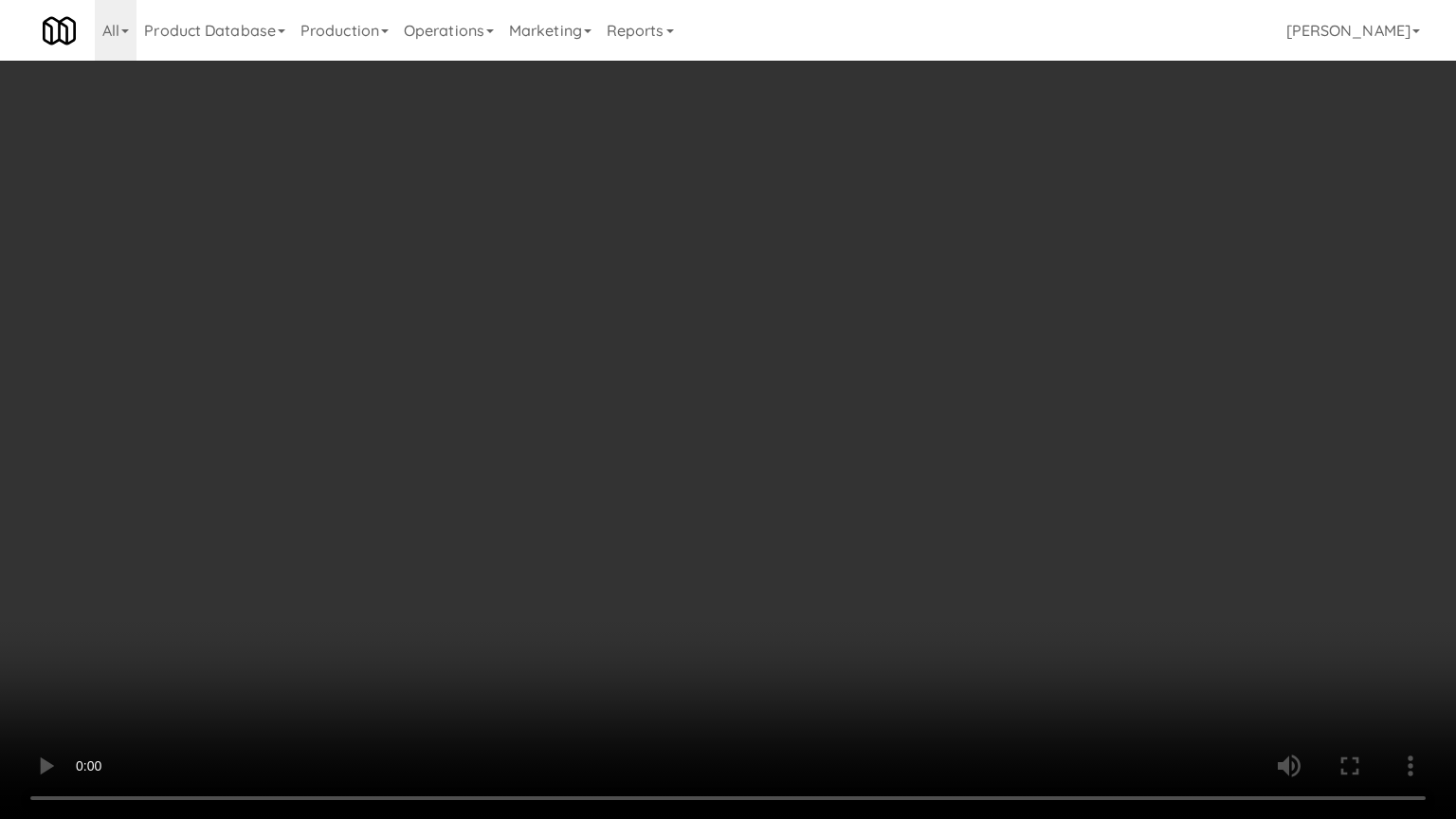
click at [435, 543] on video at bounding box center [728, 410] width 1456 height 819
click at [614, 470] on video at bounding box center [728, 410] width 1456 height 819
click at [616, 469] on video at bounding box center [728, 410] width 1456 height 819
click at [765, 491] on video at bounding box center [728, 410] width 1456 height 819
click at [716, 497] on video at bounding box center [728, 410] width 1456 height 819
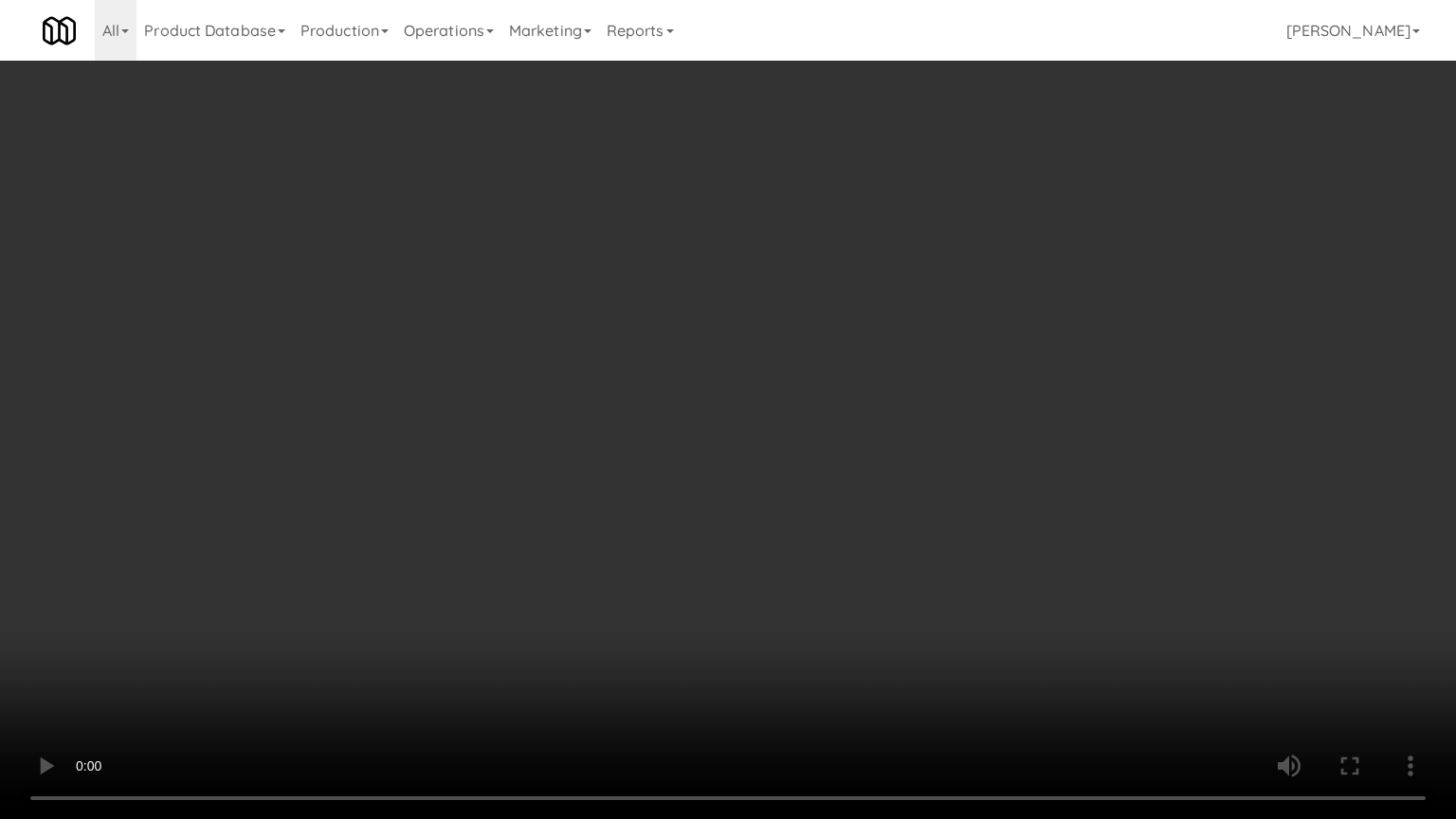
click at [720, 493] on video at bounding box center [728, 410] width 1456 height 819
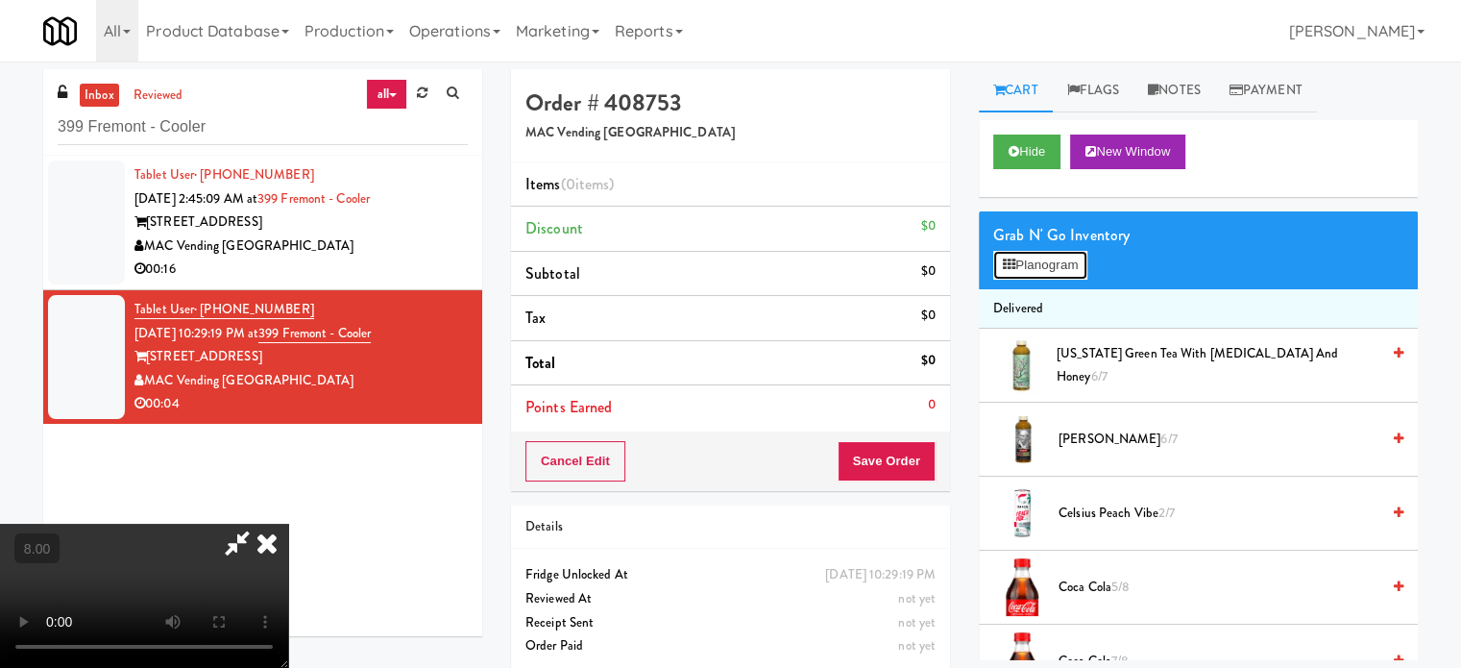
click at [1075, 271] on button "Planogram" at bounding box center [1041, 265] width 94 height 29
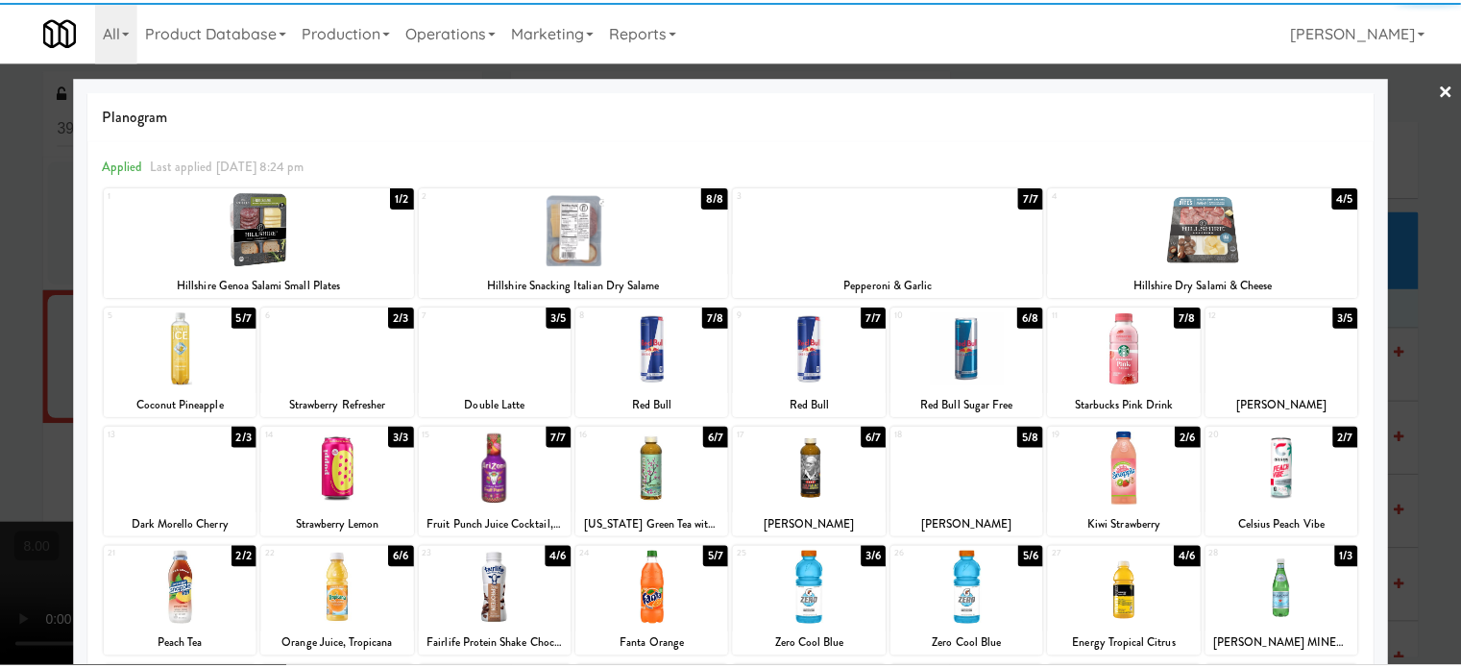
scroll to position [275, 0]
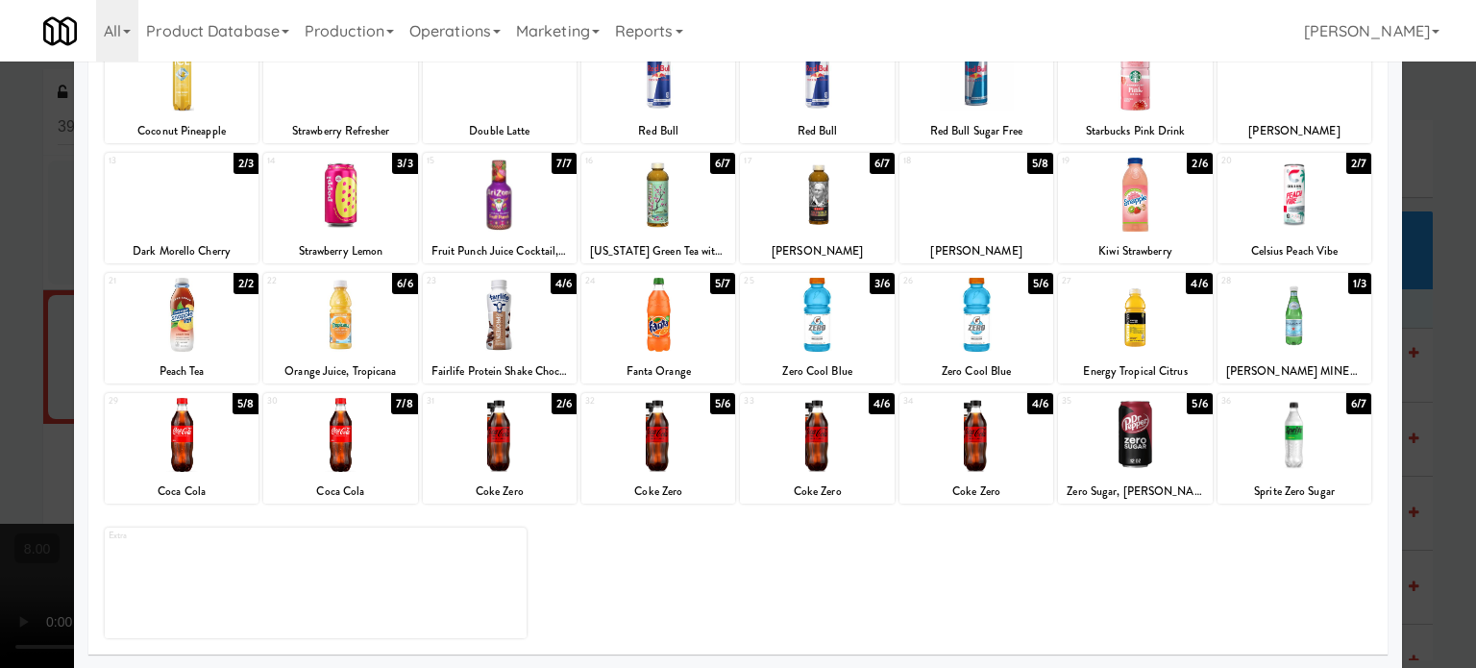
drag, startPoint x: 394, startPoint y: 401, endPoint x: 425, endPoint y: 389, distance: 32.8
click at [396, 401] on div "7/8" at bounding box center [404, 403] width 26 height 21
drag, startPoint x: 1425, startPoint y: 408, endPoint x: 1313, endPoint y: 412, distance: 112.5
click at [1426, 409] on div at bounding box center [738, 334] width 1476 height 668
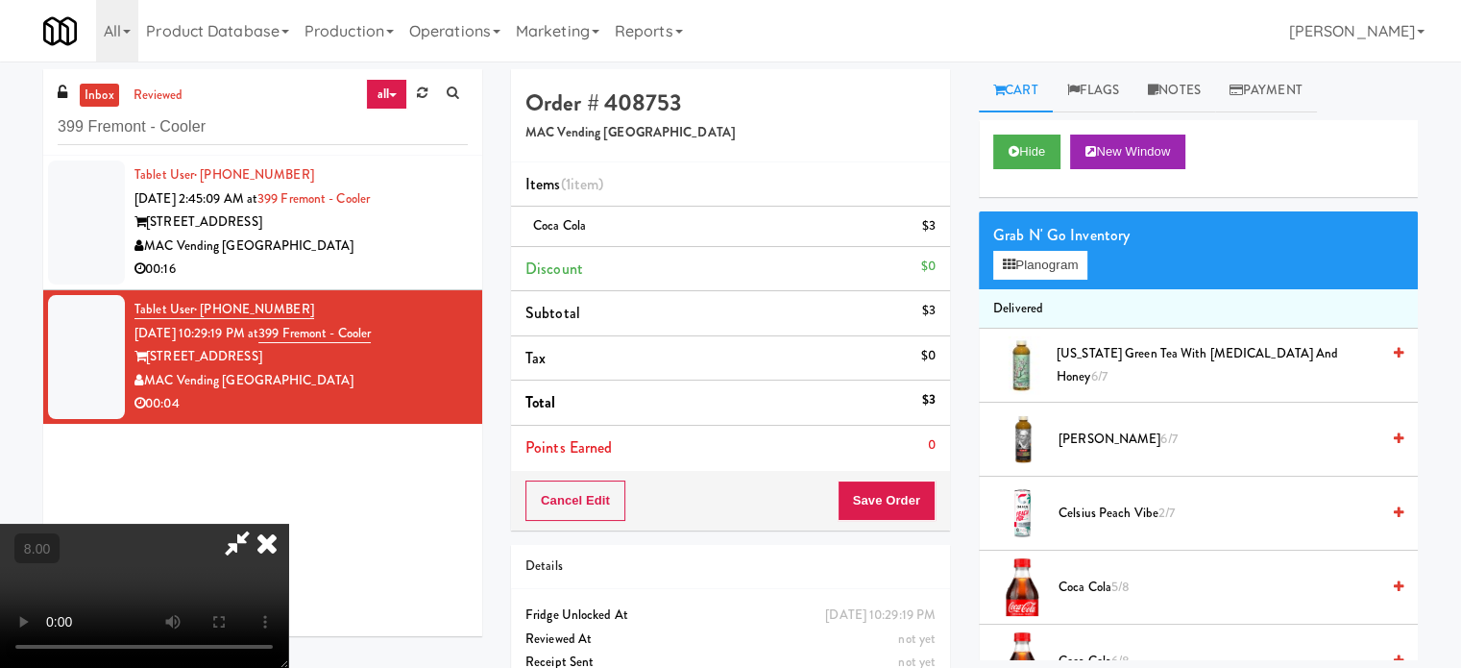
drag, startPoint x: 557, startPoint y: 429, endPoint x: 547, endPoint y: 406, distance: 24.5
click at [288, 524] on video at bounding box center [144, 596] width 288 height 144
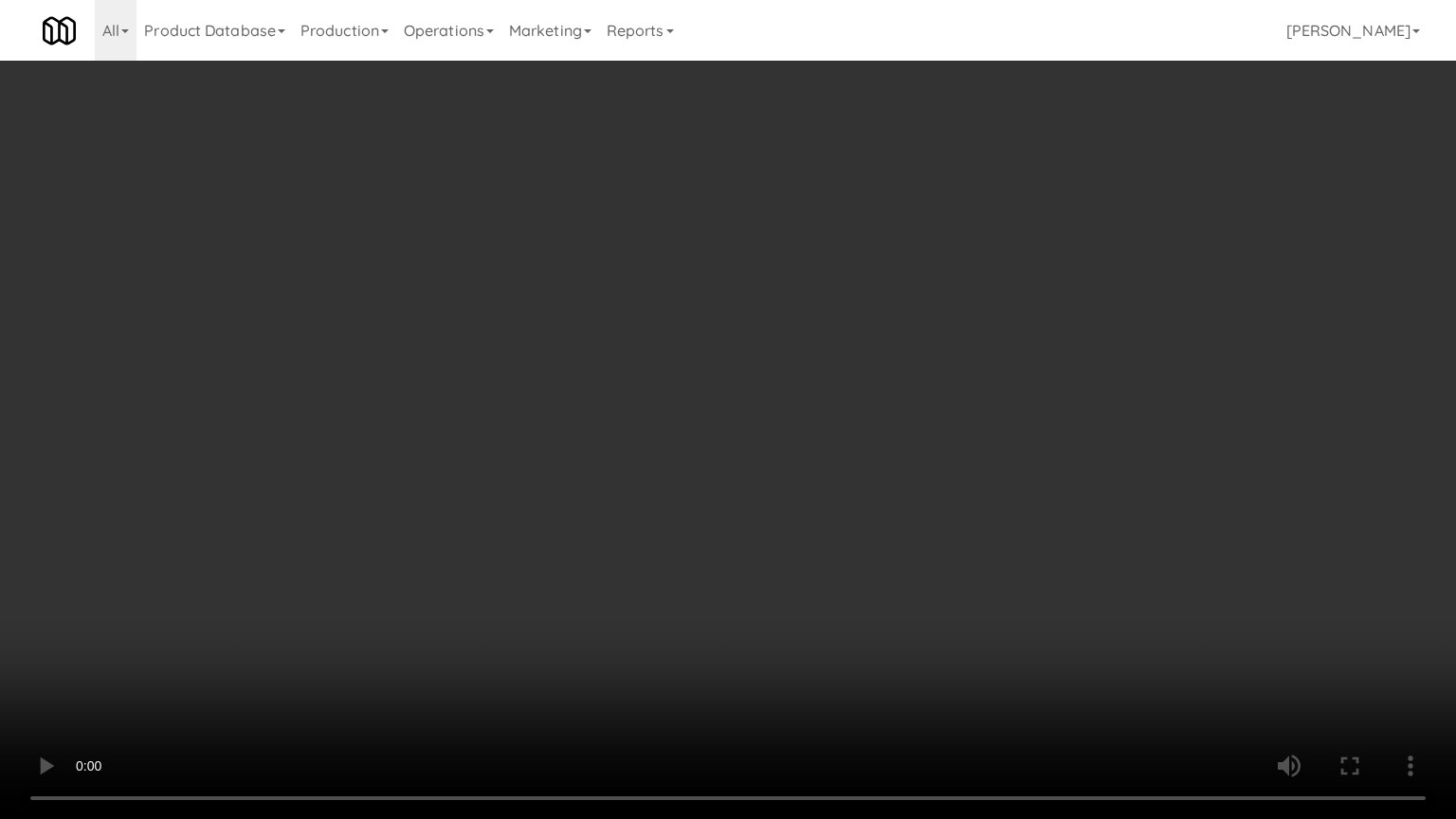
click at [622, 464] on video at bounding box center [728, 410] width 1456 height 819
click at [628, 459] on video at bounding box center [728, 410] width 1456 height 819
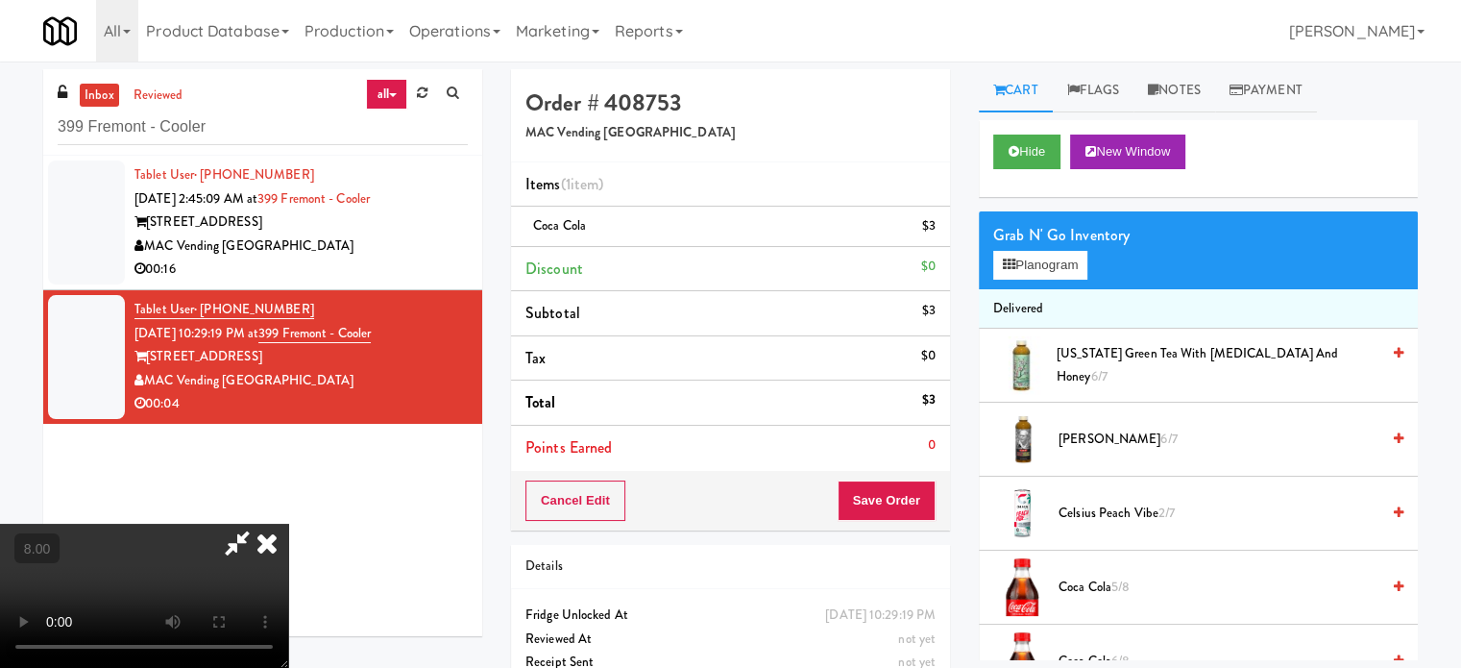
click at [288, 524] on icon at bounding box center [267, 543] width 42 height 38
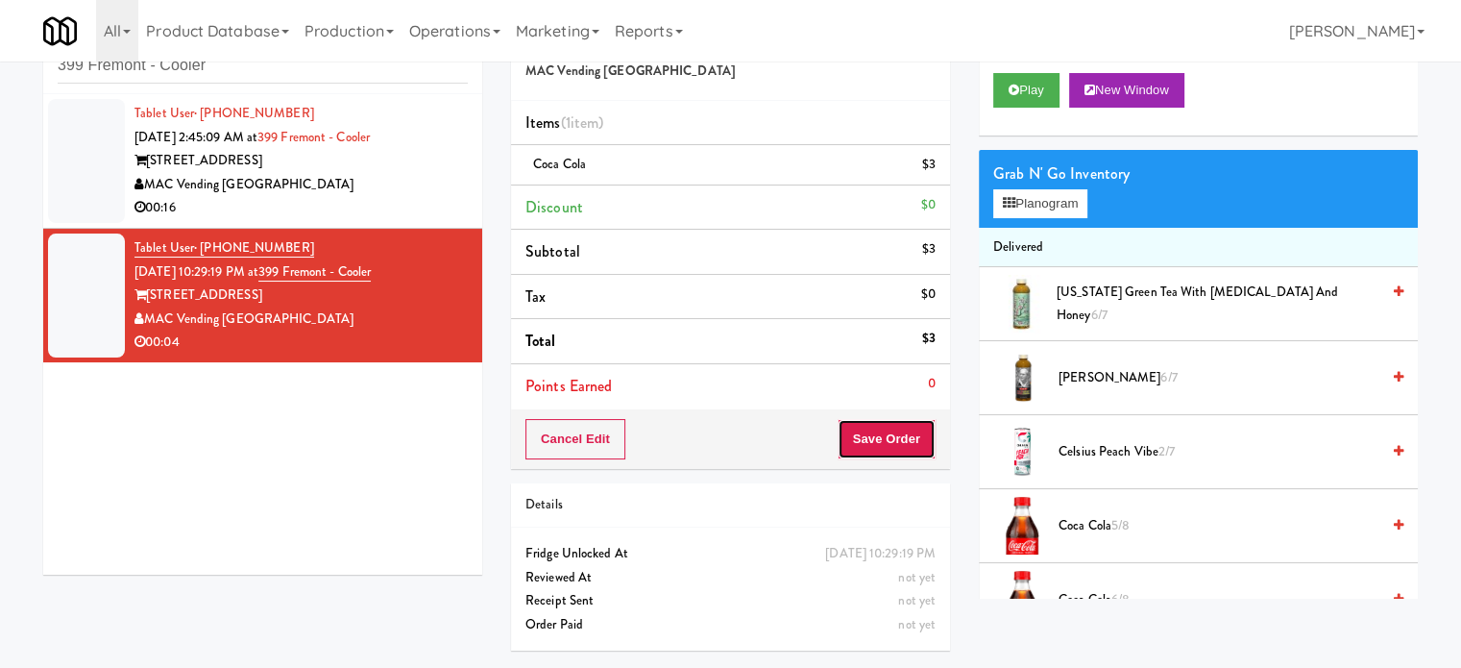
click at [910, 440] on button "Save Order" at bounding box center [887, 439] width 98 height 40
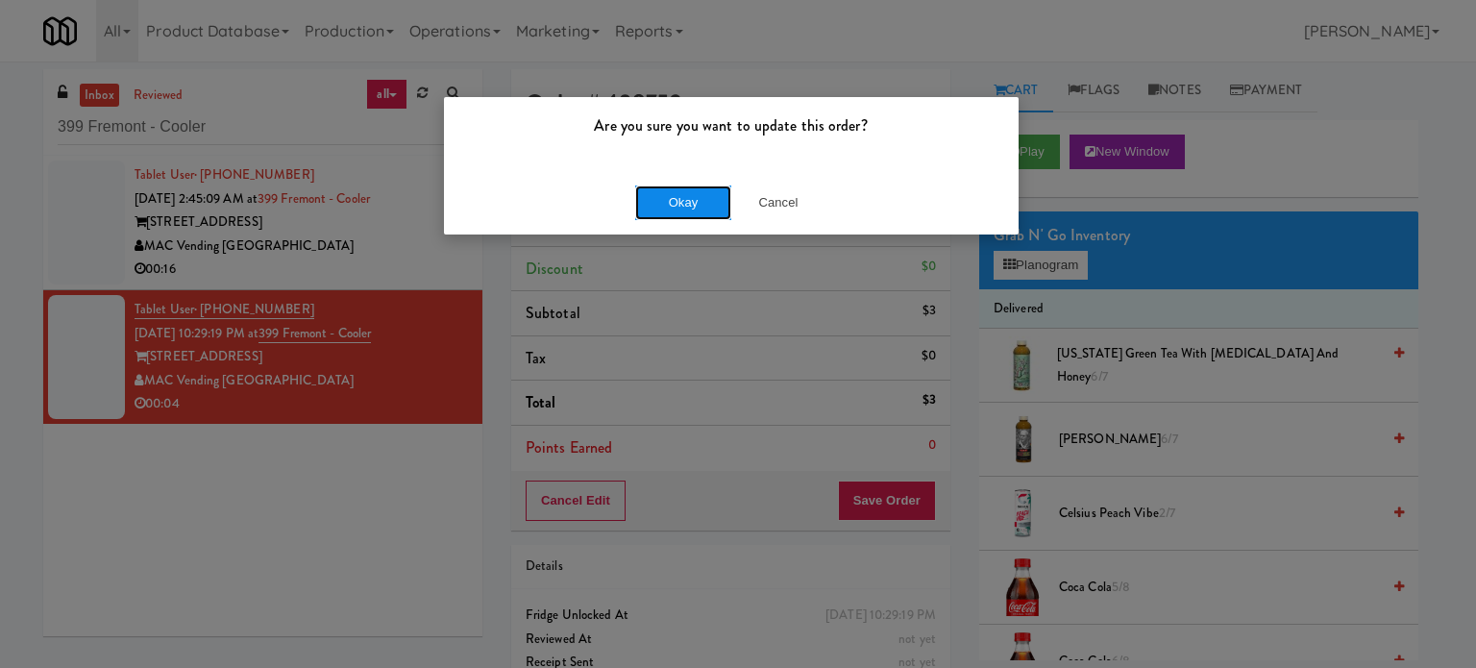
drag, startPoint x: 676, startPoint y: 203, endPoint x: 668, endPoint y: 197, distance: 10.4
click at [676, 202] on button "Okay" at bounding box center [683, 202] width 96 height 35
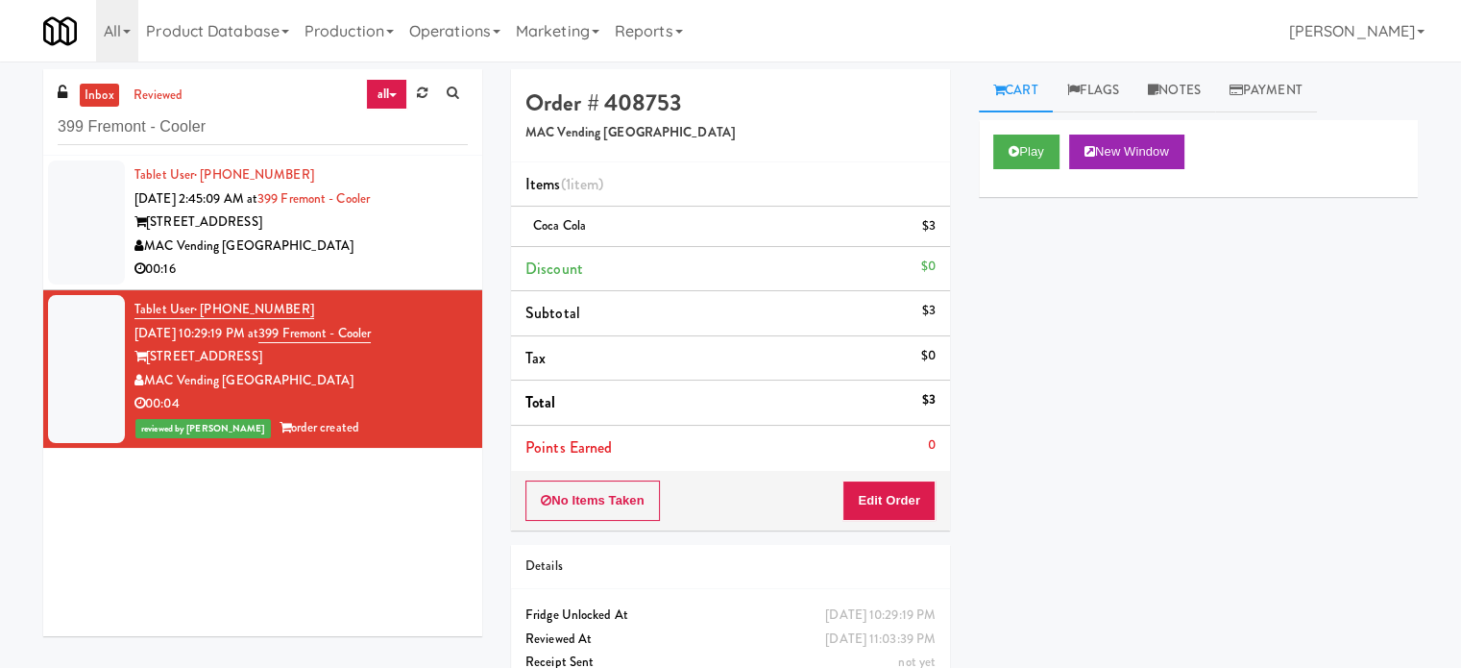
drag, startPoint x: 413, startPoint y: 215, endPoint x: 486, endPoint y: 165, distance: 88.5
click at [430, 207] on div "Tablet User · (213) 910-9030 Aug 15, 2025 2:45:09 AM at 399 Fremont - Cooler 39…" at bounding box center [301, 222] width 333 height 118
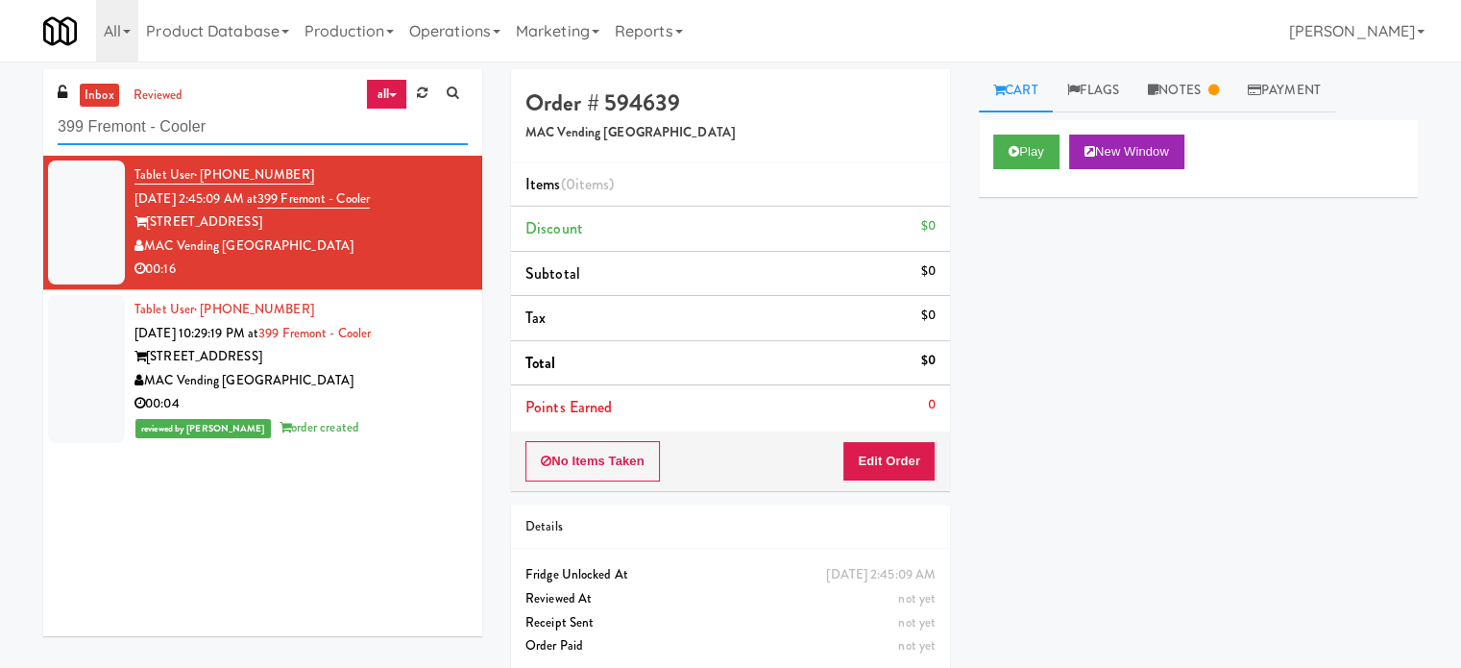
click at [255, 119] on input "399 Fremont - Cooler" at bounding box center [263, 128] width 410 height 36
click at [254, 114] on input "399 Fremont - Cooler" at bounding box center [263, 128] width 410 height 36
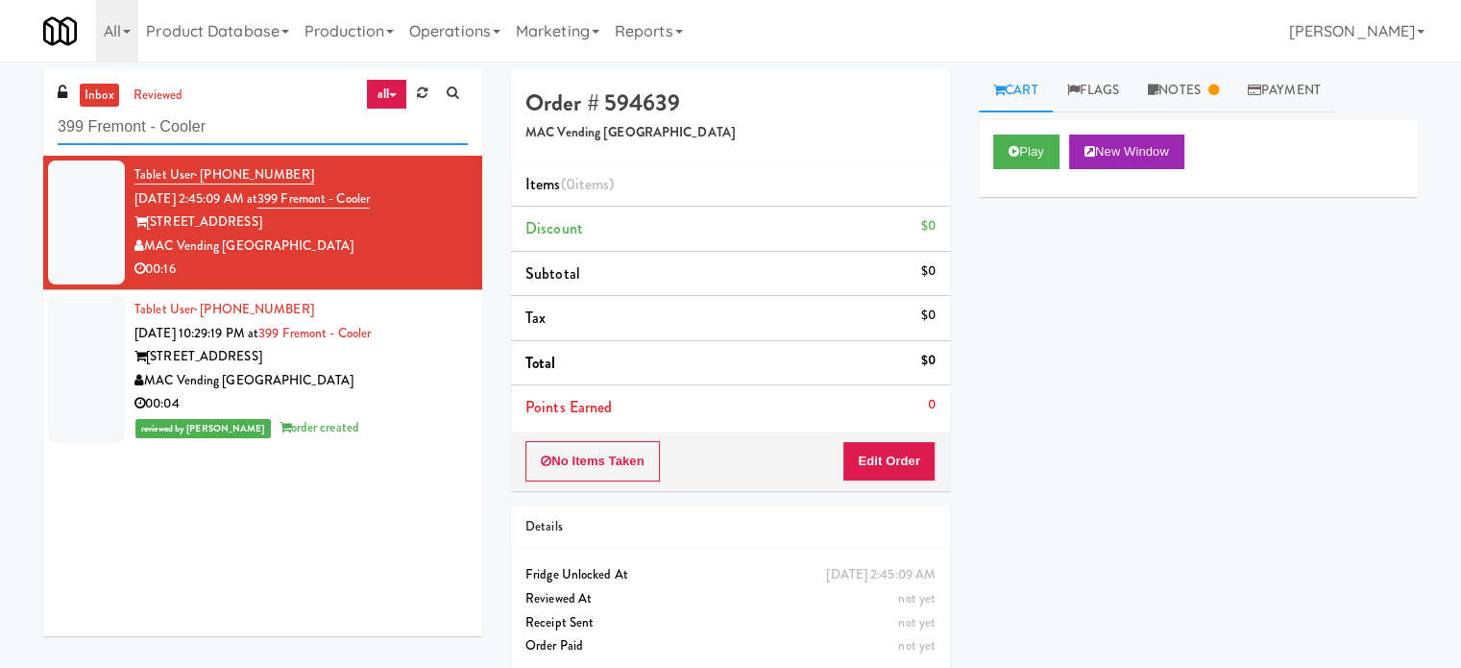
paste input "SVNC Office"
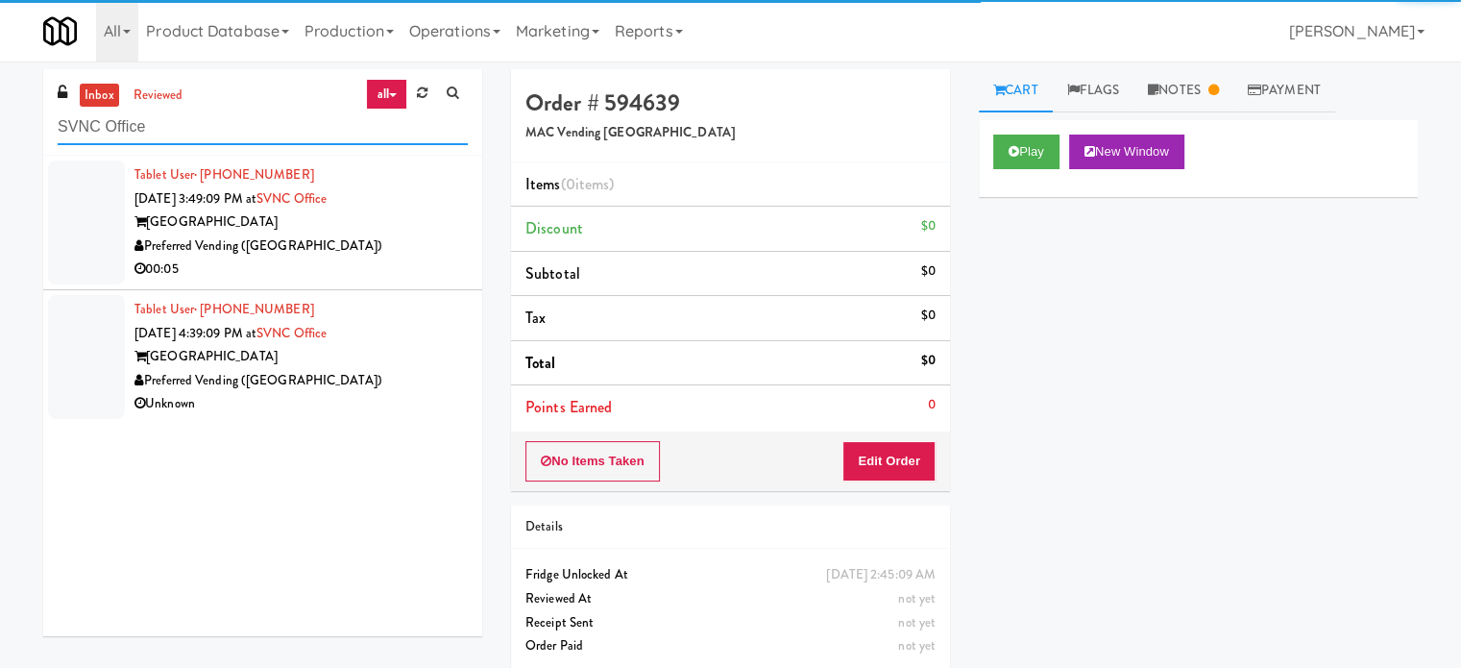
type input "SVNC Office"
click at [355, 256] on div "Preferred Vending ([GEOGRAPHIC_DATA])" at bounding box center [301, 246] width 333 height 24
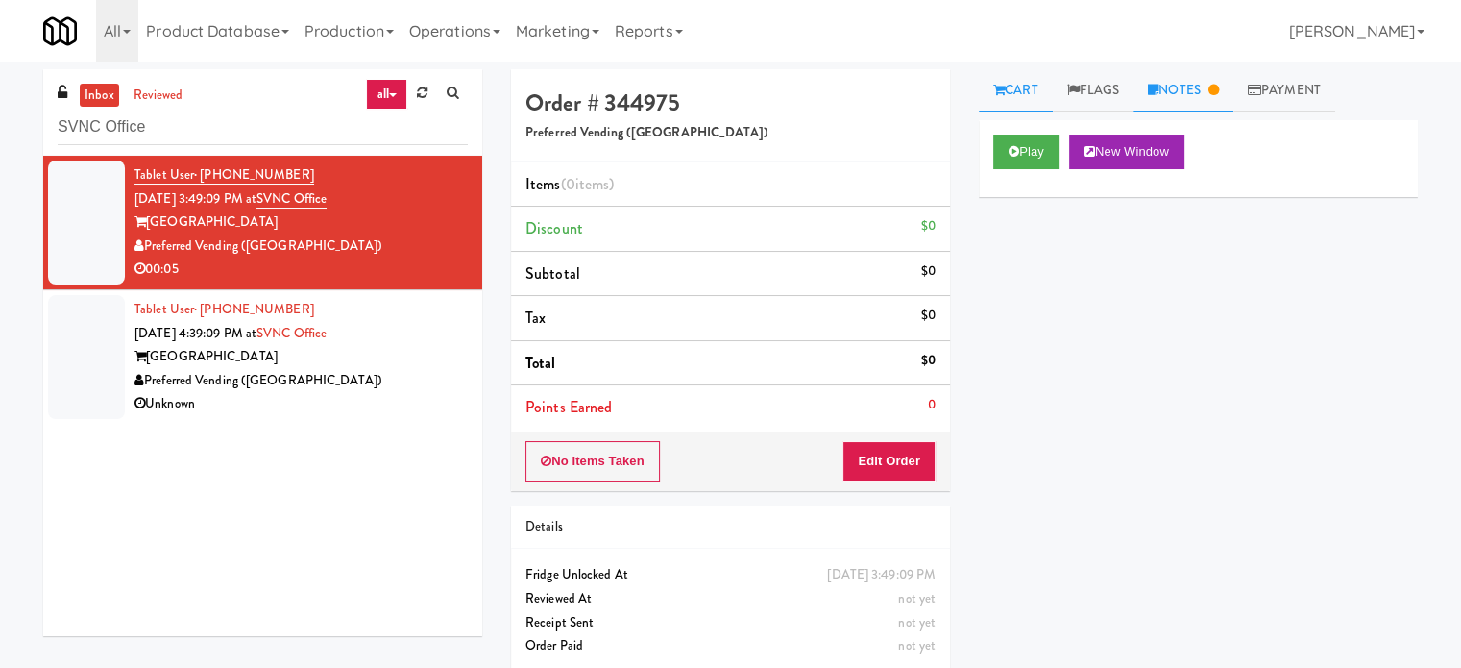
click at [1213, 99] on link "Notes" at bounding box center [1184, 90] width 100 height 43
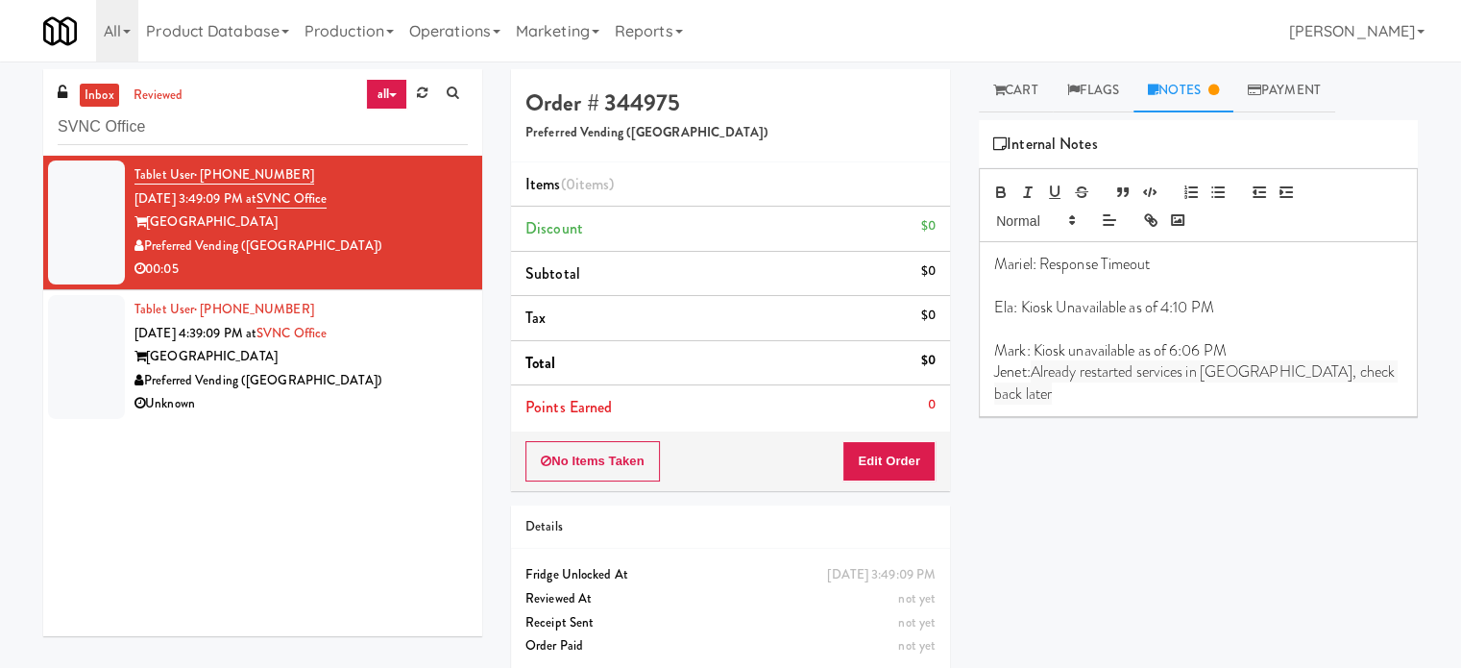
click at [334, 402] on div "Unknown" at bounding box center [301, 404] width 333 height 24
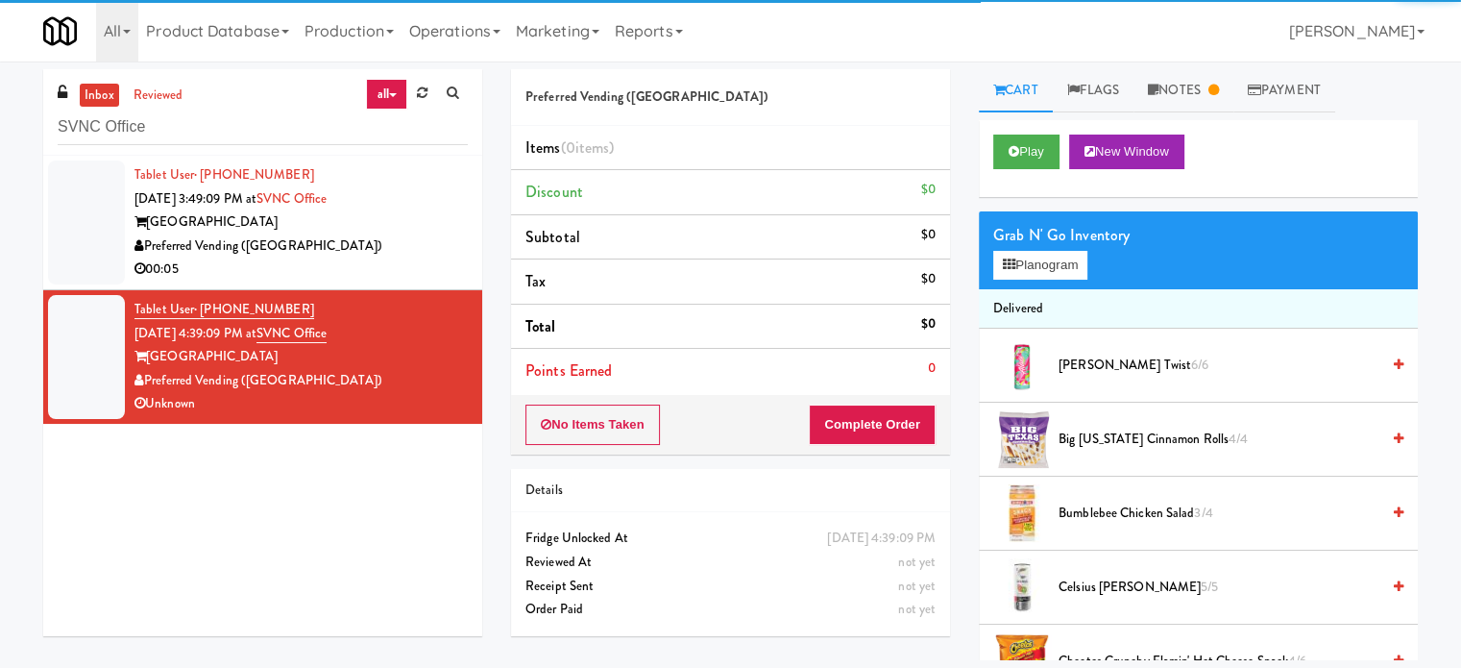
drag, startPoint x: 407, startPoint y: 281, endPoint x: 511, endPoint y: 240, distance: 111.3
click at [408, 282] on li "Tablet User · (707) 365-8082 Aug 15, 2025 3:49:09 PM at SVNC Office Sacramento …" at bounding box center [262, 223] width 439 height 135
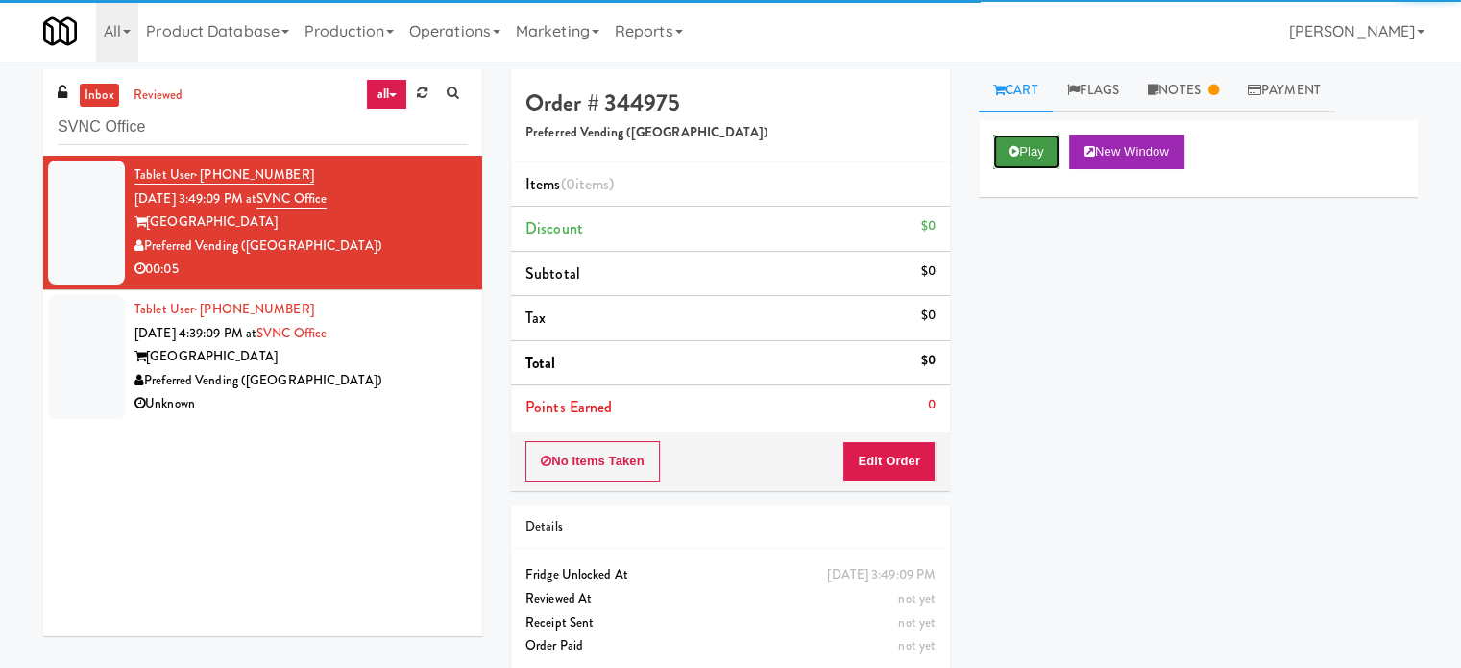
click at [1028, 160] on button "Play" at bounding box center [1027, 152] width 66 height 35
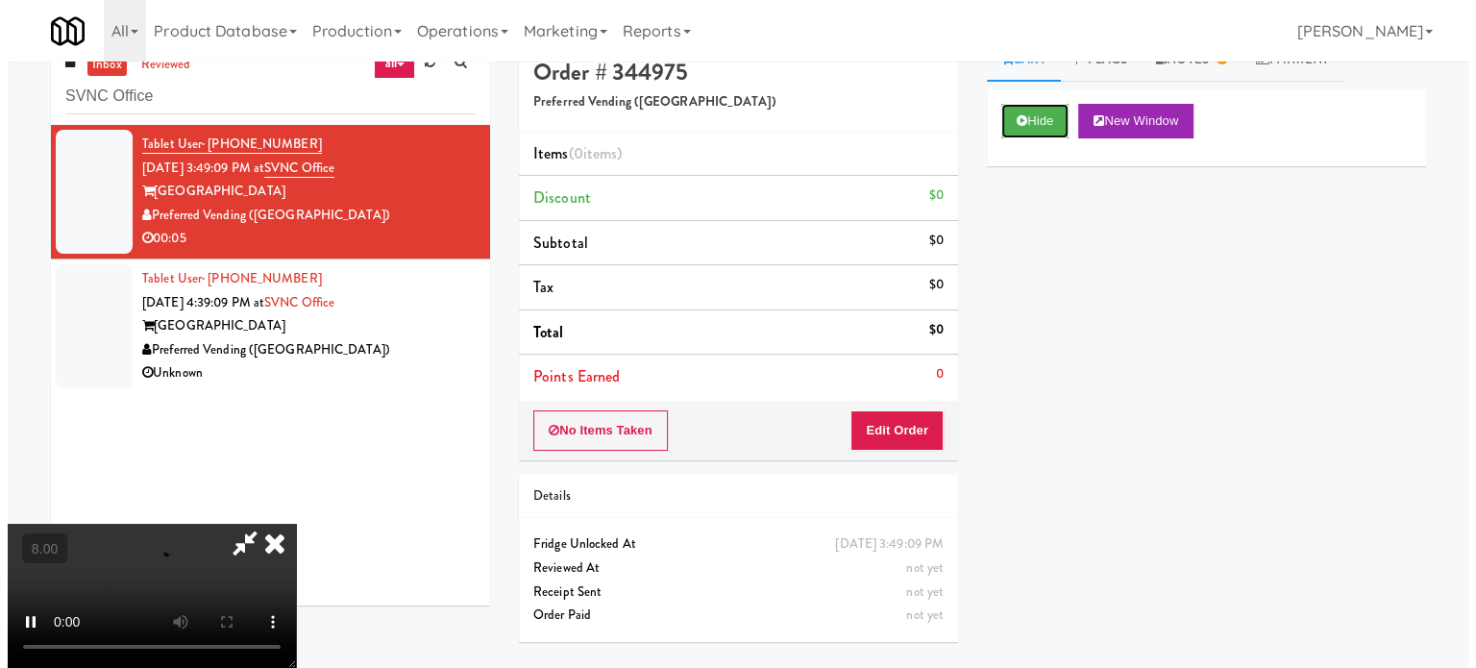
scroll to position [61, 0]
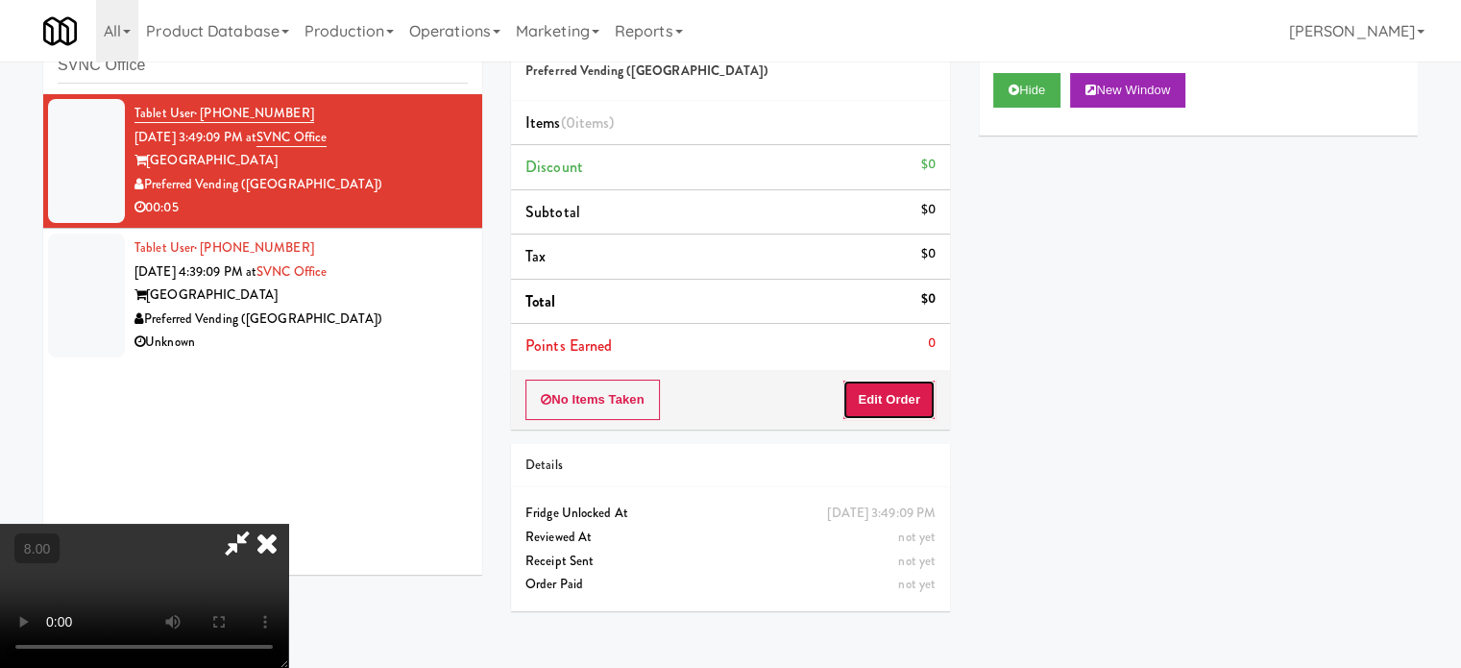
click at [886, 396] on button "Edit Order" at bounding box center [889, 400] width 93 height 40
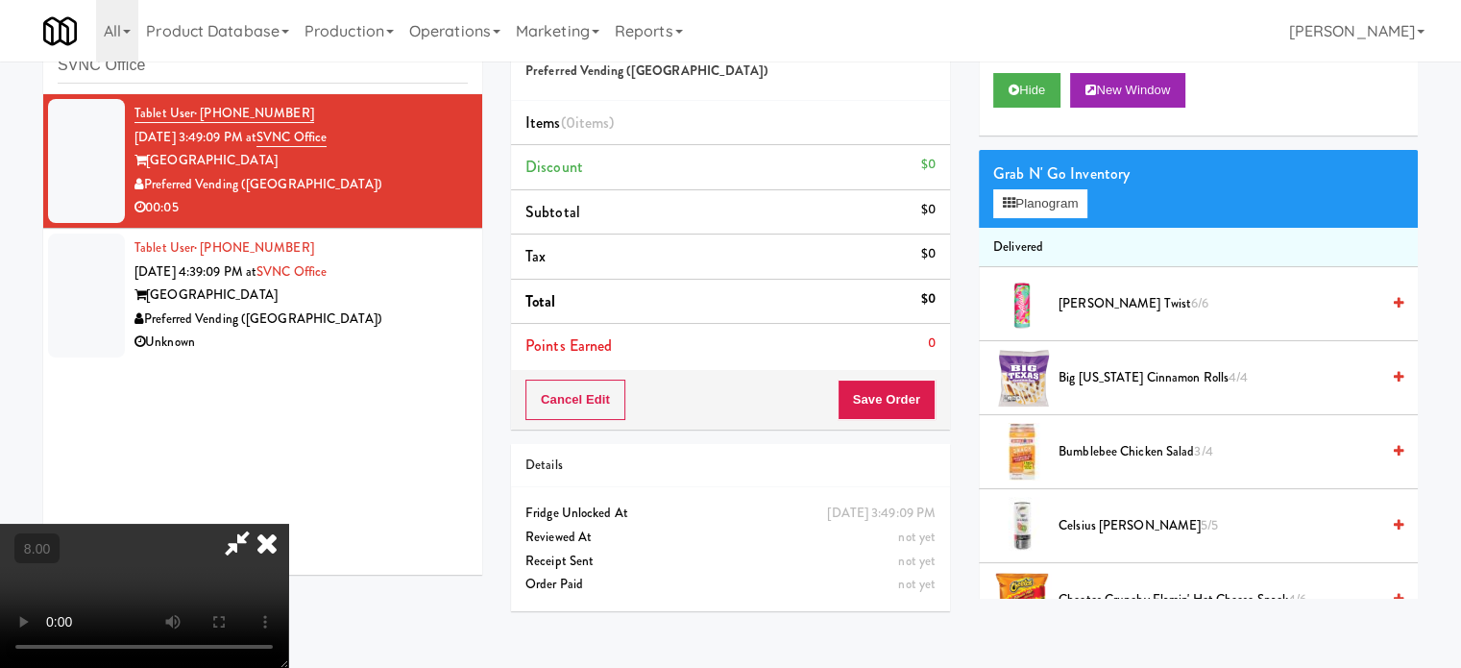
drag, startPoint x: 631, startPoint y: 429, endPoint x: 713, endPoint y: 345, distance: 117.6
click at [288, 524] on video at bounding box center [144, 596] width 288 height 144
drag, startPoint x: 713, startPoint y: 345, endPoint x: 715, endPoint y: 461, distance: 116.3
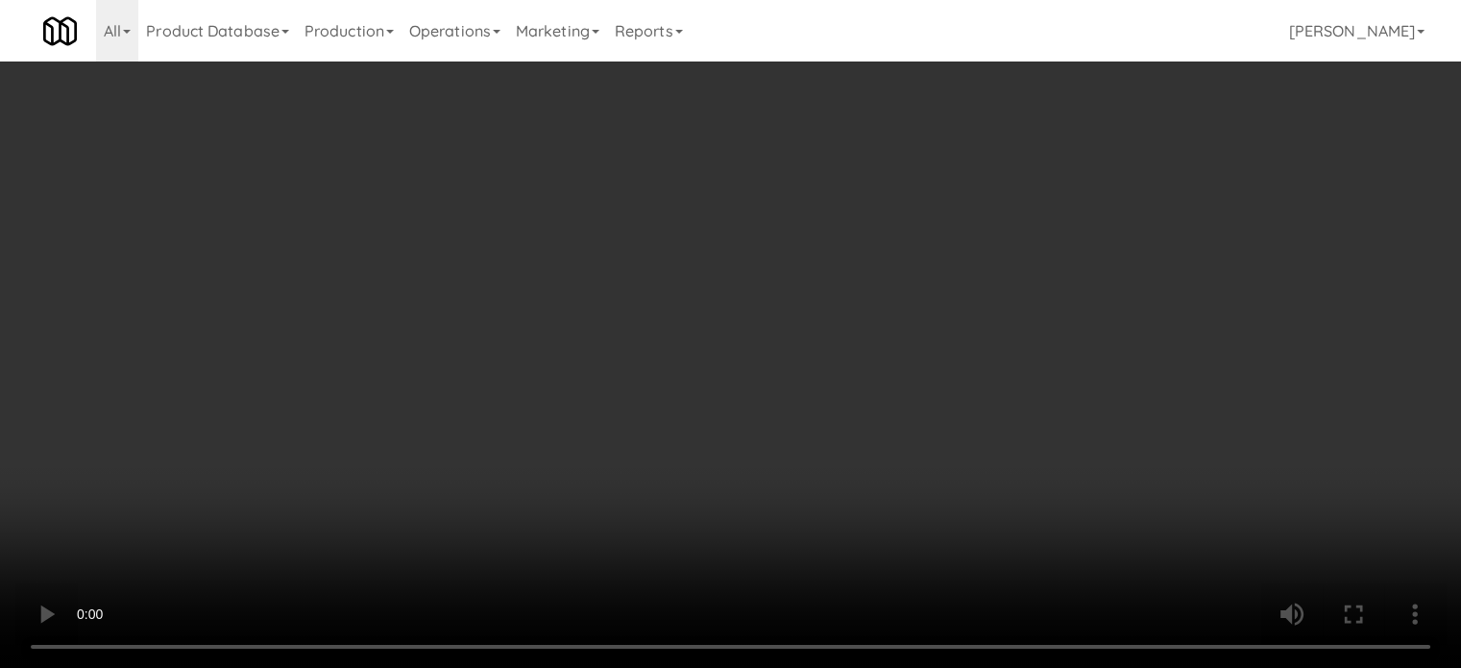
click at [713, 461] on video at bounding box center [730, 334] width 1461 height 668
click at [715, 461] on video at bounding box center [730, 334] width 1461 height 668
click at [913, 230] on li "Subtotal $0" at bounding box center [730, 212] width 439 height 45
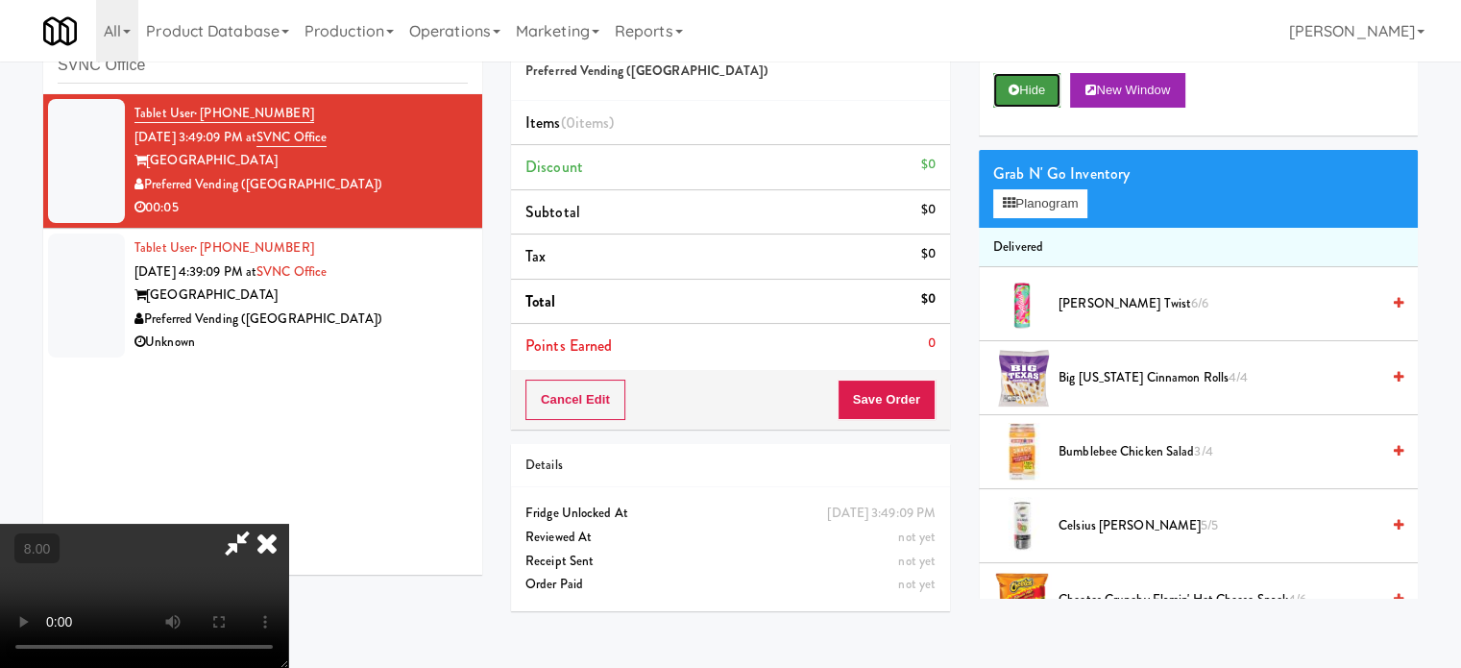
click at [1040, 103] on button "Hide" at bounding box center [1027, 90] width 67 height 35
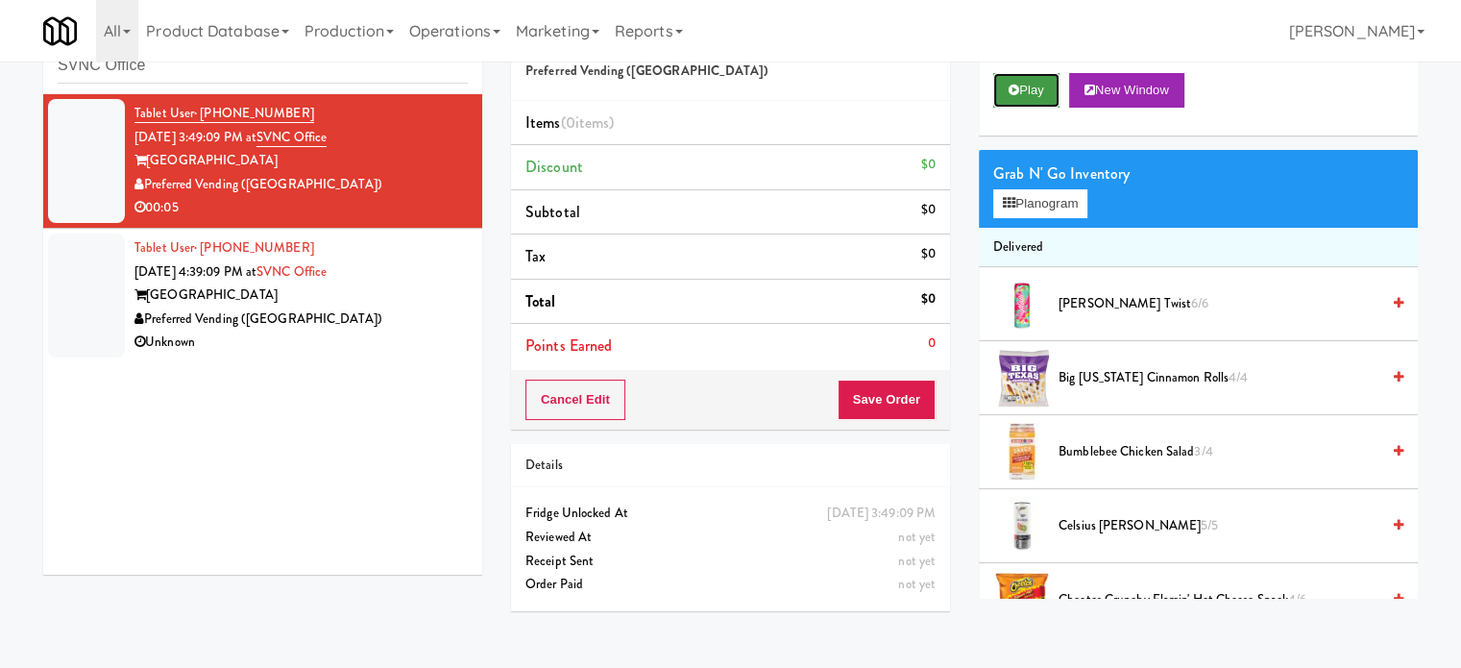
click at [1041, 90] on button "Play" at bounding box center [1027, 90] width 66 height 35
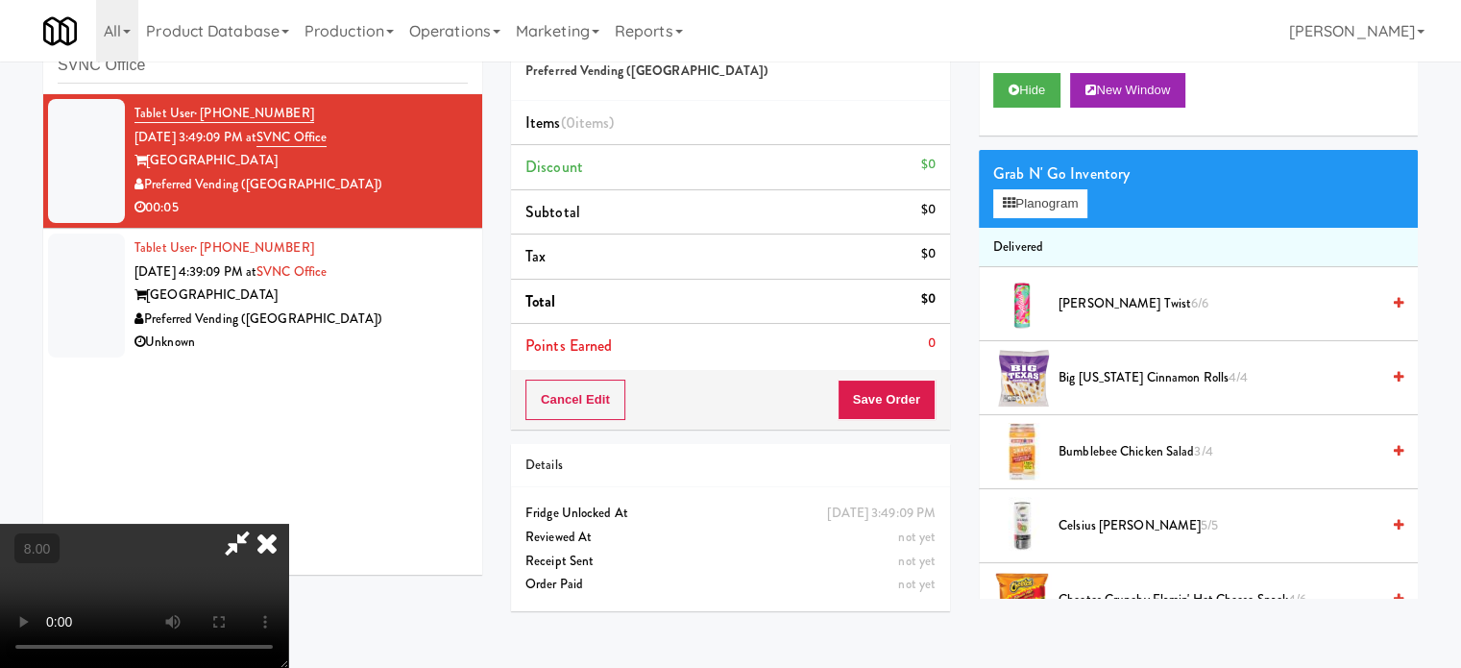
drag, startPoint x: 465, startPoint y: 445, endPoint x: 480, endPoint y: 436, distance: 17.6
click at [288, 524] on video at bounding box center [144, 596] width 288 height 144
drag, startPoint x: 480, startPoint y: 436, endPoint x: 633, endPoint y: 280, distance: 218.8
click at [288, 524] on video at bounding box center [144, 596] width 288 height 144
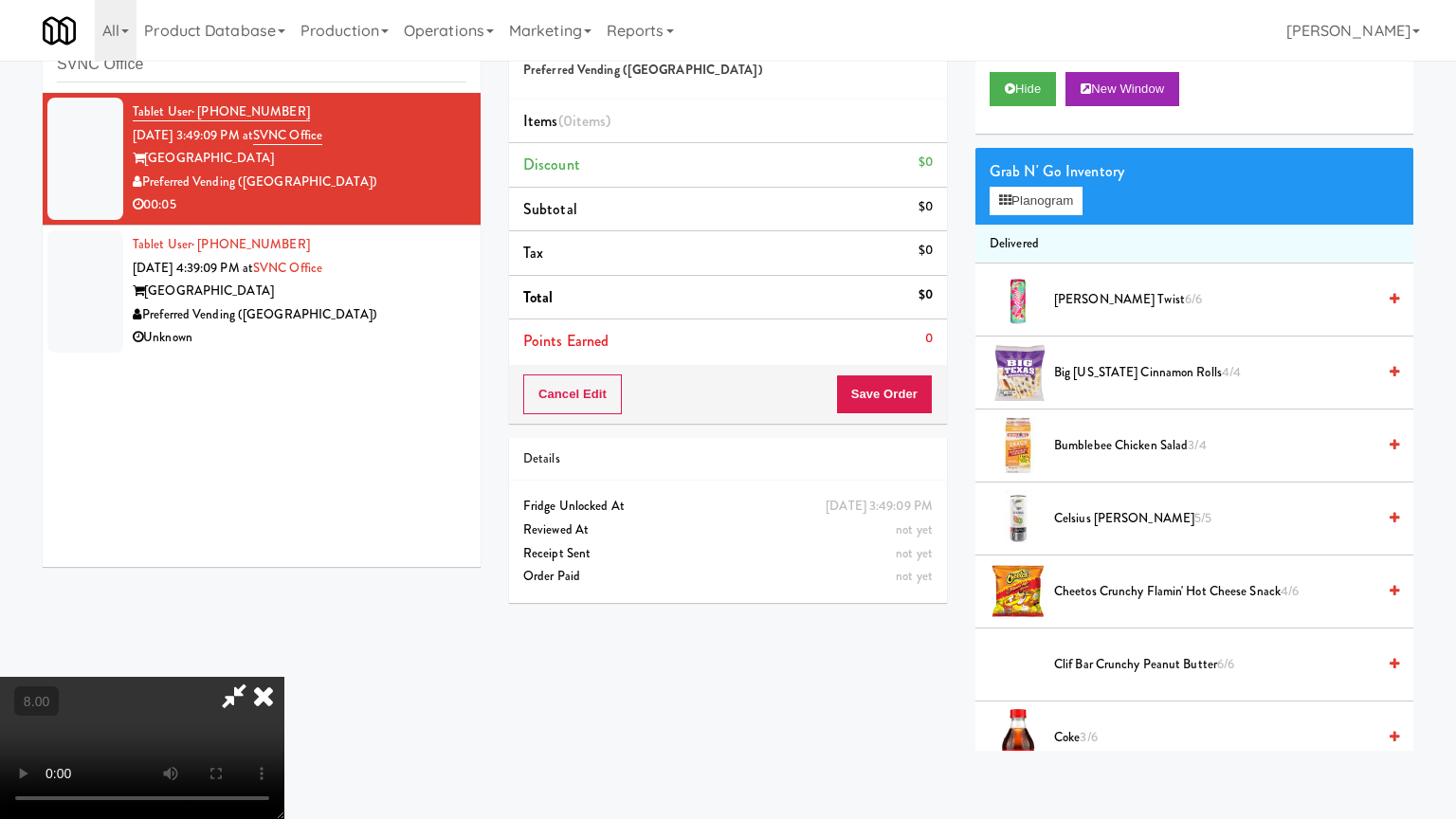
click at [284, 658] on video at bounding box center [142, 748] width 284 height 142
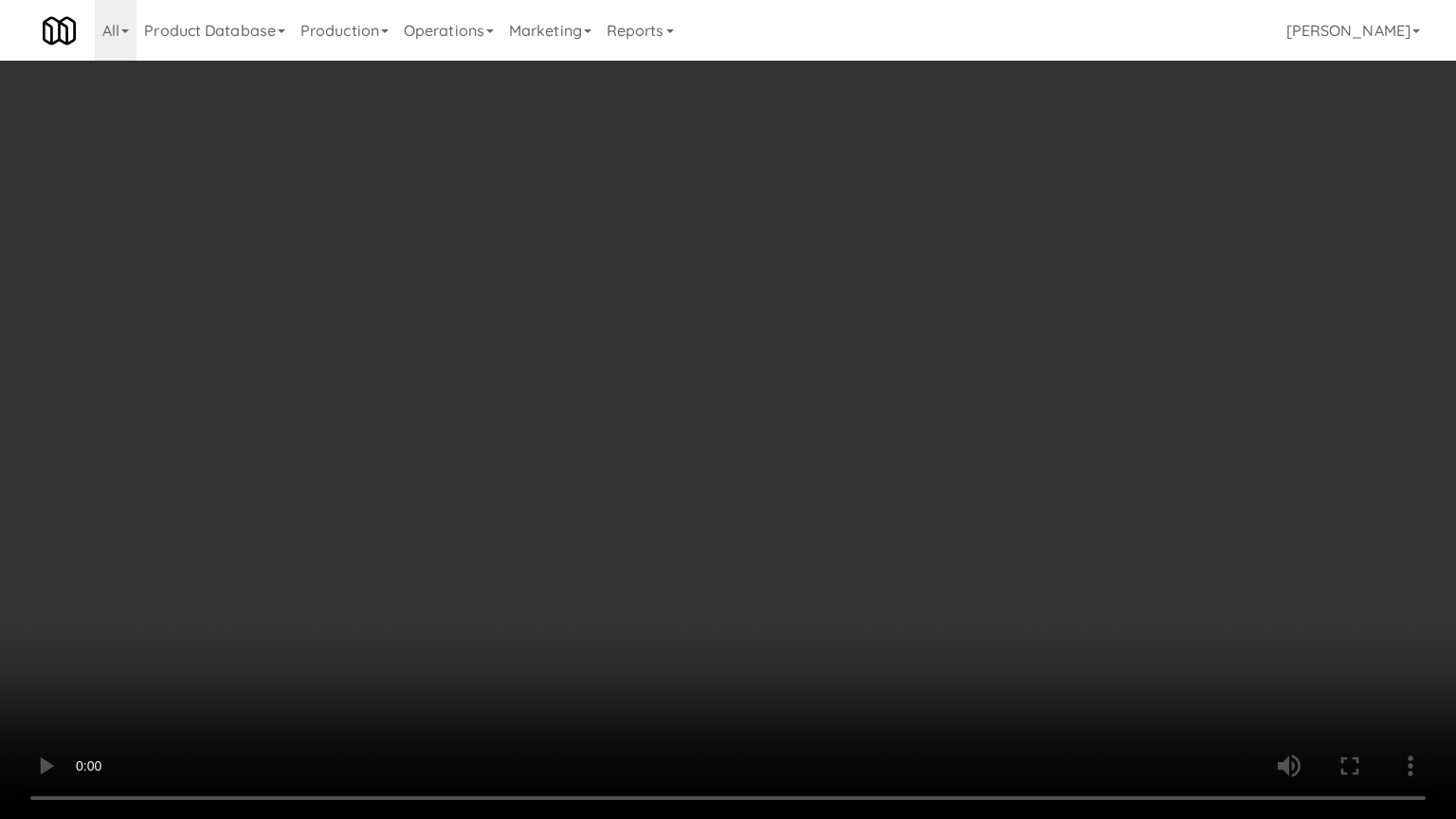
click at [607, 432] on video at bounding box center [728, 410] width 1456 height 819
click at [622, 445] on video at bounding box center [728, 410] width 1456 height 819
click at [624, 450] on video at bounding box center [728, 410] width 1456 height 819
click at [704, 476] on video at bounding box center [728, 410] width 1456 height 819
drag, startPoint x: 701, startPoint y: 474, endPoint x: 708, endPoint y: 451, distance: 24.0
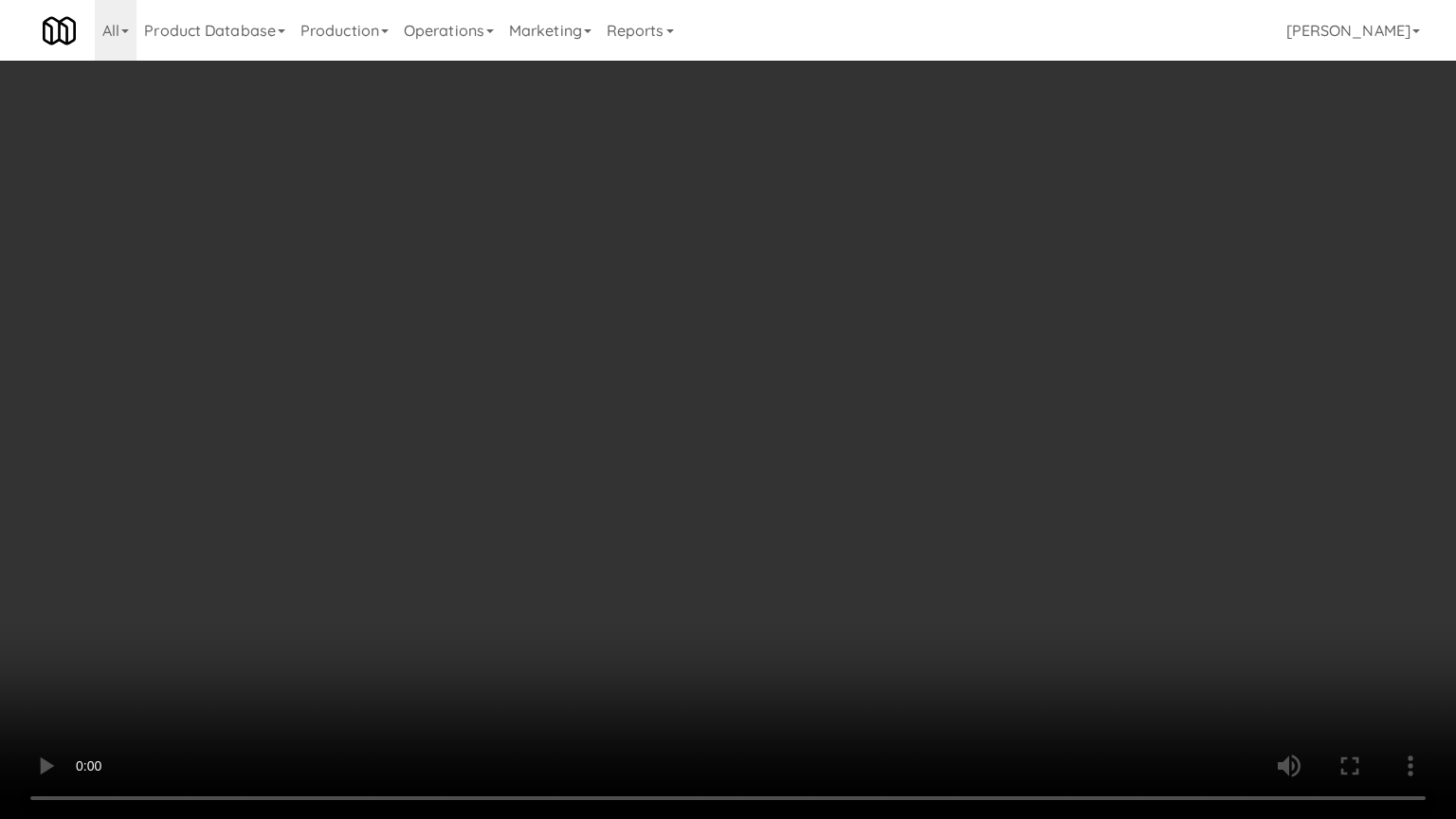
click at [701, 472] on video at bounding box center [728, 410] width 1456 height 819
click at [708, 451] on video at bounding box center [728, 410] width 1456 height 819
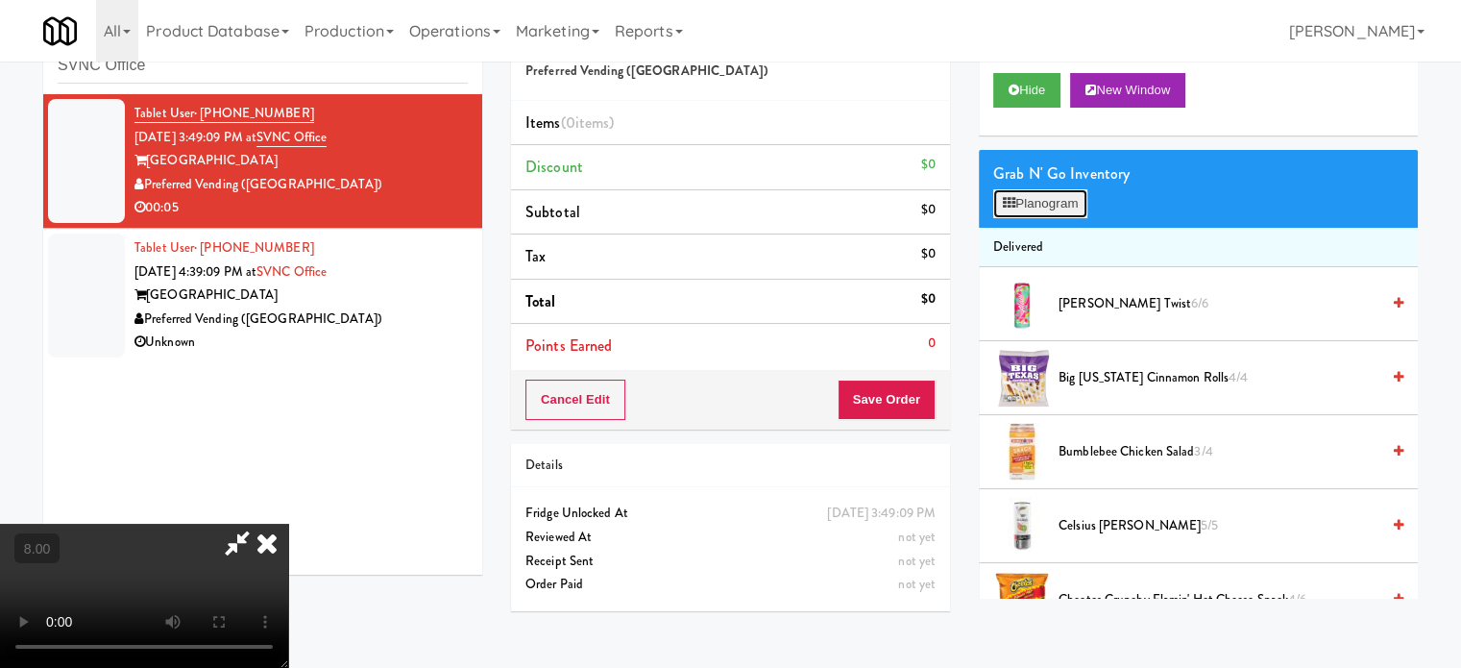
click at [1066, 203] on button "Planogram" at bounding box center [1041, 203] width 94 height 29
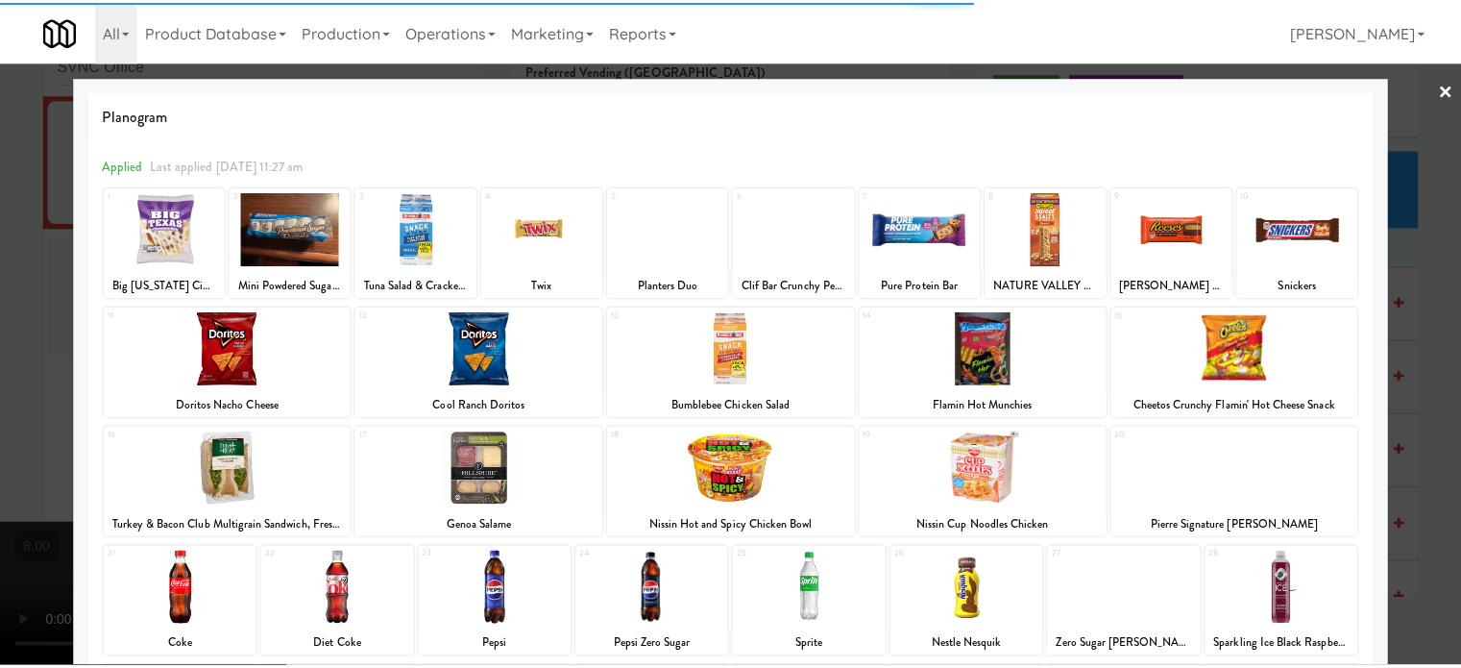
scroll to position [275, 0]
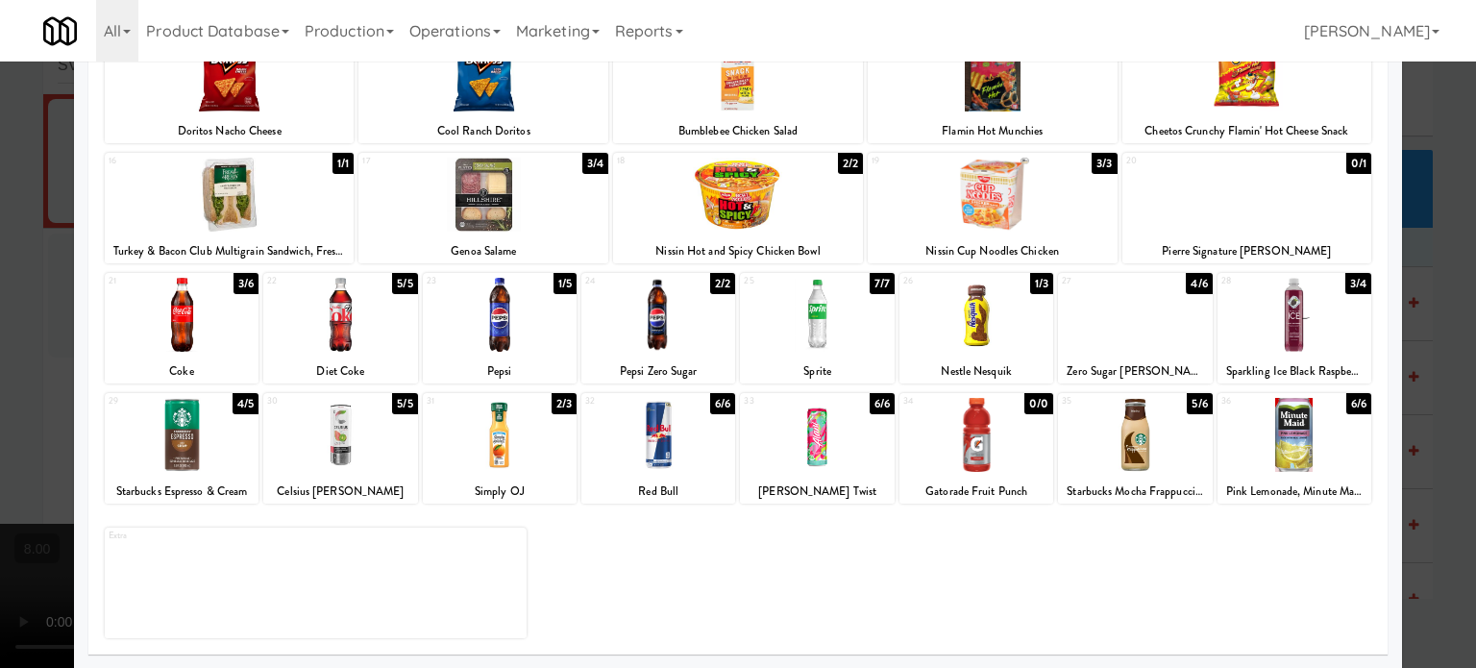
click at [1349, 283] on div "3/4" at bounding box center [1358, 283] width 26 height 21
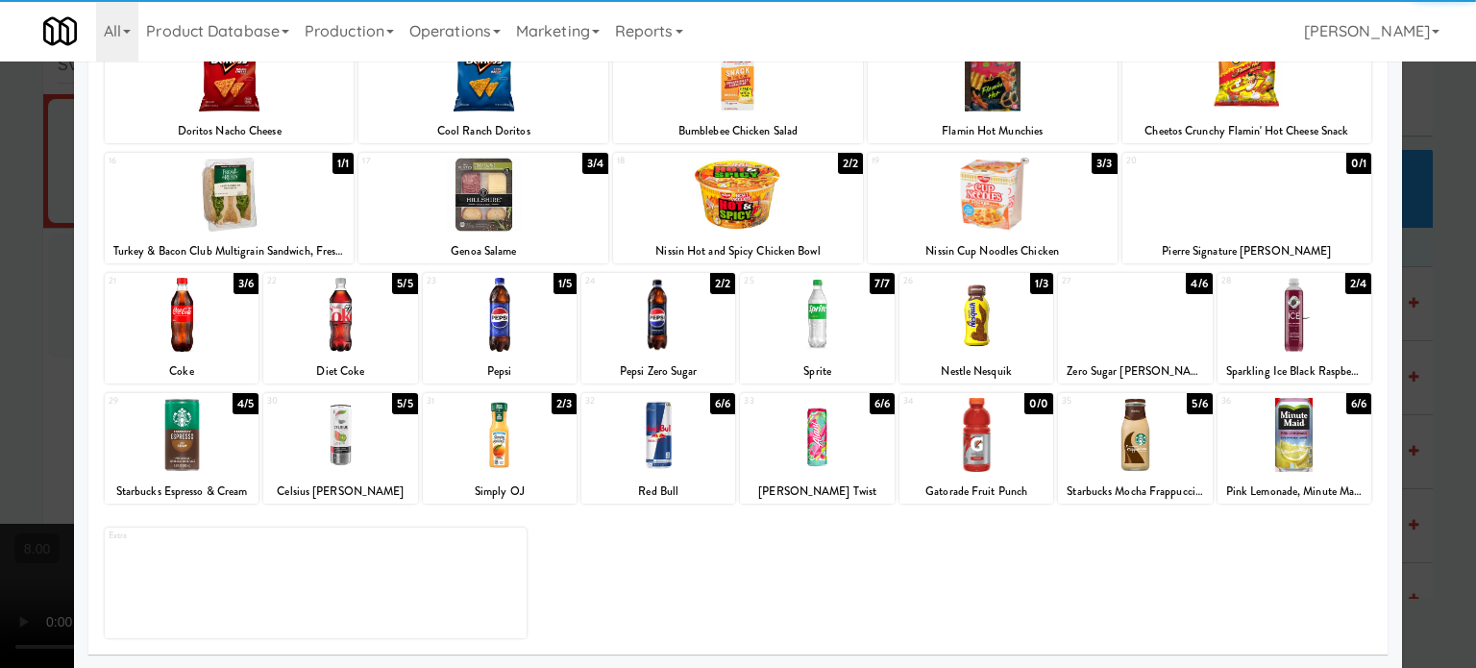
click at [1414, 349] on div at bounding box center [738, 334] width 1476 height 668
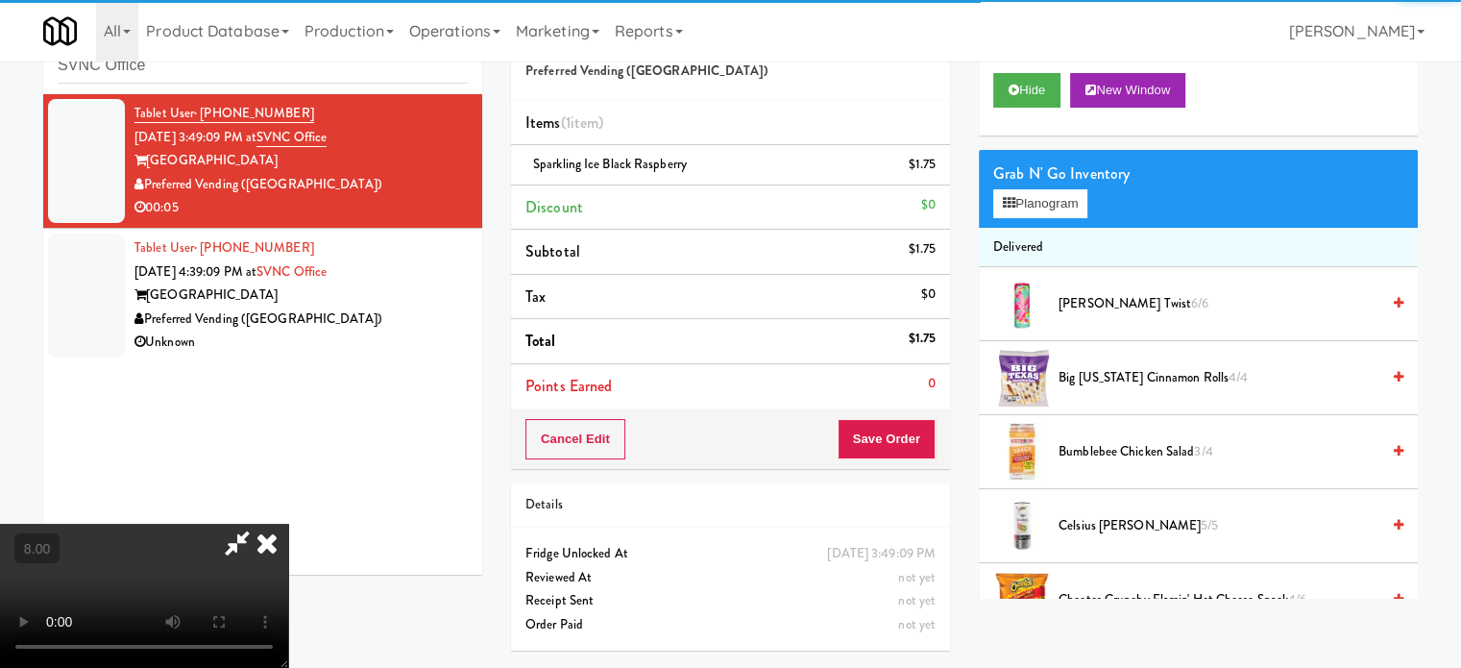
click at [288, 524] on video at bounding box center [144, 596] width 288 height 144
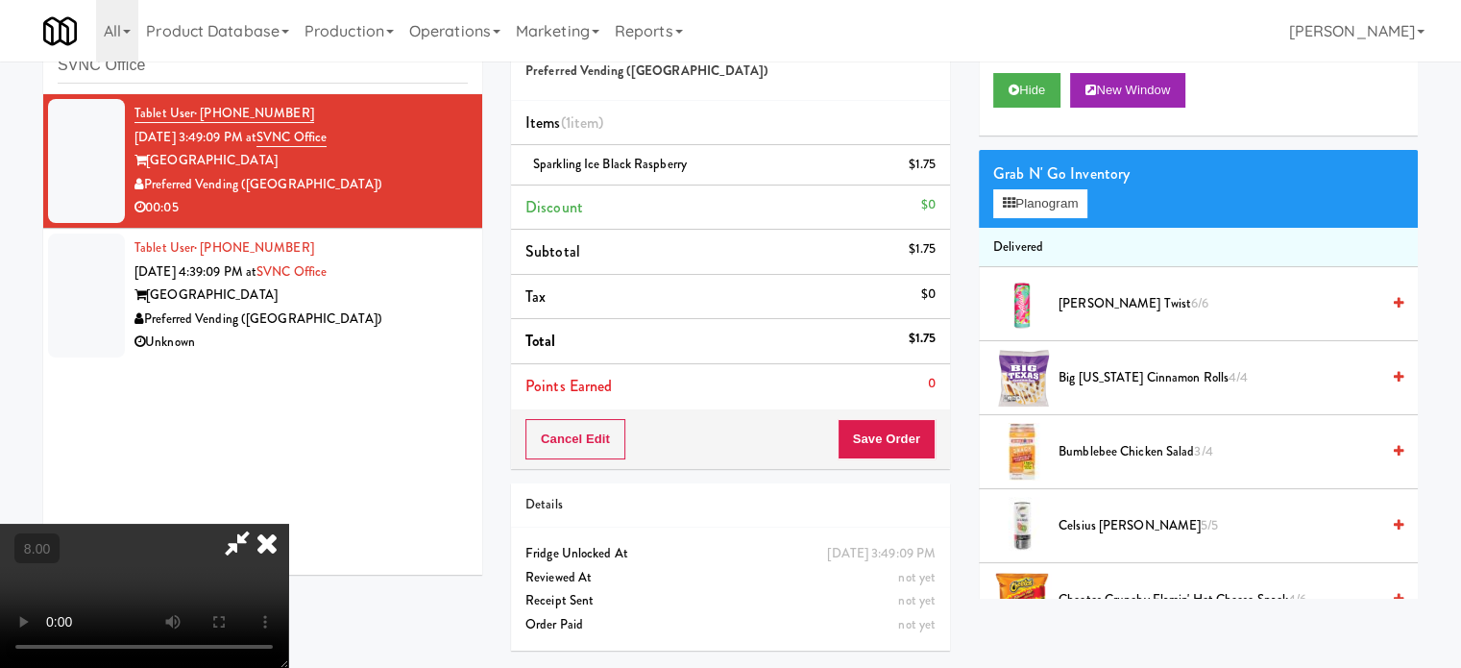
click at [288, 524] on video at bounding box center [144, 596] width 288 height 144
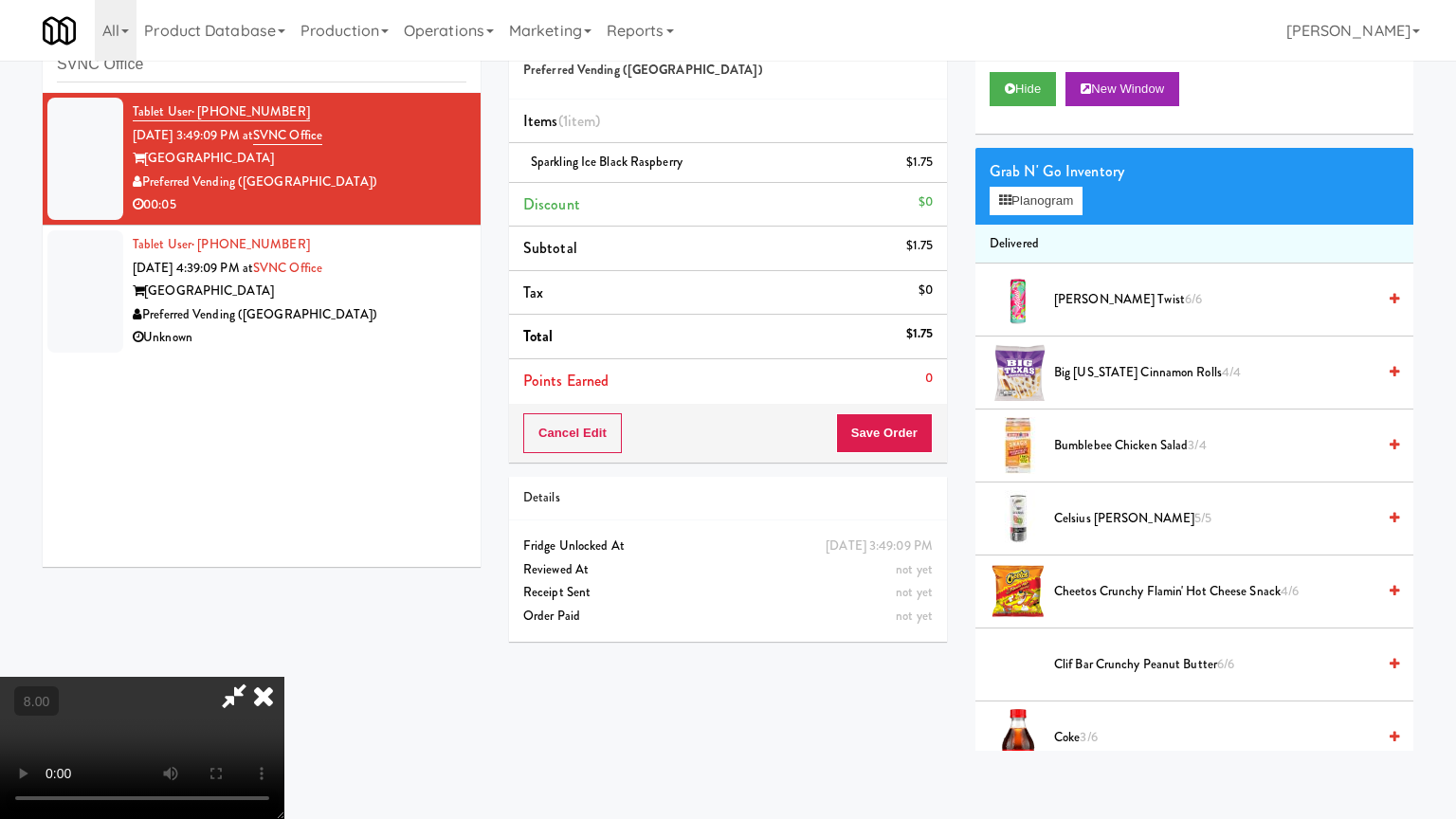
drag, startPoint x: 656, startPoint y: 369, endPoint x: 678, endPoint y: 364, distance: 22.6
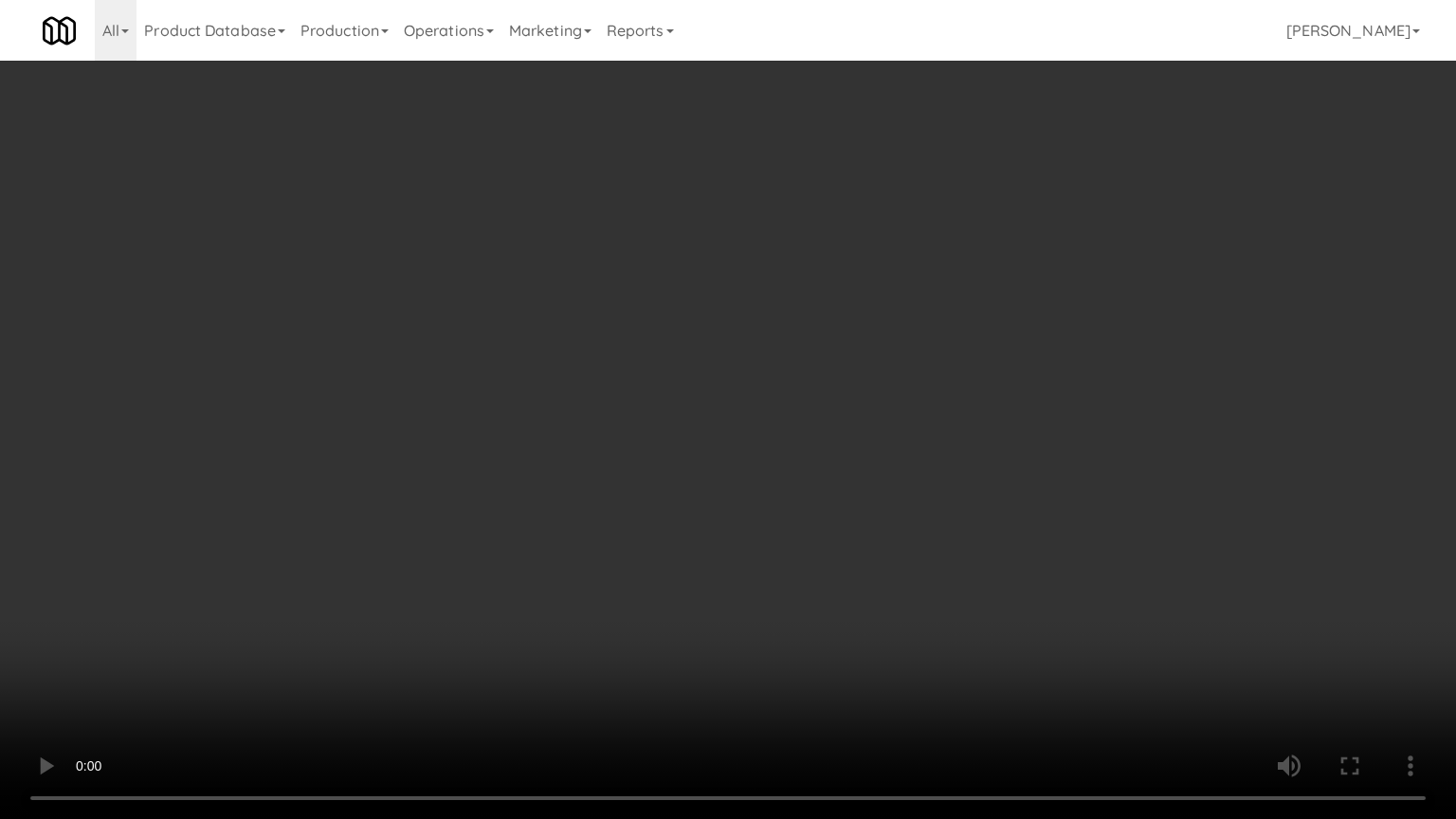
click at [678, 364] on video at bounding box center [728, 410] width 1456 height 819
click at [859, 372] on video at bounding box center [728, 410] width 1456 height 819
click at [861, 365] on video at bounding box center [728, 410] width 1456 height 819
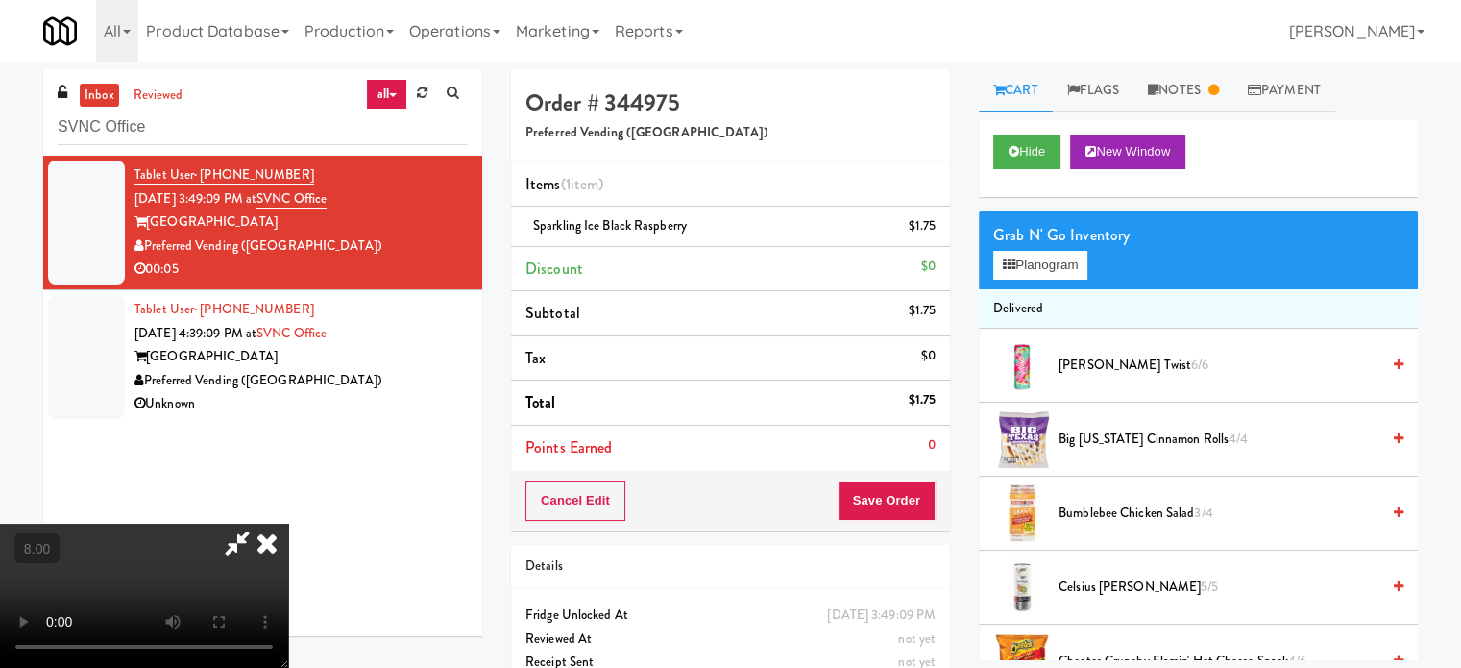
click at [288, 524] on icon at bounding box center [267, 543] width 42 height 38
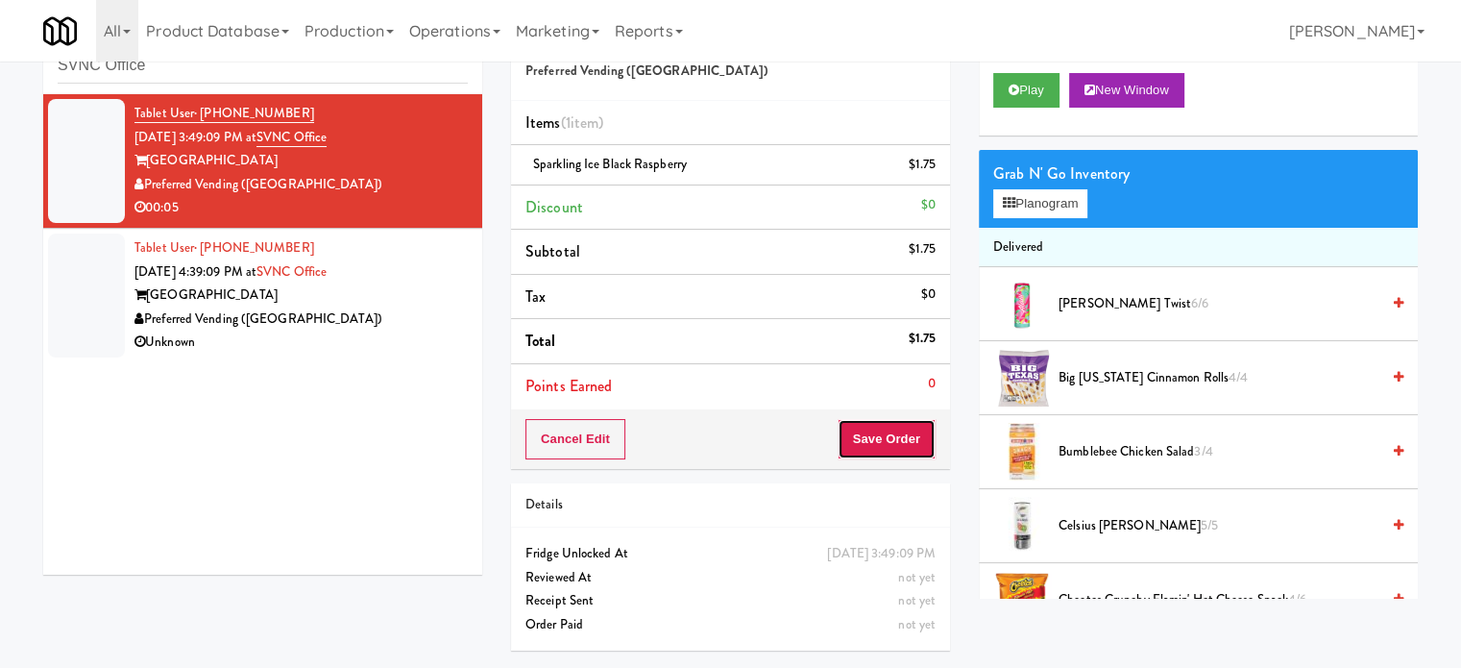
click at [911, 438] on button "Save Order" at bounding box center [887, 439] width 98 height 40
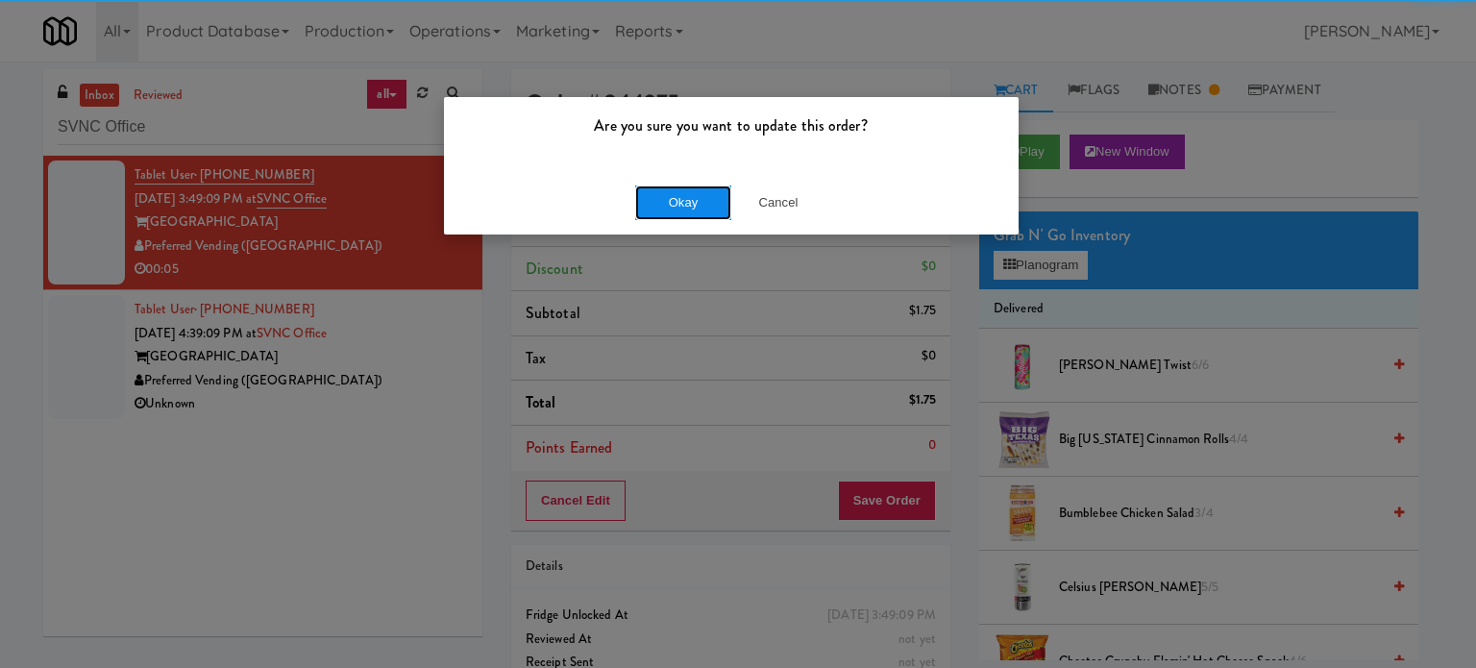
click at [699, 201] on button "Okay" at bounding box center [683, 202] width 96 height 35
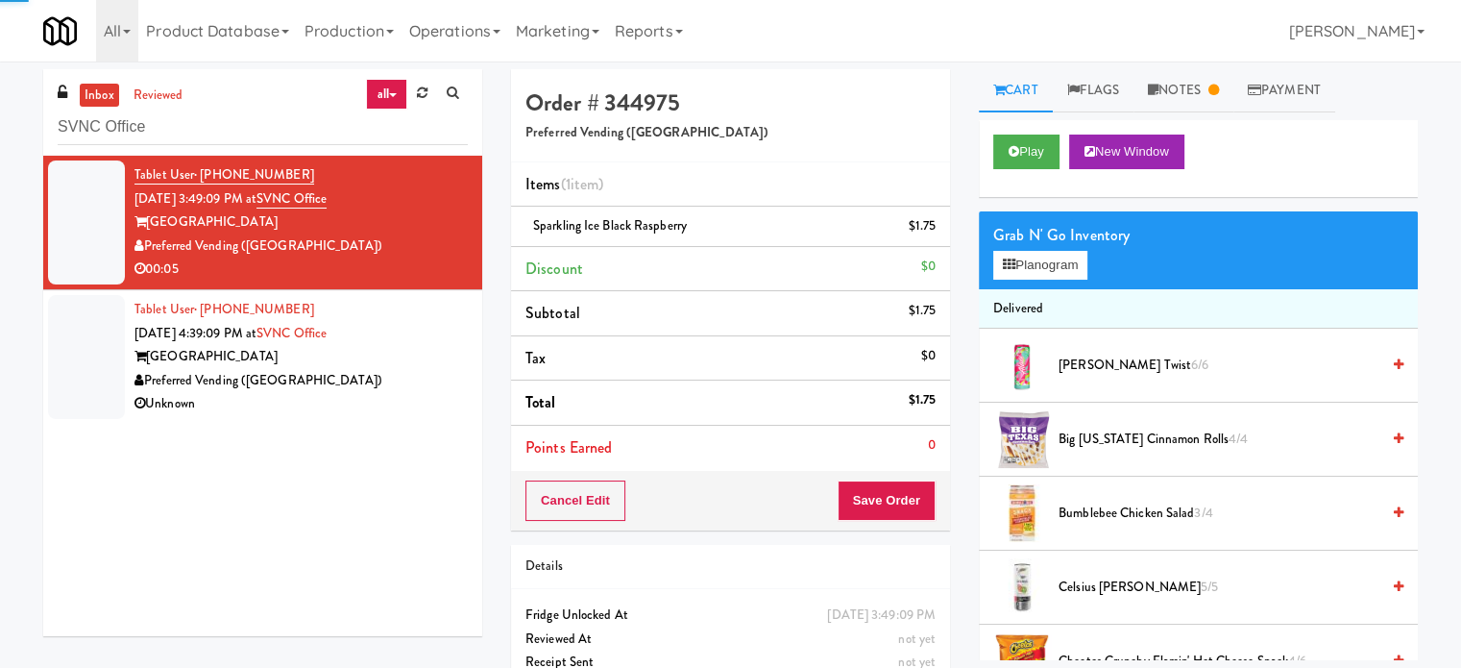
click at [412, 362] on div "Sacramento Valley National Cemetery" at bounding box center [301, 357] width 333 height 24
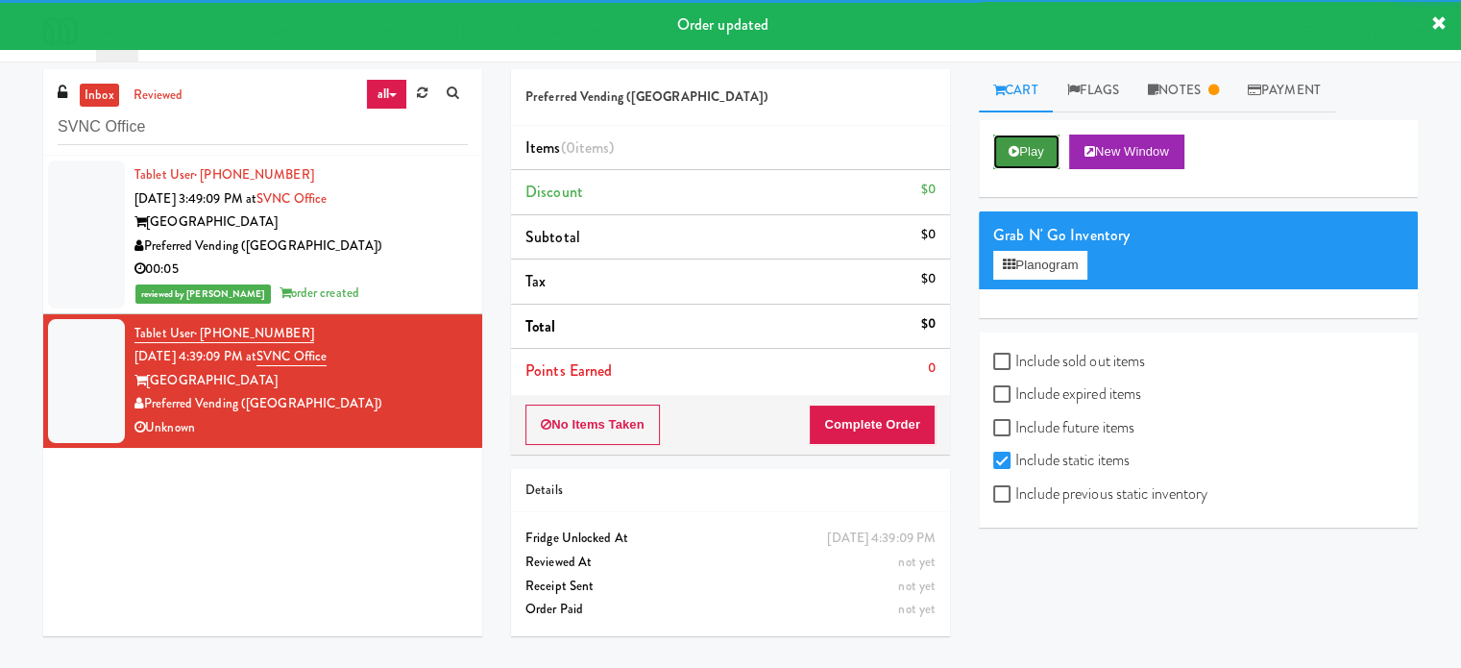
click at [1045, 150] on button "Play" at bounding box center [1027, 152] width 66 height 35
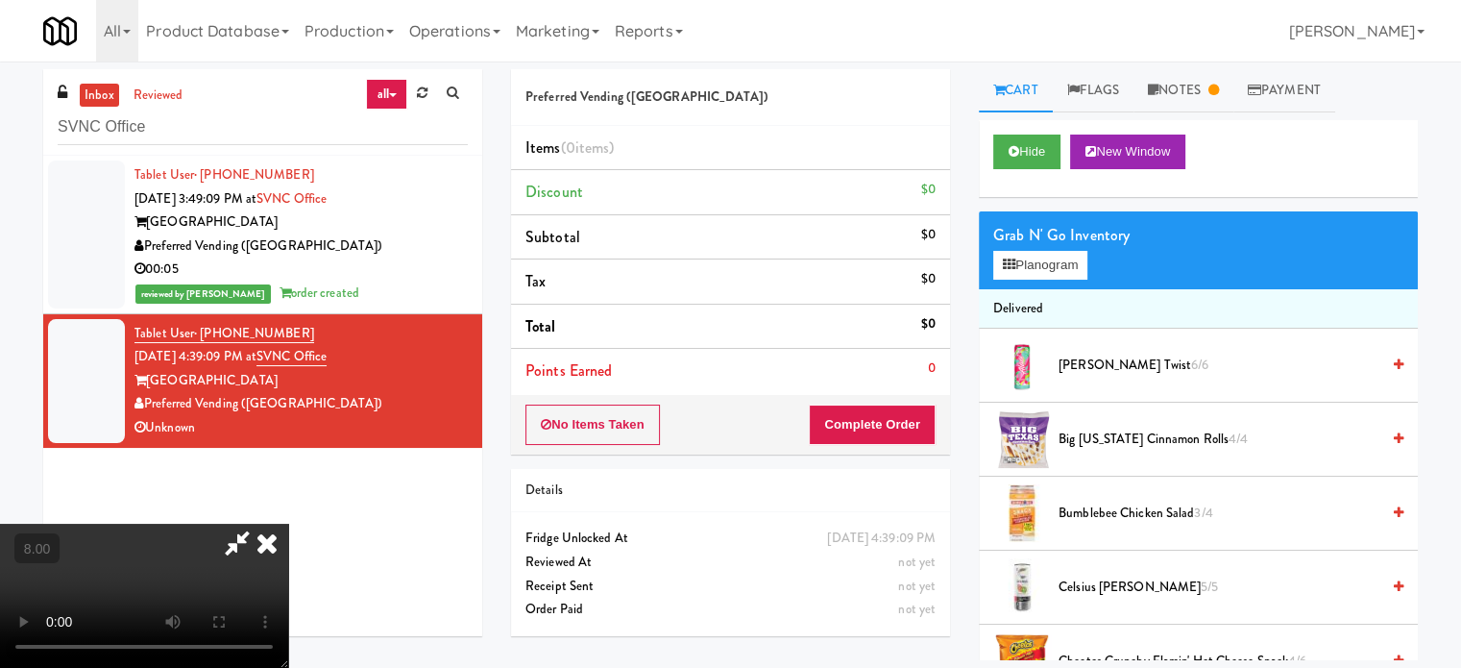
click at [288, 524] on video at bounding box center [144, 596] width 288 height 144
drag, startPoint x: 611, startPoint y: 449, endPoint x: 815, endPoint y: 410, distance: 207.3
click at [288, 524] on video at bounding box center [144, 596] width 288 height 144
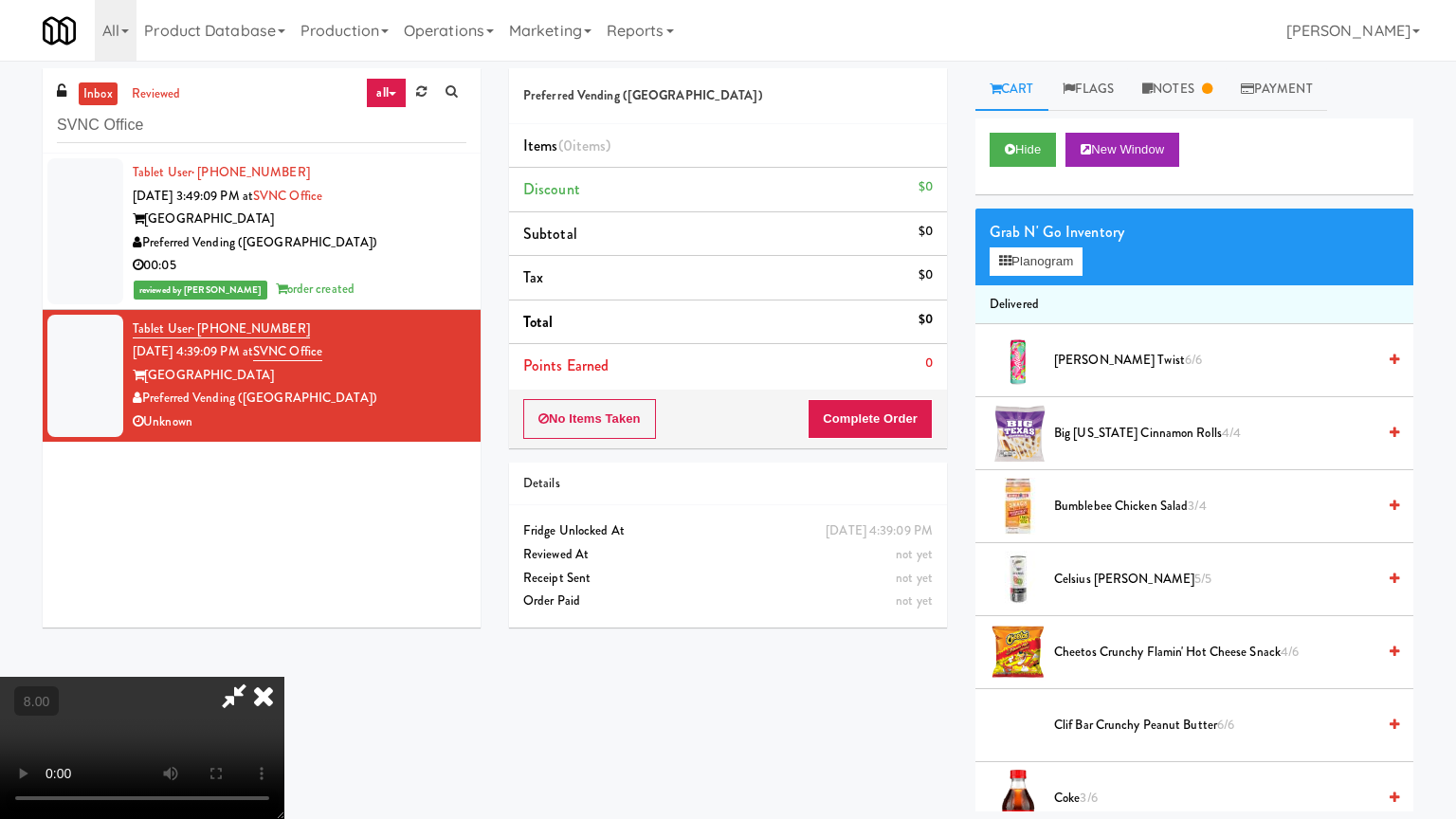
click at [284, 658] on video at bounding box center [142, 748] width 284 height 142
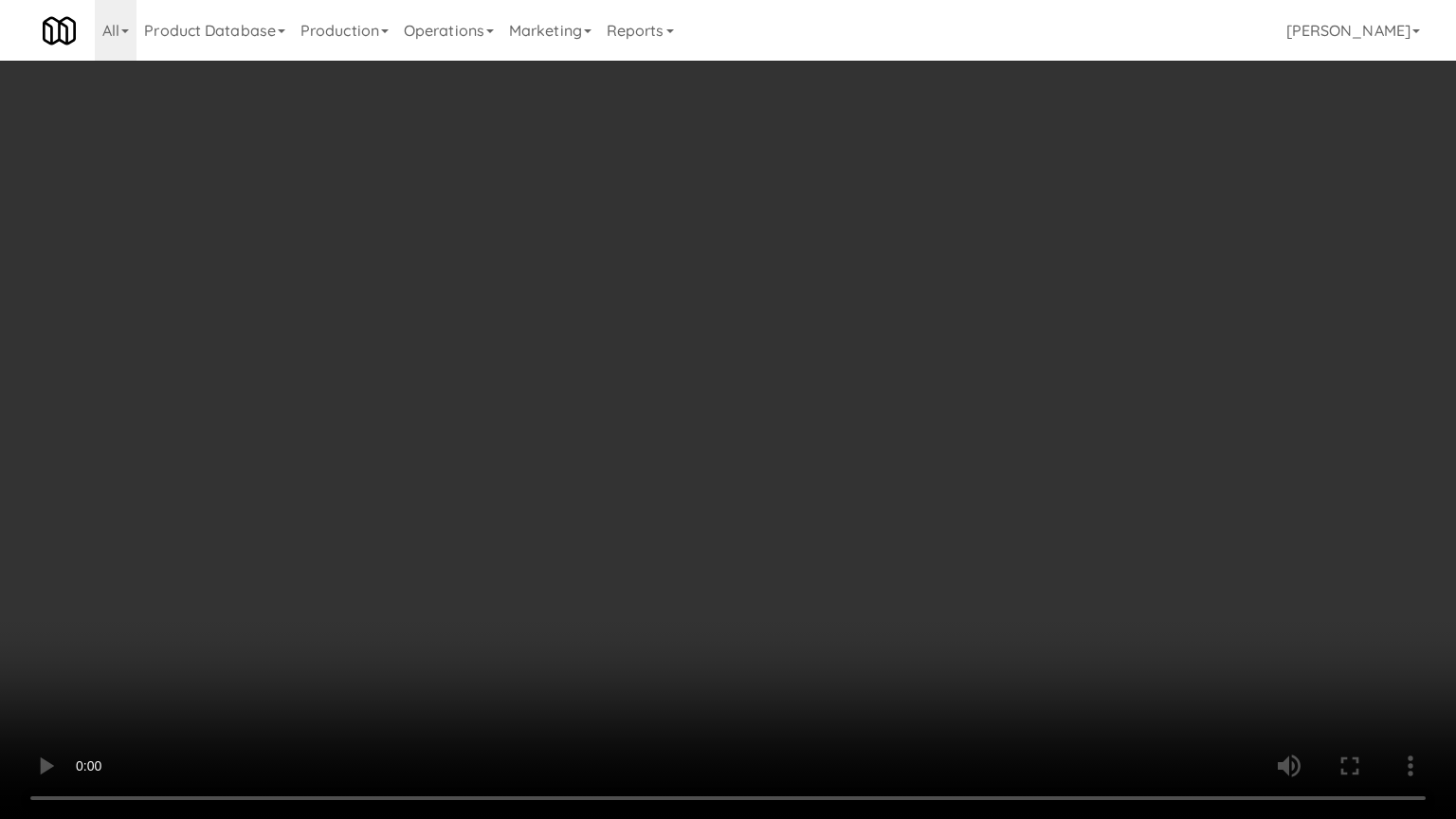
click at [671, 412] on video at bounding box center [728, 410] width 1456 height 819
click at [664, 364] on video at bounding box center [728, 410] width 1456 height 819
click at [667, 362] on video at bounding box center [728, 410] width 1456 height 819
click at [705, 375] on video at bounding box center [728, 410] width 1456 height 819
click at [701, 375] on video at bounding box center [728, 410] width 1456 height 819
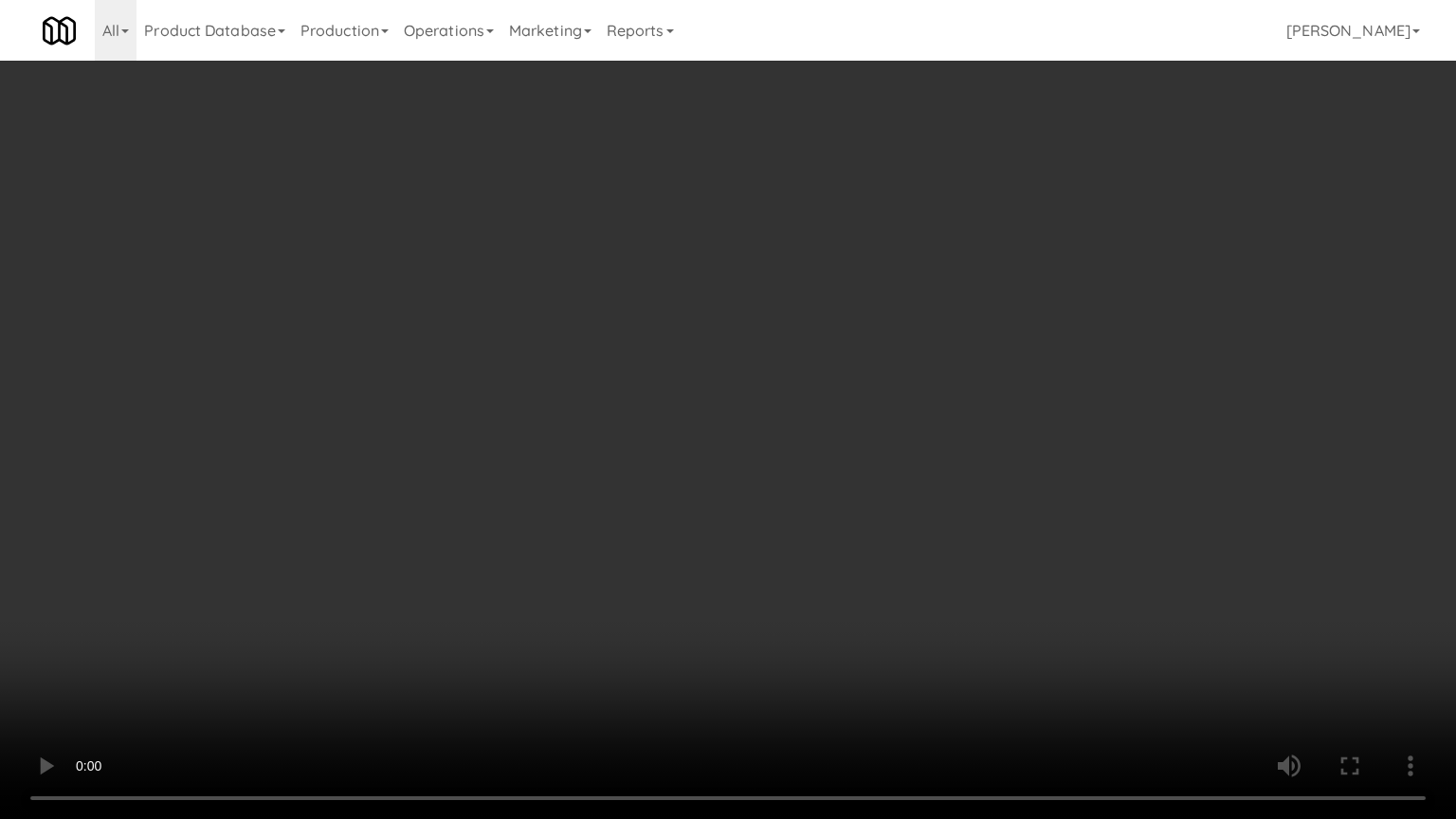
click at [711, 360] on video at bounding box center [728, 410] width 1456 height 819
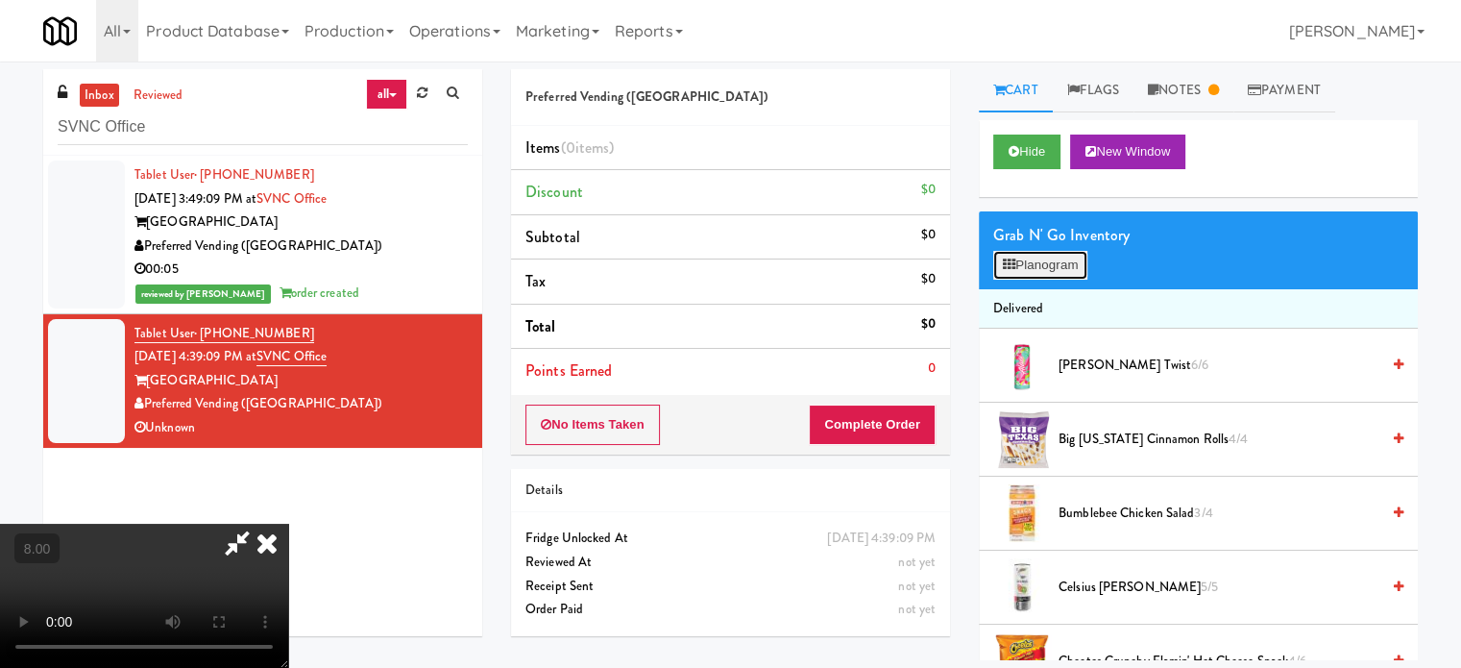
click at [1065, 255] on button "Planogram" at bounding box center [1041, 265] width 94 height 29
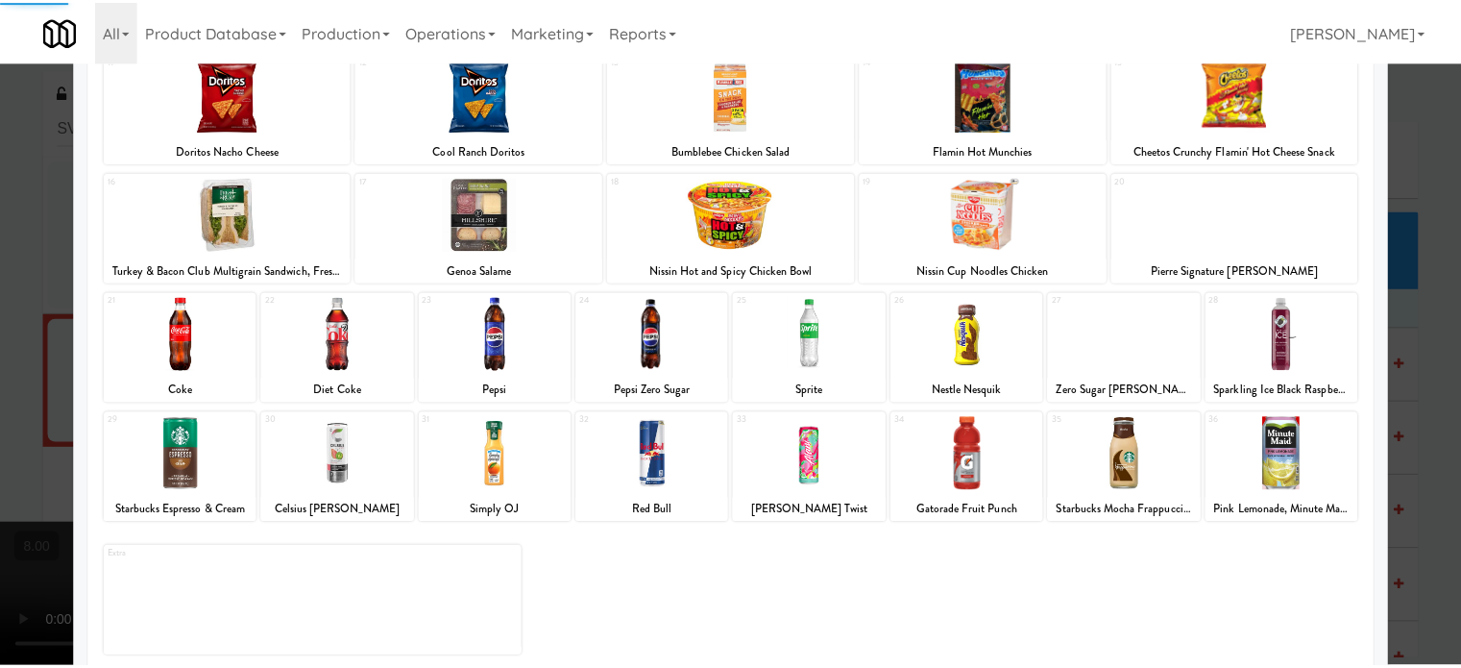
scroll to position [275, 0]
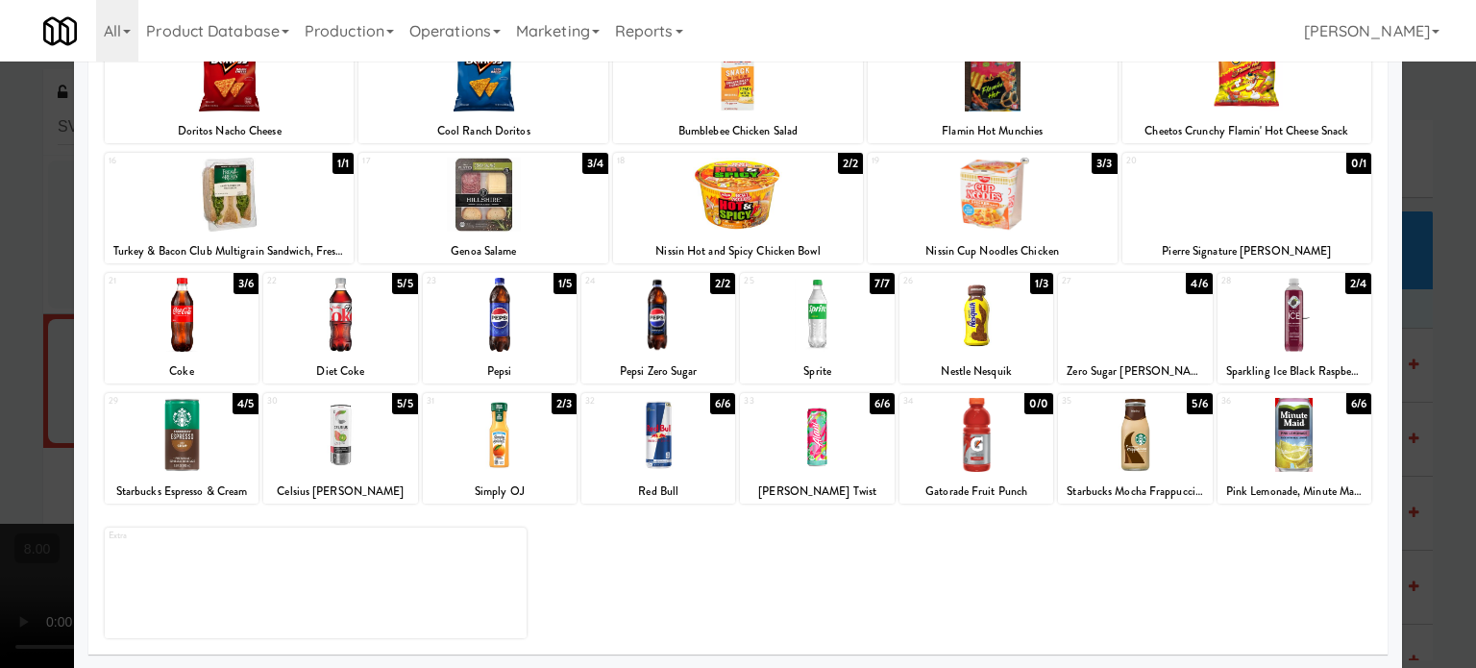
click at [1188, 287] on div "4/6" at bounding box center [1199, 283] width 26 height 21
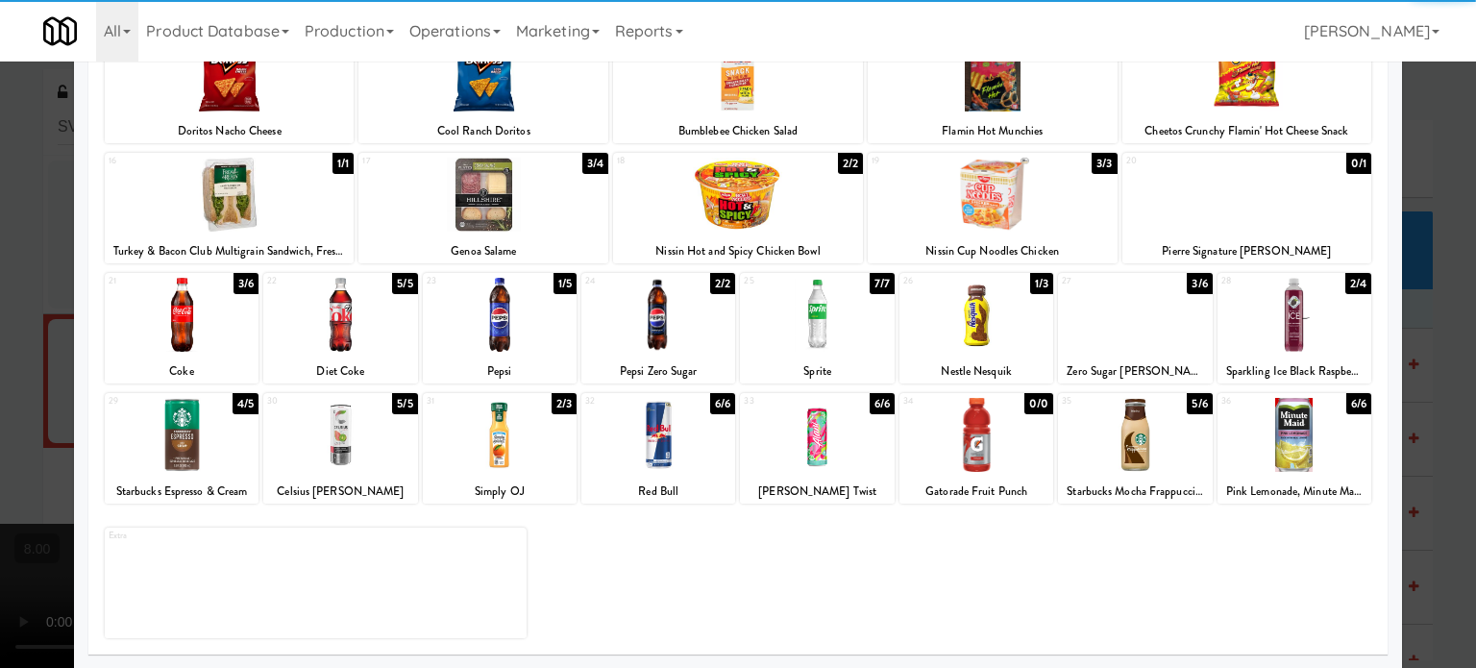
click at [1393, 357] on div at bounding box center [738, 334] width 1476 height 668
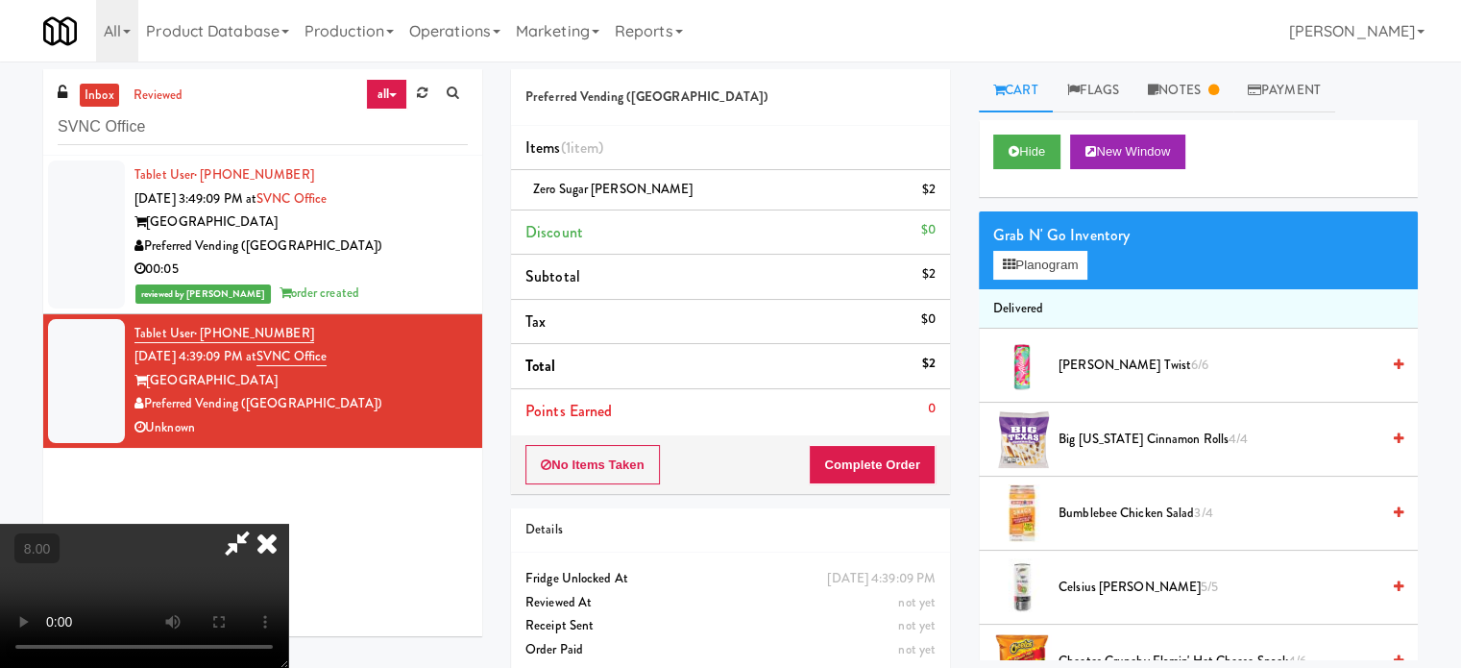
drag, startPoint x: 471, startPoint y: 391, endPoint x: 484, endPoint y: 380, distance: 17.7
click at [288, 524] on video at bounding box center [144, 596] width 288 height 144
drag, startPoint x: 484, startPoint y: 380, endPoint x: 663, endPoint y: 484, distance: 207.1
click at [288, 524] on video at bounding box center [144, 596] width 288 height 144
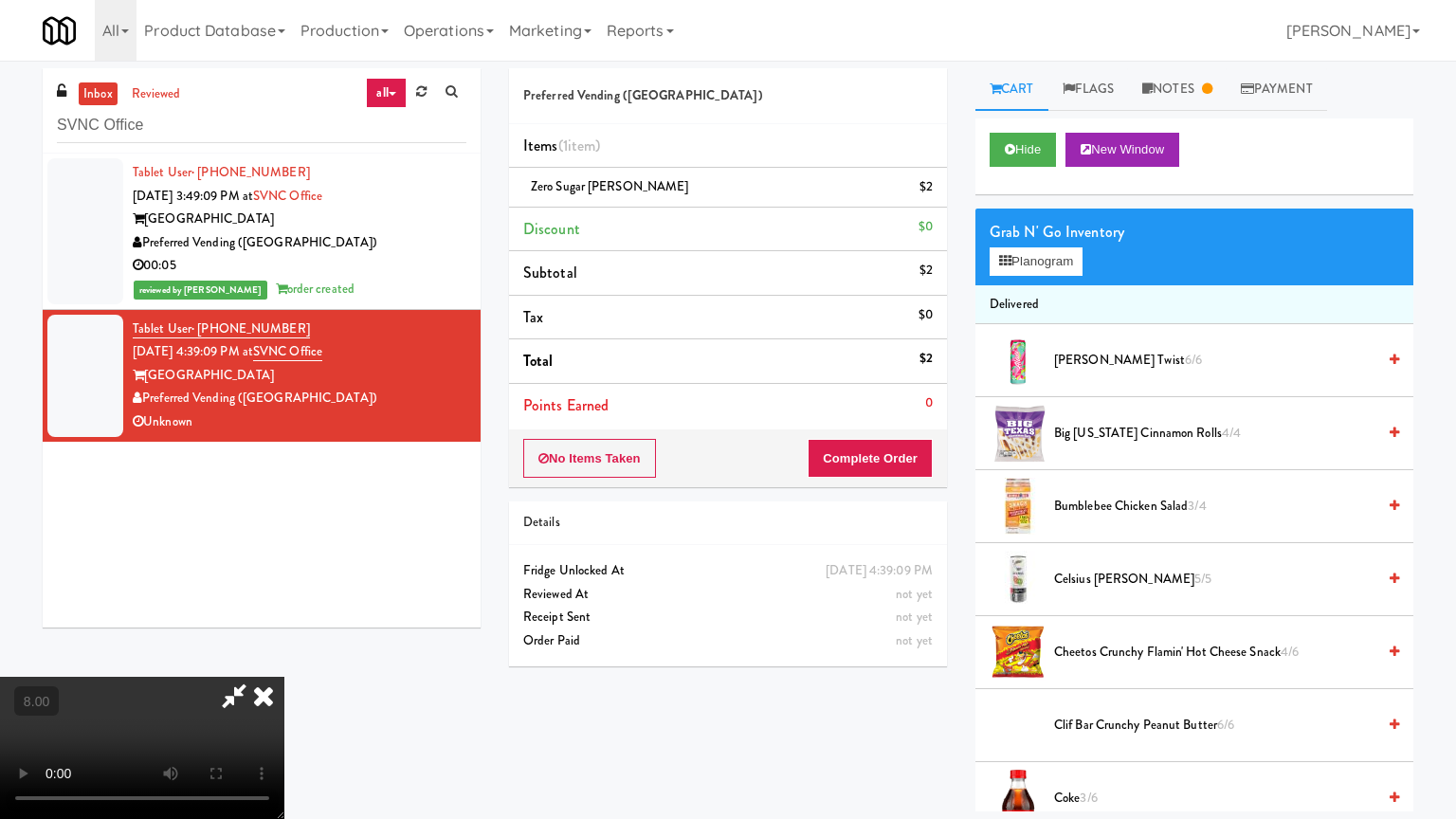
drag, startPoint x: 531, startPoint y: 708, endPoint x: 550, endPoint y: 687, distance: 28.3
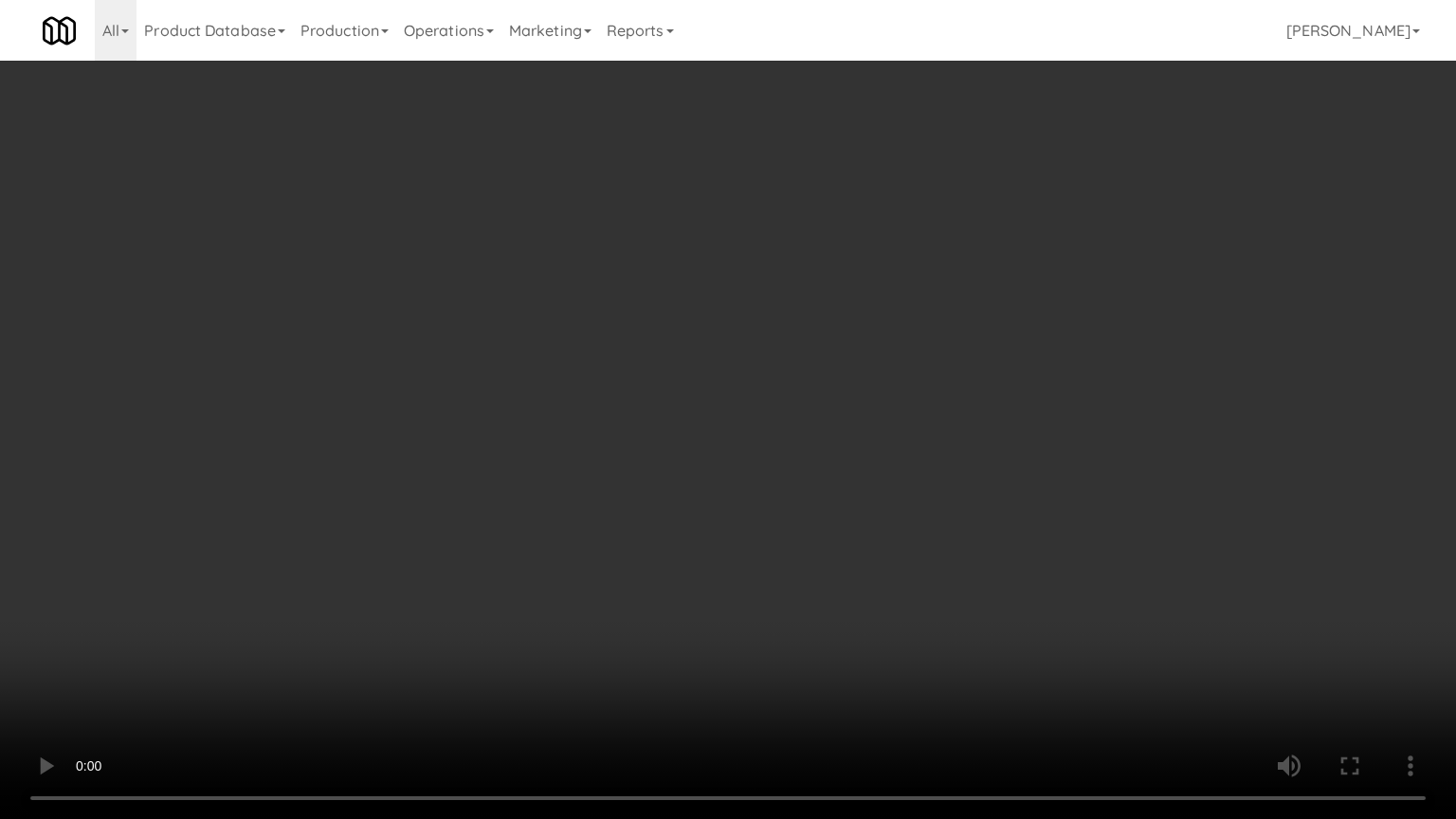
click at [539, 658] on video at bounding box center [728, 410] width 1456 height 819
click at [591, 585] on video at bounding box center [728, 410] width 1456 height 819
click at [593, 572] on video at bounding box center [728, 410] width 1456 height 819
click at [667, 416] on video at bounding box center [728, 410] width 1456 height 819
click at [666, 418] on video at bounding box center [728, 410] width 1456 height 819
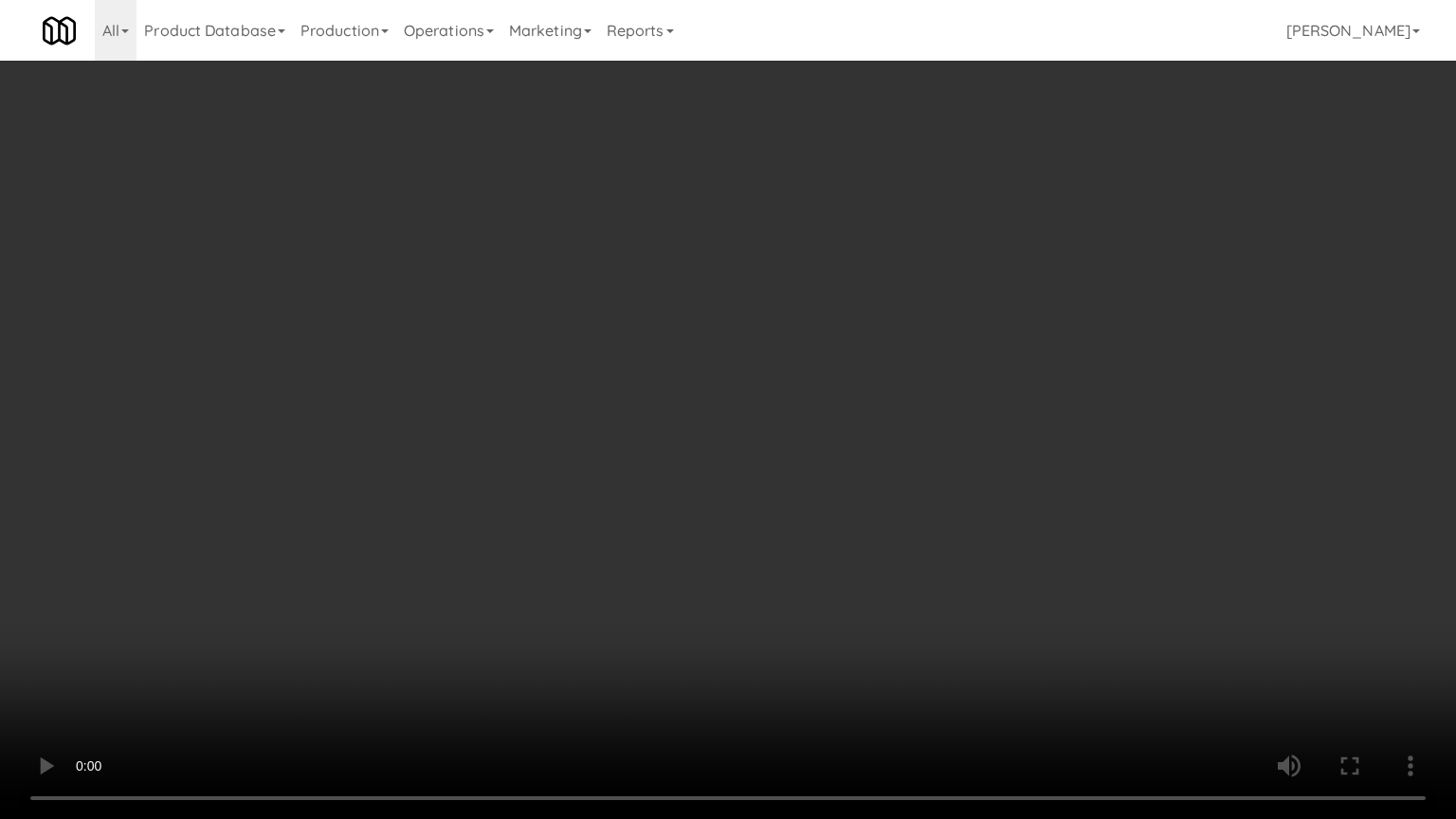
click at [669, 420] on video at bounding box center [728, 410] width 1456 height 819
click at [670, 416] on video at bounding box center [728, 410] width 1456 height 819
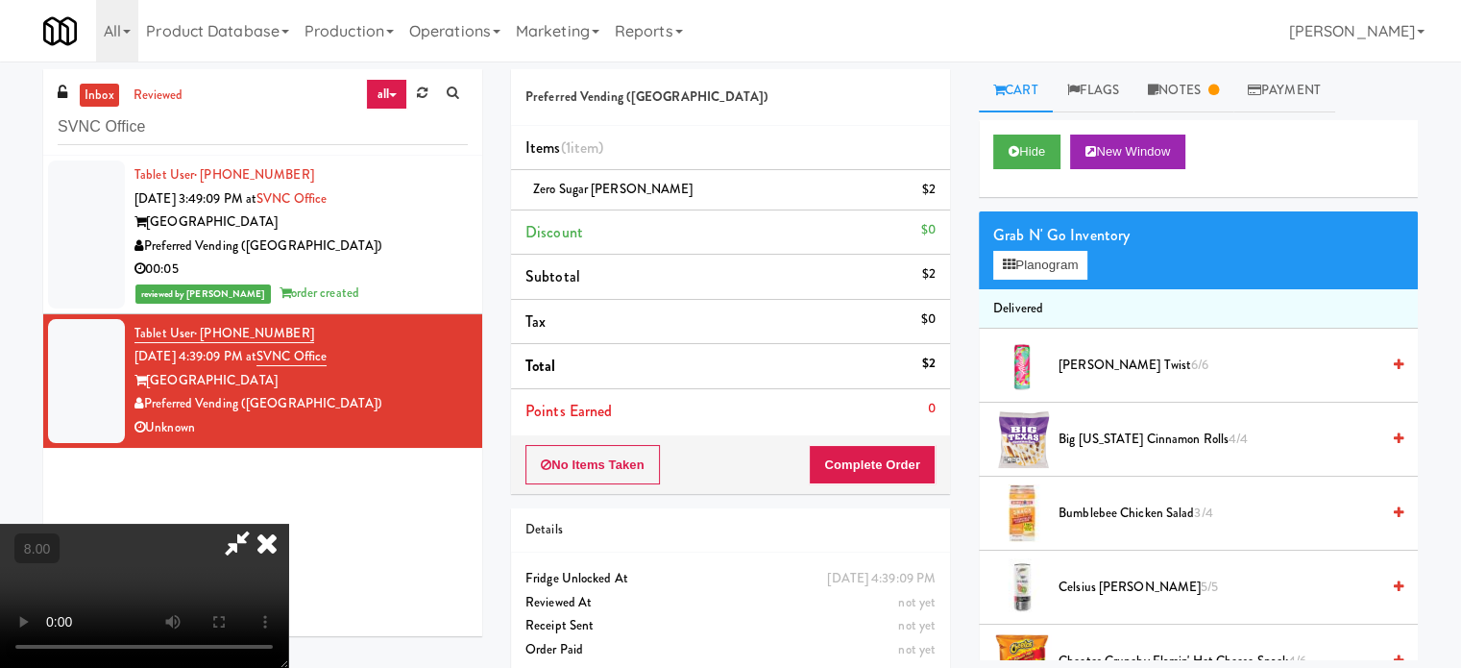
click at [288, 524] on icon at bounding box center [267, 543] width 42 height 38
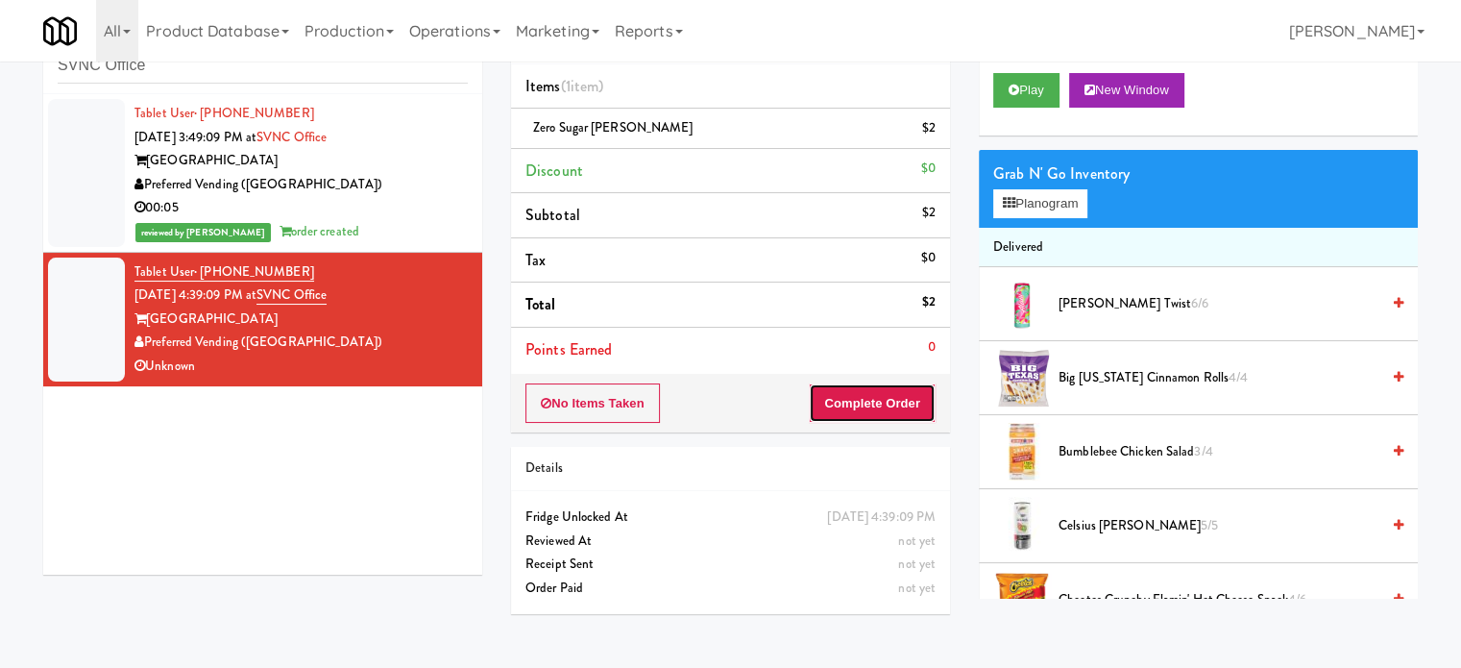
drag, startPoint x: 872, startPoint y: 411, endPoint x: 800, endPoint y: 338, distance: 102.6
click at [874, 410] on button "Complete Order" at bounding box center [872, 403] width 127 height 40
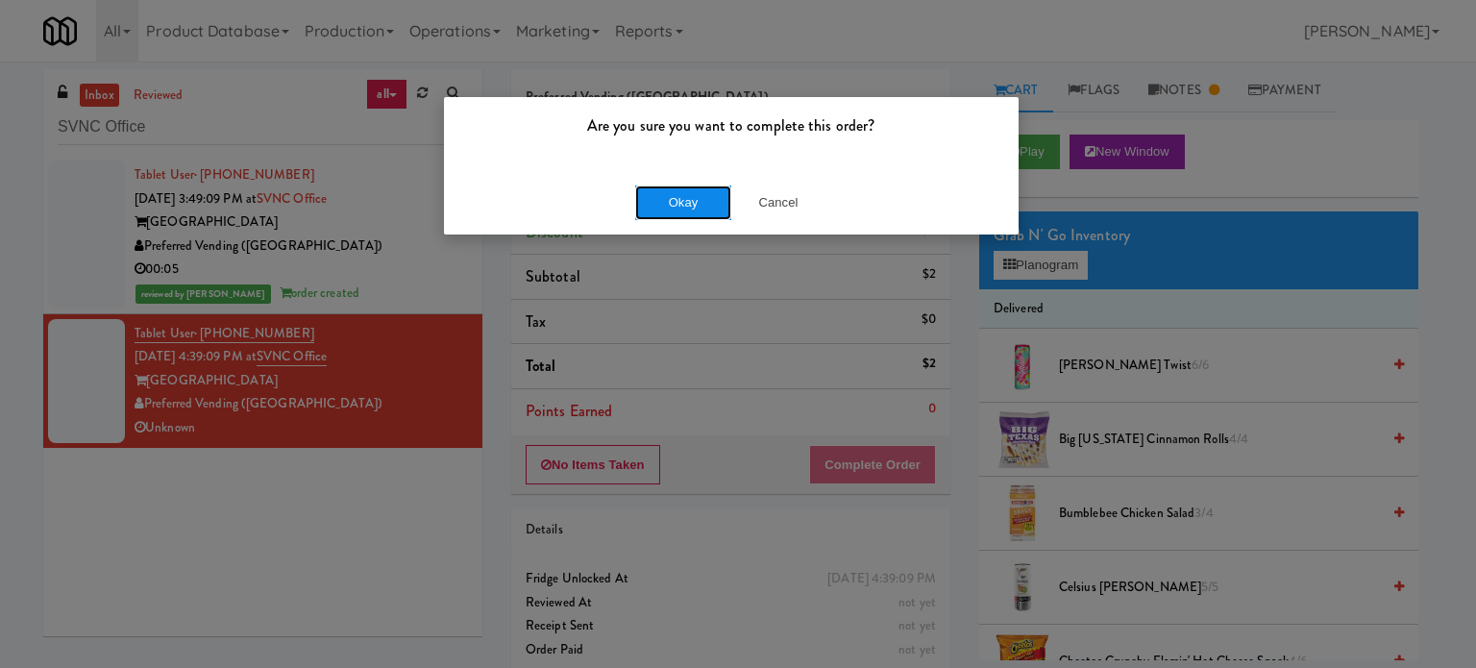
click at [655, 199] on button "Okay" at bounding box center [683, 202] width 96 height 35
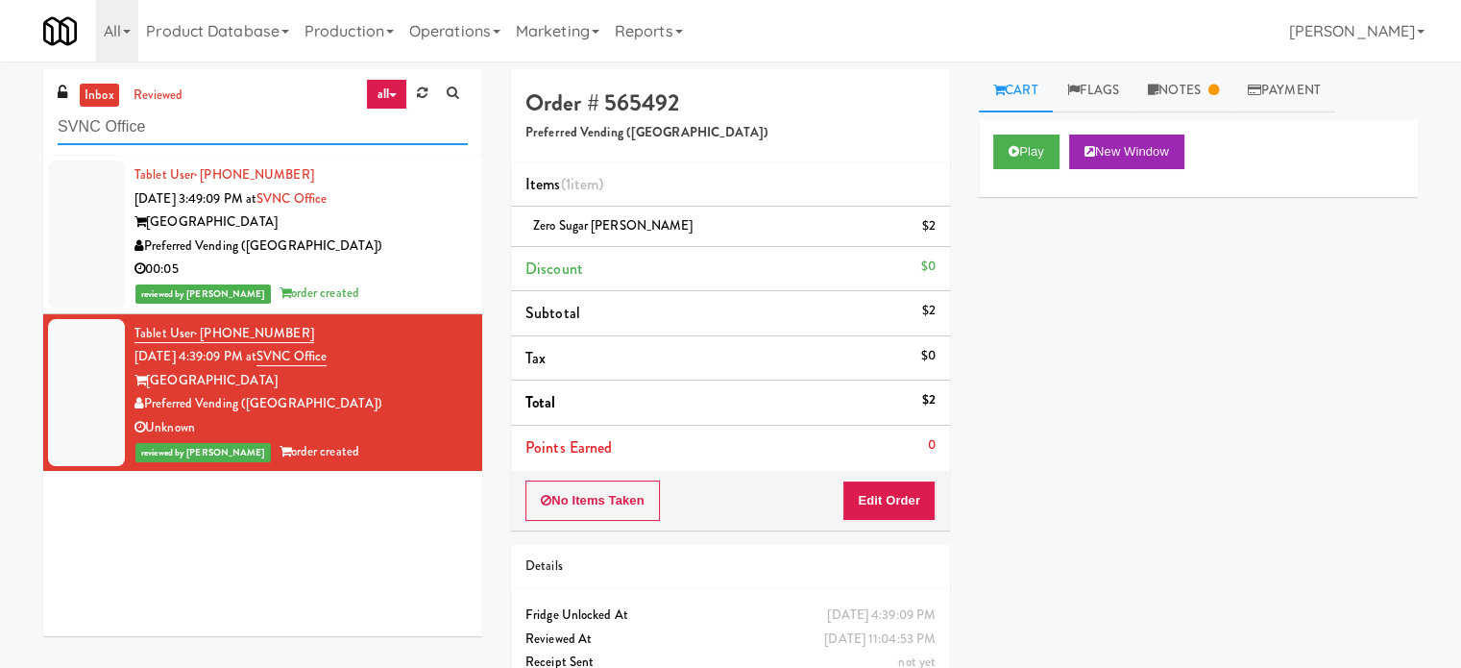
click at [300, 137] on input "SVNC Office" at bounding box center [263, 128] width 410 height 36
click at [300, 135] on input "SVNC Office" at bounding box center [263, 128] width 410 height 36
paste input "Eleven55 - Pantry"
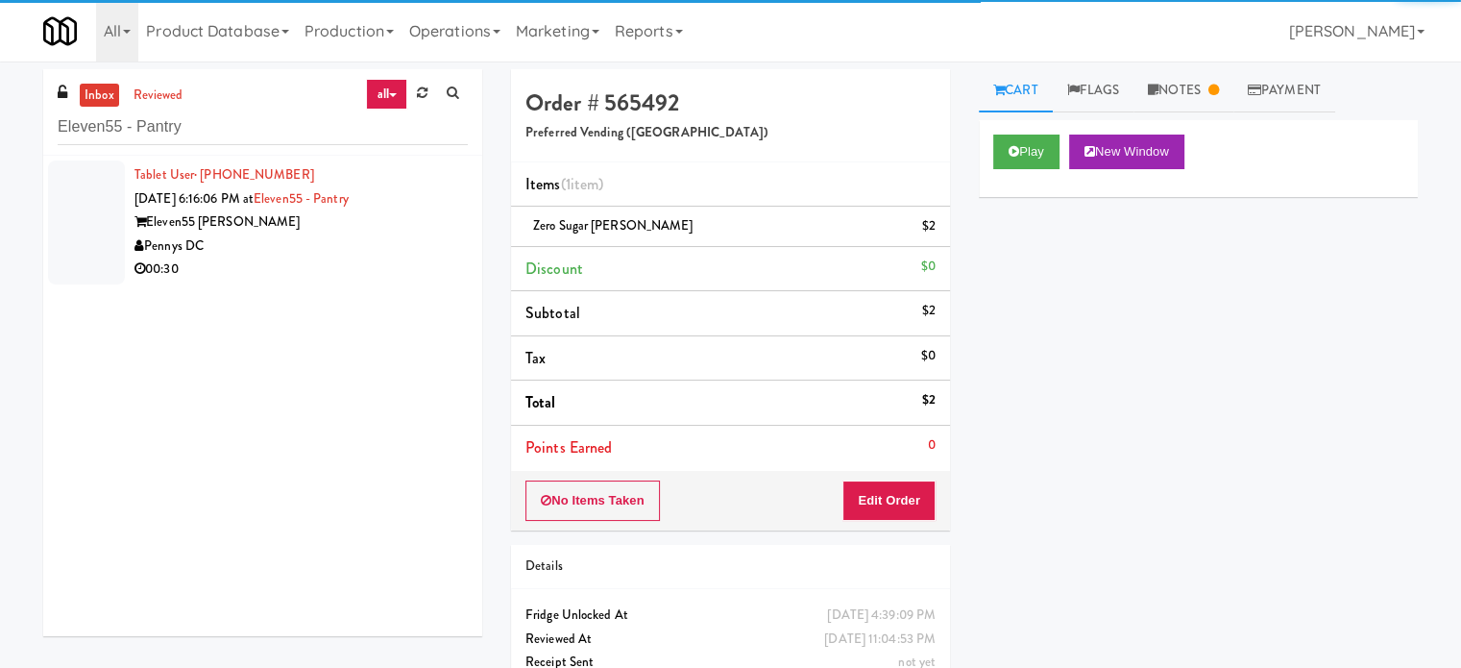
drag, startPoint x: 400, startPoint y: 268, endPoint x: 934, endPoint y: 119, distance: 554.6
click at [400, 267] on div "00:30" at bounding box center [301, 270] width 333 height 24
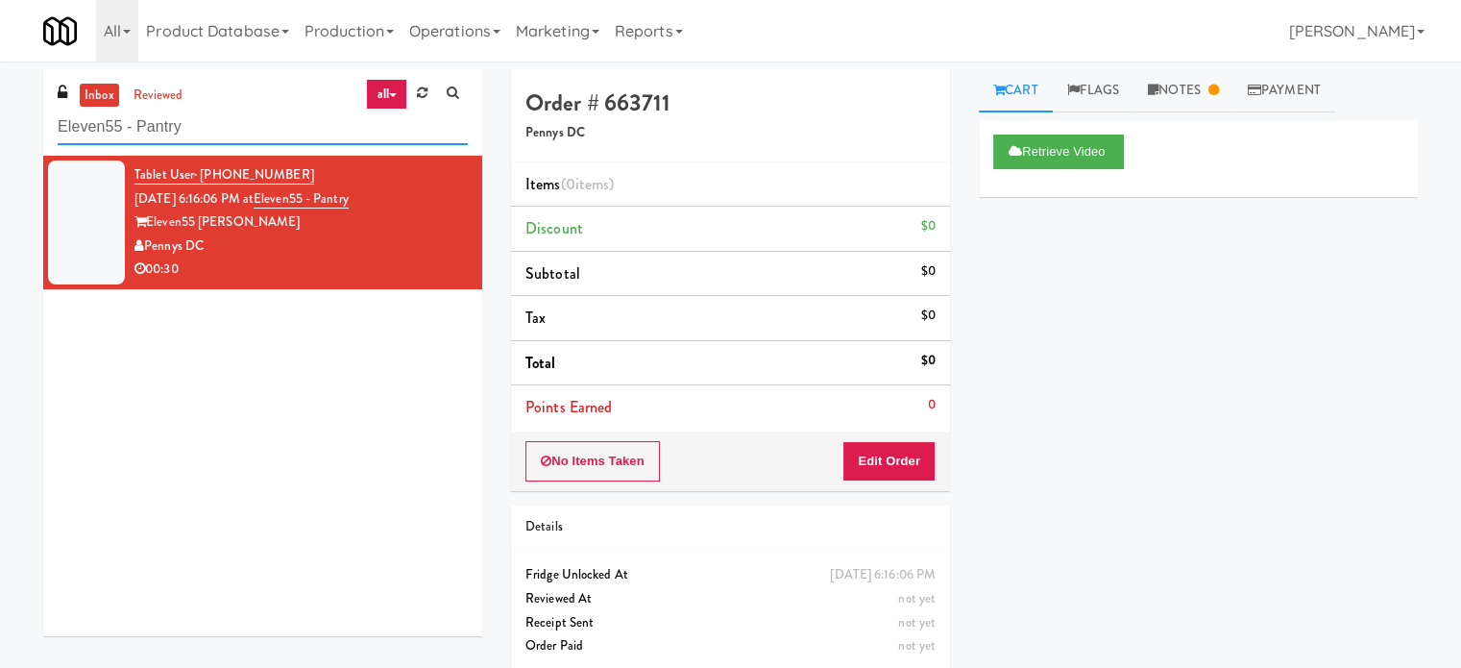
click at [214, 134] on input "Eleven55 - Pantry" at bounding box center [263, 128] width 410 height 36
click at [214, 133] on input "Eleven55 - Pantry" at bounding box center [263, 128] width 410 height 36
paste input "Avant HP - Cooler - Left"
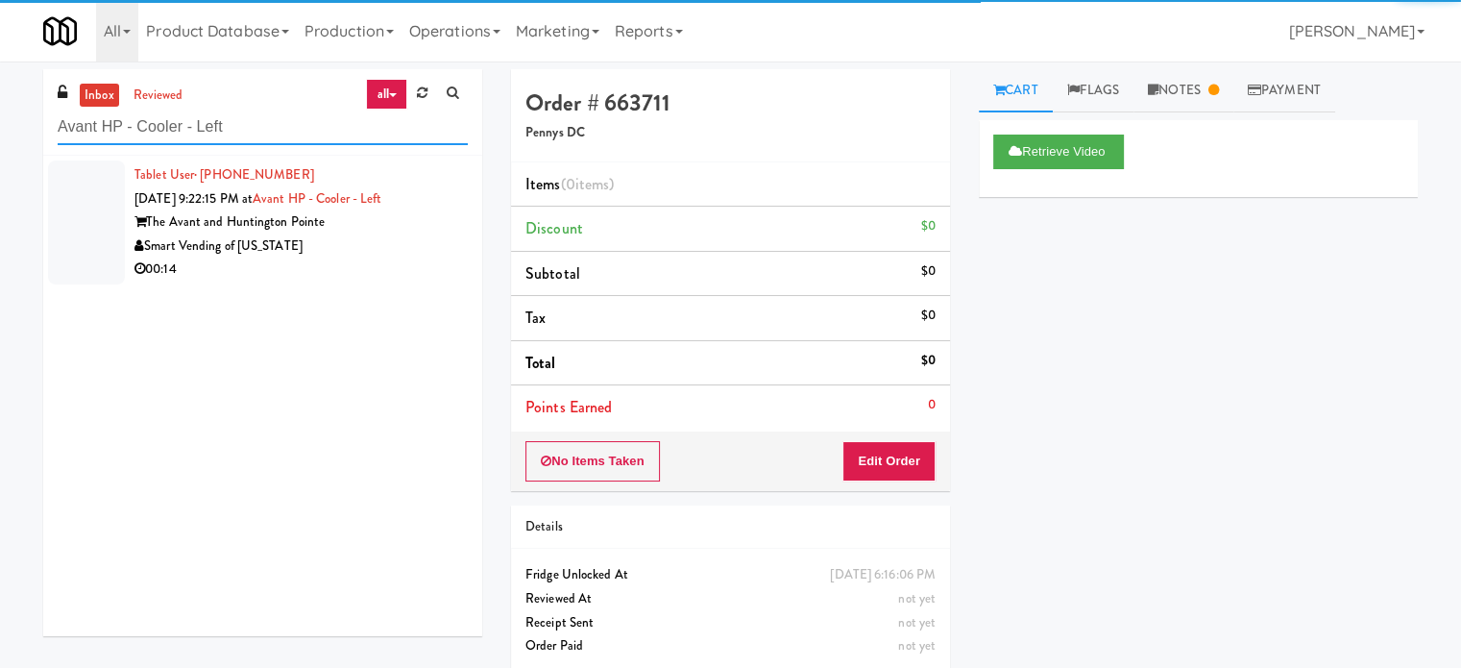
type input "Avant HP - Cooler - Left"
drag, startPoint x: 373, startPoint y: 230, endPoint x: 527, endPoint y: 228, distance: 153.7
click at [387, 230] on div "The Avant and Huntington Pointe" at bounding box center [301, 222] width 333 height 24
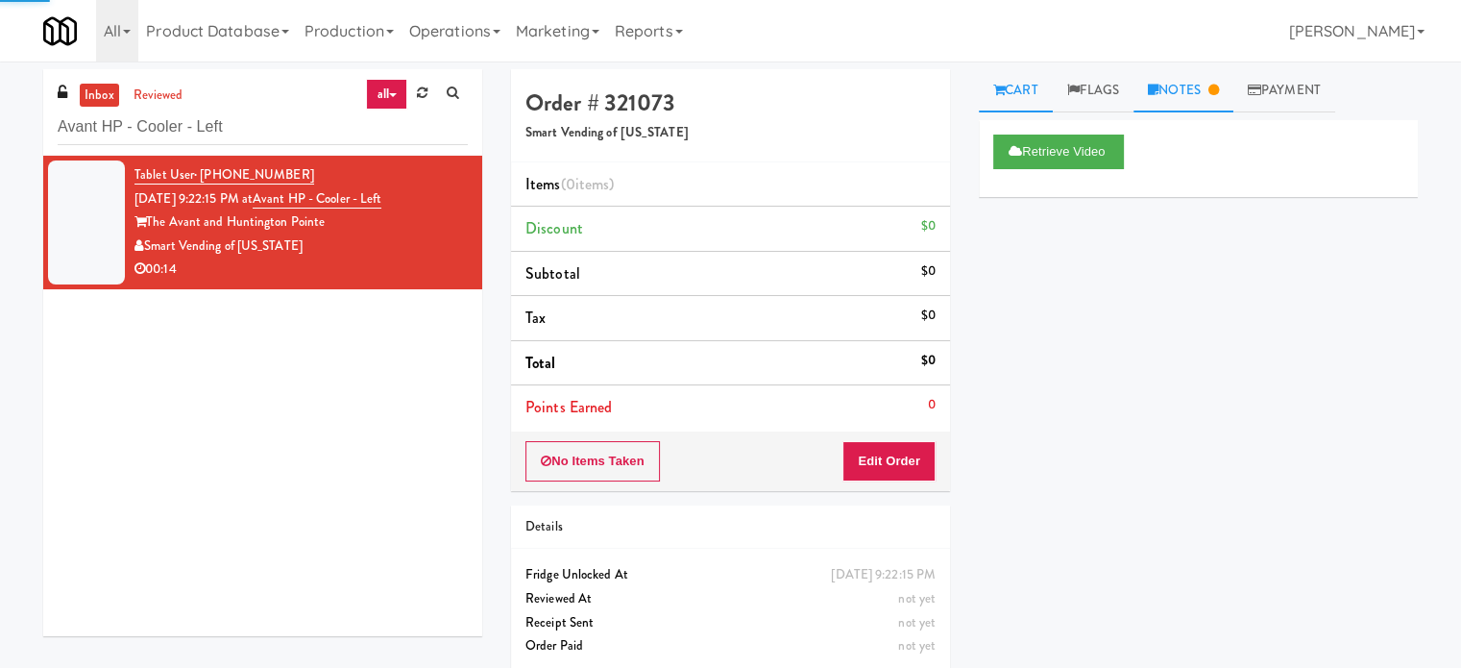
click at [1203, 96] on link "Notes" at bounding box center [1184, 90] width 100 height 43
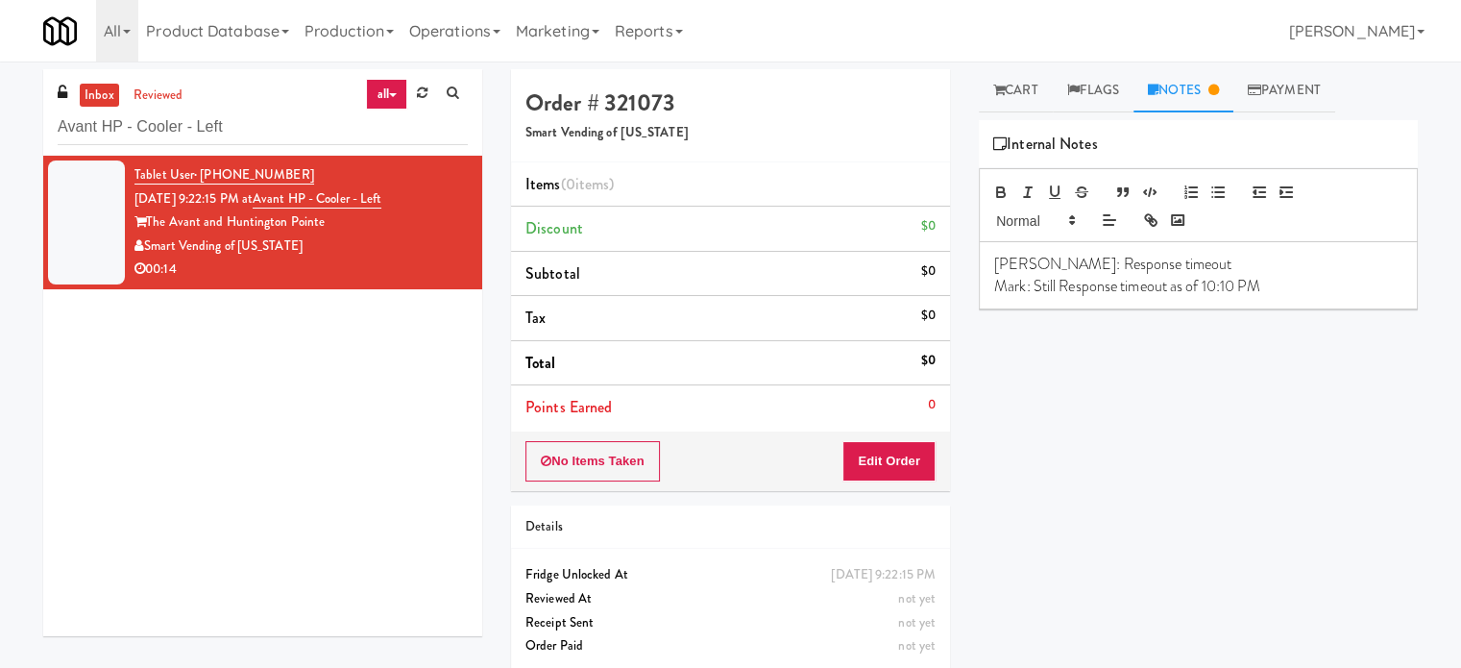
click at [1272, 284] on p "Mark: Still Response timeout as of 10:10 PM" at bounding box center [1198, 286] width 408 height 21
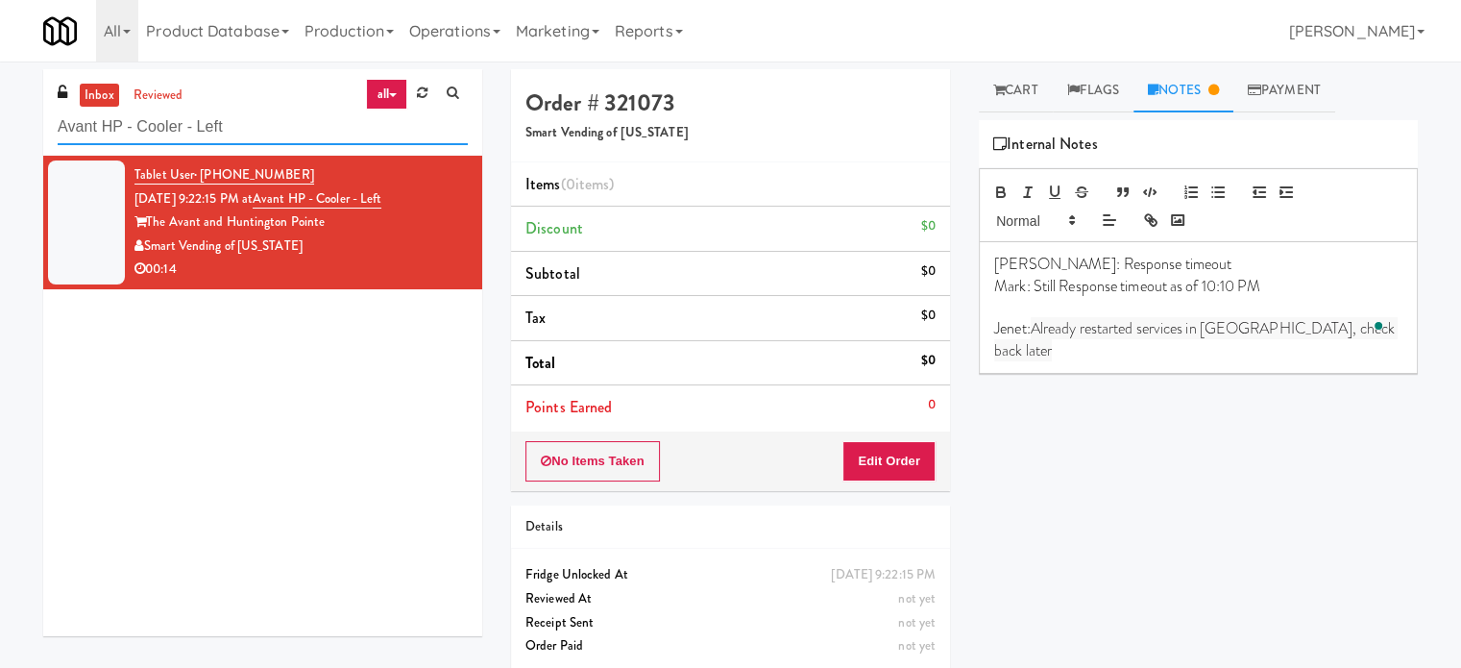
click at [243, 114] on input "Avant HP - Cooler - Left" at bounding box center [263, 128] width 410 height 36
click at [240, 115] on input "Avant HP - Cooler - Left" at bounding box center [263, 128] width 410 height 36
click at [239, 114] on input "Avant HP - Cooler - Left" at bounding box center [263, 128] width 410 height 36
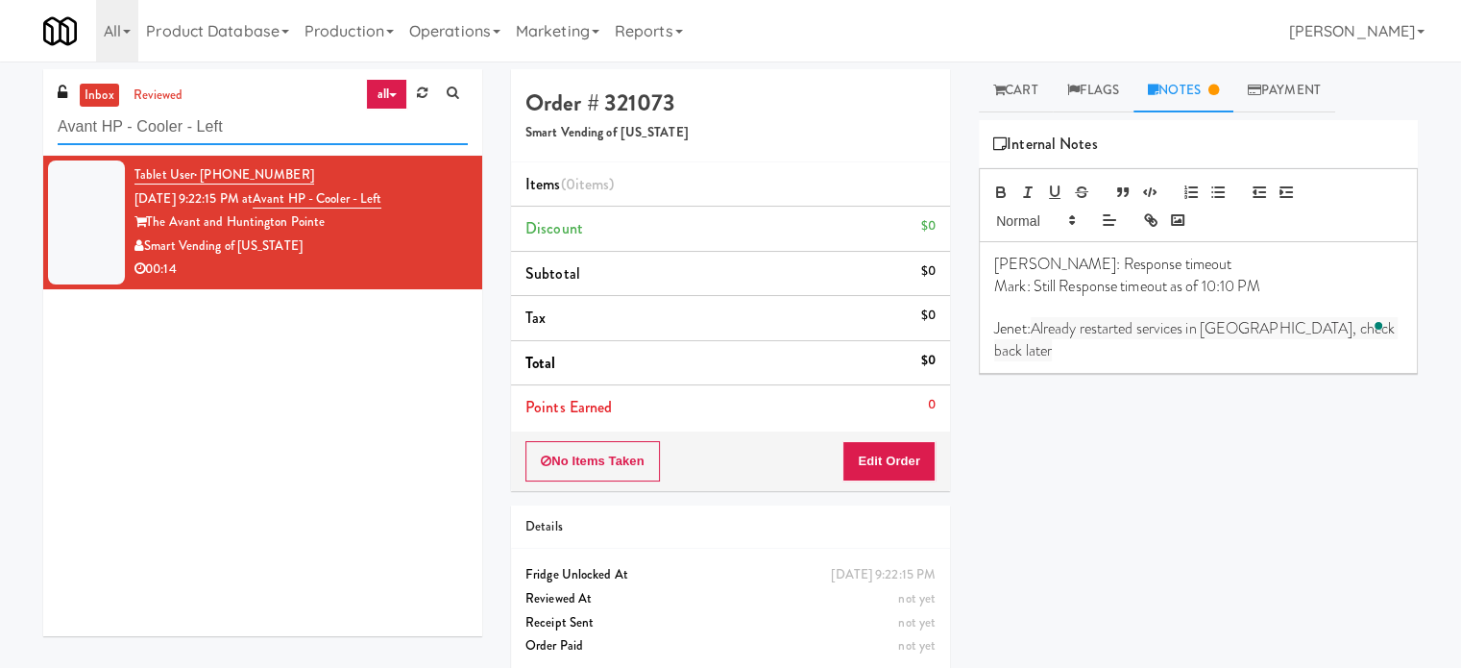
click at [239, 114] on input "Avant HP - Cooler - Left" at bounding box center [263, 128] width 410 height 36
paste input "Middle"
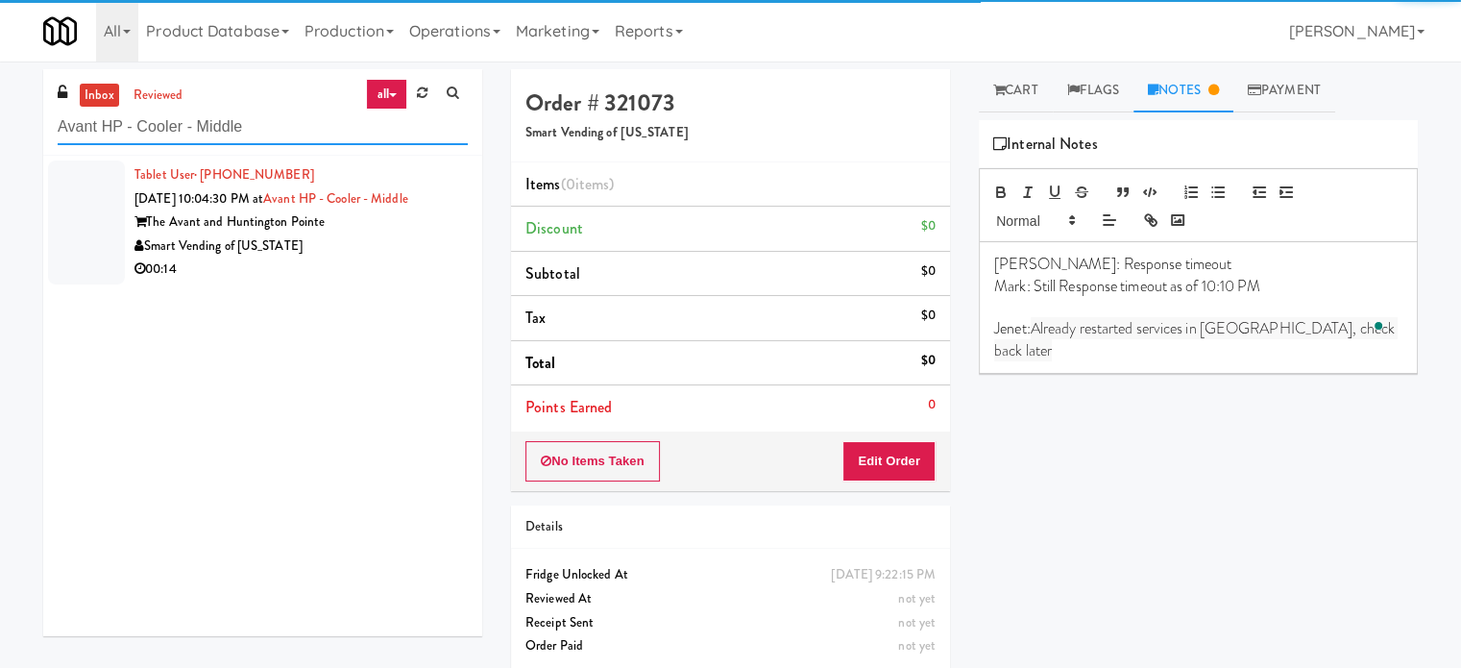
type input "Avant HP - Cooler - Middle"
drag, startPoint x: 405, startPoint y: 260, endPoint x: 940, endPoint y: 197, distance: 538.0
click at [404, 259] on div "00:14" at bounding box center [301, 270] width 333 height 24
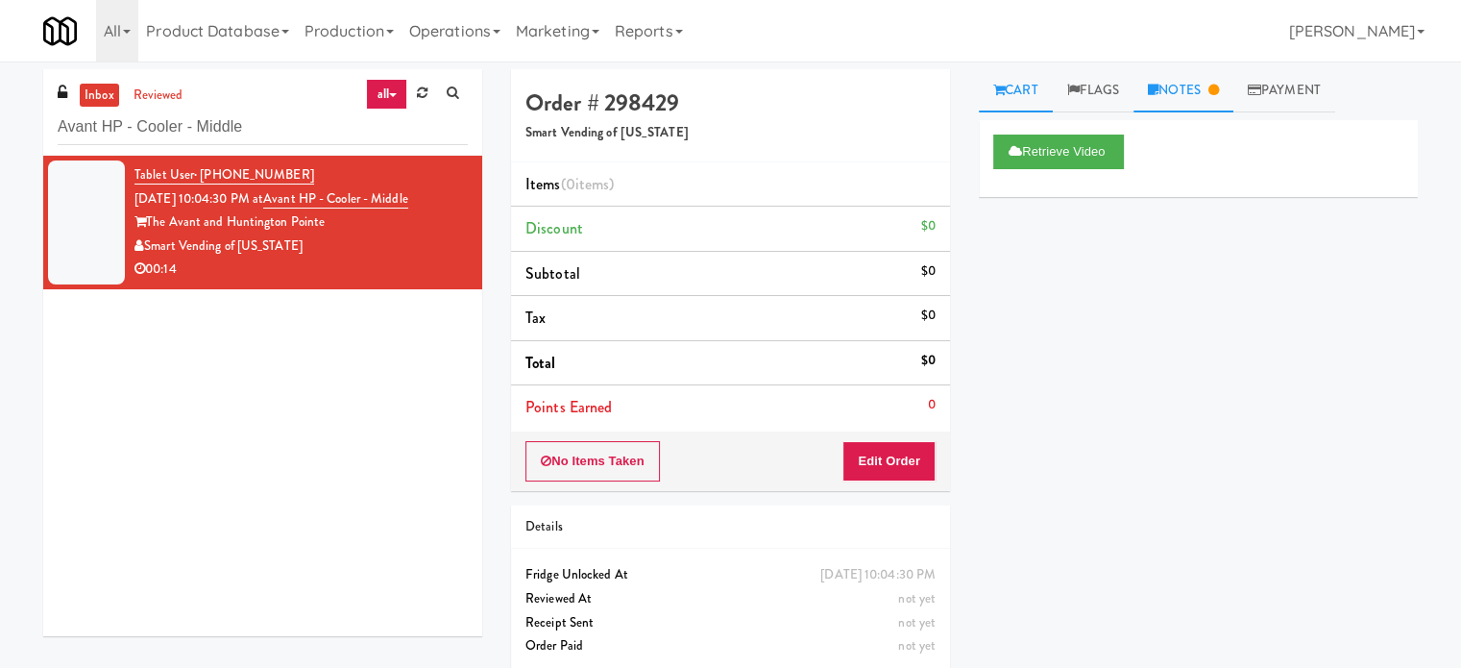
click at [1211, 84] on link "Notes" at bounding box center [1184, 90] width 100 height 43
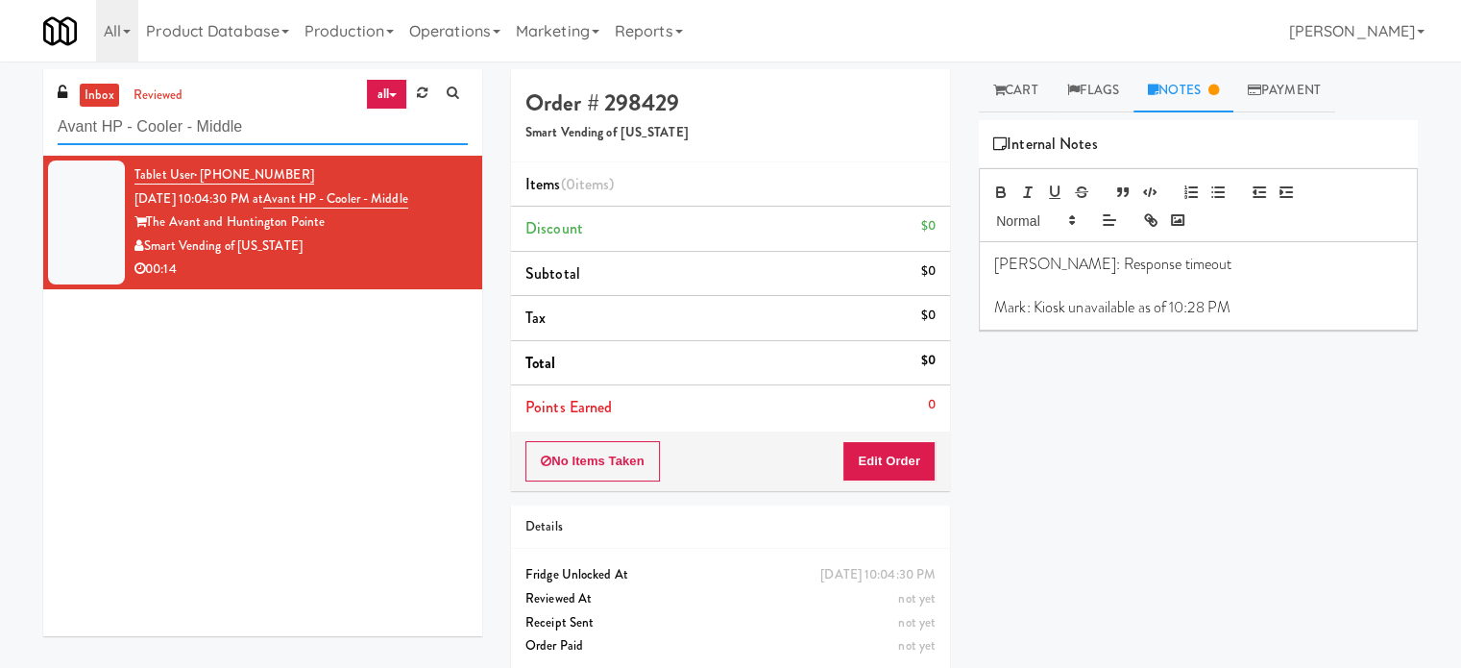
drag, startPoint x: 248, startPoint y: 125, endPoint x: 75, endPoint y: 130, distance: 173.0
click at [75, 130] on input "Avant HP - Cooler - Middle" at bounding box center [263, 128] width 410 height 36
drag, startPoint x: 443, startPoint y: 195, endPoint x: 294, endPoint y: 203, distance: 149.1
click at [294, 203] on div "Tablet User · (530) 615-1490 Aug 15, 2025 10:04:30 PM at Avant HP - Cooler - Mi…" at bounding box center [301, 222] width 333 height 118
copy link "Avant HP - Cooler - Middle"
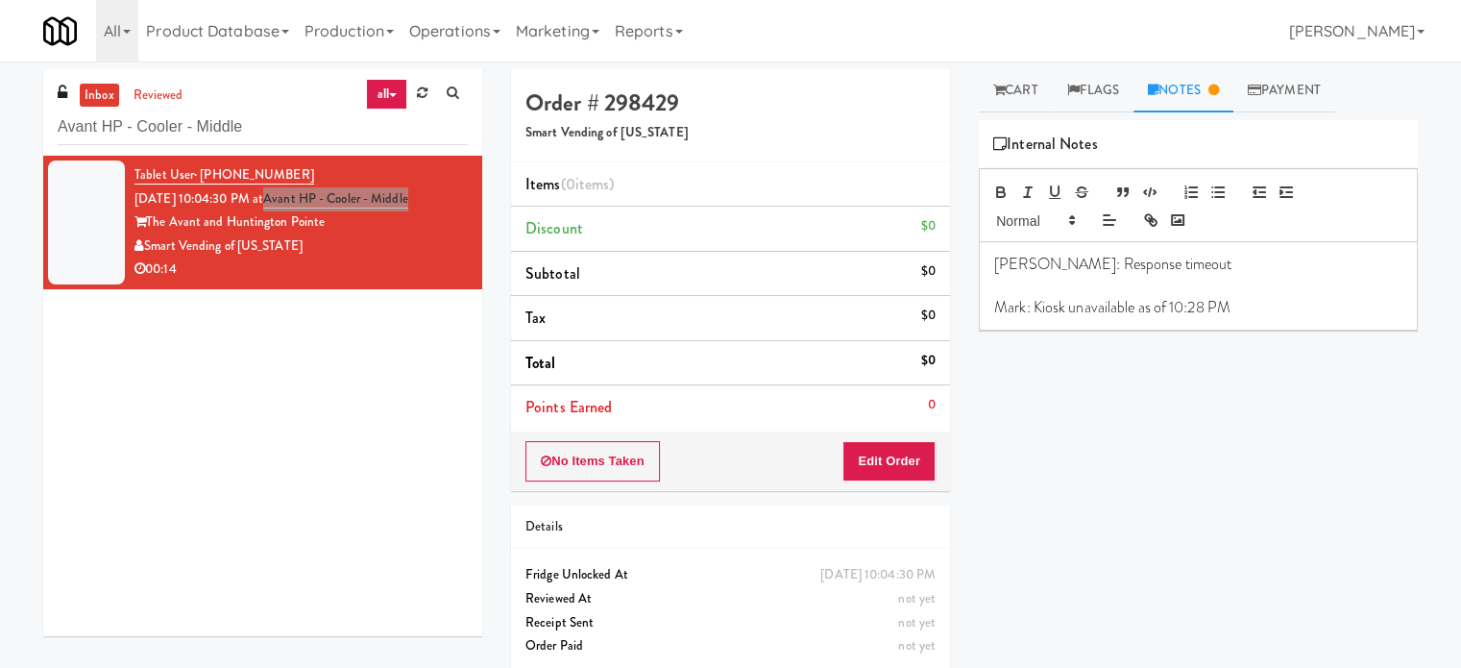
click at [1248, 310] on p "Mark: Kiosk unavailable as of 10:28 PM" at bounding box center [1198, 307] width 408 height 21
click at [1249, 311] on p "Mark: Kiosk unavailable as of 10:28 PM" at bounding box center [1198, 307] width 408 height 21
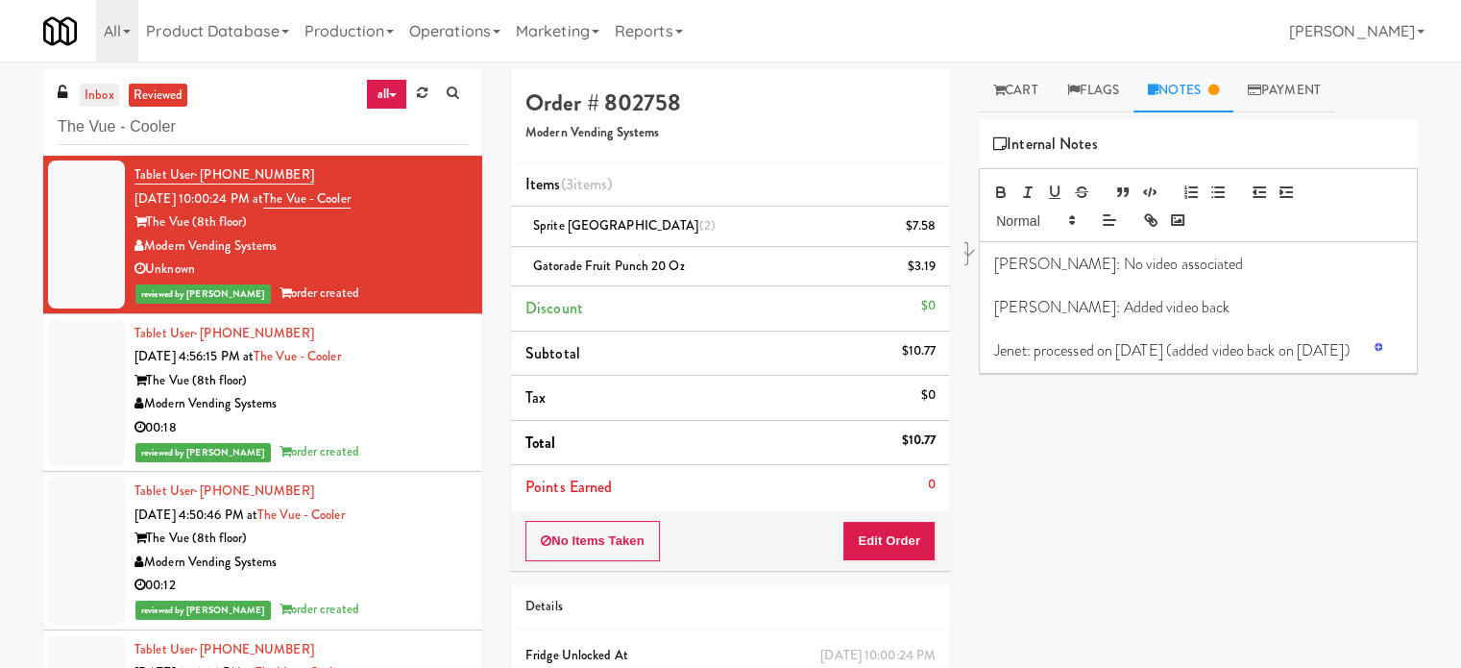
click at [94, 91] on link "inbox" at bounding box center [99, 96] width 39 height 24
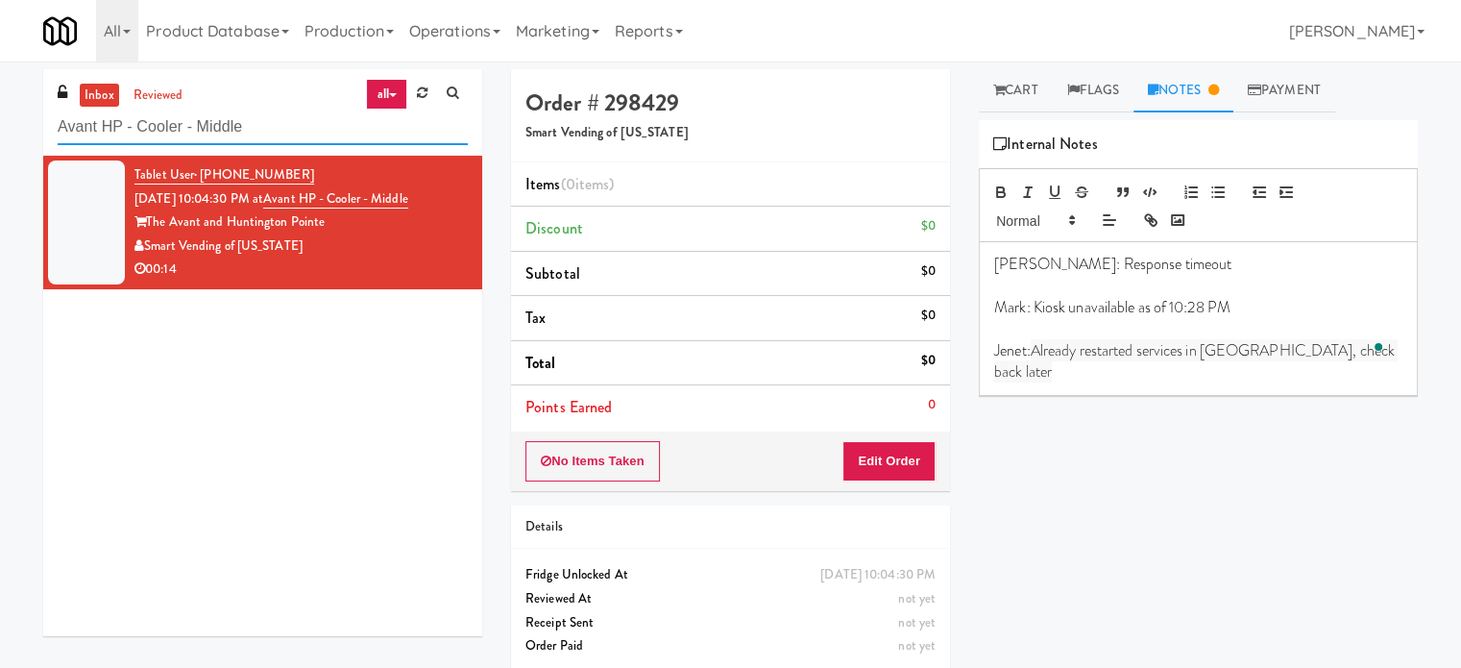
click at [295, 134] on input "Avant HP - Cooler - Middle" at bounding box center [263, 128] width 410 height 36
paste input "Evans Ave 2 (R) - Steam Whist"
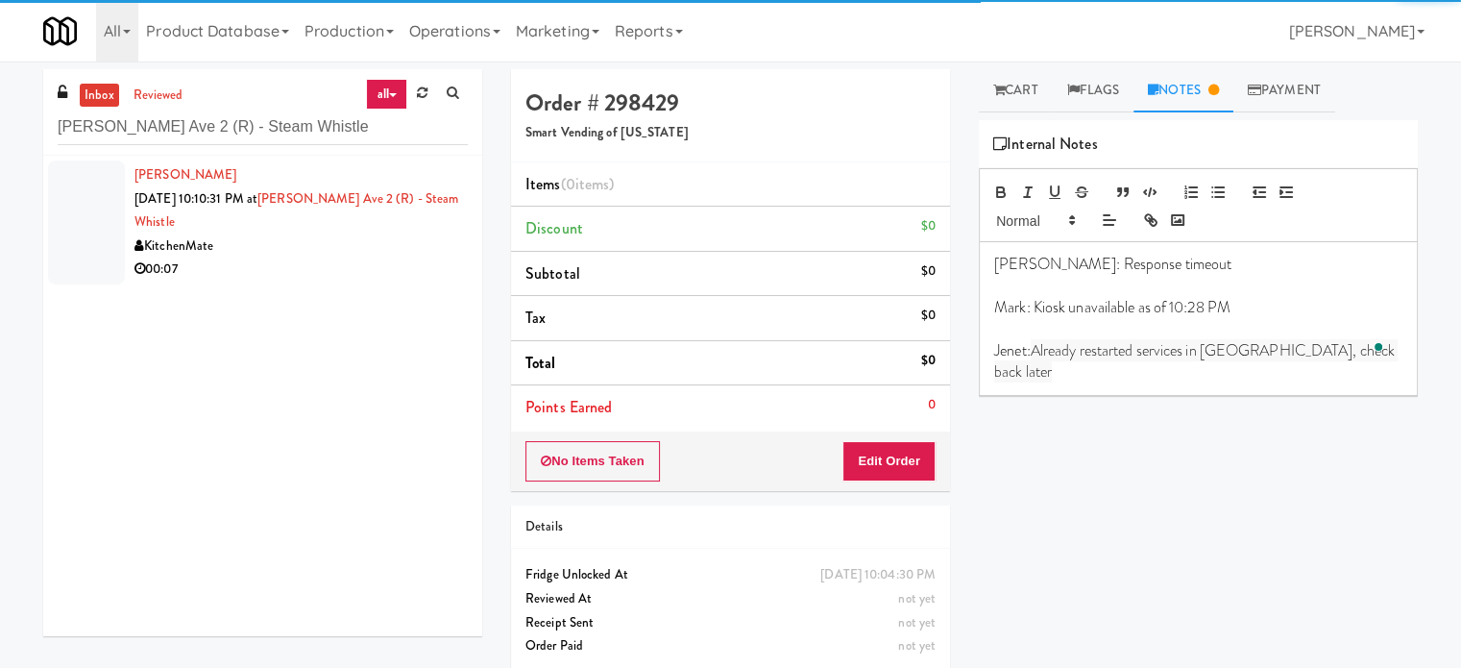
click at [400, 223] on div "Mckinnley Matthews Aug 15, 2025 10:10:31 PM at Evans Ave 2 (R) - Steam Whistle …" at bounding box center [301, 222] width 333 height 118
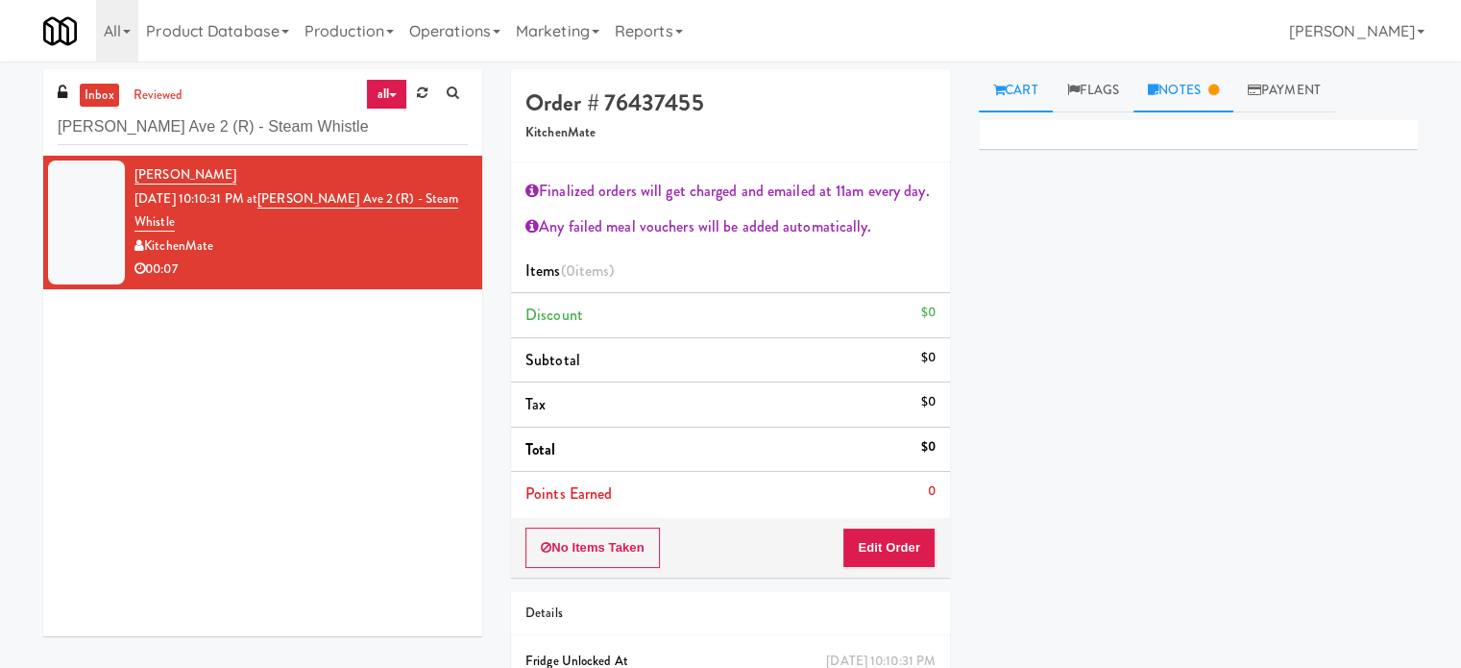
click at [1171, 94] on link "Notes" at bounding box center [1184, 90] width 100 height 43
click at [1014, 81] on link "Cart" at bounding box center [1016, 90] width 74 height 43
click at [1174, 78] on link "Notes" at bounding box center [1184, 90] width 100 height 43
click at [995, 88] on icon at bounding box center [1000, 90] width 12 height 12
drag, startPoint x: 896, startPoint y: 548, endPoint x: 945, endPoint y: 470, distance: 92.0
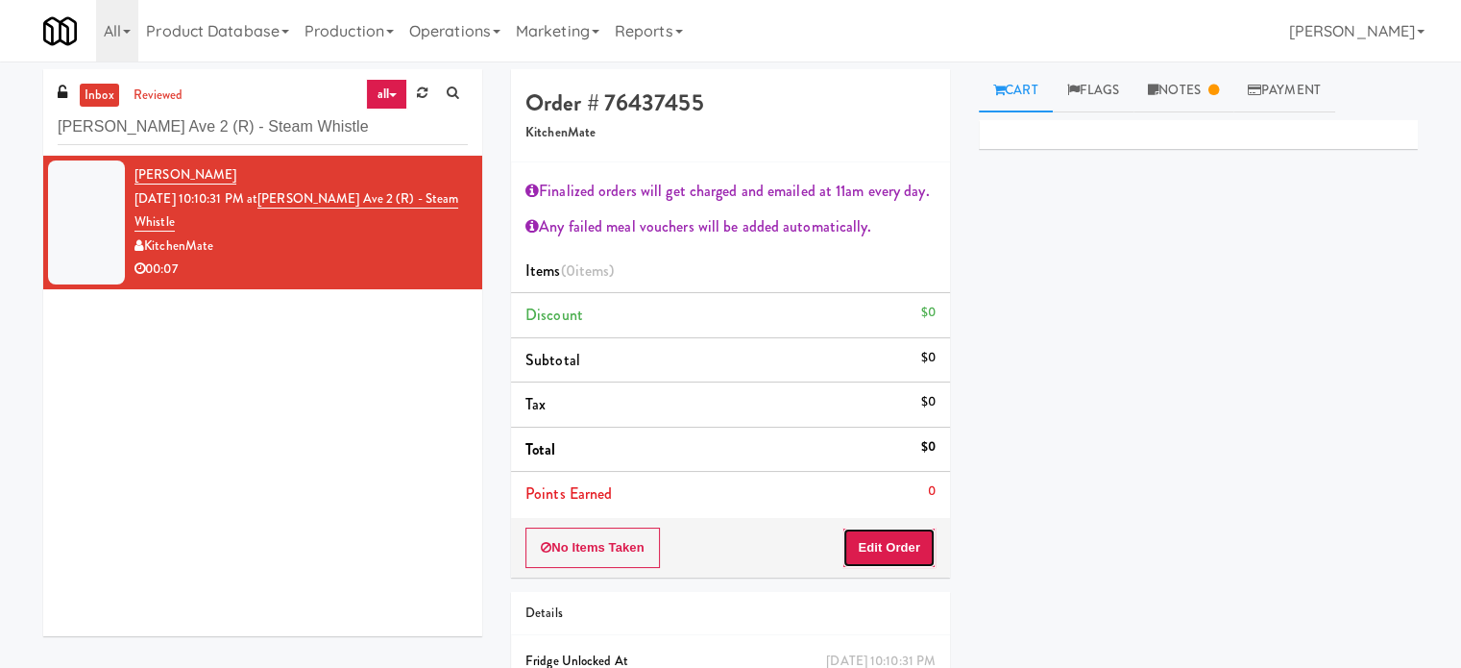
click at [896, 547] on button "Edit Order" at bounding box center [889, 547] width 93 height 40
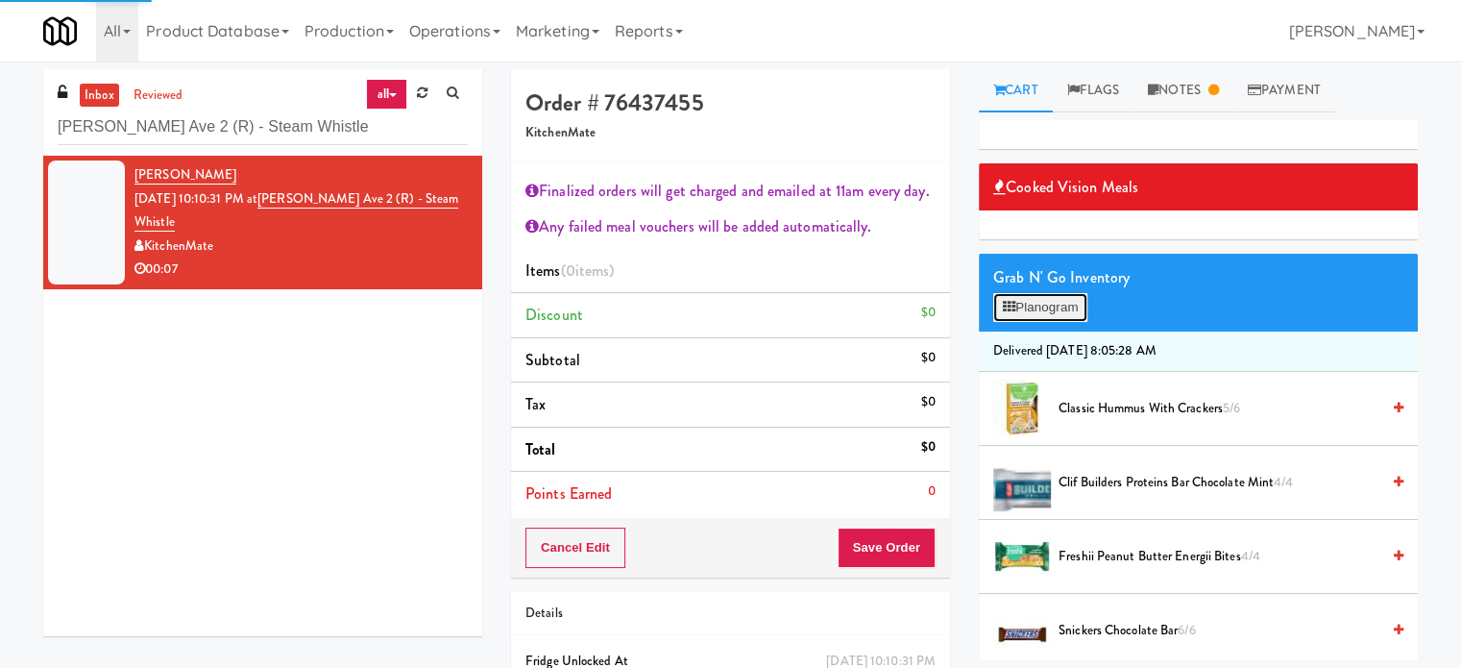
click at [1044, 307] on button "Planogram" at bounding box center [1041, 307] width 94 height 29
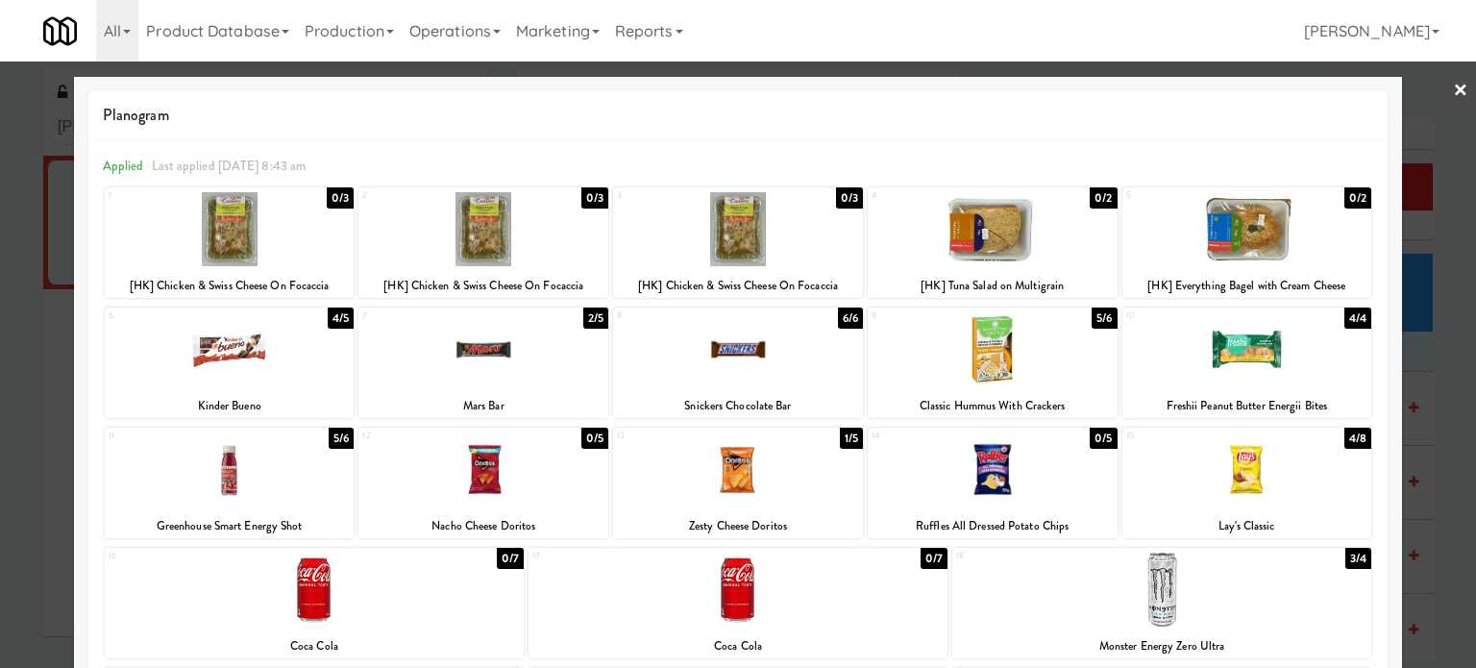
scroll to position [396, 0]
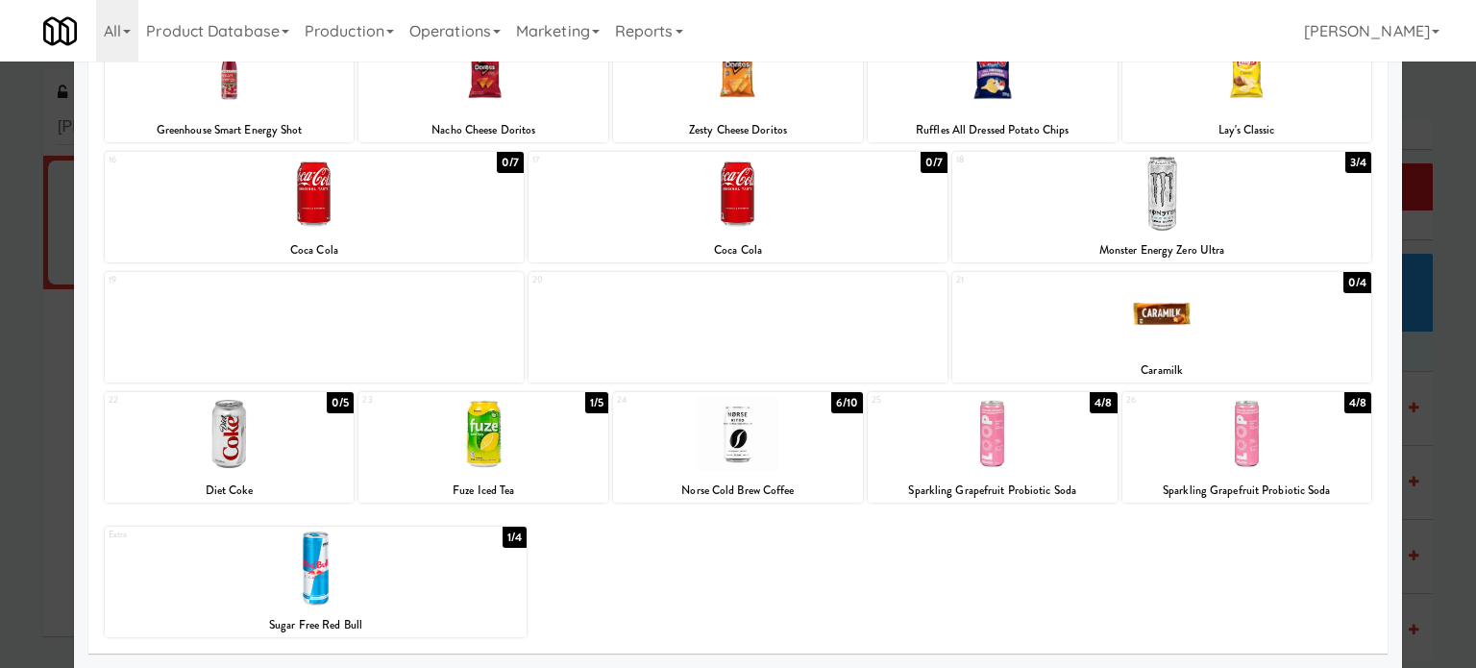
click at [588, 405] on div "1/5" at bounding box center [596, 402] width 23 height 21
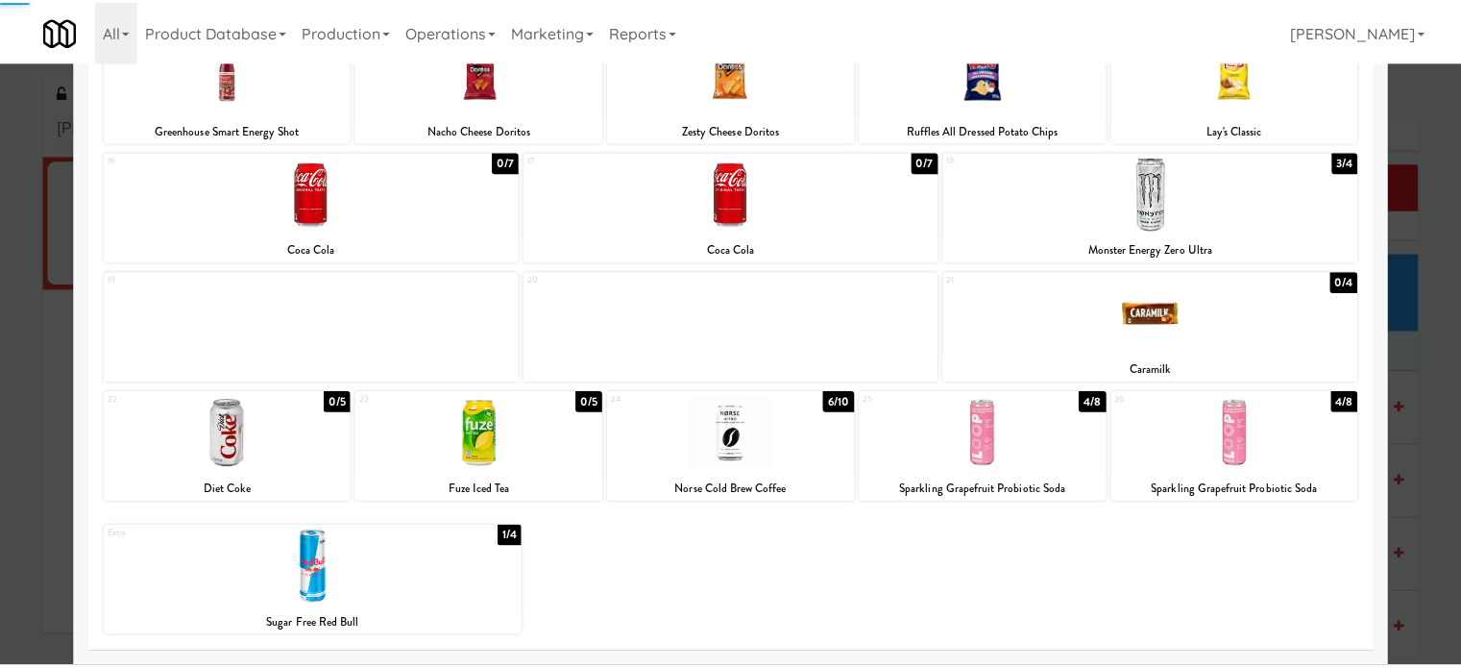
scroll to position [0, 0]
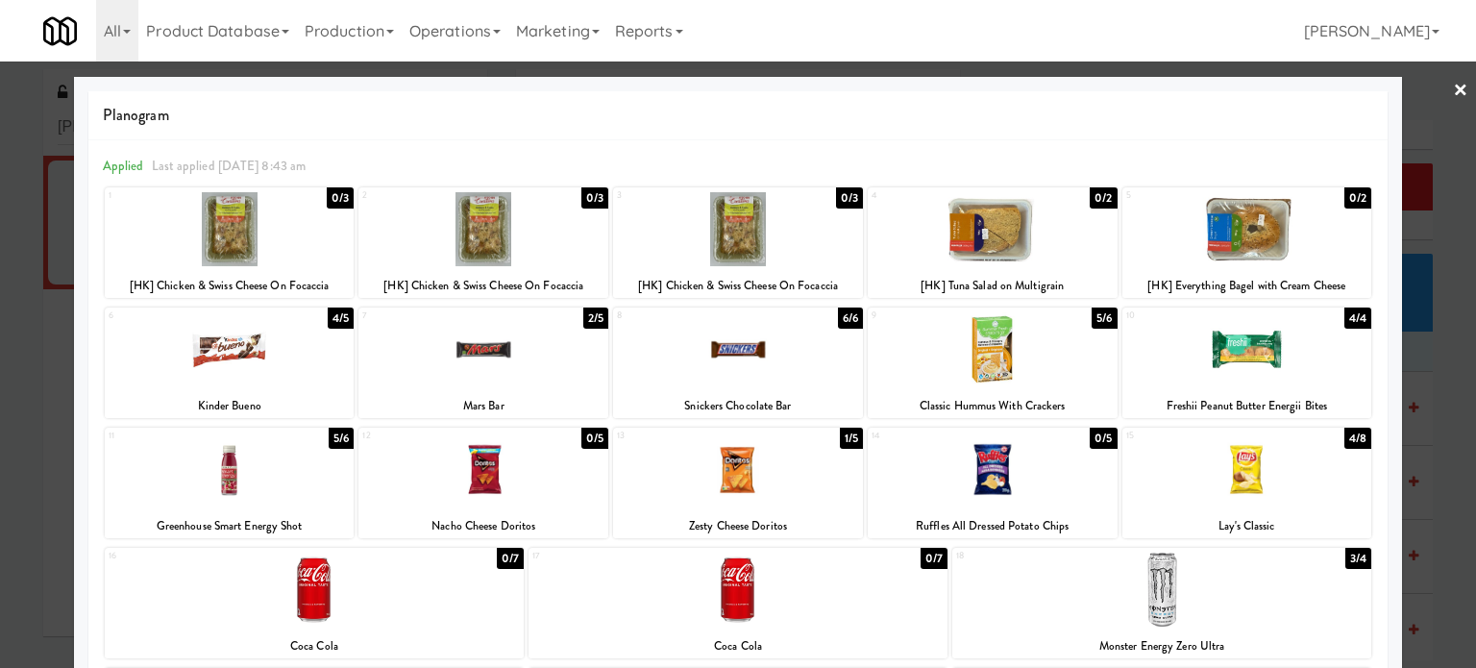
click at [597, 314] on div "2/5" at bounding box center [595, 317] width 25 height 21
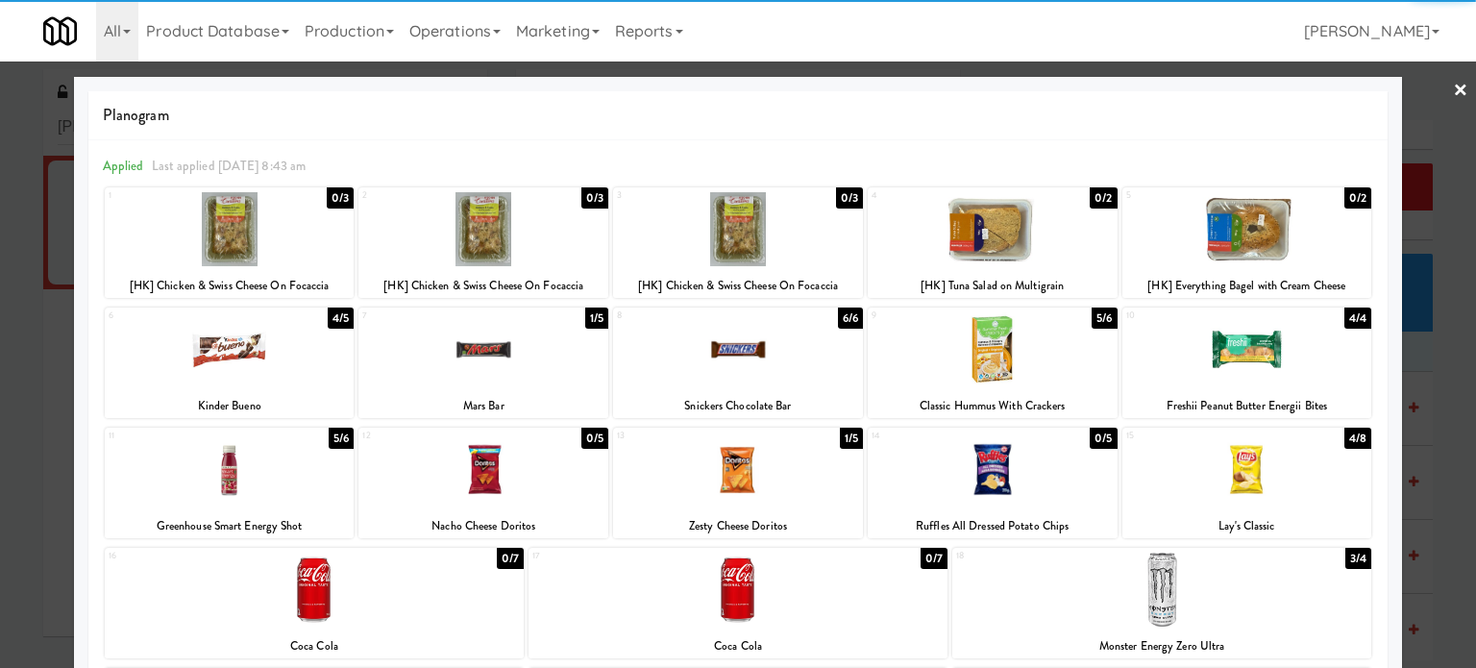
drag, startPoint x: 1430, startPoint y: 453, endPoint x: 1419, endPoint y: 460, distance: 13.1
click at [1430, 455] on div at bounding box center [738, 334] width 1476 height 668
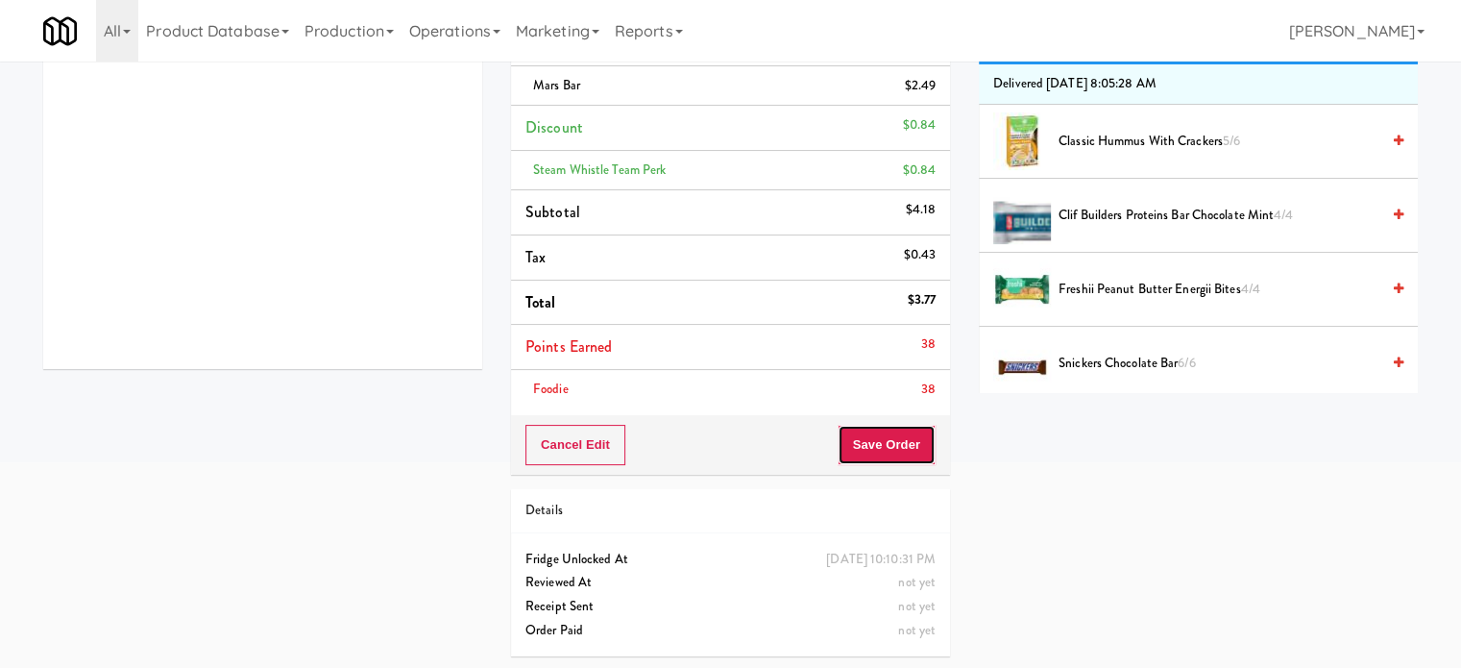
click at [890, 444] on button "Save Order" at bounding box center [887, 445] width 98 height 40
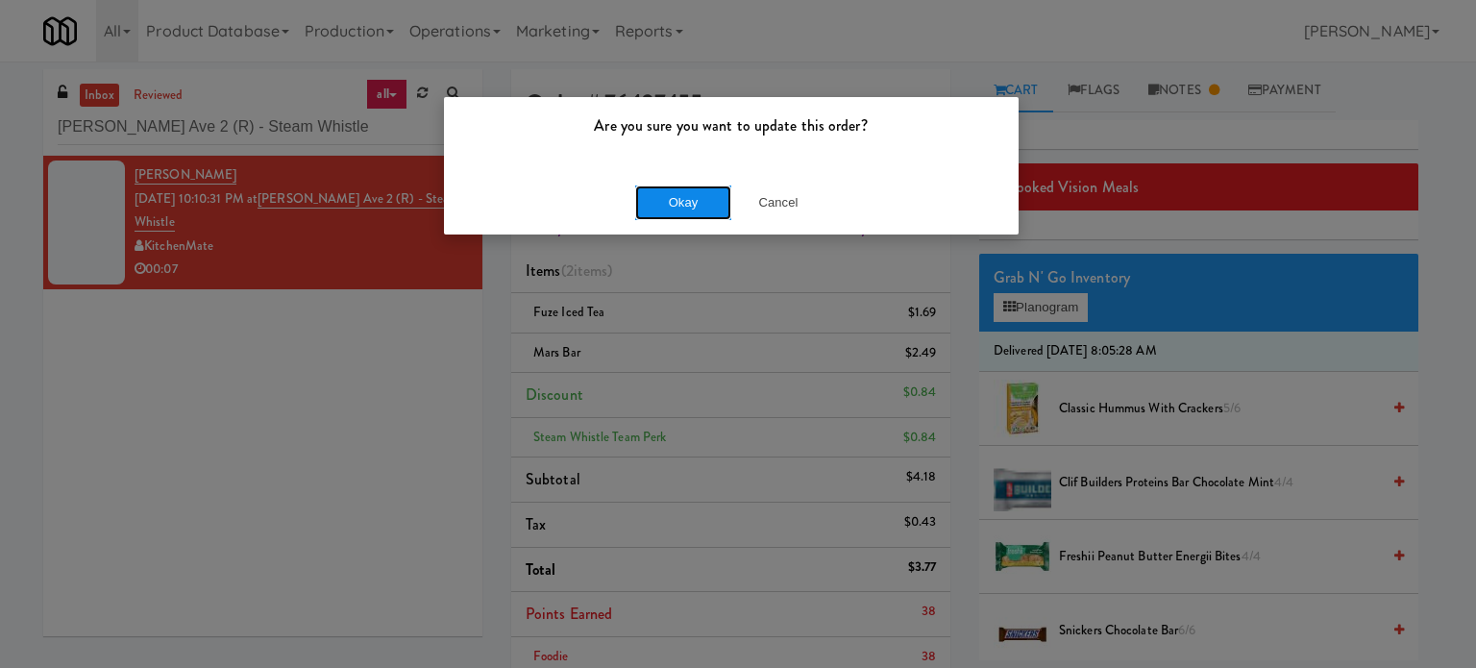
click at [686, 209] on button "Okay" at bounding box center [683, 202] width 96 height 35
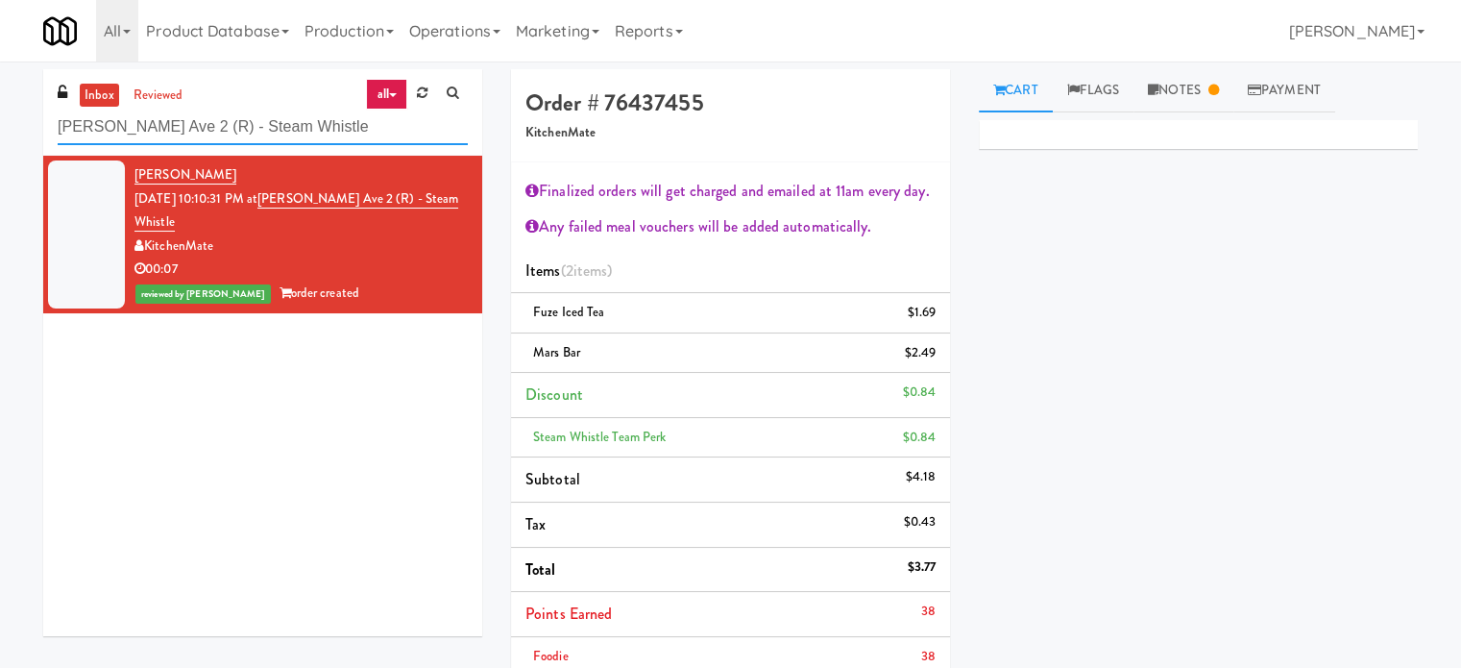
click at [296, 128] on input "Evans Ave 2 (R) - Steam Whistle" at bounding box center [263, 128] width 410 height 36
paste input "Woodlands - Combo"
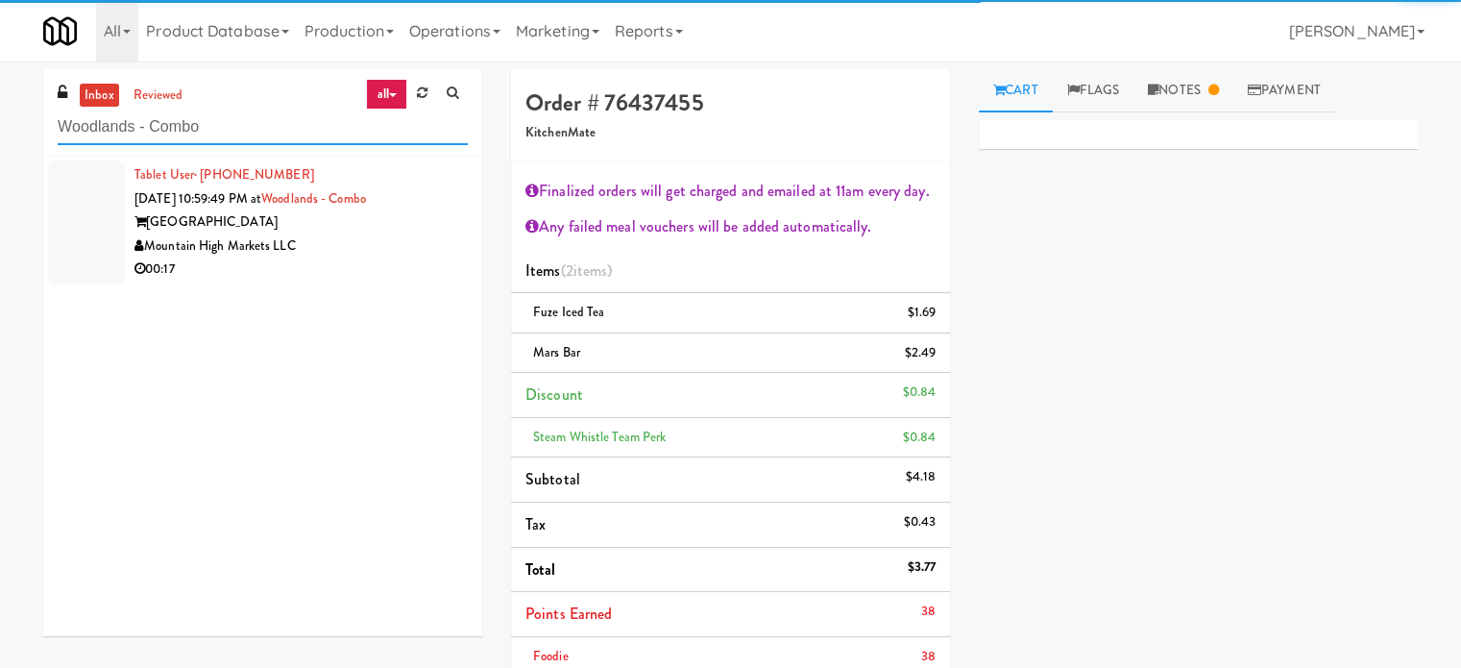
type input "Woodlands - Combo"
drag, startPoint x: 406, startPoint y: 258, endPoint x: 842, endPoint y: 144, distance: 450.0
click at [410, 257] on div "Tablet User · (480) 257-0801 Aug 15, 2025 10:59:49 PM at Woodlands - Combo Wood…" at bounding box center [301, 222] width 333 height 118
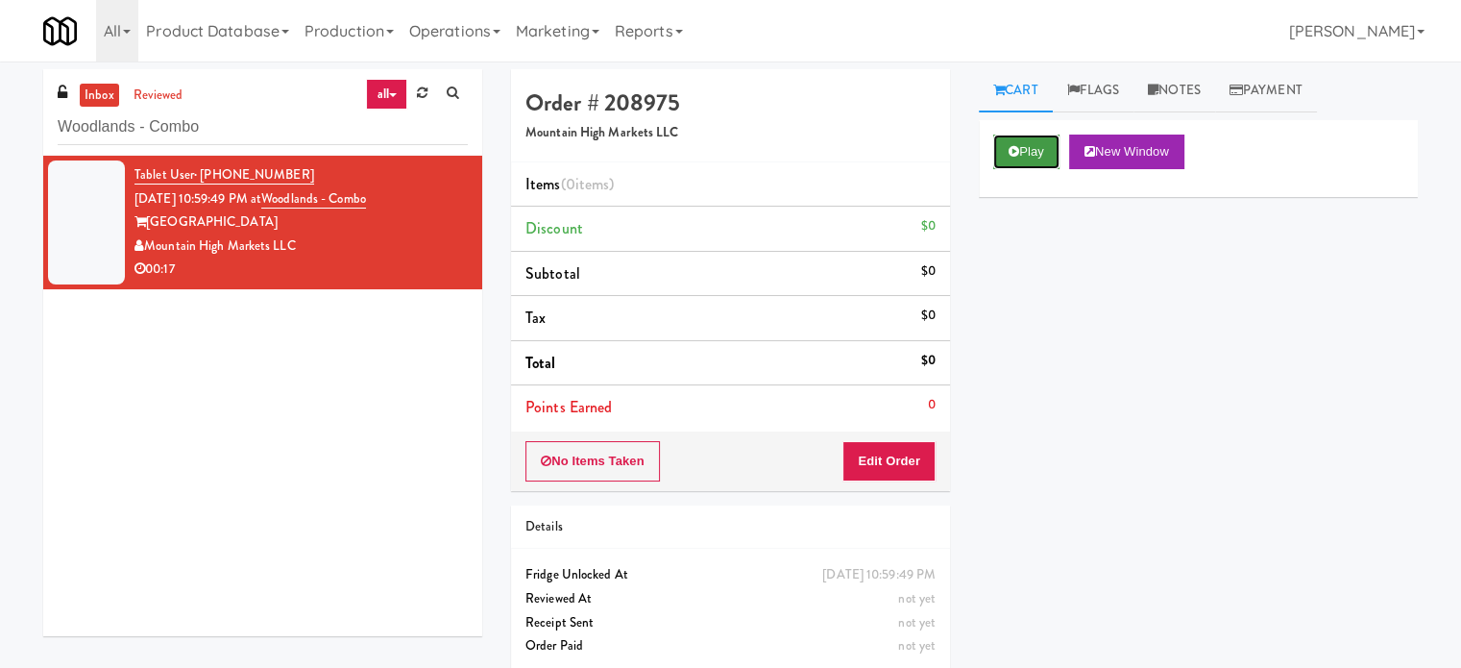
click at [1038, 149] on button "Play" at bounding box center [1027, 152] width 66 height 35
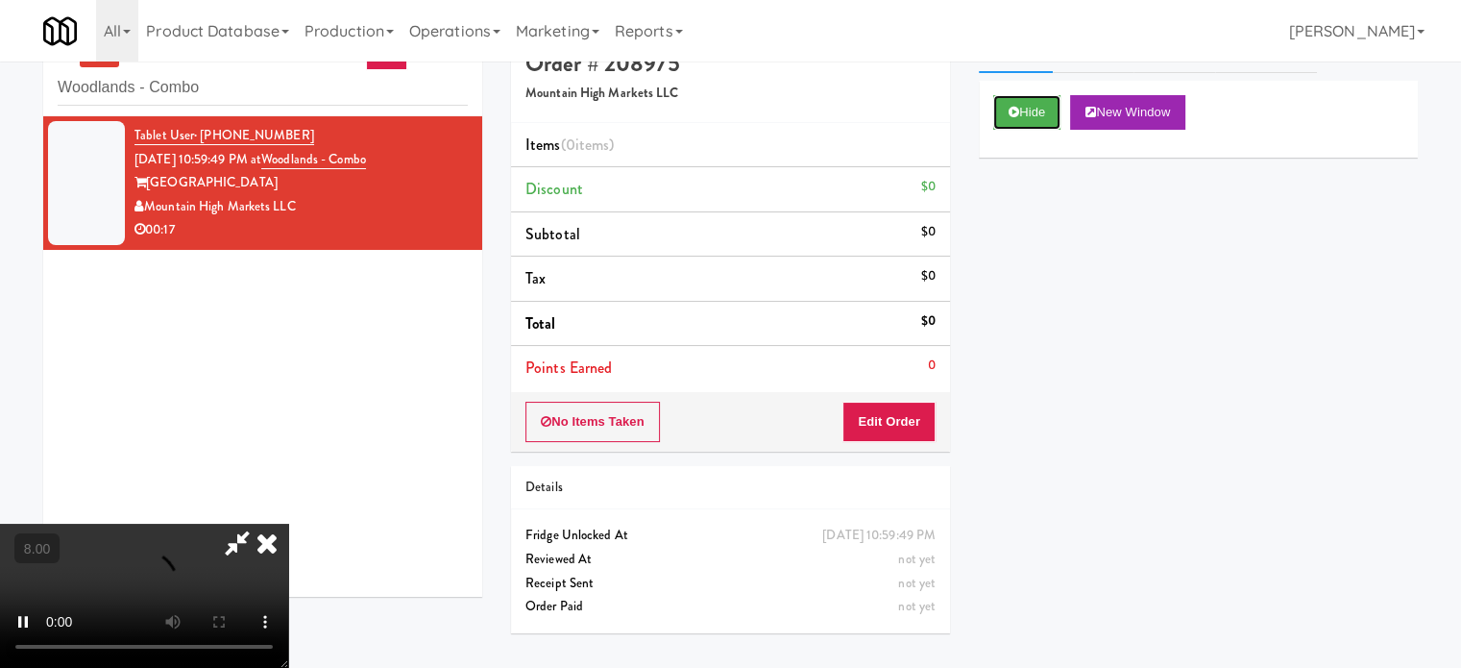
scroll to position [61, 0]
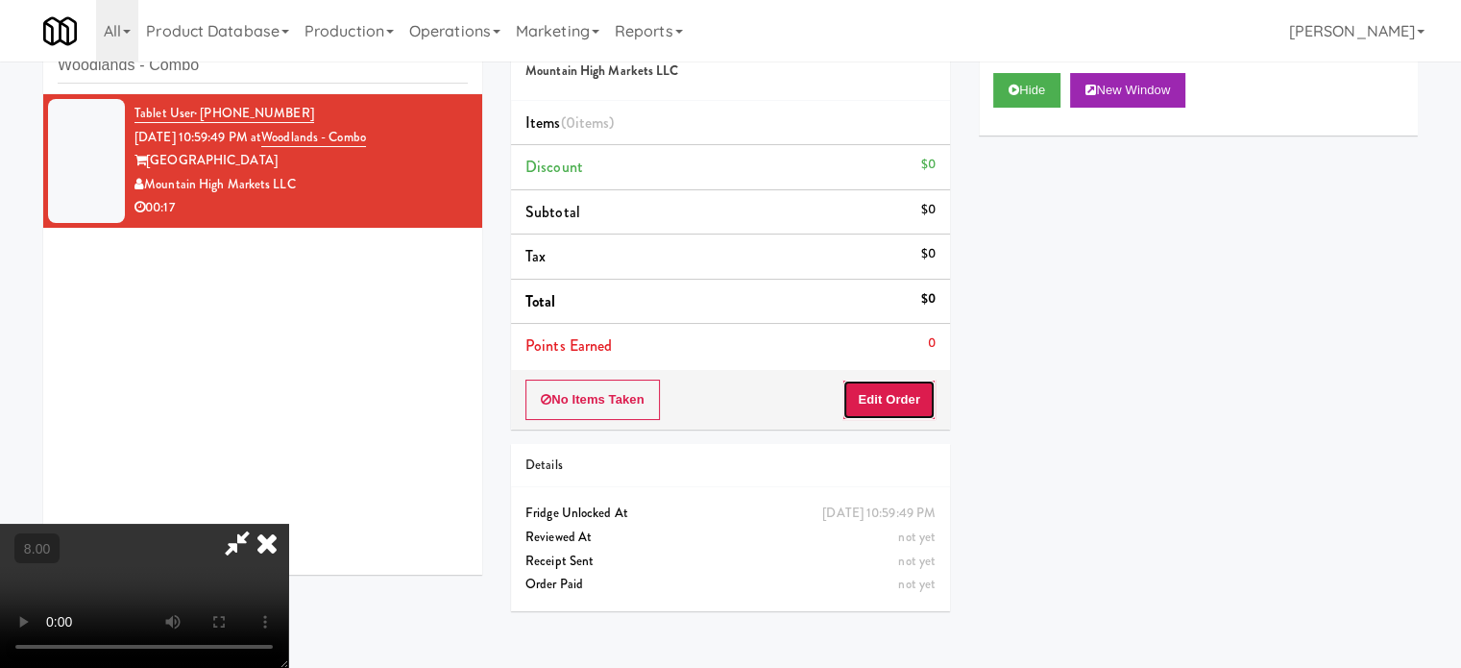
click at [913, 403] on button "Edit Order" at bounding box center [889, 400] width 93 height 40
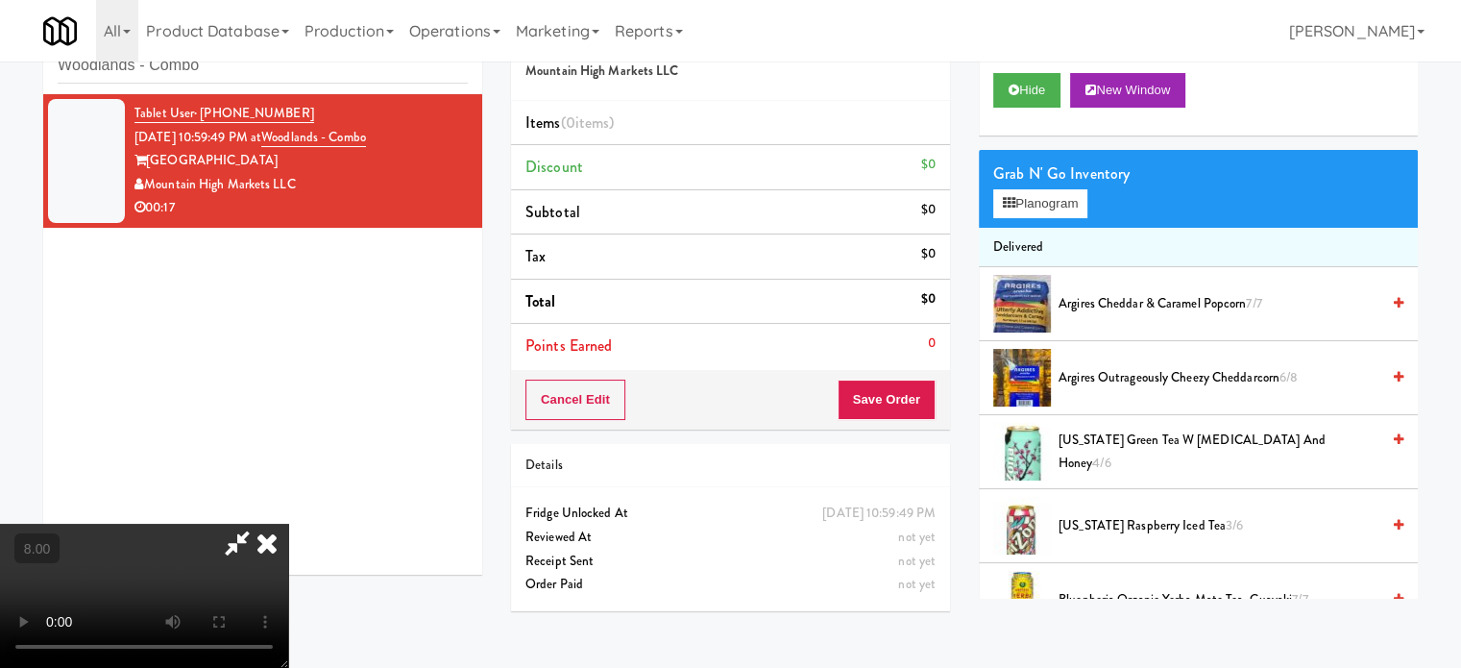
click at [288, 524] on video at bounding box center [144, 596] width 288 height 144
drag, startPoint x: 501, startPoint y: 444, endPoint x: 546, endPoint y: 406, distance: 58.7
click at [288, 524] on video at bounding box center [144, 596] width 288 height 144
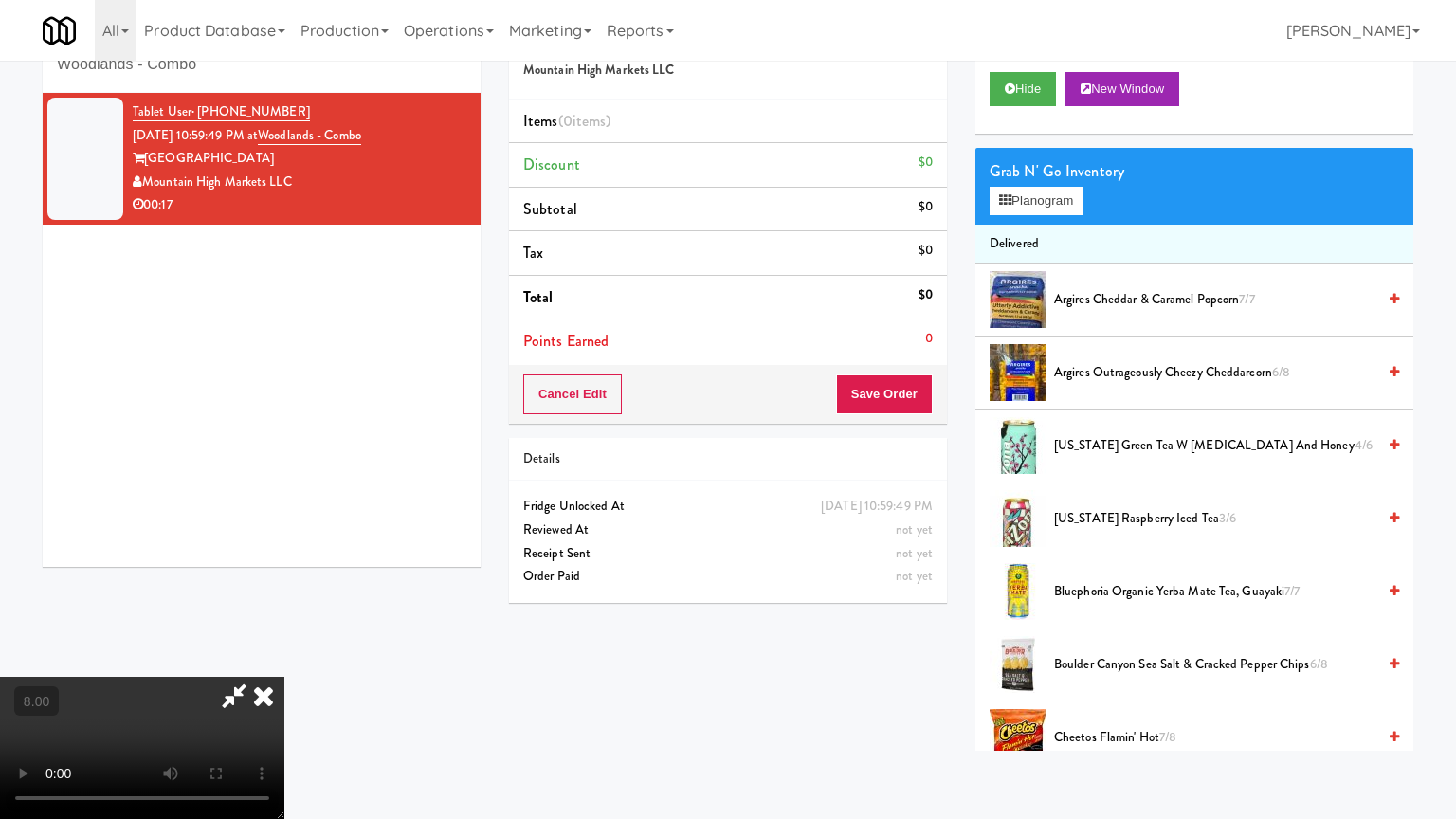
click at [284, 658] on video at bounding box center [142, 748] width 284 height 142
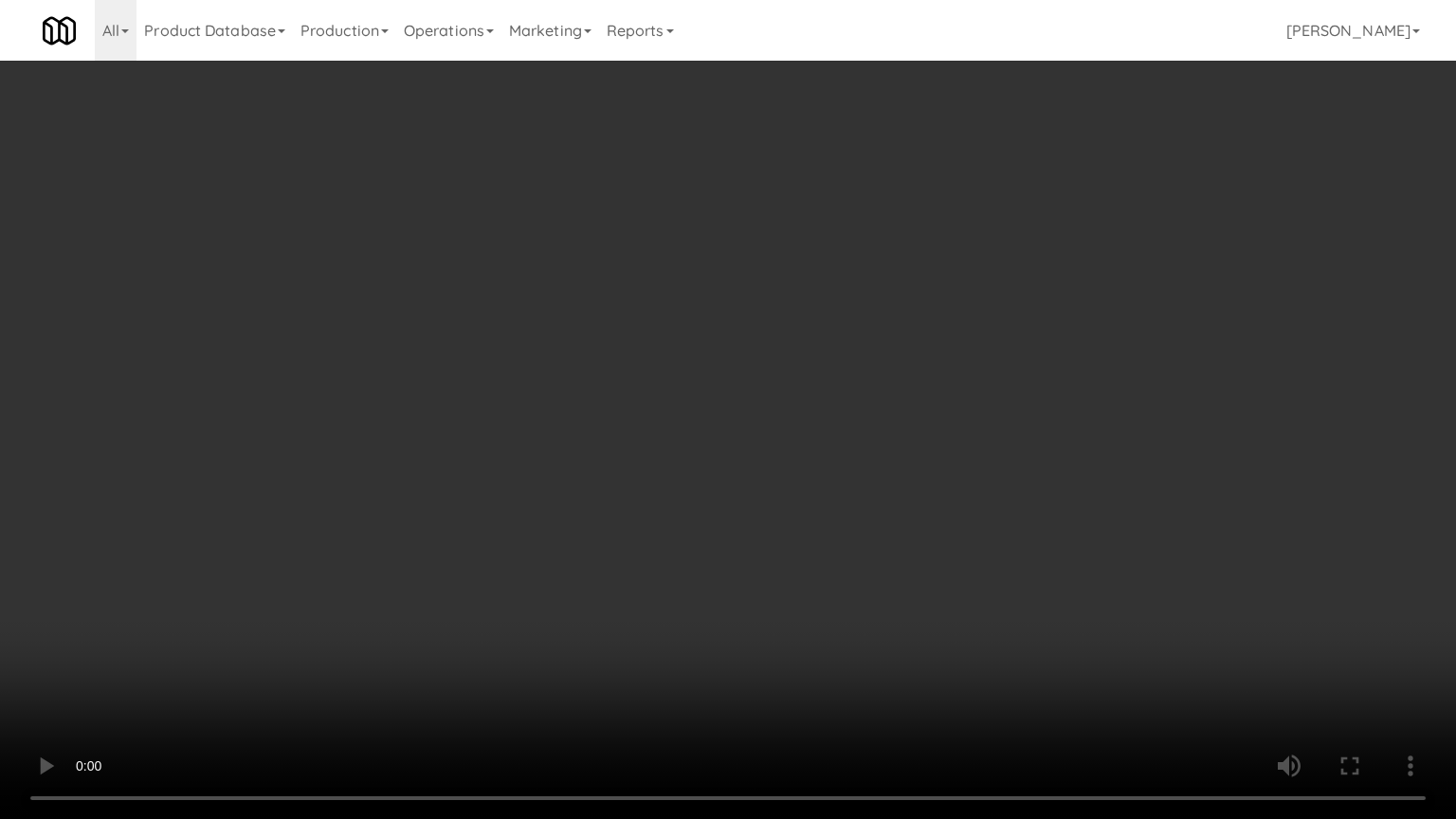
click at [719, 416] on video at bounding box center [728, 410] width 1456 height 819
click at [769, 436] on video at bounding box center [728, 410] width 1456 height 819
click at [755, 442] on video at bounding box center [728, 410] width 1456 height 819
click at [824, 451] on video at bounding box center [728, 410] width 1456 height 819
click at [790, 451] on video at bounding box center [728, 410] width 1456 height 819
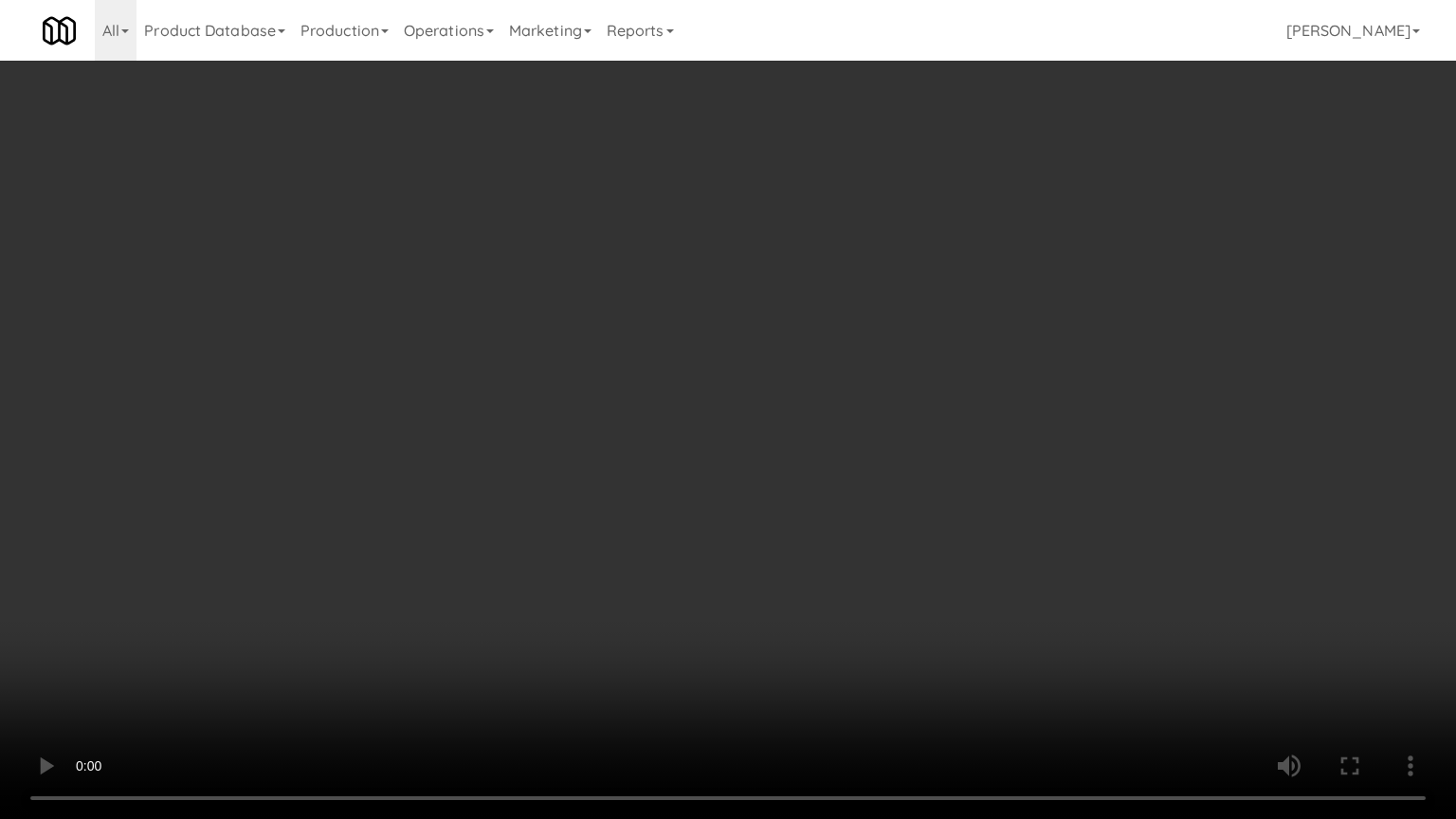
click at [809, 452] on video at bounding box center [728, 410] width 1456 height 819
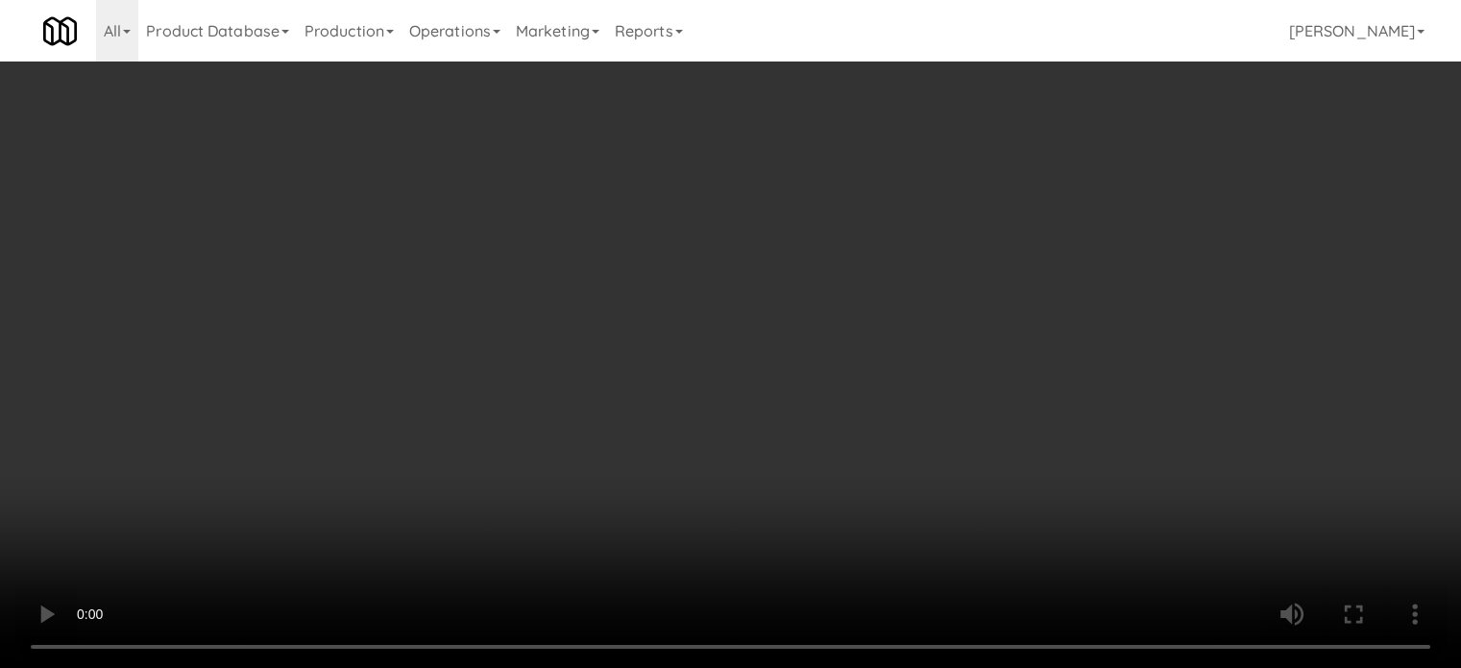
click at [527, 368] on video at bounding box center [730, 334] width 1461 height 668
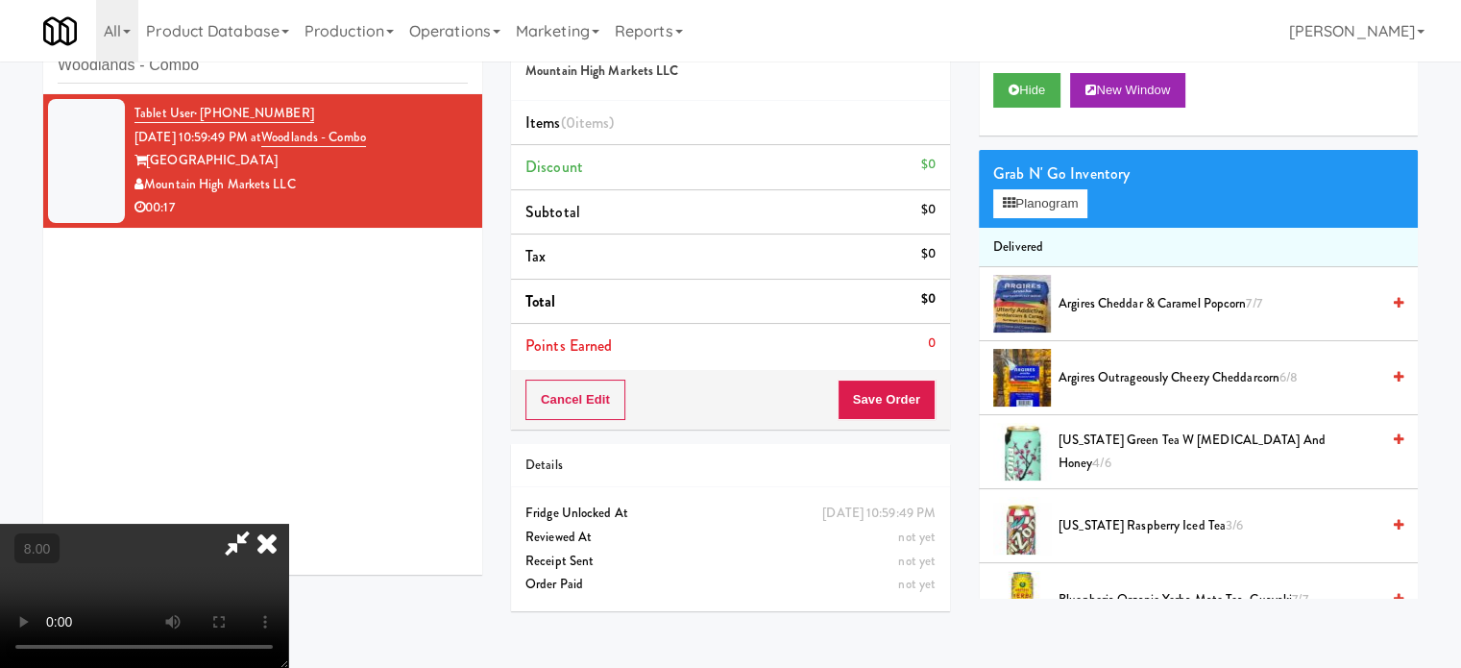
drag, startPoint x: 530, startPoint y: 367, endPoint x: 673, endPoint y: 428, distance: 154.6
click at [288, 524] on video at bounding box center [144, 596] width 288 height 144
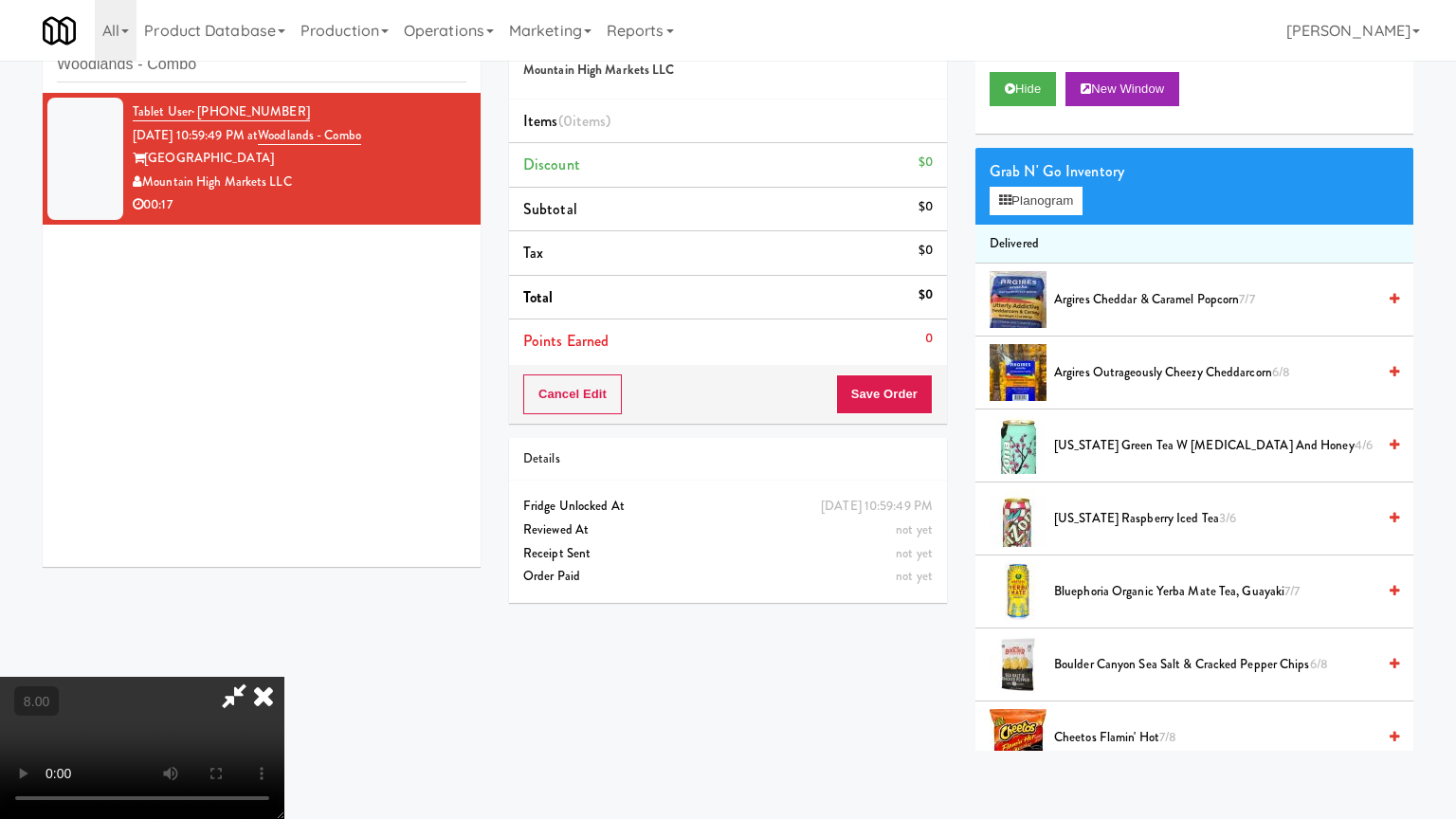
click at [284, 658] on video at bounding box center [142, 748] width 284 height 142
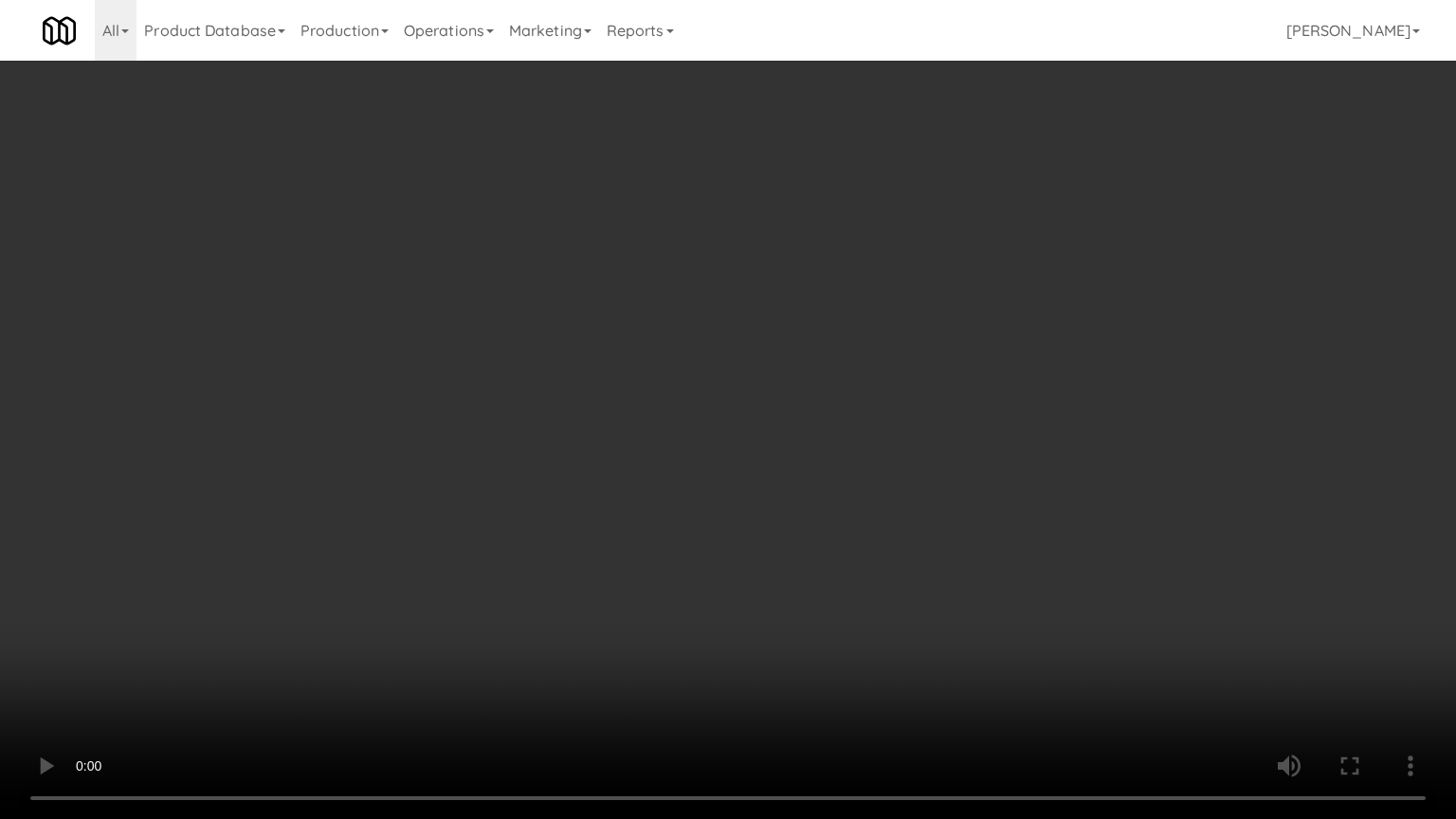
click at [694, 396] on video at bounding box center [728, 410] width 1456 height 819
click at [712, 399] on video at bounding box center [728, 410] width 1456 height 819
click at [925, 658] on video at bounding box center [728, 410] width 1456 height 819
click at [845, 513] on video at bounding box center [728, 410] width 1456 height 819
click at [822, 501] on video at bounding box center [728, 410] width 1456 height 819
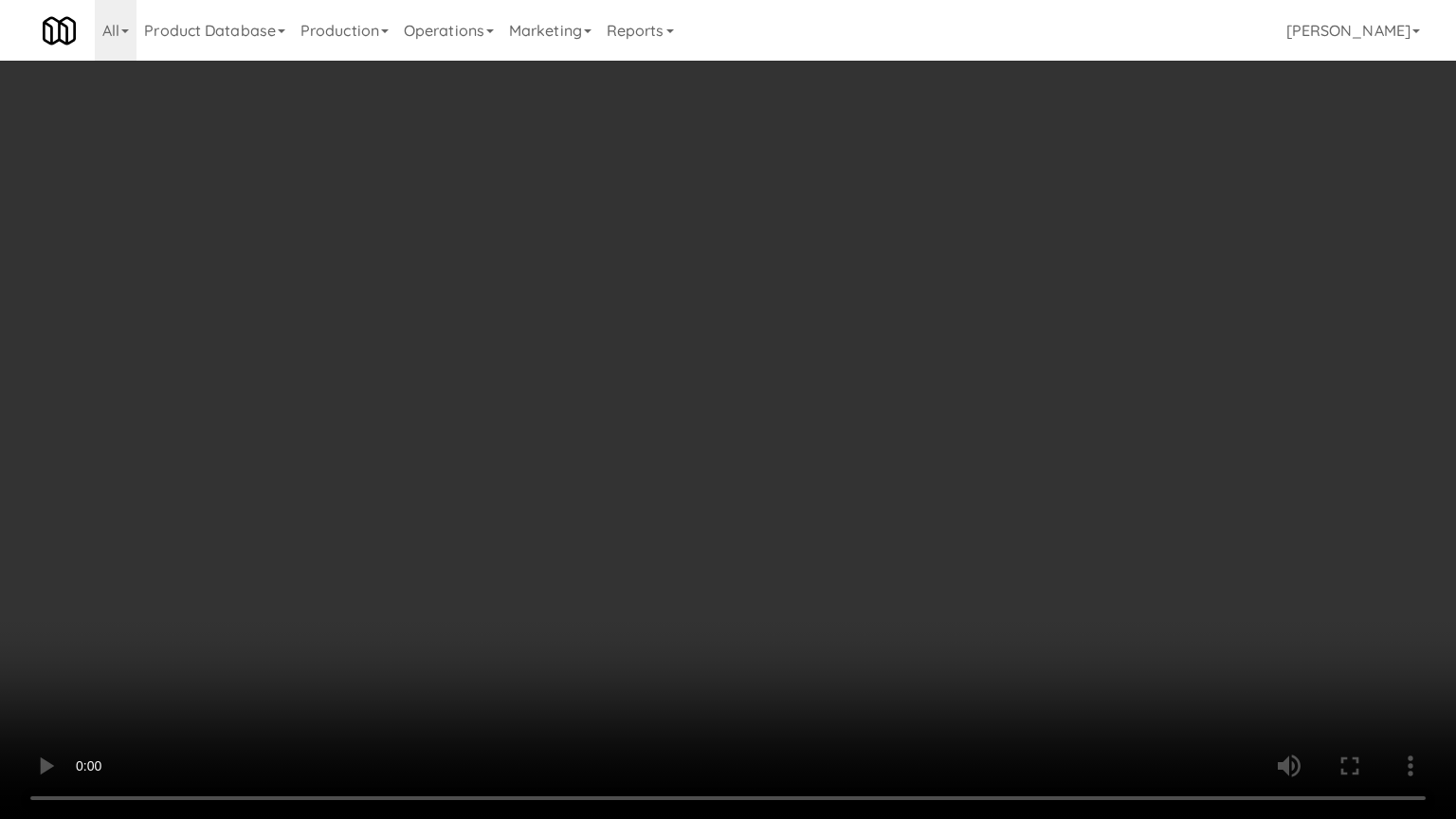
click at [751, 489] on video at bounding box center [728, 410] width 1456 height 819
click at [747, 488] on video at bounding box center [728, 410] width 1456 height 819
drag, startPoint x: 748, startPoint y: 485, endPoint x: 794, endPoint y: 352, distance: 140.7
click at [749, 485] on video at bounding box center [728, 410] width 1456 height 819
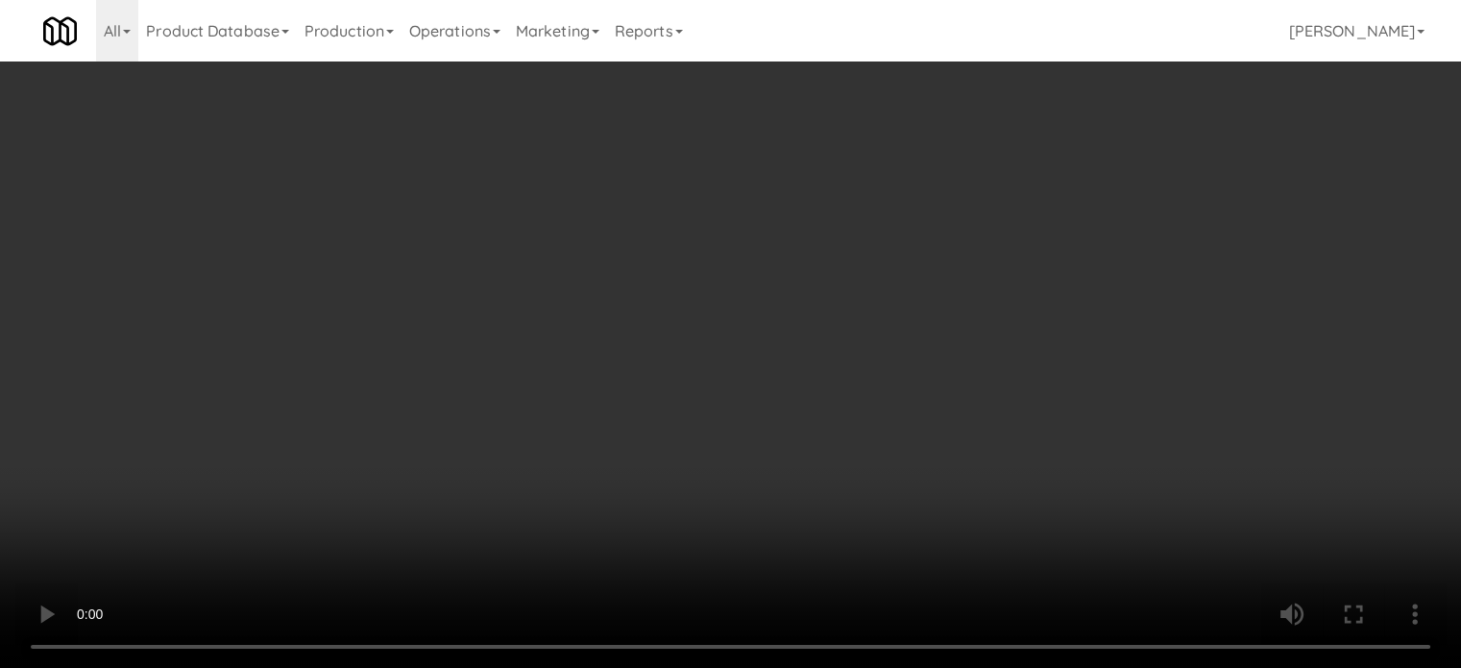
scroll to position [0, 0]
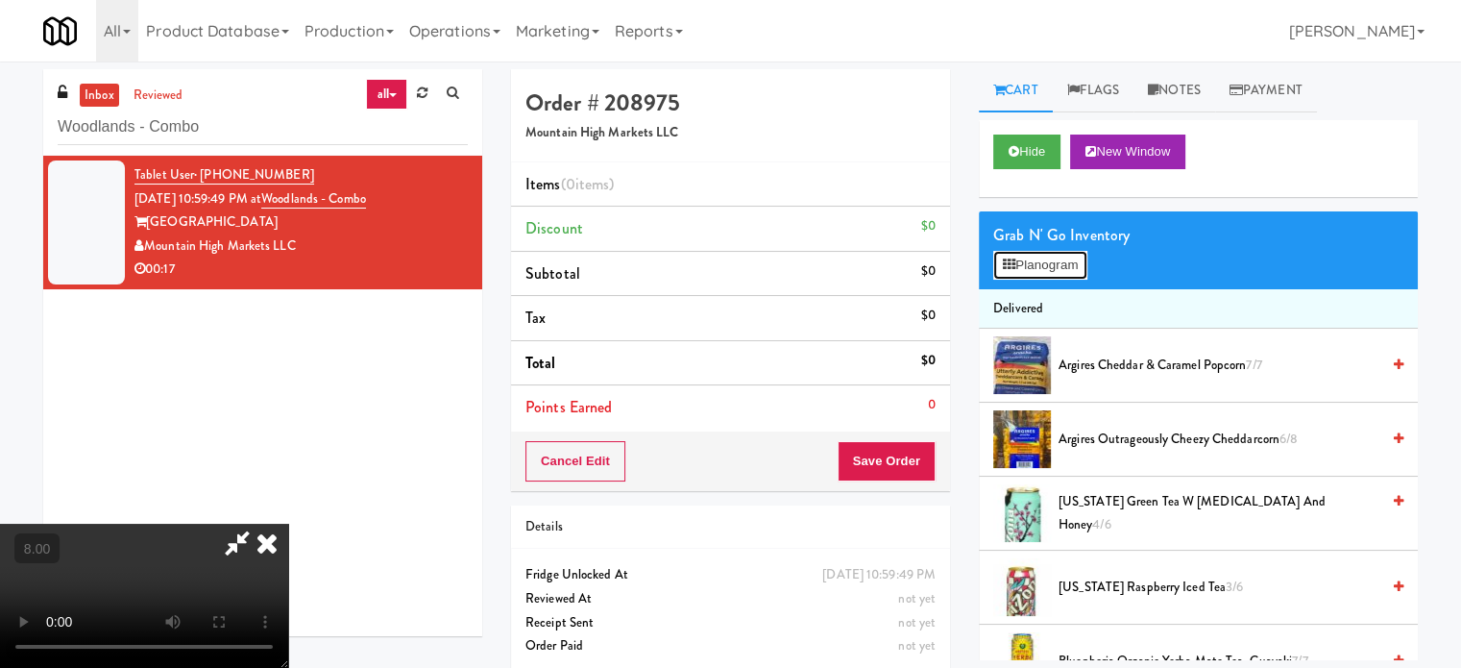
drag, startPoint x: 1016, startPoint y: 267, endPoint x: 1186, endPoint y: 282, distance: 170.8
click at [1017, 267] on button "Planogram" at bounding box center [1041, 265] width 94 height 29
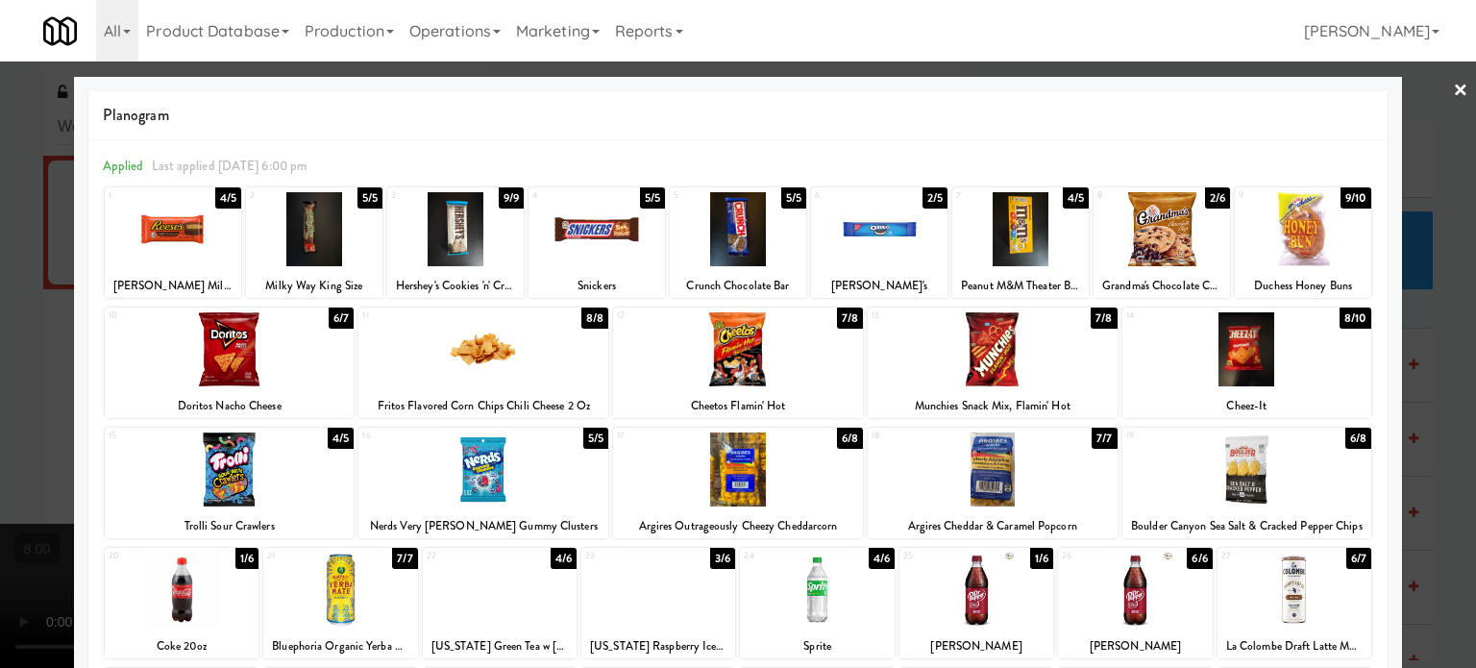
click at [1345, 442] on div "6/8" at bounding box center [1358, 438] width 26 height 21
click at [1092, 320] on div "7/8" at bounding box center [1104, 317] width 26 height 21
click at [1427, 387] on div at bounding box center [738, 334] width 1476 height 668
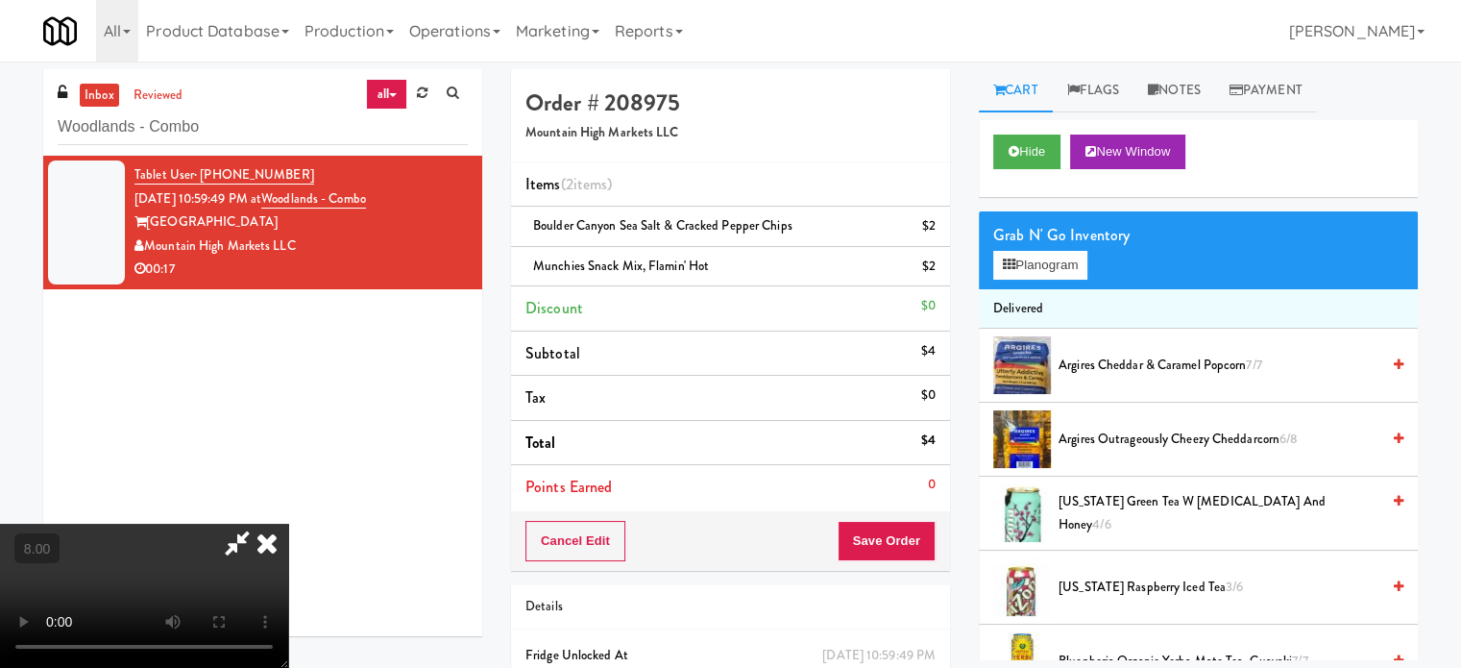
click at [288, 524] on video at bounding box center [144, 596] width 288 height 144
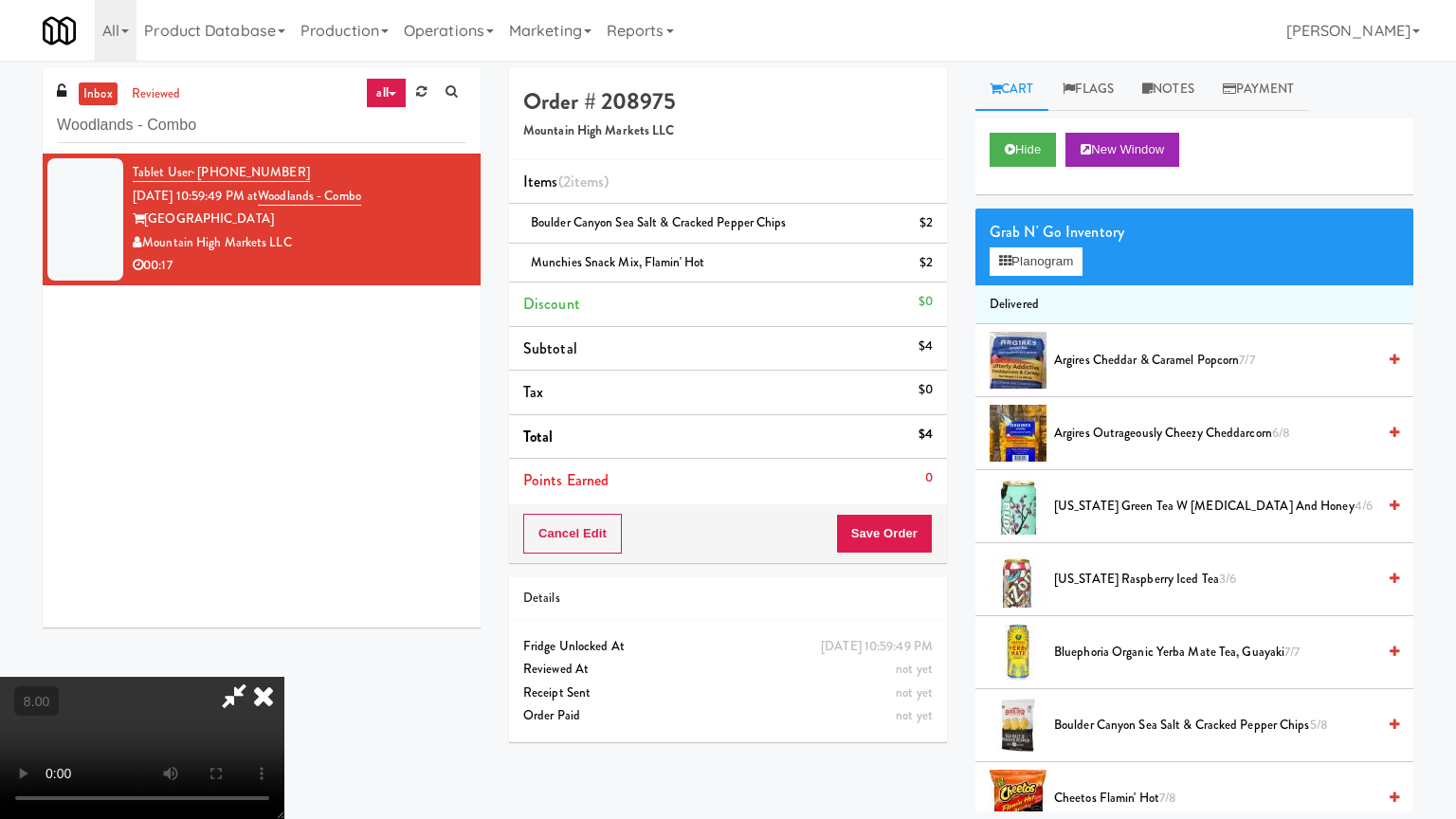
click at [284, 658] on video at bounding box center [142, 748] width 284 height 142
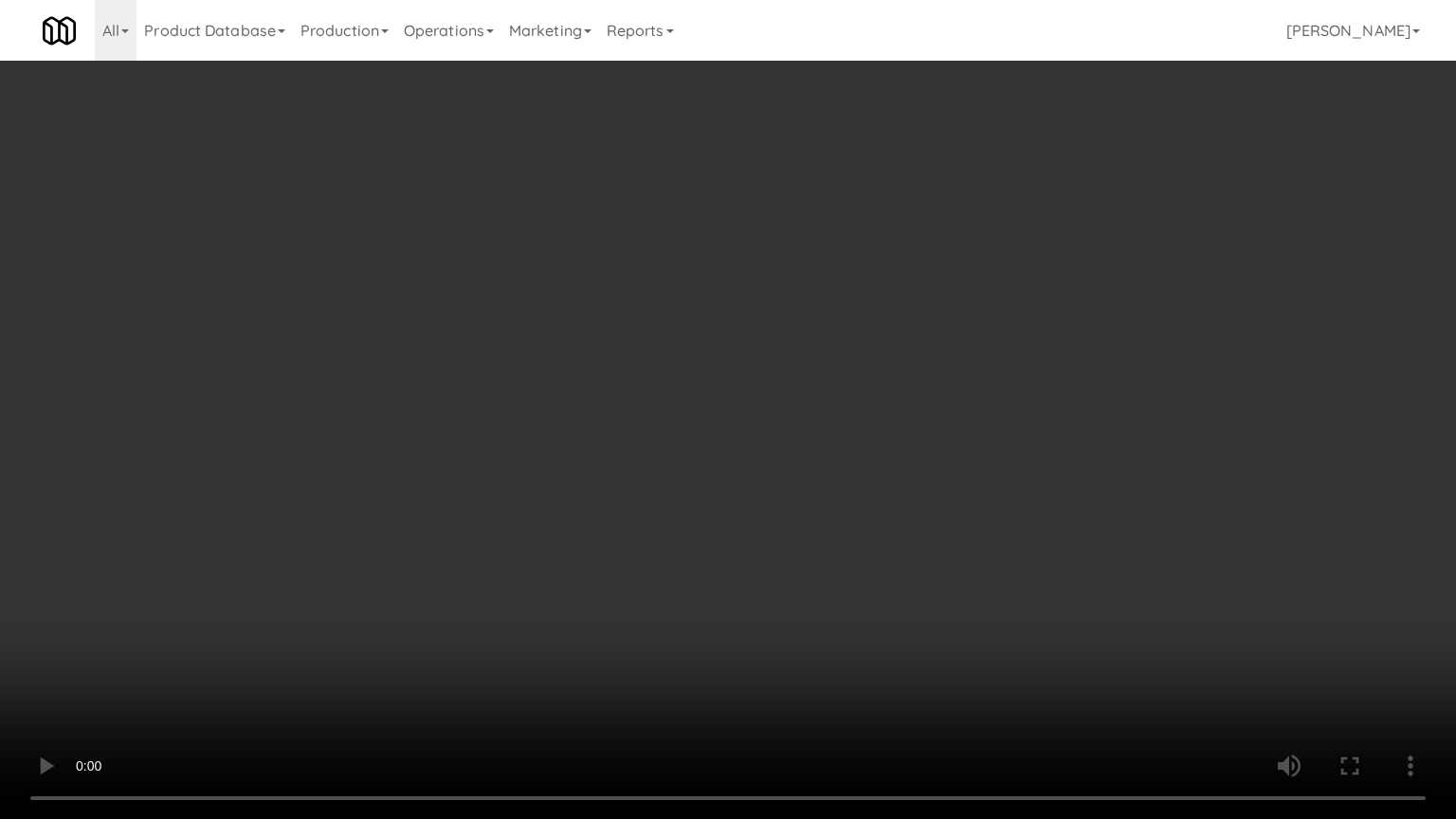
click at [753, 345] on video at bounding box center [728, 410] width 1456 height 819
click at [755, 346] on video at bounding box center [728, 410] width 1456 height 819
click at [910, 658] on video at bounding box center [728, 410] width 1456 height 819
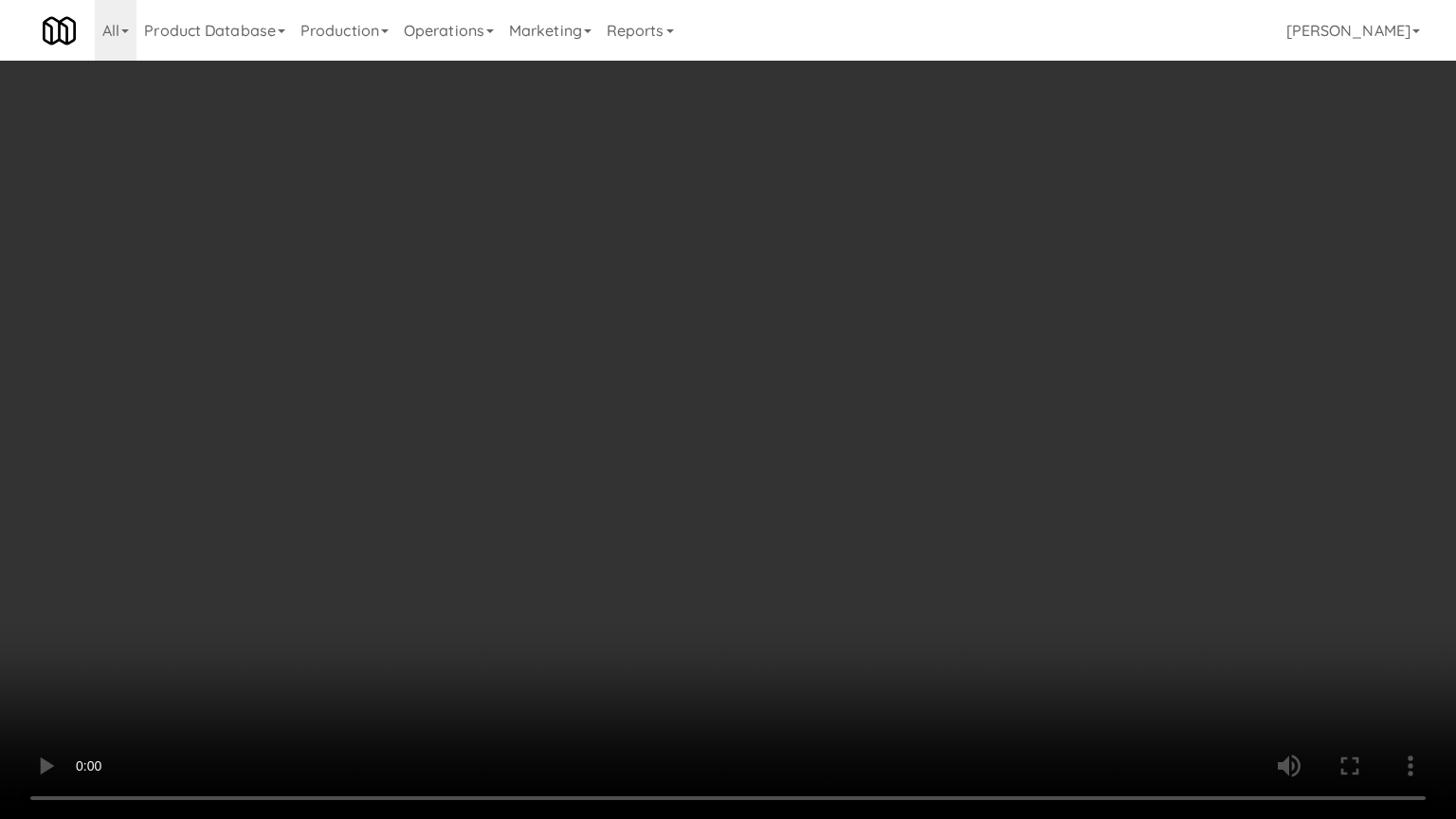
click at [957, 509] on video at bounding box center [728, 410] width 1456 height 819
click at [959, 512] on video at bounding box center [728, 410] width 1456 height 819
drag, startPoint x: 959, startPoint y: 511, endPoint x: 960, endPoint y: 380, distance: 131.0
click at [959, 508] on video at bounding box center [728, 410] width 1456 height 819
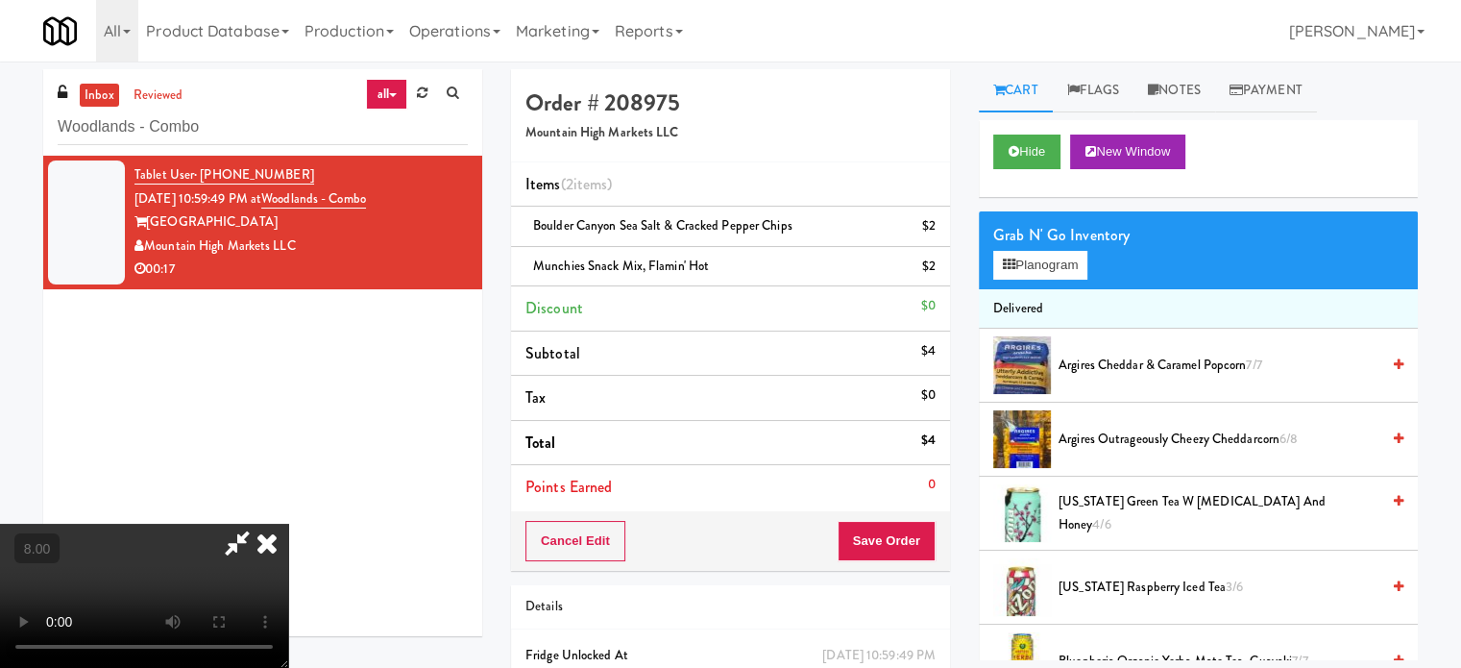
click at [288, 524] on icon at bounding box center [267, 543] width 42 height 38
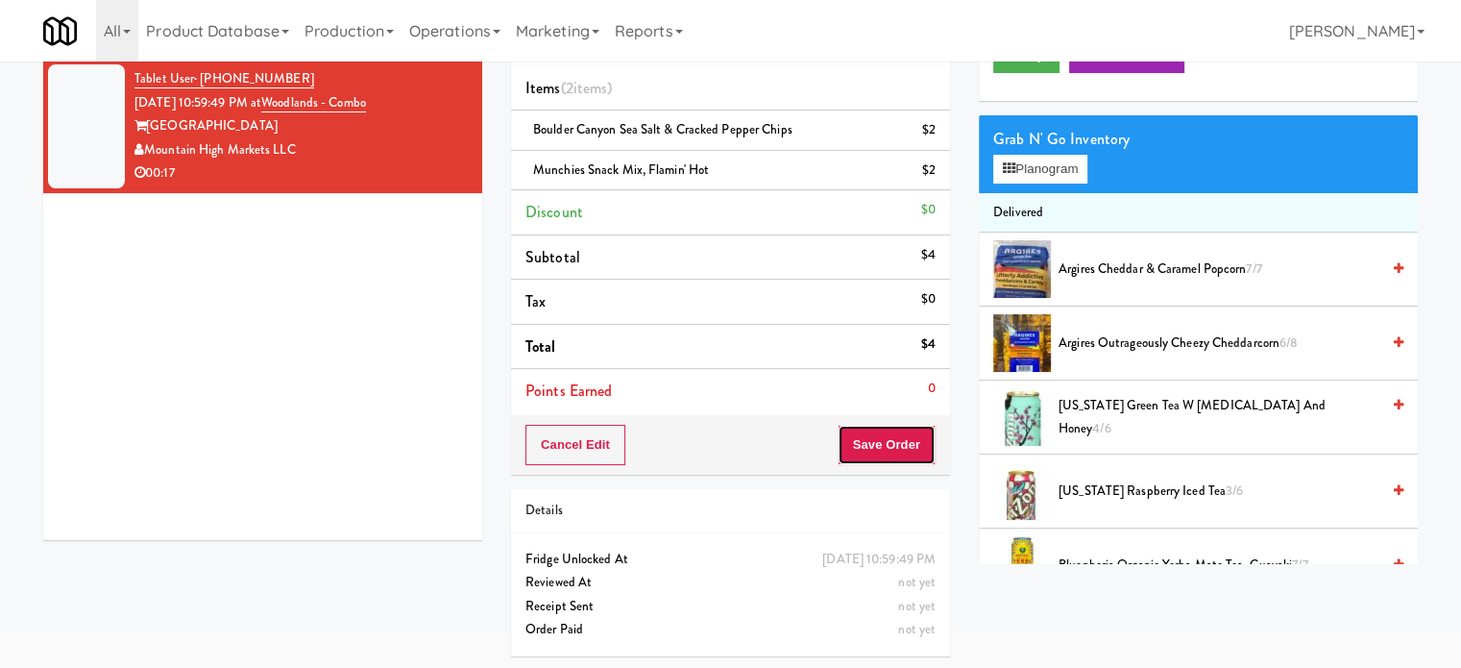
click at [893, 453] on button "Save Order" at bounding box center [887, 445] width 98 height 40
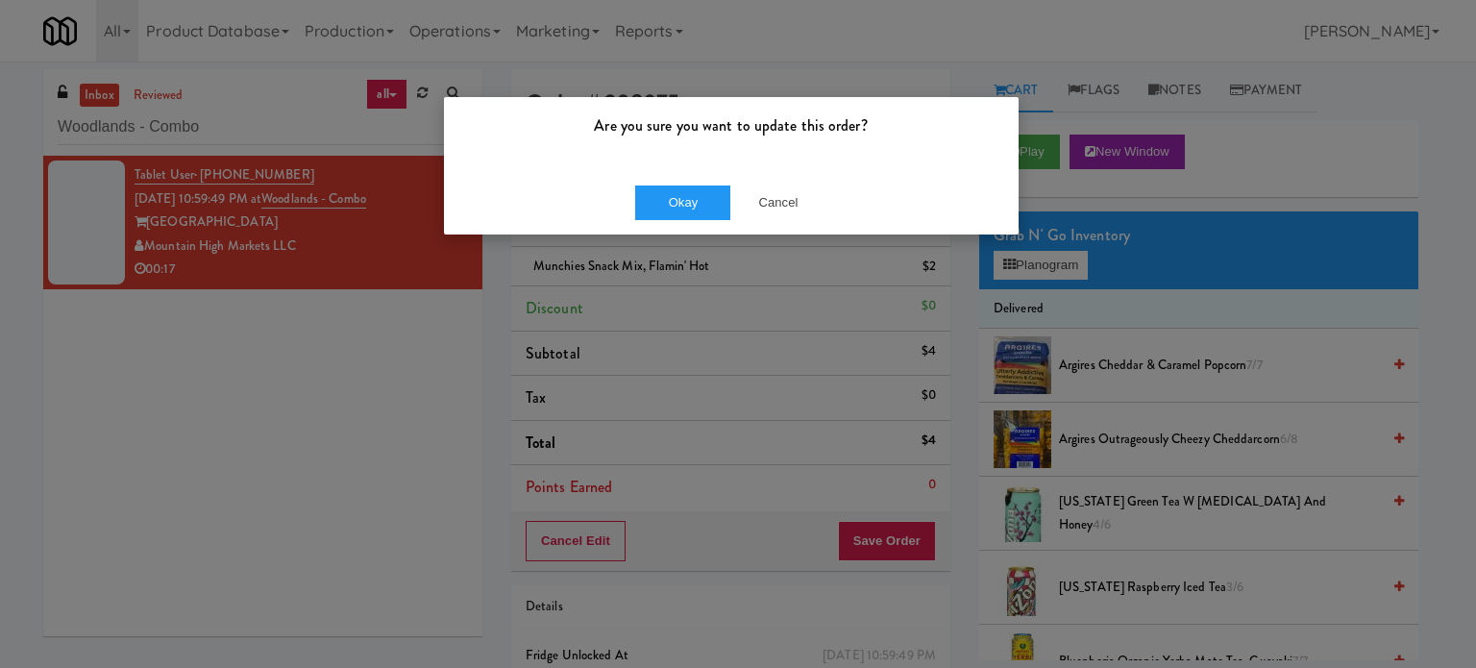
click at [708, 219] on div "Okay Cancel" at bounding box center [731, 202] width 575 height 64
click at [680, 194] on button "Okay" at bounding box center [683, 202] width 96 height 35
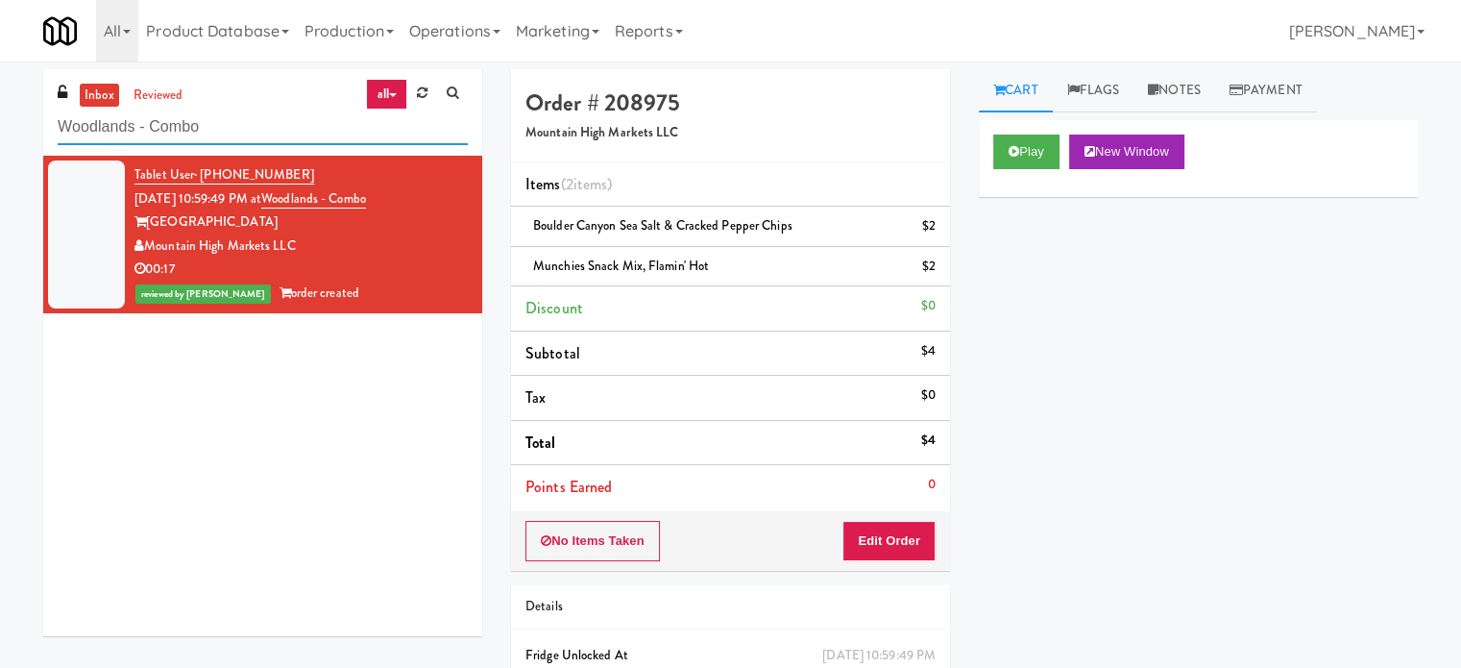
click at [259, 121] on input "Woodlands - Combo" at bounding box center [263, 128] width 410 height 36
paste input "Flats at San Tan-Fridge"
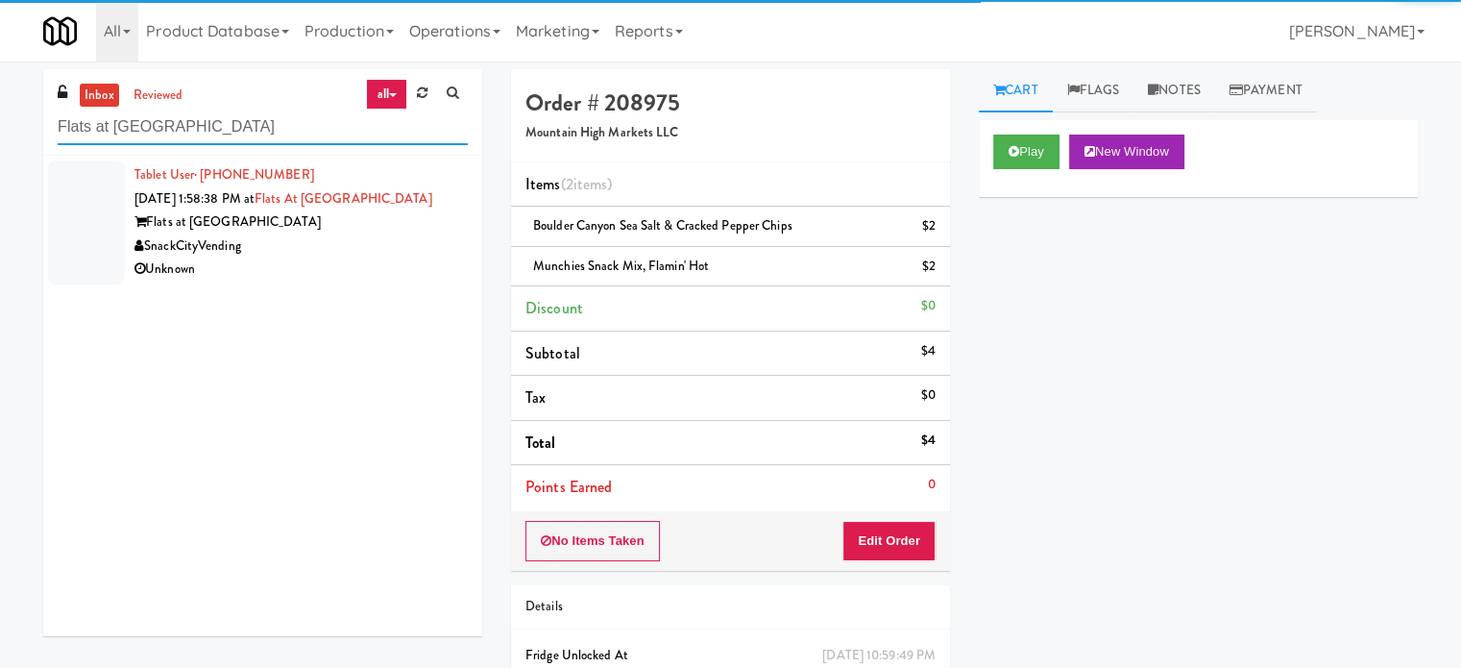
type input "Flats at San Tan-Fridge"
drag, startPoint x: 323, startPoint y: 278, endPoint x: 519, endPoint y: 282, distance: 196.1
click at [325, 278] on div "Unknown" at bounding box center [301, 270] width 333 height 24
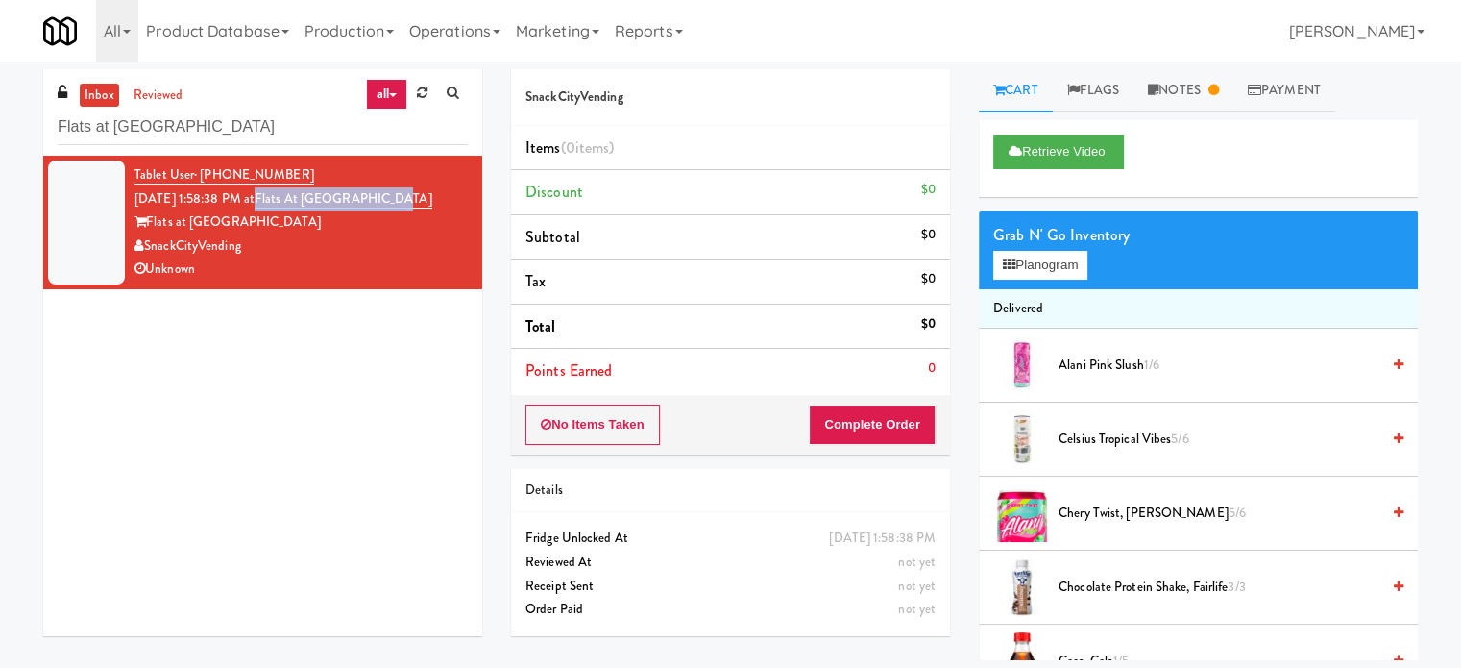
drag, startPoint x: 419, startPoint y: 203, endPoint x: 285, endPoint y: 202, distance: 133.6
click at [285, 202] on div "Tablet User · (971) 413-0110 Aug 10, 2025 1:58:38 PM at Flats at San Tan-Fridge…" at bounding box center [301, 222] width 333 height 118
copy link "Flats at San Tan-Fridge"
click at [212, 116] on input "Flats at San Tan-Fridge" at bounding box center [263, 128] width 410 height 36
click at [214, 118] on input "Flats at San Tan-Fridge" at bounding box center [263, 128] width 410 height 36
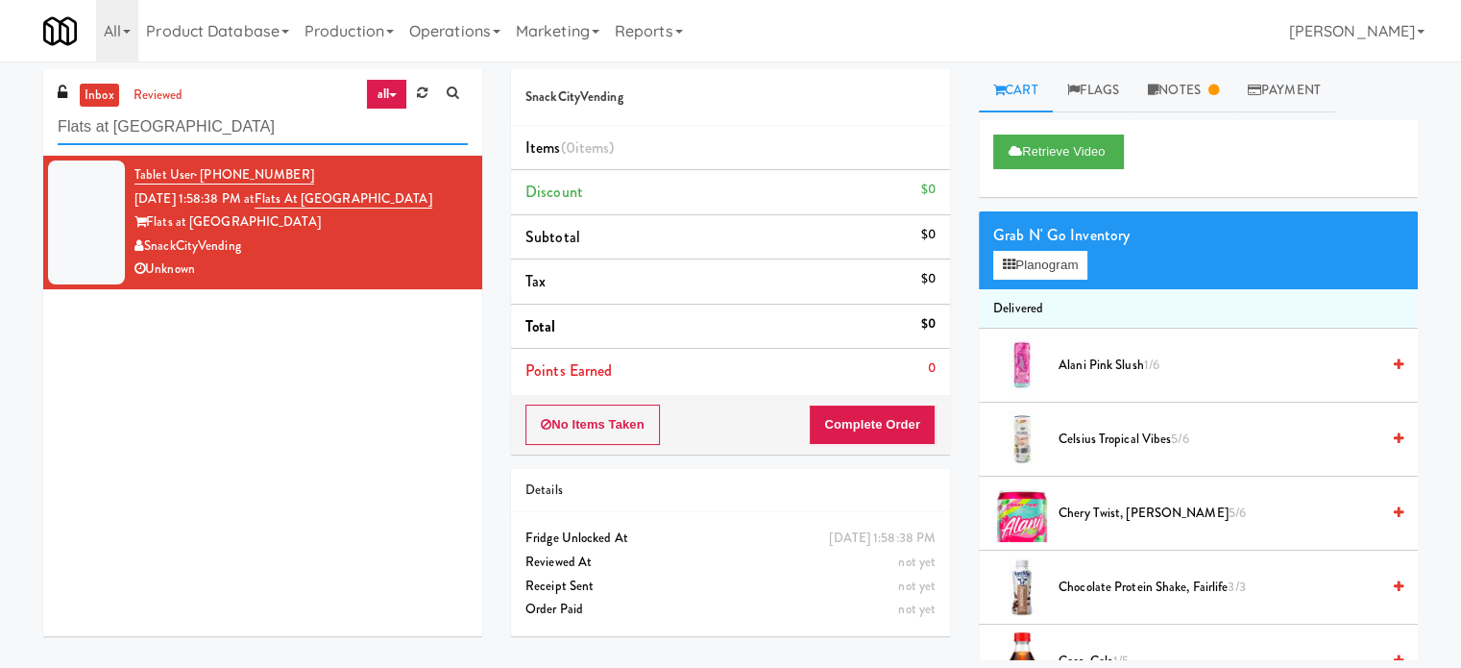
click at [215, 119] on input "Flats at San Tan-Fridge" at bounding box center [263, 128] width 410 height 36
paste input "Scarborough Birchmount Hospital - Main Lobby"
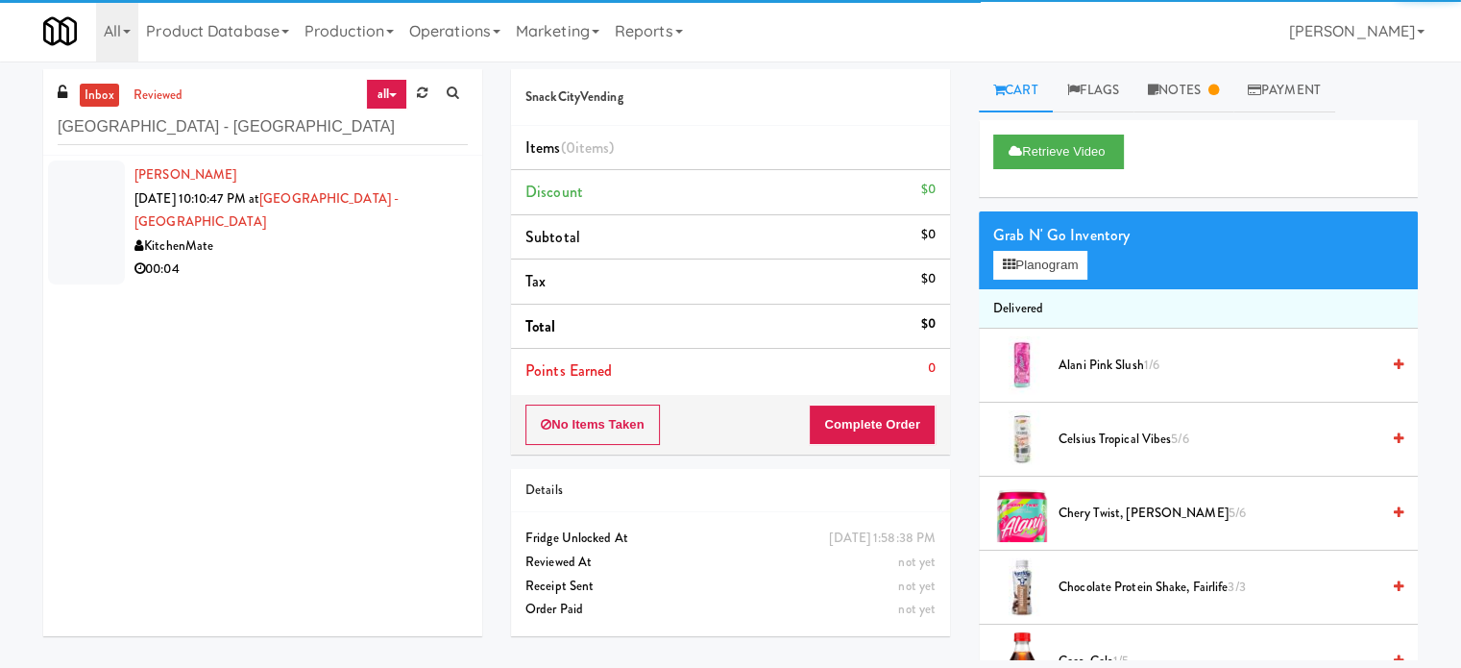
drag, startPoint x: 371, startPoint y: 226, endPoint x: 718, endPoint y: 234, distance: 347.0
click at [382, 227] on div "Mary Mikhail Aug 15, 2025 10:10:47 PM at Scarborough Birchmount Hospital - Main…" at bounding box center [301, 222] width 333 height 118
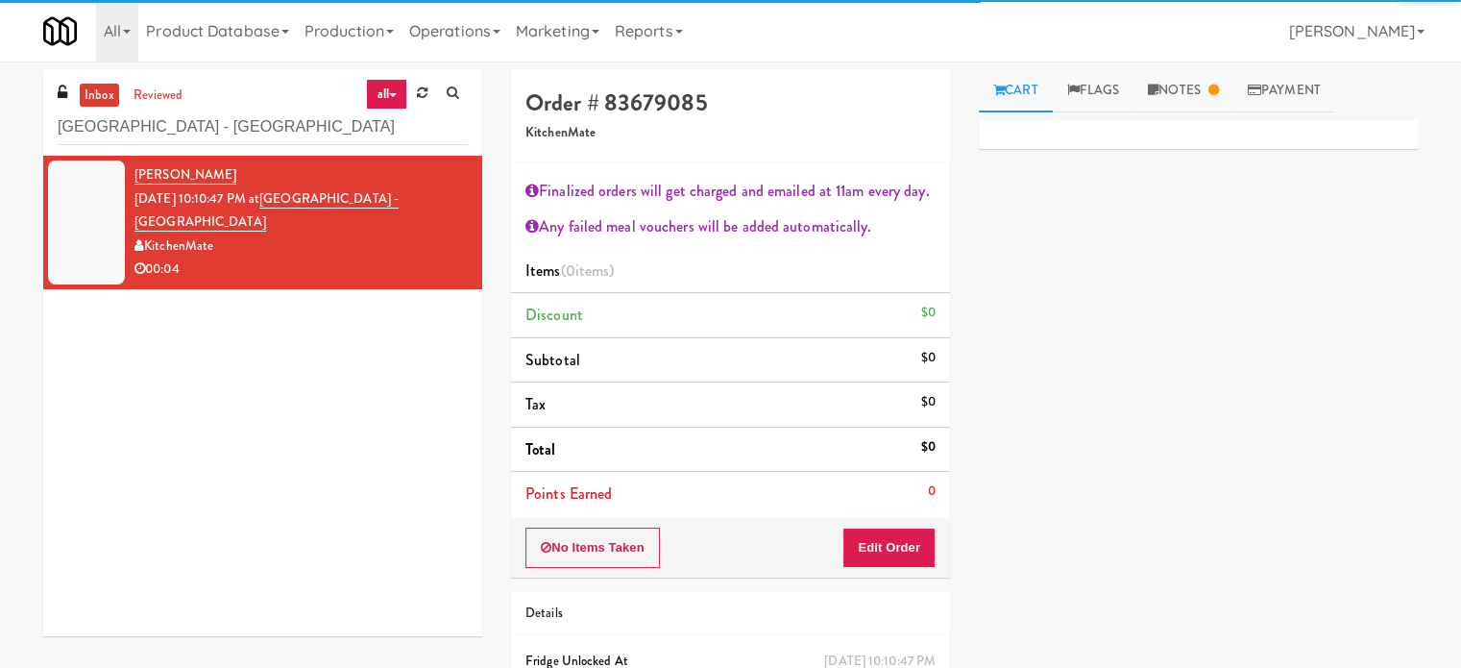
click at [1028, 106] on link "Cart" at bounding box center [1016, 90] width 74 height 43
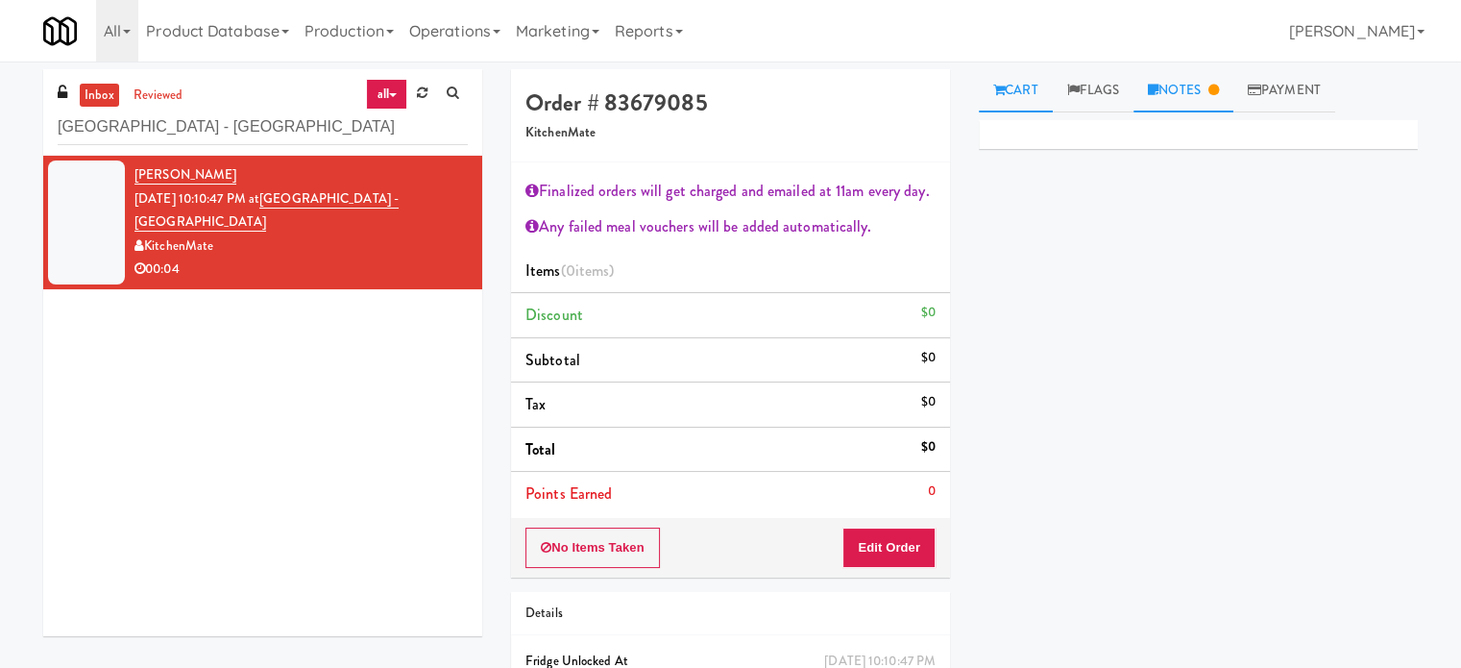
click at [1187, 74] on link "Notes" at bounding box center [1184, 90] width 100 height 43
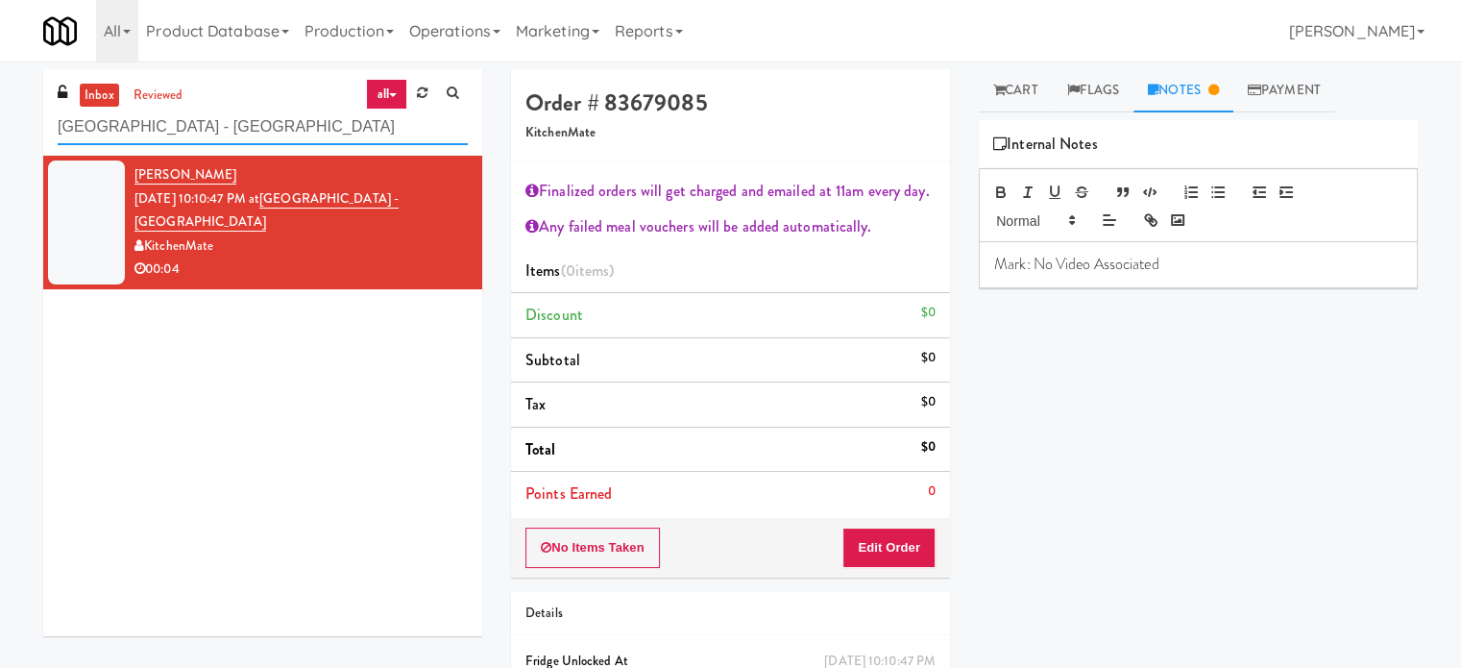
click at [392, 126] on input "Scarborough Birchmount Hospital - Main Lobby" at bounding box center [263, 128] width 410 height 36
click at [308, 130] on input "Scarborough Birchmount Hospital - Main Lobby" at bounding box center [263, 128] width 410 height 36
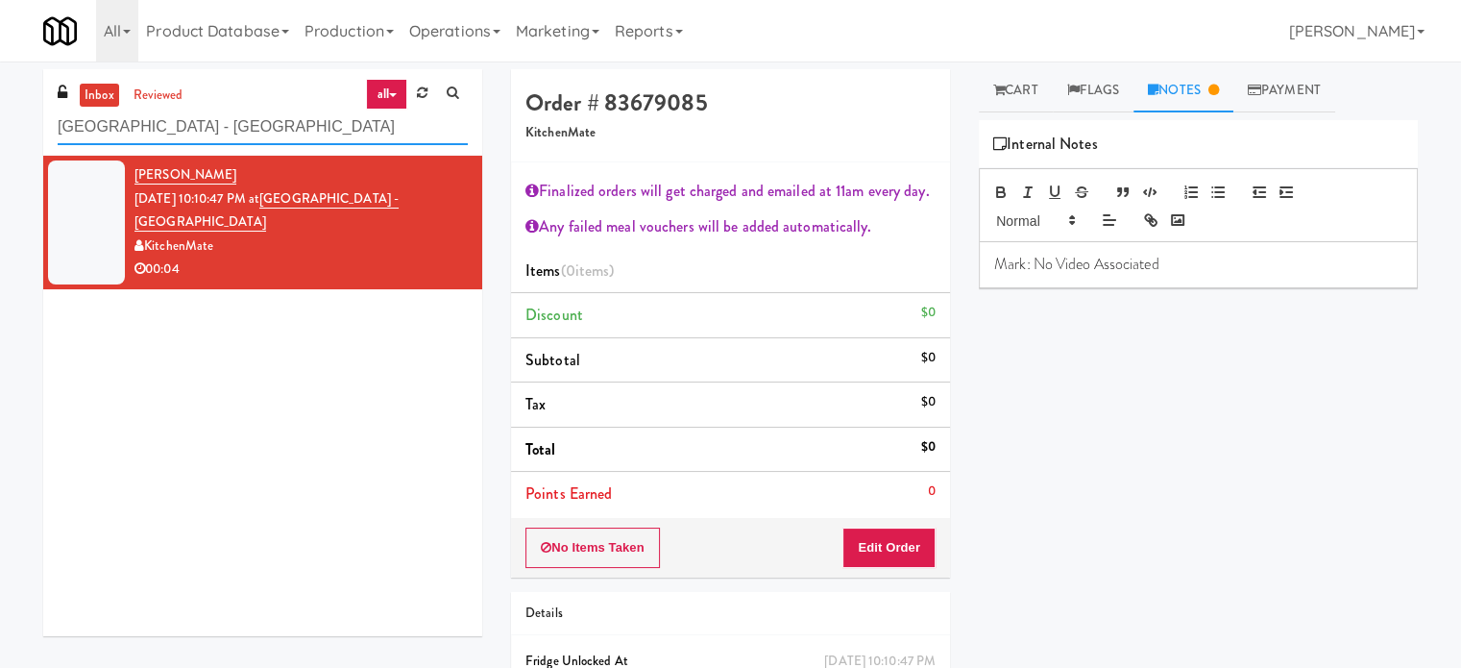
click at [308, 130] on input "Scarborough Birchmount Hospital - Main Lobby" at bounding box center [263, 128] width 410 height 36
paste input "La Plaza - Cooler 2 Mid"
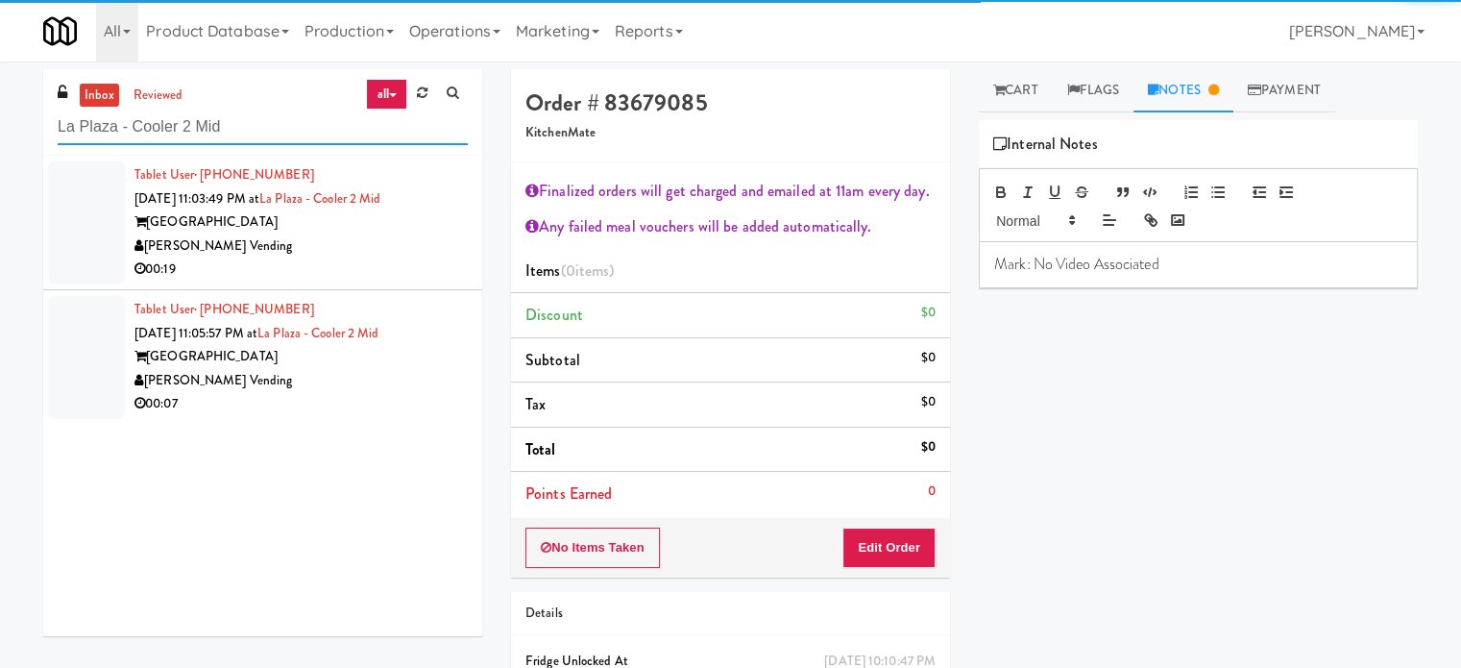
type input "La Plaza - Cooler 2 Mid"
click at [338, 260] on div "00:19" at bounding box center [301, 270] width 333 height 24
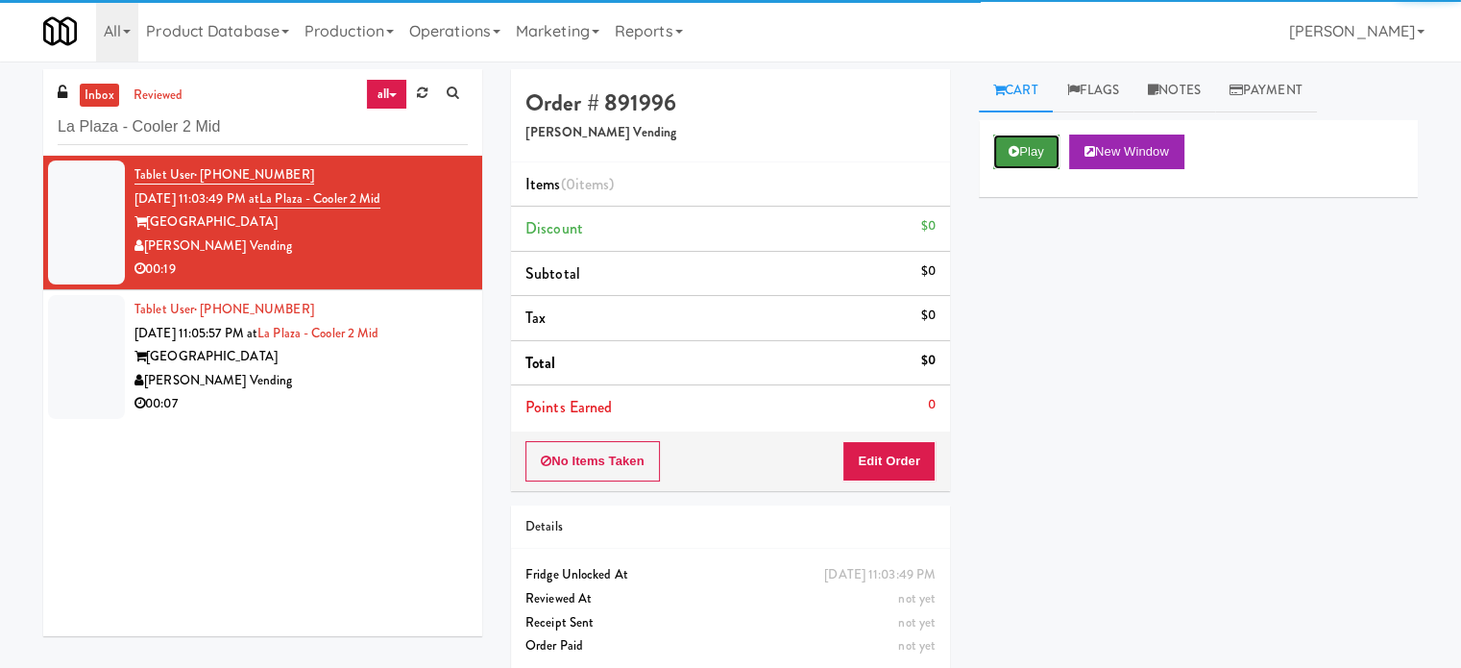
click at [1026, 159] on button "Play" at bounding box center [1027, 152] width 66 height 35
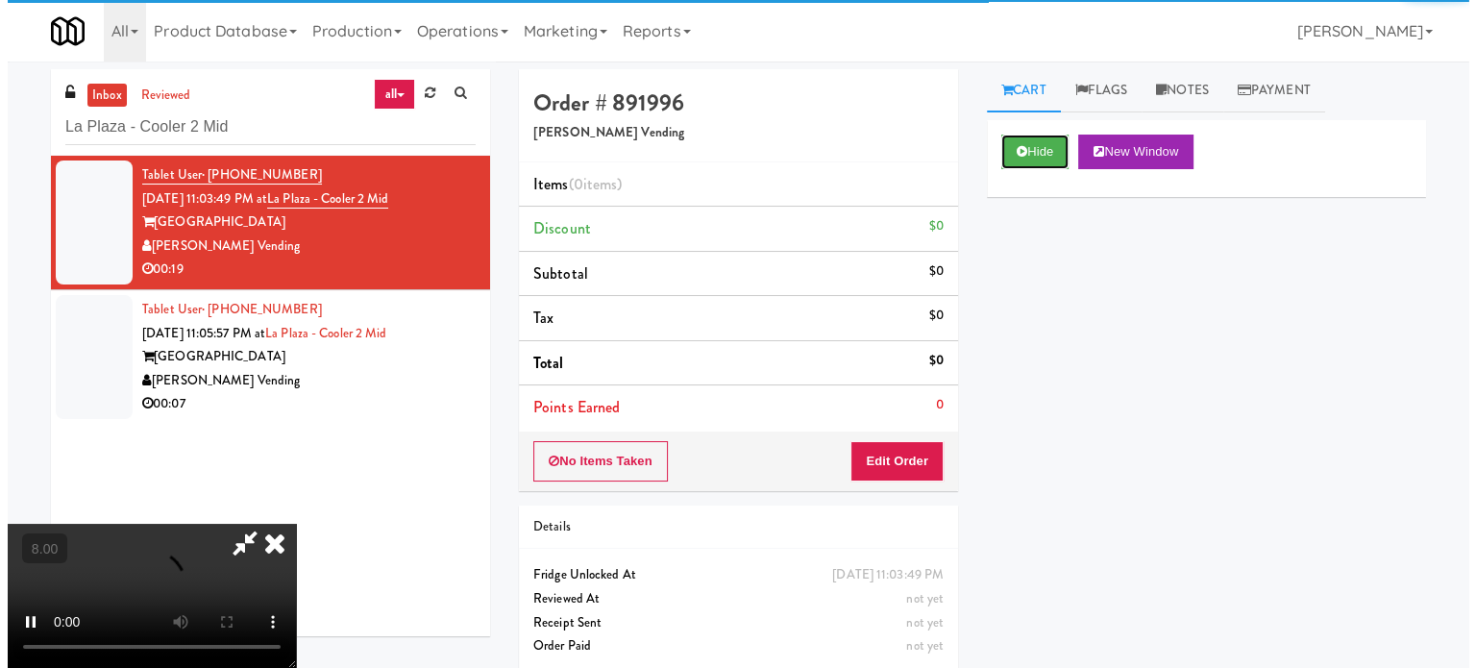
scroll to position [61, 0]
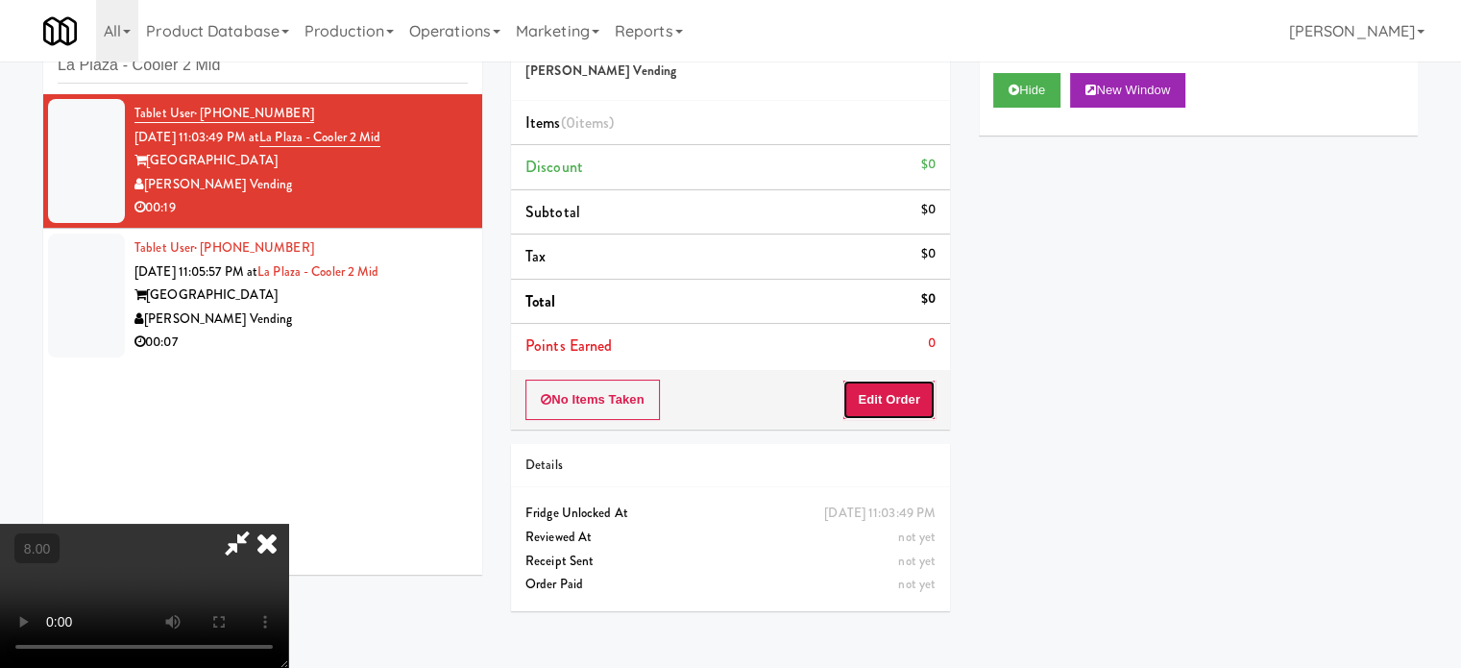
click at [890, 396] on button "Edit Order" at bounding box center [889, 400] width 93 height 40
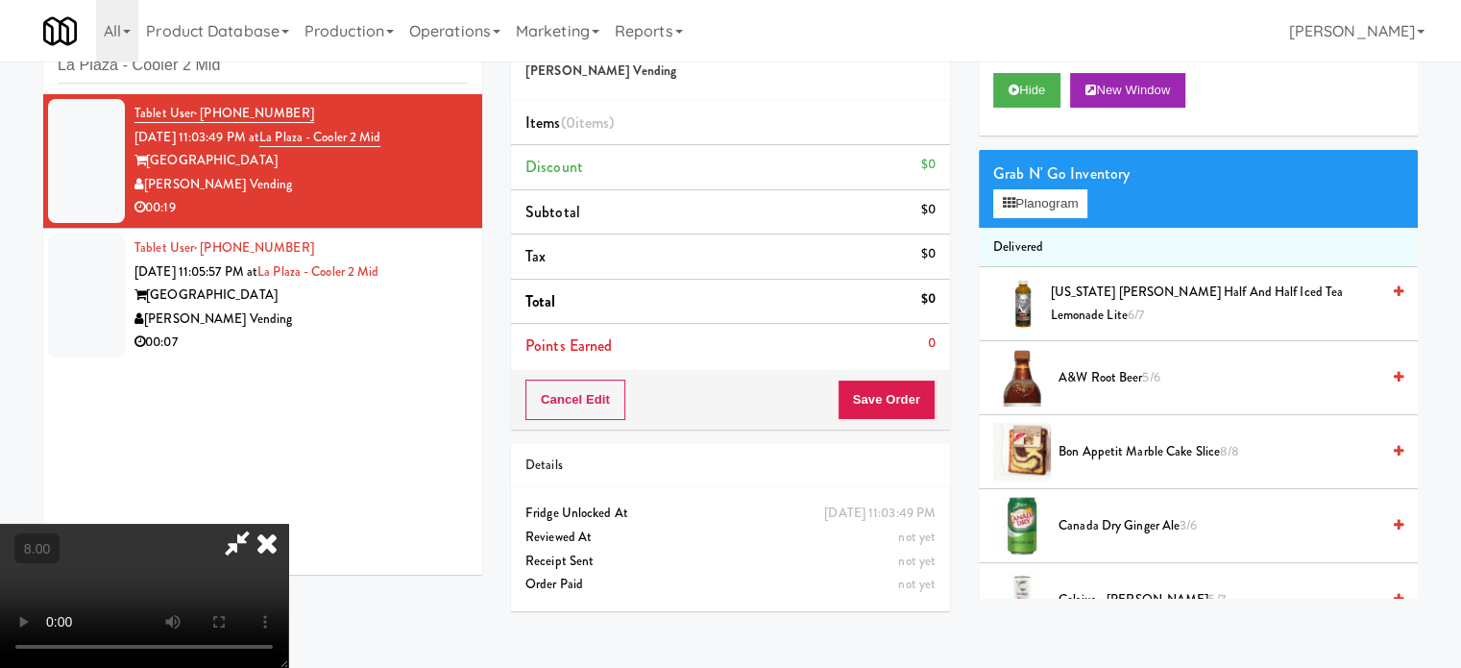
drag, startPoint x: 454, startPoint y: 501, endPoint x: 457, endPoint y: 483, distance: 17.7
click at [288, 524] on video at bounding box center [144, 596] width 288 height 144
drag, startPoint x: 457, startPoint y: 483, endPoint x: 913, endPoint y: 430, distance: 458.5
click at [288, 524] on video at bounding box center [144, 596] width 288 height 144
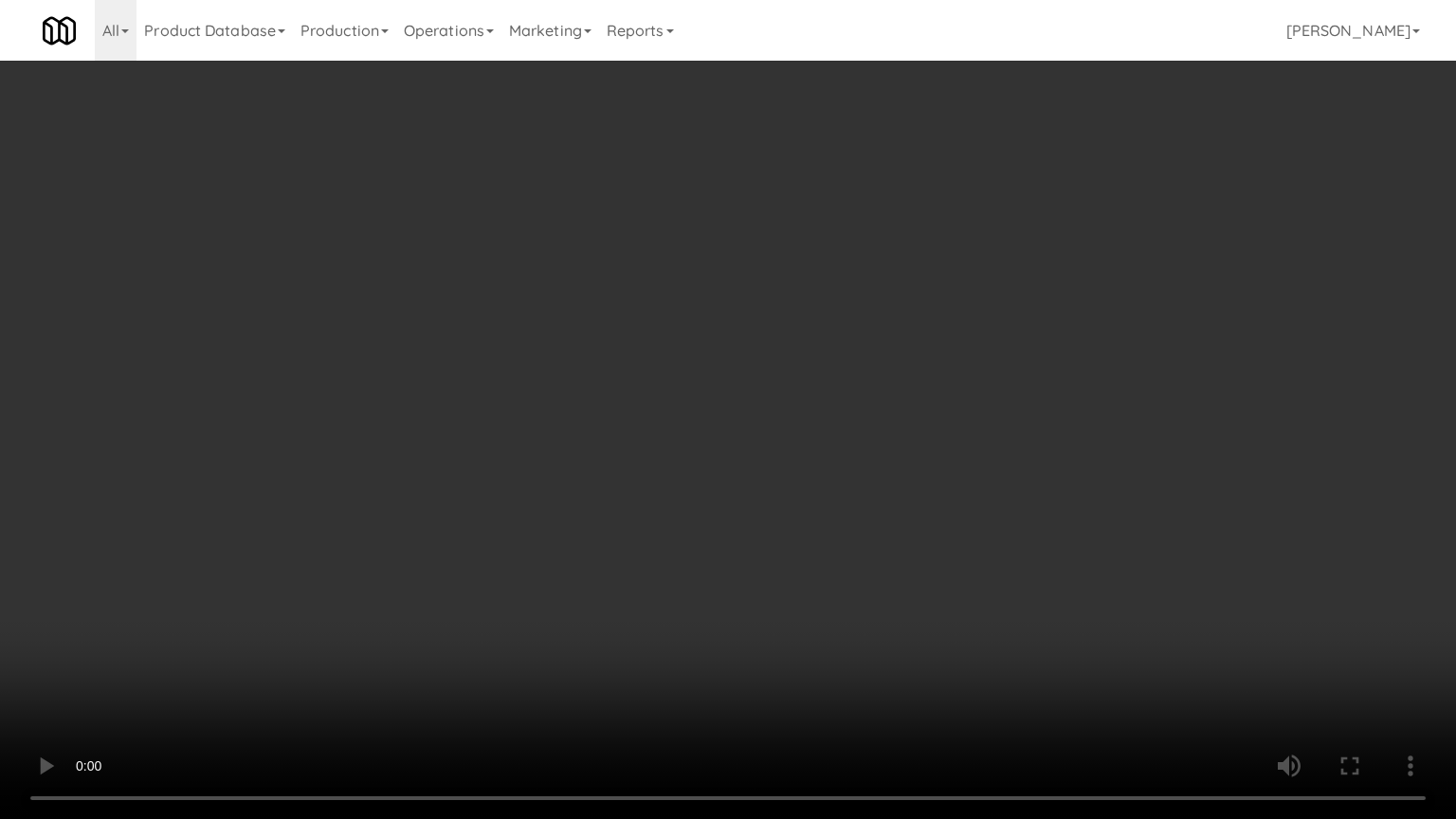
click at [772, 439] on video at bounding box center [728, 410] width 1456 height 819
click at [764, 432] on video at bounding box center [728, 410] width 1456 height 819
click at [763, 426] on video at bounding box center [728, 410] width 1456 height 819
click at [758, 423] on video at bounding box center [728, 410] width 1456 height 819
click at [801, 459] on video at bounding box center [728, 410] width 1456 height 819
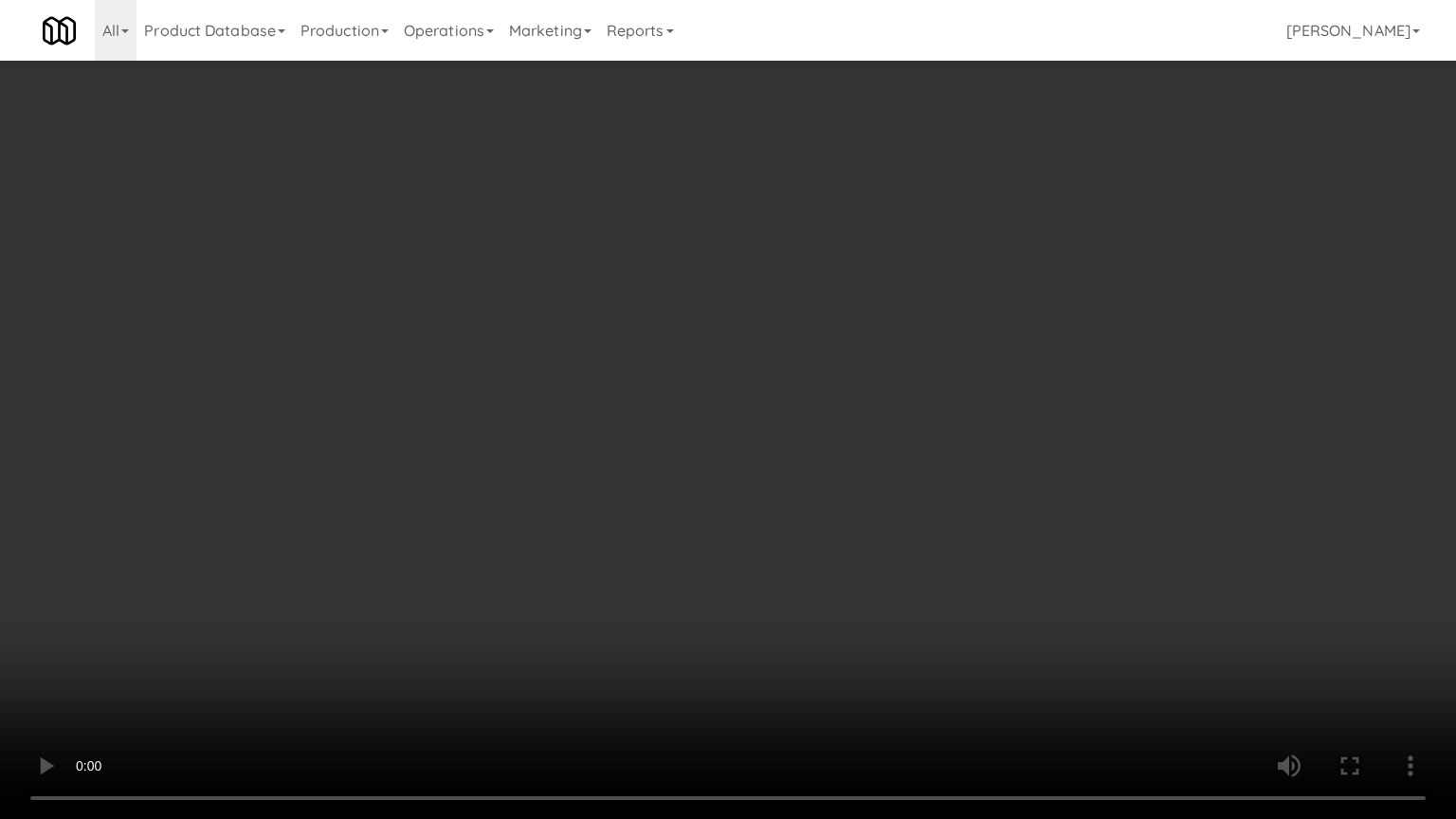
click at [790, 448] on video at bounding box center [728, 410] width 1456 height 819
click at [807, 440] on video at bounding box center [728, 410] width 1456 height 819
click at [819, 440] on video at bounding box center [728, 410] width 1456 height 819
click at [826, 434] on video at bounding box center [728, 410] width 1456 height 819
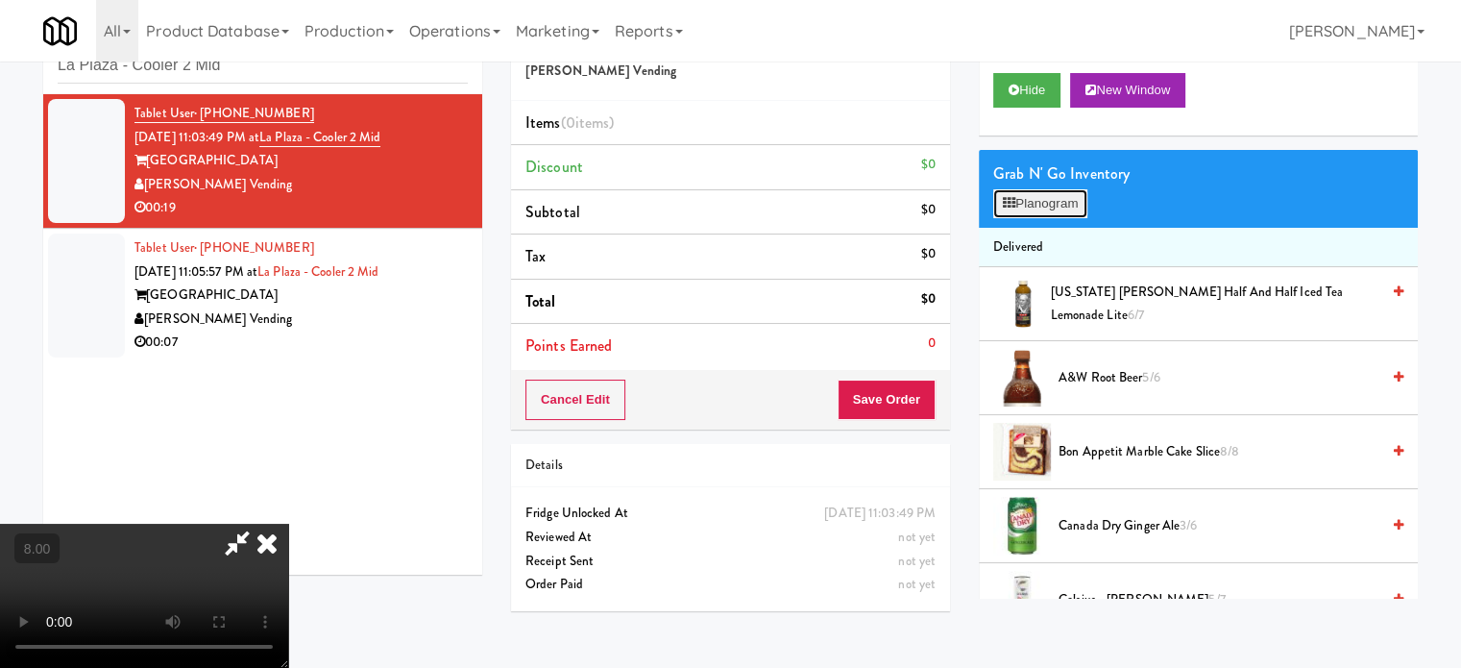
click at [1029, 201] on button "Planogram" at bounding box center [1041, 203] width 94 height 29
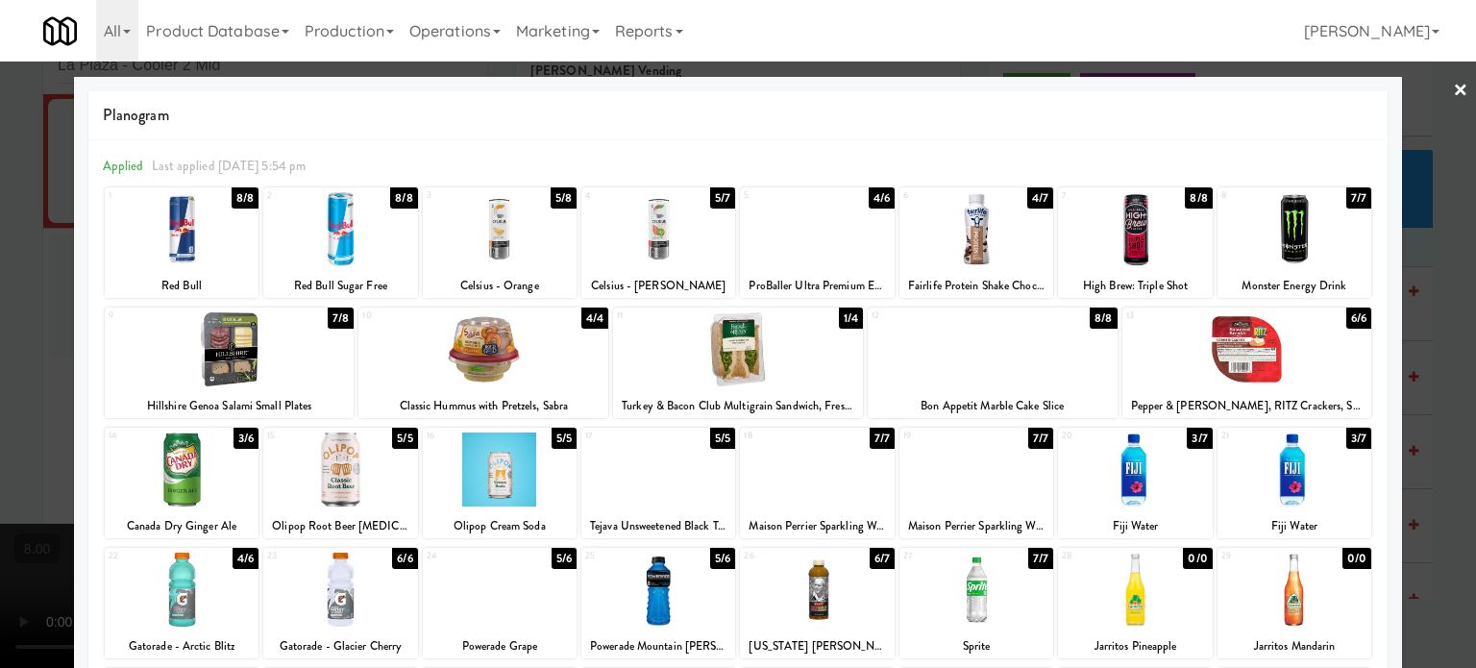
click at [394, 190] on div "8/8" at bounding box center [403, 197] width 27 height 21
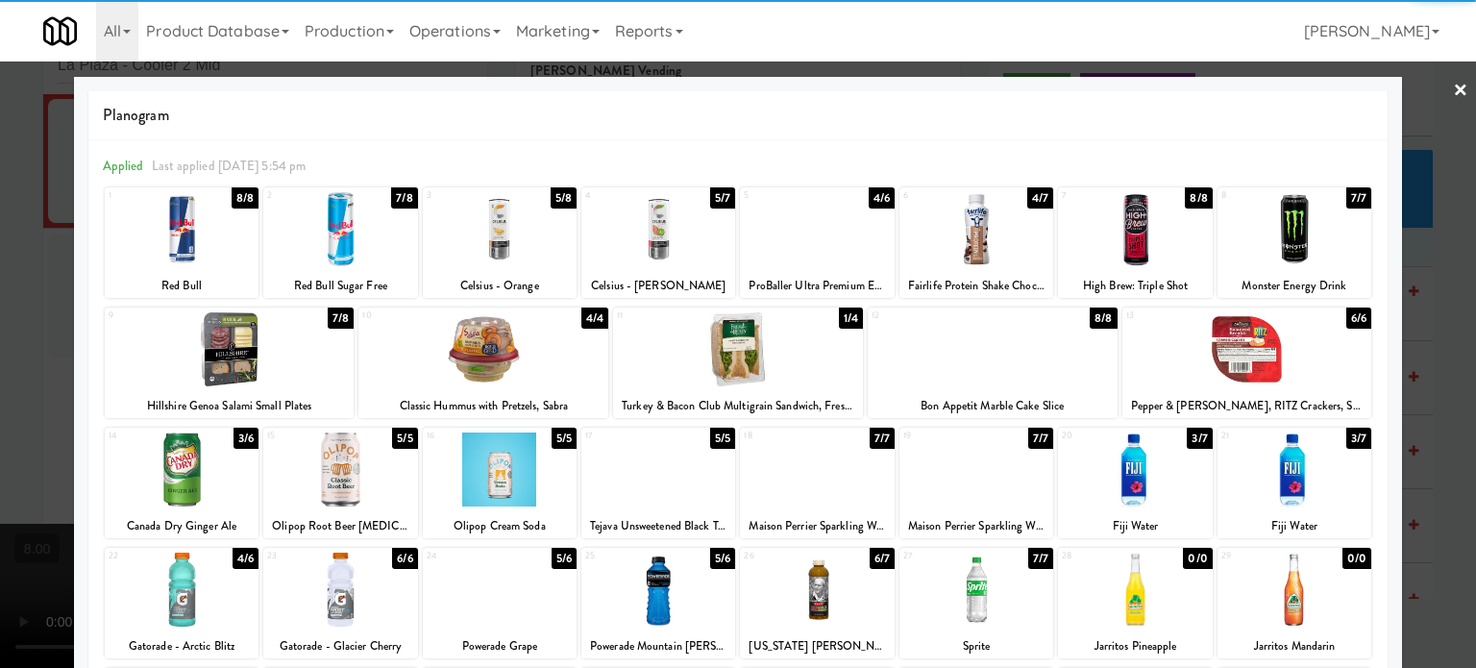
click at [1434, 391] on div at bounding box center [738, 334] width 1476 height 668
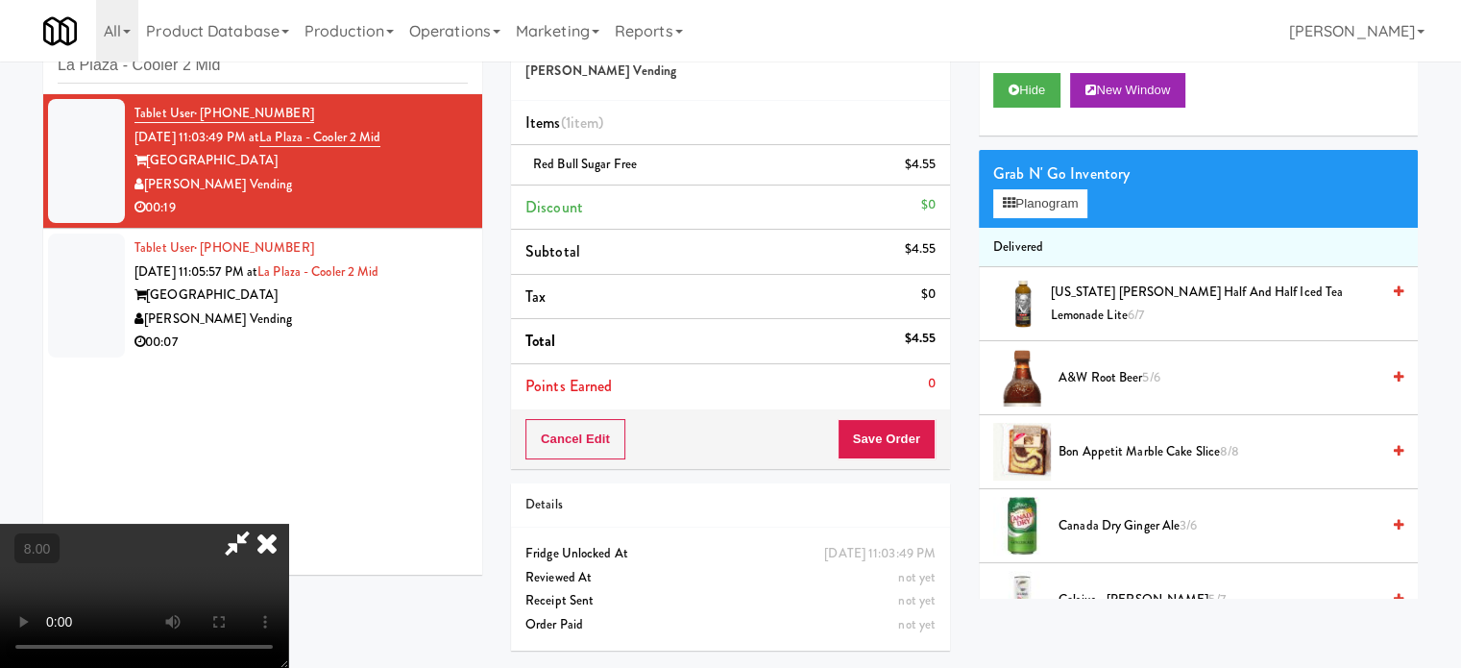
click at [288, 524] on video at bounding box center [144, 596] width 288 height 144
drag, startPoint x: 577, startPoint y: 545, endPoint x: 888, endPoint y: 350, distance: 367.4
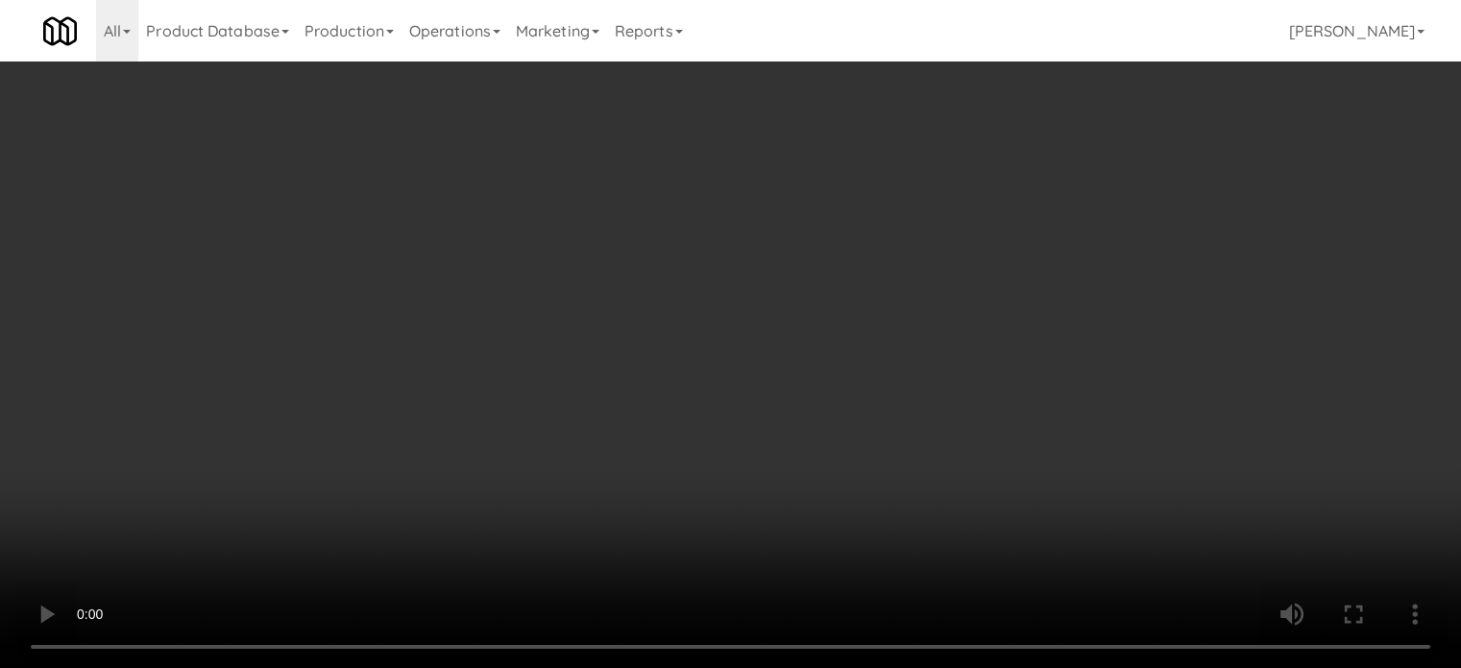
click at [633, 515] on video at bounding box center [730, 334] width 1461 height 668
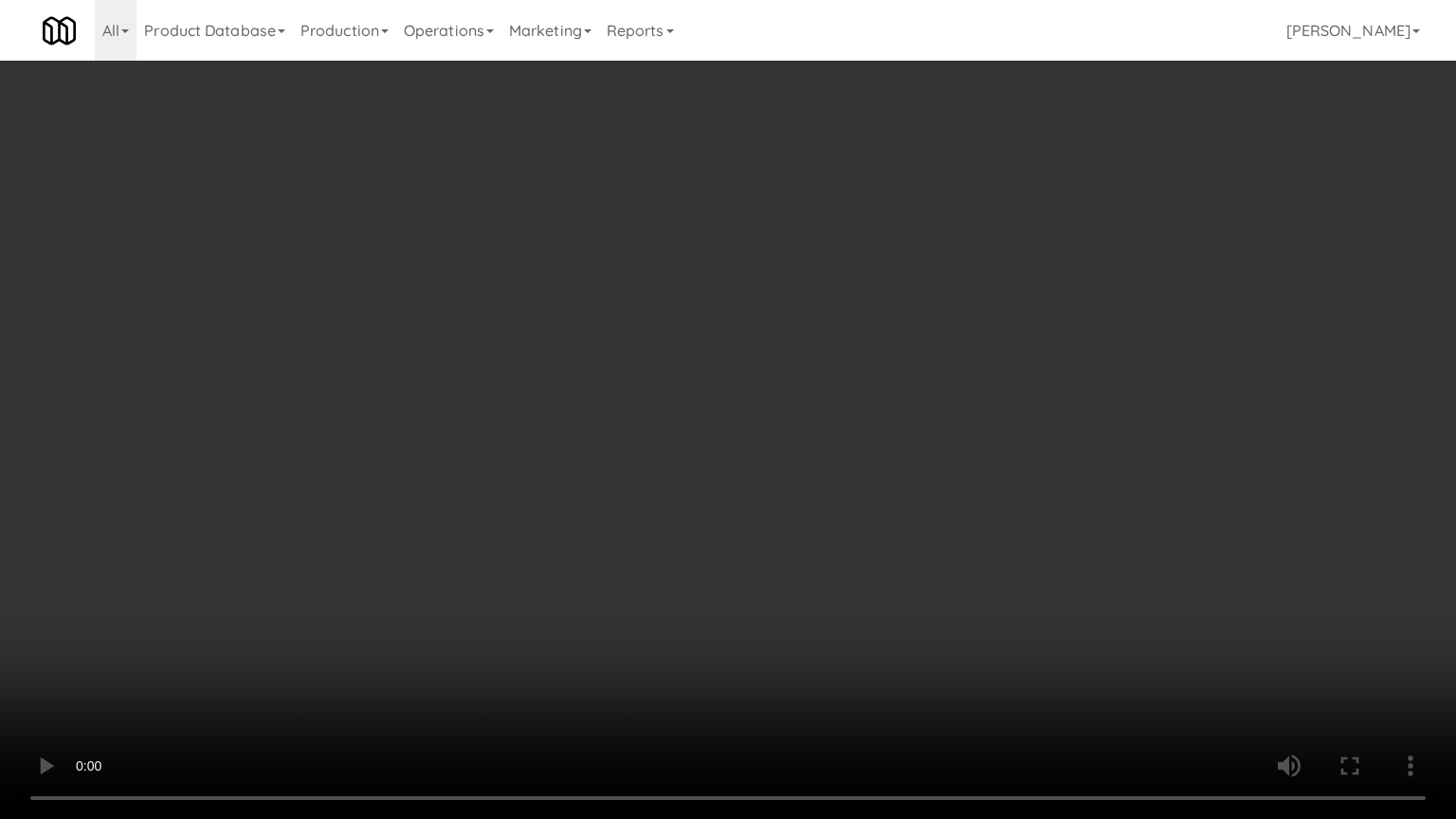
click at [853, 358] on video at bounding box center [728, 410] width 1456 height 819
click at [855, 358] on video at bounding box center [728, 410] width 1456 height 819
click at [896, 387] on video at bounding box center [728, 410] width 1456 height 819
click at [886, 383] on video at bounding box center [728, 410] width 1456 height 819
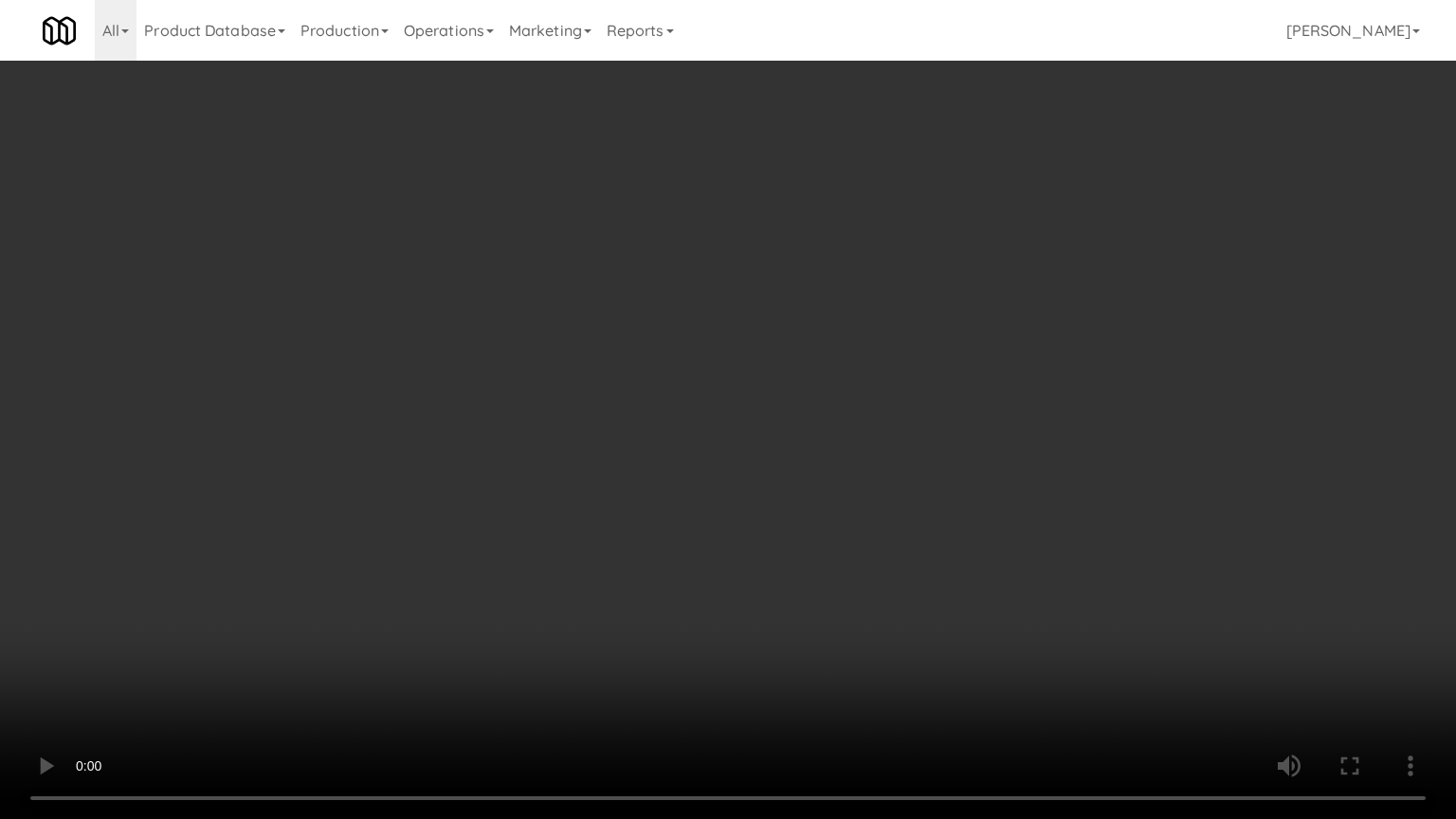
click at [886, 379] on video at bounding box center [728, 410] width 1456 height 819
click at [910, 399] on video at bounding box center [728, 410] width 1456 height 819
click at [909, 395] on video at bounding box center [728, 410] width 1456 height 819
click at [948, 404] on video at bounding box center [728, 410] width 1456 height 819
drag, startPoint x: 983, startPoint y: 691, endPoint x: 951, endPoint y: 504, distance: 189.7
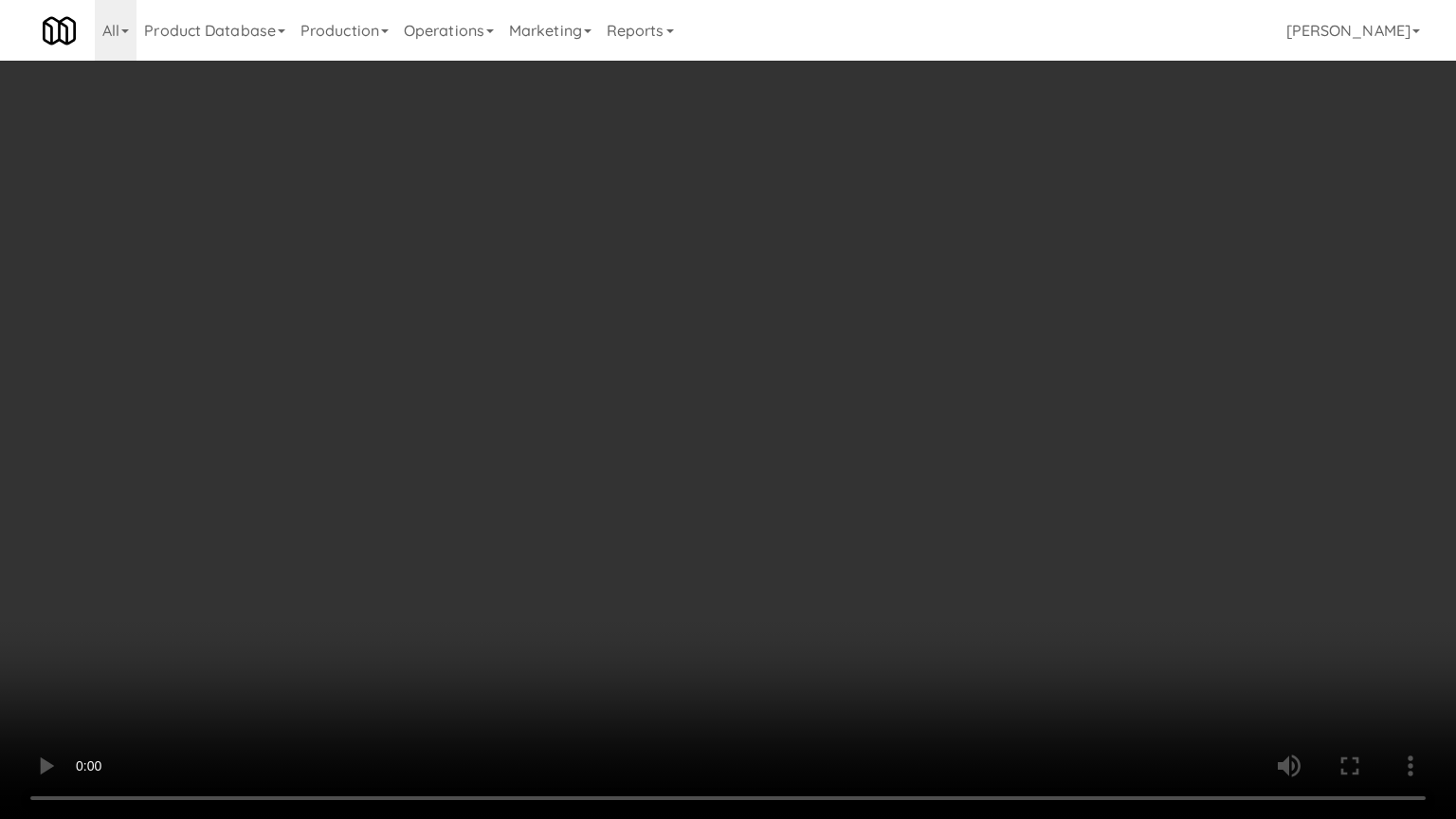
click at [985, 658] on video at bounding box center [728, 410] width 1456 height 819
click at [921, 459] on video at bounding box center [728, 410] width 1456 height 819
click at [902, 610] on video at bounding box center [728, 410] width 1456 height 819
click at [838, 539] on video at bounding box center [728, 410] width 1456 height 819
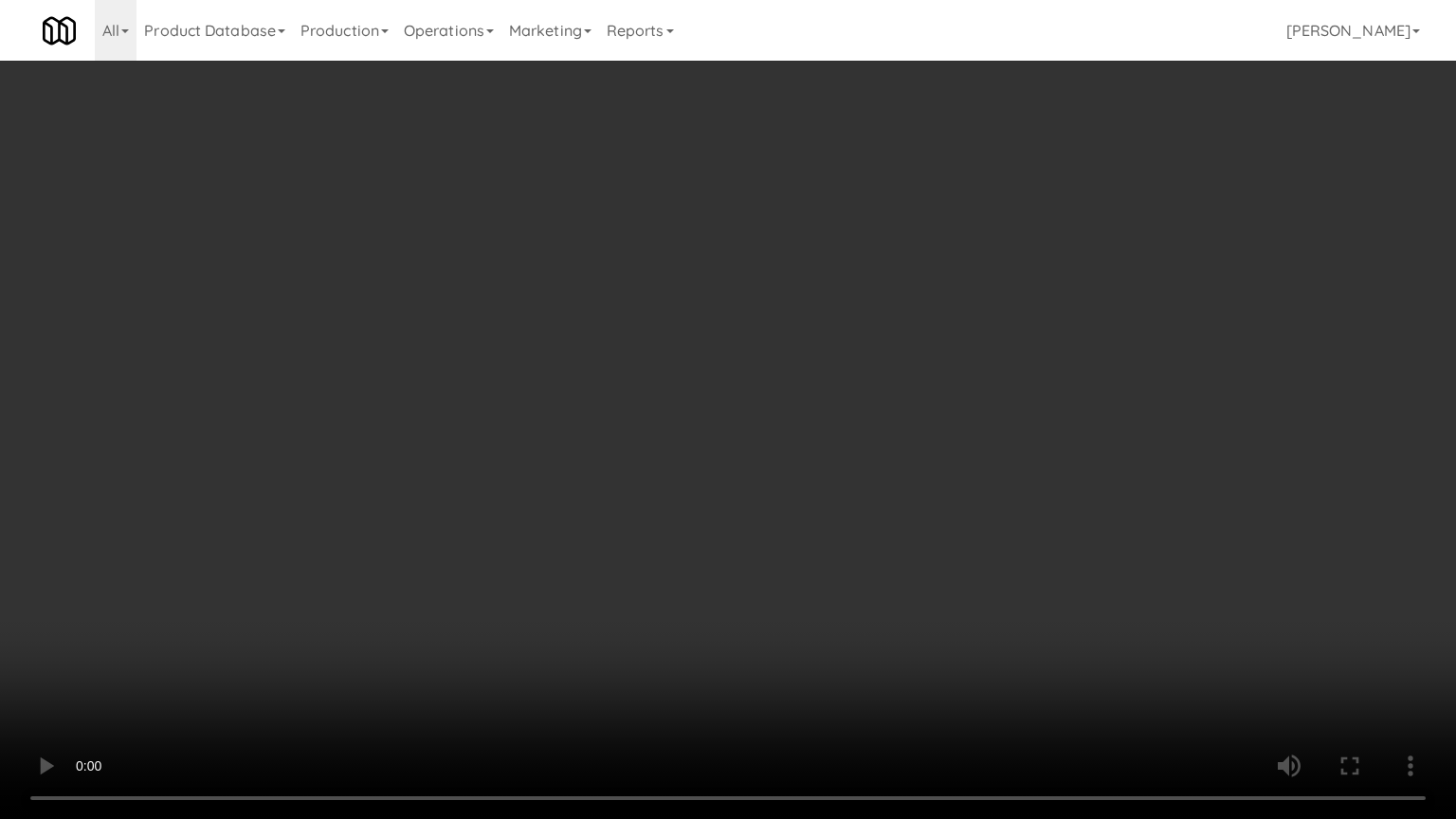
click at [895, 546] on video at bounding box center [728, 410] width 1456 height 819
drag, startPoint x: 895, startPoint y: 548, endPoint x: 909, endPoint y: 536, distance: 18.4
click at [897, 547] on video at bounding box center [728, 410] width 1456 height 819
click at [909, 536] on video at bounding box center [728, 410] width 1456 height 819
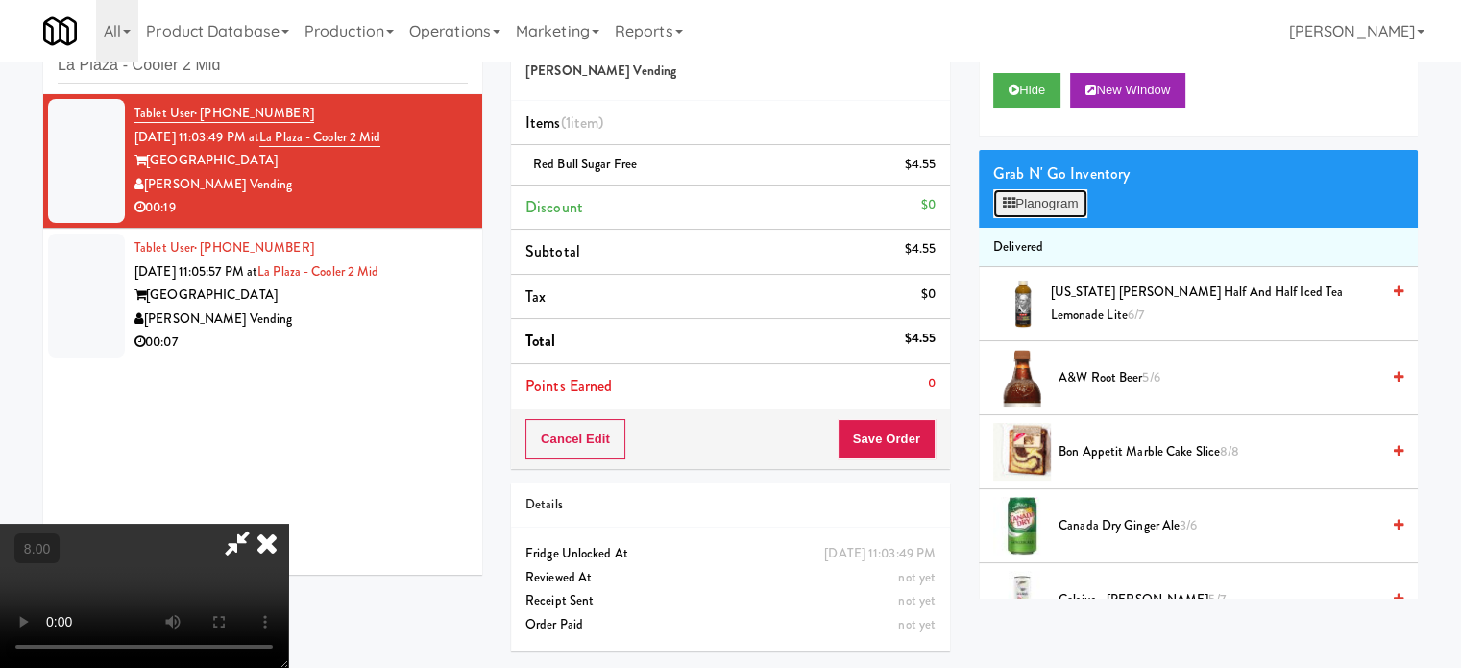
click at [1059, 214] on button "Planogram" at bounding box center [1041, 203] width 94 height 29
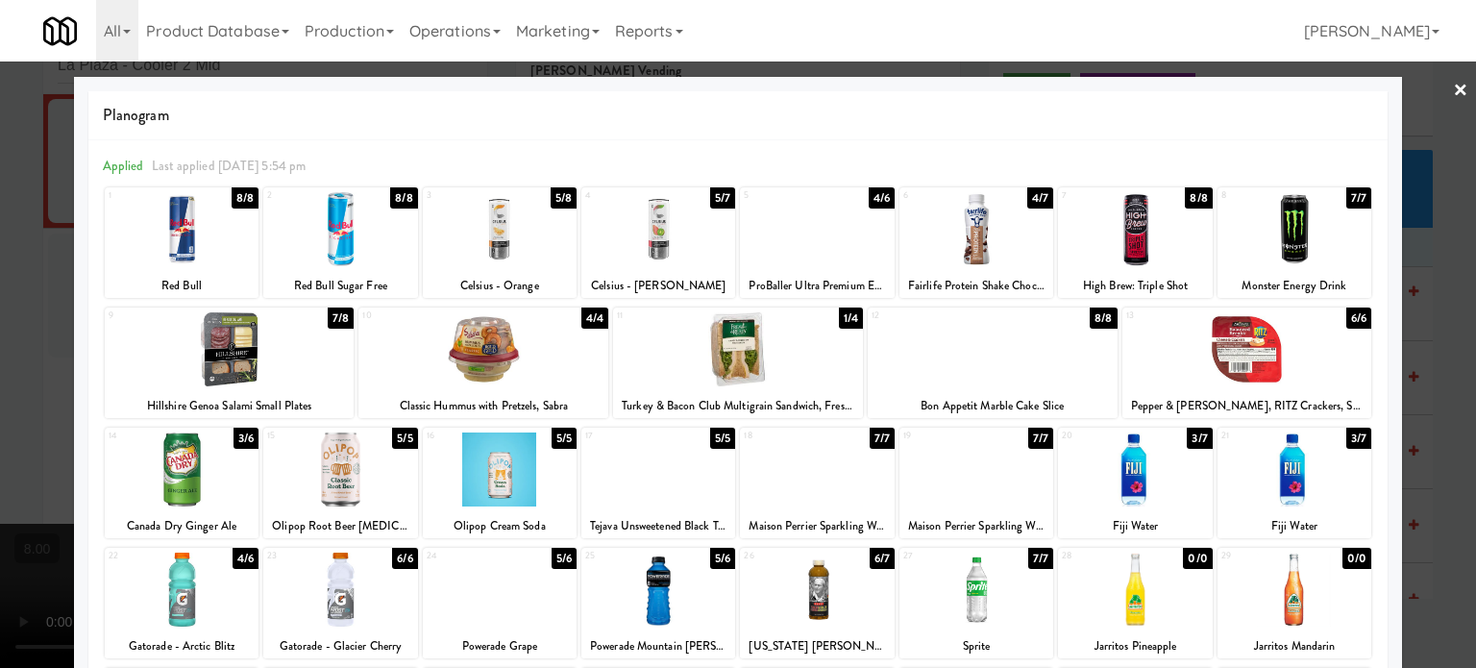
click at [1188, 446] on div "3/7" at bounding box center [1199, 438] width 25 height 21
click at [1419, 472] on div at bounding box center [738, 334] width 1476 height 668
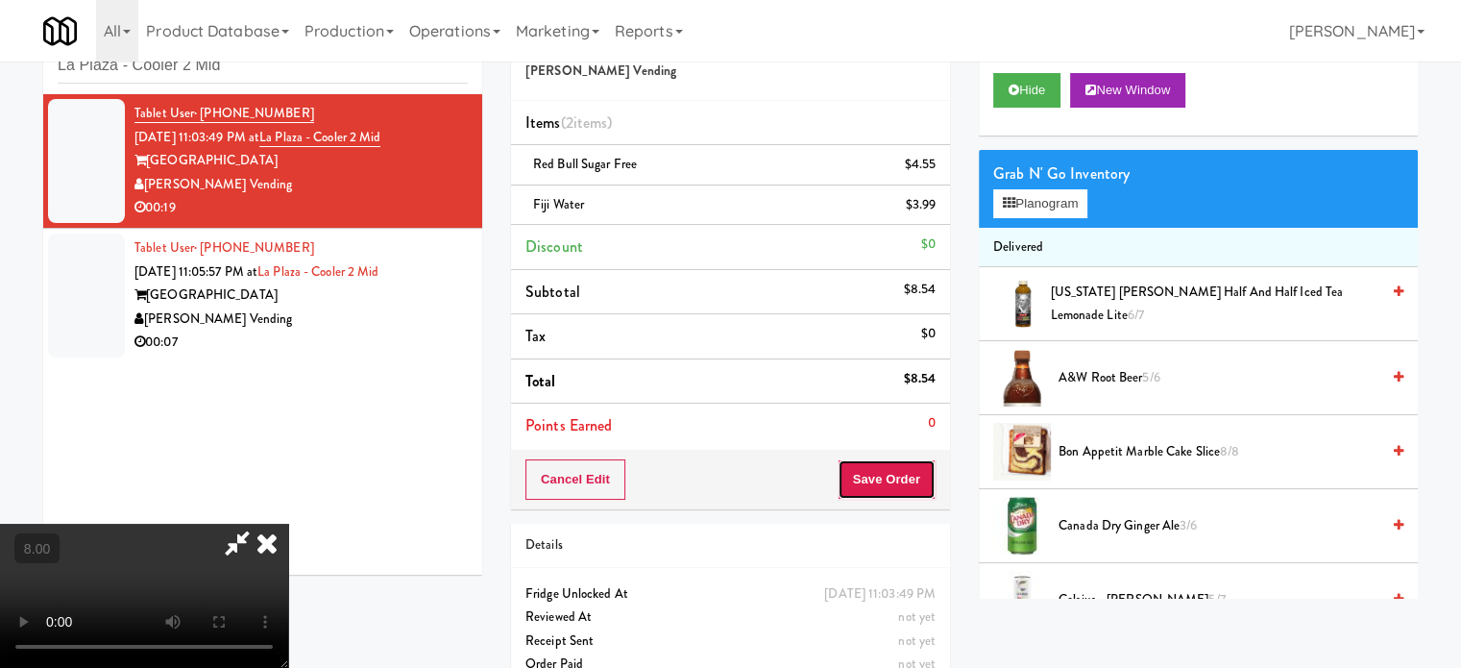
click at [888, 487] on button "Save Order" at bounding box center [887, 479] width 98 height 40
drag, startPoint x: 891, startPoint y: 475, endPoint x: 876, endPoint y: 410, distance: 66.0
click at [887, 470] on button "Save Order" at bounding box center [887, 479] width 98 height 40
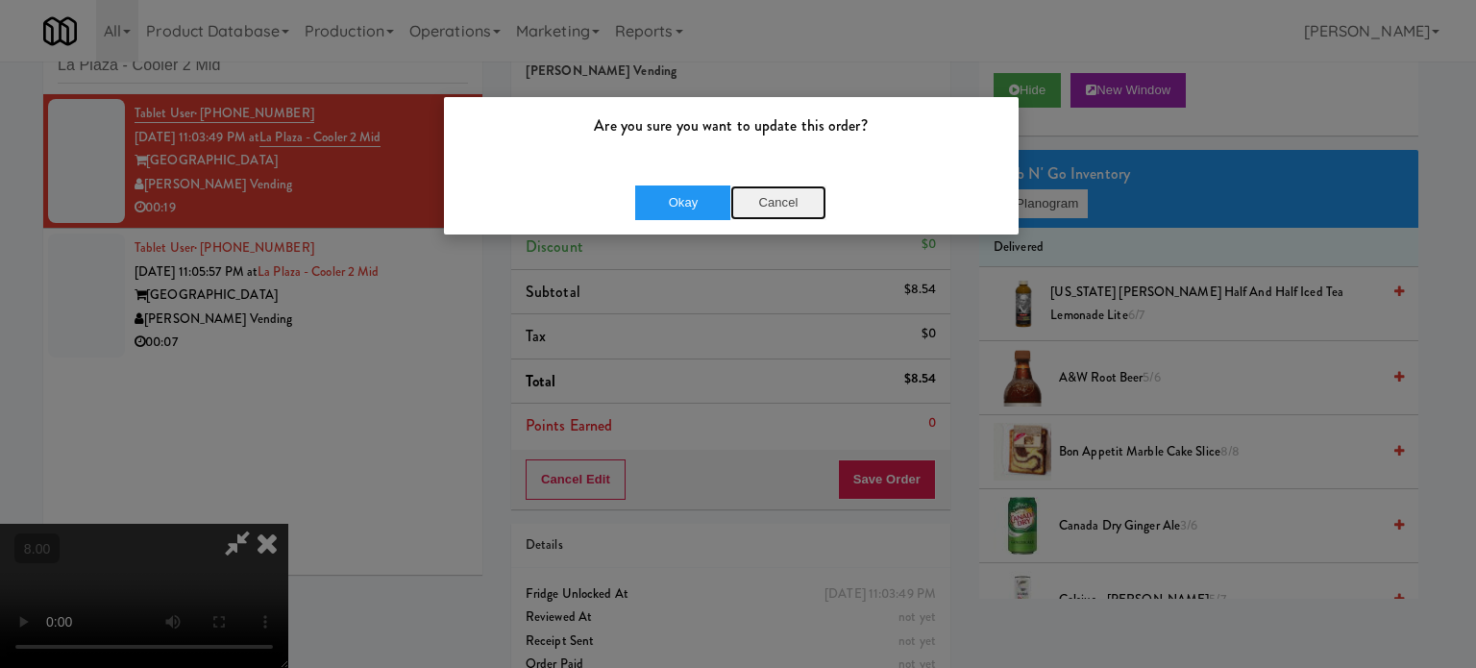
click at [779, 200] on button "Cancel" at bounding box center [778, 202] width 96 height 35
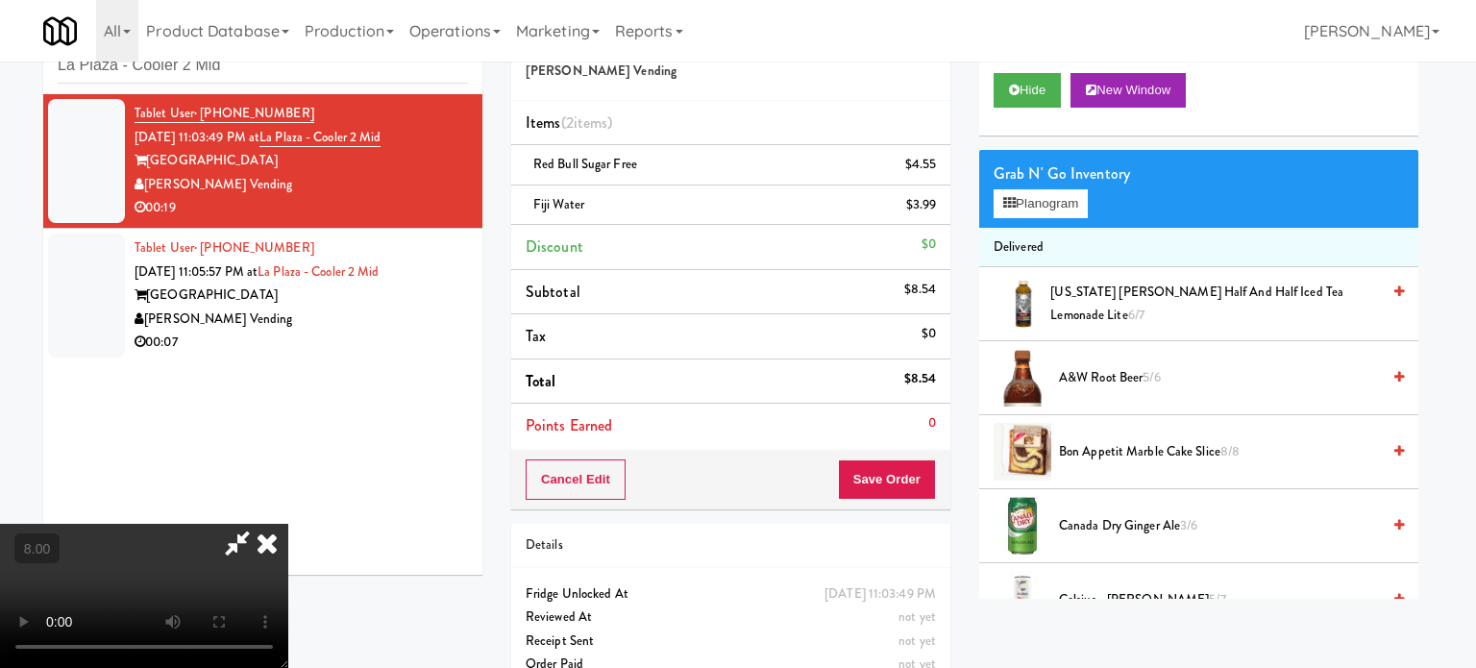
click at [288, 524] on video at bounding box center [144, 596] width 288 height 144
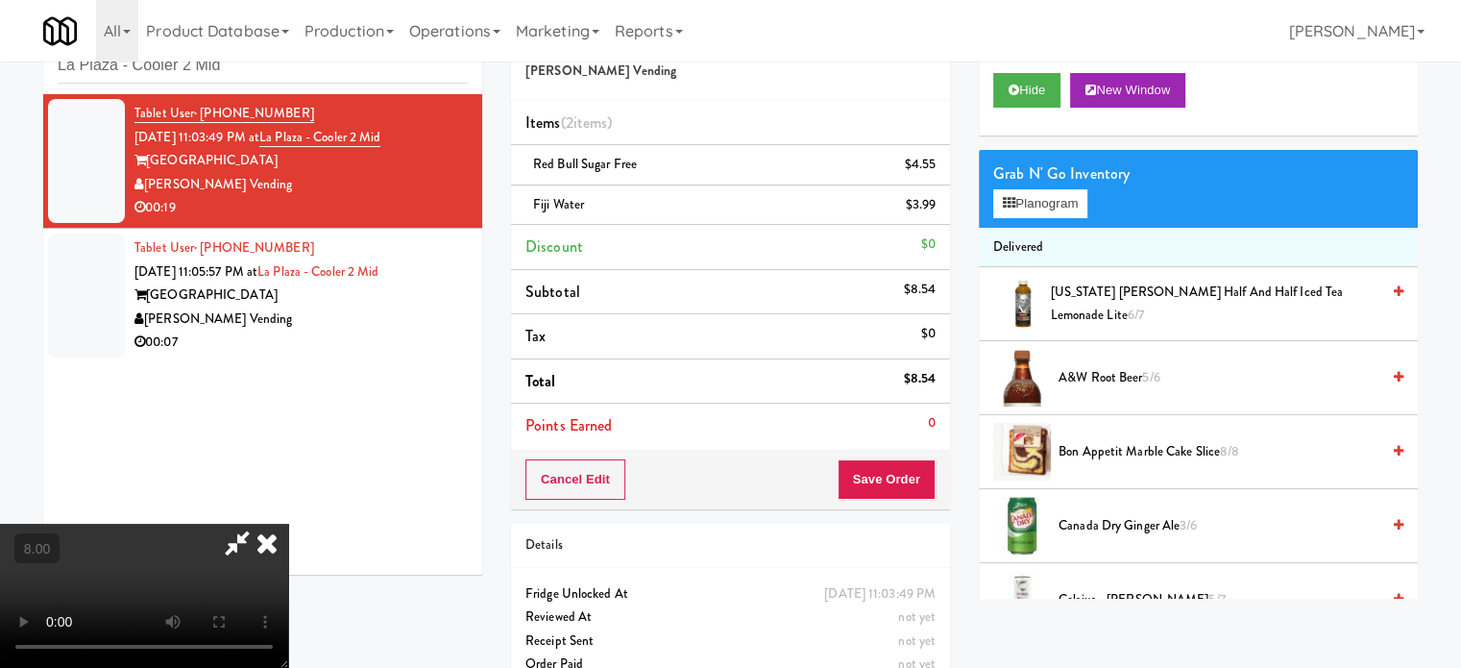
click at [288, 524] on video at bounding box center [144, 596] width 288 height 144
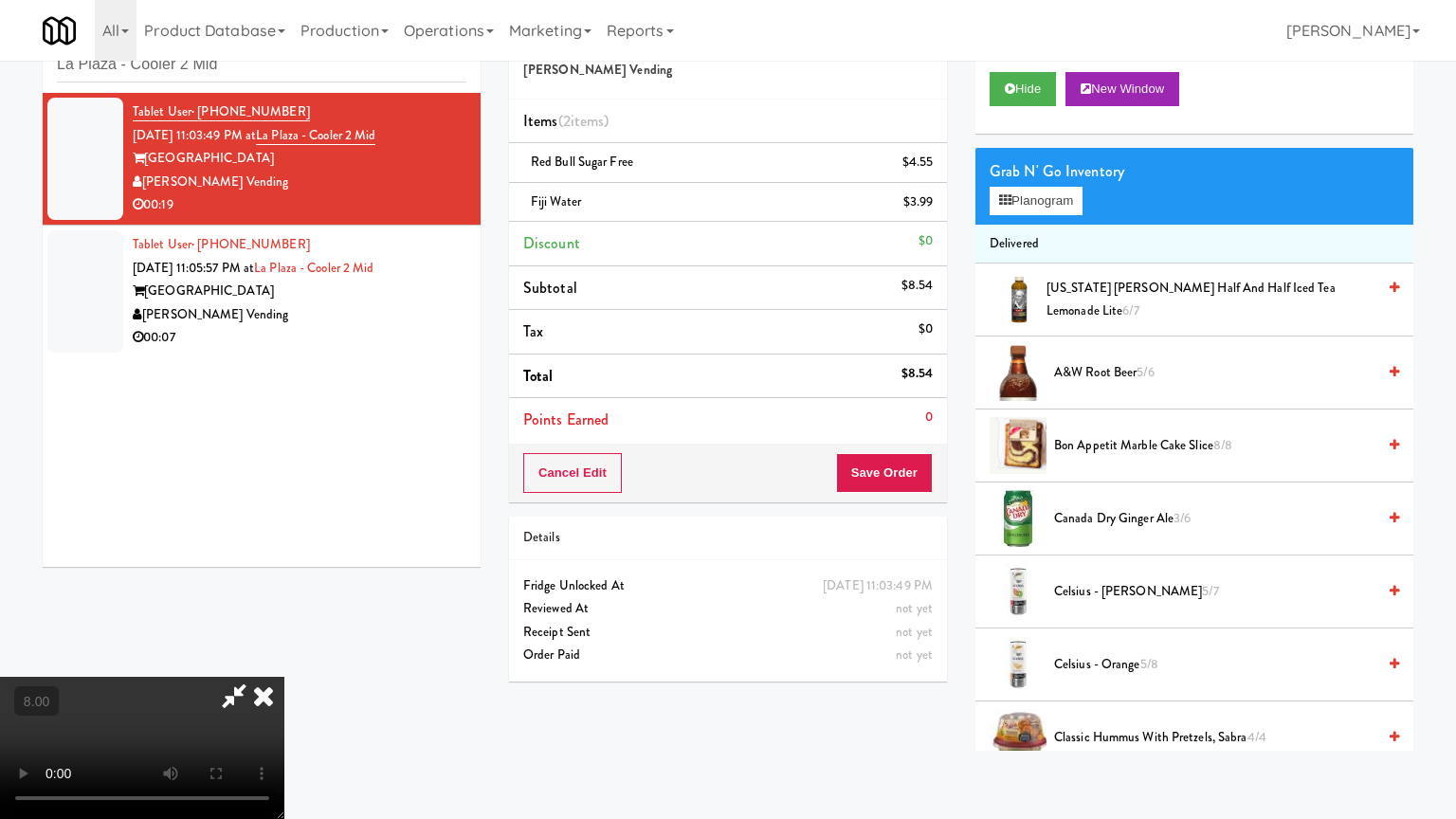
click at [284, 658] on video at bounding box center [142, 748] width 284 height 142
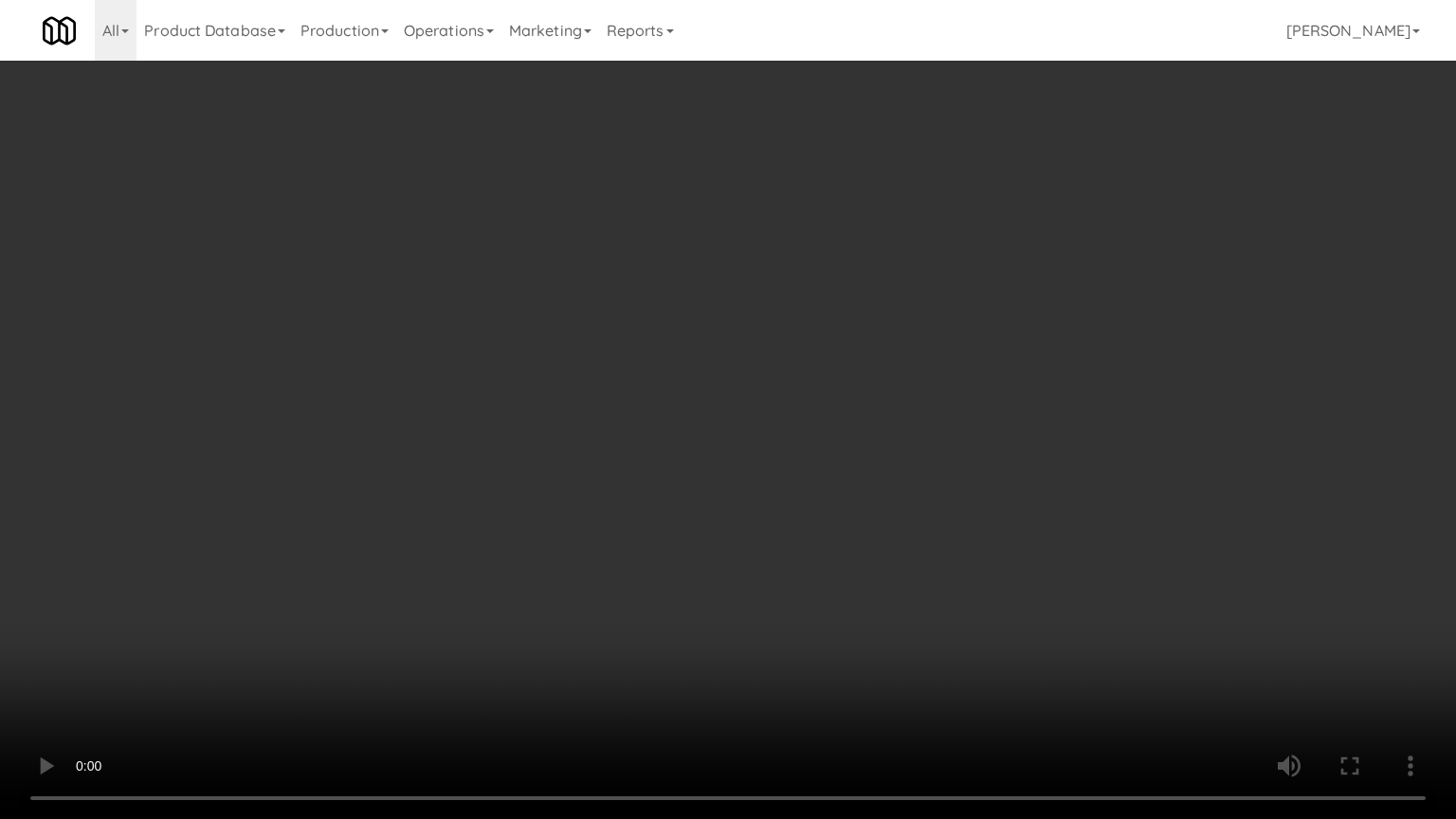
click at [755, 456] on video at bounding box center [728, 410] width 1456 height 819
click at [761, 454] on video at bounding box center [728, 410] width 1456 height 819
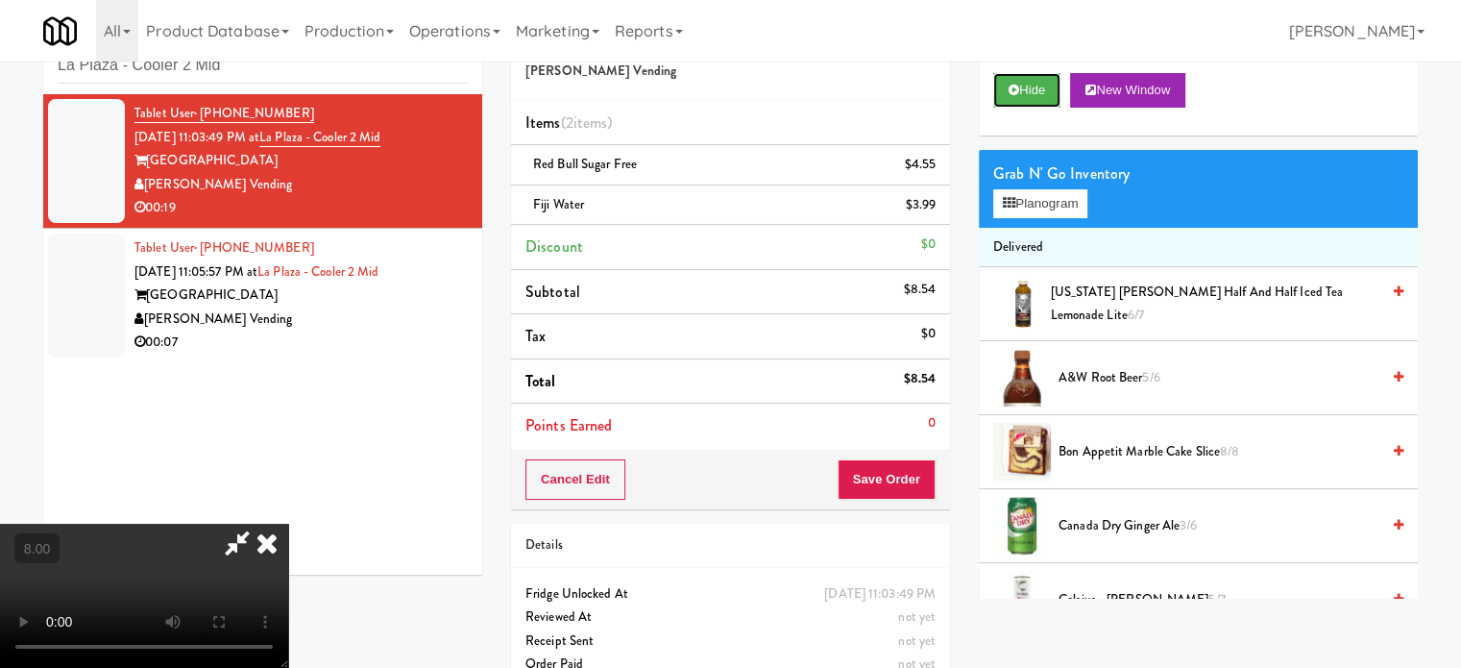
click at [1011, 96] on button "Hide" at bounding box center [1027, 90] width 67 height 35
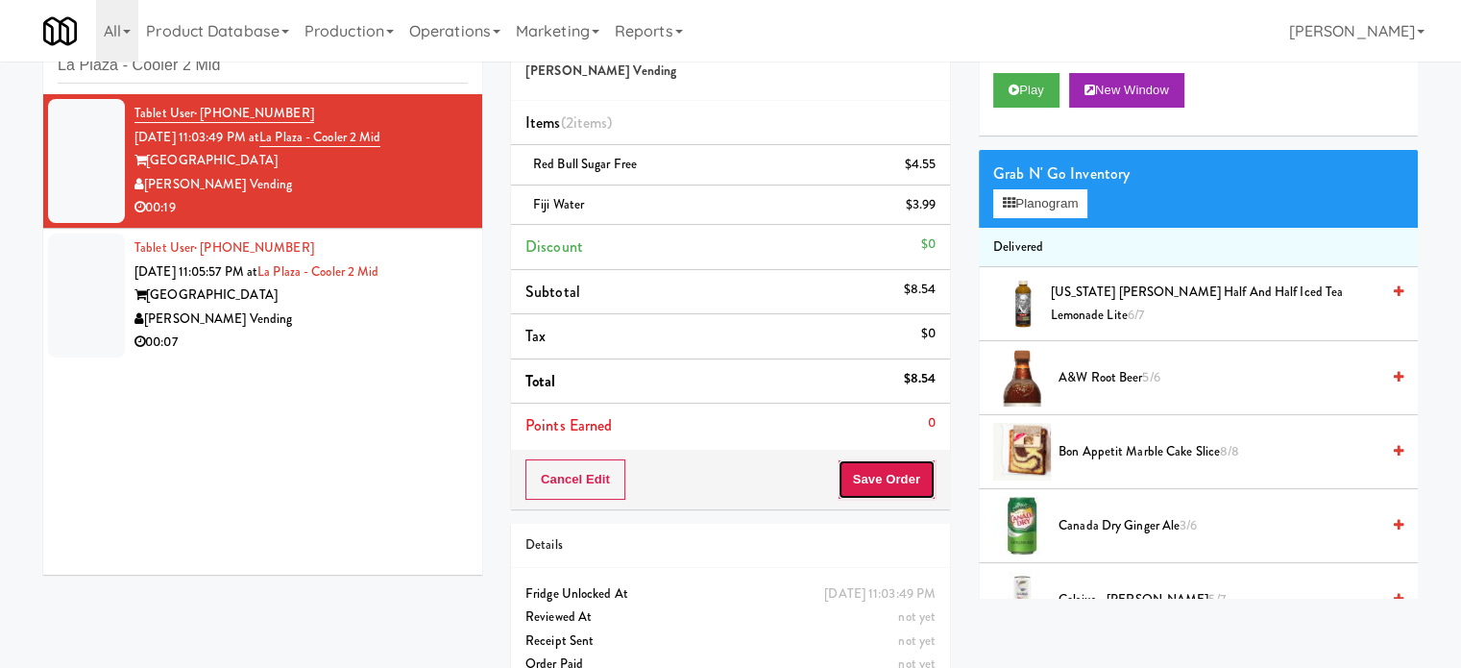
click at [886, 472] on button "Save Order" at bounding box center [887, 479] width 98 height 40
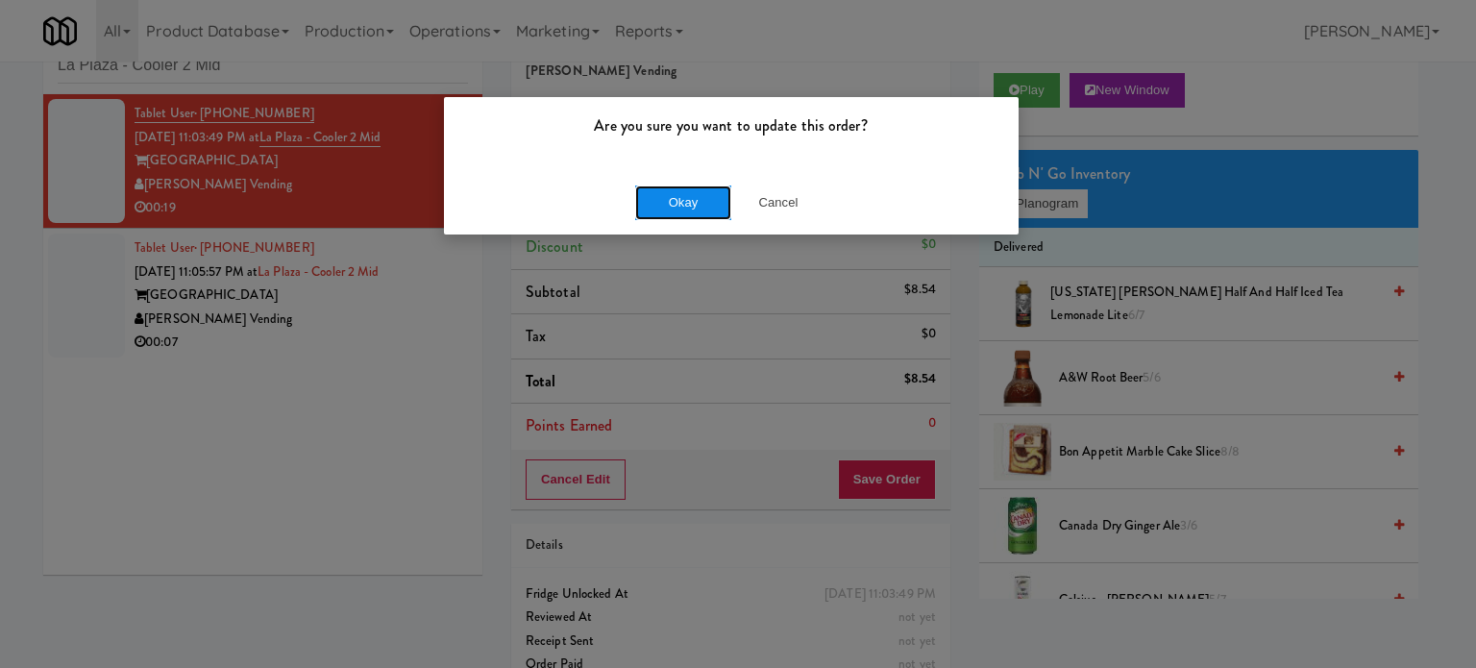
click at [683, 219] on div "Okay Cancel" at bounding box center [731, 202] width 575 height 64
click at [723, 203] on button "Okay" at bounding box center [683, 202] width 96 height 35
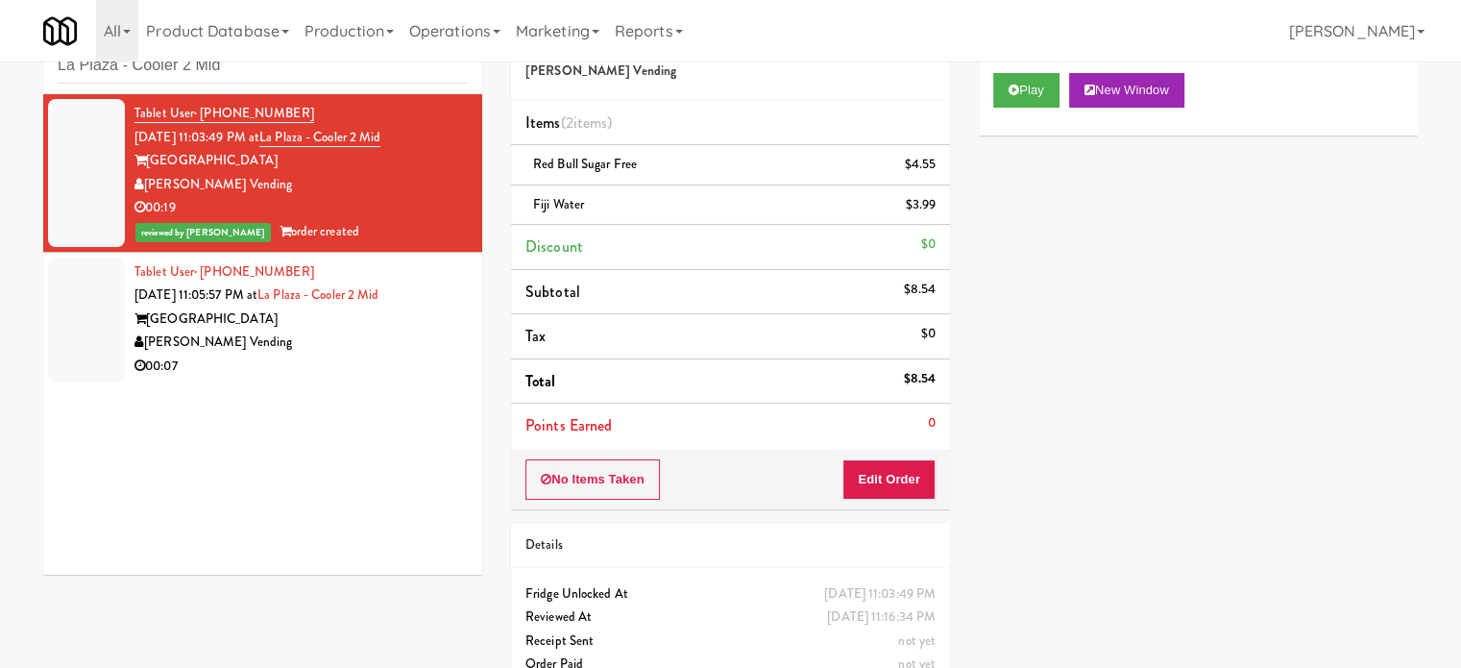
drag, startPoint x: 335, startPoint y: 339, endPoint x: 615, endPoint y: 314, distance: 280.7
click at [339, 346] on div "[PERSON_NAME] Vending" at bounding box center [301, 343] width 333 height 24
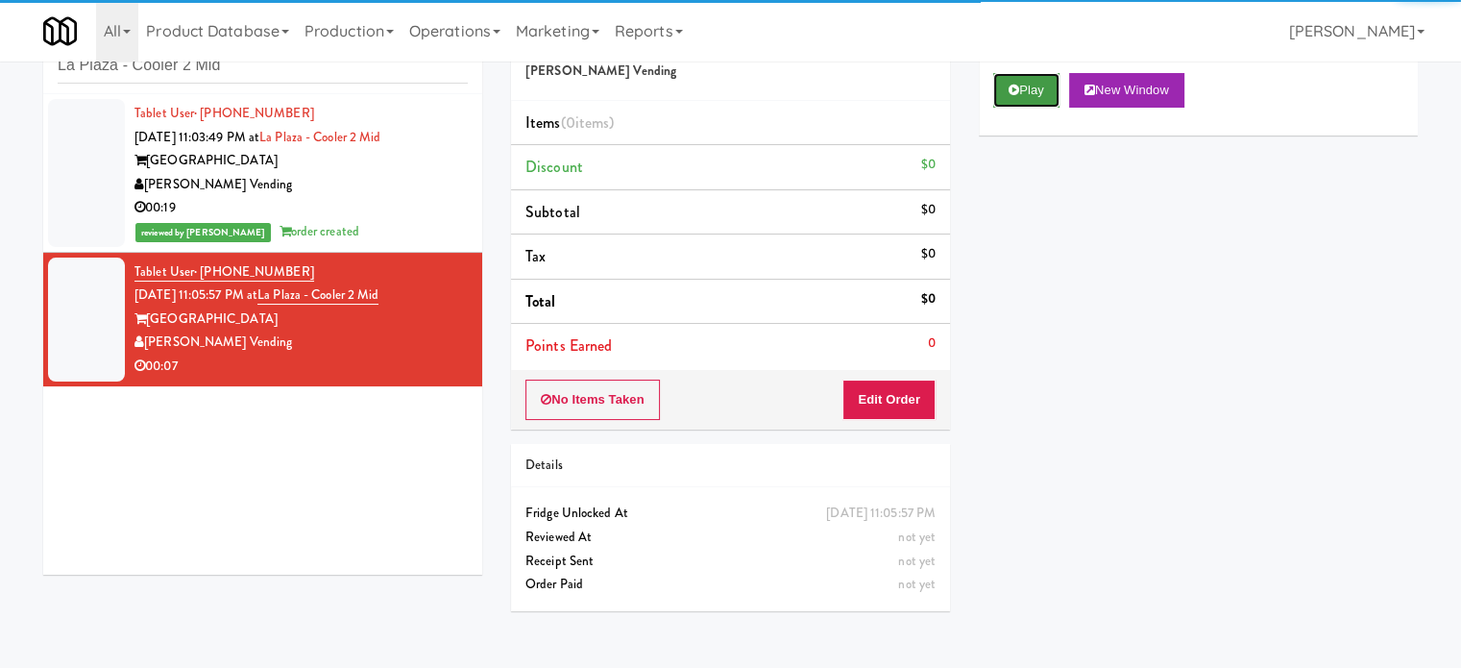
click at [1027, 95] on button "Play" at bounding box center [1027, 90] width 66 height 35
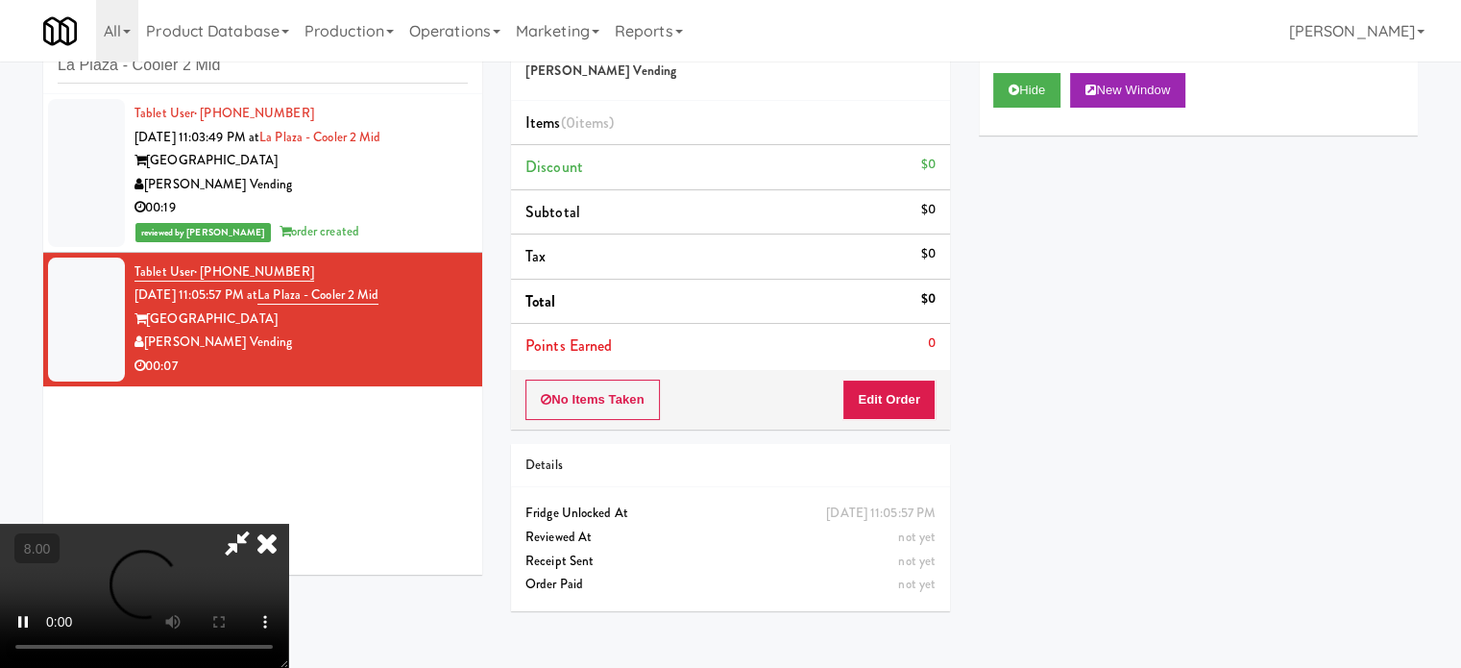
click at [902, 421] on div "No Items Taken Edit Order" at bounding box center [730, 400] width 439 height 60
click at [882, 398] on button "Edit Order" at bounding box center [889, 400] width 93 height 40
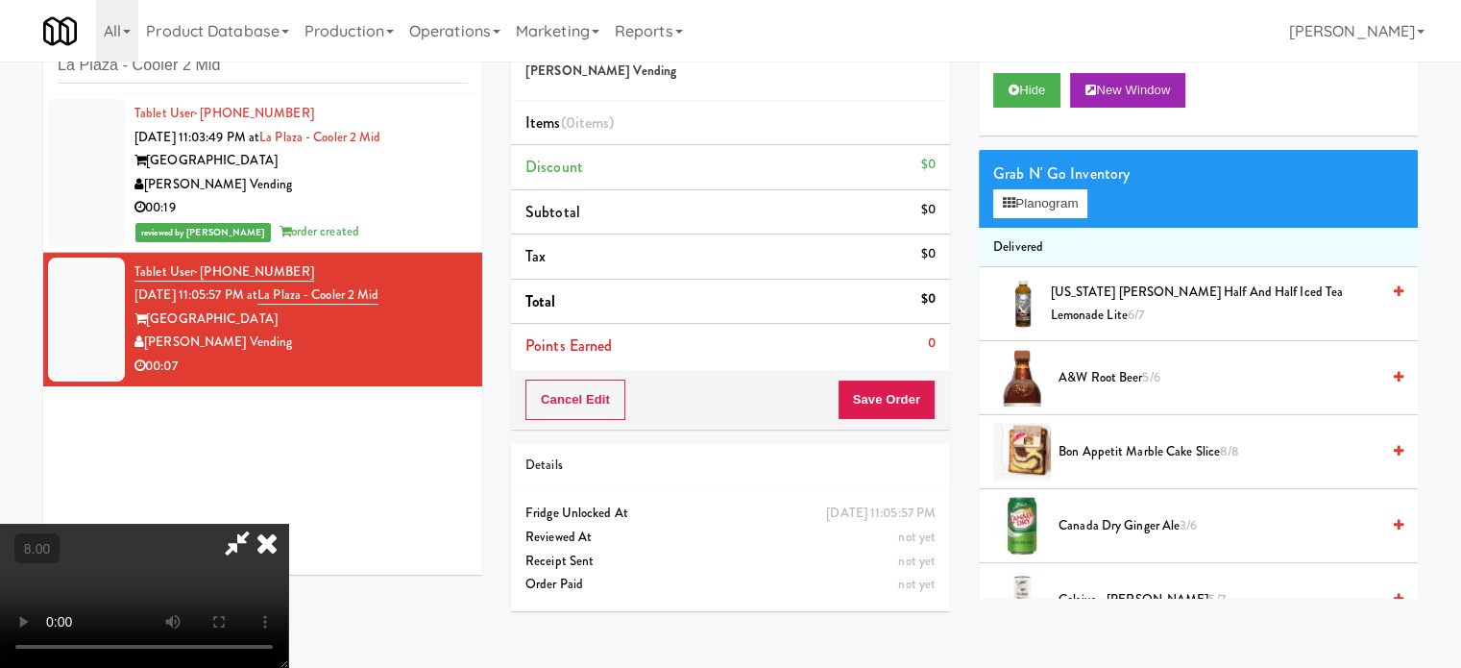
click at [288, 524] on video at bounding box center [144, 596] width 288 height 144
drag, startPoint x: 527, startPoint y: 405, endPoint x: 610, endPoint y: 557, distance: 173.7
click at [288, 524] on video at bounding box center [144, 596] width 288 height 144
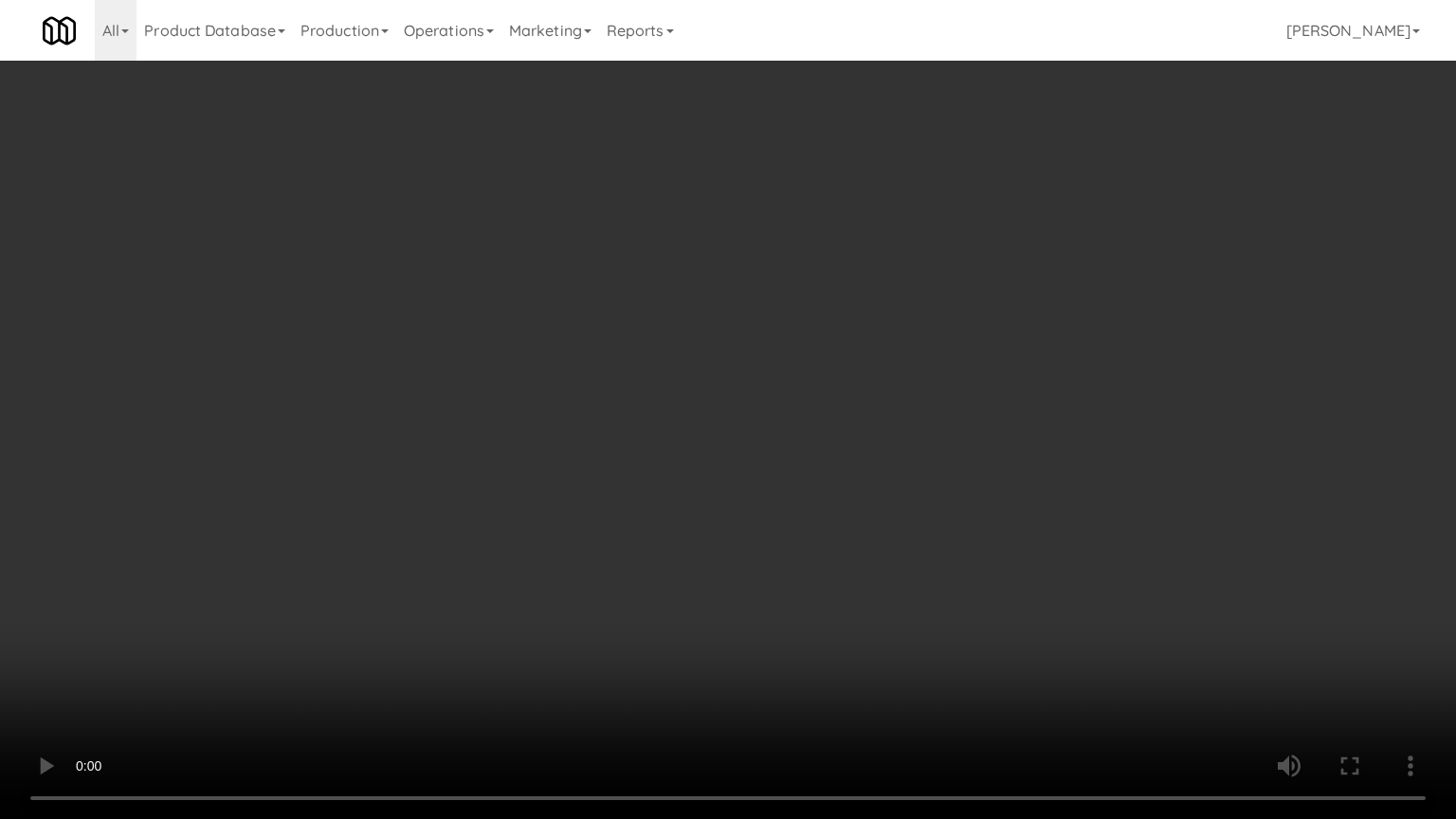
drag, startPoint x: 432, startPoint y: 572, endPoint x: 649, endPoint y: 433, distance: 257.7
click at [436, 571] on video at bounding box center [728, 410] width 1456 height 819
click at [807, 448] on video at bounding box center [728, 410] width 1456 height 819
click at [846, 456] on video at bounding box center [728, 410] width 1456 height 819
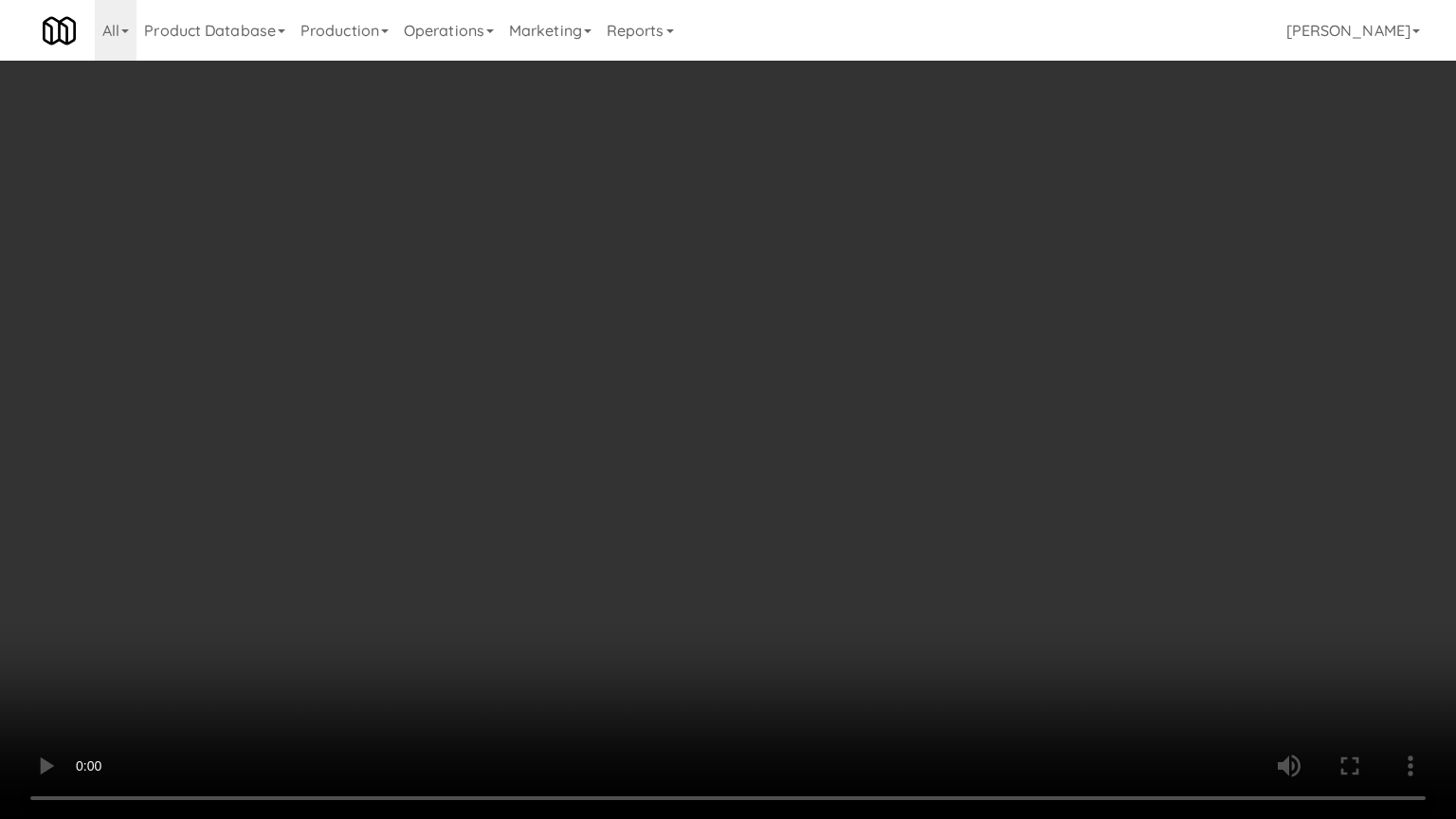
click at [375, 600] on video at bounding box center [728, 410] width 1456 height 819
click at [477, 498] on video at bounding box center [728, 410] width 1456 height 819
click at [165, 658] on video at bounding box center [728, 410] width 1456 height 819
click at [533, 496] on video at bounding box center [728, 410] width 1456 height 819
click at [535, 496] on video at bounding box center [728, 410] width 1456 height 819
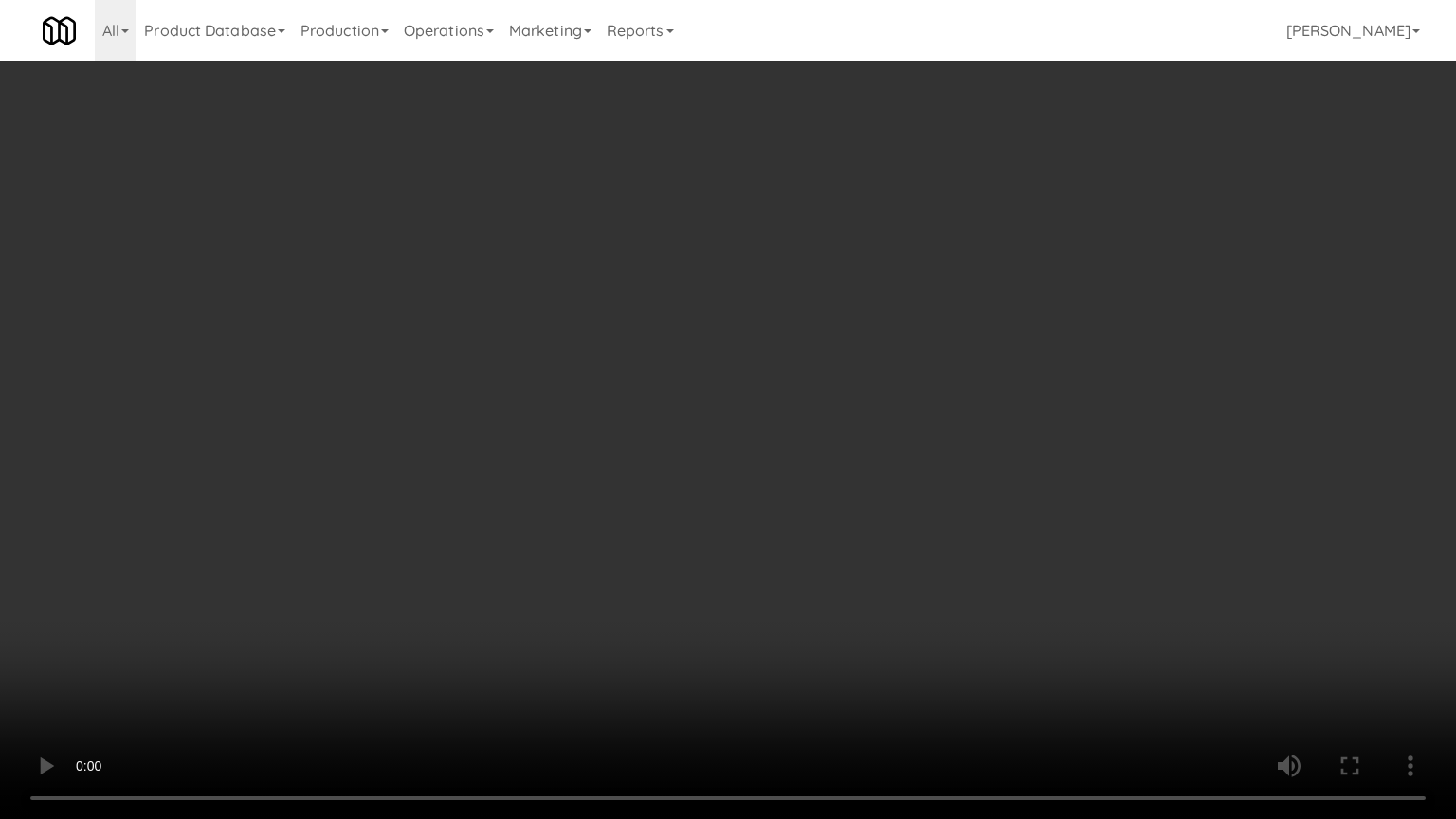
click at [633, 520] on video at bounding box center [728, 410] width 1456 height 819
click at [628, 521] on video at bounding box center [728, 410] width 1456 height 819
click at [730, 545] on video at bounding box center [728, 410] width 1456 height 819
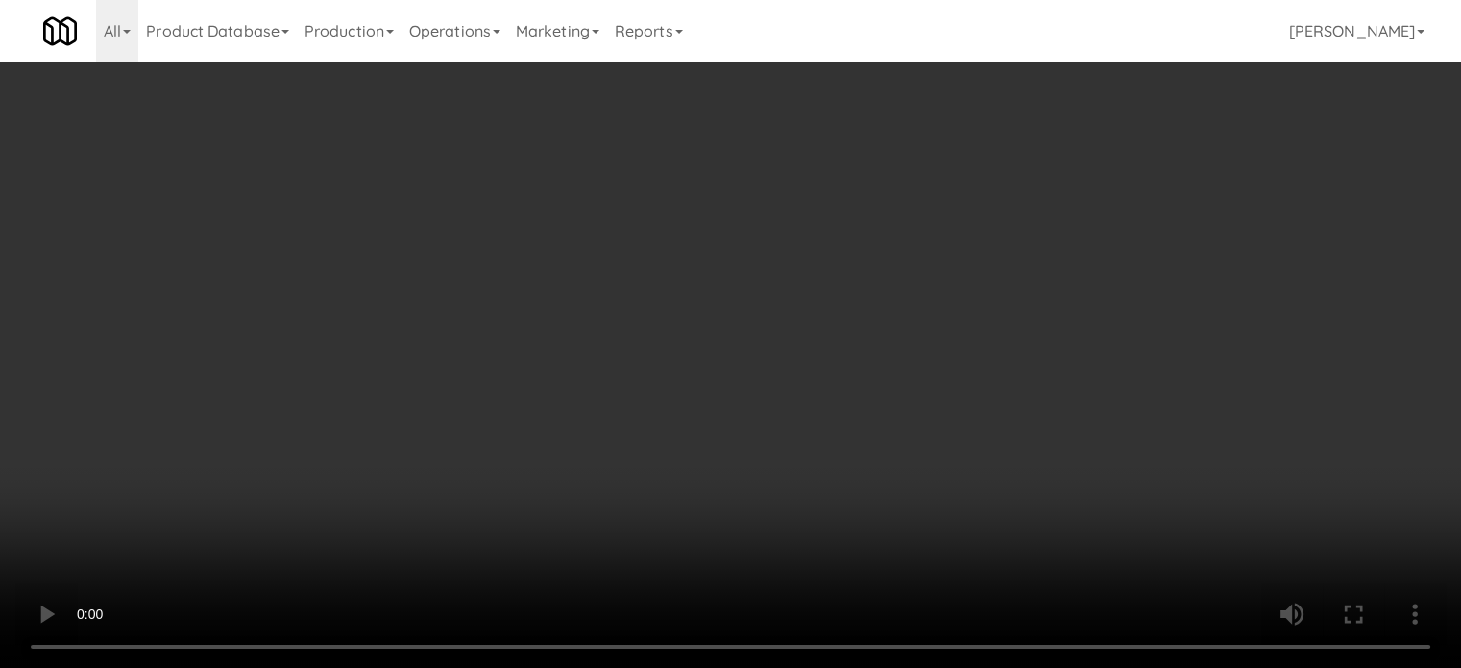
click at [550, 408] on video at bounding box center [730, 334] width 1461 height 668
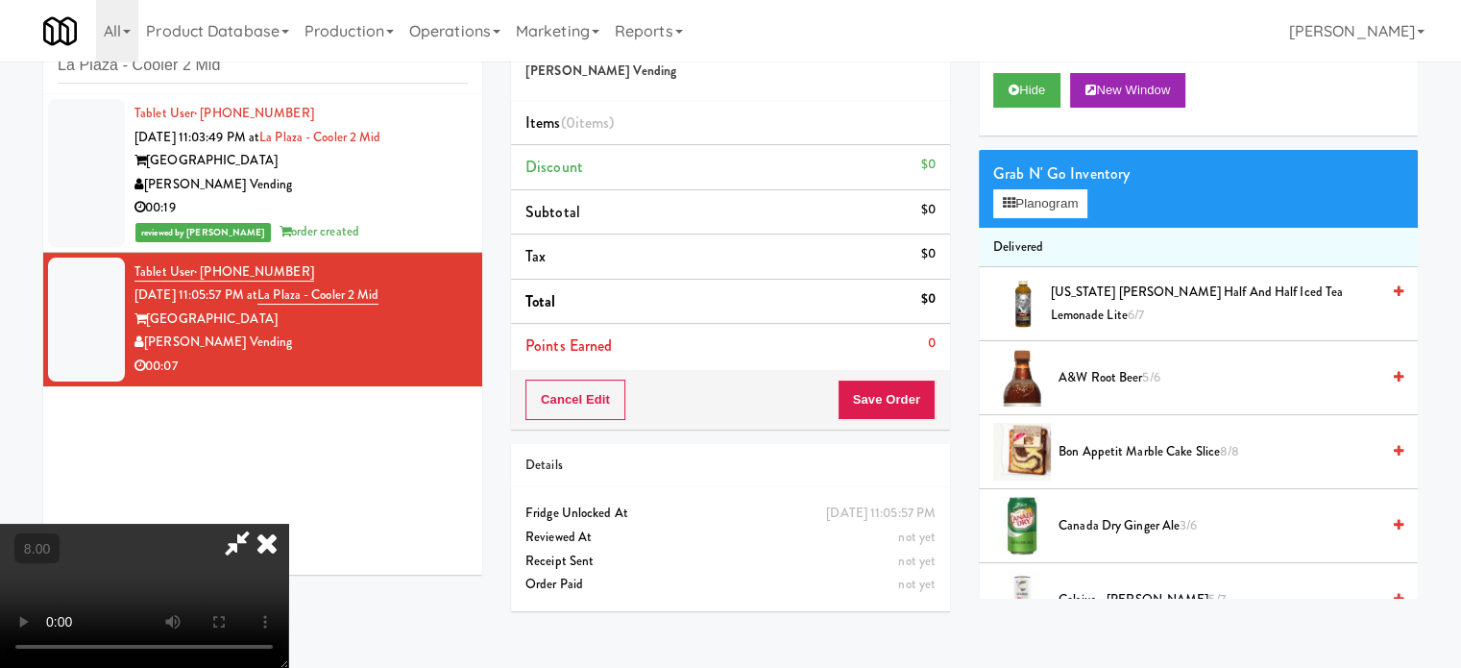
click at [288, 524] on video at bounding box center [144, 596] width 288 height 144
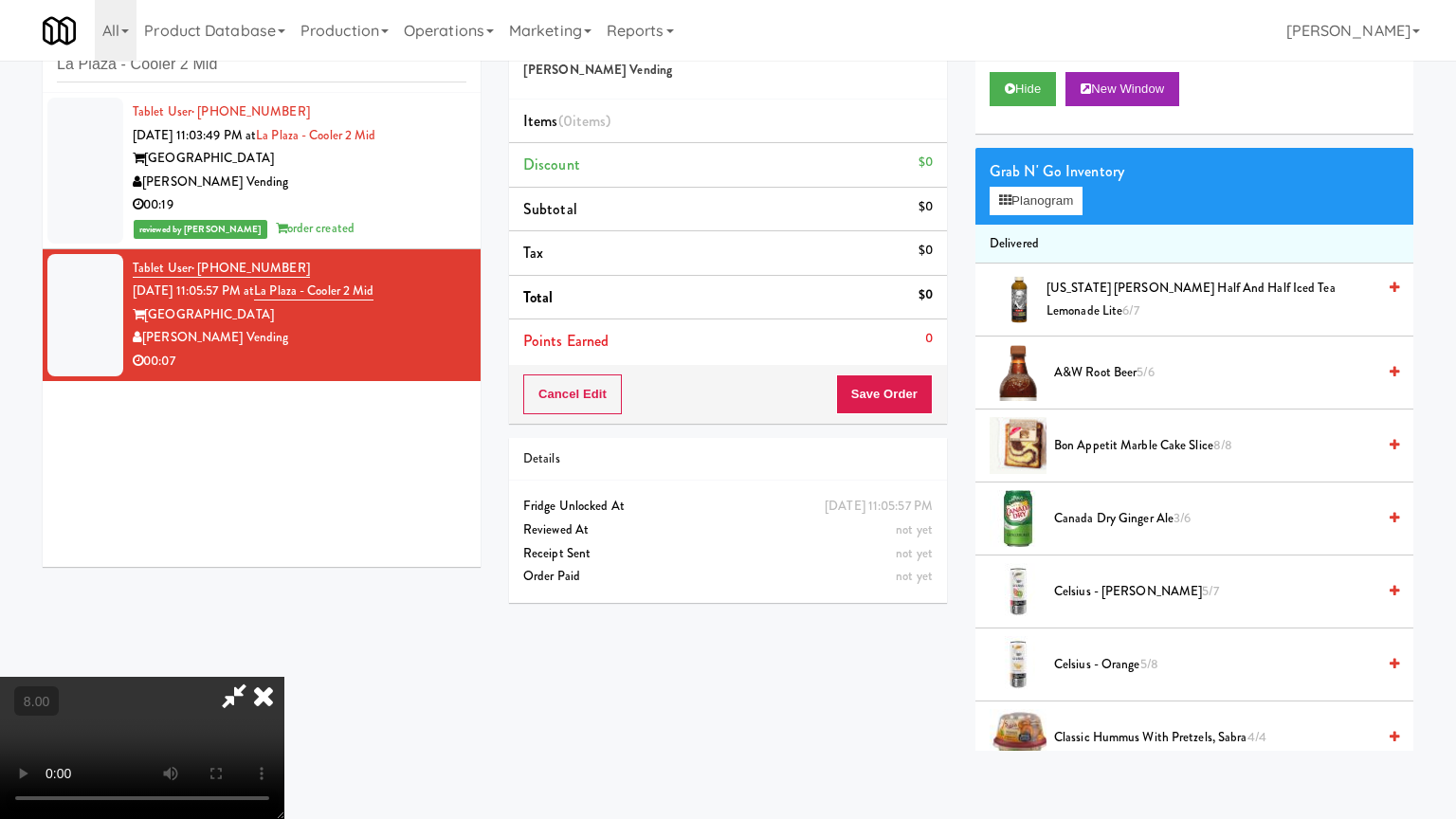
drag, startPoint x: 582, startPoint y: 458, endPoint x: 641, endPoint y: 450, distance: 59.5
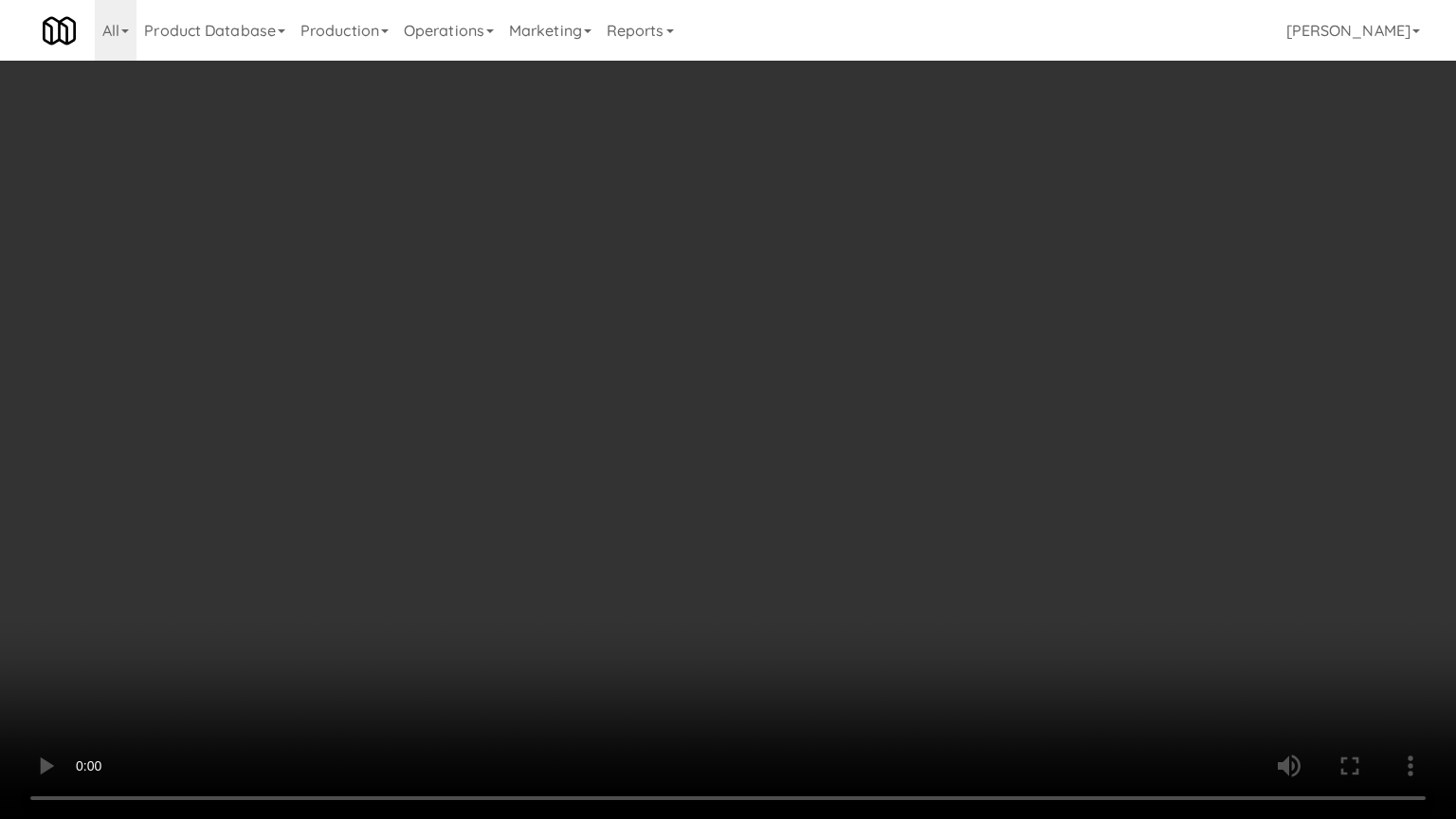
click at [584, 458] on video at bounding box center [728, 410] width 1456 height 819
click at [660, 463] on video at bounding box center [728, 410] width 1456 height 819
click at [650, 474] on video at bounding box center [728, 410] width 1456 height 819
click at [652, 474] on video at bounding box center [728, 410] width 1456 height 819
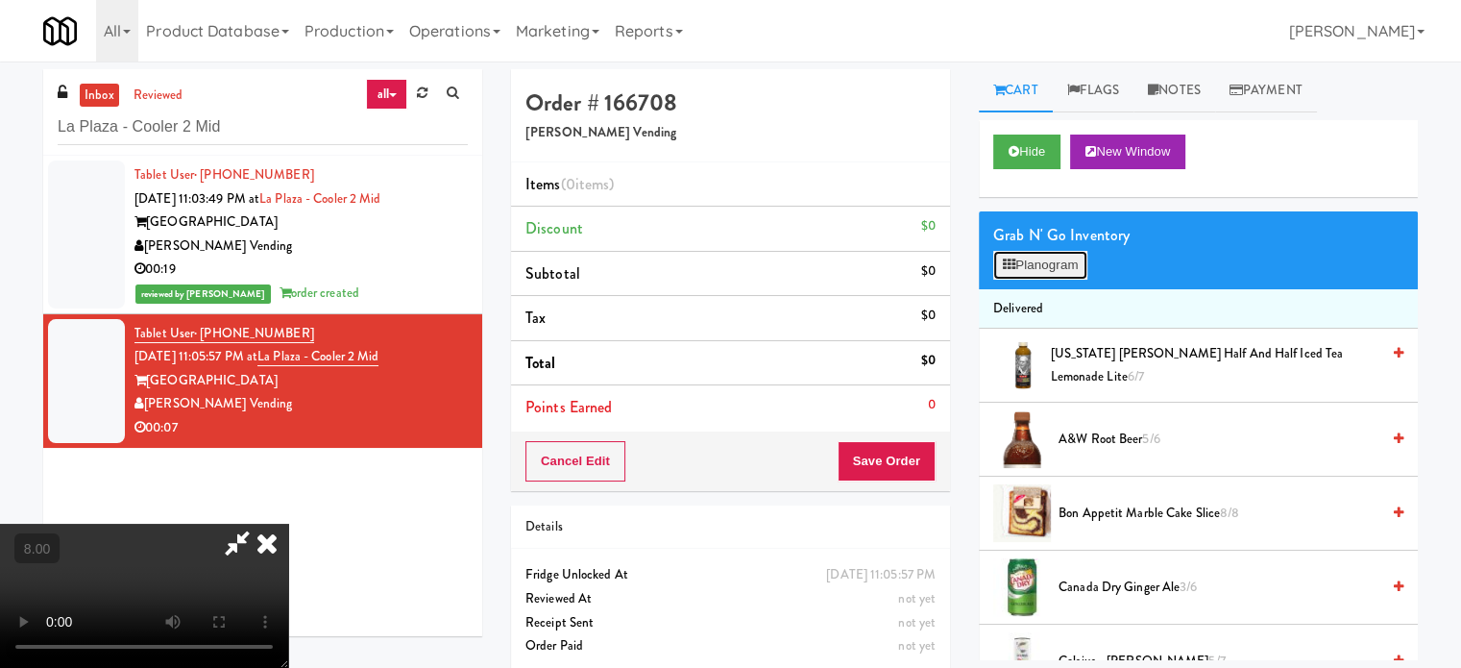
click at [1040, 263] on button "Planogram" at bounding box center [1041, 265] width 94 height 29
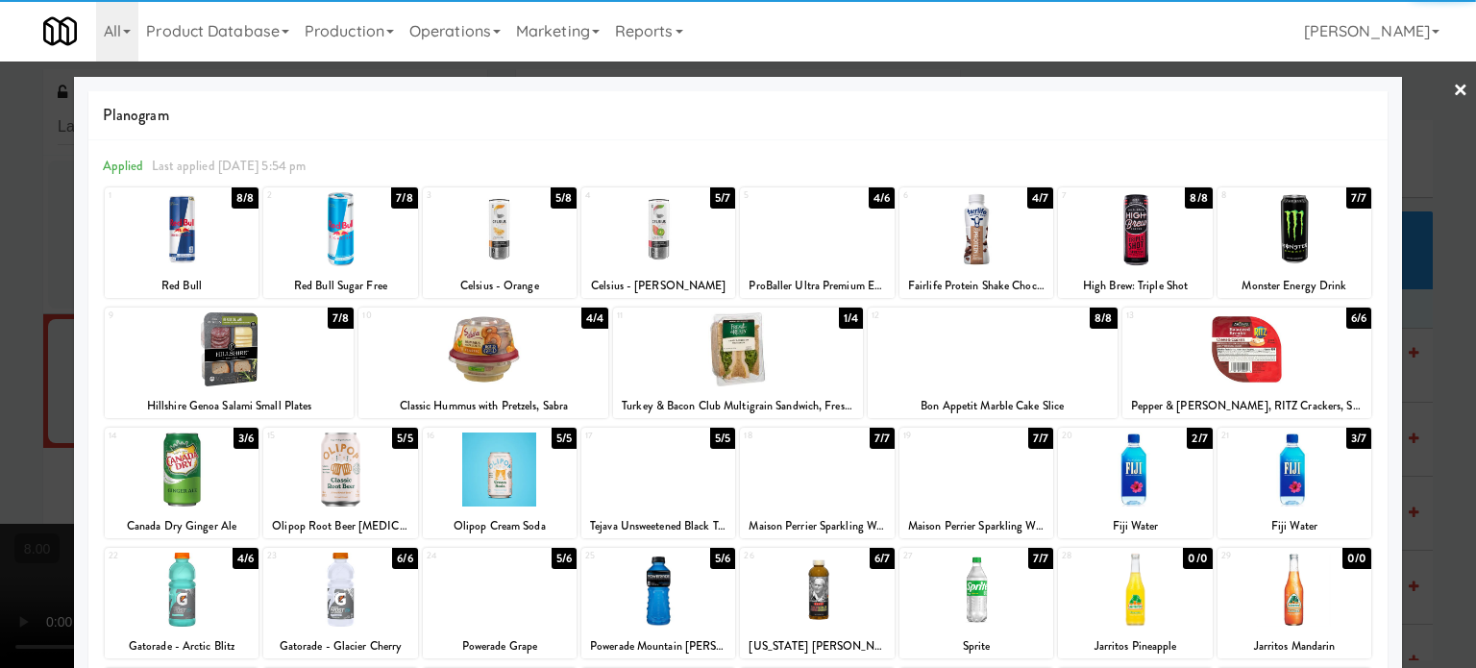
click at [248, 449] on div "3/6" at bounding box center [245, 438] width 25 height 21
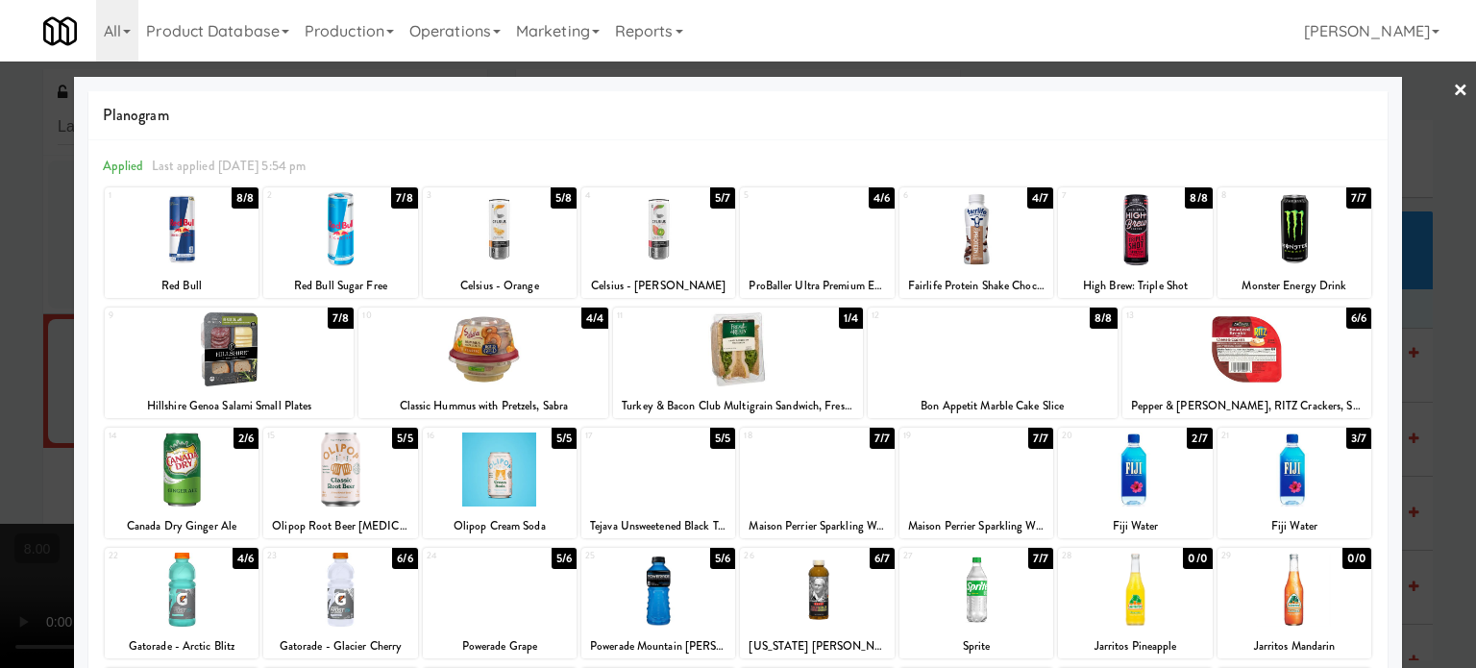
drag, startPoint x: 1437, startPoint y: 402, endPoint x: 1394, endPoint y: 391, distance: 44.5
click at [1439, 403] on div at bounding box center [738, 334] width 1476 height 668
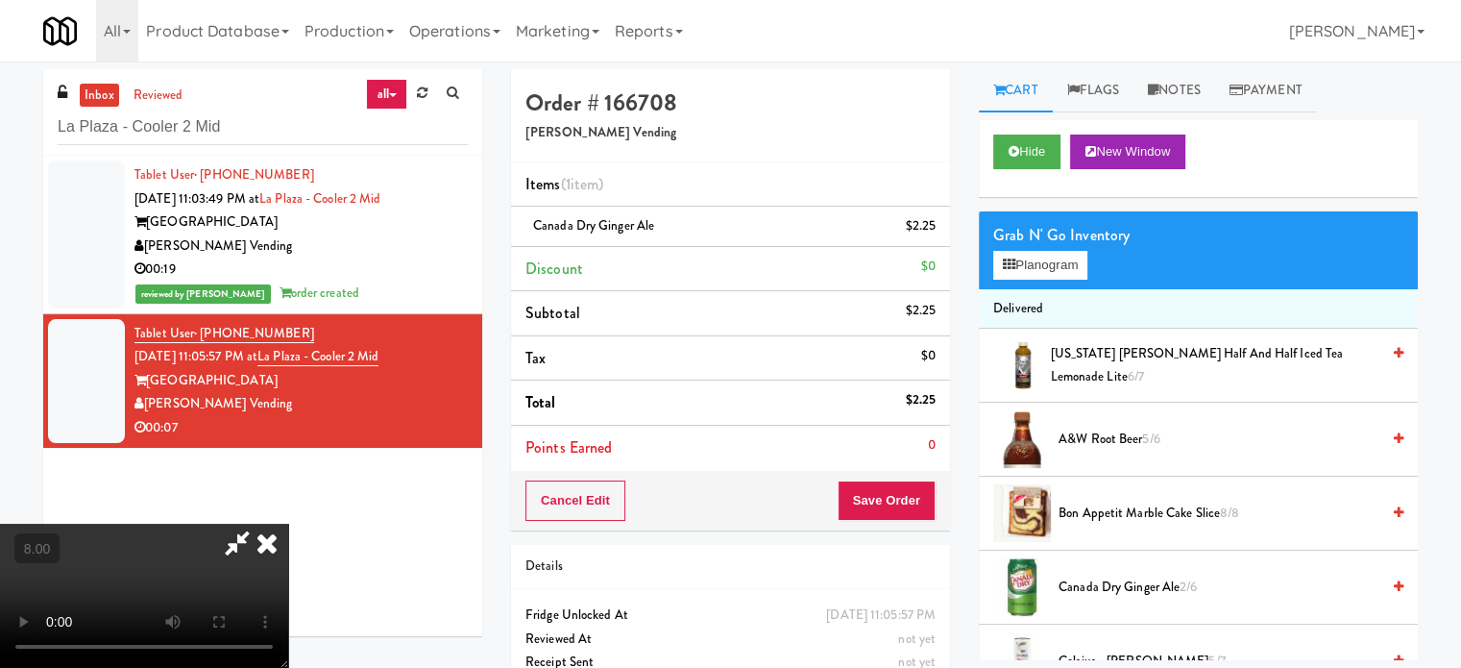
click at [288, 524] on video at bounding box center [144, 596] width 288 height 144
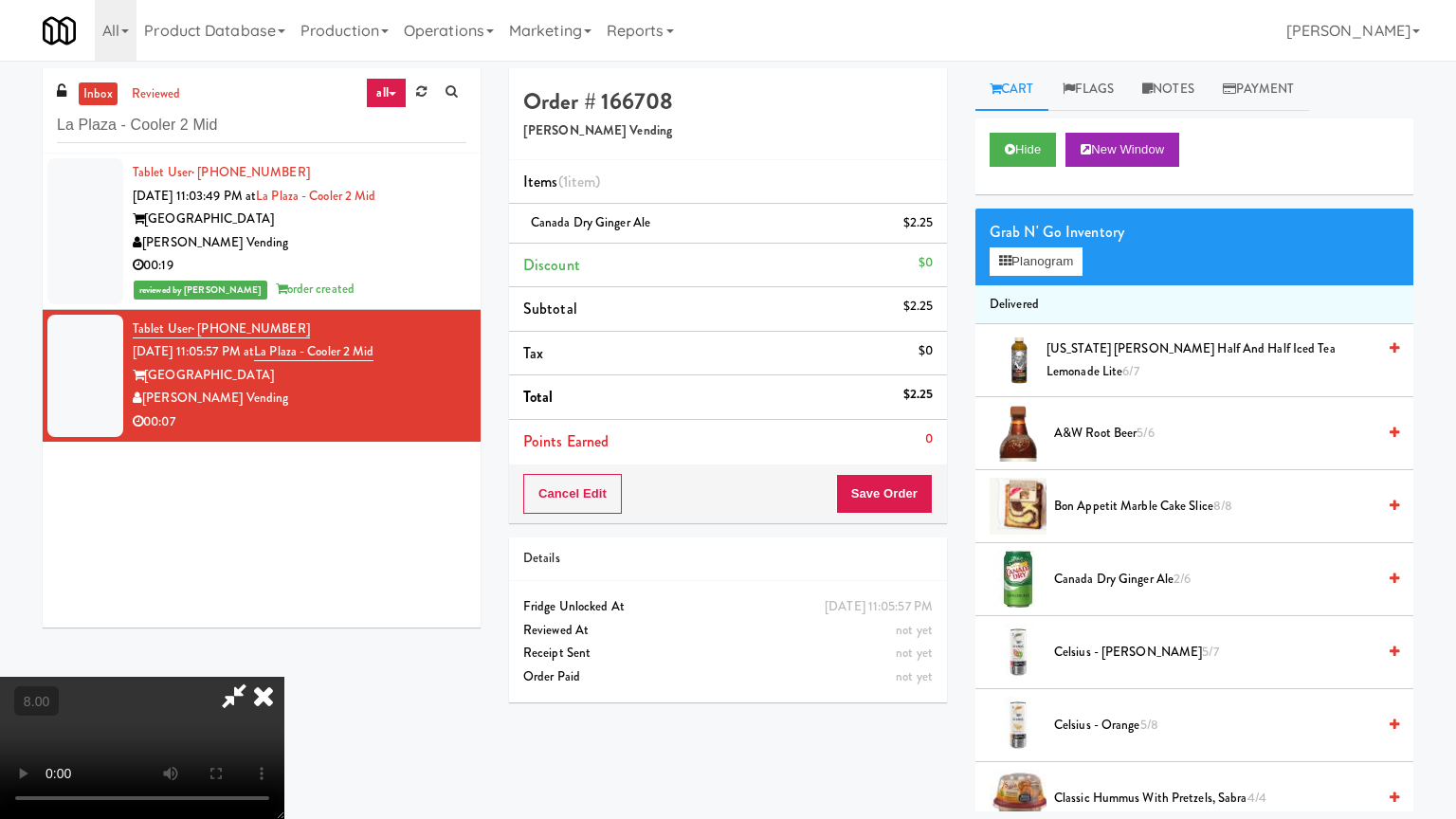
click at [284, 658] on video at bounding box center [142, 748] width 284 height 142
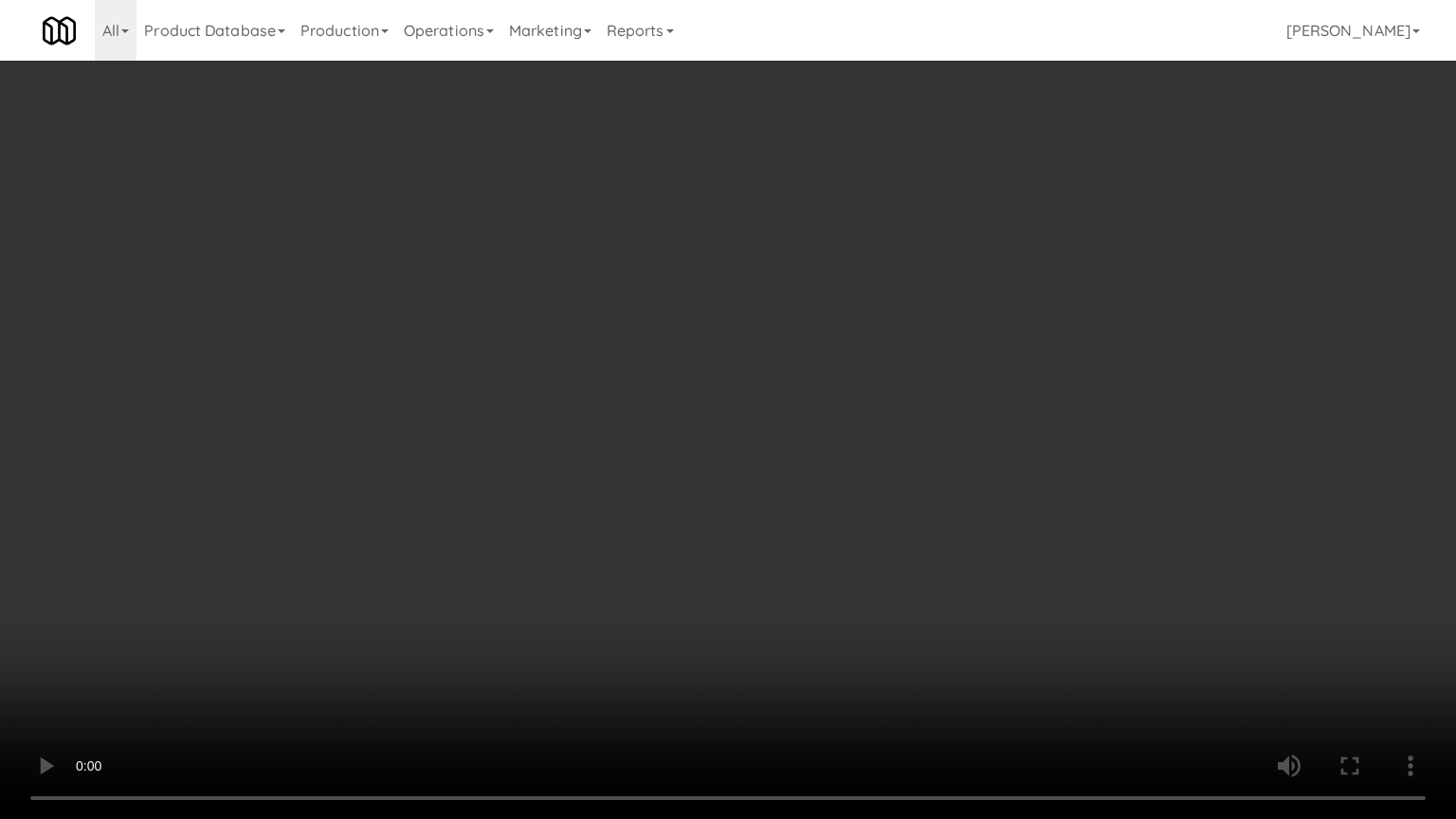
click at [881, 393] on video at bounding box center [728, 410] width 1456 height 819
drag, startPoint x: 606, startPoint y: 586, endPoint x: 640, endPoint y: 580, distance: 34.5
click at [640, 580] on video at bounding box center [728, 410] width 1456 height 819
click at [732, 459] on video at bounding box center [728, 410] width 1456 height 819
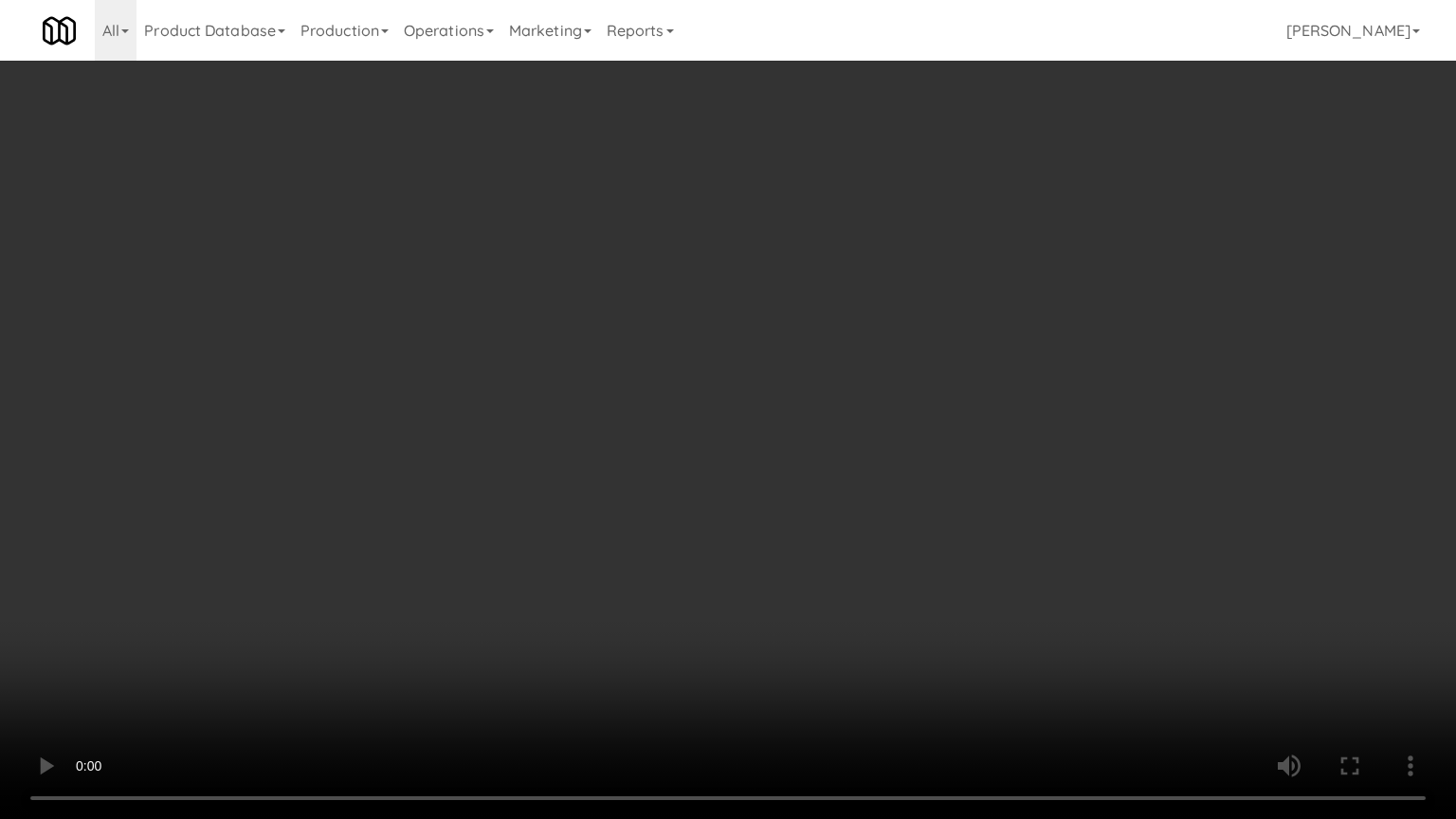
click at [868, 472] on video at bounding box center [728, 410] width 1456 height 819
click at [795, 473] on video at bounding box center [728, 410] width 1456 height 819
click at [790, 464] on video at bounding box center [728, 410] width 1456 height 819
click at [823, 457] on video at bounding box center [728, 410] width 1456 height 819
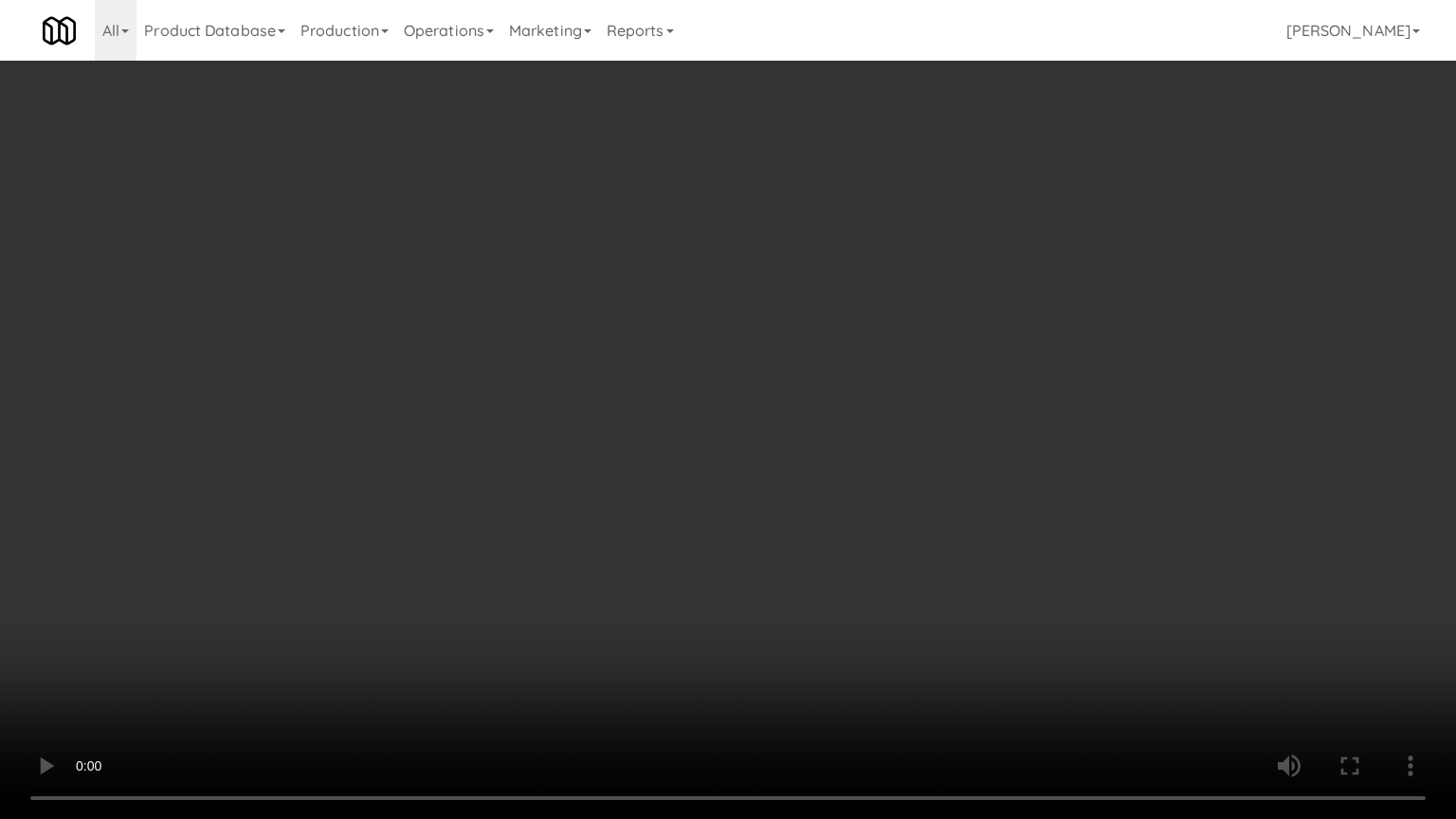
click at [784, 454] on video at bounding box center [728, 410] width 1456 height 819
click at [873, 448] on video at bounding box center [728, 410] width 1456 height 819
drag, startPoint x: 877, startPoint y: 447, endPoint x: 910, endPoint y: 310, distance: 140.9
click at [879, 446] on video at bounding box center [728, 410] width 1456 height 819
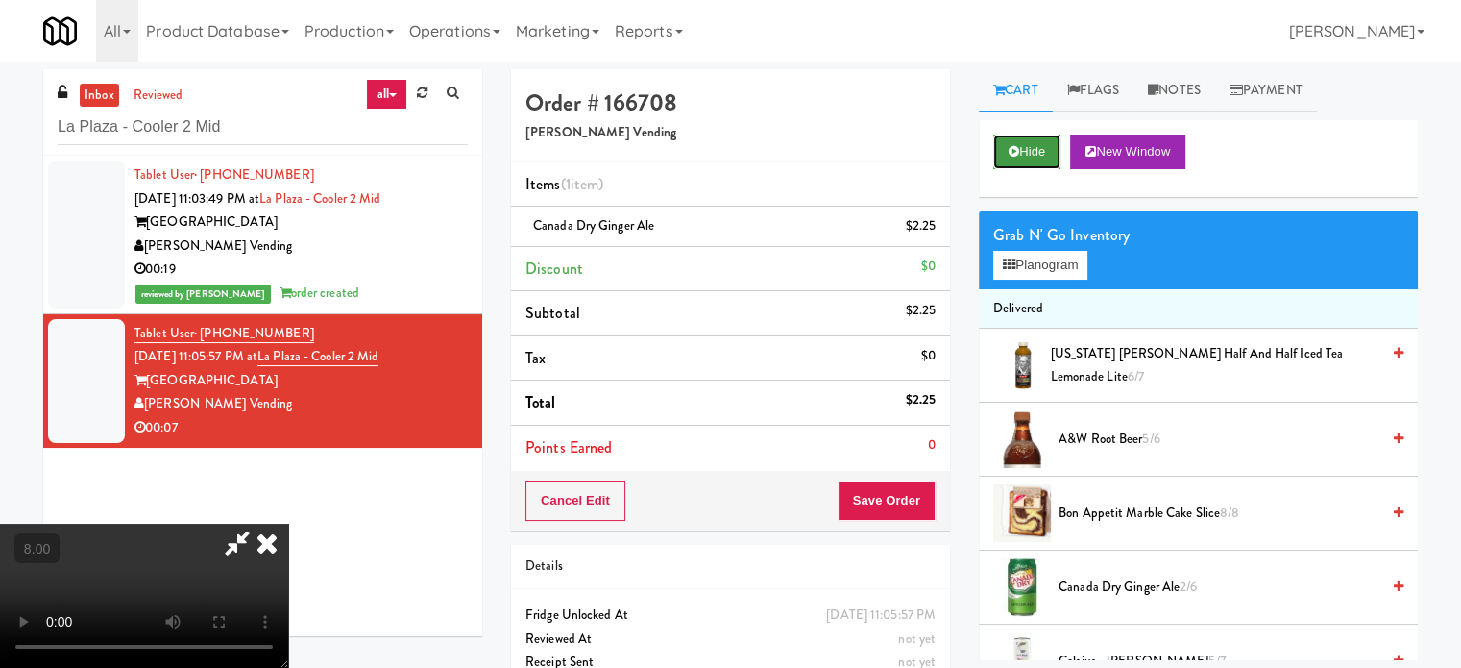
click at [1045, 150] on button "Hide" at bounding box center [1027, 152] width 67 height 35
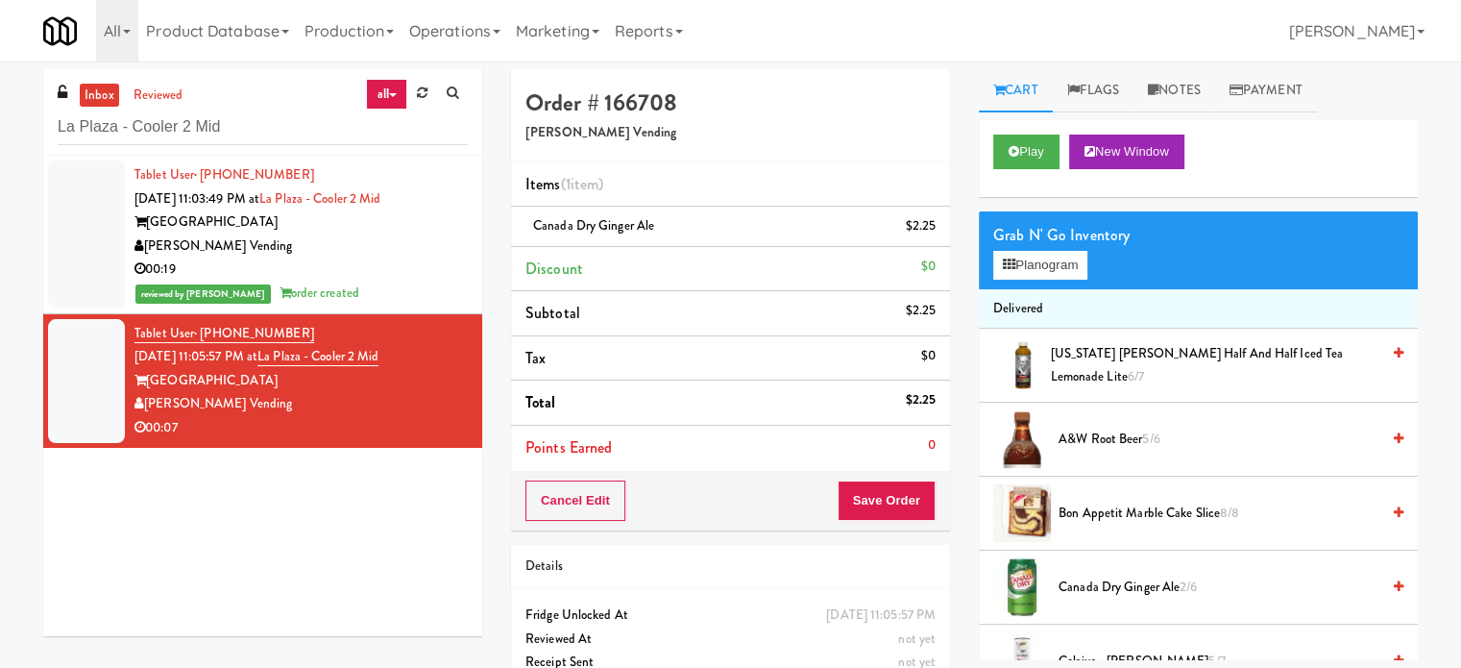
click at [1087, 591] on span "Canada Dry Ginger Ale 2/6" at bounding box center [1219, 588] width 321 height 24
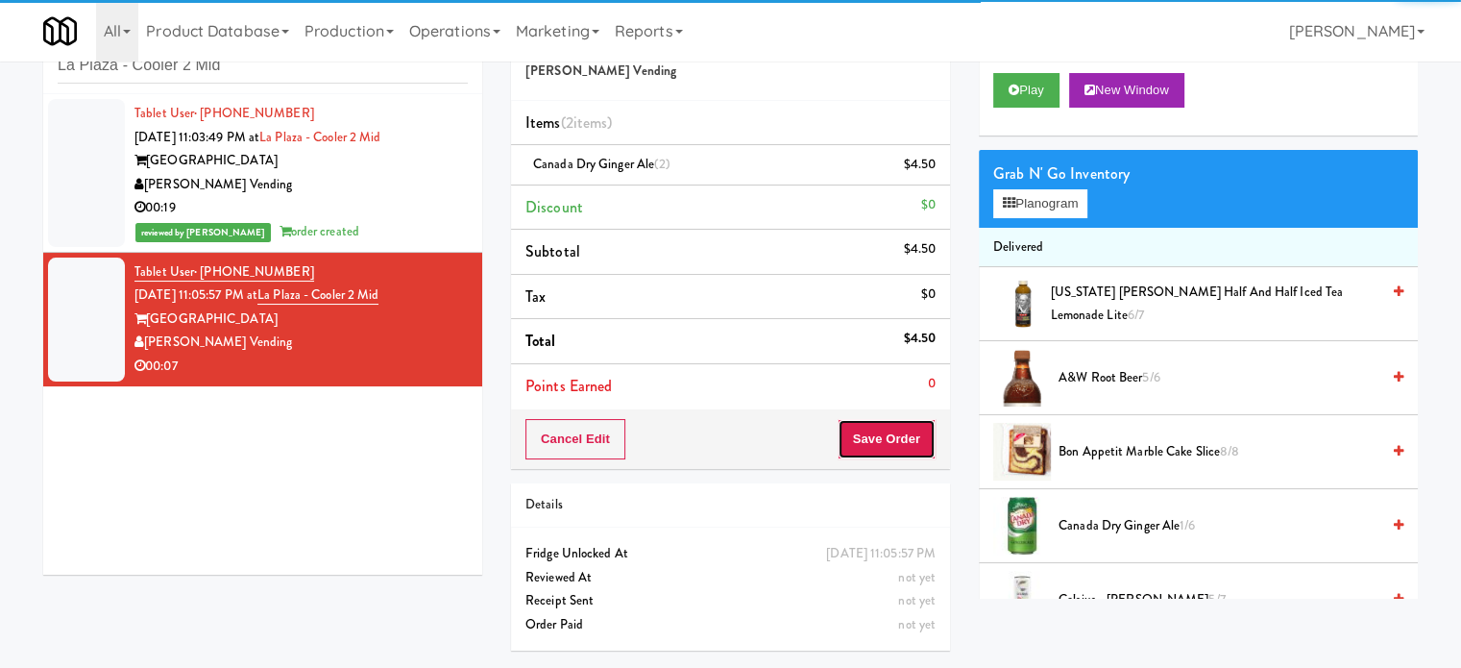
click at [863, 441] on button "Save Order" at bounding box center [887, 439] width 98 height 40
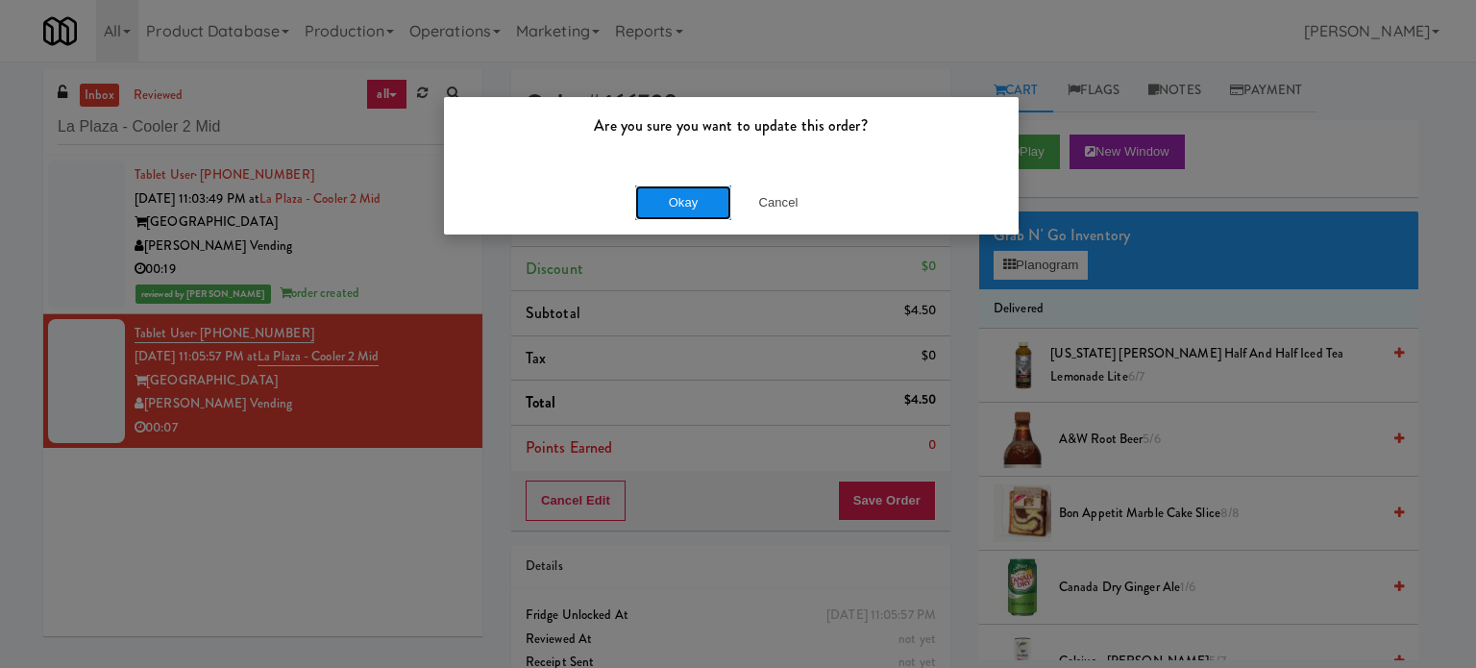
click at [688, 199] on button "Okay" at bounding box center [683, 202] width 96 height 35
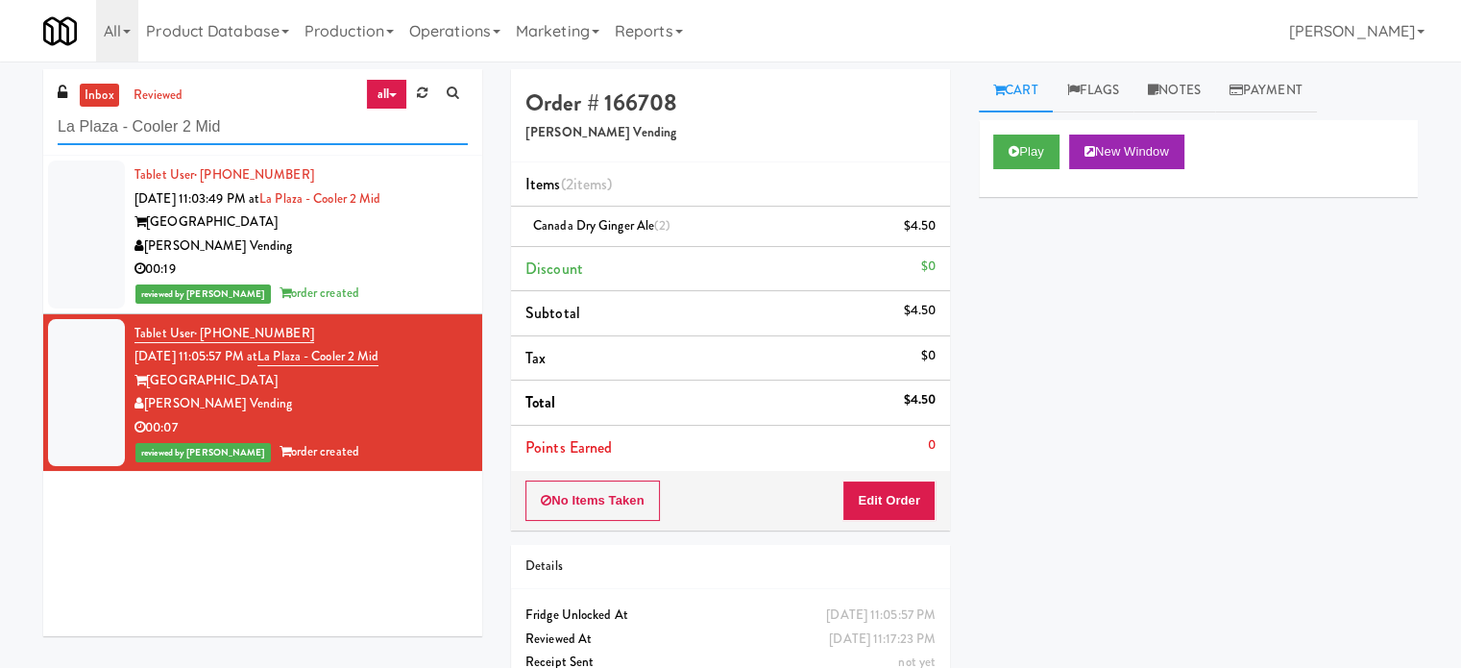
click at [268, 129] on input "La Plaza - Cooler 2 Mid" at bounding box center [263, 128] width 410 height 36
paste input "Westlyn - Right - Fridge"
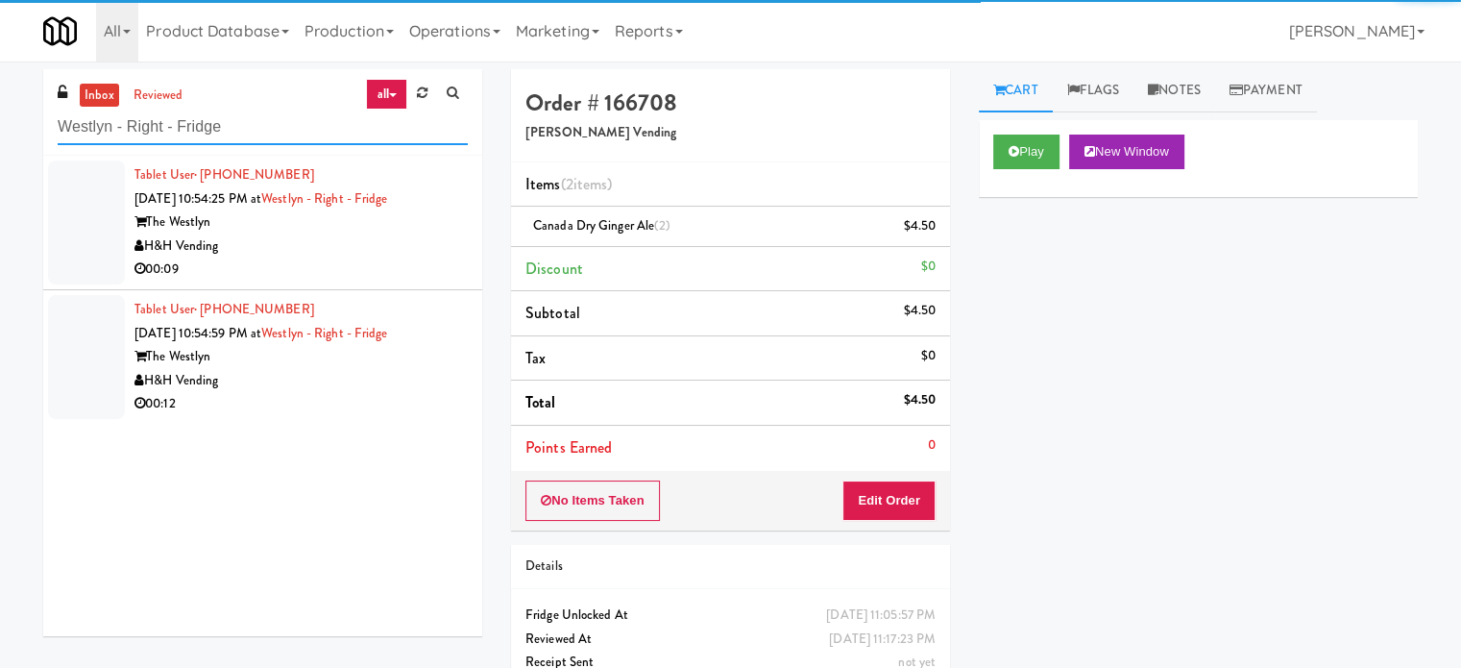
type input "Westlyn - Right - Fridge"
click at [374, 264] on div "00:09" at bounding box center [301, 270] width 333 height 24
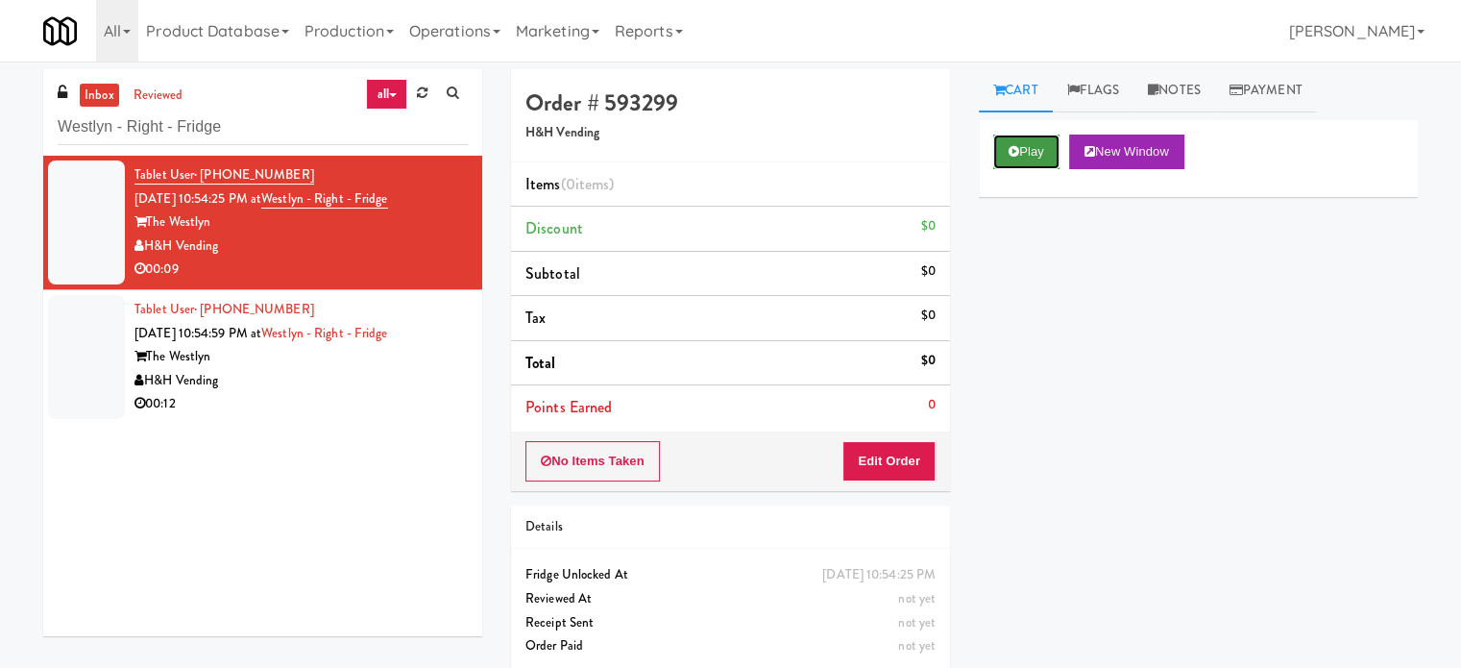
click at [1044, 157] on button "Play" at bounding box center [1027, 152] width 66 height 35
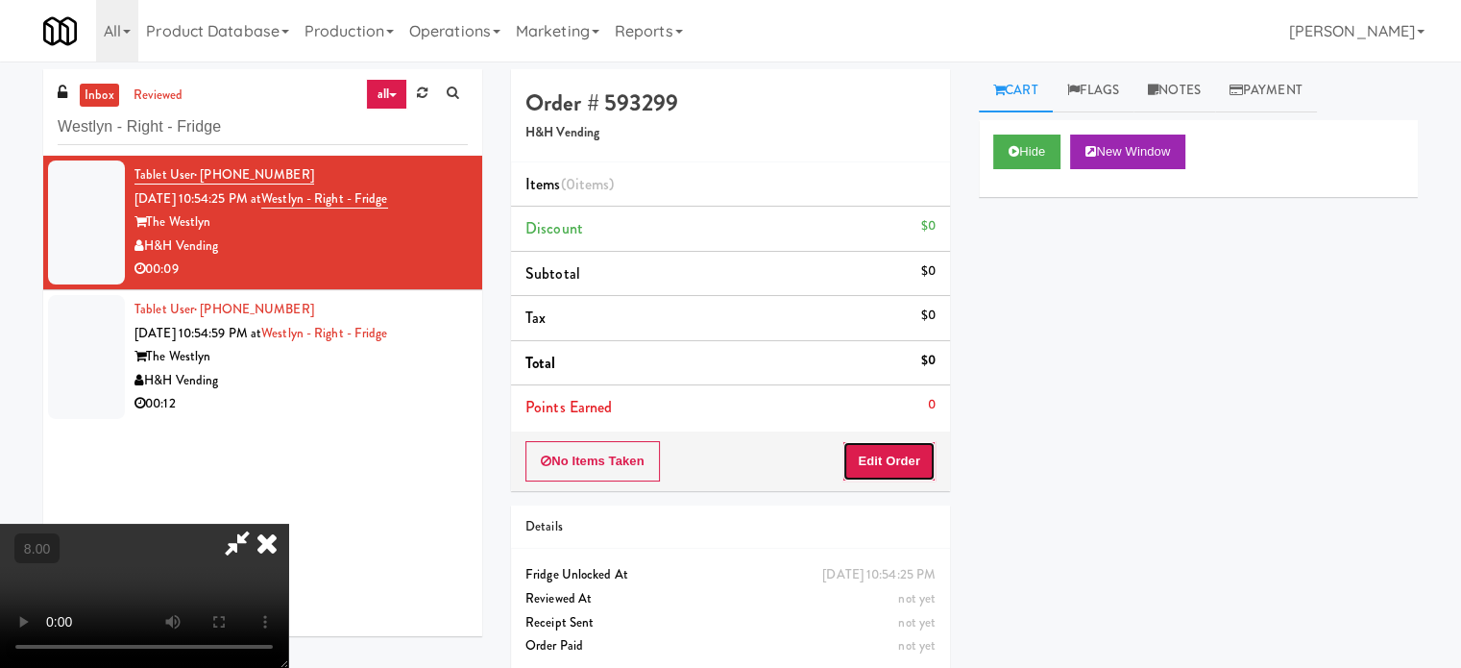
click at [915, 454] on button "Edit Order" at bounding box center [889, 461] width 93 height 40
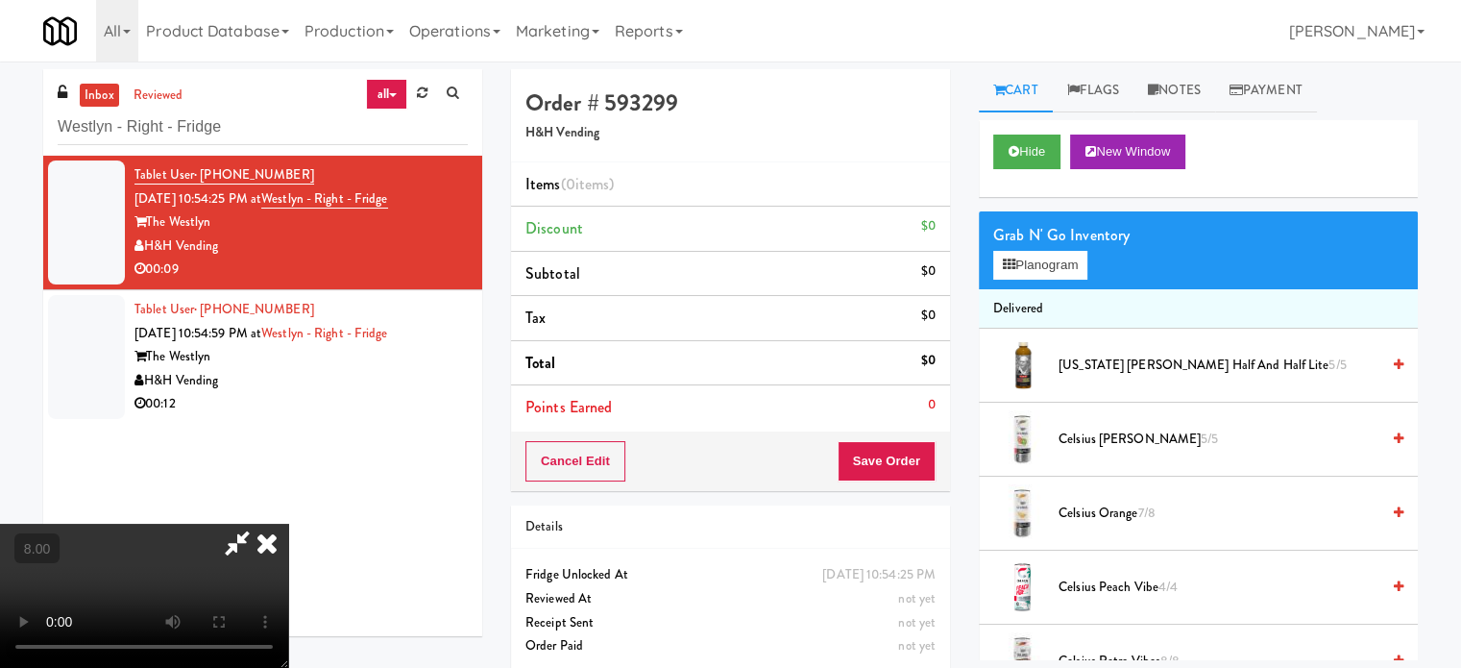
drag, startPoint x: 331, startPoint y: 490, endPoint x: 406, endPoint y: 451, distance: 85.5
click at [288, 524] on video at bounding box center [144, 596] width 288 height 144
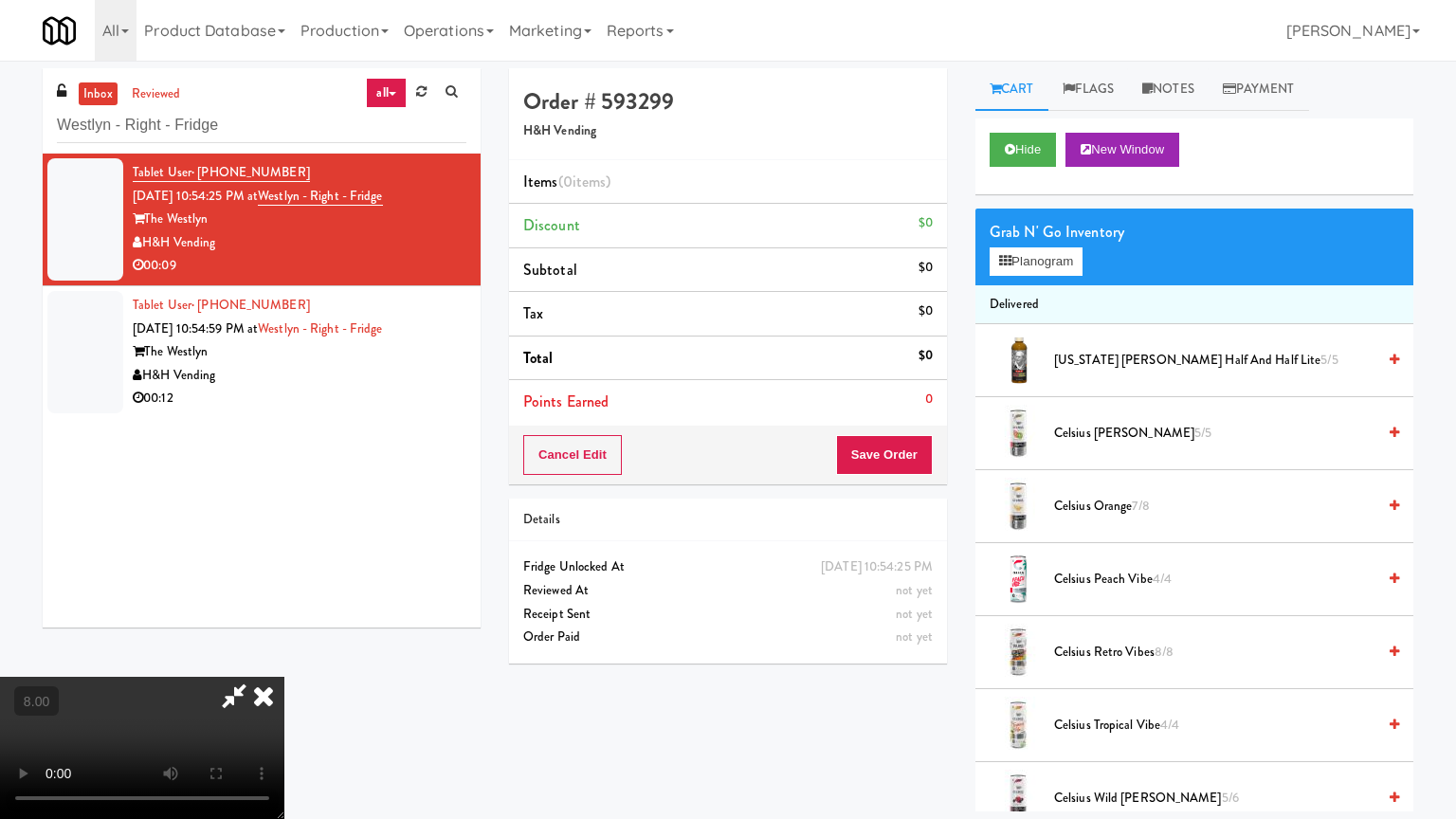
click at [284, 658] on video at bounding box center [142, 748] width 284 height 142
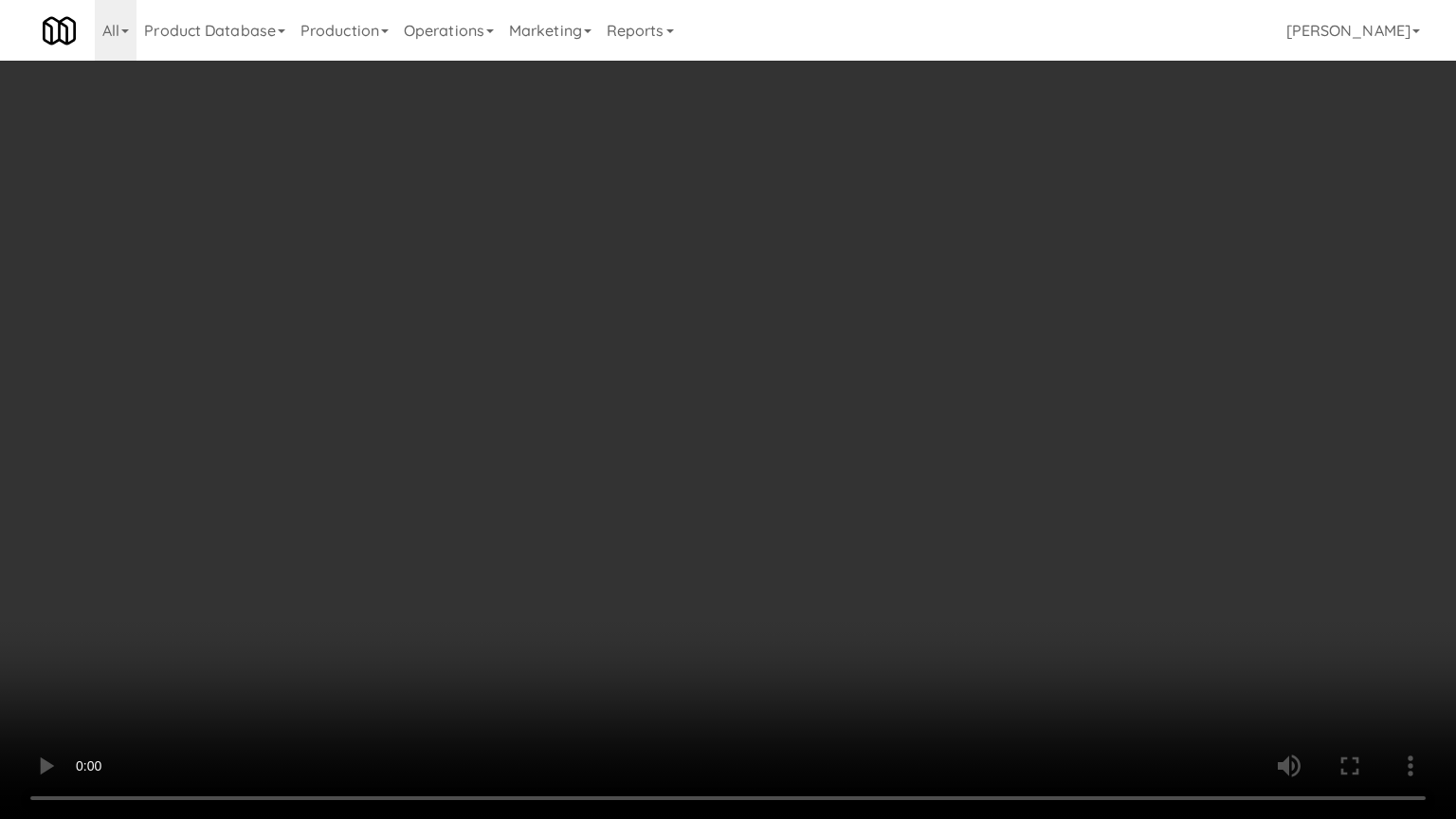
click at [625, 432] on video at bounding box center [728, 410] width 1456 height 819
click at [637, 423] on video at bounding box center [728, 410] width 1456 height 819
click at [639, 427] on video at bounding box center [728, 410] width 1456 height 819
click at [673, 460] on video at bounding box center [728, 410] width 1456 height 819
click at [615, 471] on video at bounding box center [728, 410] width 1456 height 819
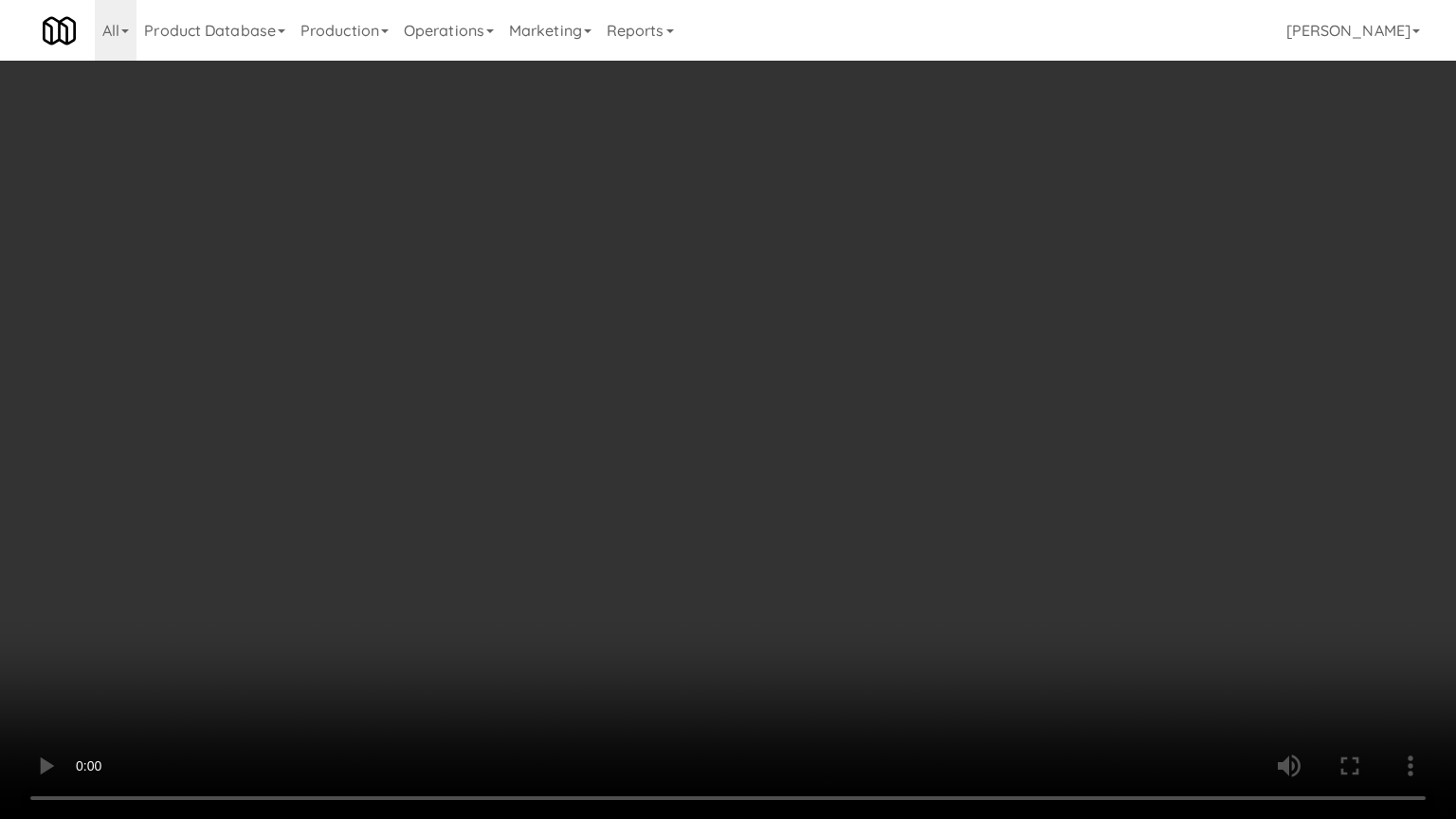
click at [708, 478] on video at bounding box center [728, 410] width 1456 height 819
click at [588, 492] on video at bounding box center [728, 410] width 1456 height 819
click at [609, 492] on video at bounding box center [728, 410] width 1456 height 819
click at [701, 463] on video at bounding box center [728, 410] width 1456 height 819
click at [720, 474] on video at bounding box center [728, 410] width 1456 height 819
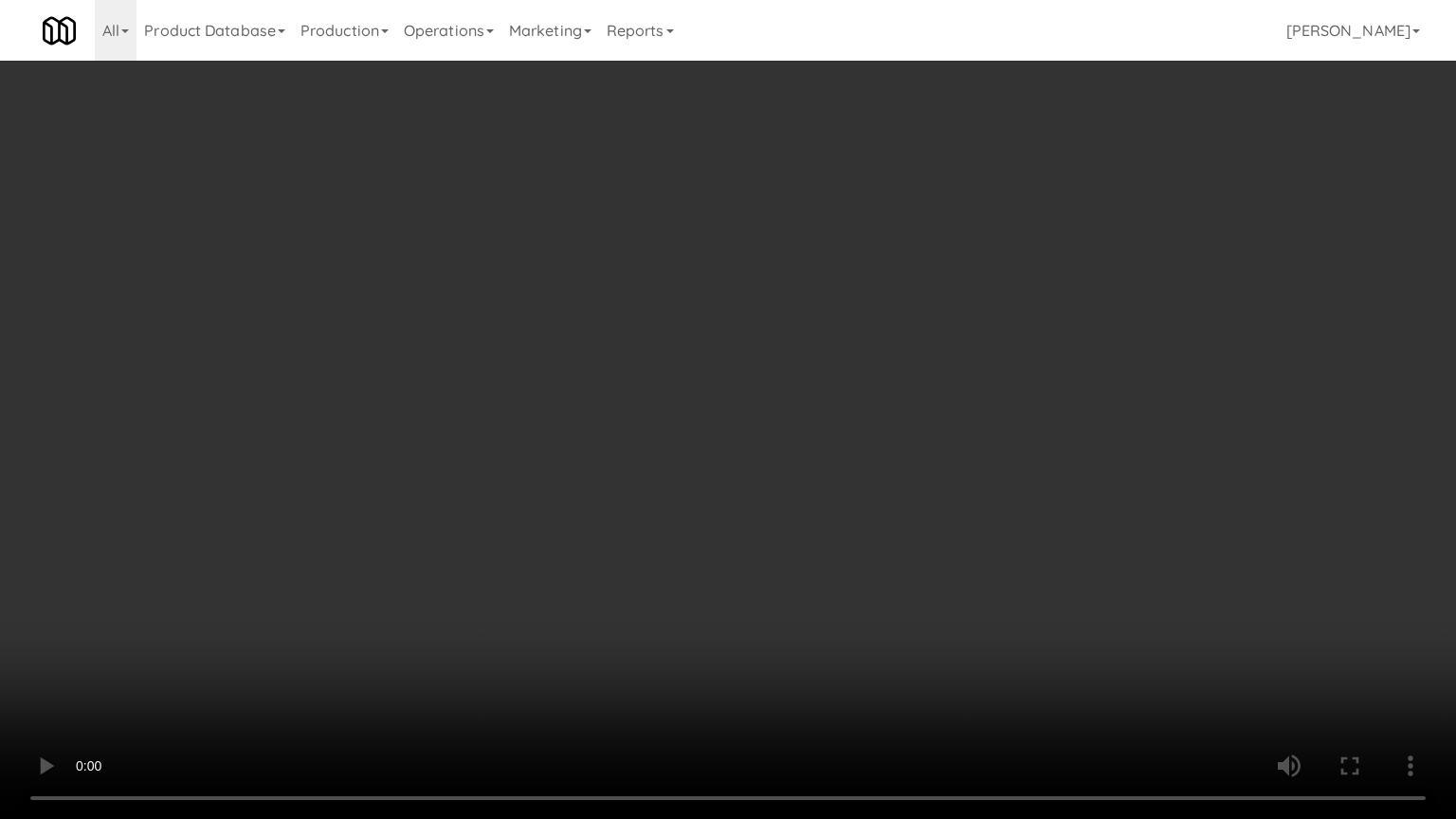
click at [697, 485] on video at bounding box center [728, 410] width 1456 height 819
click at [763, 455] on video at bounding box center [728, 410] width 1456 height 819
drag, startPoint x: 773, startPoint y: 449, endPoint x: 809, endPoint y: 430, distance: 40.7
click at [777, 448] on video at bounding box center [728, 410] width 1456 height 819
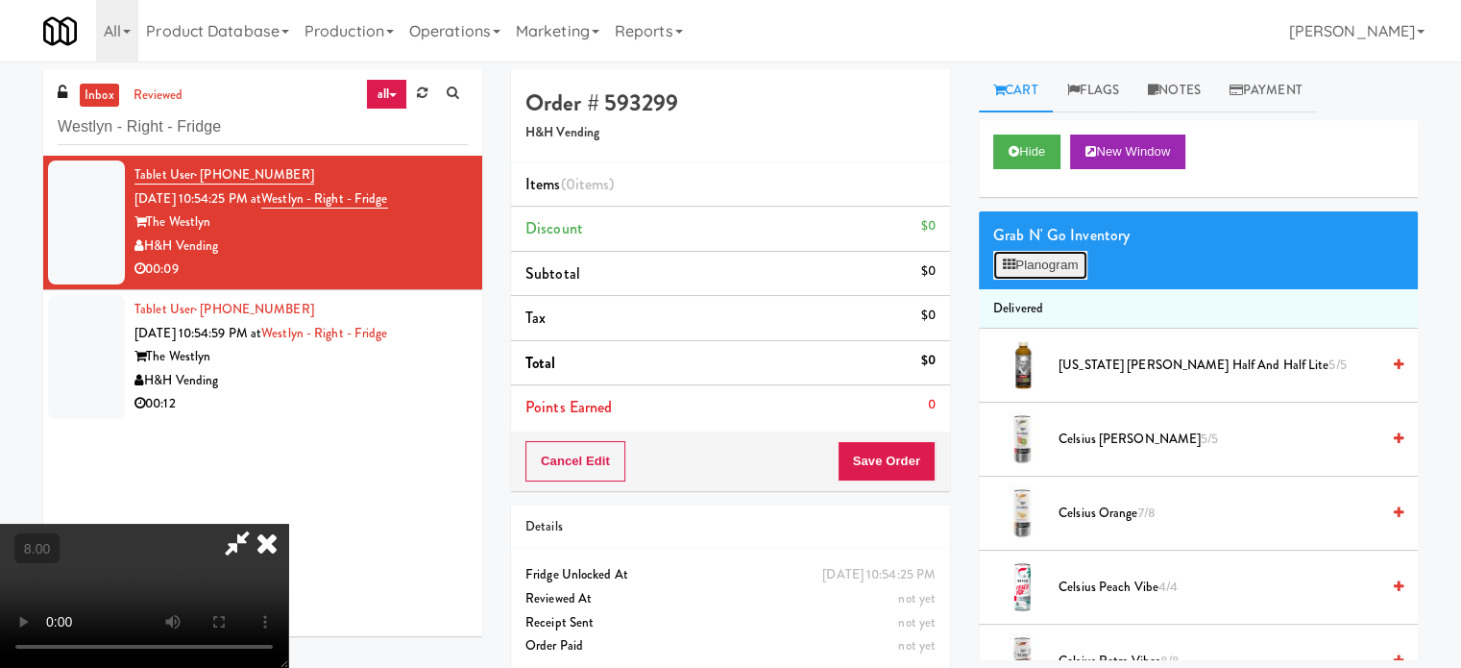
click at [1084, 271] on button "Planogram" at bounding box center [1041, 265] width 94 height 29
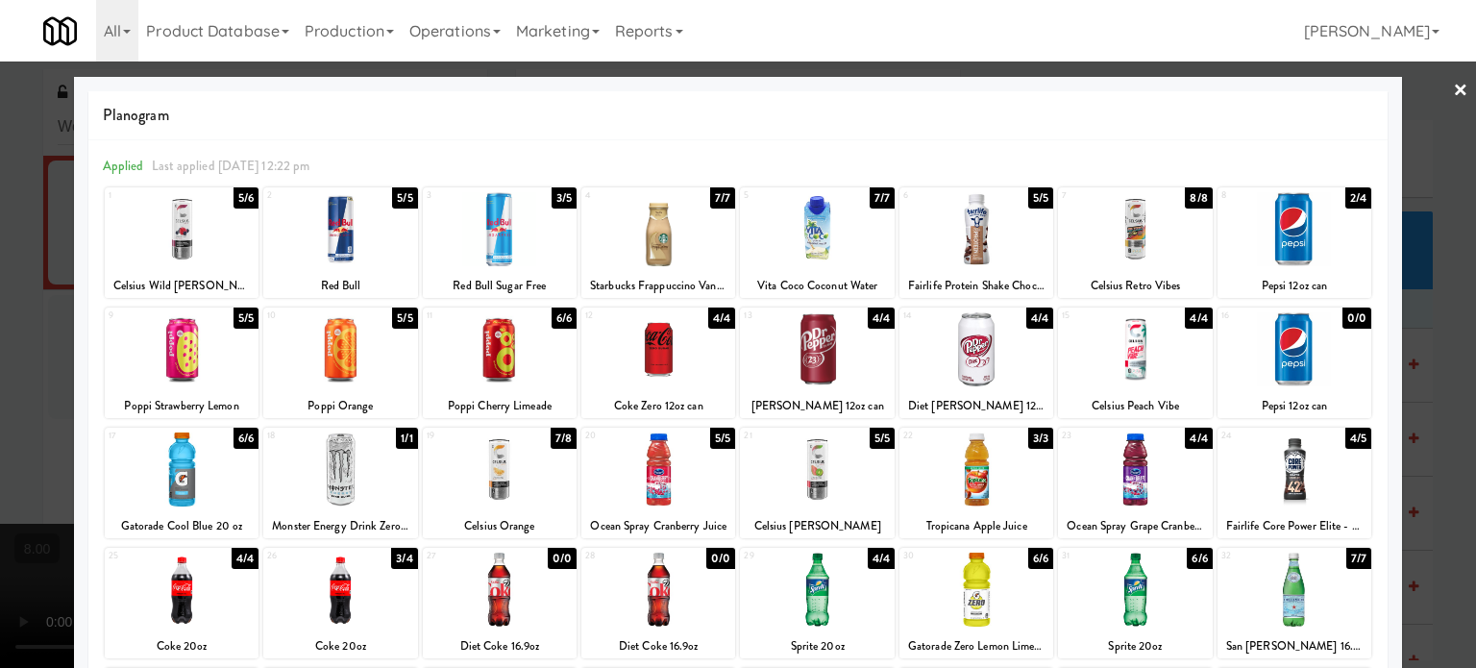
drag, startPoint x: 237, startPoint y: 203, endPoint x: 265, endPoint y: 203, distance: 27.9
click at [238, 203] on div "5/6" at bounding box center [245, 197] width 25 height 21
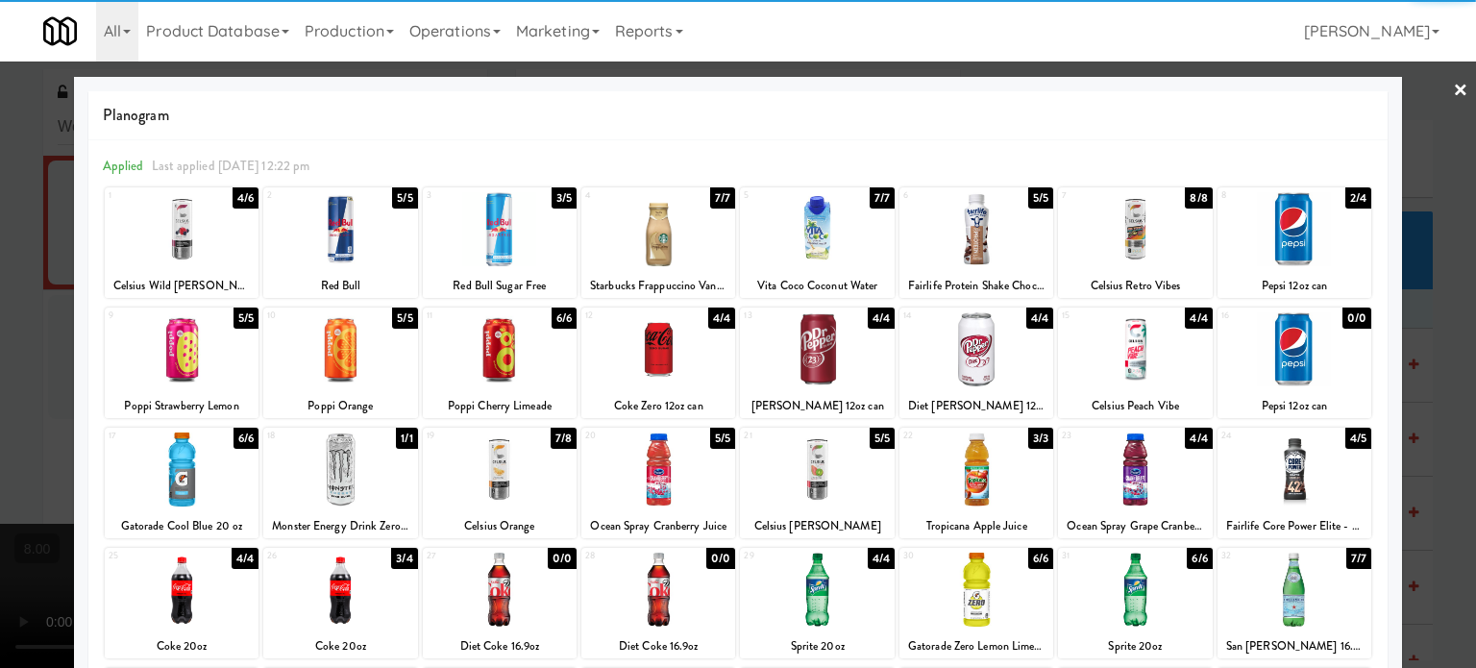
click at [1434, 324] on div at bounding box center [738, 334] width 1476 height 668
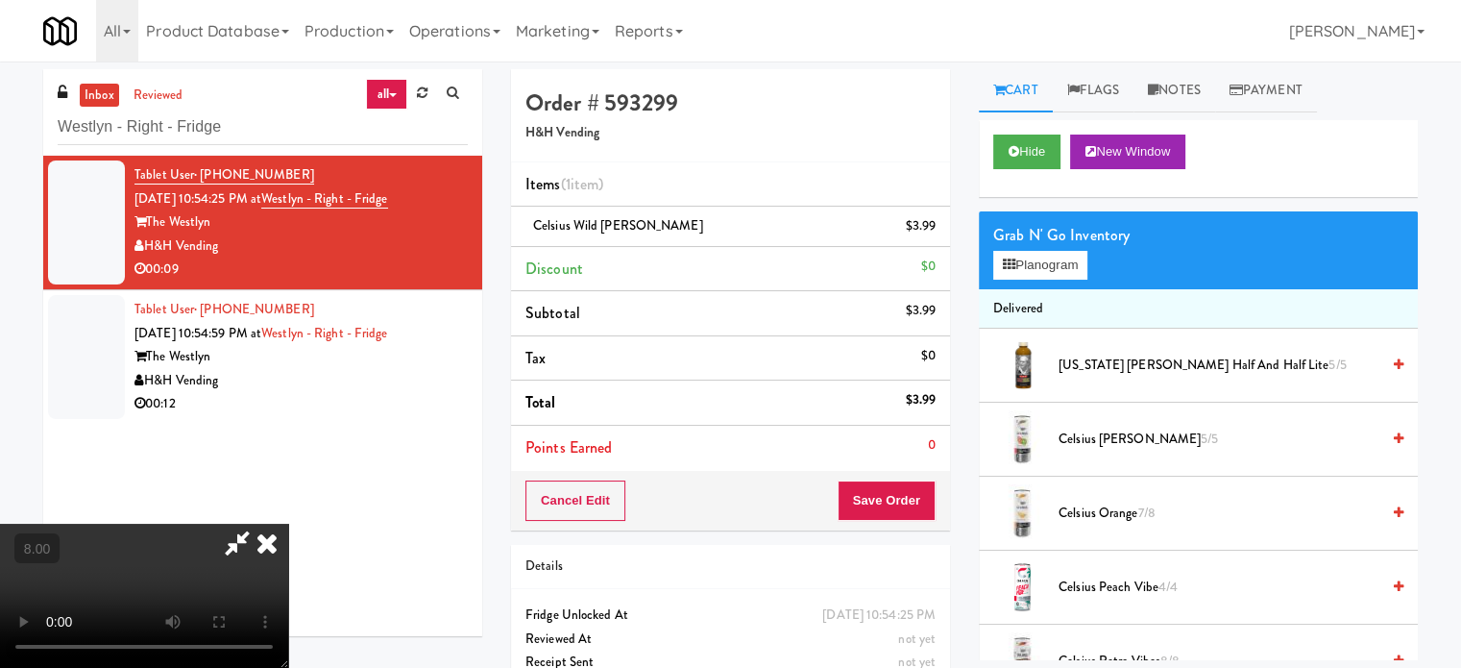
click at [288, 524] on video at bounding box center [144, 596] width 288 height 144
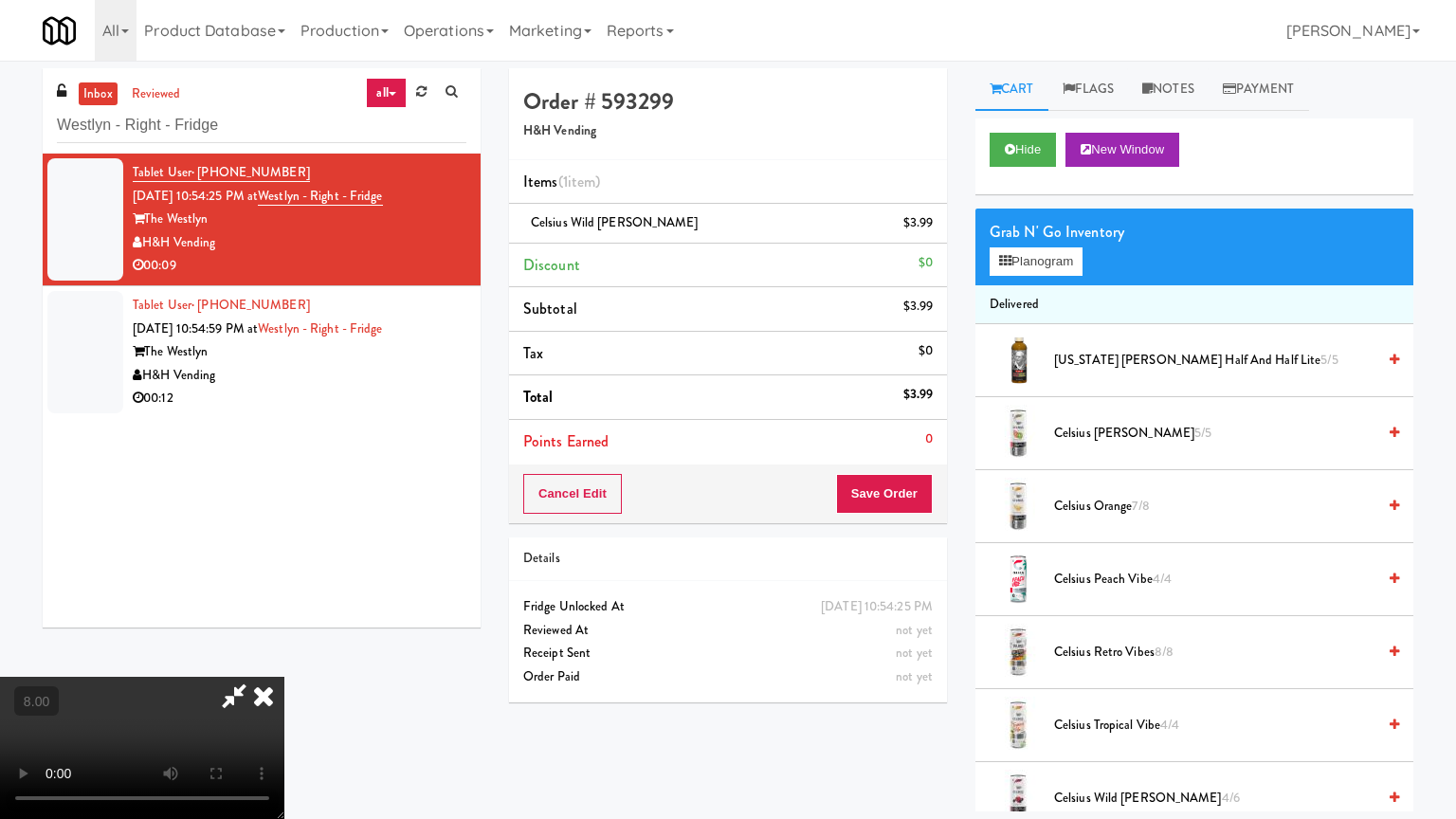
drag, startPoint x: 481, startPoint y: 573, endPoint x: 683, endPoint y: 392, distance: 271.2
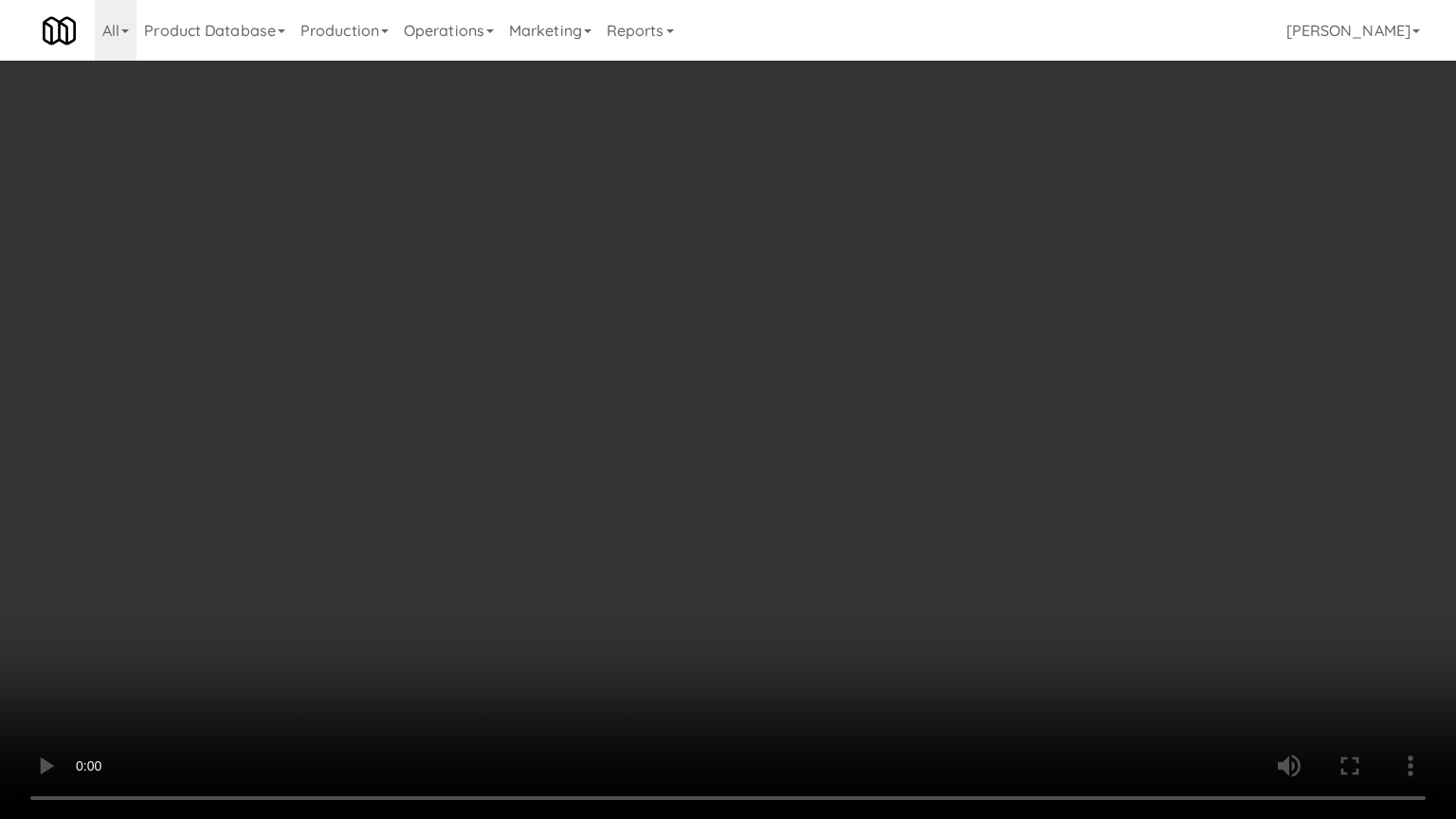
click at [496, 565] on video at bounding box center [728, 410] width 1456 height 819
click at [743, 399] on video at bounding box center [728, 410] width 1456 height 819
click at [756, 358] on video at bounding box center [728, 410] width 1456 height 819
click at [751, 353] on video at bounding box center [728, 410] width 1456 height 819
click at [759, 356] on video at bounding box center [728, 410] width 1456 height 819
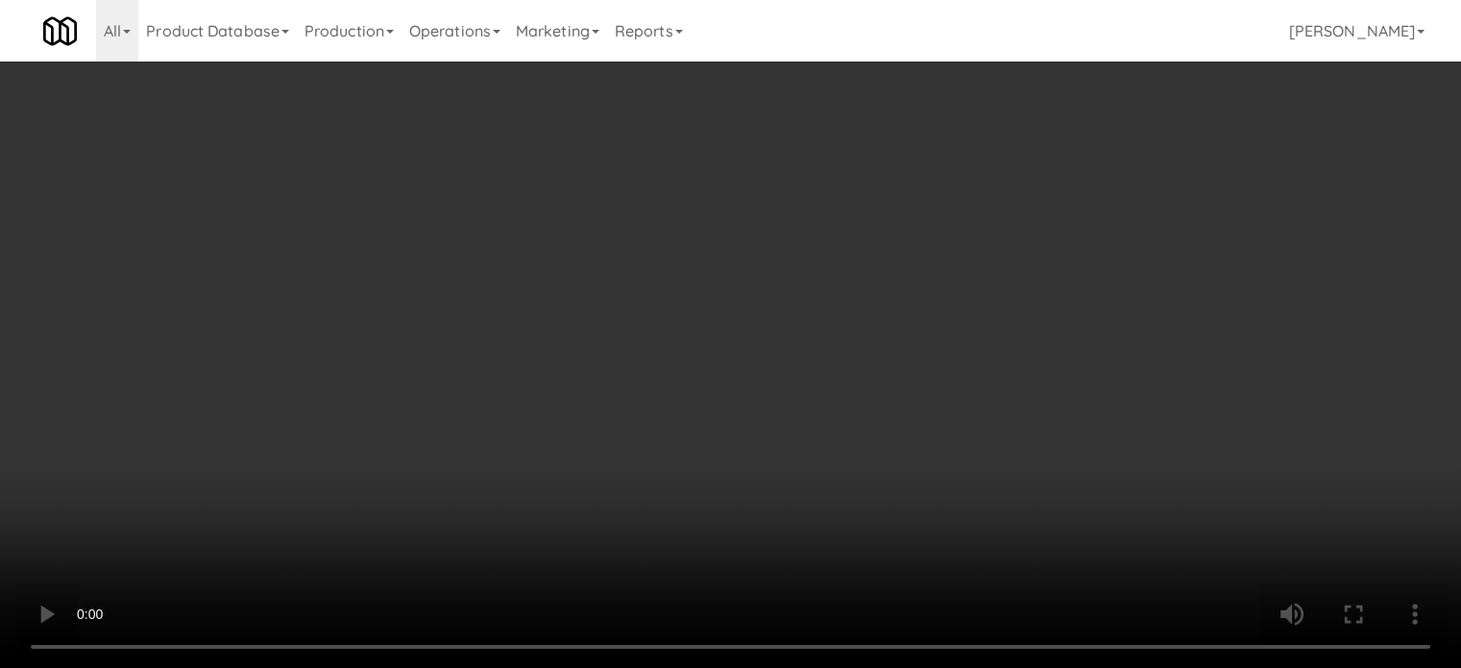
click at [812, 230] on video at bounding box center [730, 334] width 1461 height 668
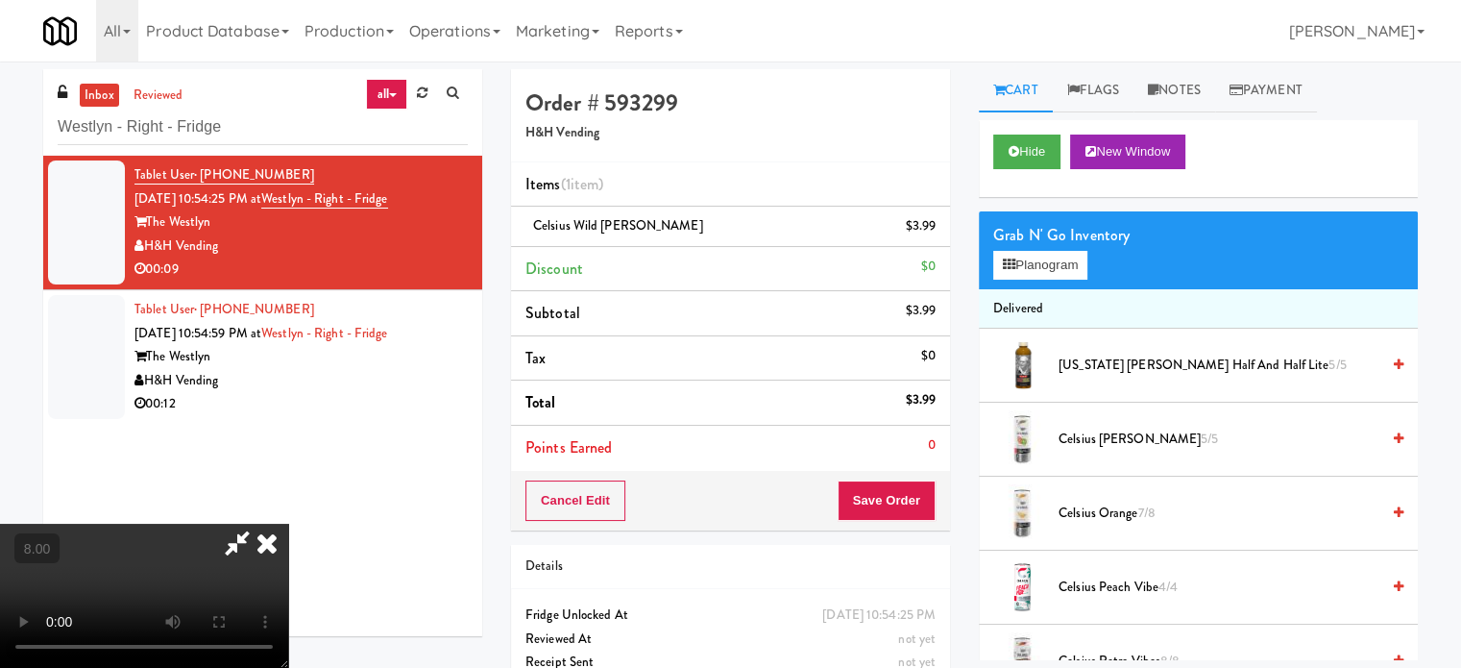
click at [288, 524] on icon at bounding box center [267, 543] width 42 height 38
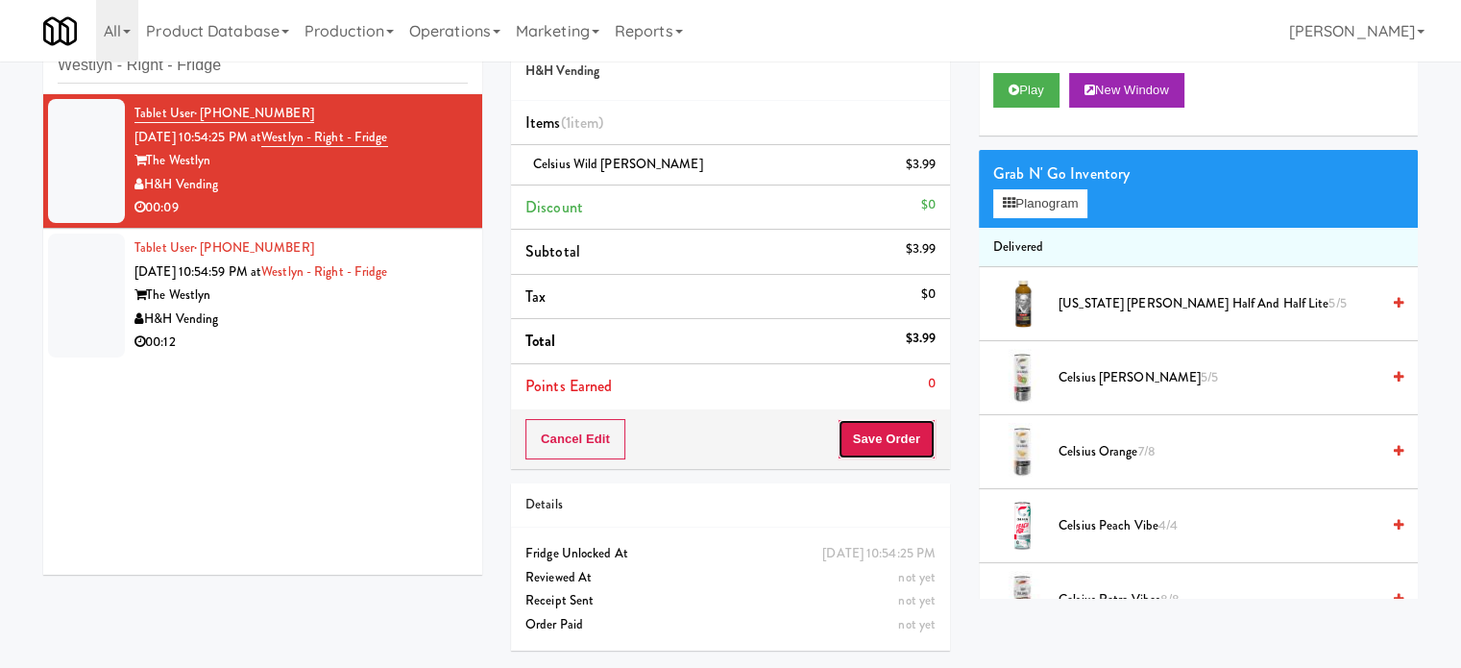
click at [892, 442] on button "Save Order" at bounding box center [887, 439] width 98 height 40
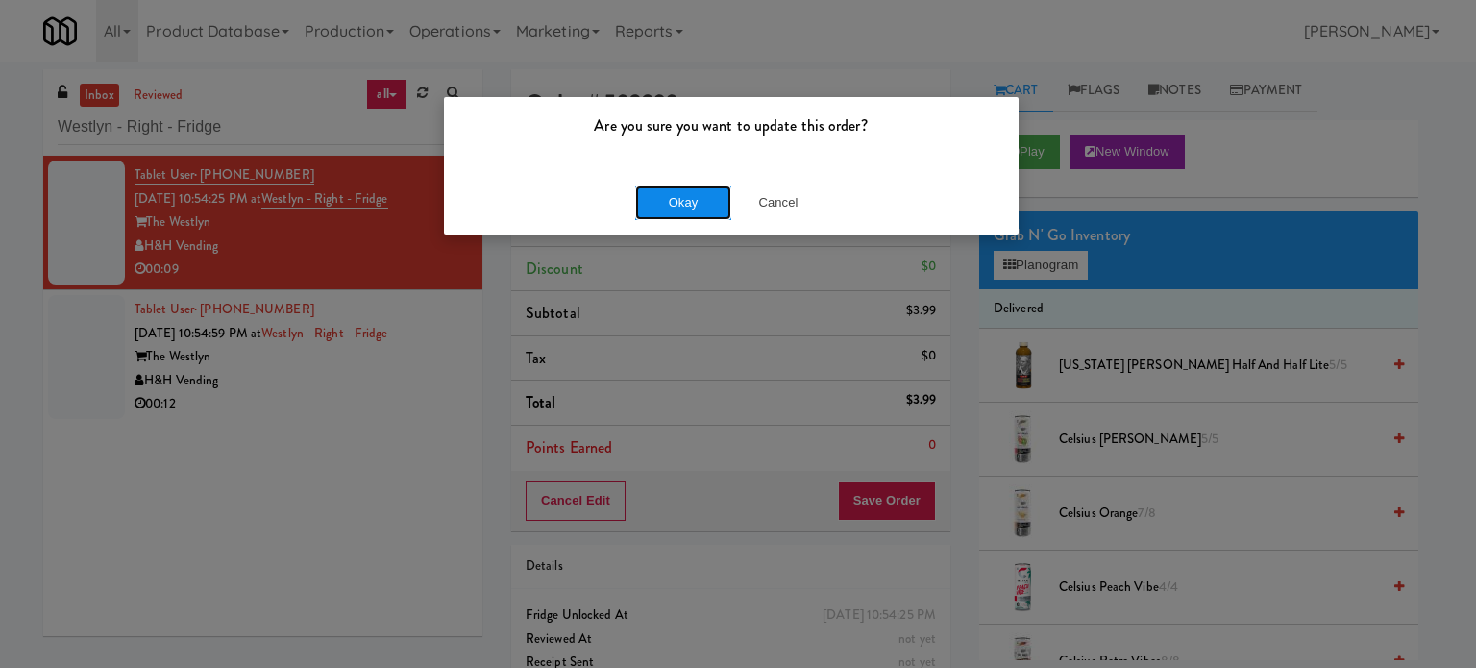
click at [669, 200] on button "Okay" at bounding box center [683, 202] width 96 height 35
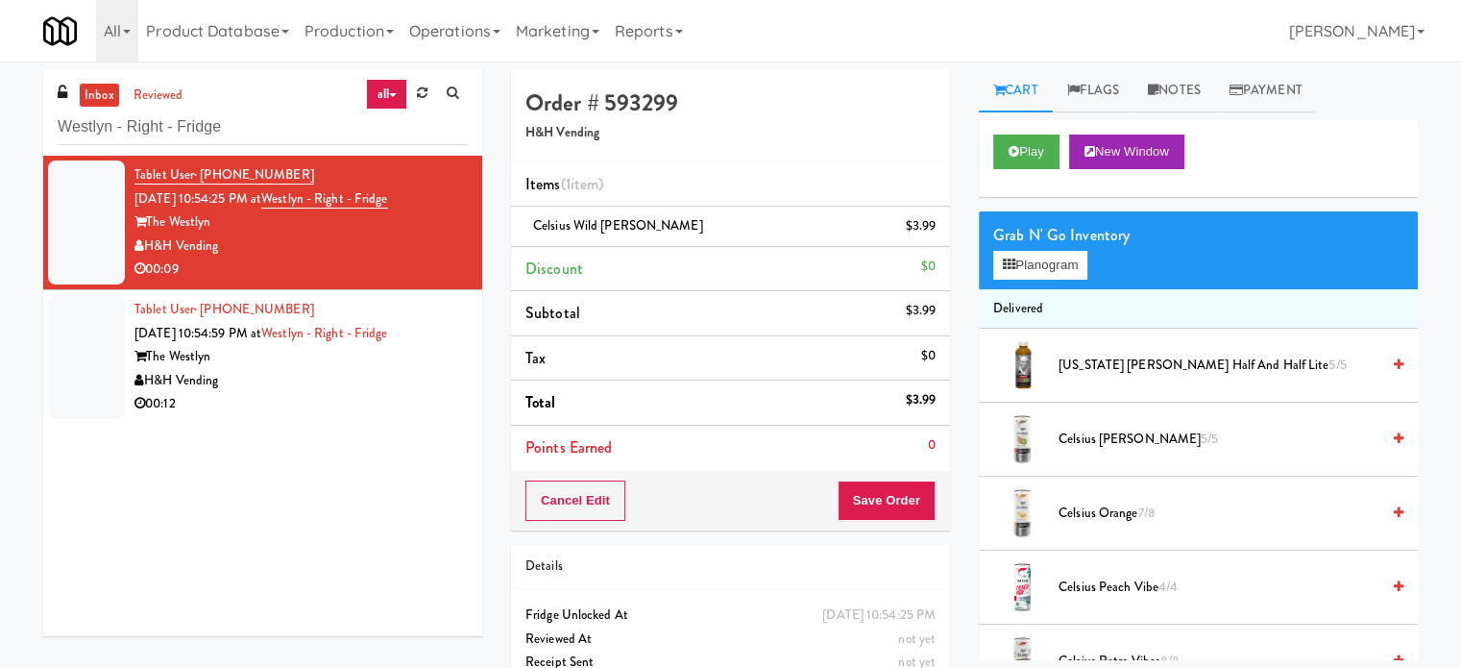
drag, startPoint x: 352, startPoint y: 388, endPoint x: 365, endPoint y: 380, distance: 16.0
click at [353, 385] on div "H&H Vending" at bounding box center [301, 381] width 333 height 24
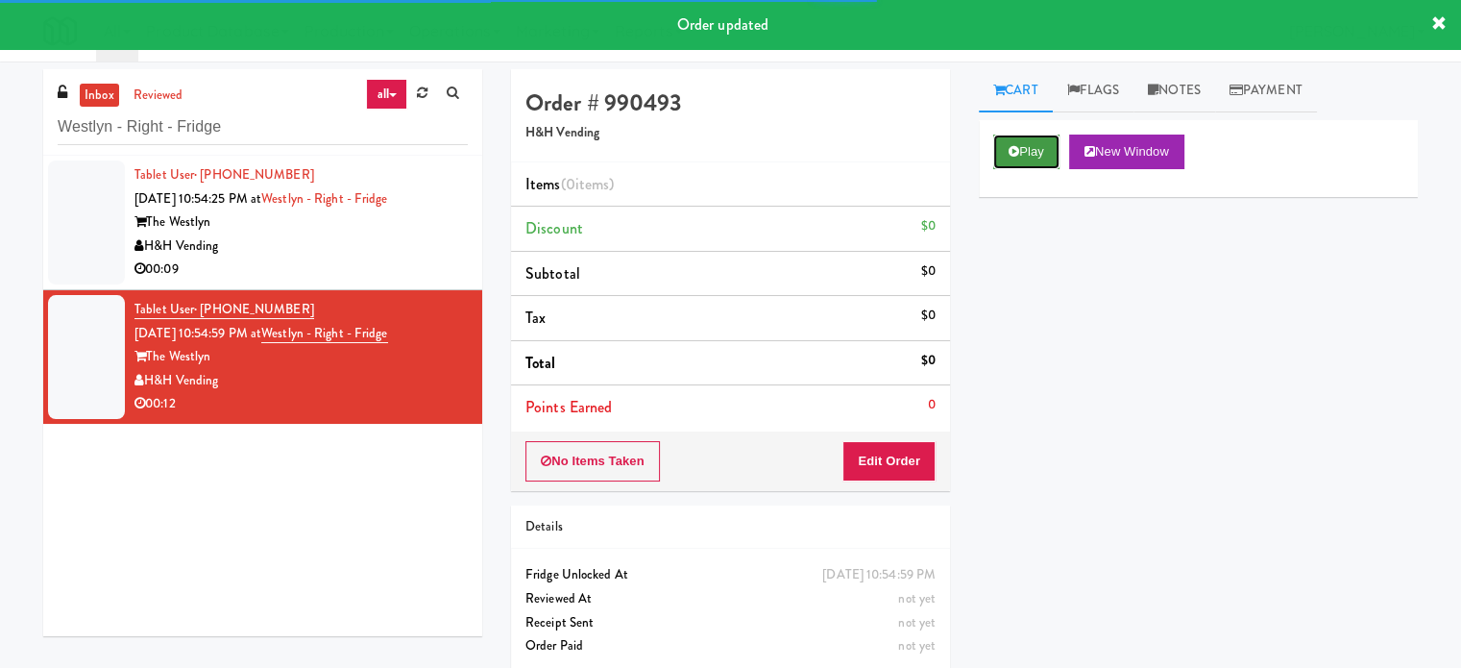
click at [1033, 158] on button "Play" at bounding box center [1027, 152] width 66 height 35
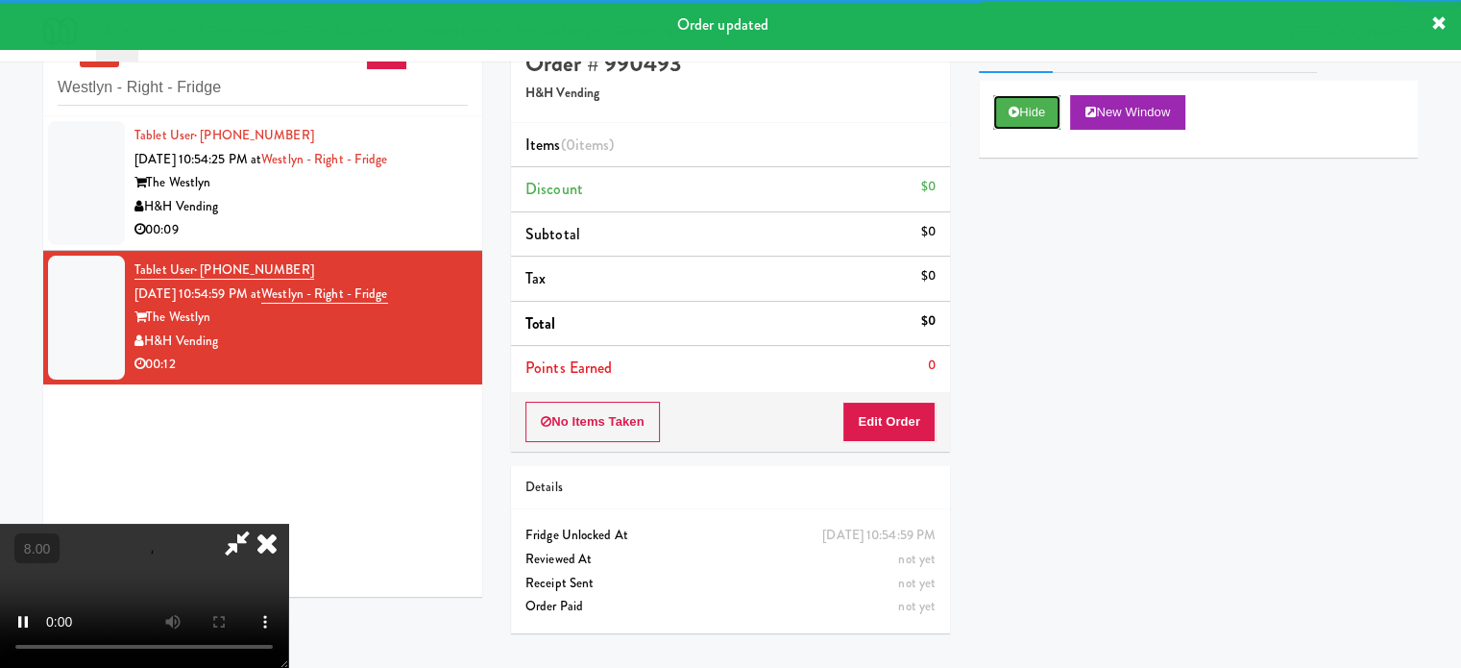
scroll to position [61, 0]
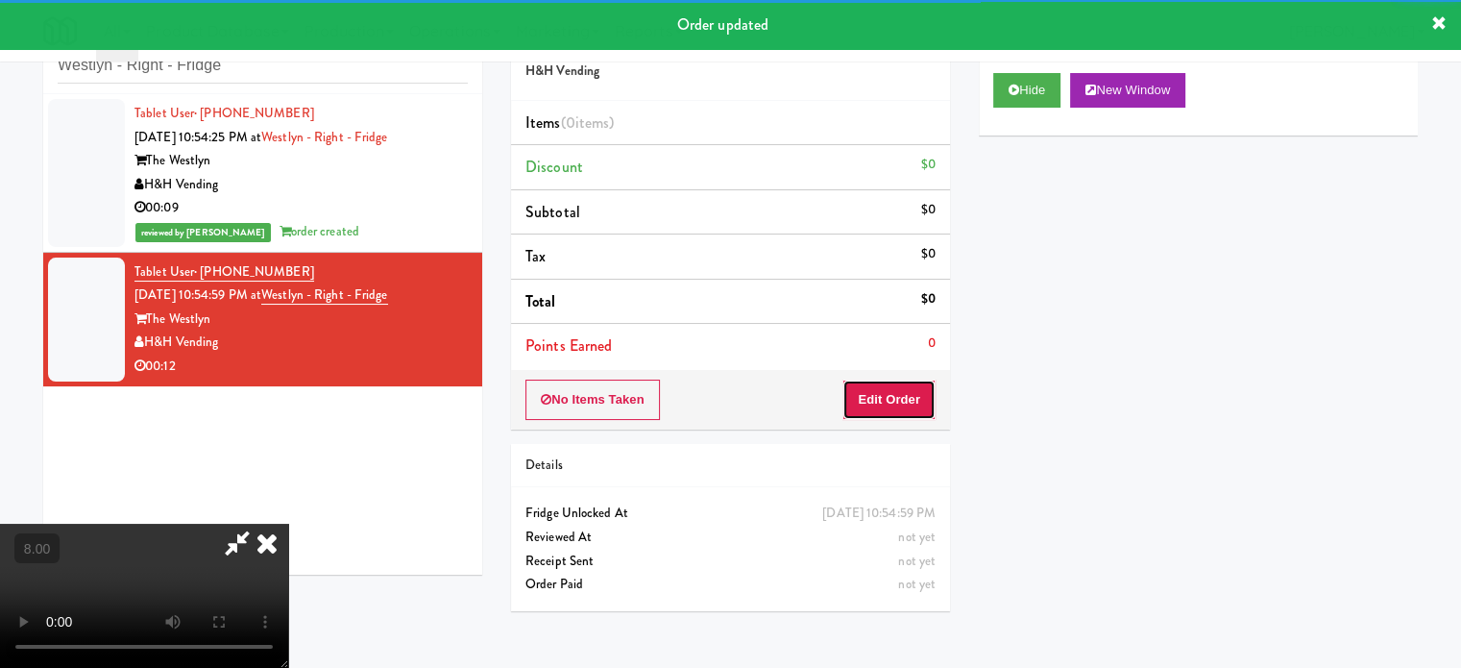
click at [919, 393] on button "Edit Order" at bounding box center [889, 400] width 93 height 40
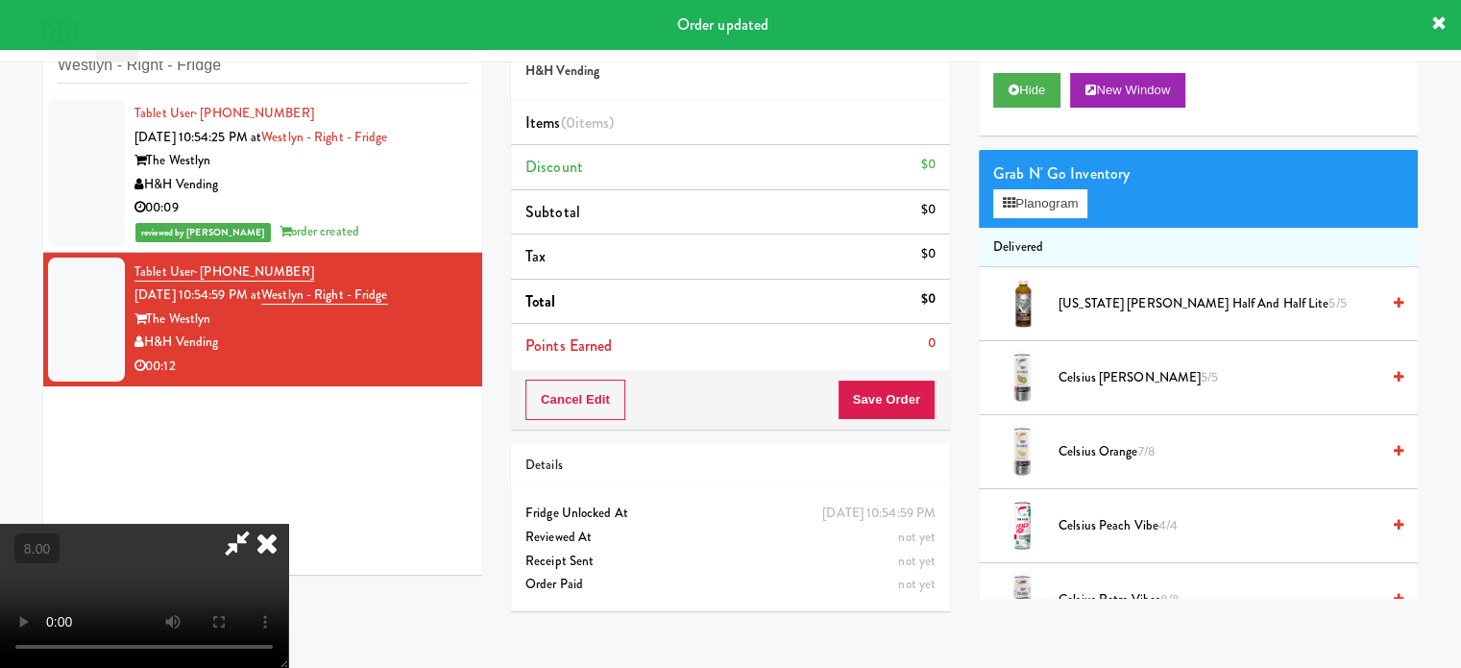
drag, startPoint x: 453, startPoint y: 468, endPoint x: 1067, endPoint y: 228, distance: 660.2
click at [288, 524] on video at bounding box center [144, 596] width 288 height 144
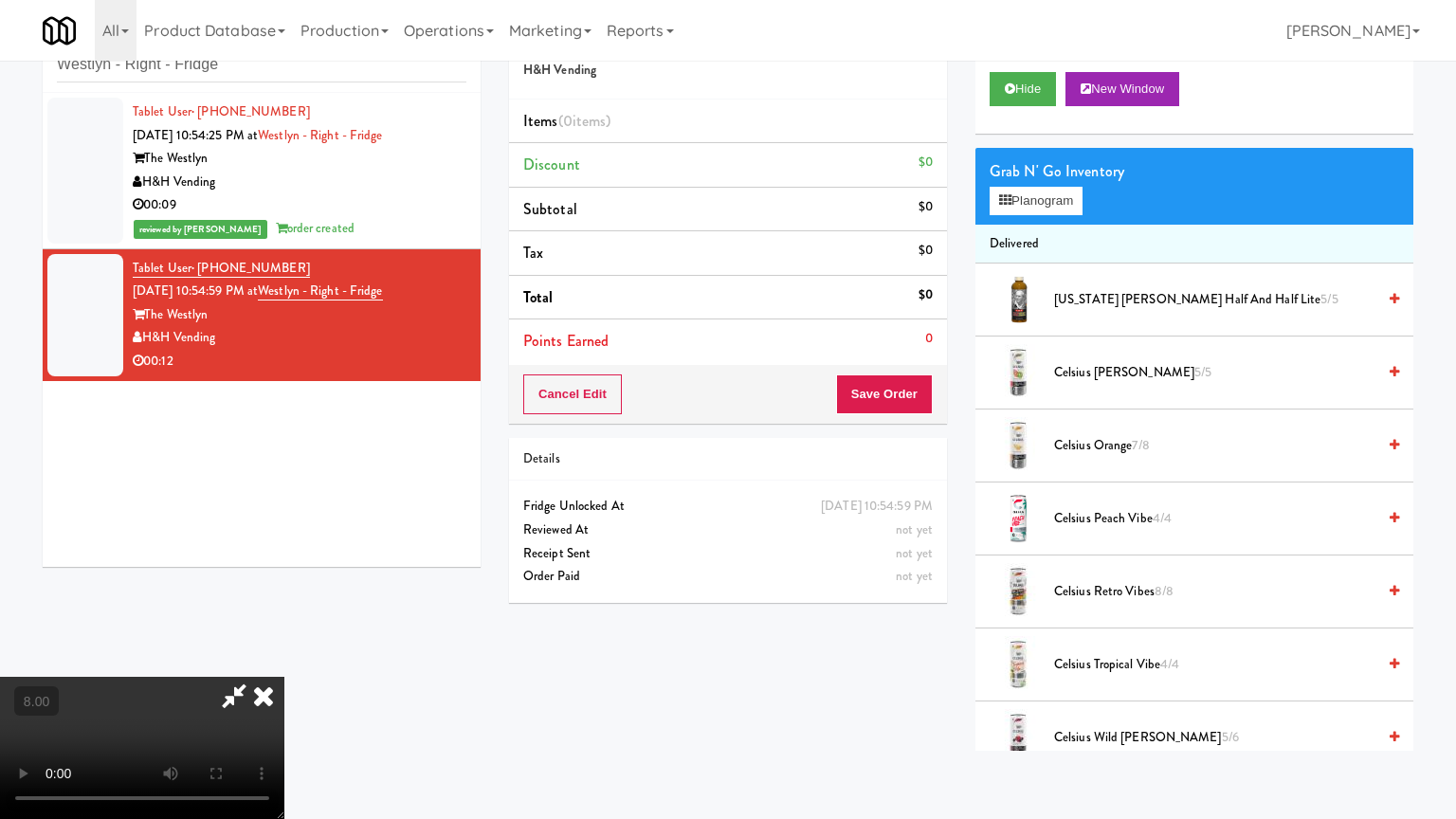
click at [284, 658] on video at bounding box center [142, 748] width 284 height 142
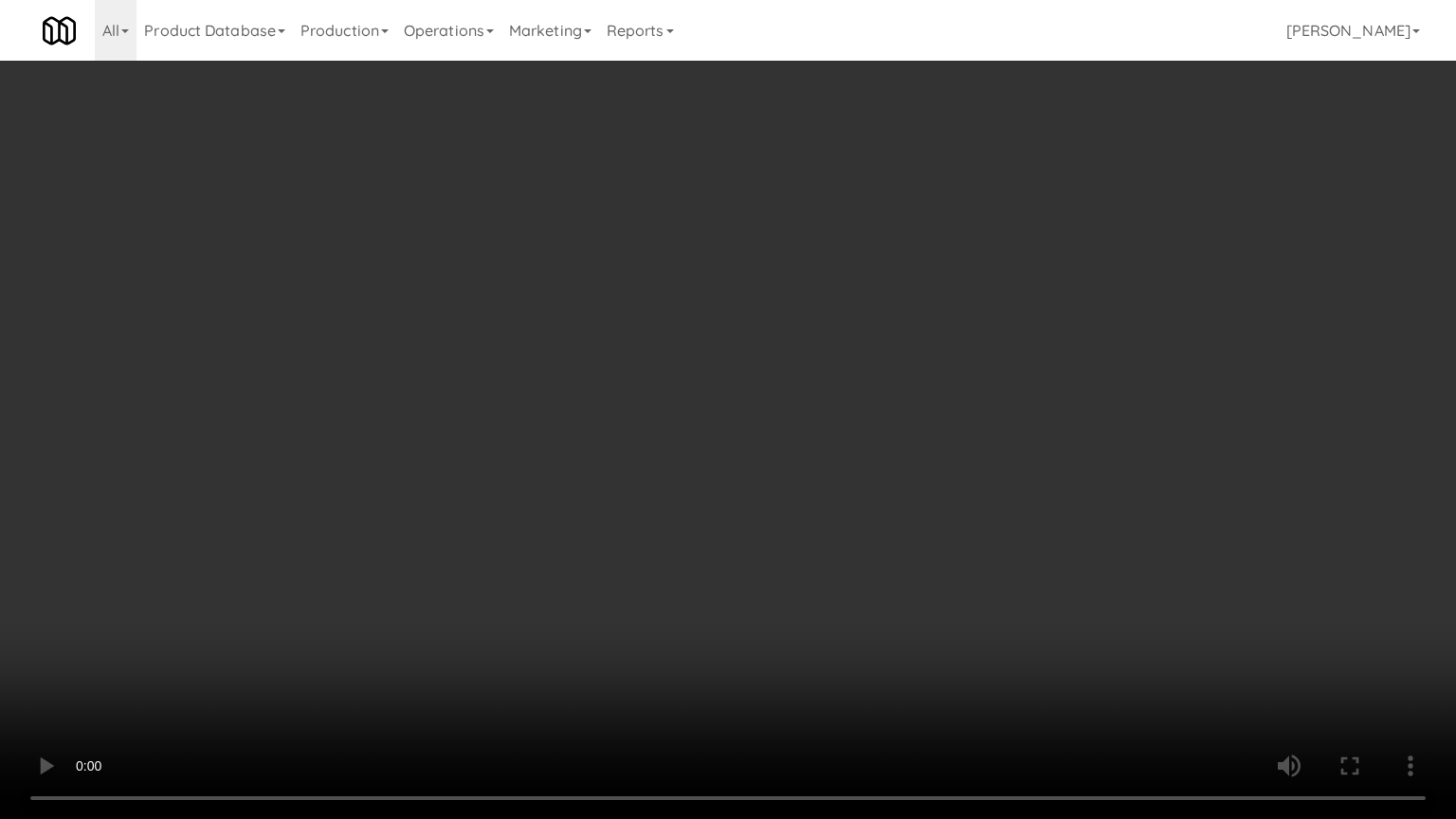
drag, startPoint x: 896, startPoint y: 327, endPoint x: 919, endPoint y: 316, distance: 25.5
click at [897, 323] on video at bounding box center [728, 410] width 1456 height 819
click at [966, 333] on video at bounding box center [728, 410] width 1456 height 819
click at [935, 345] on video at bounding box center [728, 410] width 1456 height 819
click at [937, 343] on video at bounding box center [728, 410] width 1456 height 819
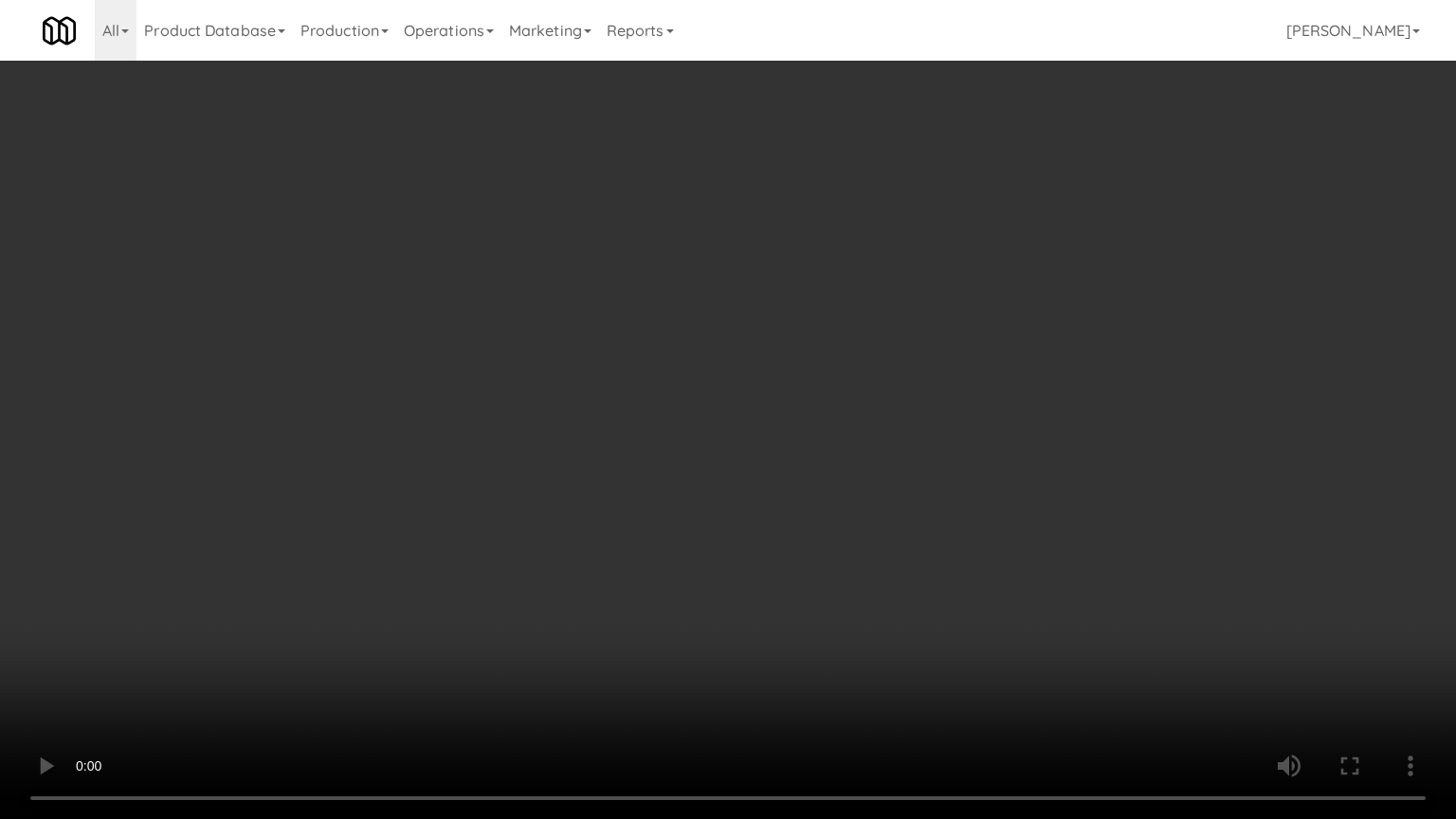
click at [940, 345] on video at bounding box center [728, 410] width 1456 height 819
click at [941, 340] on video at bounding box center [728, 410] width 1456 height 819
click at [941, 339] on video at bounding box center [728, 410] width 1456 height 819
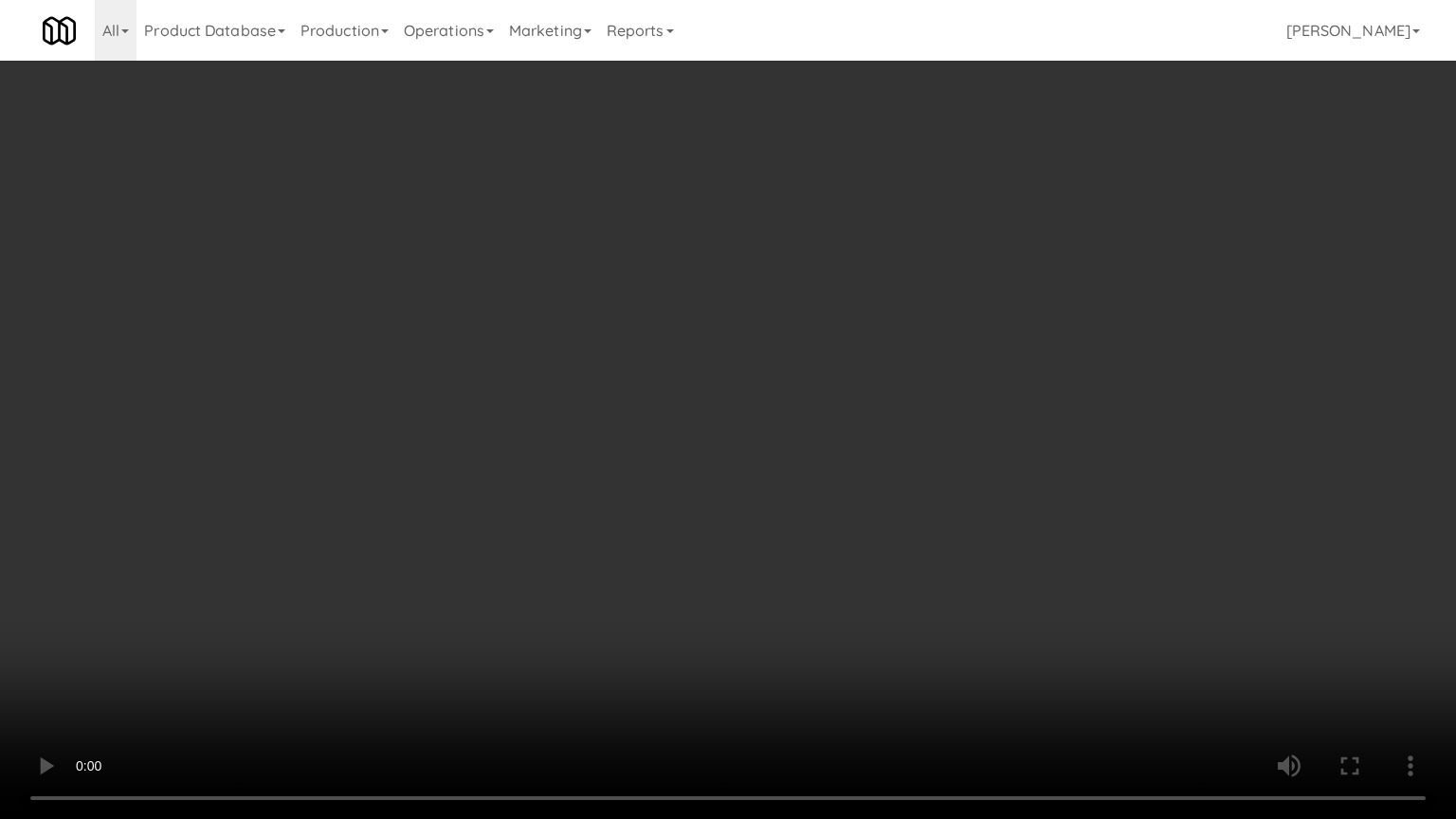
click at [1013, 365] on video at bounding box center [728, 410] width 1456 height 819
click at [1010, 365] on video at bounding box center [728, 410] width 1456 height 819
click at [1010, 364] on video at bounding box center [728, 410] width 1456 height 819
click at [1054, 375] on video at bounding box center [728, 410] width 1456 height 819
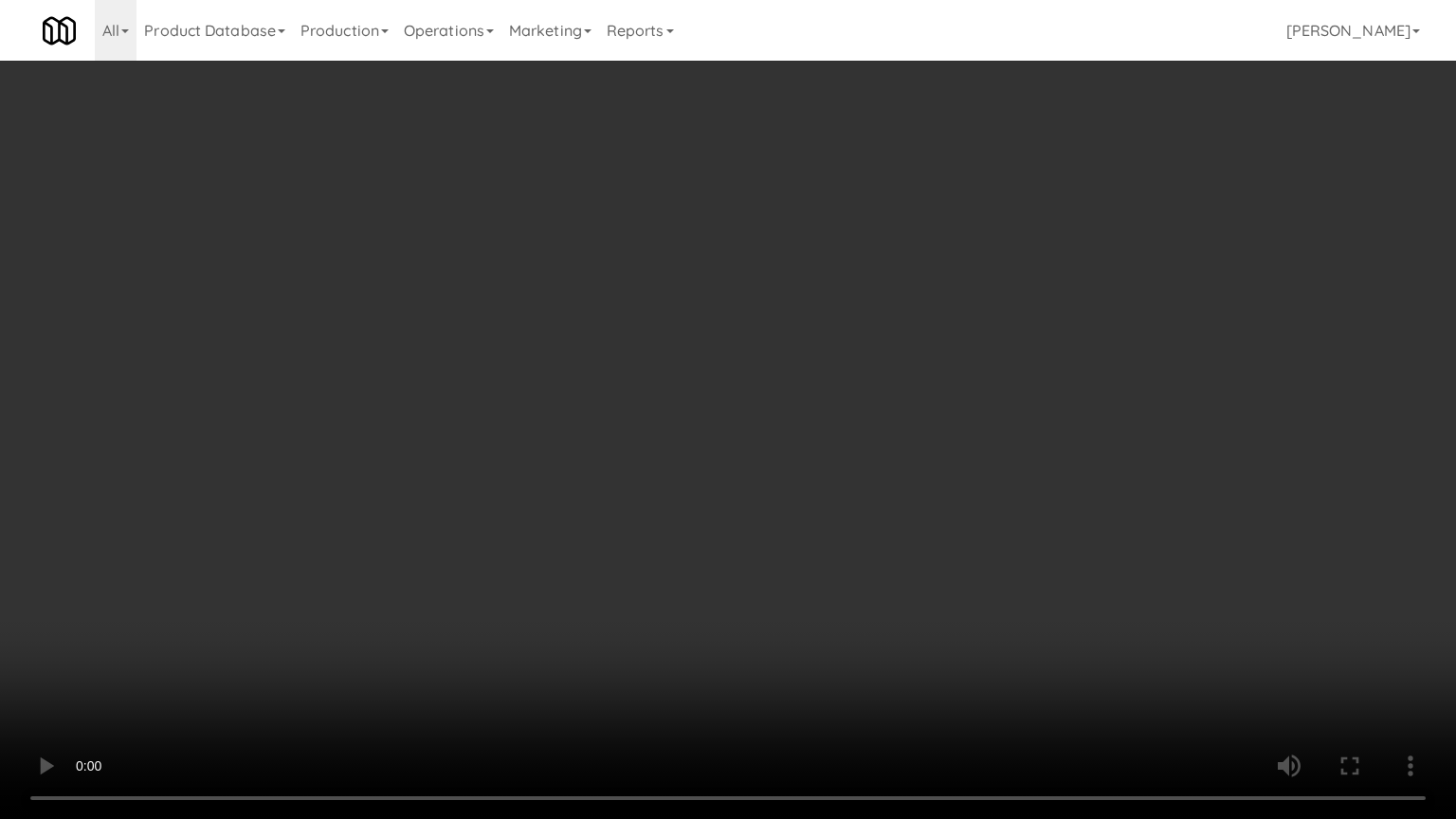
click at [1053, 375] on video at bounding box center [728, 410] width 1456 height 819
click at [1032, 362] on video at bounding box center [728, 410] width 1456 height 819
click at [1044, 356] on video at bounding box center [728, 410] width 1456 height 819
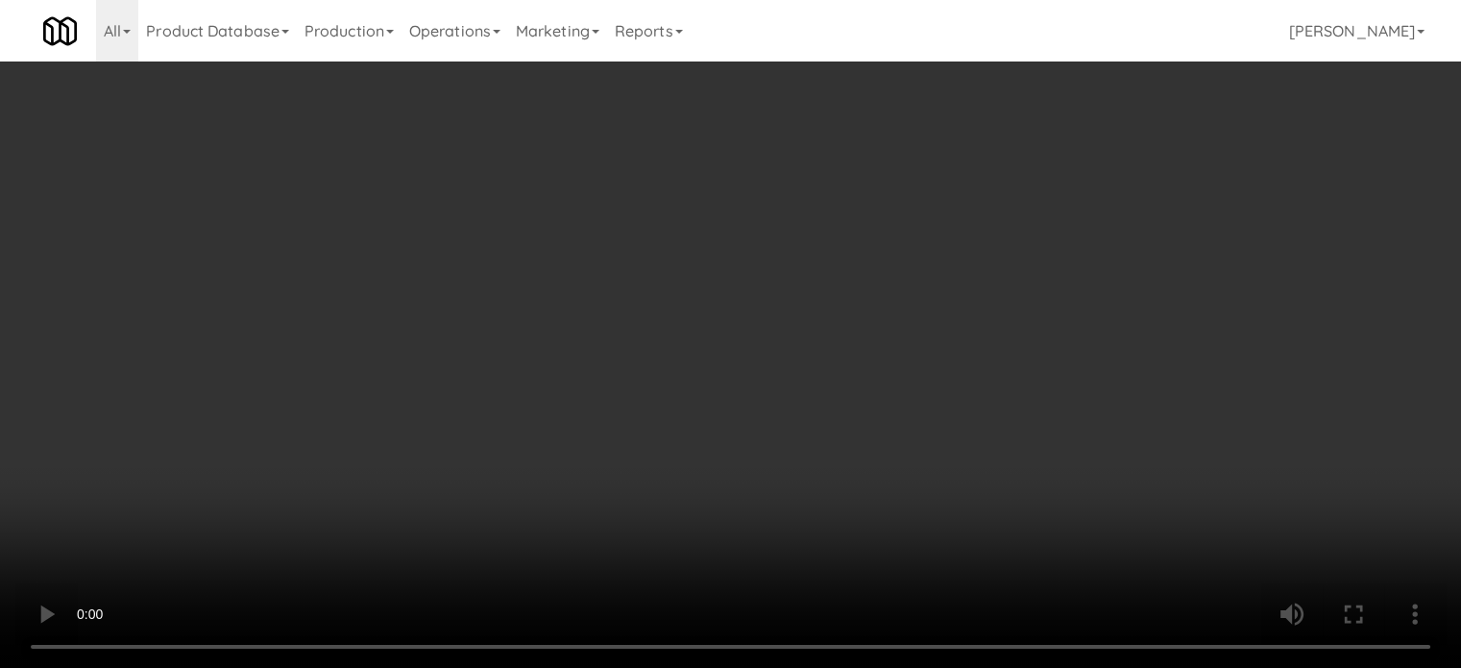
scroll to position [2140, 0]
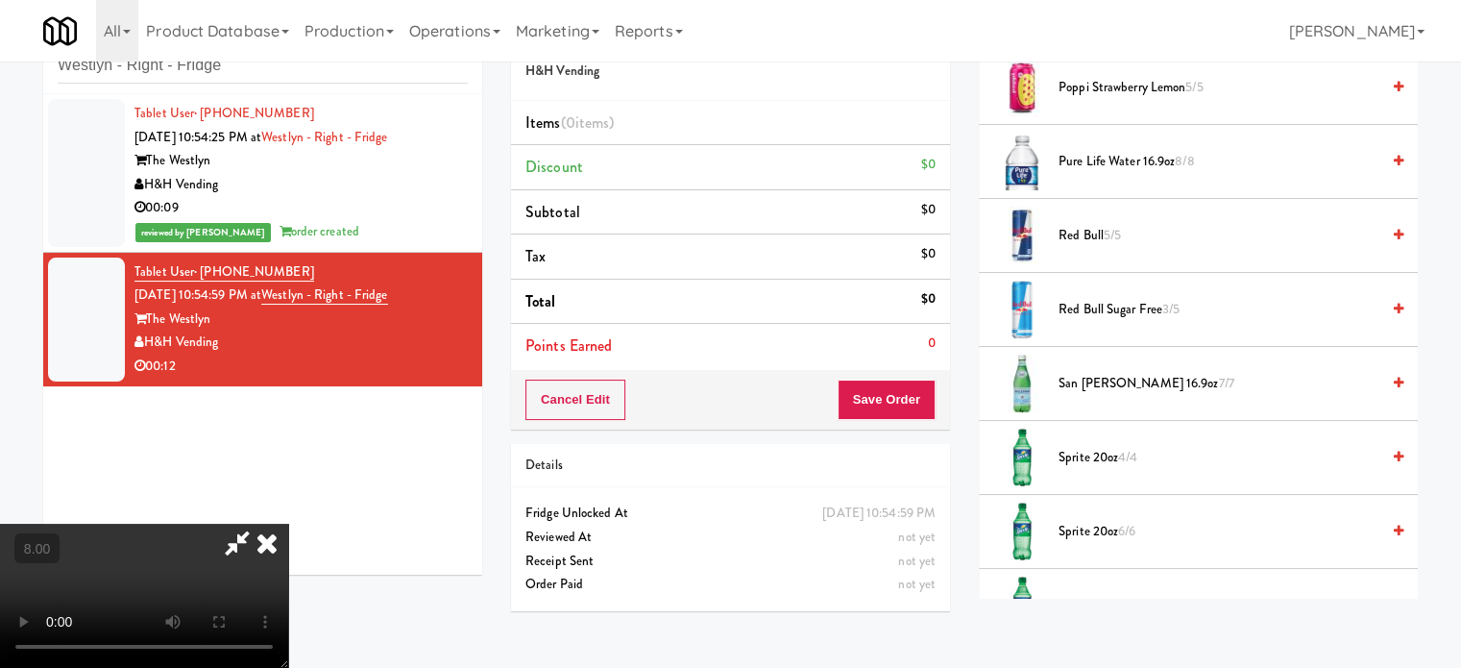
click at [1167, 157] on span "Pure Life Water 16.9oz 8/8" at bounding box center [1219, 162] width 321 height 24
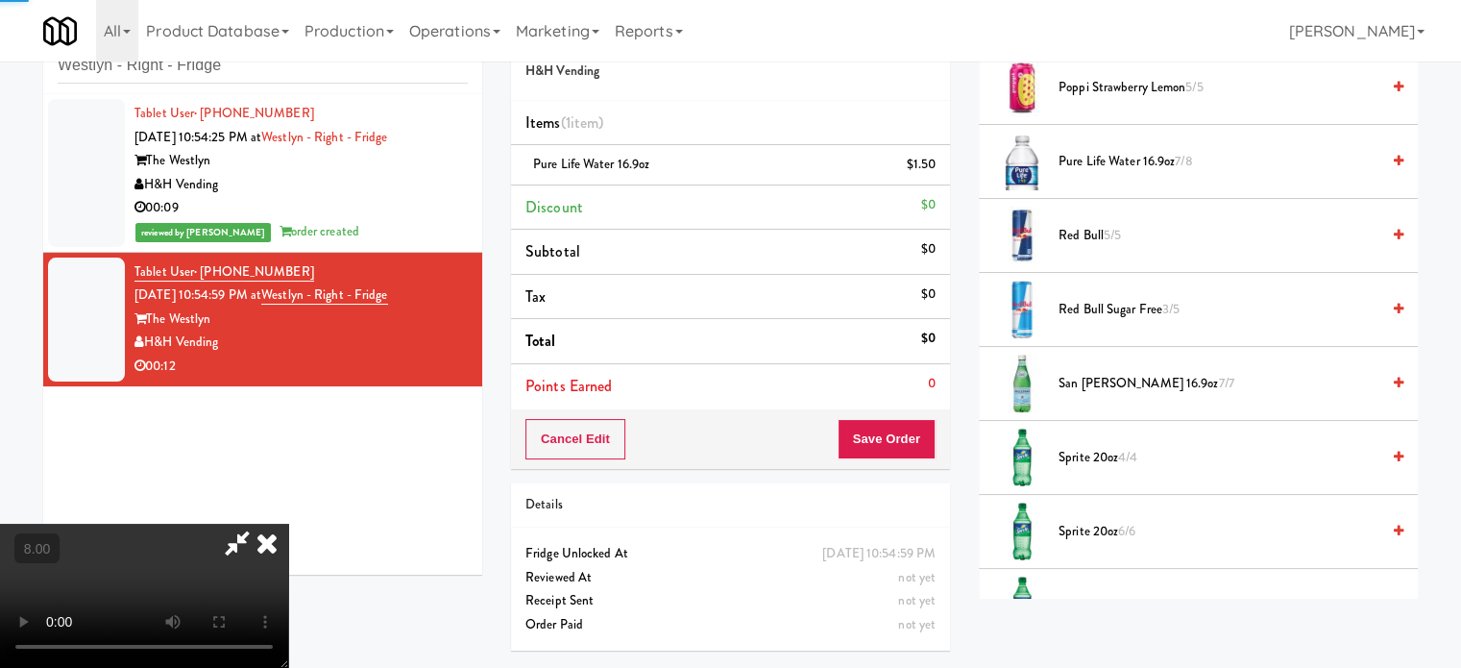
click at [1168, 157] on span "Pure Life Water 16.9oz 7/8" at bounding box center [1219, 162] width 321 height 24
click at [1169, 158] on span "Pure Life Water 16.9oz 6/8" at bounding box center [1219, 162] width 321 height 24
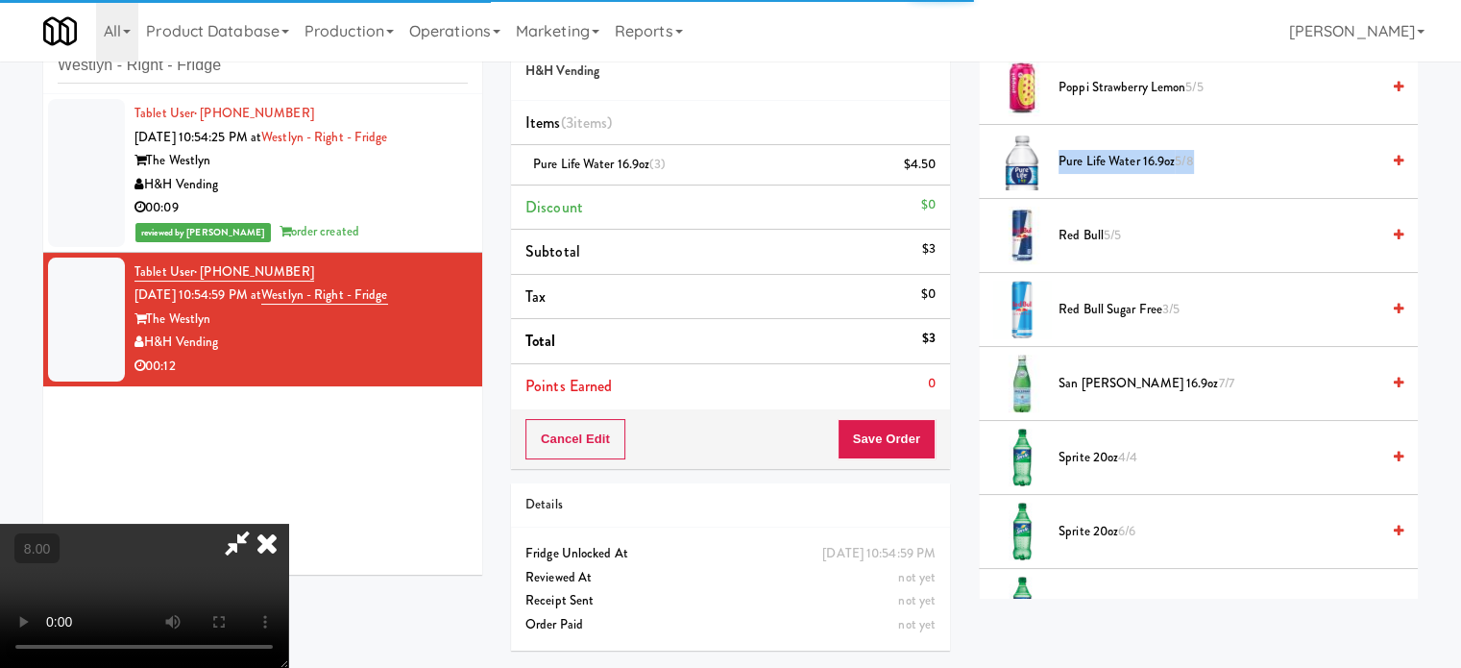
click at [1171, 159] on span "Pure Life Water 16.9oz 5/8" at bounding box center [1219, 162] width 321 height 24
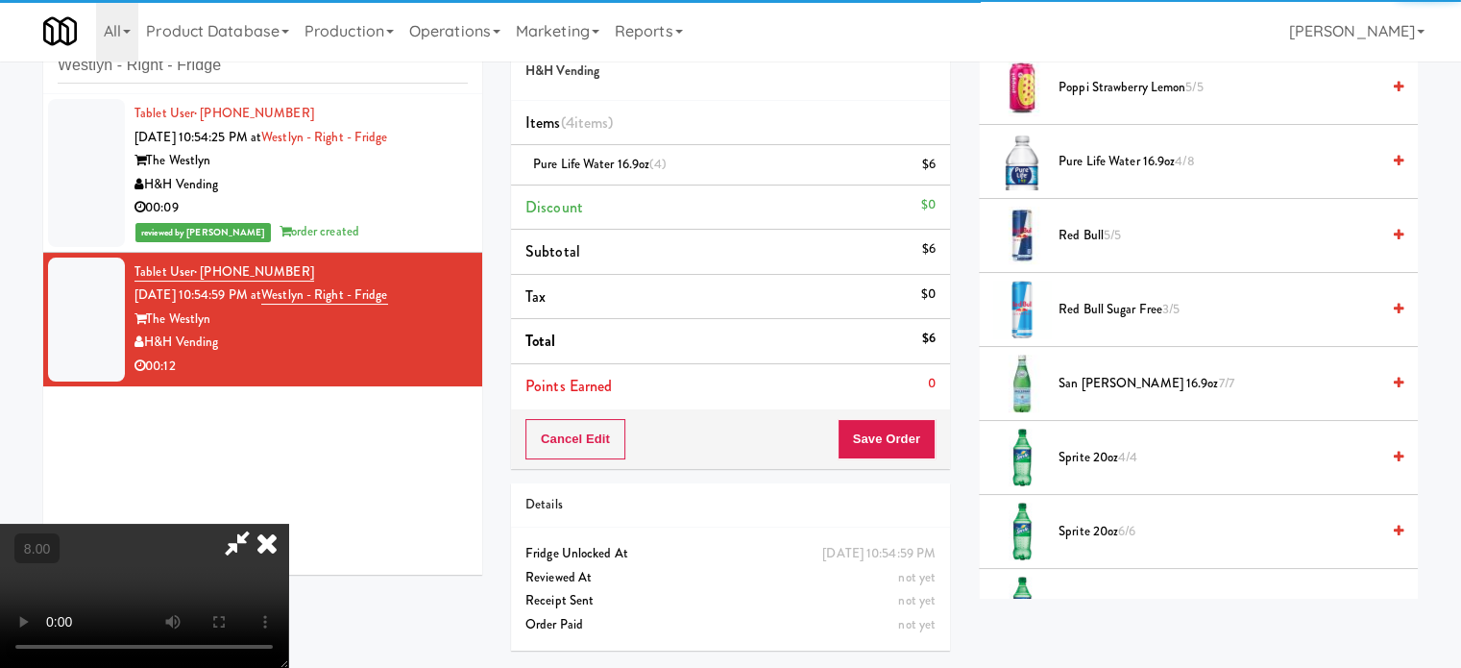
click at [288, 524] on icon at bounding box center [267, 543] width 42 height 38
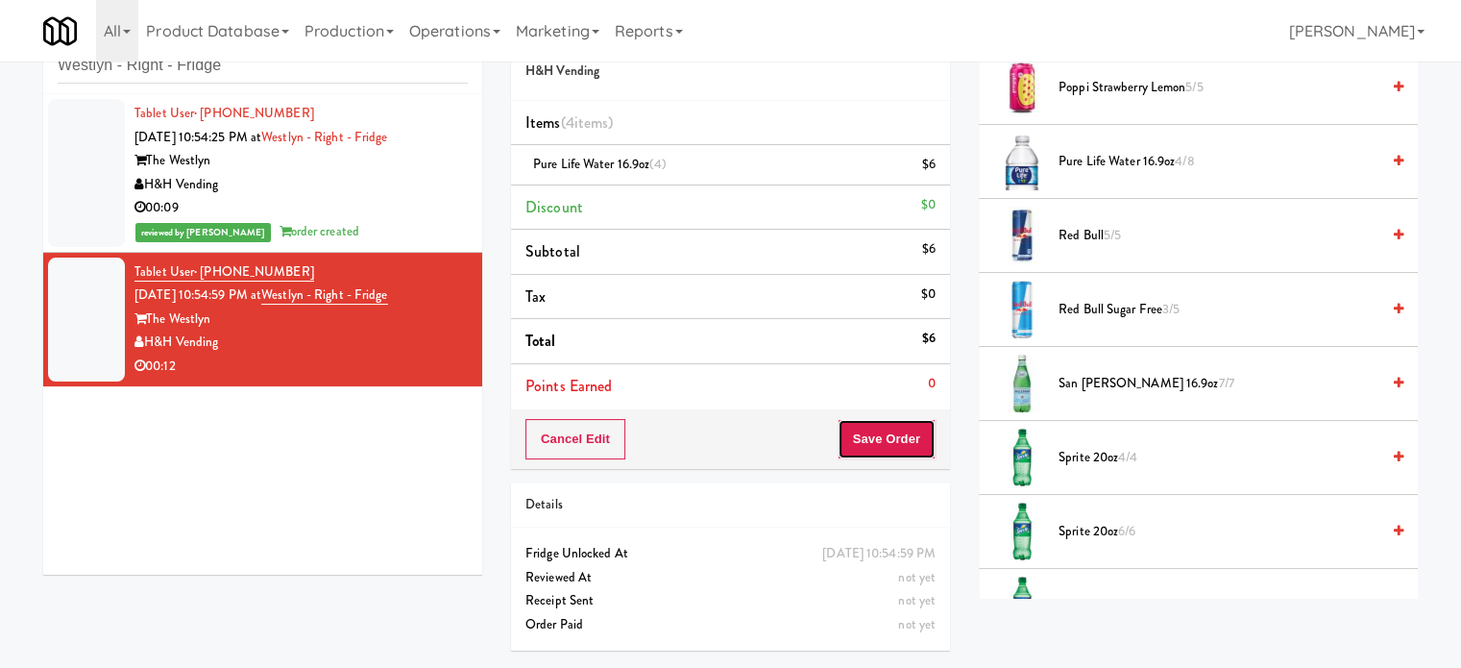
drag, startPoint x: 903, startPoint y: 446, endPoint x: 892, endPoint y: 399, distance: 48.5
click at [904, 445] on button "Save Order" at bounding box center [887, 439] width 98 height 40
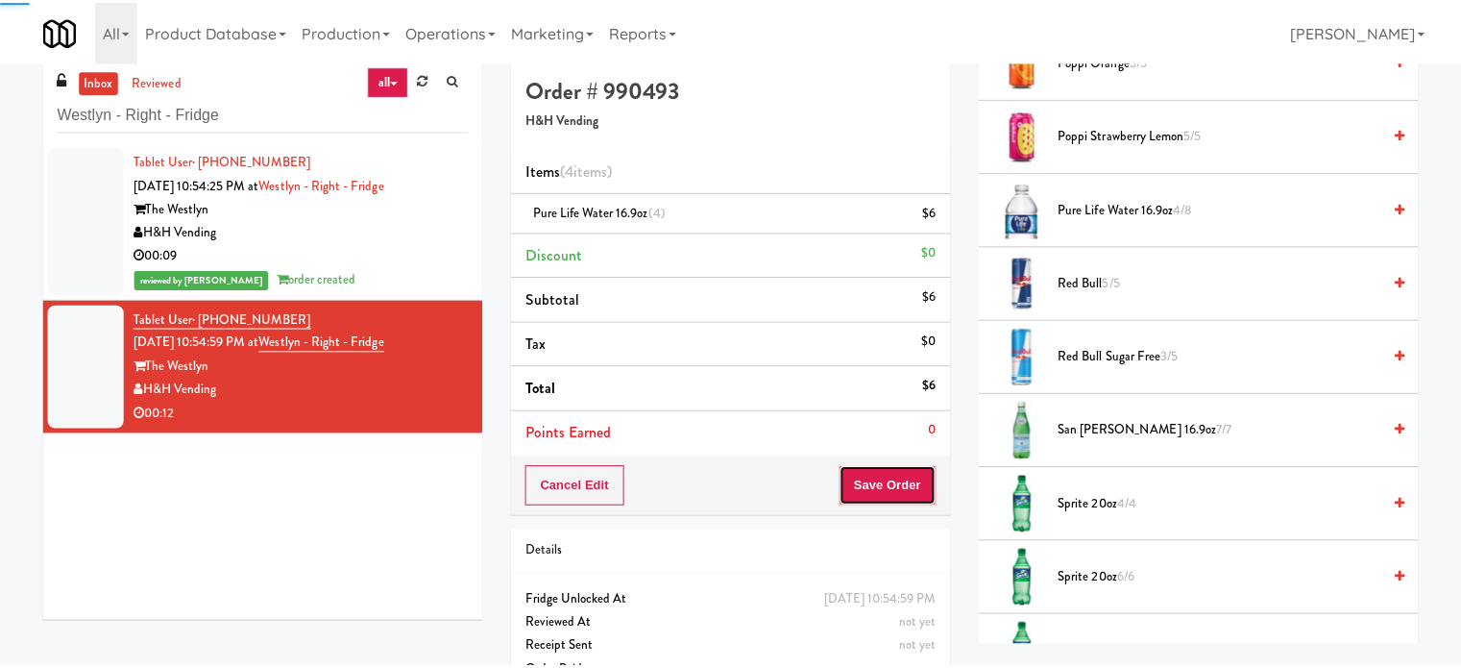
scroll to position [0, 0]
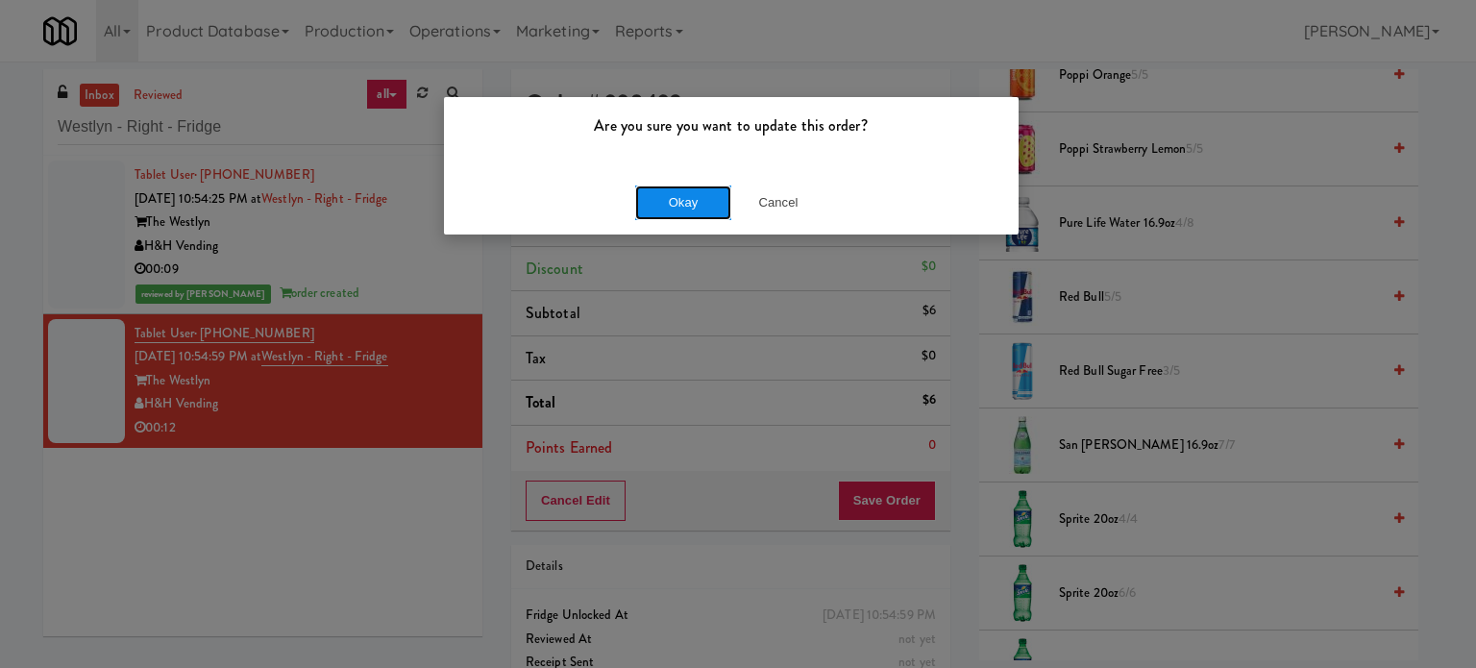
click at [668, 186] on button "Okay" at bounding box center [683, 202] width 96 height 35
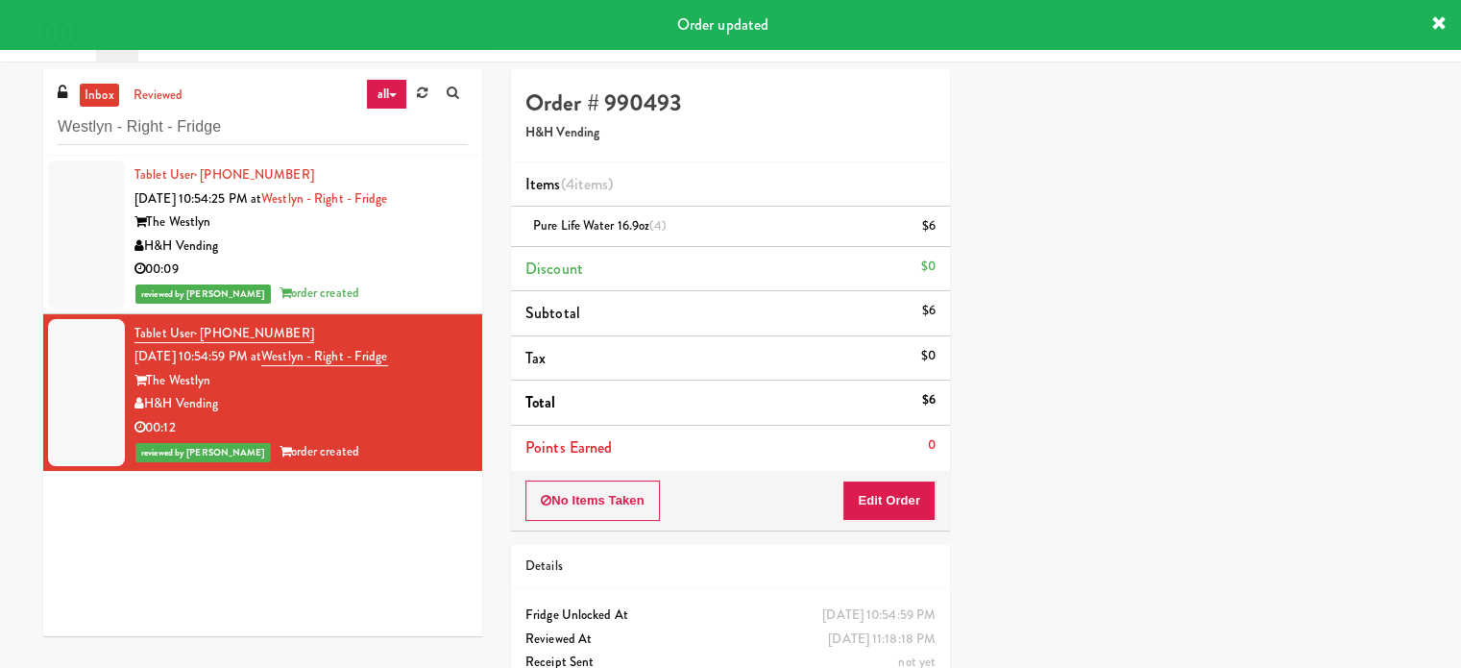
scroll to position [180, 0]
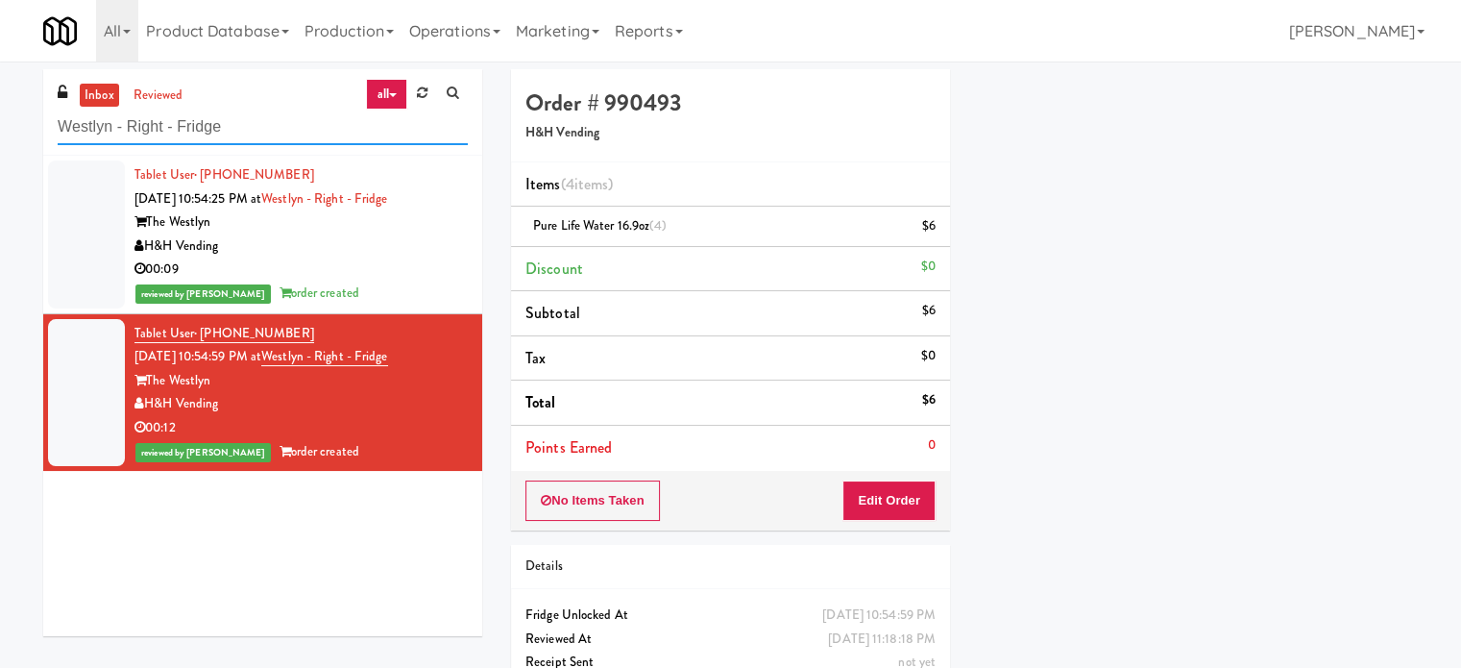
click at [223, 132] on input "Westlyn - Right - Fridge" at bounding box center [263, 128] width 410 height 36
click at [224, 132] on input "Westlyn - Right - Fridge" at bounding box center [263, 128] width 410 height 36
paste input "&W - Combo"
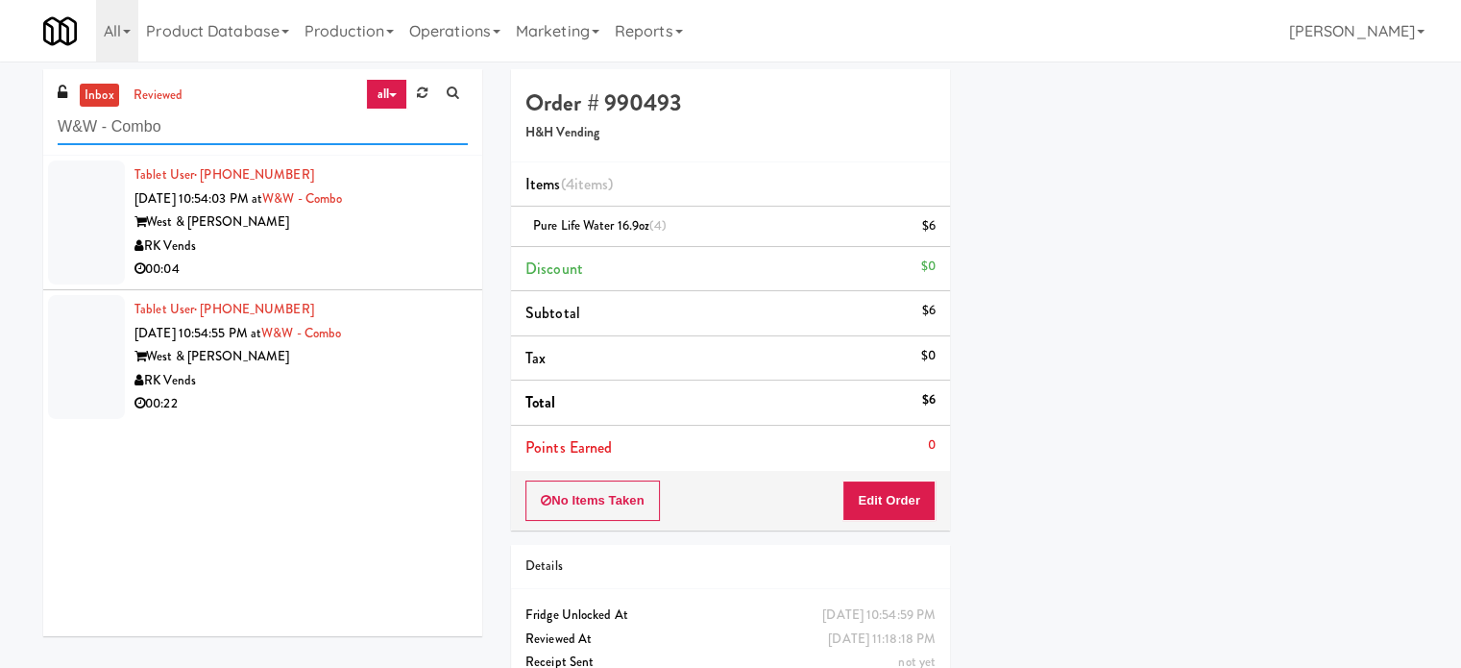
type input "W&W - Combo"
drag, startPoint x: 275, startPoint y: 238, endPoint x: 836, endPoint y: 181, distance: 564.1
click at [280, 238] on div "RK Vends" at bounding box center [301, 246] width 333 height 24
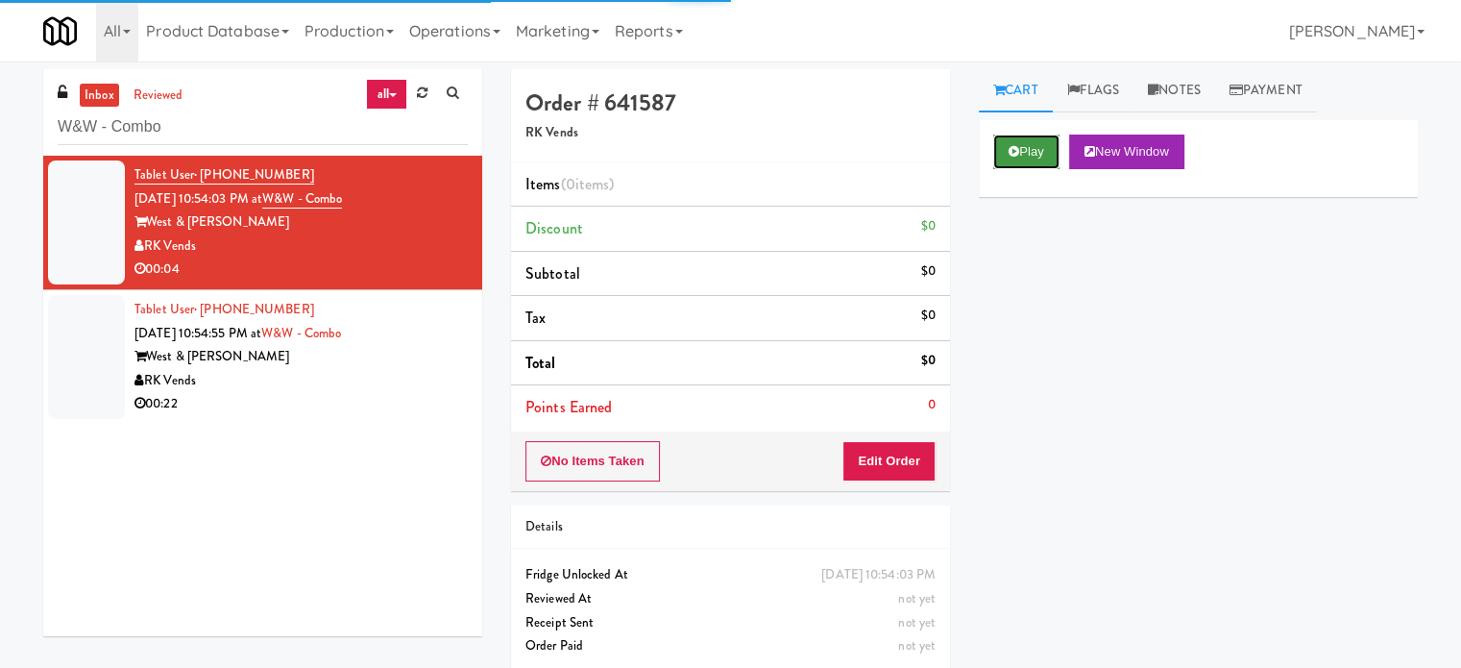
click at [1037, 159] on button "Play" at bounding box center [1027, 152] width 66 height 35
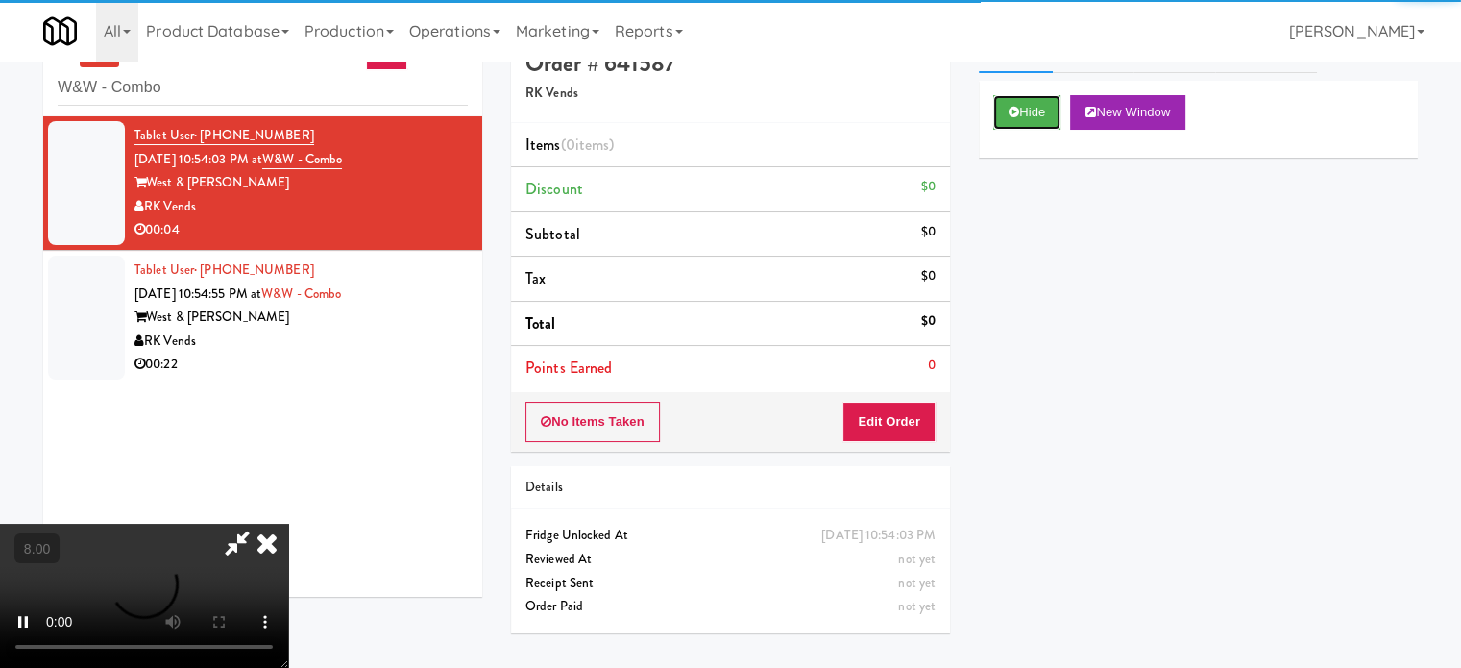
scroll to position [61, 0]
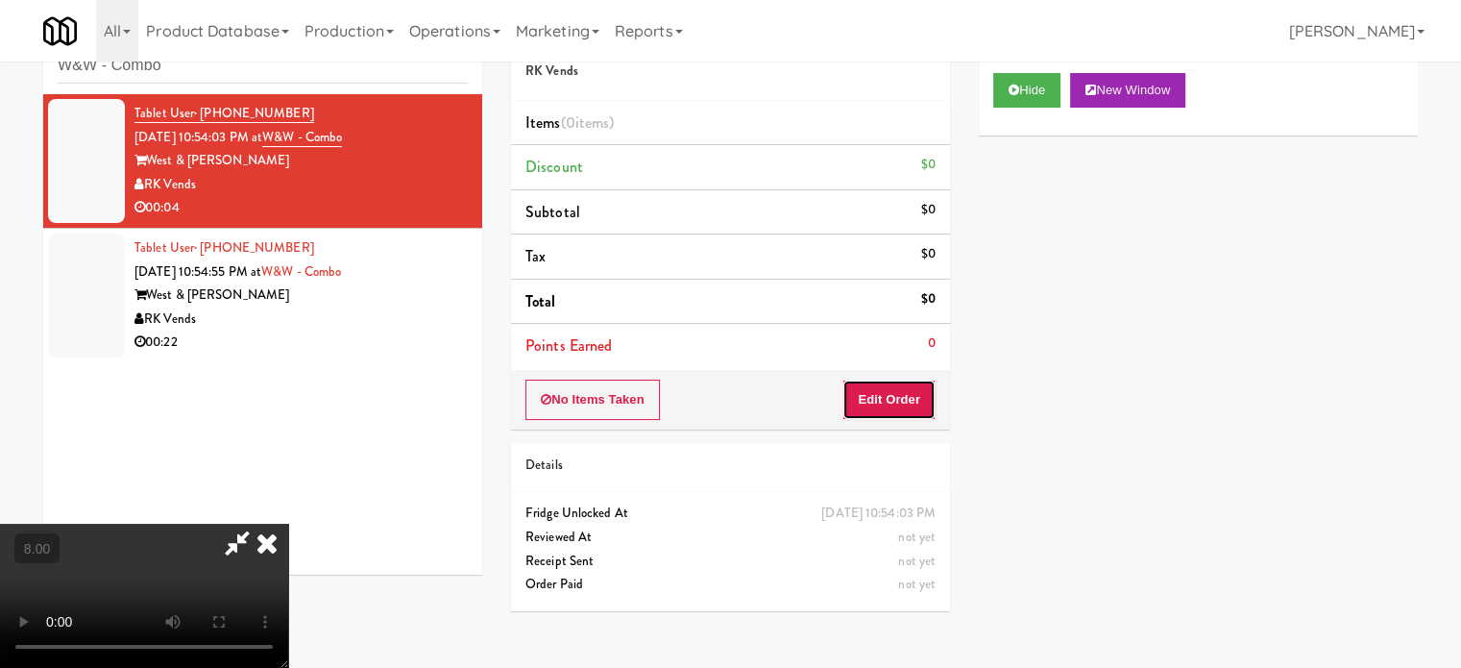
click at [902, 405] on button "Edit Order" at bounding box center [889, 400] width 93 height 40
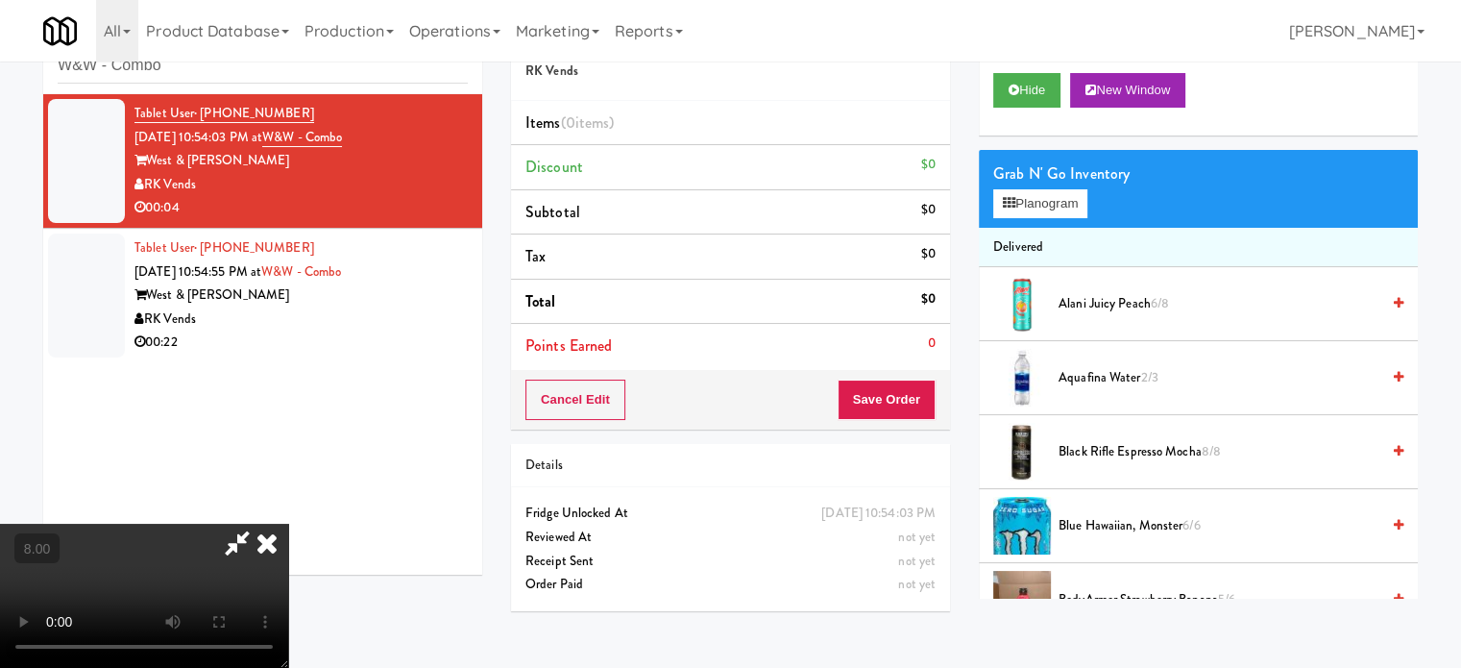
drag, startPoint x: 626, startPoint y: 426, endPoint x: 626, endPoint y: 414, distance: 11.5
click at [288, 524] on video at bounding box center [144, 596] width 288 height 144
drag, startPoint x: 626, startPoint y: 413, endPoint x: 630, endPoint y: 521, distance: 107.7
click at [288, 524] on video at bounding box center [144, 596] width 288 height 144
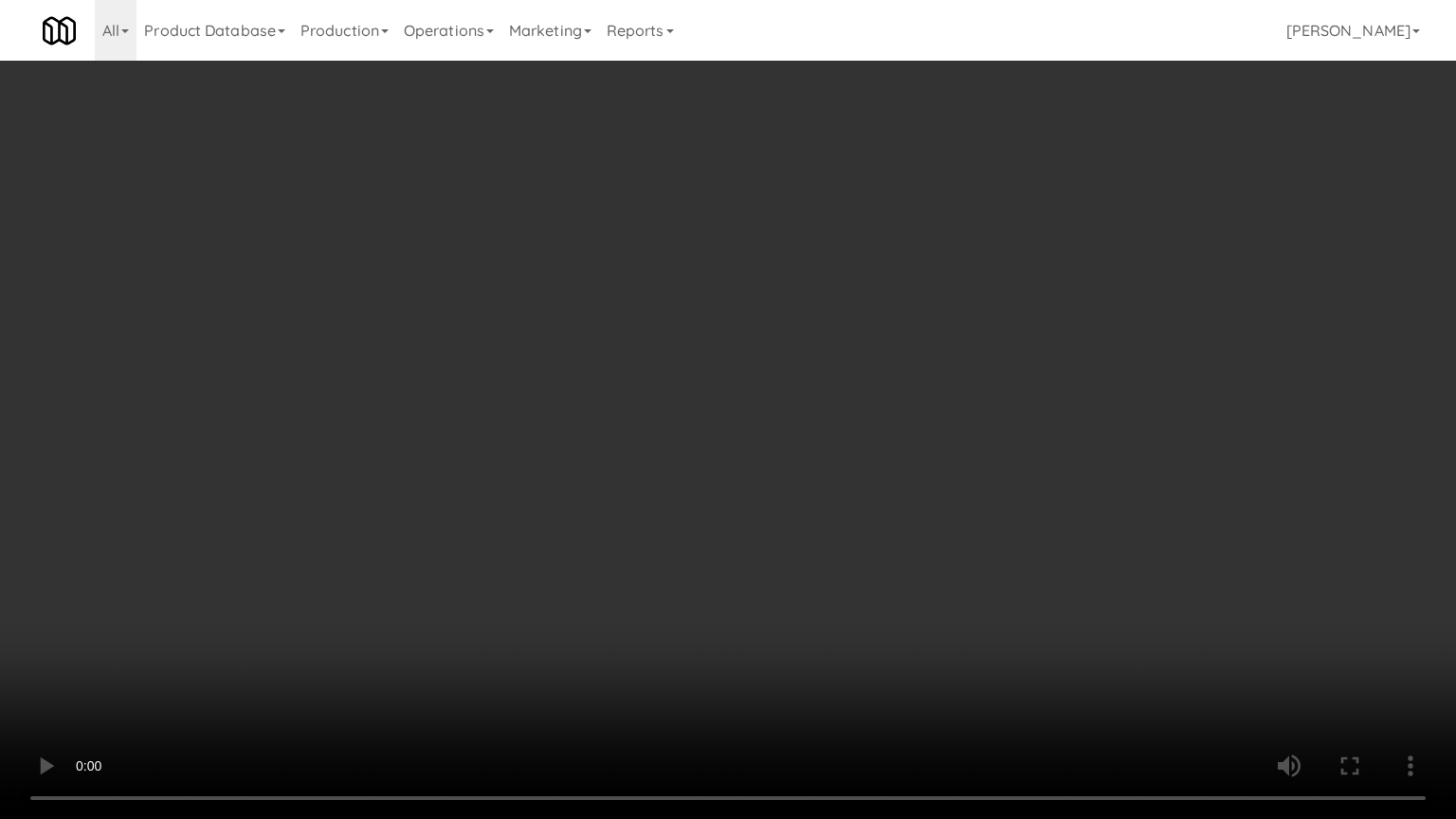
click at [461, 496] on video at bounding box center [728, 410] width 1456 height 819
click at [557, 461] on video at bounding box center [728, 410] width 1456 height 819
click at [594, 459] on video at bounding box center [728, 410] width 1456 height 819
drag, startPoint x: 652, startPoint y: 451, endPoint x: 683, endPoint y: 447, distance: 31.3
click at [683, 447] on video at bounding box center [728, 410] width 1456 height 819
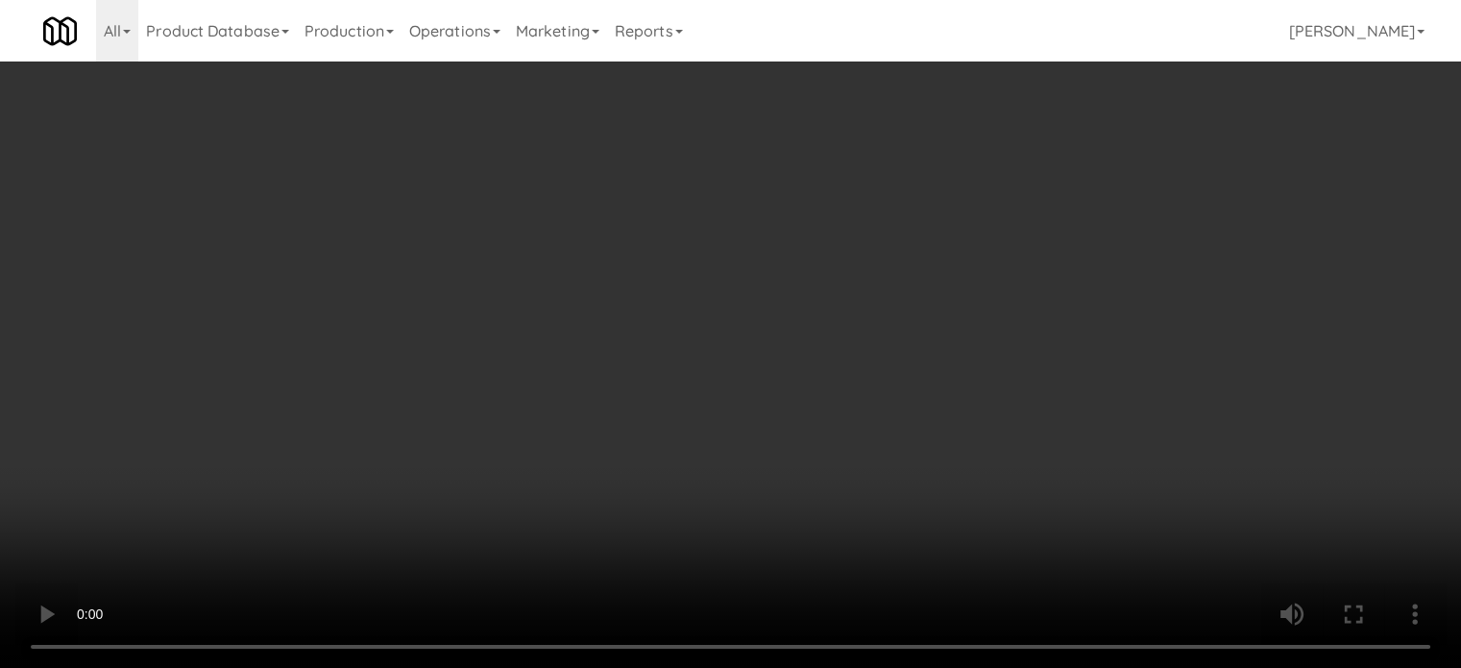
scroll to position [1922, 0]
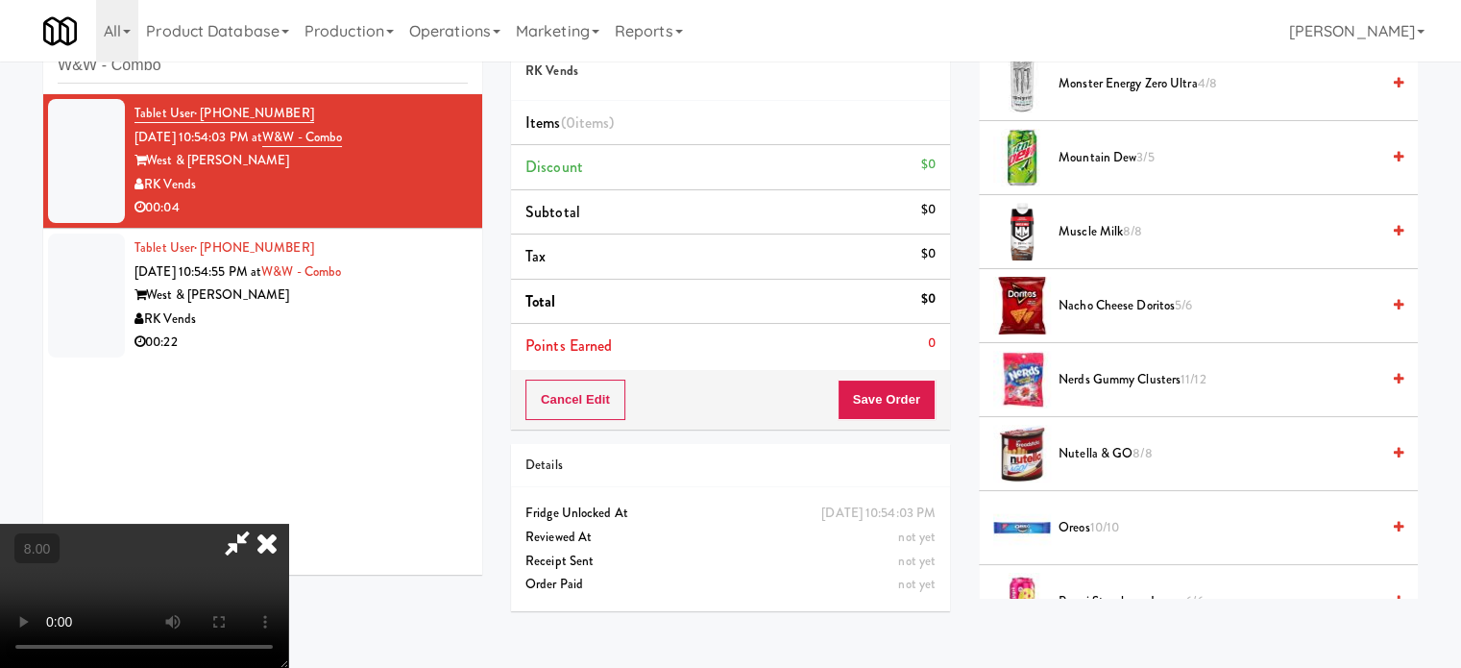
click at [1103, 376] on span "Nerds Gummy Clusters 11/12" at bounding box center [1219, 380] width 321 height 24
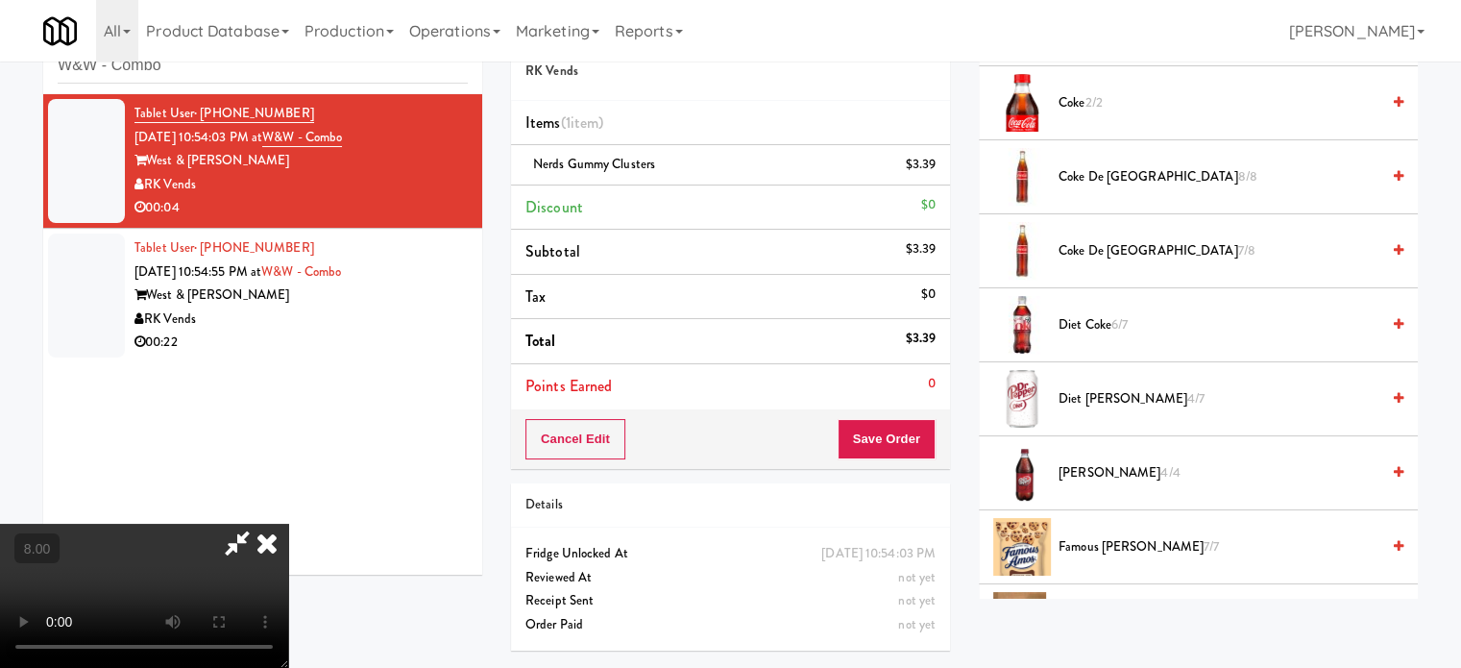
scroll to position [961, 0]
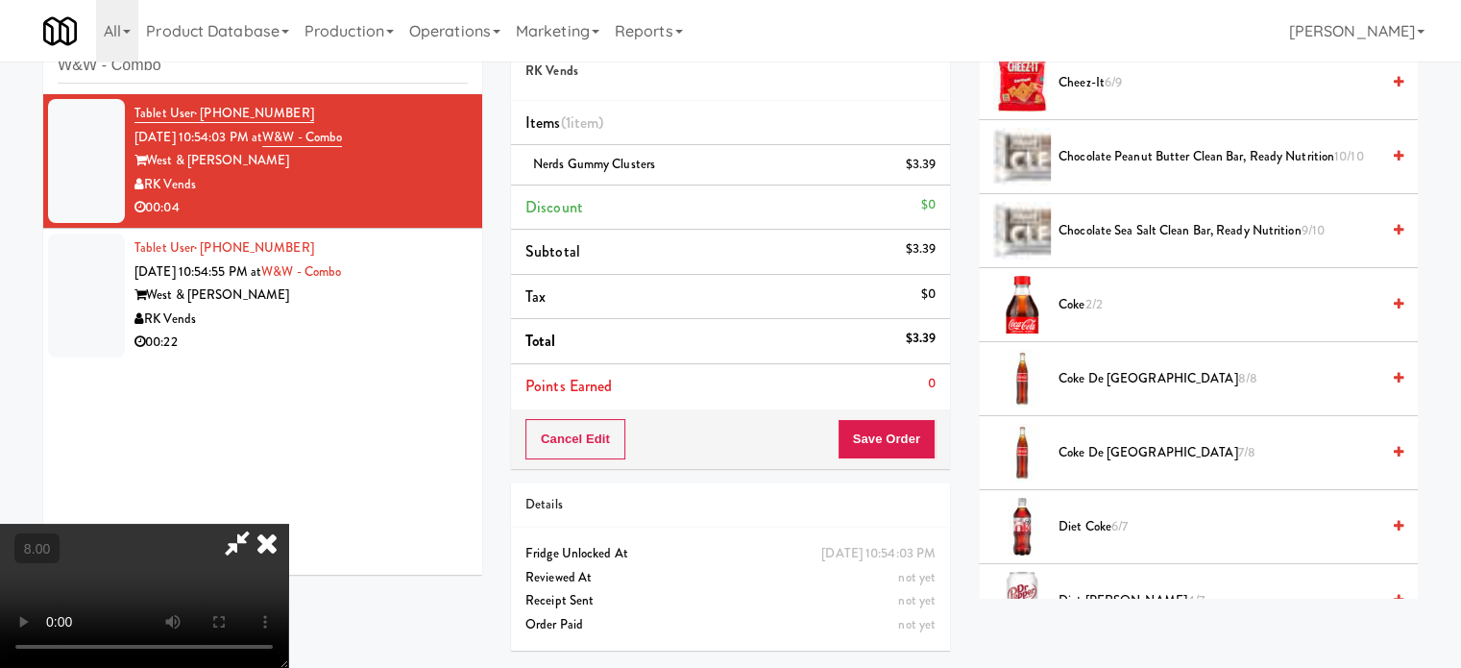
drag, startPoint x: 783, startPoint y: 159, endPoint x: 803, endPoint y: 141, distance: 27.2
click at [288, 524] on video at bounding box center [144, 596] width 288 height 144
click at [288, 524] on icon at bounding box center [267, 543] width 42 height 38
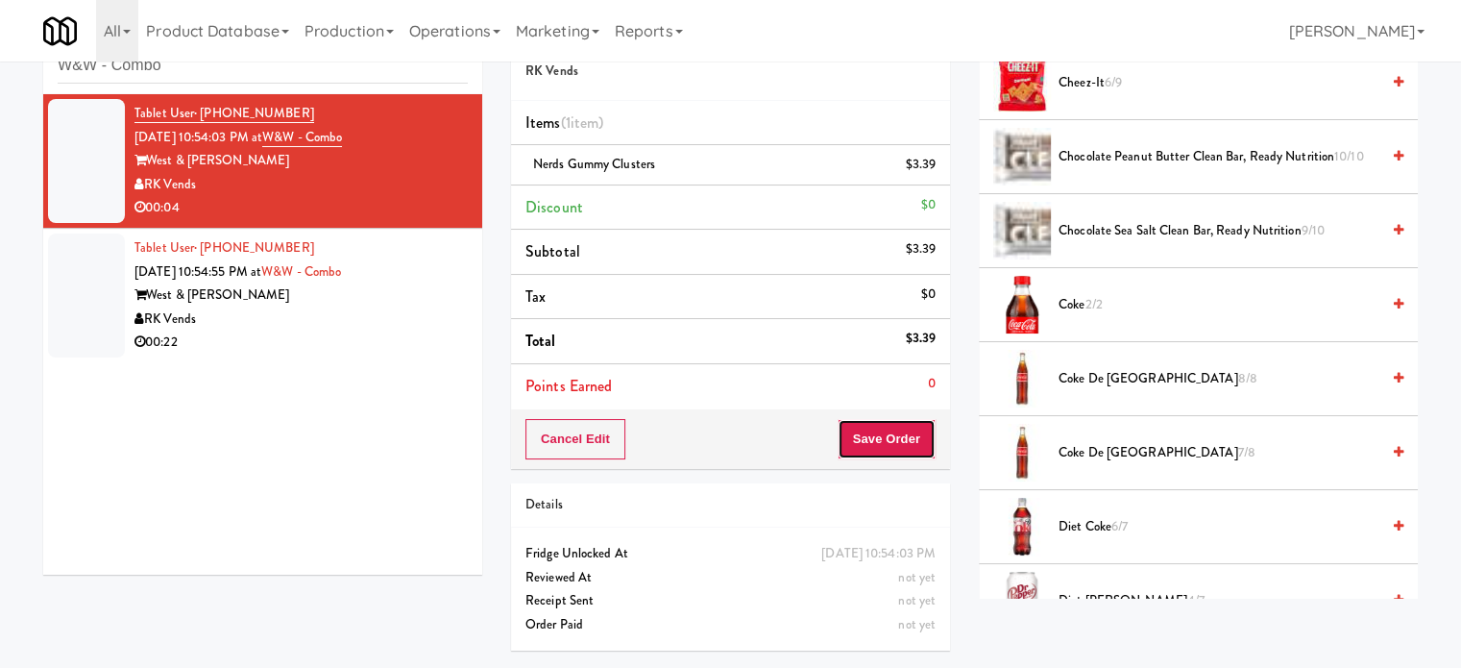
drag, startPoint x: 891, startPoint y: 431, endPoint x: 877, endPoint y: 406, distance: 28.4
click at [891, 432] on button "Save Order" at bounding box center [887, 439] width 98 height 40
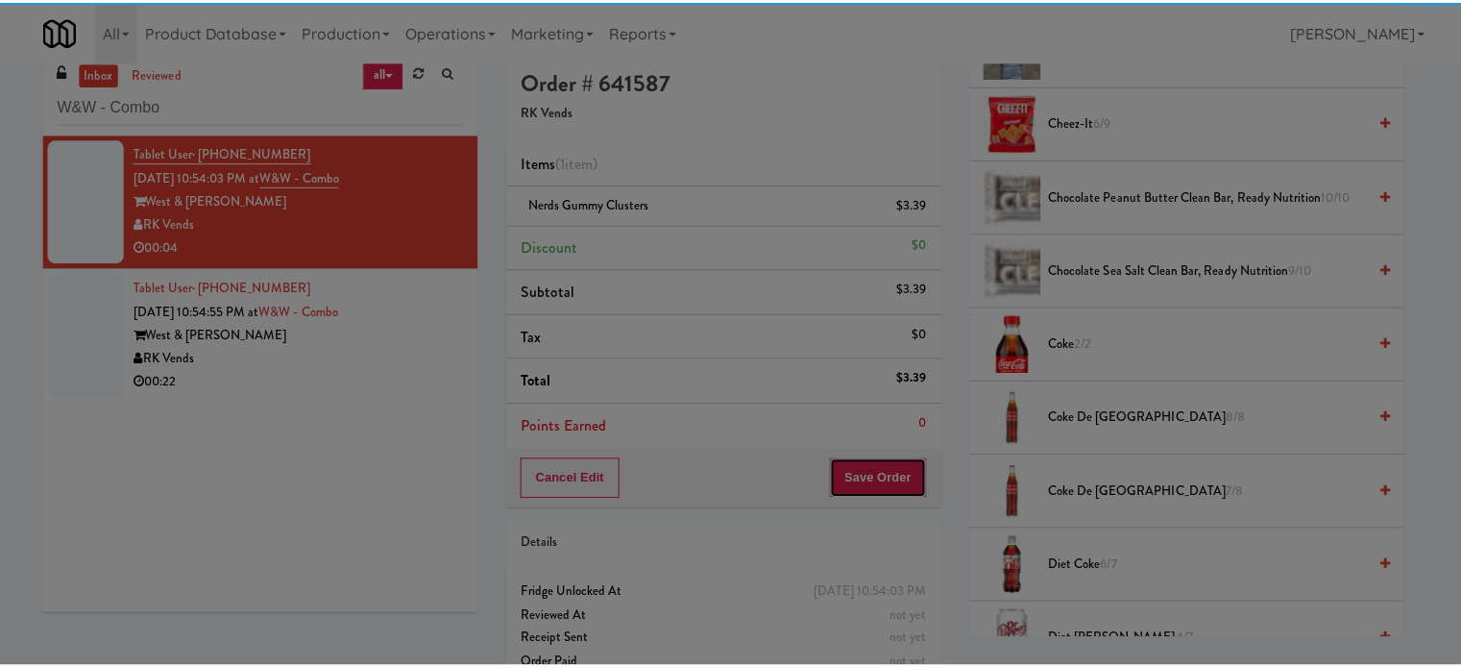
scroll to position [0, 0]
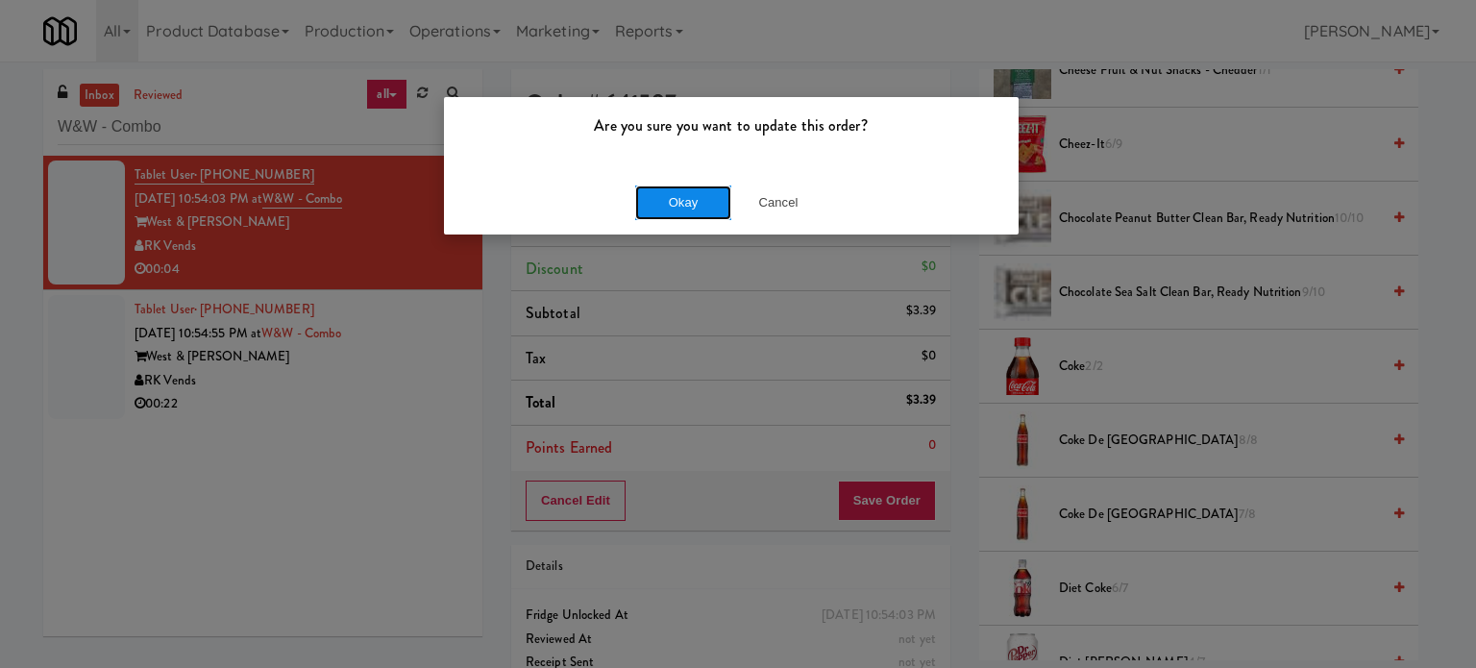
click at [697, 194] on button "Okay" at bounding box center [683, 202] width 96 height 35
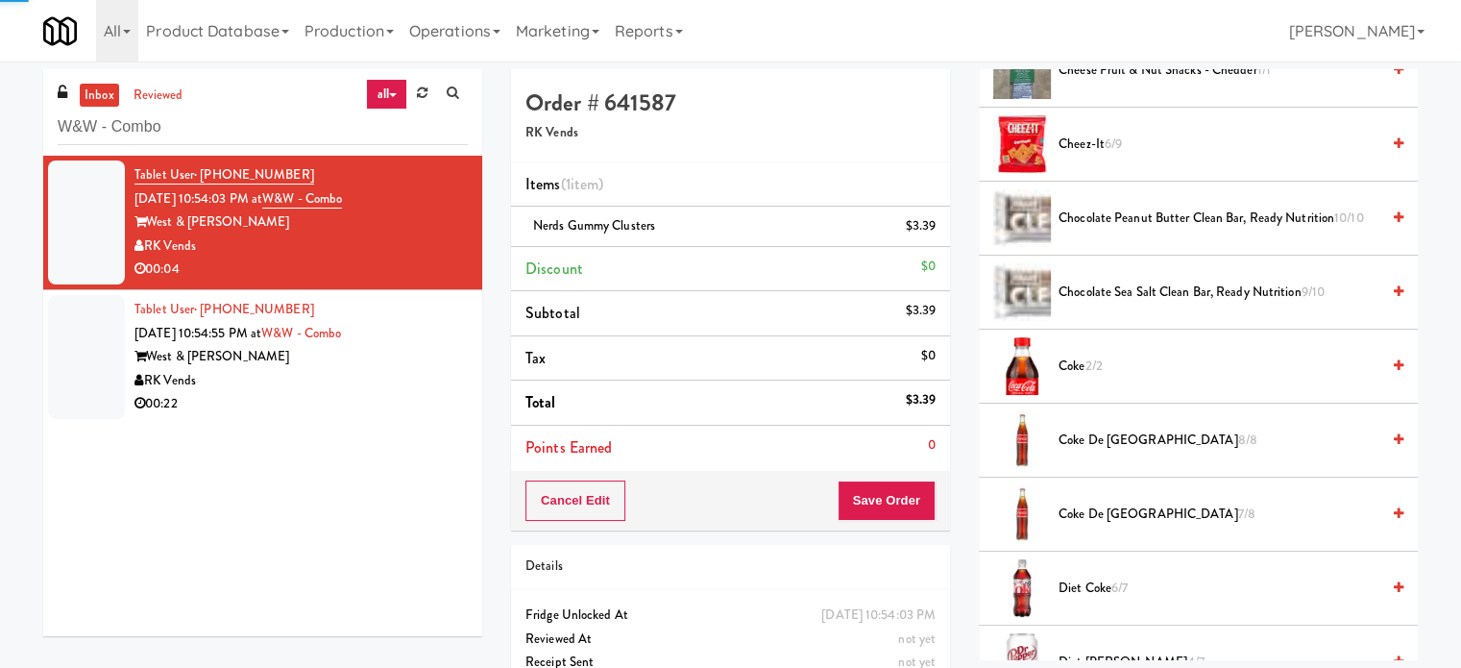
drag, startPoint x: 376, startPoint y: 390, endPoint x: 822, endPoint y: 308, distance: 454.2
click at [377, 390] on div "RK Vends" at bounding box center [301, 381] width 333 height 24
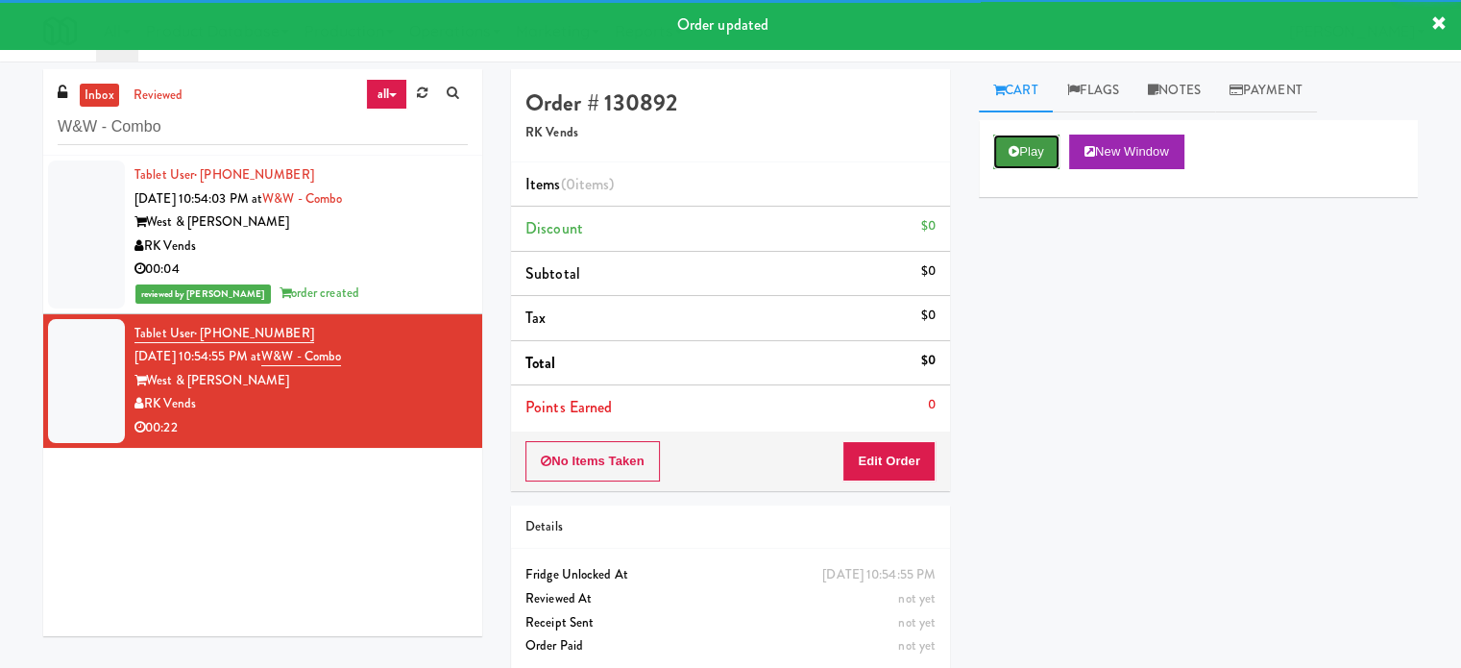
click at [1033, 160] on button "Play" at bounding box center [1027, 152] width 66 height 35
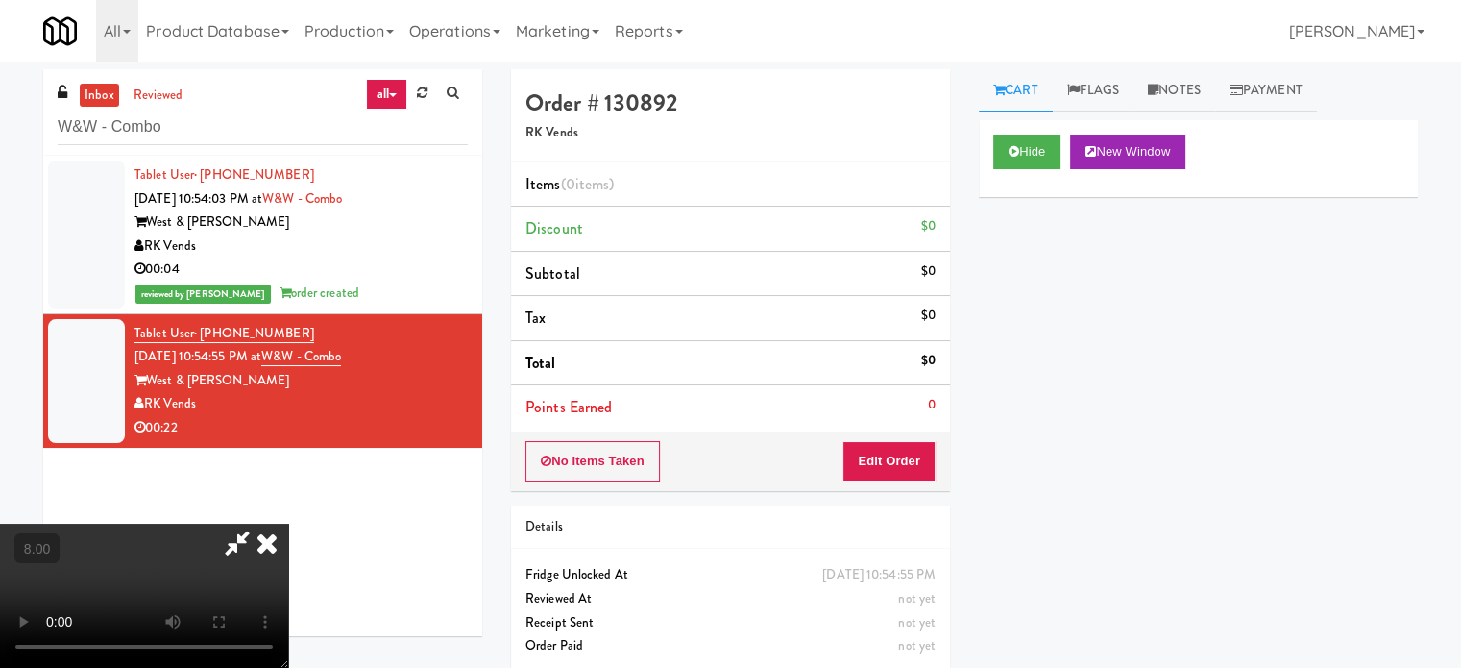
click at [288, 524] on video at bounding box center [144, 596] width 288 height 144
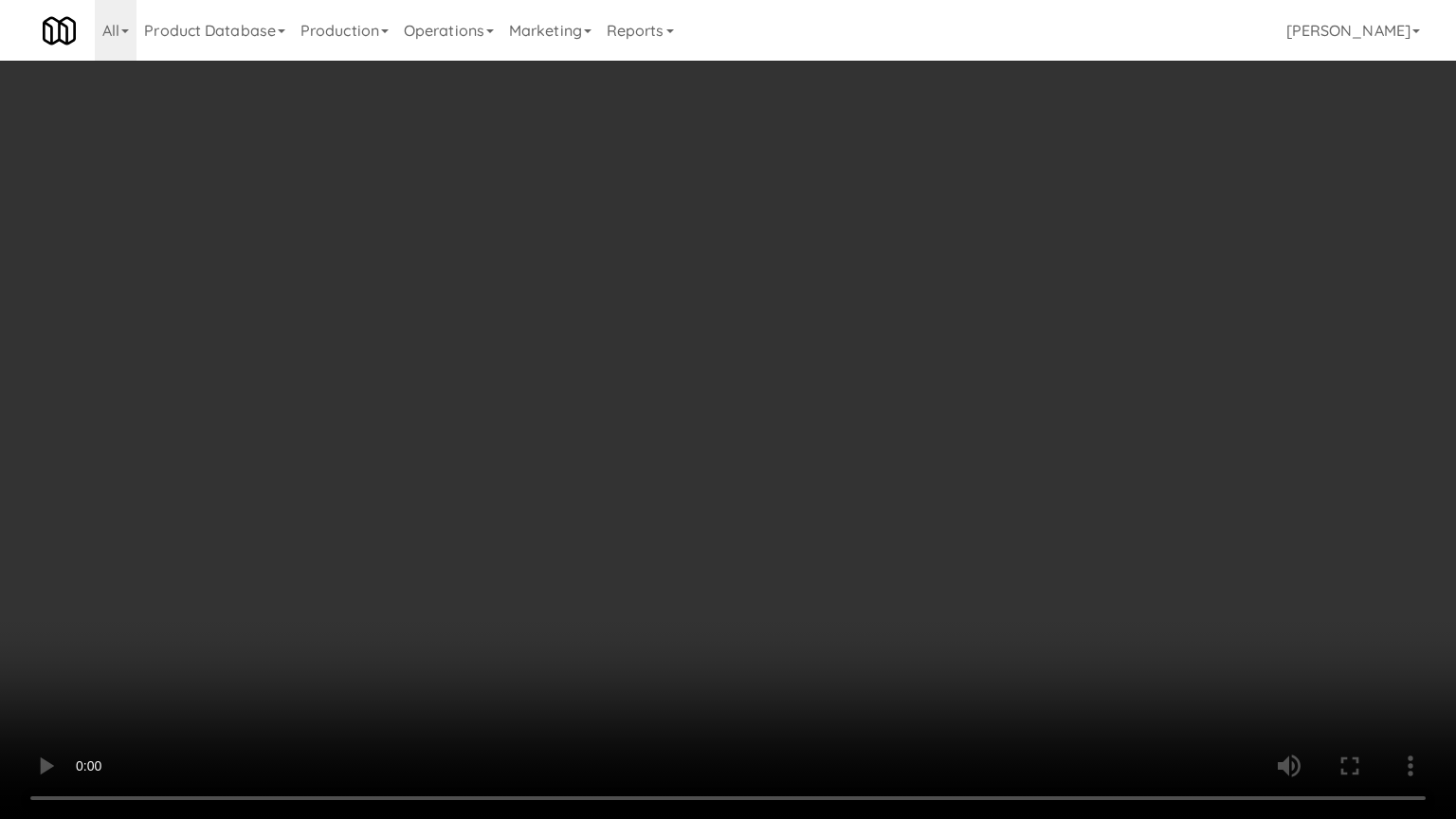
drag, startPoint x: 597, startPoint y: 479, endPoint x: 838, endPoint y: 301, distance: 299.6
click at [610, 474] on video at bounding box center [728, 410] width 1456 height 819
click at [817, 315] on video at bounding box center [728, 410] width 1456 height 819
click at [815, 316] on video at bounding box center [728, 410] width 1456 height 819
click at [887, 345] on video at bounding box center [728, 410] width 1456 height 819
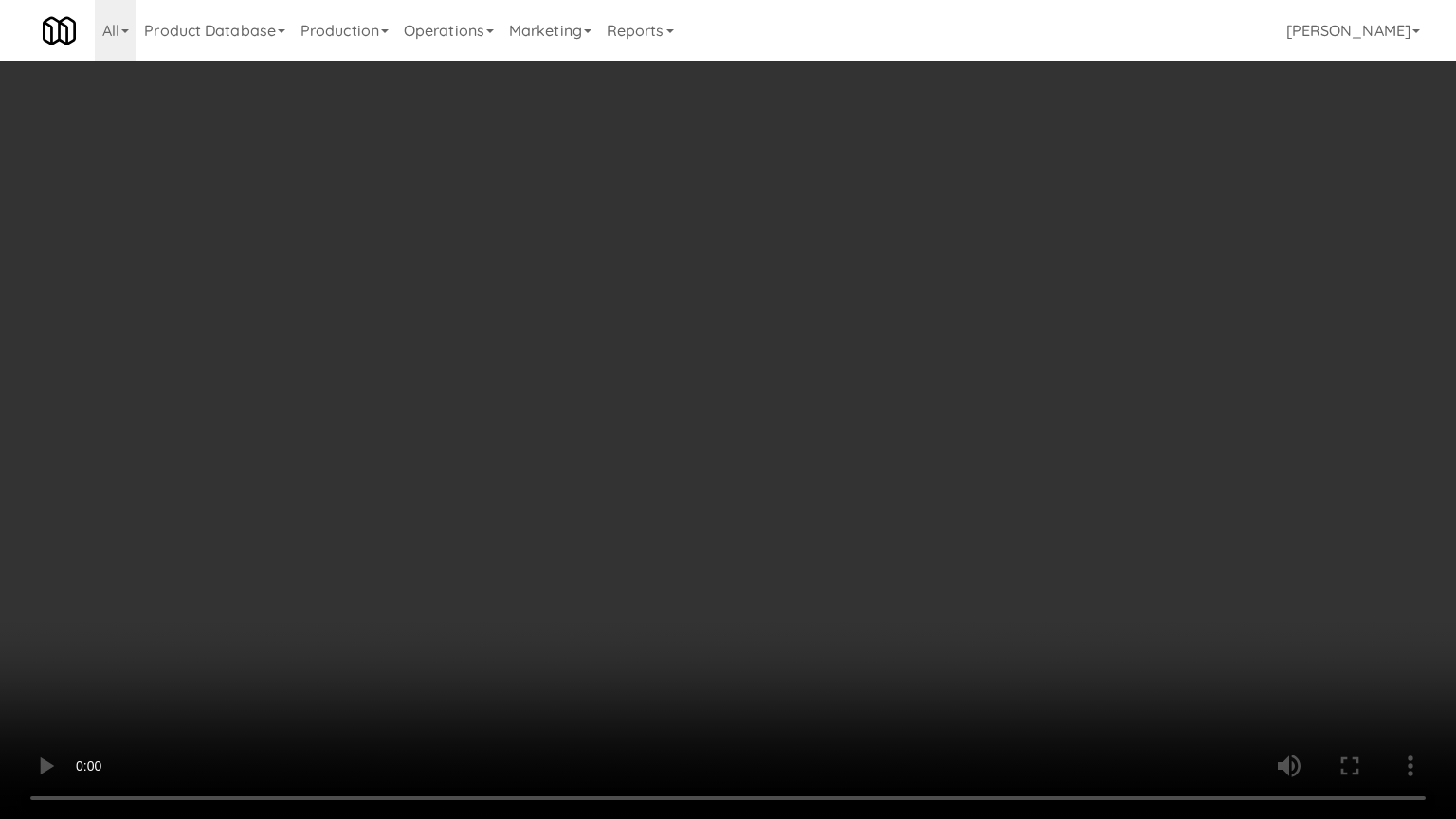
click at [863, 356] on video at bounding box center [728, 410] width 1456 height 819
click at [915, 368] on video at bounding box center [728, 410] width 1456 height 819
click at [836, 365] on video at bounding box center [728, 410] width 1456 height 819
click at [905, 382] on video at bounding box center [728, 410] width 1456 height 819
click at [899, 384] on video at bounding box center [728, 410] width 1456 height 819
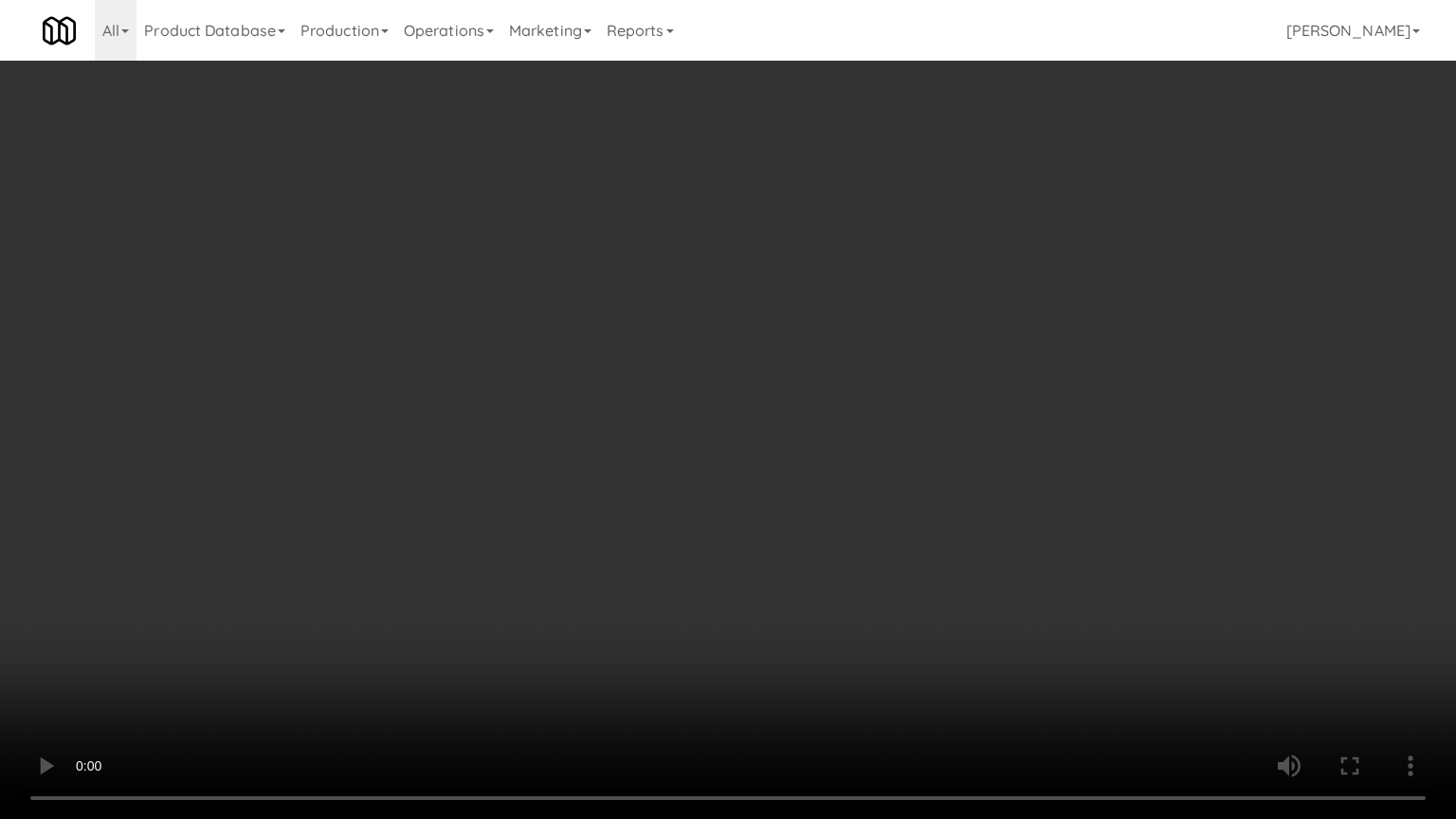
click at [985, 402] on video at bounding box center [728, 410] width 1456 height 819
click at [941, 402] on video at bounding box center [728, 410] width 1456 height 819
click at [965, 408] on video at bounding box center [728, 410] width 1456 height 819
click at [872, 419] on video at bounding box center [728, 410] width 1456 height 819
click at [884, 421] on video at bounding box center [728, 410] width 1456 height 819
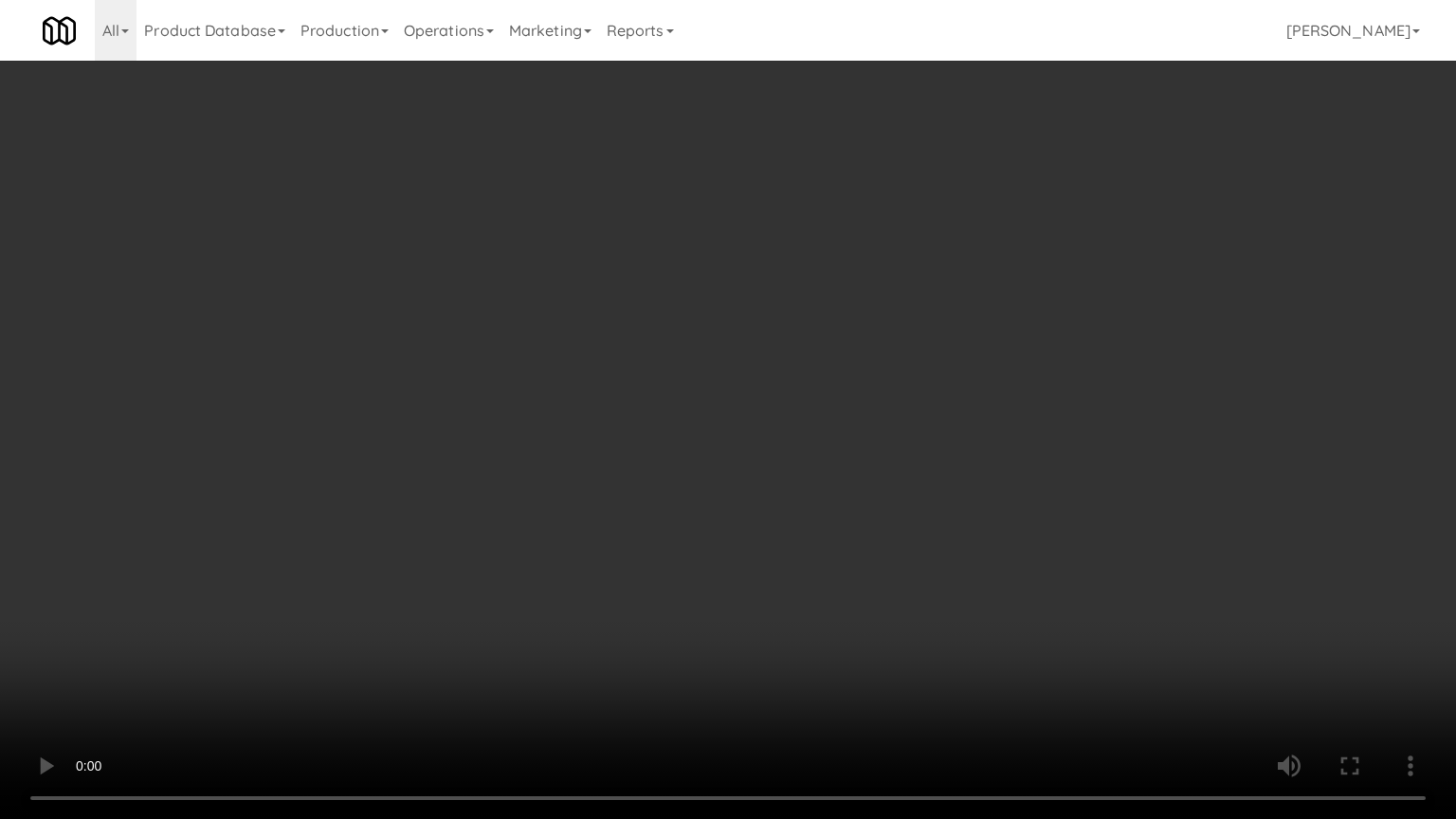
click at [879, 422] on video at bounding box center [728, 410] width 1456 height 819
click at [907, 443] on video at bounding box center [728, 410] width 1456 height 819
click at [853, 444] on video at bounding box center [728, 410] width 1456 height 819
click at [912, 450] on video at bounding box center [728, 410] width 1456 height 819
click at [886, 454] on video at bounding box center [728, 410] width 1456 height 819
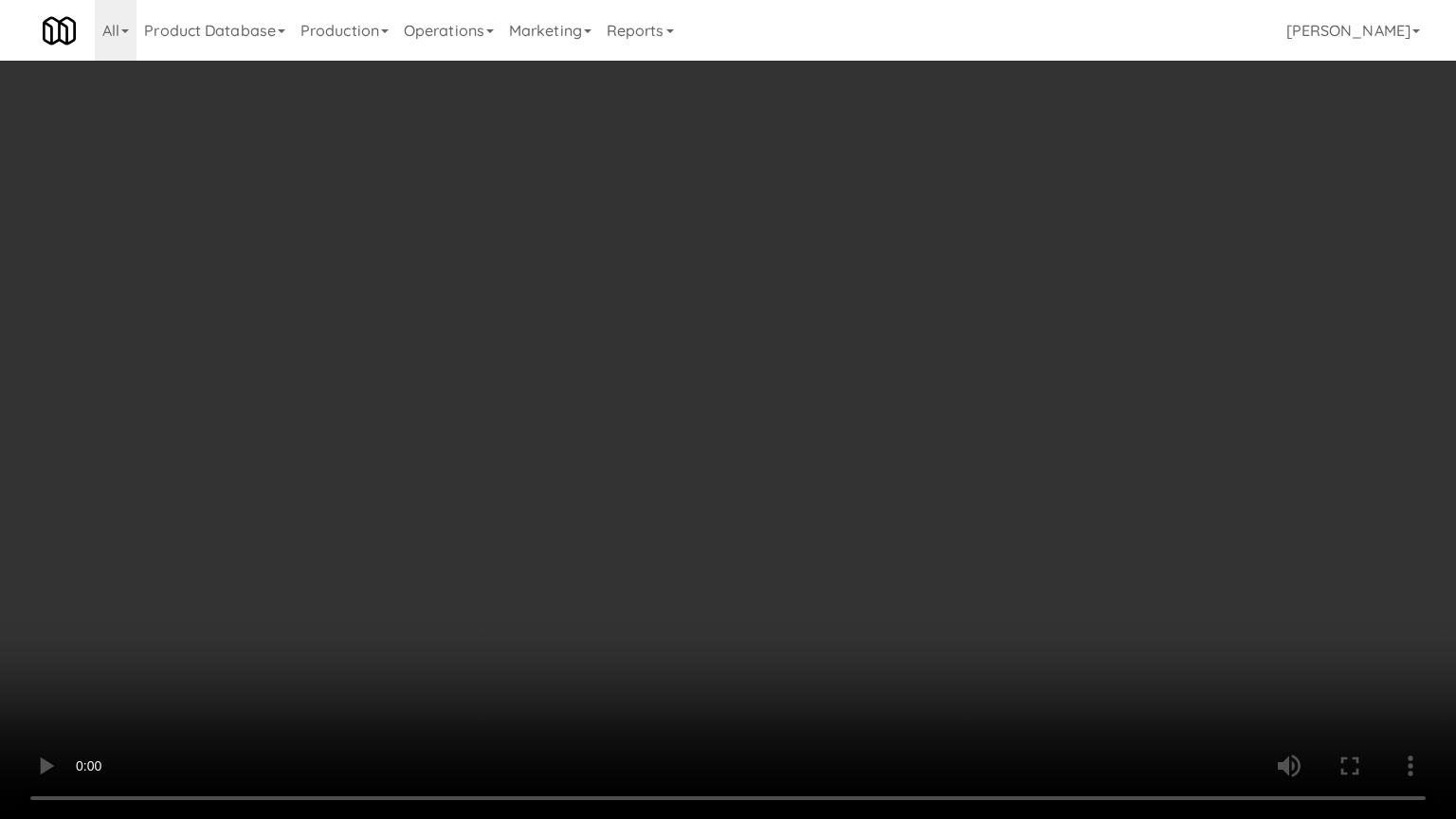
click at [1077, 352] on video at bounding box center [728, 410] width 1456 height 819
click at [903, 364] on video at bounding box center [728, 410] width 1456 height 819
drag, startPoint x: 913, startPoint y: 357, endPoint x: 1248, endPoint y: 224, distance: 360.4
click at [921, 356] on video at bounding box center [728, 410] width 1456 height 819
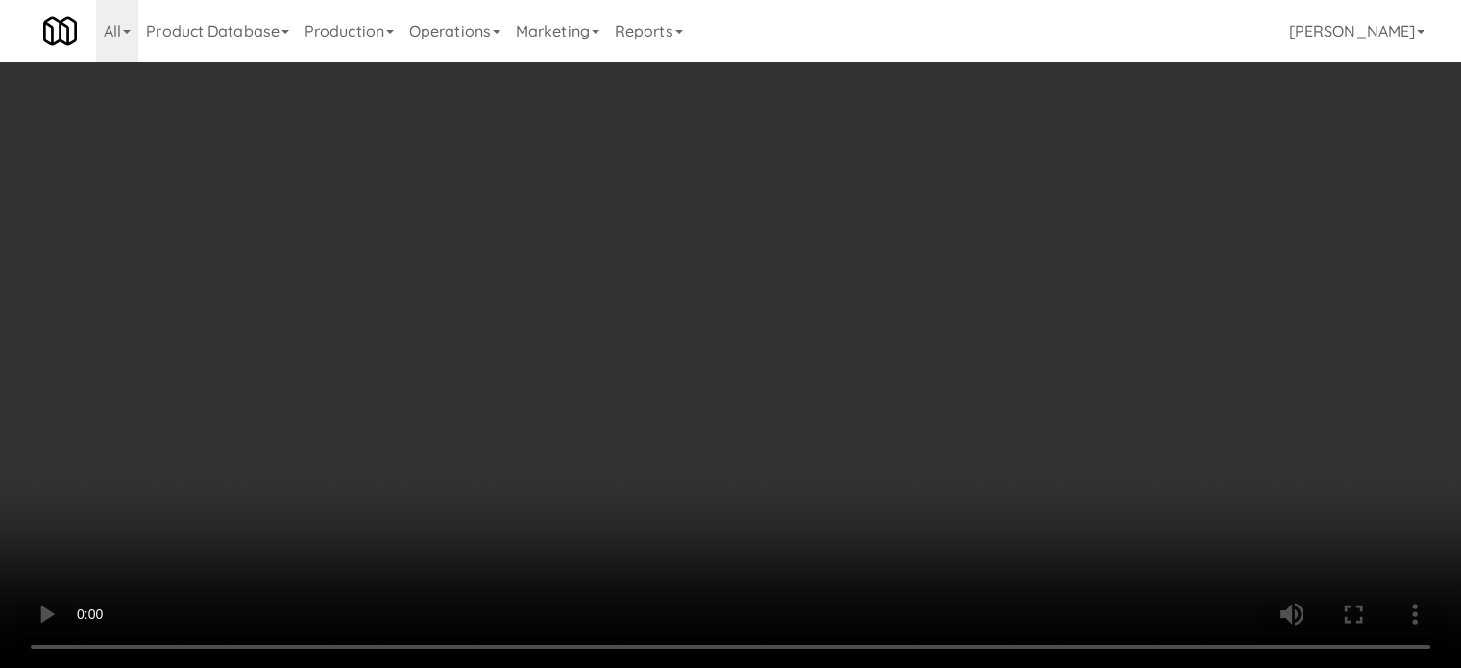
scroll to position [180, 0]
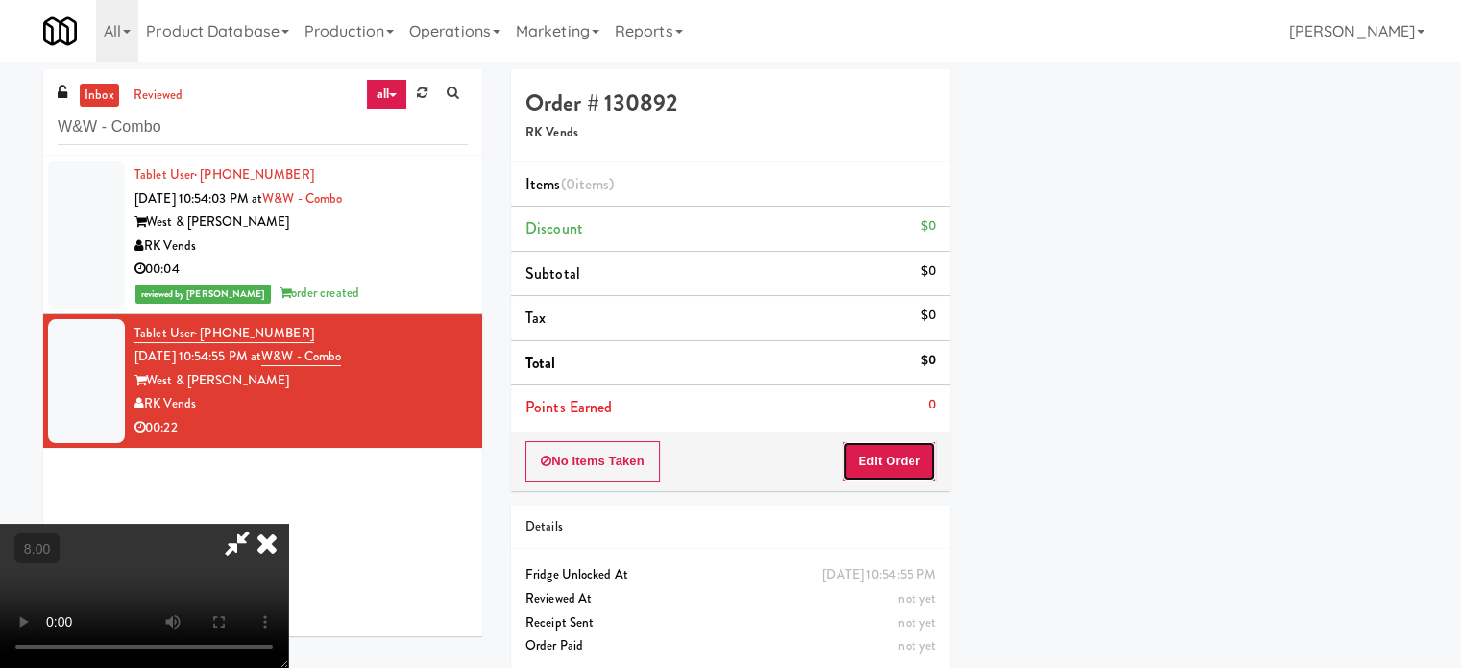
click at [920, 451] on button "Edit Order" at bounding box center [889, 461] width 93 height 40
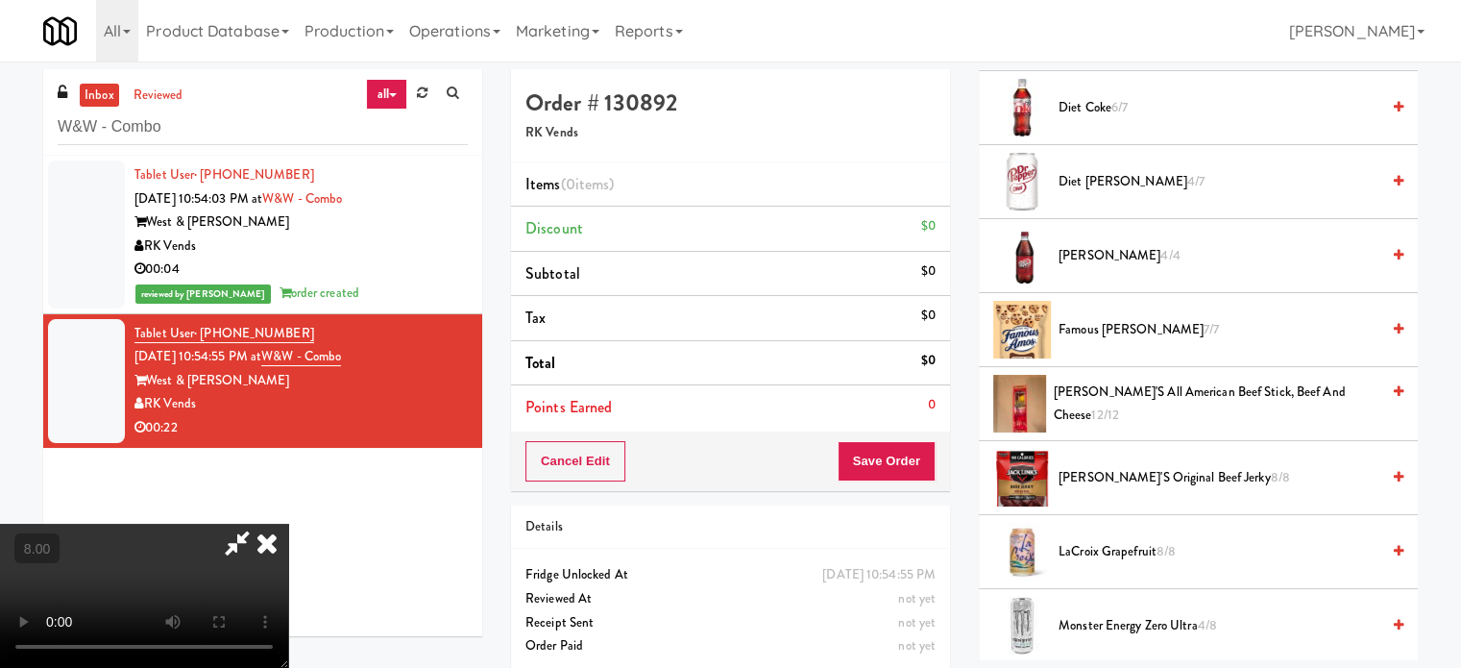
scroll to position [1922, 0]
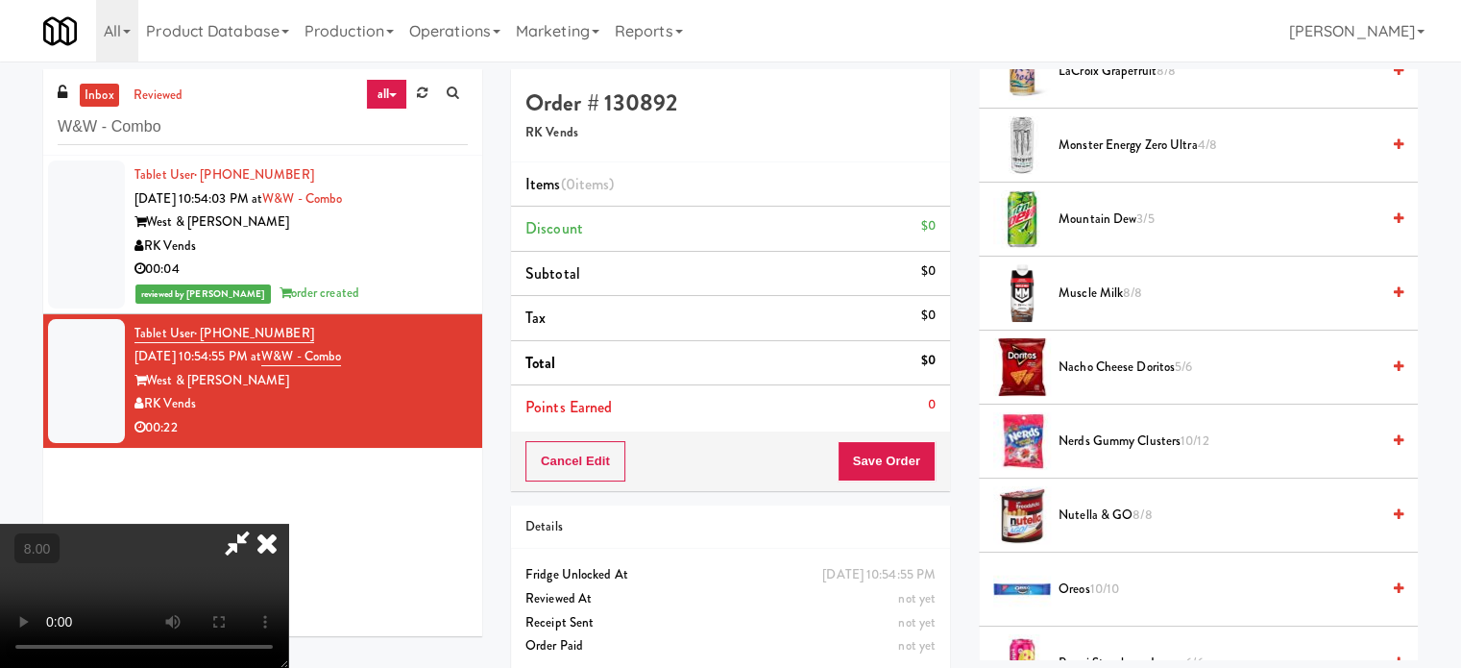
click at [1129, 291] on span "8/8" at bounding box center [1132, 292] width 19 height 18
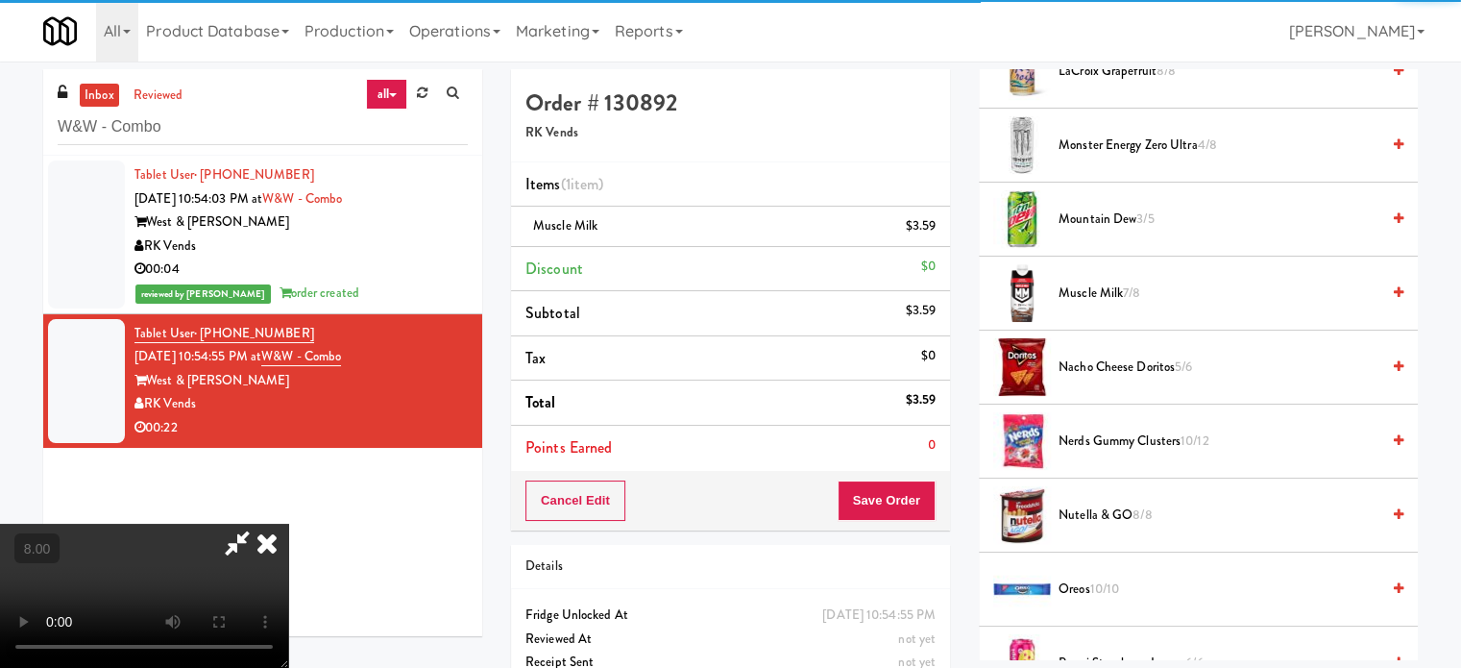
click at [288, 524] on video at bounding box center [144, 596] width 288 height 144
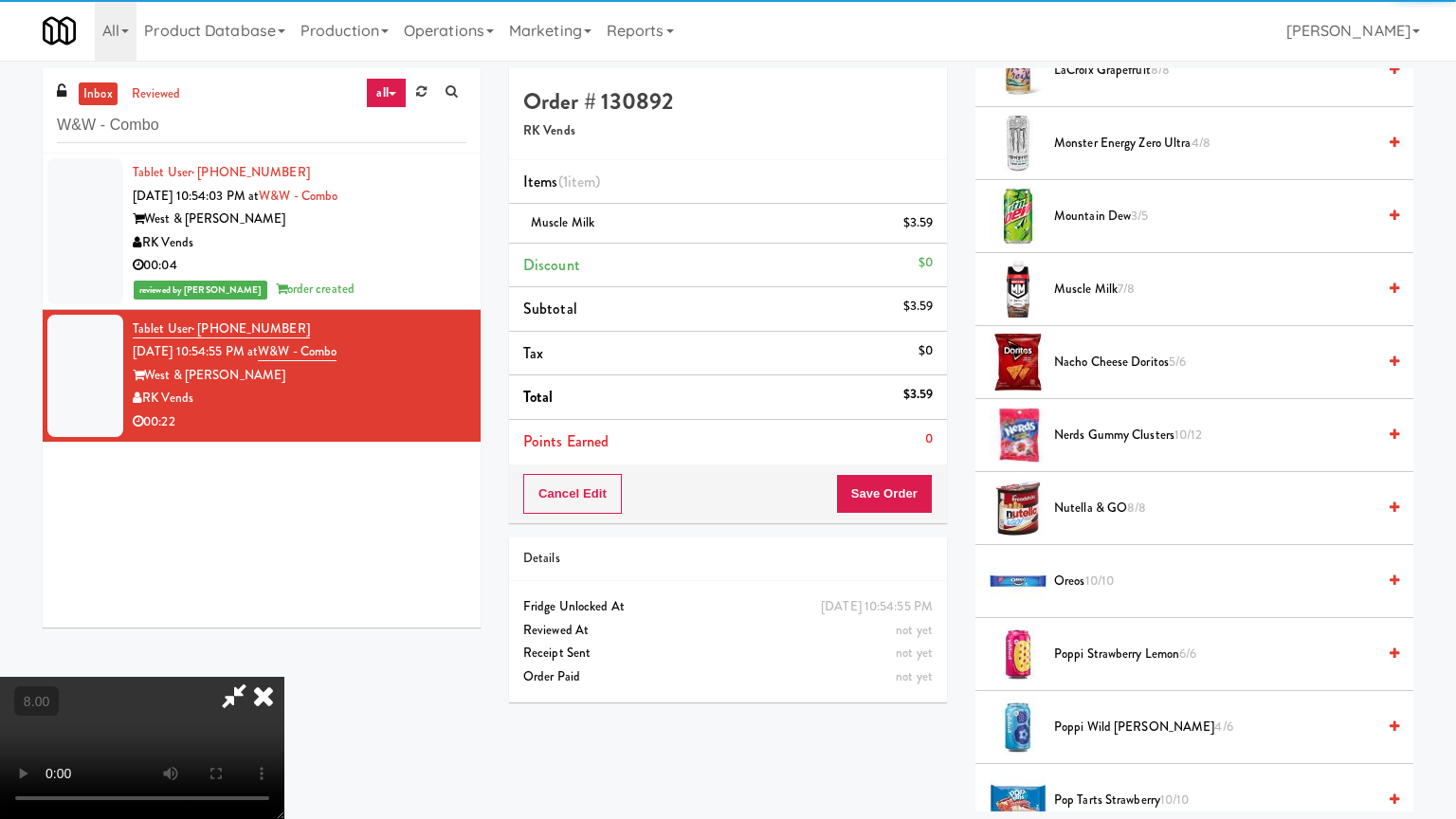
click at [284, 658] on video at bounding box center [142, 748] width 284 height 142
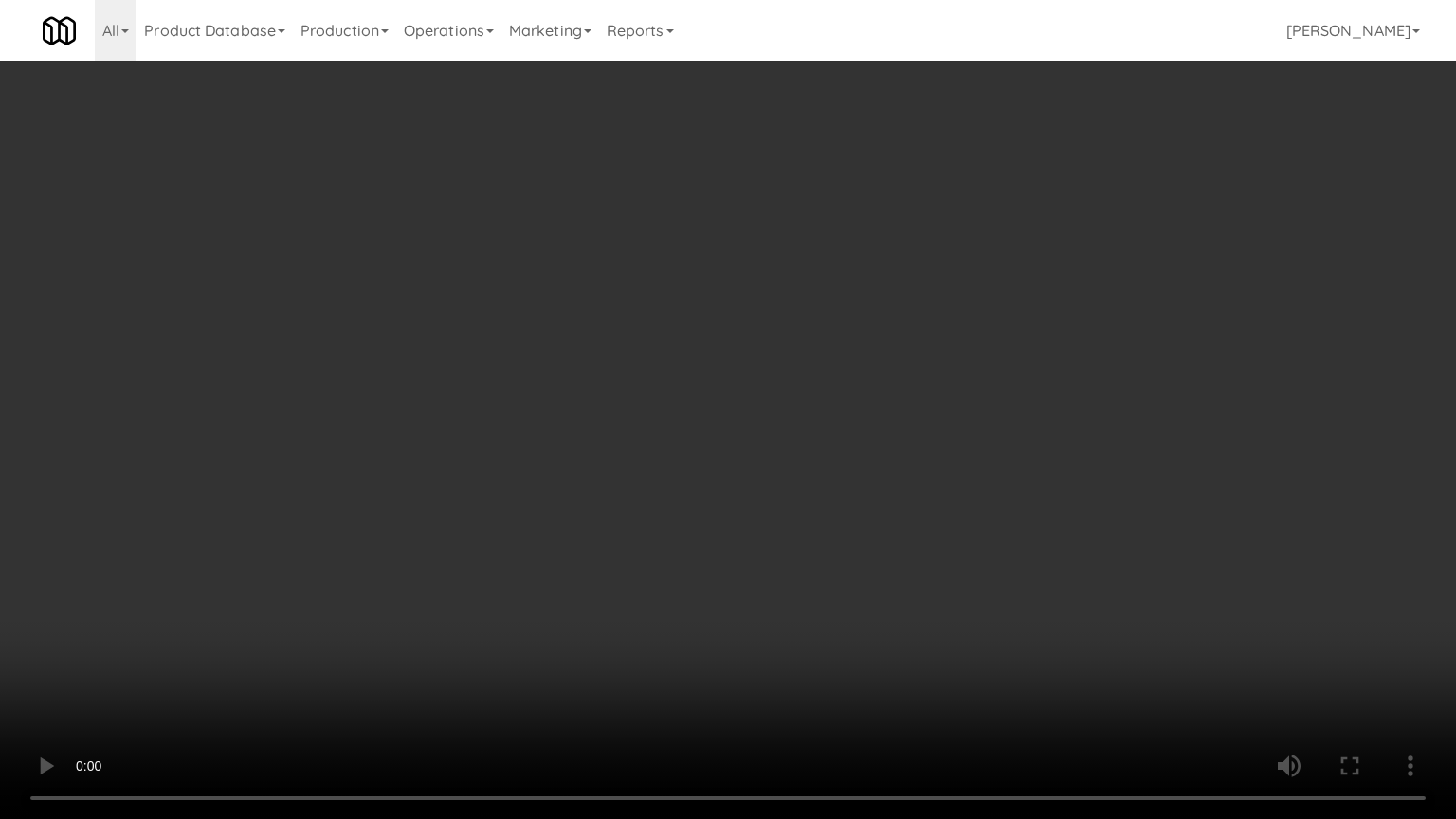
click at [769, 448] on video at bounding box center [728, 410] width 1456 height 819
click at [865, 658] on video at bounding box center [728, 410] width 1456 height 819
click at [835, 609] on video at bounding box center [728, 410] width 1456 height 819
click at [835, 608] on video at bounding box center [728, 410] width 1456 height 819
click at [834, 603] on video at bounding box center [728, 410] width 1456 height 819
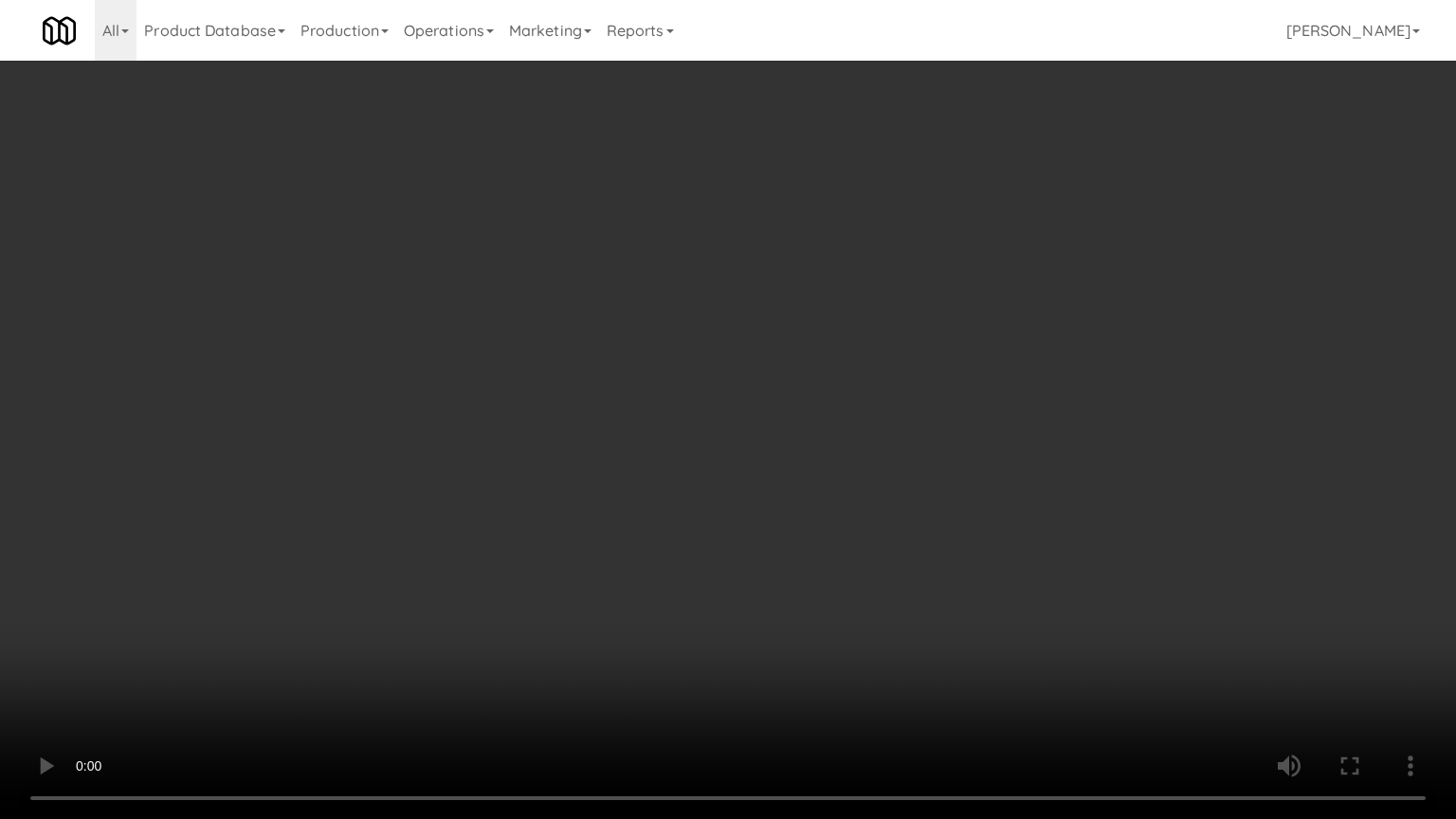
click at [834, 604] on video at bounding box center [728, 410] width 1456 height 819
drag, startPoint x: 785, startPoint y: 602, endPoint x: 747, endPoint y: 602, distance: 38.0
click at [785, 603] on video at bounding box center [728, 410] width 1456 height 819
click at [741, 602] on video at bounding box center [728, 410] width 1456 height 819
click at [737, 601] on video at bounding box center [728, 410] width 1456 height 819
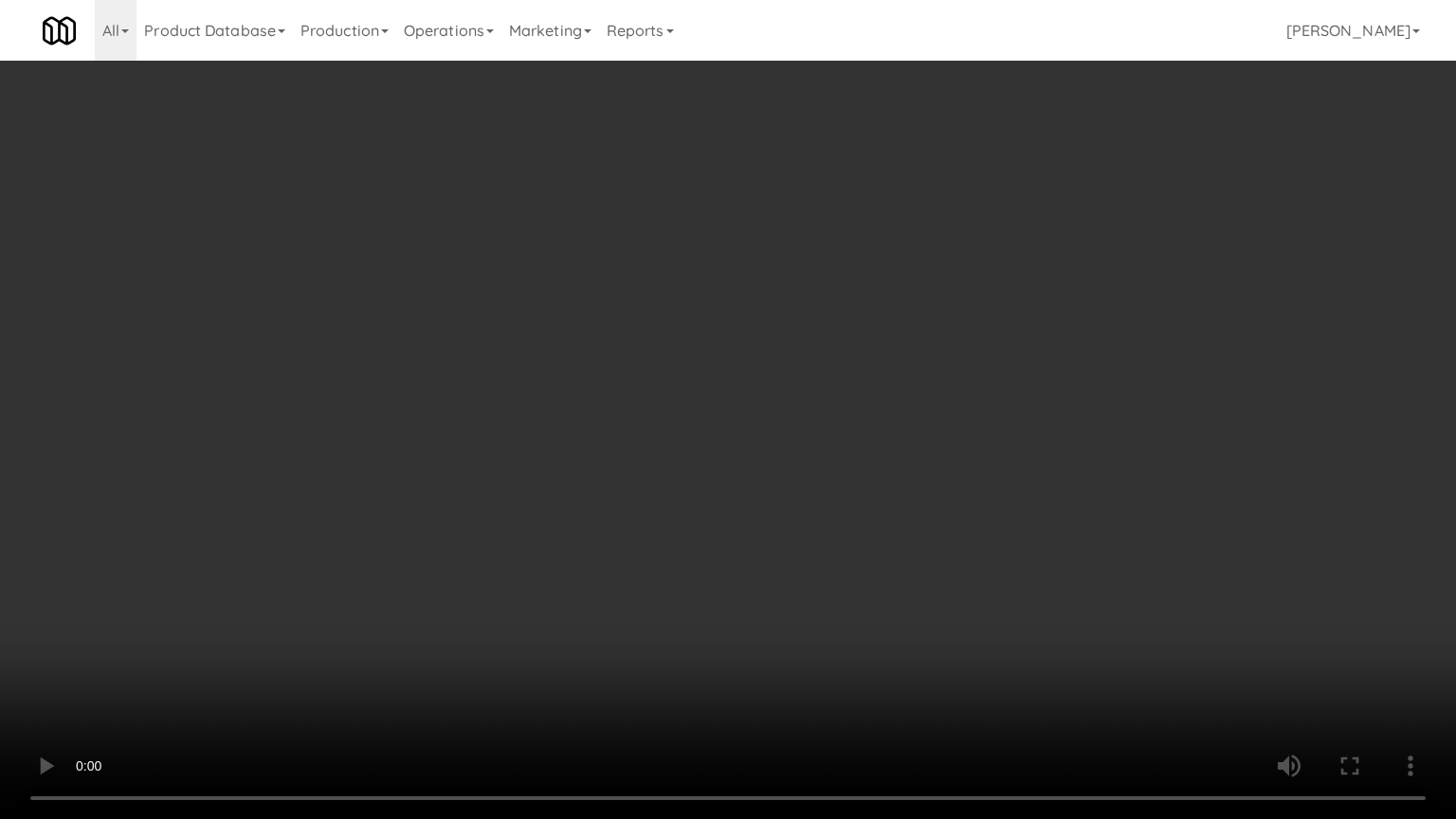
click at [733, 599] on video at bounding box center [728, 410] width 1456 height 819
click at [736, 588] on video at bounding box center [728, 410] width 1456 height 819
click at [734, 583] on video at bounding box center [728, 410] width 1456 height 819
click at [739, 578] on video at bounding box center [728, 410] width 1456 height 819
drag, startPoint x: 738, startPoint y: 577, endPoint x: 775, endPoint y: 559, distance: 41.1
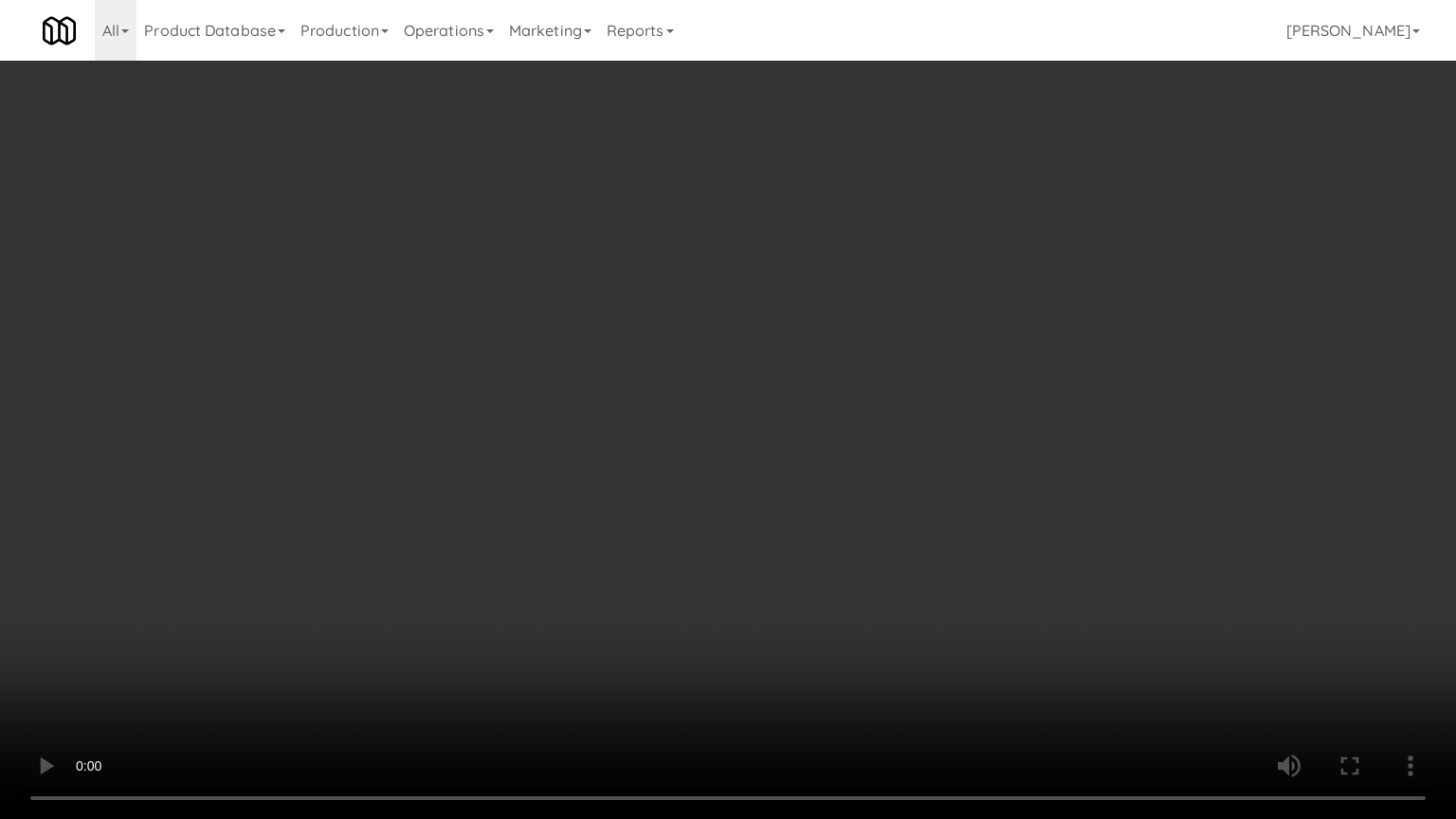
click at [738, 577] on video at bounding box center [728, 410] width 1456 height 819
click at [775, 559] on video at bounding box center [728, 410] width 1456 height 819
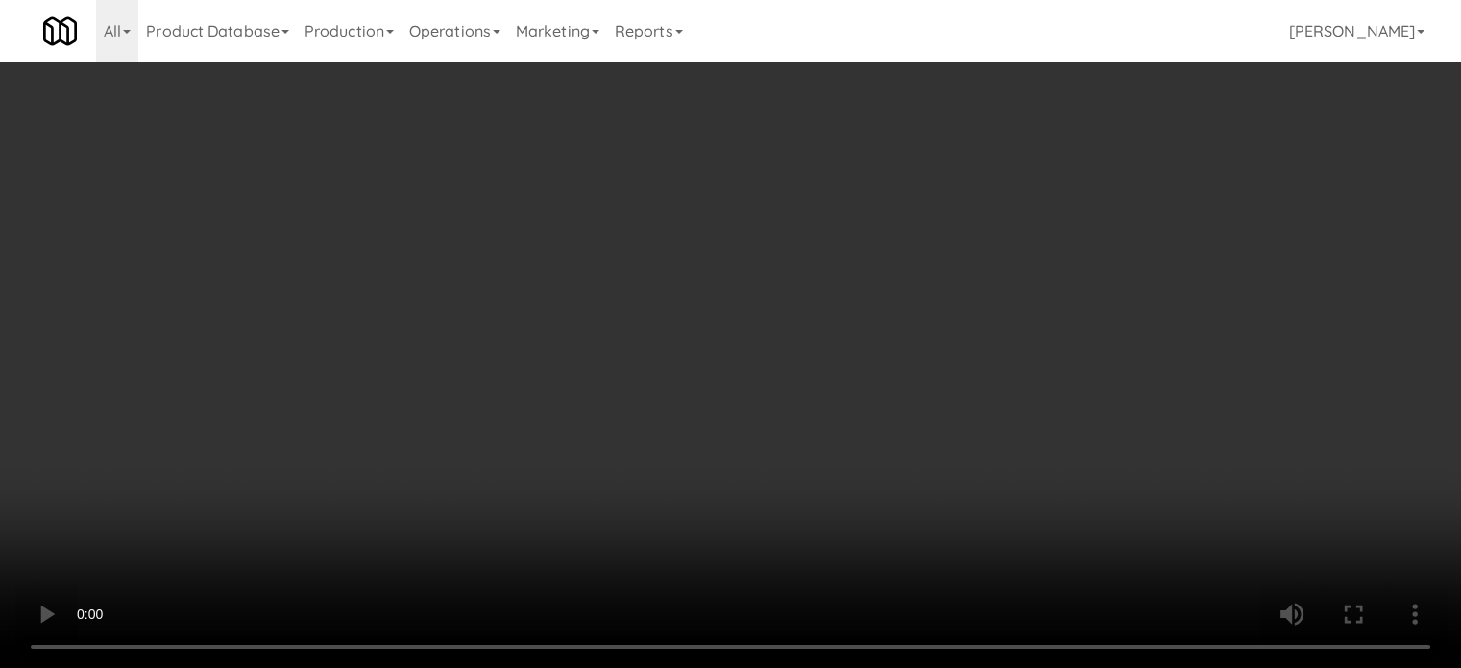
scroll to position [0, 0]
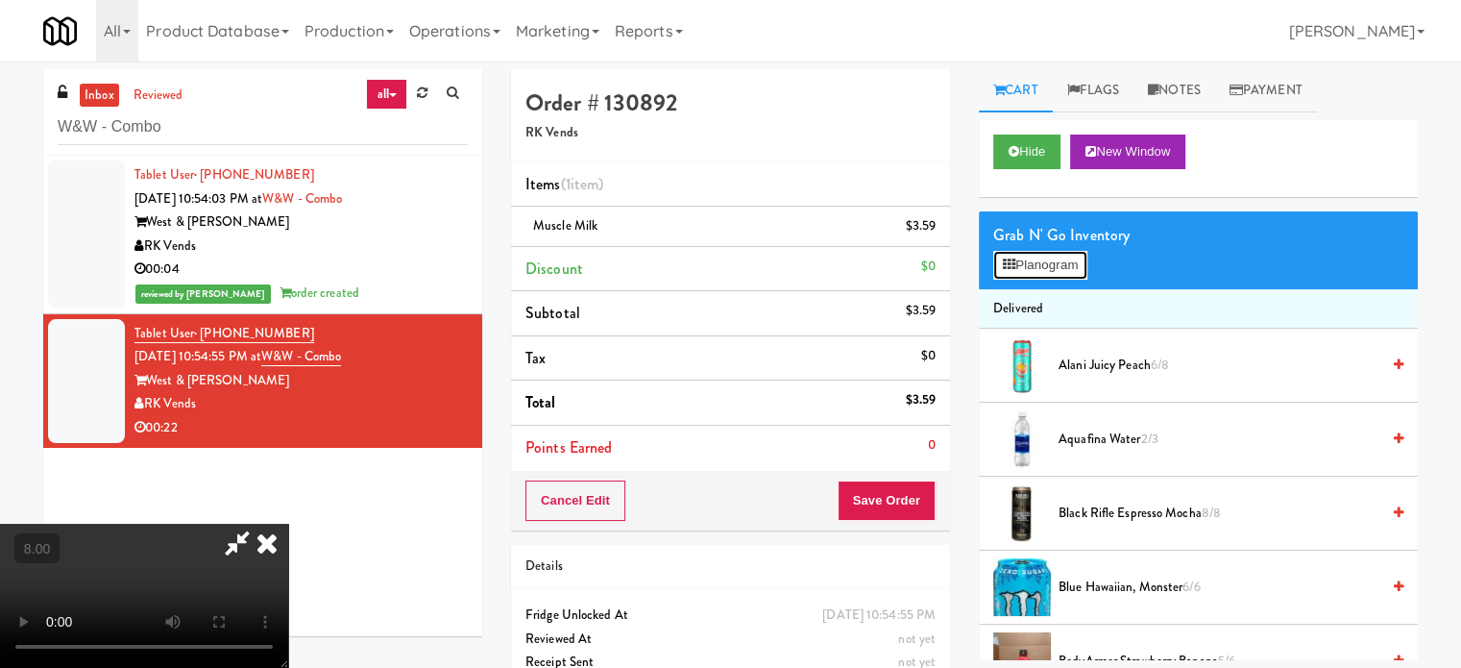
click at [1081, 264] on button "Planogram" at bounding box center [1041, 265] width 94 height 29
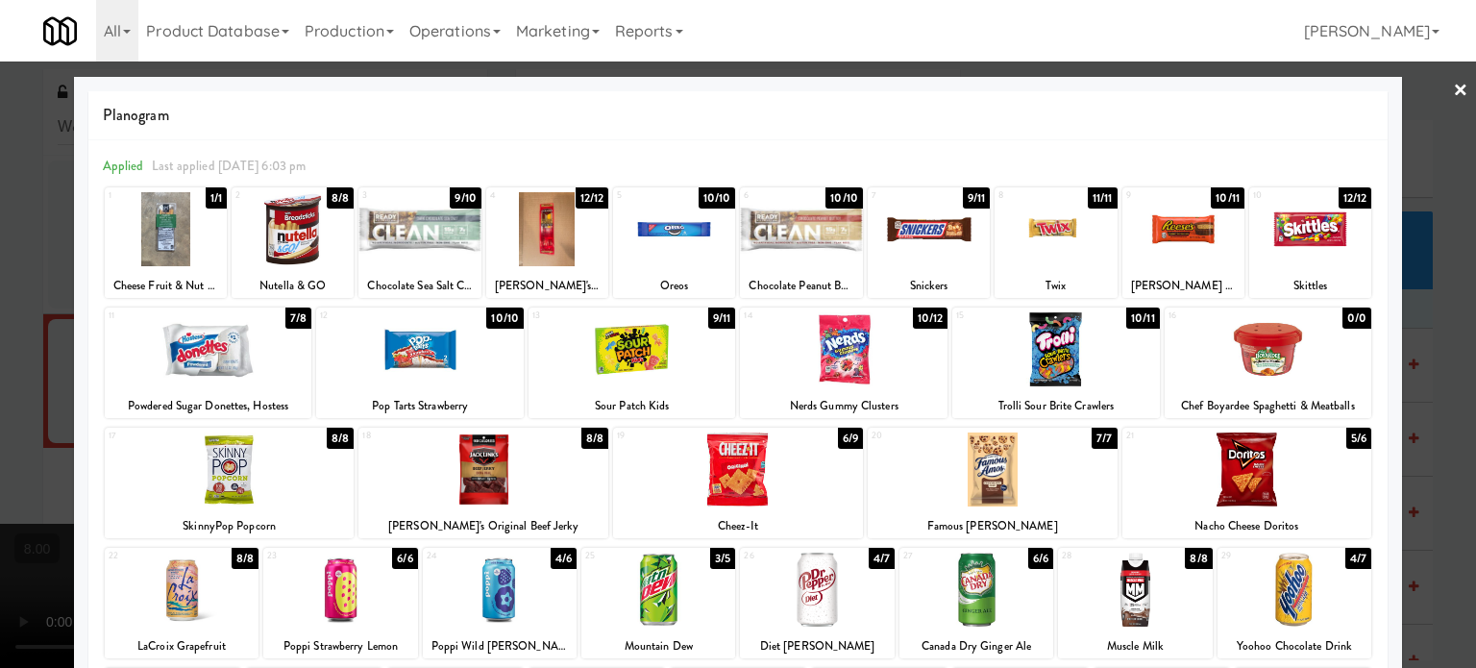
click at [340, 440] on div "8/8" at bounding box center [340, 438] width 27 height 21
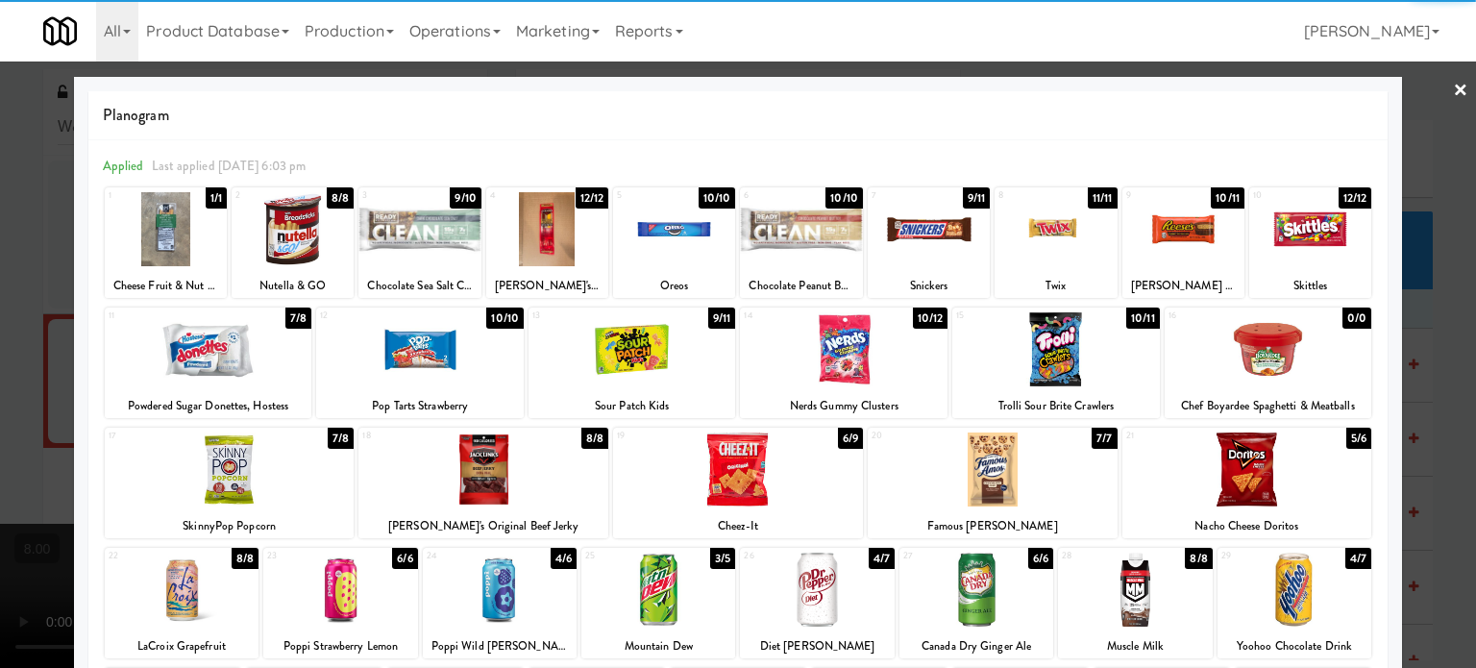
click at [1444, 373] on div at bounding box center [738, 334] width 1476 height 668
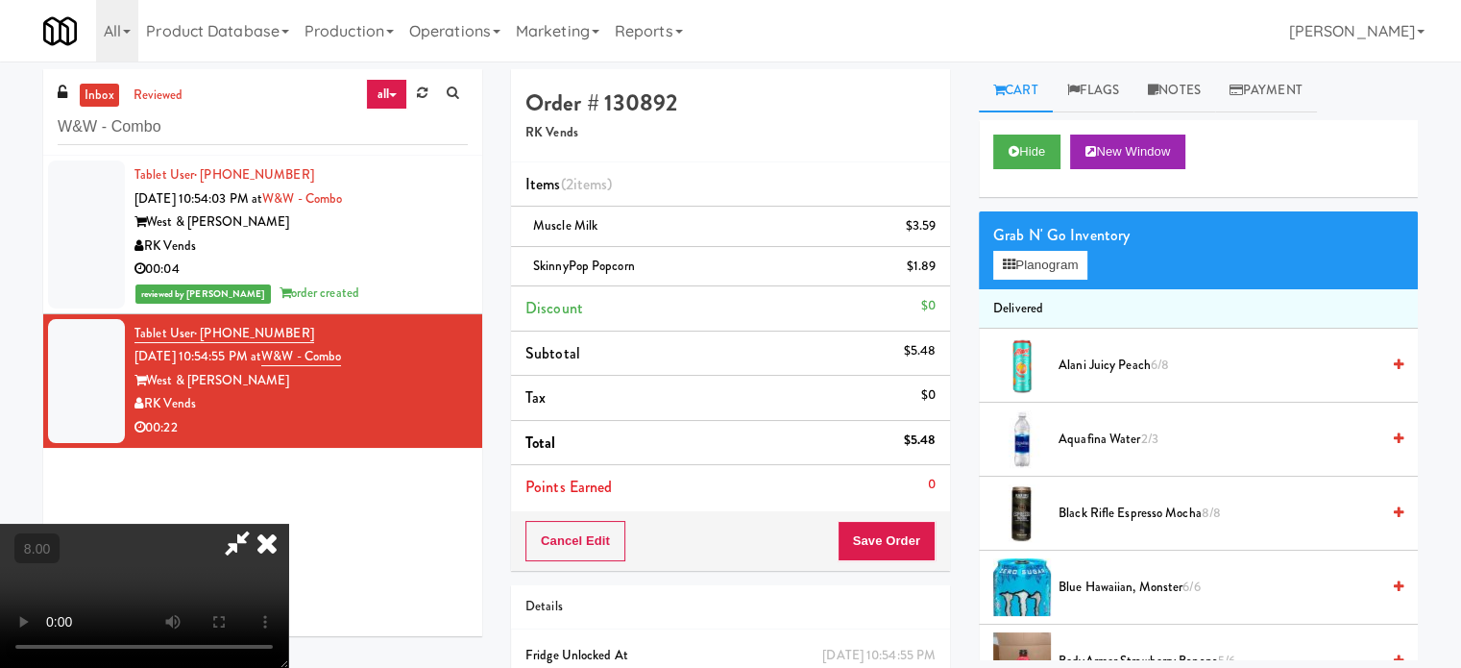
drag, startPoint x: 811, startPoint y: 364, endPoint x: 812, endPoint y: 352, distance: 12.5
click at [288, 524] on video at bounding box center [144, 596] width 288 height 144
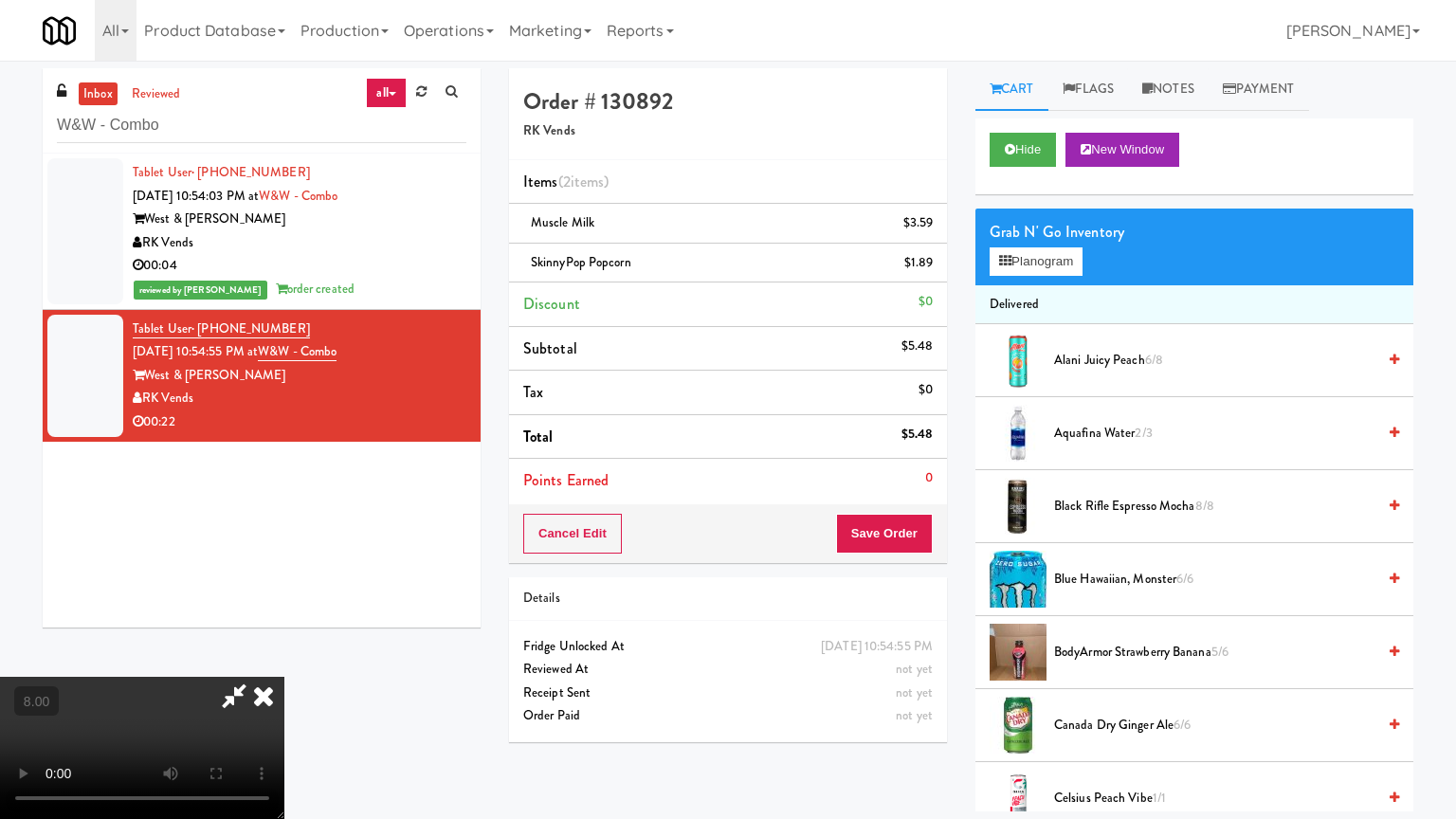
click at [284, 658] on video at bounding box center [142, 748] width 284 height 142
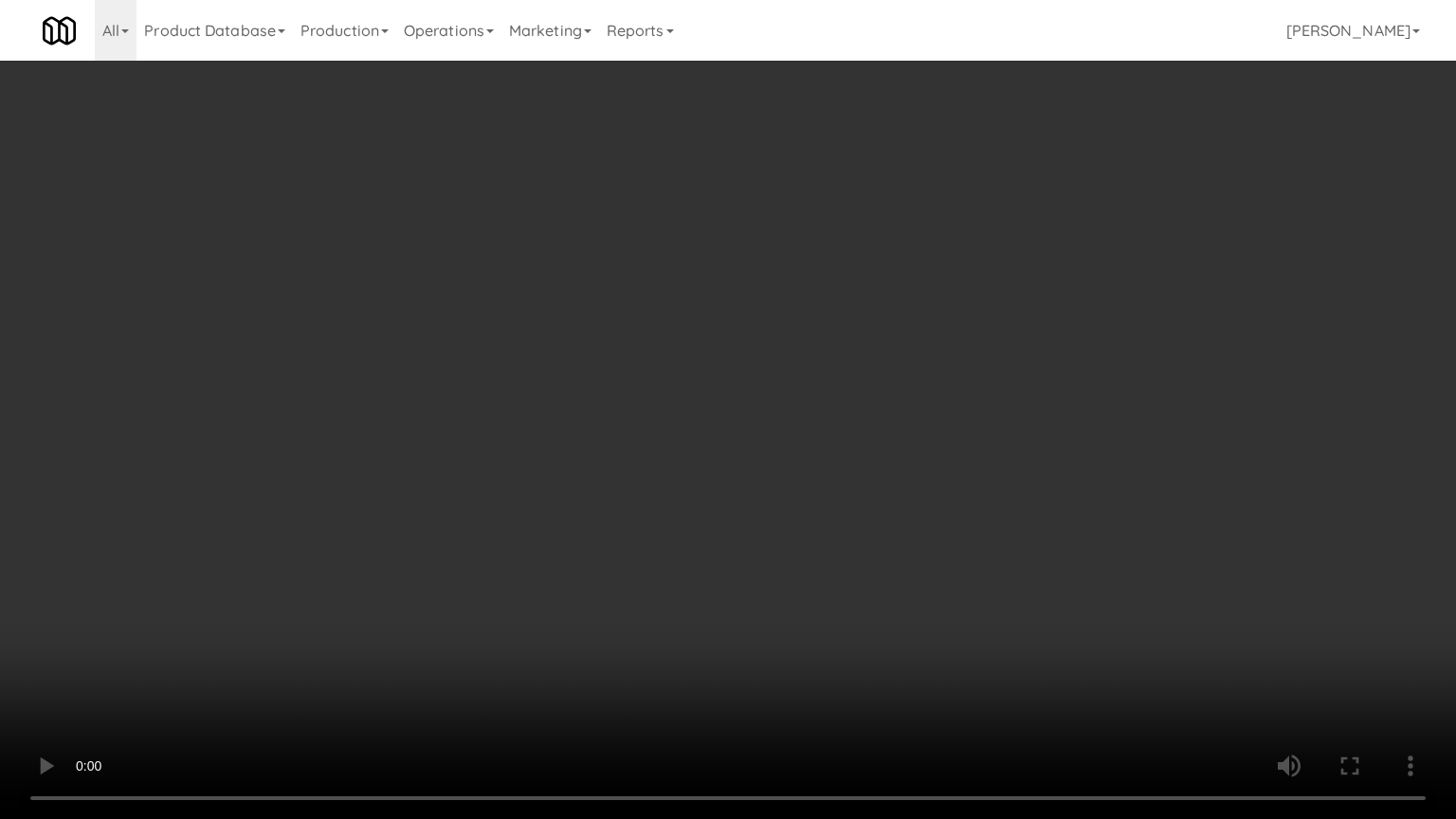
drag, startPoint x: 760, startPoint y: 387, endPoint x: 771, endPoint y: 379, distance: 13.6
click at [761, 388] on video at bounding box center [728, 410] width 1456 height 819
drag, startPoint x: 879, startPoint y: 387, endPoint x: 891, endPoint y: 385, distance: 12.2
click at [884, 387] on video at bounding box center [728, 410] width 1456 height 819
click at [891, 383] on video at bounding box center [728, 410] width 1456 height 819
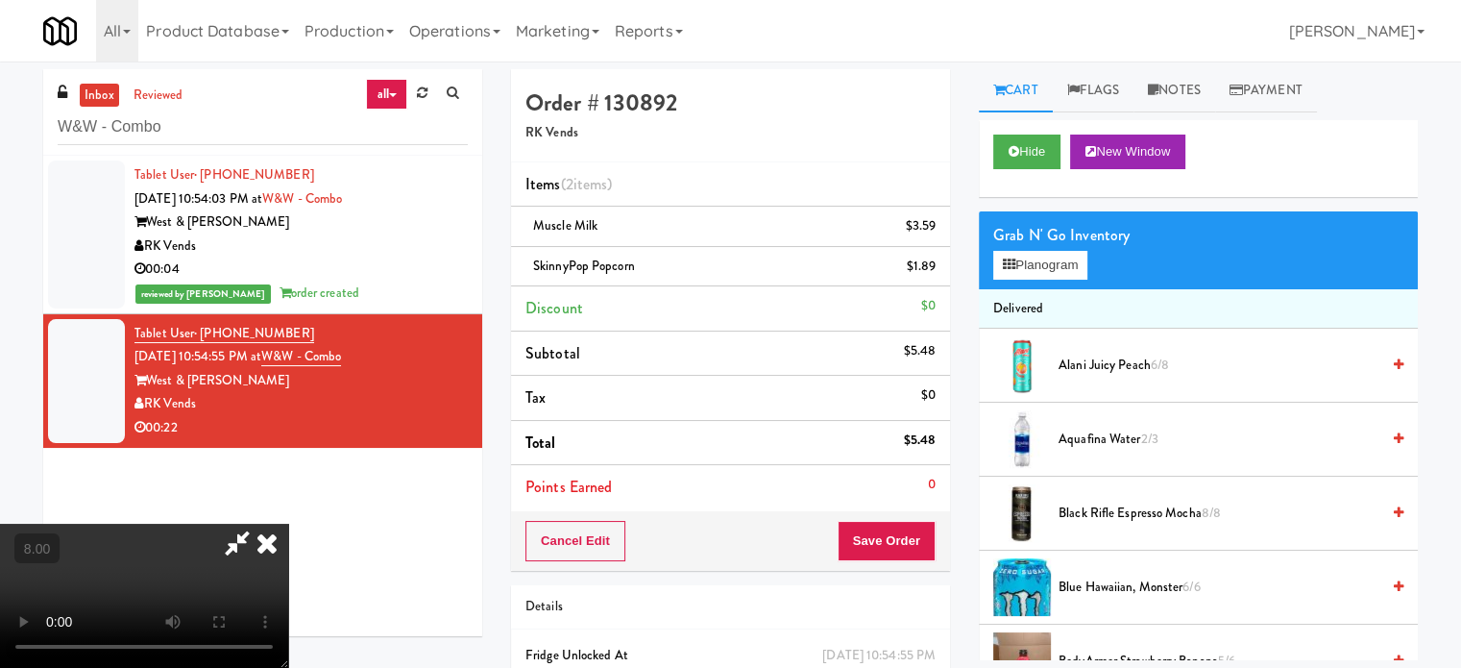
click at [288, 524] on icon at bounding box center [267, 543] width 42 height 38
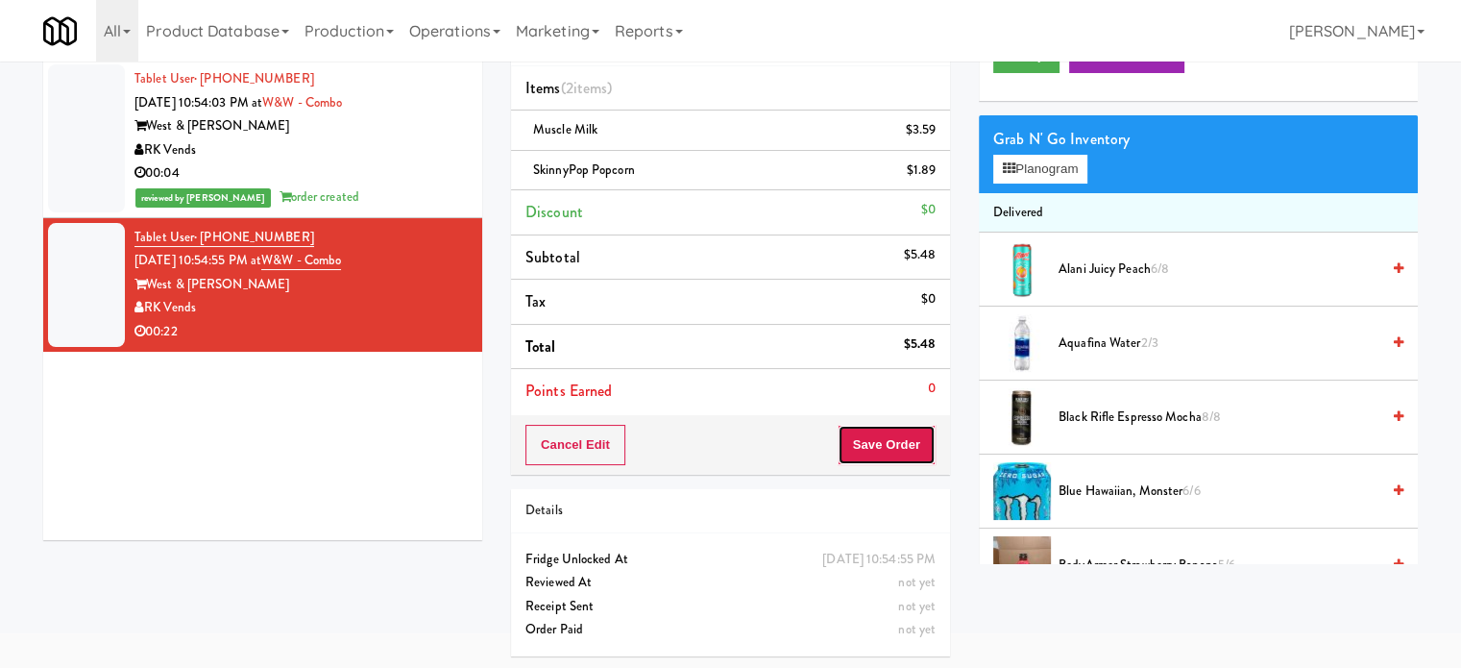
drag, startPoint x: 892, startPoint y: 452, endPoint x: 893, endPoint y: 438, distance: 13.5
click at [893, 449] on button "Save Order" at bounding box center [887, 445] width 98 height 40
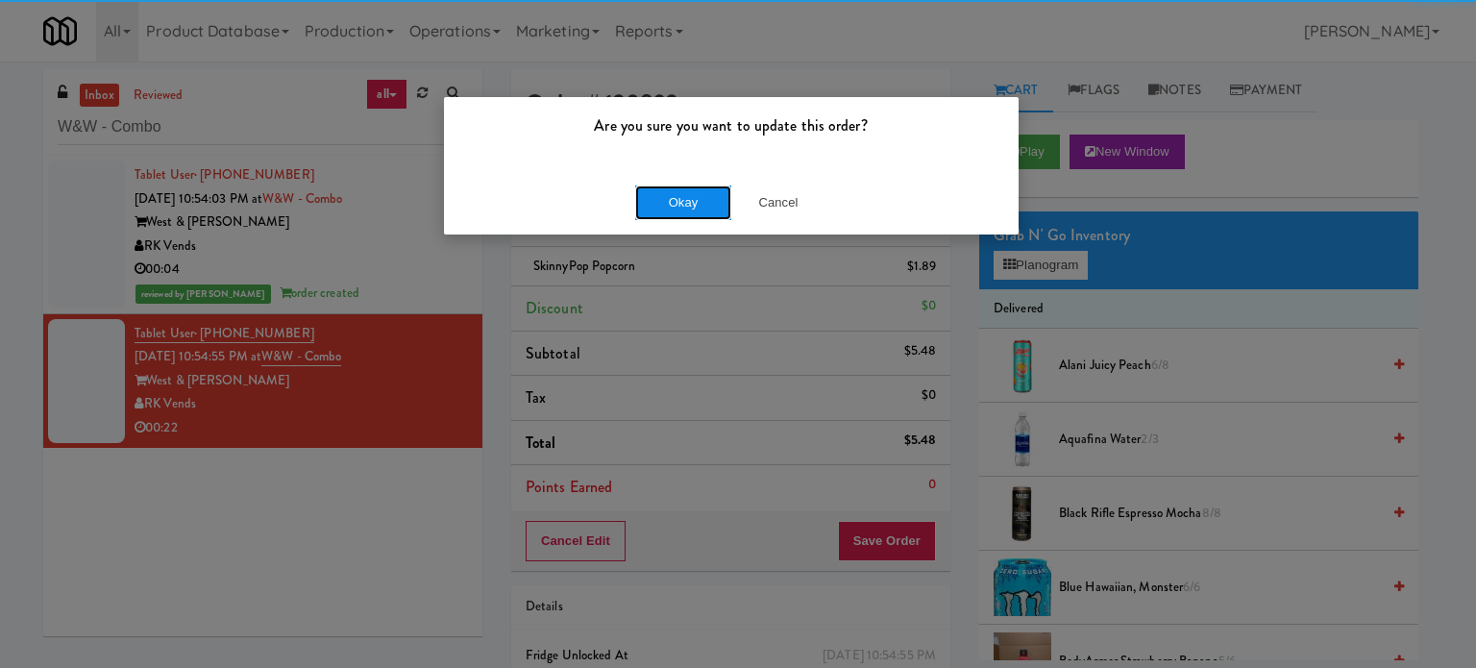
click at [690, 209] on button "Okay" at bounding box center [683, 202] width 96 height 35
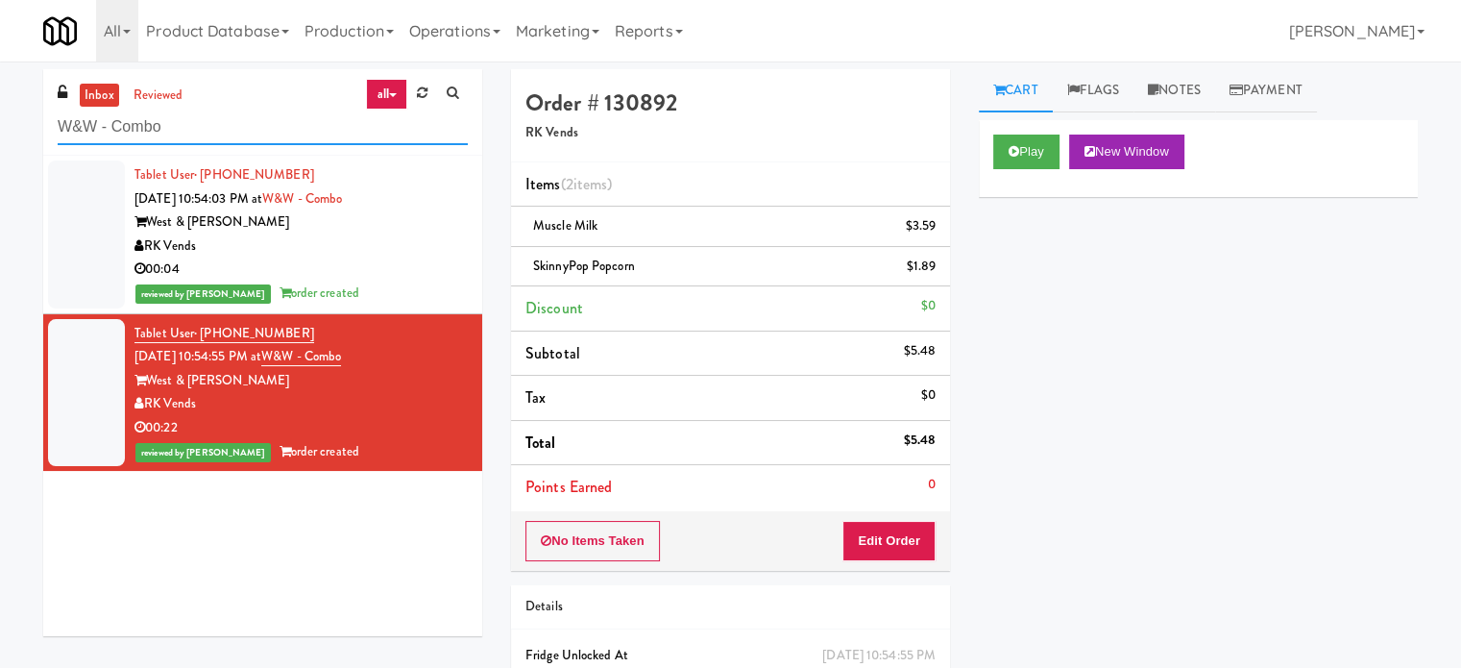
click at [273, 121] on input "W&W - Combo" at bounding box center [263, 128] width 410 height 36
click at [252, 128] on input "W&W - Combo" at bounding box center [263, 128] width 410 height 36
paste input "Metronome-Cooler"
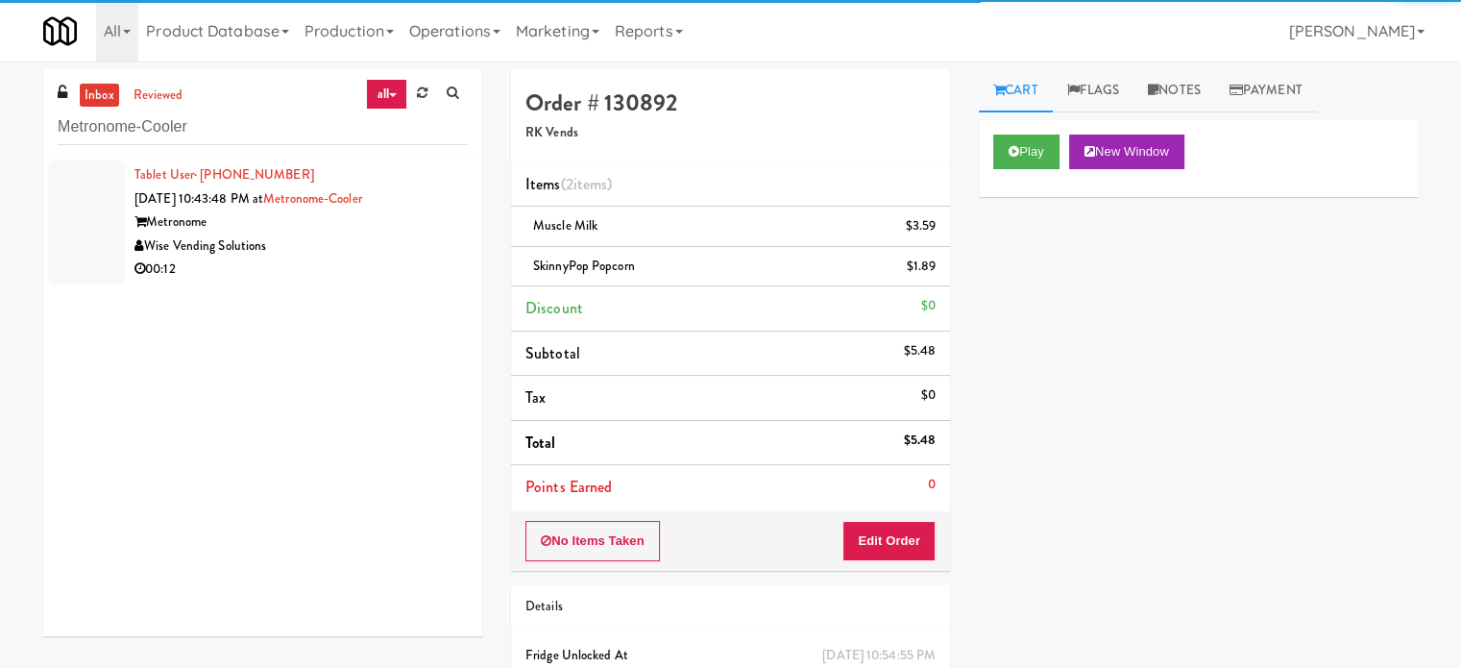
drag, startPoint x: 396, startPoint y: 264, endPoint x: 1039, endPoint y: 126, distance: 657.5
click at [398, 266] on div "00:12" at bounding box center [301, 270] width 333 height 24
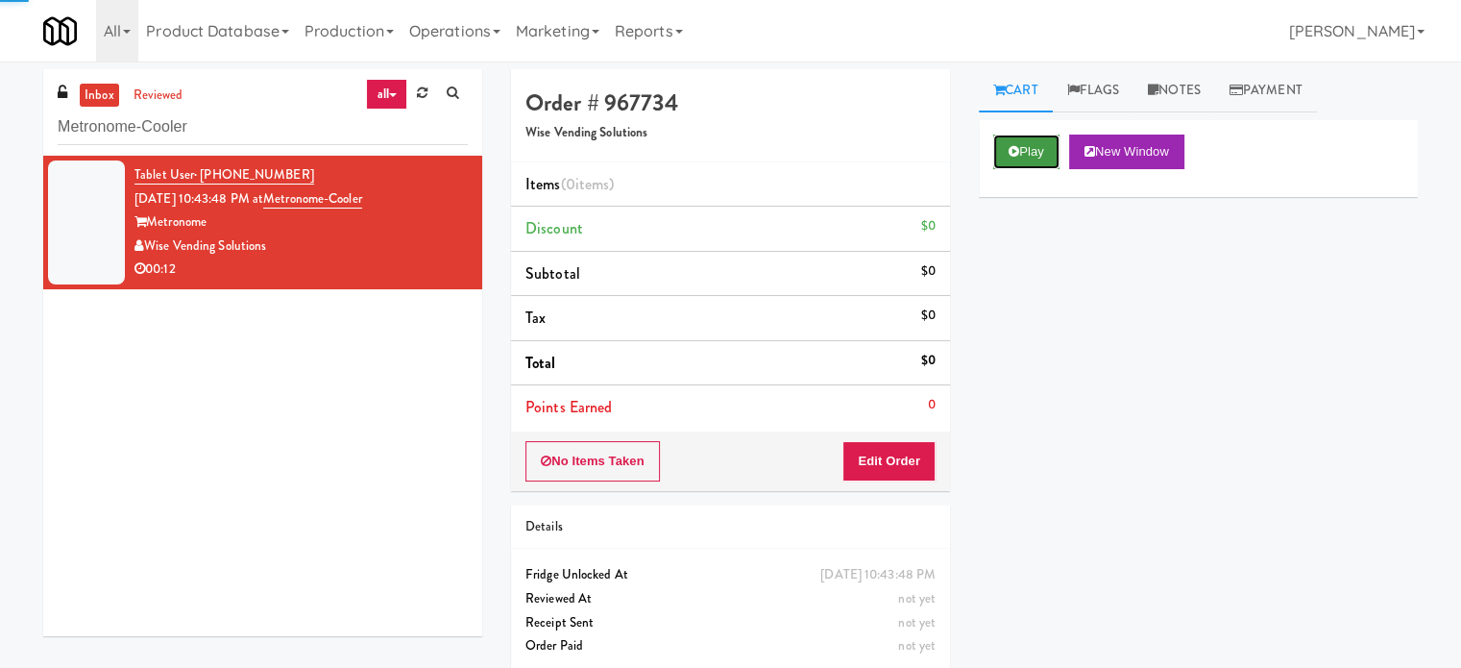
click at [1026, 145] on button "Play" at bounding box center [1027, 152] width 66 height 35
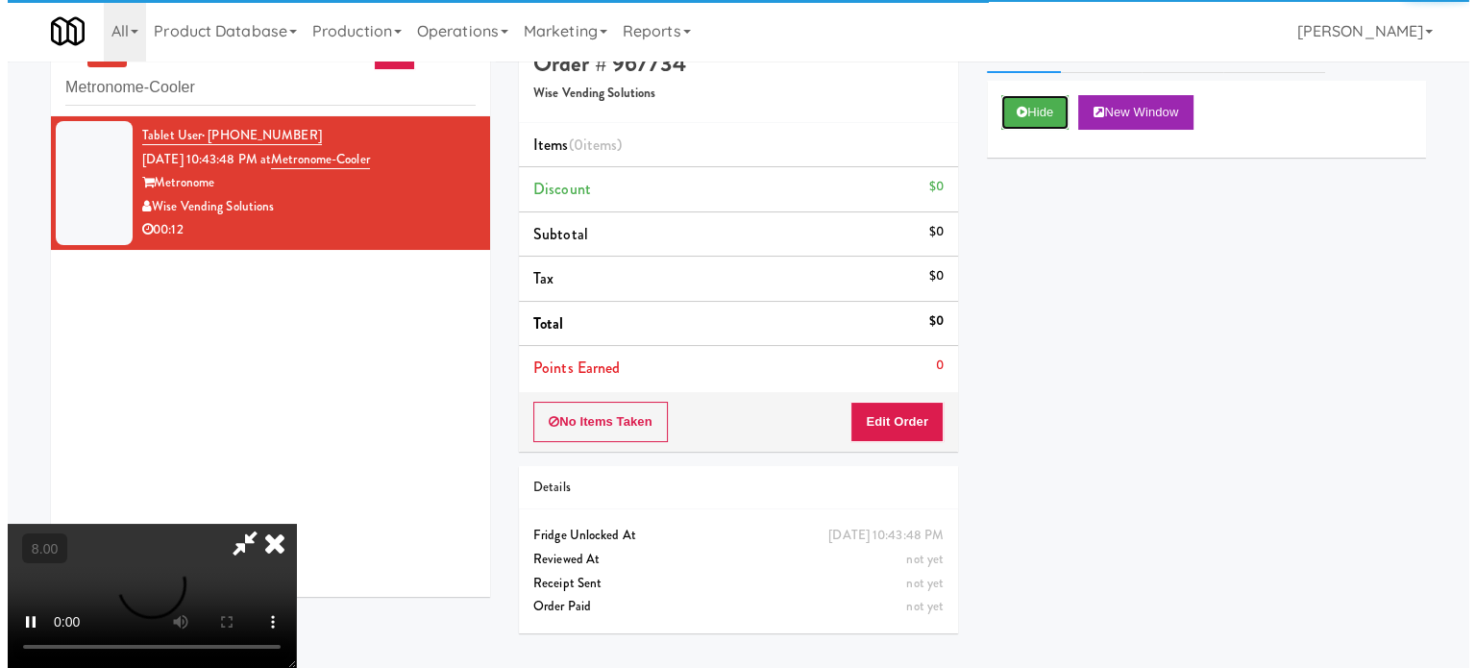
scroll to position [61, 0]
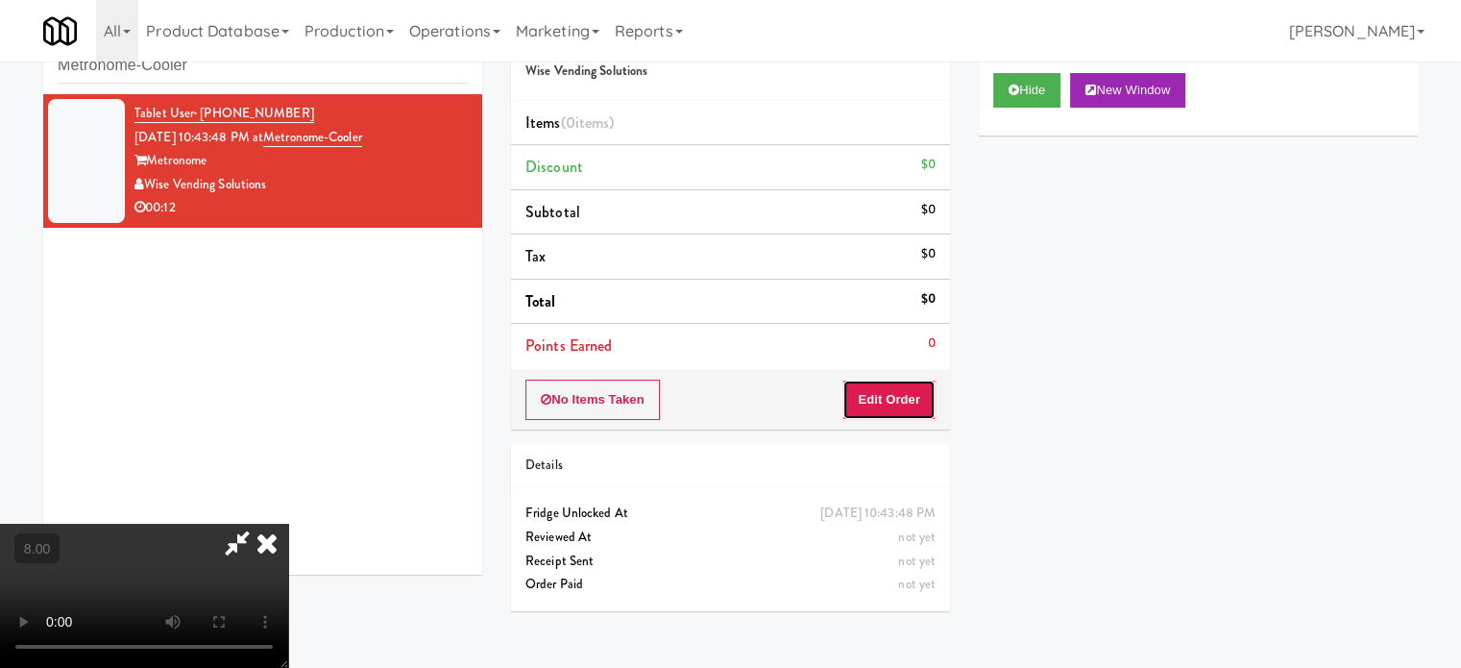
drag, startPoint x: 896, startPoint y: 399, endPoint x: 724, endPoint y: 350, distance: 178.8
click at [896, 399] on button "Edit Order" at bounding box center [889, 400] width 93 height 40
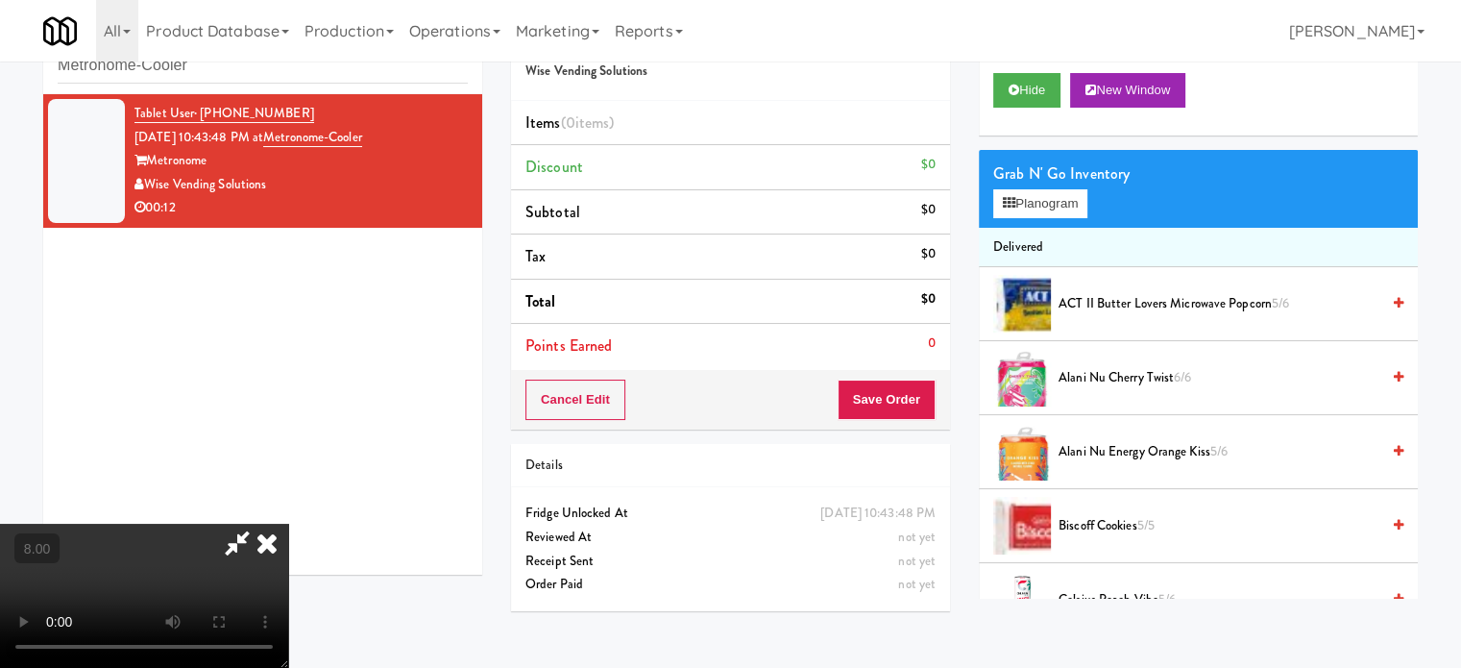
click at [288, 524] on video at bounding box center [144, 596] width 288 height 144
drag, startPoint x: 507, startPoint y: 367, endPoint x: 553, endPoint y: 364, distance: 46.2
click at [288, 524] on video at bounding box center [144, 596] width 288 height 144
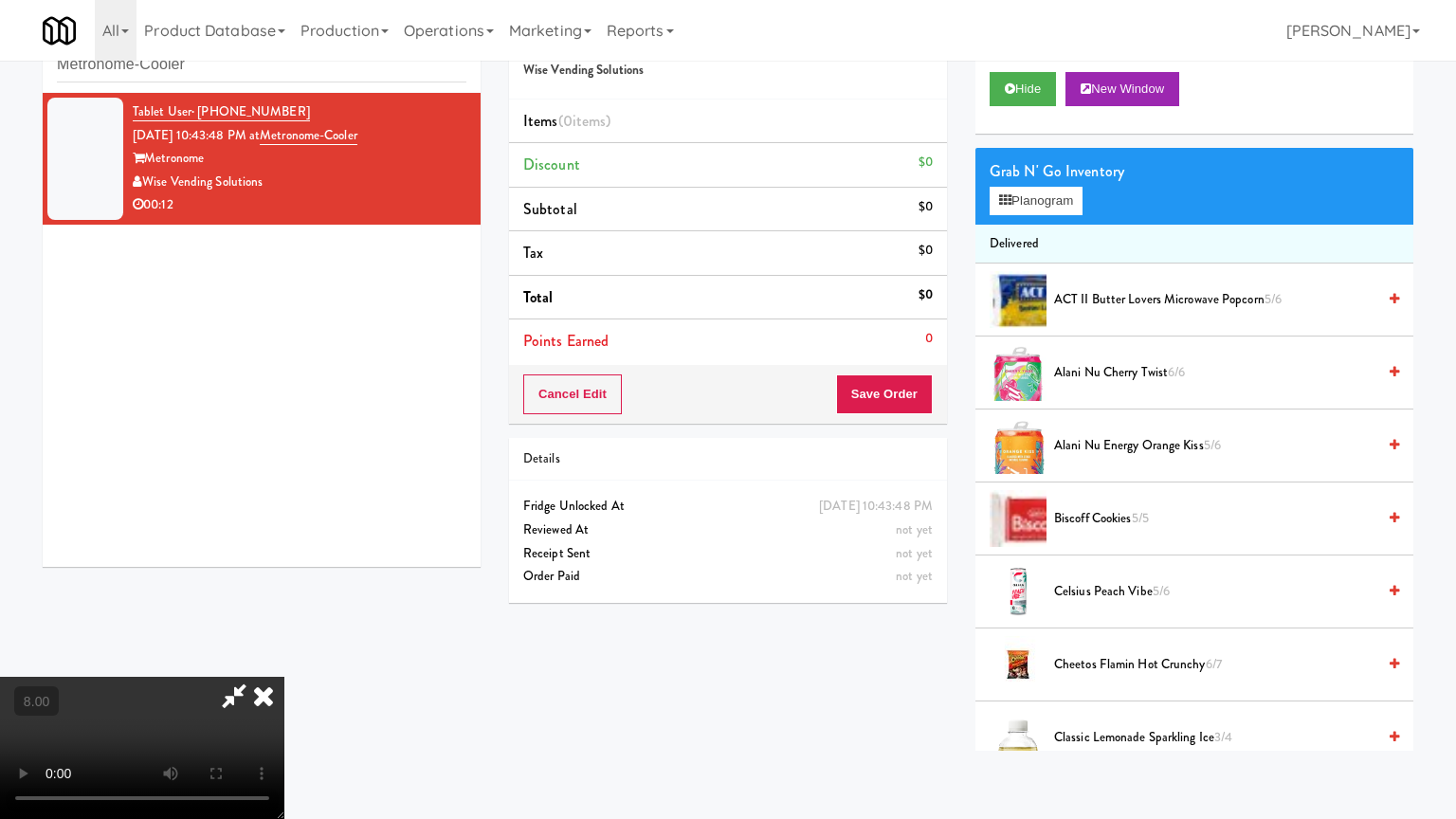
click at [284, 658] on video at bounding box center [142, 748] width 284 height 142
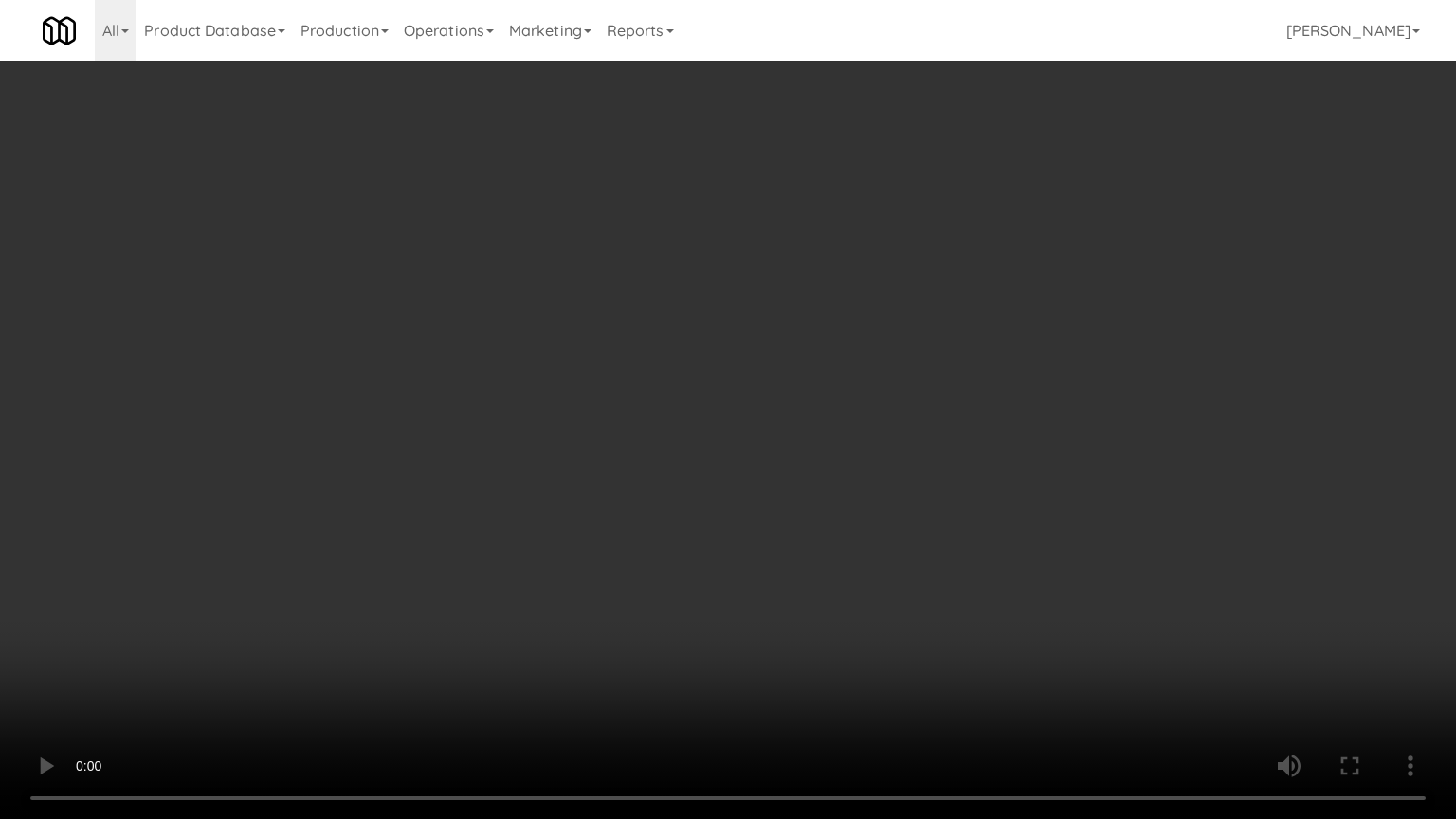
click at [656, 467] on video at bounding box center [728, 410] width 1456 height 819
click at [657, 470] on video at bounding box center [728, 410] width 1456 height 819
click at [658, 471] on video at bounding box center [728, 410] width 1456 height 819
click at [765, 486] on video at bounding box center [728, 410] width 1456 height 819
click at [759, 482] on video at bounding box center [728, 410] width 1456 height 819
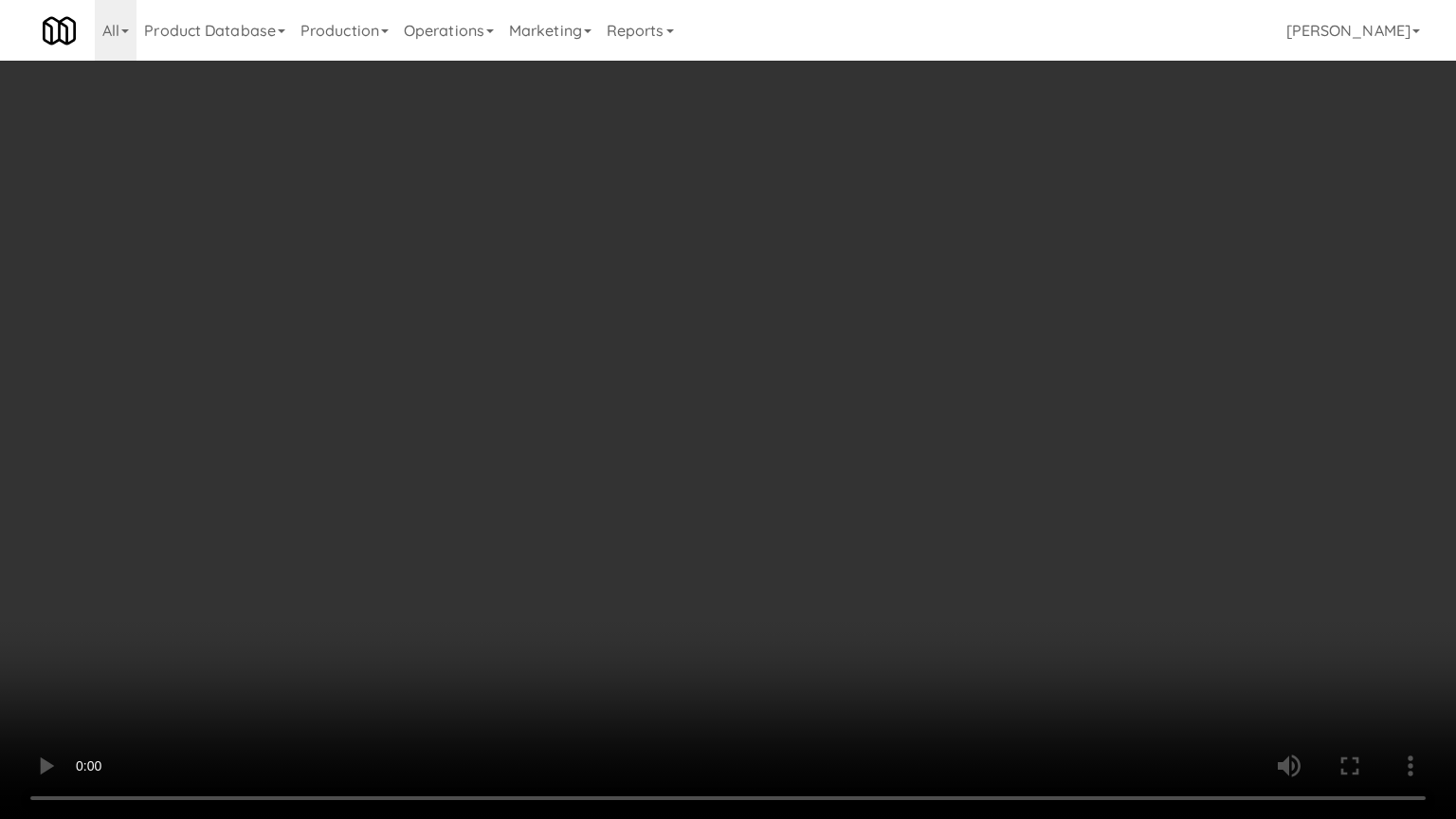
click at [756, 476] on video at bounding box center [728, 410] width 1456 height 819
click at [769, 487] on video at bounding box center [728, 410] width 1456 height 819
click at [859, 472] on video at bounding box center [728, 410] width 1456 height 819
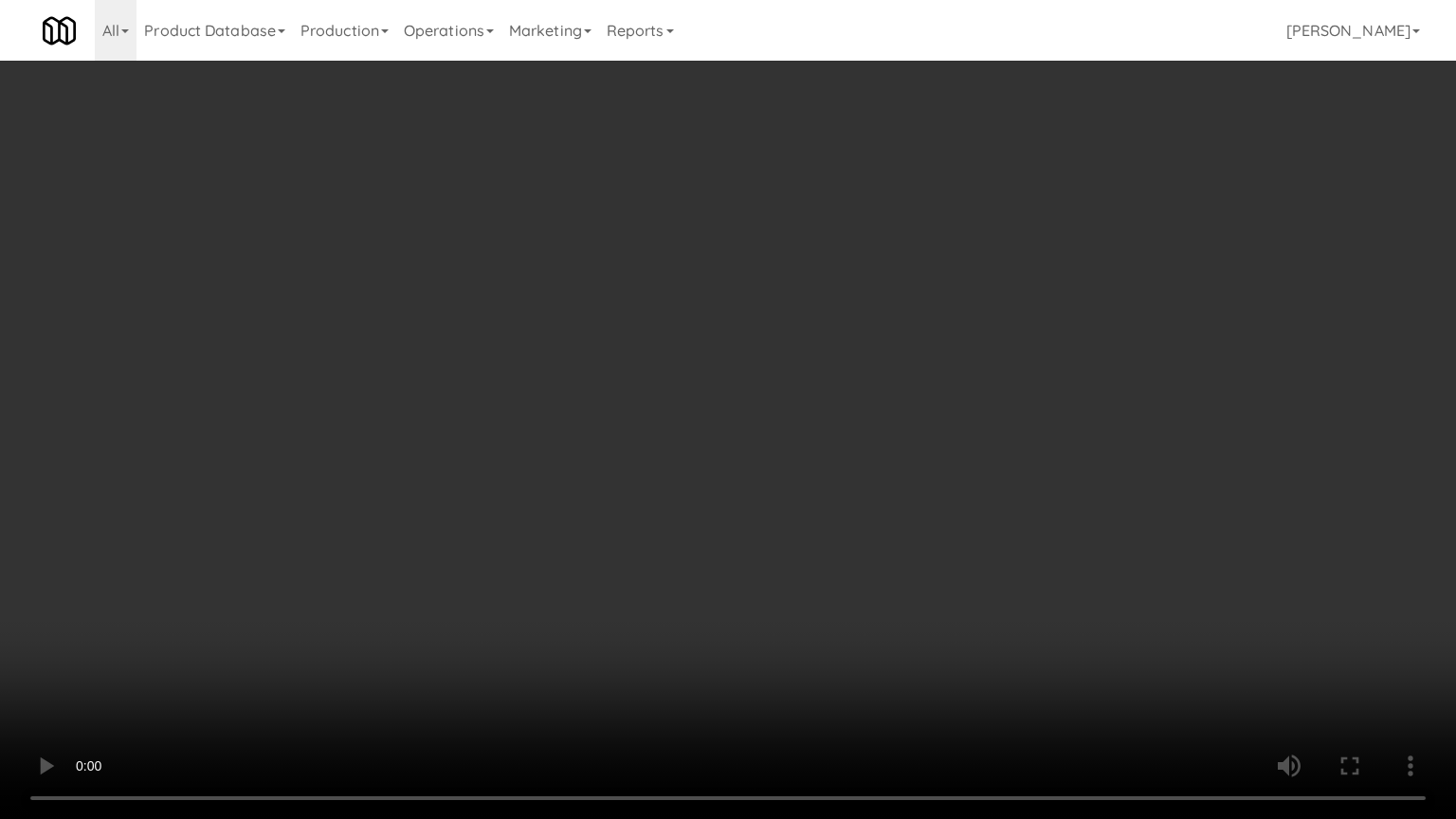
click at [902, 497] on video at bounding box center [728, 410] width 1456 height 819
click at [903, 493] on video at bounding box center [728, 410] width 1456 height 819
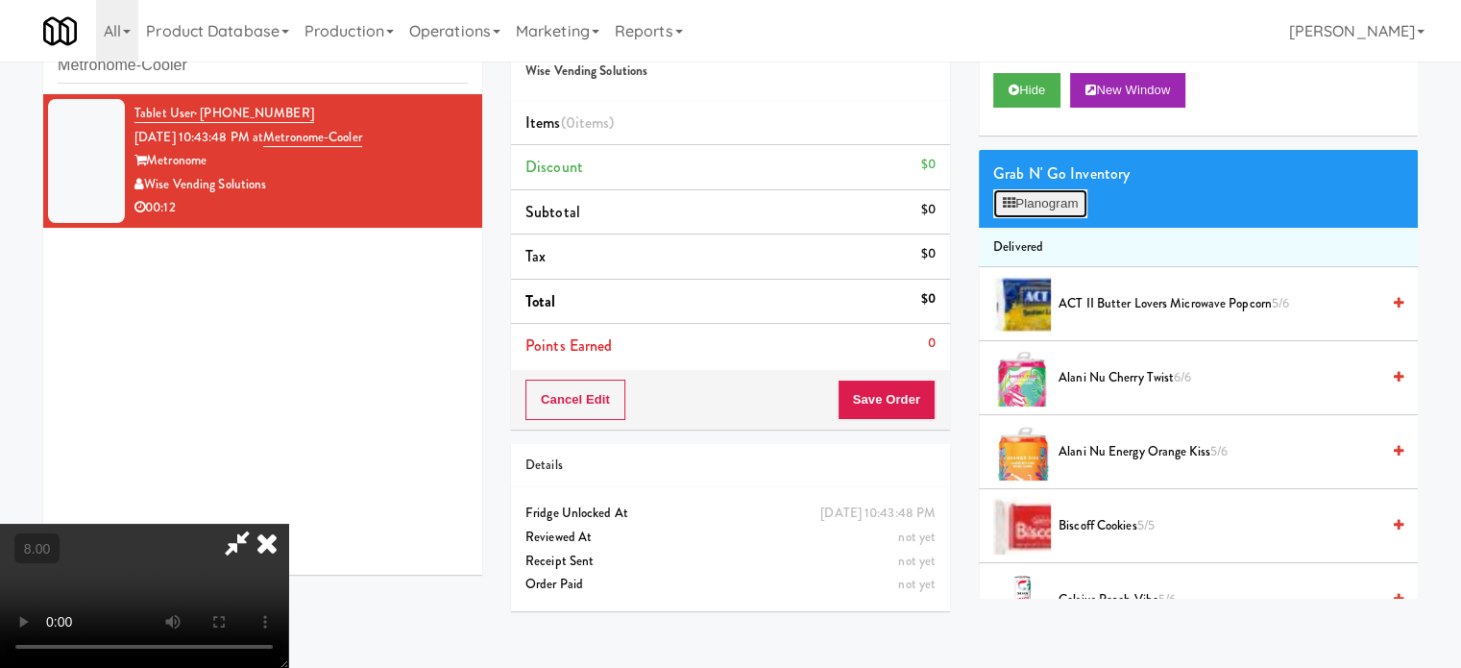
click at [1060, 203] on button "Planogram" at bounding box center [1041, 203] width 94 height 29
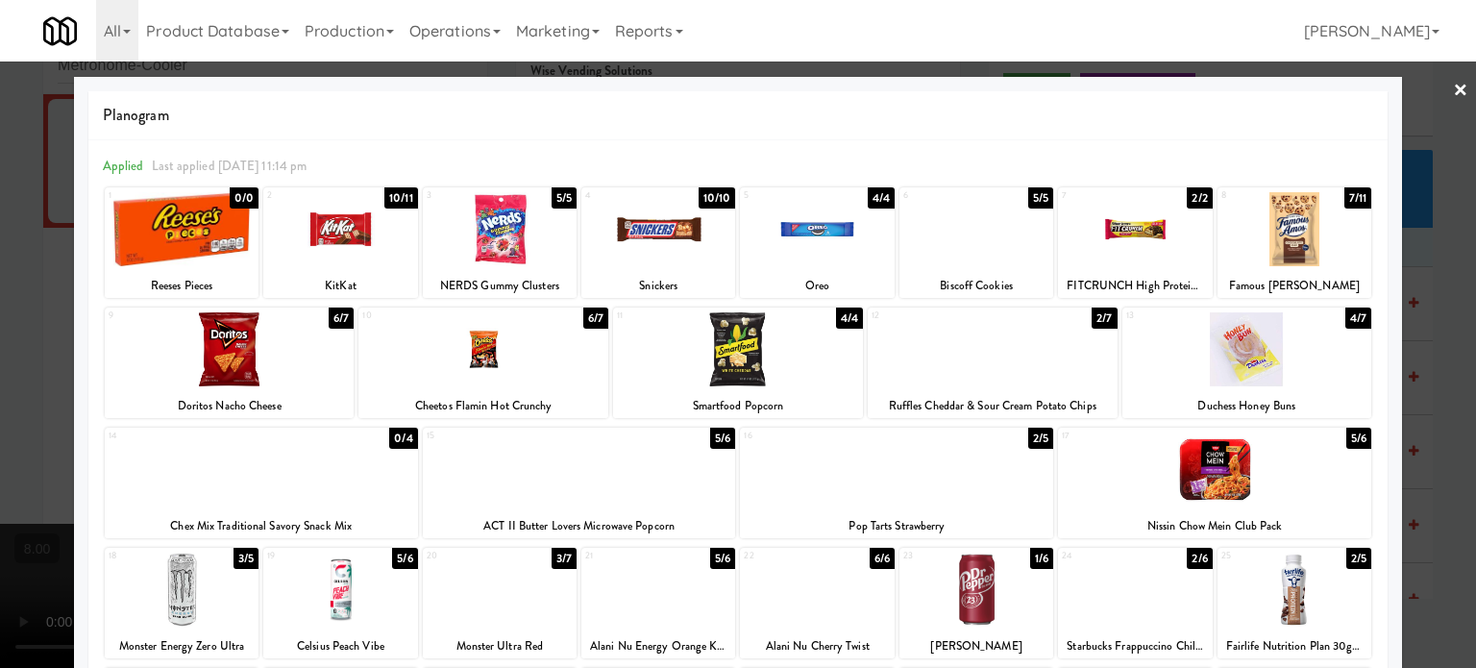
click at [868, 198] on div "4/4" at bounding box center [881, 197] width 27 height 21
click at [711, 203] on div "10/10" at bounding box center [717, 197] width 37 height 21
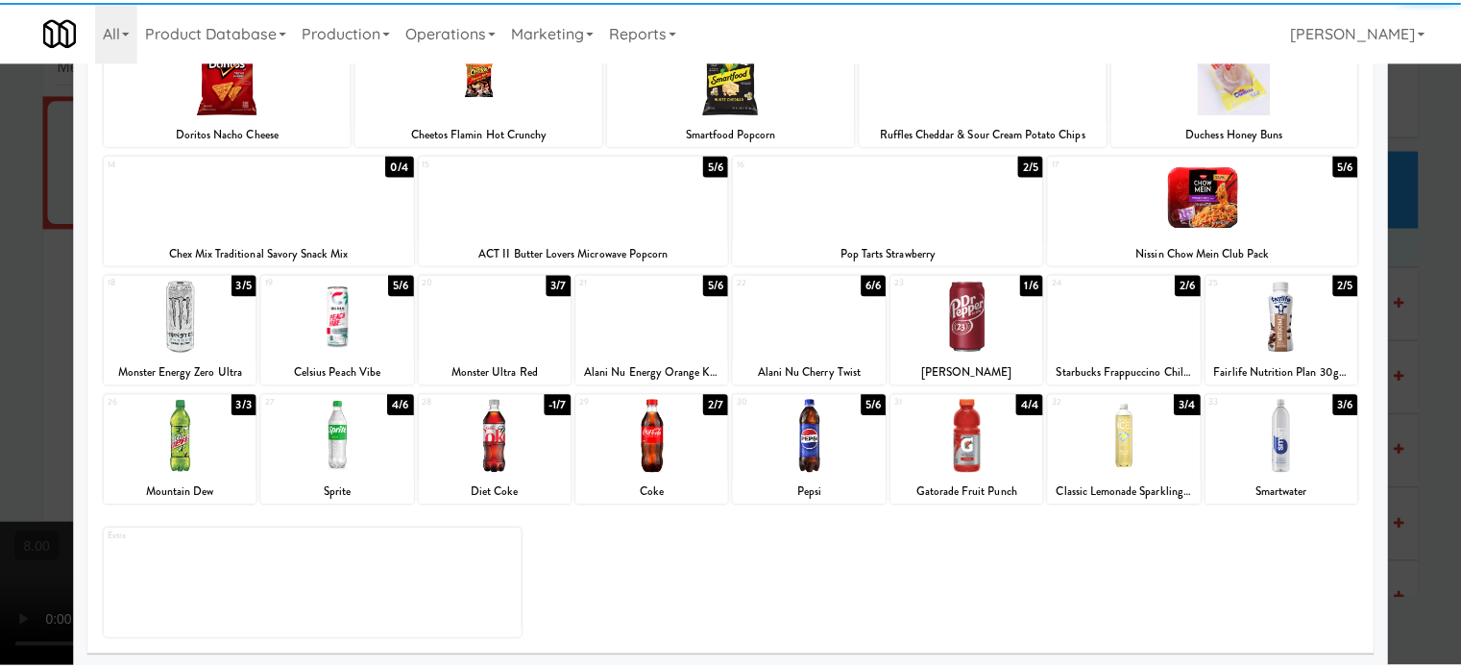
scroll to position [275, 0]
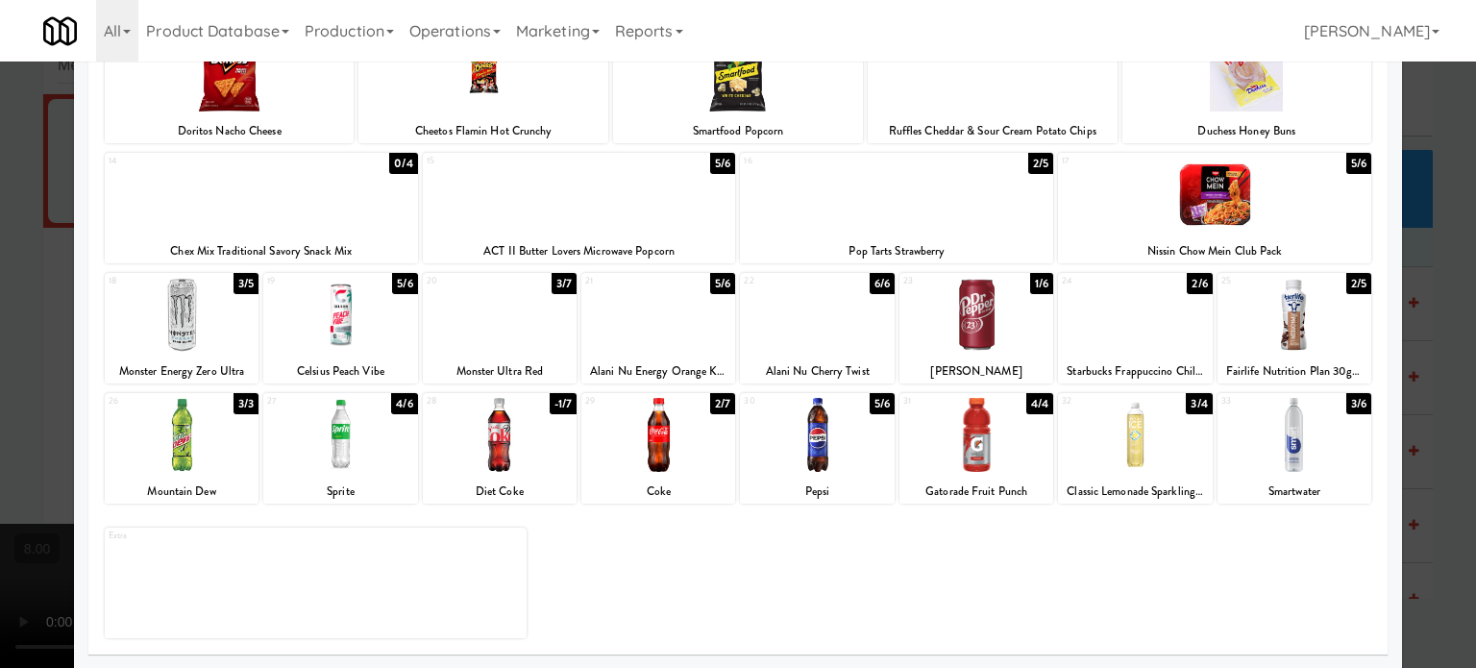
drag, startPoint x: 393, startPoint y: 406, endPoint x: 450, endPoint y: 389, distance: 59.3
click at [396, 406] on div "4/6" at bounding box center [404, 403] width 26 height 21
drag, startPoint x: 1424, startPoint y: 402, endPoint x: 1364, endPoint y: 399, distance: 59.6
click at [1429, 406] on div at bounding box center [738, 334] width 1476 height 668
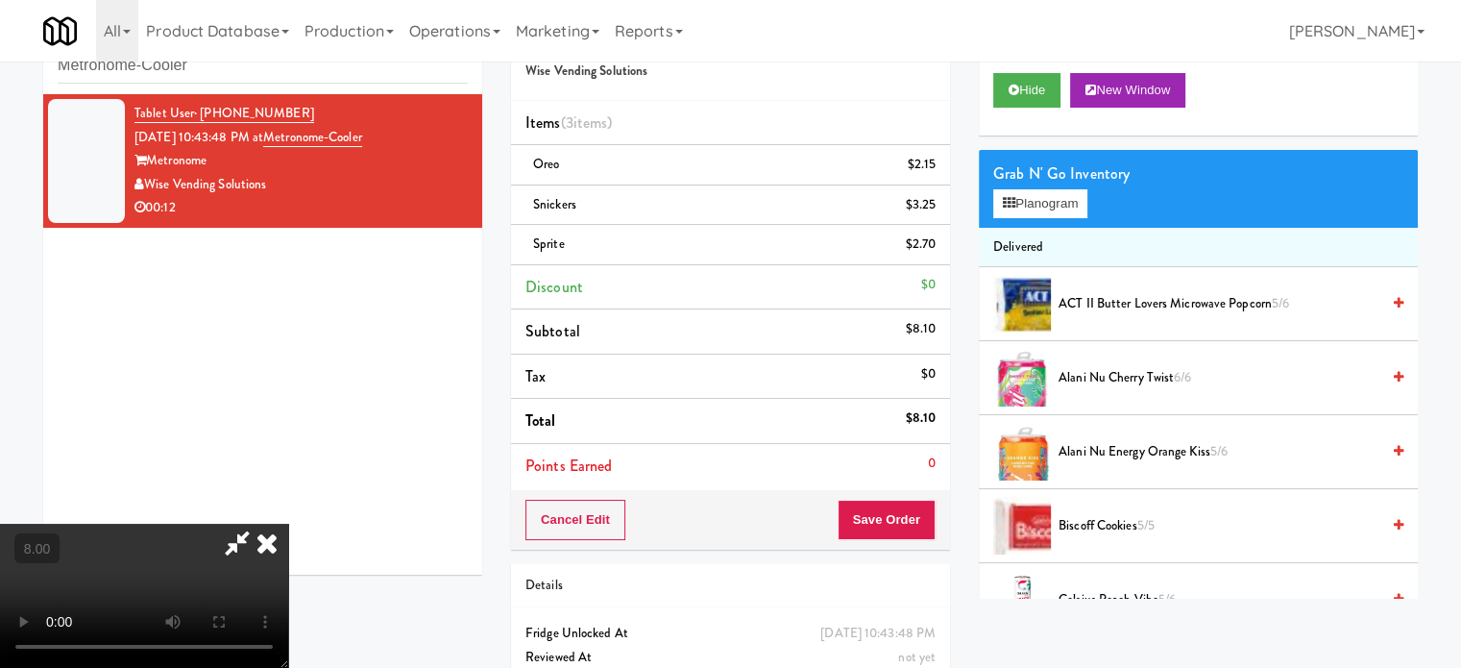
click at [288, 524] on video at bounding box center [144, 596] width 288 height 144
drag, startPoint x: 540, startPoint y: 409, endPoint x: 550, endPoint y: 492, distance: 83.2
click at [288, 524] on video at bounding box center [144, 596] width 288 height 144
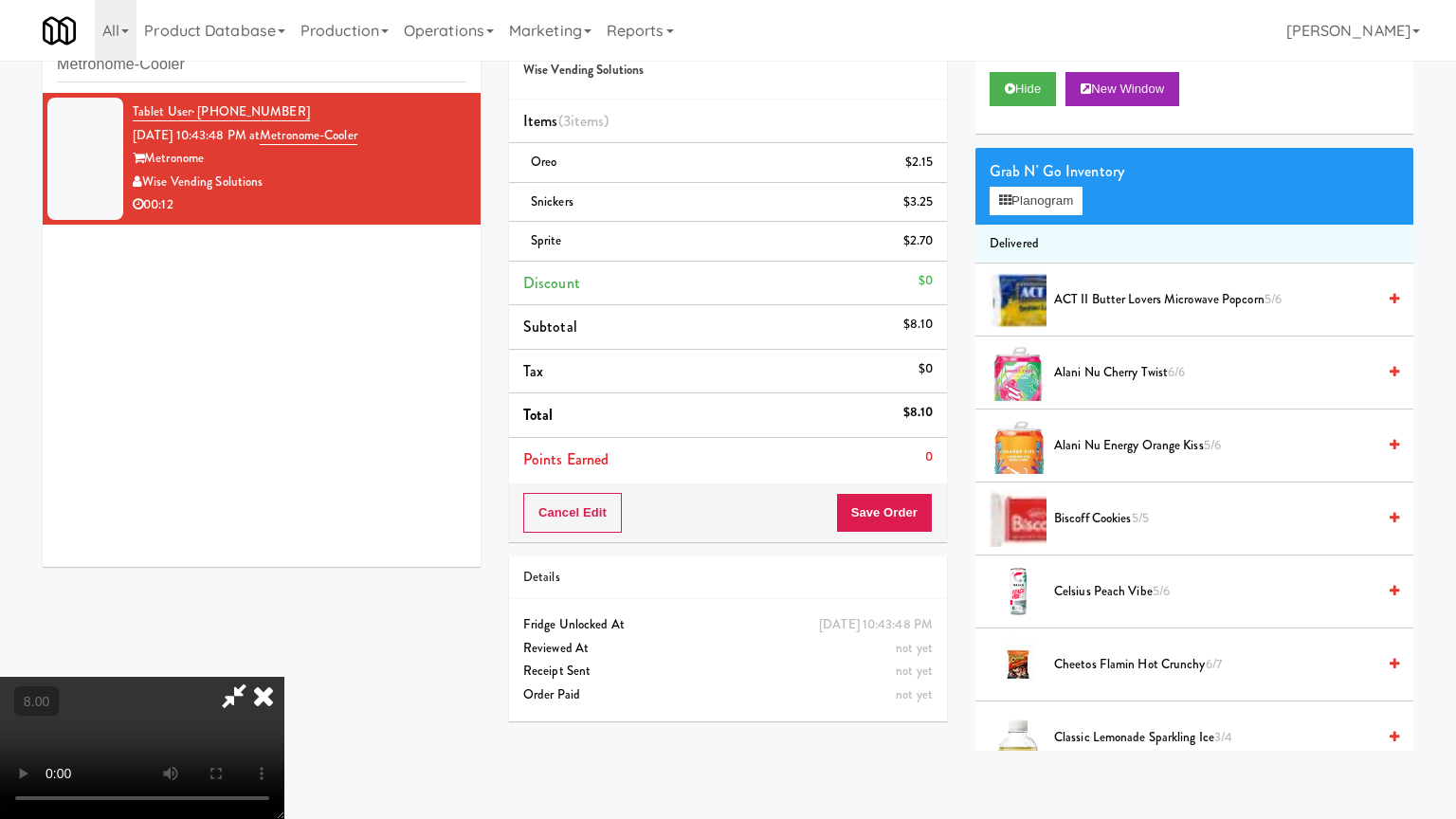
drag, startPoint x: 543, startPoint y: 485, endPoint x: 561, endPoint y: 461, distance: 30.0
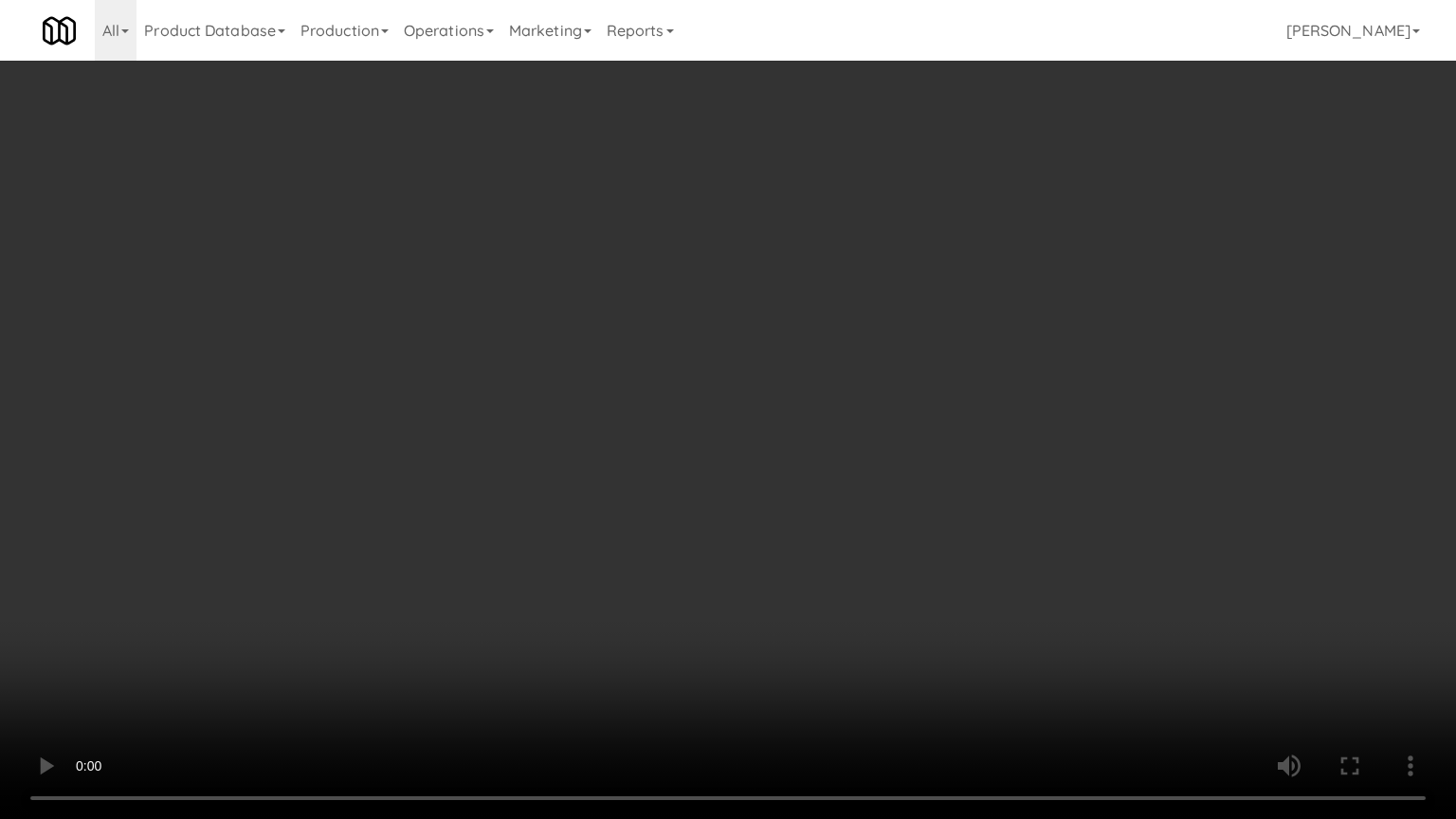
click at [545, 482] on video at bounding box center [728, 410] width 1456 height 819
click at [664, 467] on video at bounding box center [728, 410] width 1456 height 819
click at [664, 464] on video at bounding box center [728, 410] width 1456 height 819
click at [666, 469] on video at bounding box center [728, 410] width 1456 height 819
click at [666, 471] on video at bounding box center [728, 410] width 1456 height 819
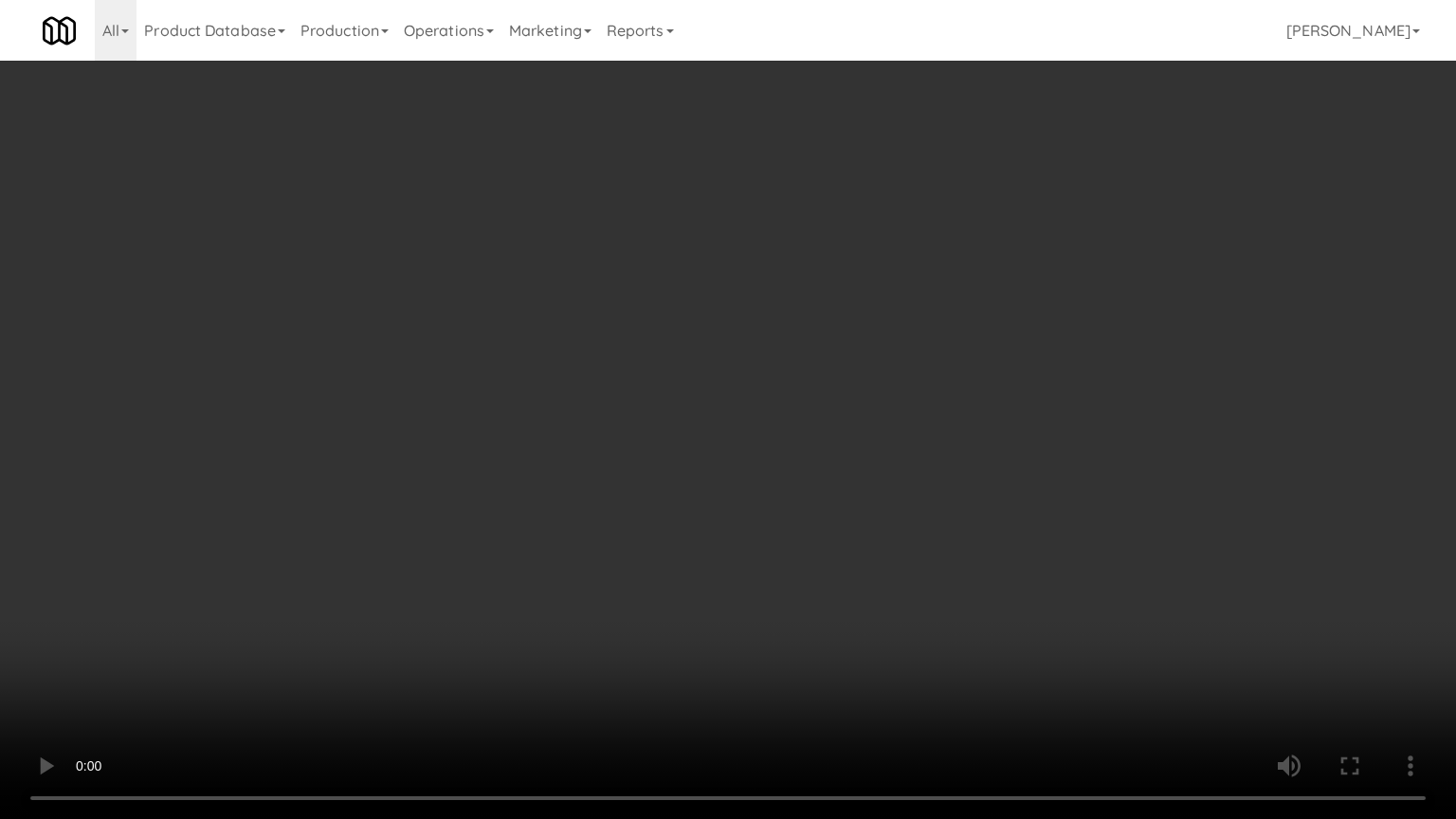
click at [666, 474] on video at bounding box center [728, 410] width 1456 height 819
click at [666, 472] on video at bounding box center [728, 410] width 1456 height 819
click at [769, 457] on video at bounding box center [728, 410] width 1456 height 819
click at [742, 470] on video at bounding box center [728, 410] width 1456 height 819
click at [756, 467] on video at bounding box center [728, 410] width 1456 height 819
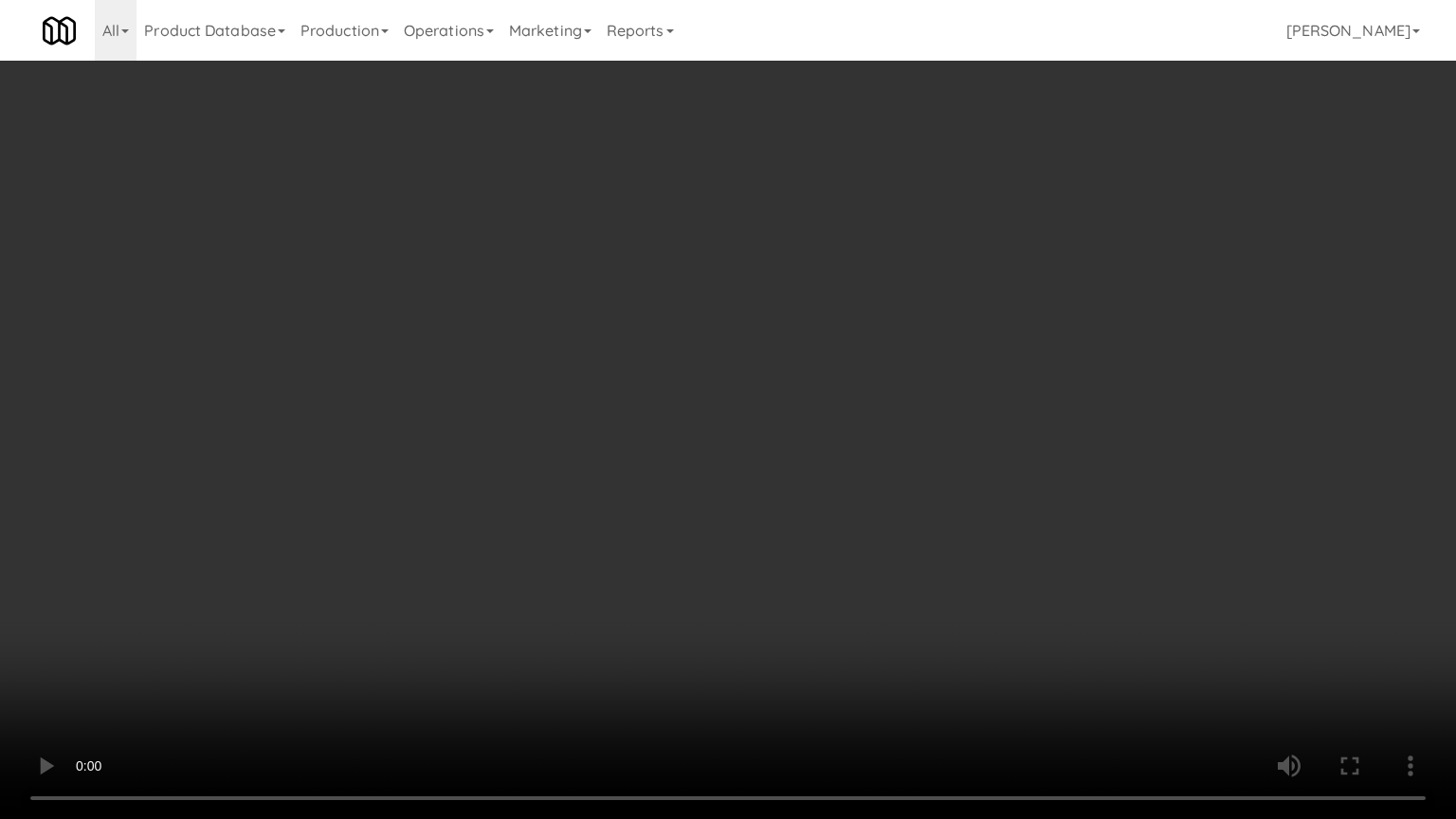
click at [762, 463] on video at bounding box center [728, 410] width 1456 height 819
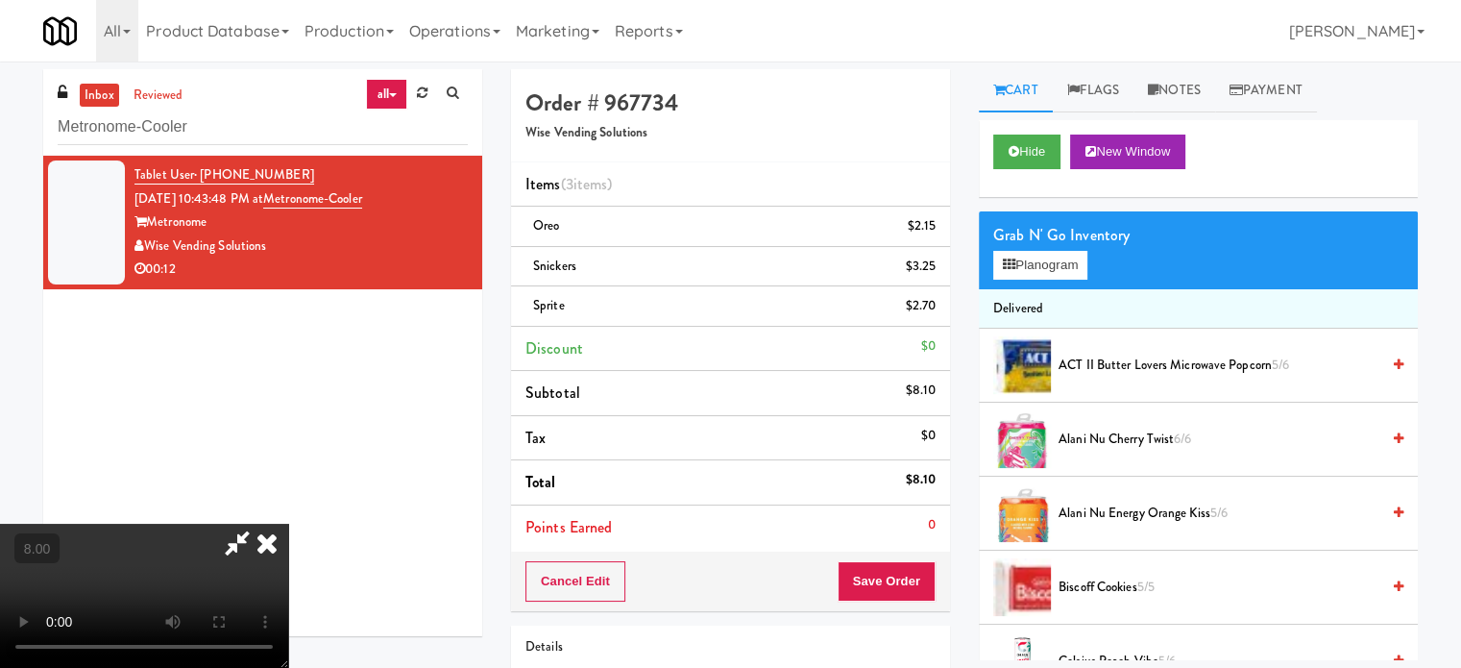
click at [288, 524] on icon at bounding box center [267, 543] width 42 height 38
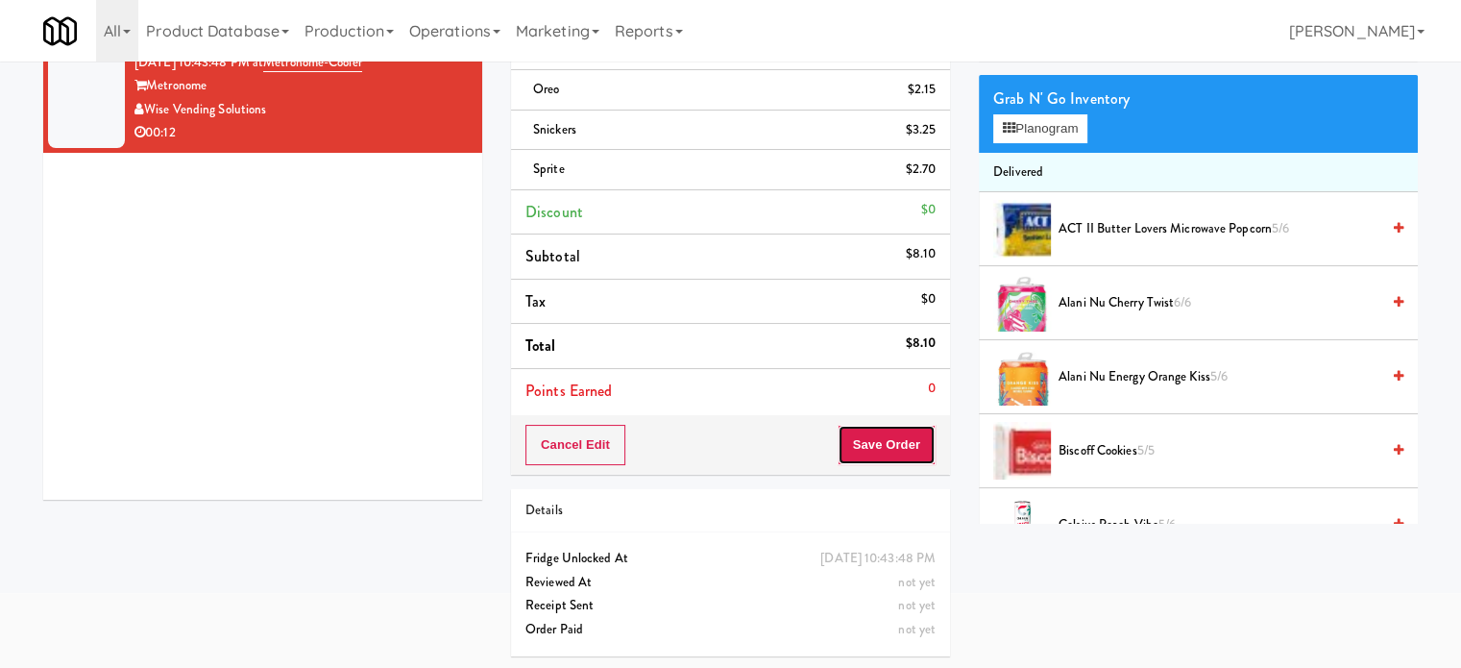
click at [888, 428] on button "Save Order" at bounding box center [887, 445] width 98 height 40
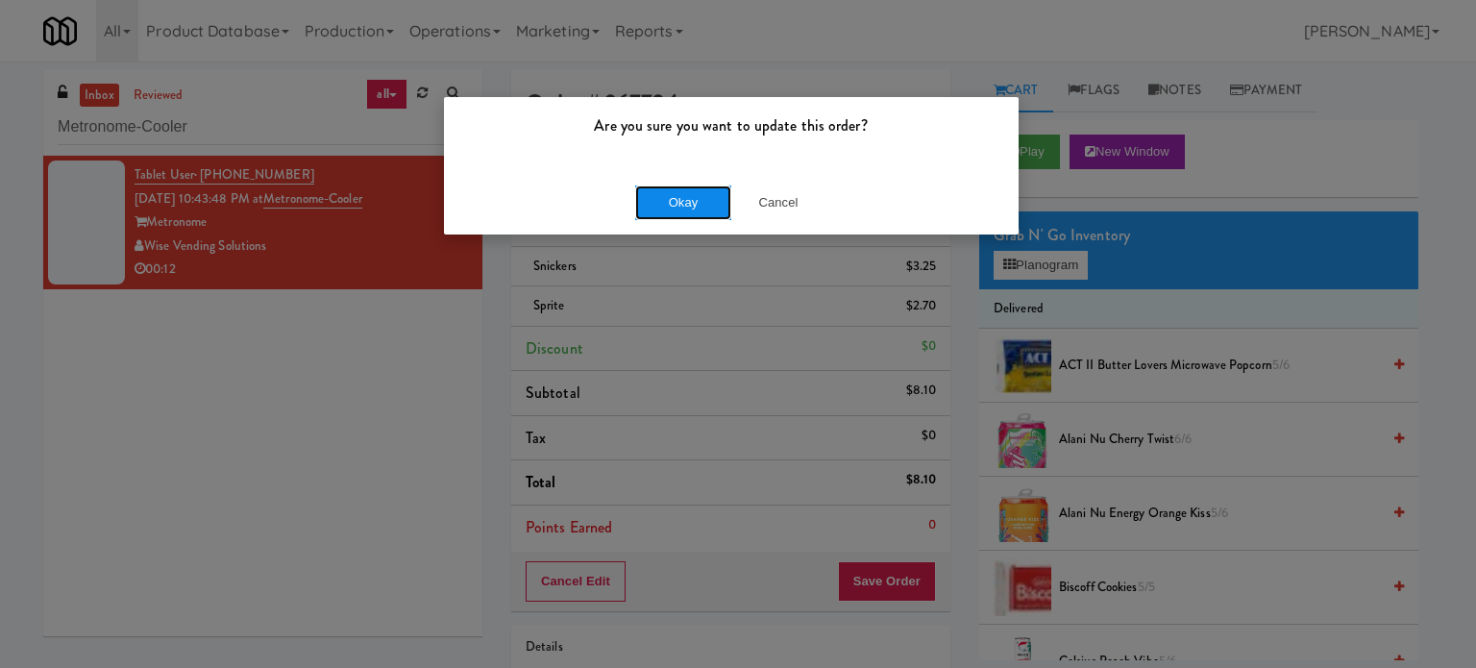
click at [669, 208] on button "Okay" at bounding box center [683, 202] width 96 height 35
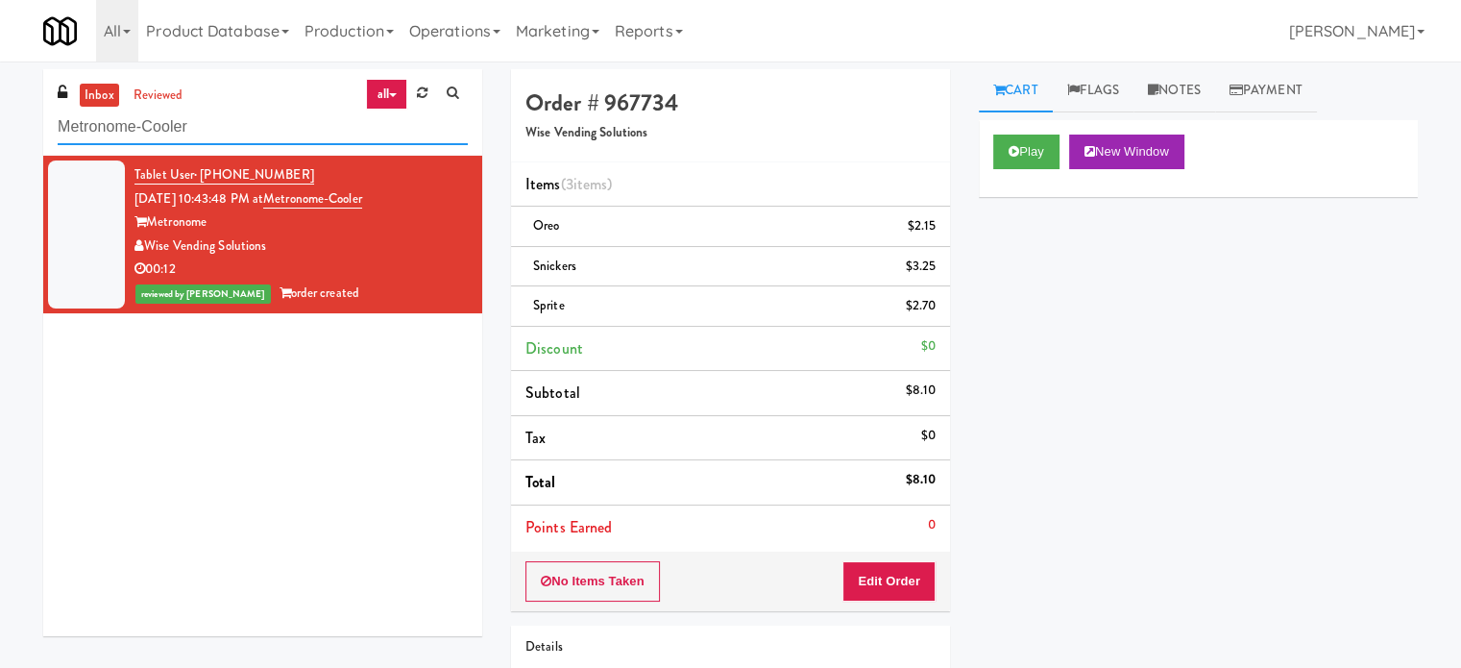
click at [228, 114] on input "Metronome-Cooler" at bounding box center [263, 128] width 410 height 36
click at [230, 114] on input "Metronome-Cooler" at bounding box center [263, 128] width 410 height 36
paste input "Rowan - Ambient - Right"
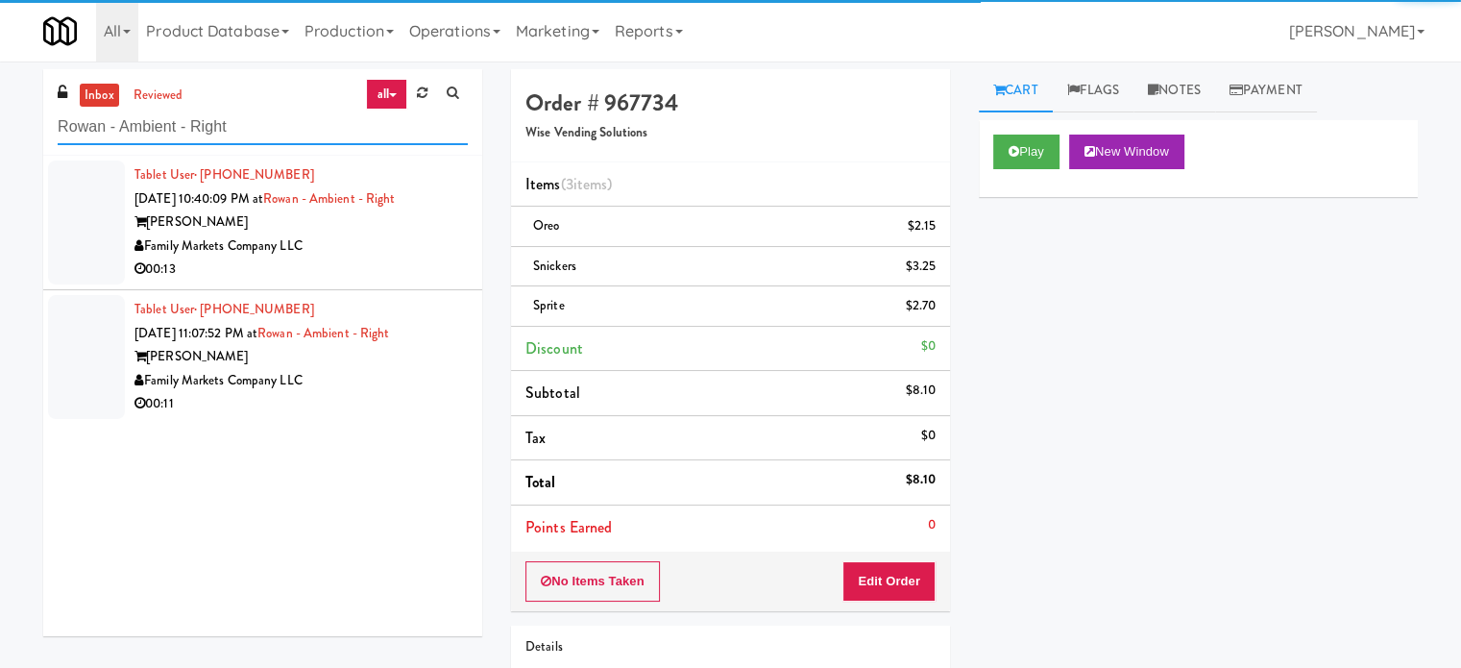
type input "Rowan - Ambient - Right"
drag, startPoint x: 405, startPoint y: 247, endPoint x: 475, endPoint y: 245, distance: 69.2
click at [417, 247] on div "Family Markets Company LLC" at bounding box center [301, 246] width 333 height 24
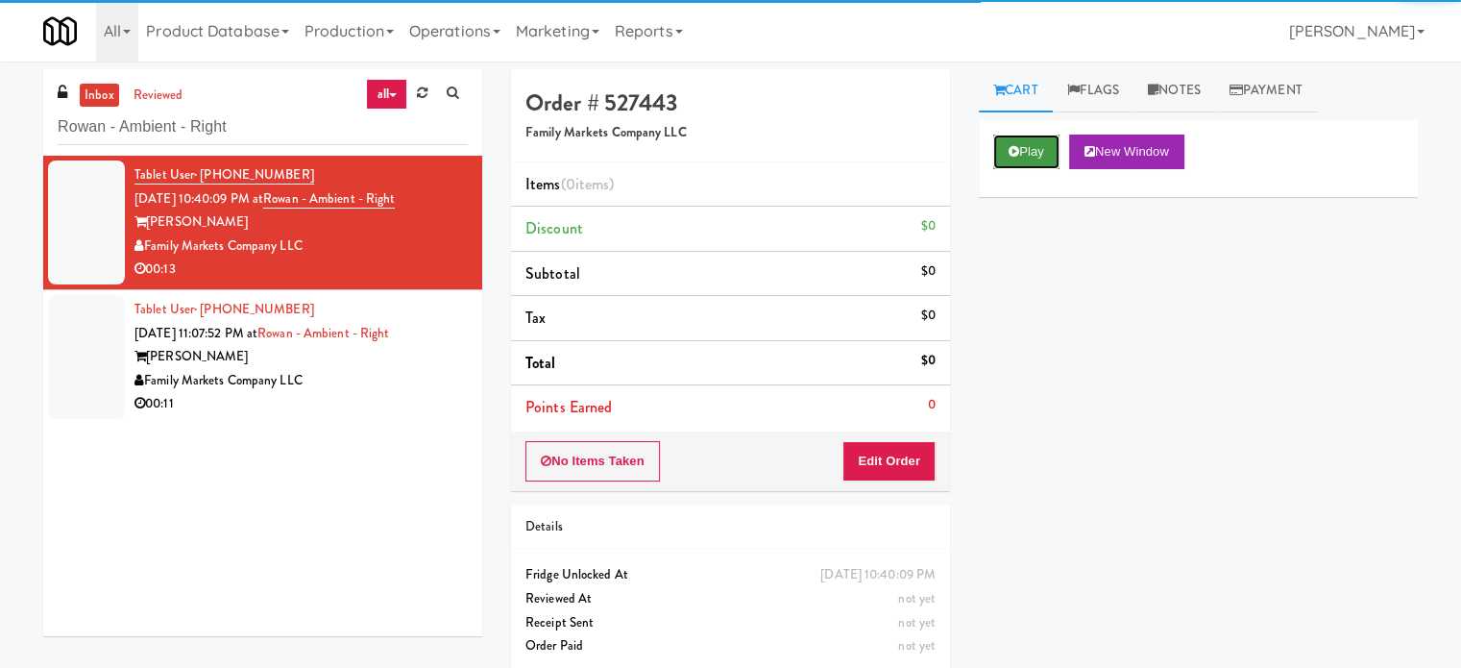
click at [1022, 153] on button "Play" at bounding box center [1027, 152] width 66 height 35
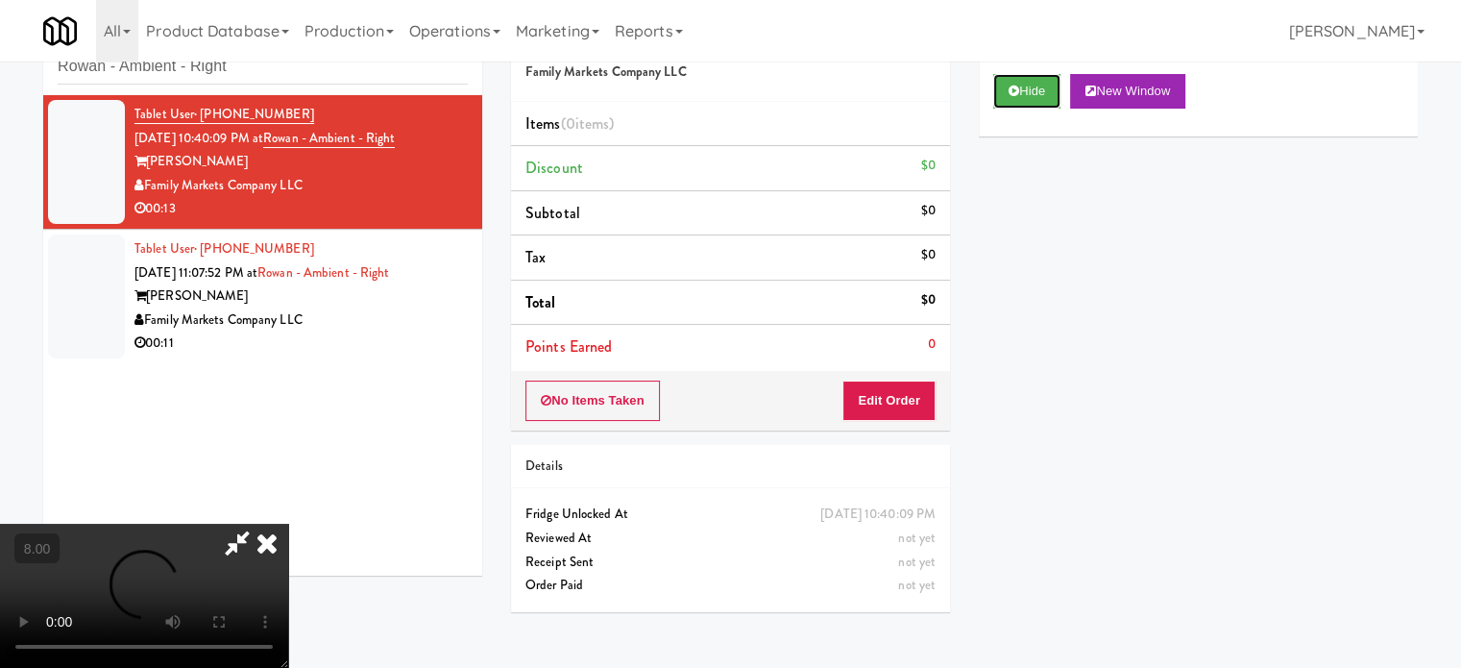
scroll to position [61, 0]
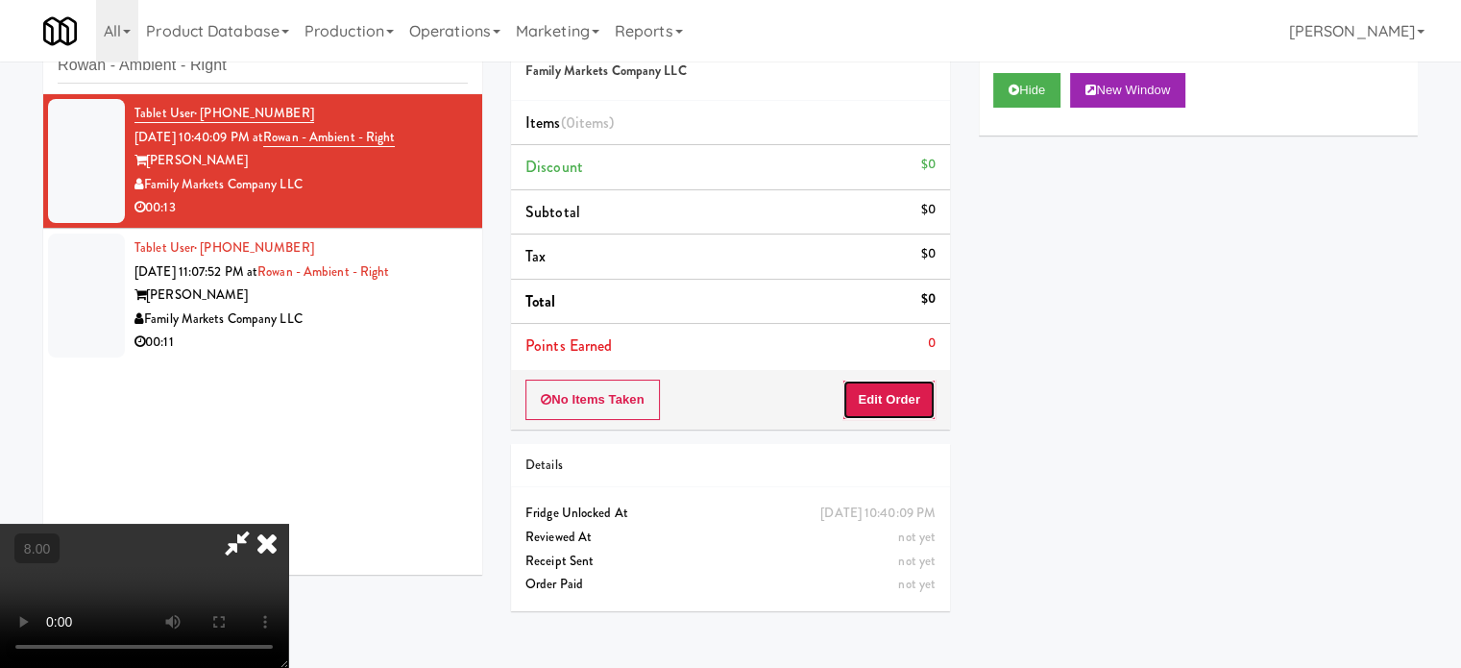
click at [895, 413] on button "Edit Order" at bounding box center [889, 400] width 93 height 40
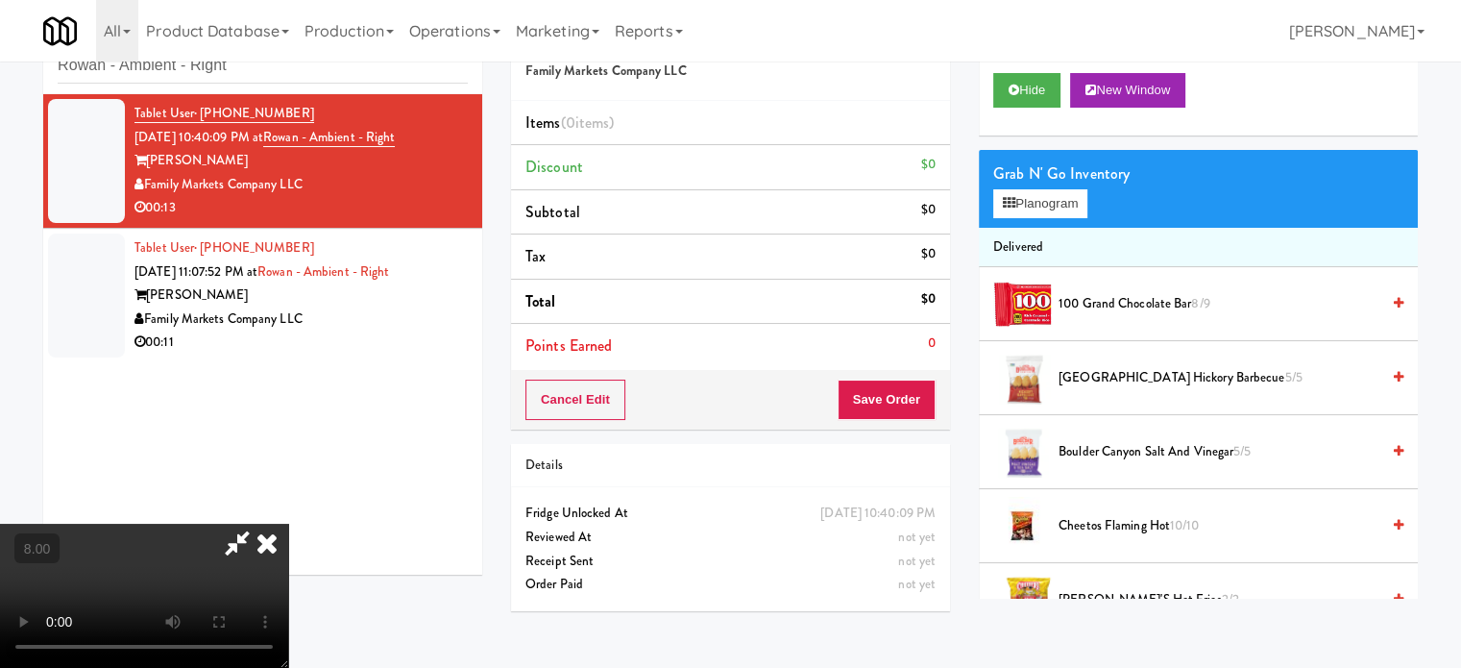
click at [288, 524] on video at bounding box center [144, 596] width 288 height 144
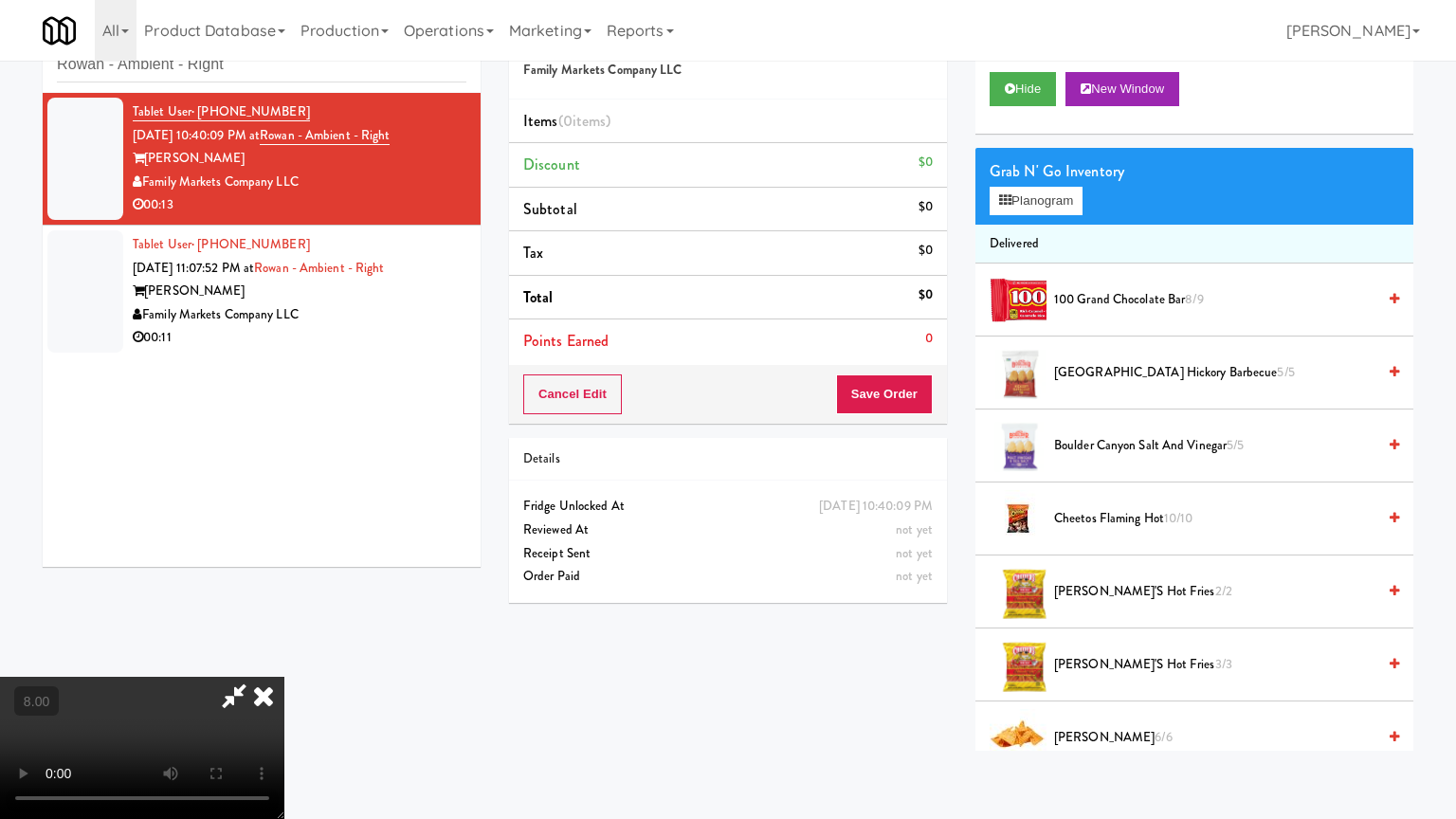
click at [284, 658] on video at bounding box center [142, 748] width 284 height 142
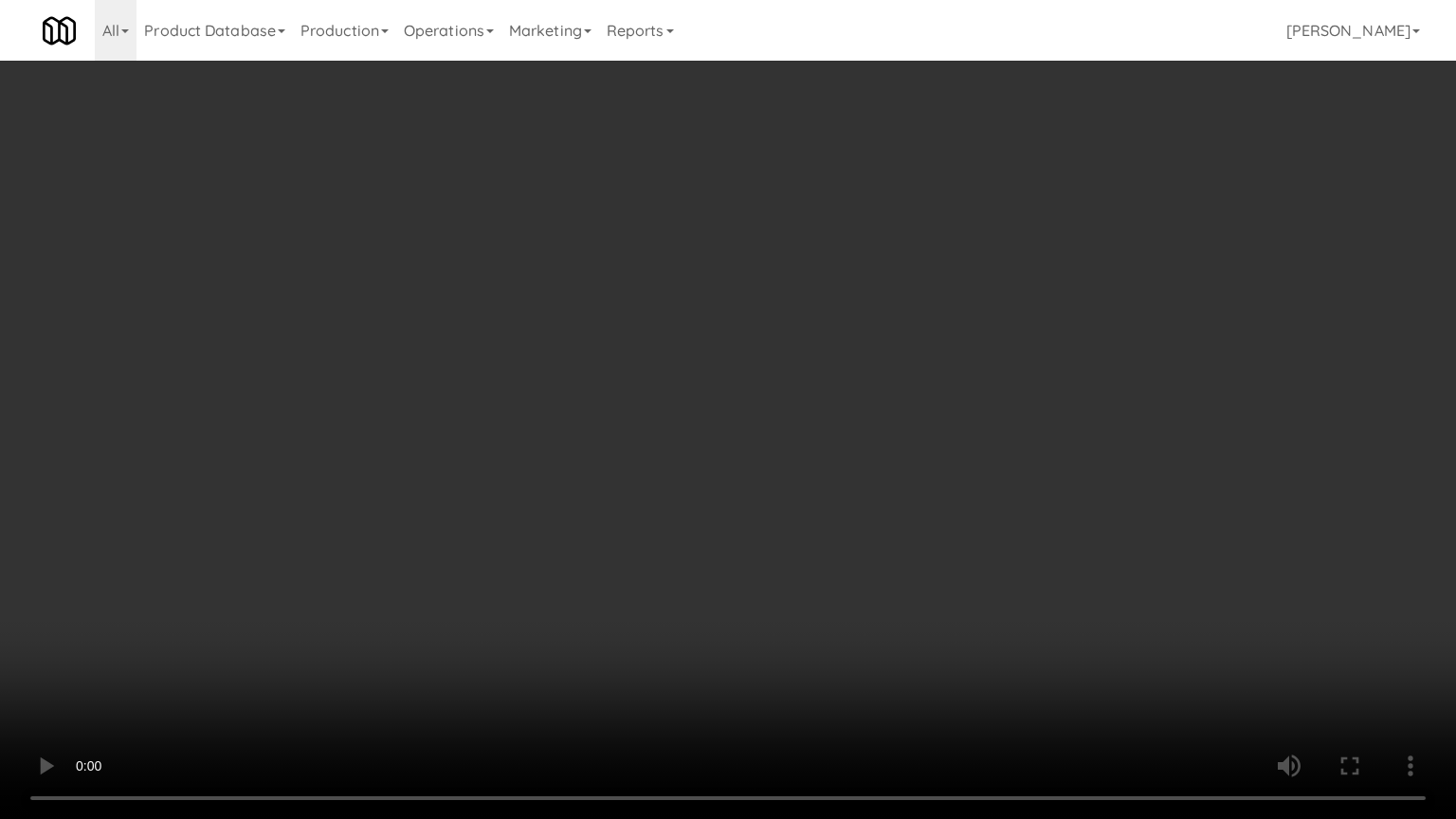
click at [602, 496] on video at bounding box center [728, 410] width 1456 height 819
click at [635, 493] on video at bounding box center [728, 410] width 1456 height 819
click at [637, 495] on video at bounding box center [728, 410] width 1456 height 819
click at [751, 511] on video at bounding box center [728, 410] width 1456 height 819
click at [651, 512] on video at bounding box center [728, 410] width 1456 height 819
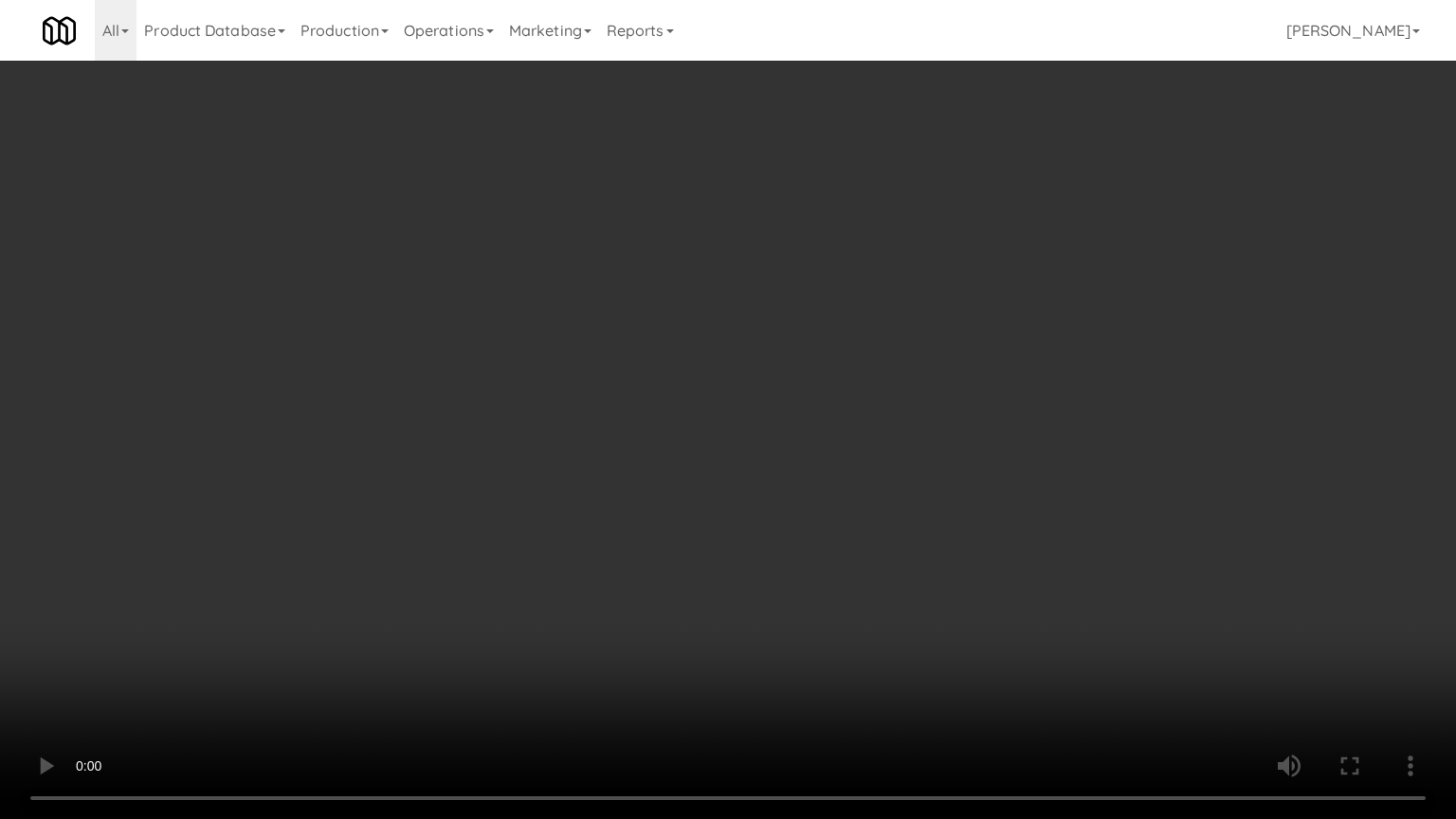
drag, startPoint x: 716, startPoint y: 527, endPoint x: 706, endPoint y: 529, distance: 10.2
click at [716, 527] on video at bounding box center [728, 410] width 1456 height 819
click at [692, 536] on video at bounding box center [728, 410] width 1456 height 819
click at [813, 558] on video at bounding box center [728, 410] width 1456 height 819
click at [733, 559] on video at bounding box center [728, 410] width 1456 height 819
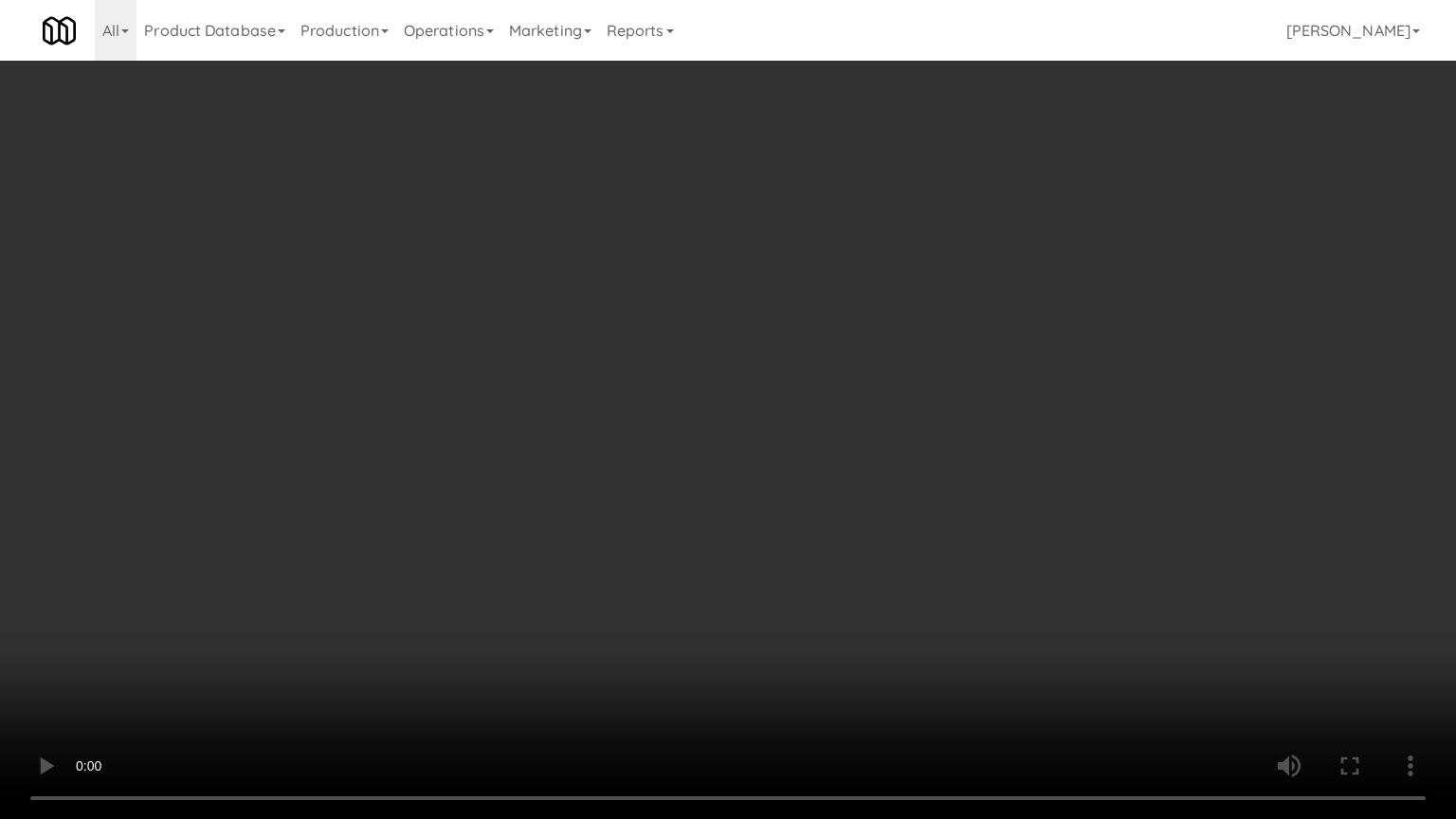
click at [781, 572] on video at bounding box center [728, 410] width 1456 height 819
click at [323, 619] on video at bounding box center [728, 410] width 1456 height 819
click at [658, 448] on video at bounding box center [728, 410] width 1456 height 819
click at [688, 459] on video at bounding box center [728, 410] width 1456 height 819
click at [694, 463] on video at bounding box center [728, 410] width 1456 height 819
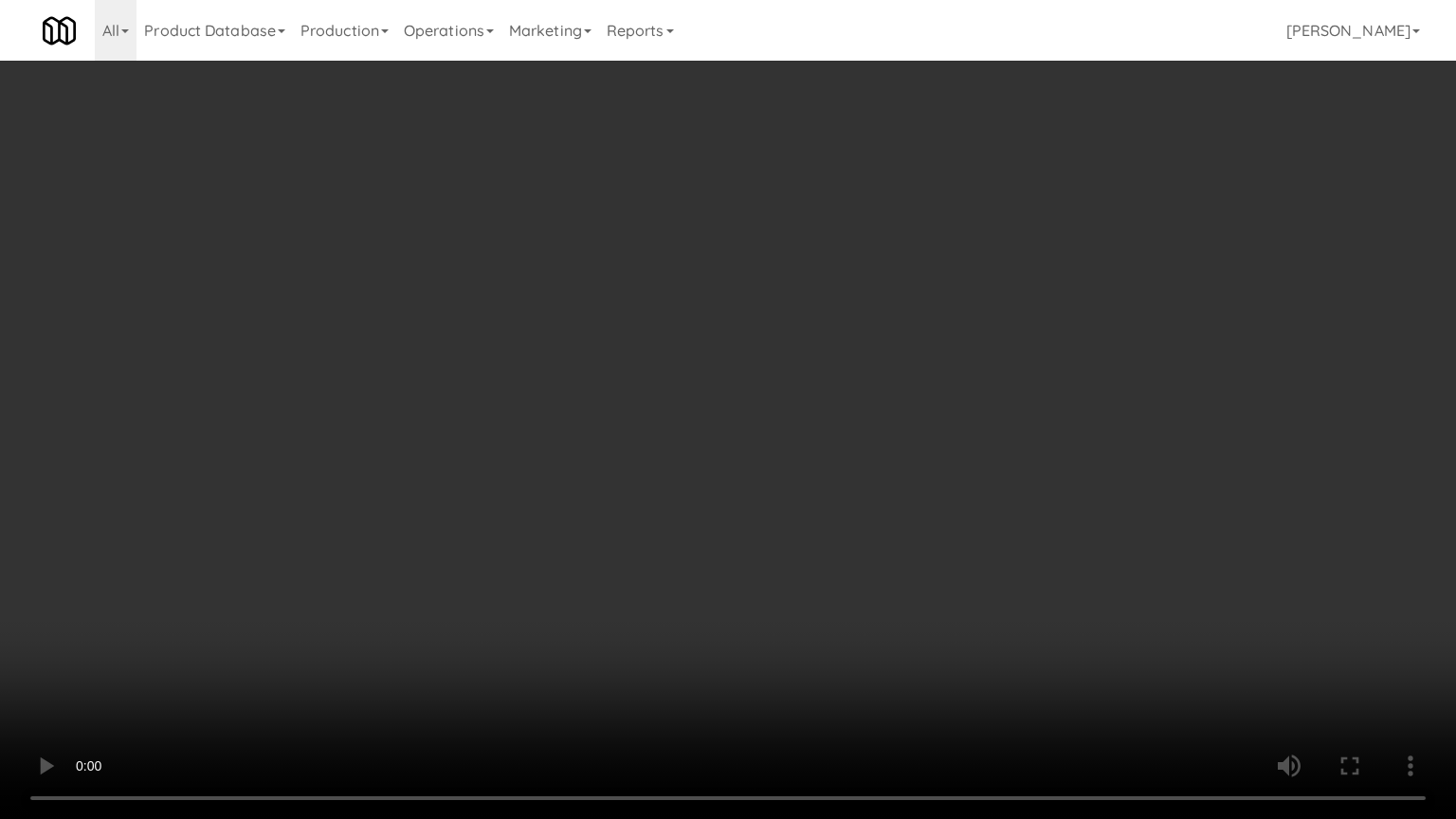
click at [694, 462] on video at bounding box center [728, 410] width 1456 height 819
click at [719, 467] on video at bounding box center [728, 410] width 1456 height 819
click at [775, 474] on video at bounding box center [728, 410] width 1456 height 819
click at [768, 467] on video at bounding box center [728, 410] width 1456 height 819
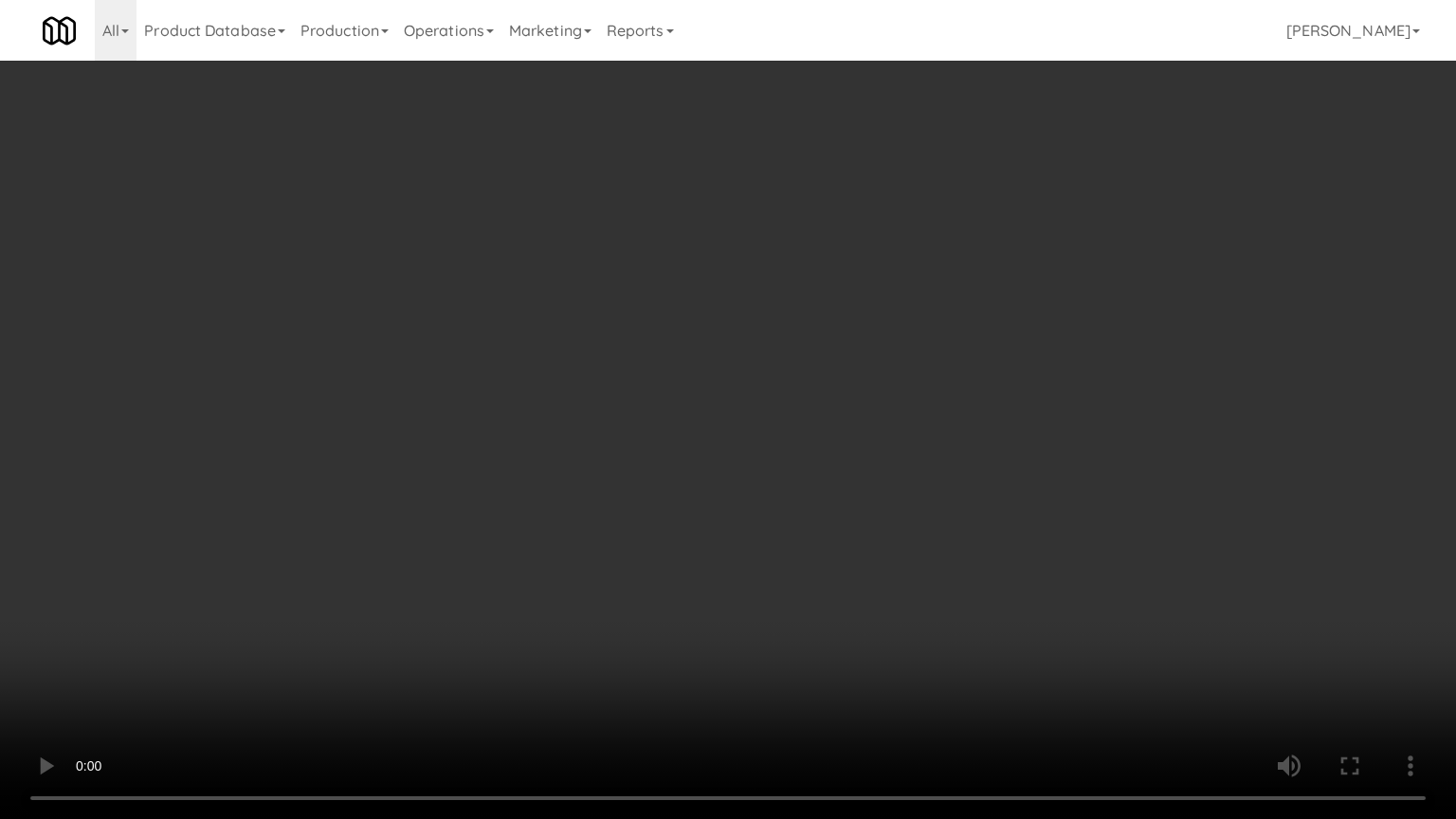
click at [821, 489] on video at bounding box center [728, 410] width 1456 height 819
click at [791, 476] on video at bounding box center [728, 410] width 1456 height 819
drag, startPoint x: 893, startPoint y: 485, endPoint x: 873, endPoint y: 487, distance: 20.1
click at [895, 487] on video at bounding box center [728, 410] width 1456 height 819
click at [815, 479] on video at bounding box center [728, 410] width 1456 height 819
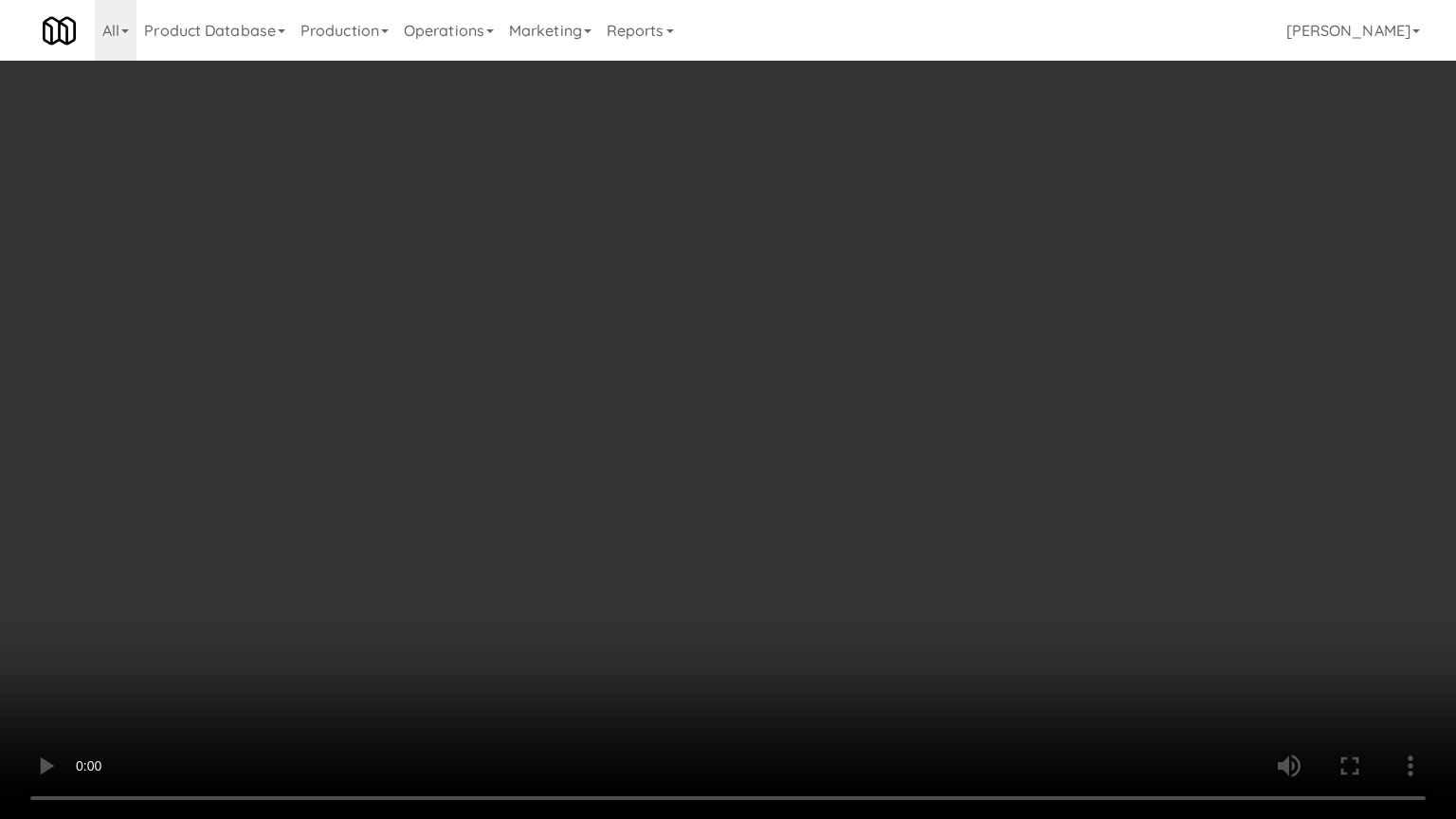
click at [841, 488] on video at bounding box center [728, 410] width 1456 height 819
click at [835, 484] on video at bounding box center [728, 410] width 1456 height 819
click at [879, 501] on video at bounding box center [728, 410] width 1456 height 819
click at [864, 496] on video at bounding box center [728, 410] width 1456 height 819
click at [900, 504] on video at bounding box center [728, 410] width 1456 height 819
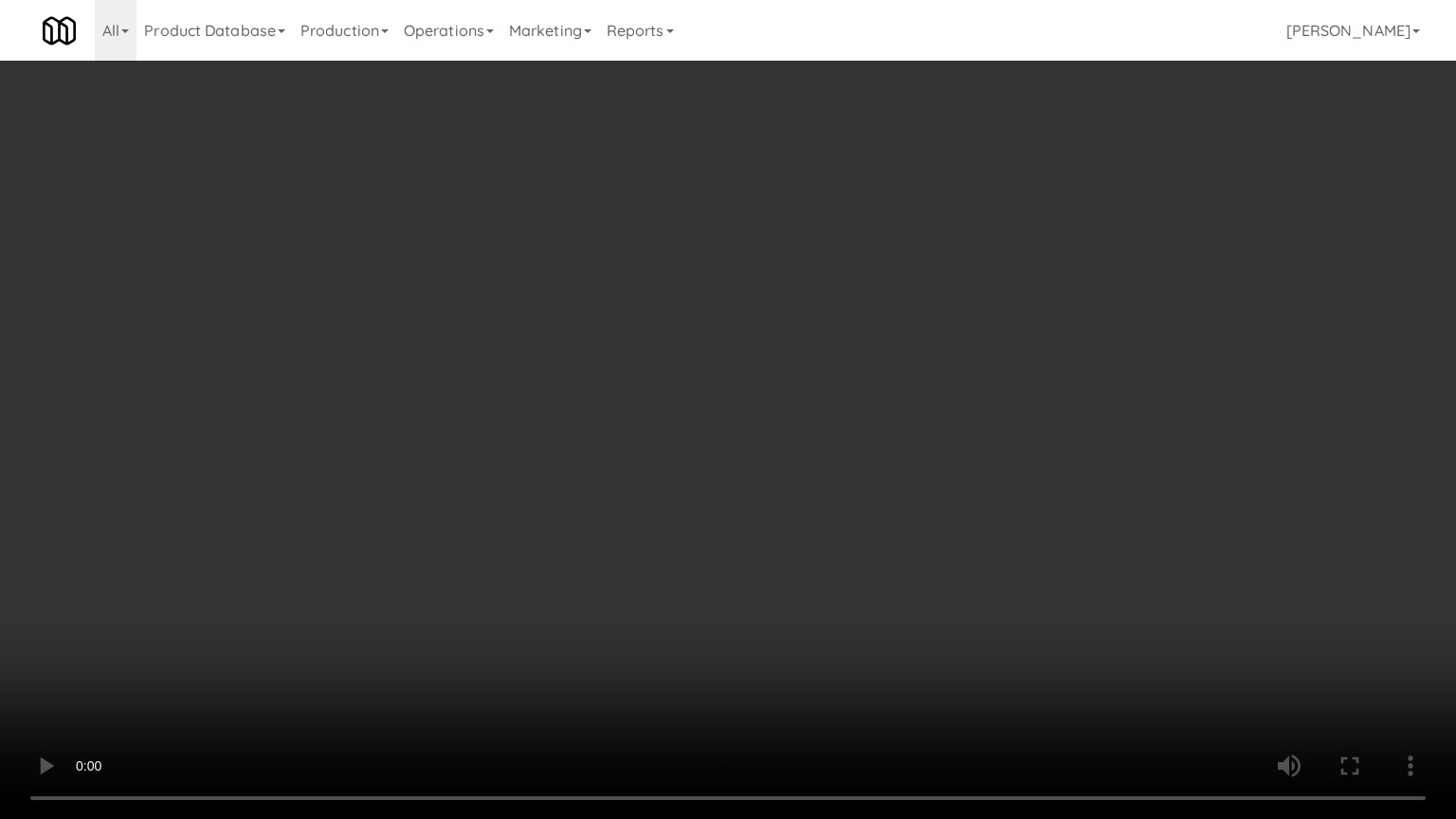
click at [888, 496] on video at bounding box center [728, 410] width 1456 height 819
click at [903, 500] on video at bounding box center [728, 410] width 1456 height 819
drag, startPoint x: 313, startPoint y: 527, endPoint x: 342, endPoint y: 511, distance: 33.1
click at [313, 527] on video at bounding box center [728, 410] width 1456 height 819
click at [421, 407] on video at bounding box center [728, 410] width 1456 height 819
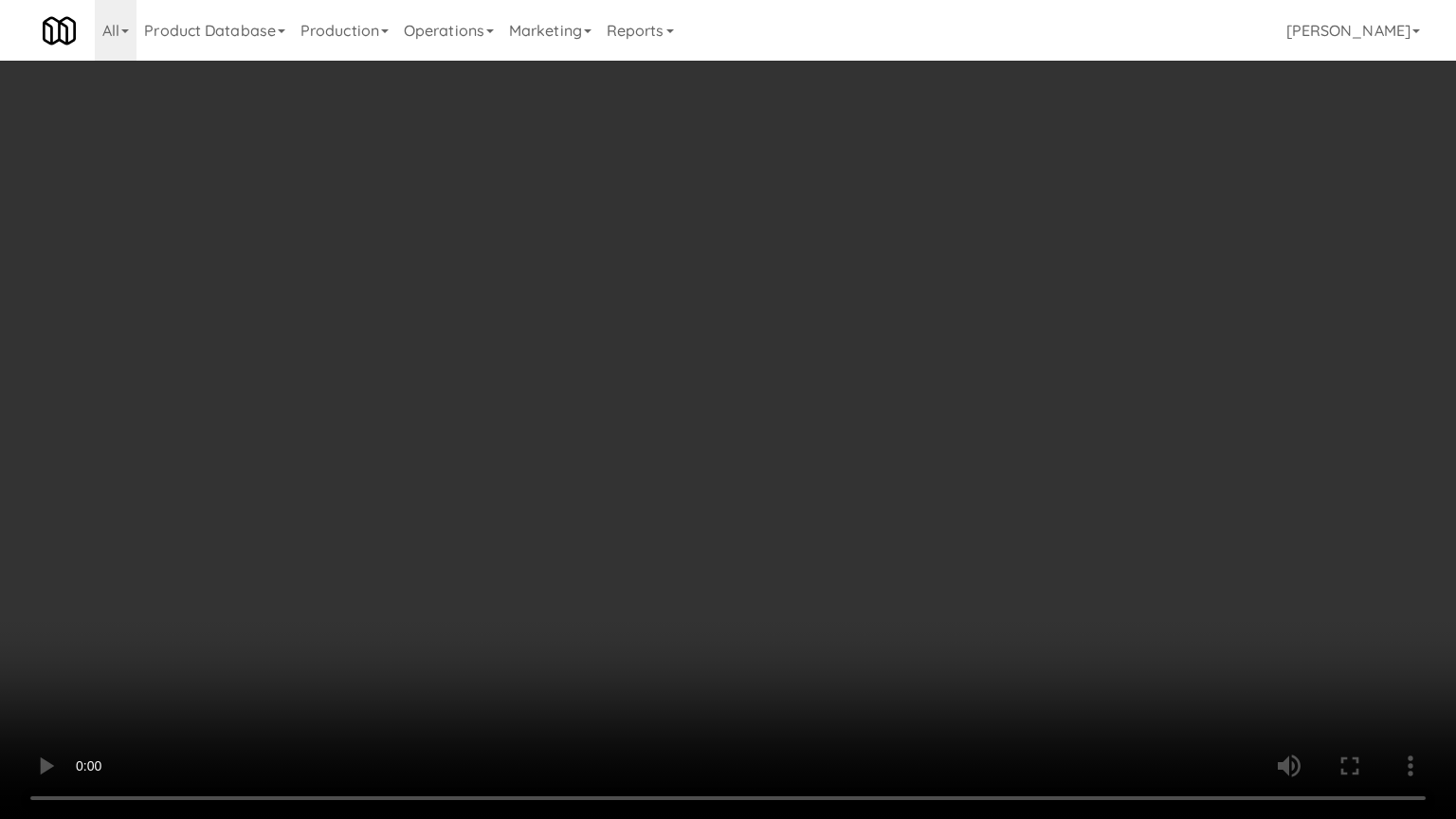
click at [428, 415] on video at bounding box center [728, 410] width 1456 height 819
click at [599, 419] on video at bounding box center [728, 410] width 1456 height 819
click at [565, 422] on video at bounding box center [728, 410] width 1456 height 819
click at [575, 426] on video at bounding box center [728, 410] width 1456 height 819
click at [574, 426] on video at bounding box center [728, 410] width 1456 height 819
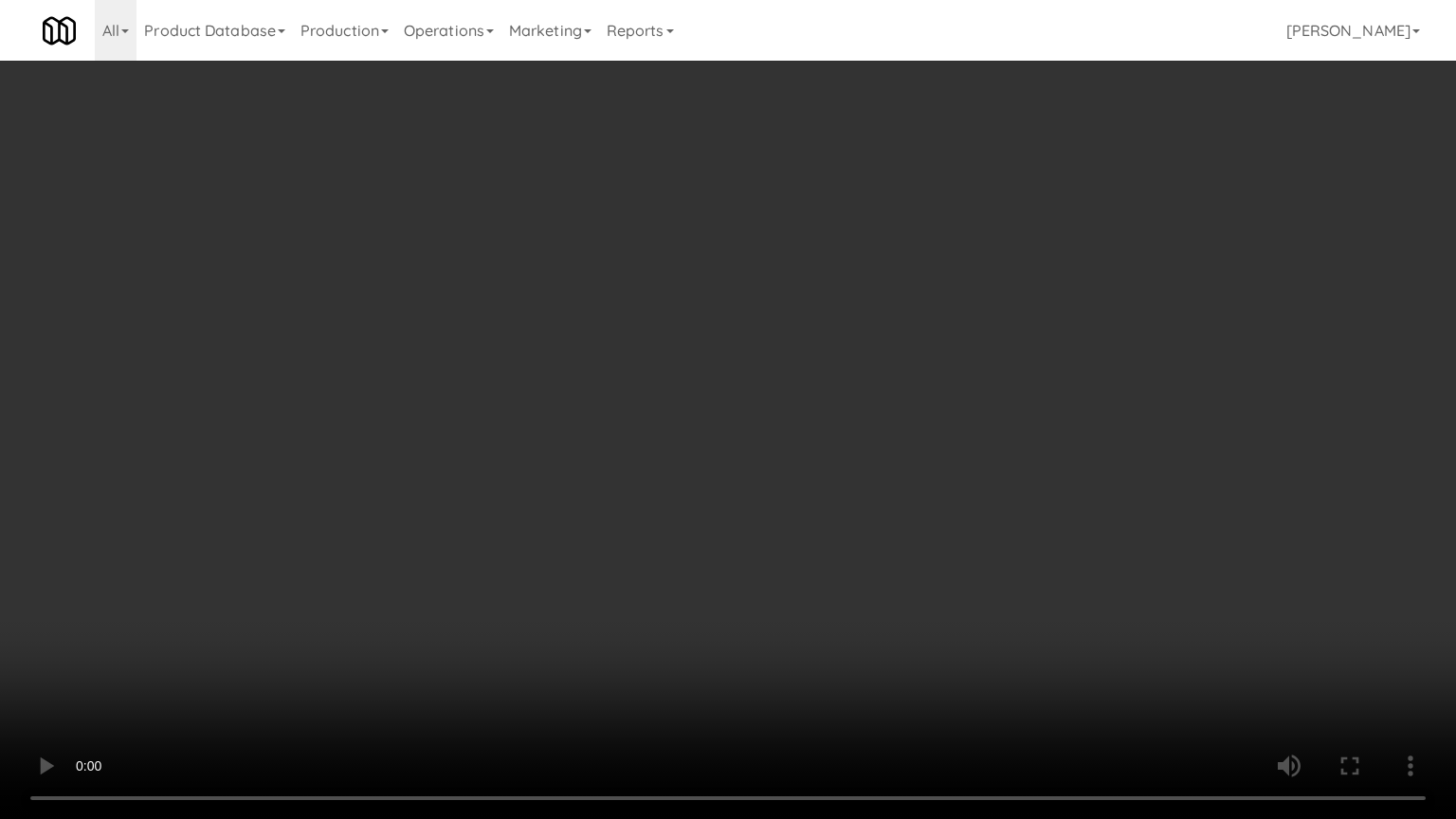
click at [583, 431] on video at bounding box center [728, 410] width 1456 height 819
click at [597, 432] on video at bounding box center [728, 410] width 1456 height 819
click at [597, 428] on video at bounding box center [728, 410] width 1456 height 819
click at [610, 436] on video at bounding box center [728, 410] width 1456 height 819
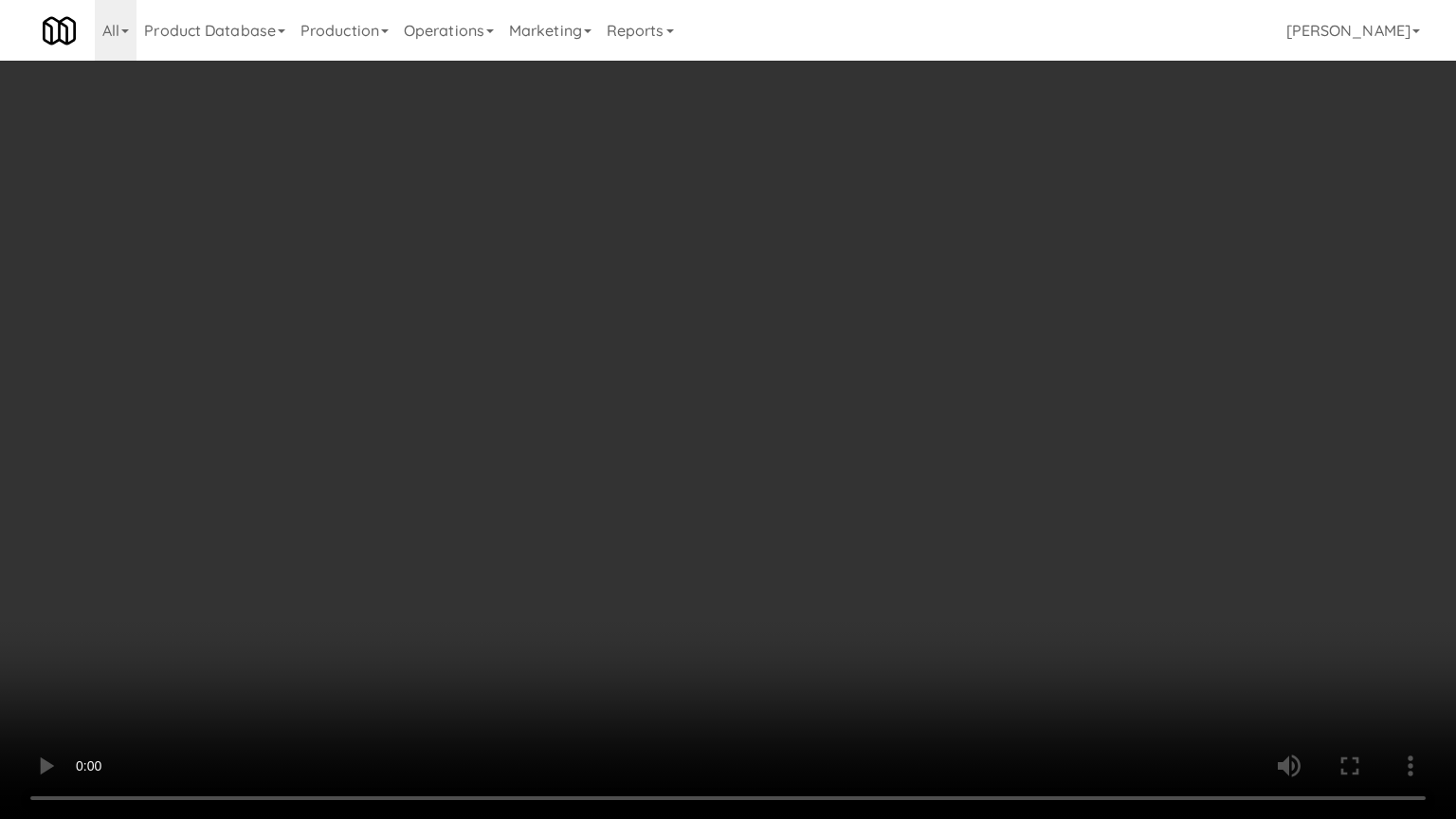
click at [611, 436] on video at bounding box center [728, 410] width 1456 height 819
click at [620, 435] on video at bounding box center [728, 410] width 1456 height 819
click at [777, 641] on video at bounding box center [728, 410] width 1456 height 819
click at [769, 565] on video at bounding box center [728, 410] width 1456 height 819
click at [766, 558] on video at bounding box center [728, 410] width 1456 height 819
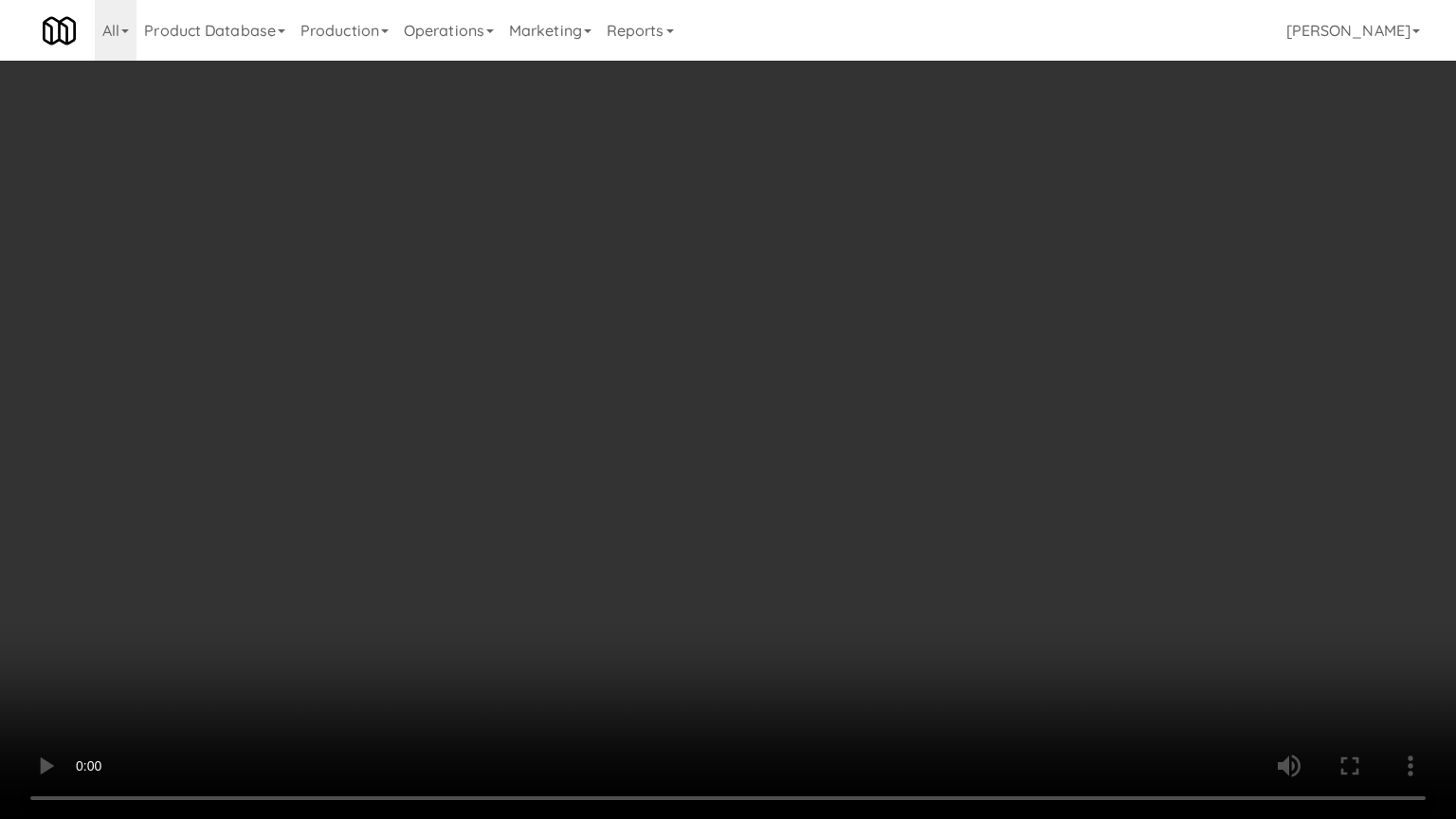
click at [764, 551] on video at bounding box center [728, 410] width 1456 height 819
click at [762, 551] on video at bounding box center [728, 410] width 1456 height 819
click at [762, 550] on video at bounding box center [728, 410] width 1456 height 819
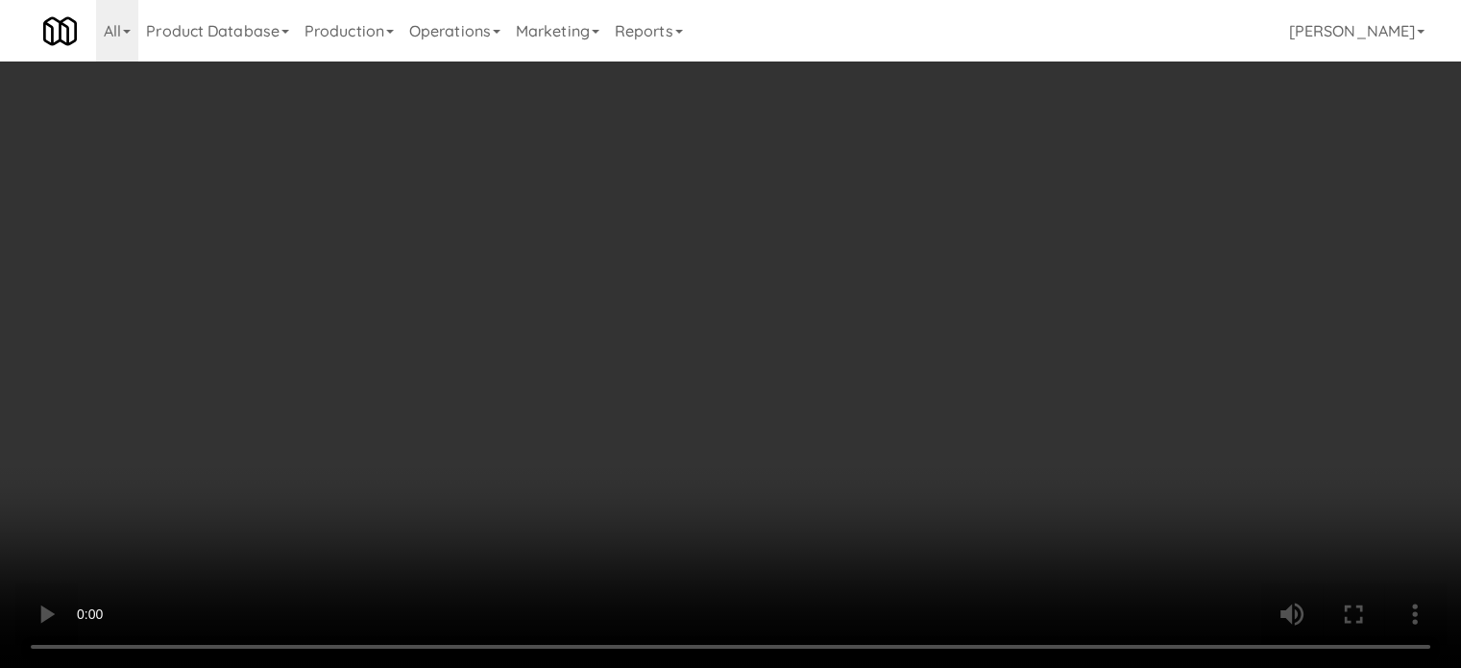
drag, startPoint x: 593, startPoint y: 440, endPoint x: 589, endPoint y: 413, distance: 27.2
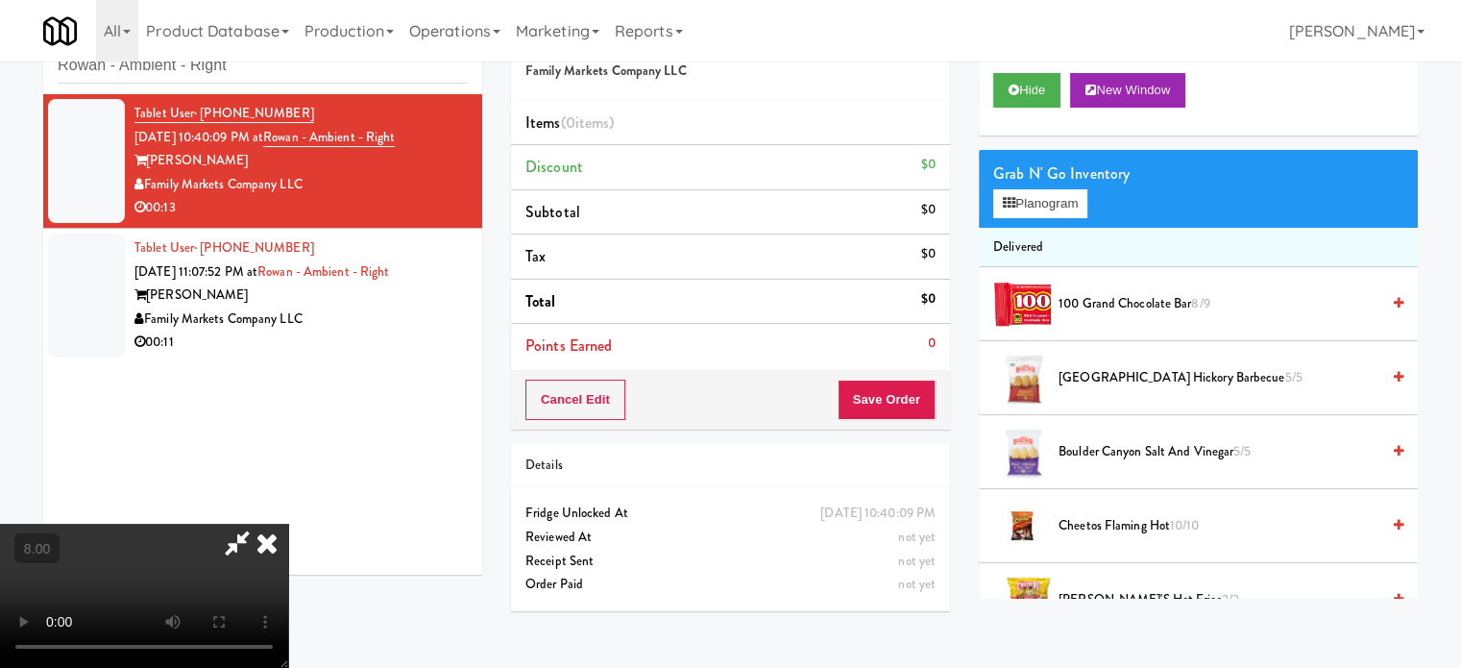
click at [288, 524] on video at bounding box center [144, 596] width 288 height 144
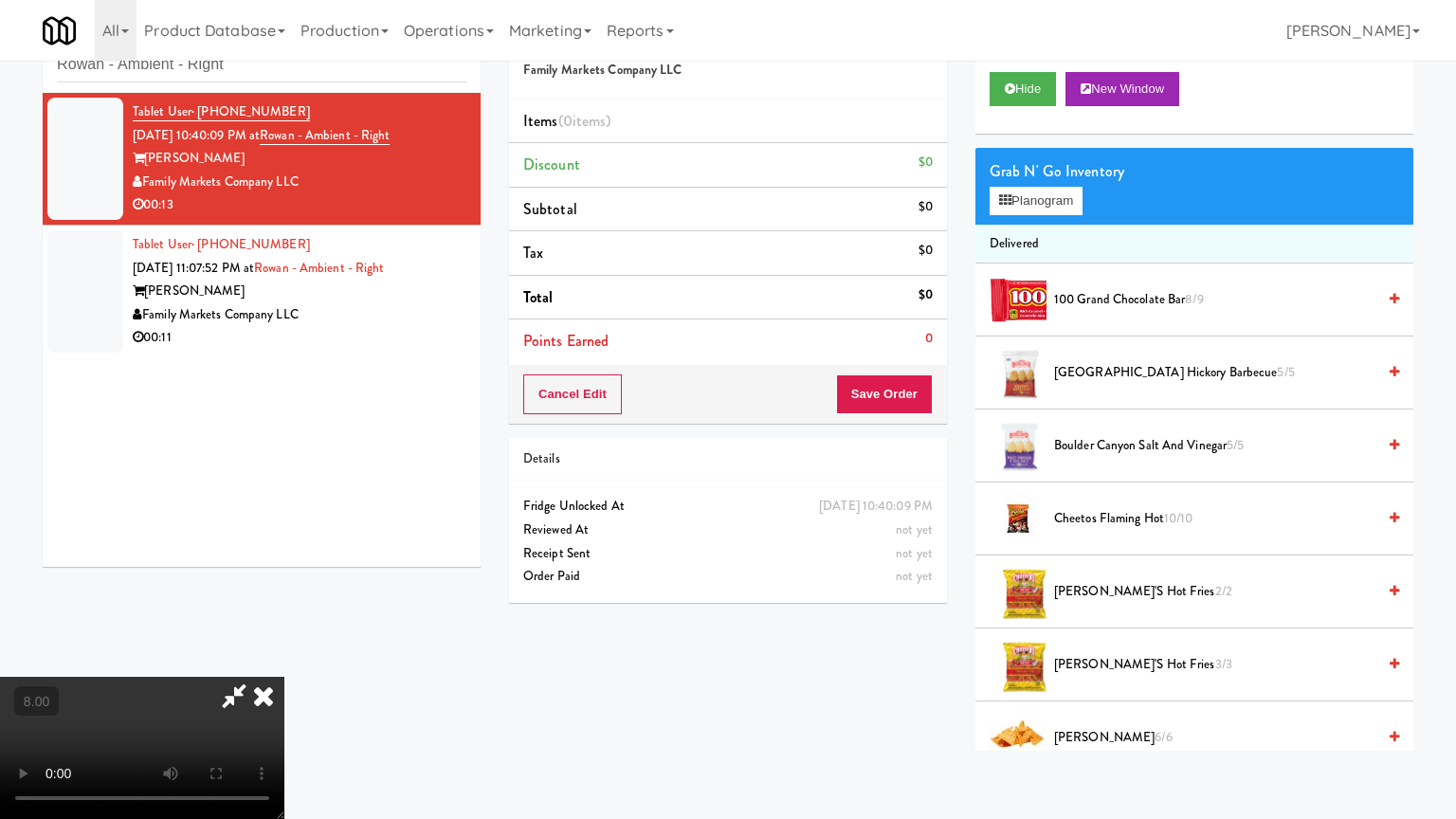
click at [284, 658] on video at bounding box center [142, 748] width 284 height 142
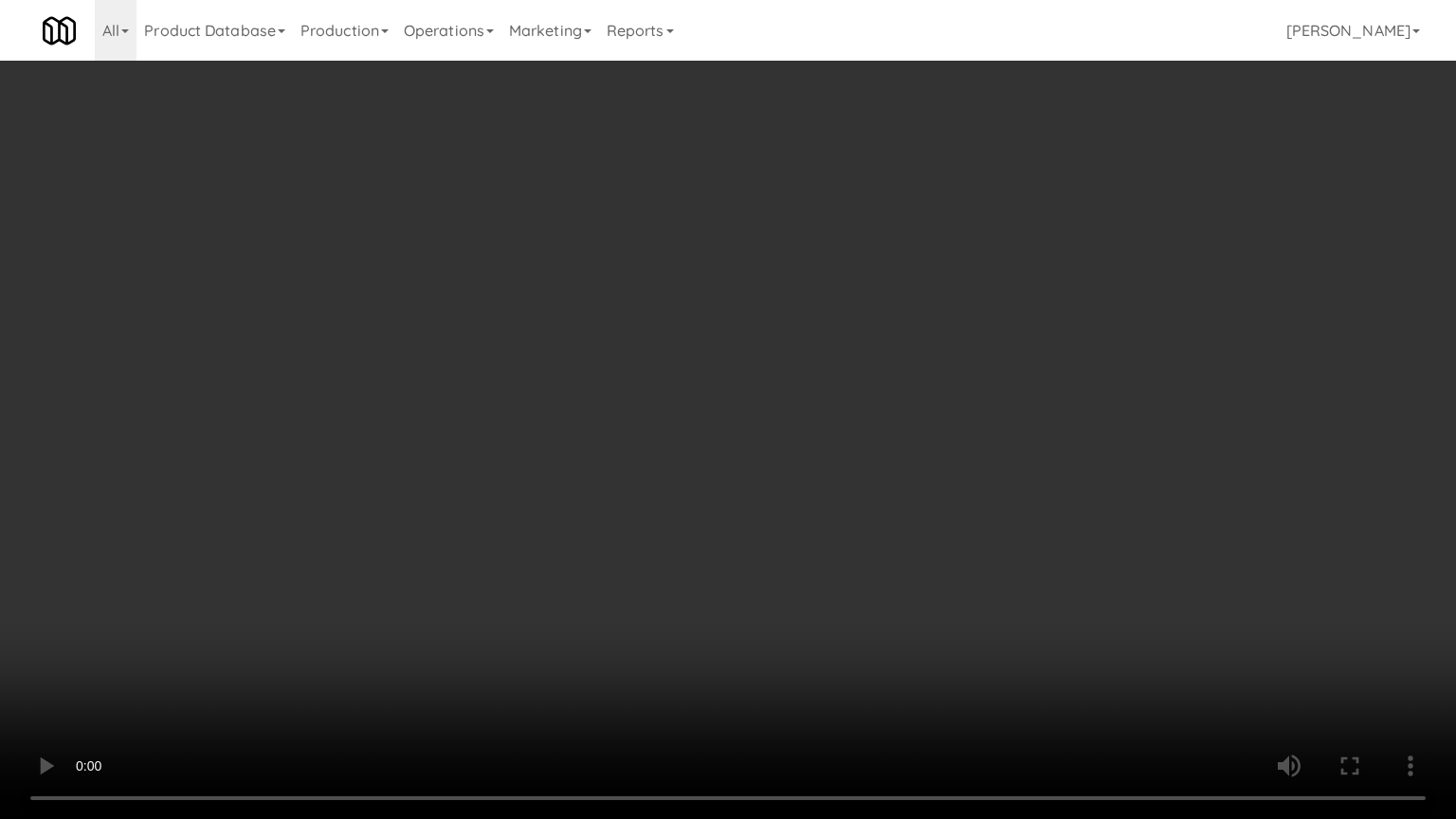
click at [682, 428] on video at bounding box center [728, 410] width 1456 height 819
click at [679, 432] on video at bounding box center [728, 410] width 1456 height 819
click at [693, 448] on video at bounding box center [728, 410] width 1456 height 819
click at [692, 447] on video at bounding box center [728, 410] width 1456 height 819
click at [702, 438] on video at bounding box center [728, 410] width 1456 height 819
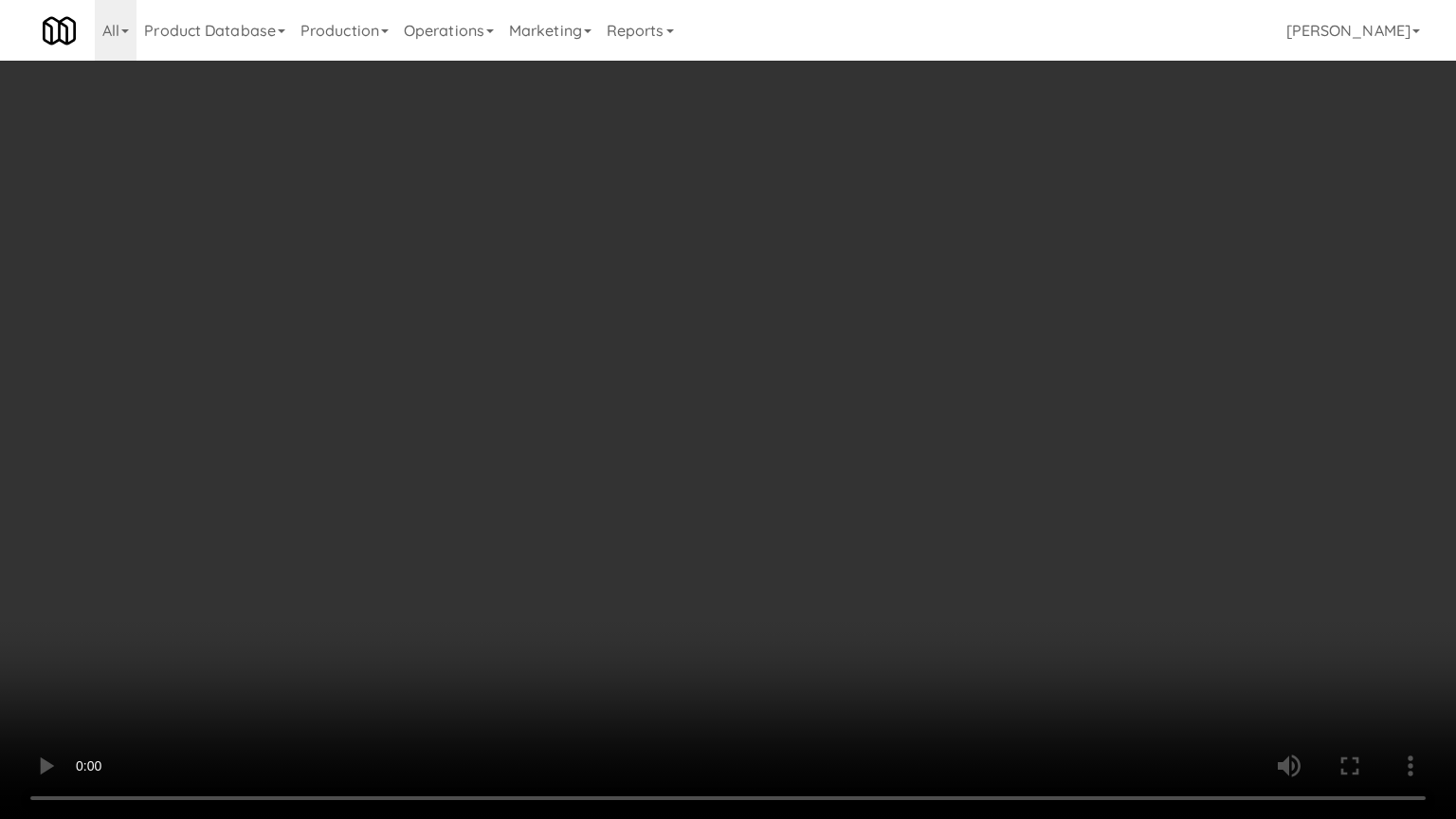
click at [693, 368] on video at bounding box center [728, 410] width 1456 height 819
click at [831, 512] on video at bounding box center [728, 410] width 1456 height 819
click at [841, 490] on video at bounding box center [728, 410] width 1456 height 819
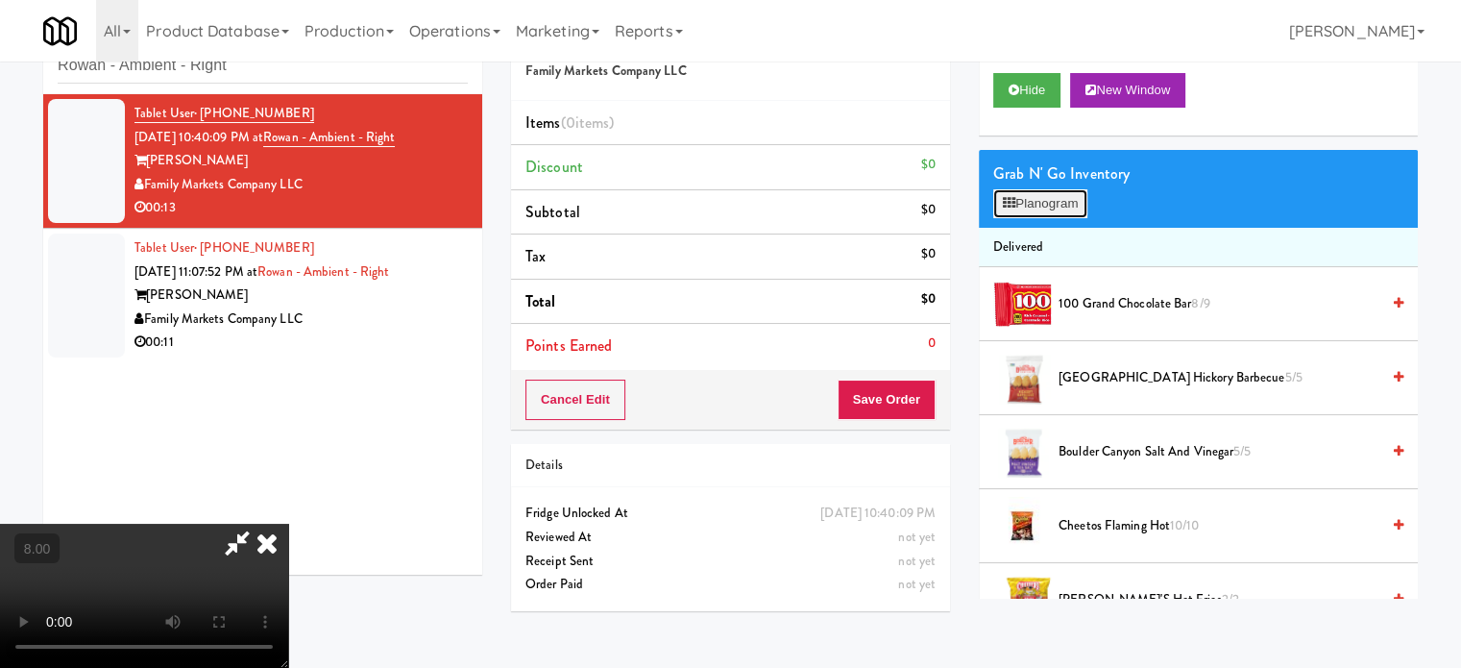
click at [1080, 198] on button "Planogram" at bounding box center [1041, 203] width 94 height 29
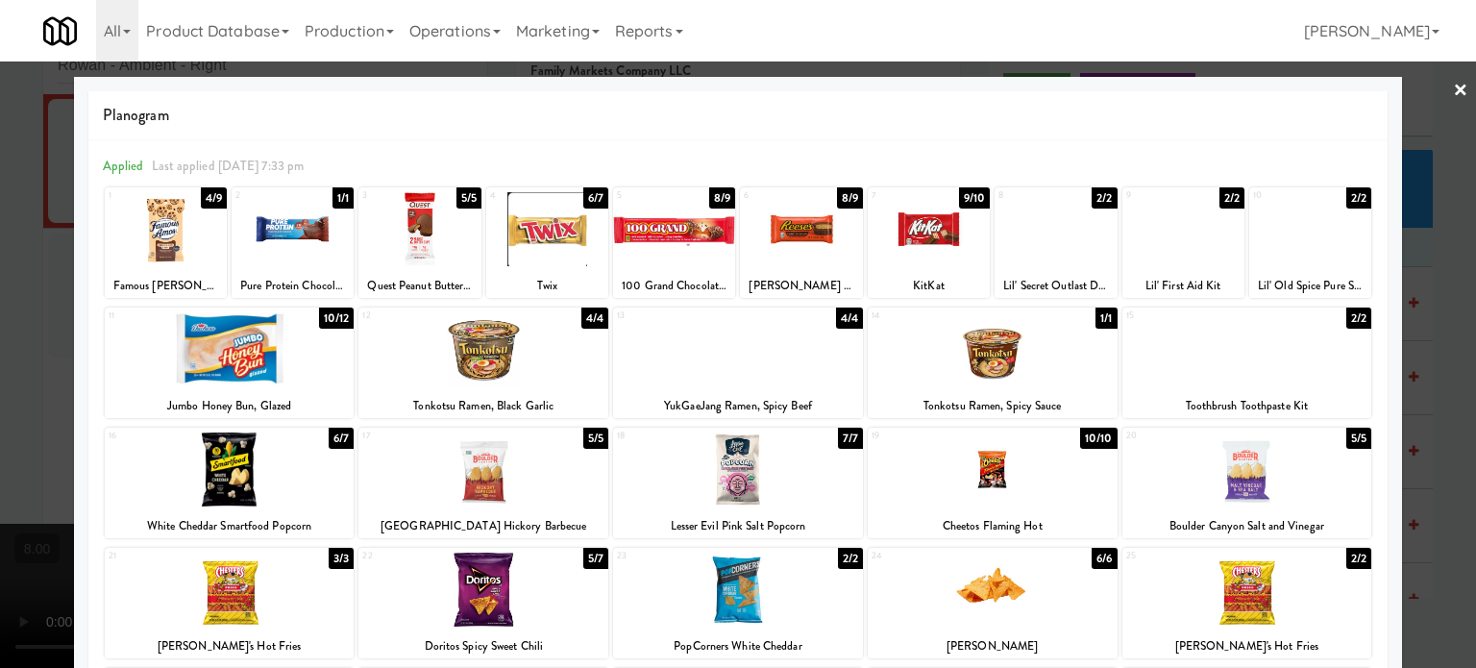
click at [972, 194] on div "9/10" at bounding box center [974, 197] width 31 height 21
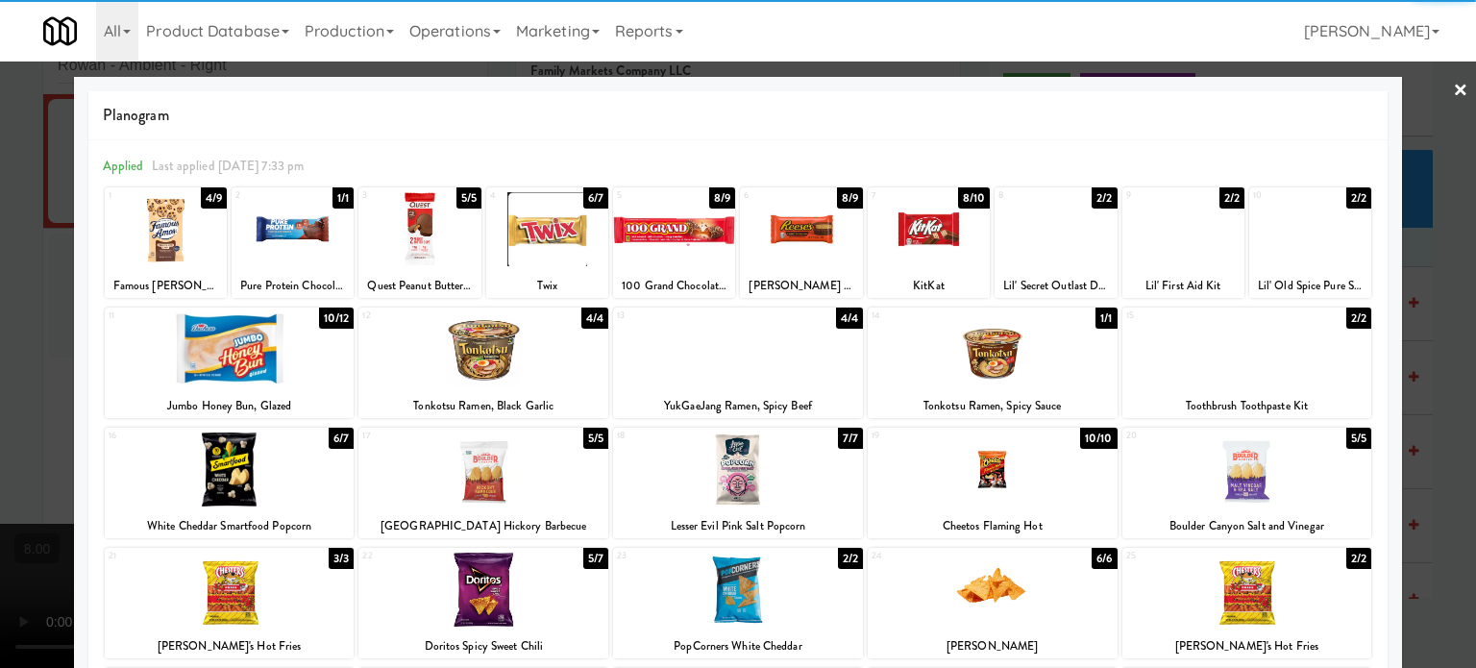
click at [1423, 394] on div at bounding box center [738, 334] width 1476 height 668
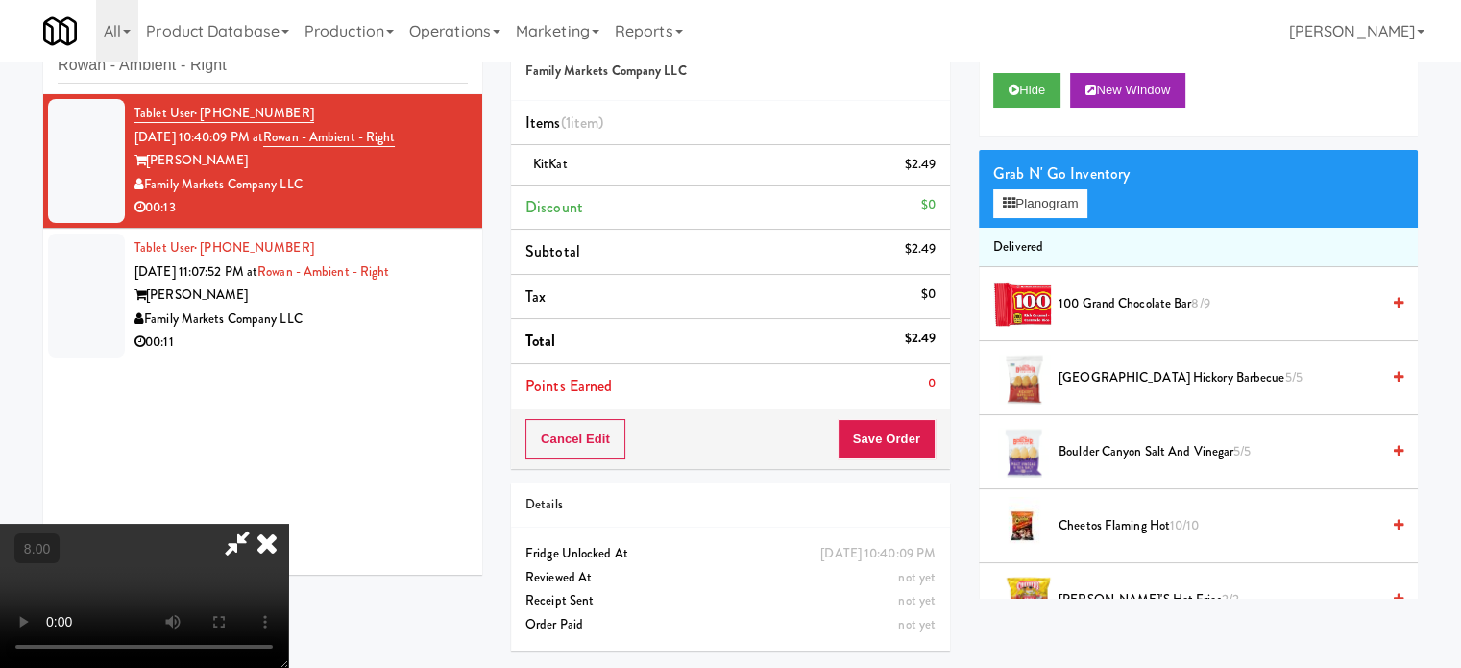
click at [288, 524] on icon at bounding box center [267, 543] width 42 height 38
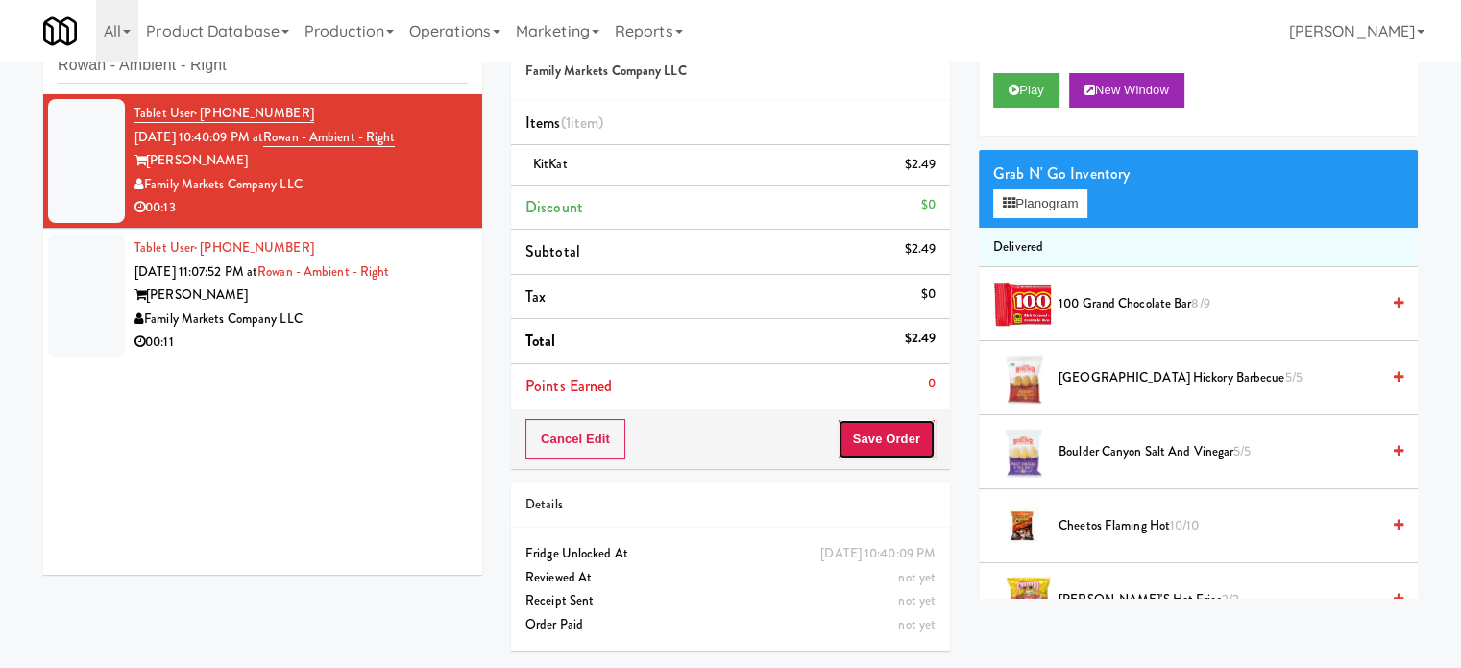
drag, startPoint x: 911, startPoint y: 433, endPoint x: 875, endPoint y: 398, distance: 50.3
click at [911, 434] on button "Save Order" at bounding box center [887, 439] width 98 height 40
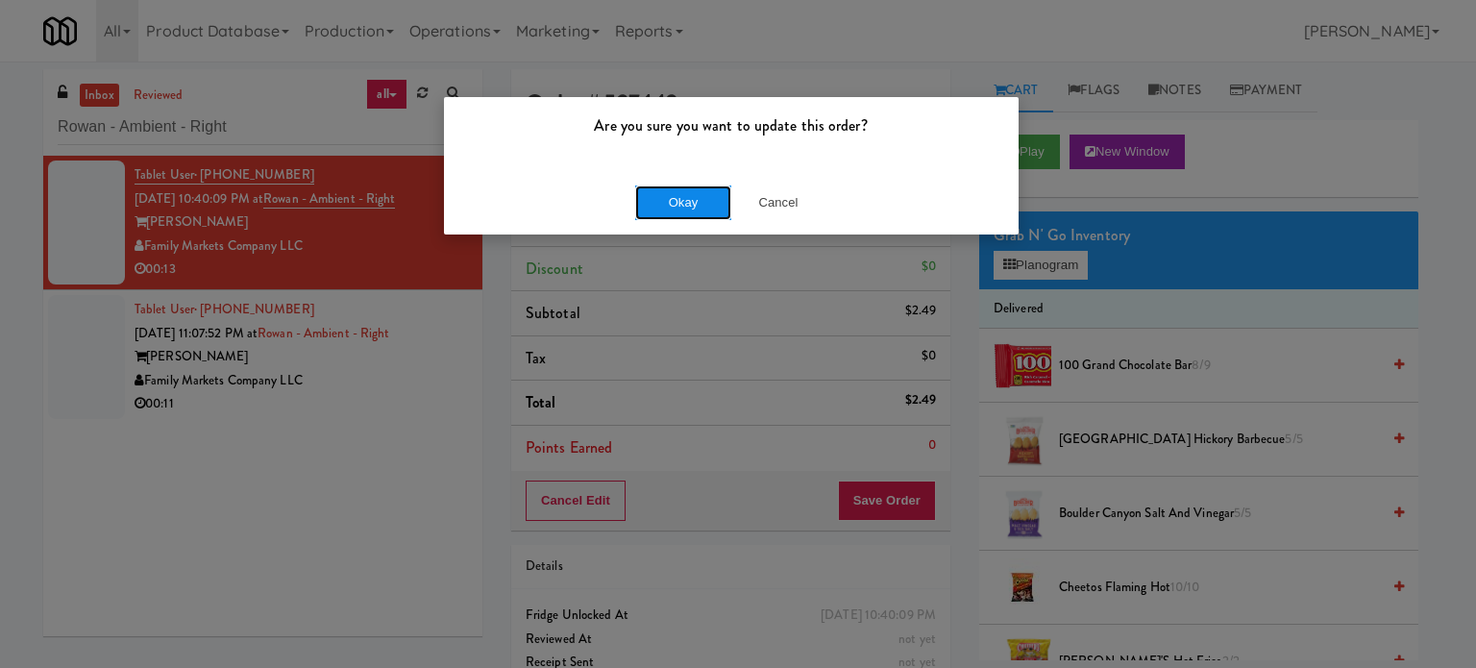
click at [699, 199] on button "Okay" at bounding box center [683, 202] width 96 height 35
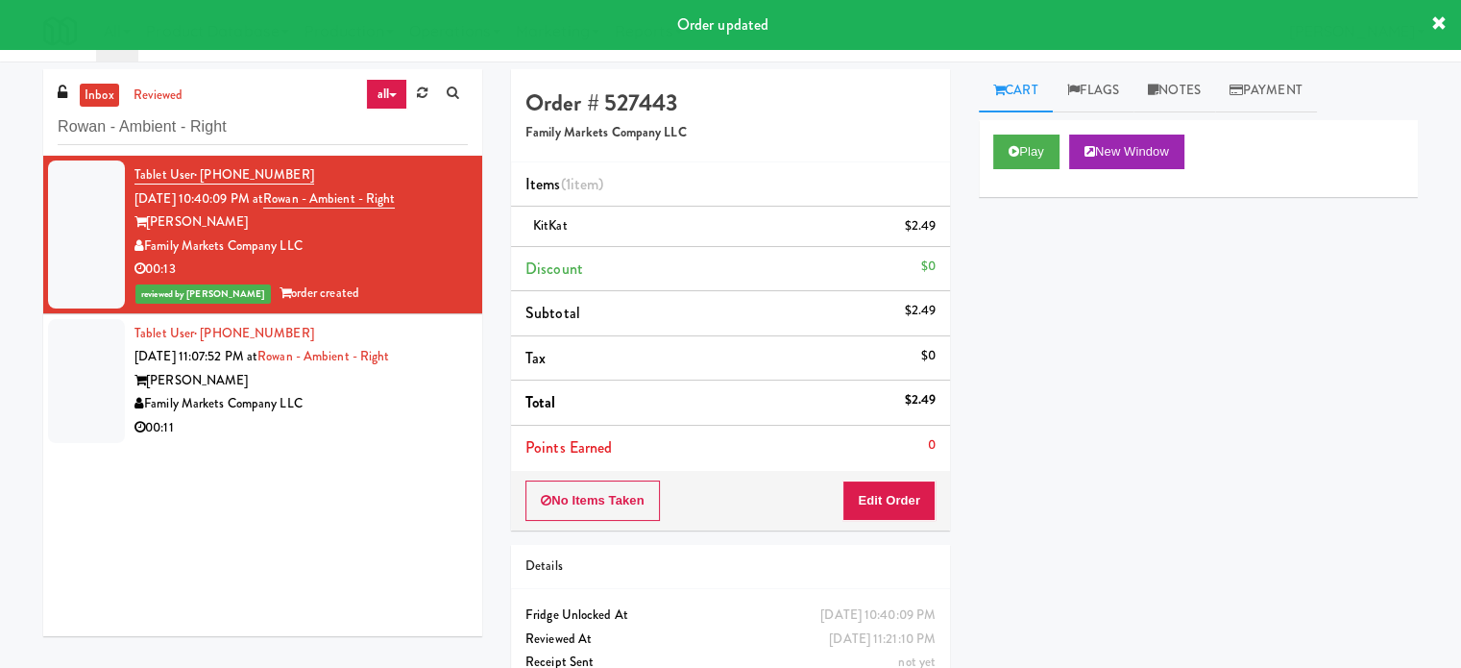
drag, startPoint x: 380, startPoint y: 392, endPoint x: 594, endPoint y: 278, distance: 242.0
click at [382, 392] on div "Family Markets Company LLC" at bounding box center [301, 404] width 333 height 24
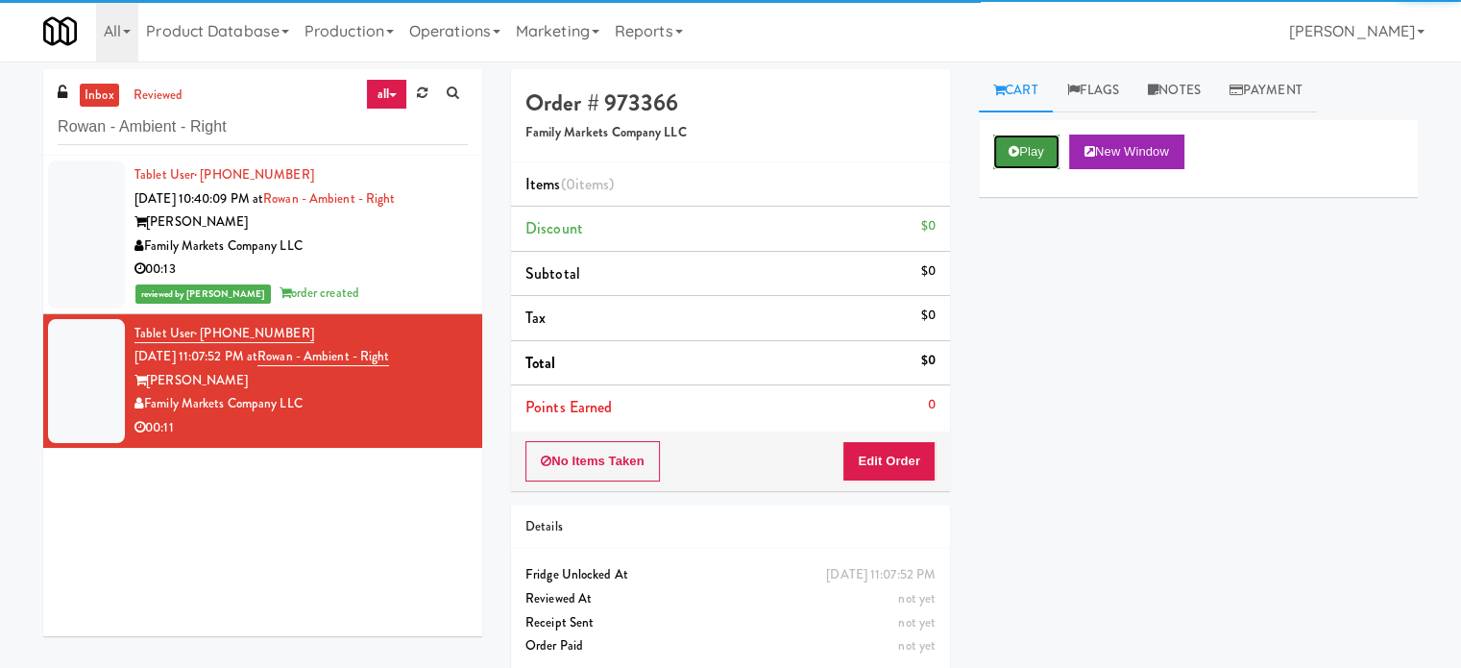
click at [1042, 154] on button "Play" at bounding box center [1027, 152] width 66 height 35
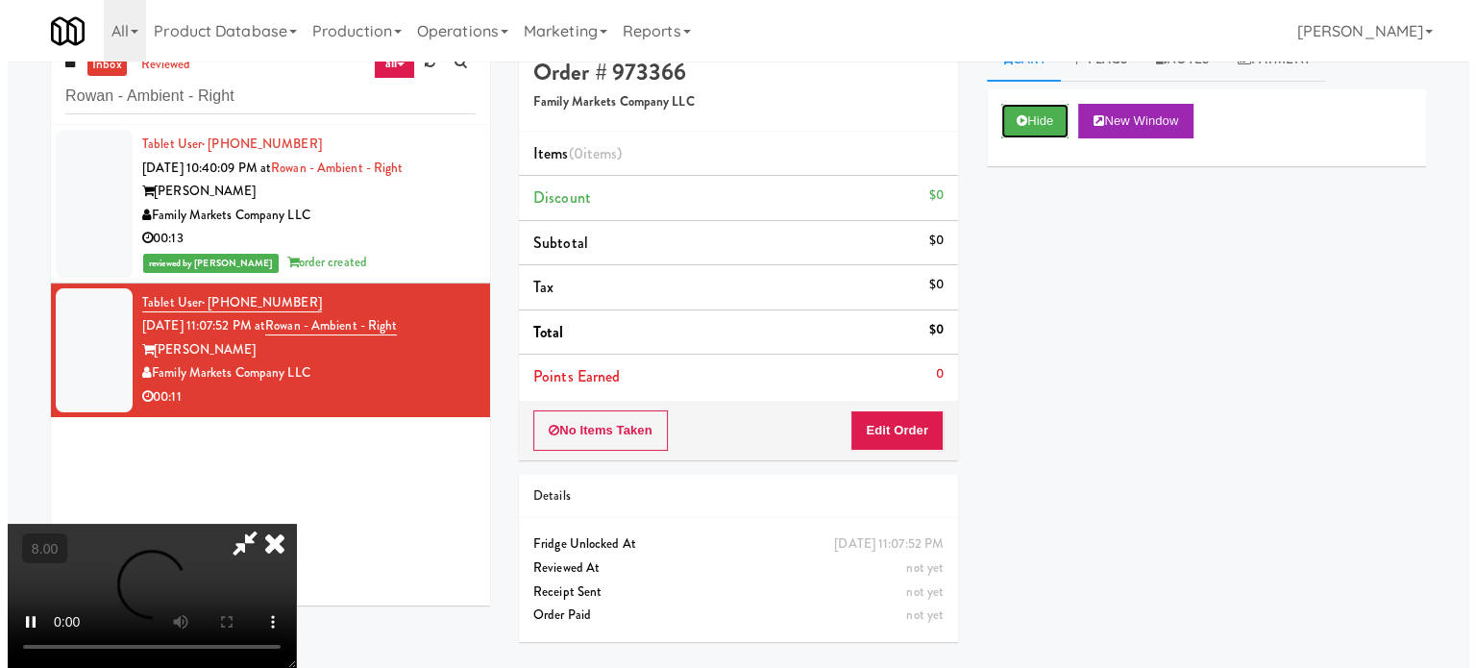
scroll to position [61, 0]
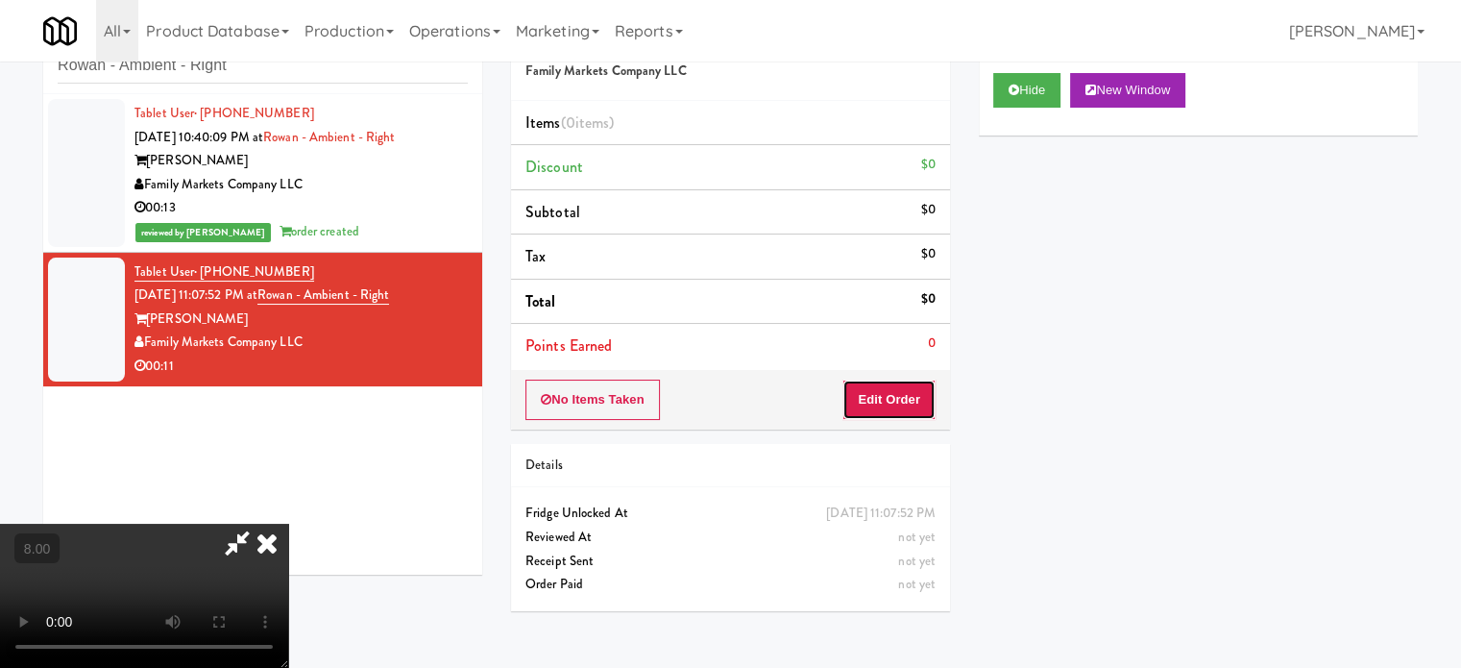
click at [871, 395] on button "Edit Order" at bounding box center [889, 400] width 93 height 40
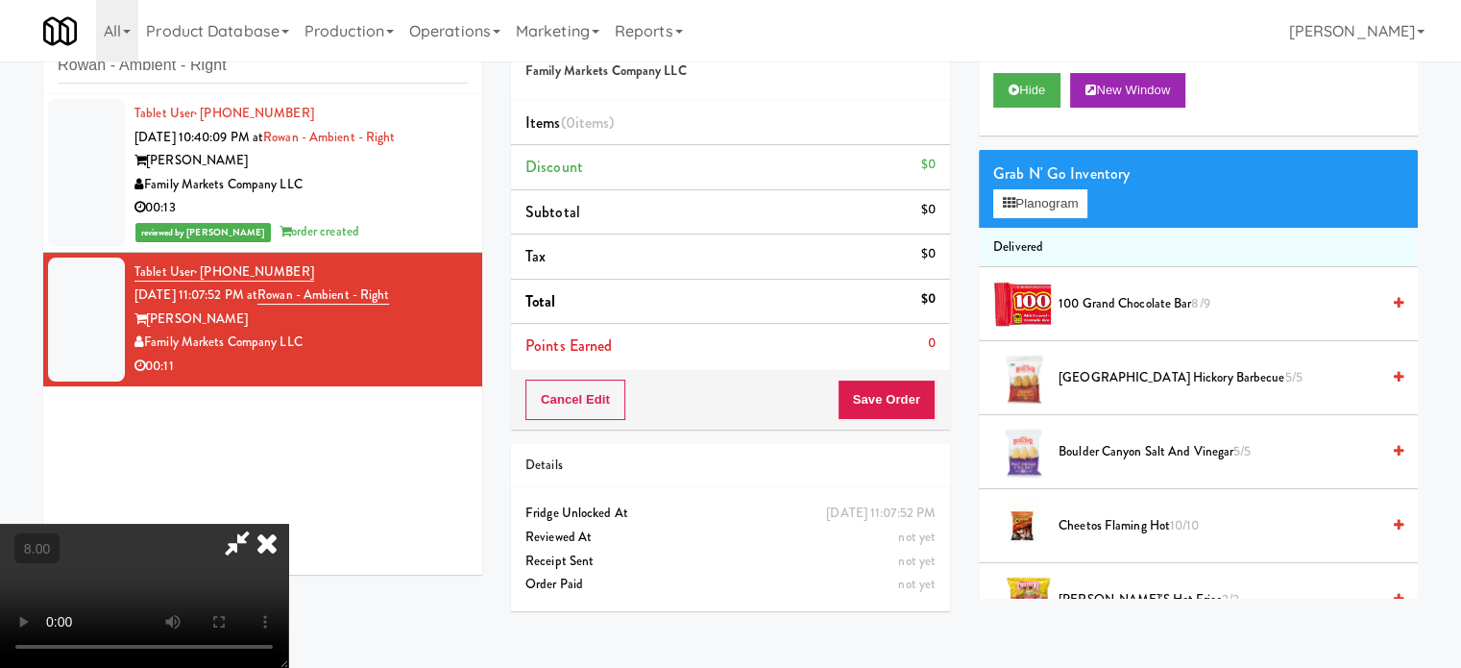
click at [288, 524] on video at bounding box center [144, 596] width 288 height 144
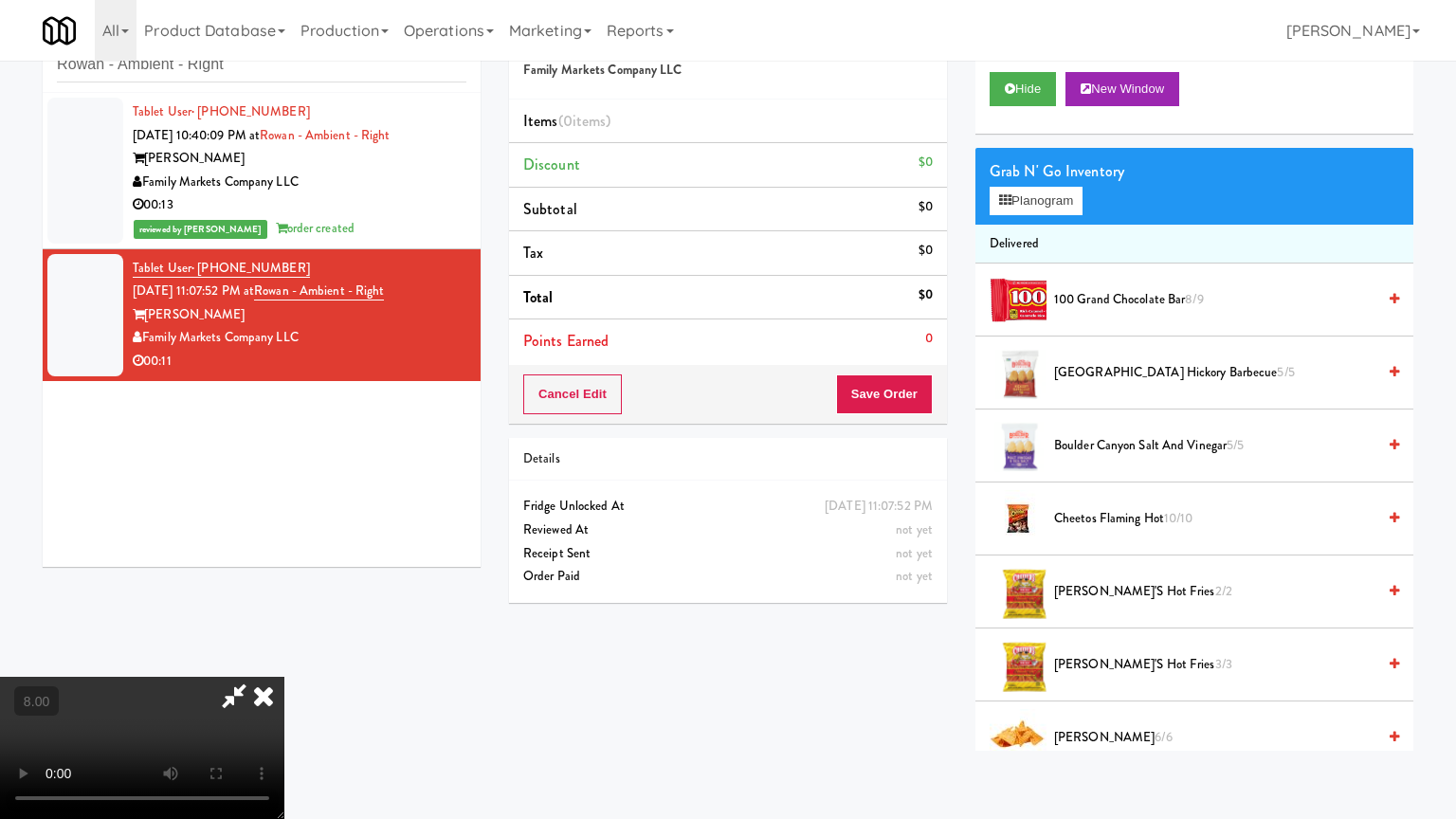
click at [284, 658] on video at bounding box center [142, 748] width 284 height 142
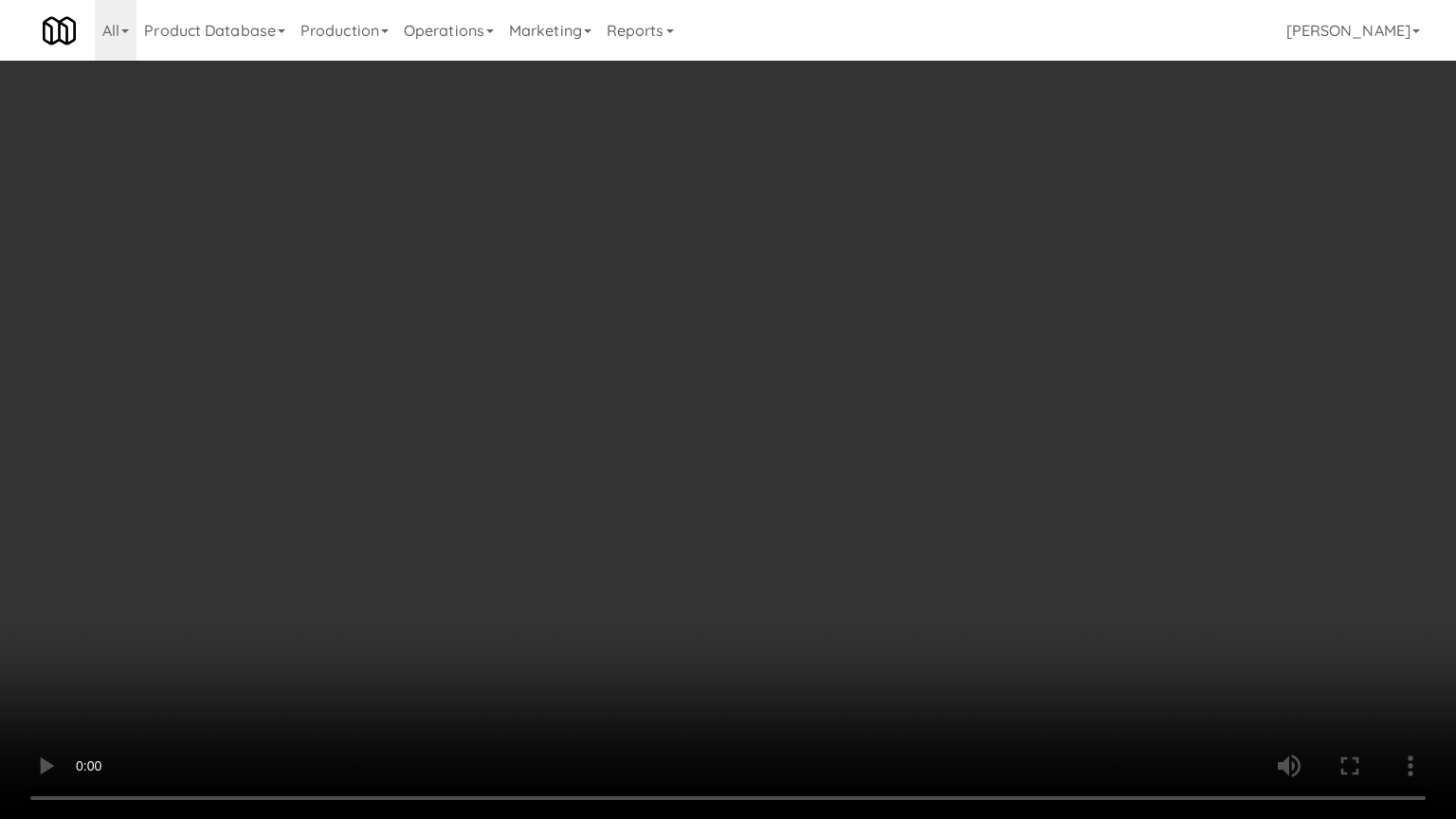
click at [572, 455] on video at bounding box center [728, 410] width 1456 height 819
click at [588, 487] on video at bounding box center [728, 410] width 1456 height 819
click at [588, 489] on video at bounding box center [728, 410] width 1456 height 819
click at [703, 531] on video at bounding box center [728, 410] width 1456 height 819
drag, startPoint x: 436, startPoint y: 535, endPoint x: 529, endPoint y: 492, distance: 102.5
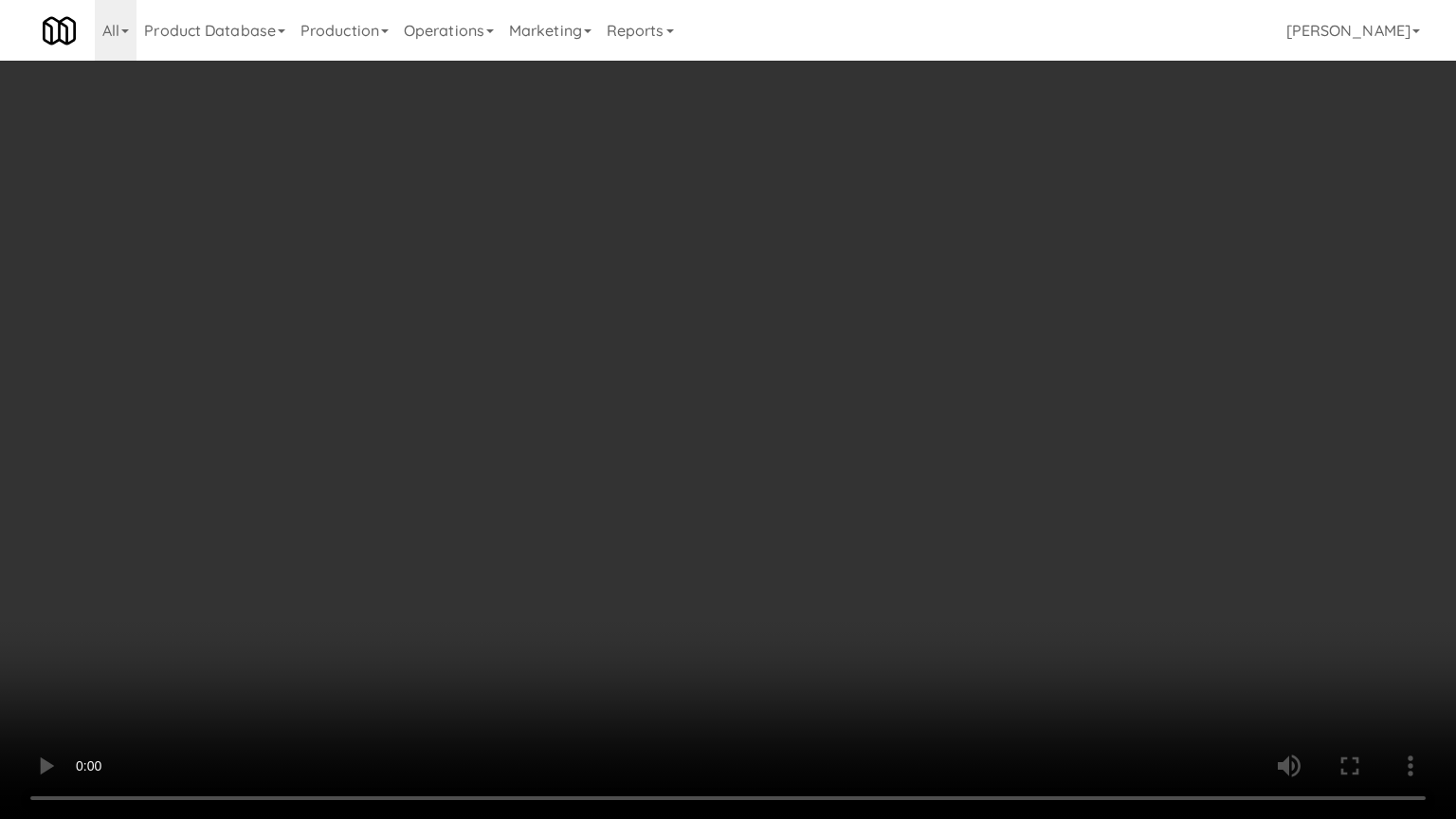
click at [438, 535] on video at bounding box center [728, 410] width 1456 height 819
click at [627, 432] on video at bounding box center [728, 410] width 1456 height 819
click at [629, 436] on video at bounding box center [728, 410] width 1456 height 819
click at [717, 459] on video at bounding box center [728, 410] width 1456 height 819
click at [701, 451] on video at bounding box center [728, 410] width 1456 height 819
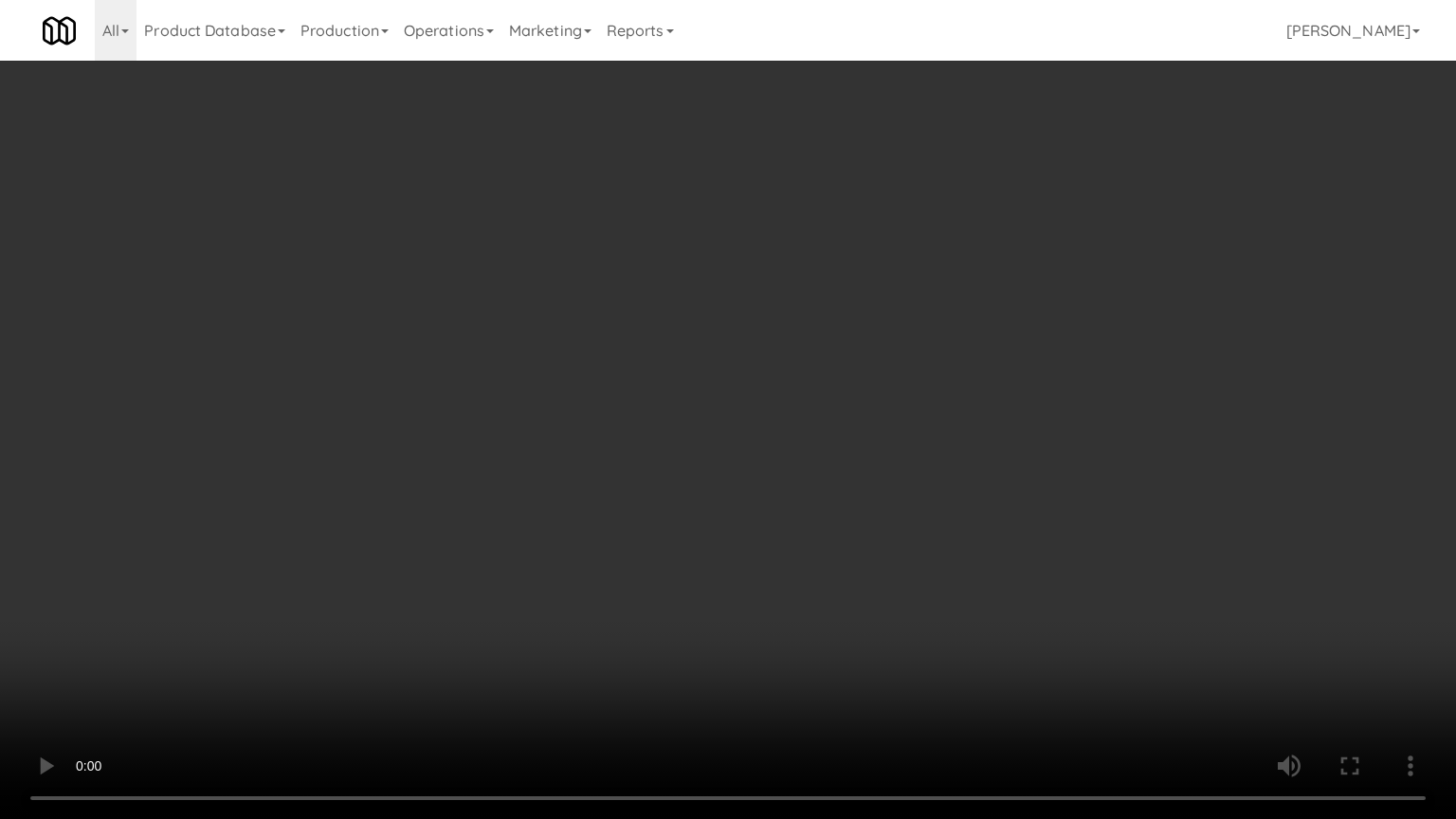
click at [701, 451] on video at bounding box center [728, 410] width 1456 height 819
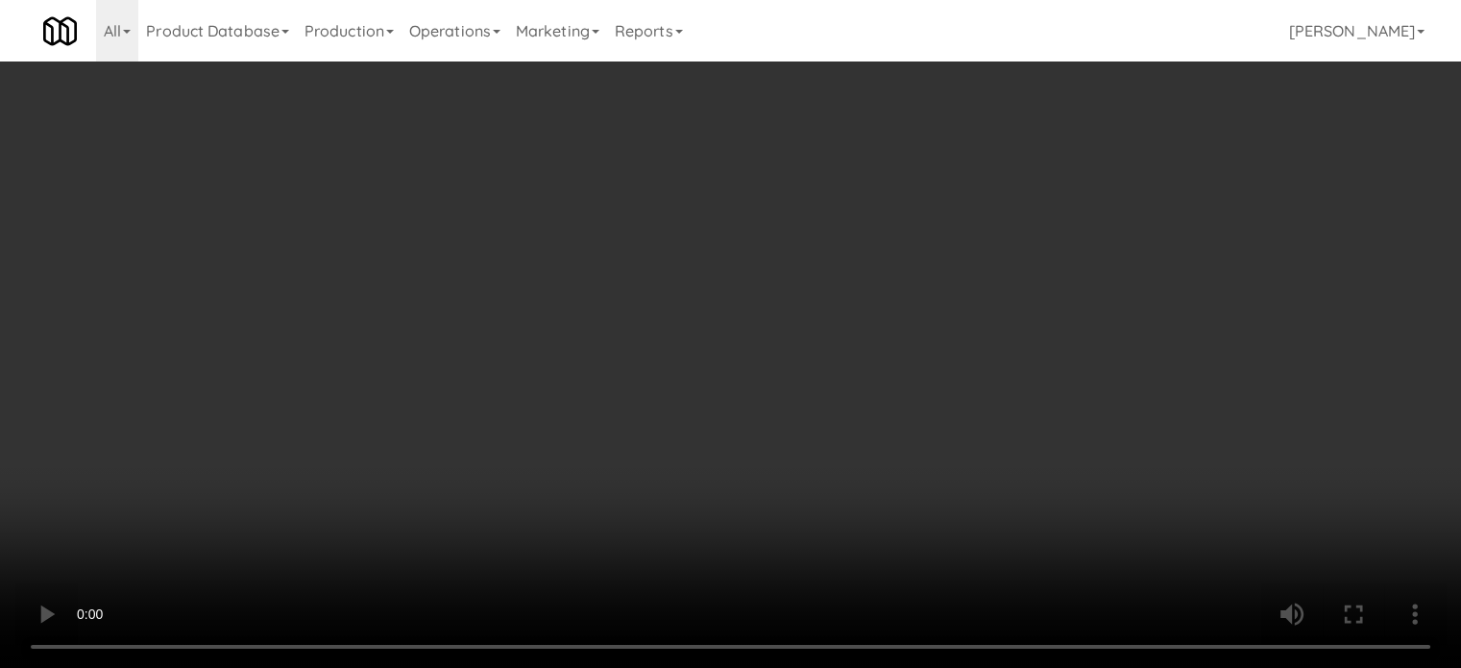
click at [1027, 218] on div "Grab N' Go Inventory Planogram" at bounding box center [1198, 189] width 439 height 78
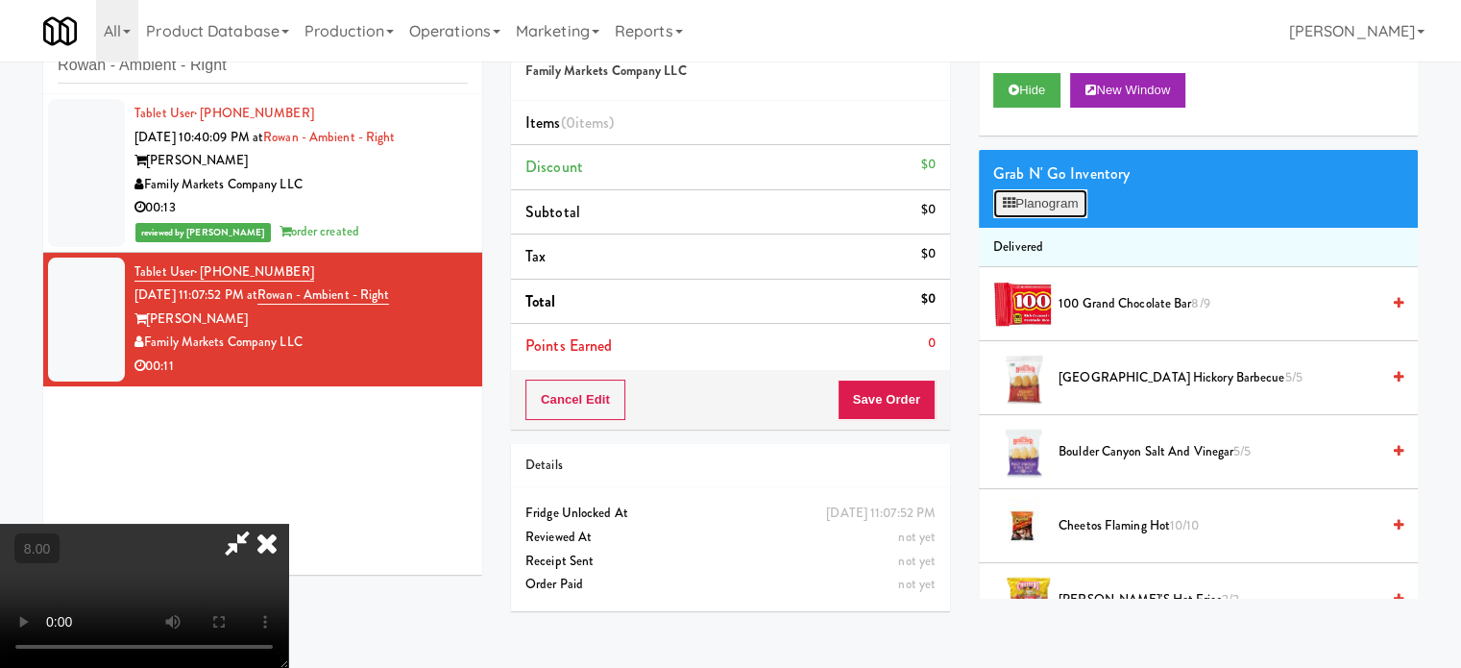
click at [1011, 203] on icon at bounding box center [1009, 203] width 12 height 12
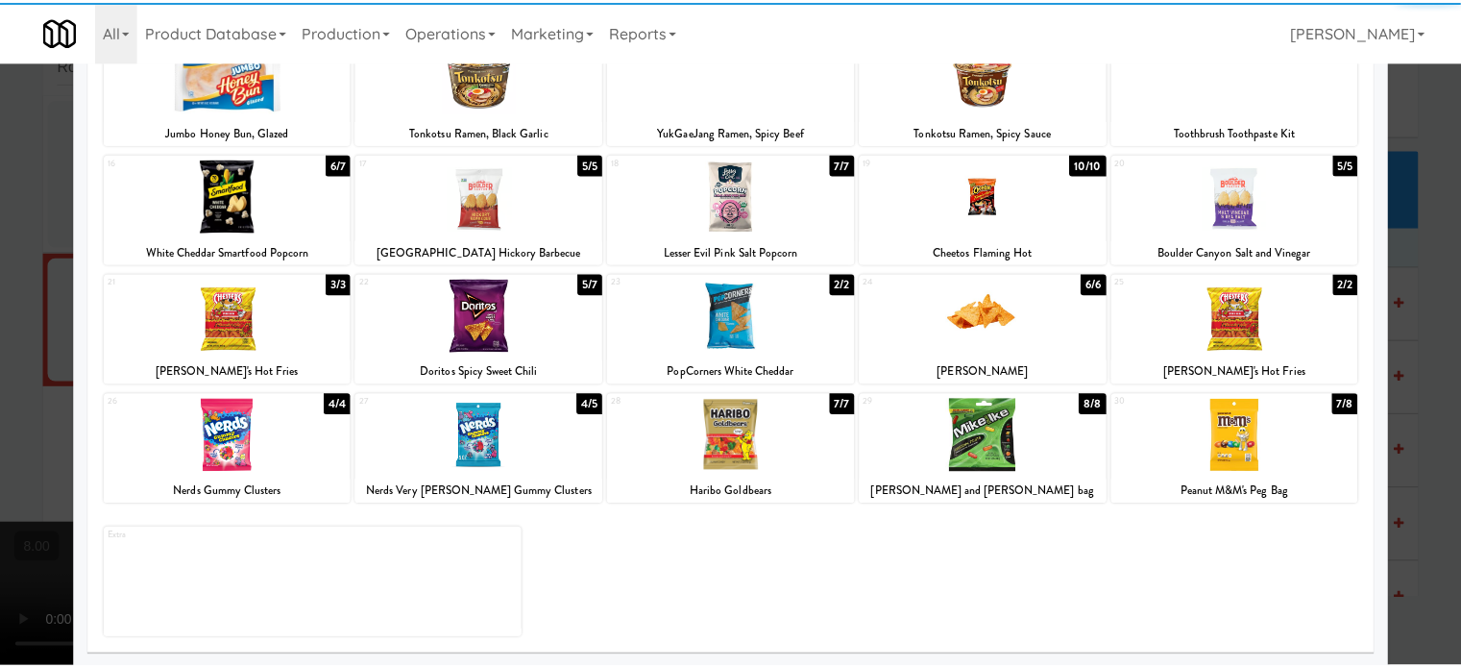
scroll to position [275, 0]
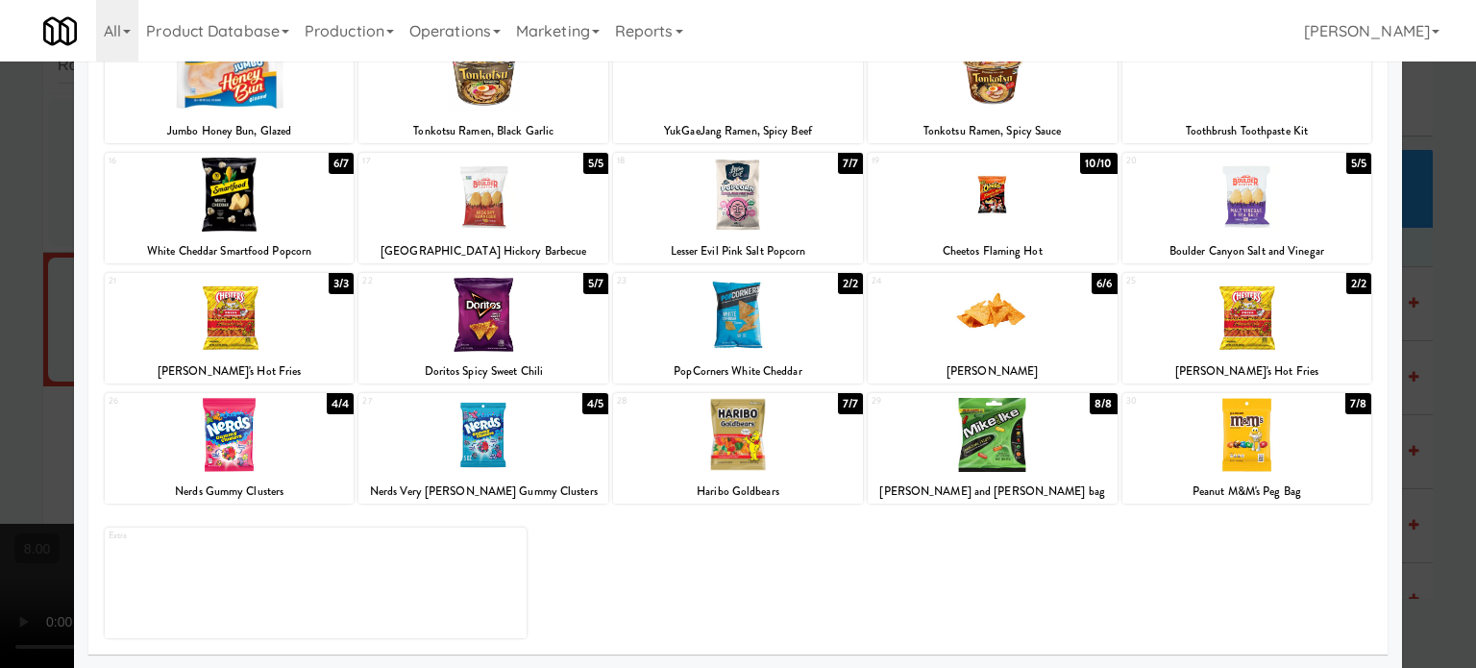
click at [1345, 403] on div "7/8" at bounding box center [1358, 403] width 26 height 21
click at [1441, 413] on div at bounding box center [738, 334] width 1476 height 668
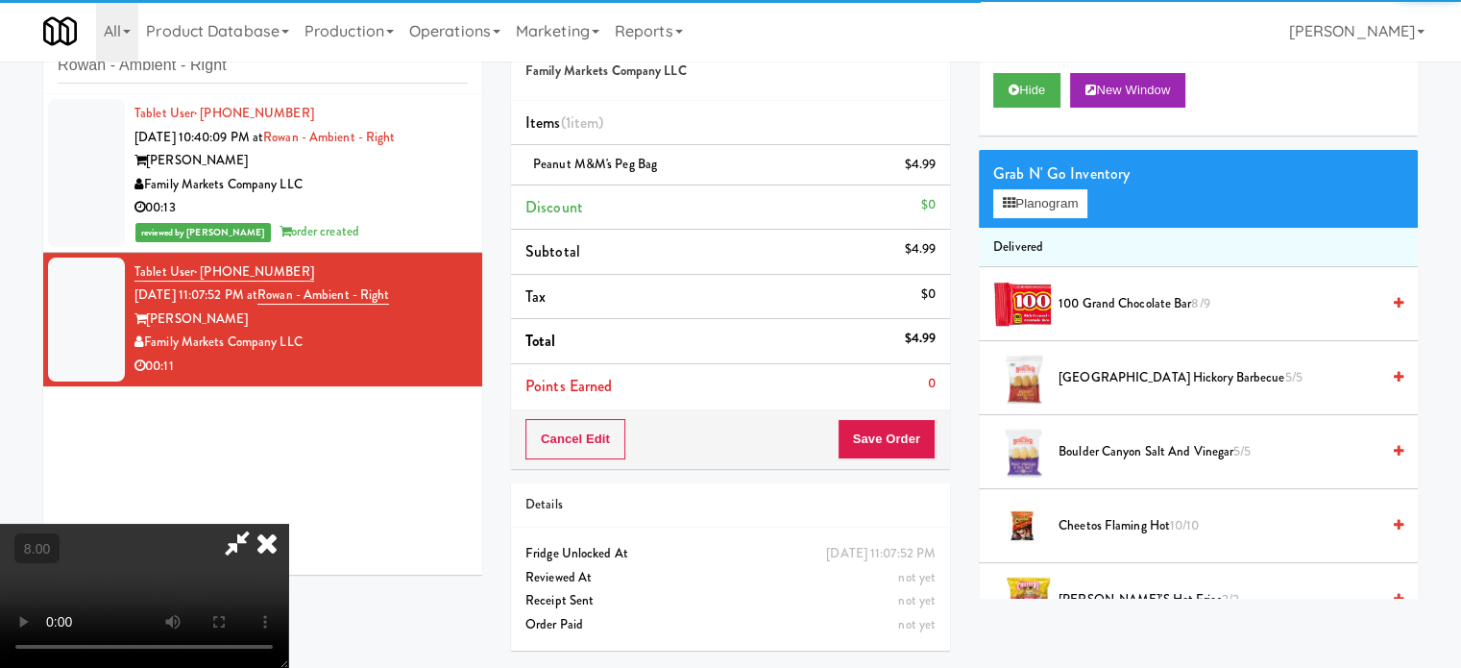
drag, startPoint x: 501, startPoint y: 414, endPoint x: 503, endPoint y: 396, distance: 18.5
click at [288, 524] on video at bounding box center [144, 596] width 288 height 144
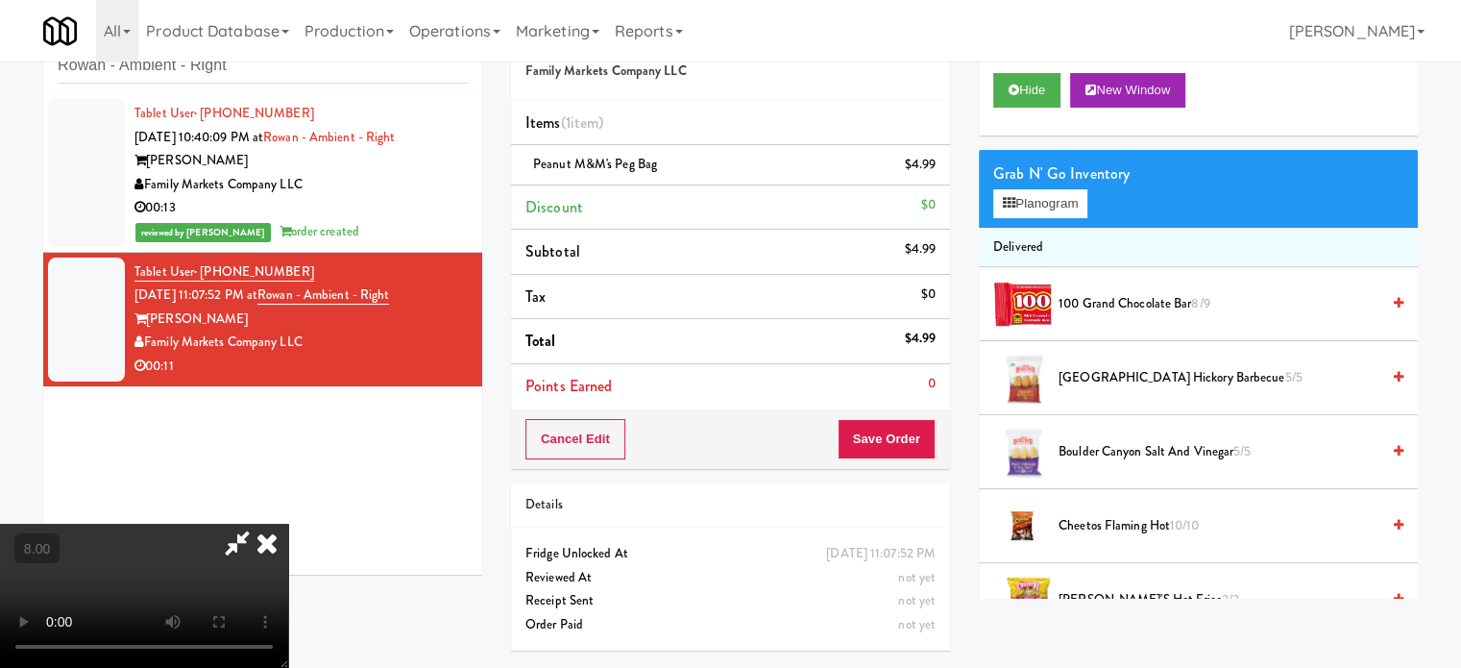
click at [288, 524] on video at bounding box center [144, 596] width 288 height 144
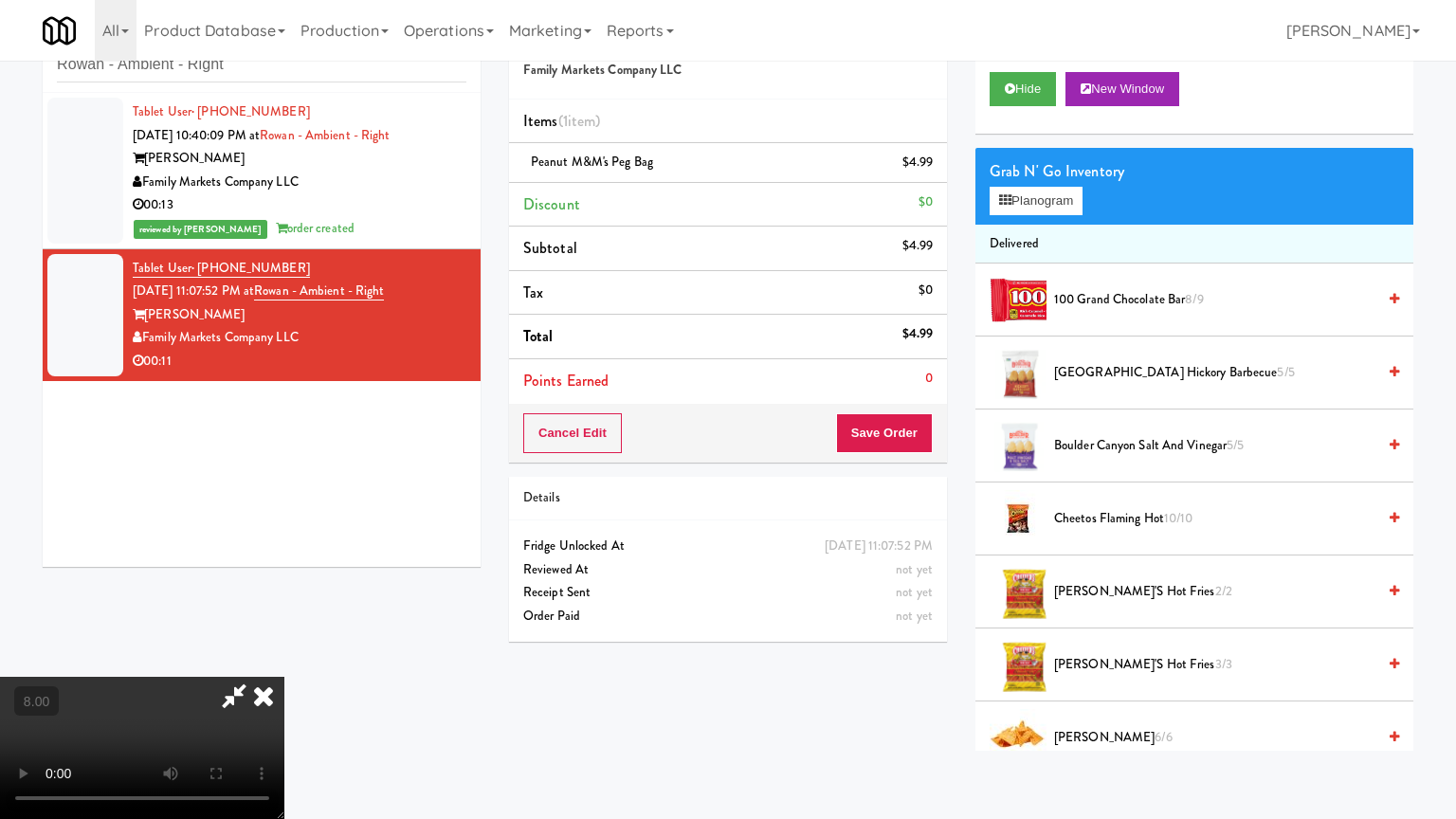
click at [284, 658] on video at bounding box center [142, 748] width 284 height 142
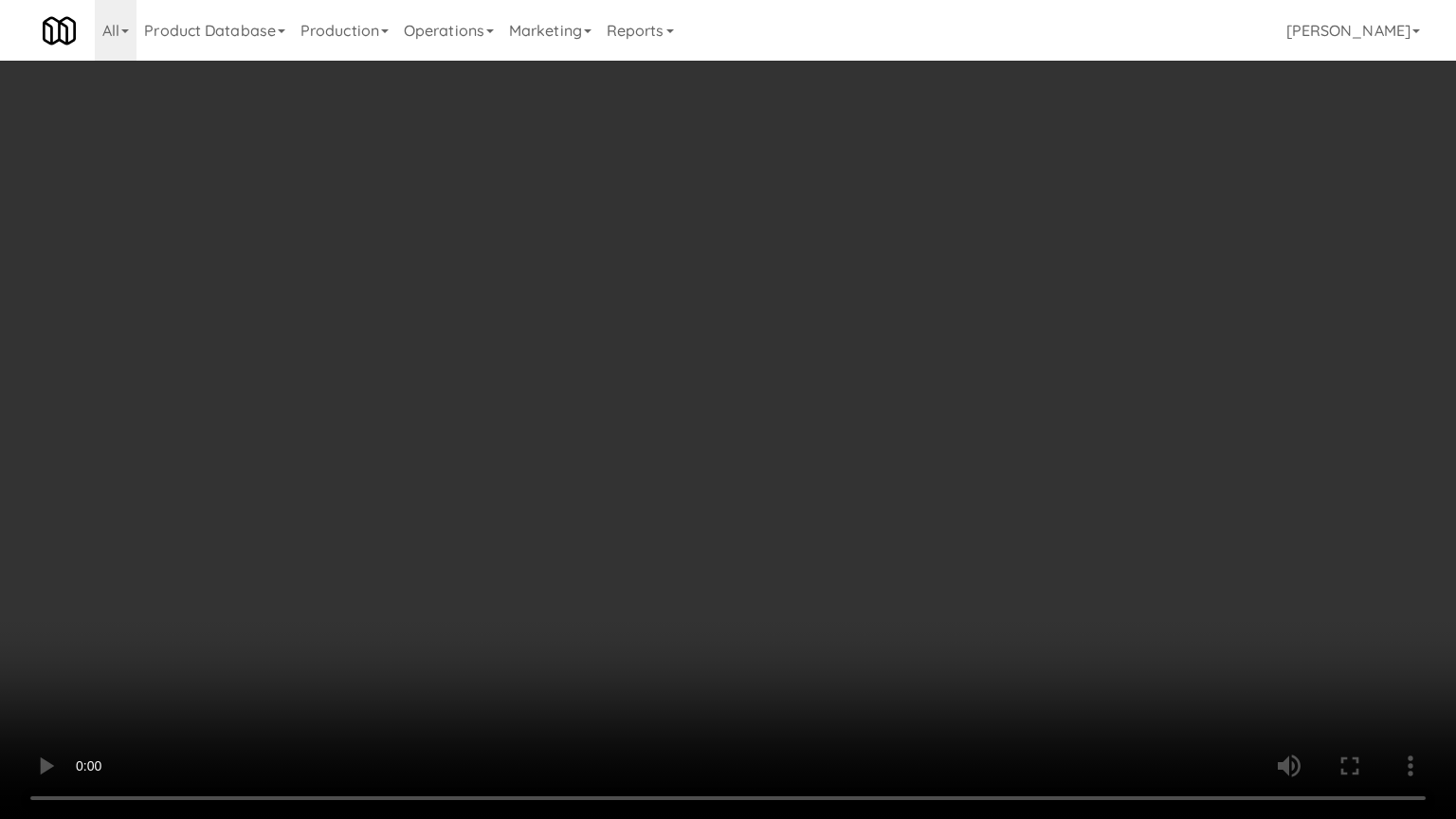
click at [707, 465] on video at bounding box center [728, 410] width 1456 height 819
click at [680, 464] on video at bounding box center [728, 410] width 1456 height 819
click at [689, 464] on video at bounding box center [728, 410] width 1456 height 819
drag, startPoint x: 354, startPoint y: 562, endPoint x: 788, endPoint y: 424, distance: 455.4
click at [359, 562] on video at bounding box center [728, 410] width 1456 height 819
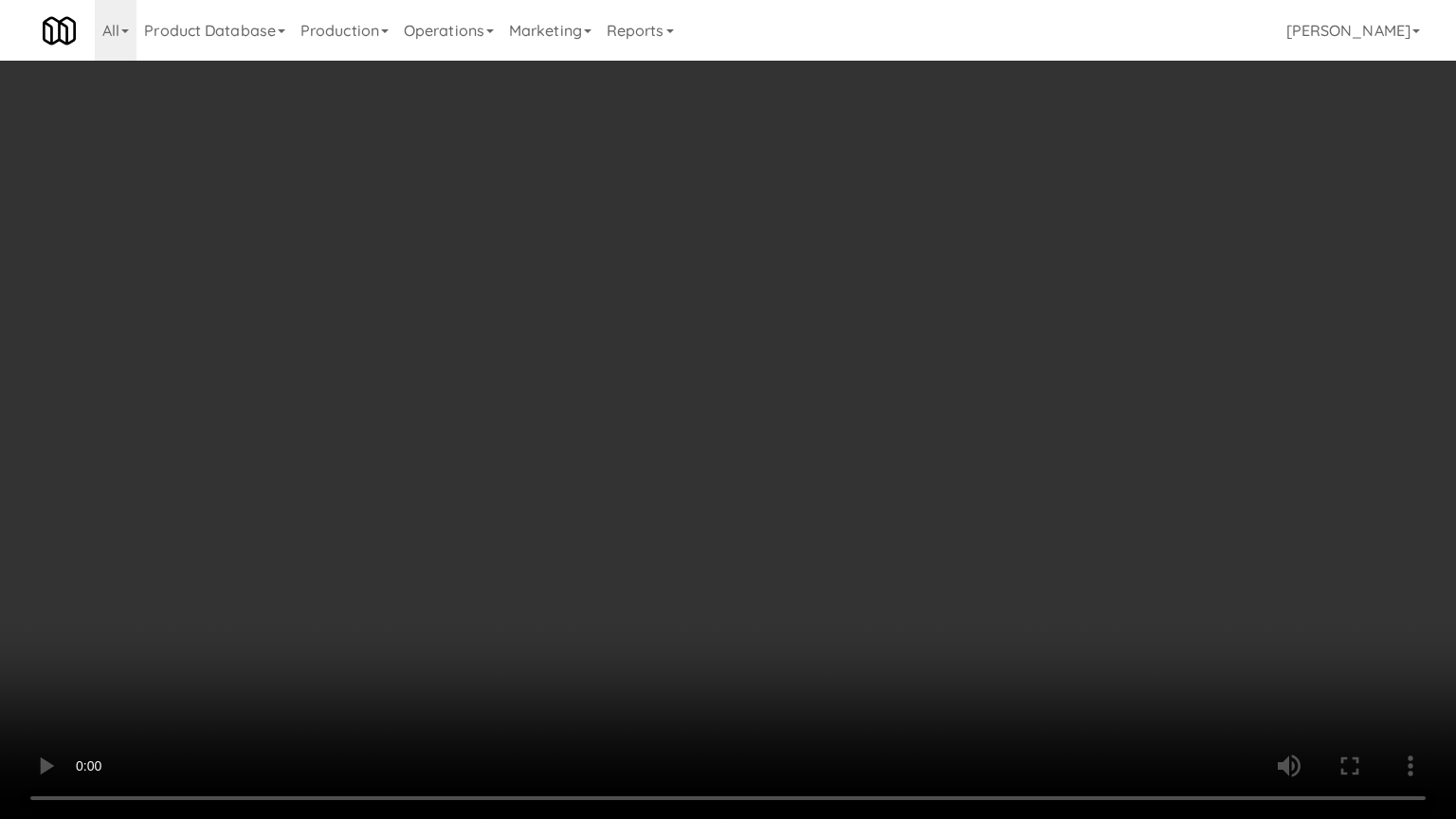
click at [742, 478] on video at bounding box center [728, 410] width 1456 height 819
click at [741, 474] on video at bounding box center [728, 410] width 1456 height 819
drag, startPoint x: 786, startPoint y: 490, endPoint x: 782, endPoint y: 481, distance: 9.8
click at [786, 492] on video at bounding box center [728, 410] width 1456 height 819
click at [781, 478] on video at bounding box center [728, 410] width 1456 height 819
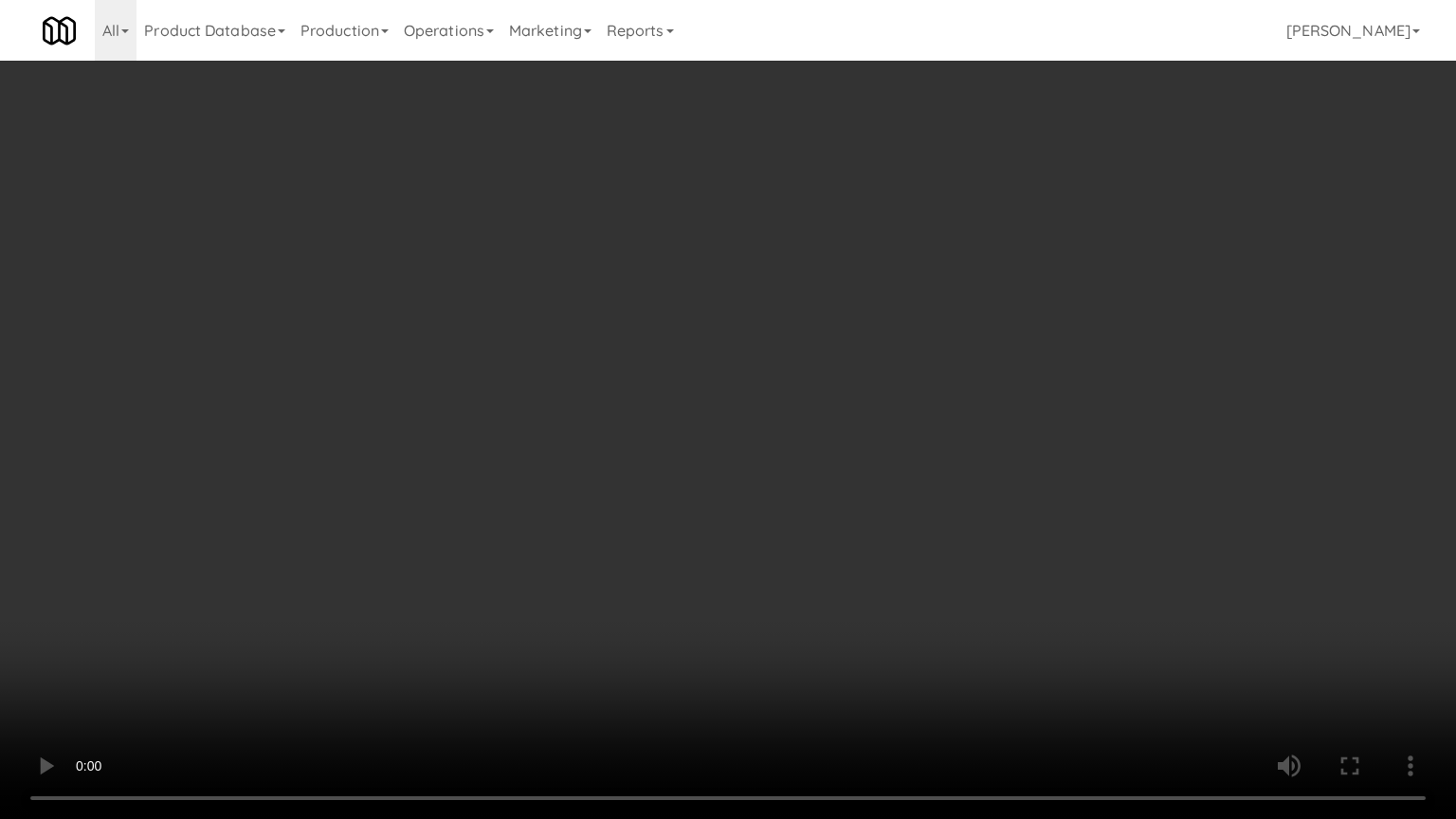
click at [789, 477] on video at bounding box center [728, 410] width 1456 height 819
click at [787, 471] on video at bounding box center [728, 410] width 1456 height 819
click at [785, 470] on video at bounding box center [728, 410] width 1456 height 819
click at [800, 479] on video at bounding box center [728, 410] width 1456 height 819
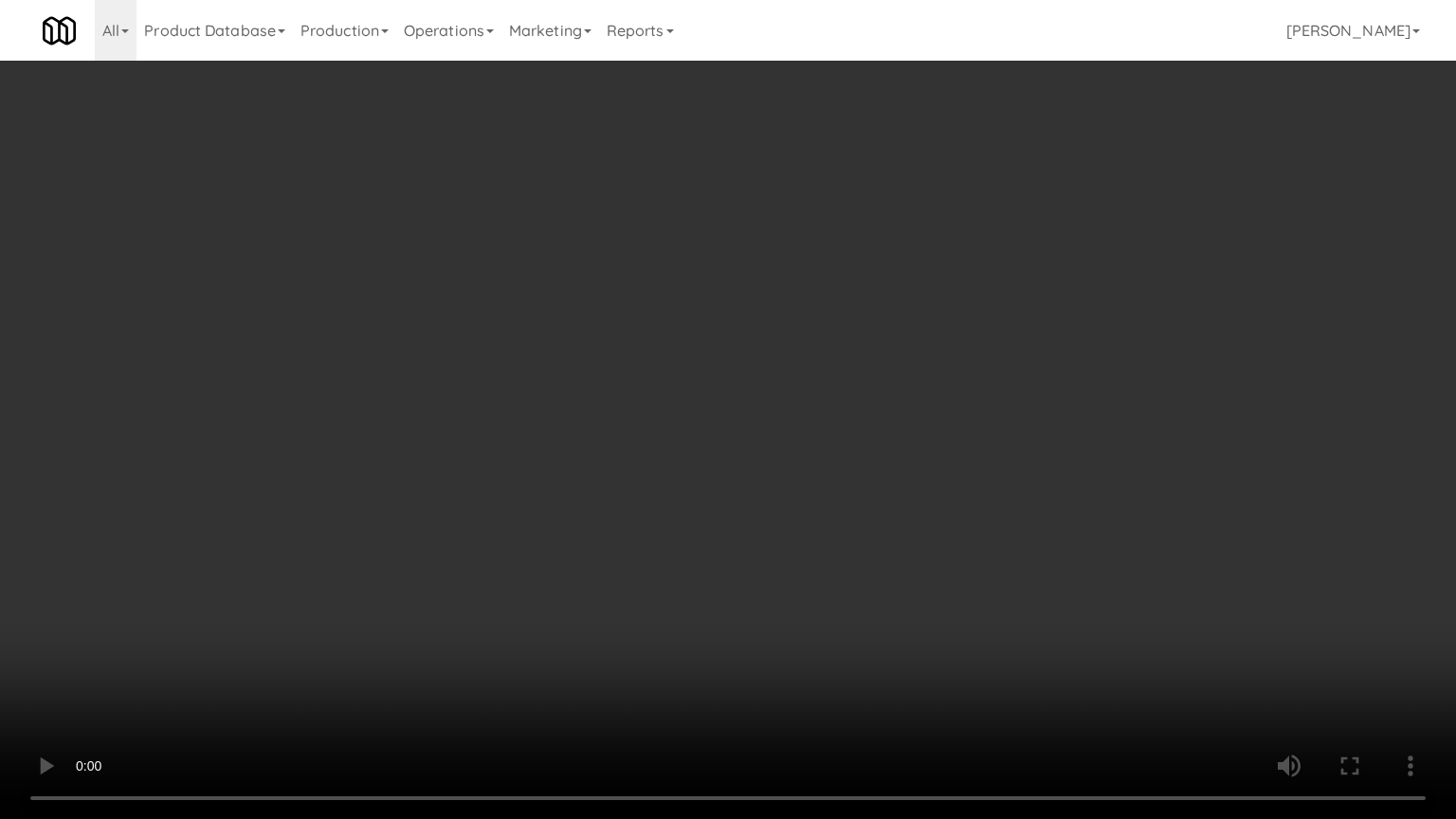
click at [799, 474] on video at bounding box center [728, 410] width 1456 height 819
click at [441, 562] on video at bounding box center [728, 410] width 1456 height 819
drag, startPoint x: 543, startPoint y: 435, endPoint x: 576, endPoint y: 428, distance: 33.7
click at [547, 431] on video at bounding box center [728, 410] width 1456 height 819
drag, startPoint x: 424, startPoint y: 537, endPoint x: 564, endPoint y: 467, distance: 156.5
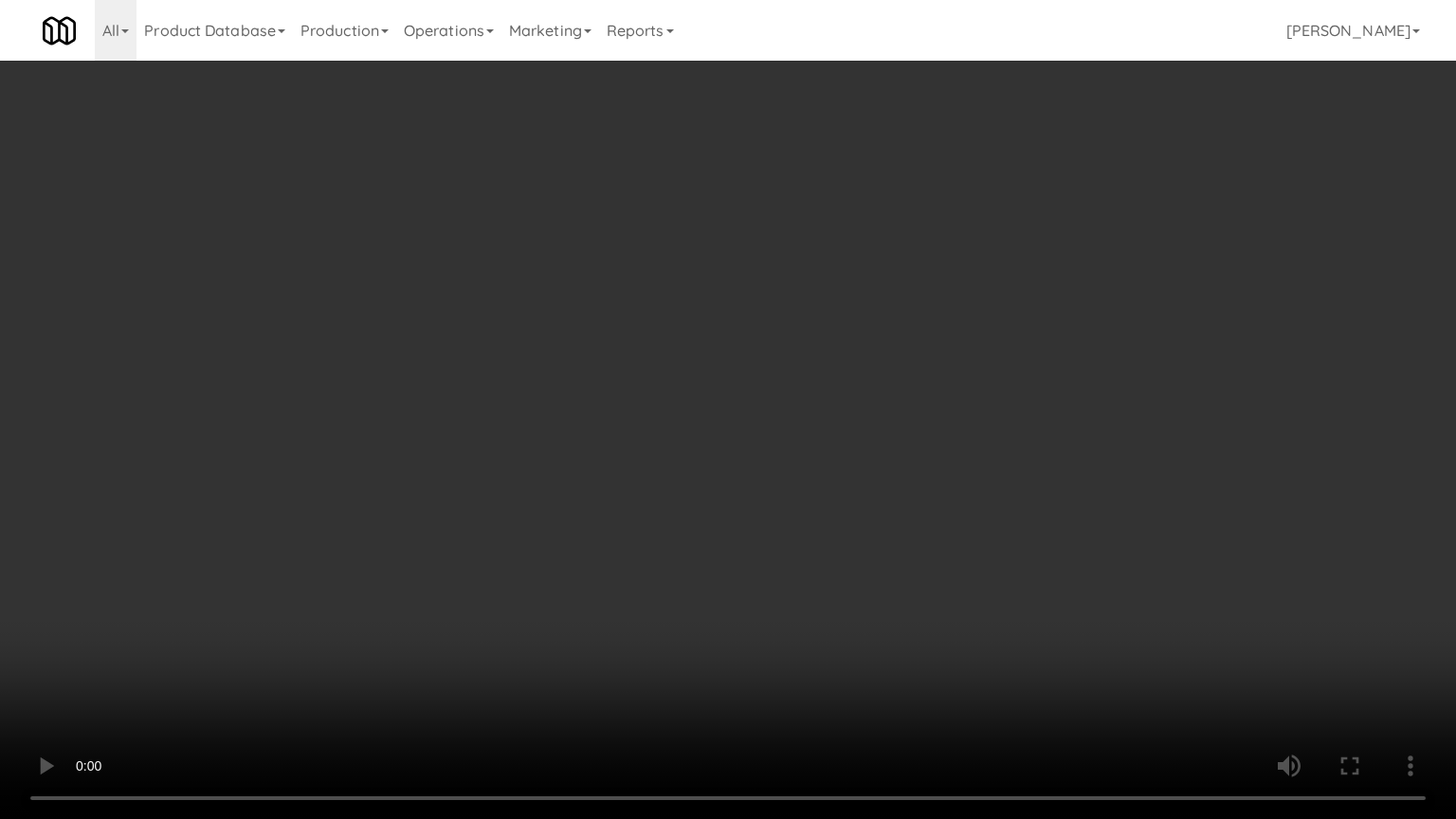
click at [435, 541] on video at bounding box center [728, 410] width 1456 height 819
click at [572, 461] on video at bounding box center [728, 410] width 1456 height 819
drag, startPoint x: 580, startPoint y: 469, endPoint x: 584, endPoint y: 452, distance: 17.5
click at [581, 465] on video at bounding box center [728, 410] width 1456 height 819
click at [581, 458] on video at bounding box center [728, 410] width 1456 height 819
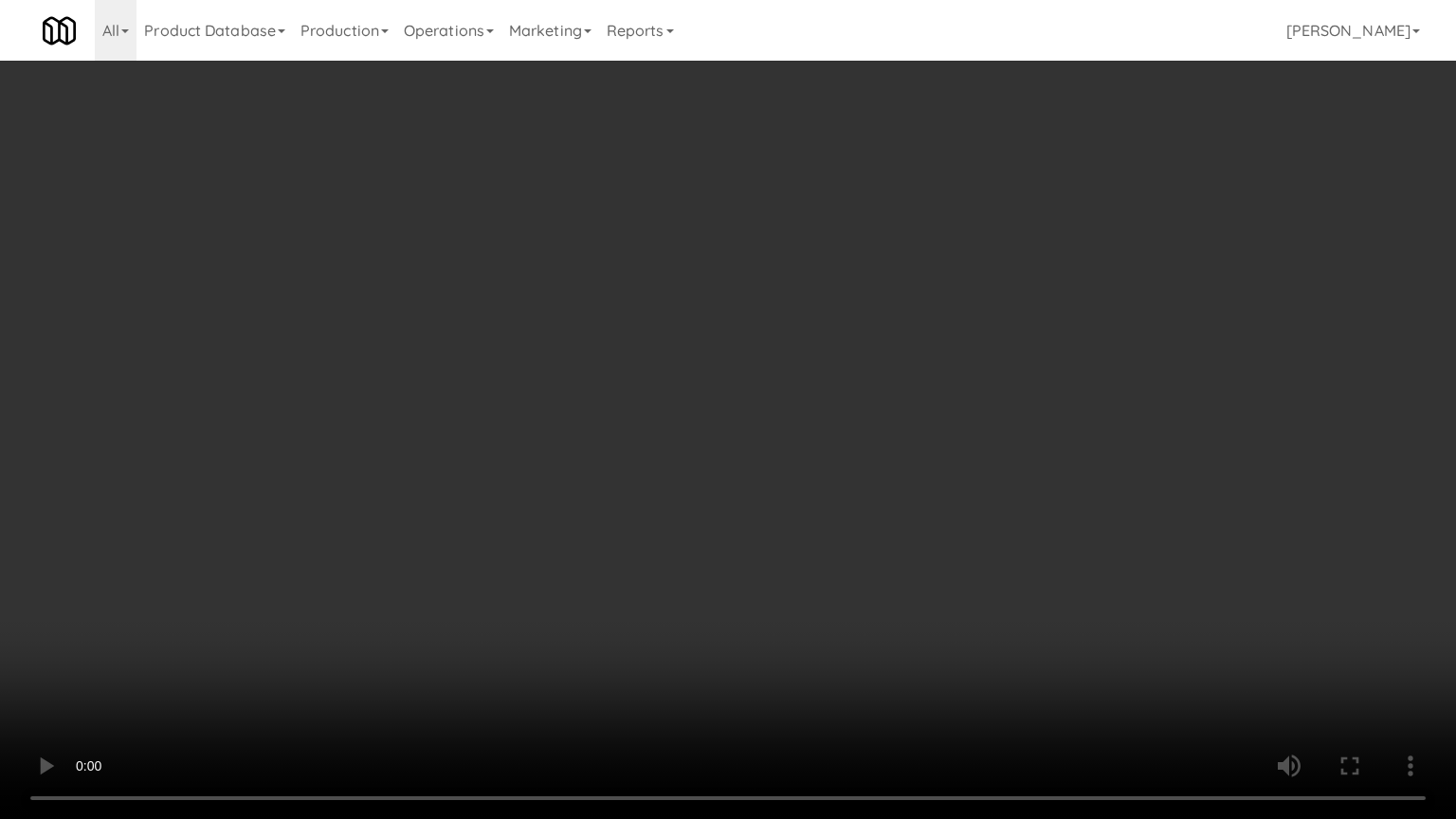
click at [576, 458] on video at bounding box center [728, 410] width 1456 height 819
click at [577, 444] on video at bounding box center [728, 410] width 1456 height 819
click at [579, 444] on video at bounding box center [728, 410] width 1456 height 819
click at [584, 444] on video at bounding box center [728, 410] width 1456 height 819
click at [584, 441] on video at bounding box center [728, 410] width 1456 height 819
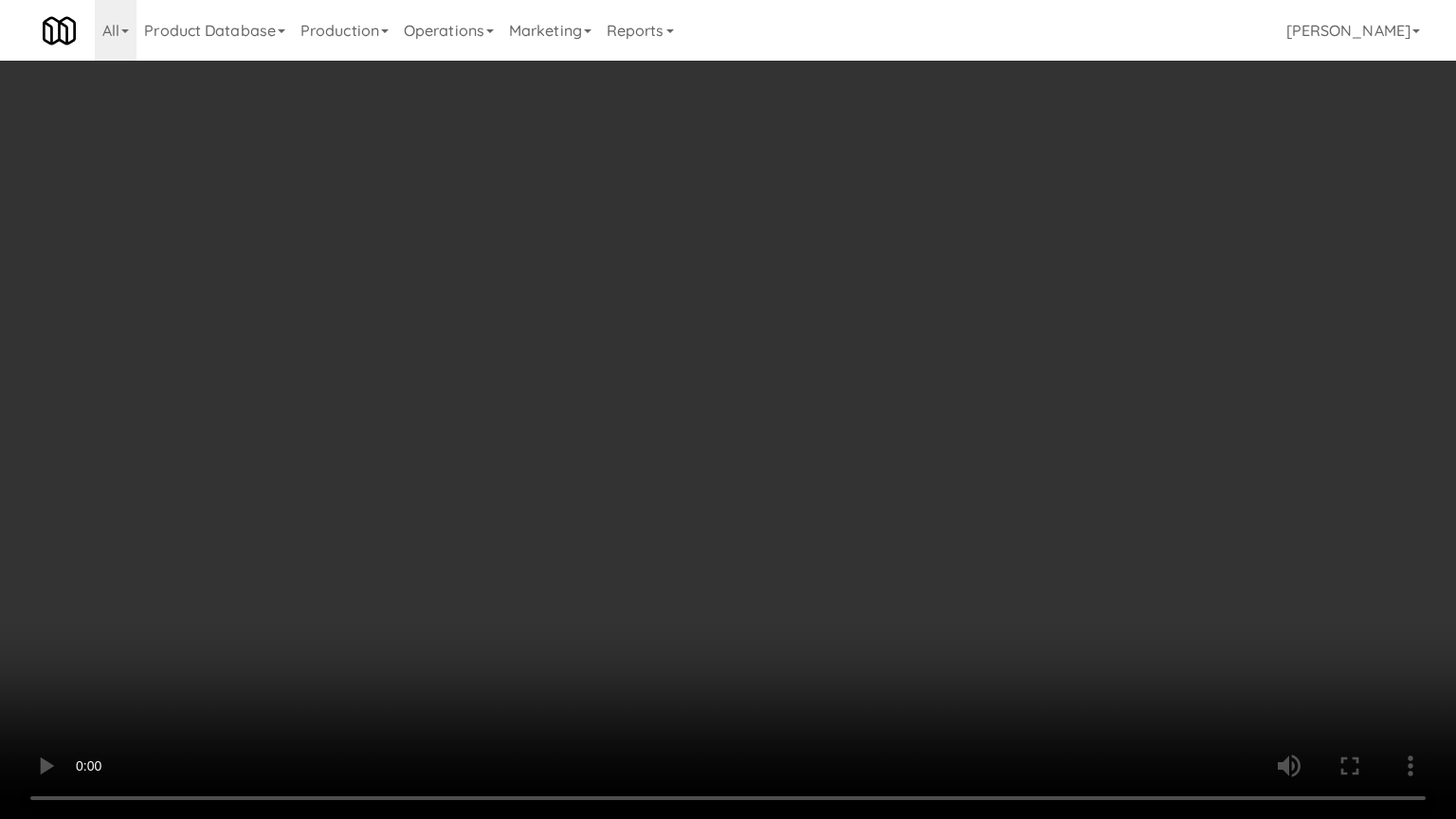
click at [584, 441] on video at bounding box center [728, 410] width 1456 height 819
drag, startPoint x: 521, startPoint y: 457, endPoint x: 538, endPoint y: 459, distance: 17.1
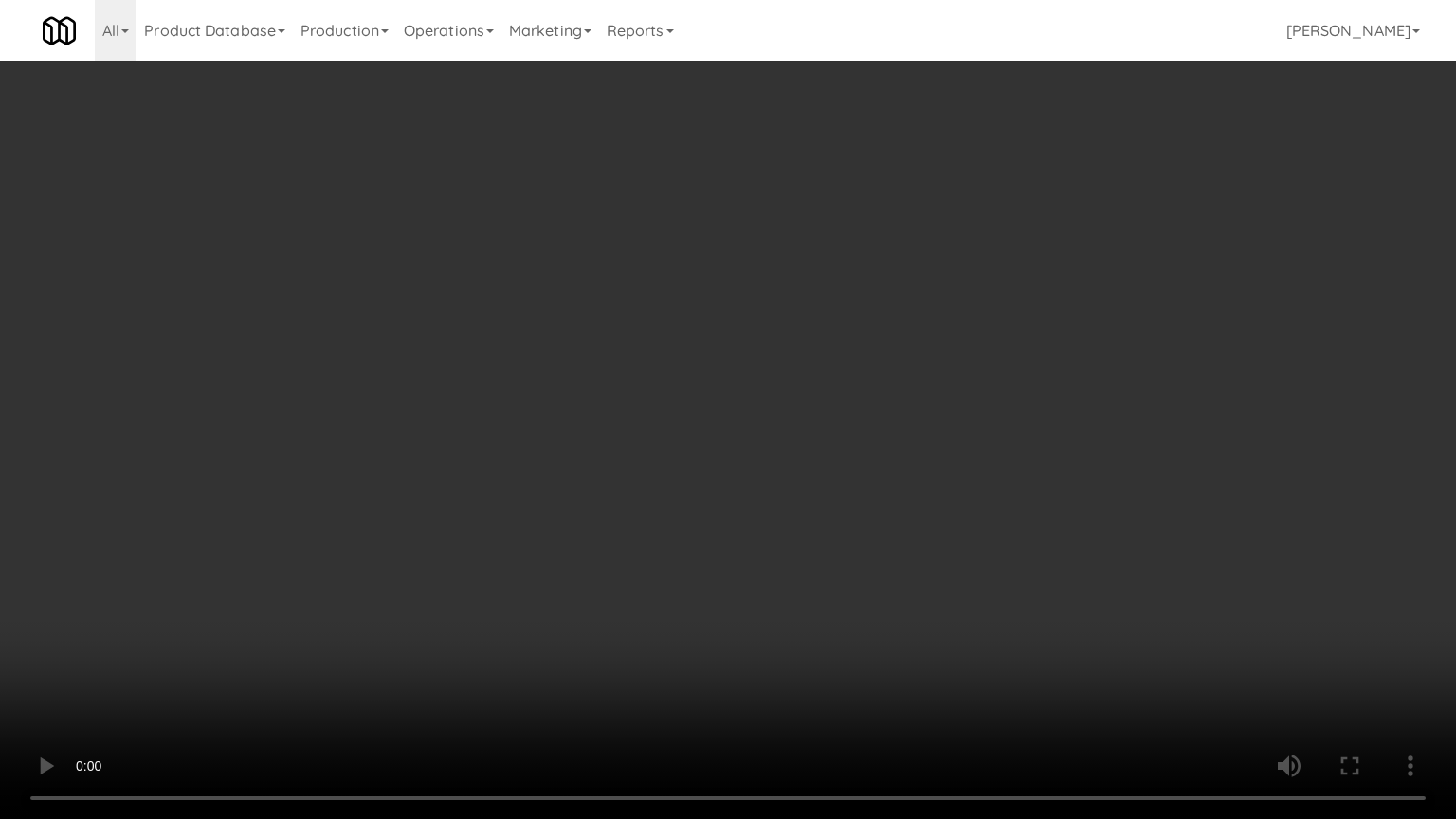
click at [522, 459] on video at bounding box center [728, 410] width 1456 height 819
click at [561, 463] on video at bounding box center [728, 410] width 1456 height 819
click at [707, 412] on video at bounding box center [728, 410] width 1456 height 819
drag, startPoint x: 730, startPoint y: 411, endPoint x: 863, endPoint y: 278, distance: 188.1
click at [731, 411] on video at bounding box center [728, 410] width 1456 height 819
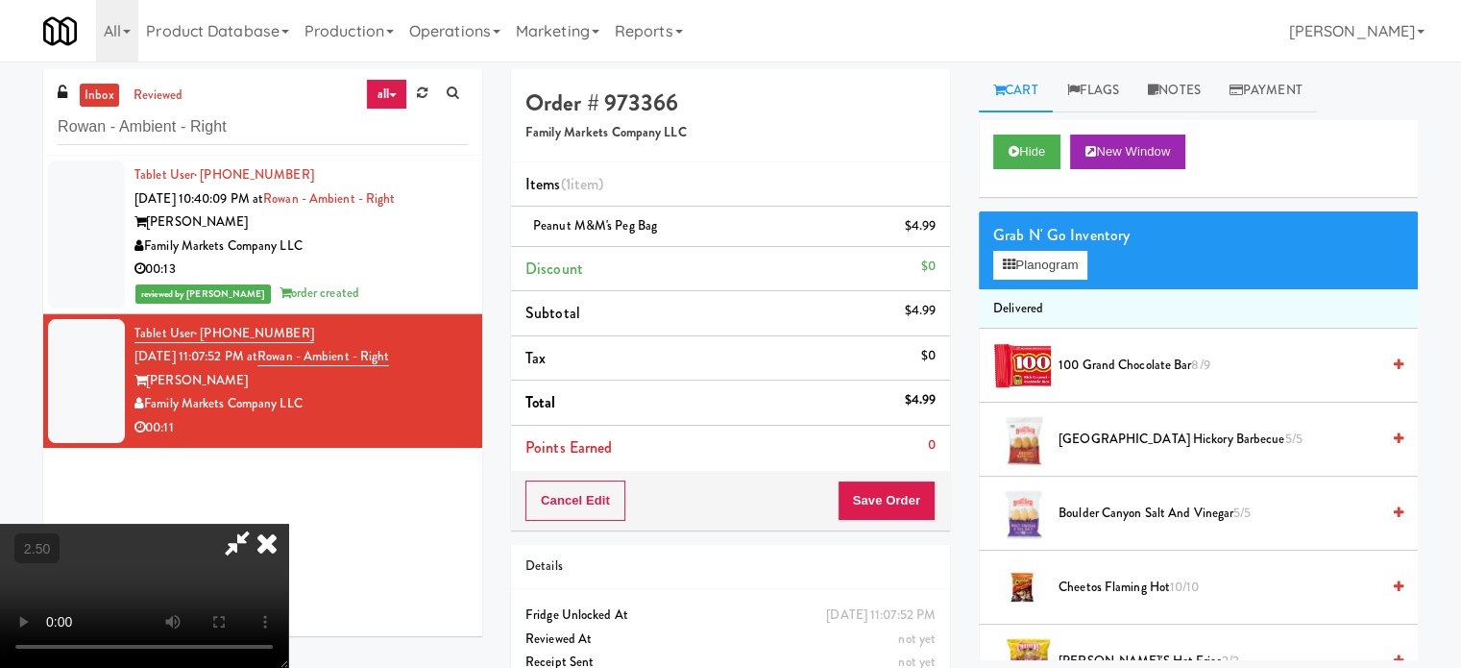
click at [288, 524] on icon at bounding box center [267, 543] width 42 height 38
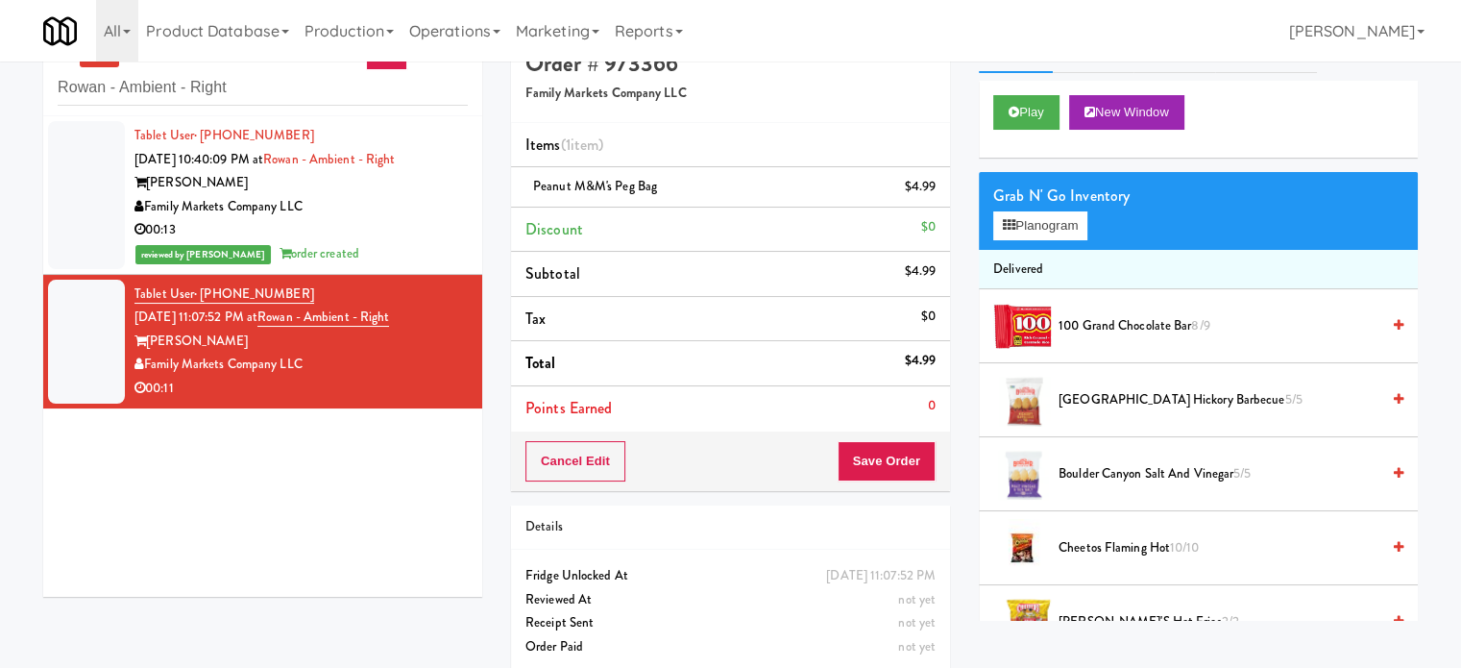
scroll to position [61, 0]
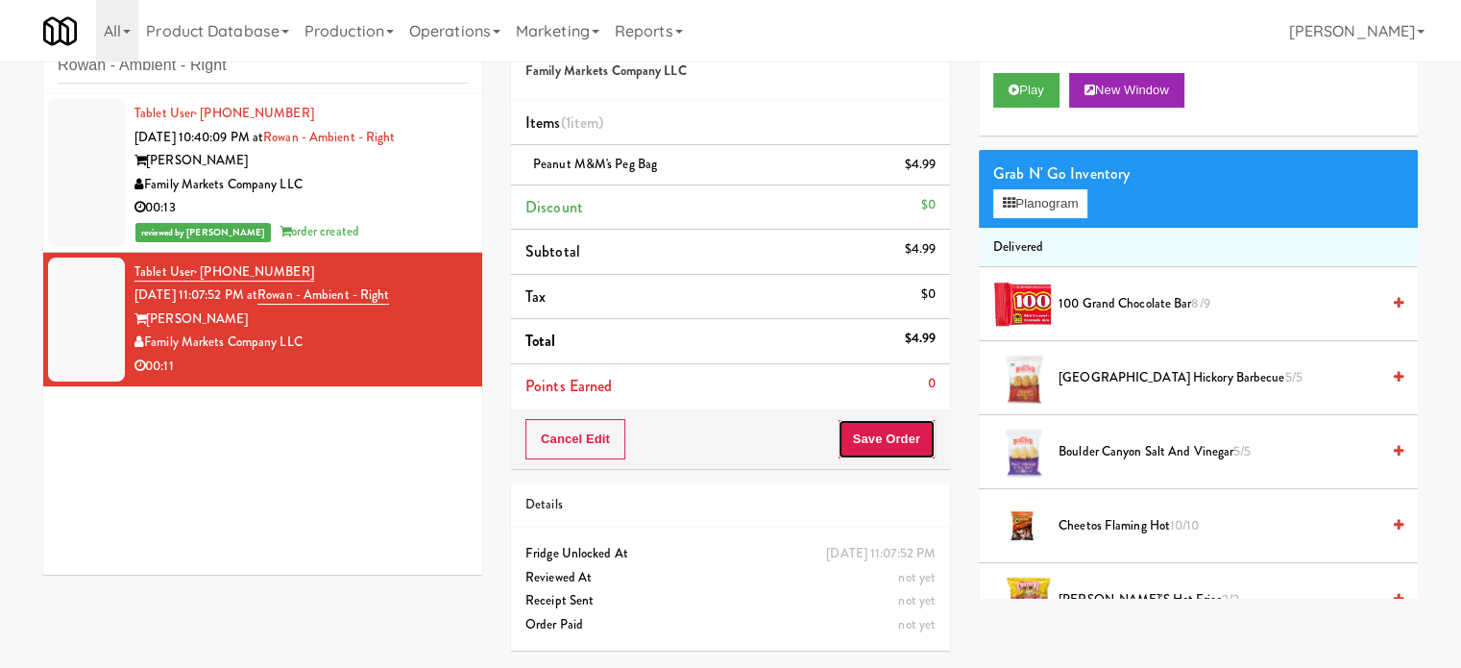
click at [897, 433] on button "Save Order" at bounding box center [887, 439] width 98 height 40
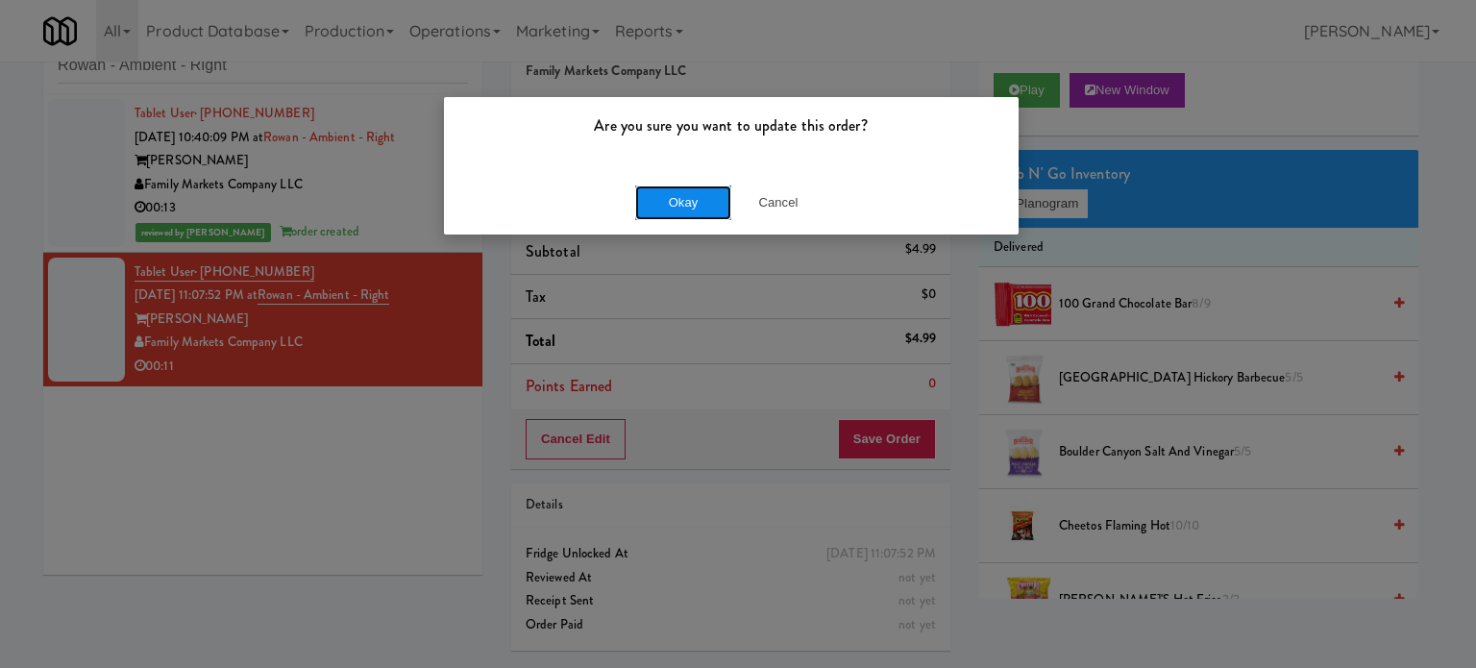
click at [694, 194] on button "Okay" at bounding box center [683, 202] width 96 height 35
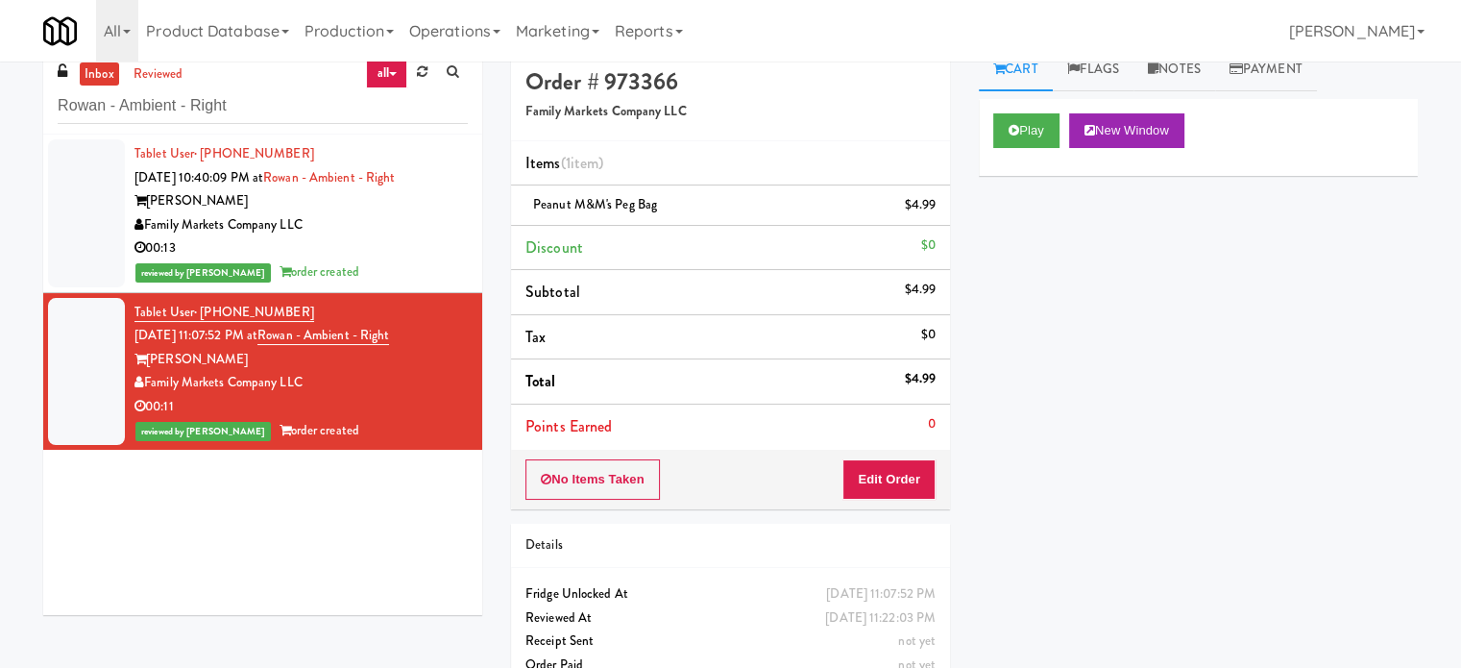
scroll to position [0, 0]
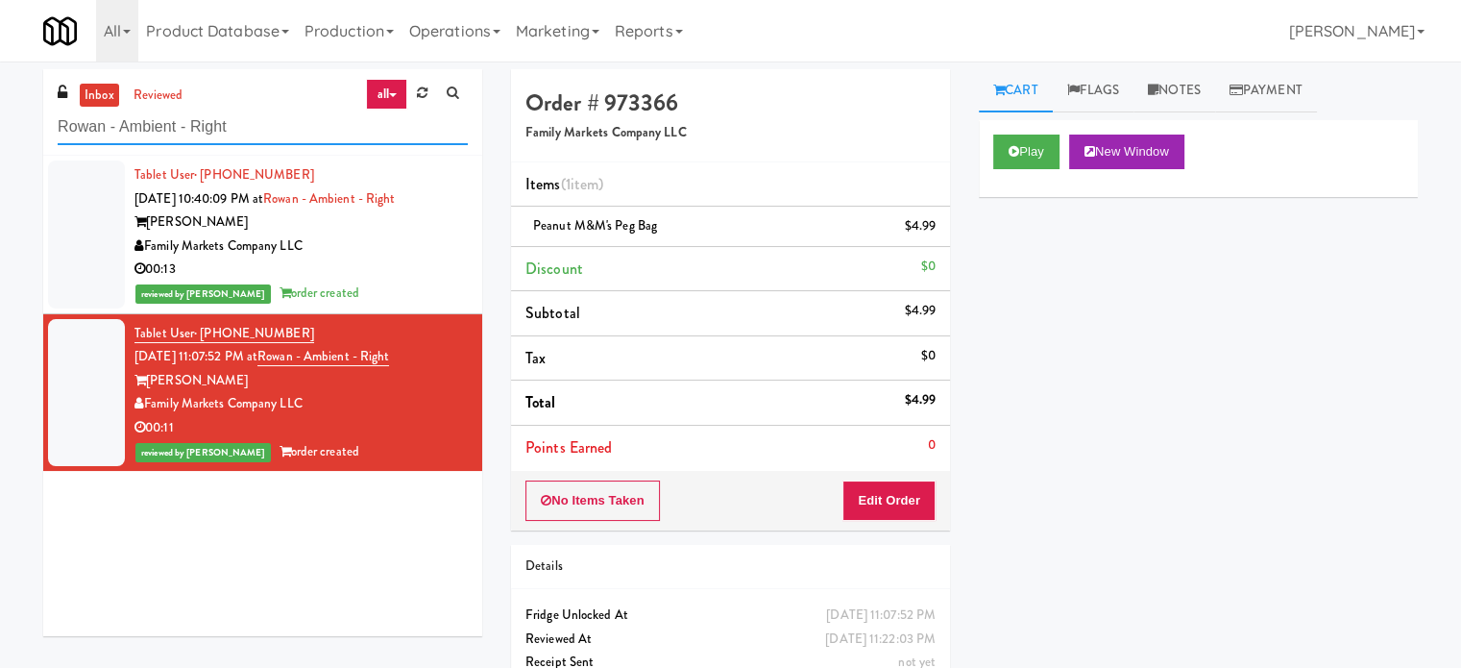
click at [250, 133] on input "Rowan - Ambient - Right" at bounding box center [263, 128] width 410 height 36
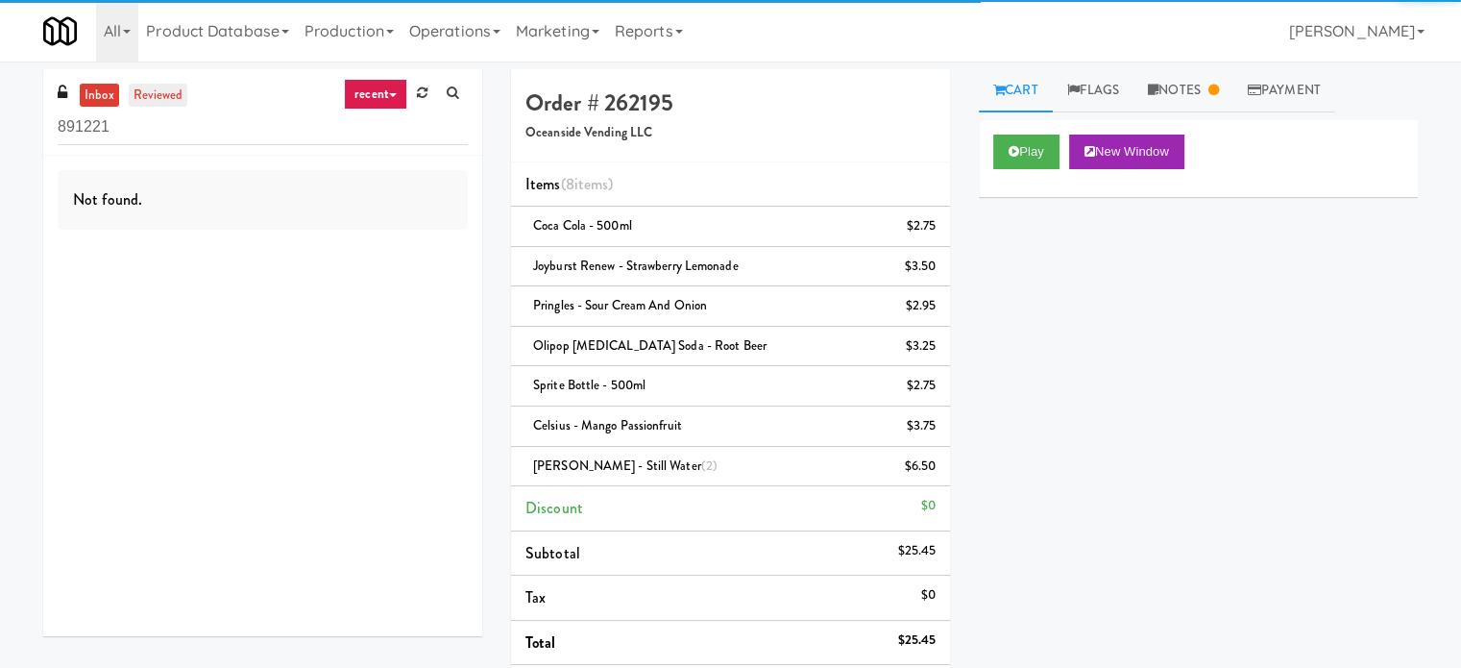
click at [183, 99] on link "reviewed" at bounding box center [159, 96] width 60 height 24
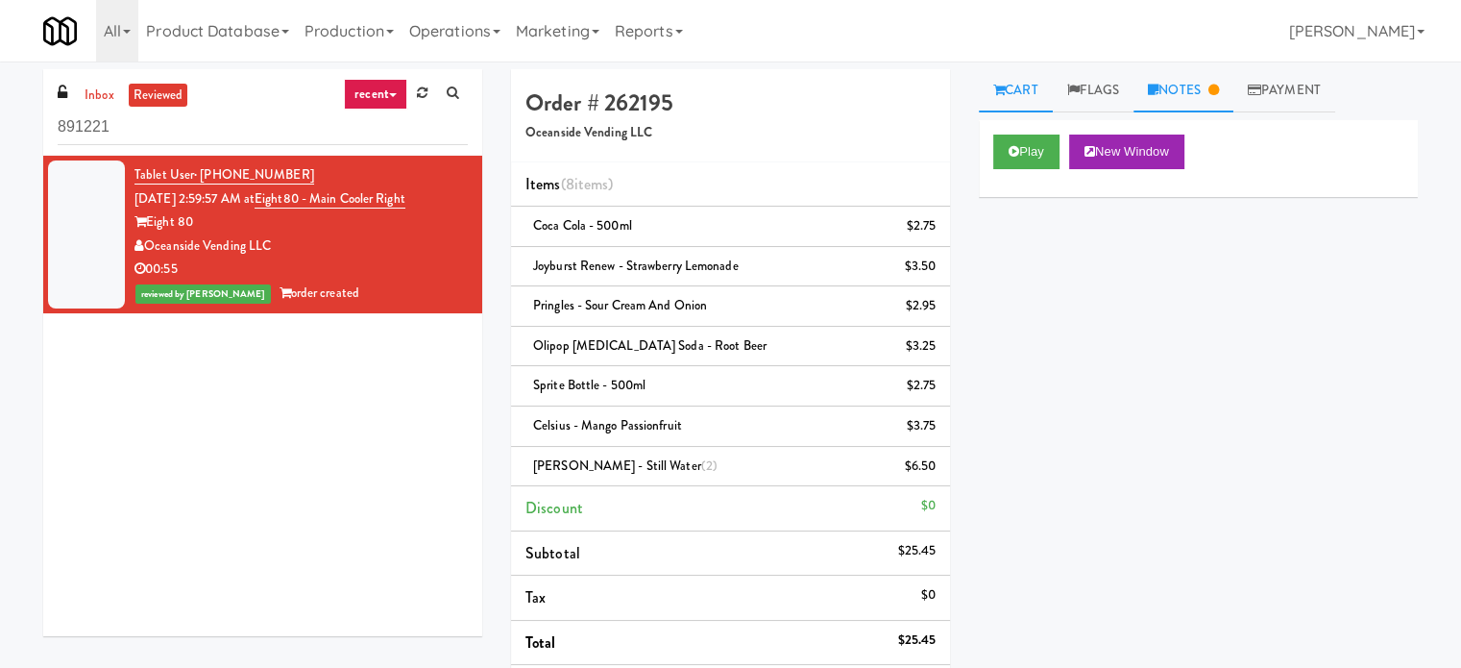
click at [1197, 89] on link "Notes" at bounding box center [1184, 90] width 100 height 43
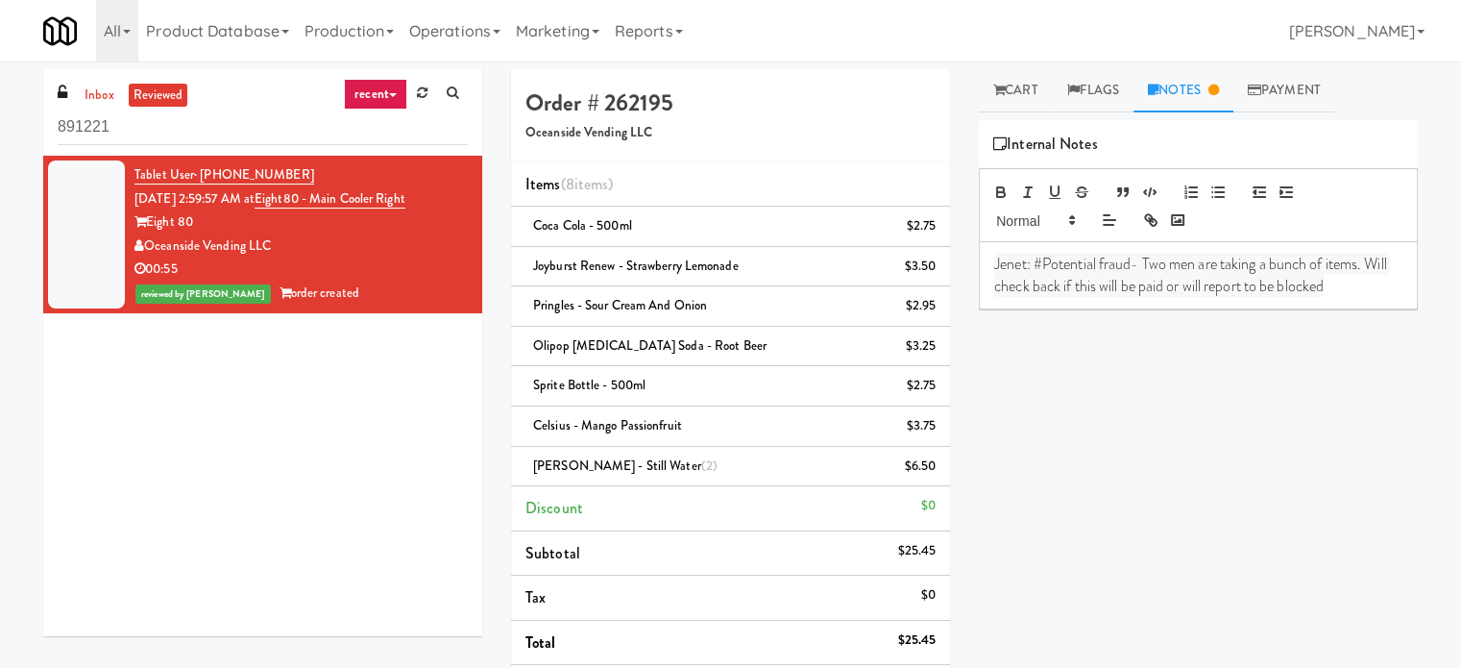
click at [1379, 287] on p "Jenet: #Potential fraud- Two men are taking a bunch of items. Will check back i…" at bounding box center [1198, 275] width 408 height 43
click at [934, 633] on li "Total $25.45" at bounding box center [730, 643] width 439 height 45
copy li "$25.45"
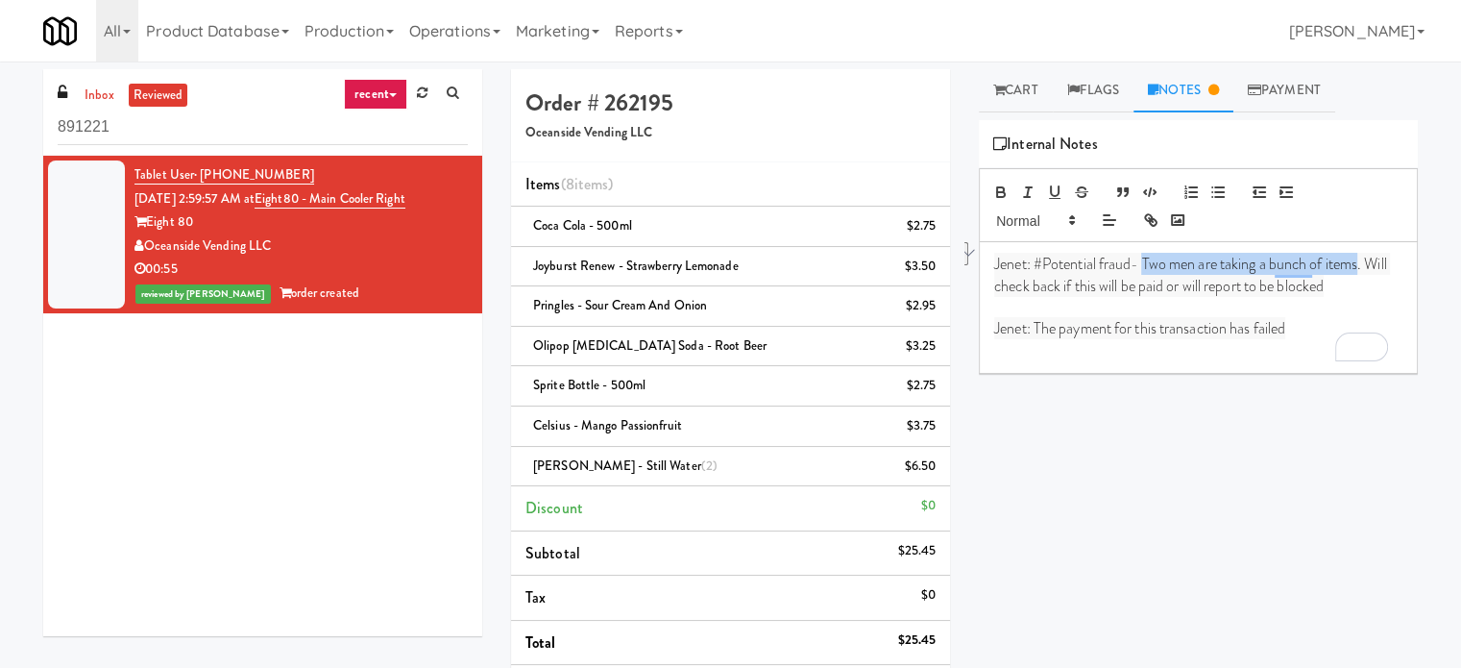
drag, startPoint x: 1143, startPoint y: 259, endPoint x: 1363, endPoint y: 264, distance: 220.1
click at [1363, 264] on span "Jenet: #Potential fraud- Two men are taking a bunch of items. Will check back i…" at bounding box center [1192, 274] width 396 height 43
copy span "Two men are taking a bunch of items"
drag, startPoint x: 284, startPoint y: 242, endPoint x: 148, endPoint y: 241, distance: 136.4
click at [148, 241] on div "Oceanside Vending LLC" at bounding box center [301, 246] width 333 height 24
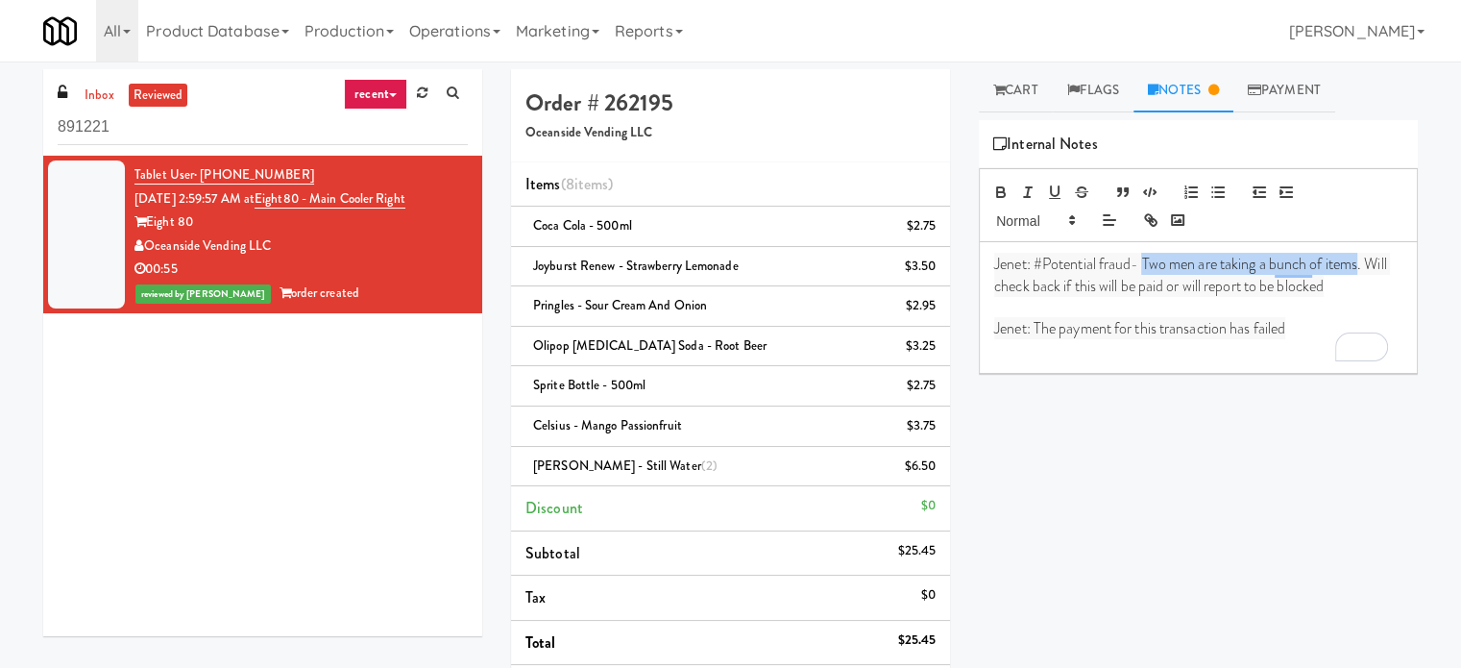
copy div "Oceanside Vending LLC"
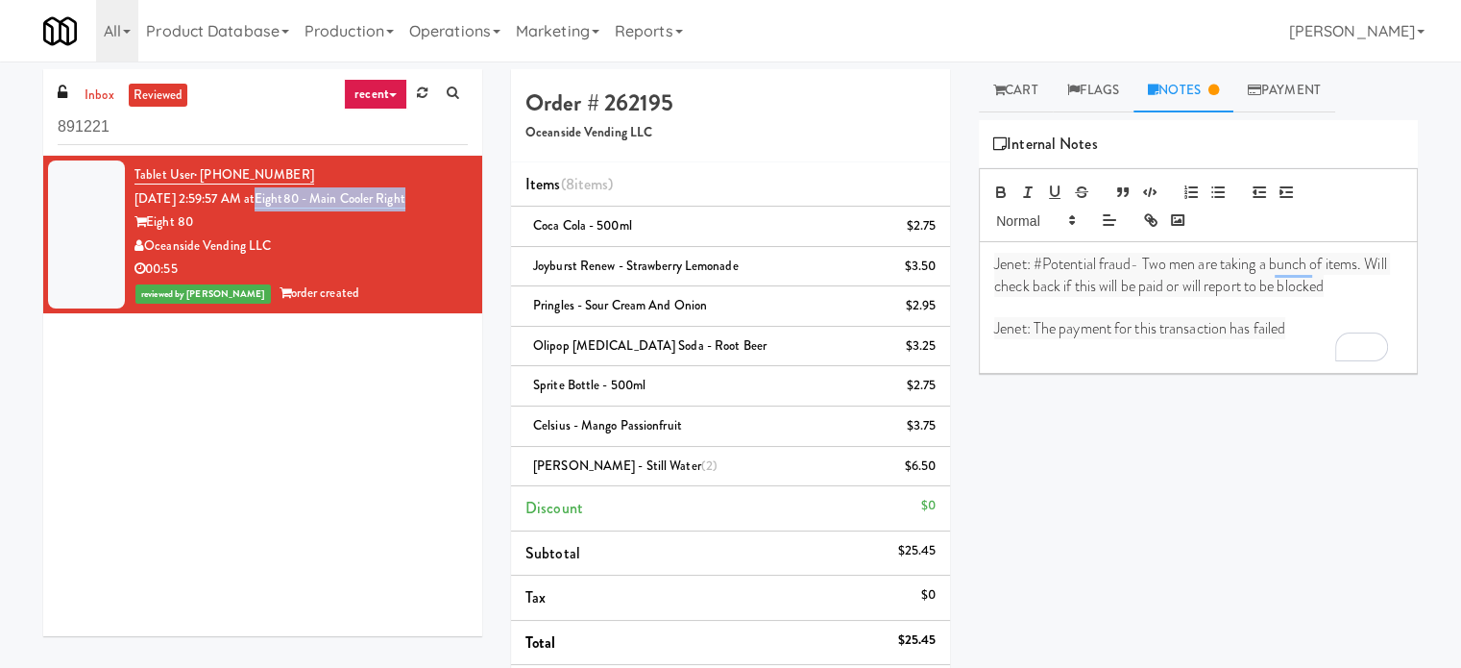
drag, startPoint x: 441, startPoint y: 195, endPoint x: 287, endPoint y: 205, distance: 154.0
click at [287, 205] on div "Tablet User · (725) 259-8109 [DATE] 2:59:57 AM at Eight80 - Main Cooler Right E…" at bounding box center [301, 234] width 333 height 142
copy link "Eight80 - Main Cooler Right"
drag, startPoint x: 292, startPoint y: 170, endPoint x: 201, endPoint y: 179, distance: 91.7
click at [201, 179] on div "Tablet User · (725) 259-8109 [DATE] 2:59:57 AM at Eight80 - Main Cooler Right E…" at bounding box center [301, 234] width 333 height 142
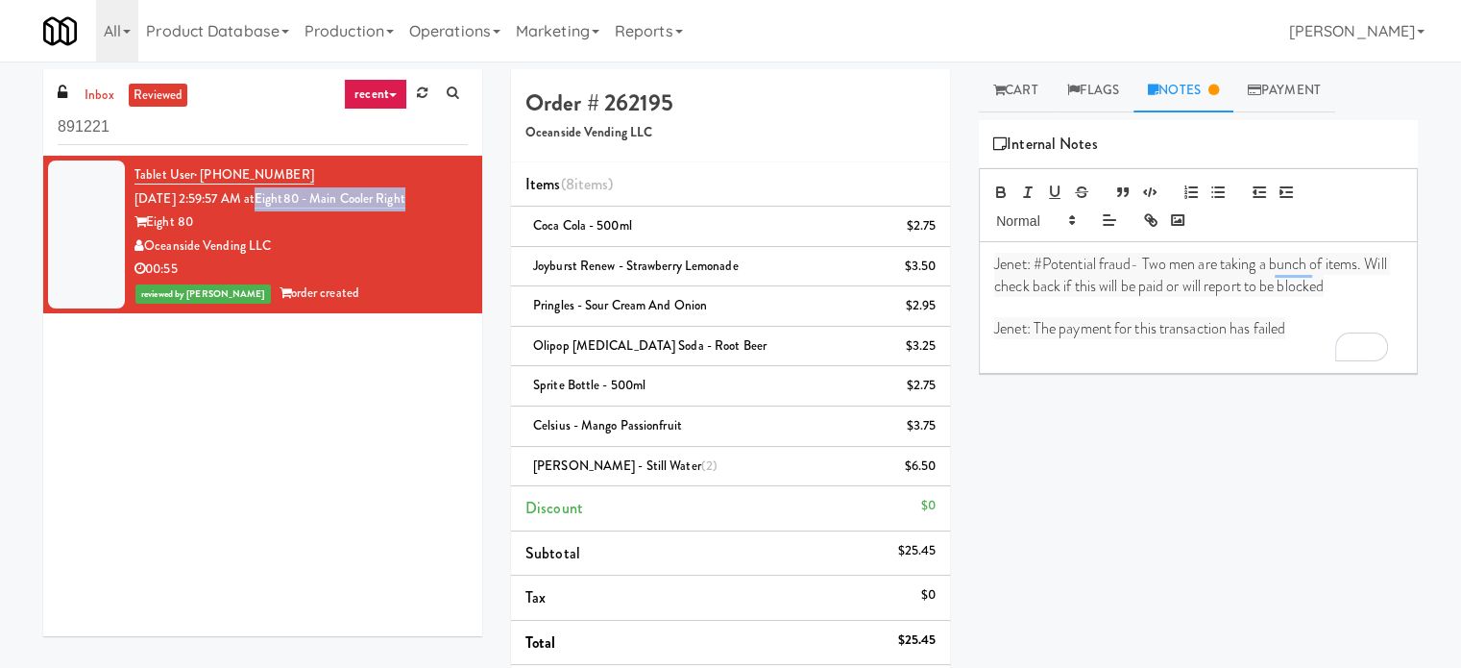
copy span "[PHONE_NUMBER]"
click at [1105, 95] on link "Flags" at bounding box center [1094, 90] width 82 height 43
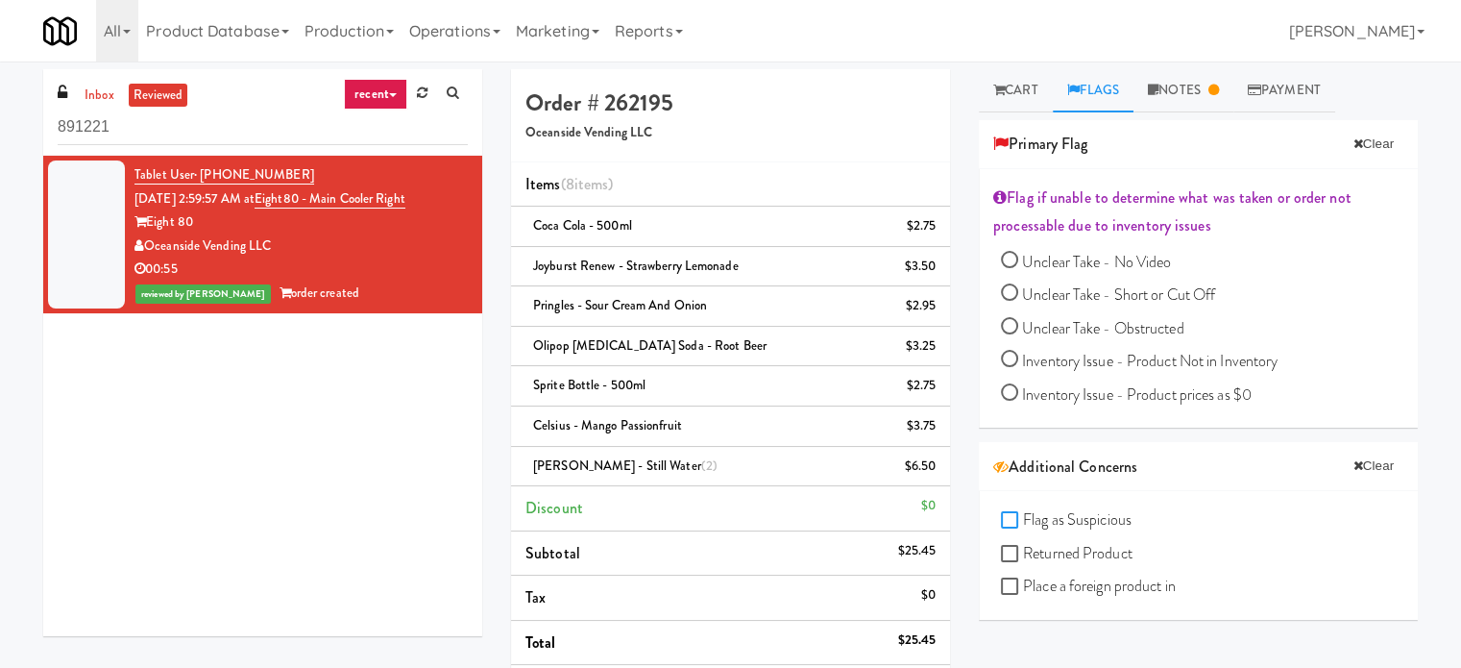
click at [1007, 516] on input "Flag as Suspicious" at bounding box center [1012, 520] width 22 height 15
checkbox input "true"
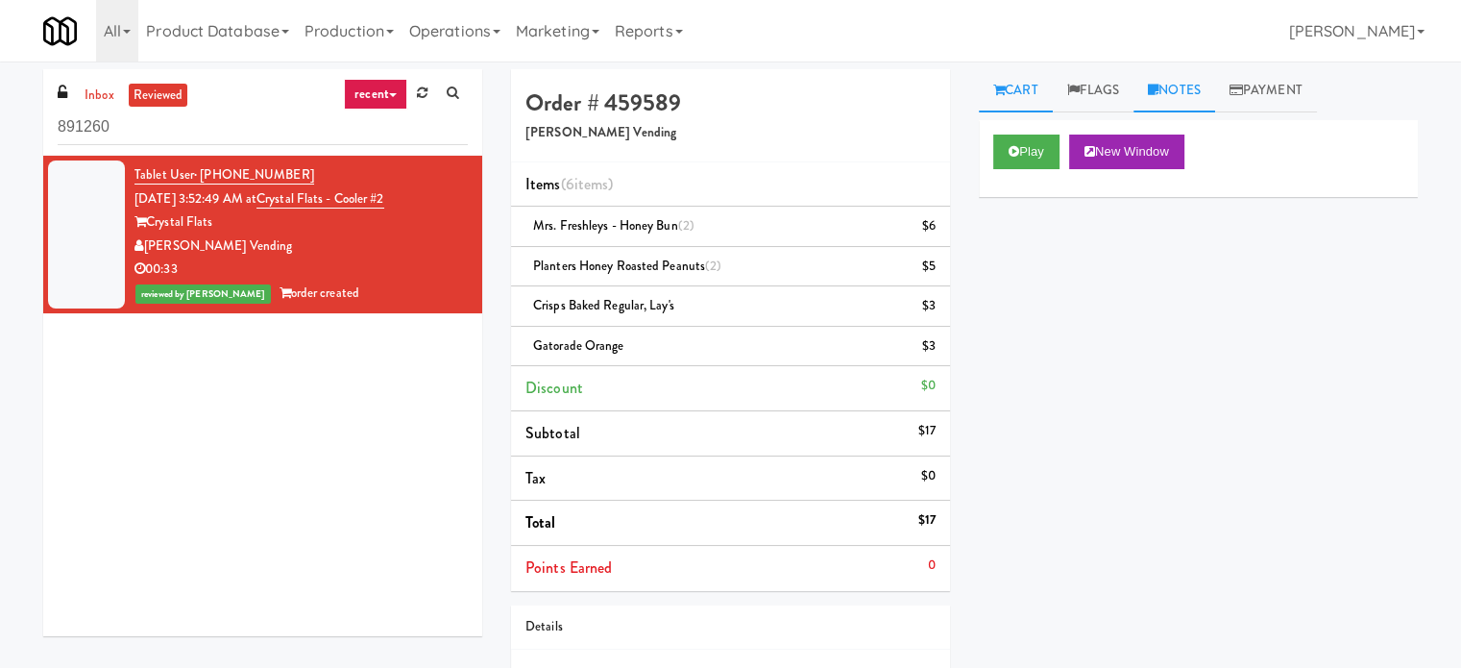
drag, startPoint x: 1189, startPoint y: 93, endPoint x: 1194, endPoint y: 106, distance: 13.8
click at [1190, 95] on link "Notes" at bounding box center [1175, 90] width 82 height 43
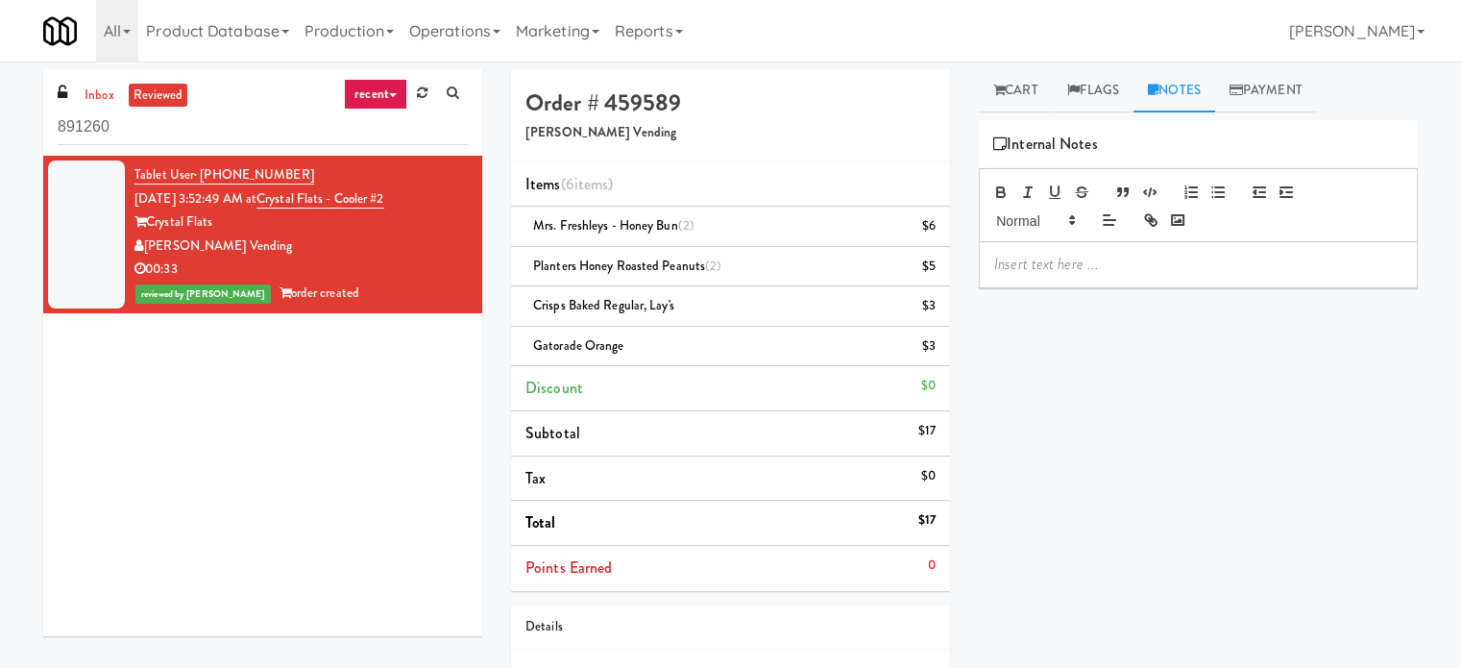
click at [1057, 261] on p at bounding box center [1198, 264] width 408 height 21
